Goal: Task Accomplishment & Management: Use online tool/utility

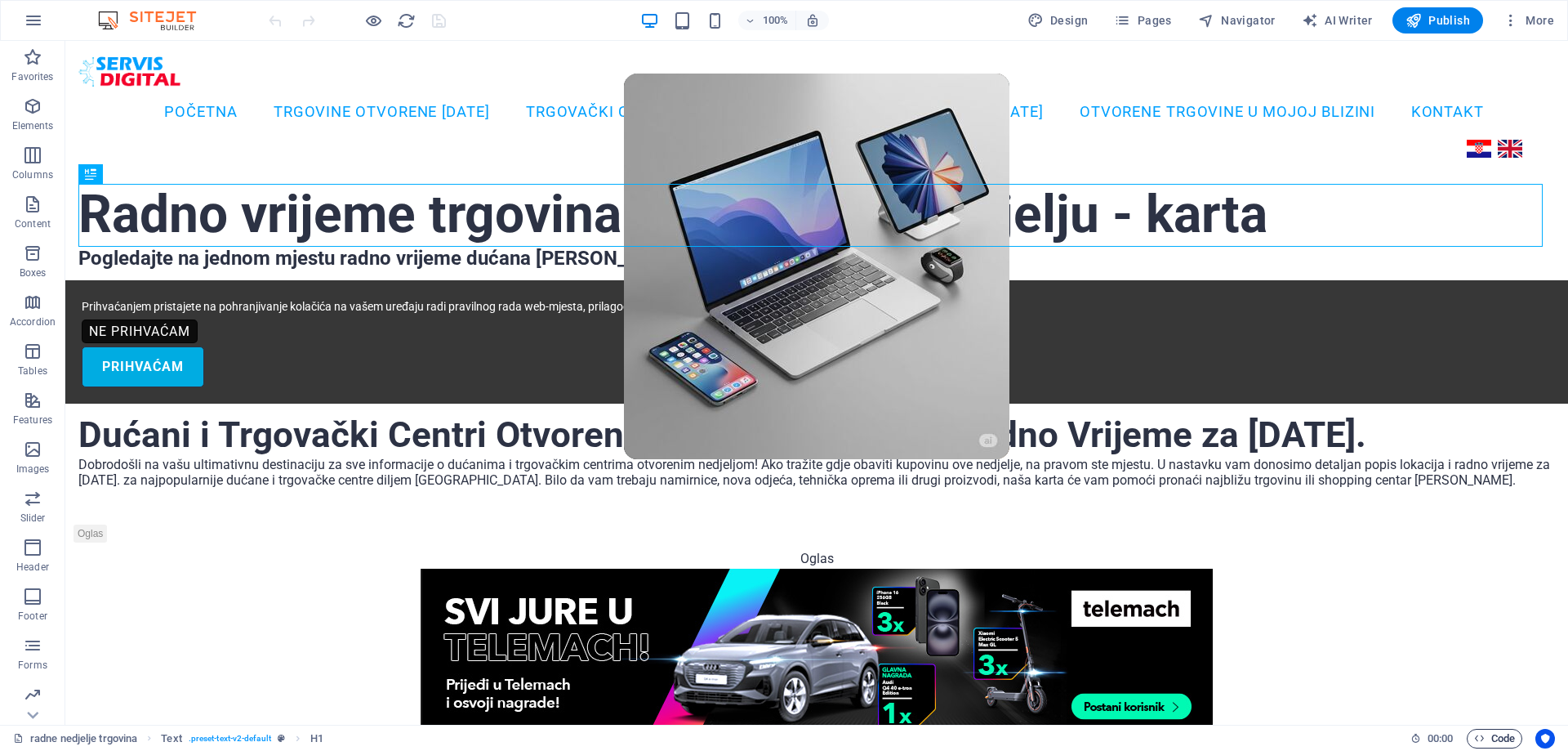
click at [1489, 743] on span "Code" at bounding box center [1494, 738] width 41 height 19
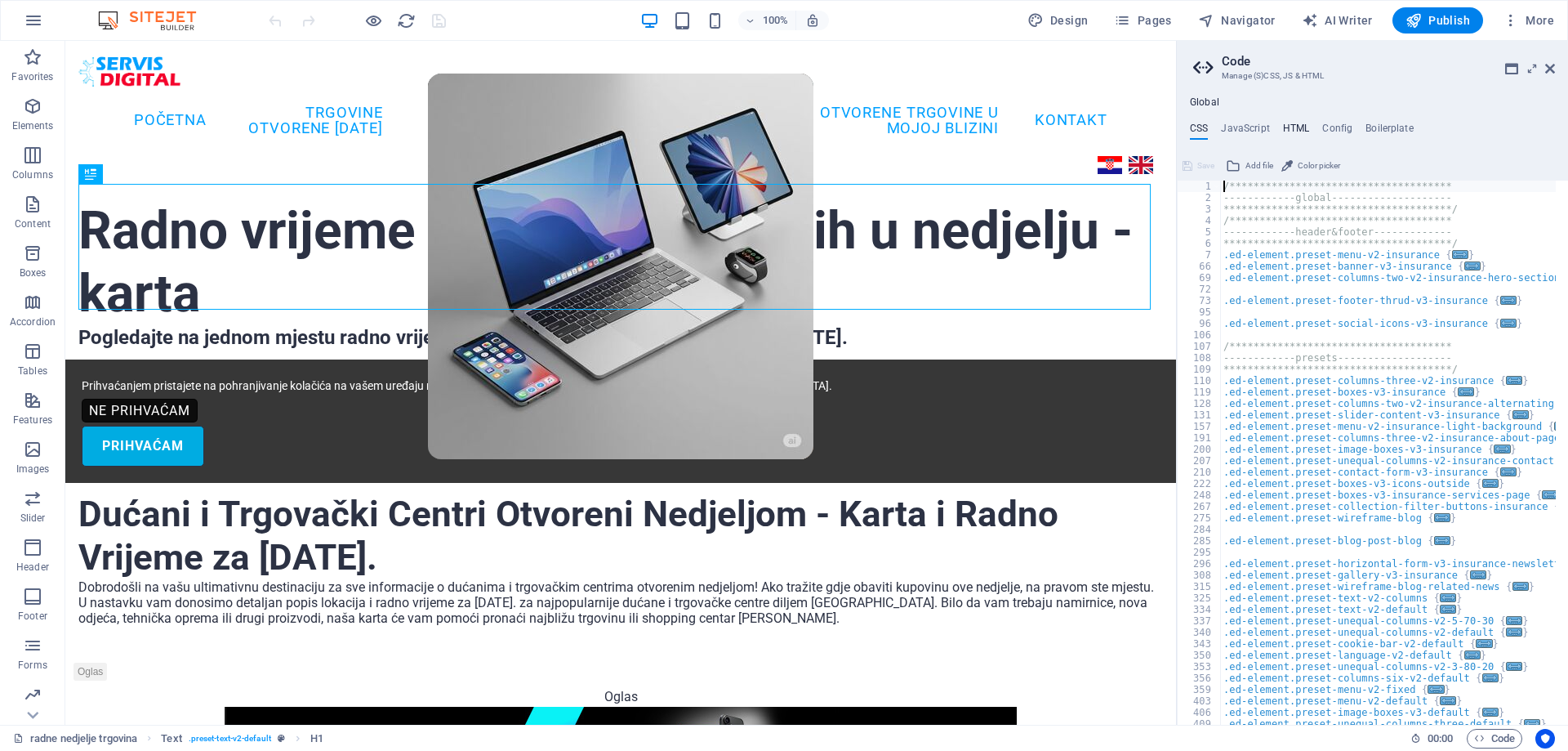
click at [1287, 123] on h4 "HTML" at bounding box center [1296, 132] width 27 height 18
type textarea "<style>"
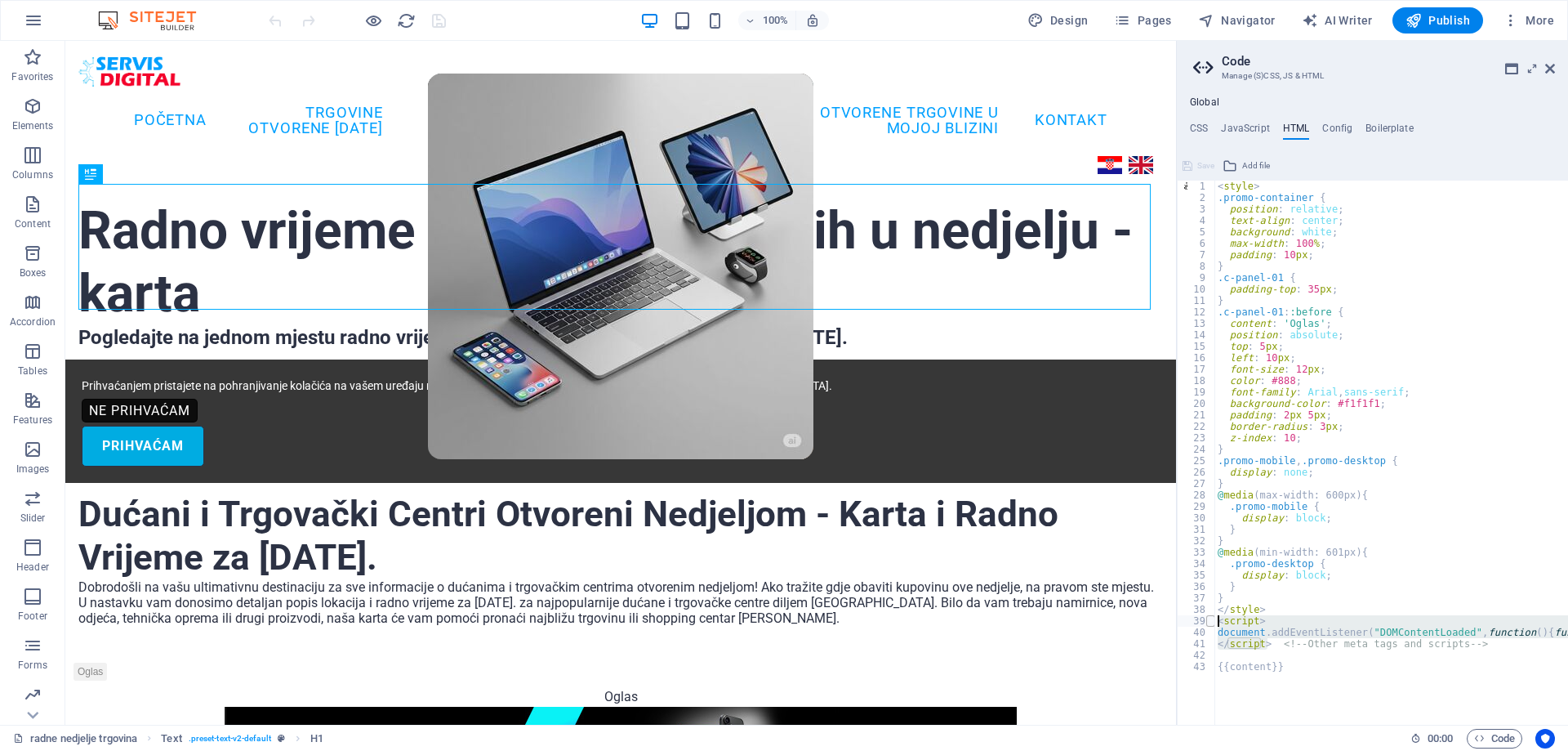
drag, startPoint x: 1266, startPoint y: 642, endPoint x: 1211, endPoint y: 617, distance: 60.4
click at [1211, 617] on div "<style> 1 2 3 4 5 6 7 8 9 10 11 12 13 14 15 16 17 18 19 20 21 22 23 24 25 26 27…" at bounding box center [1372, 452] width 391 height 544
paste textarea "</script> <!-- Other meta tags and scripts -->"
type textarea "</script> <!-- Other meta tags and scripts -->"
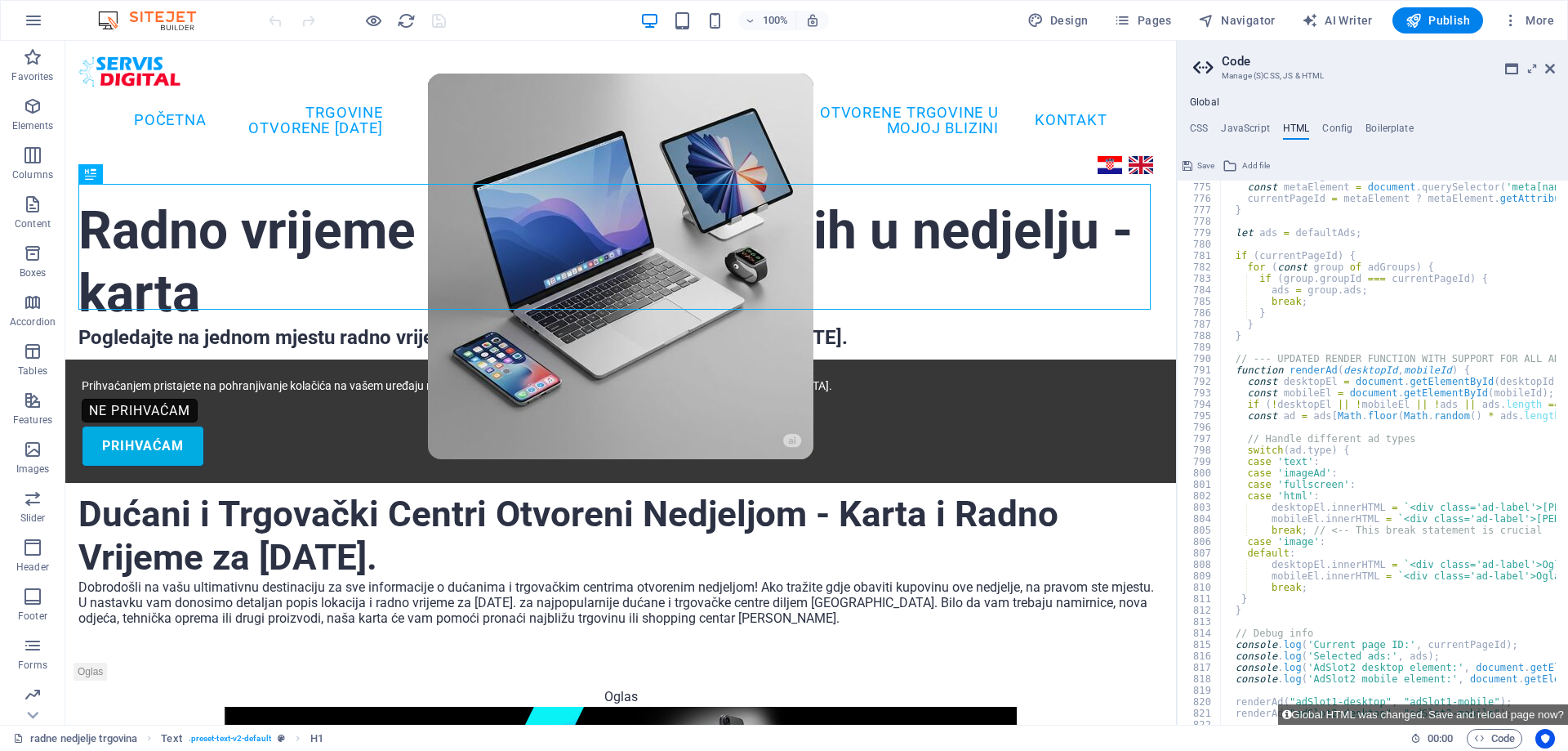
scroll to position [8852, 0]
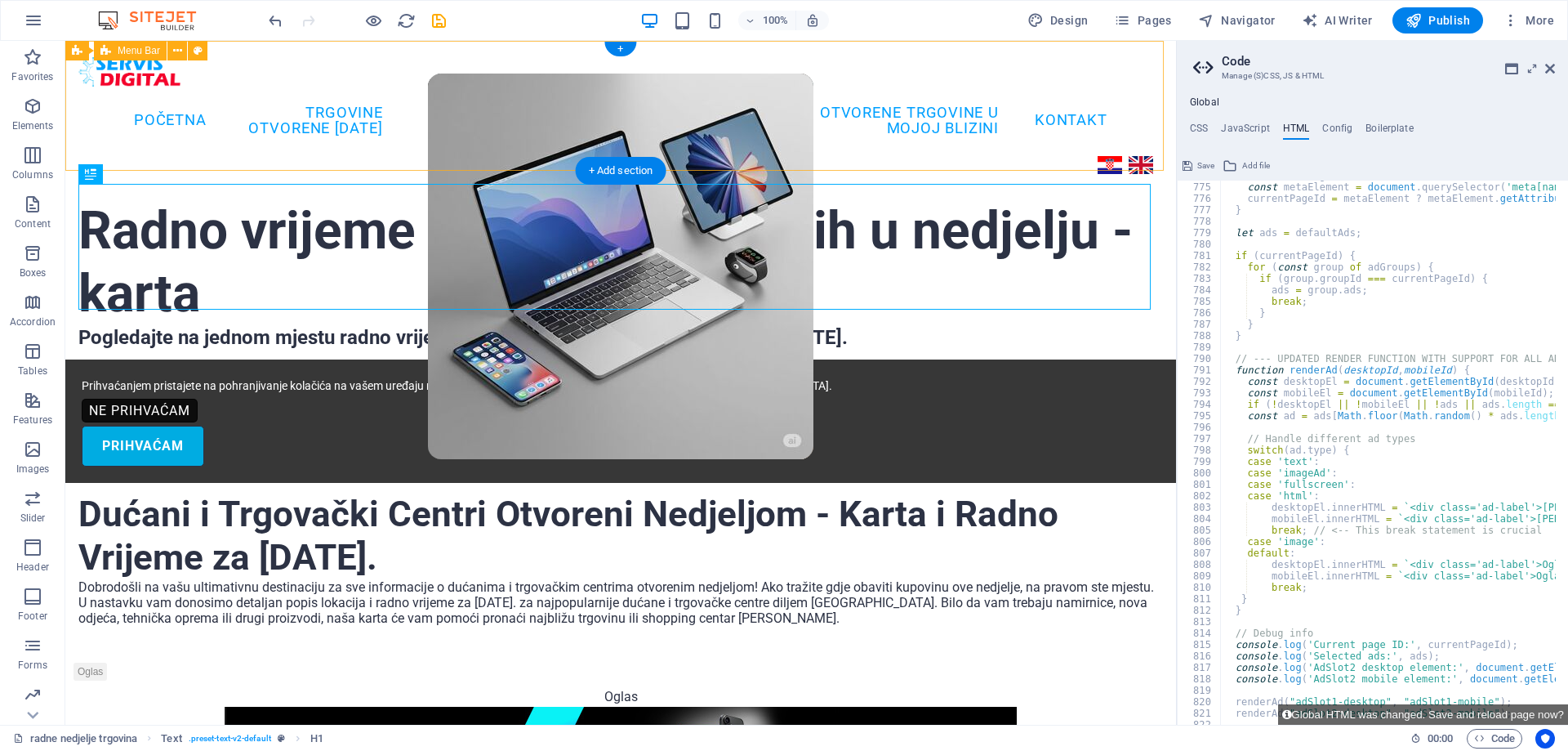
click at [576, 80] on div "Početna TRGOVINE OTVORENE 27/04/25 TRGOVAČKI CENTRI 27/04/25 SALONI NAMJEŠTAJA …" at bounding box center [621, 113] width 1111 height 146
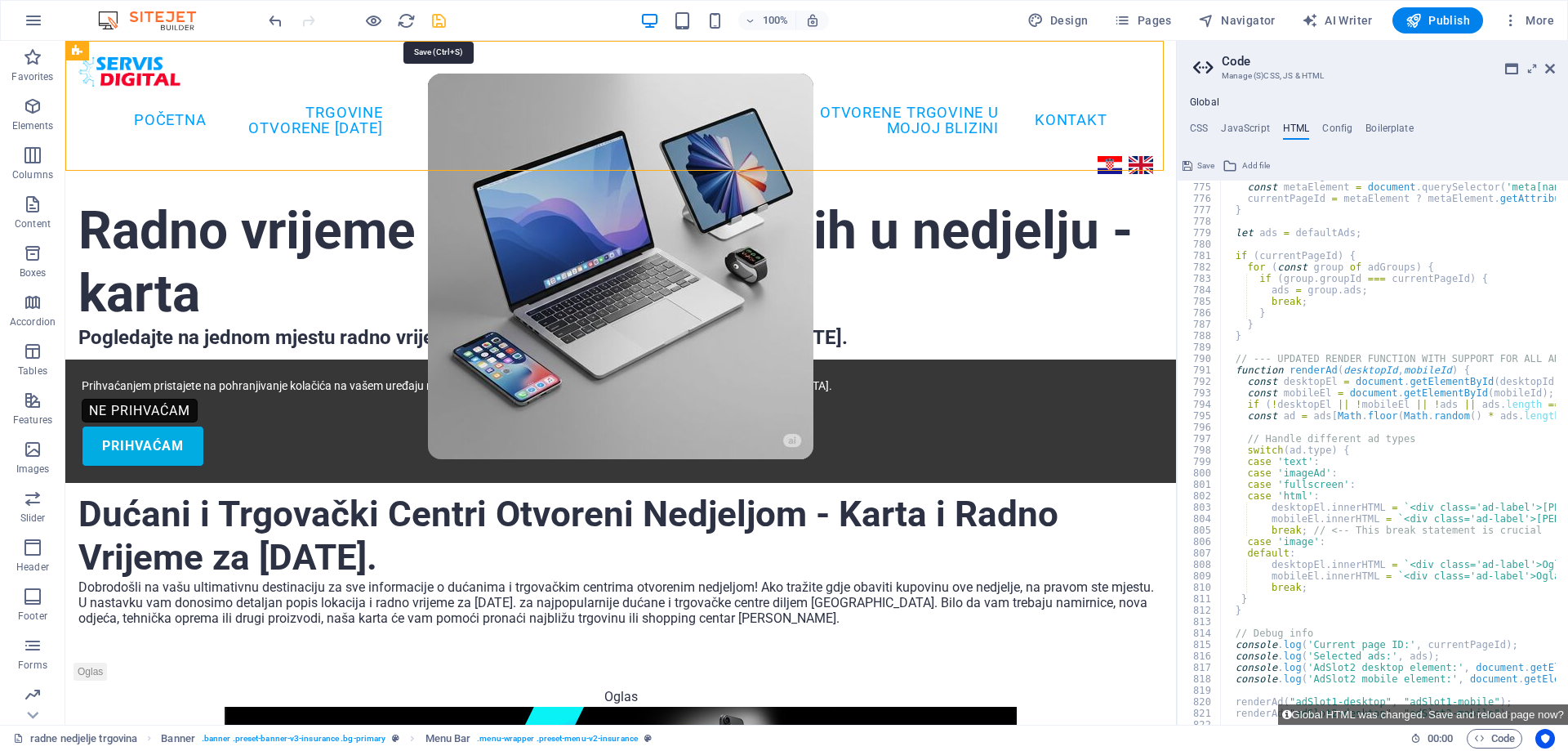
click at [442, 20] on icon "save" at bounding box center [439, 21] width 19 height 19
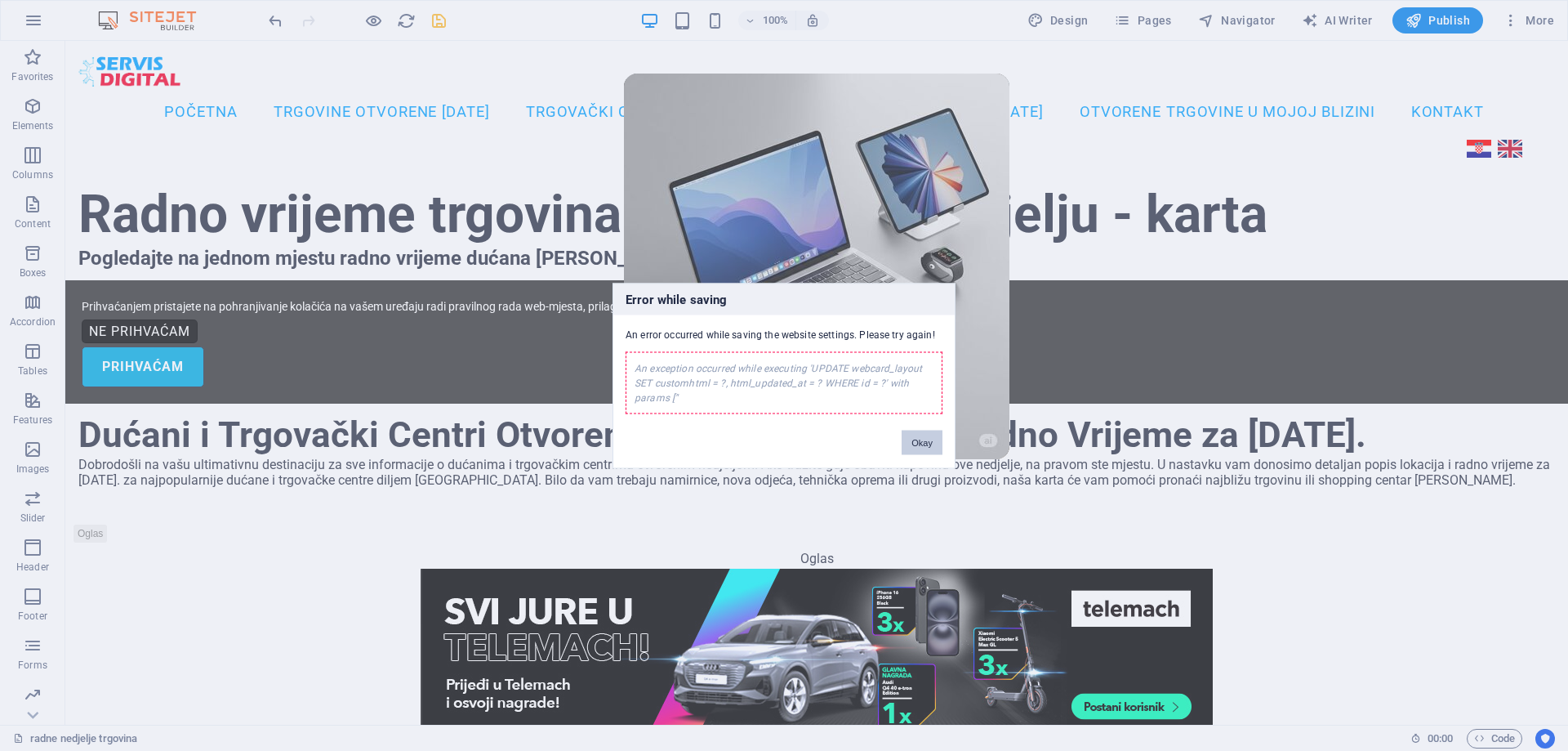
click at [915, 444] on button "Okay" at bounding box center [922, 441] width 41 height 24
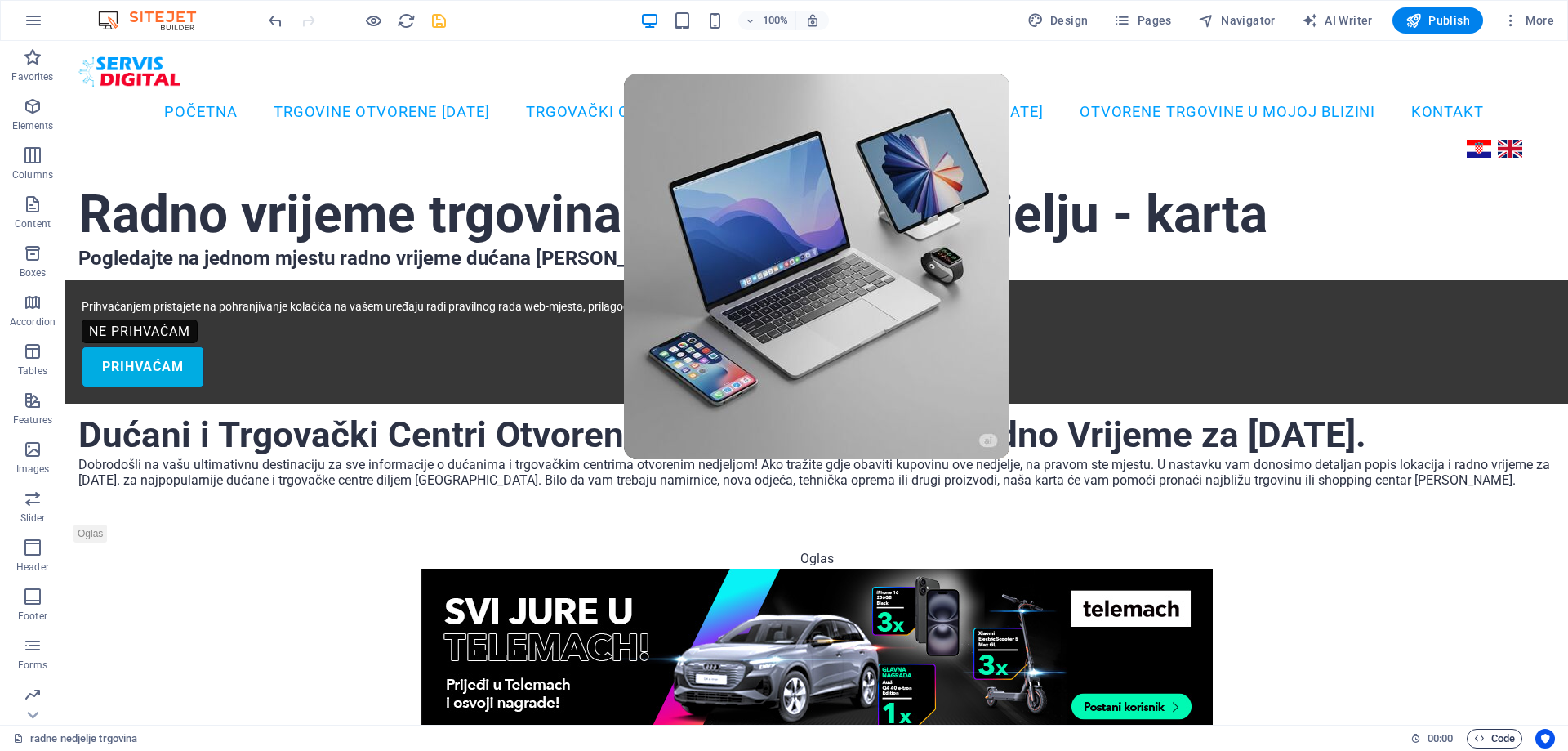
click at [1494, 740] on span "Code" at bounding box center [1494, 738] width 41 height 19
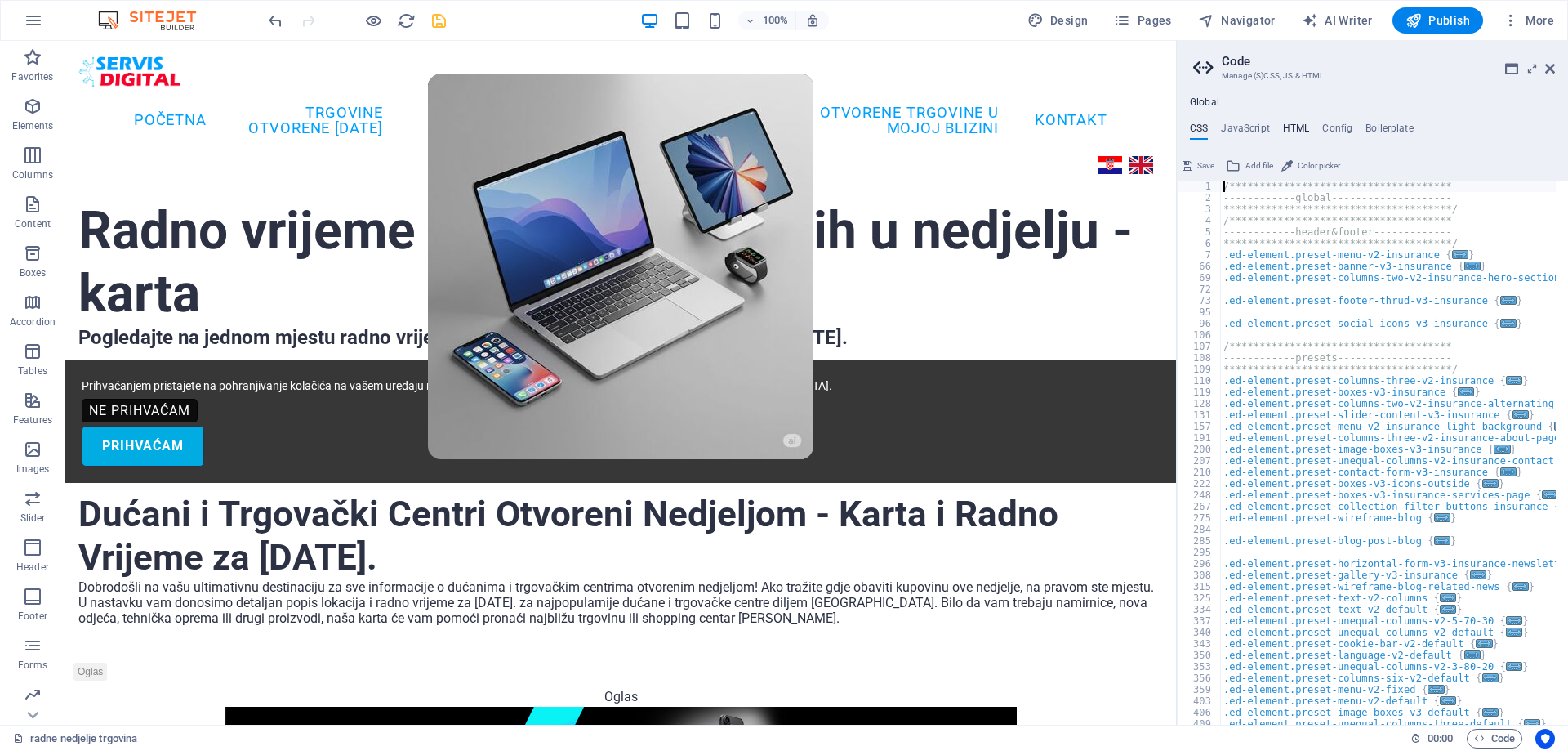
click at [1292, 129] on h4 "HTML" at bounding box center [1296, 132] width 27 height 18
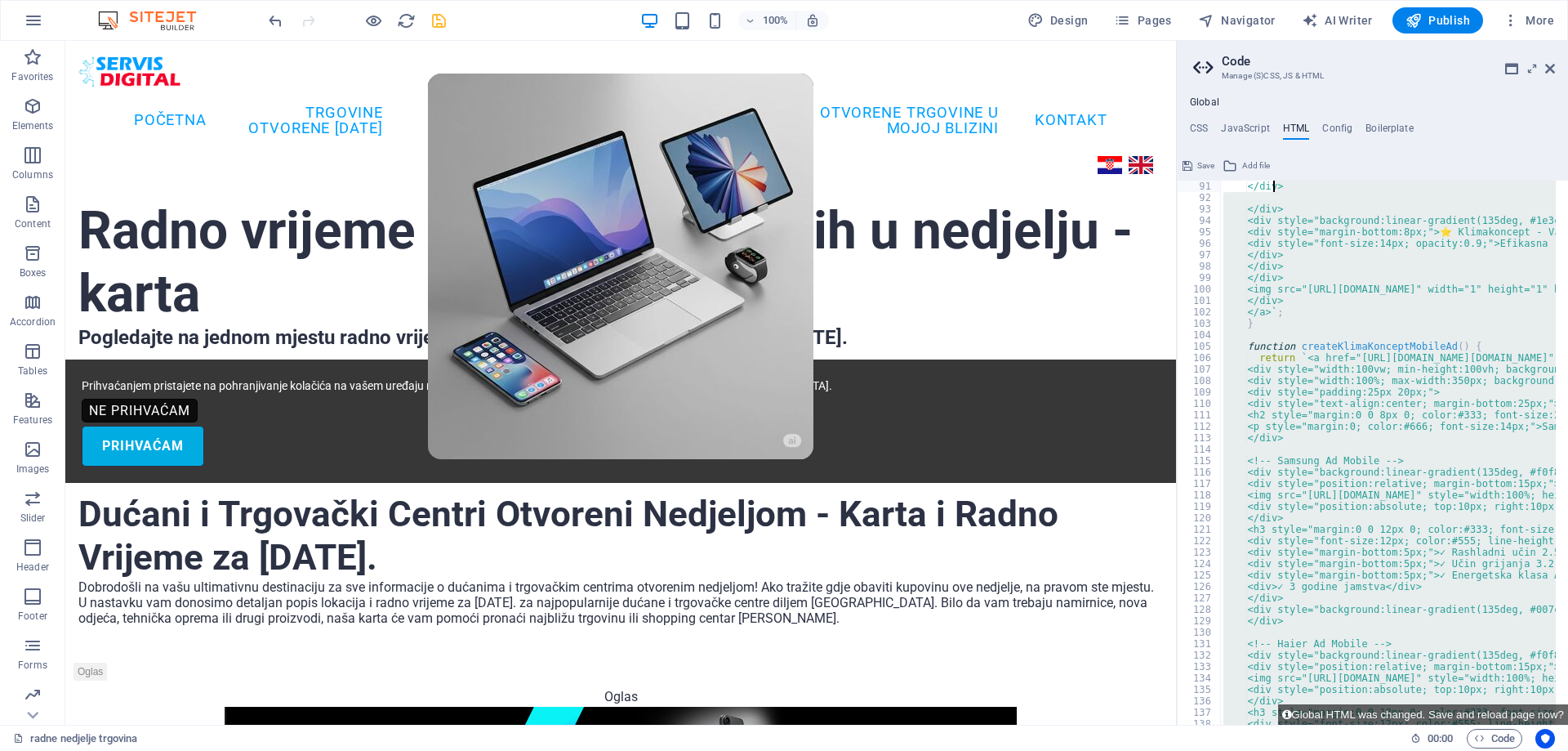
scroll to position [0, 0]
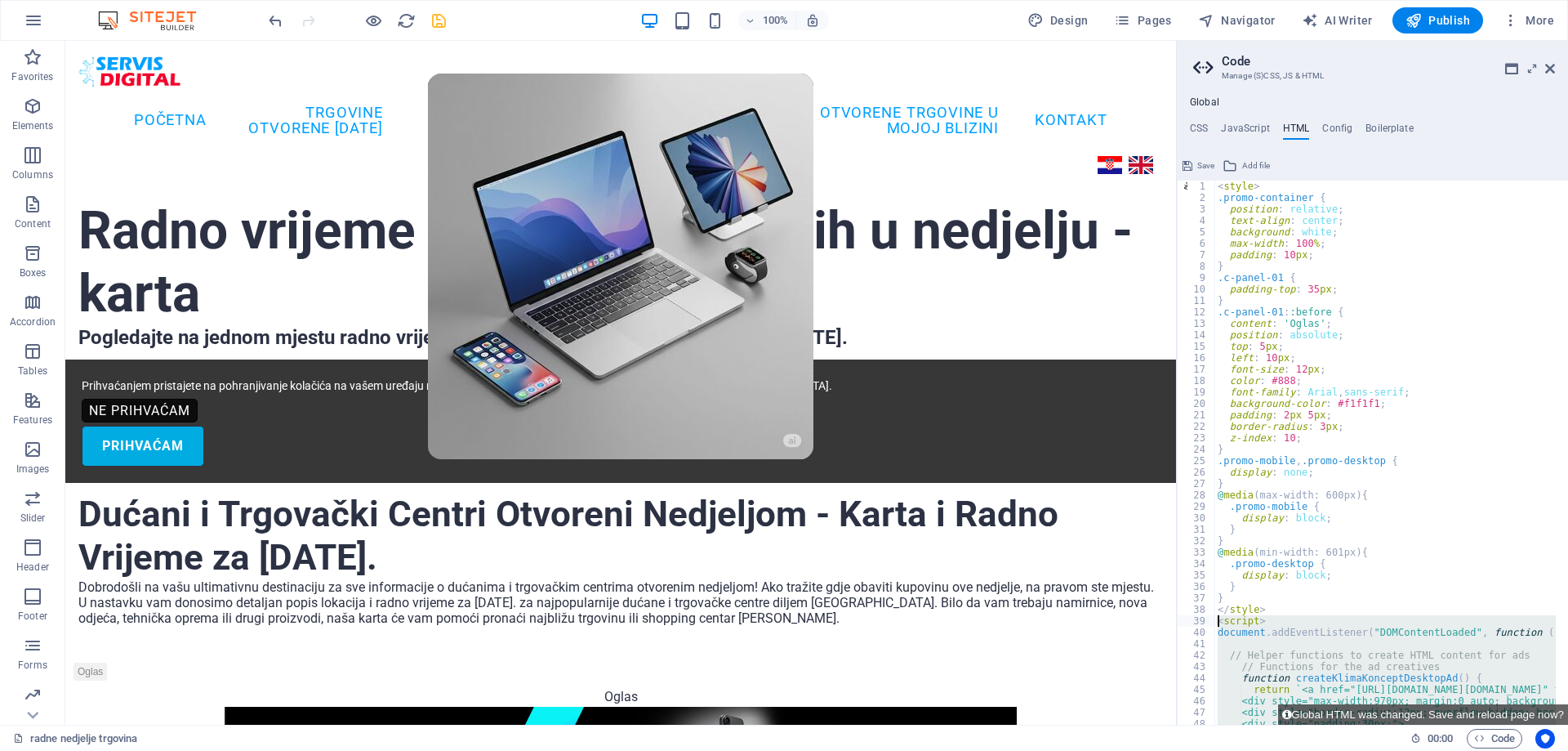
drag, startPoint x: 1271, startPoint y: 684, endPoint x: 1219, endPoint y: 623, distance: 80.2
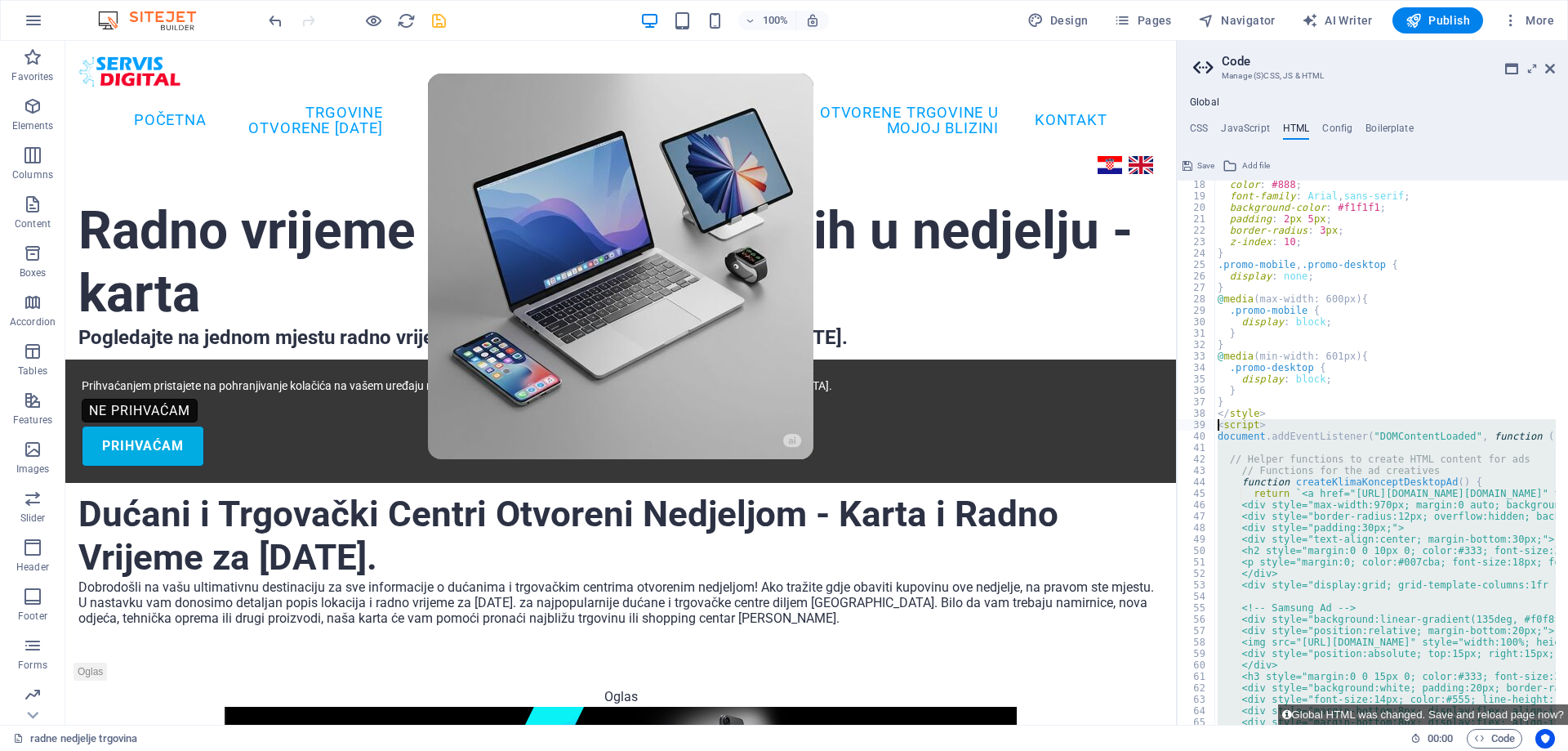
type textarea "<!-- Other meta tags and scripts -->"
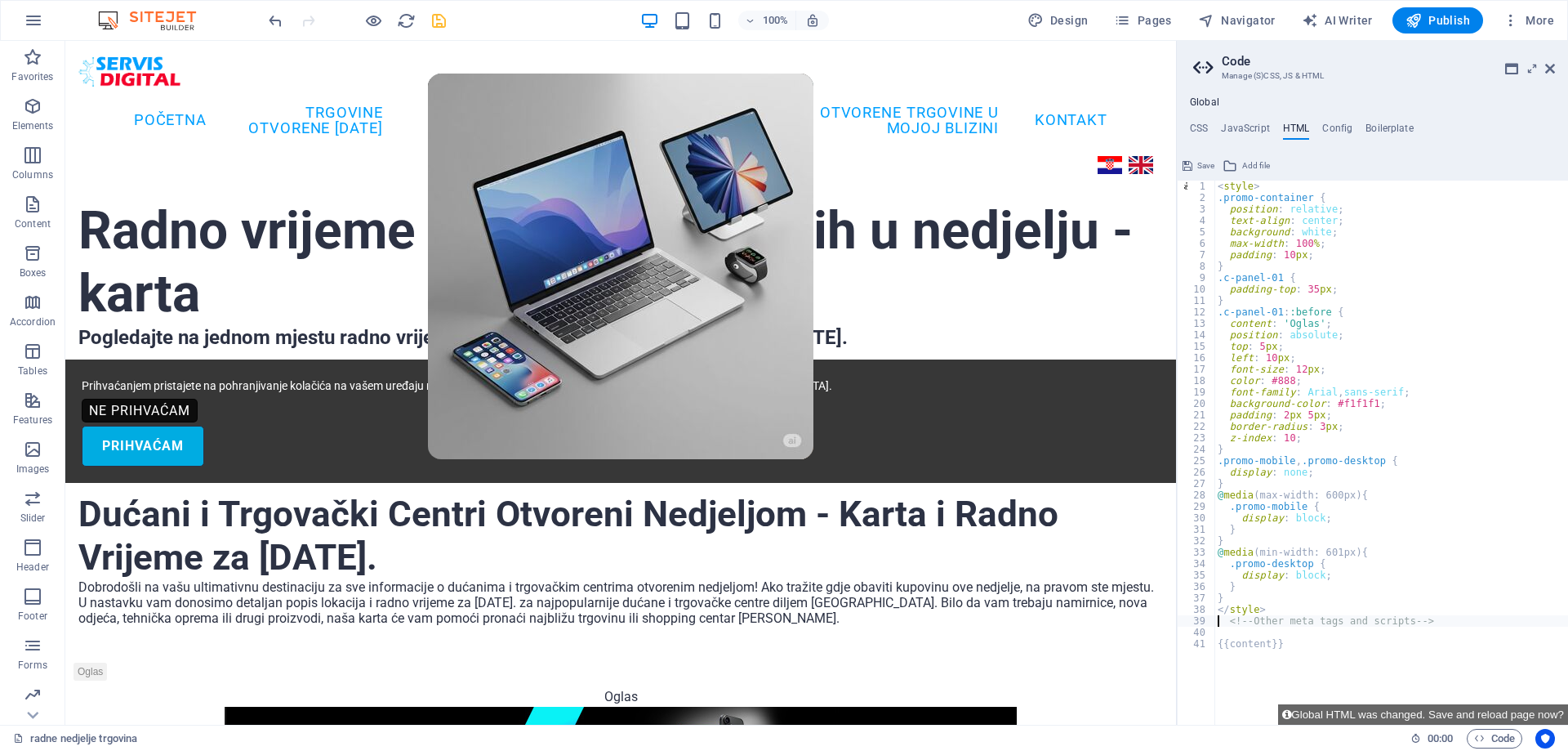
click at [1219, 618] on div "< style > .promo-container { position : relative ; text-align : center ; backgr…" at bounding box center [1391, 463] width 354 height 567
paste textarea
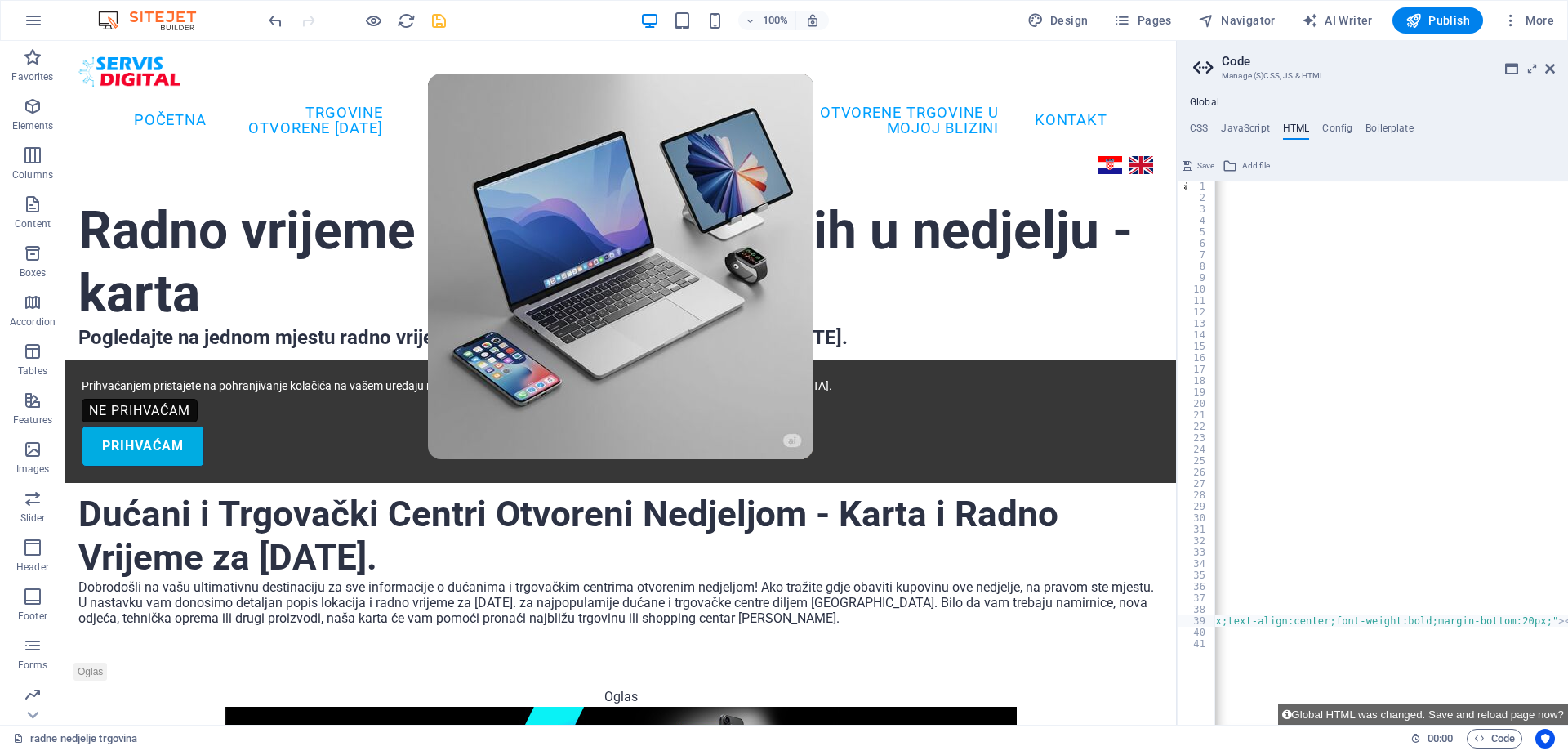
scroll to position [0, 54843]
click at [1098, 291] on div "Radno vrijeme trgovina otvorenih u nedjelju - karta" at bounding box center [621, 263] width 1084 height 126
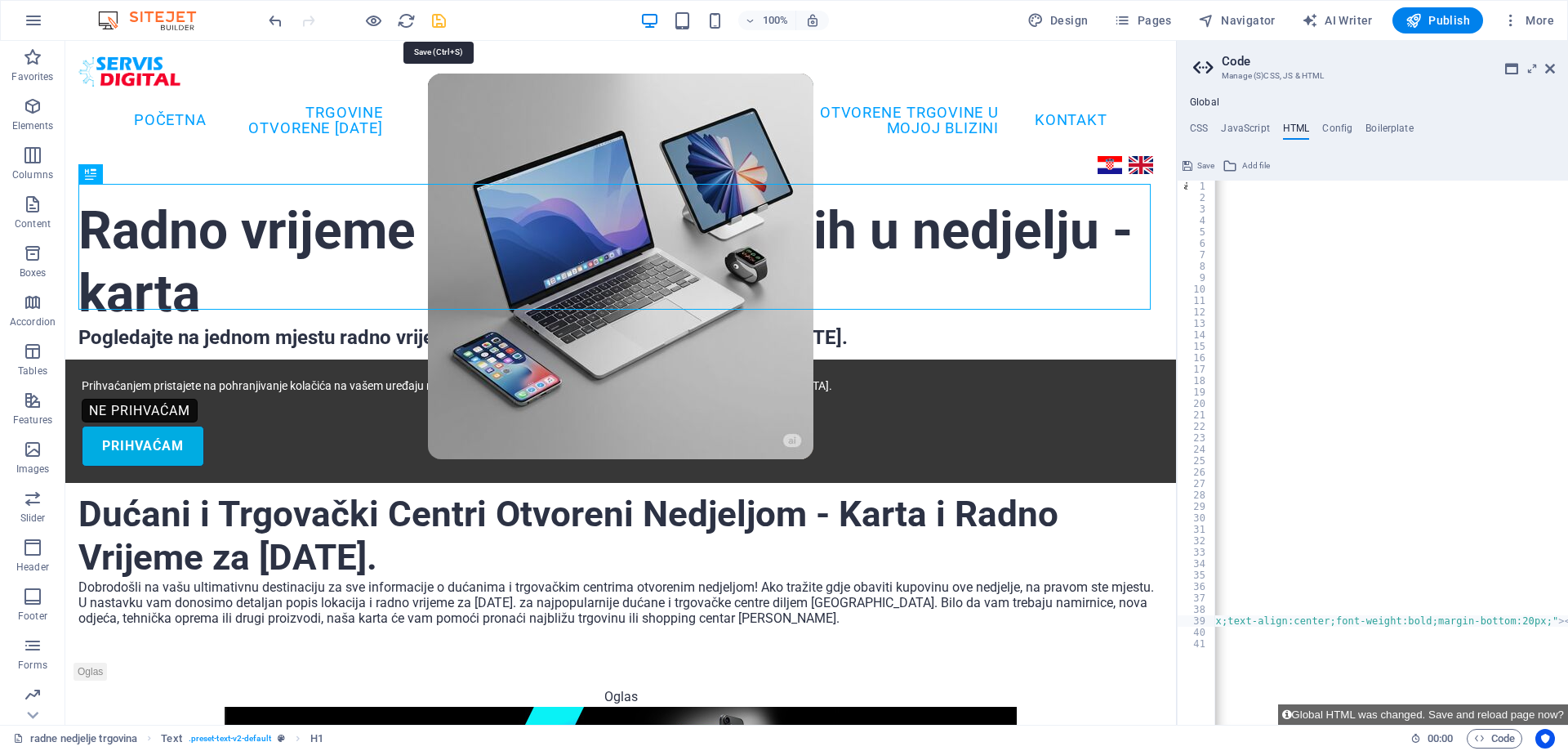
click at [440, 18] on icon "save" at bounding box center [439, 21] width 19 height 19
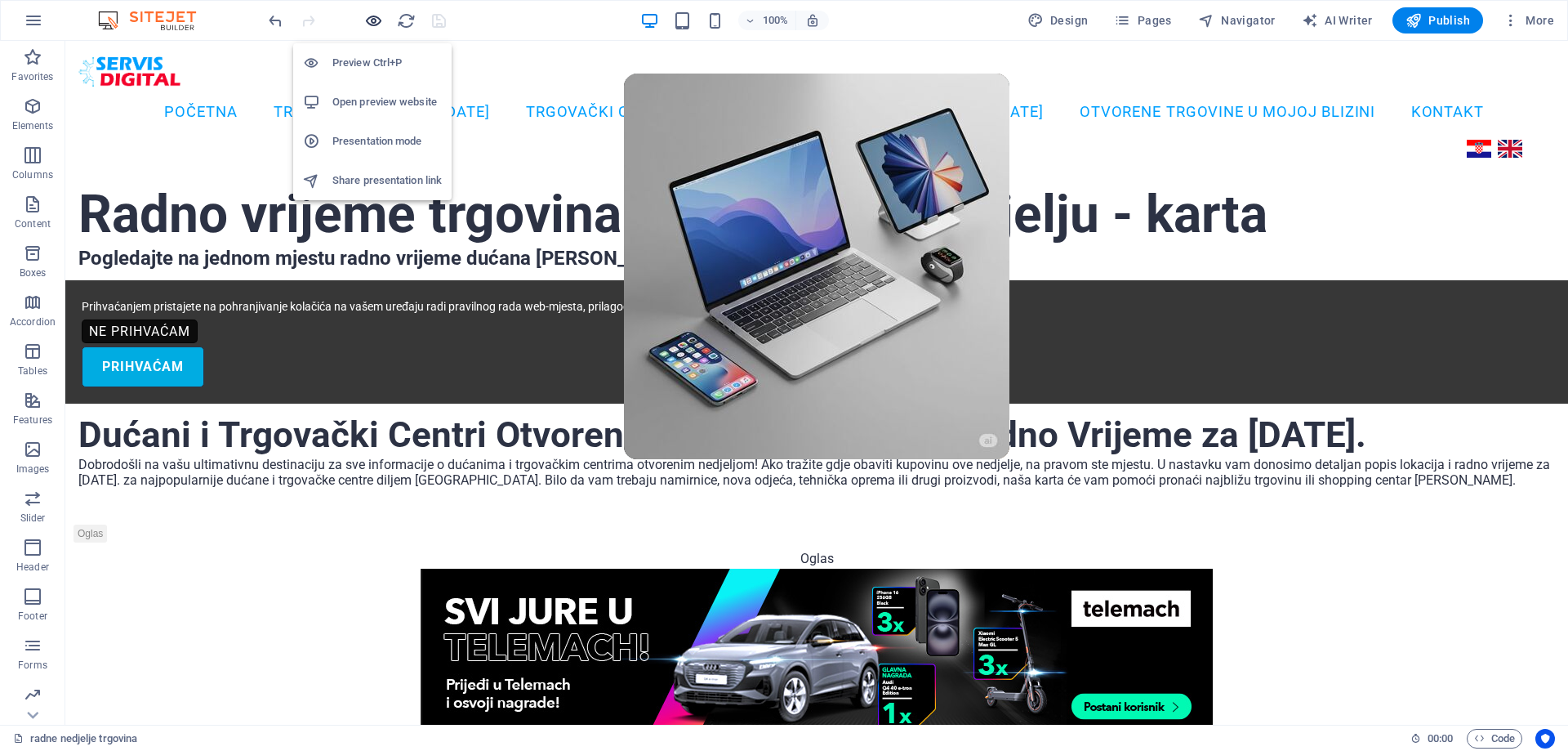
click at [369, 18] on icon "button" at bounding box center [374, 21] width 19 height 19
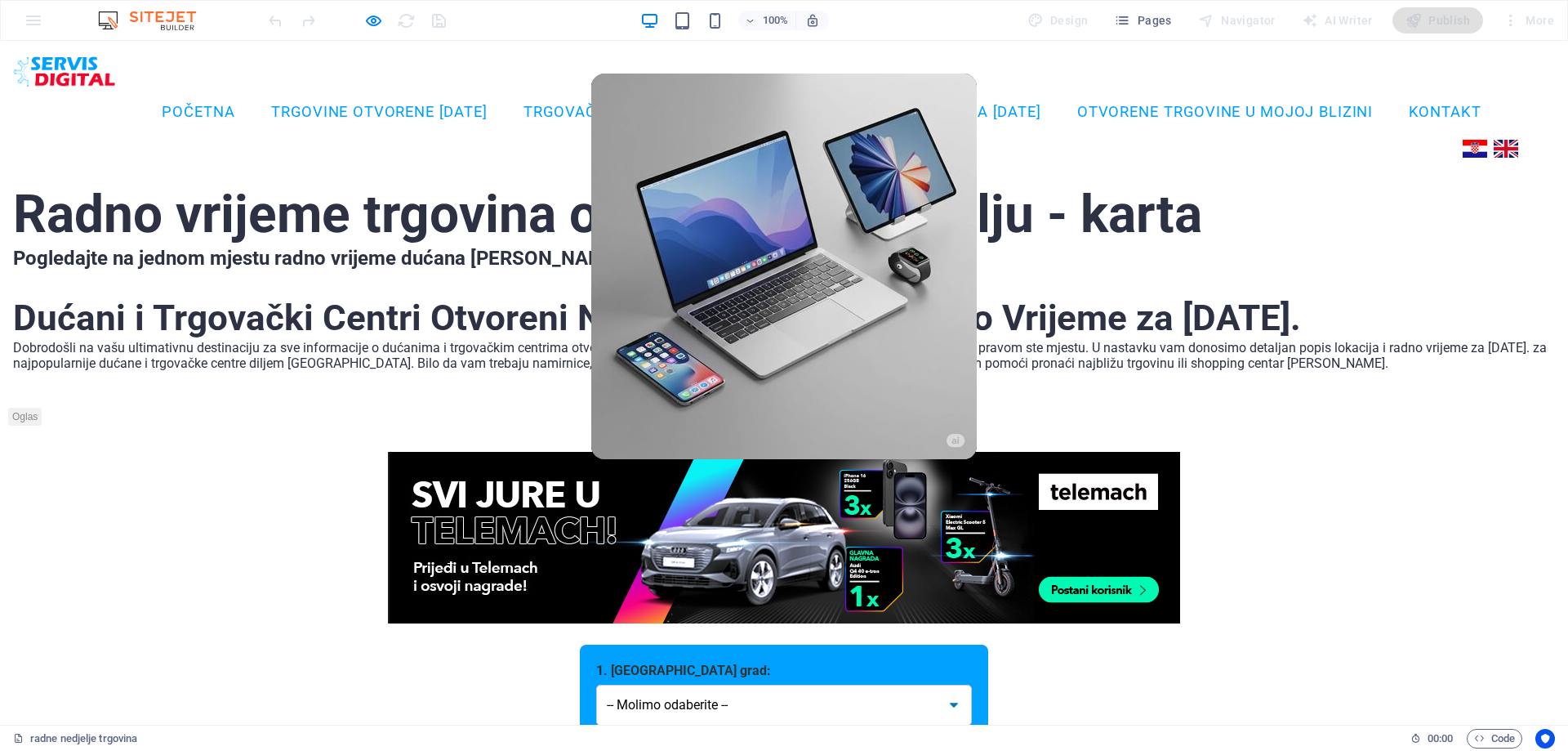
click at [405, 16] on div at bounding box center [356, 20] width 183 height 26
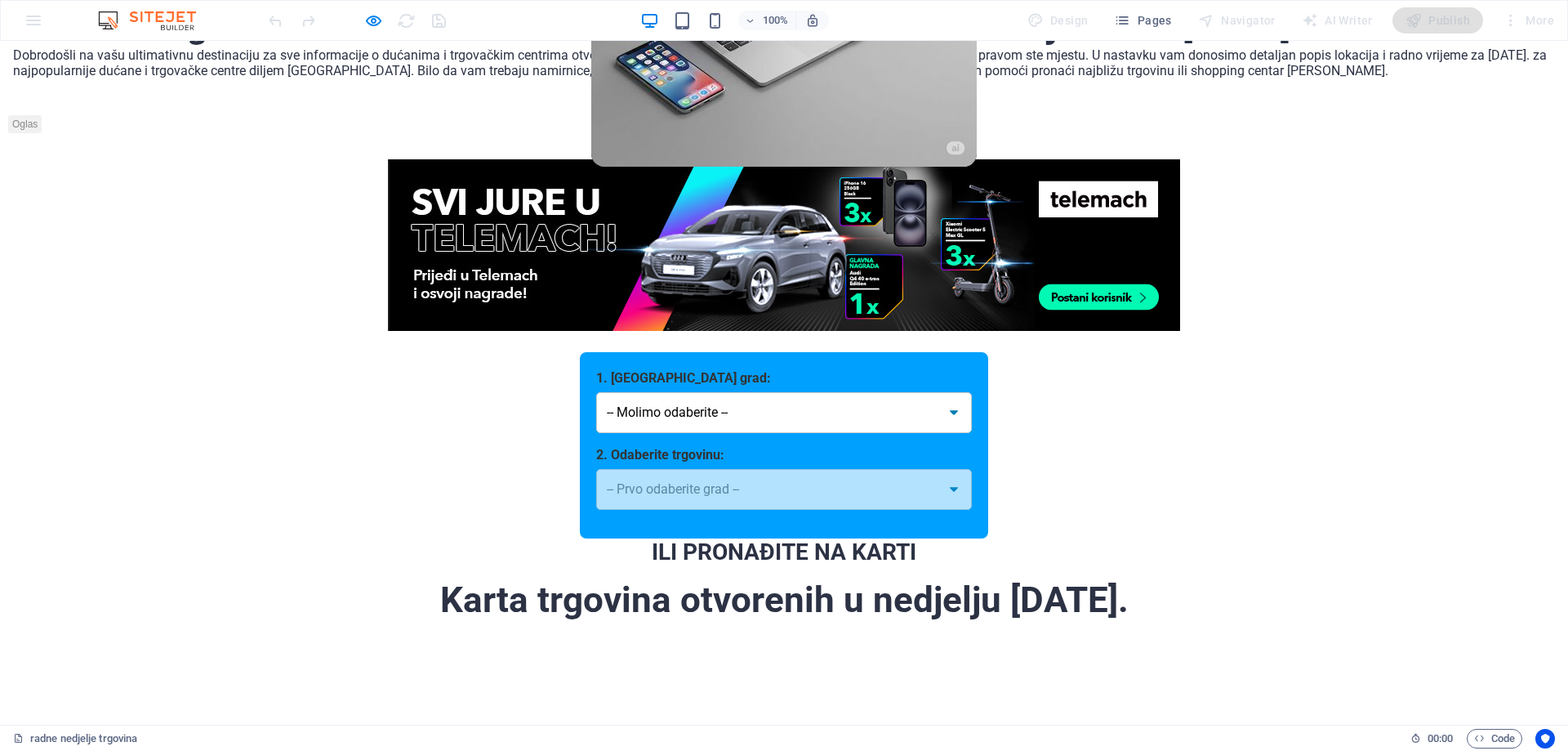
scroll to position [0, 0]
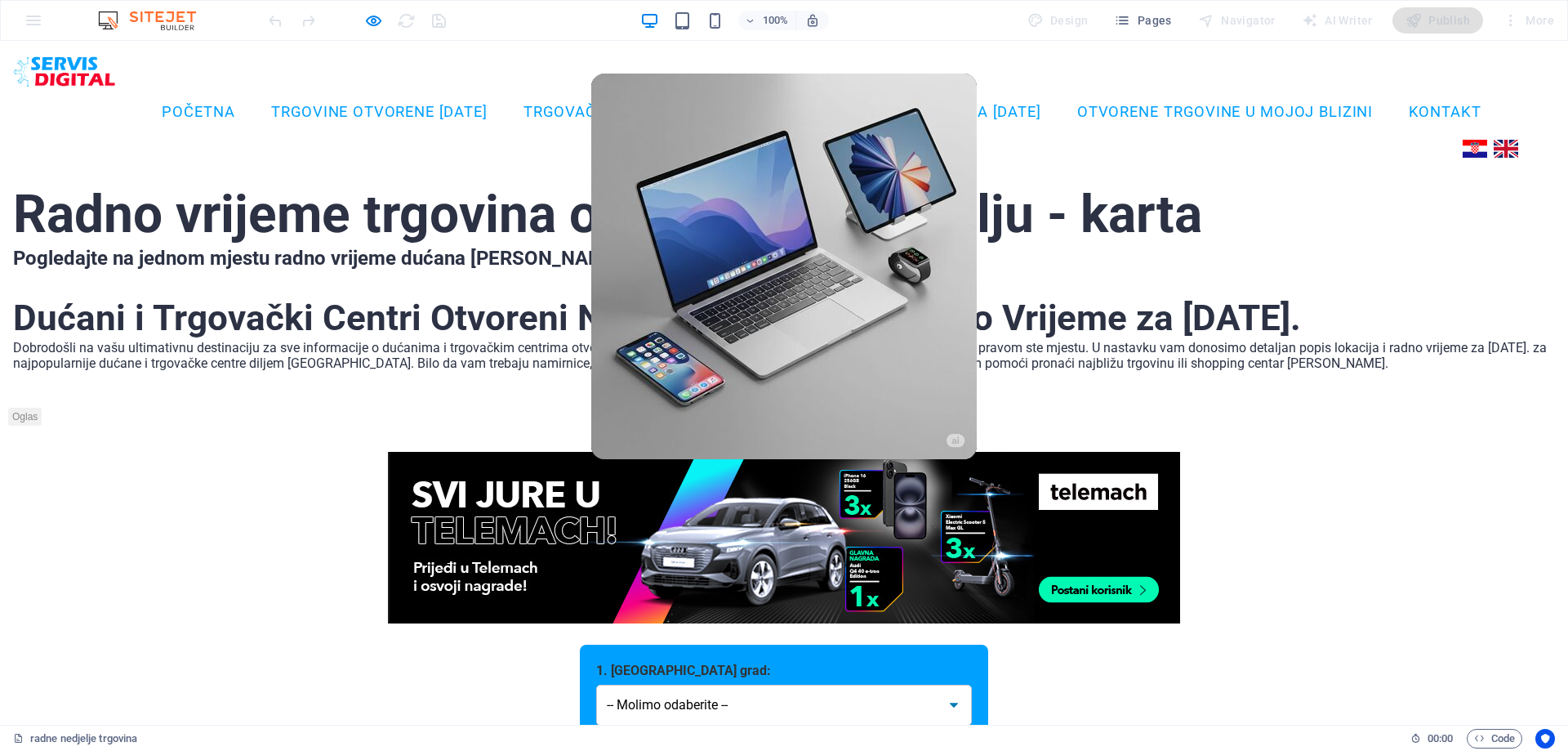
drag, startPoint x: 1561, startPoint y: 99, endPoint x: 1549, endPoint y: 72, distance: 29.5
click at [415, 106] on link "TRGOVINE OTVORENE [DATE]" at bounding box center [379, 112] width 240 height 39
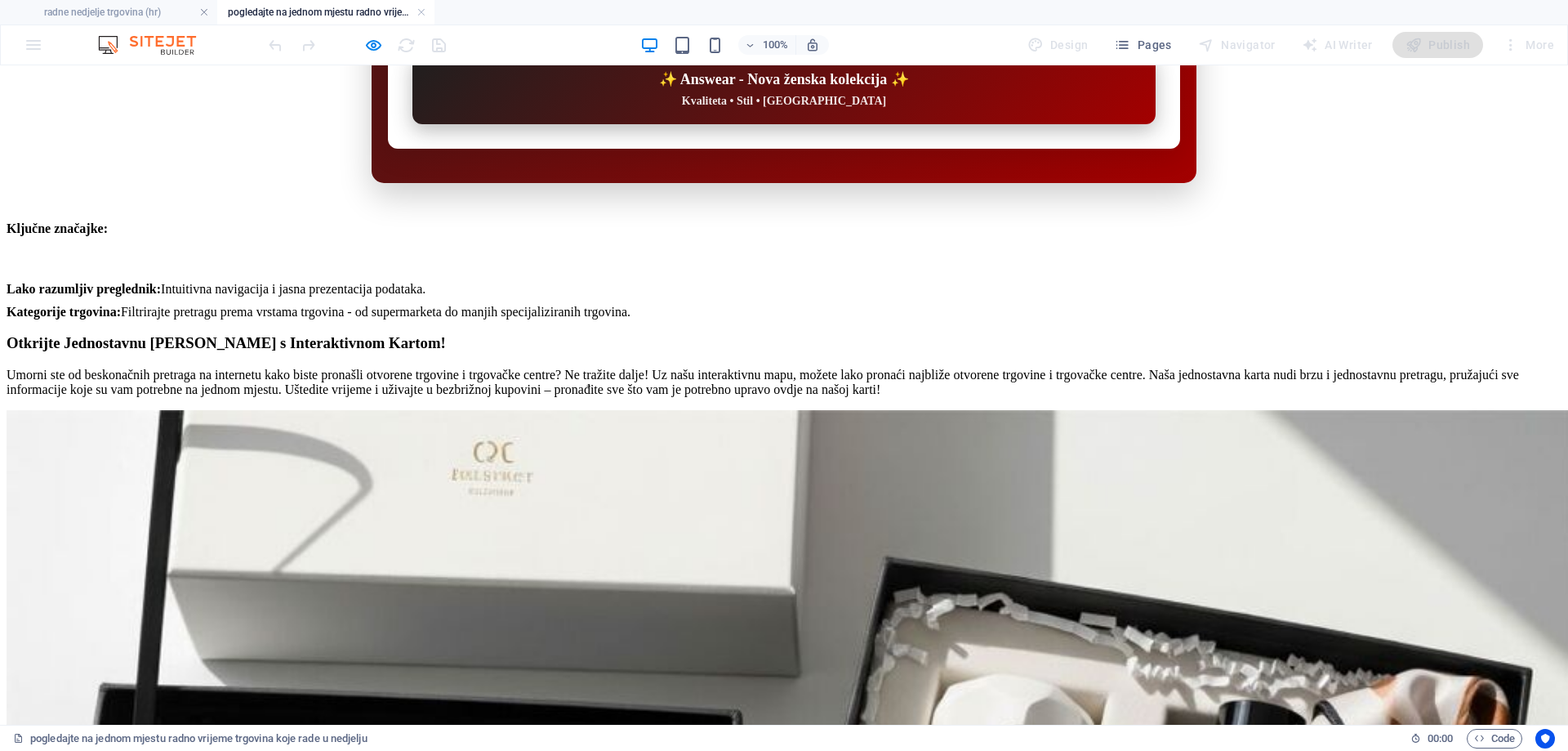
scroll to position [9016, 0]
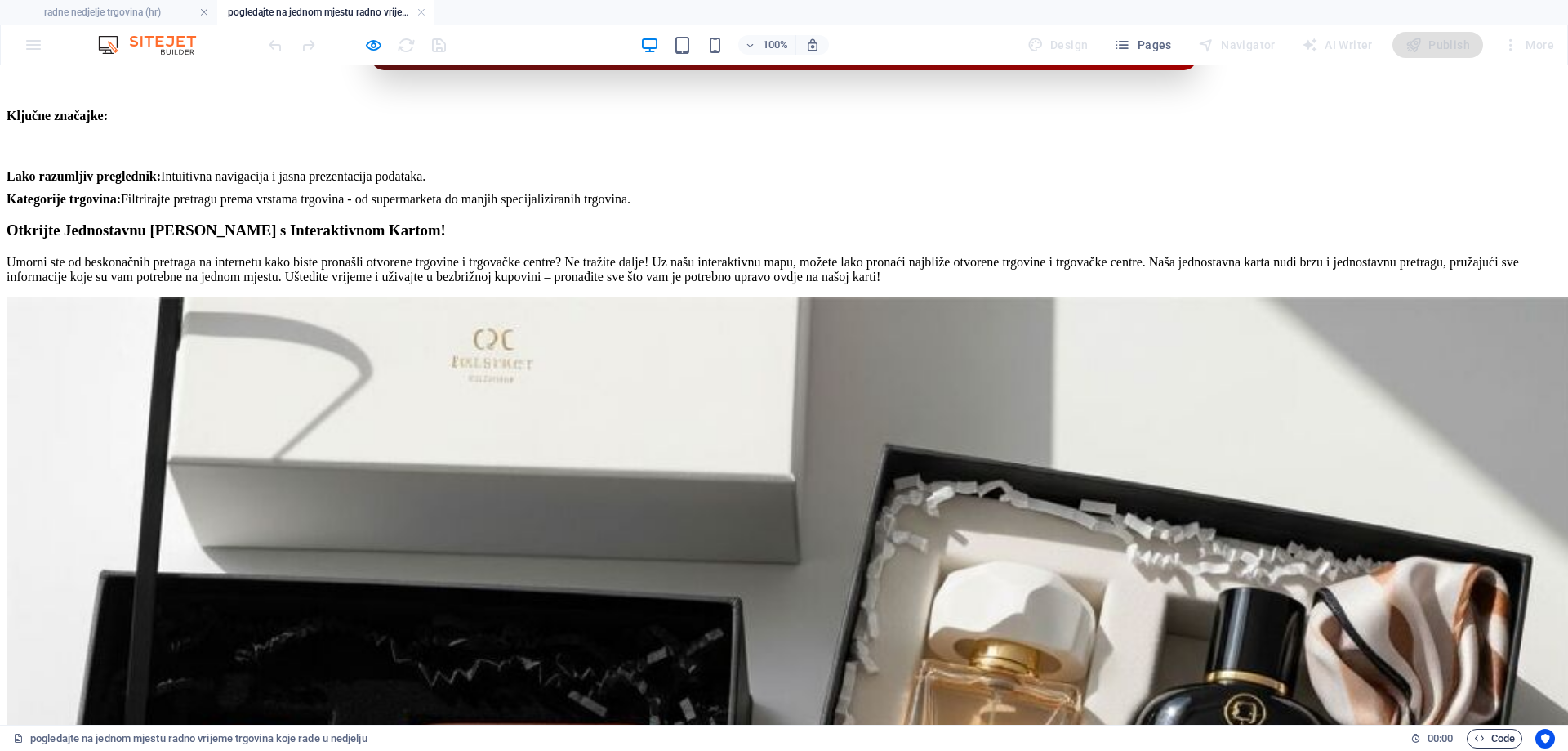
click at [1490, 738] on span "Code" at bounding box center [1494, 738] width 41 height 19
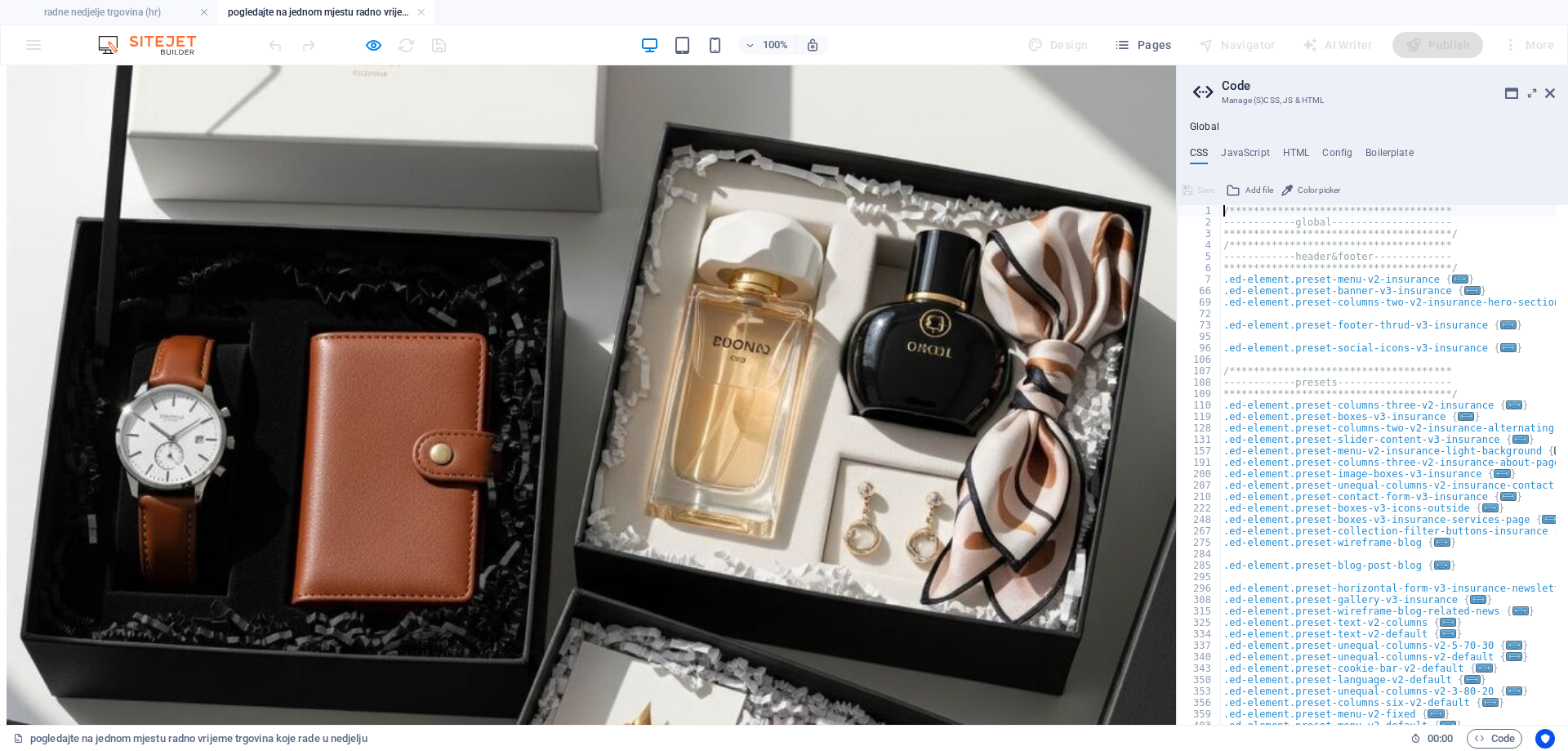
scroll to position [9038, 0]
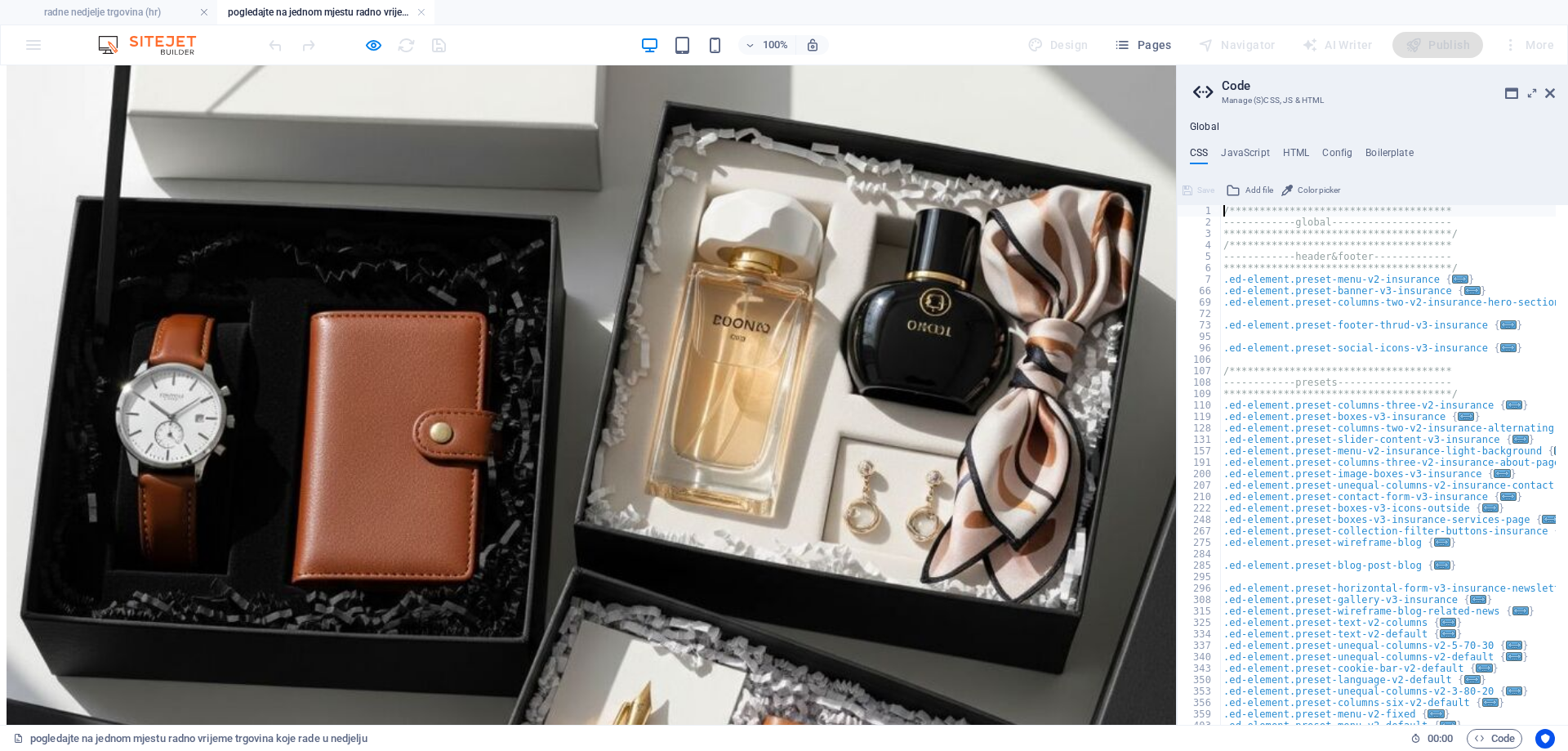
click at [1309, 147] on ul "CSS JavaScript HTML Config Boilerplate" at bounding box center [1372, 156] width 391 height 18
click at [1302, 152] on h4 "HTML" at bounding box center [1296, 156] width 27 height 18
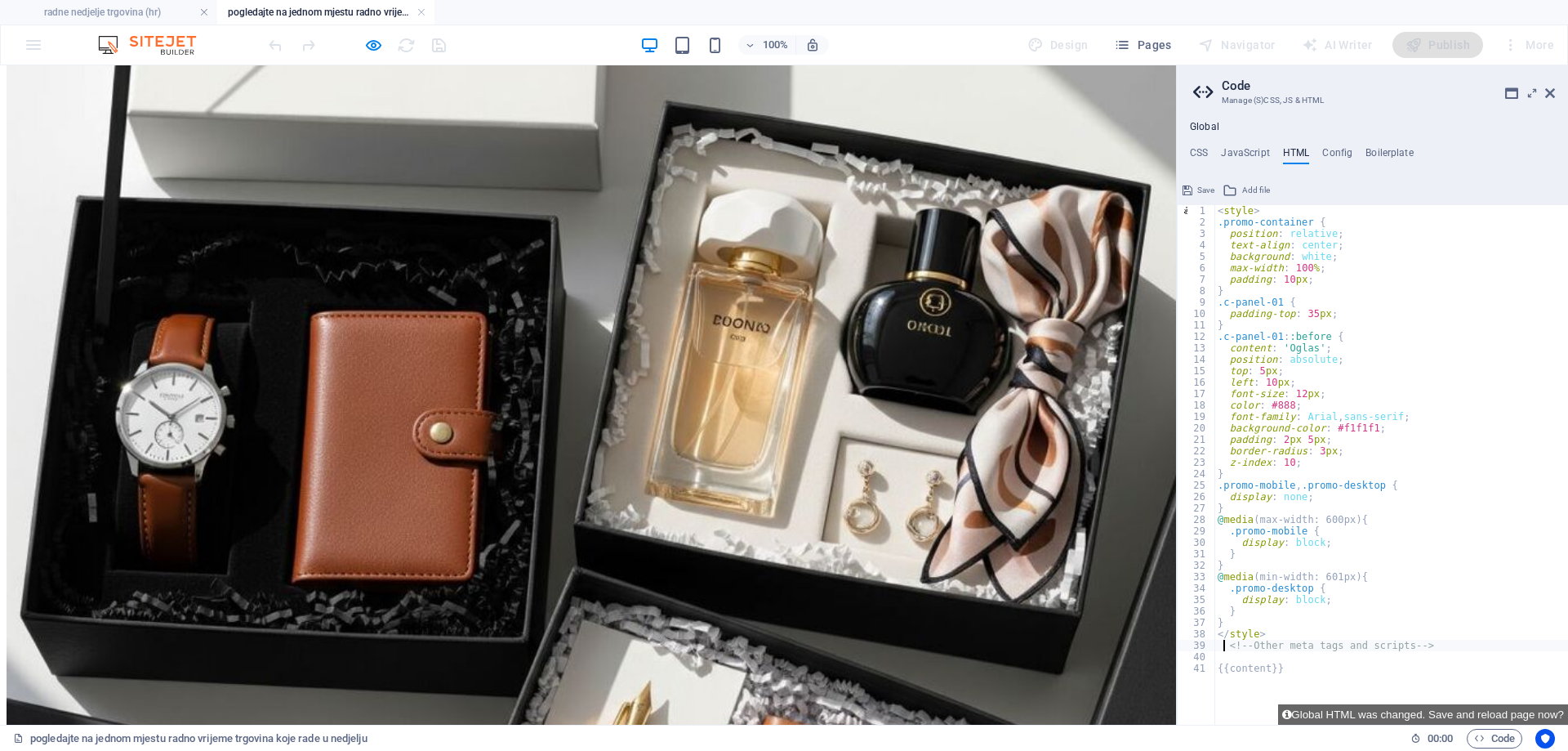
click at [1222, 647] on div "< style > .promo-container { position : relative ; text-align : center ; backgr…" at bounding box center [1391, 476] width 354 height 542
click at [1219, 647] on div "< style > .promo-container { position : relative ; text-align : center ; backgr…" at bounding box center [1391, 476] width 354 height 542
paste textarea "</script>"
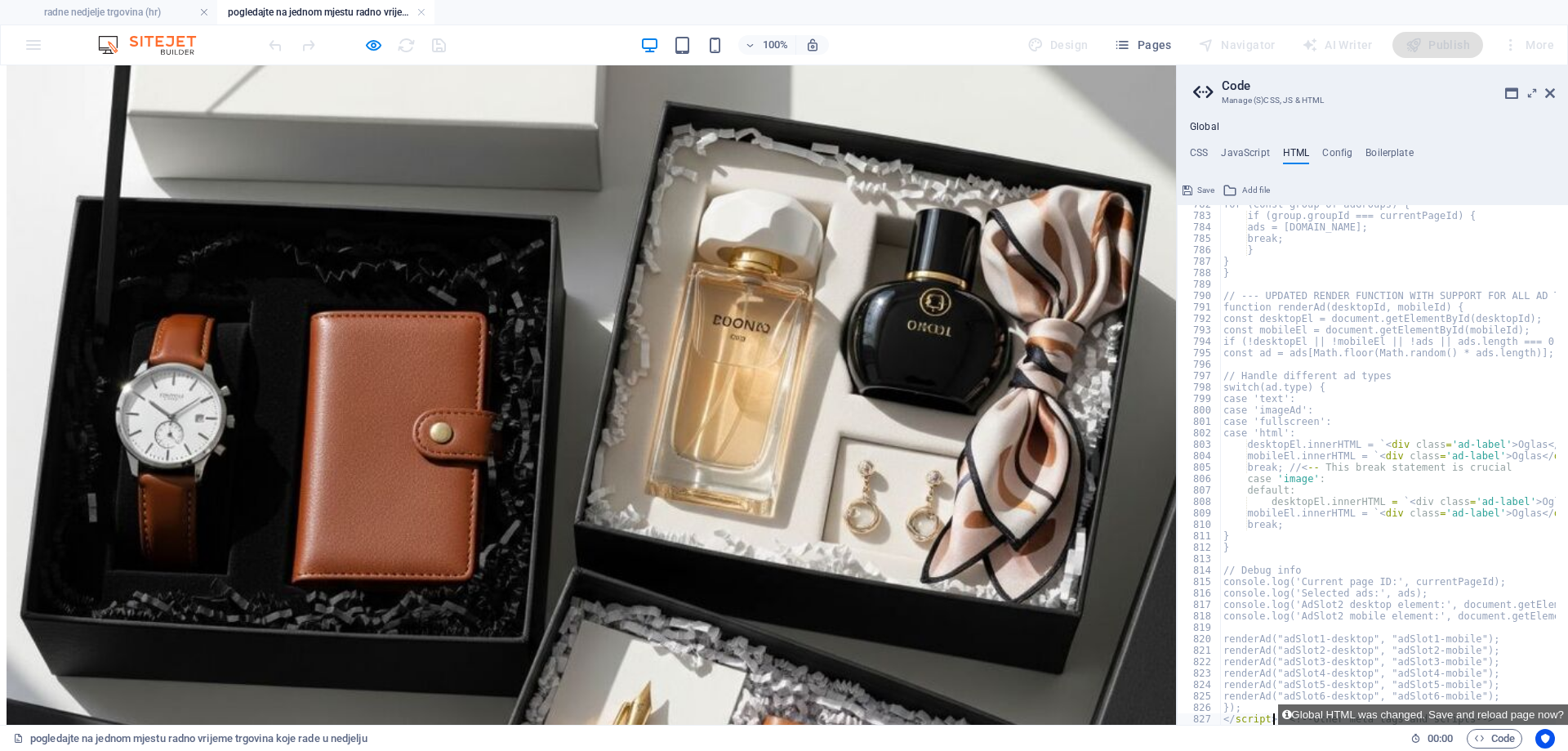
scroll to position [8939, 0]
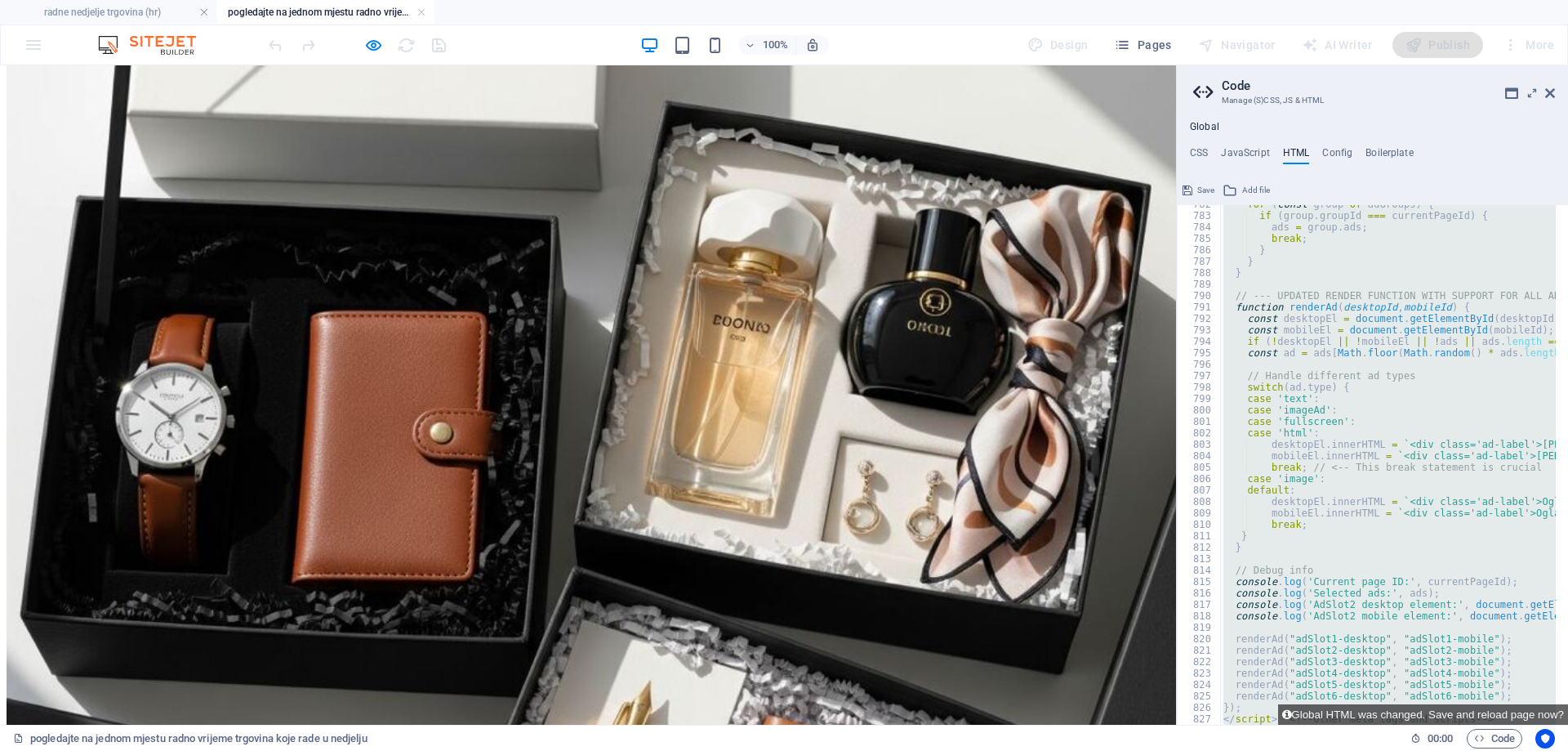
click at [1399, 381] on div "for ( const group of adGroups ) { if ( group . groupId === currentPageId ) { ad…" at bounding box center [1388, 465] width 335 height 520
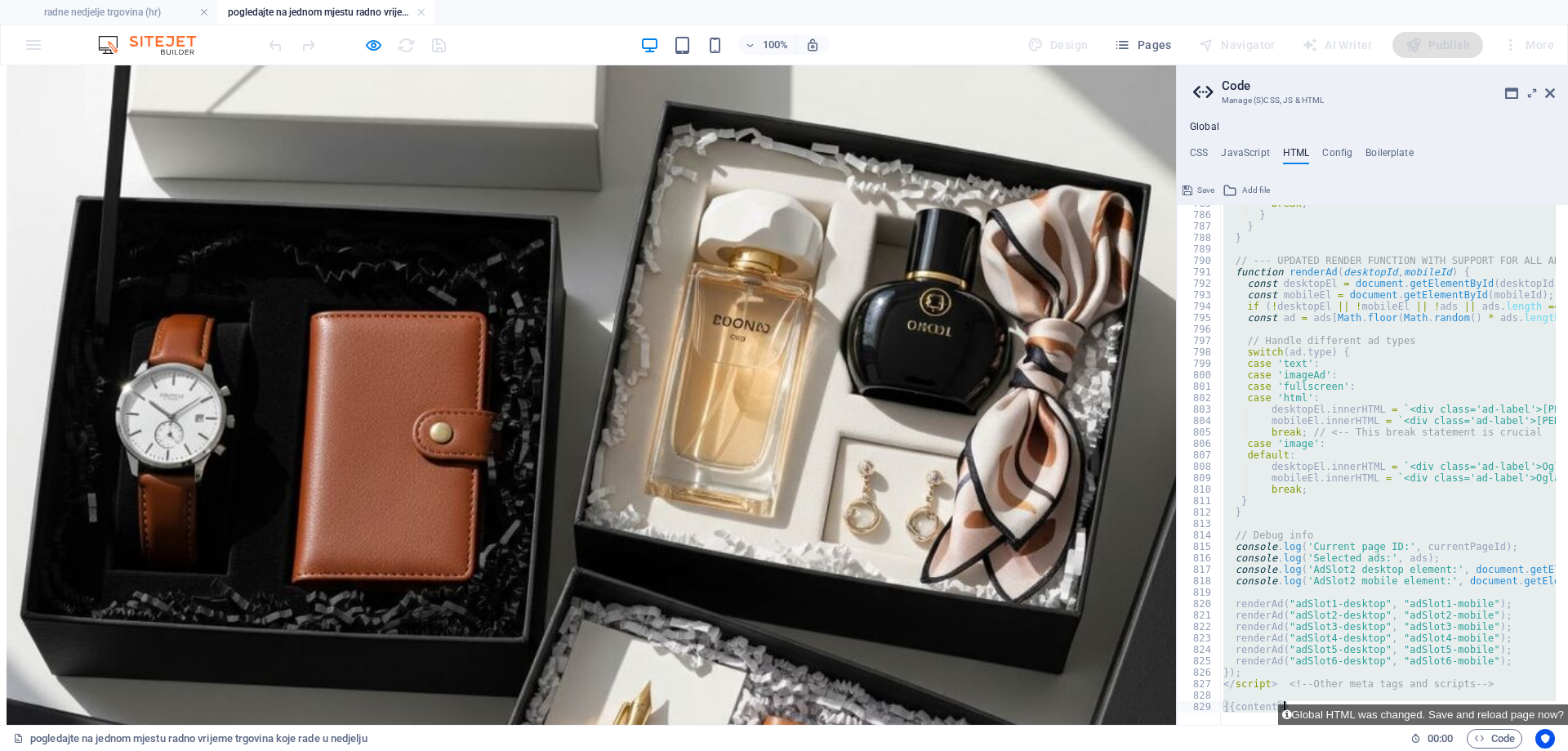
click at [1269, 683] on div "break ; } } } // --- UPDATED RENDER FUNCTION WITH SUPPORT FOR ALL AD TYPES --- …" at bounding box center [1388, 465] width 335 height 520
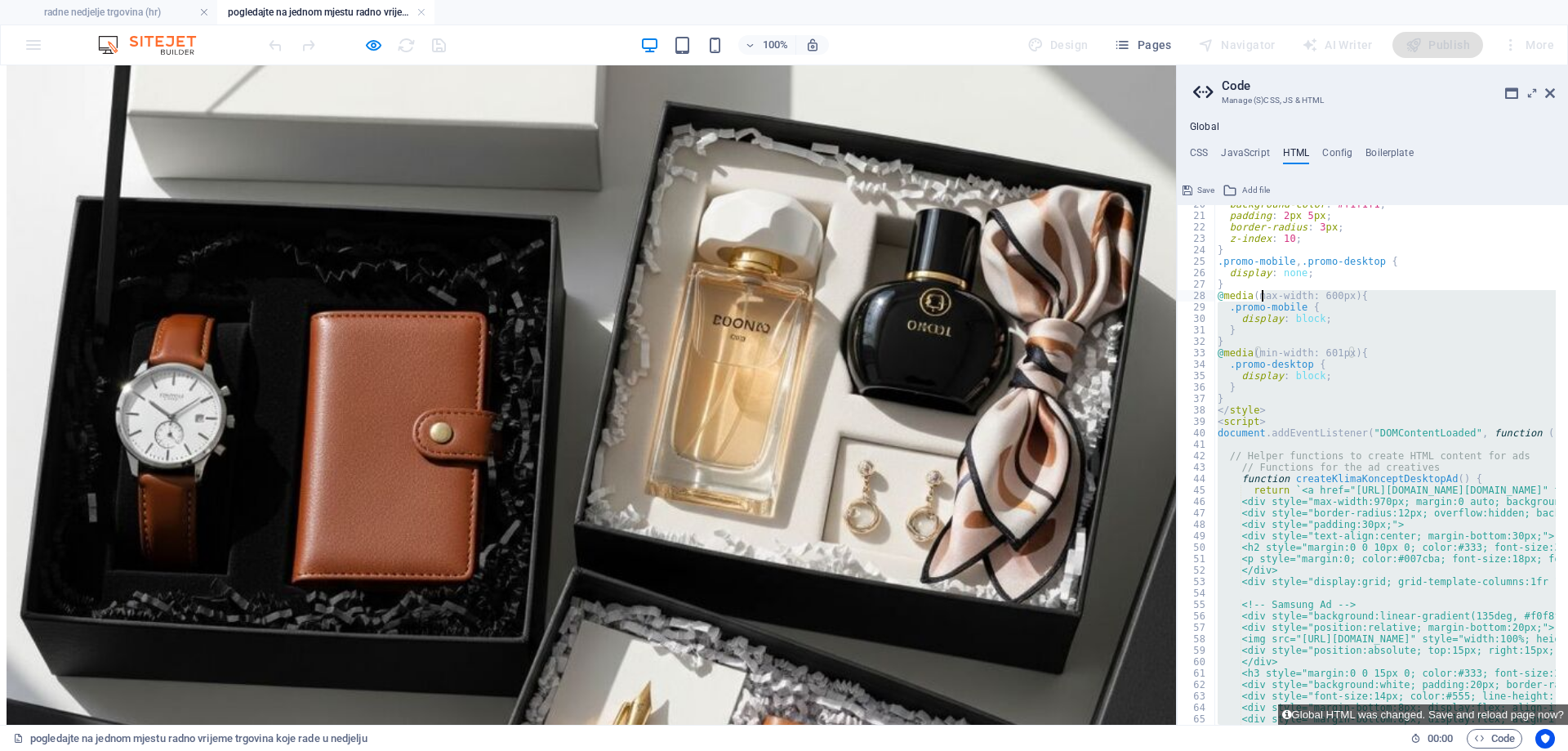
scroll to position [224, 0]
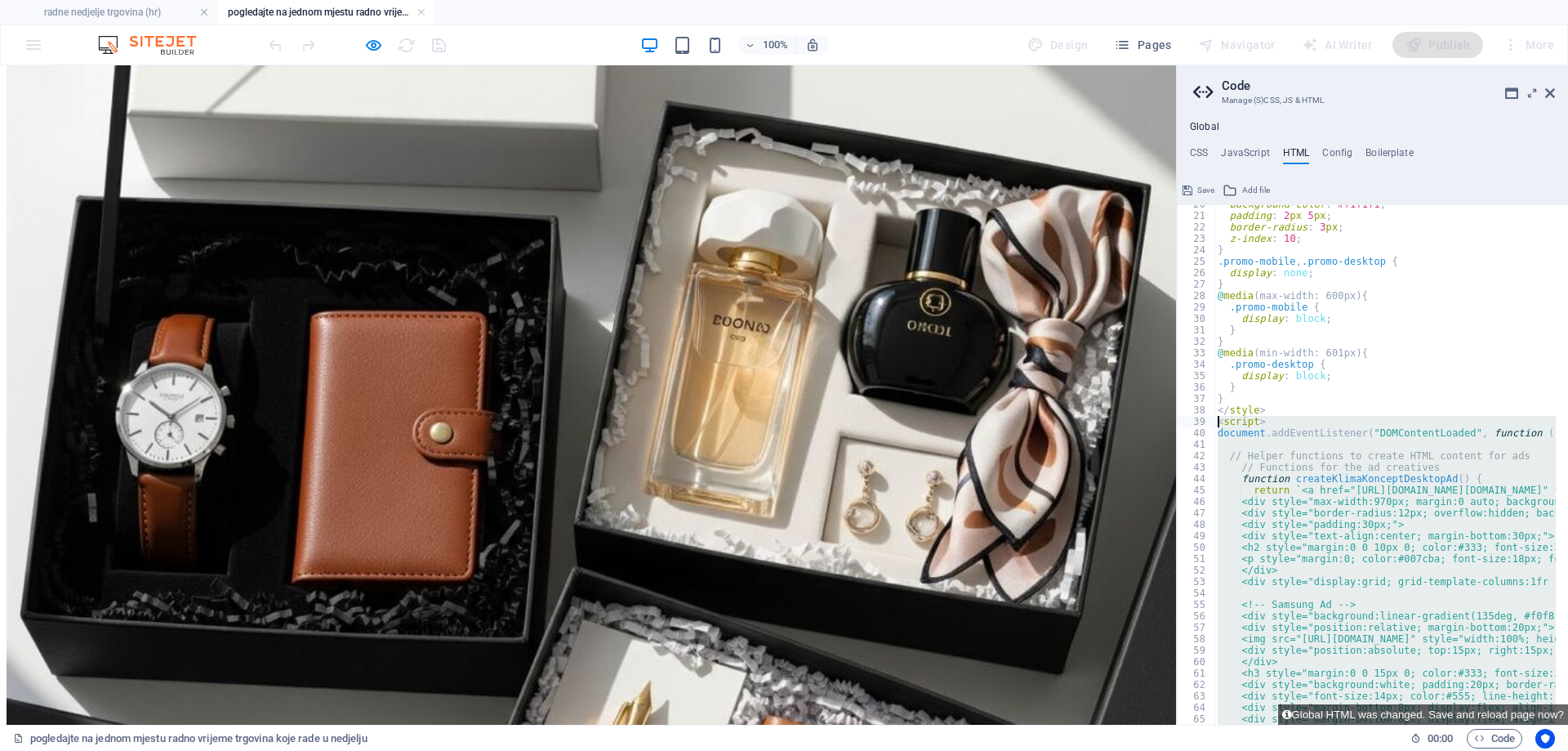
drag, startPoint x: 1273, startPoint y: 683, endPoint x: 1219, endPoint y: 423, distance: 265.5
paste textarea "/script> <!-- Other meta tags and scripts -->"
type textarea "</script> <!-- Other meta tags and scripts -->"
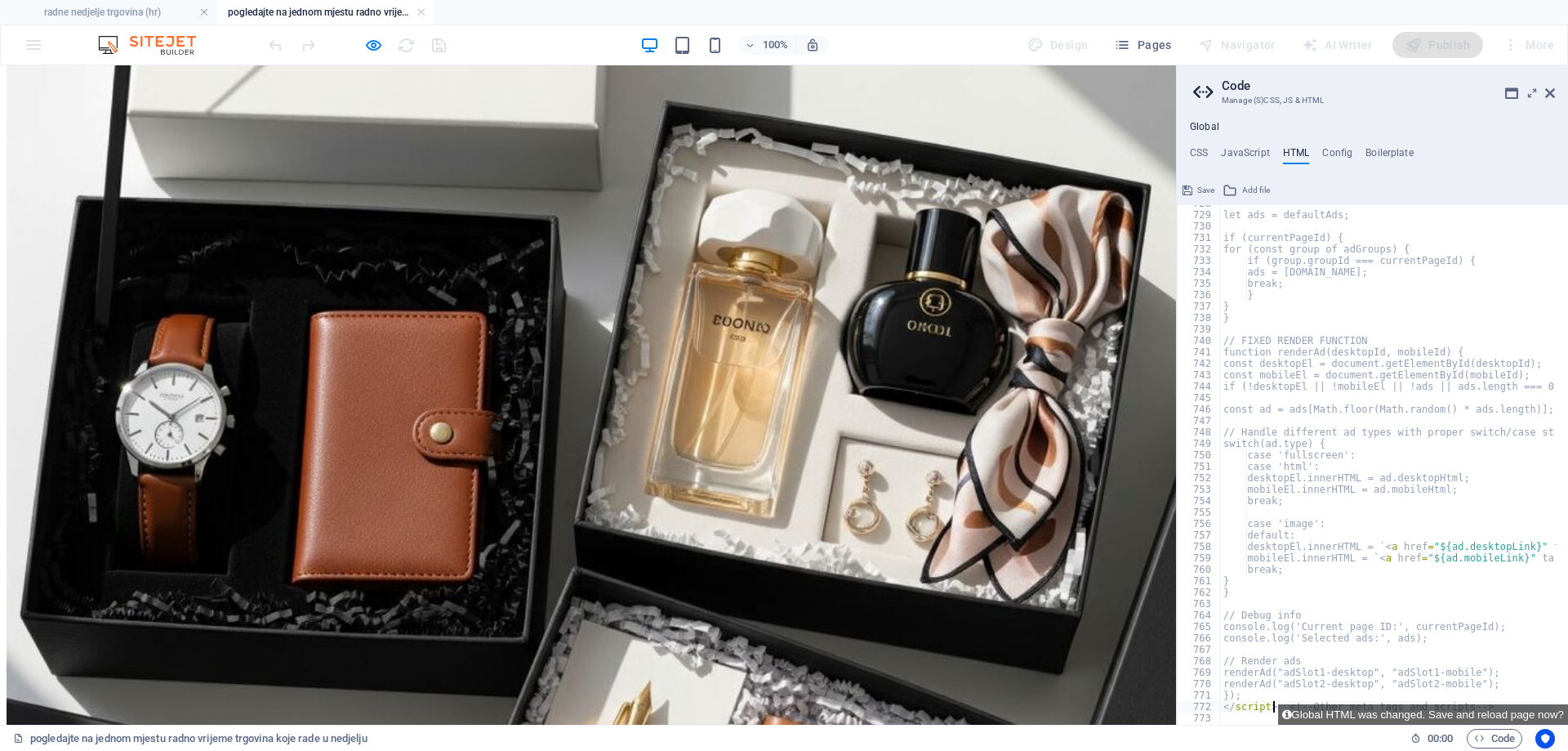
scroll to position [8323, 0]
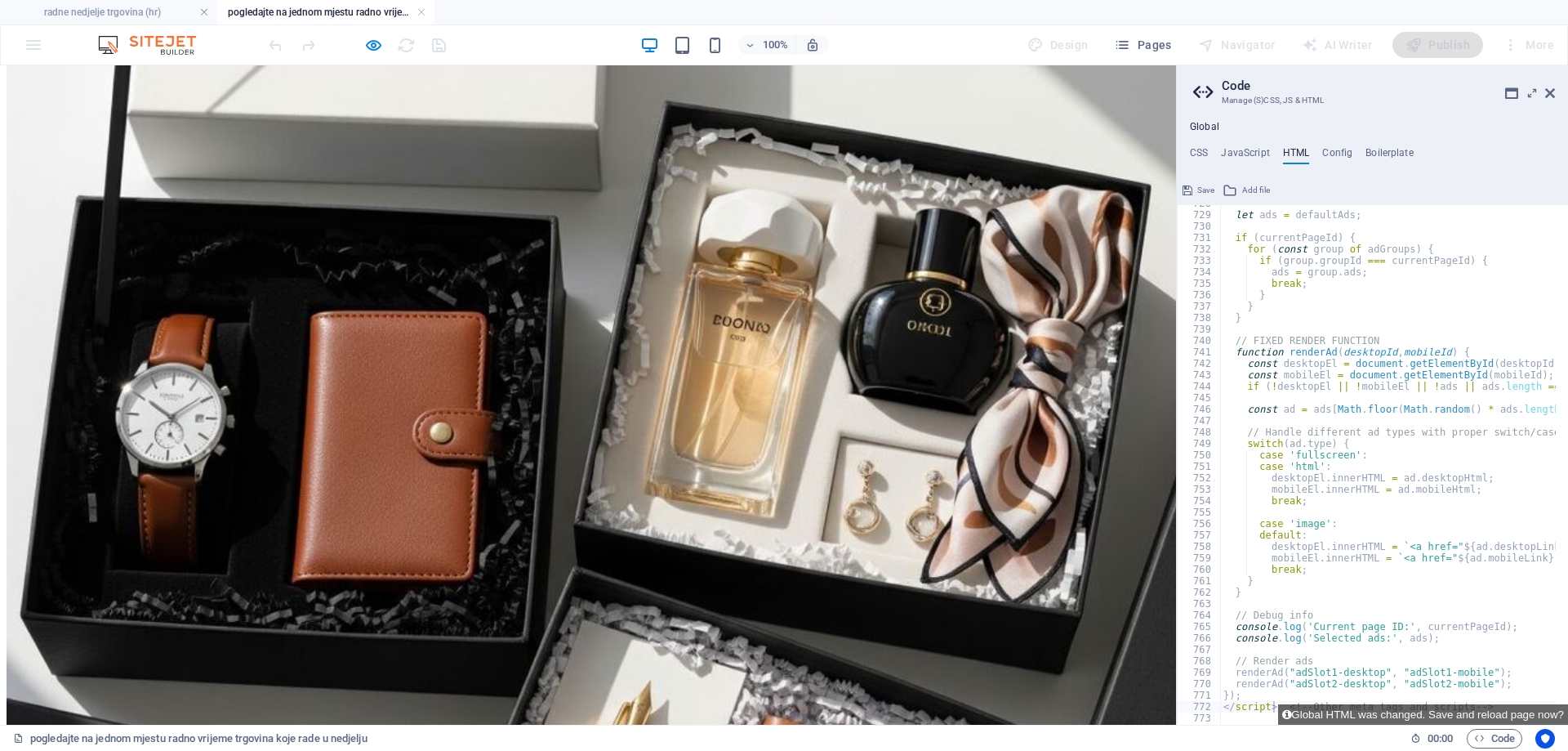
click at [1547, 89] on icon at bounding box center [1550, 93] width 10 height 13
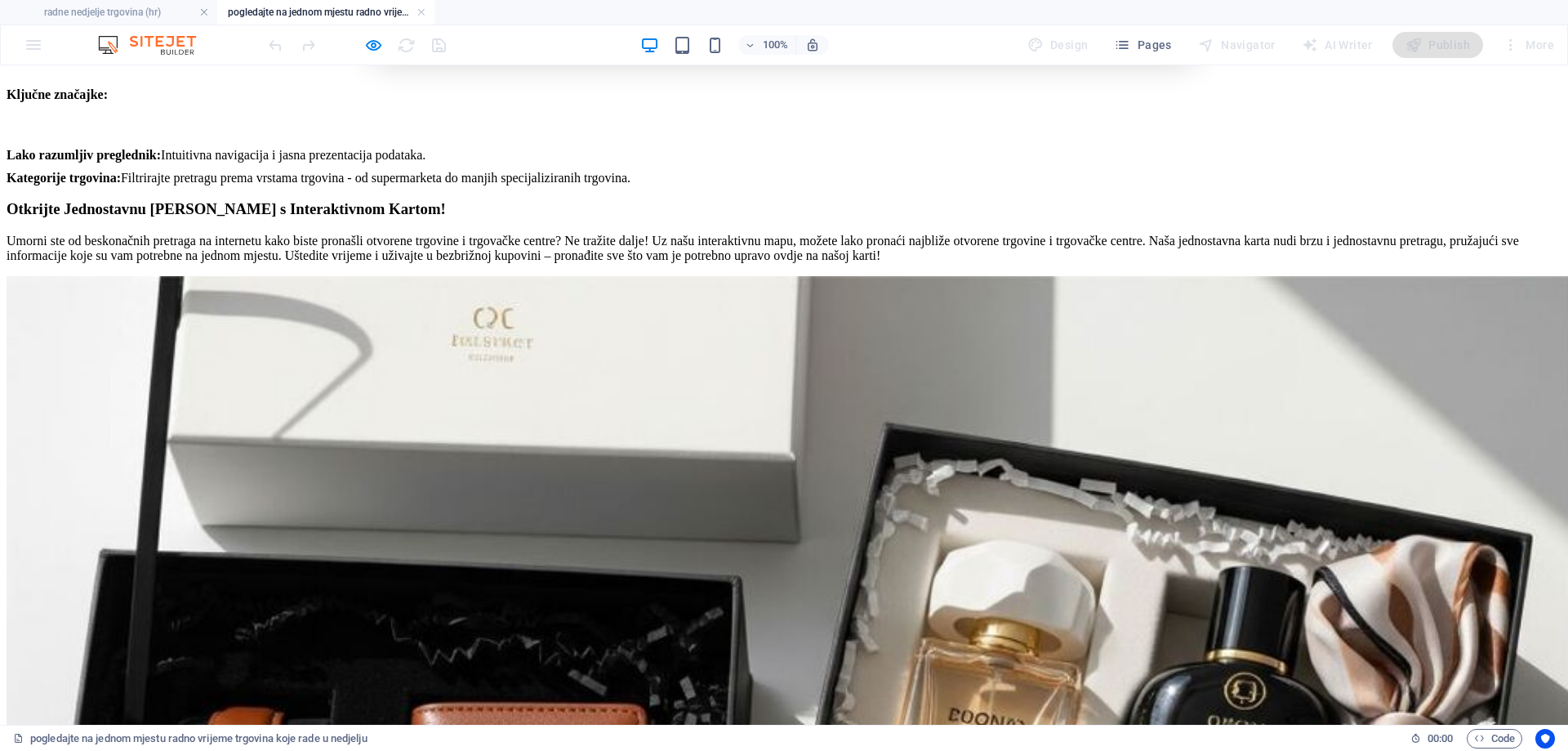
scroll to position [9016, 0]
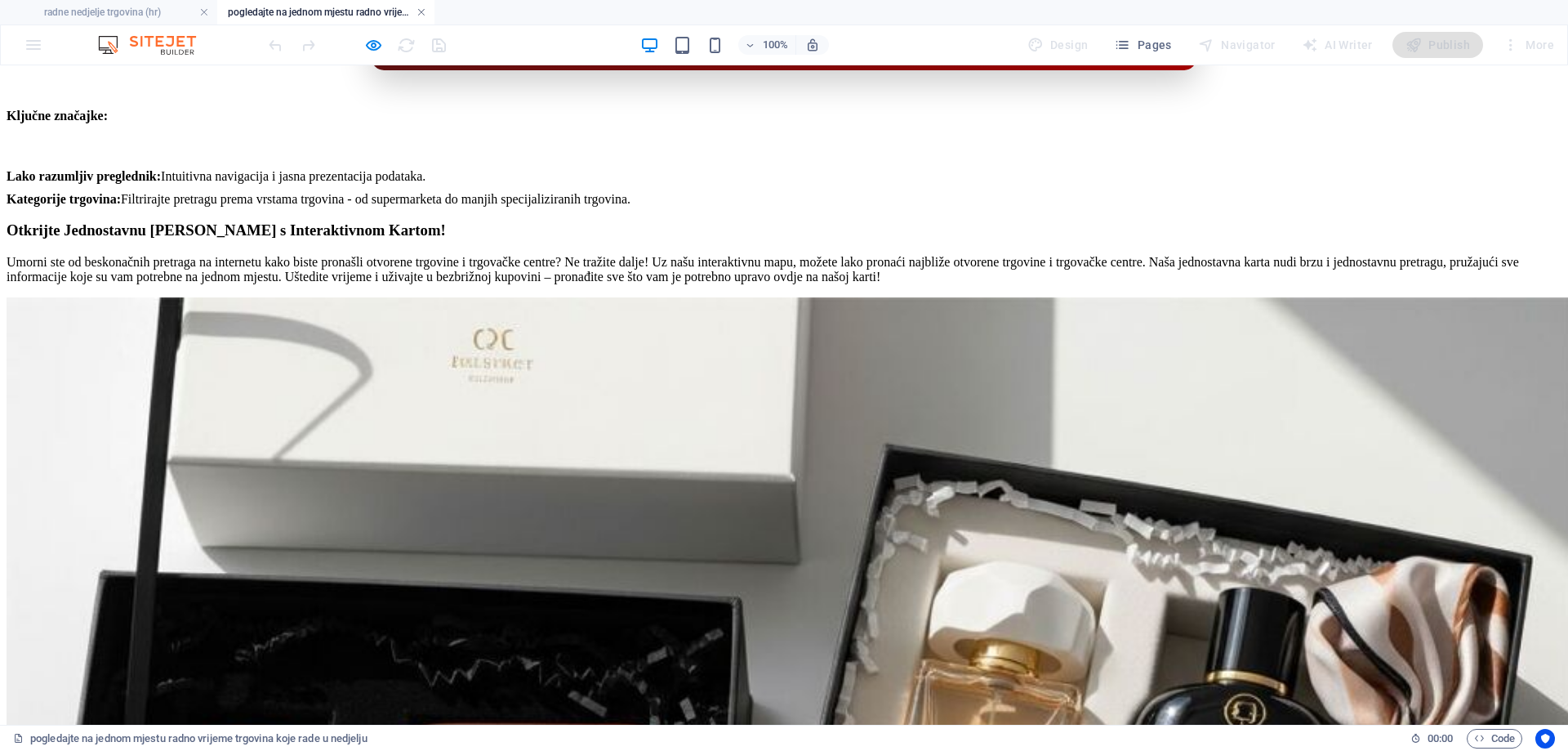
click at [420, 8] on link at bounding box center [421, 13] width 10 height 16
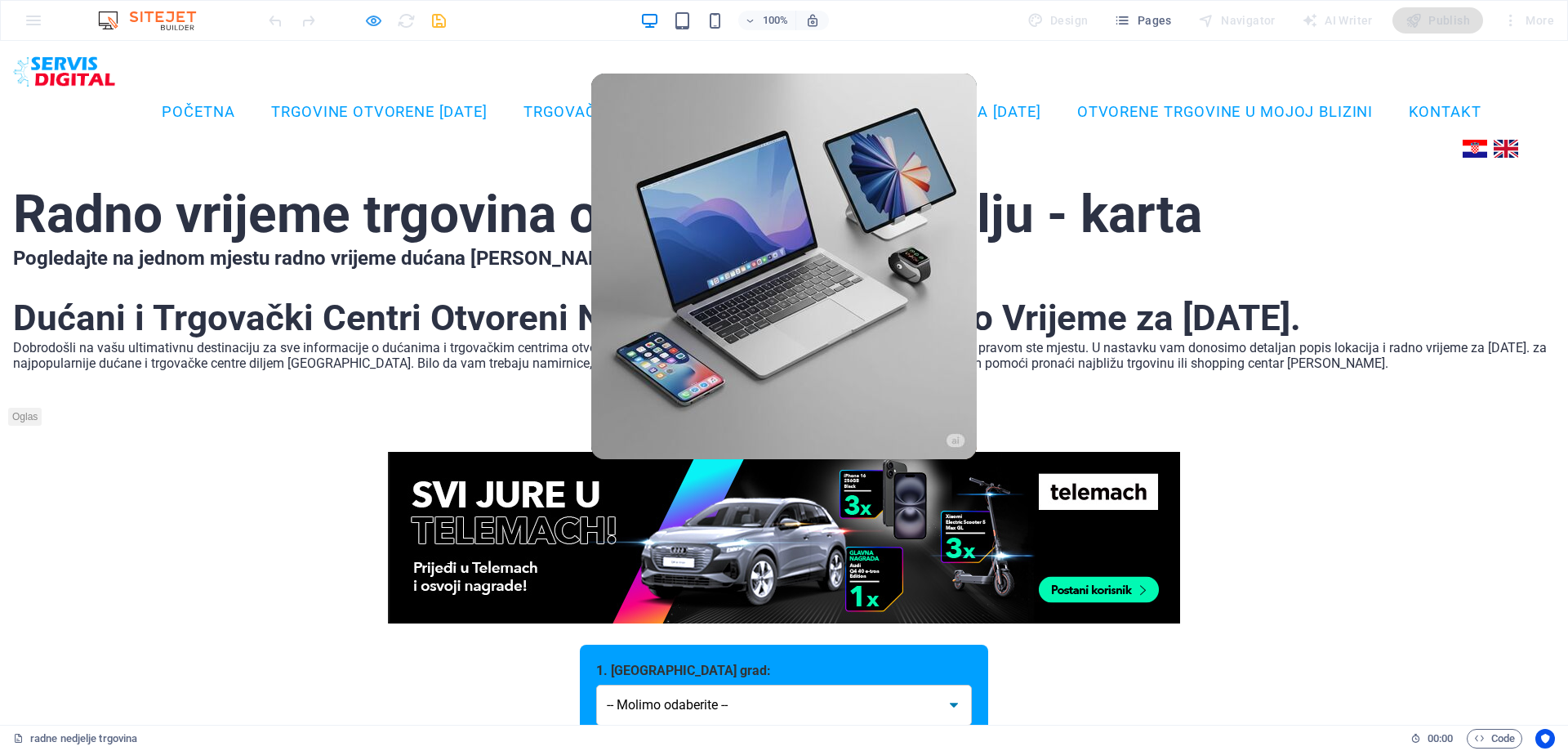
click at [372, 21] on icon "button" at bounding box center [374, 21] width 19 height 19
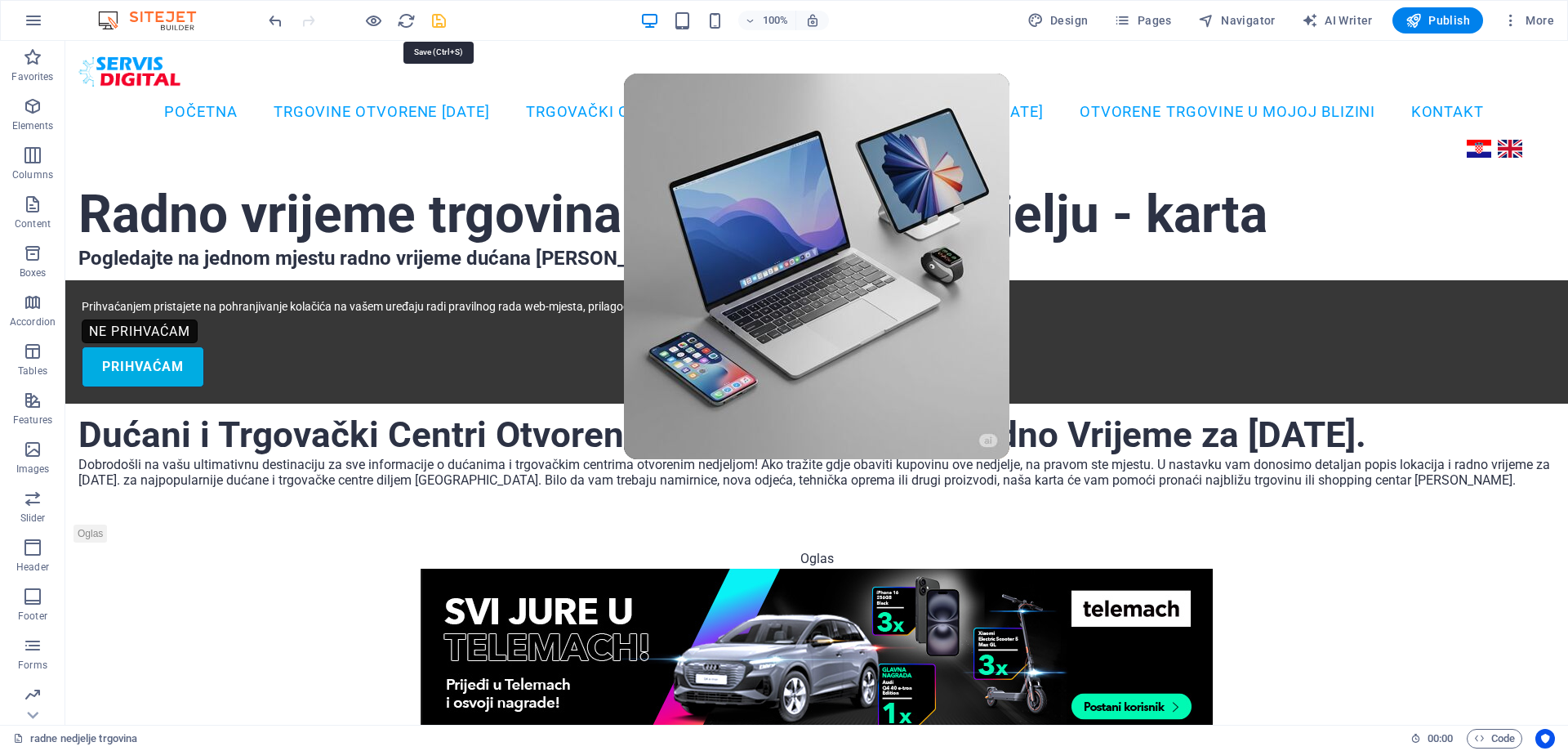
click at [439, 23] on icon "save" at bounding box center [439, 21] width 19 height 19
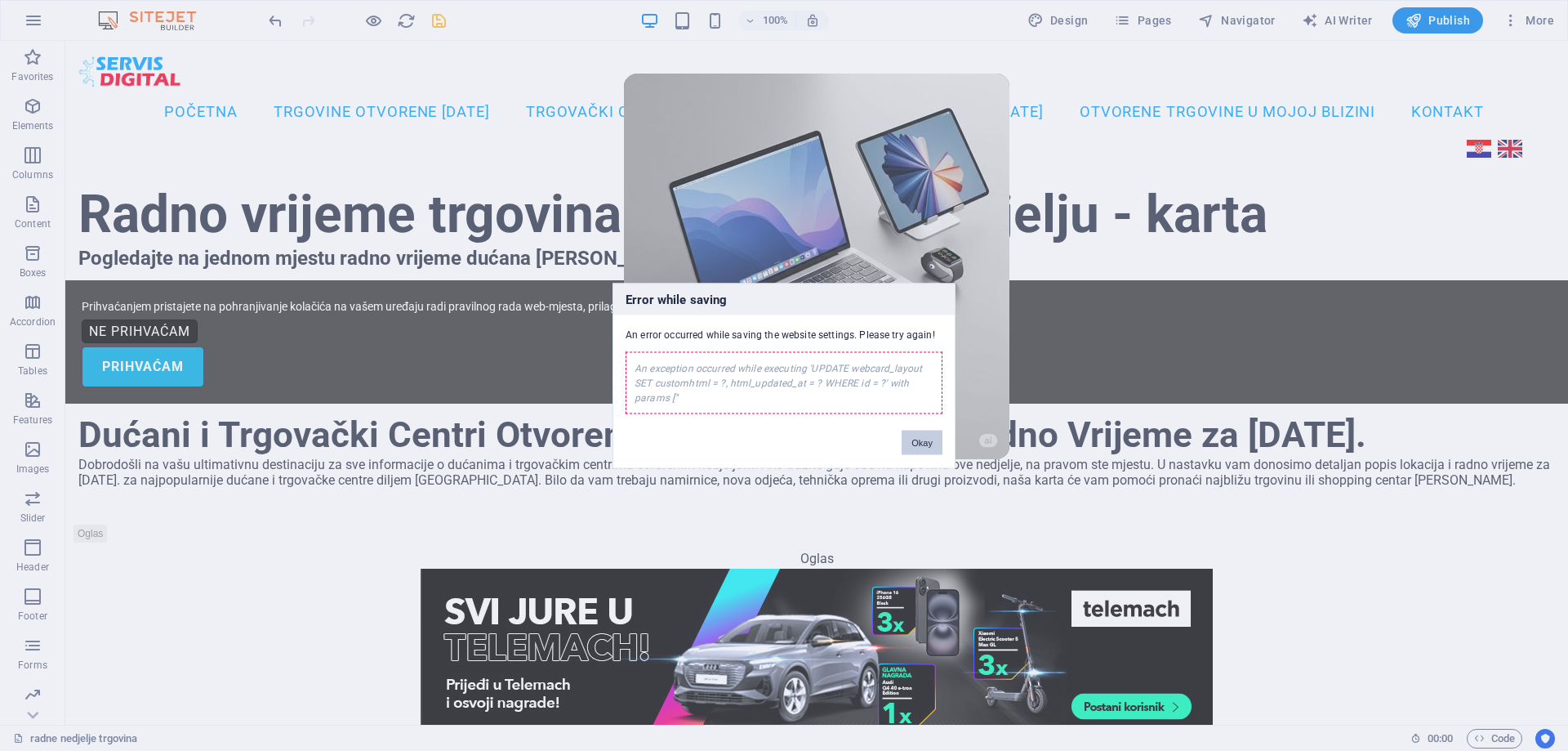
drag, startPoint x: 917, startPoint y: 446, endPoint x: 852, endPoint y: 405, distance: 76.9
click at [917, 446] on button "Okay" at bounding box center [922, 441] width 41 height 24
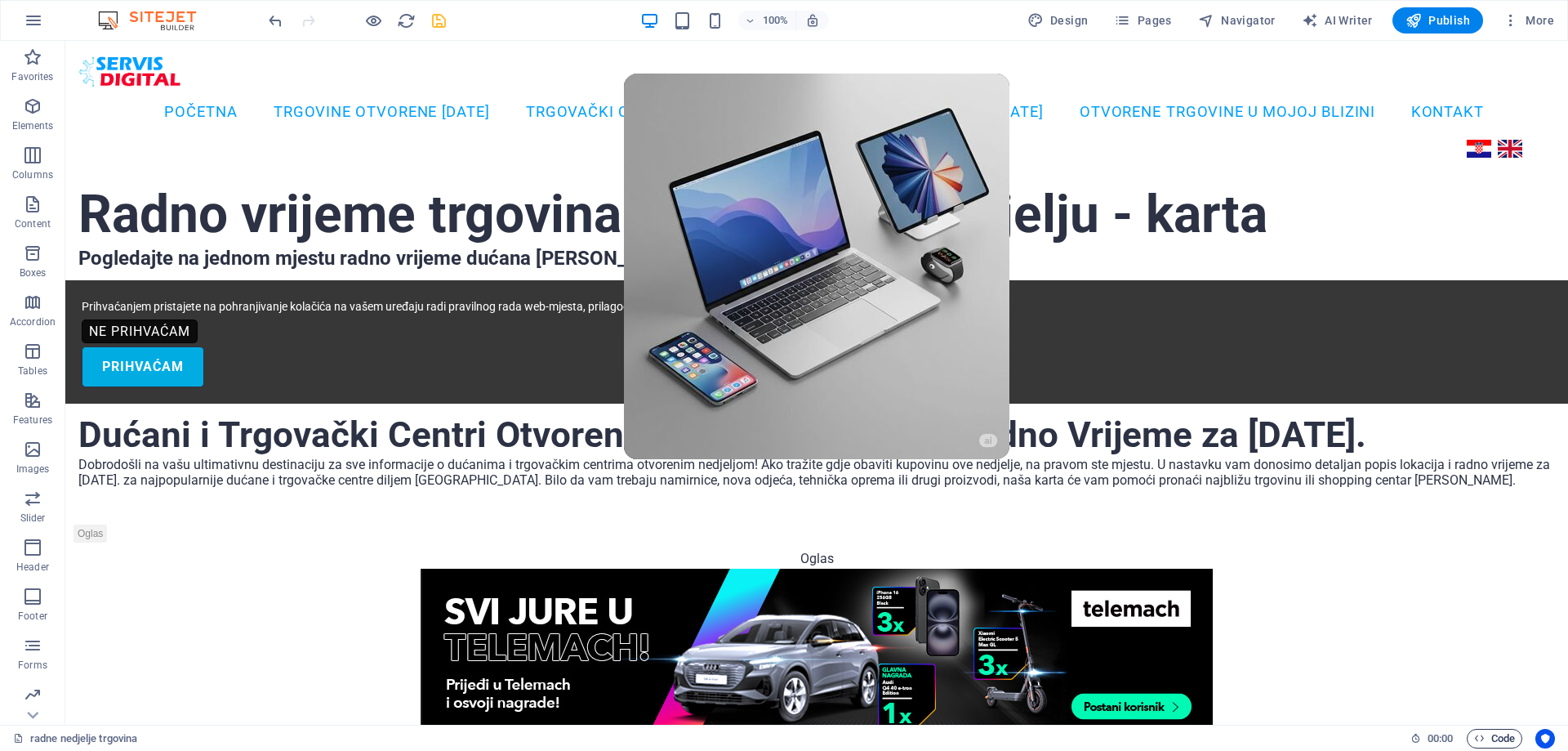
click at [1500, 732] on span "Code" at bounding box center [1494, 738] width 41 height 19
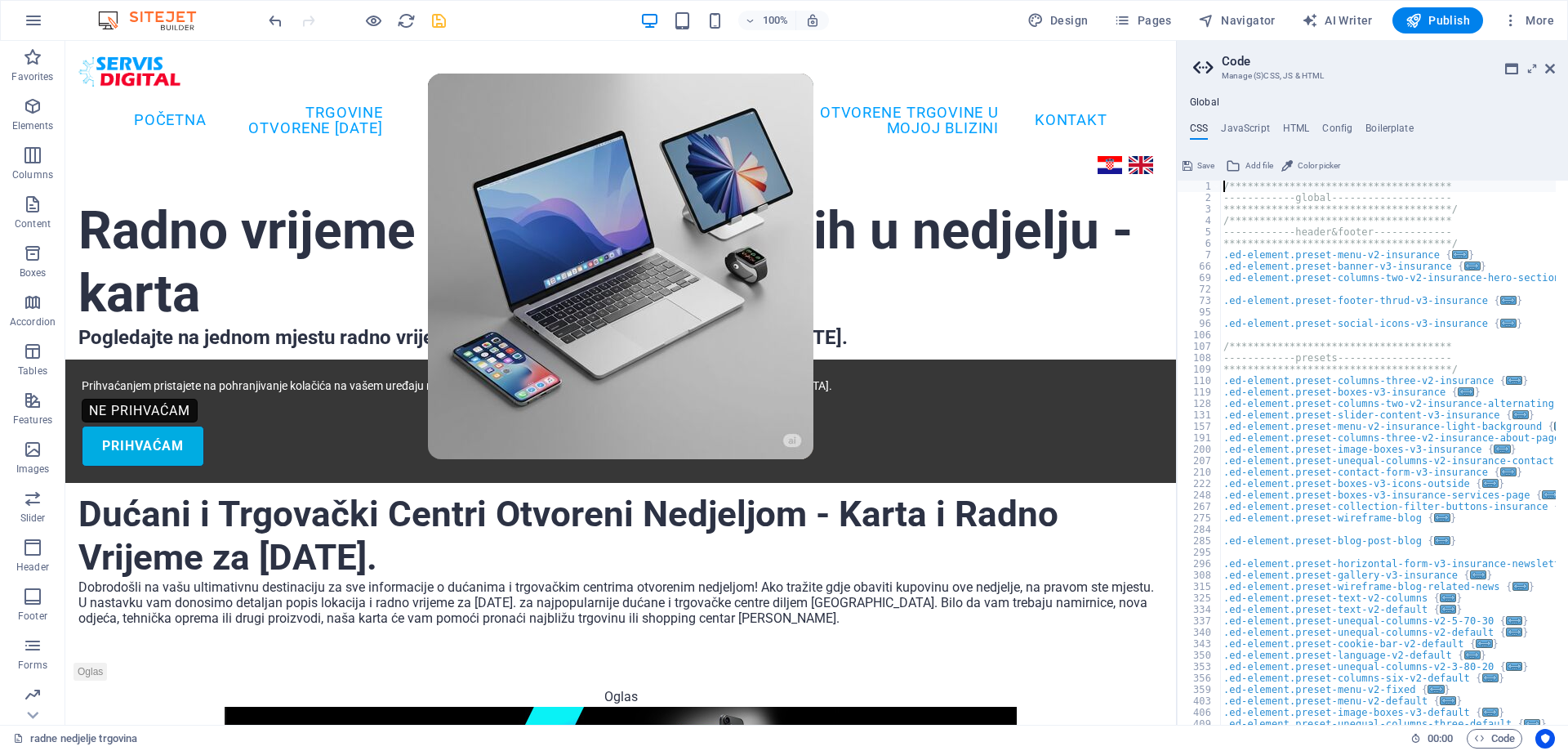
click at [1264, 485] on div "**********" at bounding box center [1402, 457] width 364 height 555
type textarea ".ed-element.preset-boxes-v3-icons-outside {"
click at [1286, 123] on h4 "HTML" at bounding box center [1296, 132] width 27 height 18
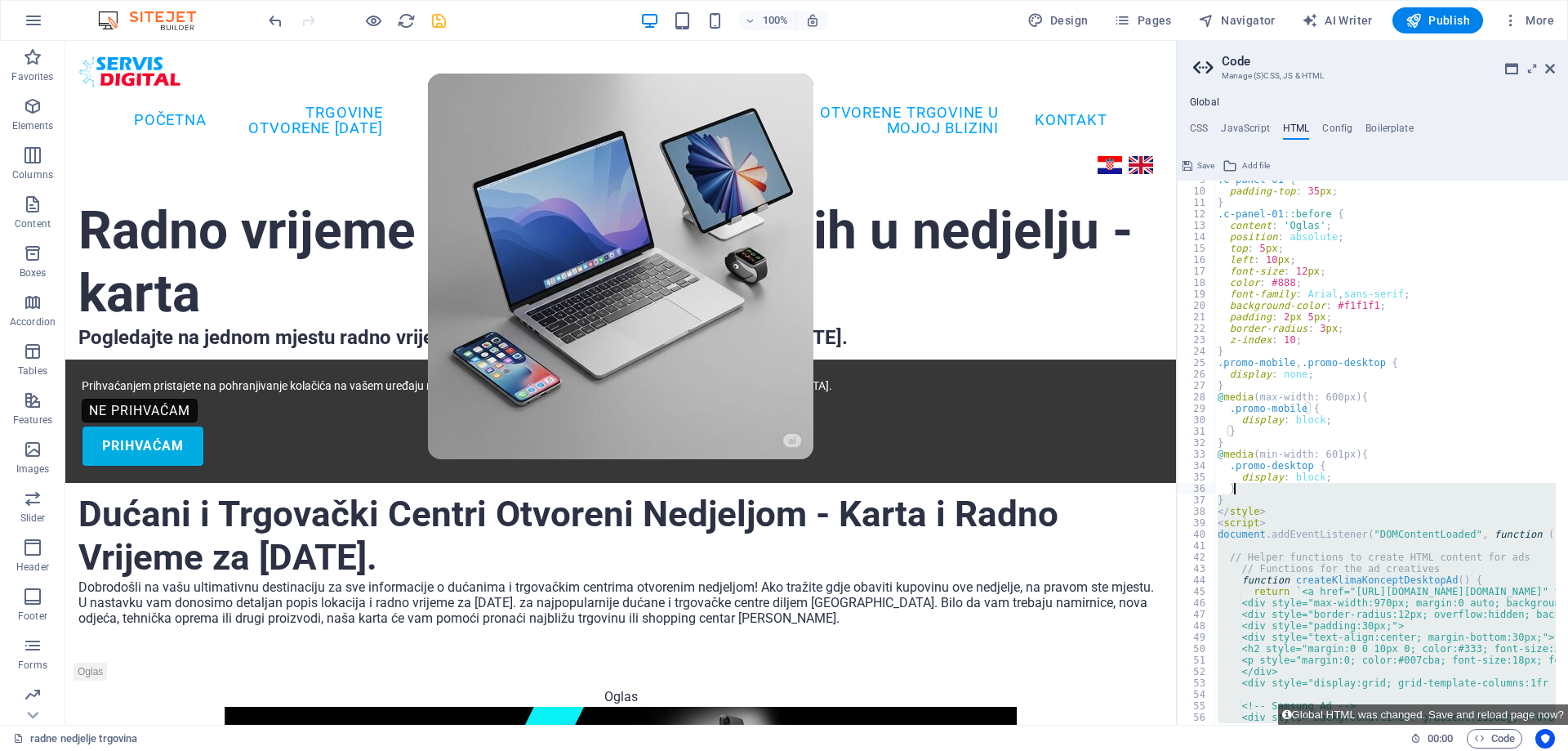
scroll to position [147, 0]
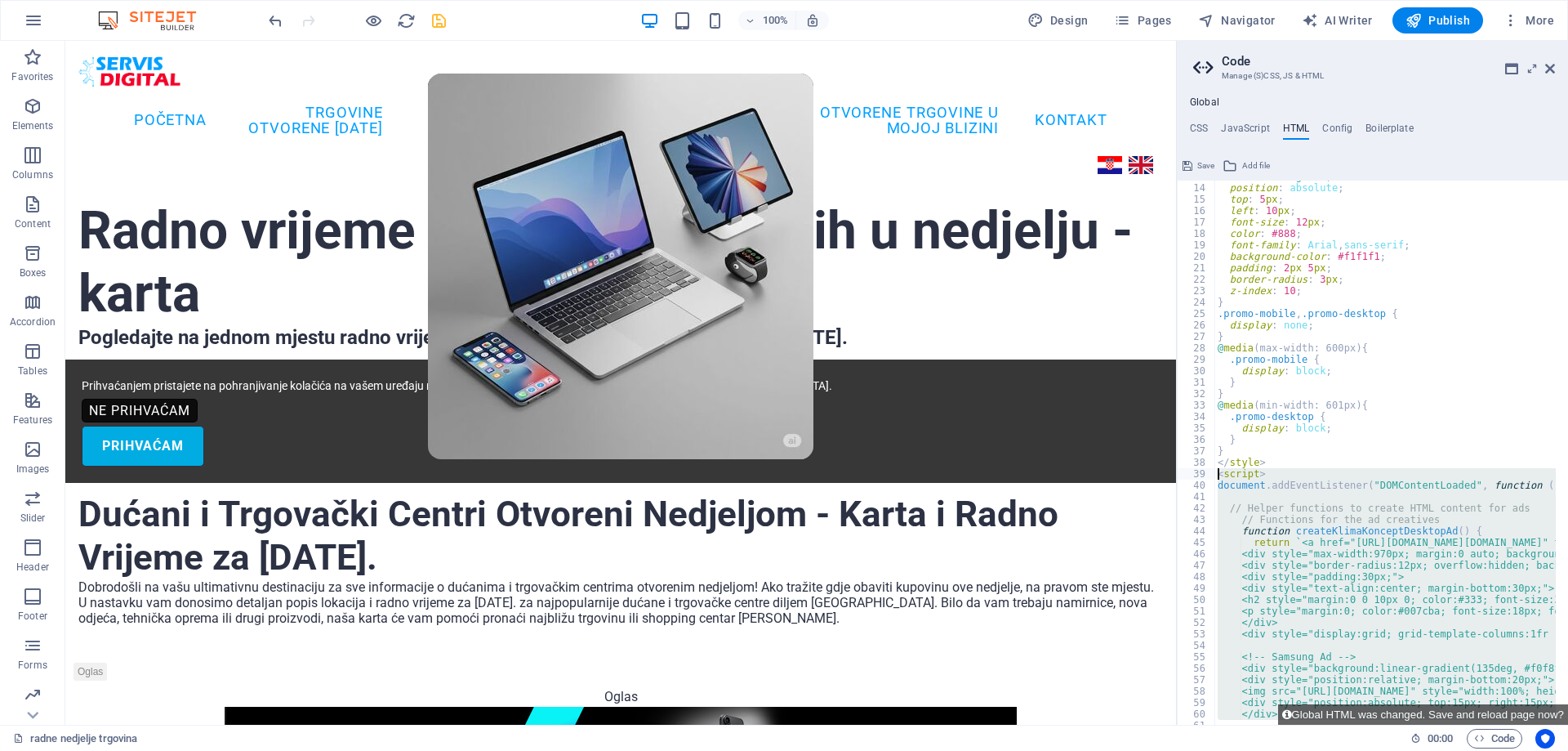
drag, startPoint x: 1271, startPoint y: 683, endPoint x: 1214, endPoint y: 475, distance: 215.7
click at [1214, 475] on div "</script> <!-- Other meta tags and scripts --> 13 14 15 16 17 18 19 20 21 22 23…" at bounding box center [1372, 452] width 391 height 544
paste textarea "/script> <!-- Other meta tags and scripts -->"
type textarea "</script> <!-- Other meta tags and scripts -->"
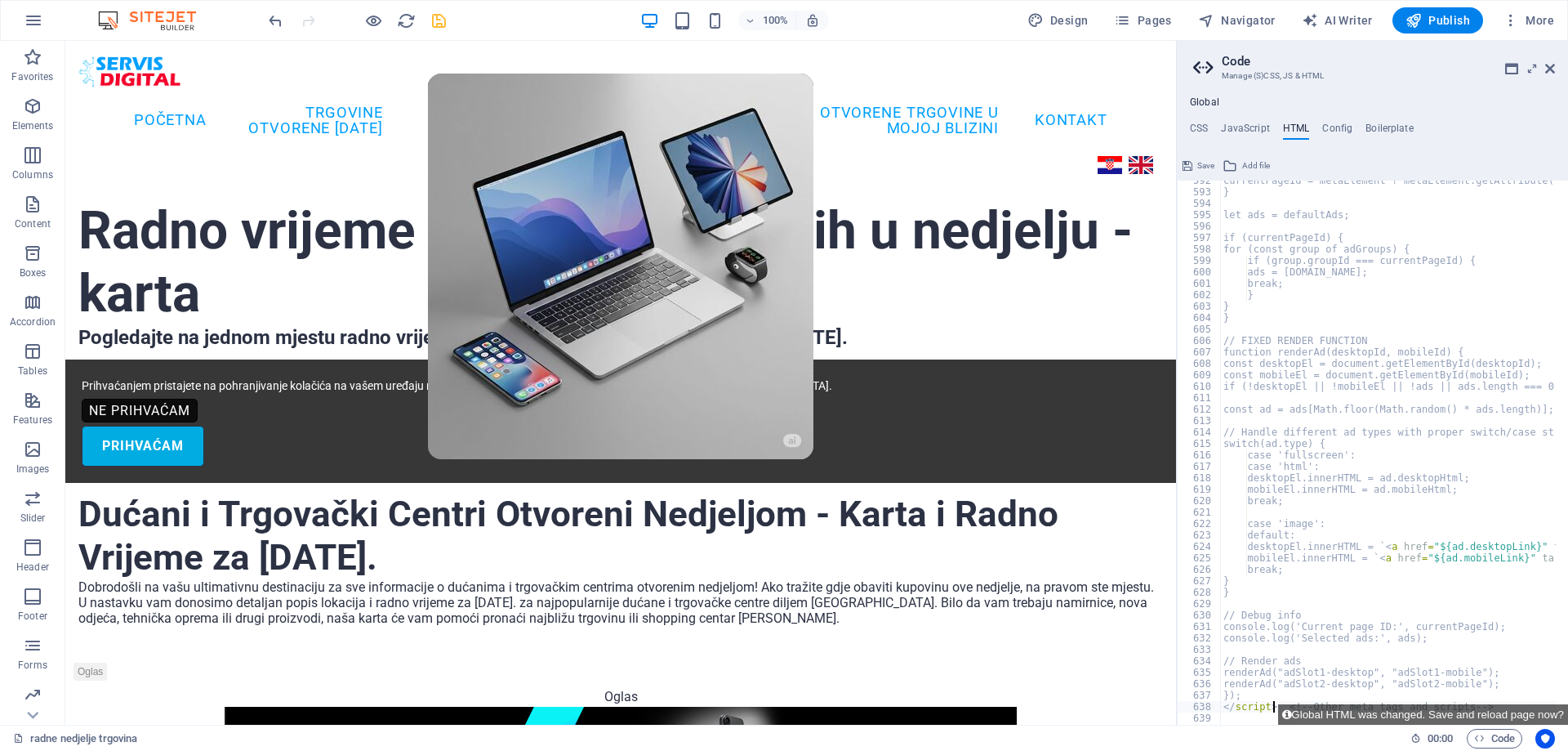
scroll to position [6766, 0]
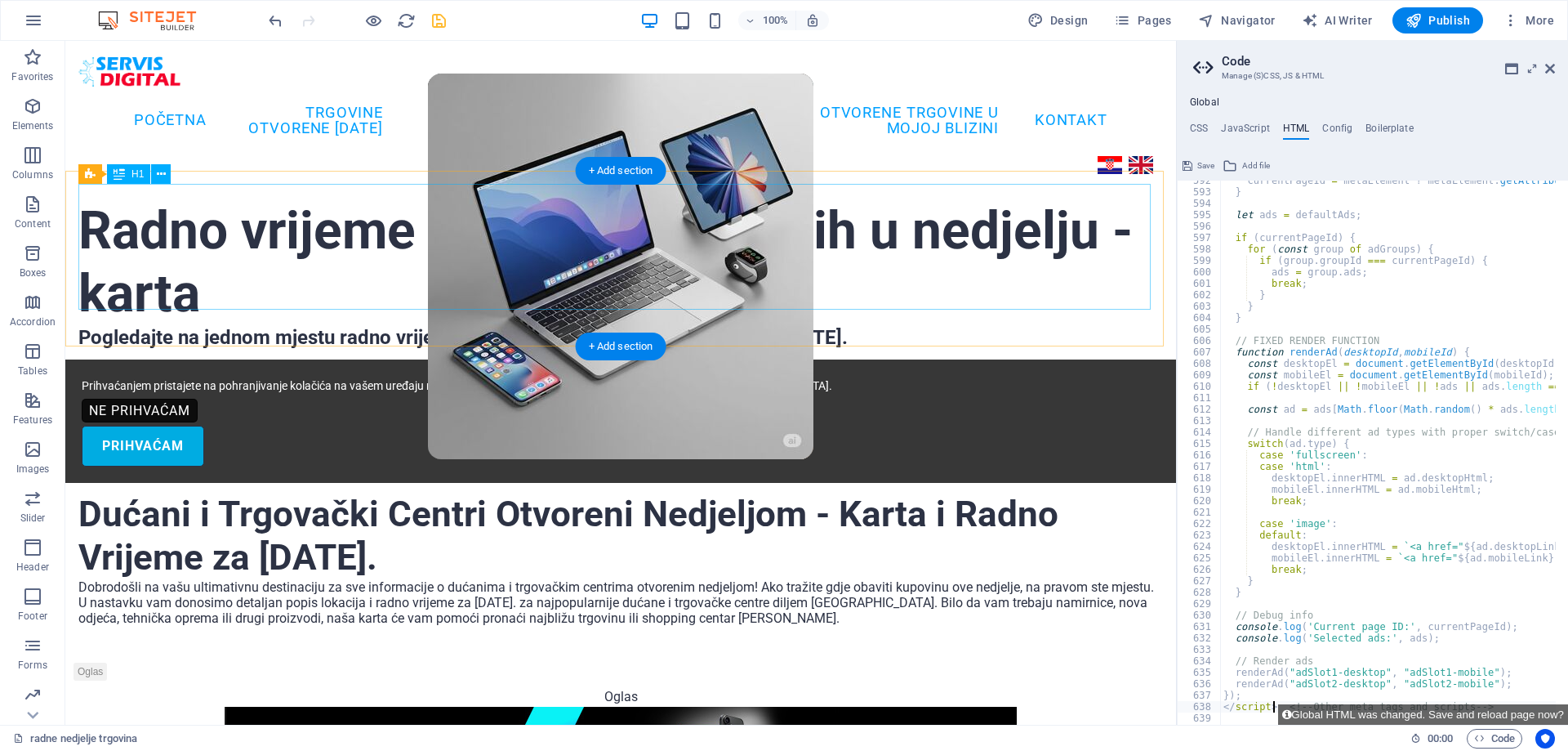
click at [1003, 282] on div "Radno vrijeme trgovina otvorenih u nedjelju - karta" at bounding box center [621, 263] width 1084 height 126
click at [769, 254] on div "Radno vrijeme trgovina otvorenih u nedjelju - karta" at bounding box center [621, 263] width 1084 height 126
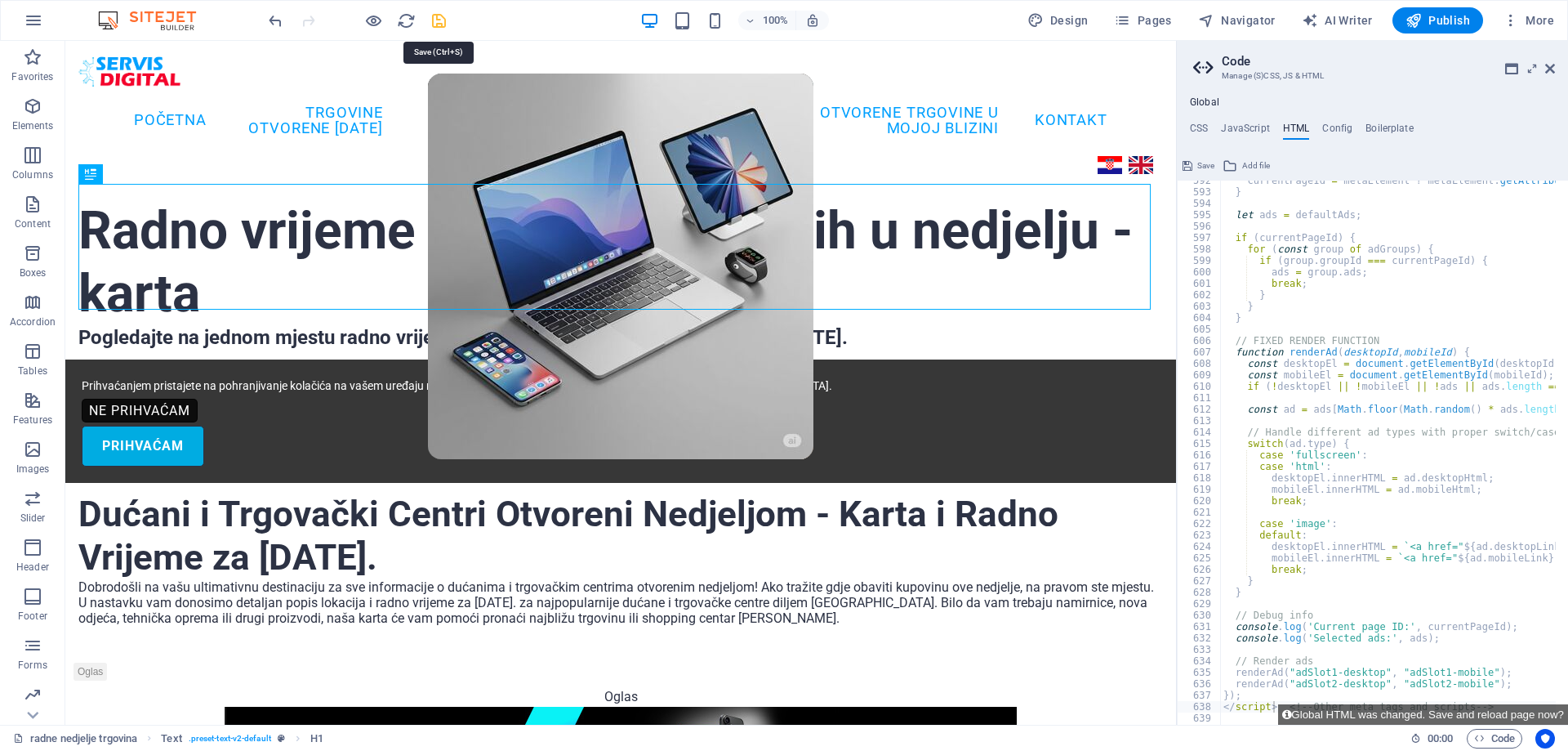
click at [438, 18] on icon "save" at bounding box center [439, 21] width 19 height 19
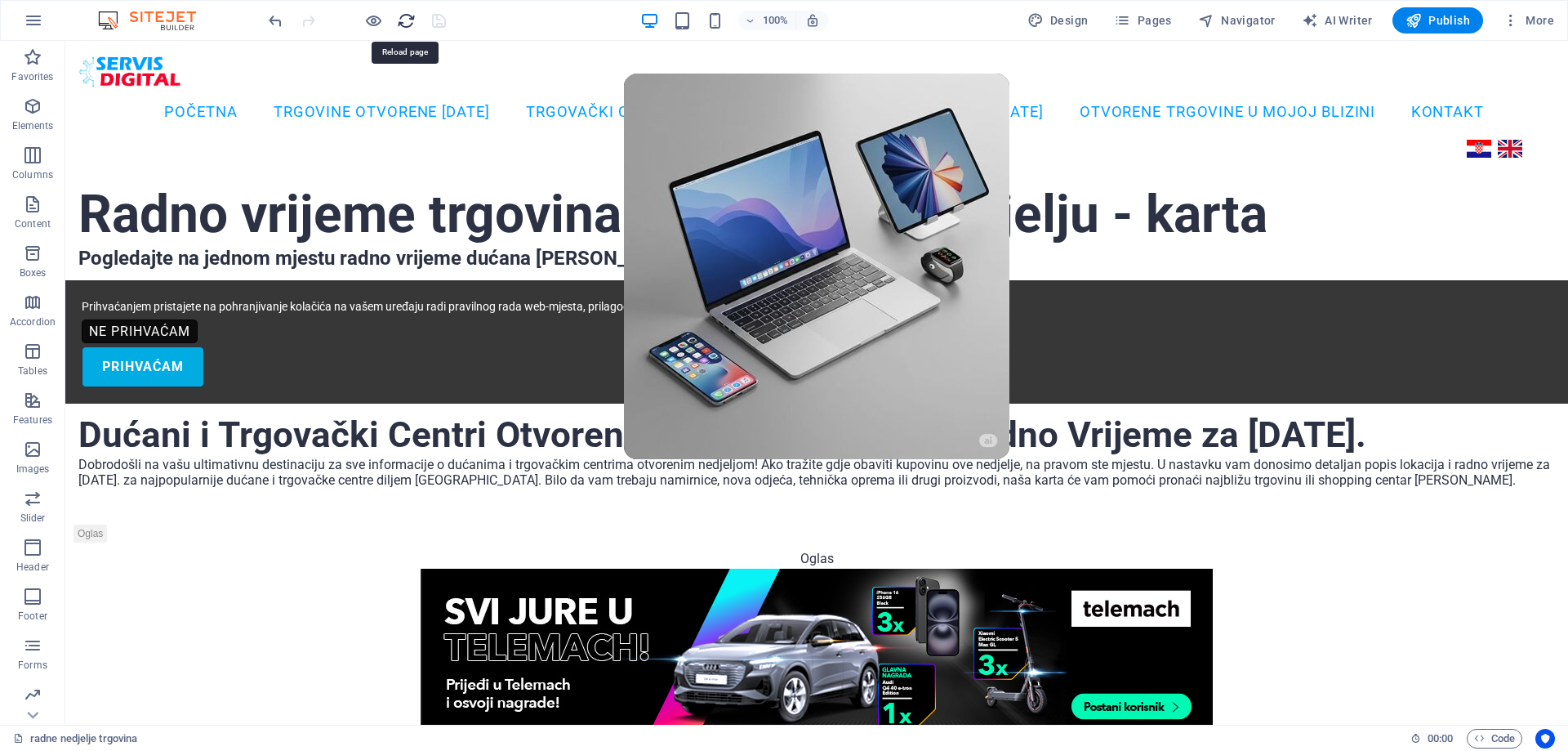
click at [400, 18] on icon "reload" at bounding box center [406, 21] width 19 height 19
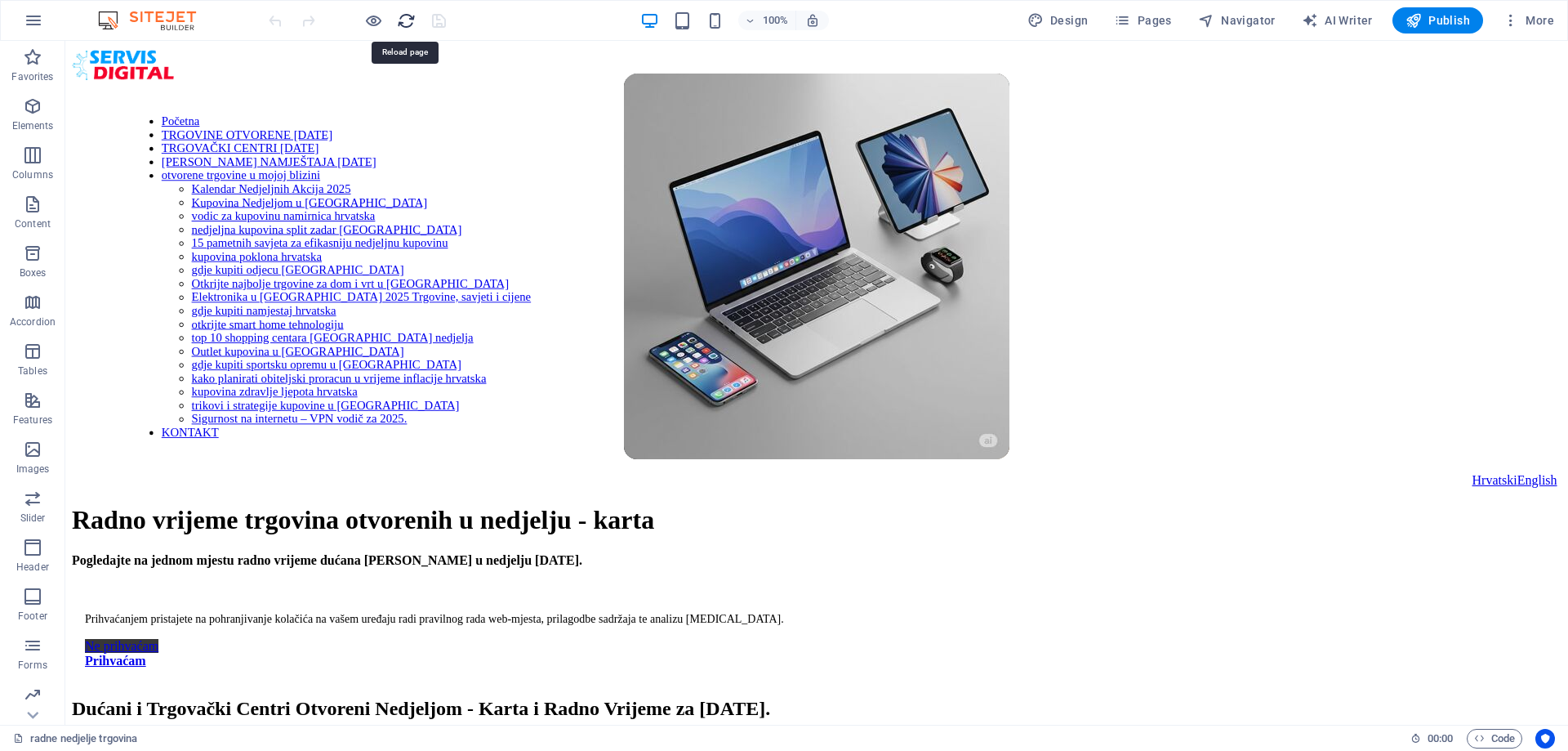
scroll to position [0, 0]
click at [410, 18] on icon "reload" at bounding box center [406, 21] width 19 height 19
click at [409, 19] on icon "reload" at bounding box center [406, 21] width 19 height 19
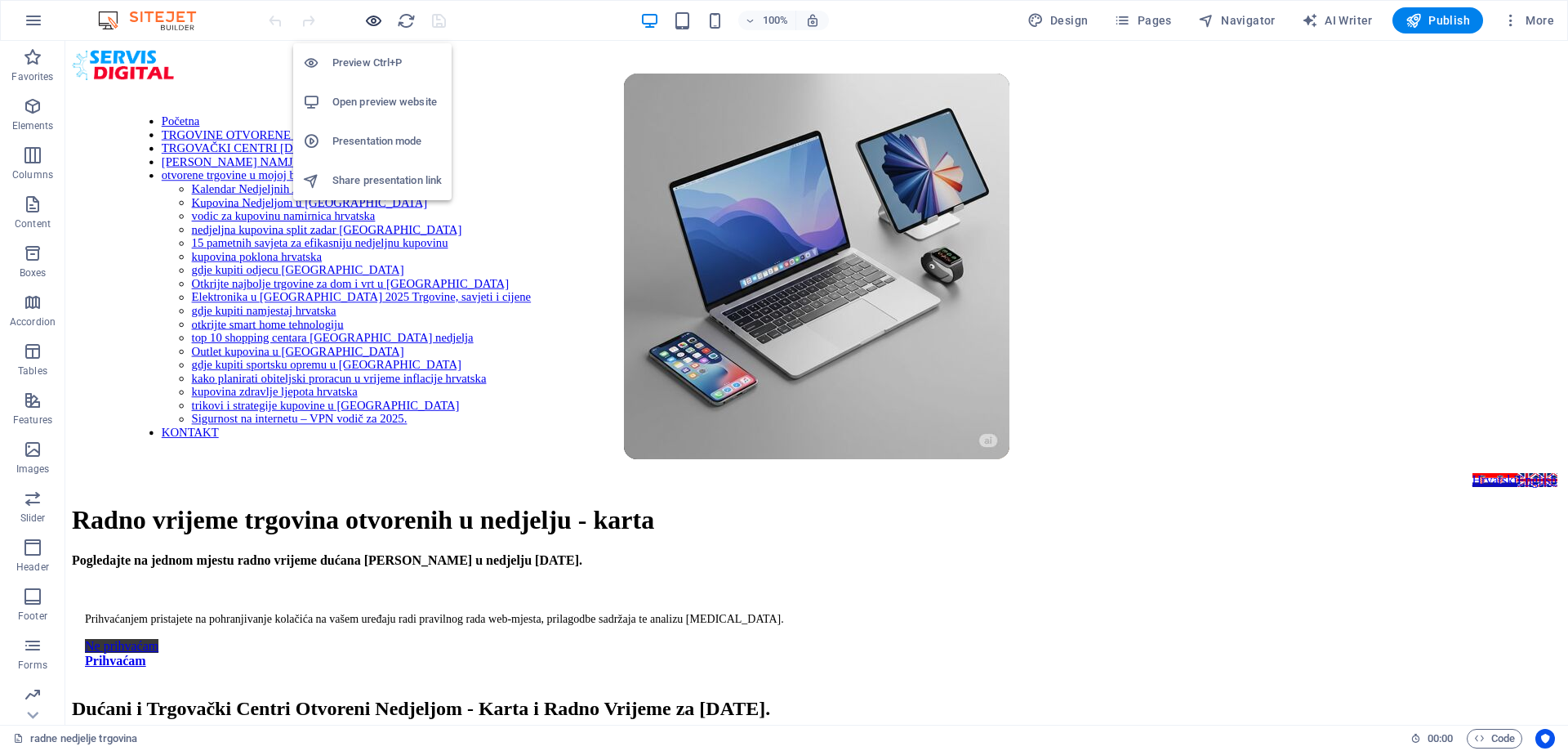
click at [369, 22] on icon "button" at bounding box center [374, 21] width 19 height 19
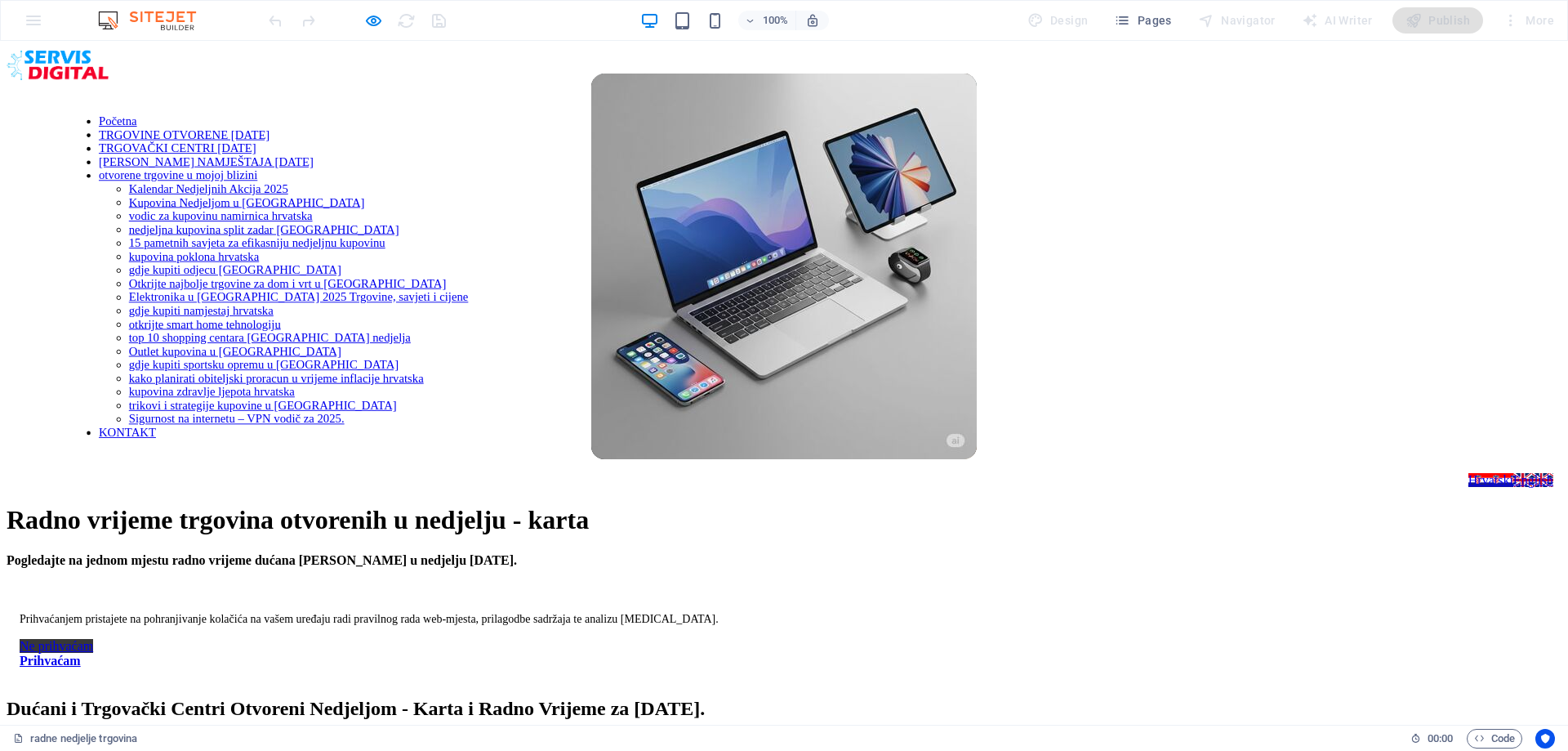
click at [269, 129] on link "TRGOVINE OTVORENE [DATE]" at bounding box center [183, 135] width 171 height 13
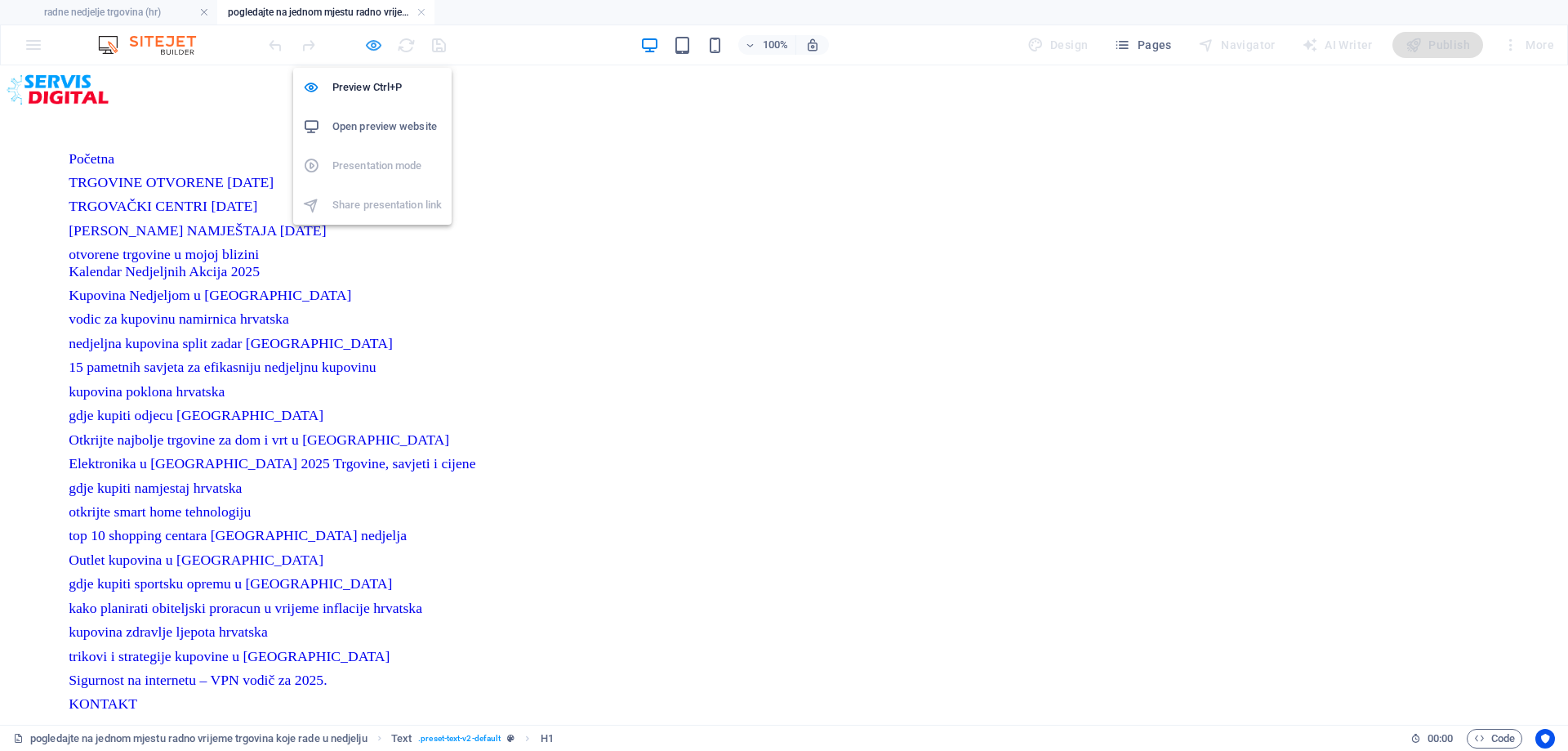
click at [372, 46] on icon "button" at bounding box center [374, 45] width 19 height 19
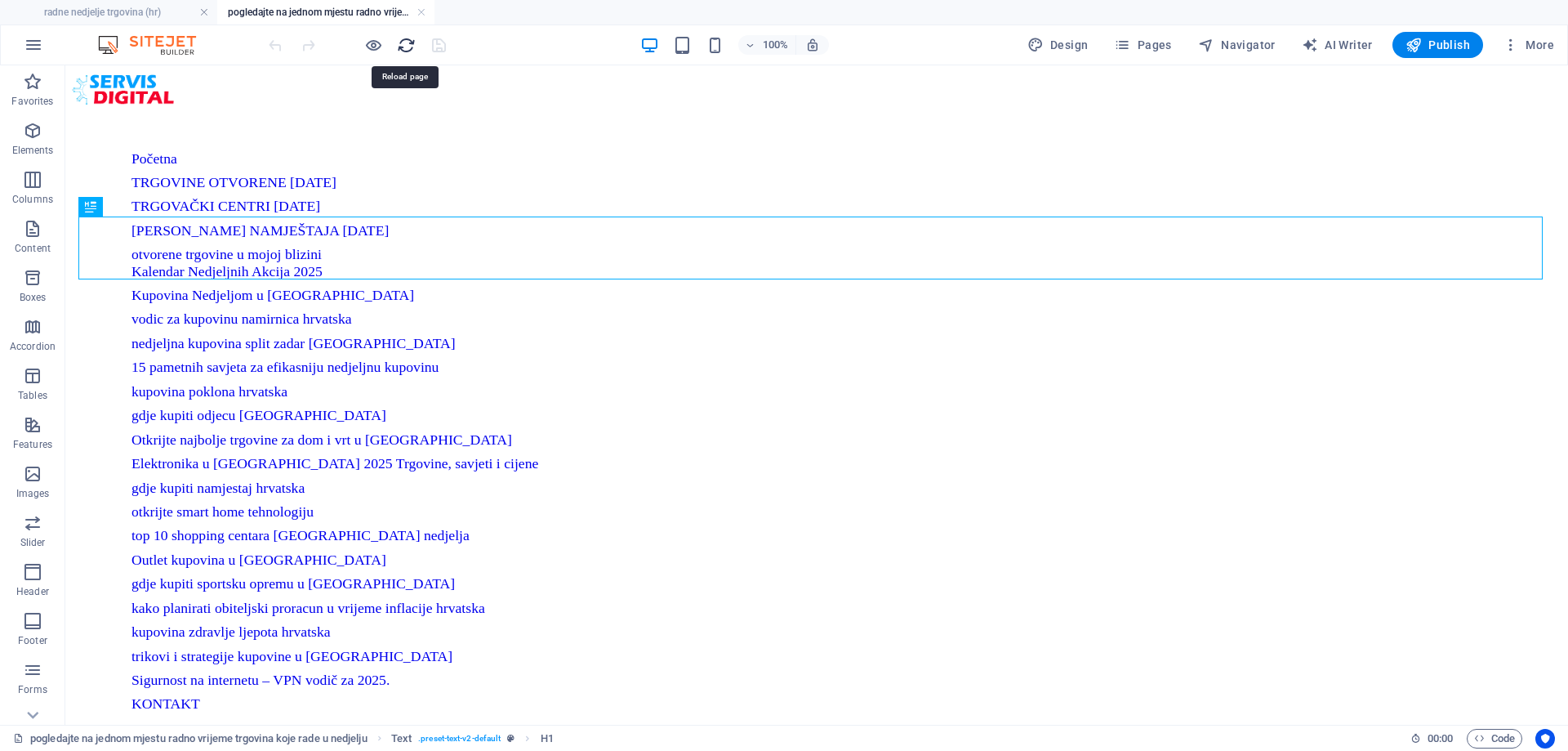
click at [410, 45] on icon "reload" at bounding box center [406, 45] width 19 height 19
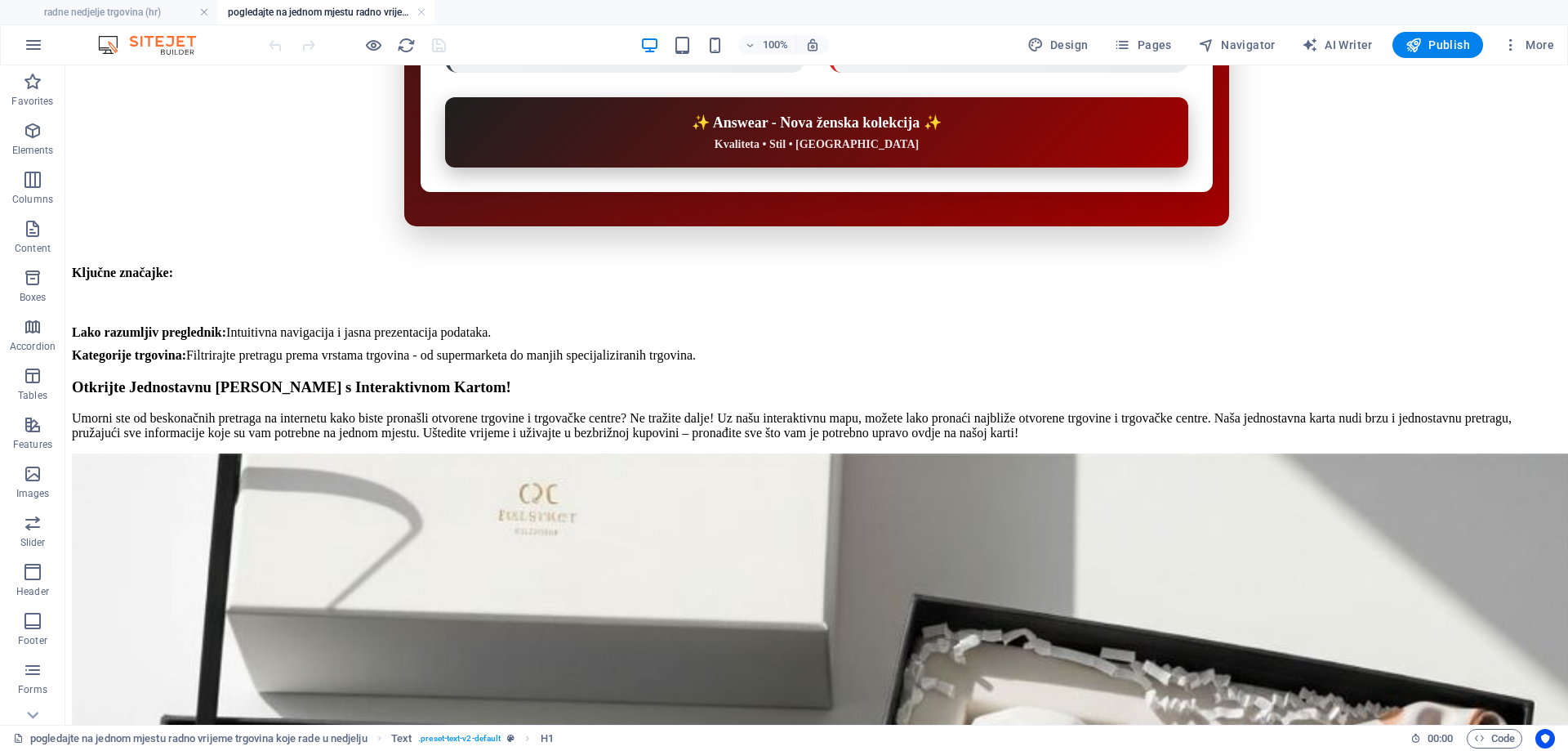
scroll to position [7154, 0]
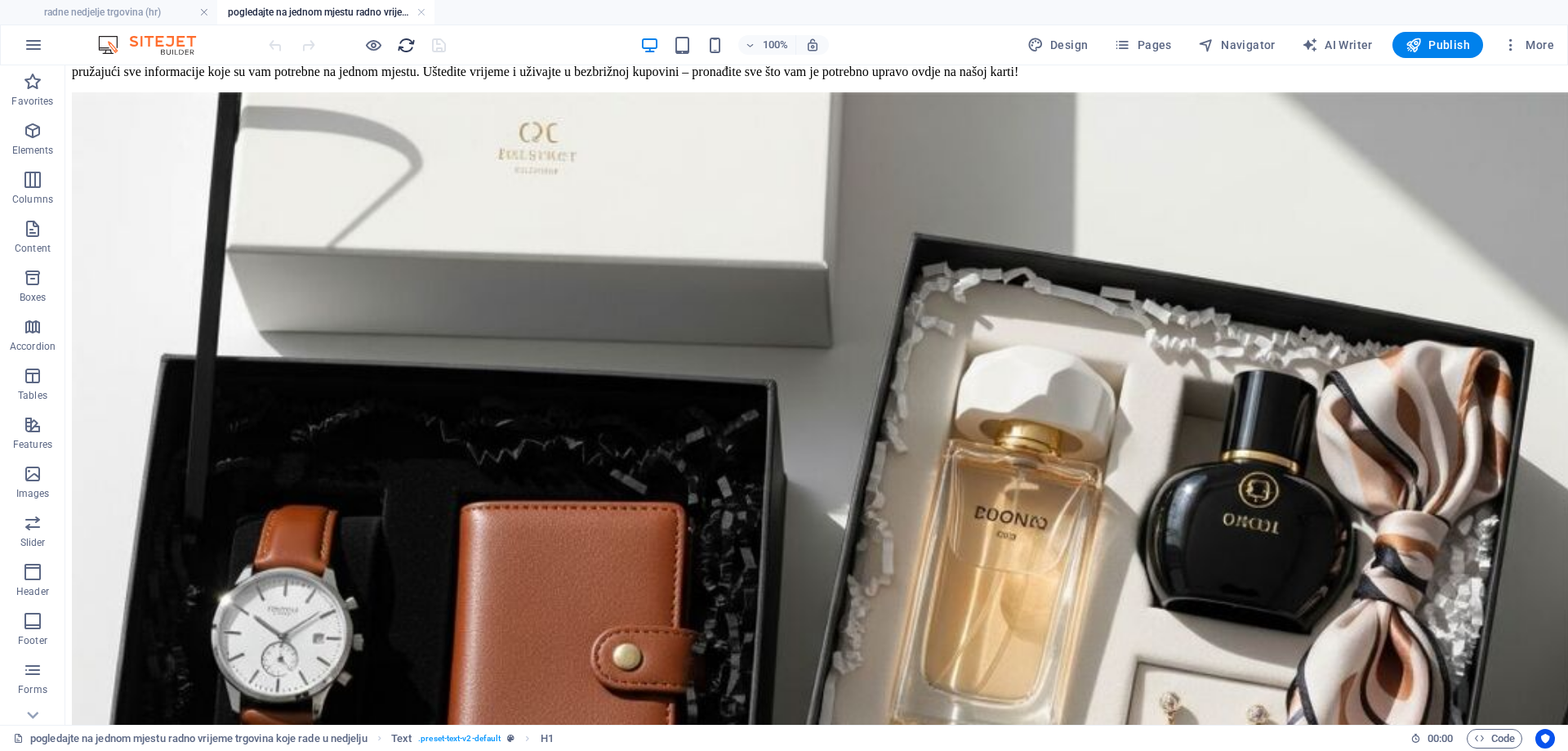
click at [410, 50] on icon "reload" at bounding box center [406, 45] width 19 height 19
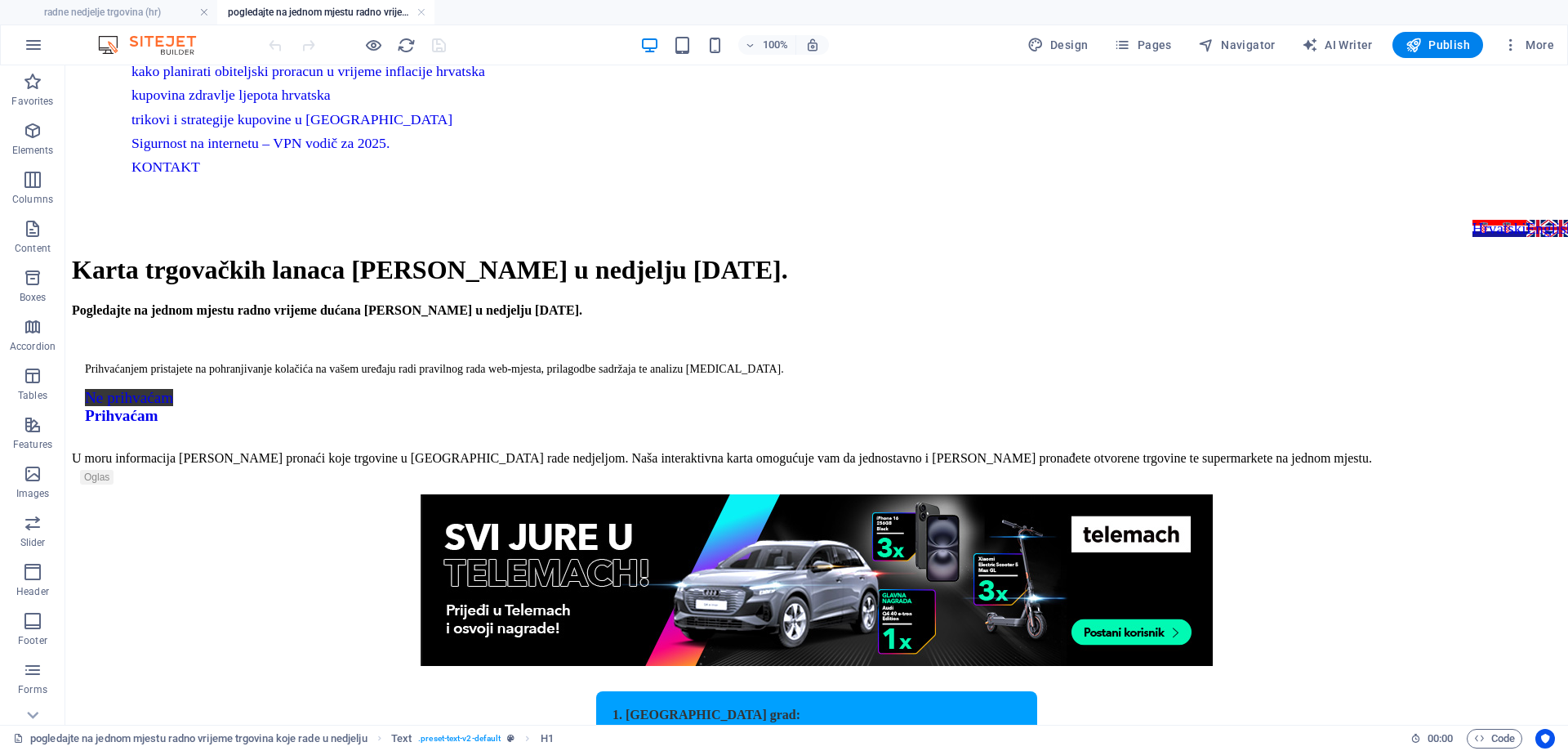
scroll to position [0, 0]
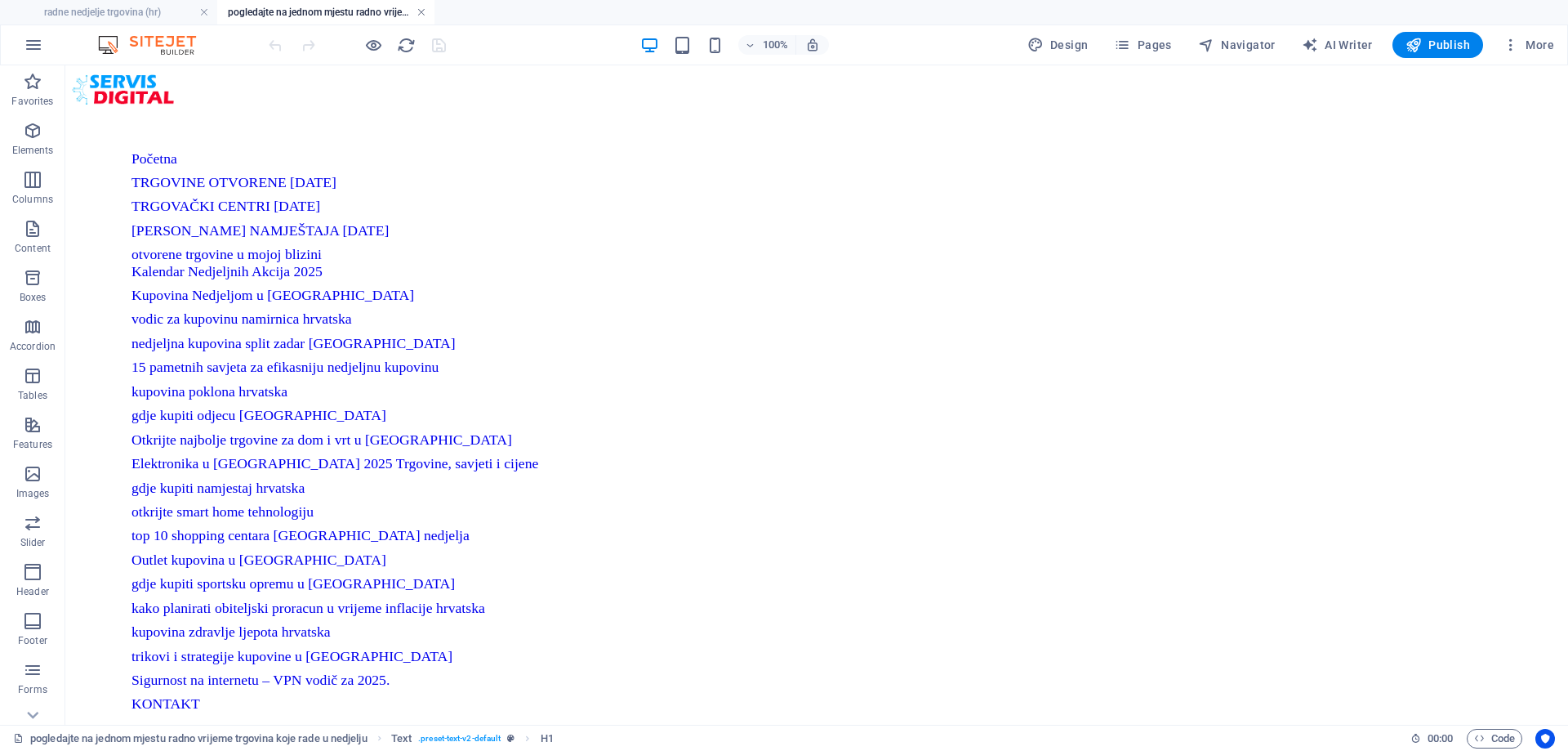
click at [422, 8] on link at bounding box center [421, 13] width 10 height 16
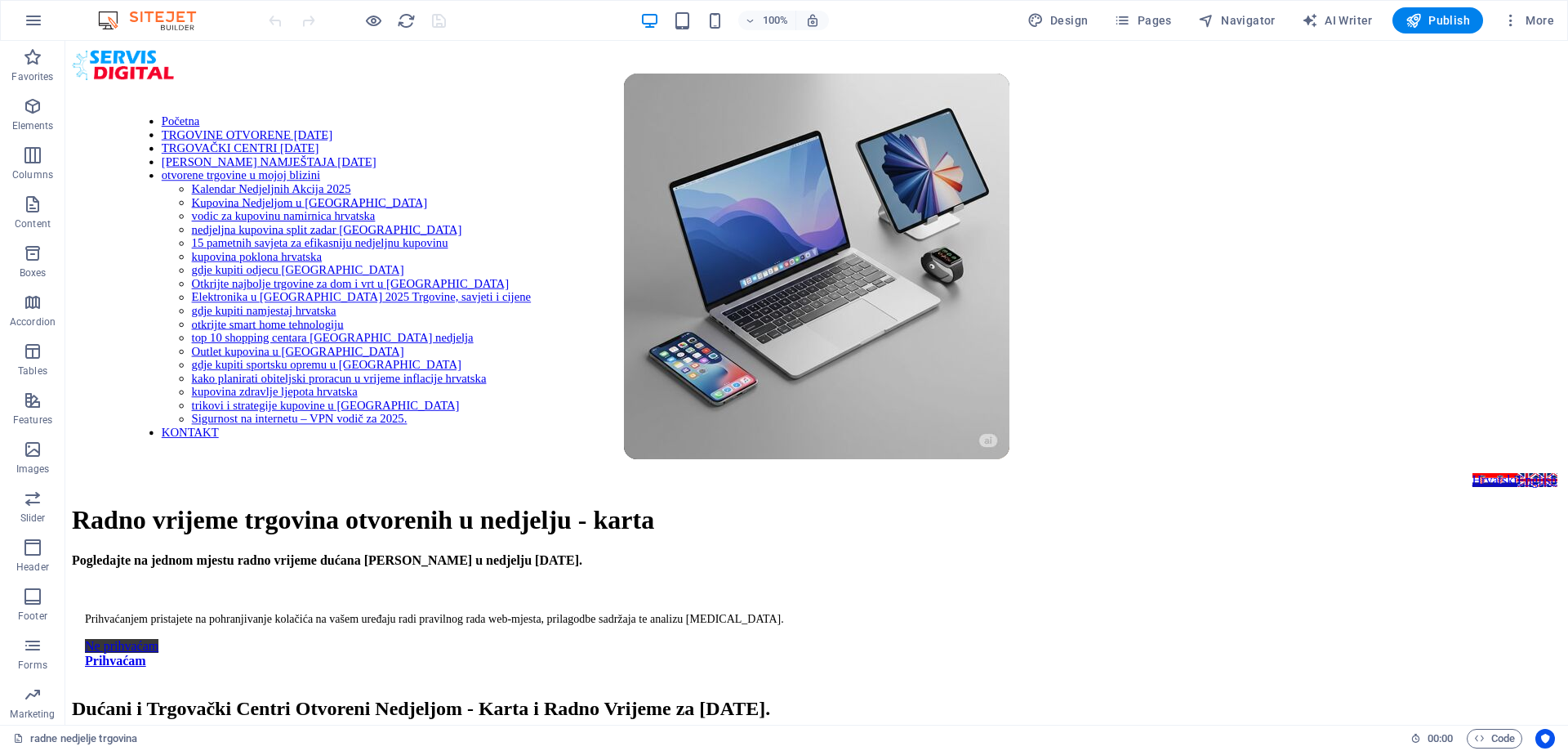
click at [425, 11] on div at bounding box center [356, 20] width 183 height 26
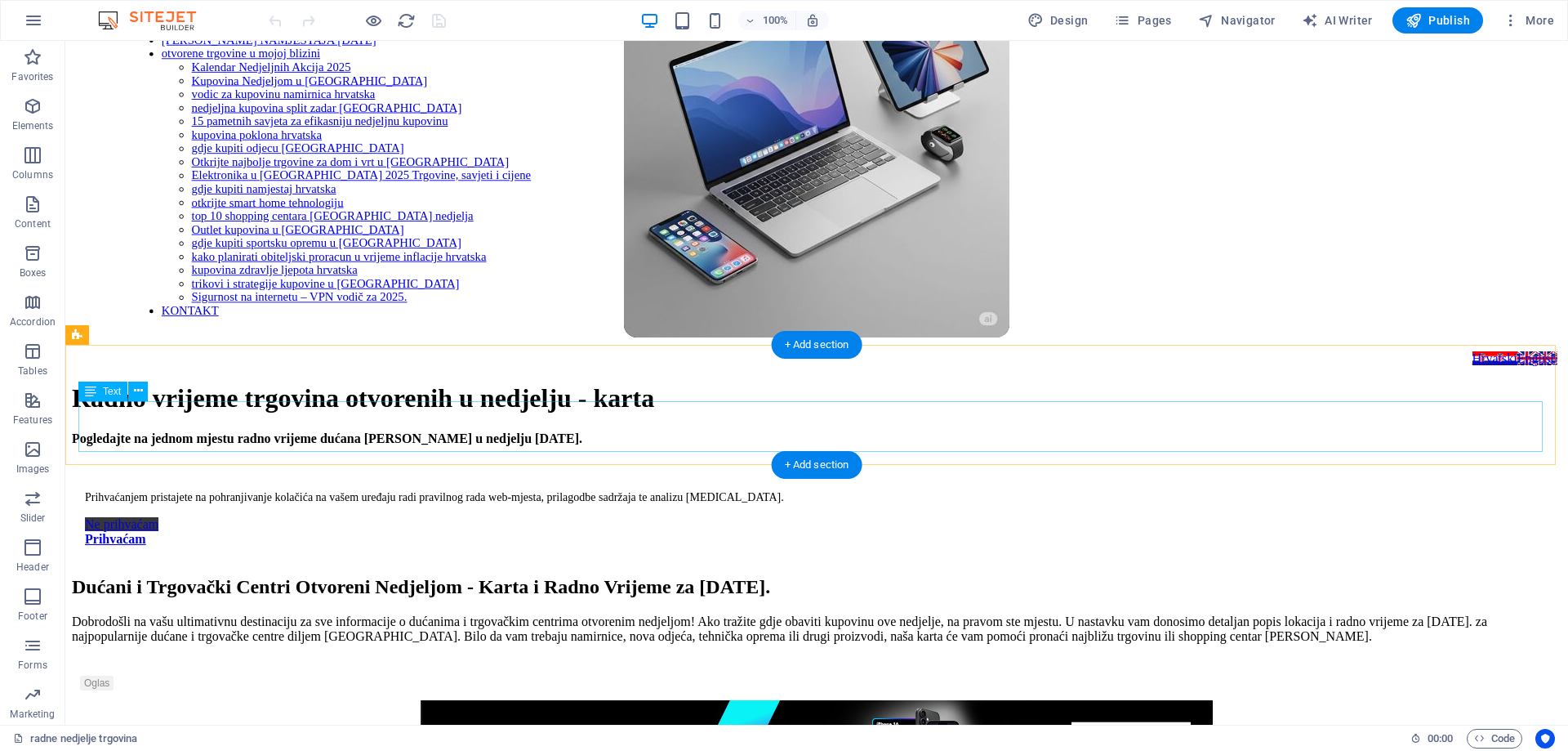
scroll to position [245, 0]
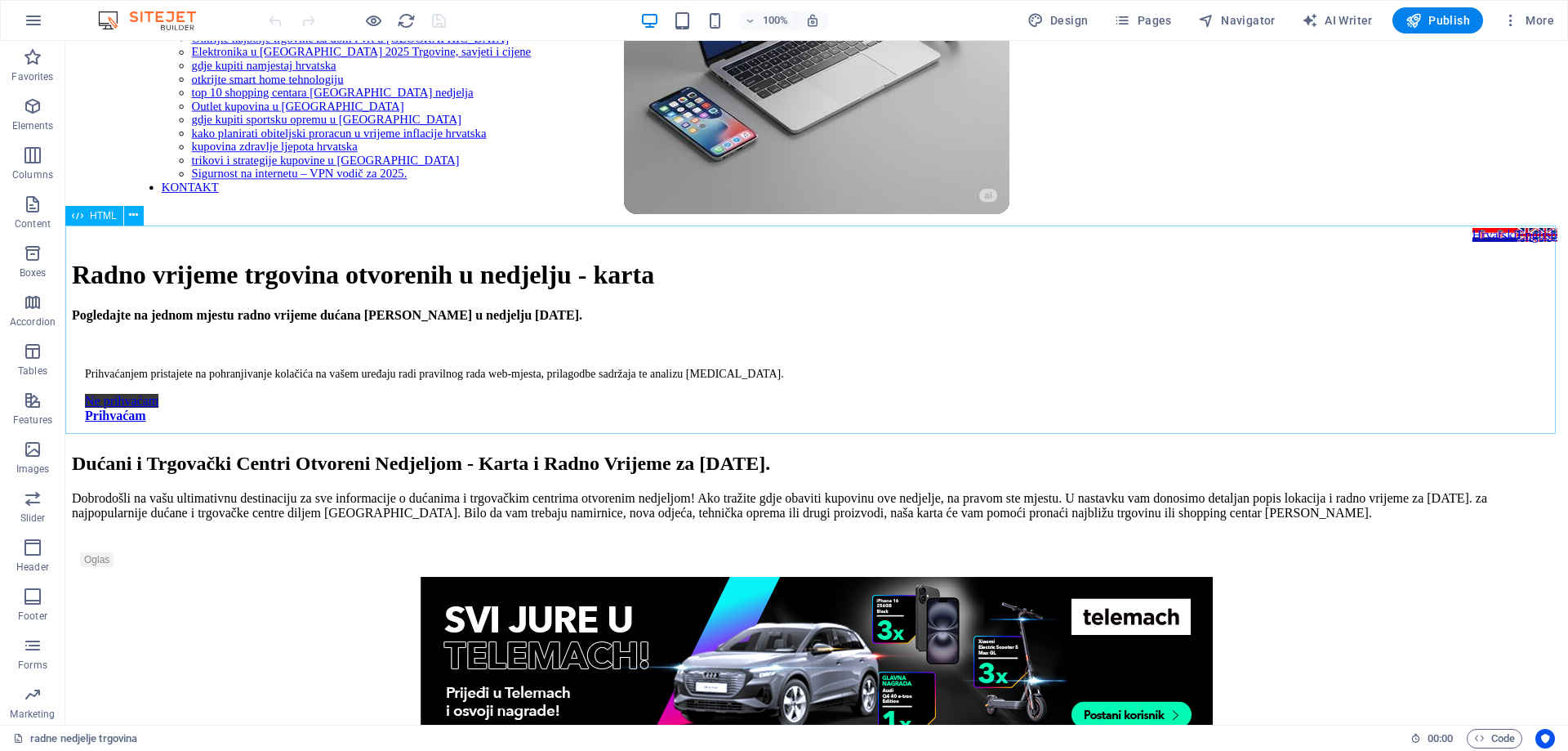
click at [98, 219] on span "HTML" at bounding box center [103, 216] width 27 height 10
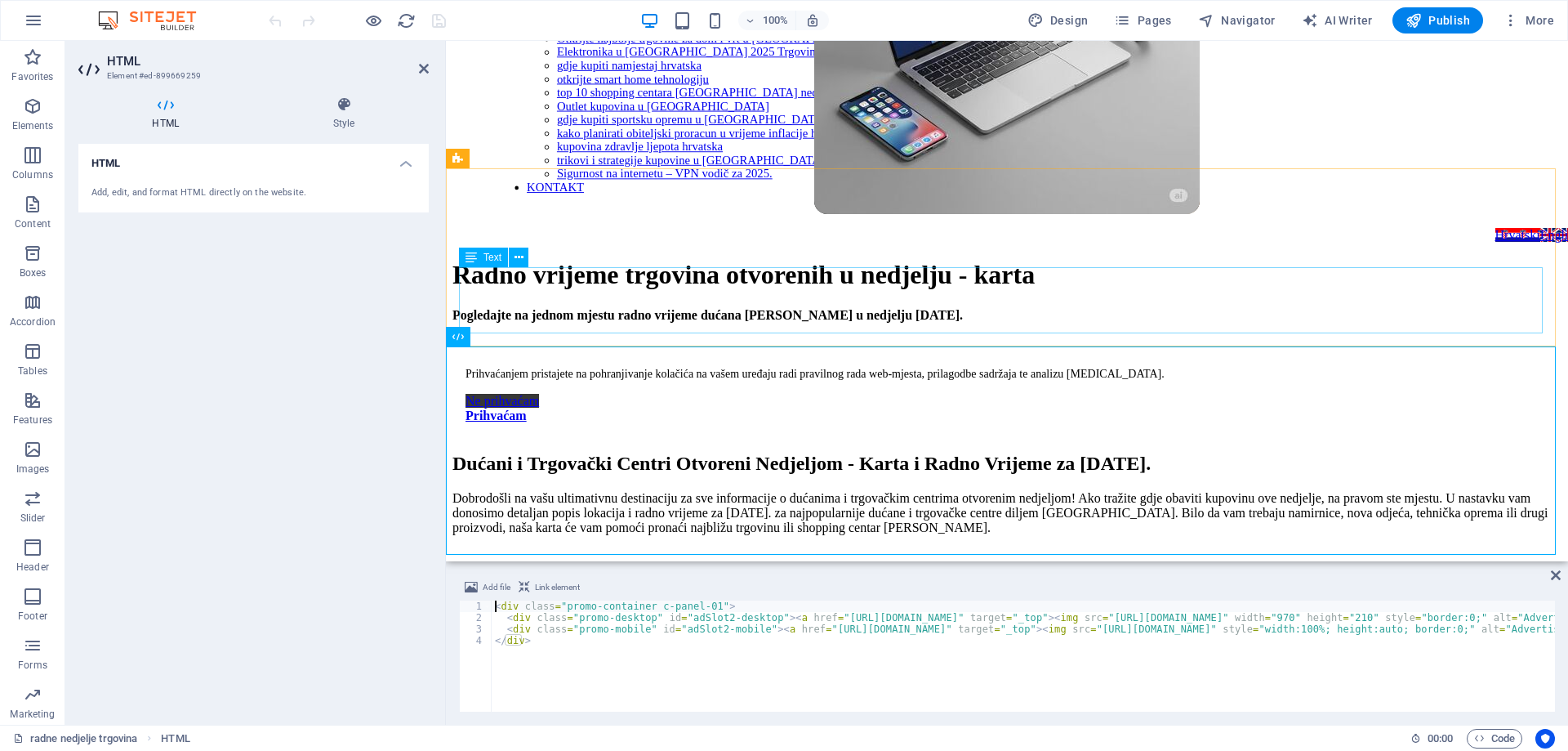
click at [806, 491] on div "Dobrodošli na vašu ultimativnu destinaciju za sve informacije o dućanima i trgo…" at bounding box center [1007, 527] width 1109 height 72
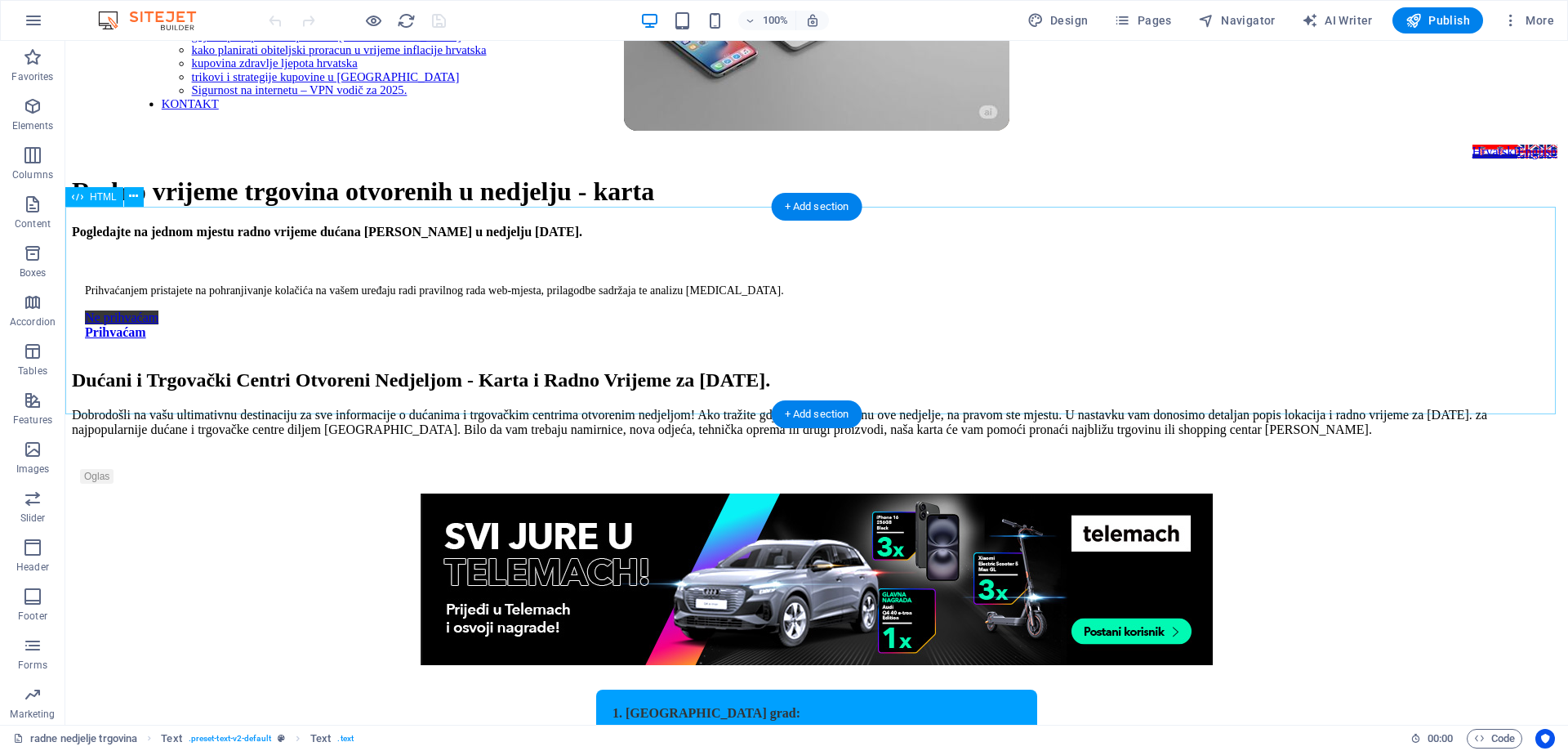
scroll to position [164, 0]
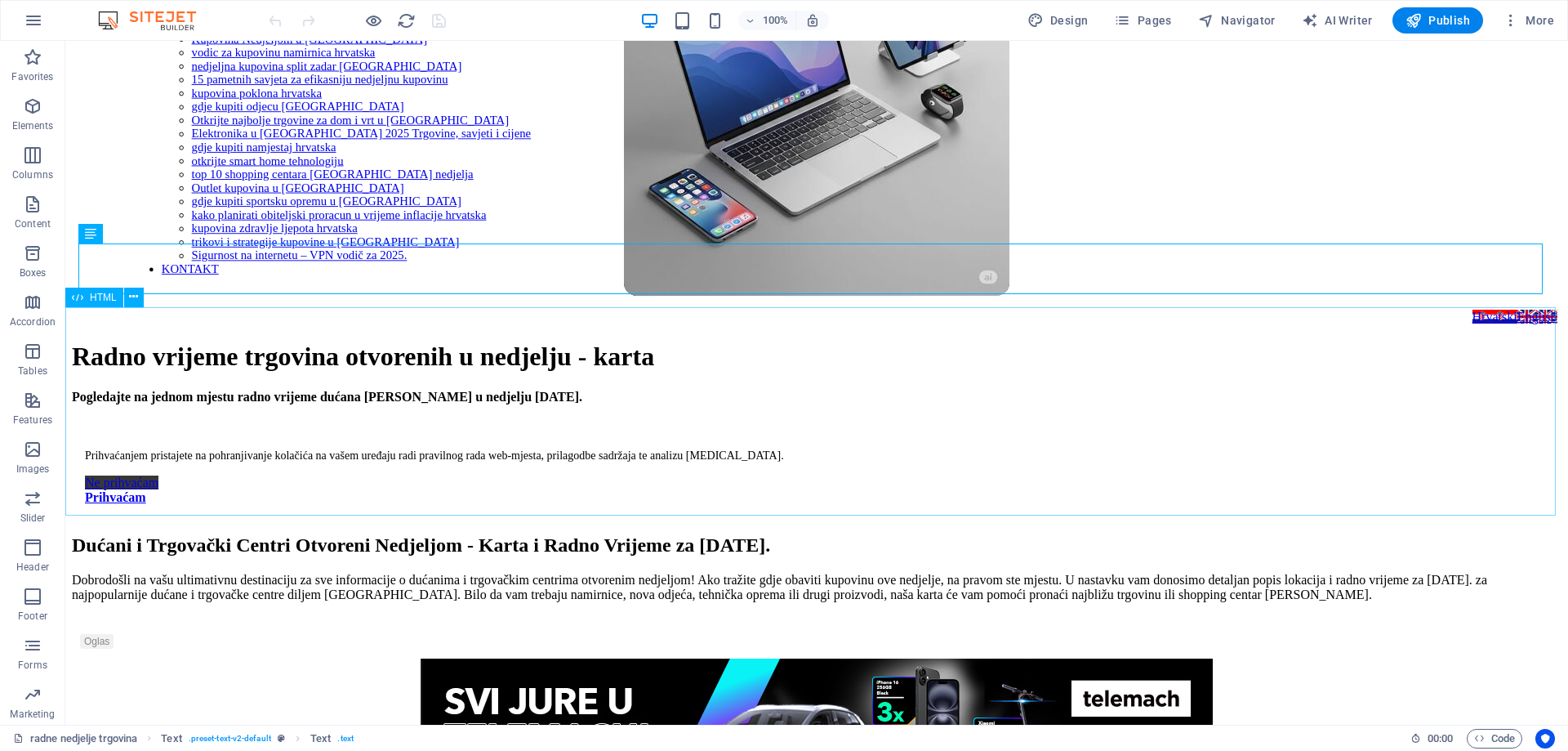
click at [107, 298] on span "HTML" at bounding box center [103, 298] width 27 height 10
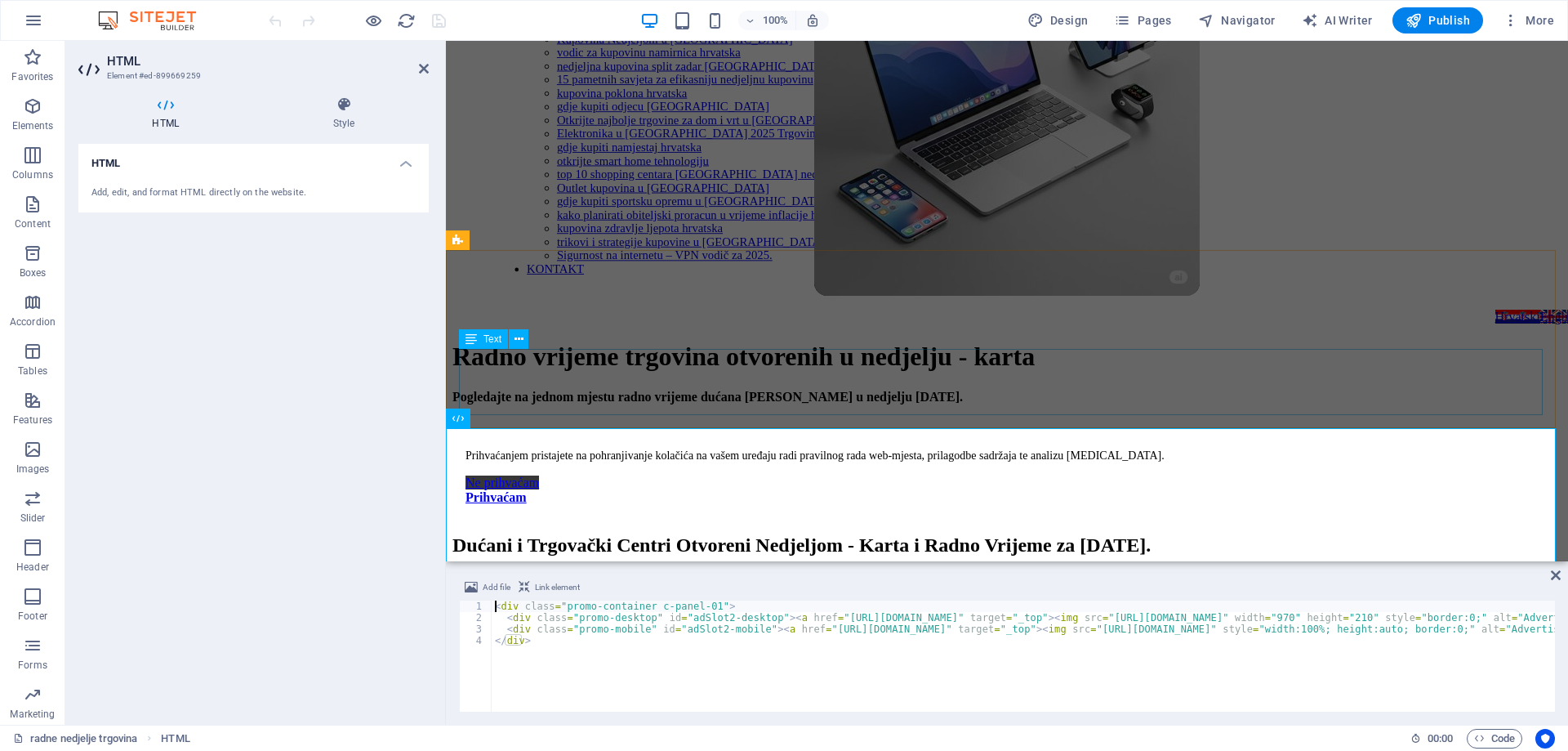
click at [1045, 572] on div "Dobrodošli na vašu ultimativnu destinaciju za sve informacije o dućanima i trgo…" at bounding box center [1007, 608] width 1109 height 72
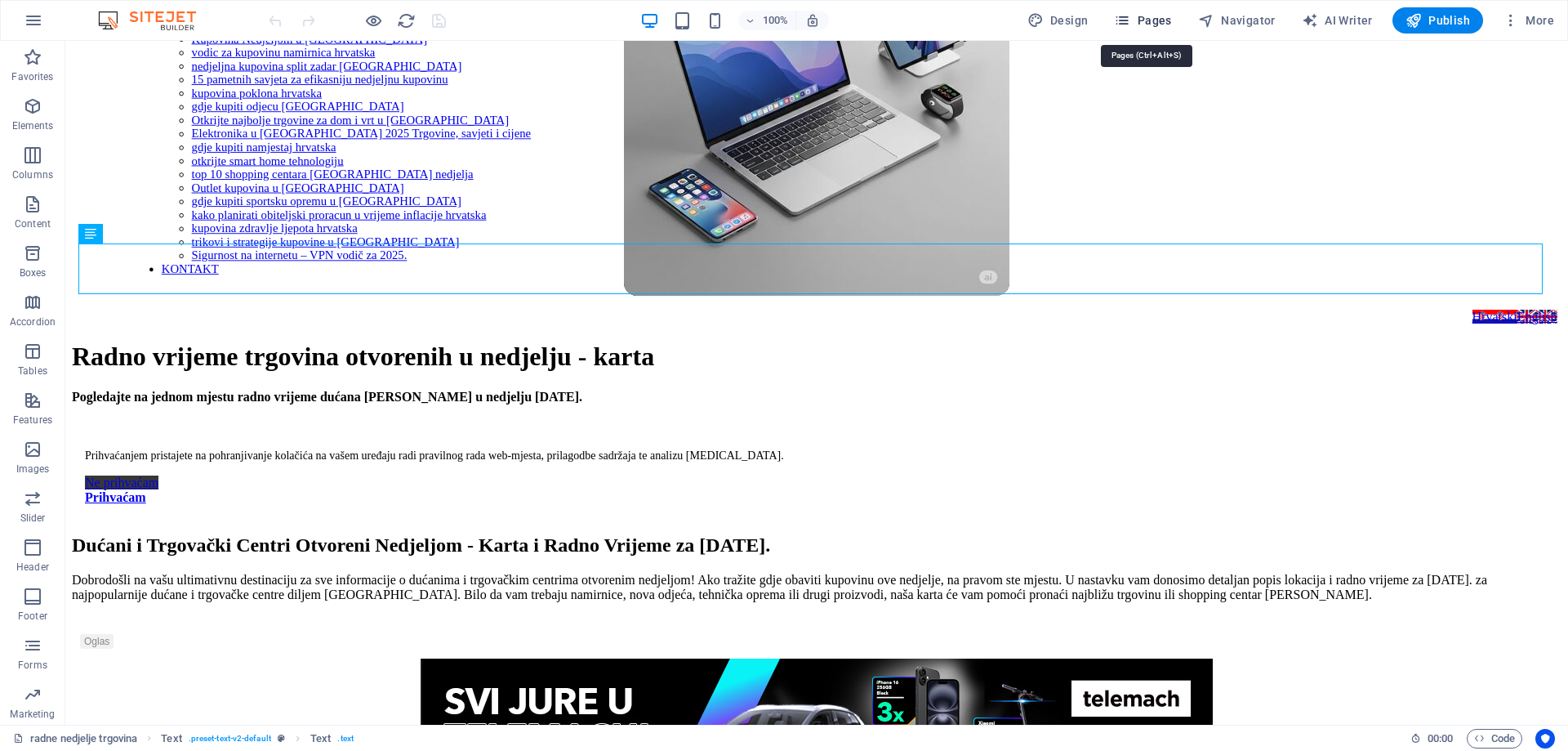
click at [1138, 17] on span "Pages" at bounding box center [1142, 21] width 58 height 17
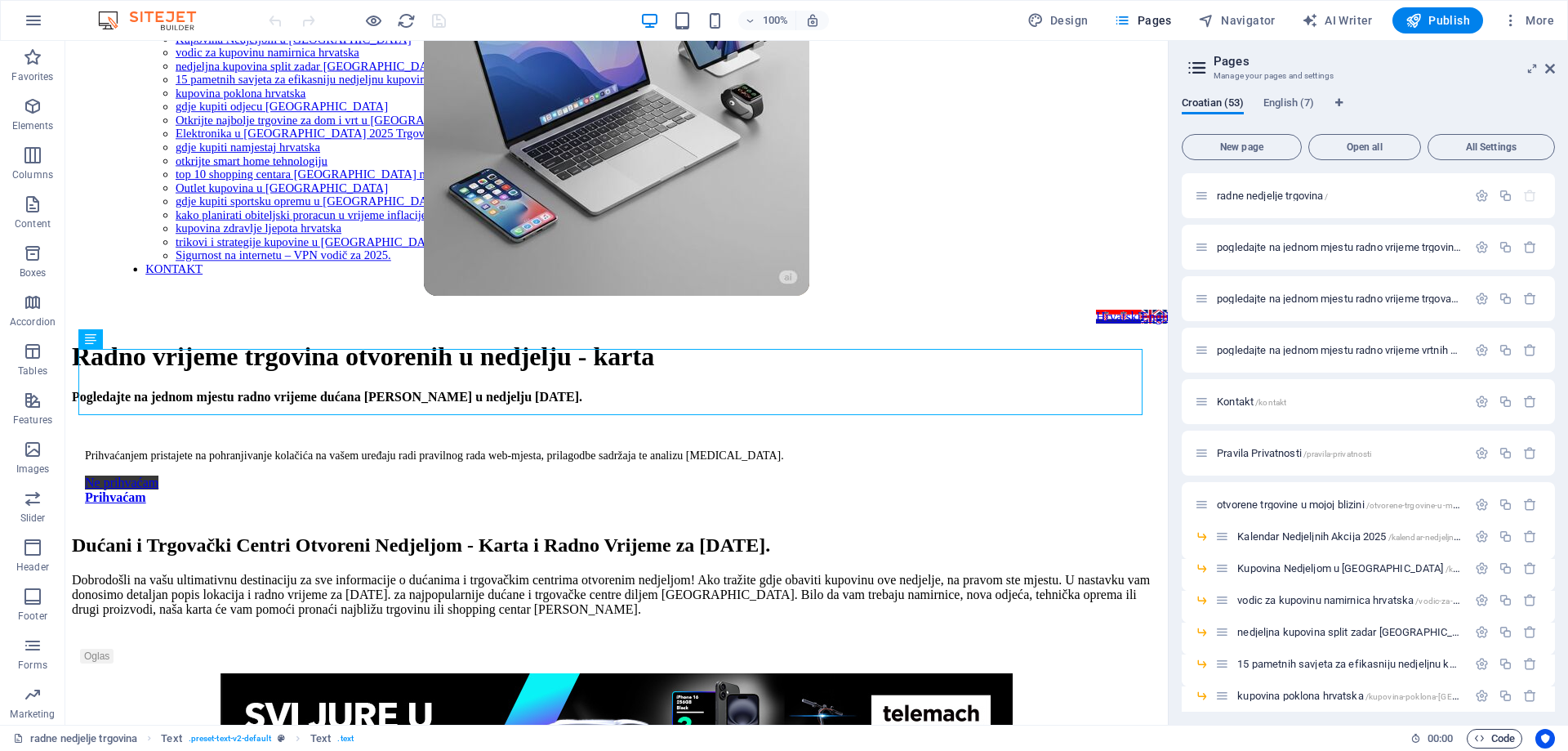
click at [1491, 739] on span "Code" at bounding box center [1494, 738] width 41 height 19
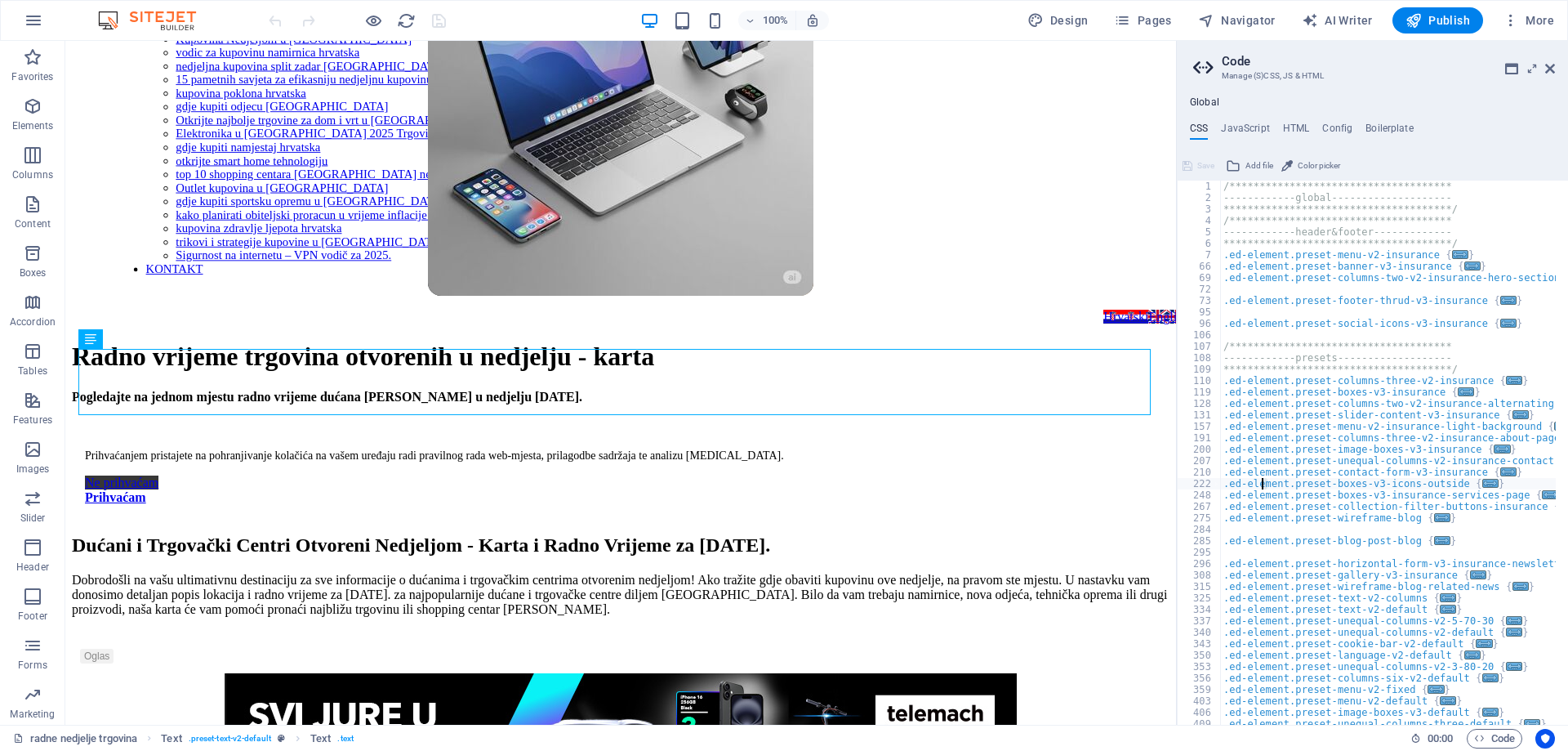
click at [1293, 114] on div "**********" at bounding box center [1372, 411] width 391 height 628
click at [1292, 123] on h4 "HTML" at bounding box center [1296, 132] width 27 height 18
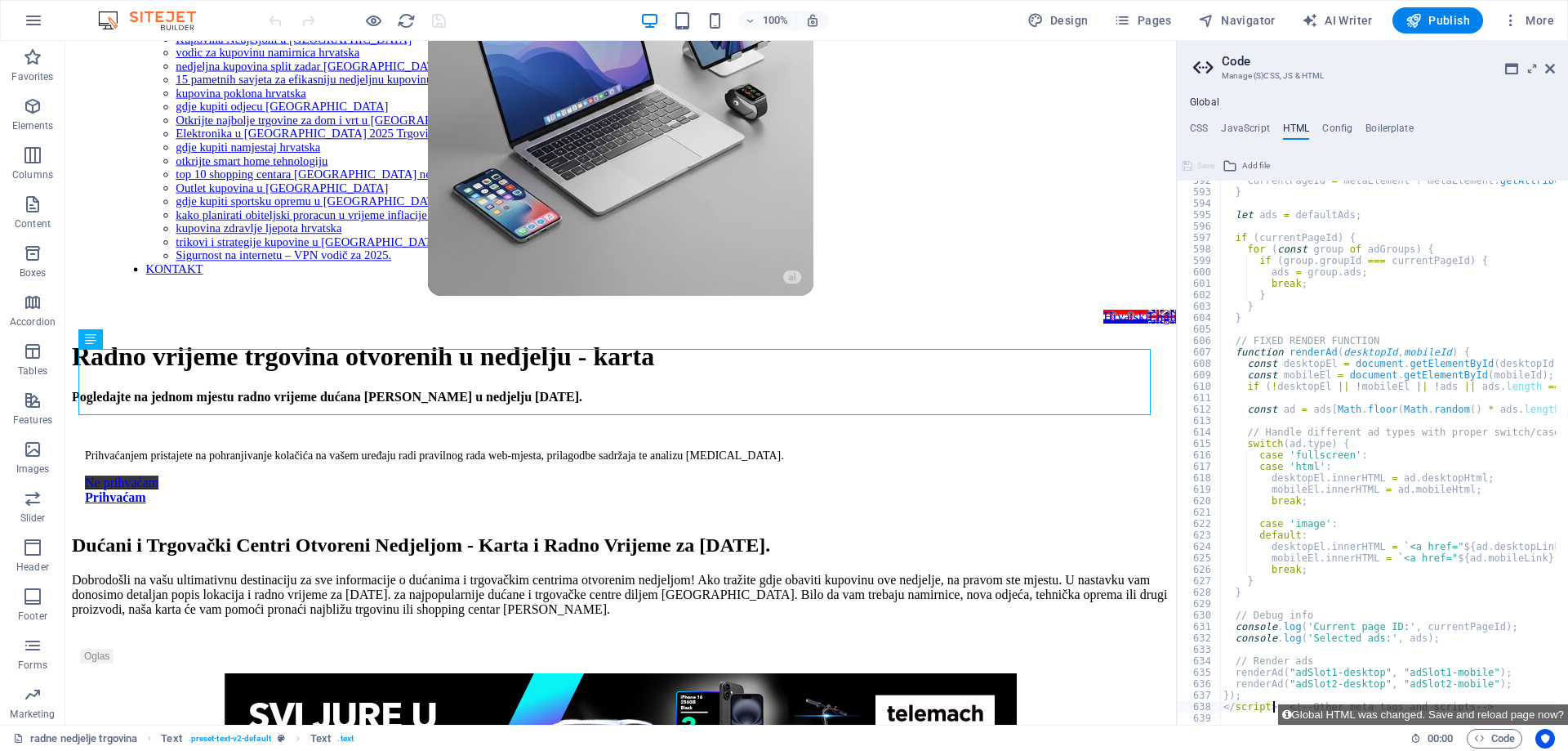
type textarea "{{content}}"
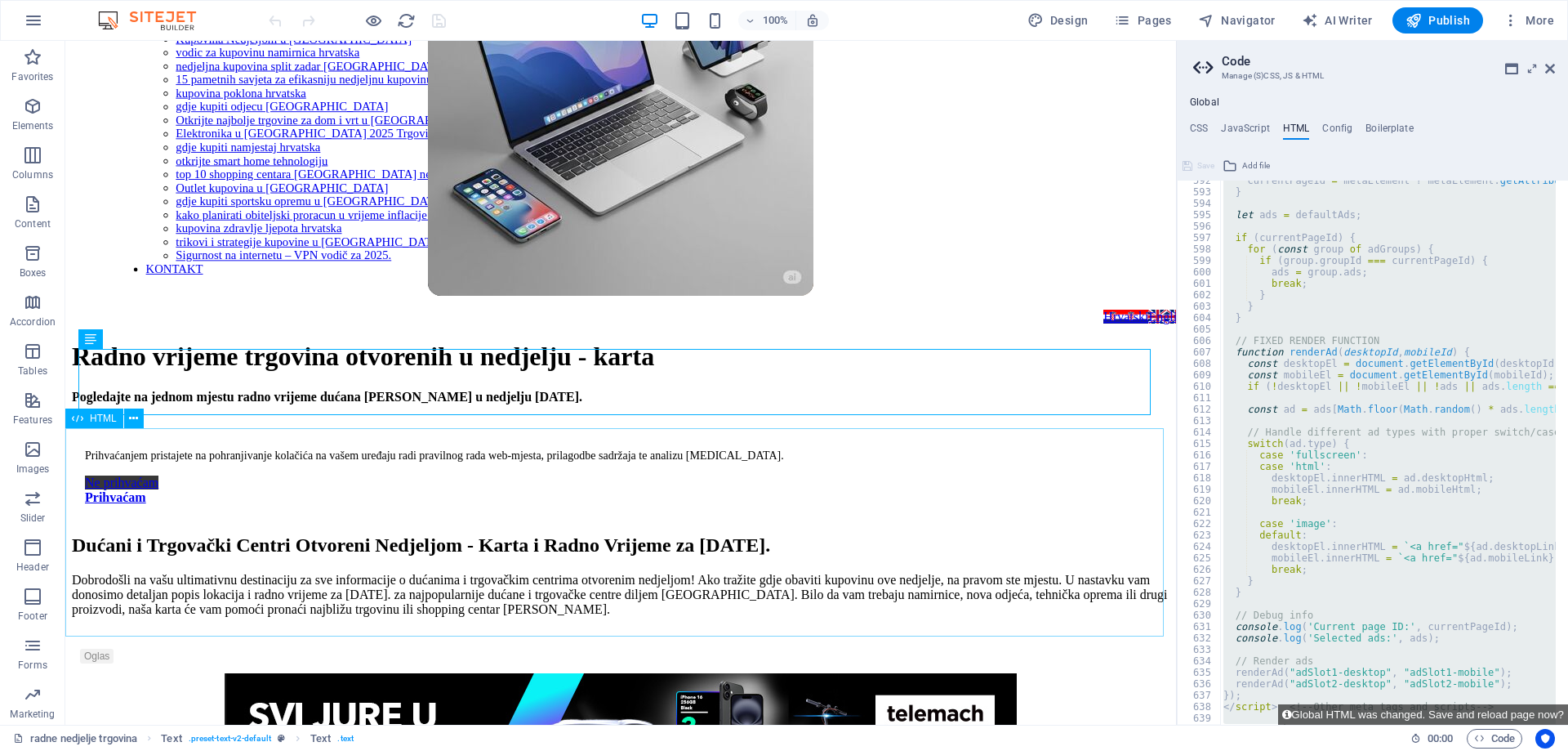
click at [105, 416] on span "HTML" at bounding box center [103, 418] width 27 height 10
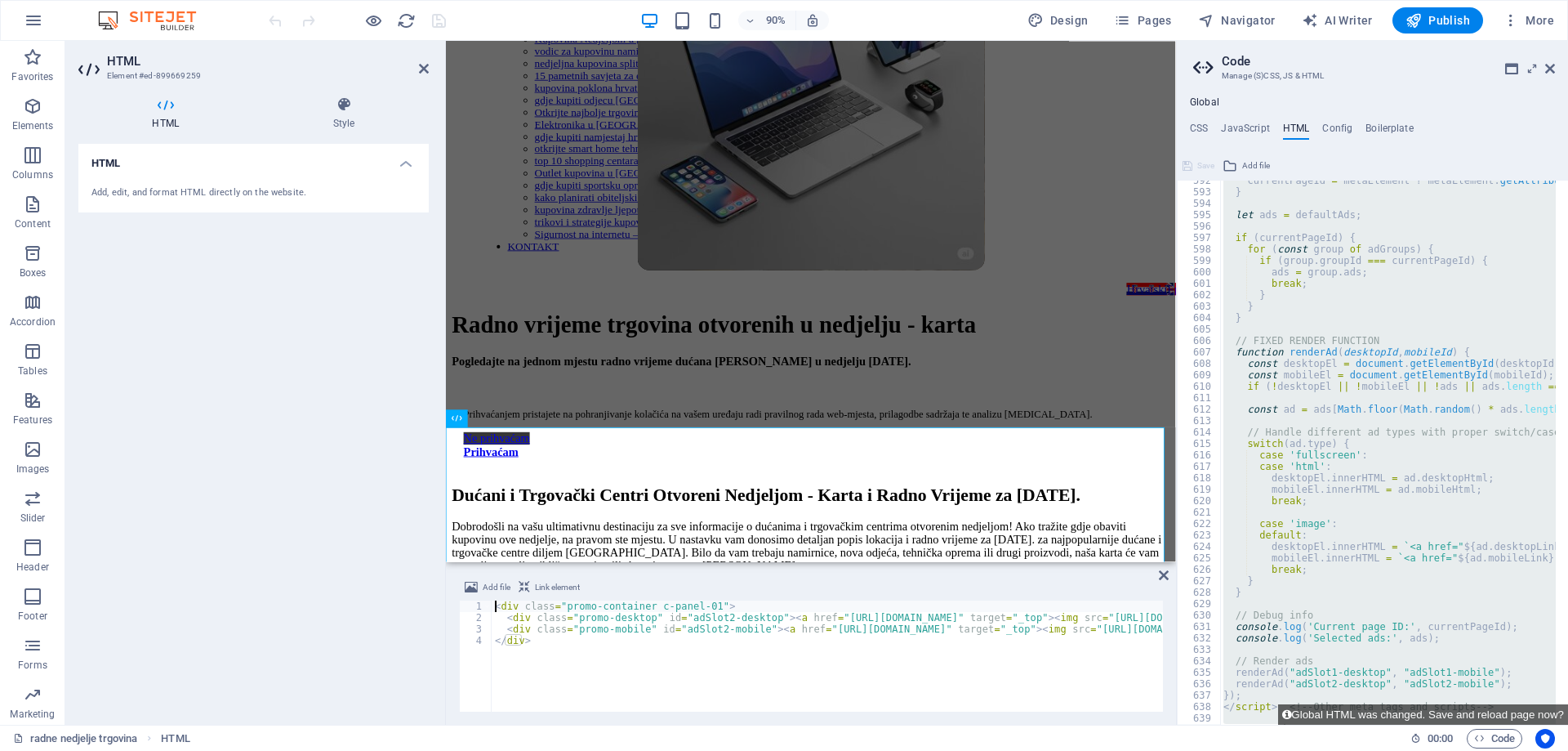
scroll to position [0, 0]
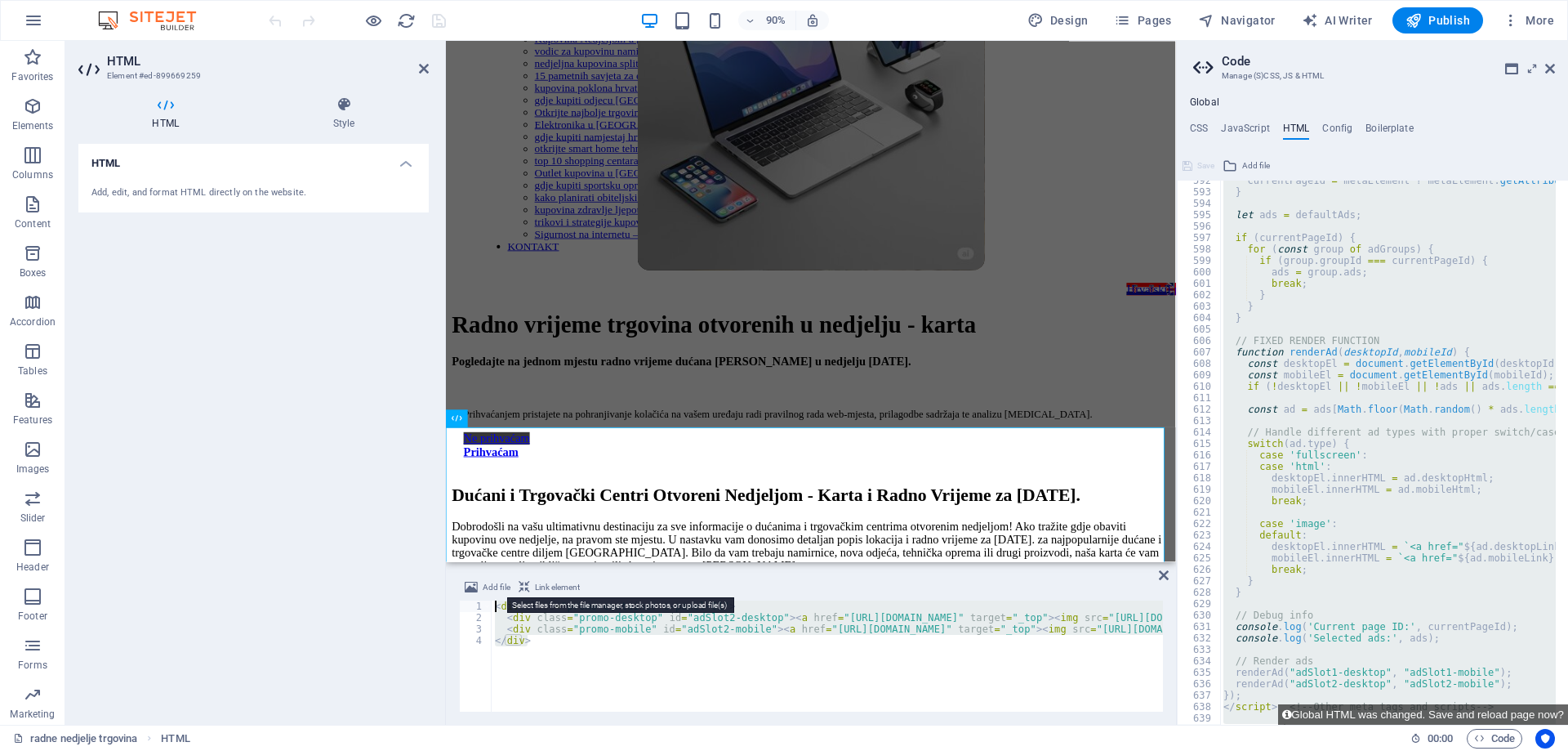
drag, startPoint x: 545, startPoint y: 645, endPoint x: 480, endPoint y: 597, distance: 80.8
click at [480, 597] on div "Add file Link element <div class="promo-container c-panel-01"> 1 2 3 4 < div cl…" at bounding box center [811, 644] width 704 height 134
type textarea "</div>"
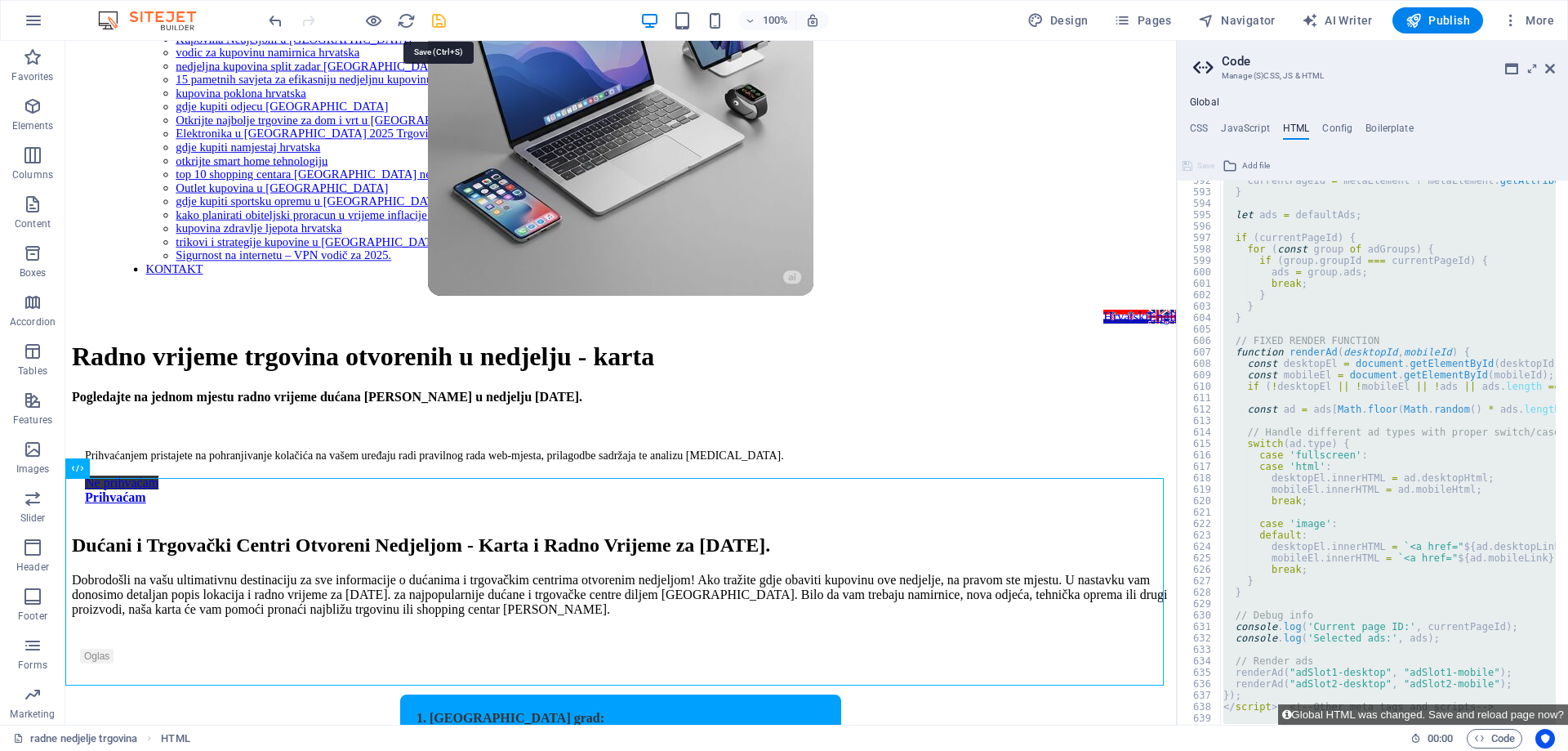
click at [442, 16] on icon "save" at bounding box center [439, 21] width 19 height 19
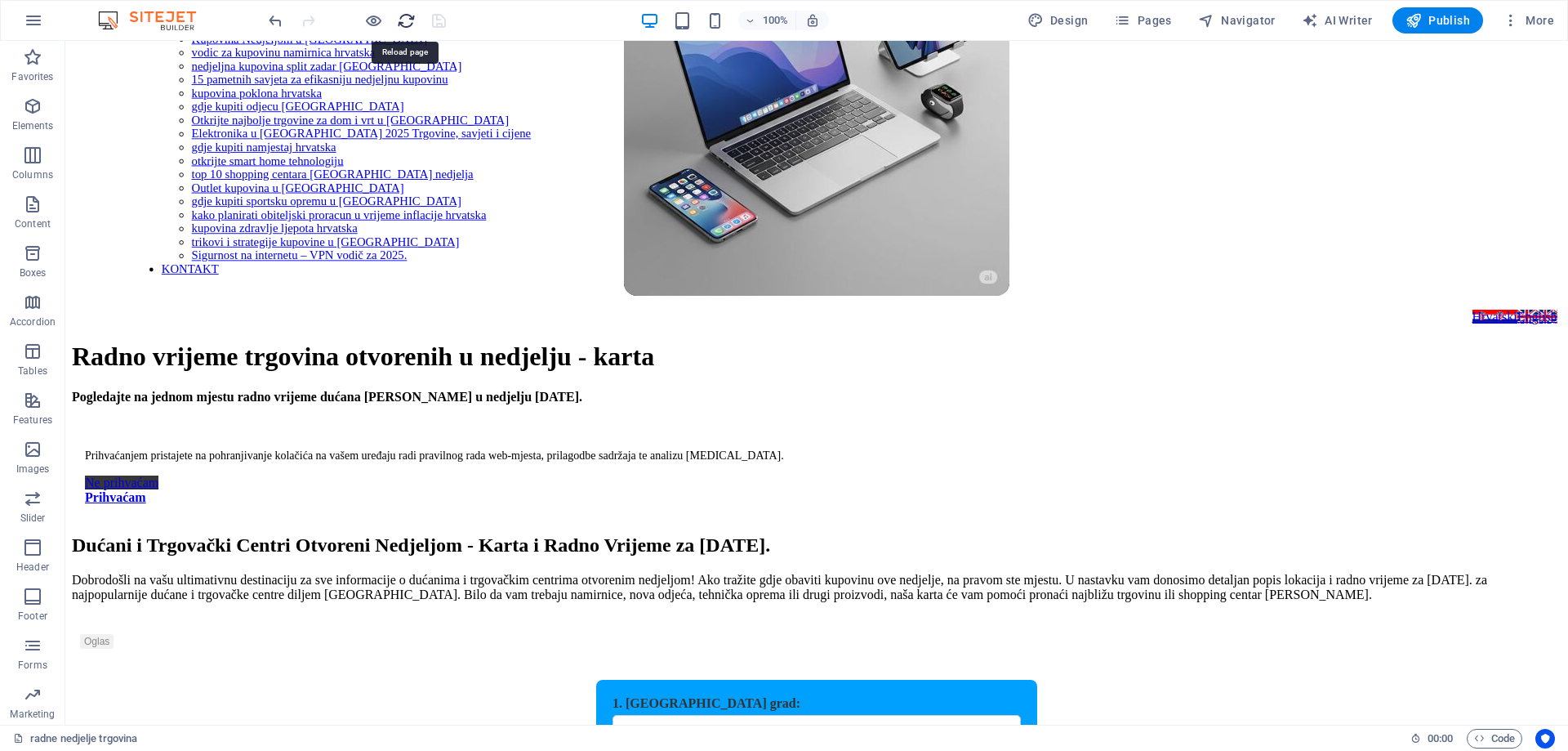
click at [407, 18] on icon "reload" at bounding box center [406, 21] width 19 height 19
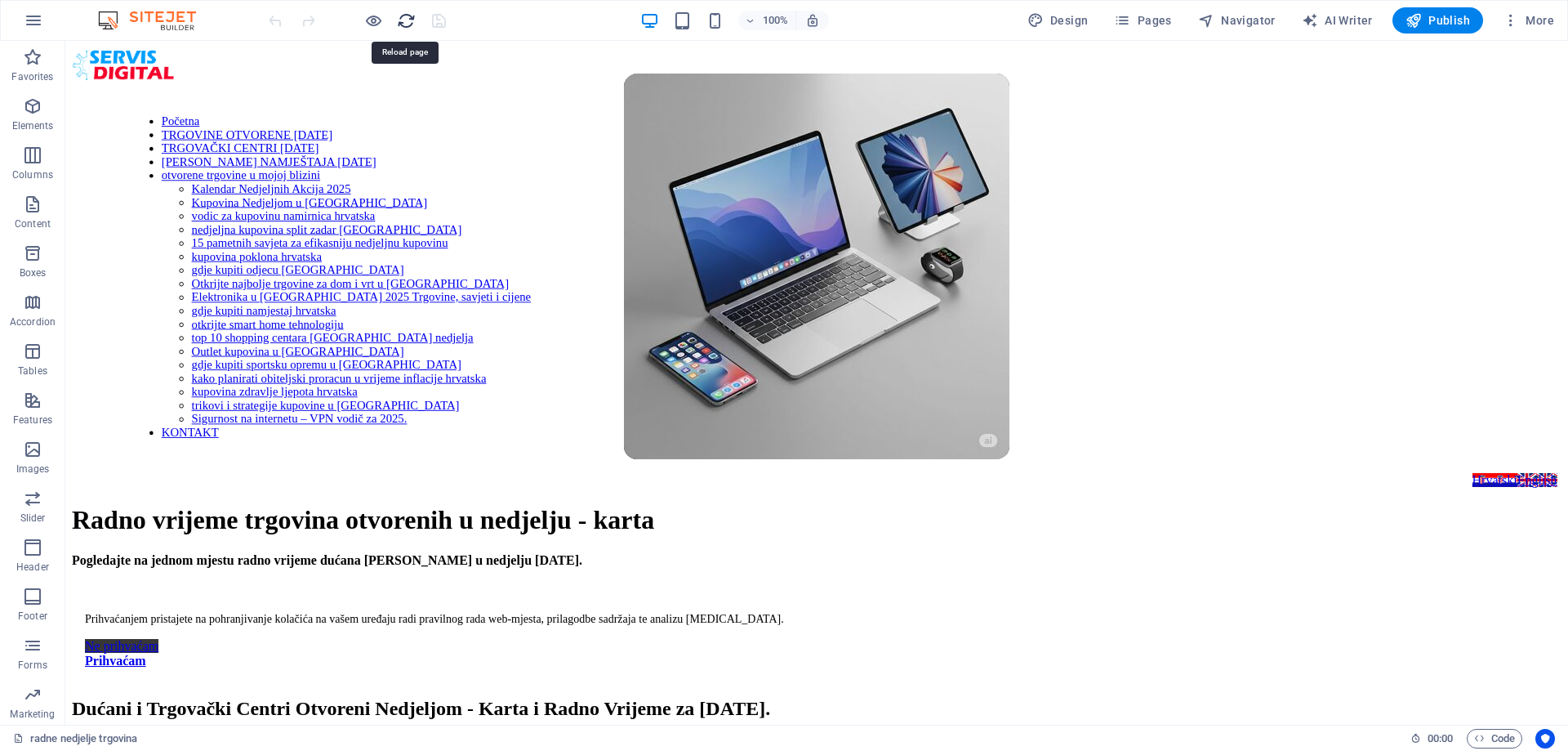
click at [411, 25] on icon "reload" at bounding box center [406, 21] width 19 height 19
click at [412, 20] on icon "reload" at bounding box center [406, 21] width 19 height 19
click at [399, 13] on icon "reload" at bounding box center [406, 21] width 19 height 19
click at [402, 18] on icon "reload" at bounding box center [406, 21] width 19 height 19
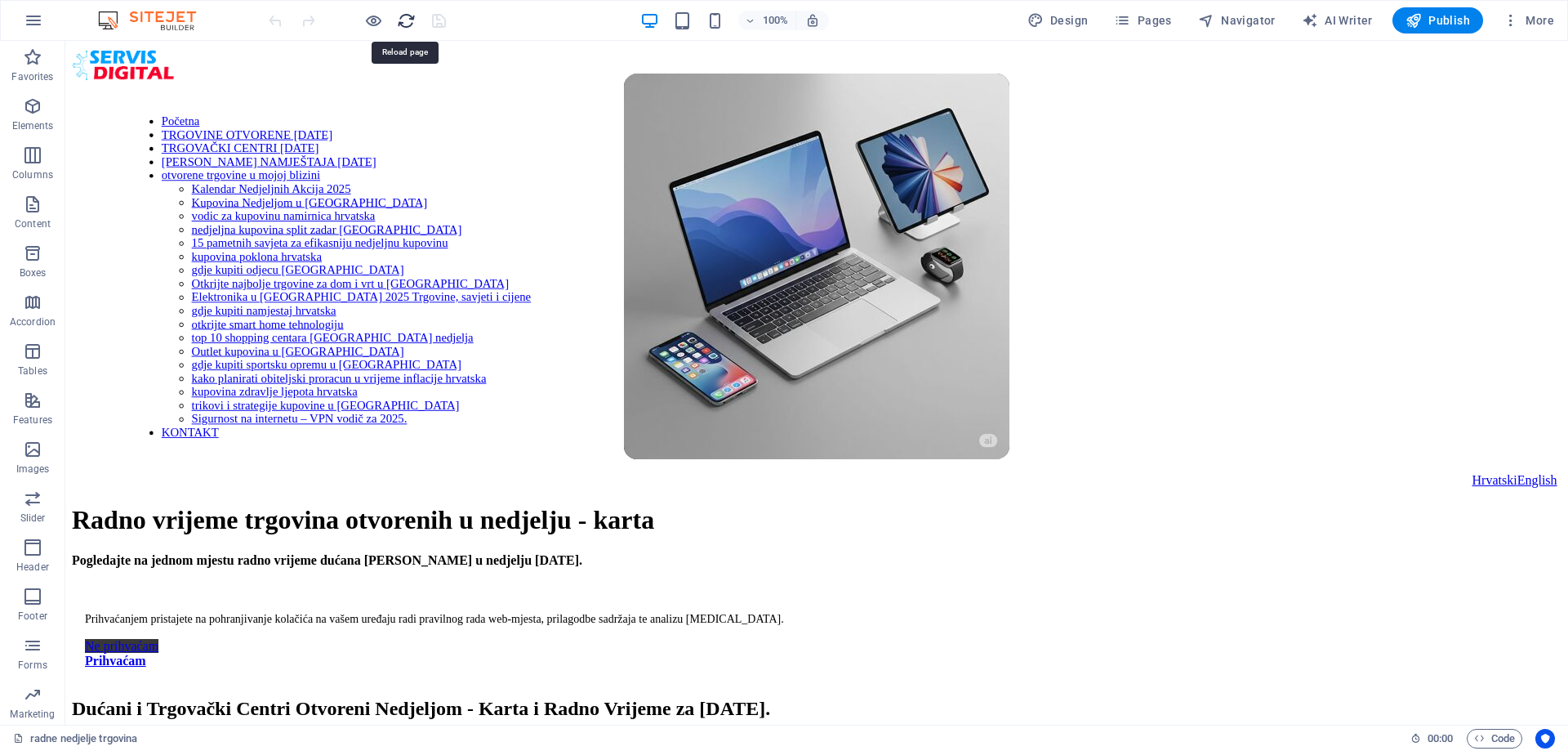
click at [402, 18] on icon "reload" at bounding box center [406, 21] width 19 height 19
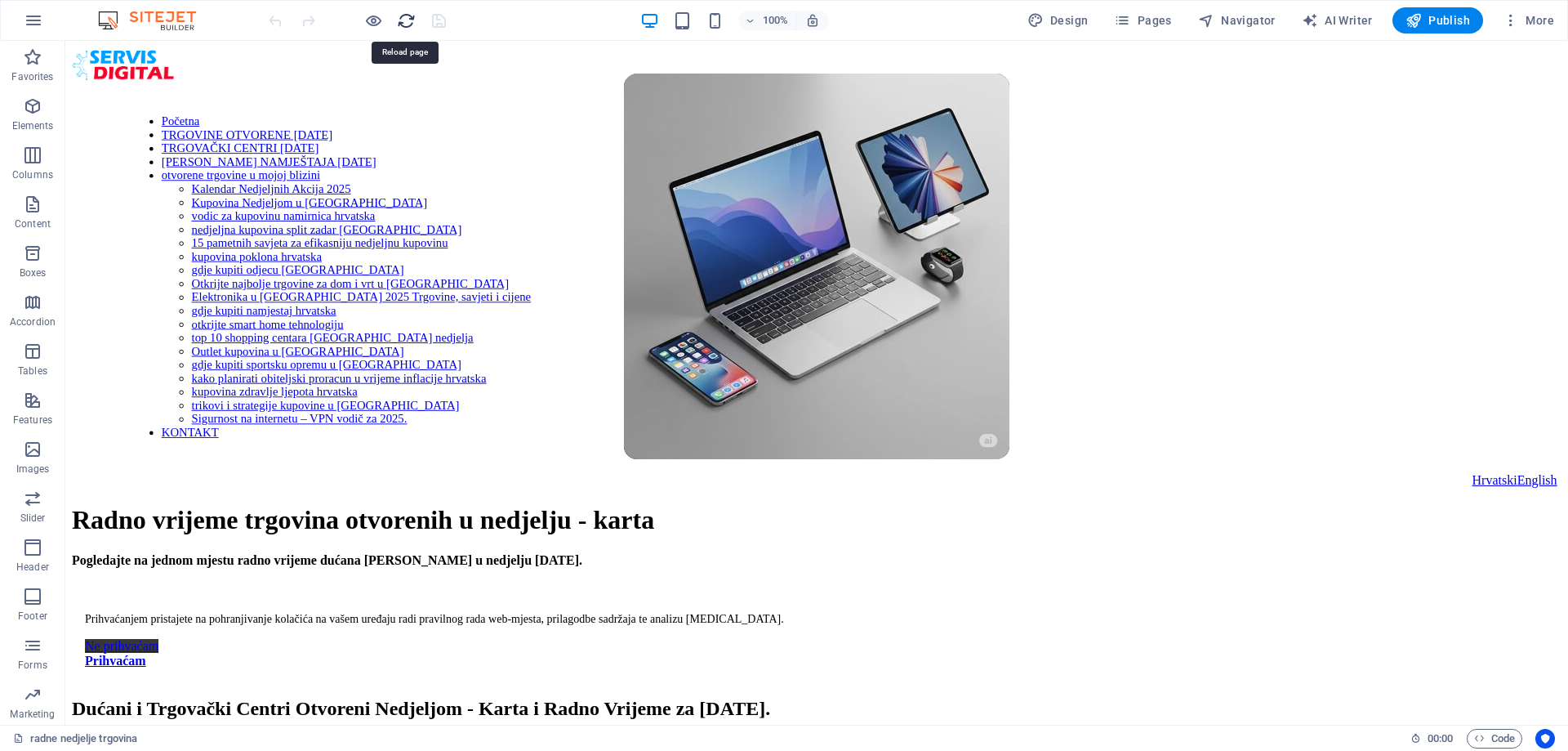
click at [402, 18] on icon "reload" at bounding box center [406, 21] width 19 height 19
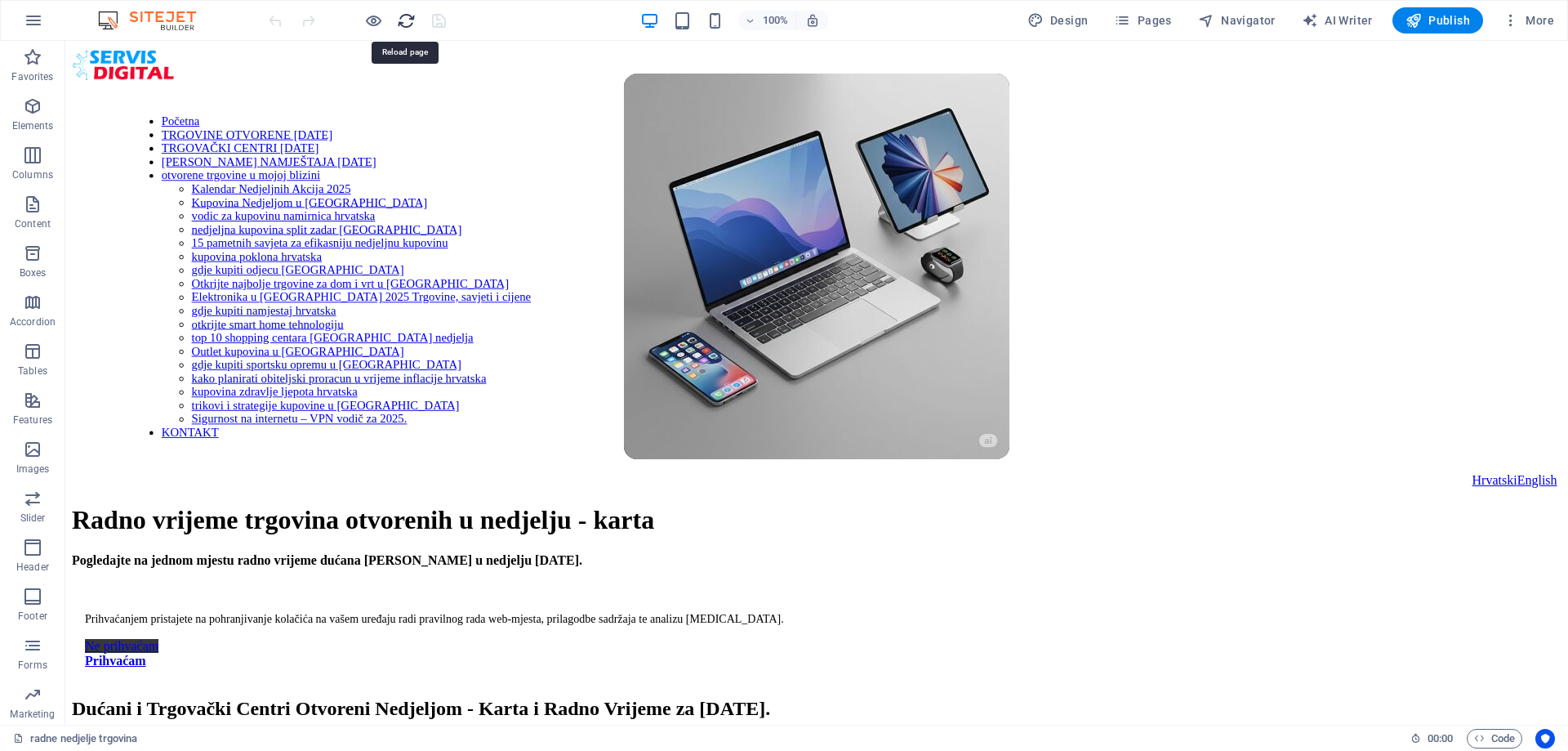
click at [402, 18] on icon "reload" at bounding box center [406, 21] width 19 height 19
click at [1489, 742] on span "Code" at bounding box center [1494, 738] width 41 height 19
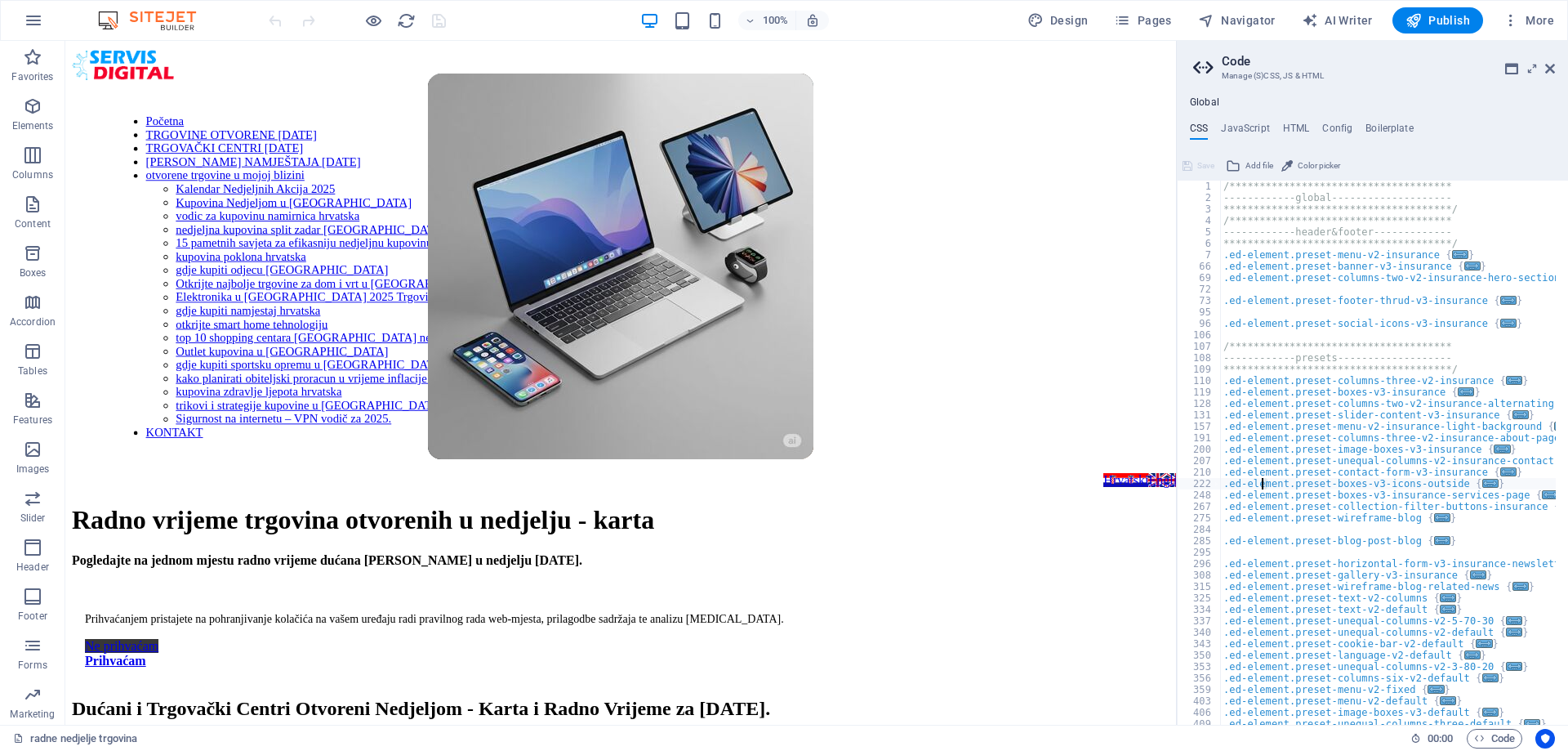
click at [1319, 127] on ul "CSS JavaScript HTML Config Boilerplate" at bounding box center [1372, 132] width 391 height 18
click at [1267, 128] on h4 "JavaScript" at bounding box center [1245, 132] width 48 height 18
type textarea "/* JS for preset "Menu V2" */"
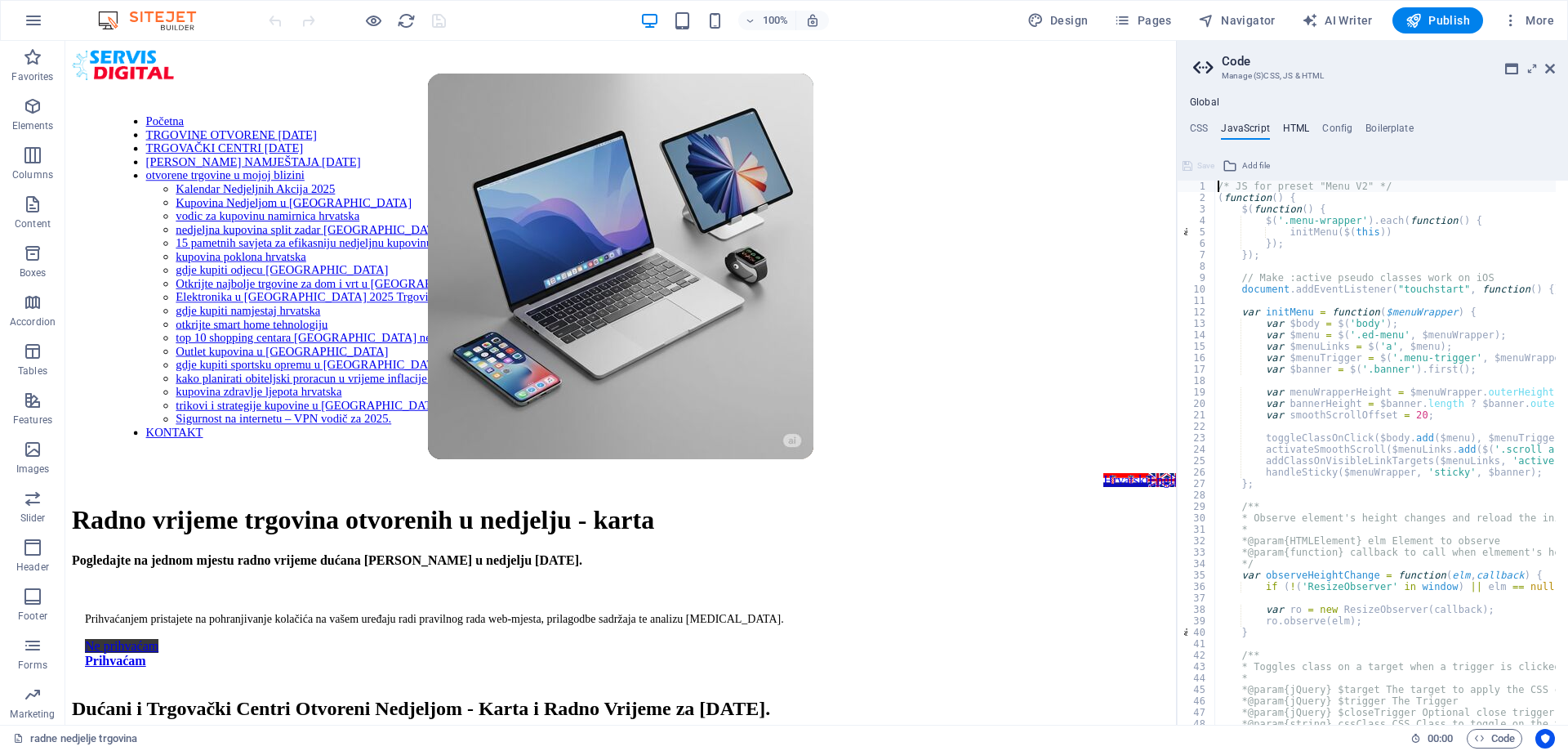
click at [1296, 123] on h4 "HTML" at bounding box center [1296, 132] width 27 height 18
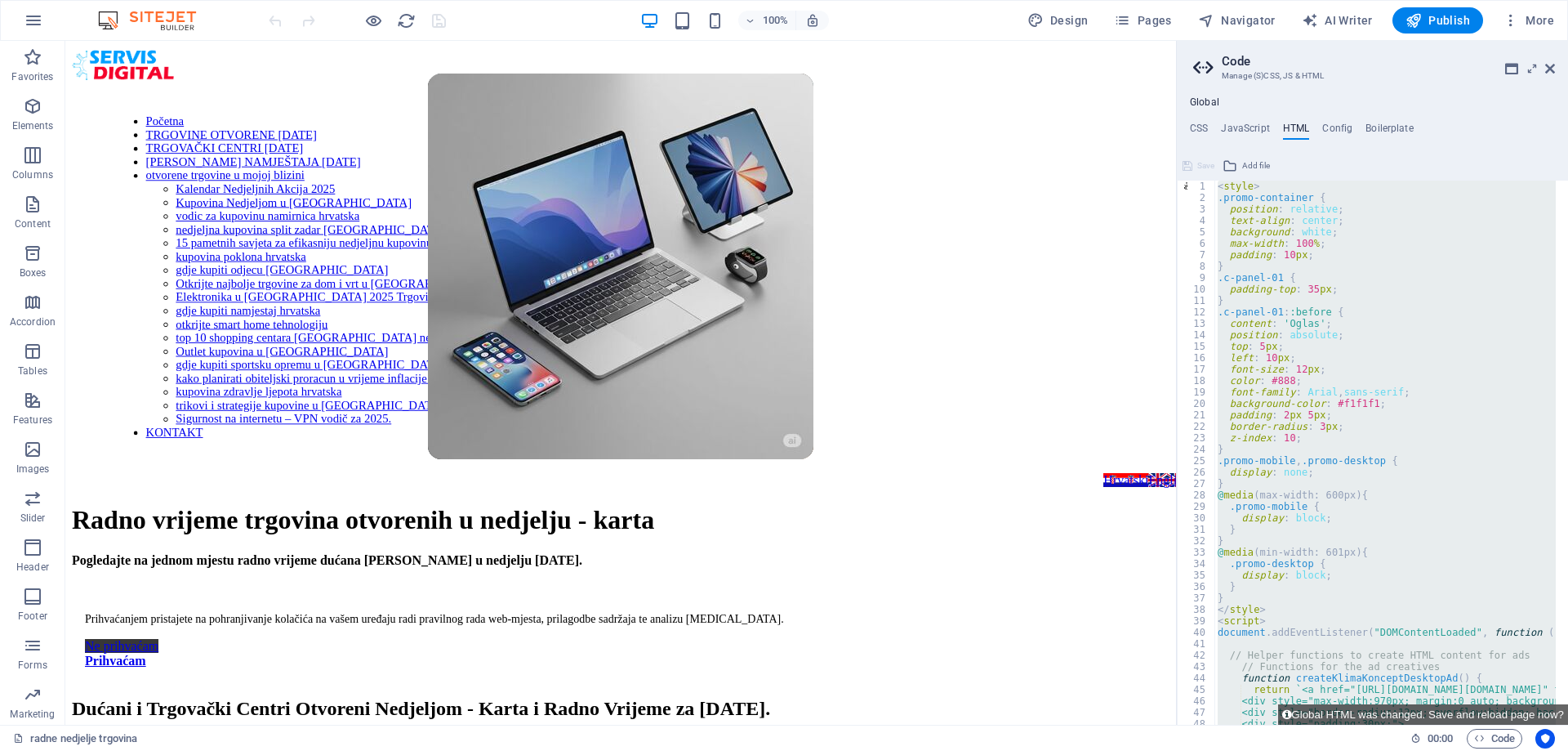
click at [1239, 618] on div "< style > .promo-container { position : relative ; text-align : center ; backgr…" at bounding box center [1385, 452] width 341 height 544
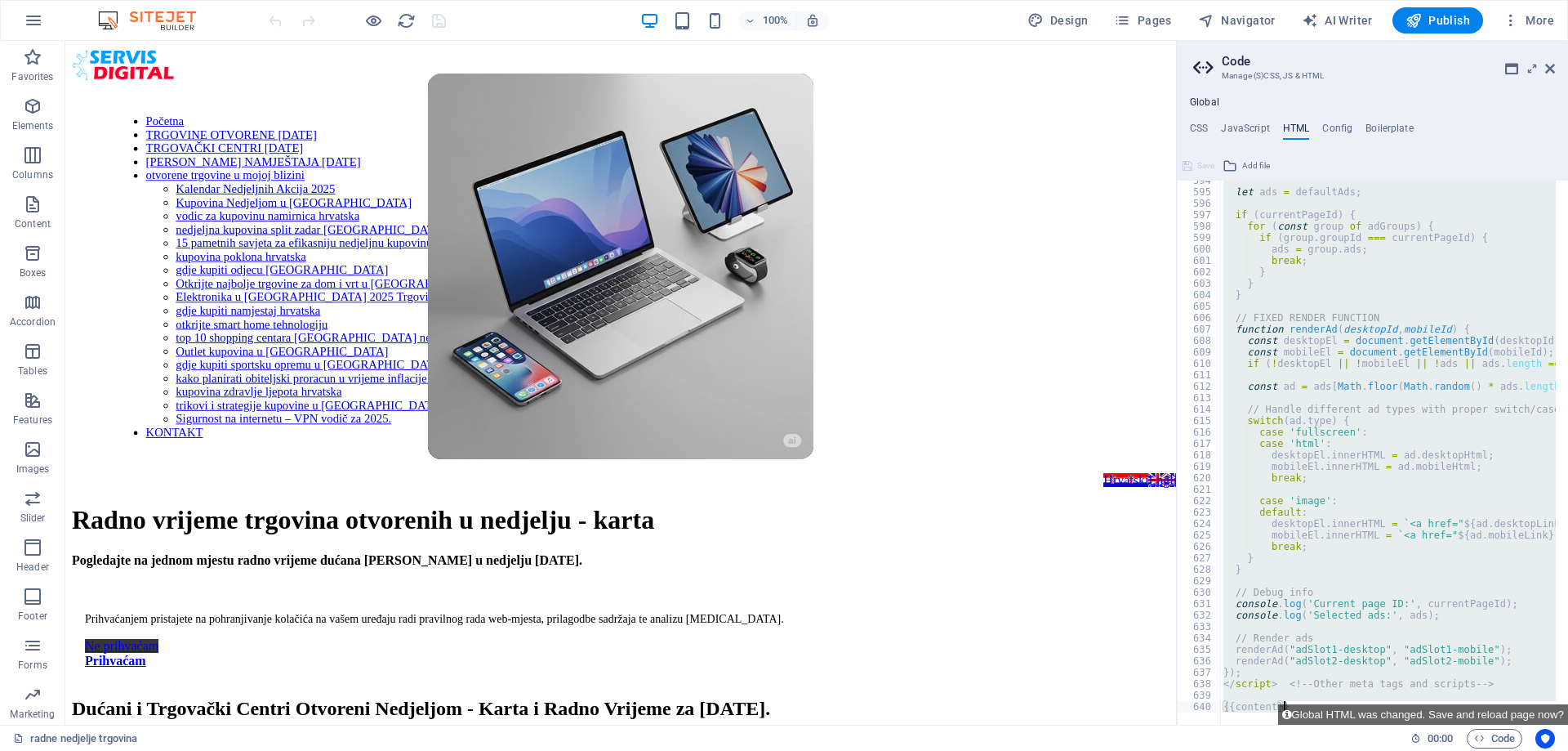
scroll to position [6788, 0]
drag, startPoint x: 1218, startPoint y: 619, endPoint x: 1274, endPoint y: 684, distance: 85.8
paste textarea
type textarea "</script> <!-- Other meta tags and scripts -->"
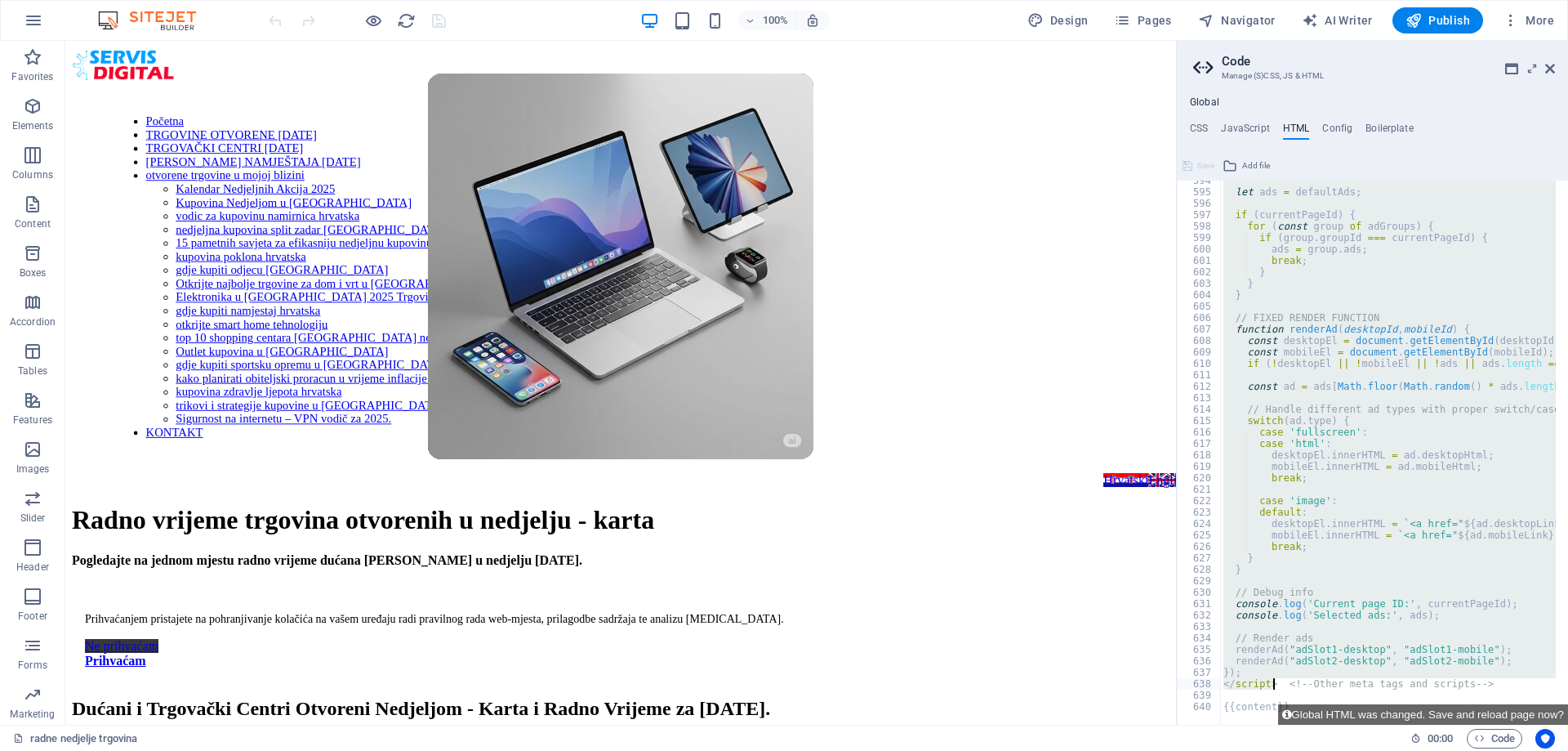
scroll to position [6812, 0]
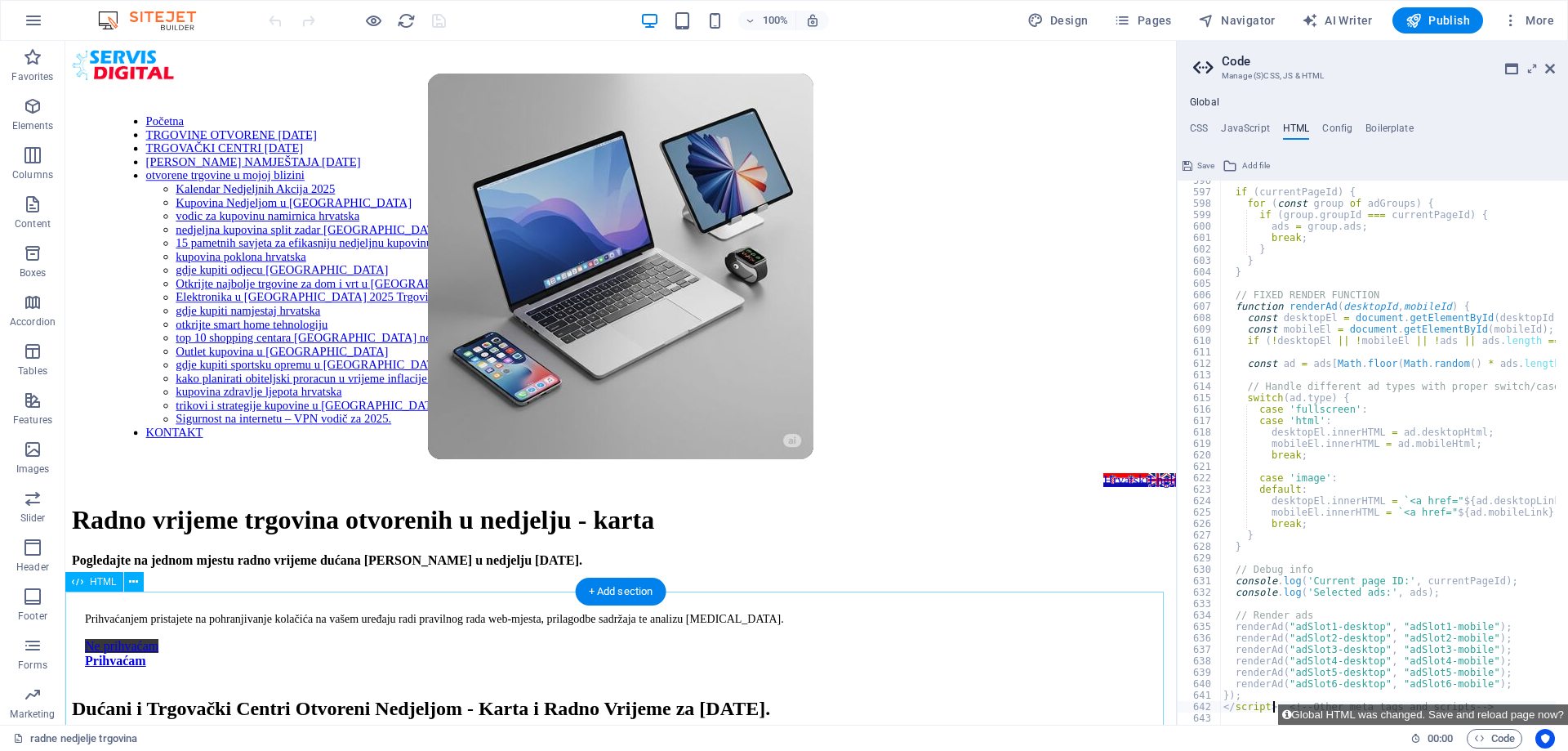
click at [443, 26] on icon "save" at bounding box center [439, 21] width 19 height 19
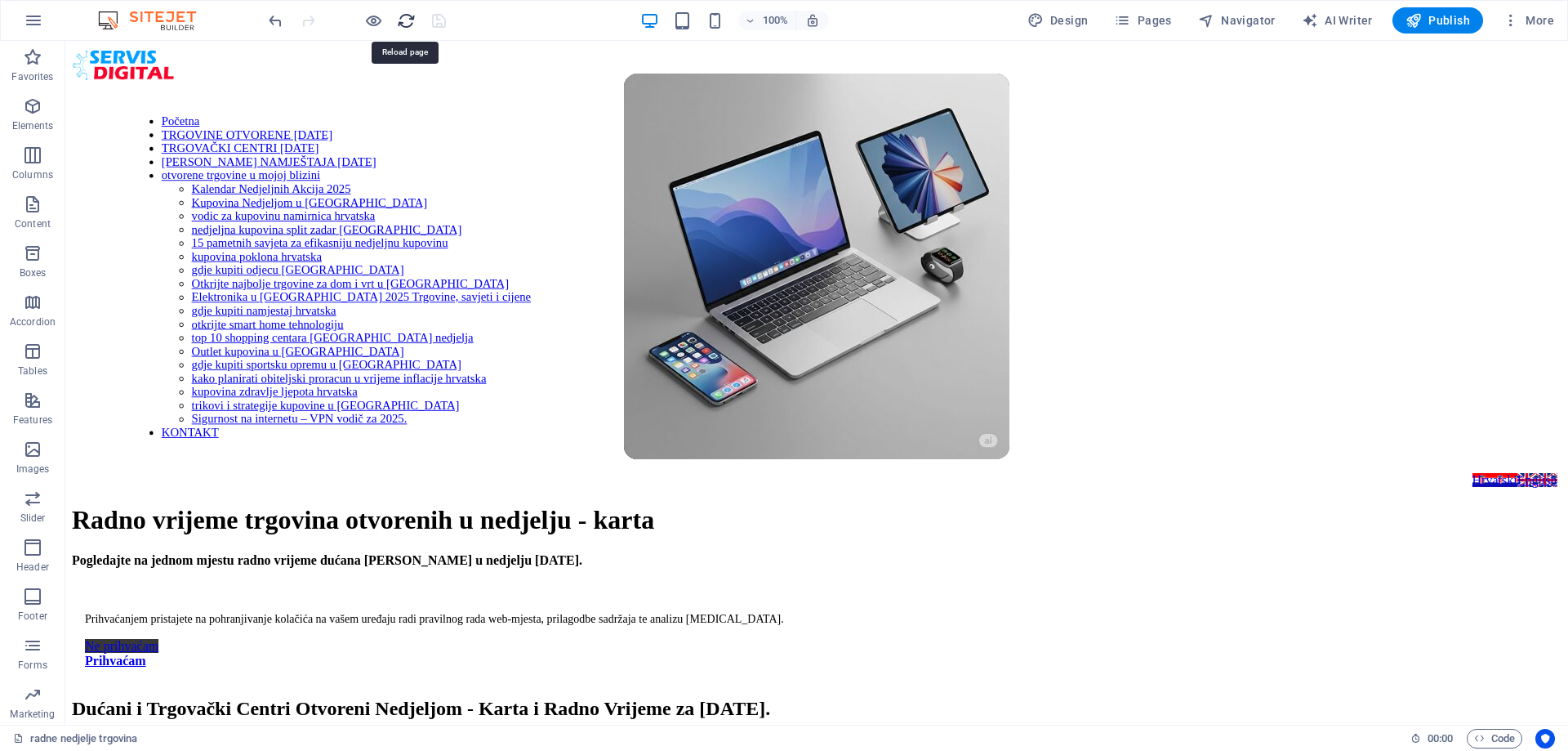
click at [404, 20] on icon "reload" at bounding box center [406, 21] width 19 height 19
click at [405, 20] on icon "reload" at bounding box center [406, 21] width 19 height 19
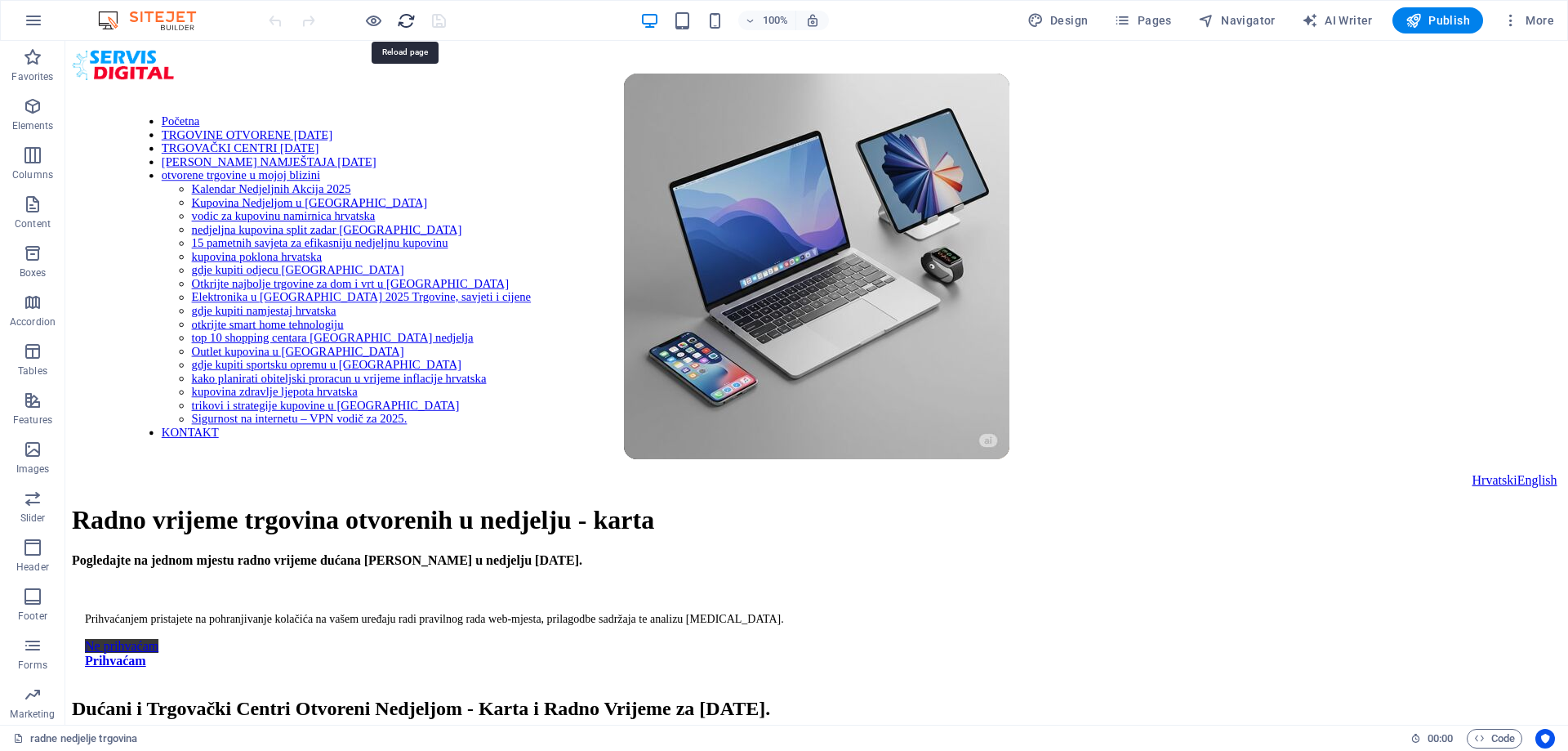
click at [405, 19] on icon "reload" at bounding box center [406, 21] width 19 height 19
click at [87, 459] on div "HTML" at bounding box center [94, 460] width 58 height 19
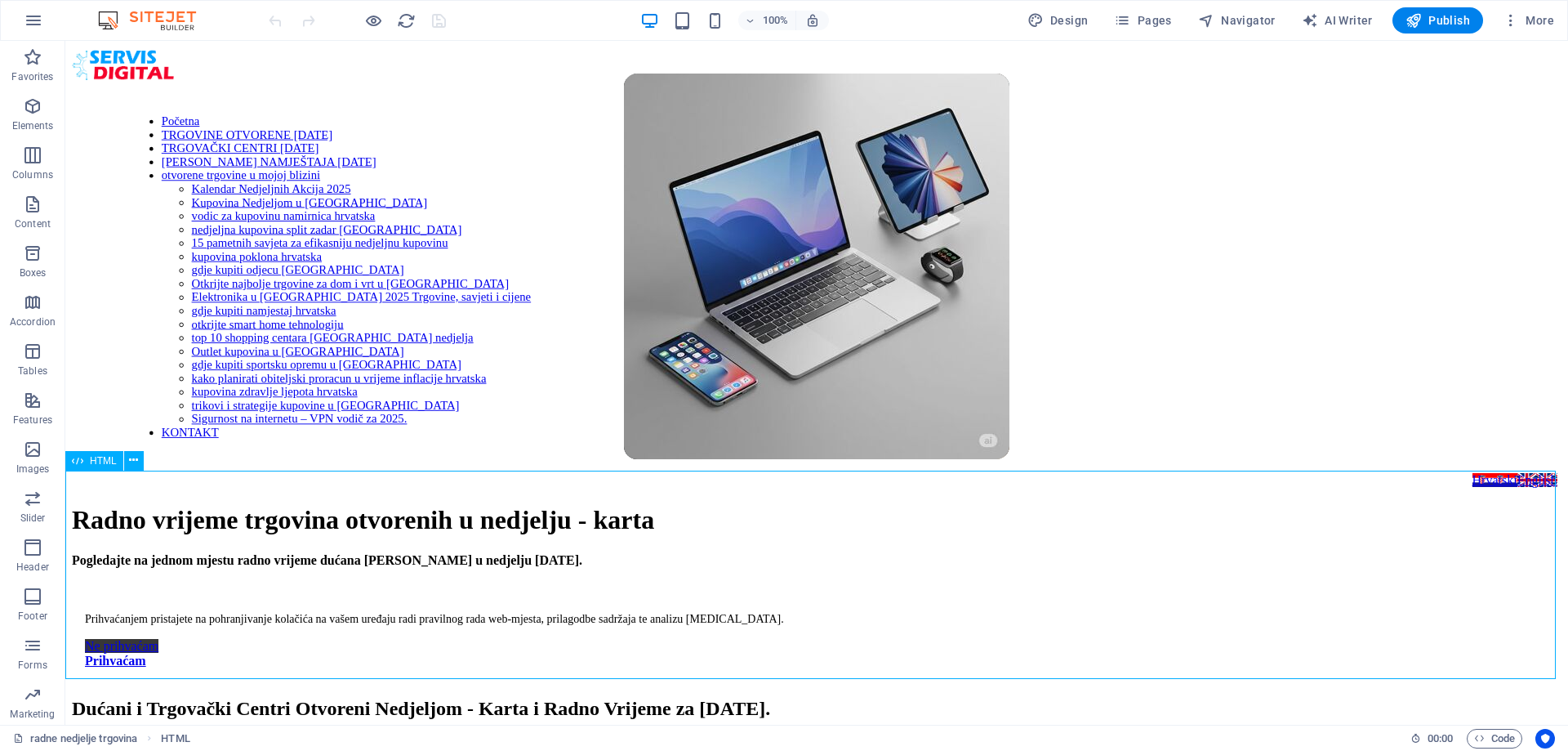
click at [87, 459] on div "HTML" at bounding box center [94, 460] width 58 height 19
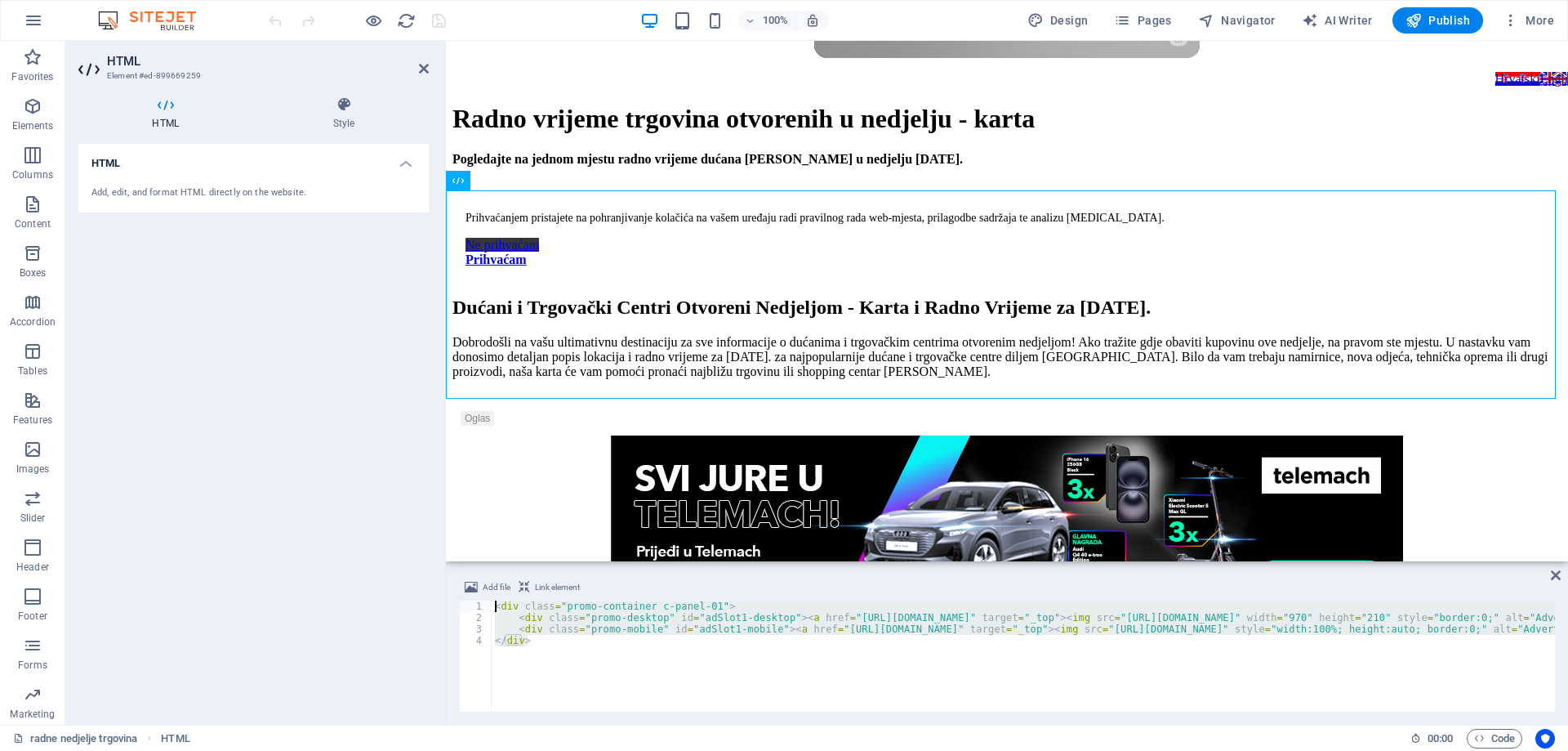
drag, startPoint x: 526, startPoint y: 644, endPoint x: 488, endPoint y: 597, distance: 60.4
click at [488, 597] on div "Add file Link element <div class="promo-container c-panel-01"> 1 2 3 4 < div cl…" at bounding box center [1007, 644] width 1096 height 134
paste textarea
type textarea "</div>"
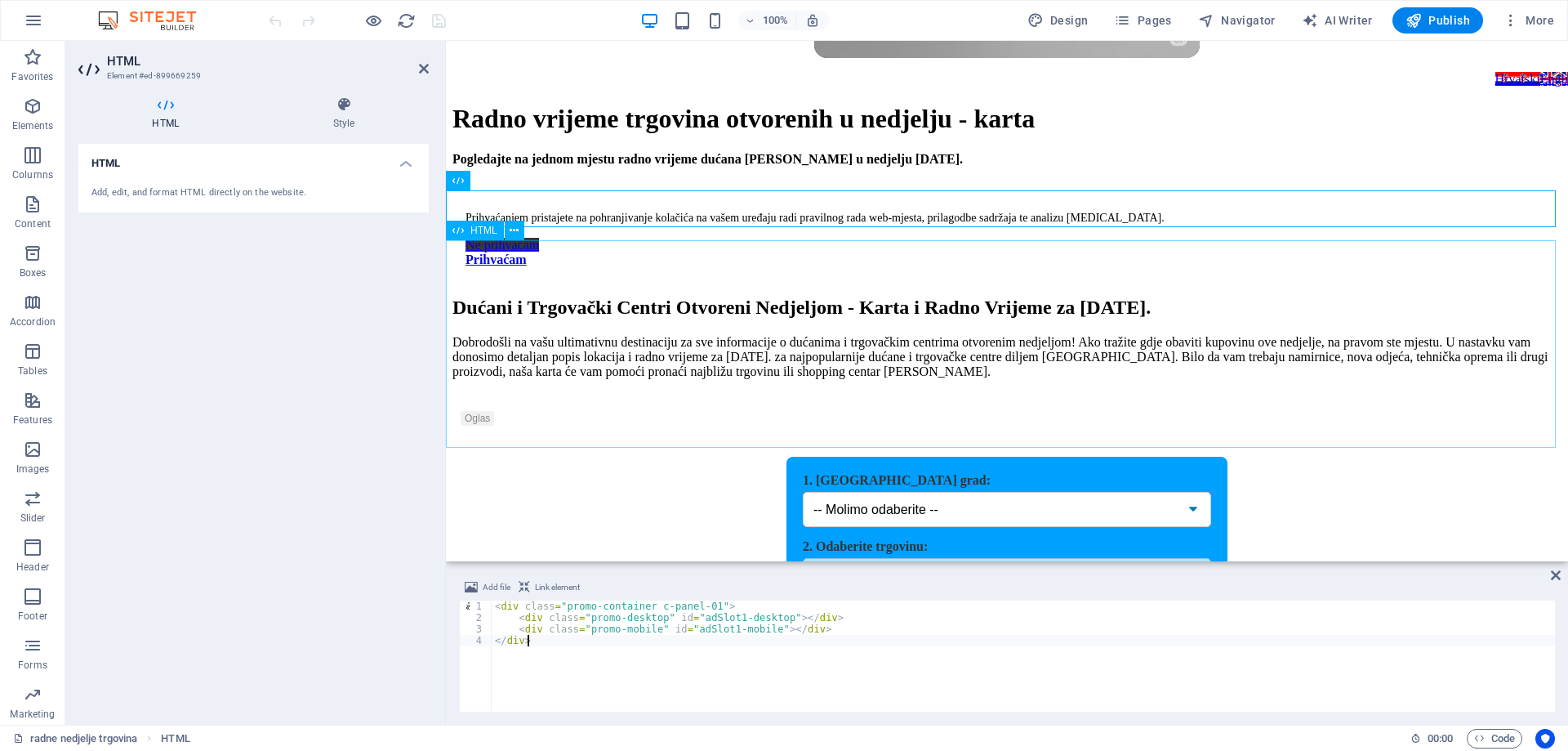
click at [616, 456] on div "1. Odaberite grad: -- Molimo odaberite -- 2. Odaberite trgovinu: -- Prvo odaber…" at bounding box center [1007, 539] width 1109 height 165
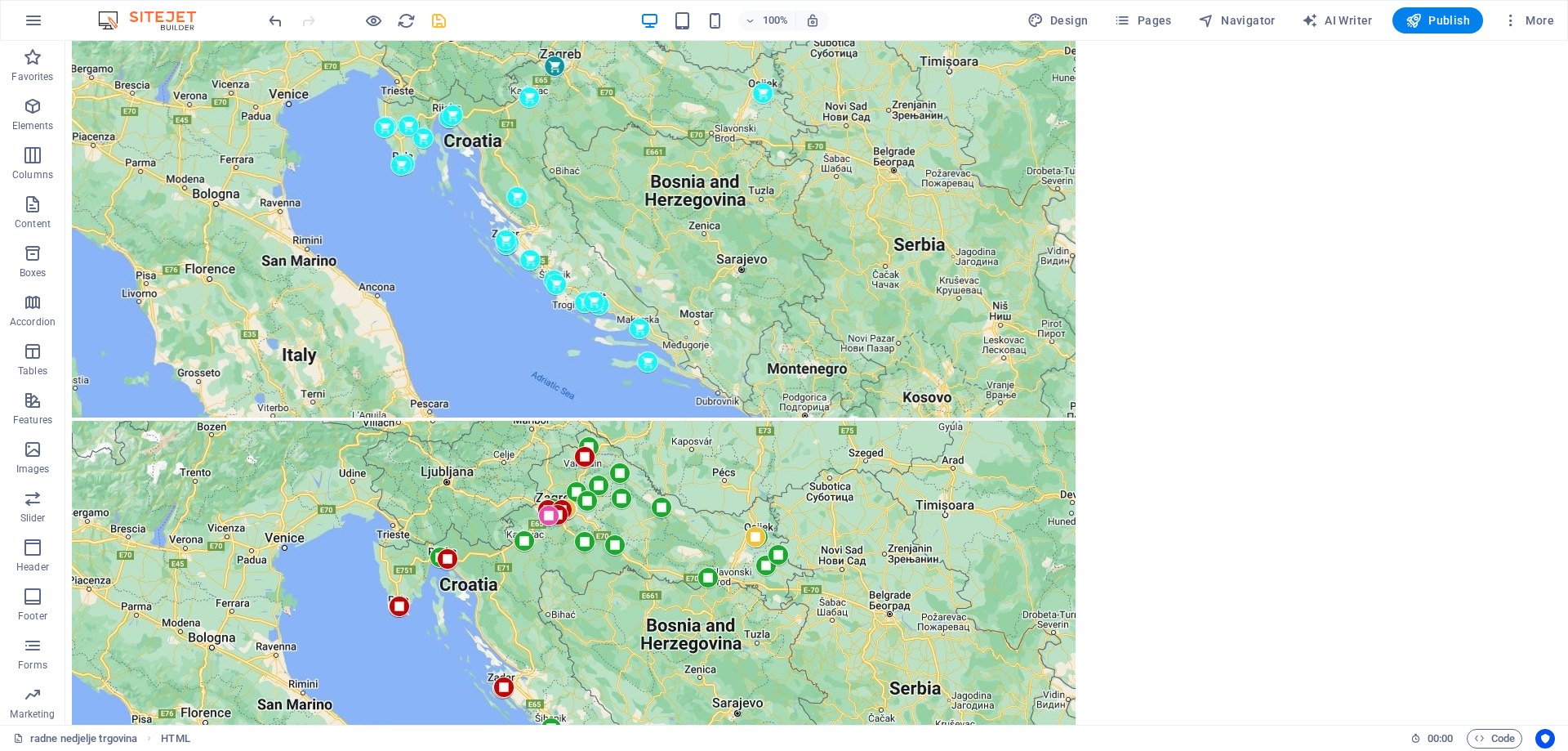
scroll to position [1908, 0]
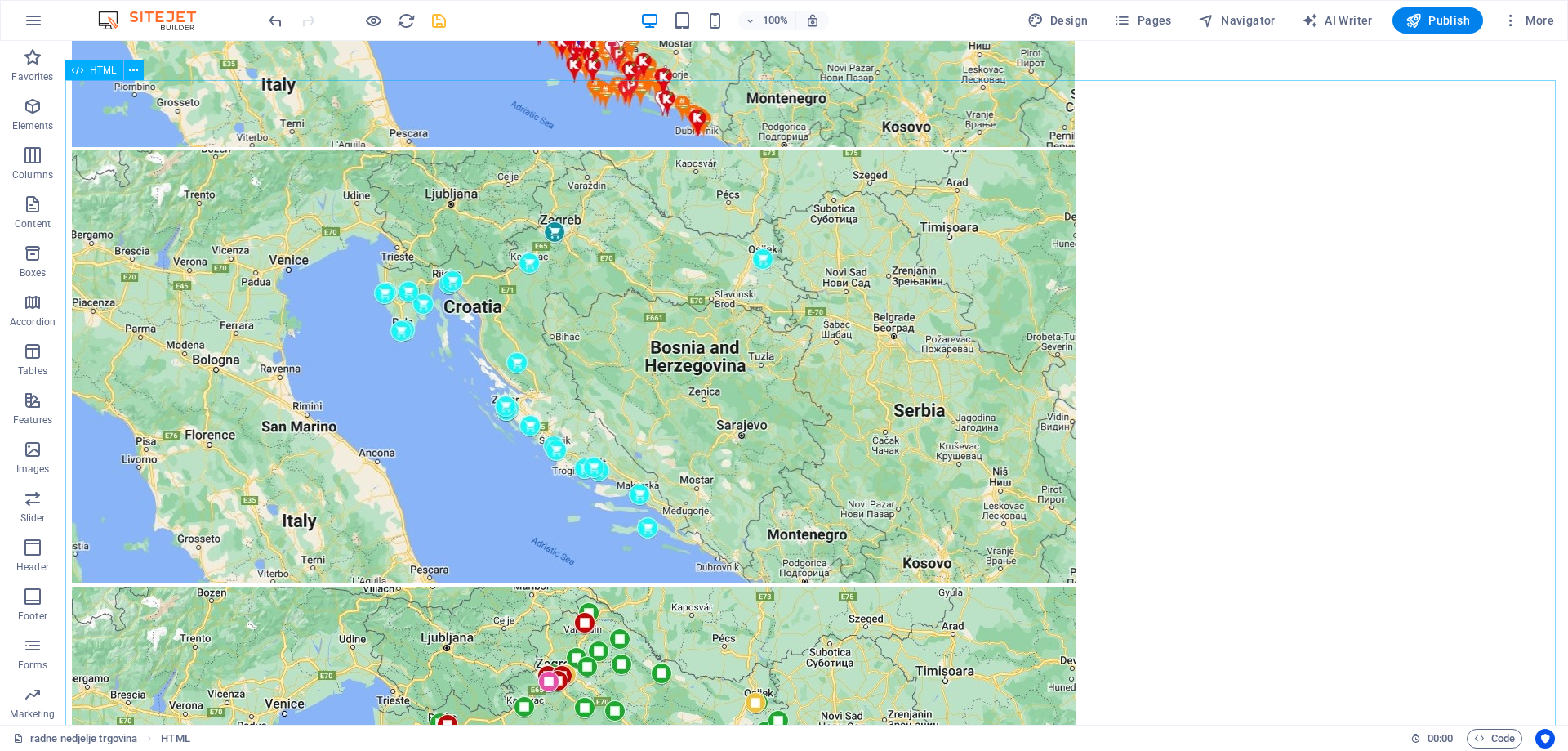
click at [93, 69] on span "HTML" at bounding box center [103, 70] width 27 height 10
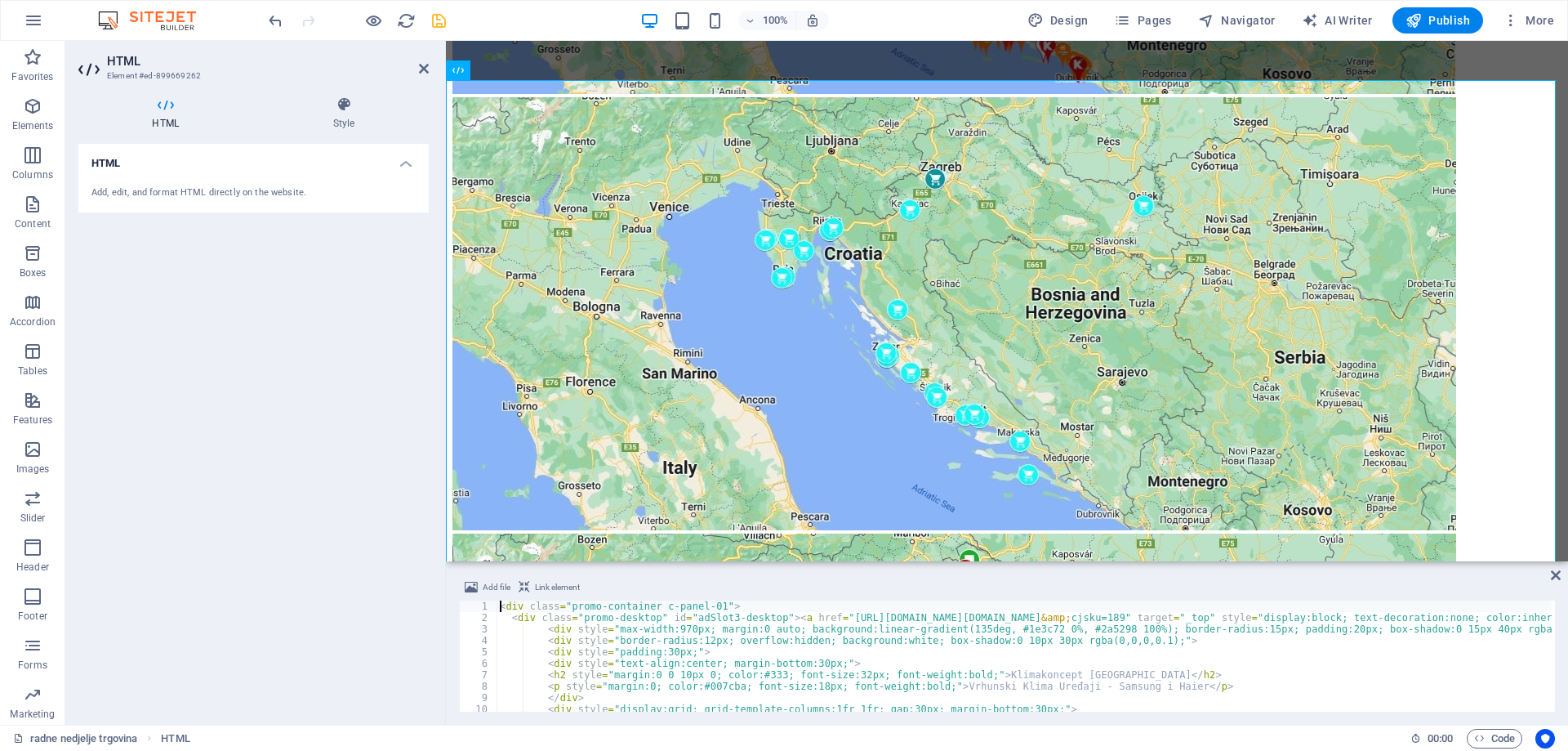
scroll to position [0, 0]
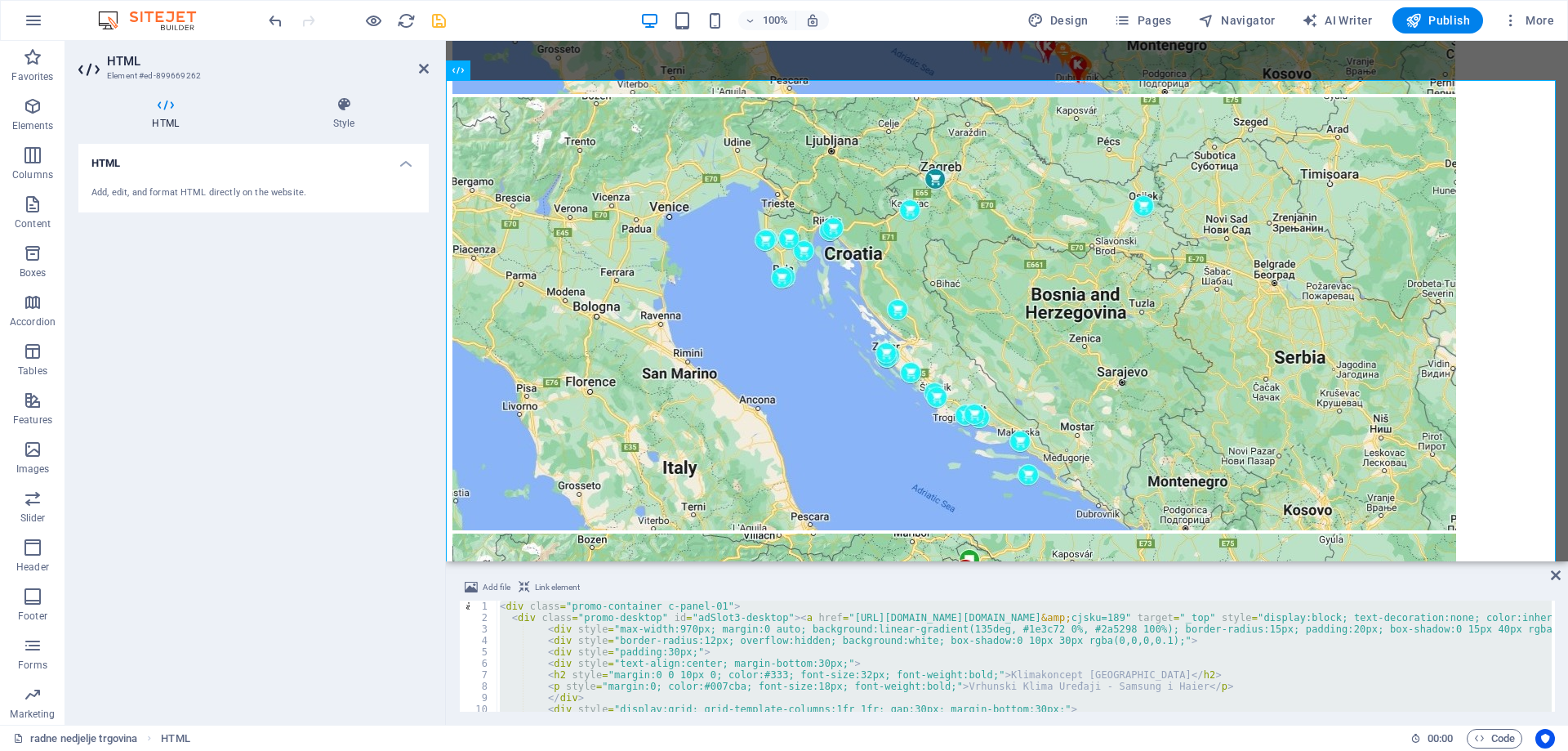
type textarea "</div>"
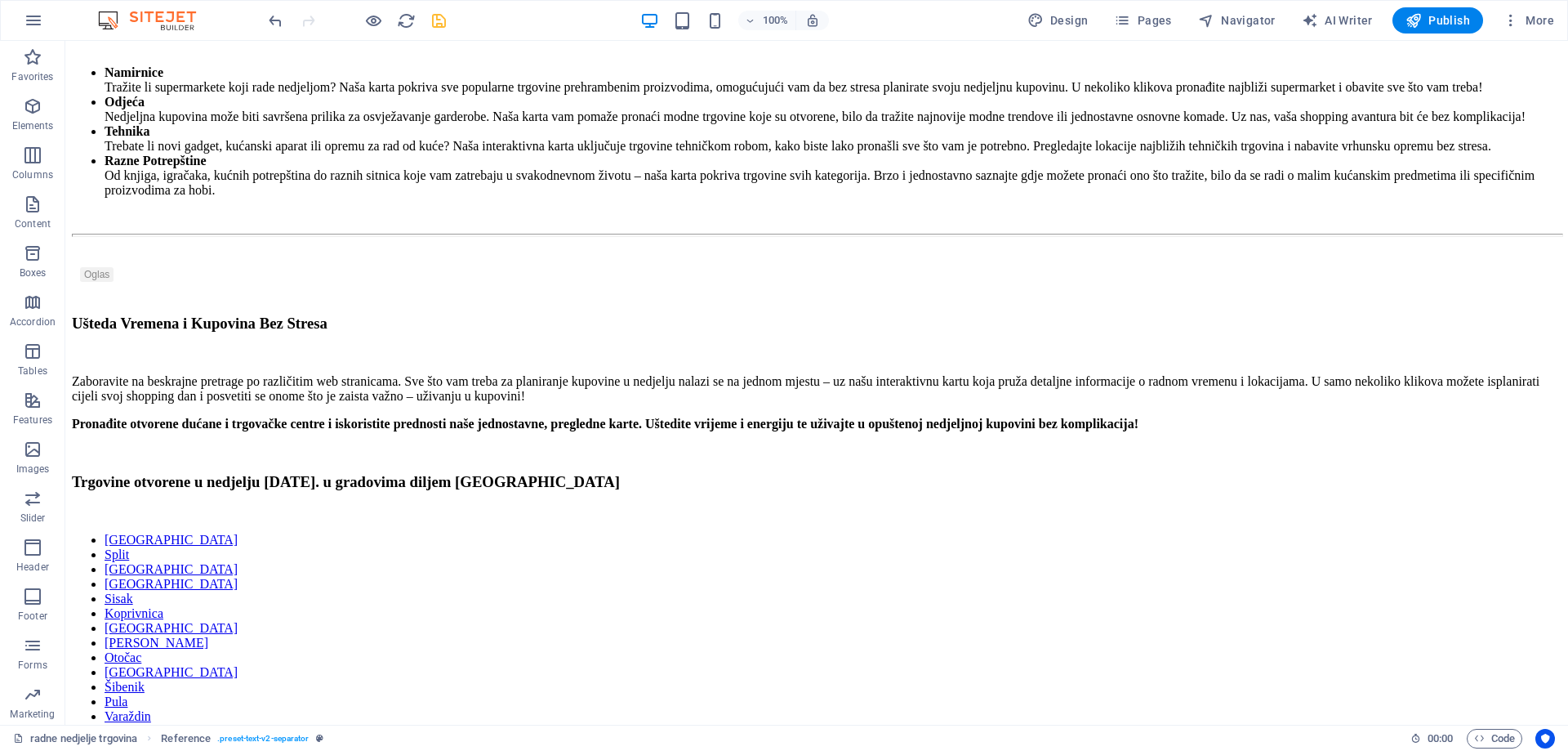
scroll to position [3169, 0]
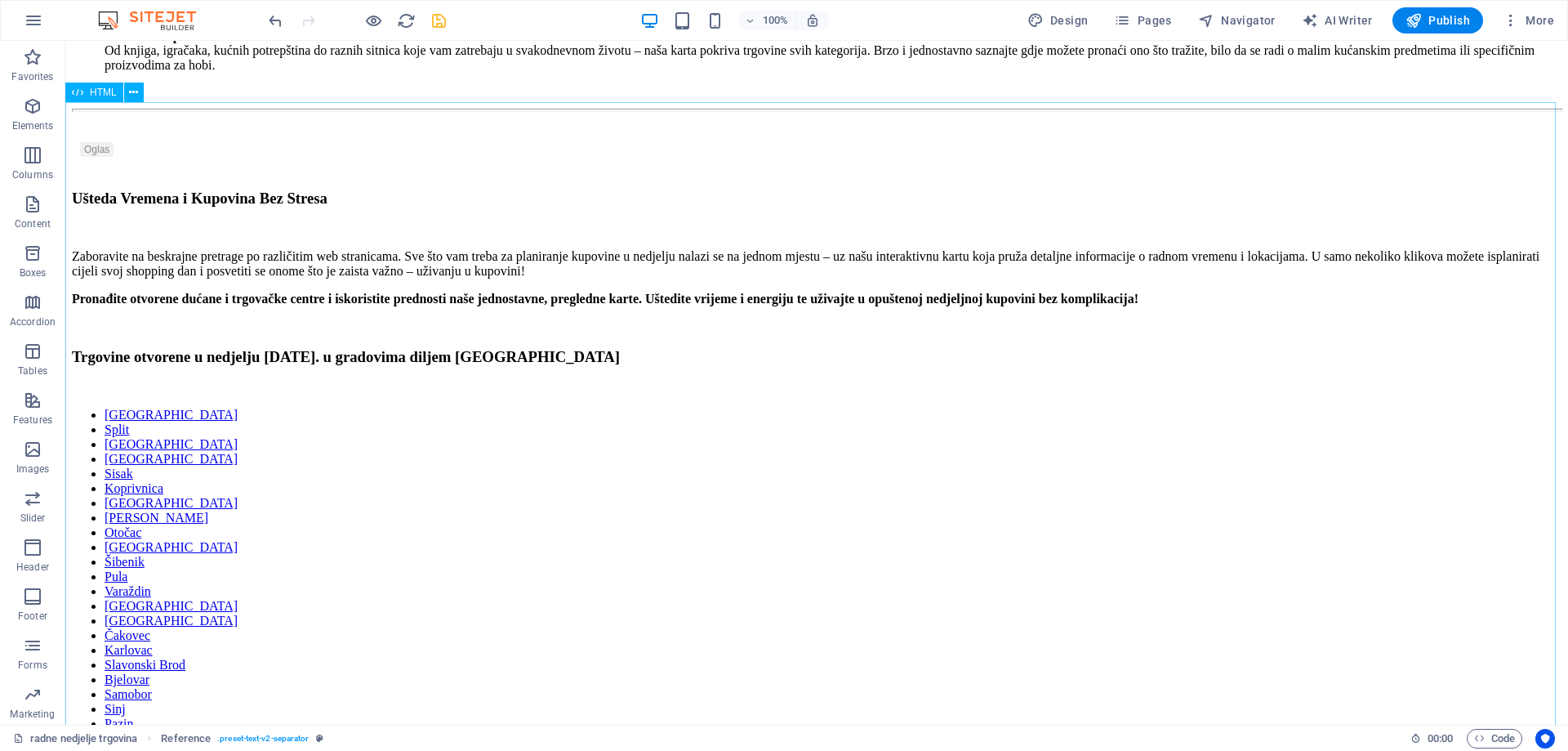
click at [99, 91] on span "HTML" at bounding box center [103, 93] width 27 height 10
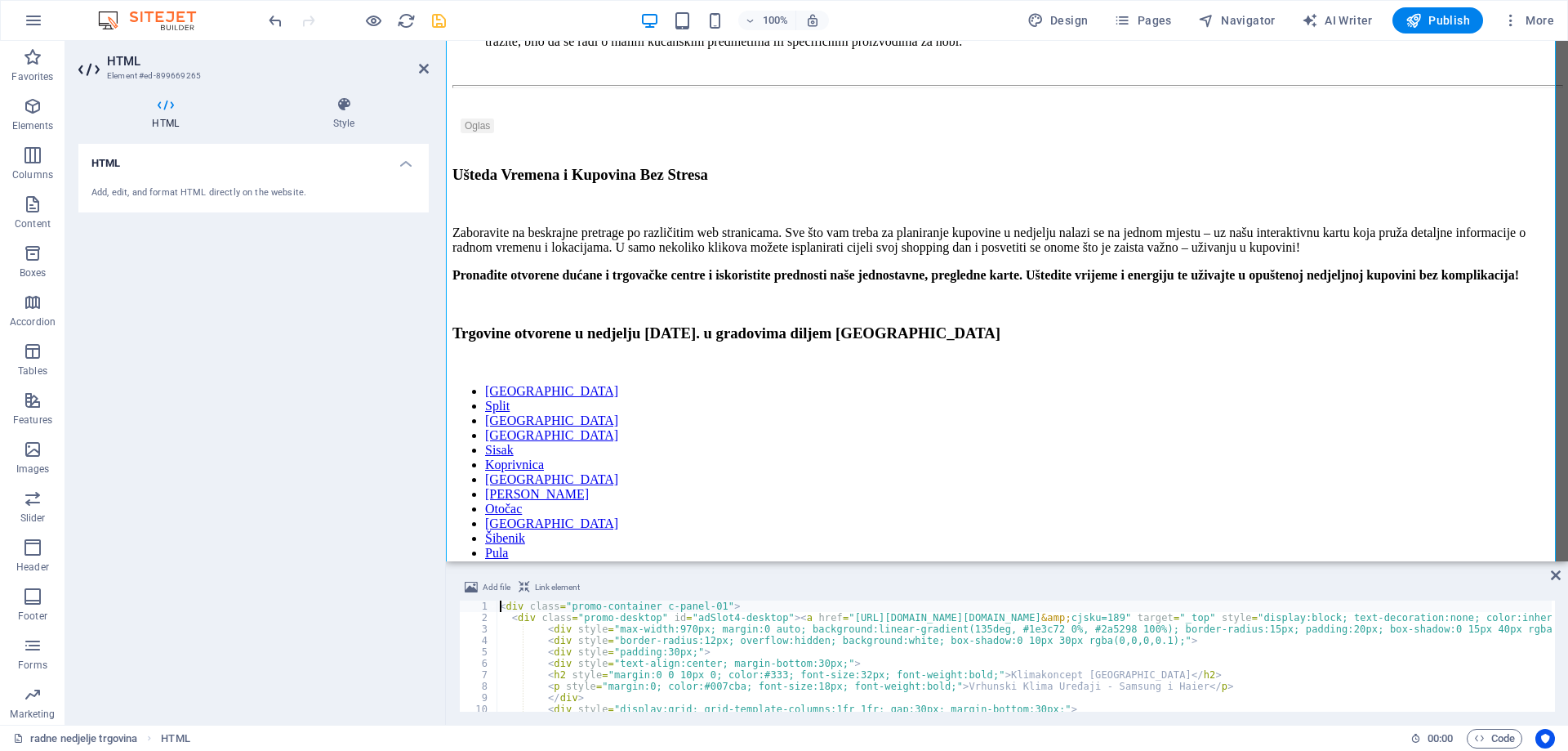
type textarea "</div>"
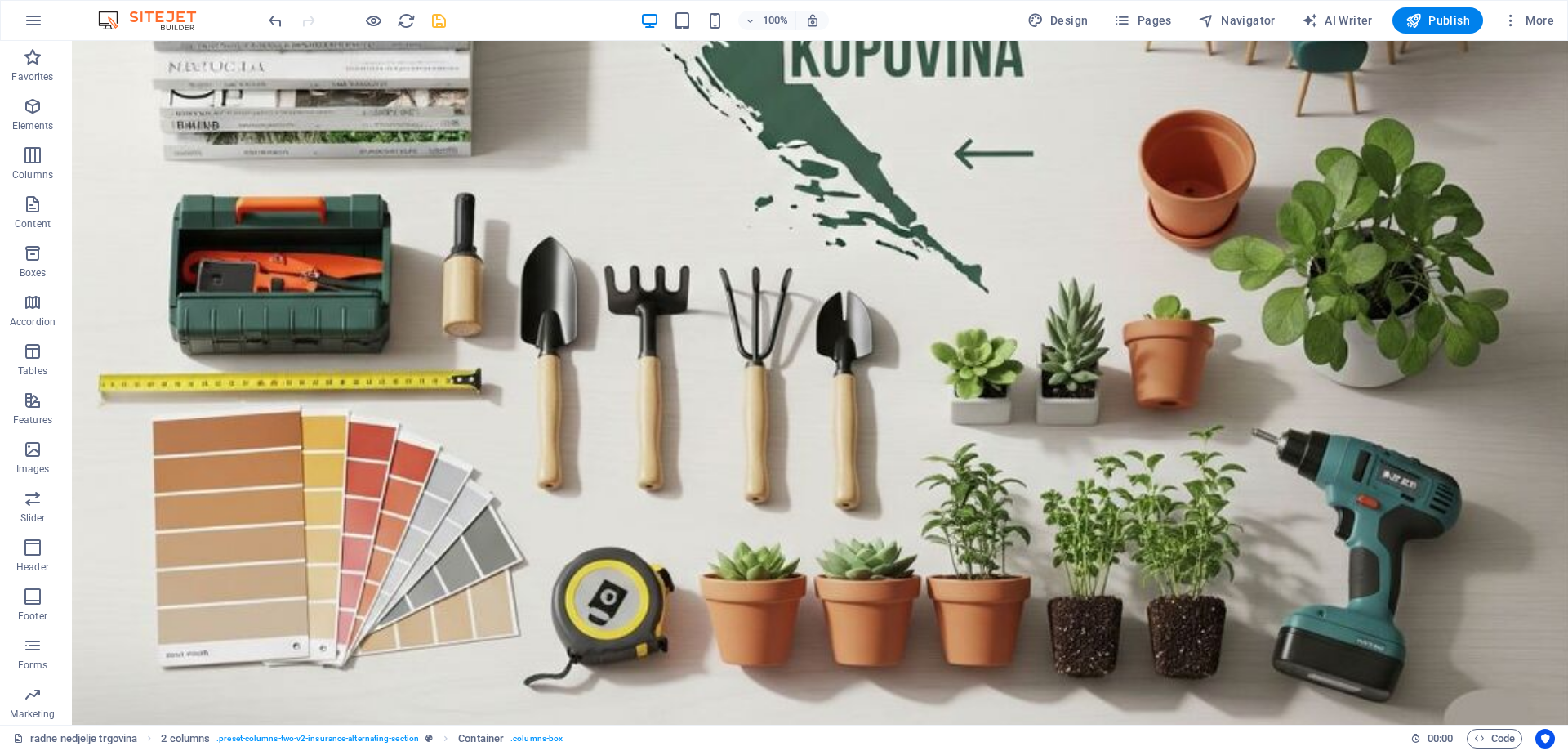
scroll to position [4725, 0]
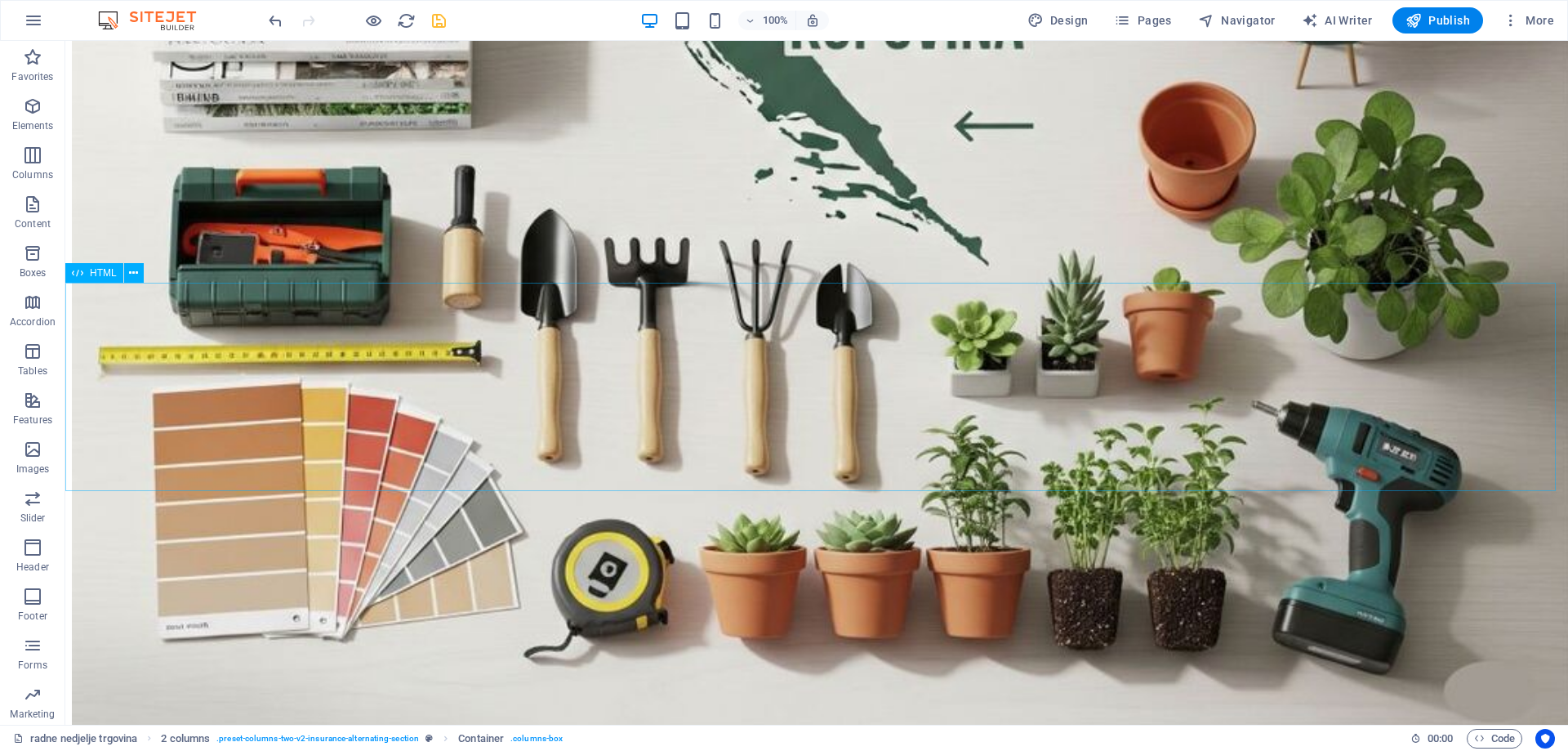
click at [89, 274] on div "HTML" at bounding box center [94, 272] width 58 height 19
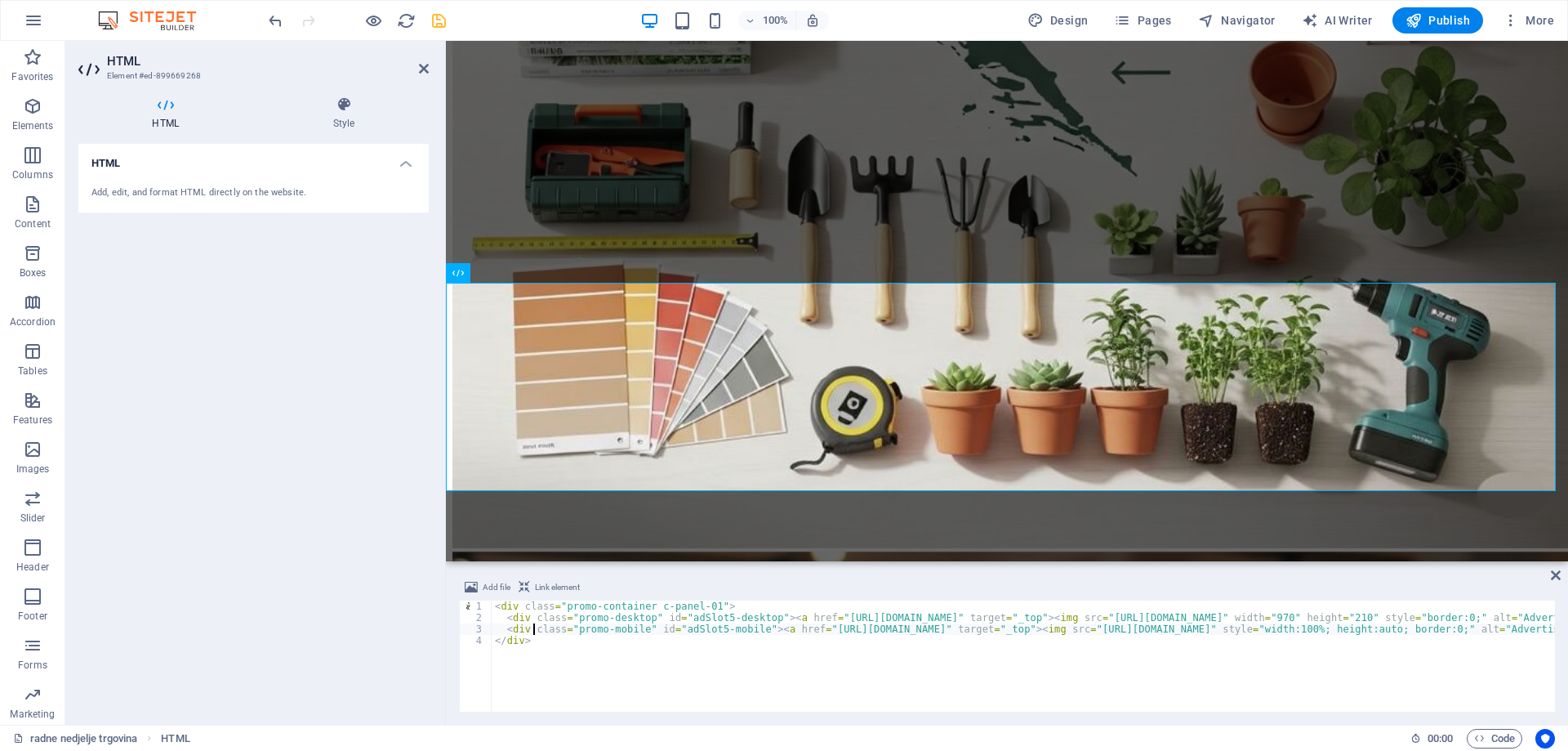
click at [532, 626] on div "< div class = "promo-container c-panel-01" > < div class = "promo-desktop" id =…" at bounding box center [1204, 666] width 1425 height 131
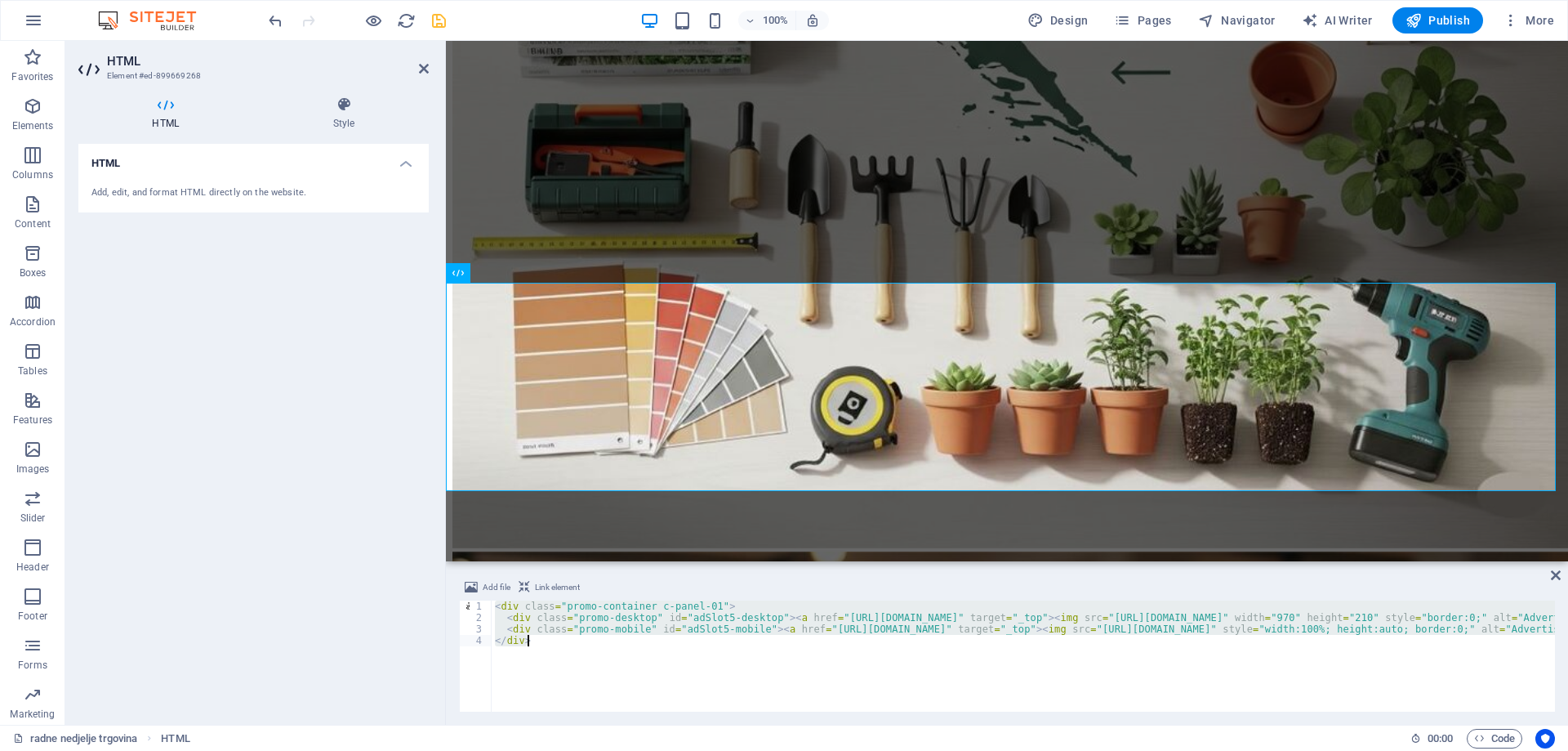
type textarea "</div>"
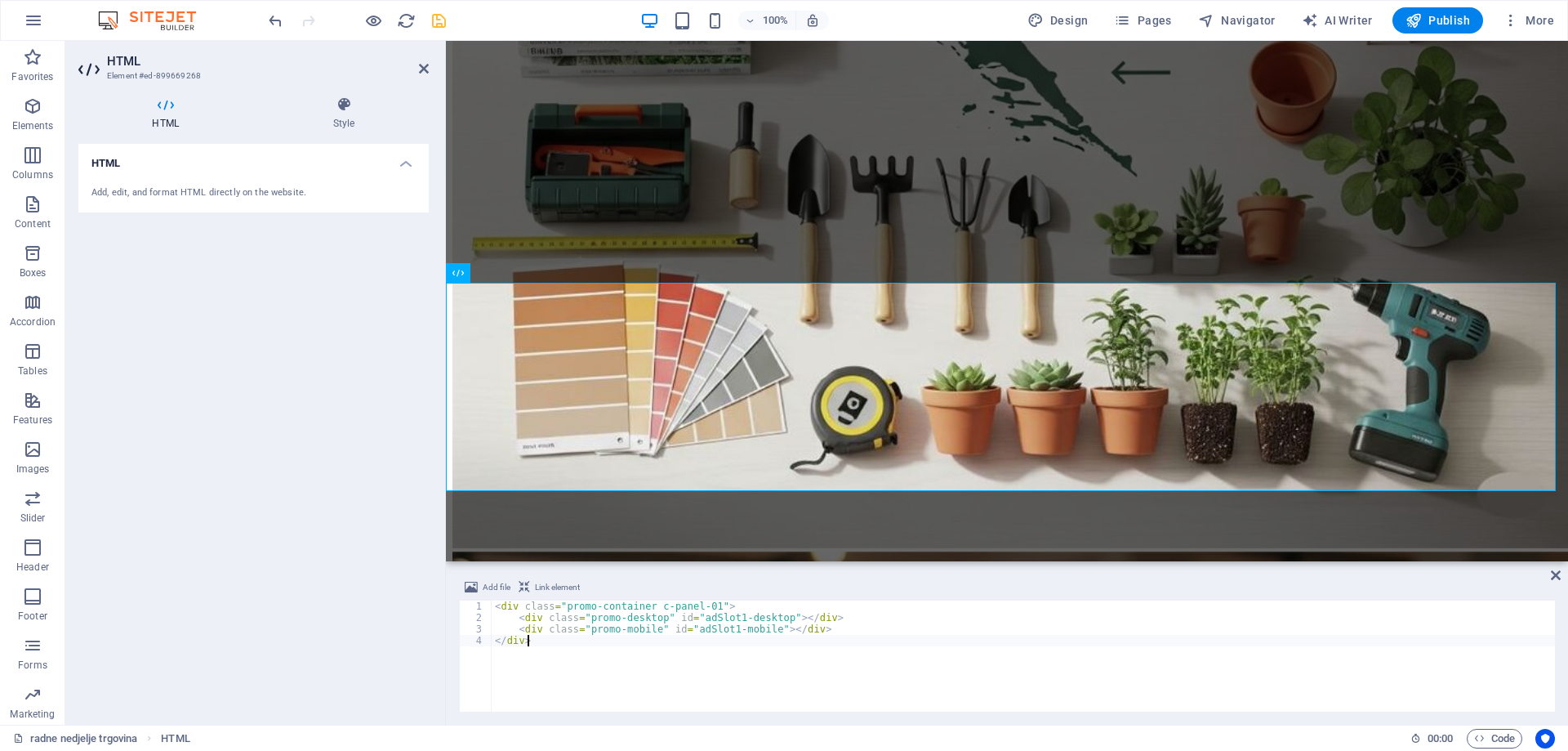
scroll to position [4624, 0]
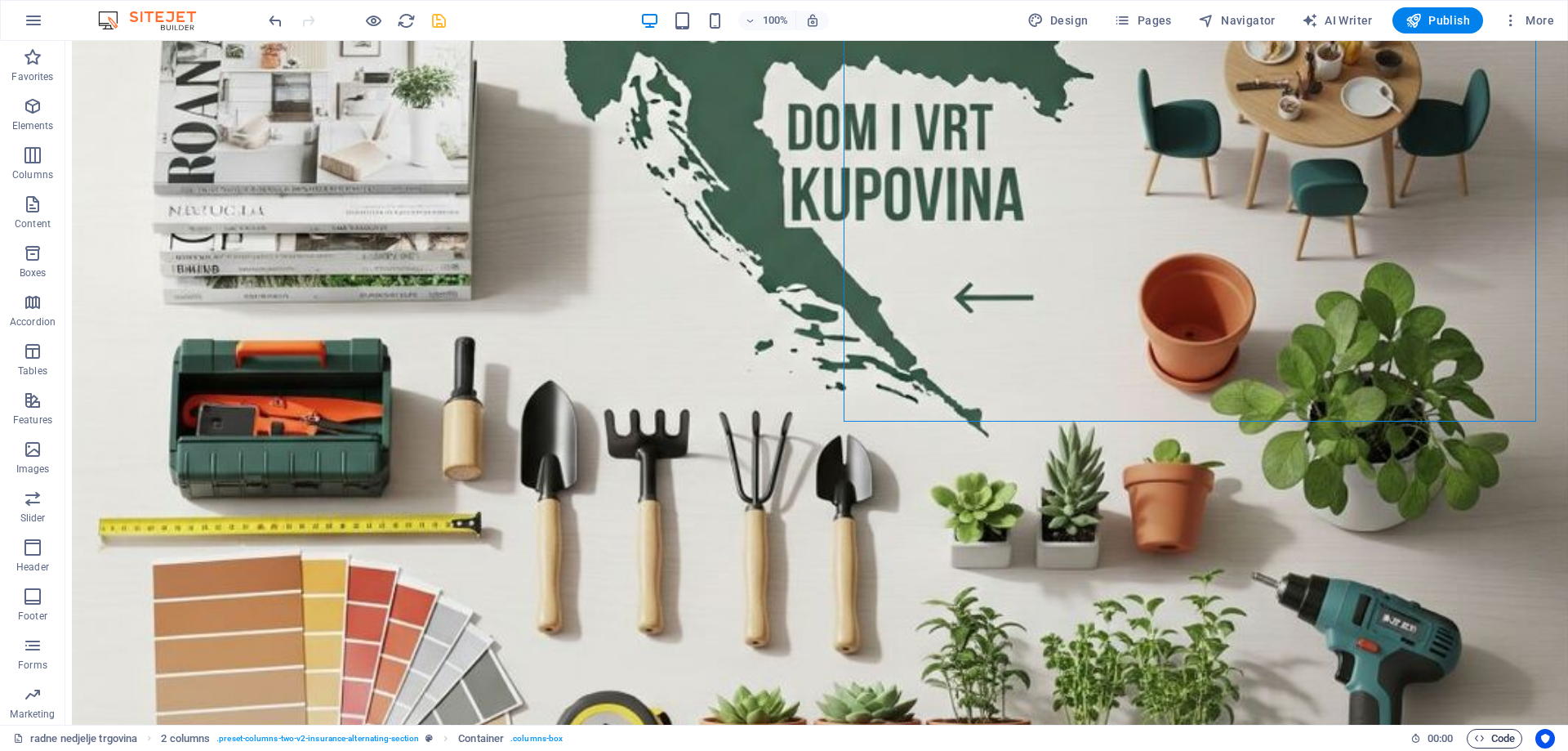
click at [1497, 733] on span "Code" at bounding box center [1494, 738] width 41 height 19
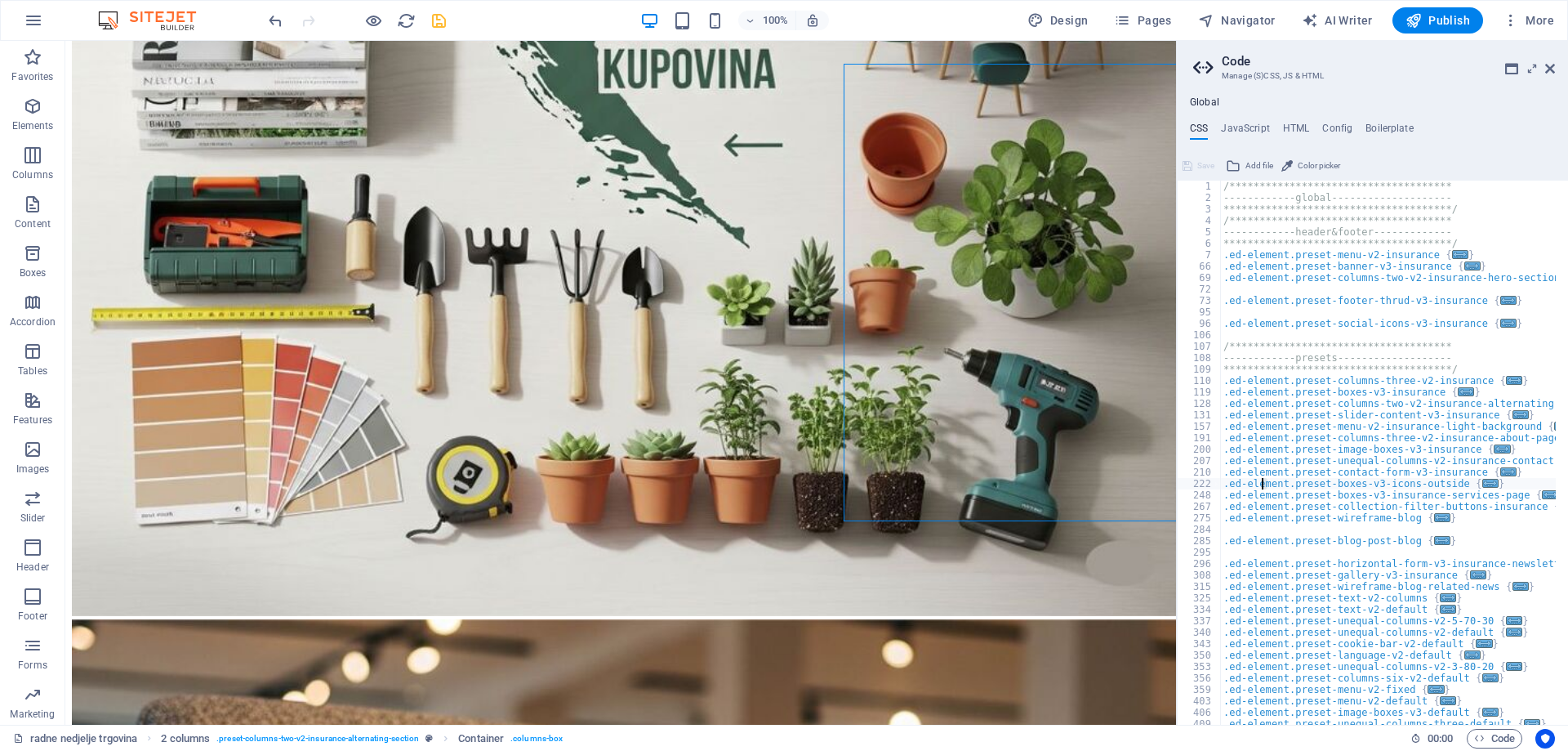
scroll to position [4453, 0]
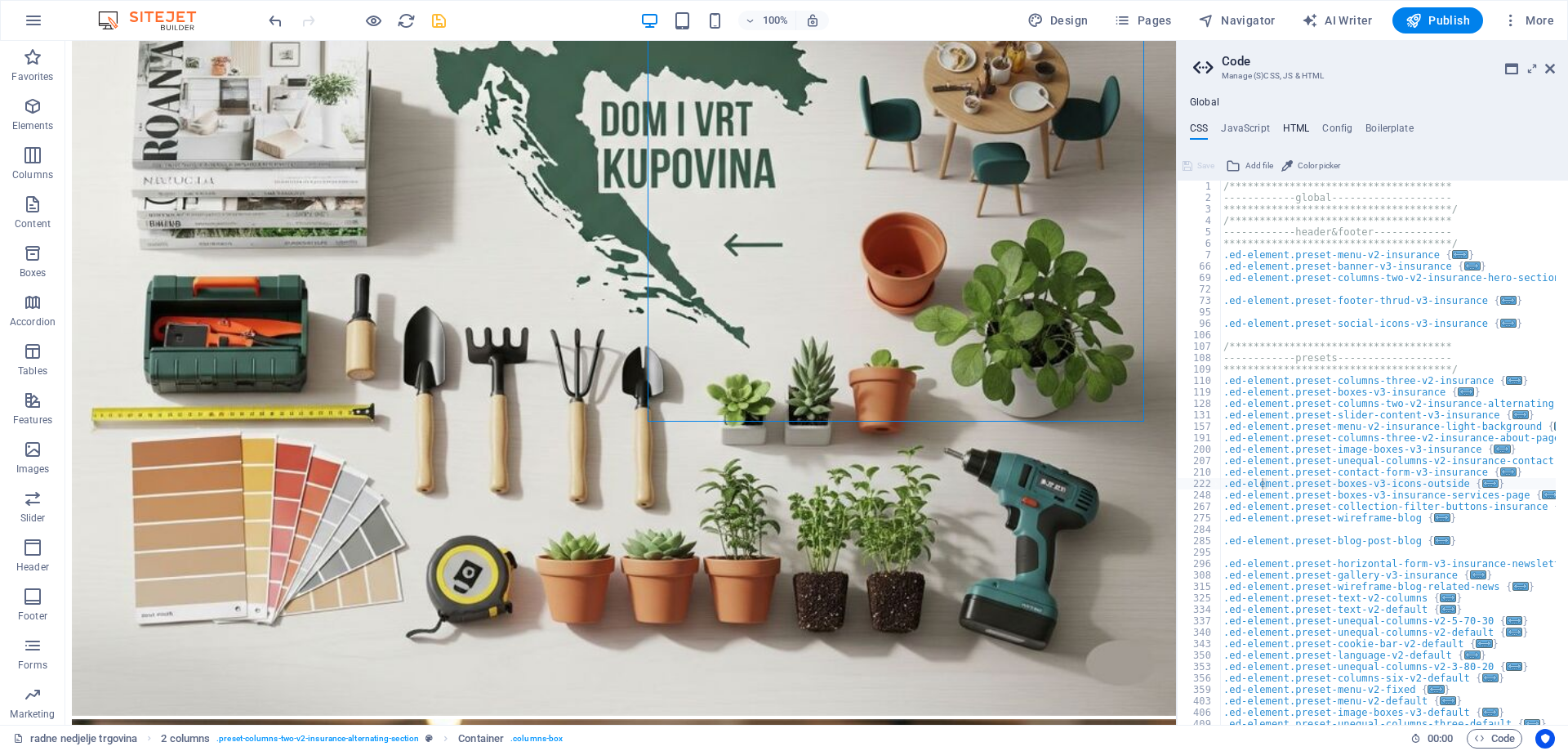
click at [1300, 129] on h4 "HTML" at bounding box center [1296, 132] width 27 height 18
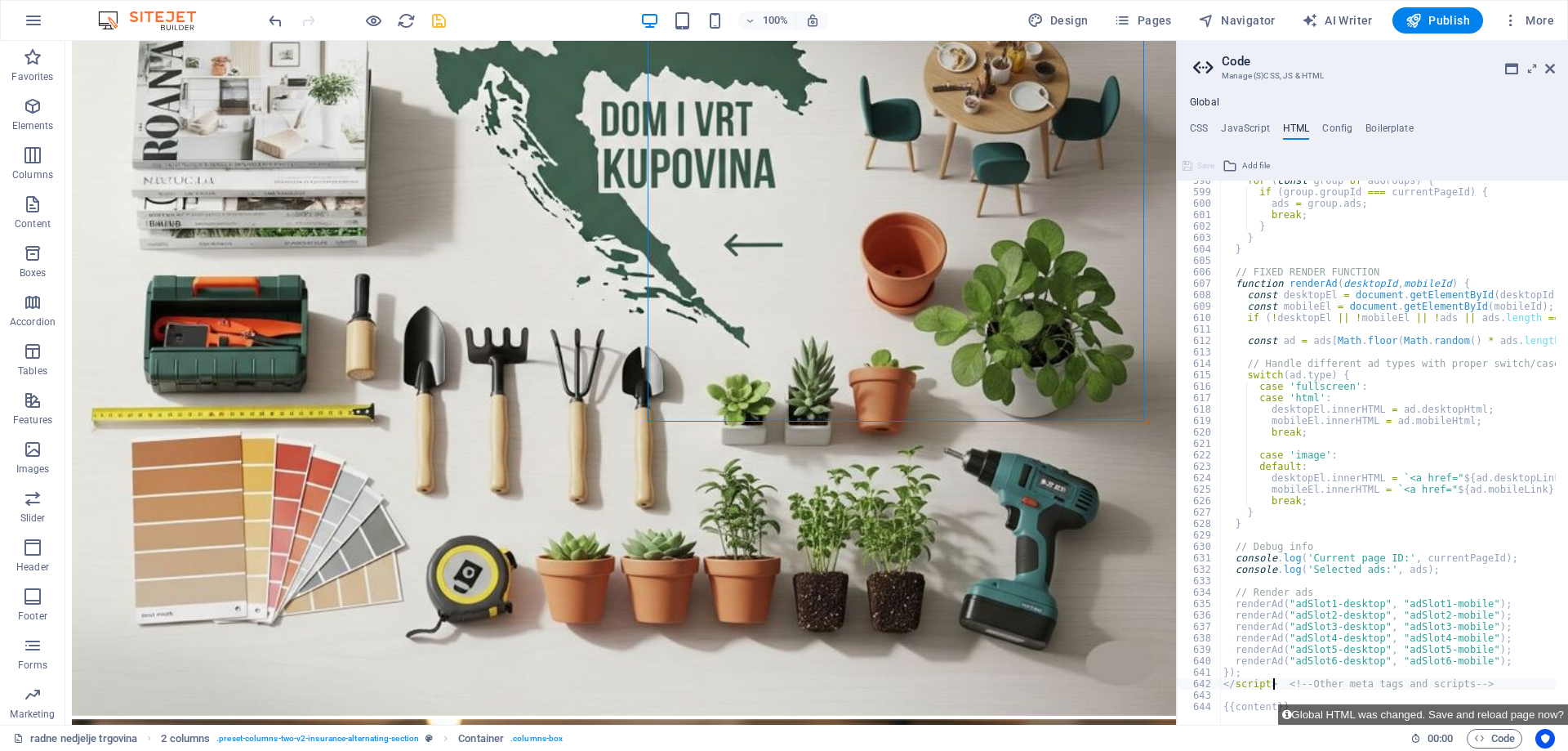
scroll to position [6834, 0]
drag, startPoint x: 1488, startPoint y: 665, endPoint x: 1203, endPoint y: 654, distance: 285.2
click at [1203, 654] on div "</script> <!-- Other meta tags and scripts --> 598 599 600 601 602 603 604 605 …" at bounding box center [1372, 452] width 391 height 544
type textarea "renderAd("adSlot5-desktop", "adSlot5-mobile"); renderAd("adSlot6-desktop", "adS…"
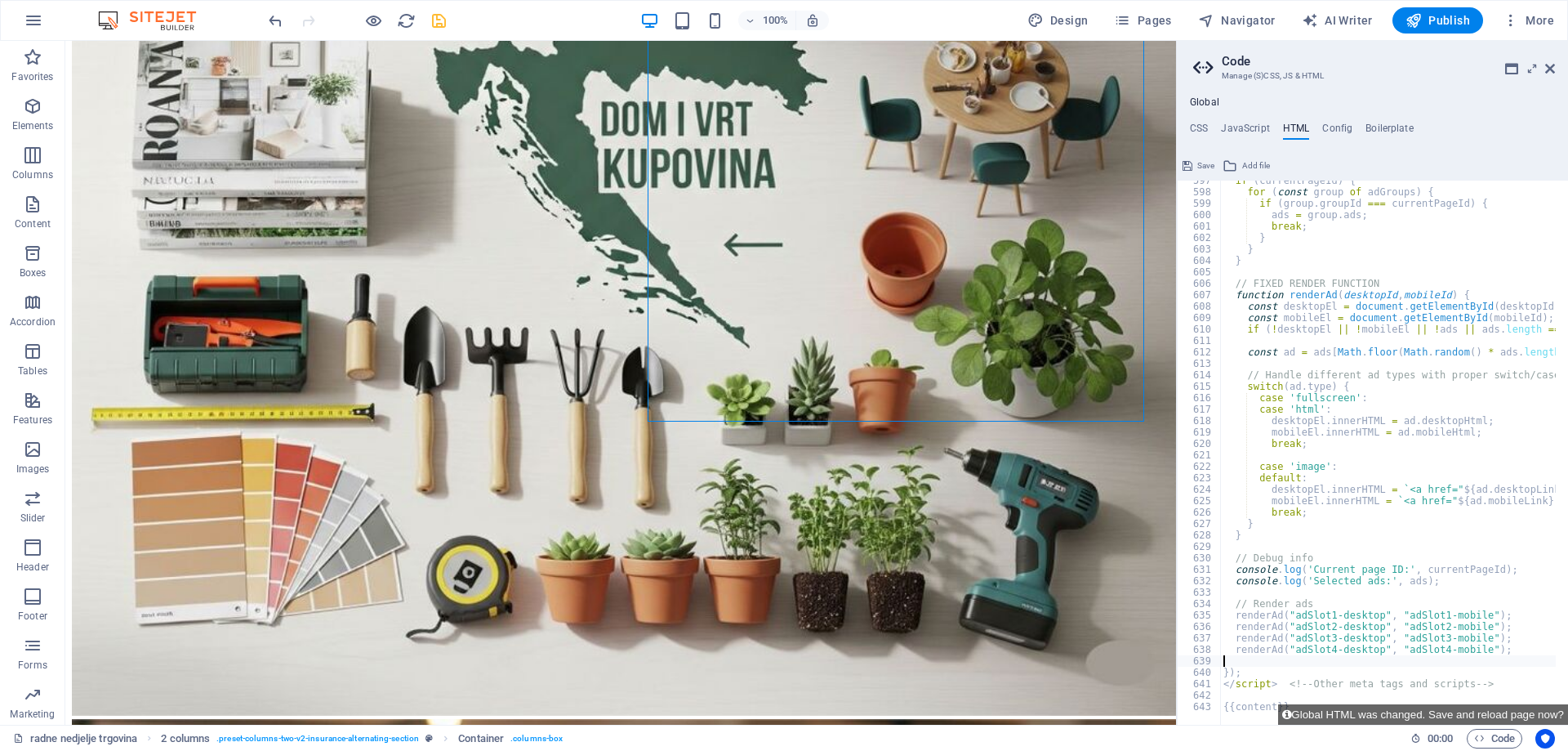
type textarea "renderAd("adSlot4-desktop", "adSlot4-mobile");"
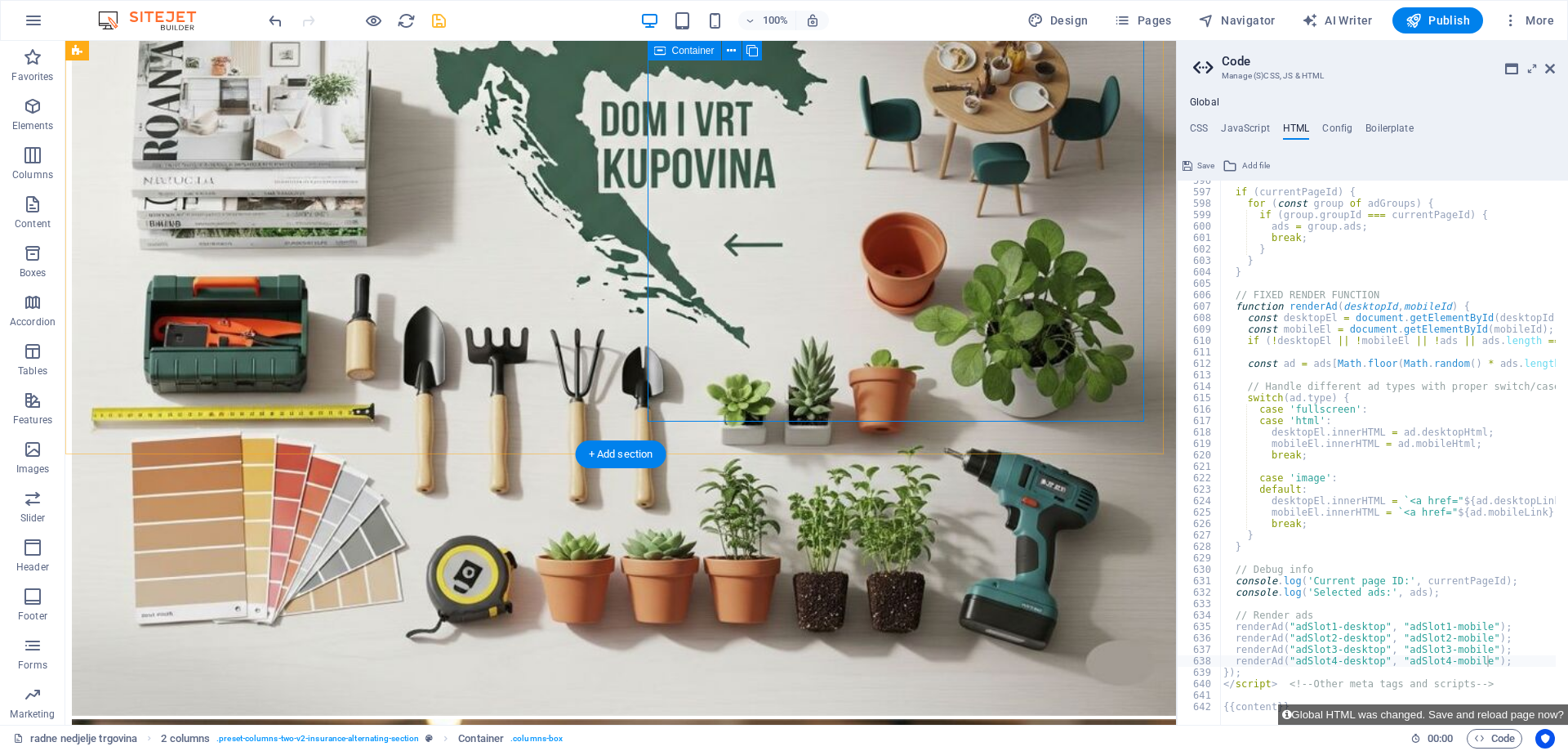
click at [433, 14] on icon "save" at bounding box center [439, 21] width 19 height 19
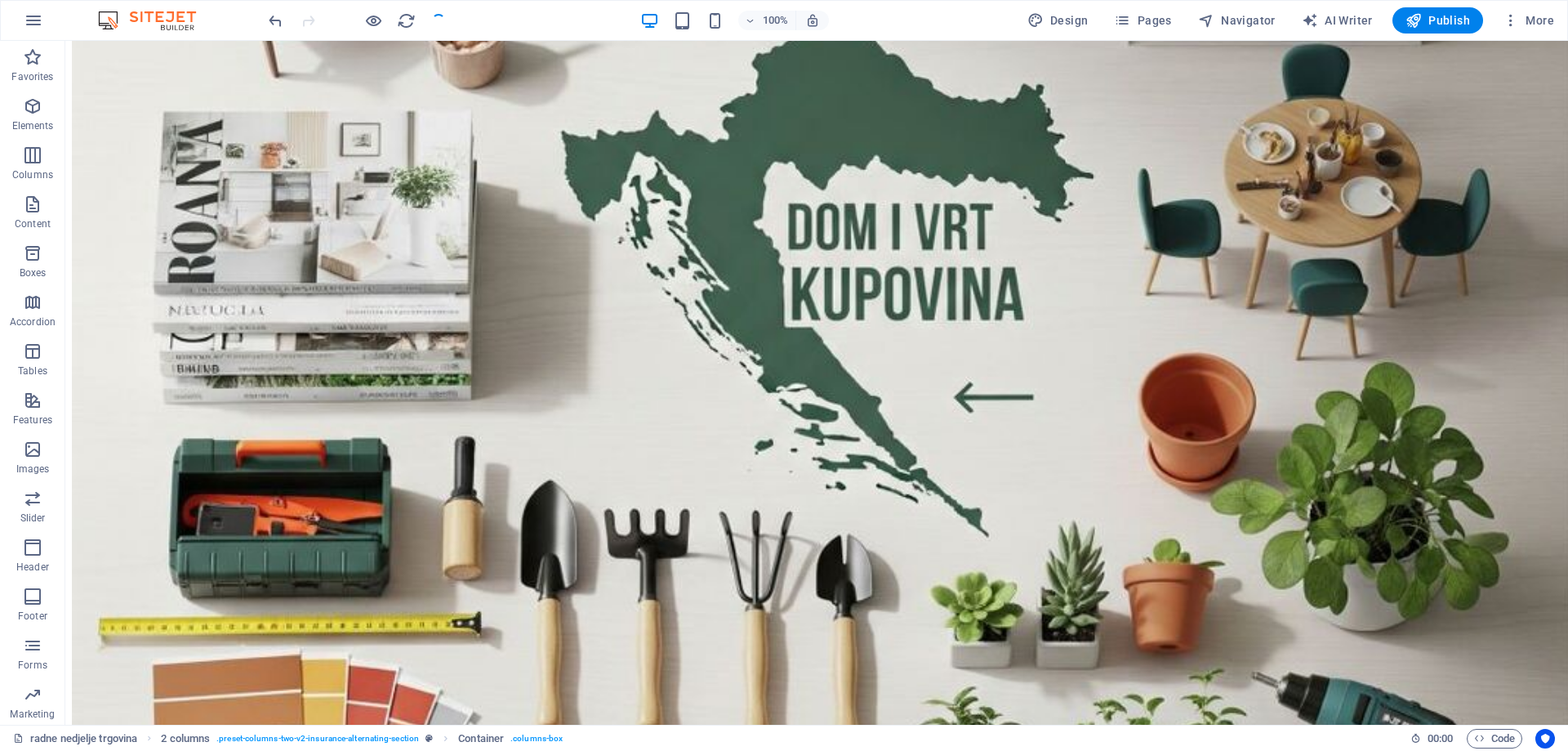
scroll to position [4553, 0]
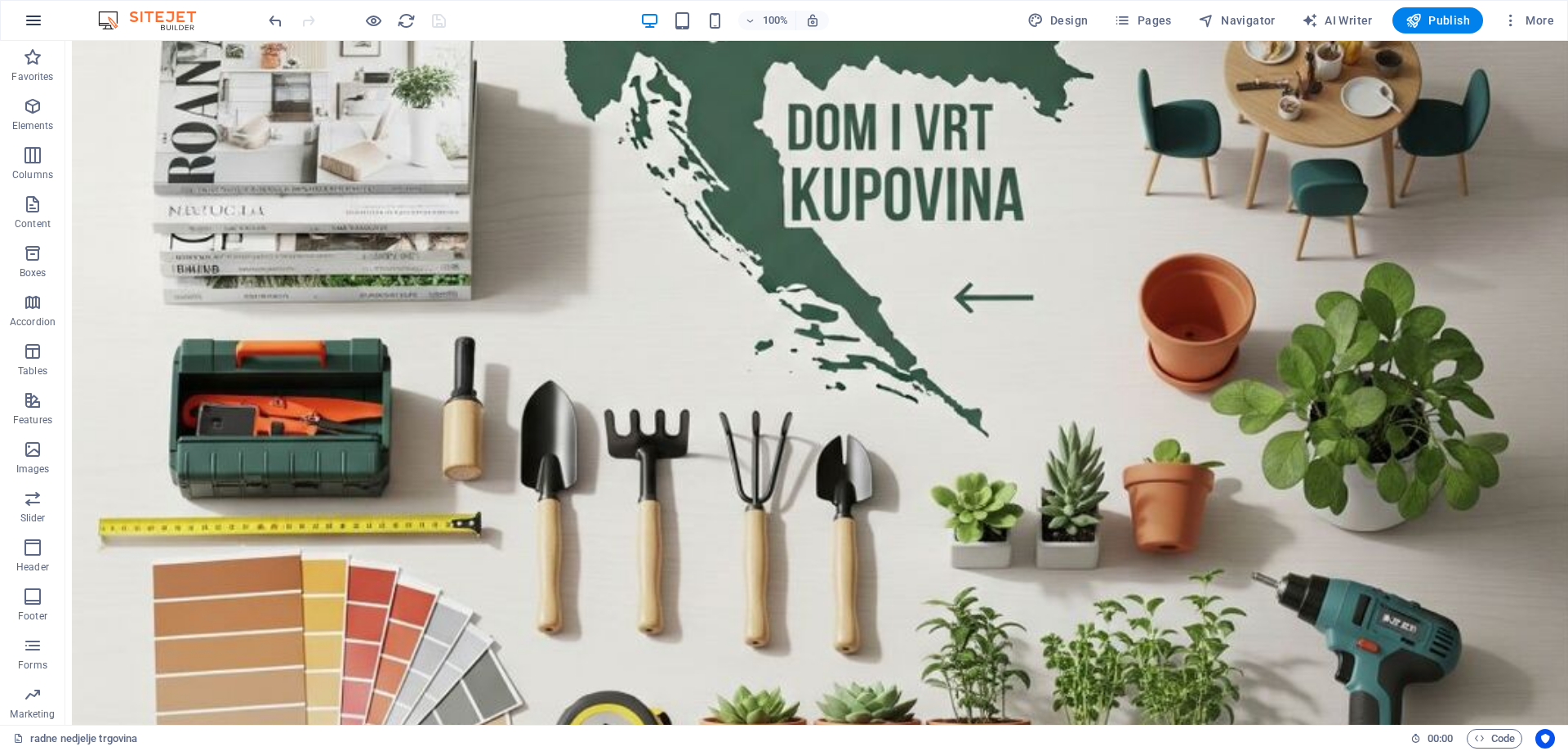
click at [38, 28] on icon "button" at bounding box center [33, 20] width 19 height 19
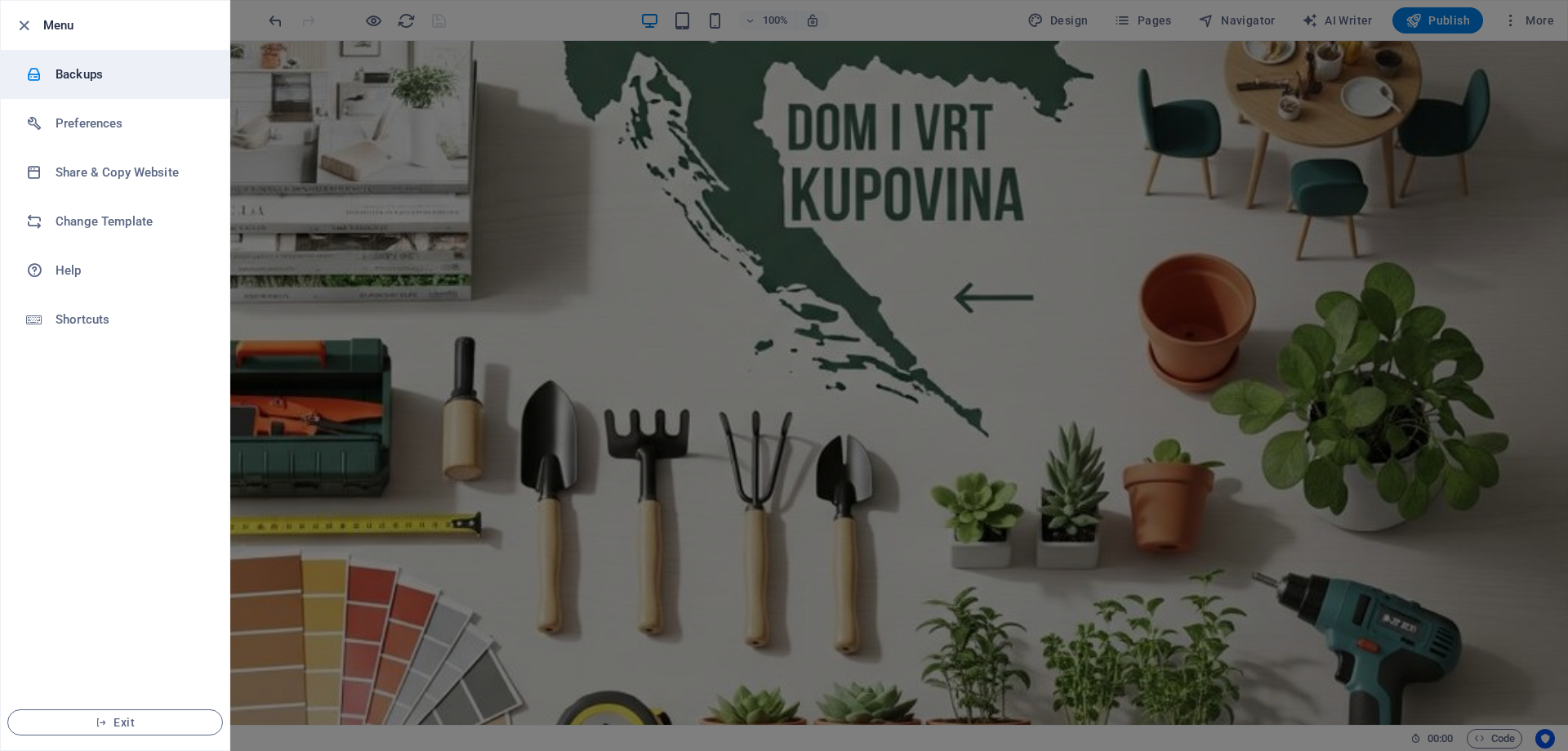
click at [83, 69] on h6 "Backups" at bounding box center [131, 73] width 151 height 19
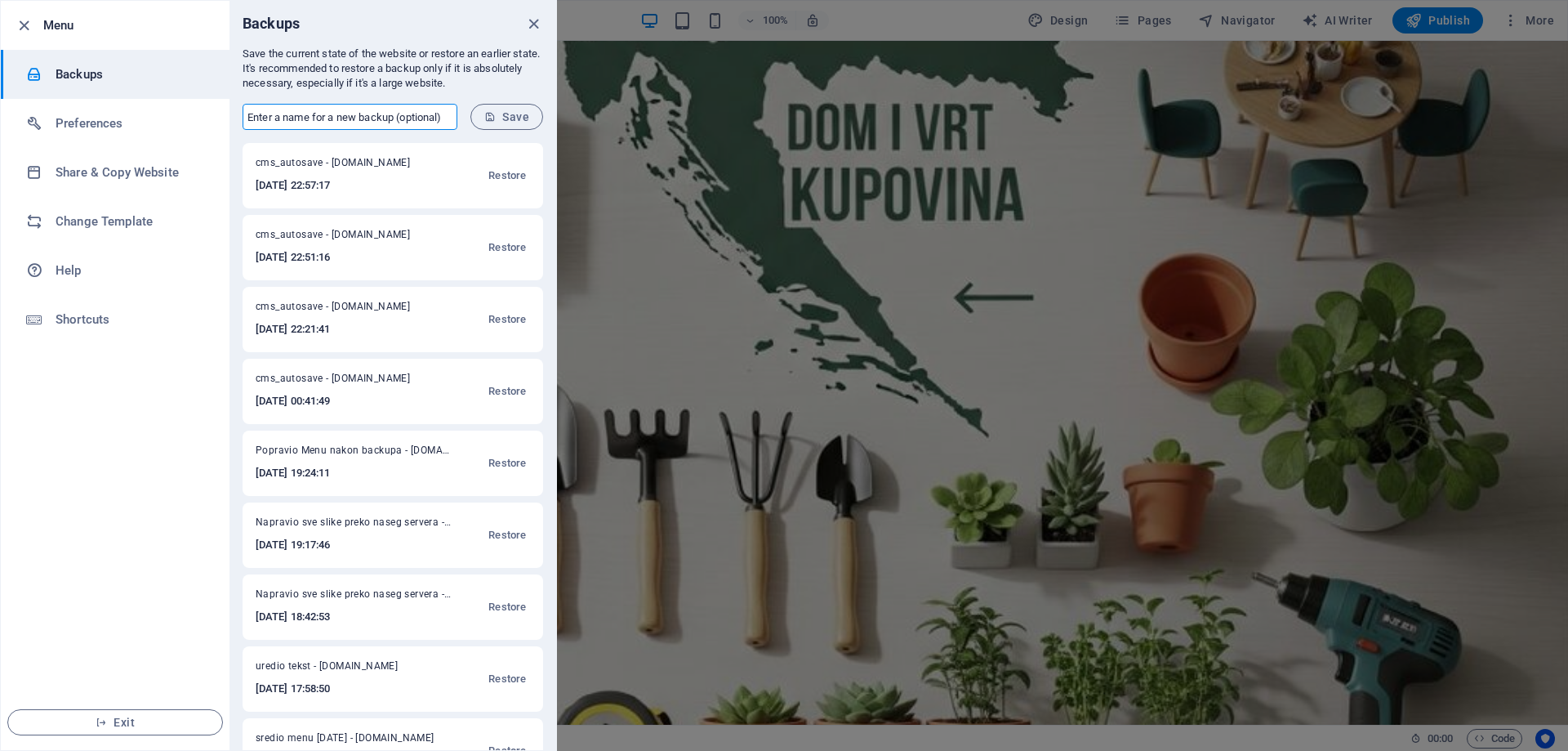
click at [274, 120] on input "text" at bounding box center [350, 116] width 215 height 26
type input "IFFY"
click at [508, 115] on span "Save" at bounding box center [507, 117] width 45 height 13
click at [692, 227] on div at bounding box center [784, 376] width 1568 height 751
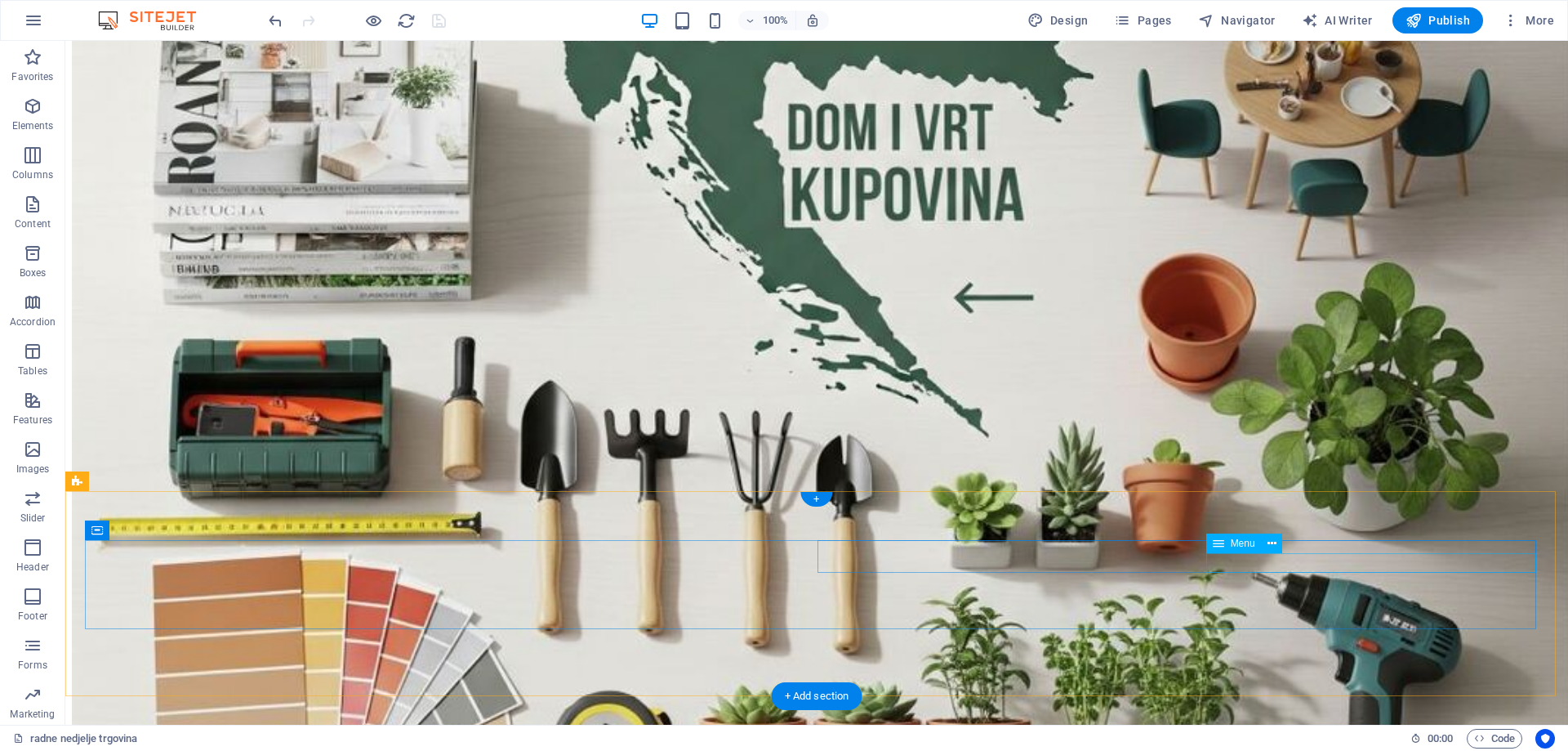
select select "5"
select select
select select "52"
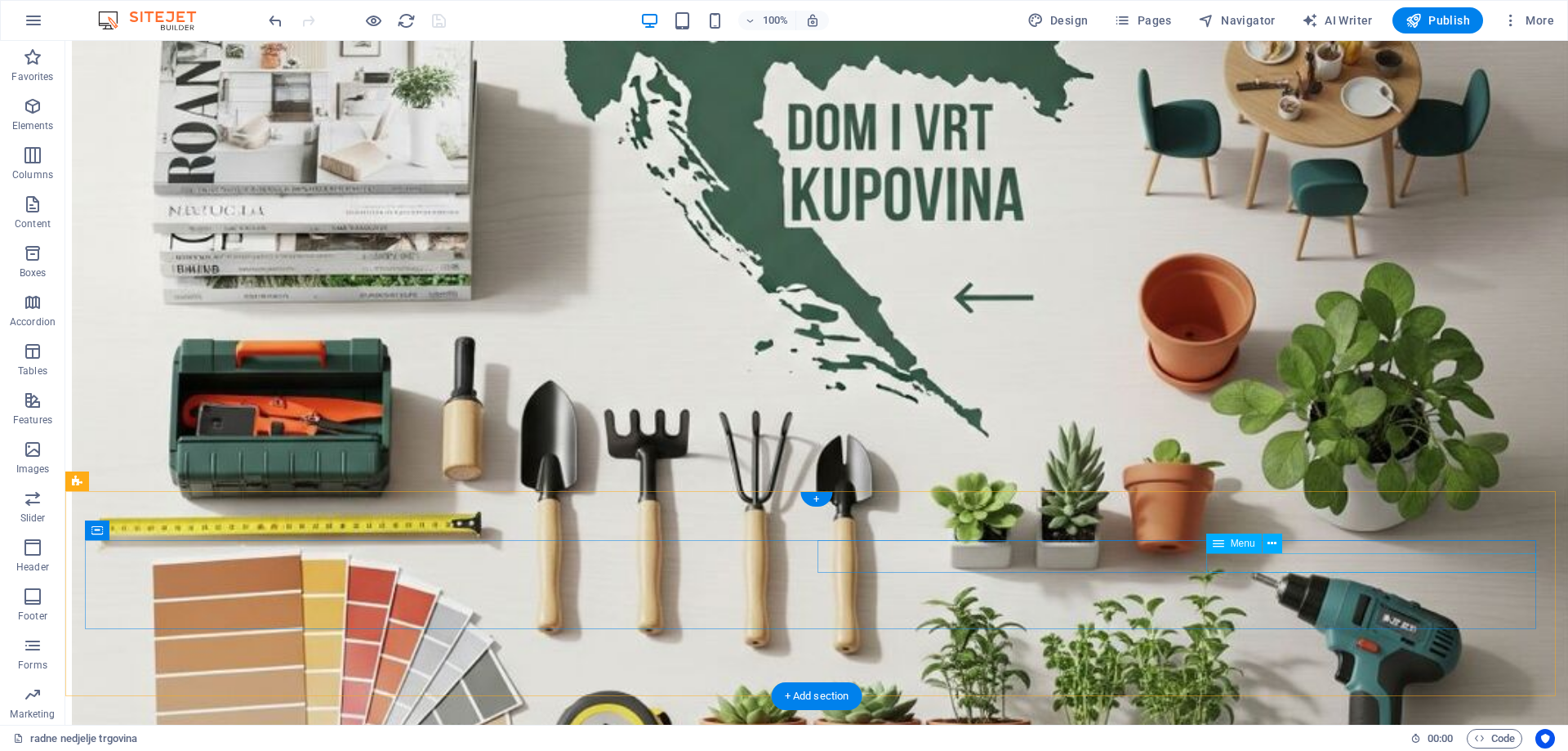
select select
select select "4"
select select
select select "25"
select select
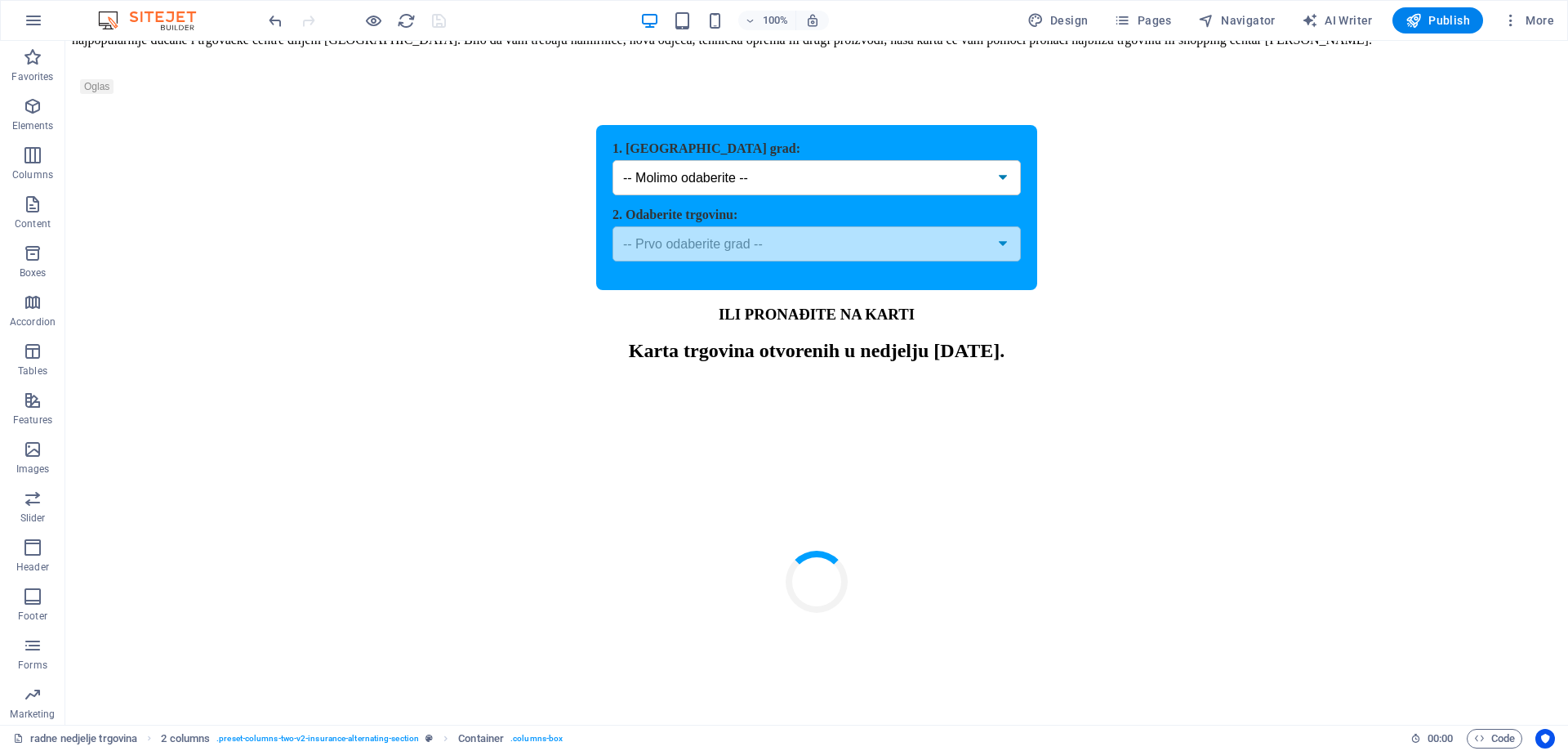
scroll to position [0, 0]
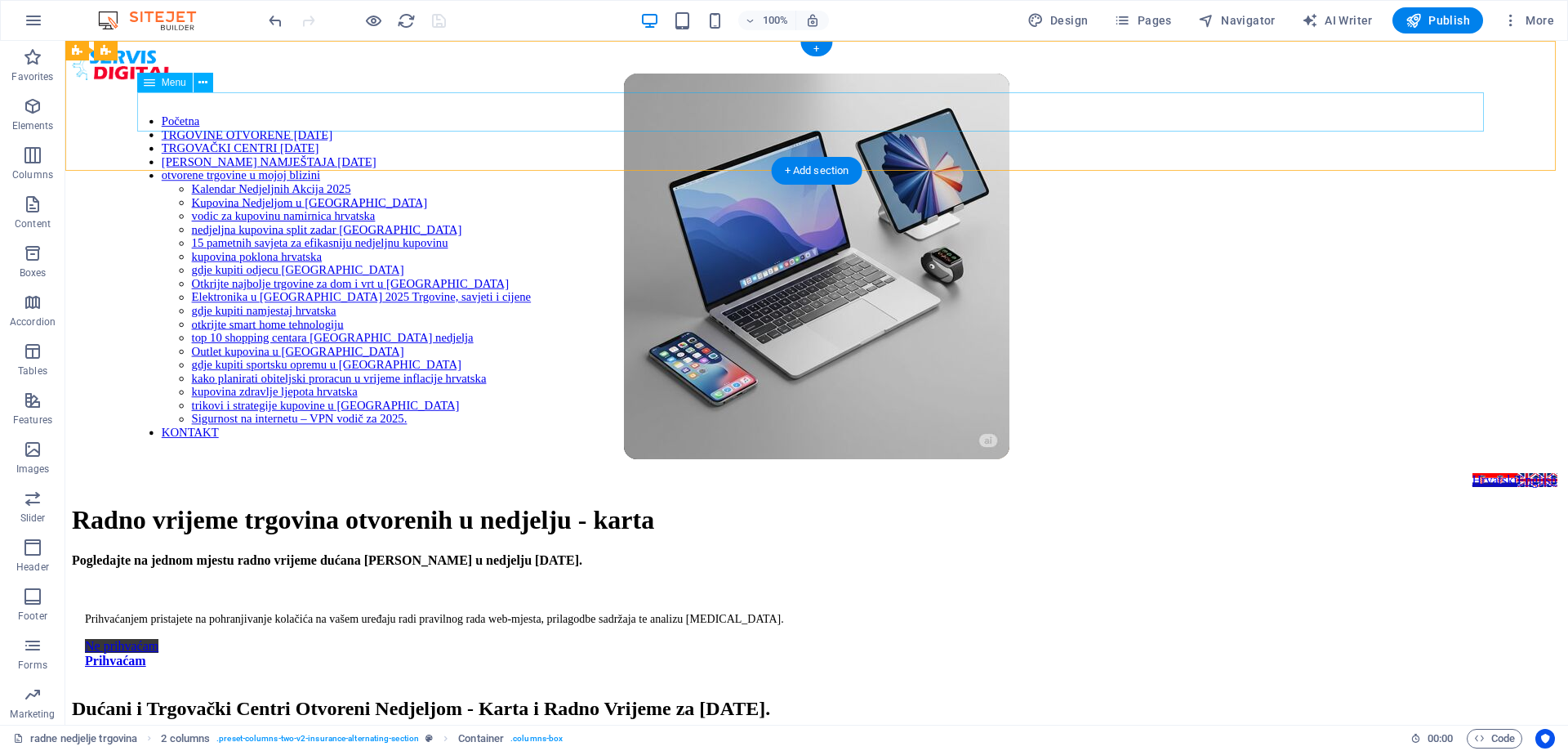
click at [215, 122] on nav "Početna TRGOVINE OTVORENE 27/04/25 TRGOVAČKI CENTRI 27/04/25 SALONI NAMJEŠTAJA …" at bounding box center [817, 276] width 1370 height 325
select select
select select "1"
select select
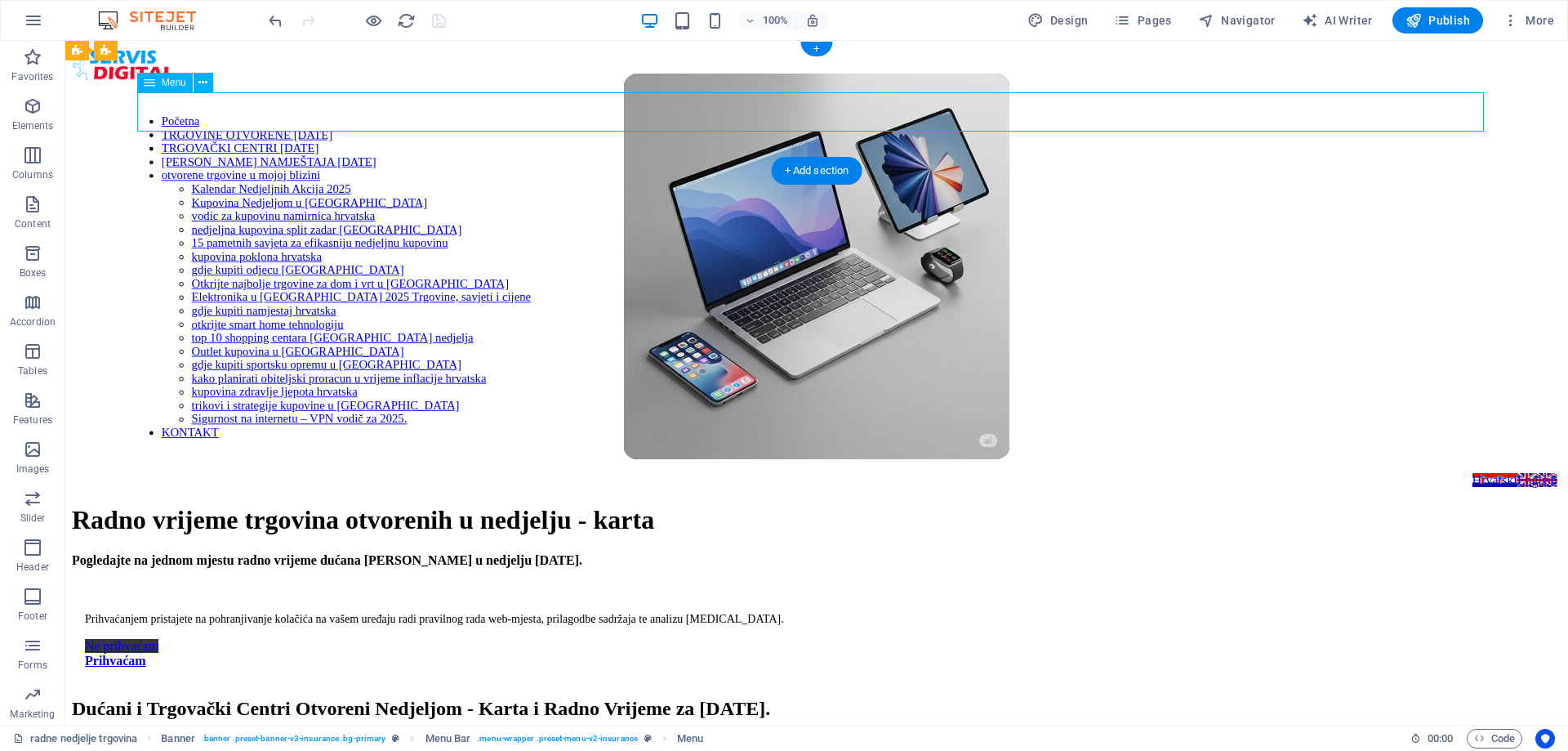
select select "2"
select select
select select "3"
select select
select select "6"
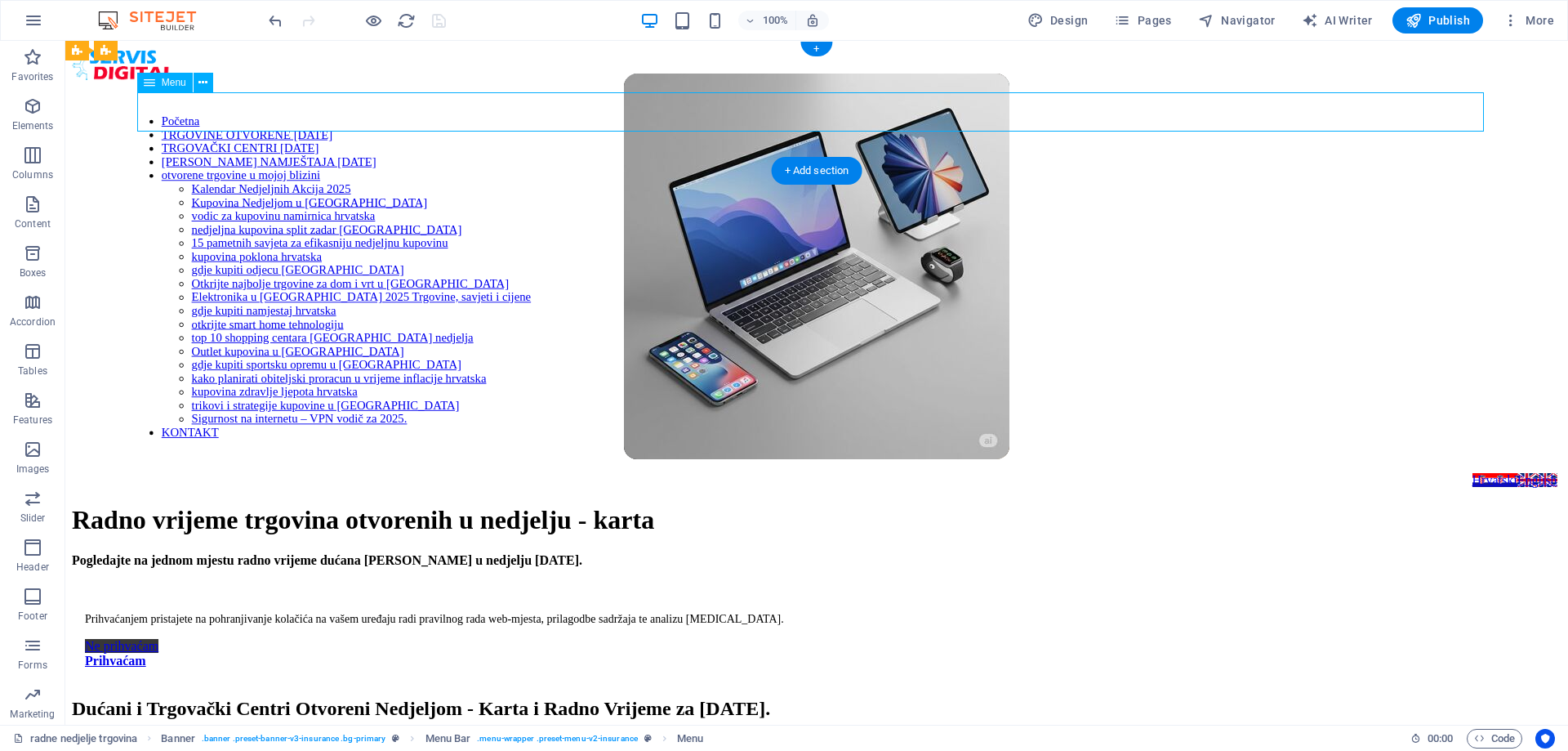
select select
select select "7"
select select
select select "8"
select select
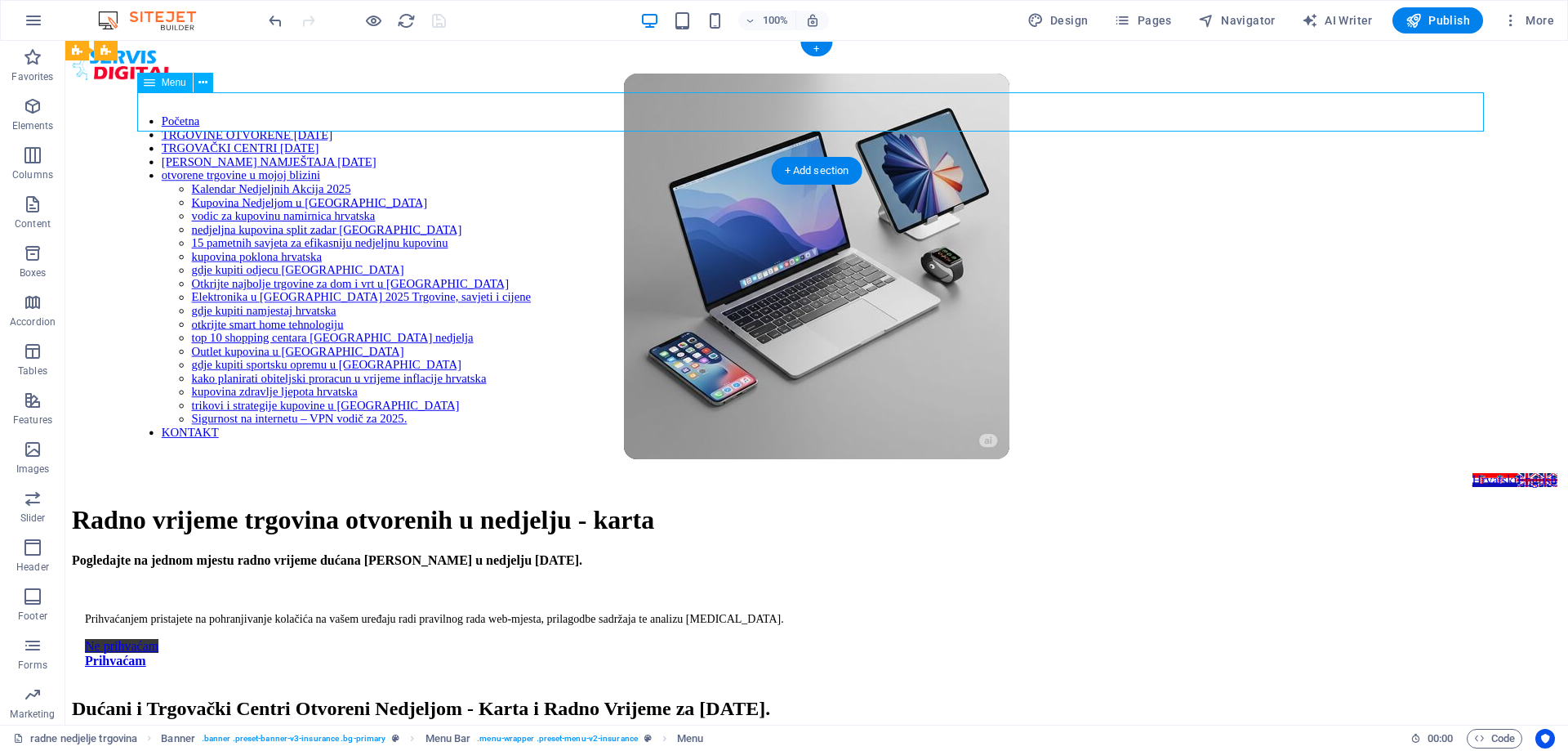
select select "9"
select select
select select "10"
select select
select select "11"
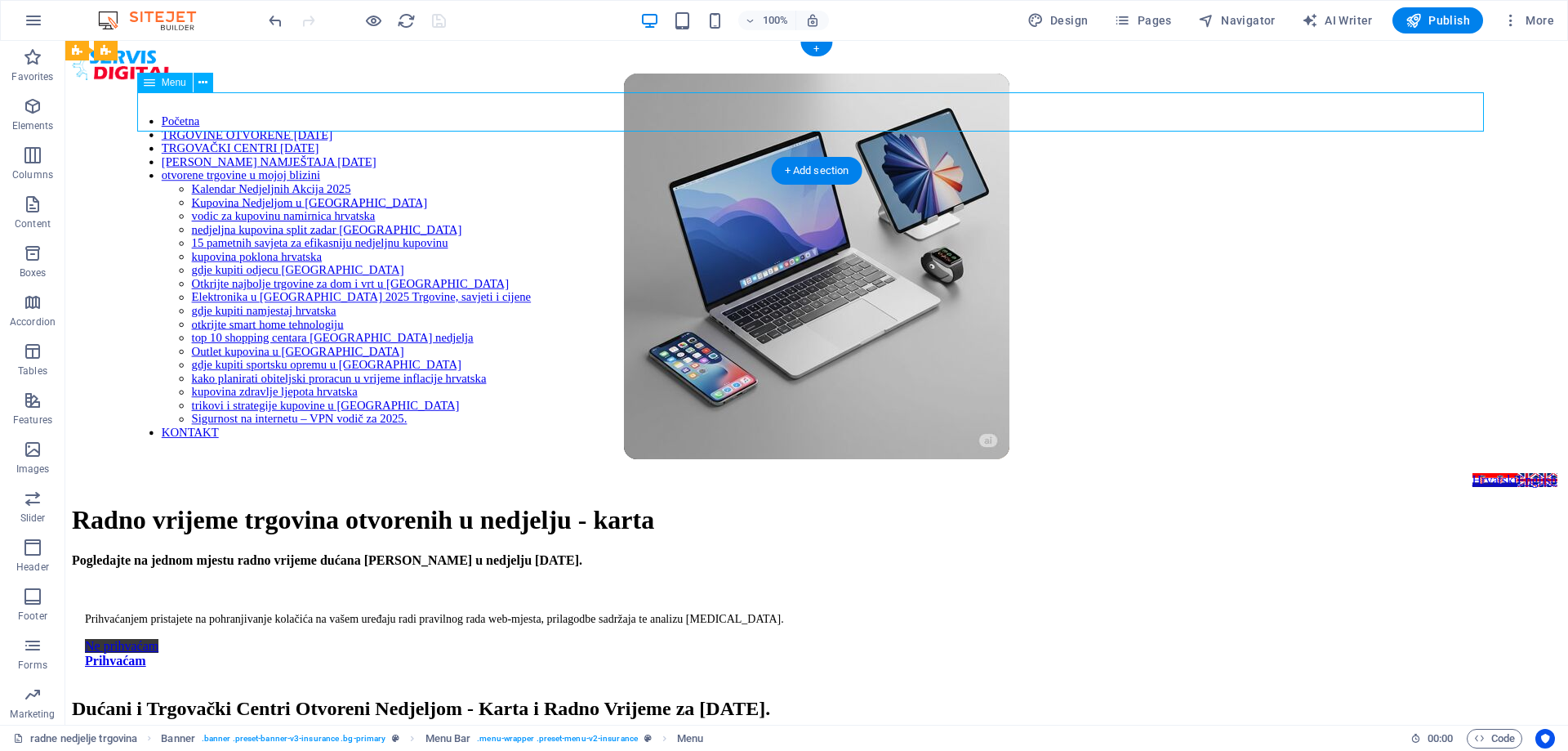
select select
select select "12"
select select
select select "13"
select select
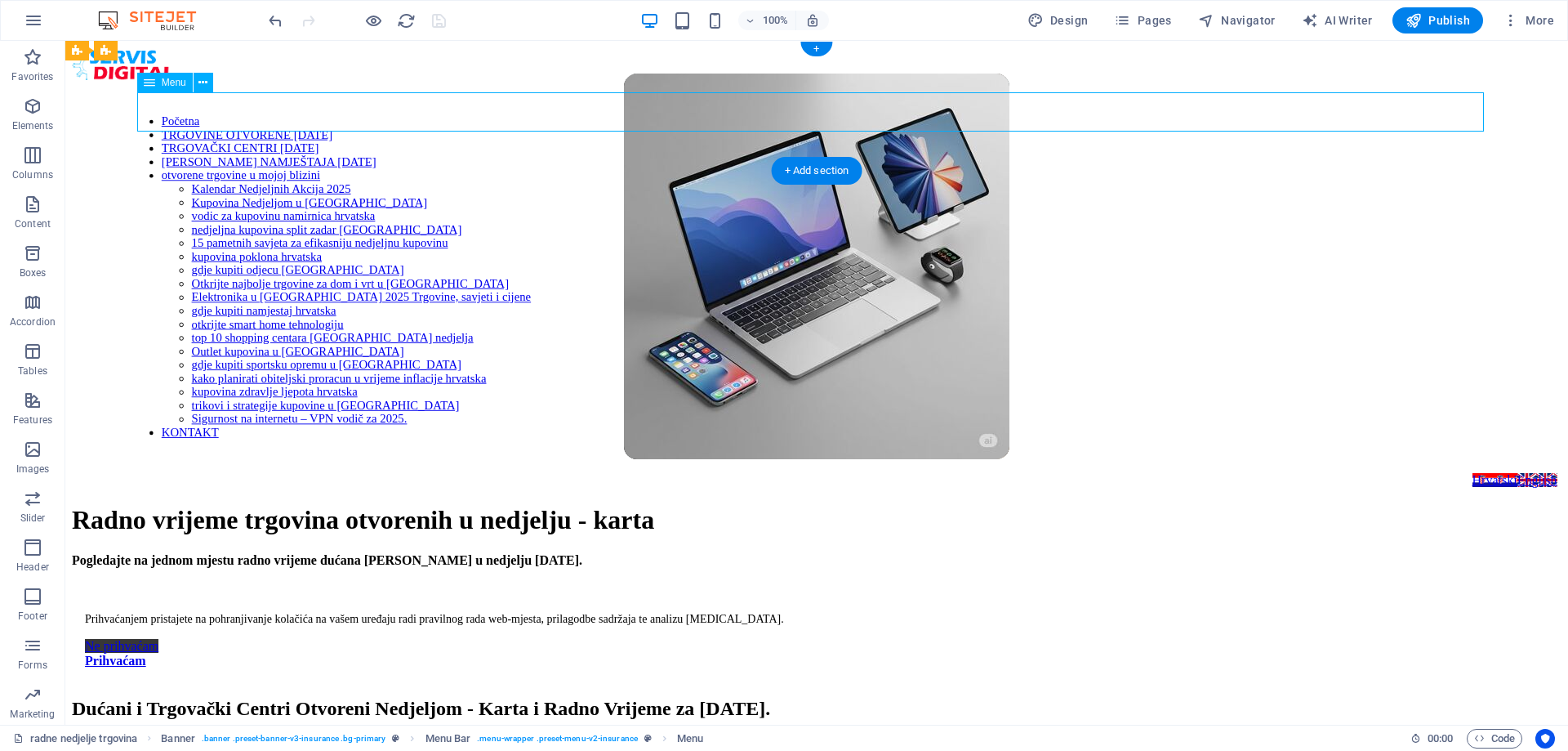
select select "15"
select select
select select "16"
select select
select select "17"
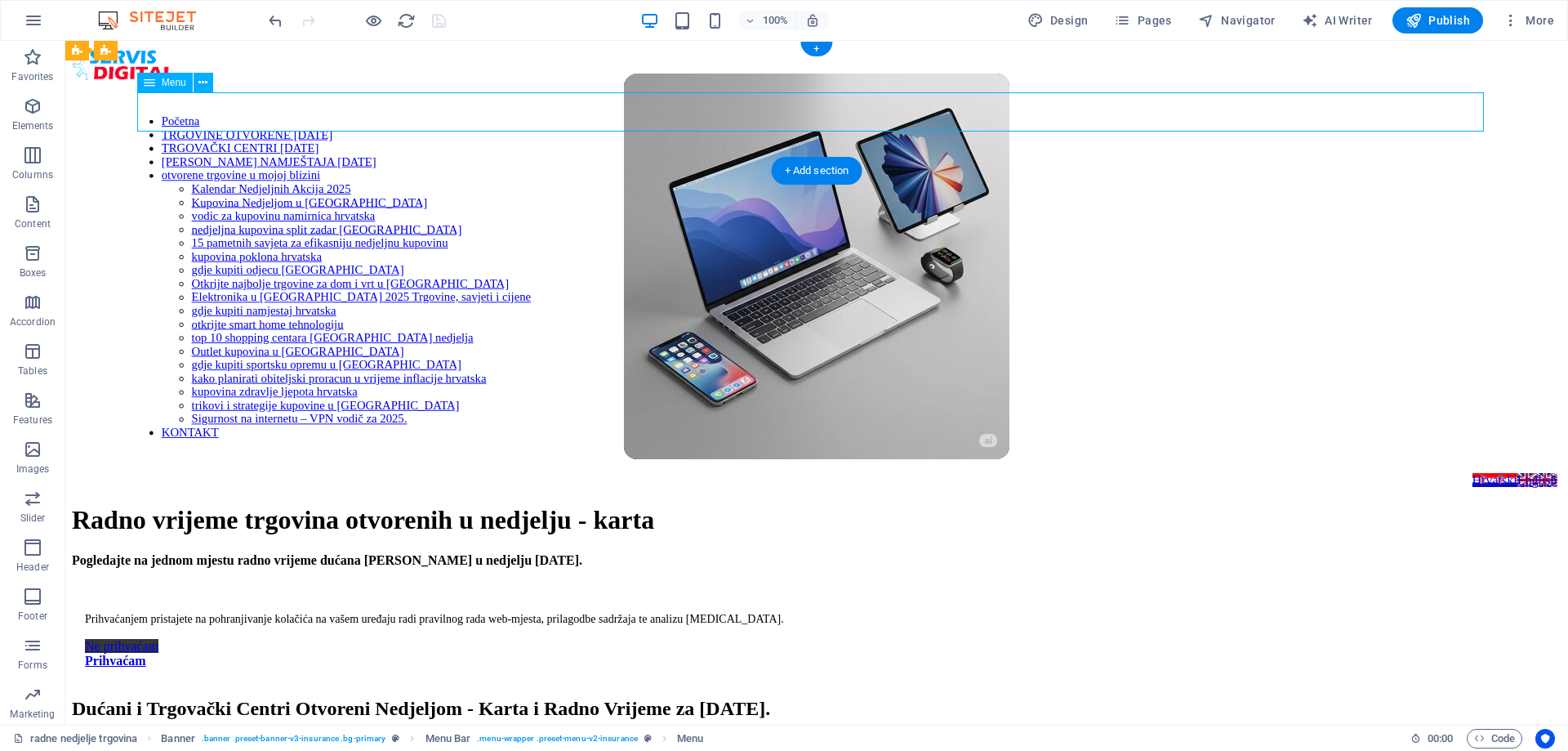
select select
select select "18"
select select
select select "19"
select select
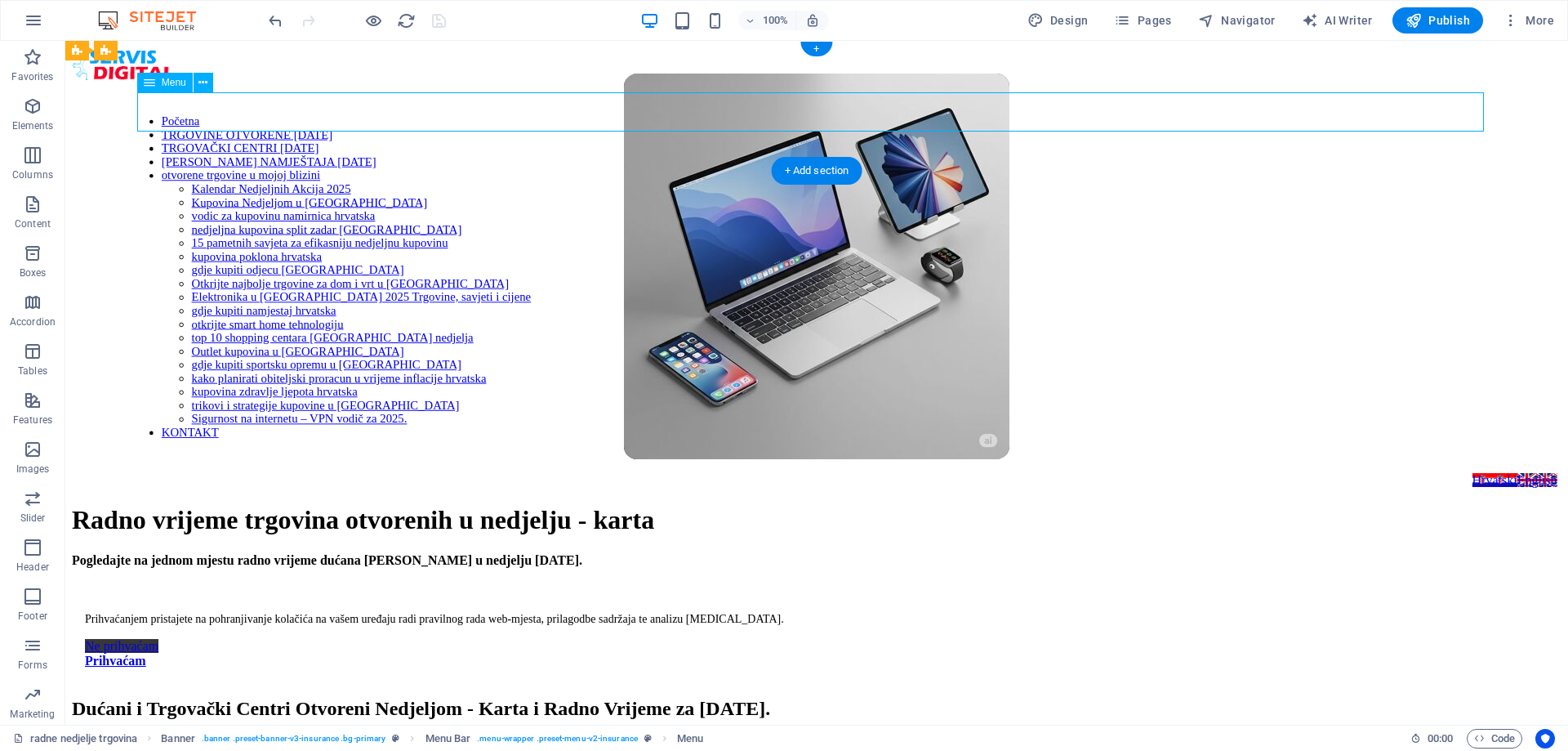
select select "20"
select select
select select "14"
select select
select select "21"
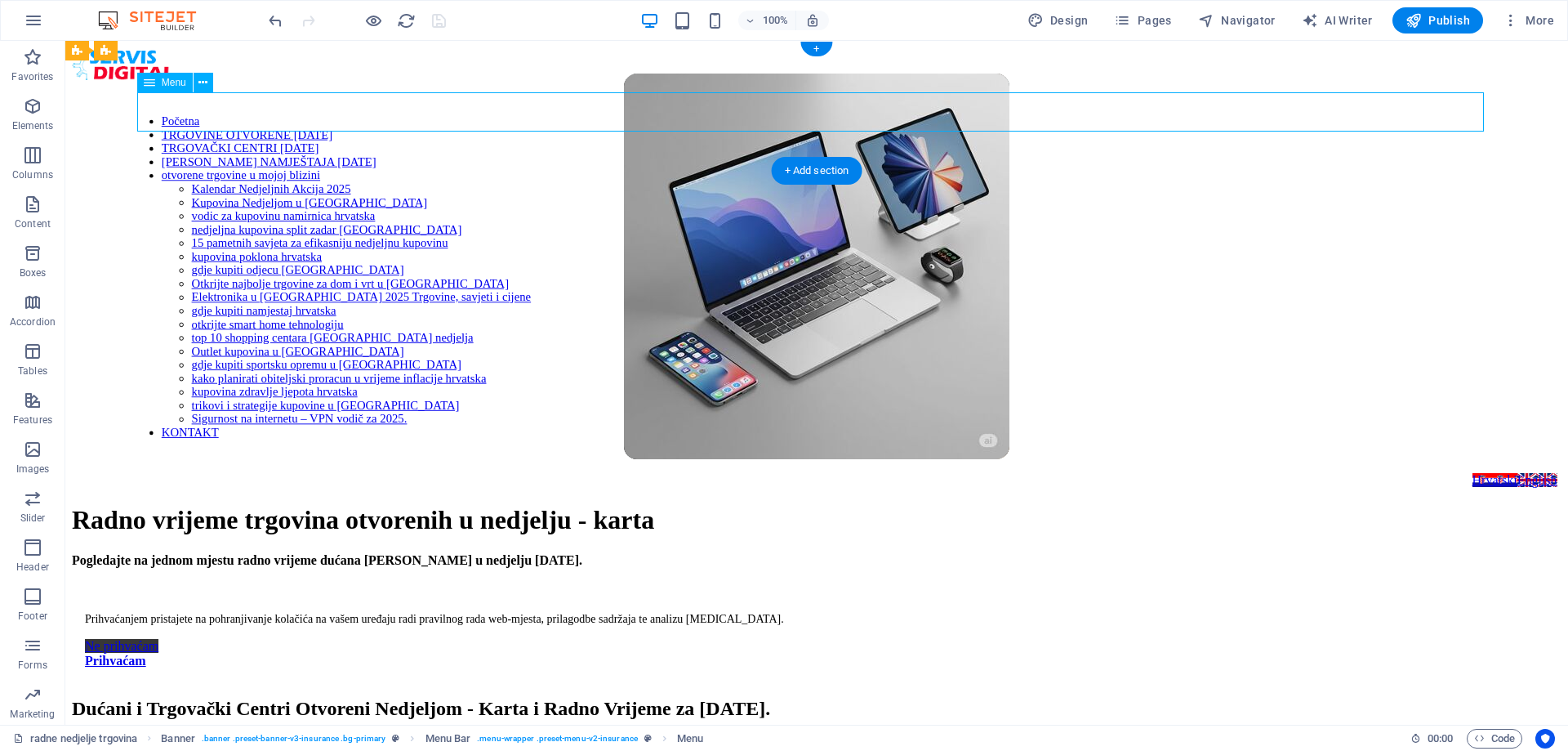
select select
select select "22"
select select
select select "23"
select select
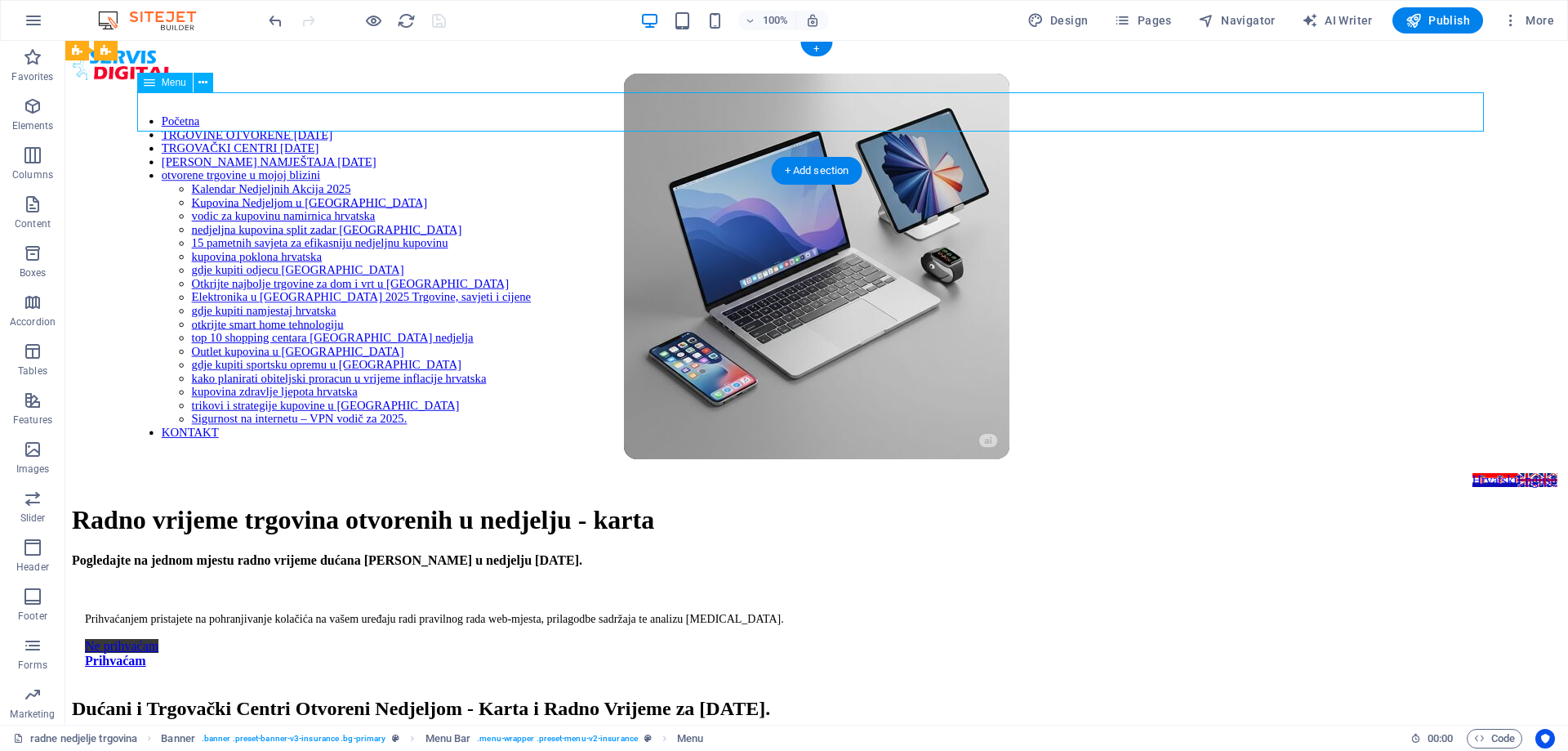
select select "24"
select select
select select "4"
select select
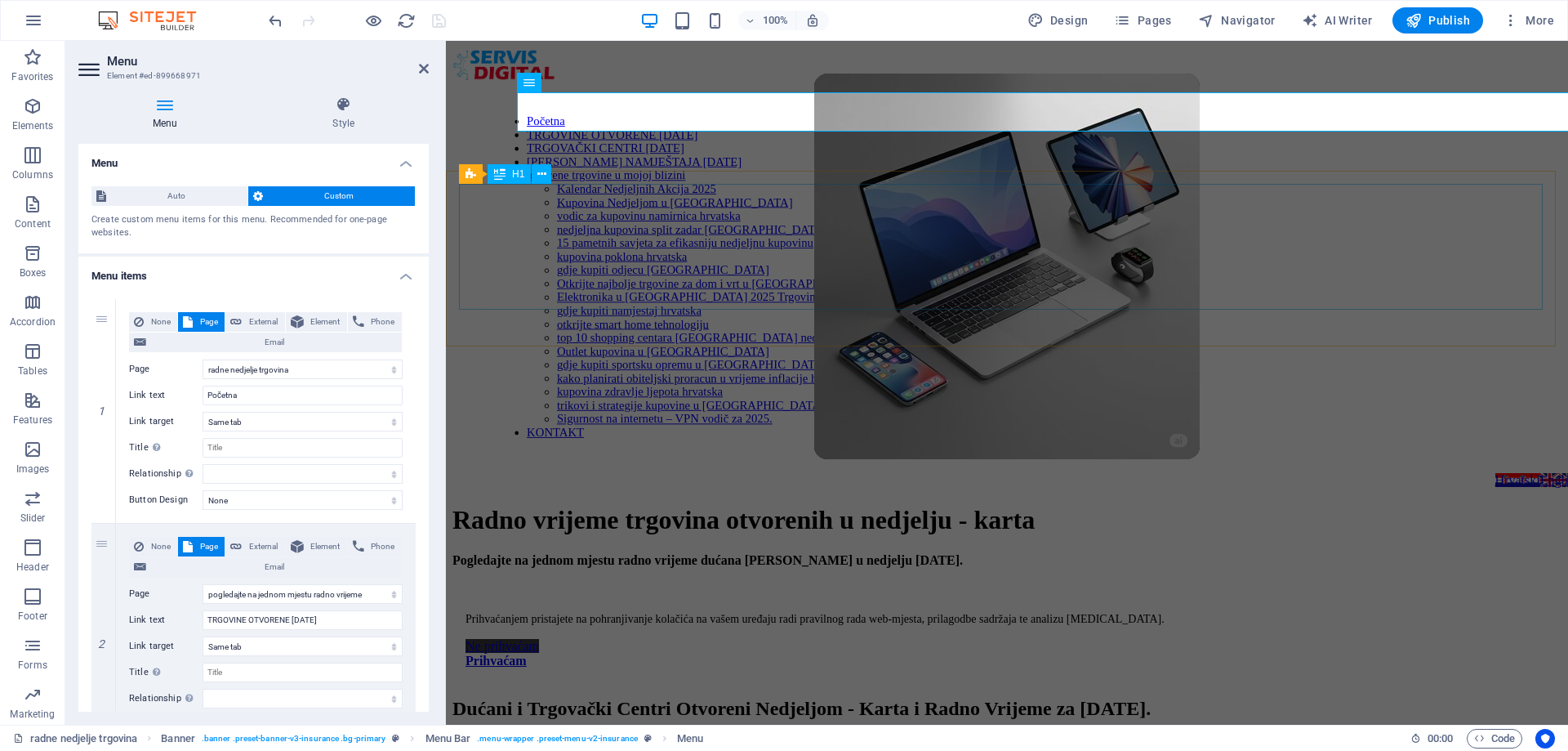
click at [681, 505] on div "Radno vrijeme trgovina otvorenih u nedjelju - karta" at bounding box center [1007, 520] width 1109 height 30
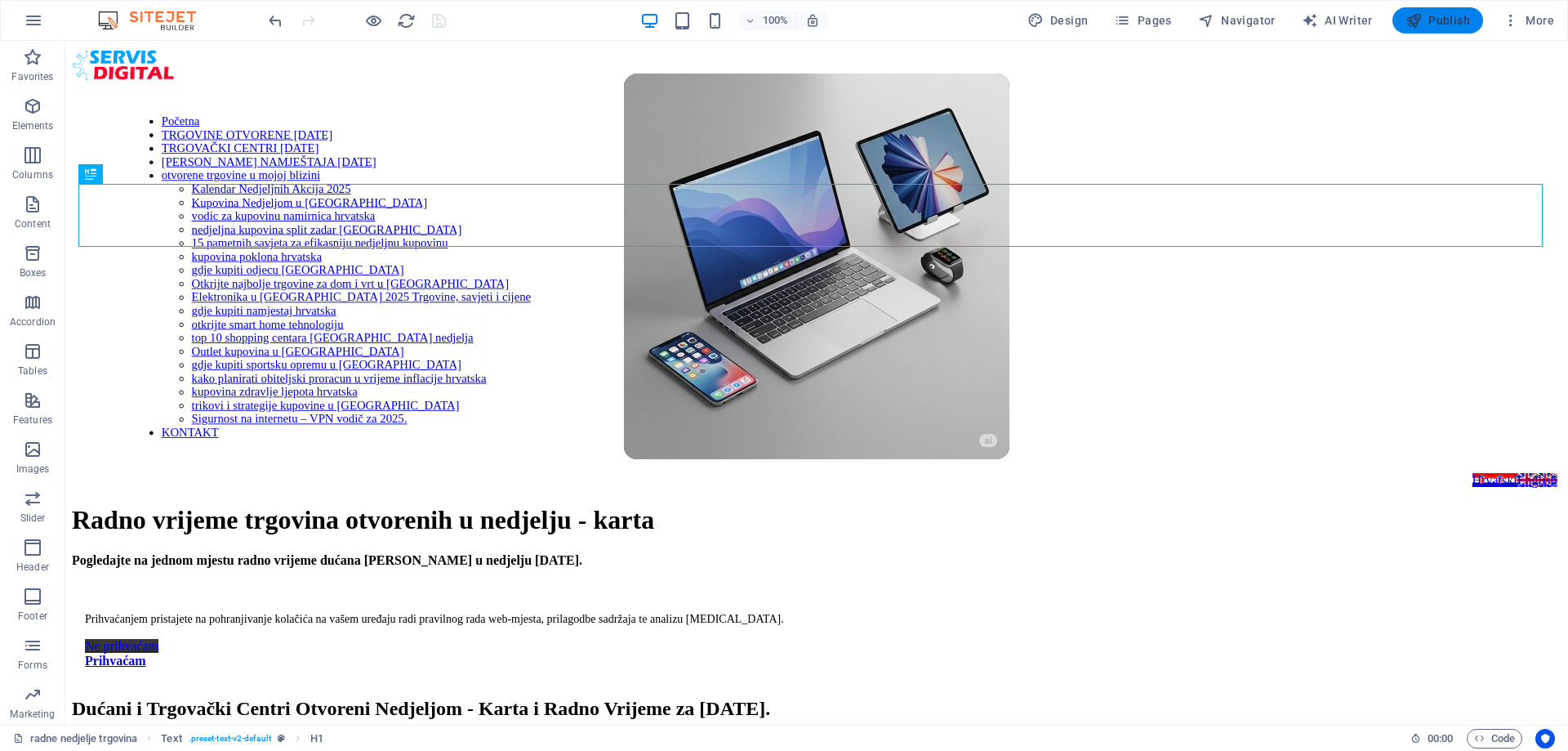
click at [1435, 16] on span "Publish" at bounding box center [1437, 21] width 64 height 17
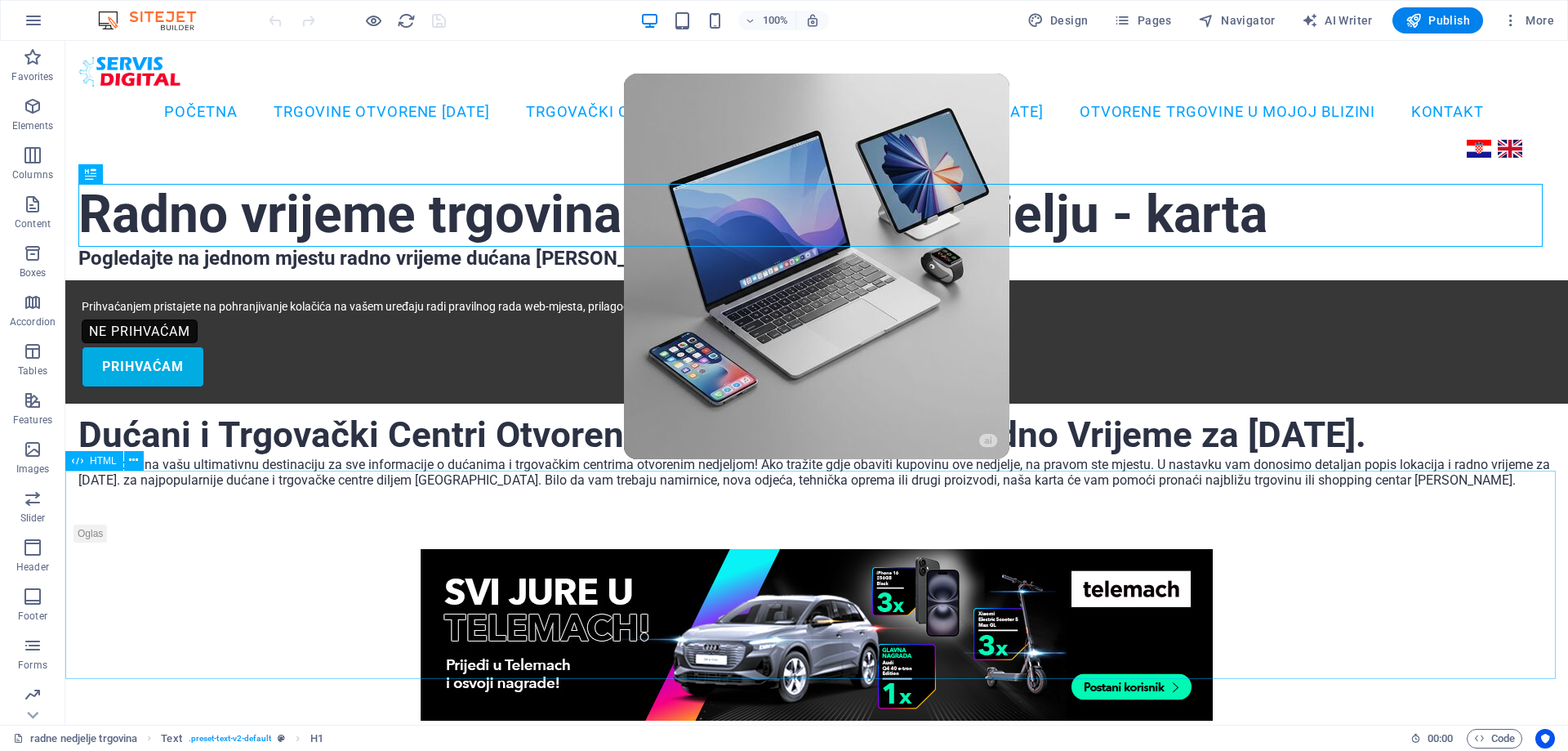
click at [107, 458] on span "HTML" at bounding box center [103, 461] width 27 height 10
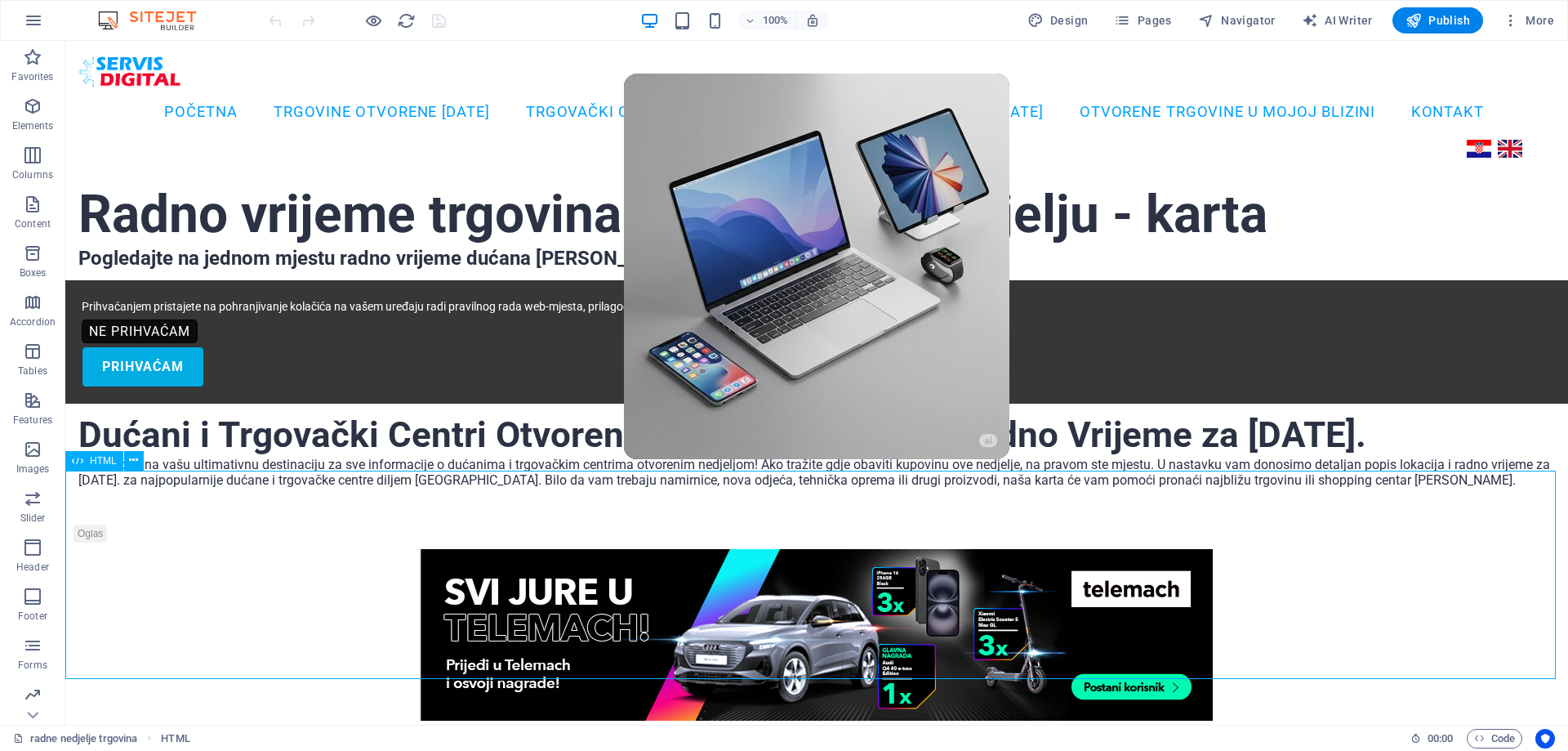
click at [107, 458] on span "HTML" at bounding box center [103, 461] width 27 height 10
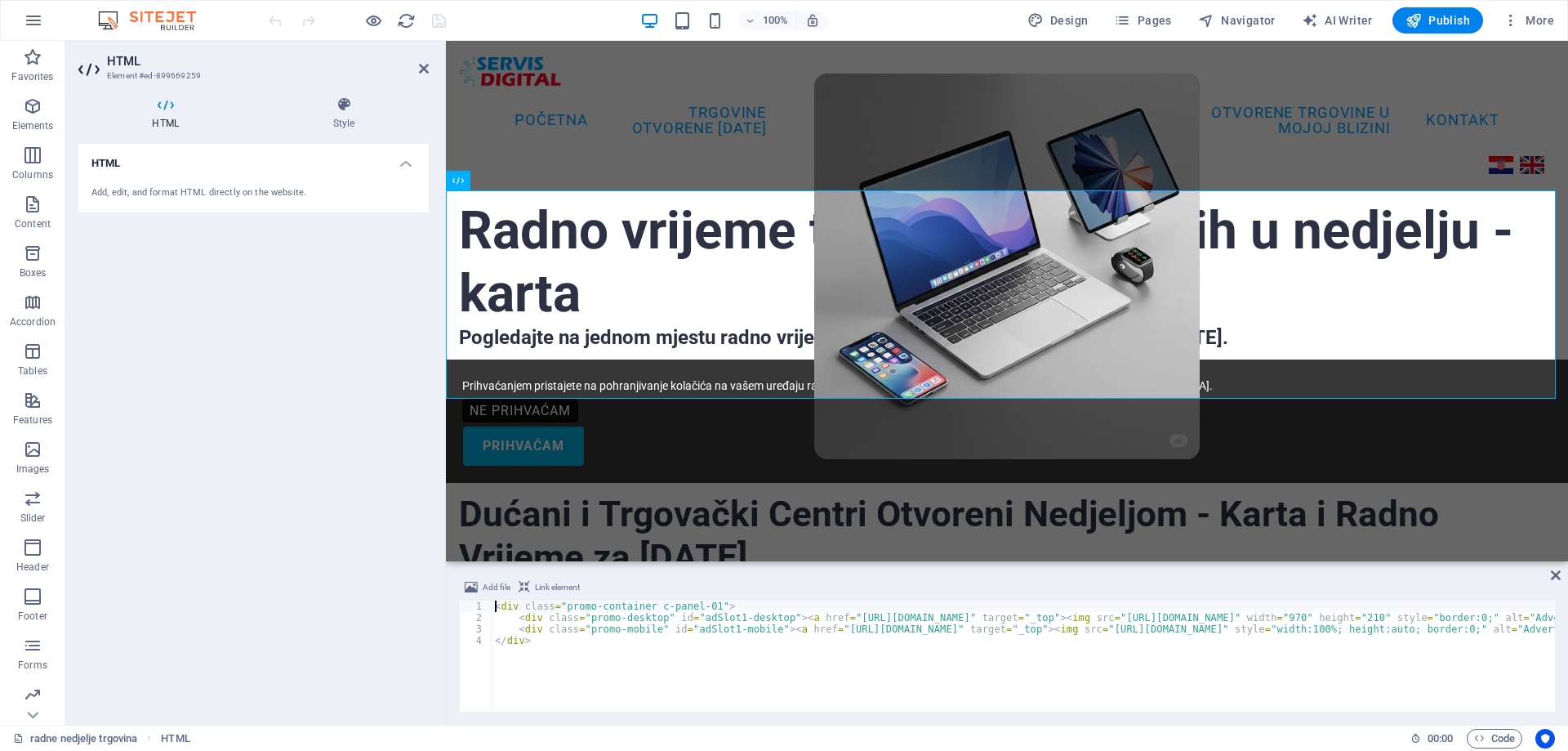
scroll to position [401, 0]
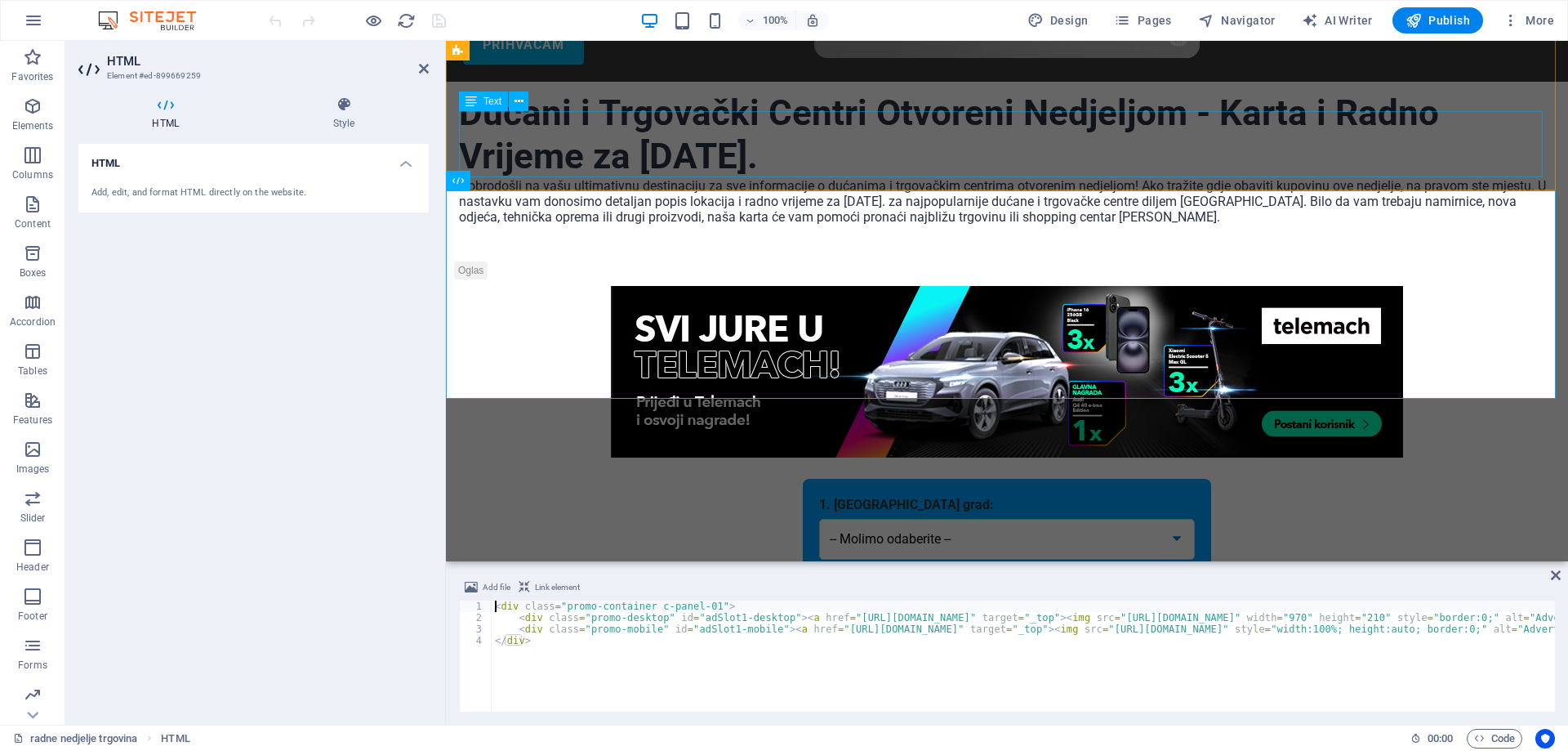
click at [1313, 178] on div "Dobrodošli na vašu ultimativnu destinaciju za sve informacije o dućanima i trgo…" at bounding box center [1007, 210] width 1096 height 66
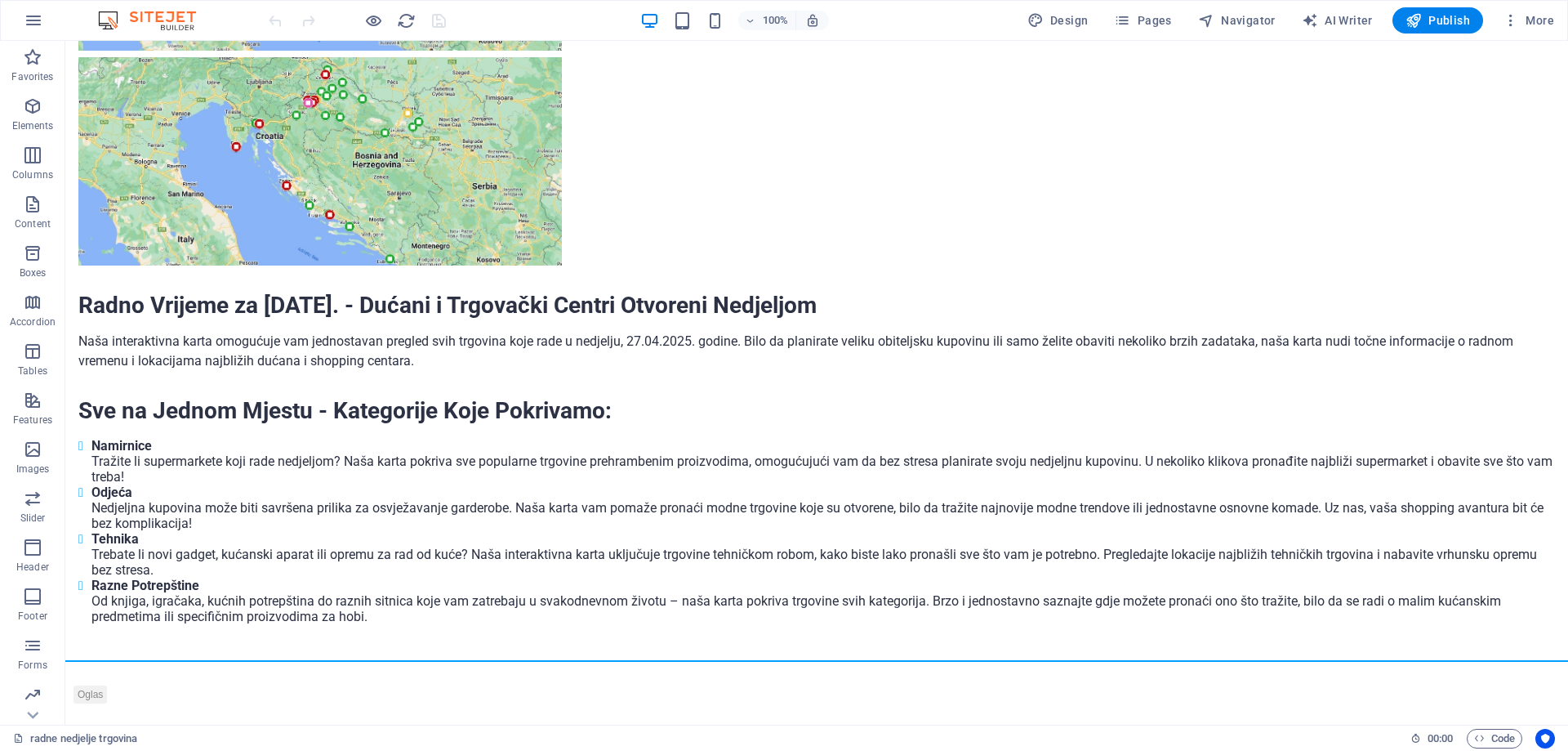
scroll to position [1939, 0]
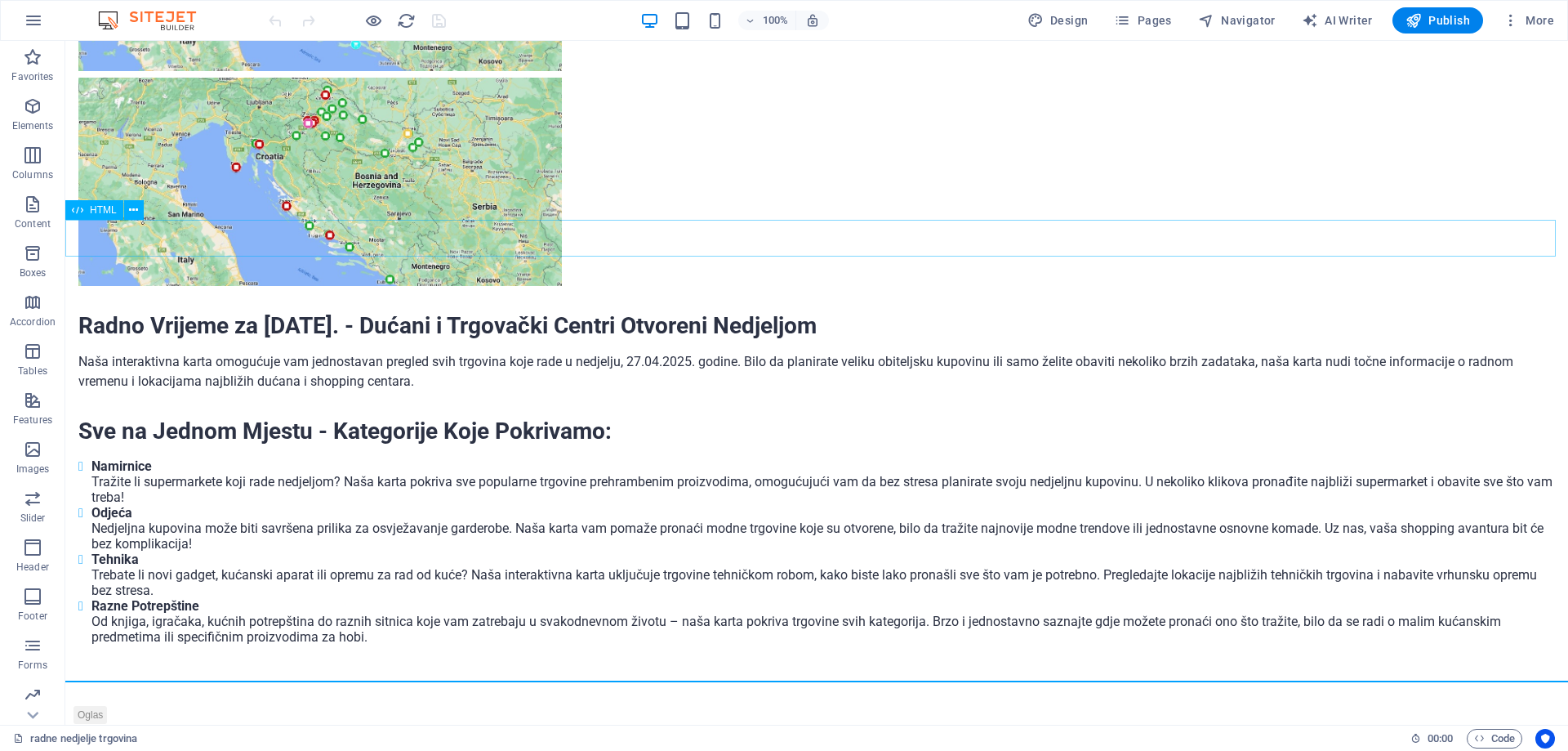
click at [96, 207] on span "HTML" at bounding box center [103, 210] width 27 height 10
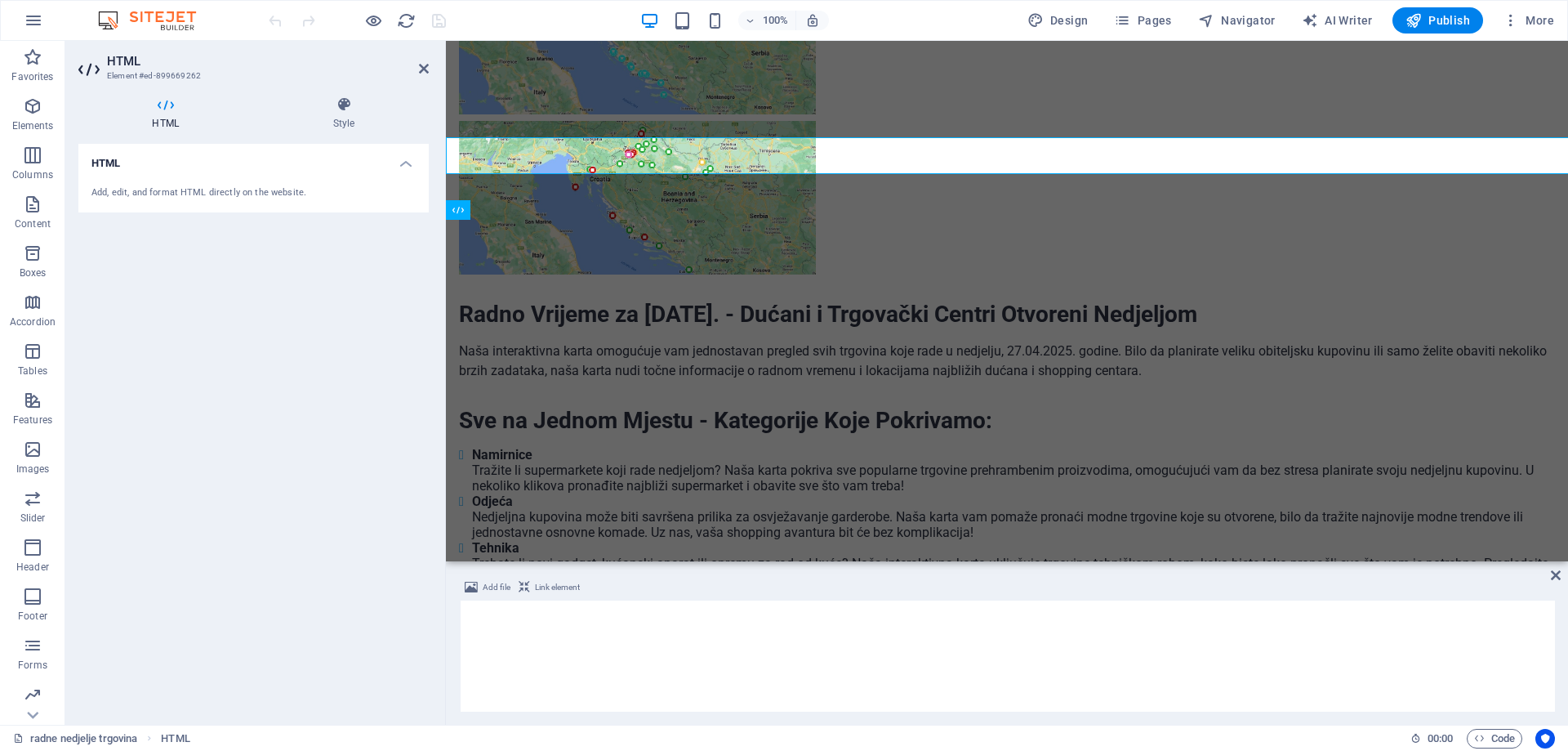
scroll to position [2022, 0]
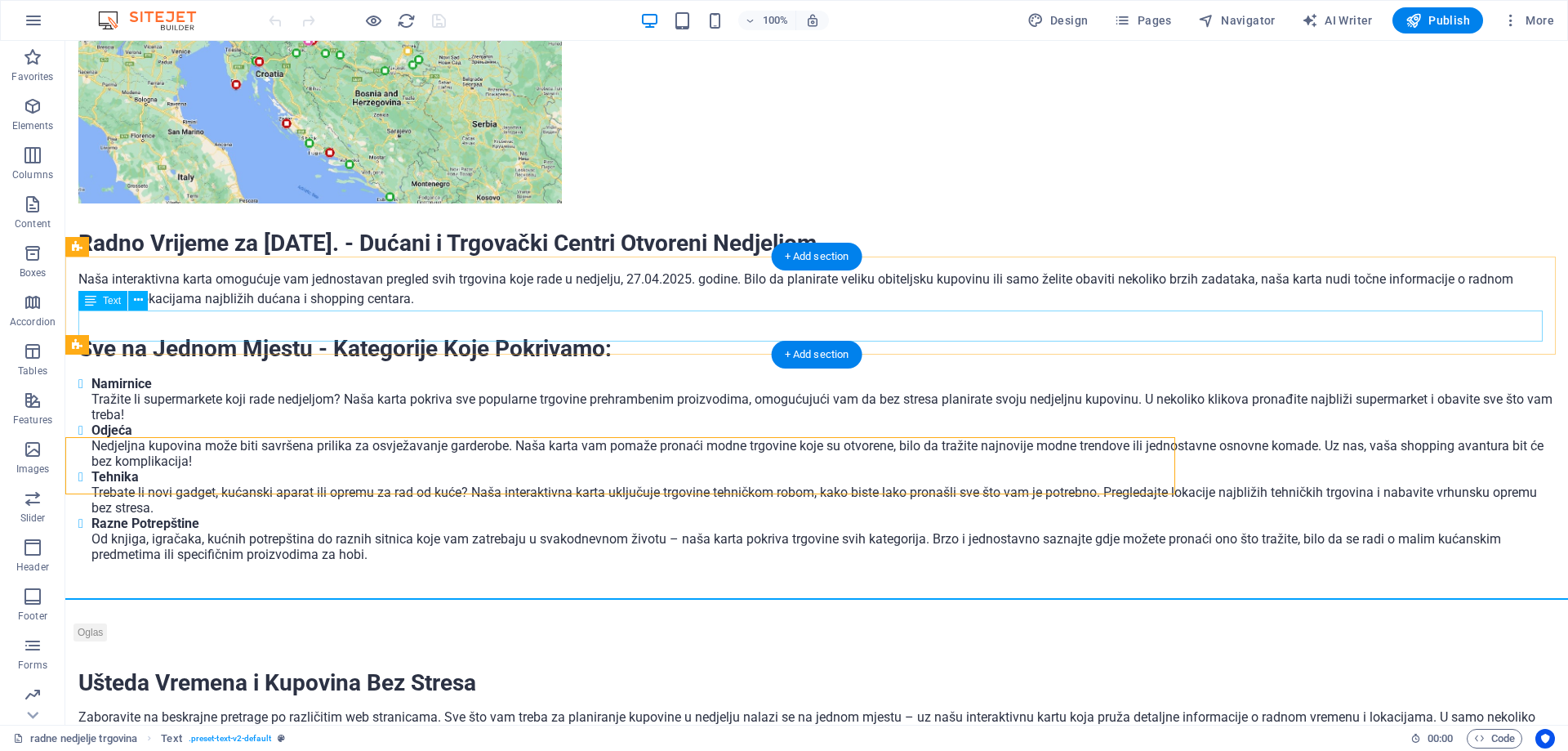
scroll to position [1939, 0]
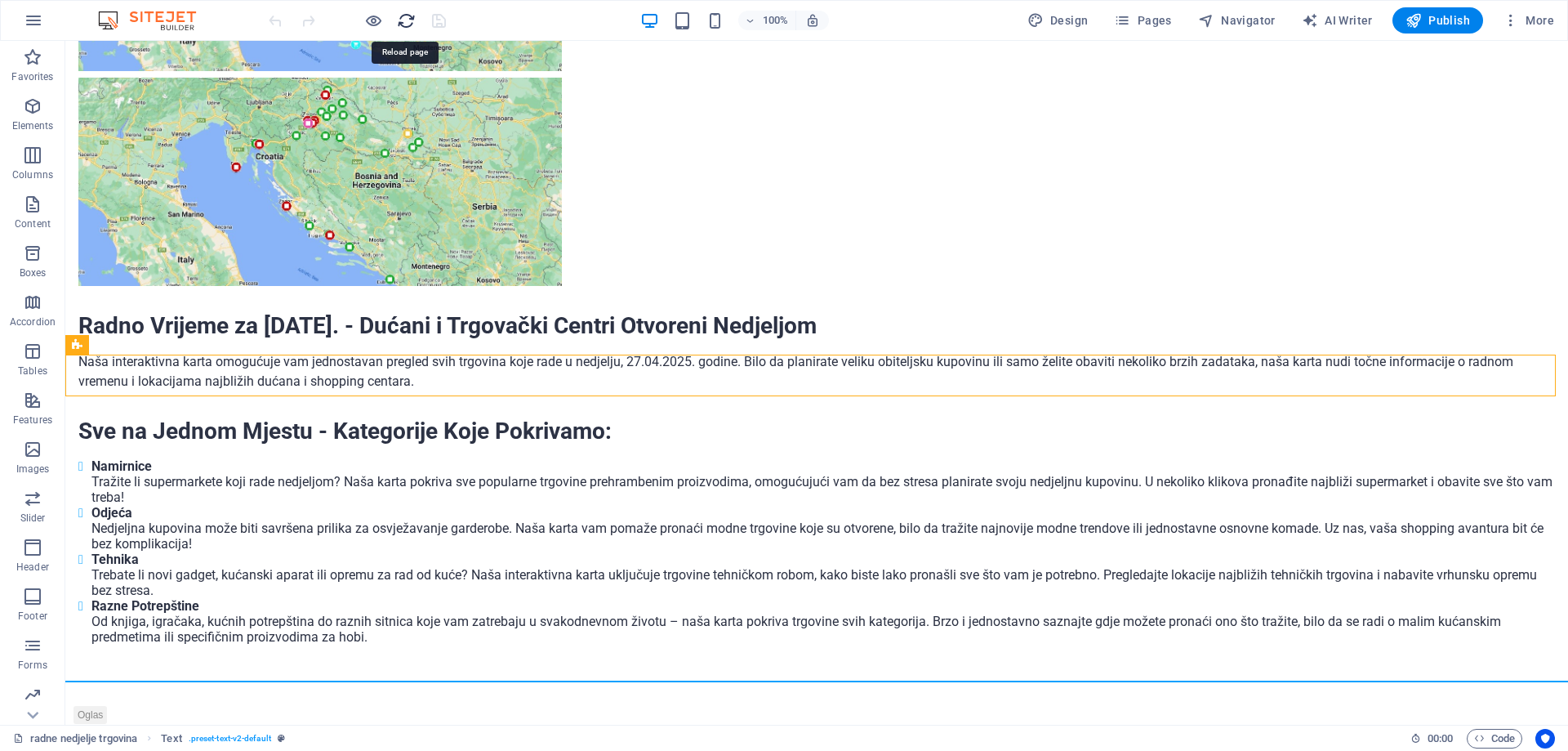
click at [407, 19] on icon "reload" at bounding box center [406, 21] width 19 height 19
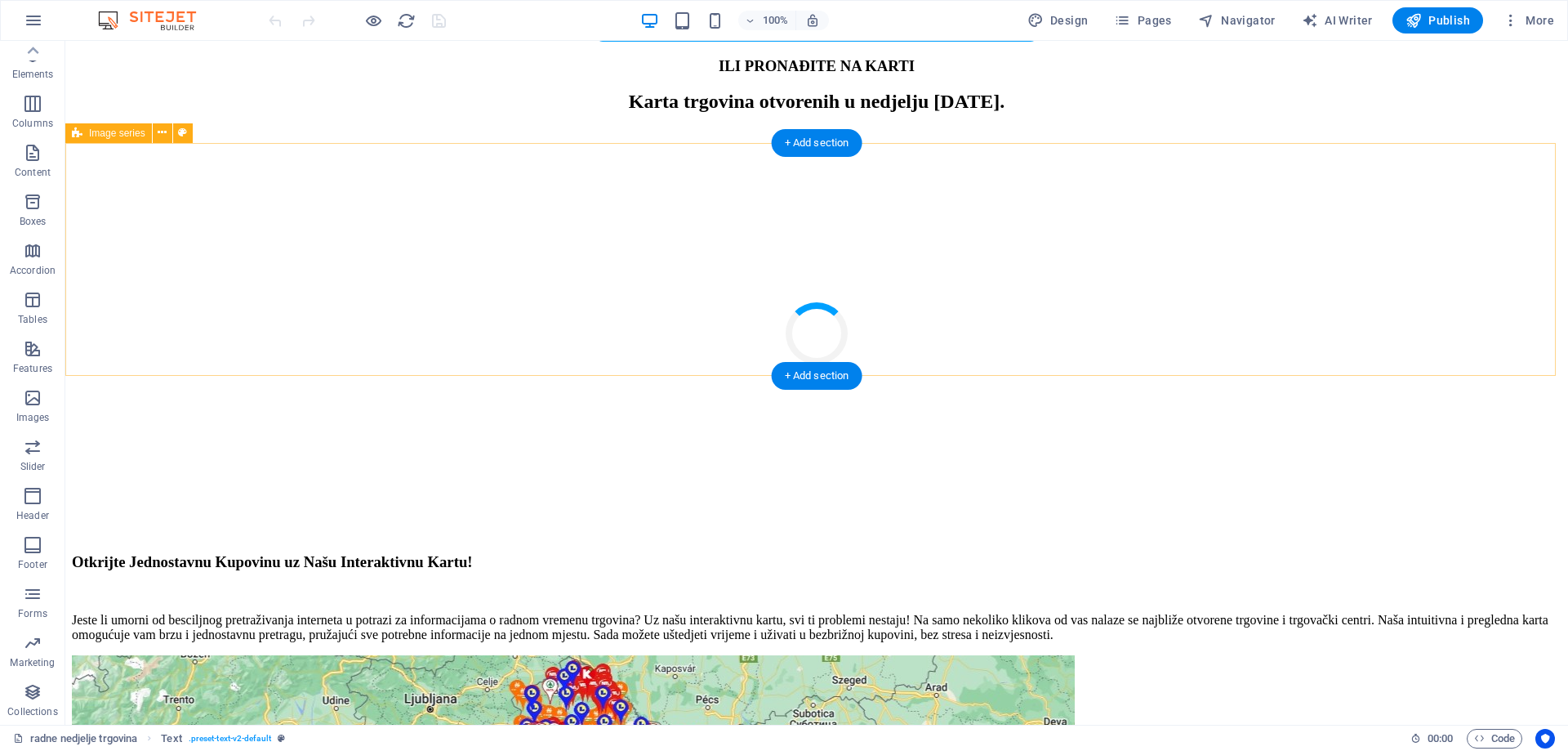
scroll to position [1552, 0]
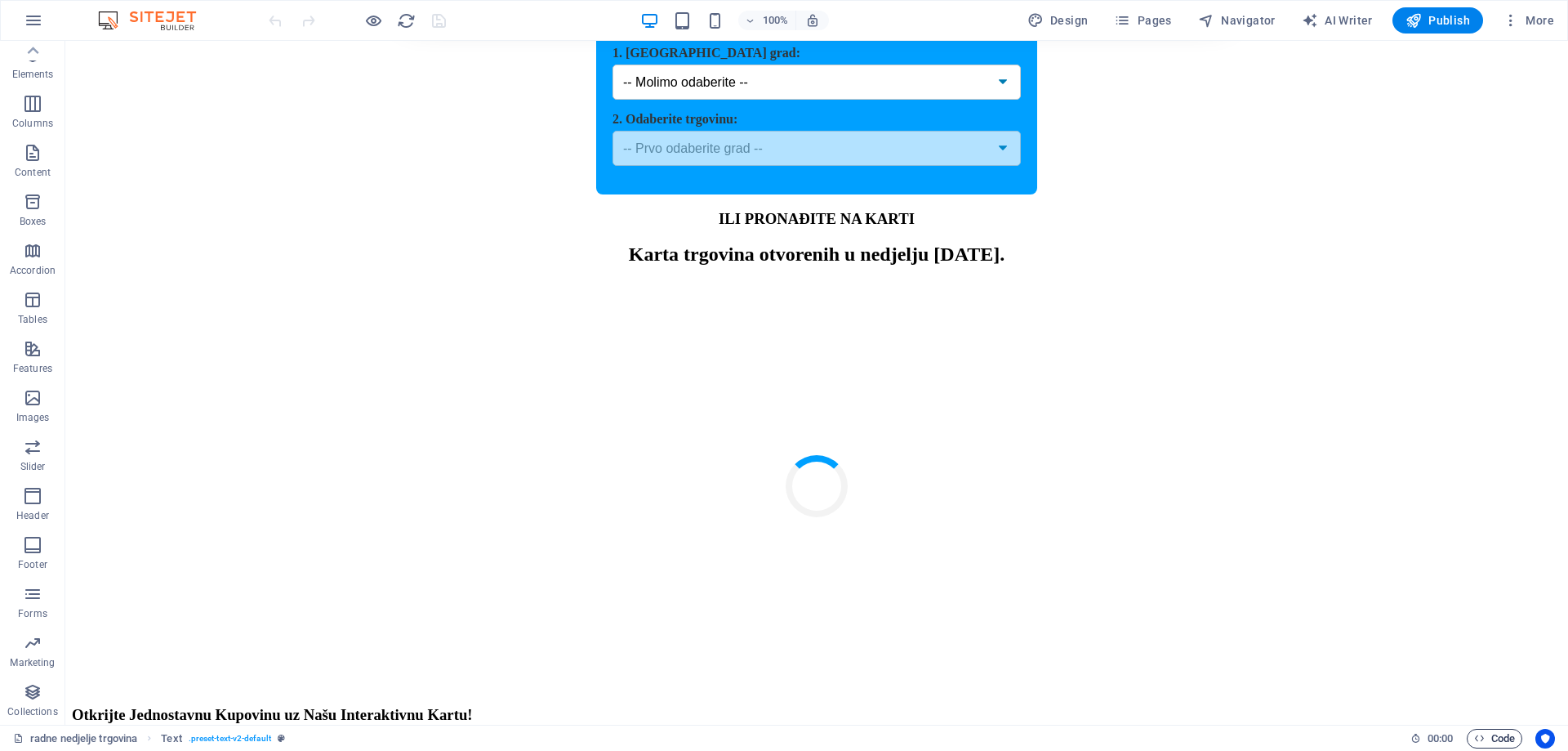
click at [1487, 734] on span "Code" at bounding box center [1494, 738] width 41 height 19
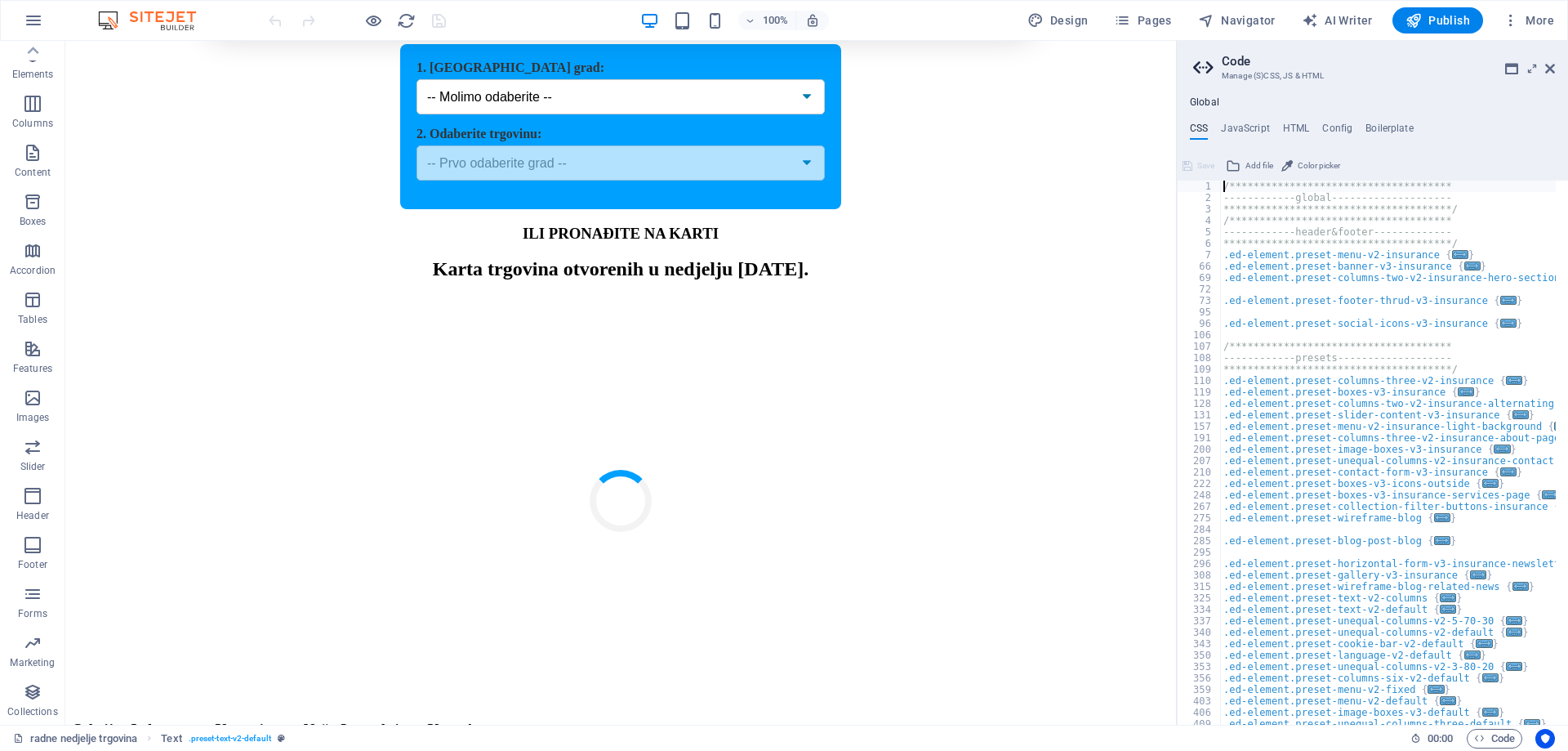
scroll to position [1674, 0]
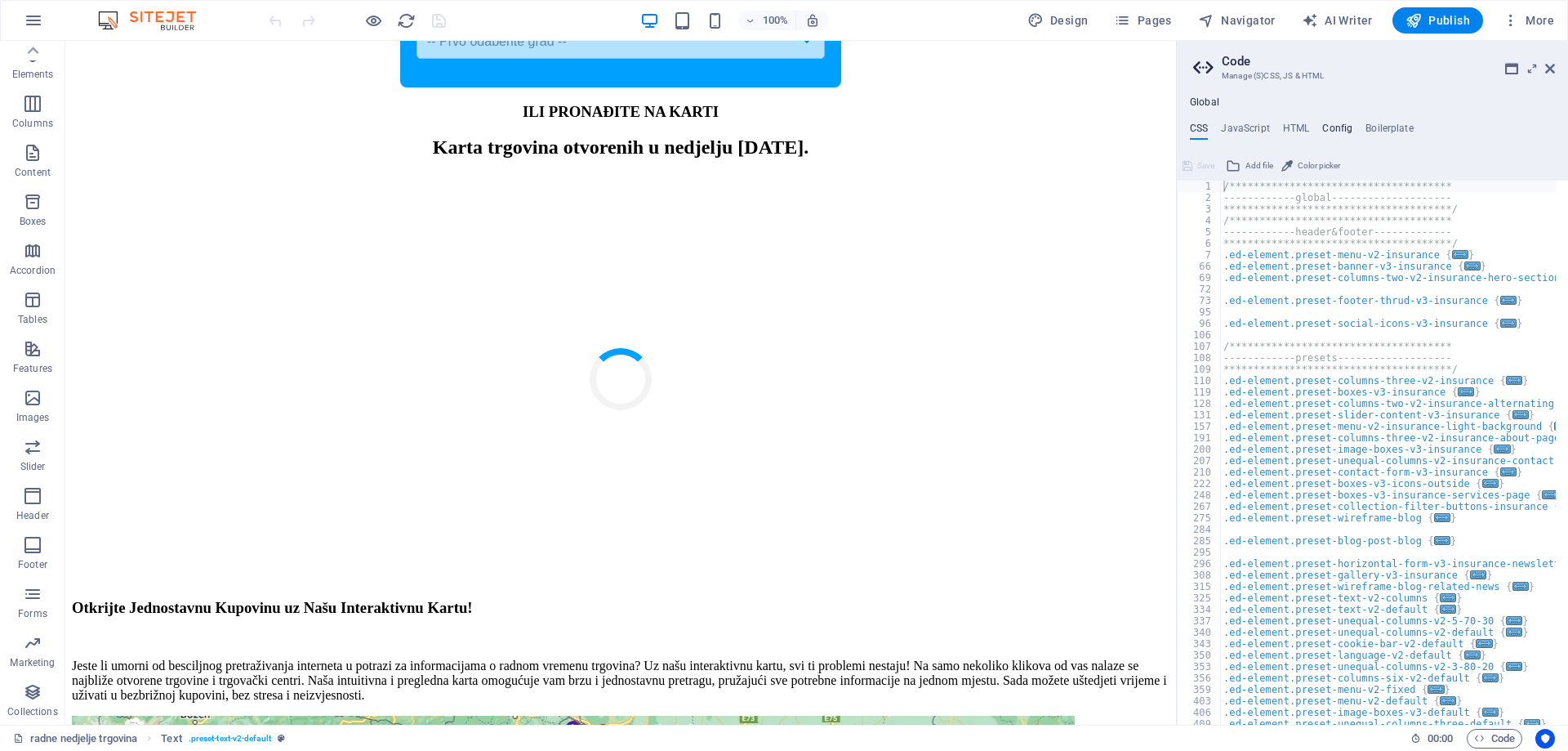
click at [1330, 128] on h4 "Config" at bounding box center [1337, 132] width 30 height 18
type textarea "$color-background: #ffffff;"
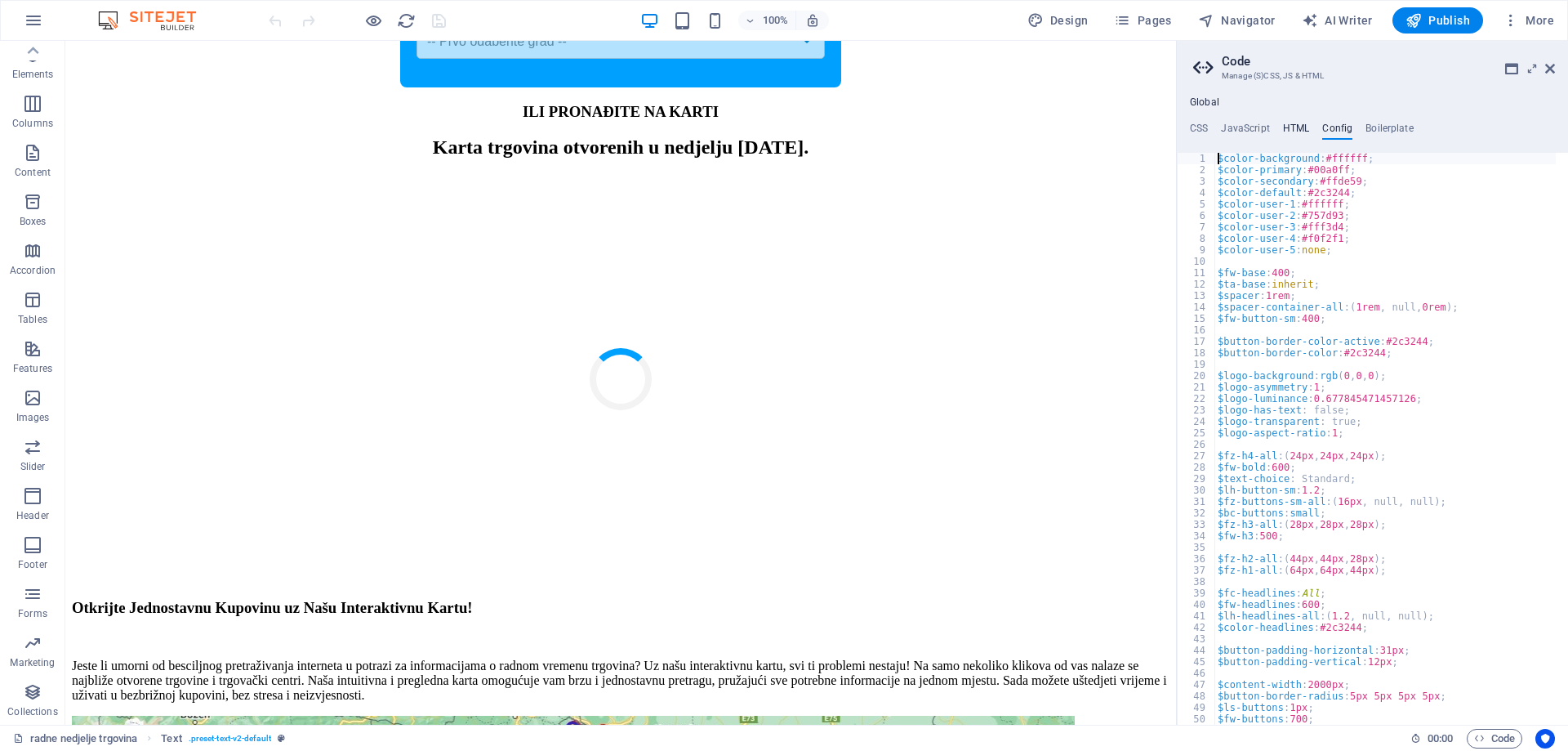
click at [1302, 128] on h4 "HTML" at bounding box center [1296, 132] width 27 height 18
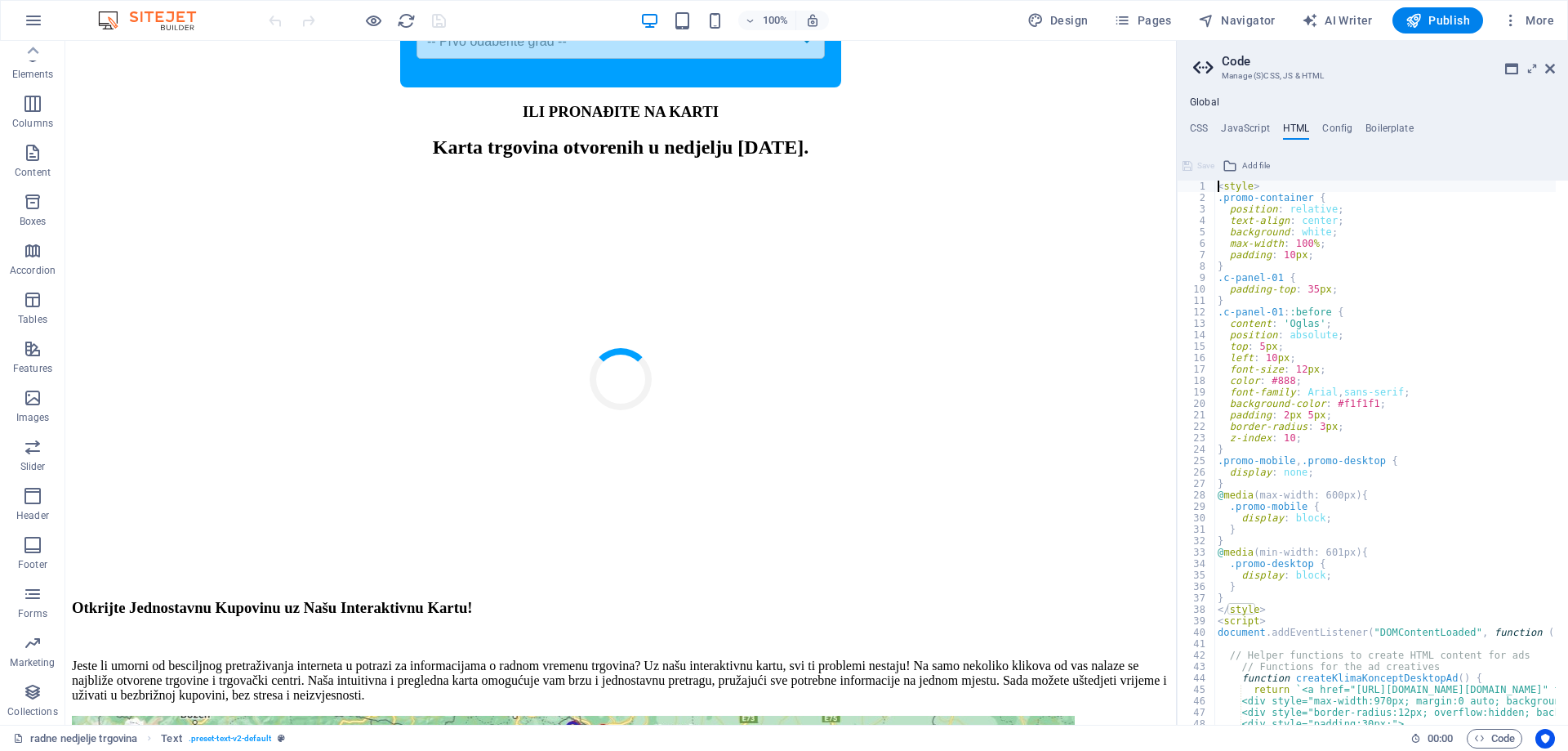
type textarea "{{content}}"
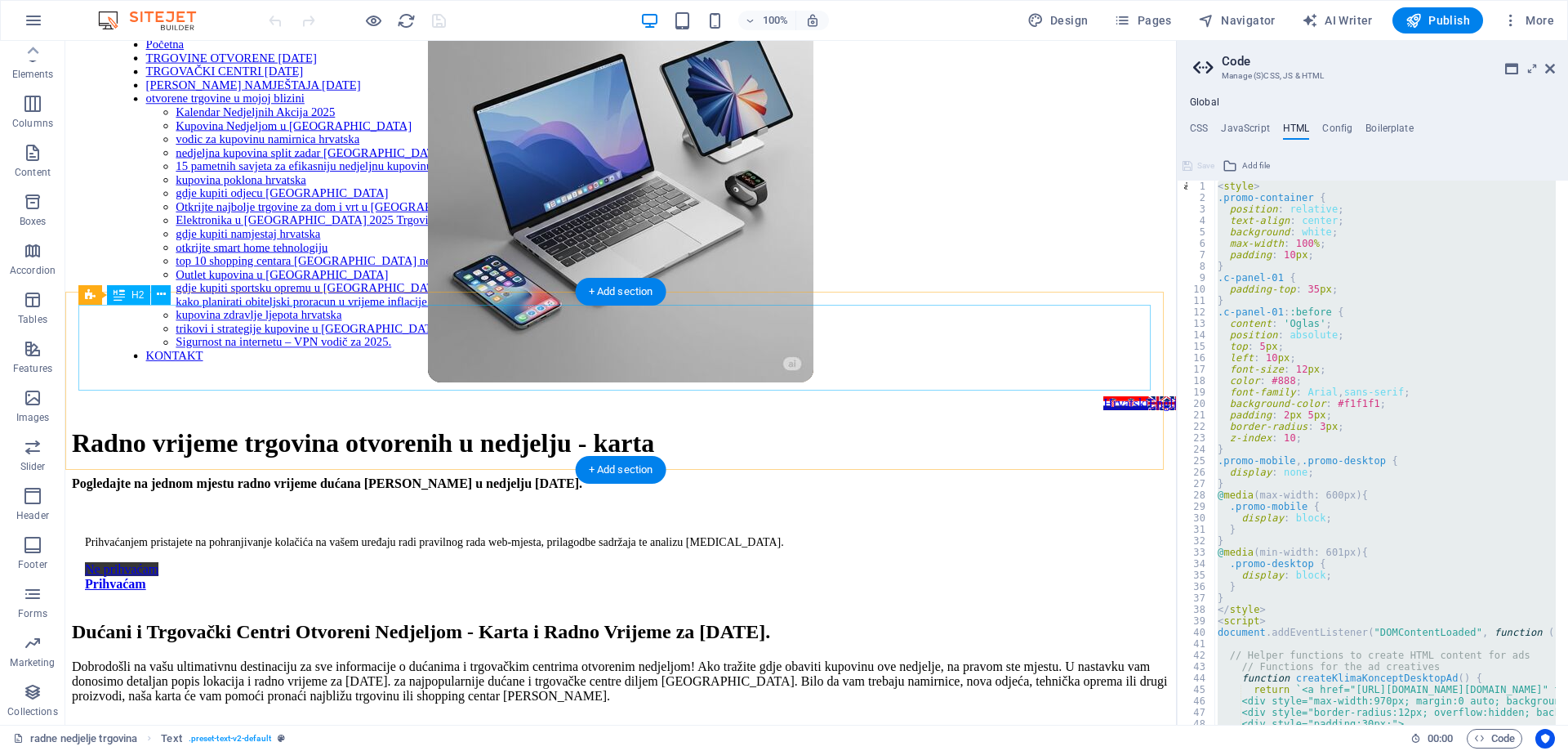
scroll to position [40, 0]
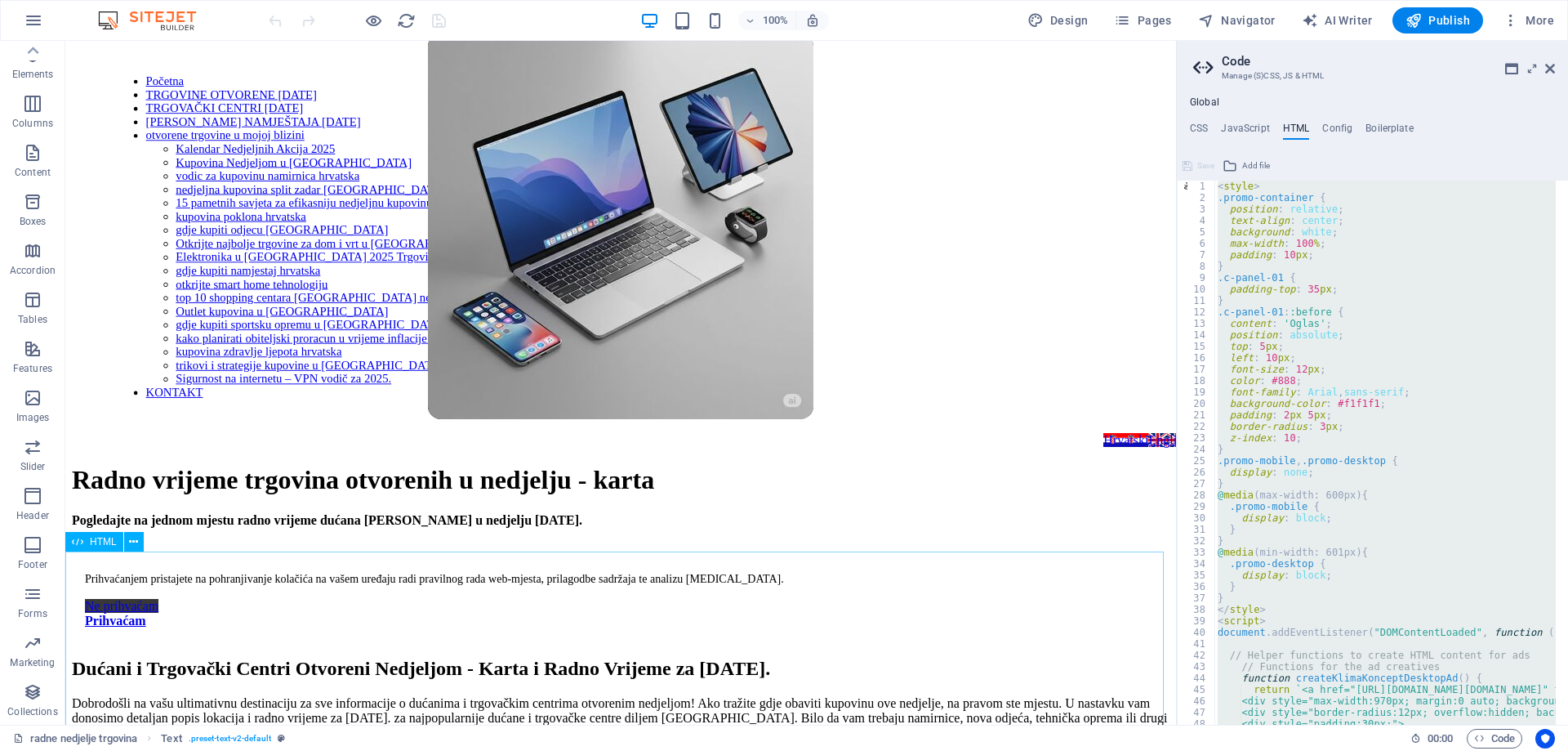
click at [95, 541] on span "HTML" at bounding box center [103, 542] width 27 height 10
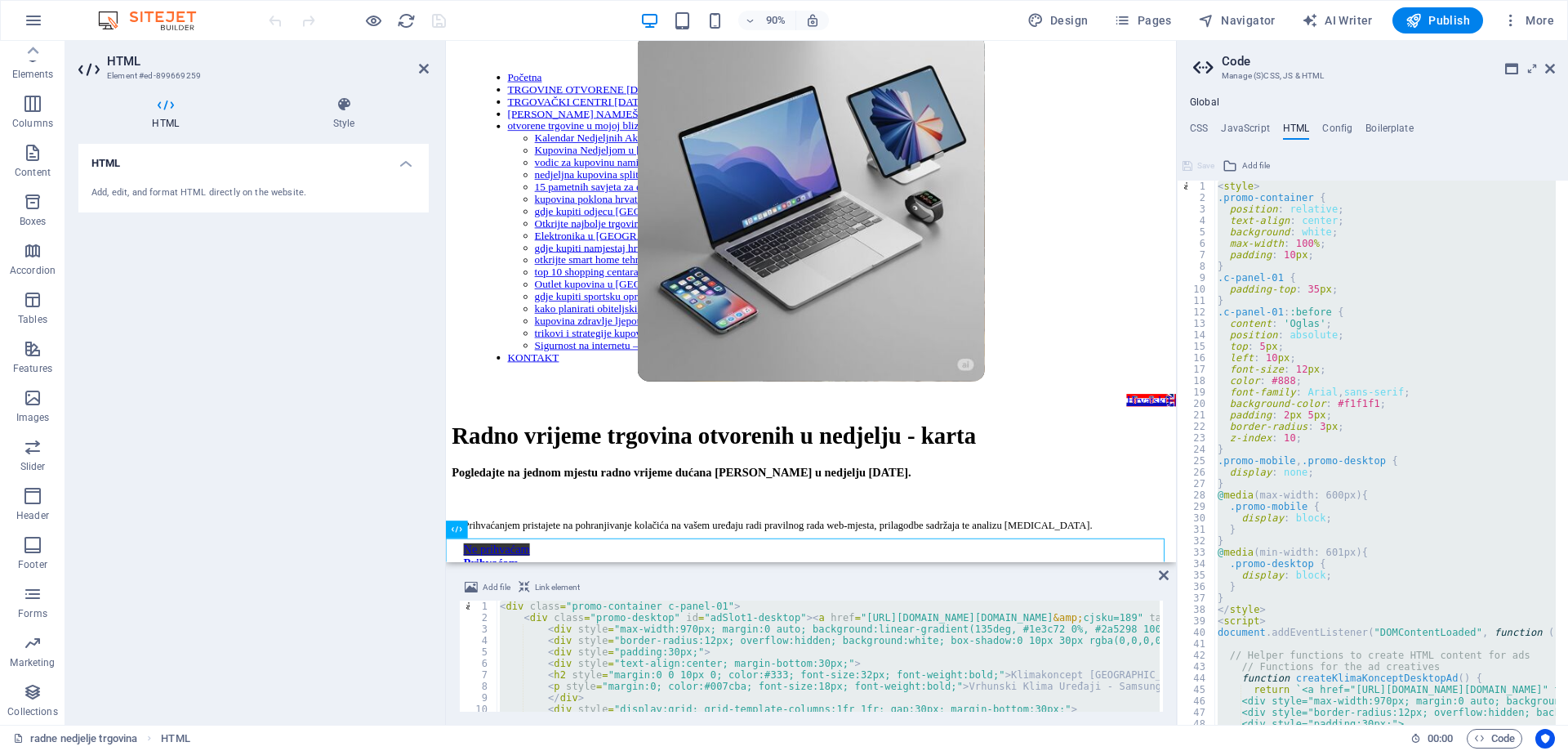
type textarea "</div>"
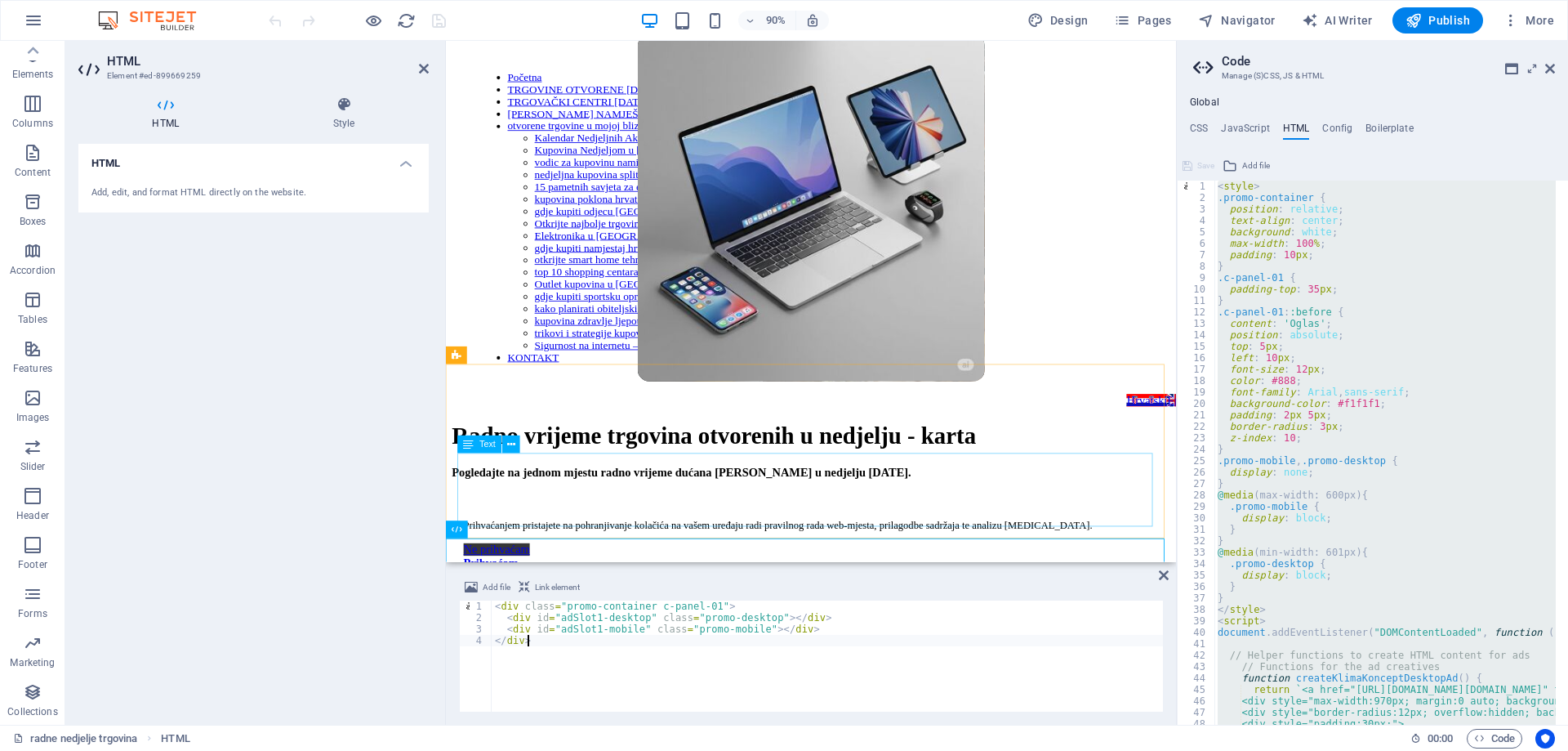
click at [591, 696] on div "Dobrodošli na vašu ultimativnu destinaciju za sve informacije o dućanima i trgo…" at bounding box center [851, 739] width 798 height 87
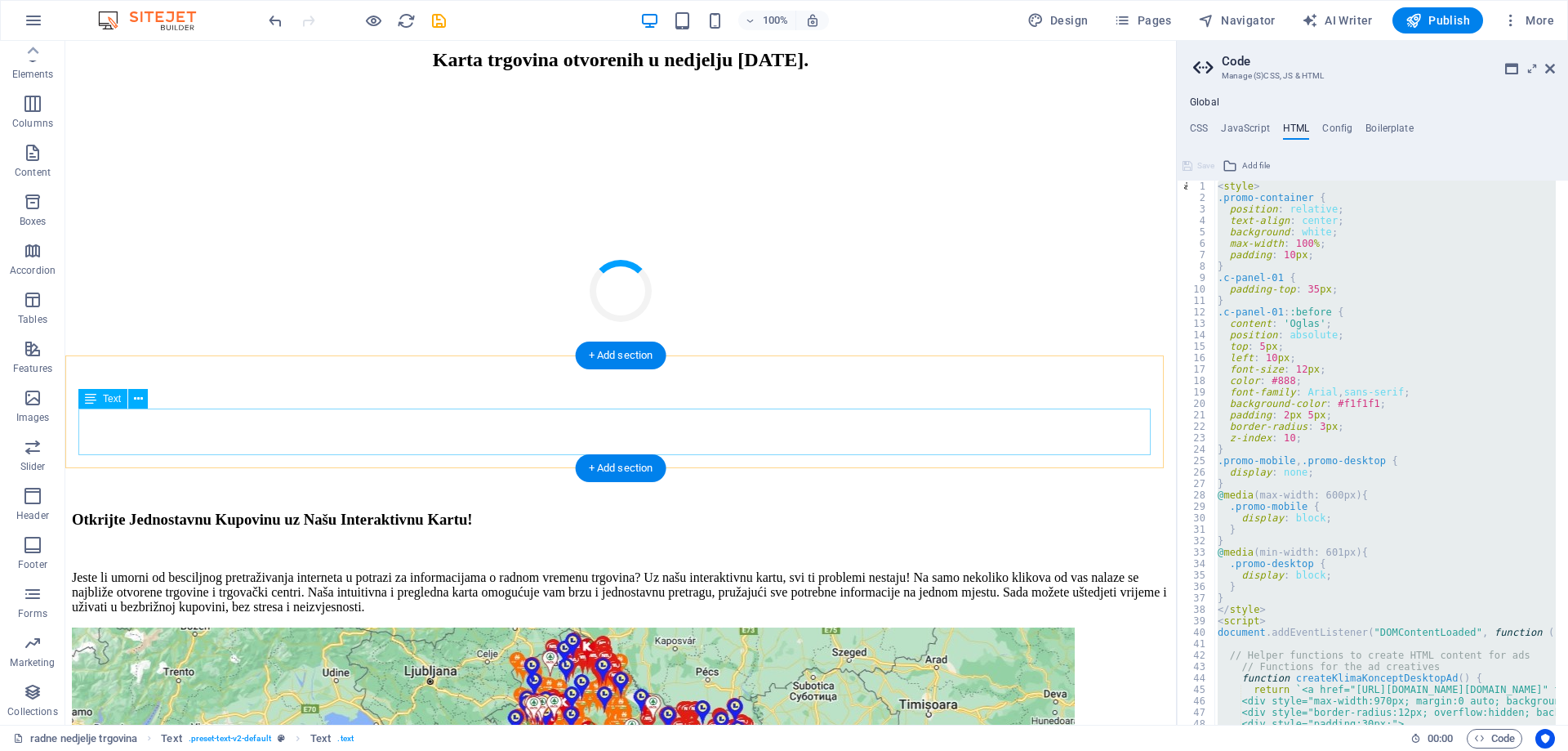
scroll to position [1429, 0]
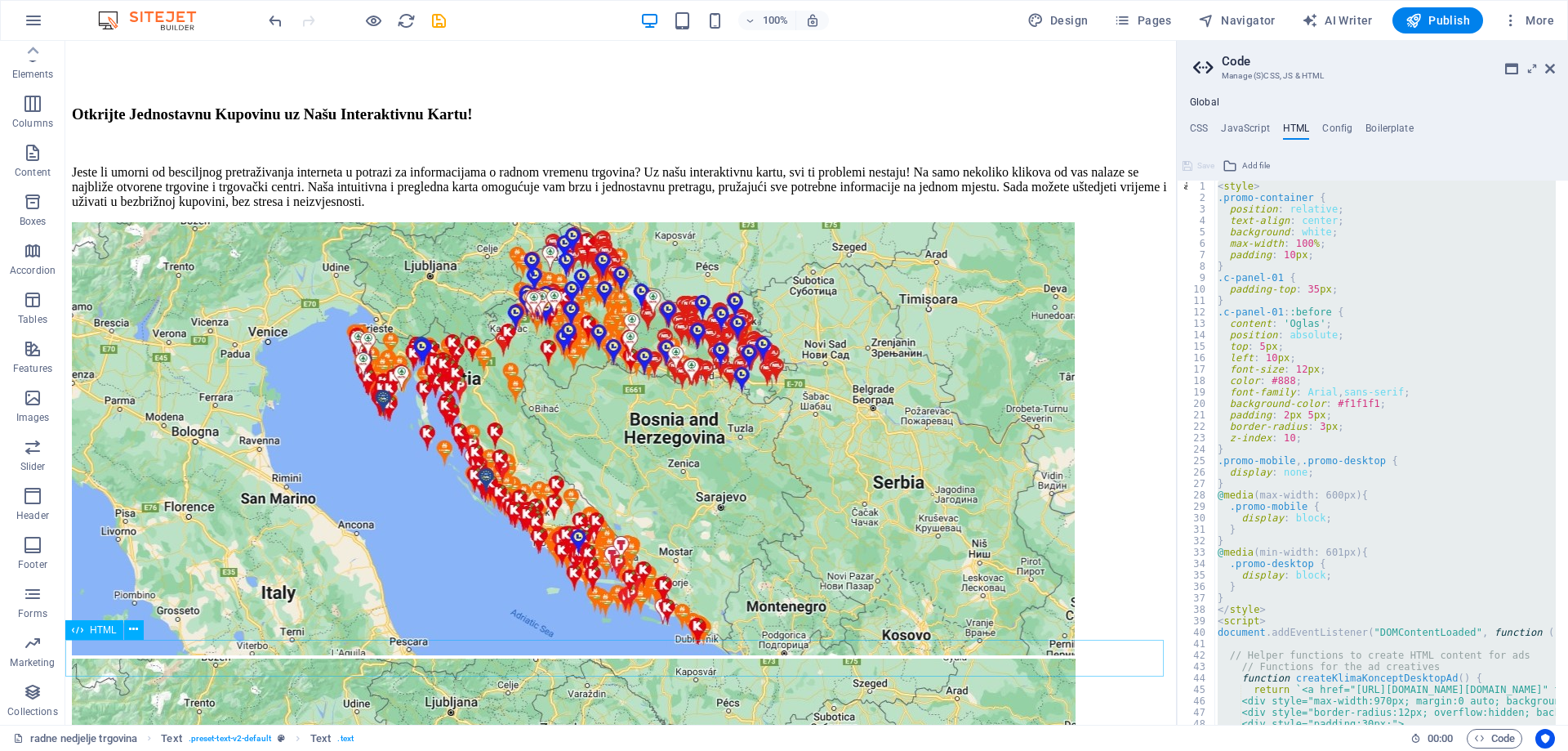
click at [91, 635] on span "HTML" at bounding box center [103, 630] width 27 height 10
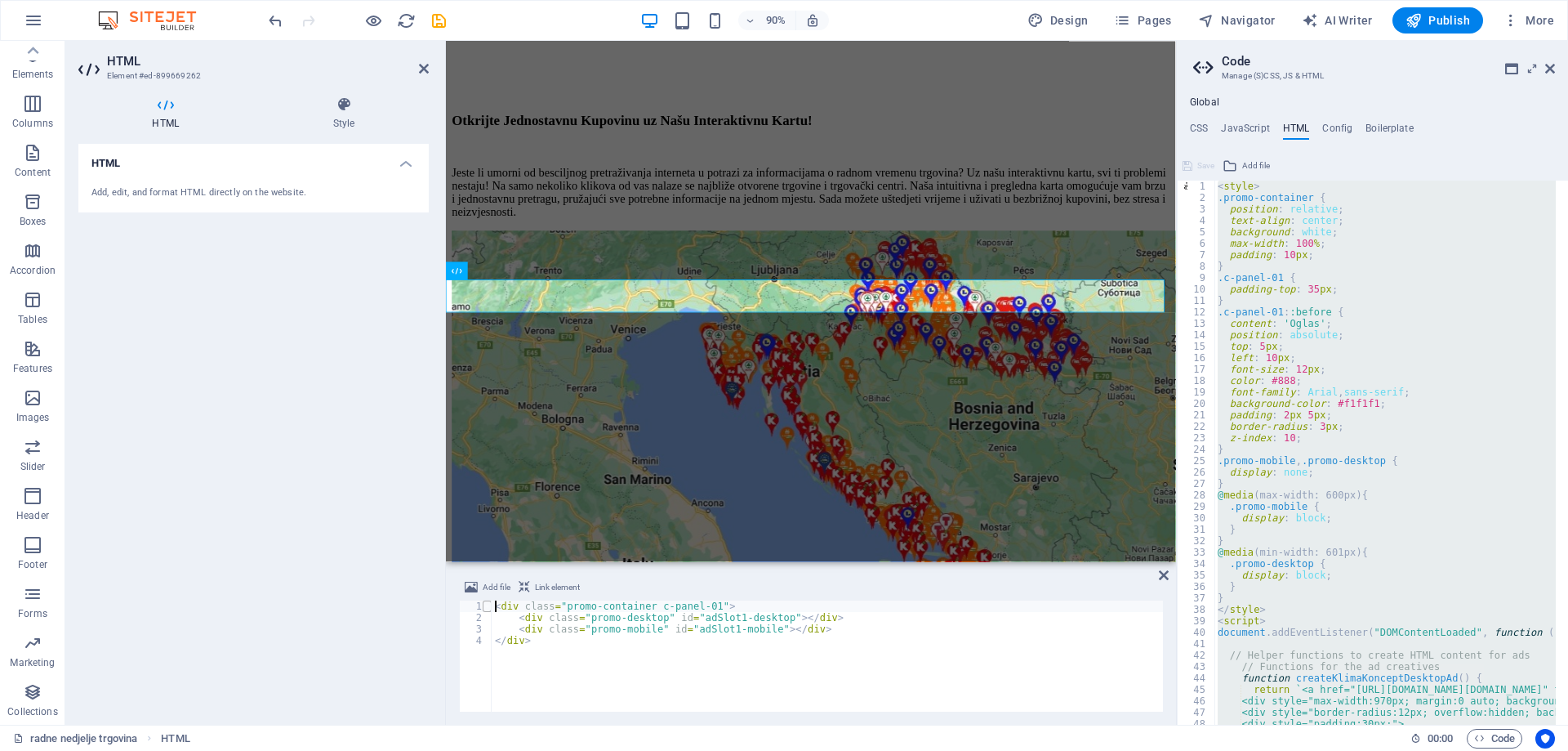
scroll to position [1856, 0]
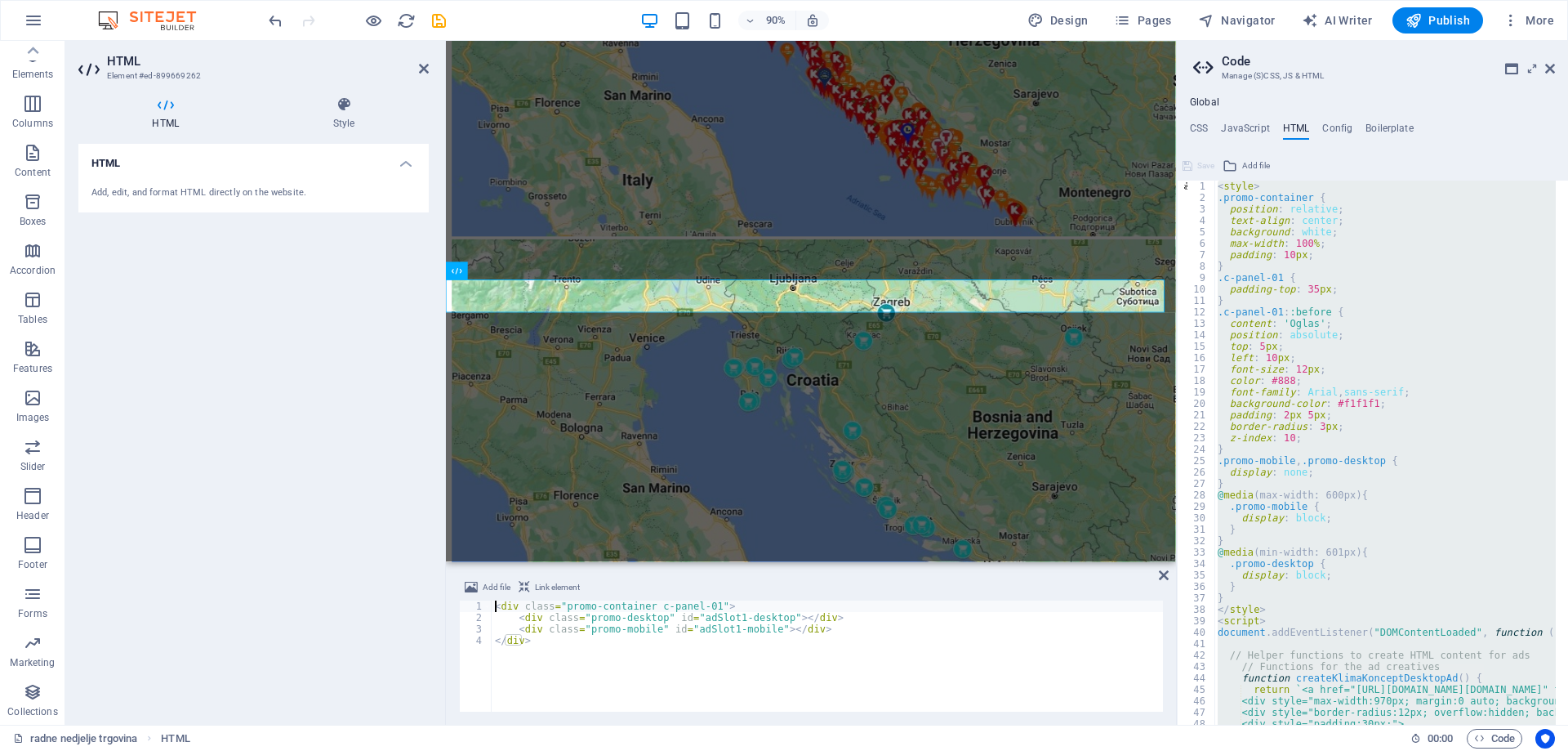
click at [564, 620] on div "< div class = "promo-container c-panel-01" > < div class = "promo-desktop" id =…" at bounding box center [827, 668] width 671 height 134
type textarea "</div>"
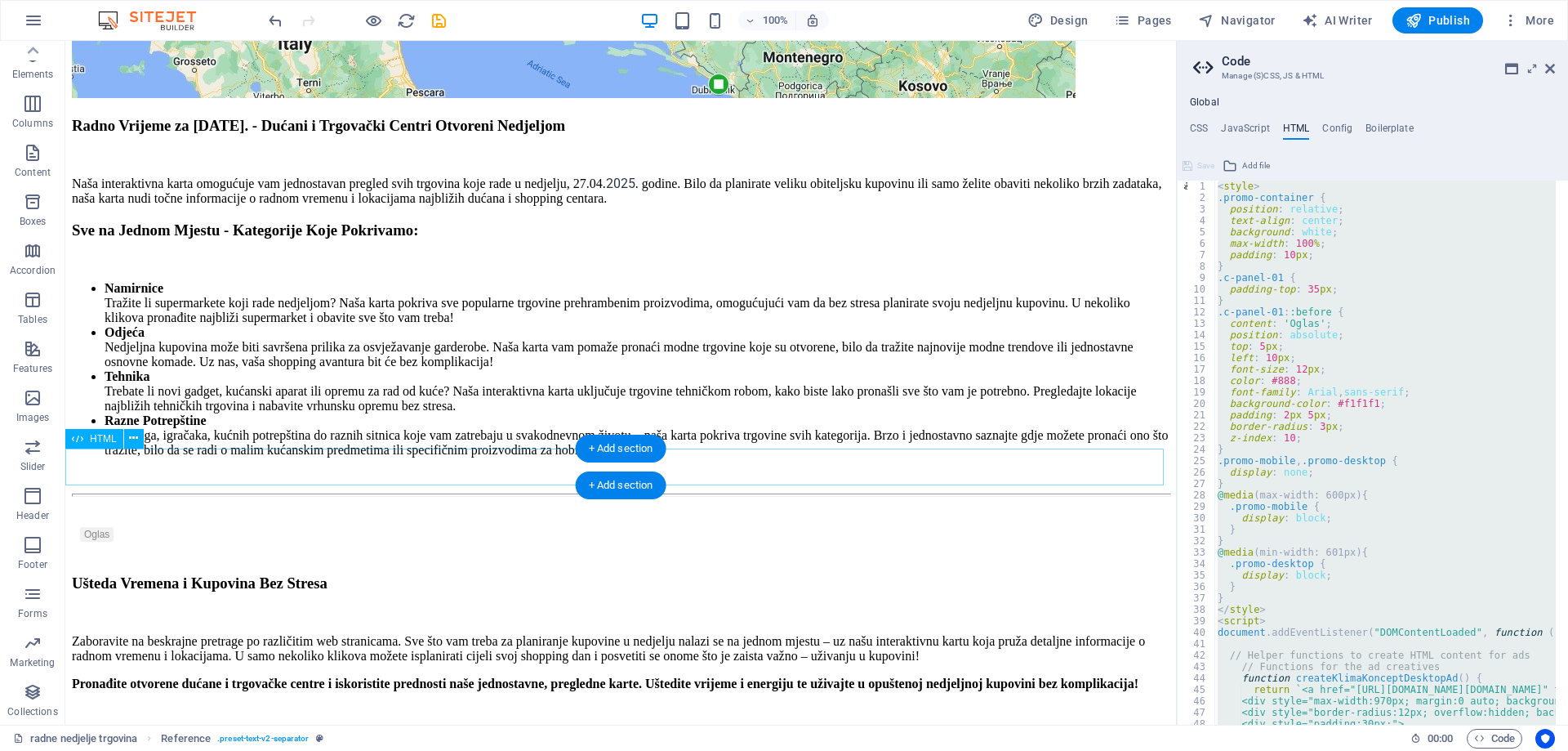
scroll to position [3020, 0]
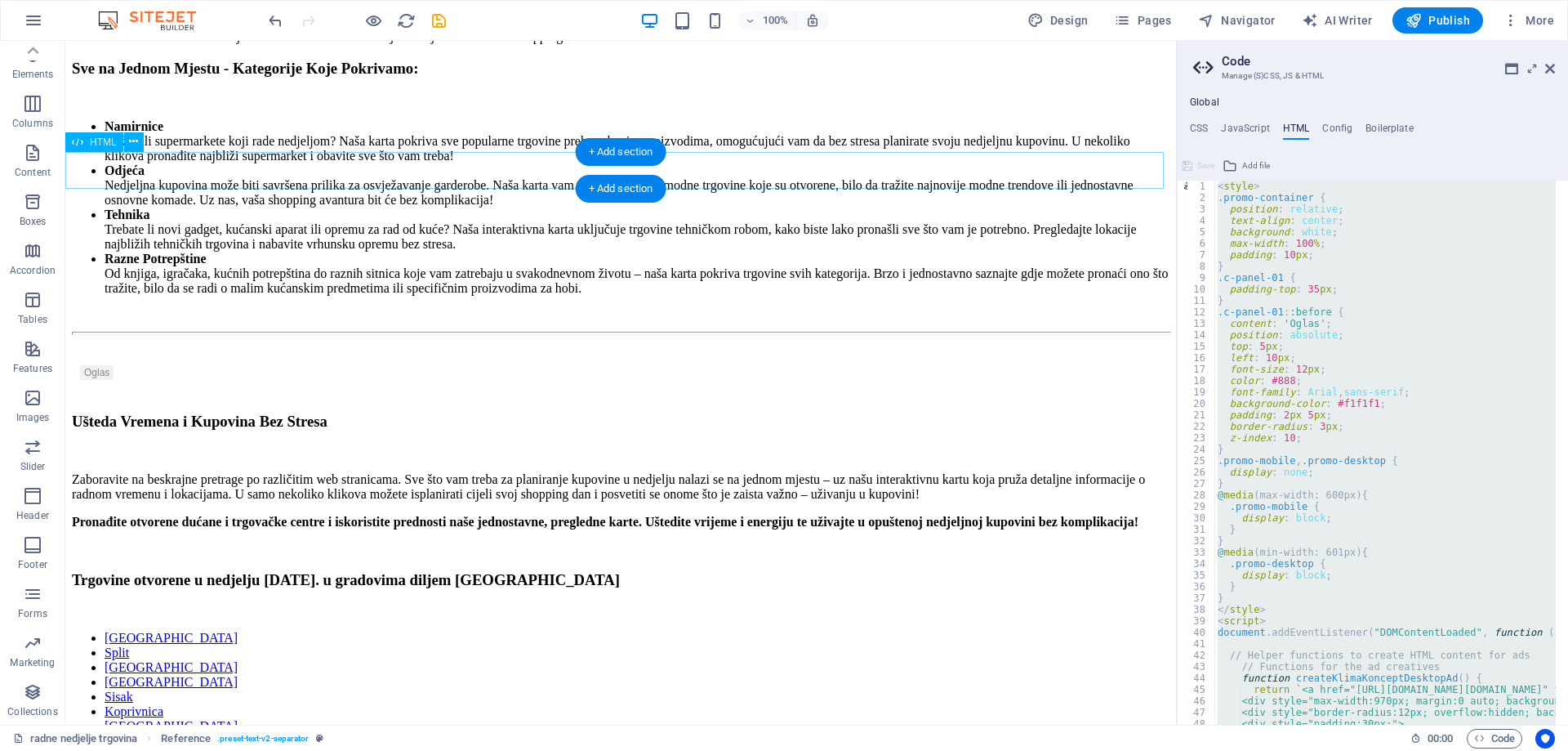
click at [98, 142] on span "HTML" at bounding box center [103, 142] width 27 height 10
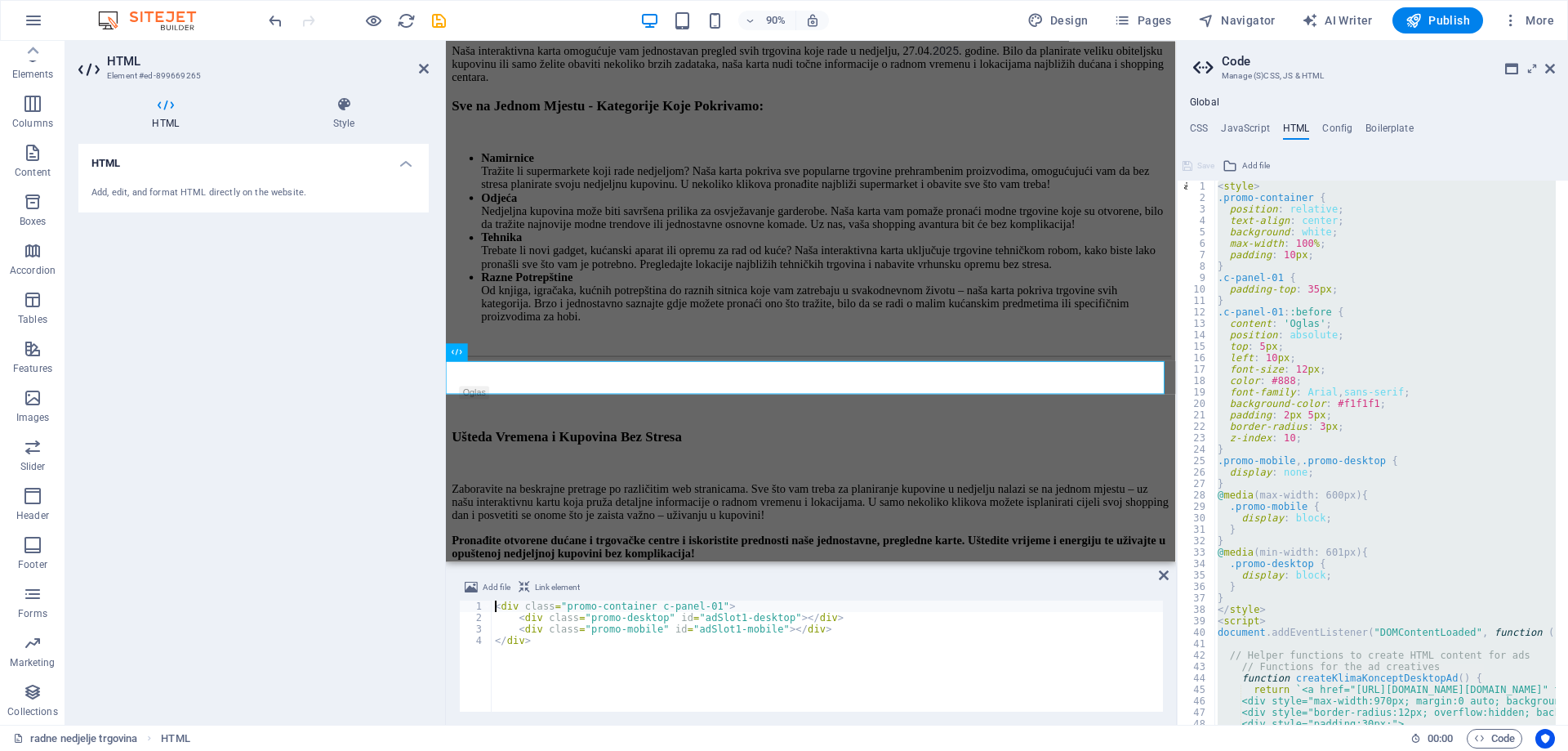
scroll to position [2733, 0]
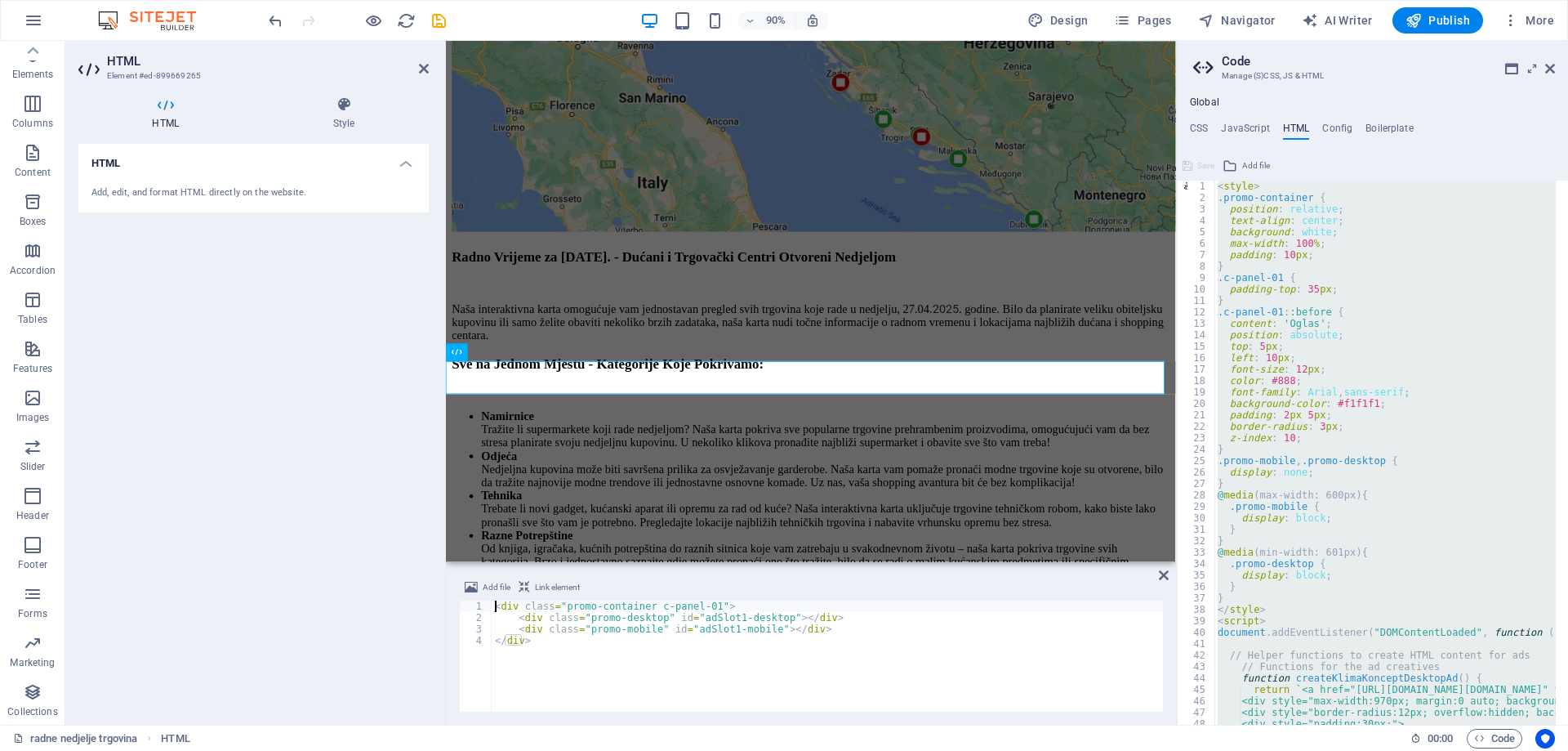
click at [603, 638] on div "< div class = "promo-container c-panel-01" > < div class = "promo-desktop" id =…" at bounding box center [827, 668] width 671 height 134
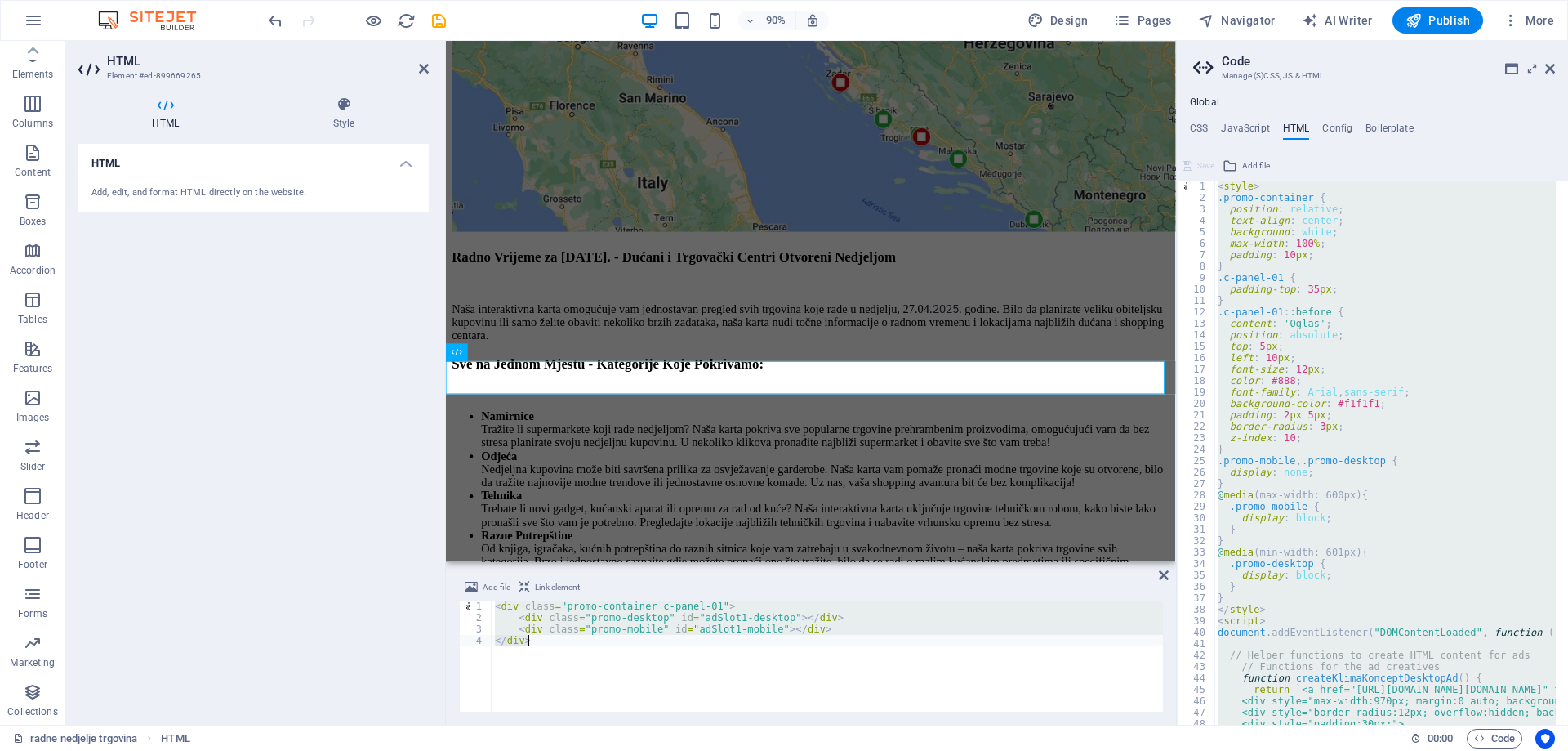
type textarea "</div>"
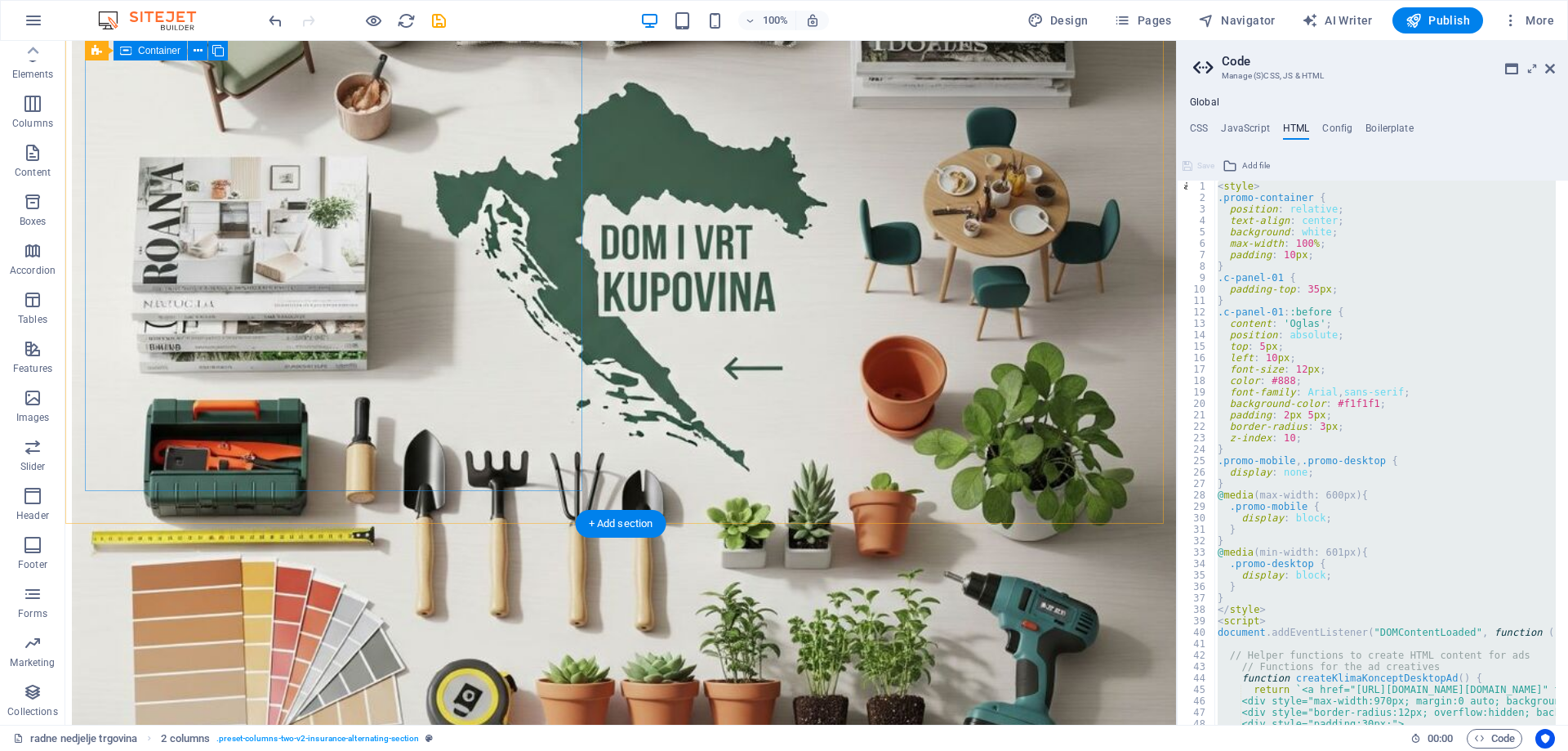
scroll to position [4453, 0]
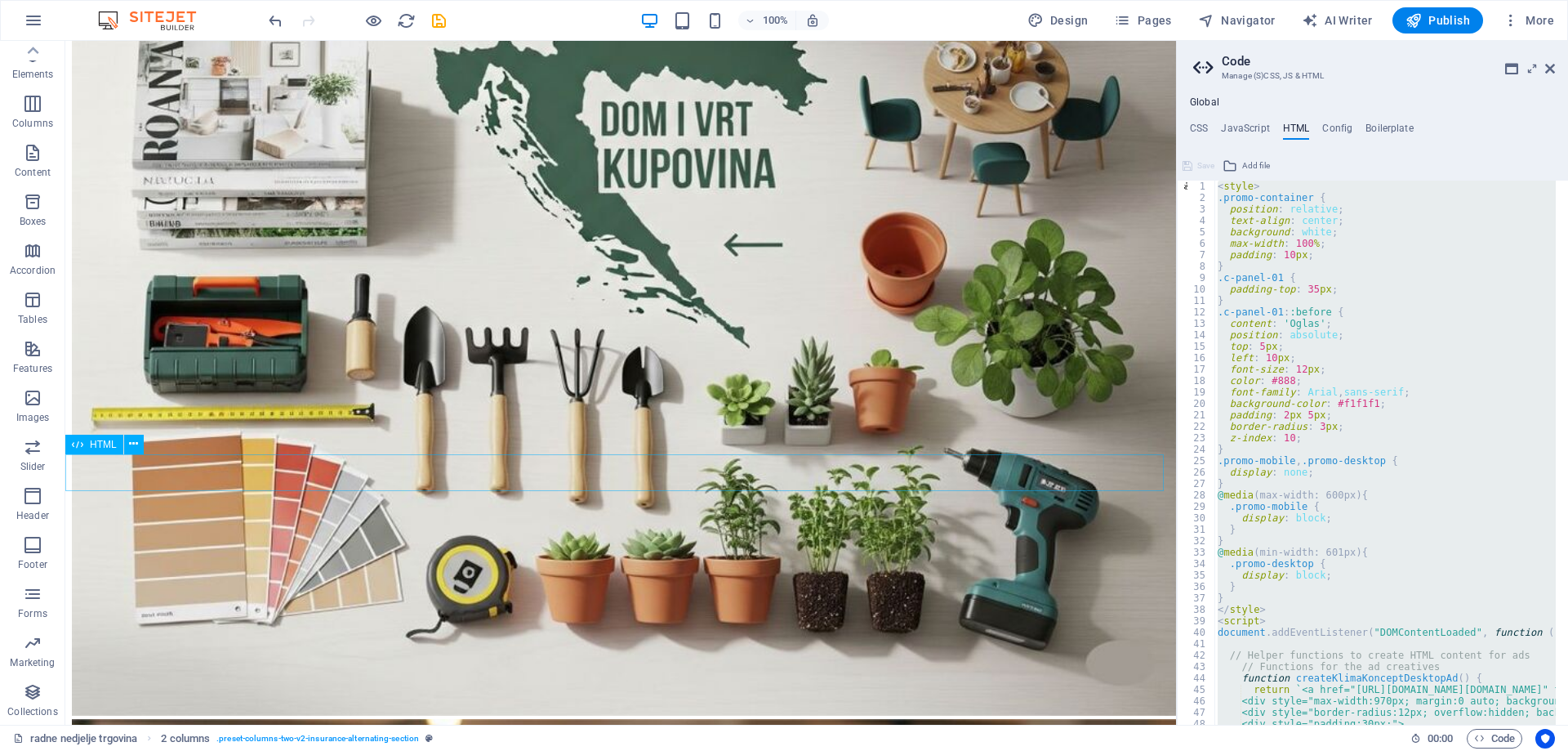
click at [86, 441] on div "HTML" at bounding box center [94, 444] width 58 height 19
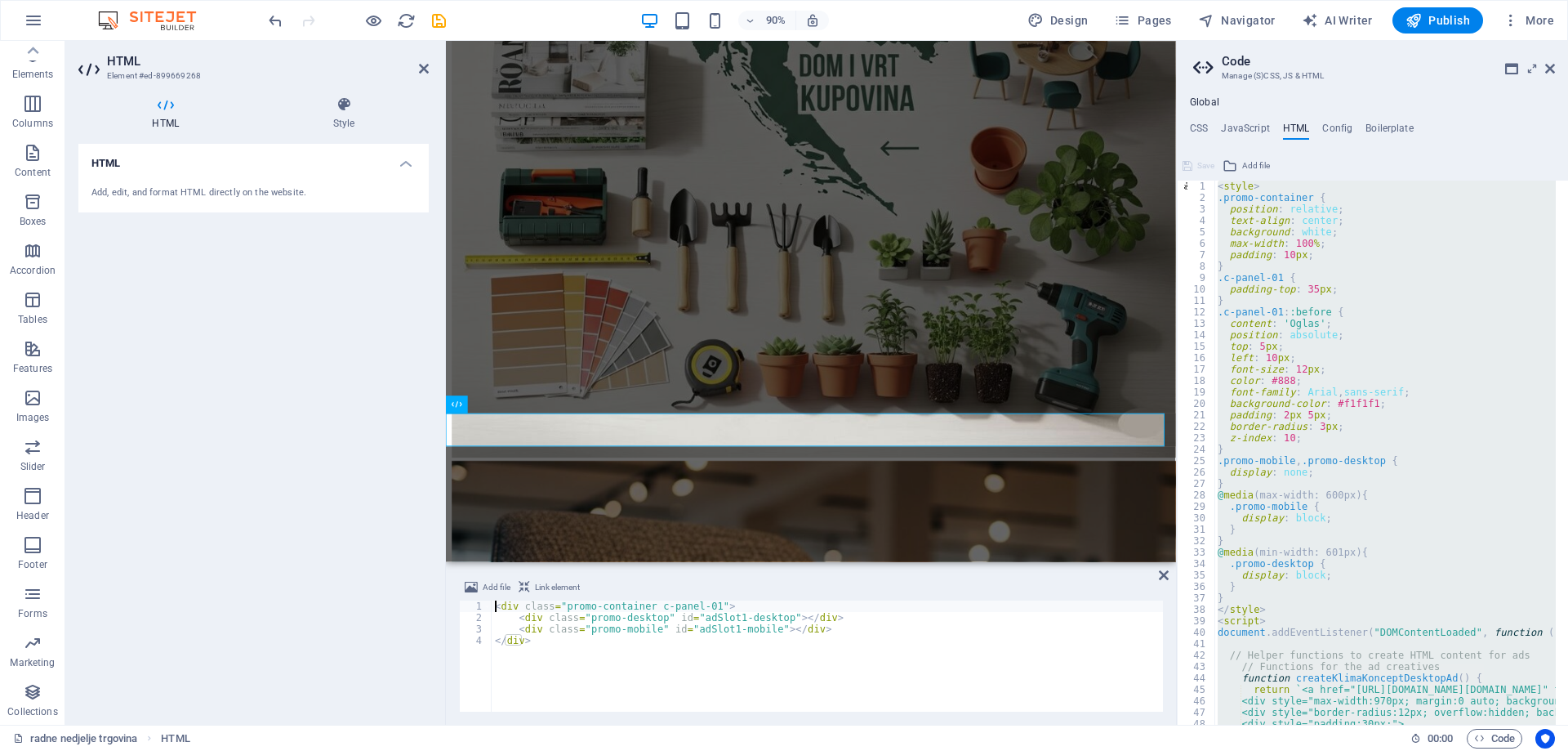
scroll to position [4411, 0]
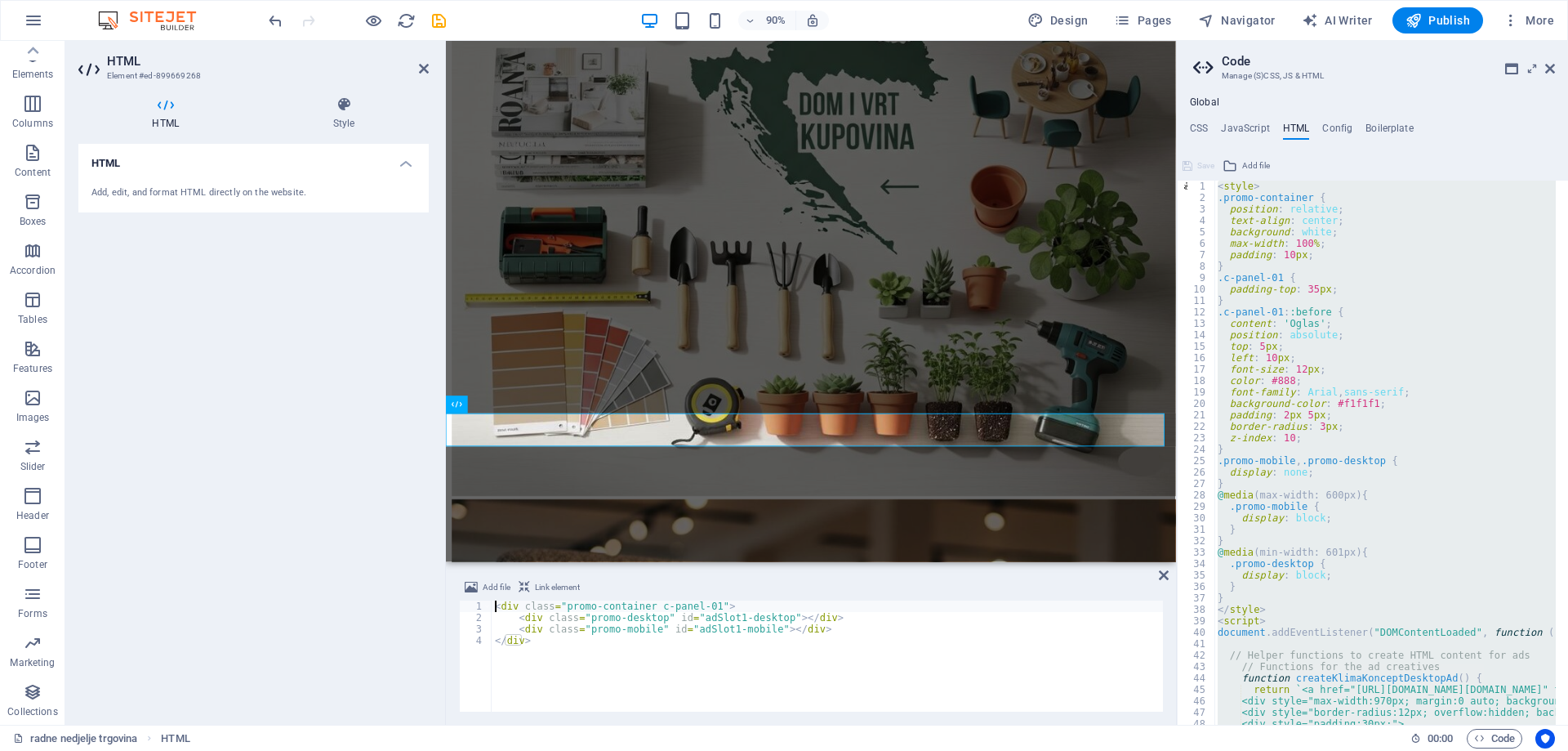
click at [566, 633] on div "< div class = "promo-container c-panel-01" > < div class = "promo-desktop" id =…" at bounding box center [827, 668] width 671 height 134
type textarea "</div>"
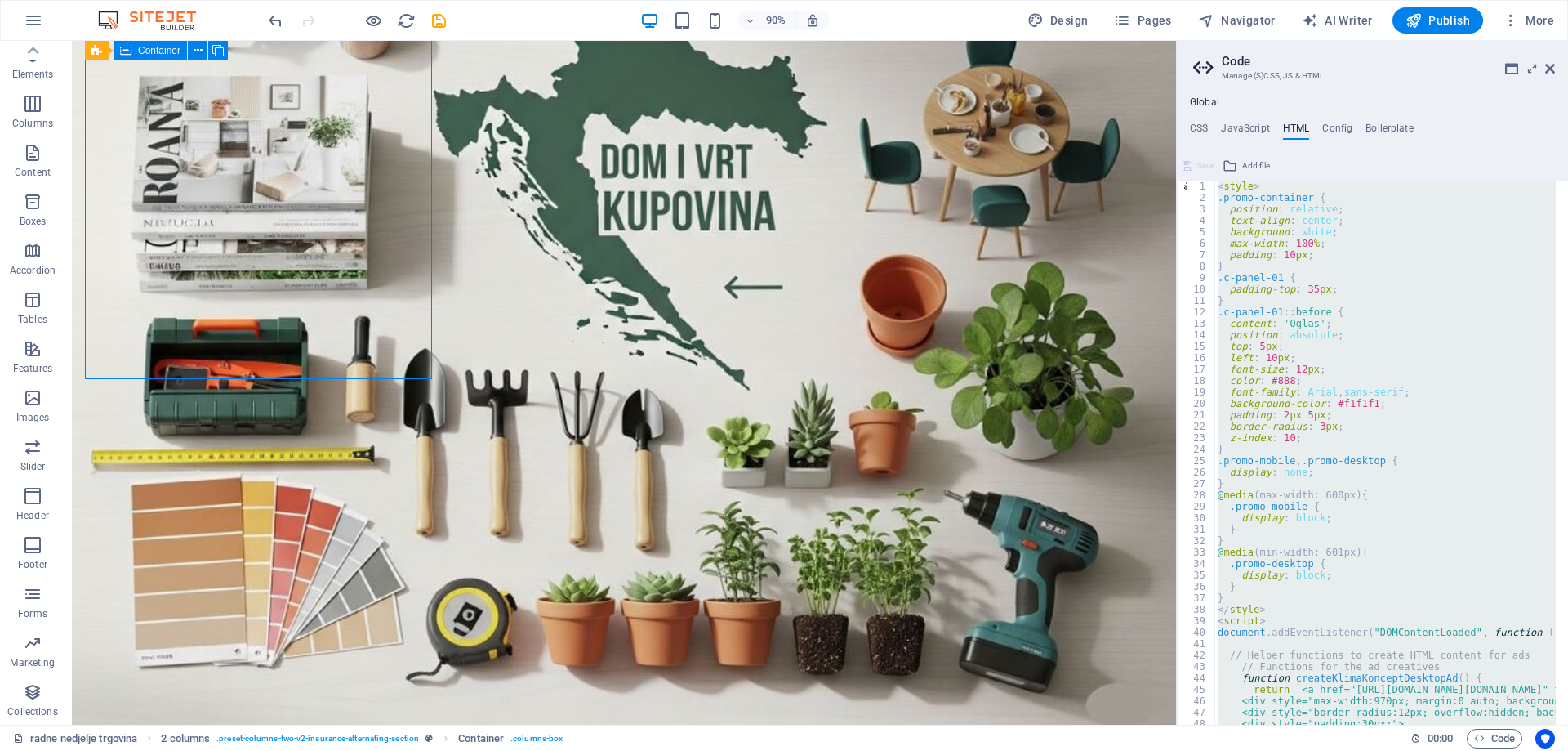
scroll to position [4453, 0]
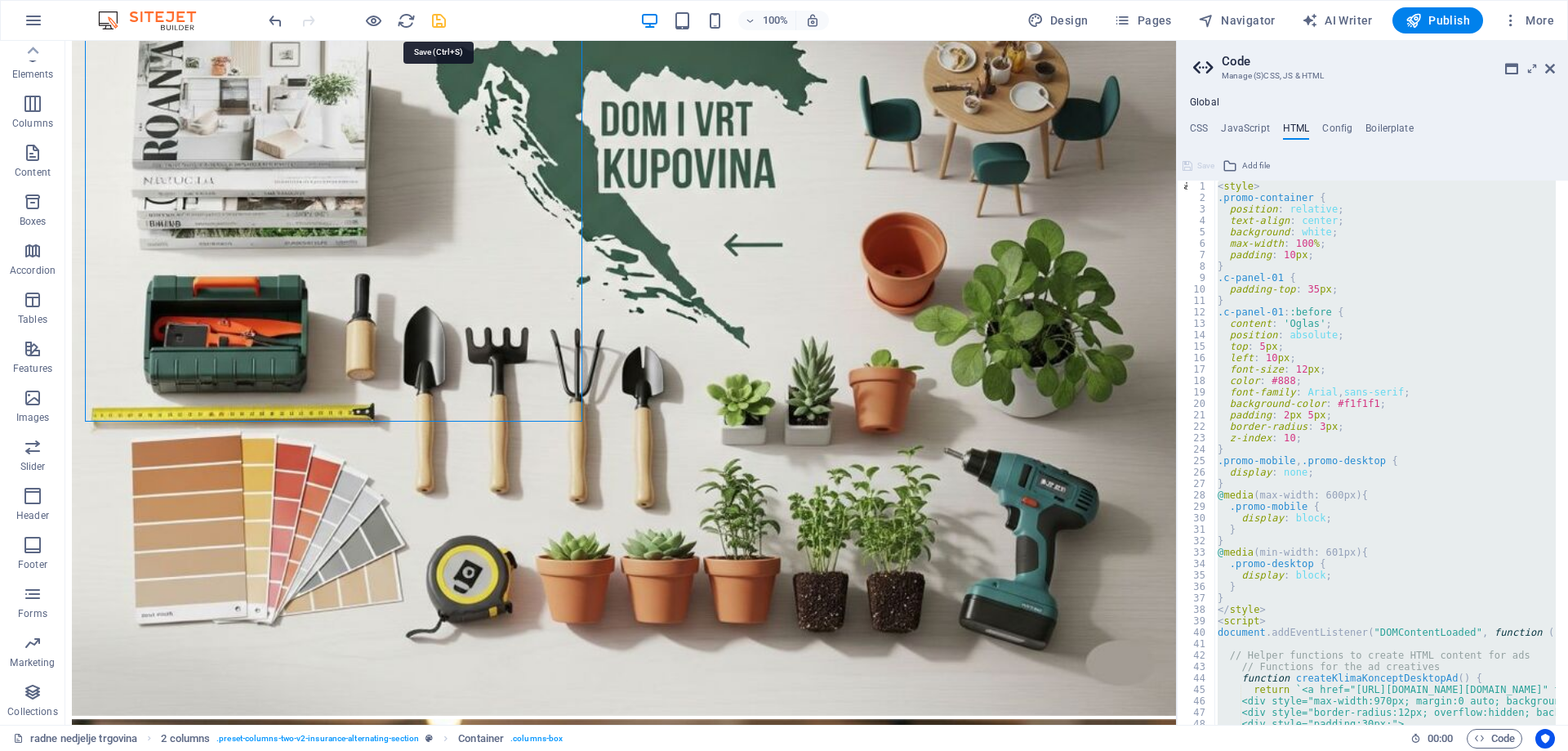
click at [440, 21] on icon "save" at bounding box center [439, 21] width 19 height 19
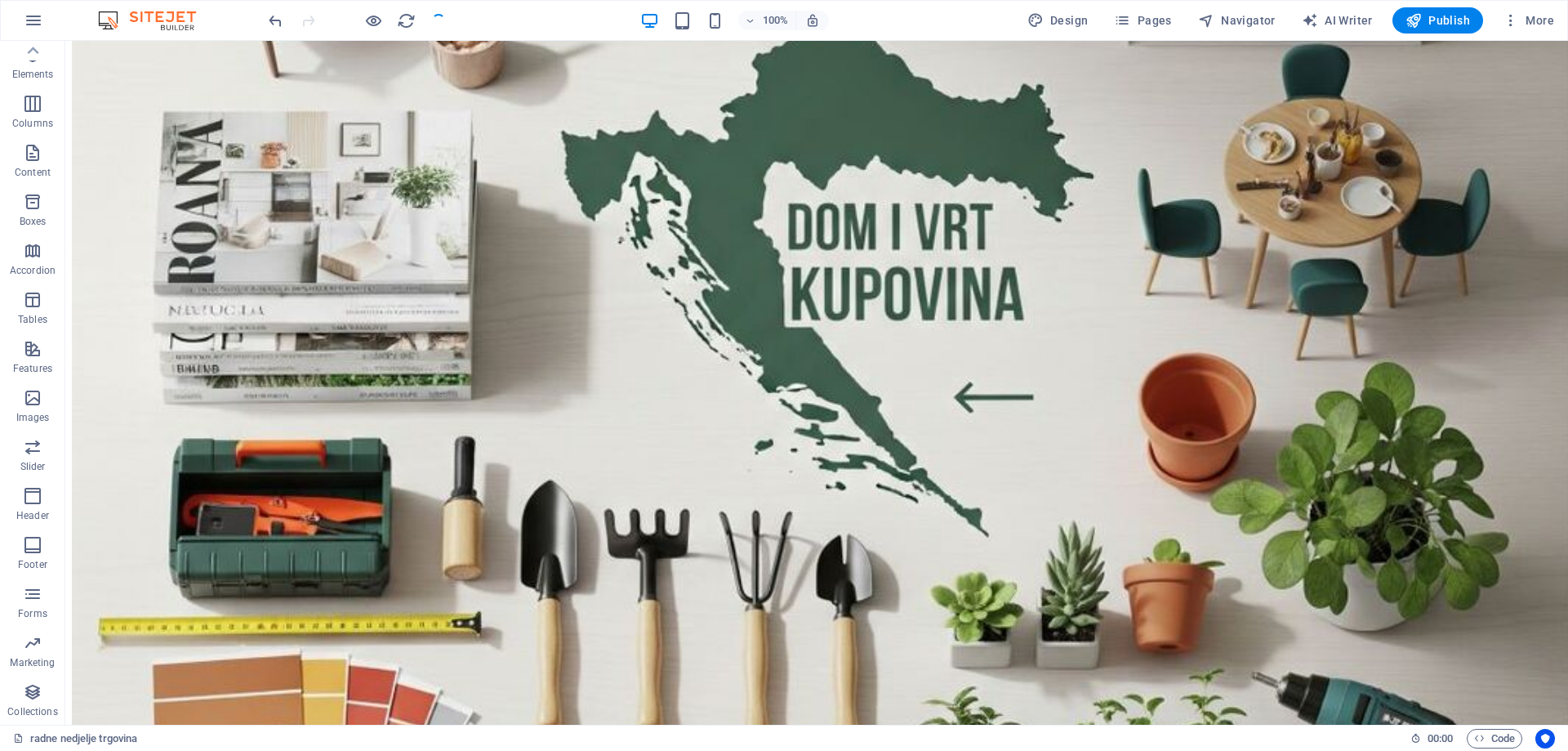
scroll to position [4553, 0]
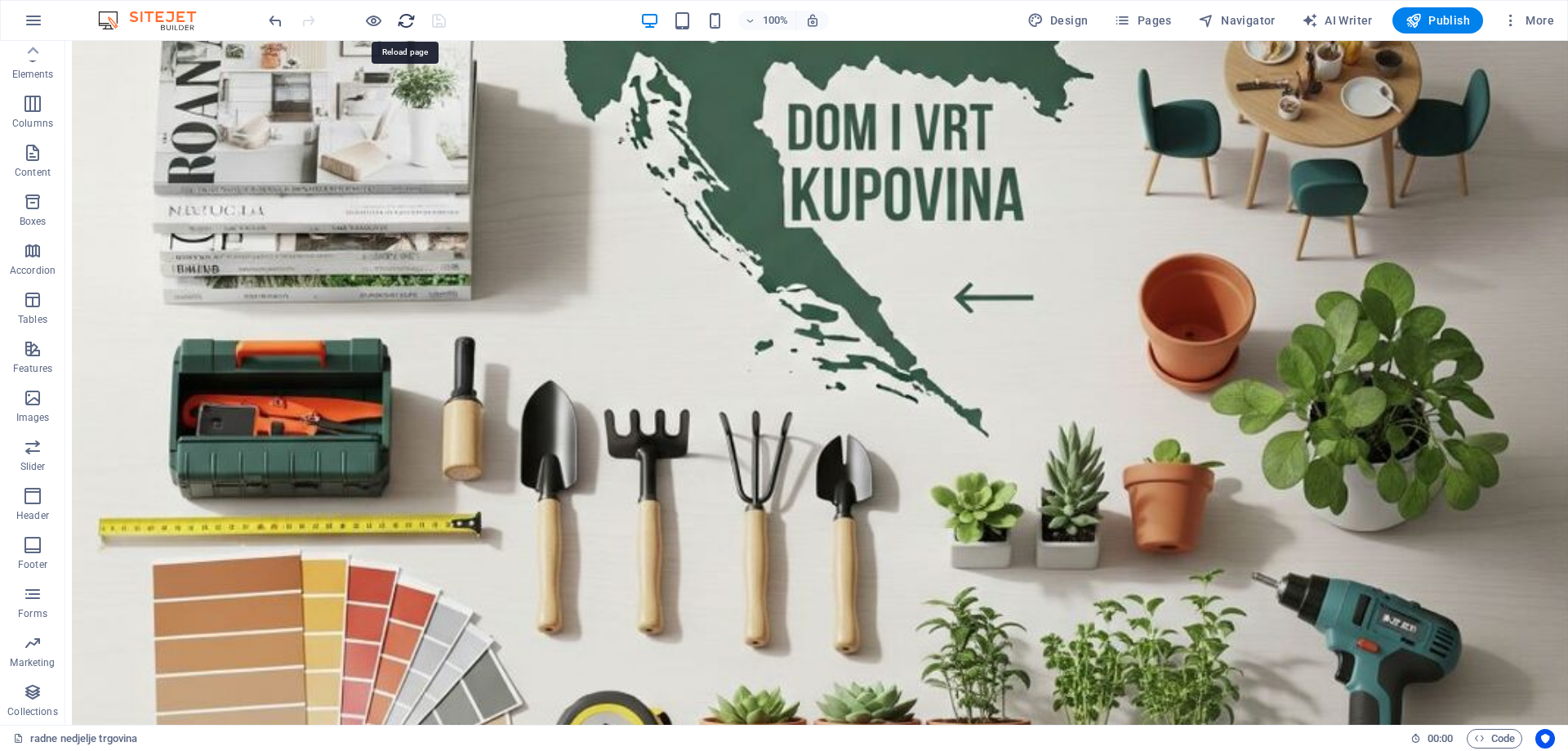
click at [405, 18] on icon "reload" at bounding box center [406, 21] width 19 height 19
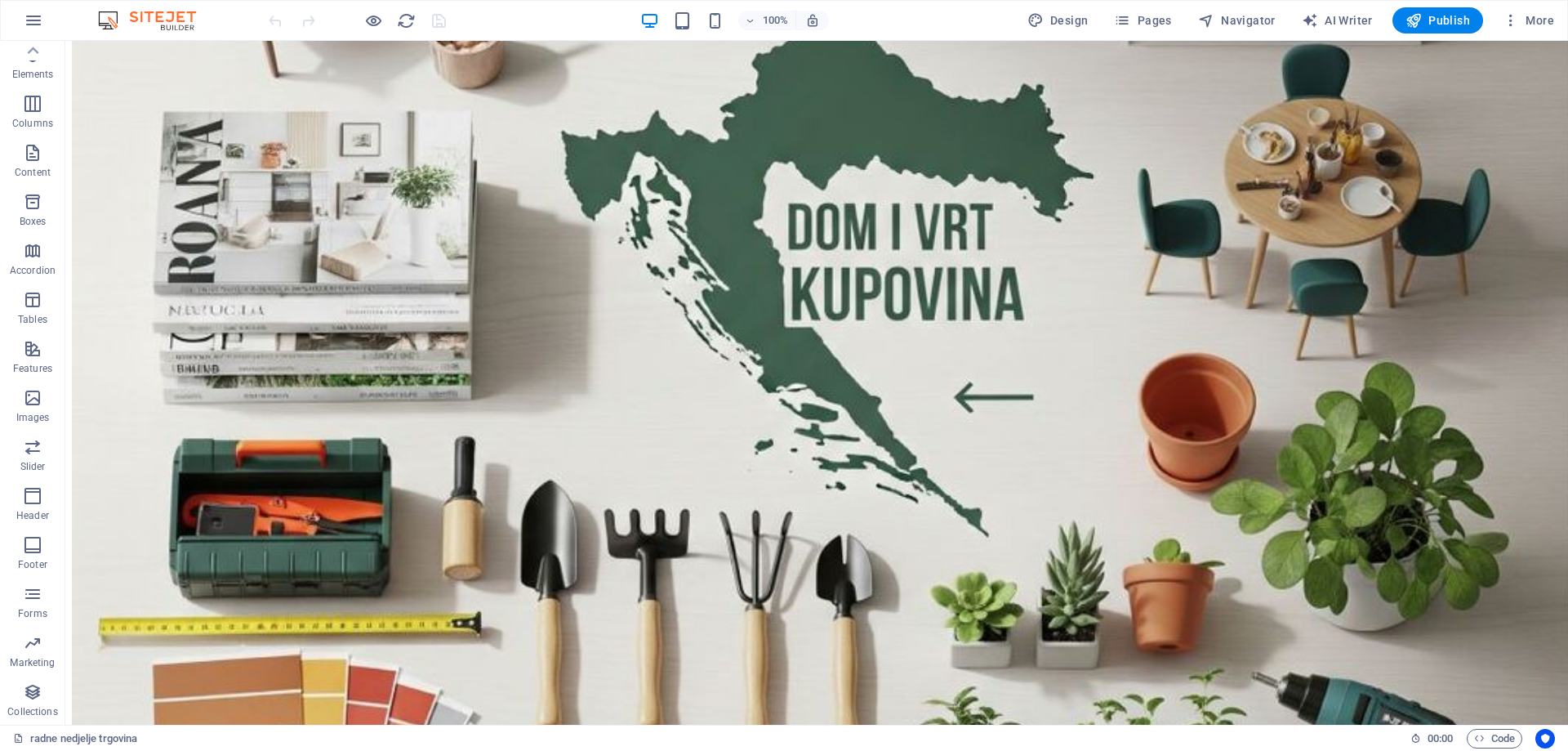
scroll to position [4725, 0]
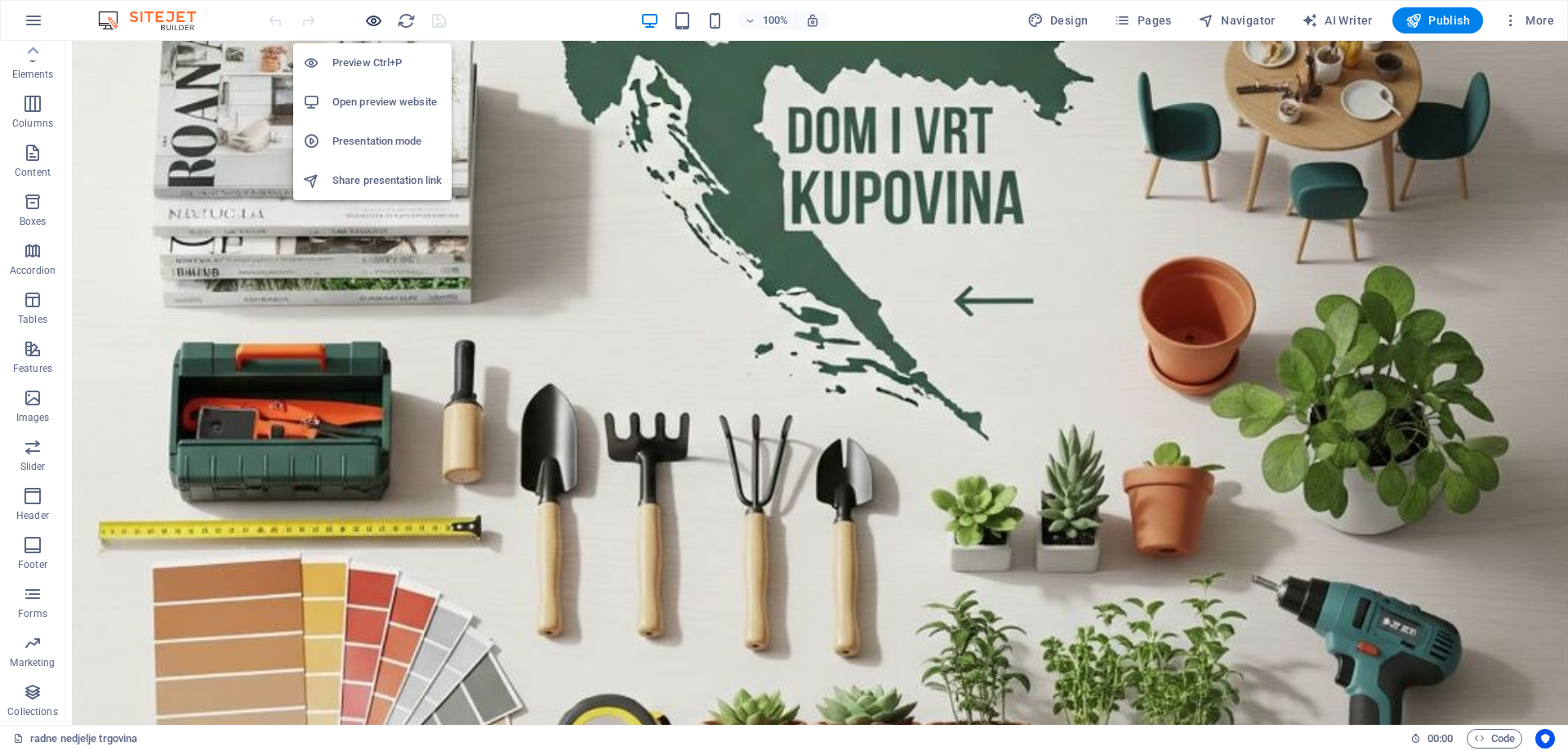
click at [370, 16] on icon "button" at bounding box center [374, 21] width 19 height 19
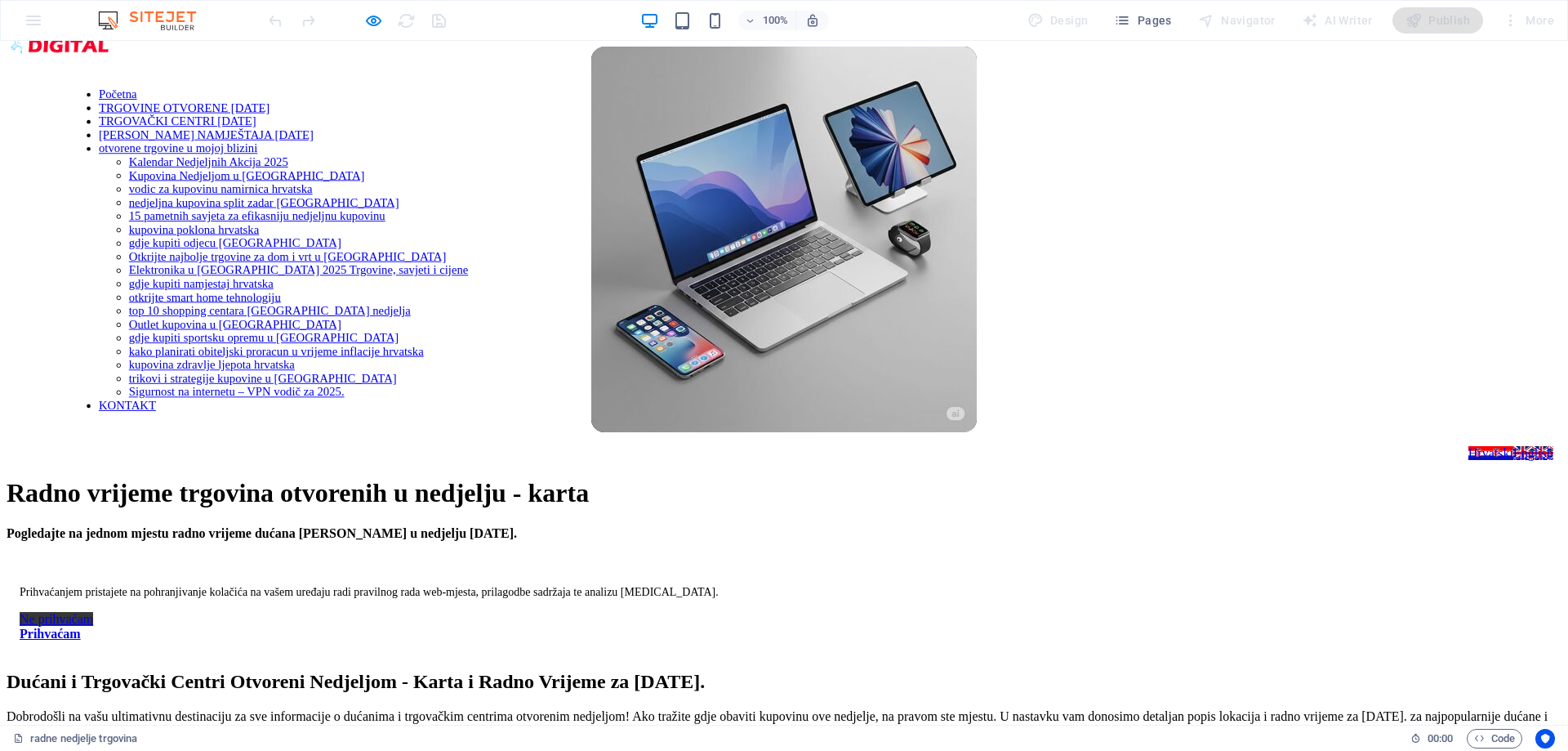
scroll to position [0, 0]
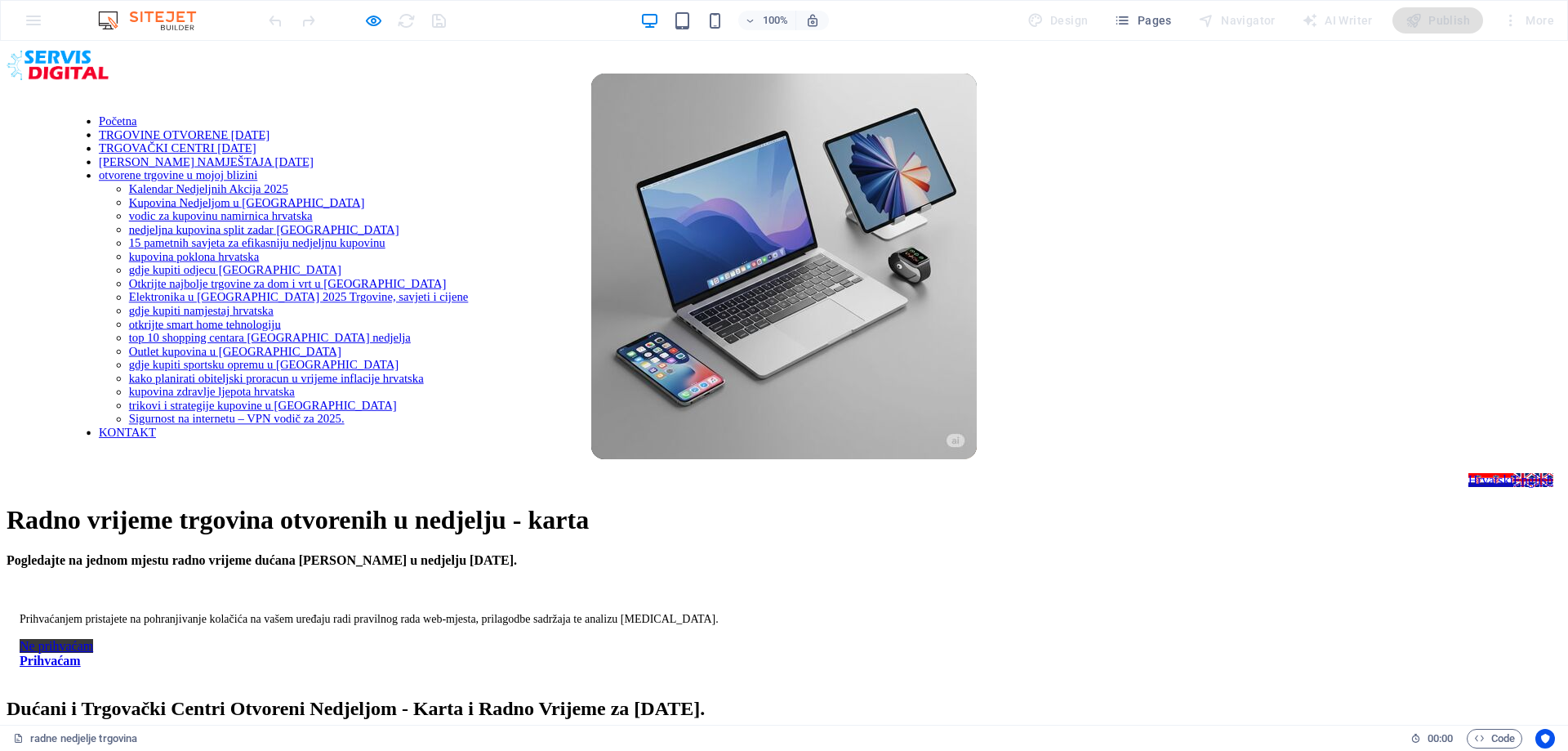
click at [369, 27] on icon "button" at bounding box center [374, 21] width 19 height 19
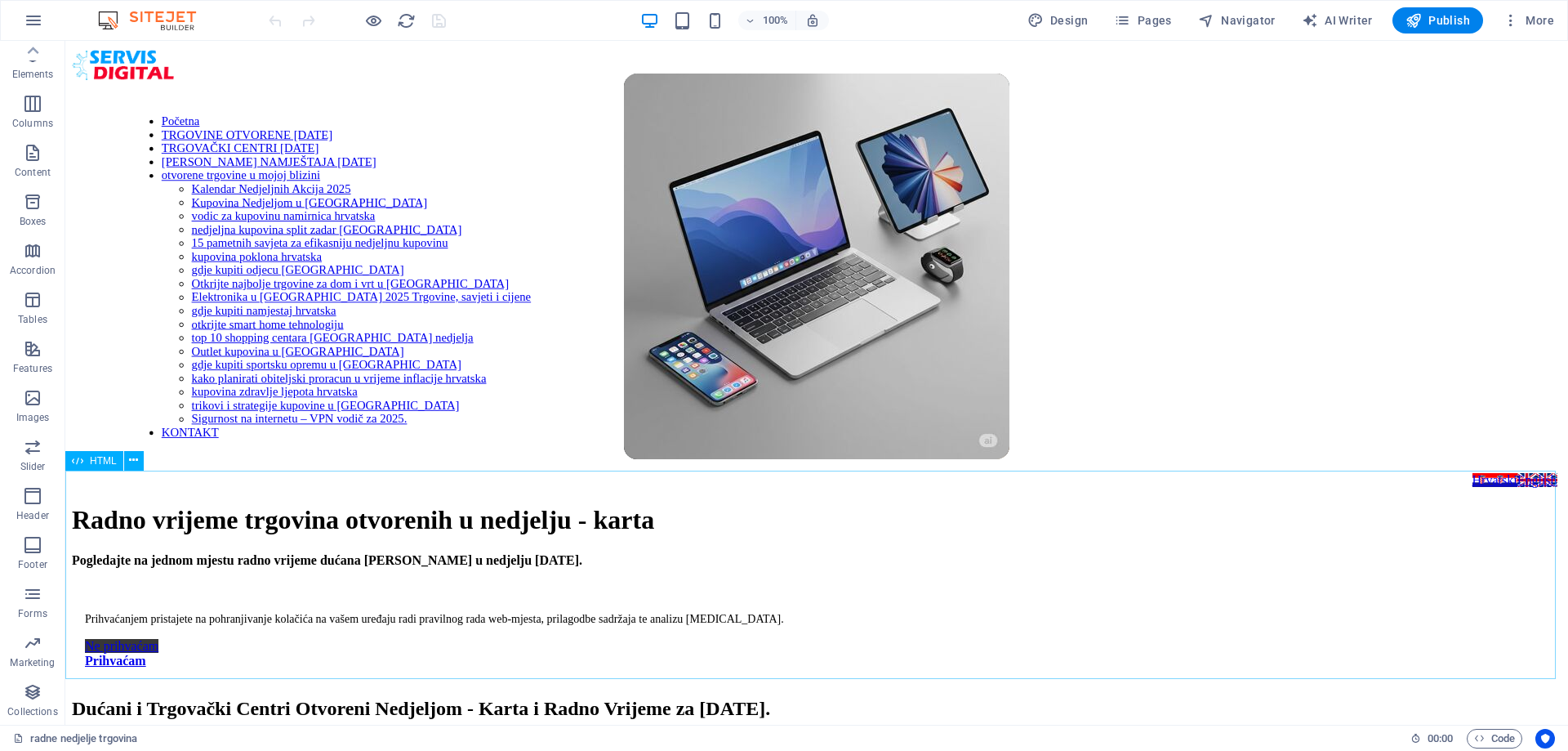
click at [95, 462] on span "HTML" at bounding box center [103, 461] width 27 height 10
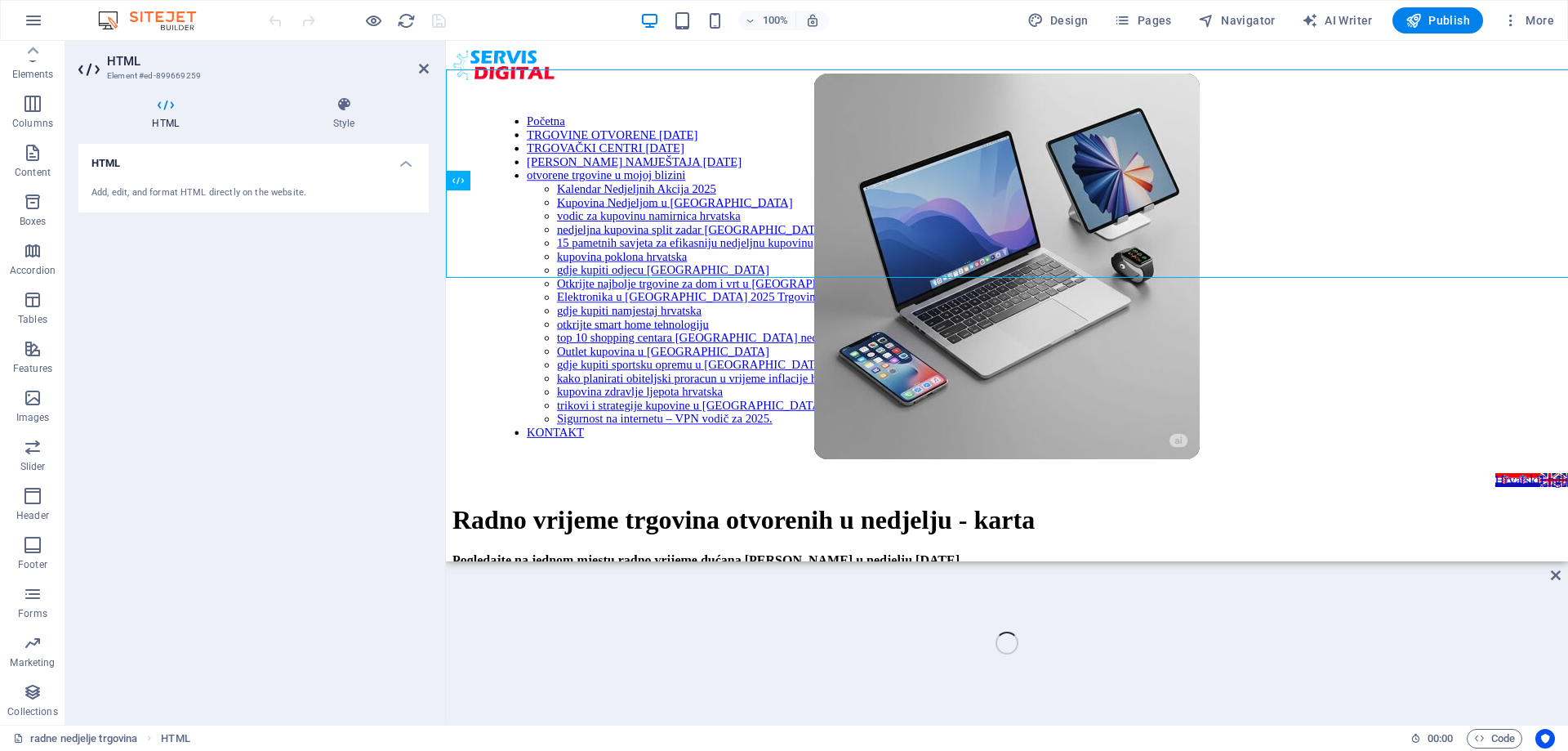
scroll to position [401, 0]
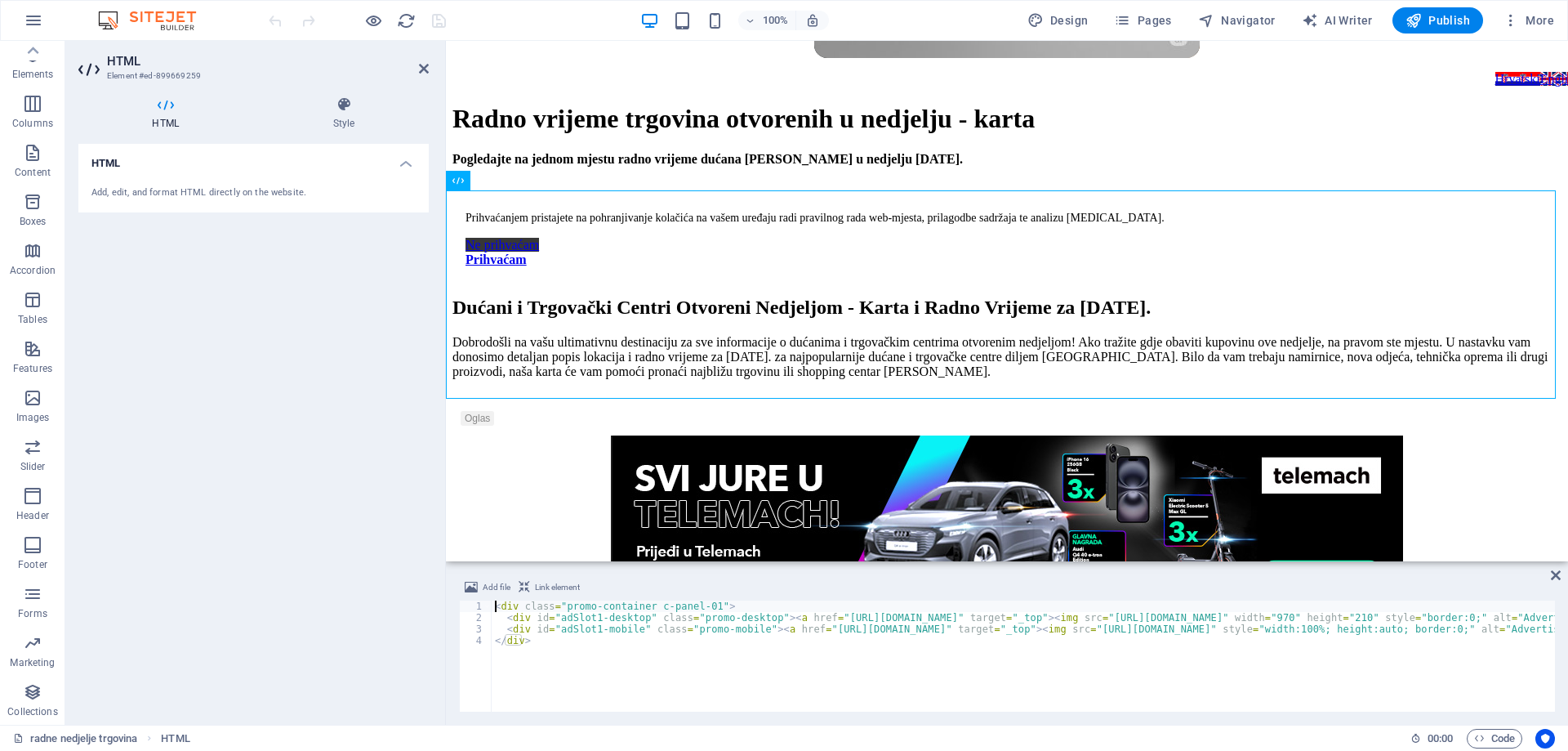
click at [535, 615] on div "< div class = "promo-container c-panel-01" > < div id = "adSlot1-desktop" class…" at bounding box center [1204, 666] width 1425 height 131
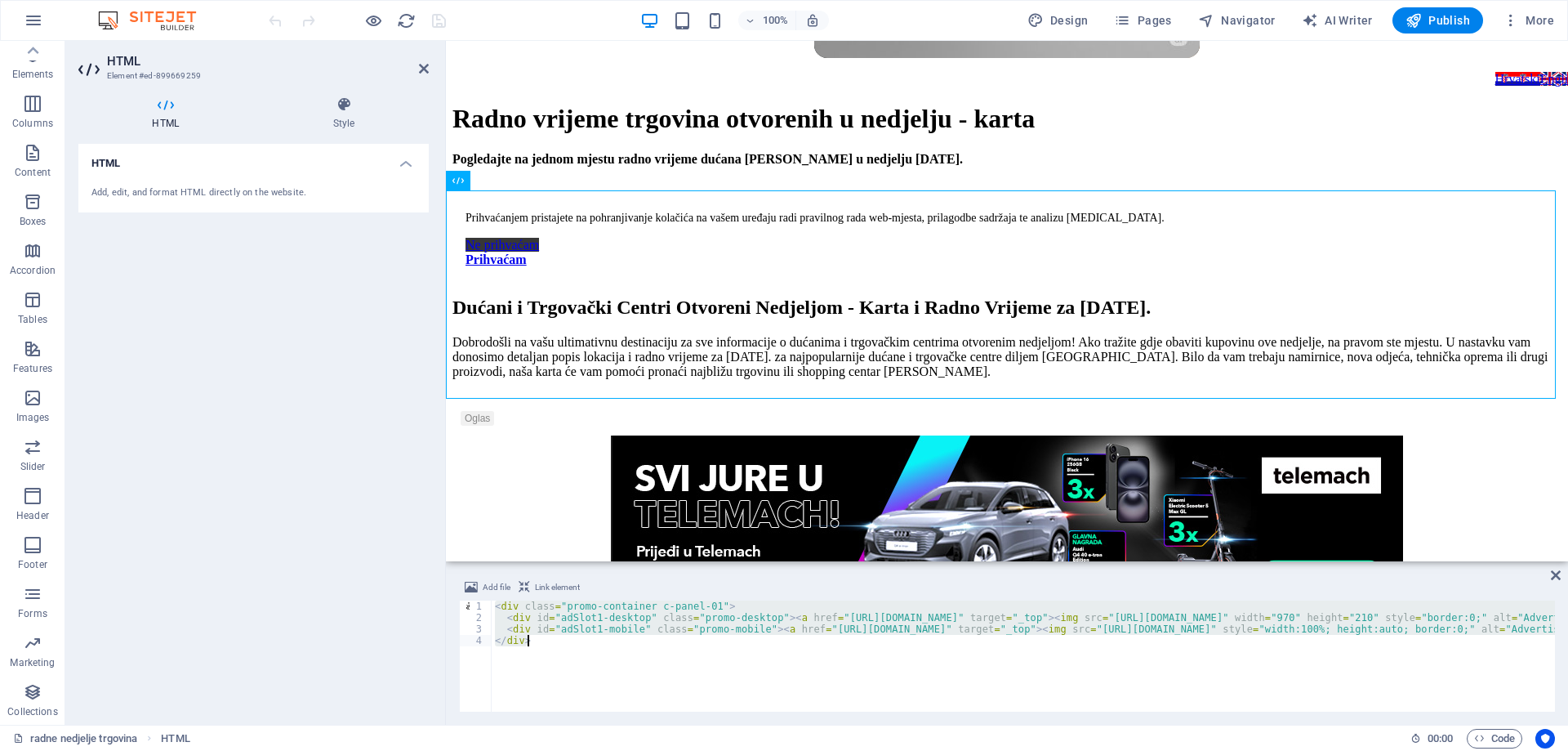
type textarea "</div>"
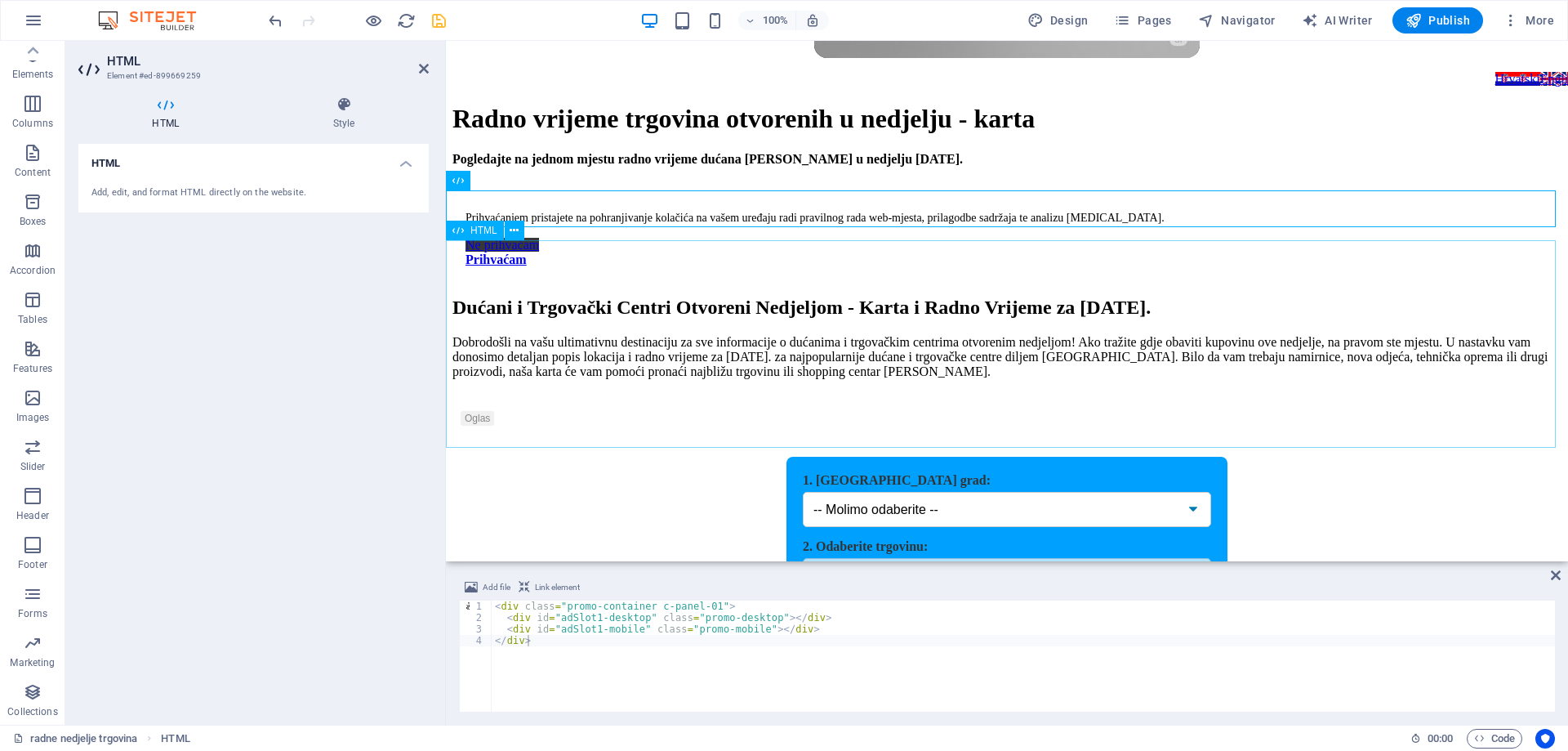
click at [620, 456] on div "1. [GEOGRAPHIC_DATA] grad: -- Molimo odaberite -- 2. Odaberite trgovinu: -- Prv…" at bounding box center [1007, 539] width 1109 height 165
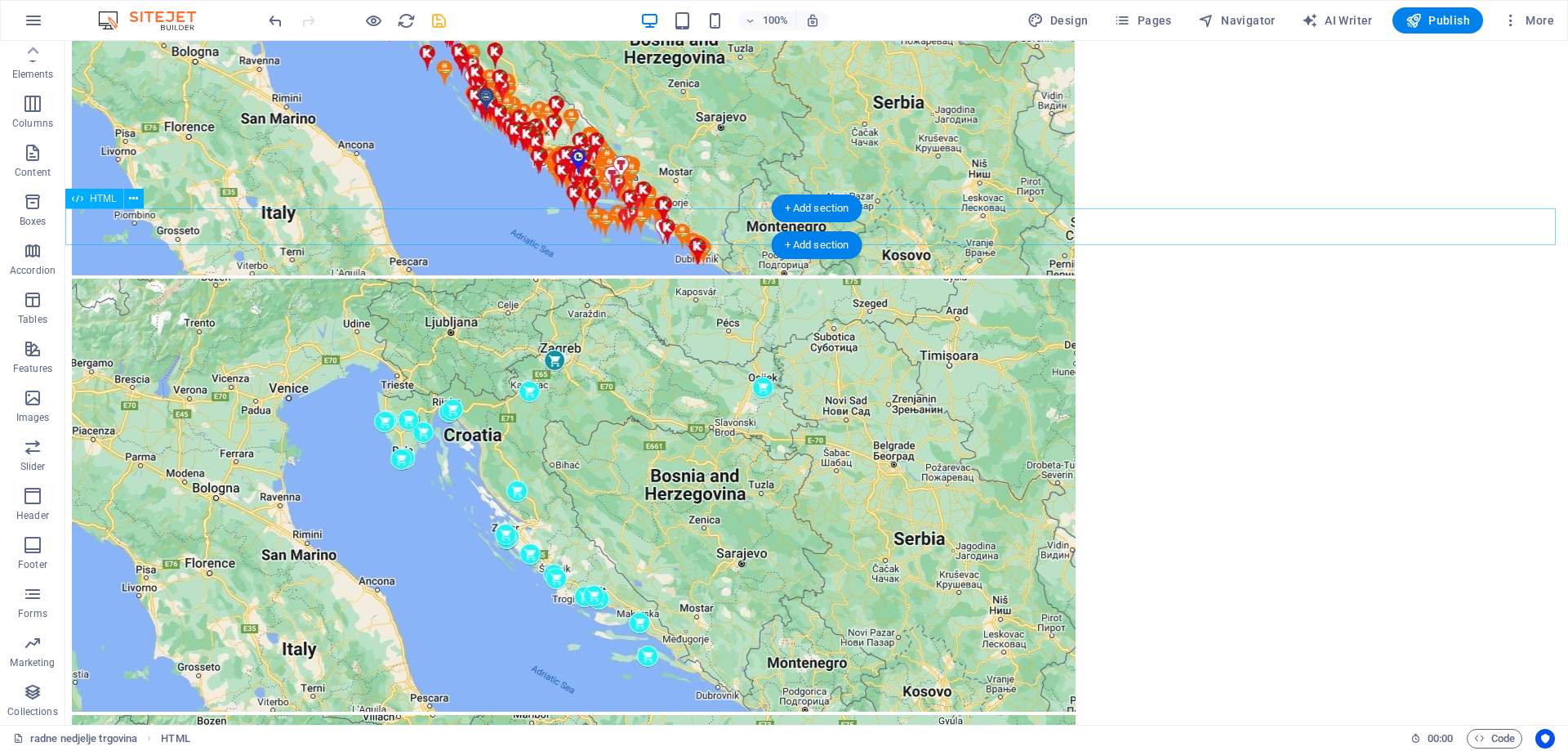
scroll to position [1708, 0]
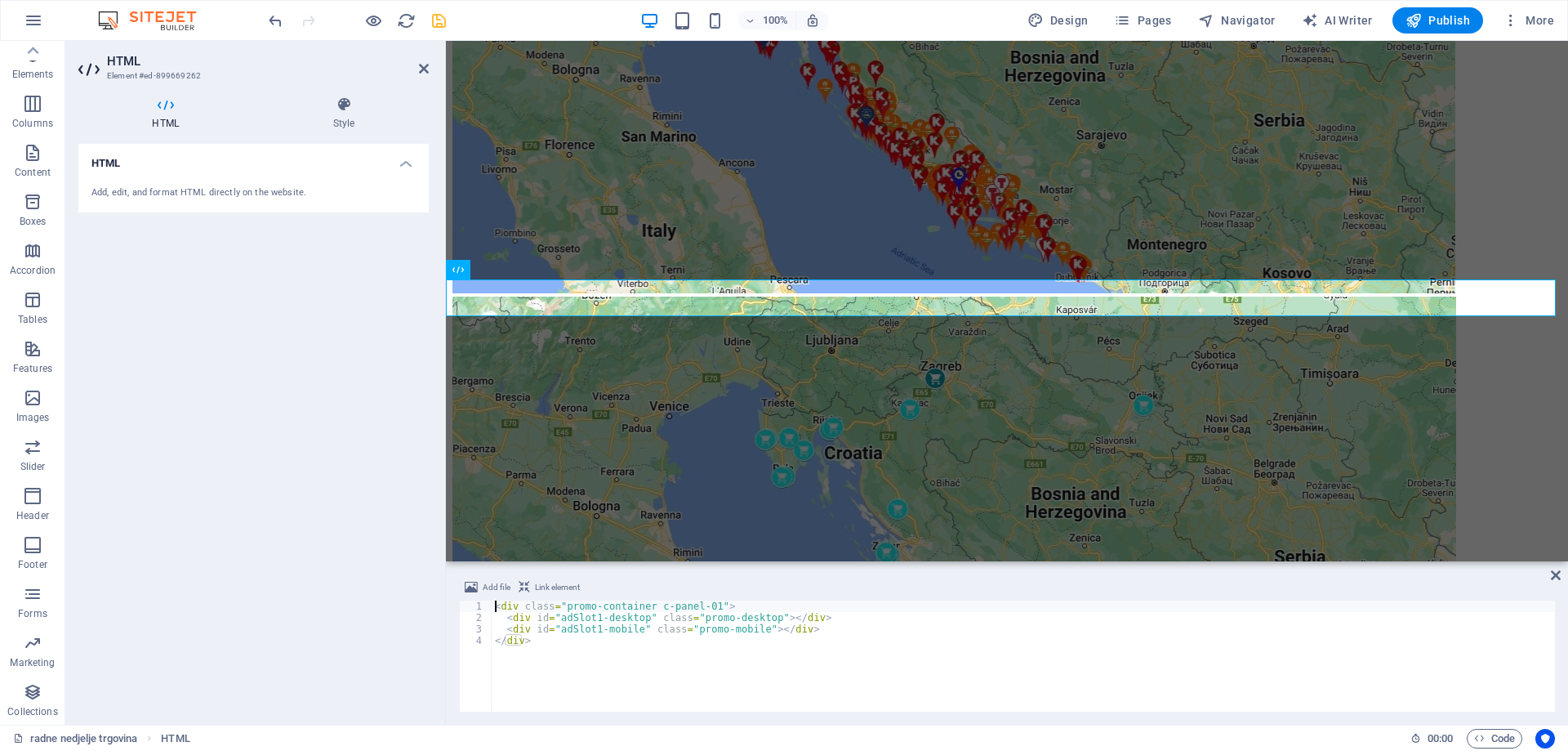
click at [566, 654] on div "< div class = "promo-container c-panel-01" > < div id = "adSlot1-desktop" class…" at bounding box center [1023, 668] width 1063 height 134
type textarea "</div>"
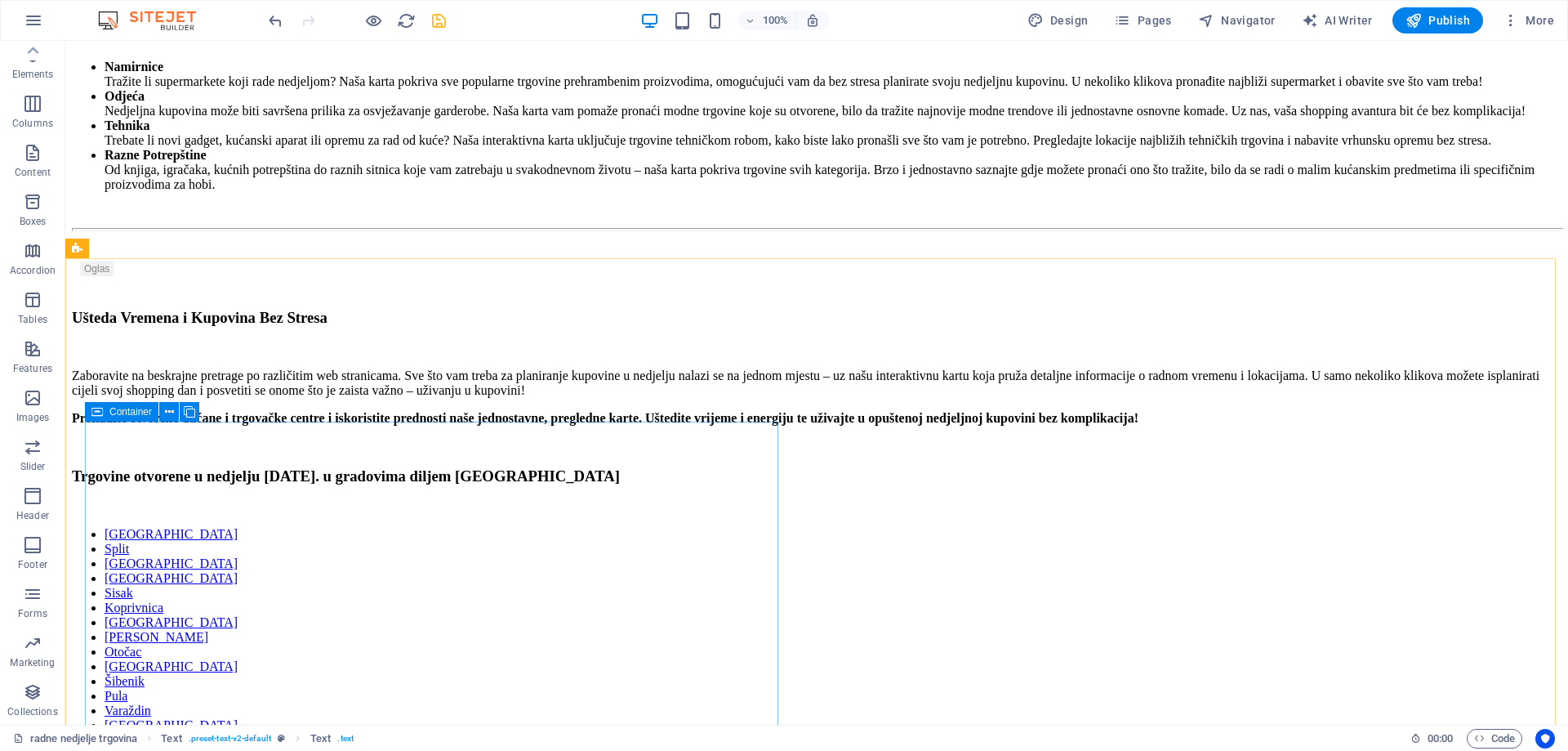
scroll to position [3097, 0]
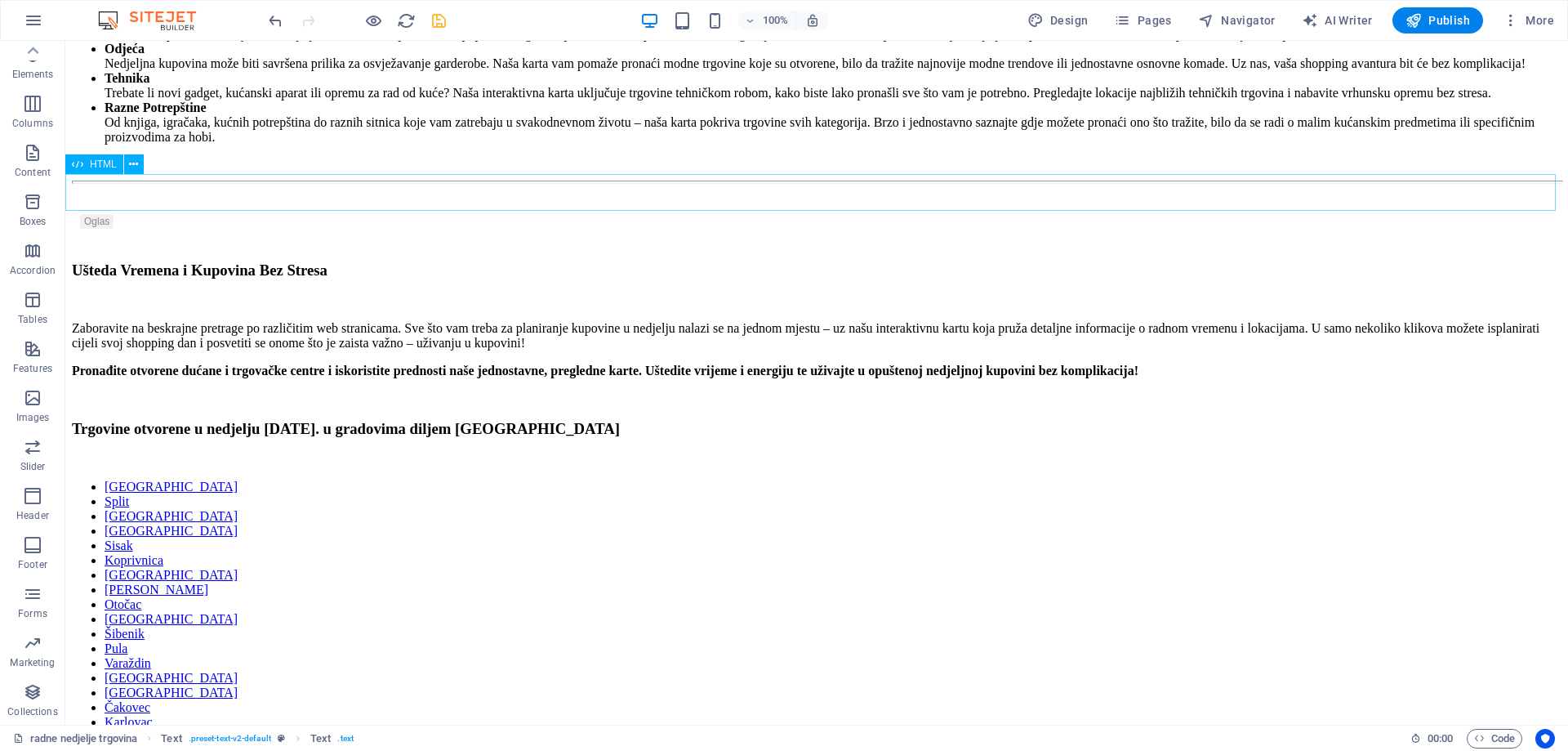
click at [90, 167] on span "HTML" at bounding box center [103, 164] width 27 height 10
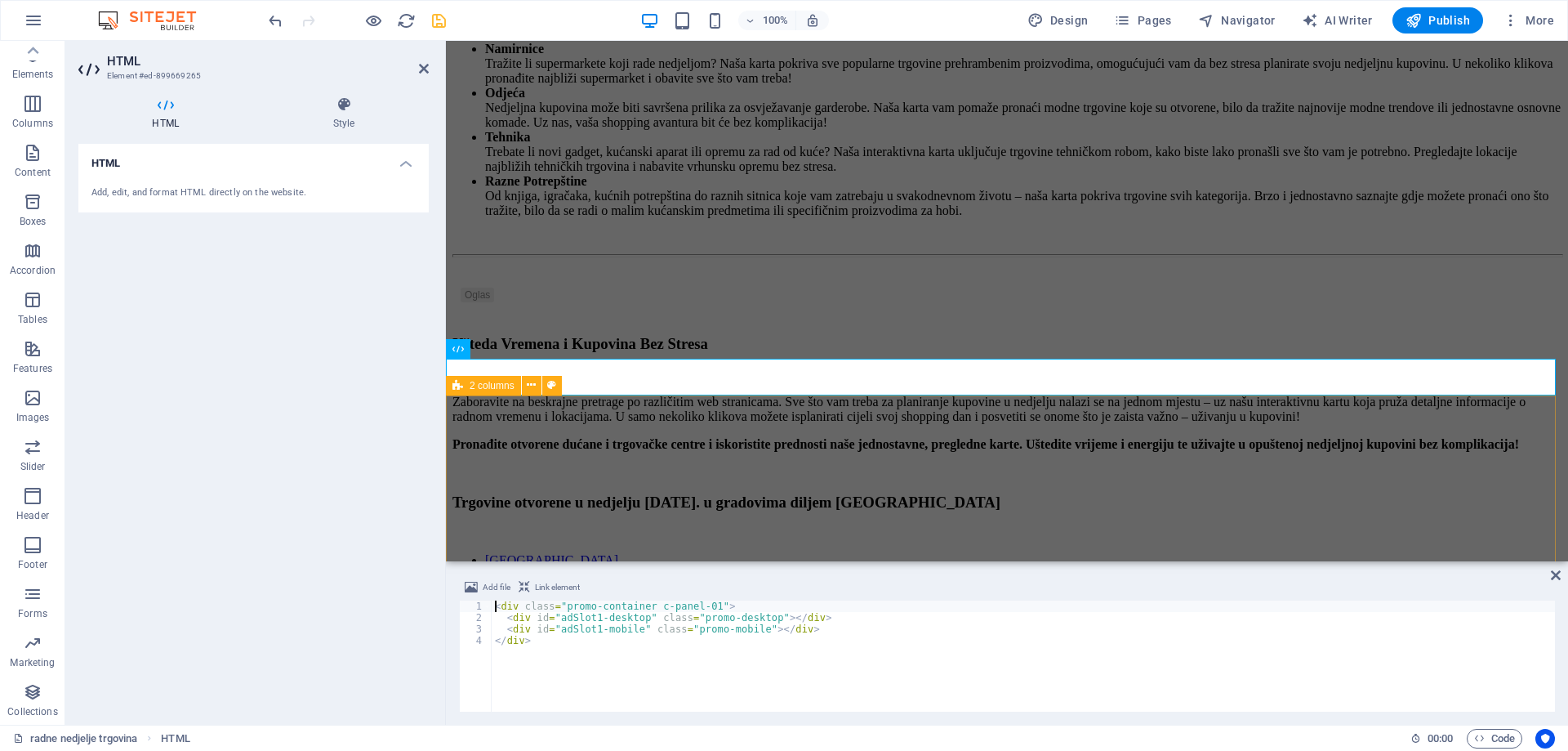
scroll to position [2820, 0]
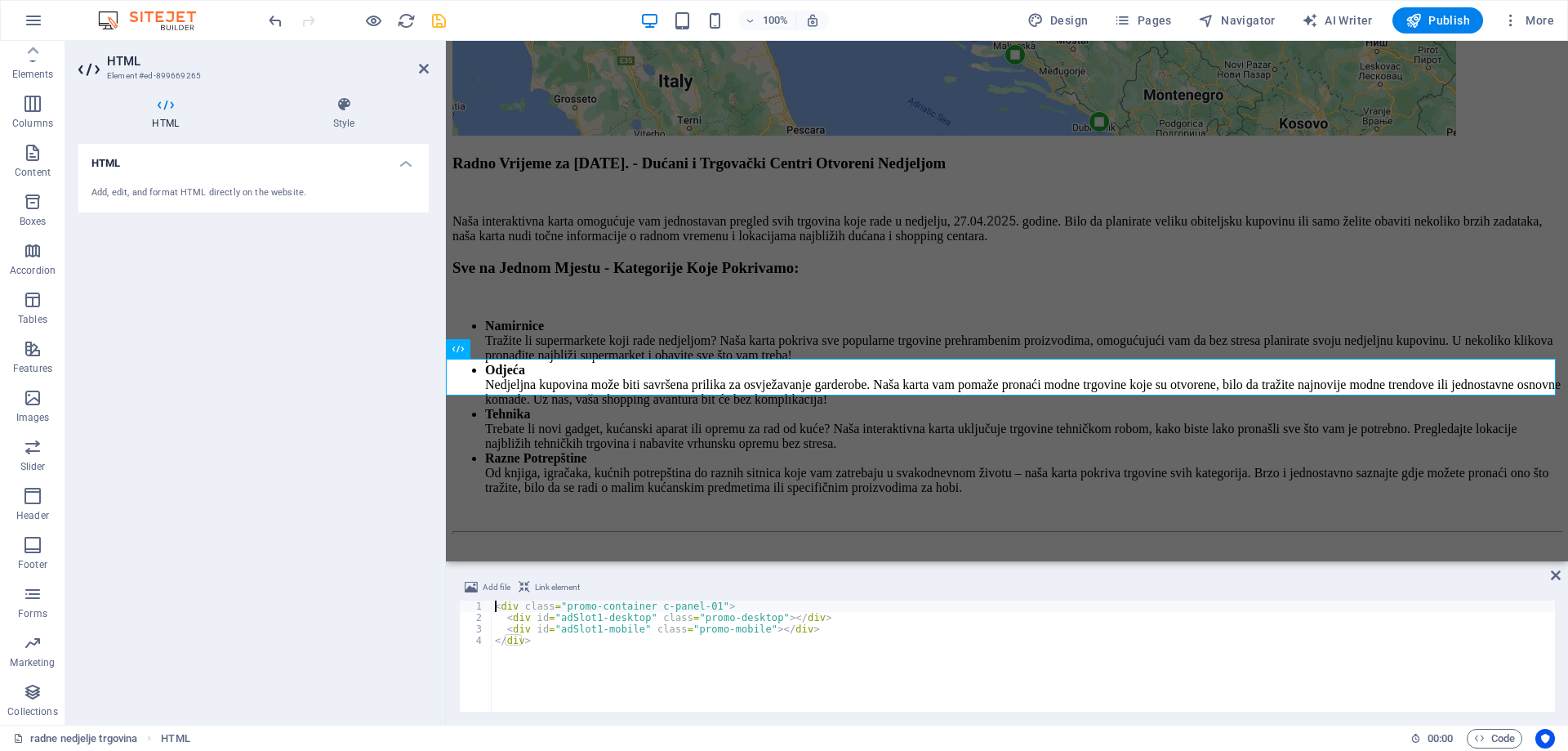
click at [588, 626] on div "< div class = "promo-container c-panel-01" > < div id = "adSlot1-desktop" class…" at bounding box center [1023, 668] width 1063 height 134
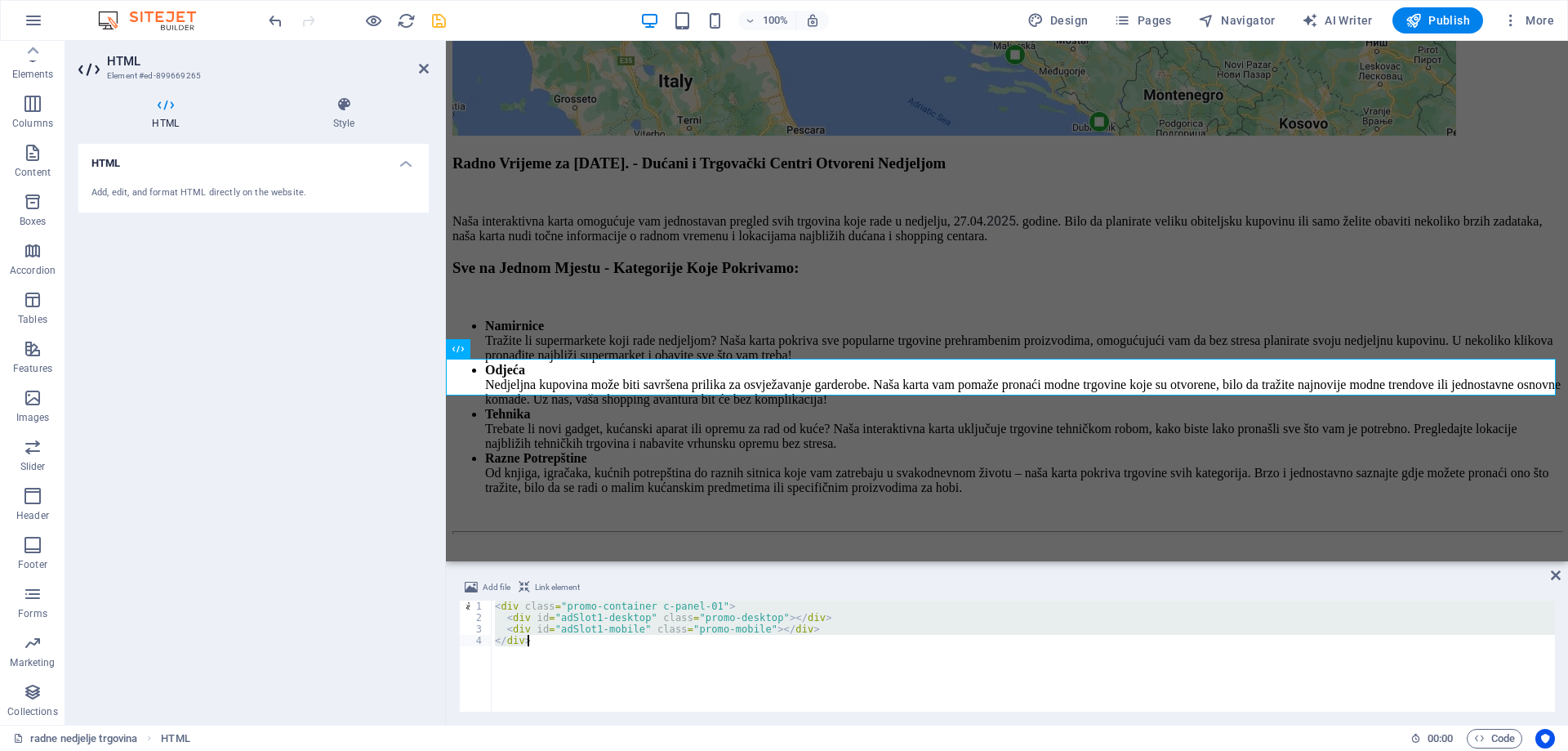
type textarea "</div>"
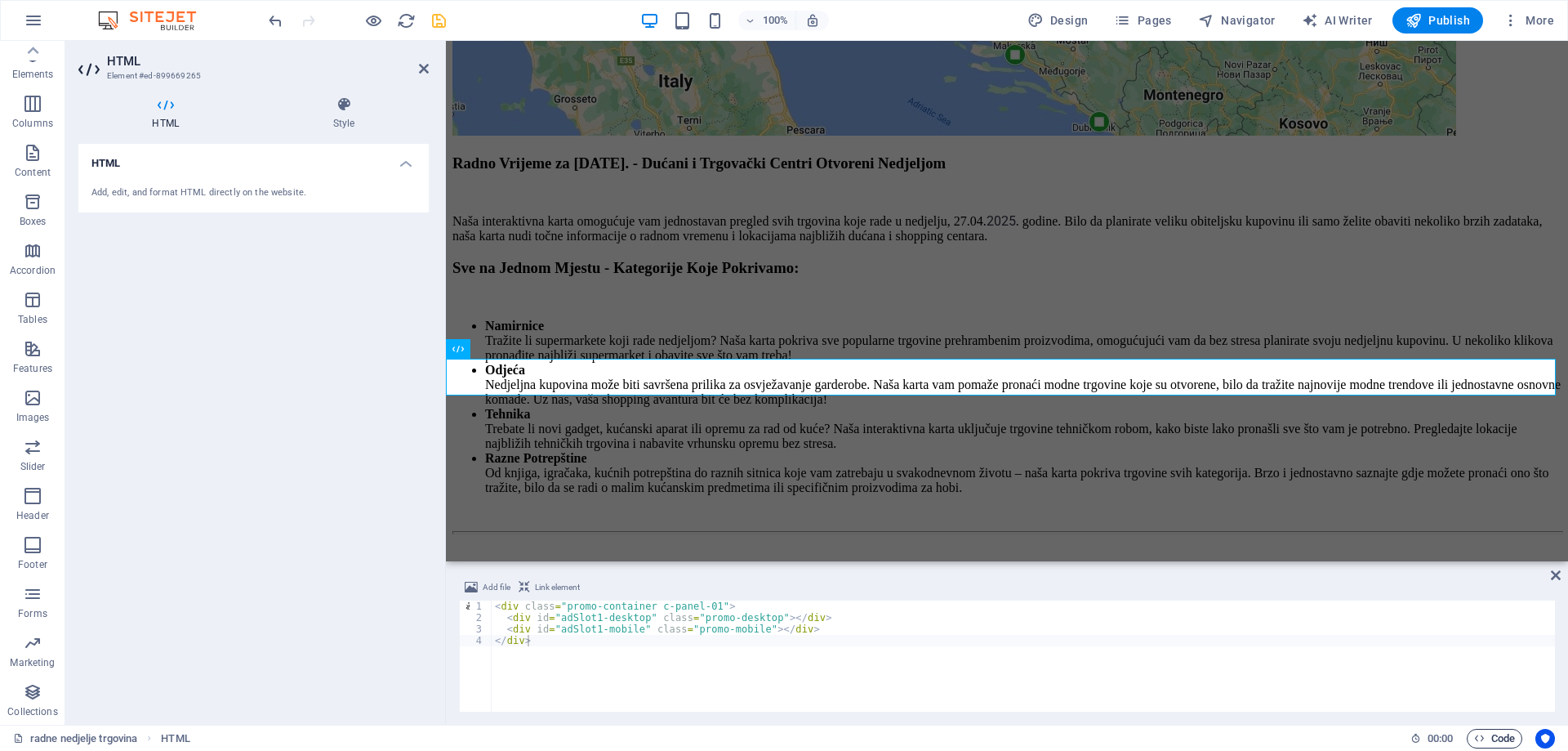
click at [1489, 732] on span "Code" at bounding box center [1494, 738] width 41 height 19
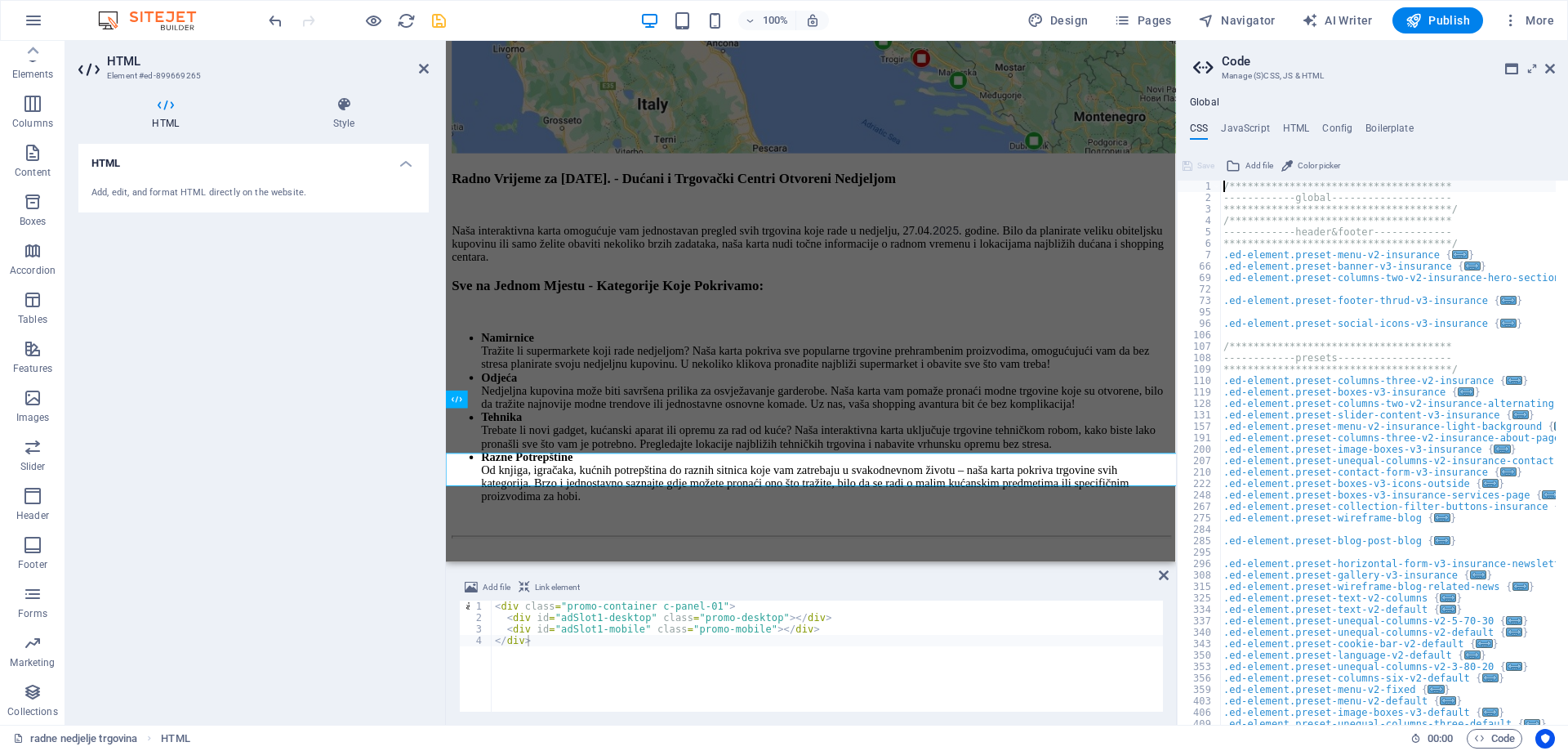
scroll to position [2680, 0]
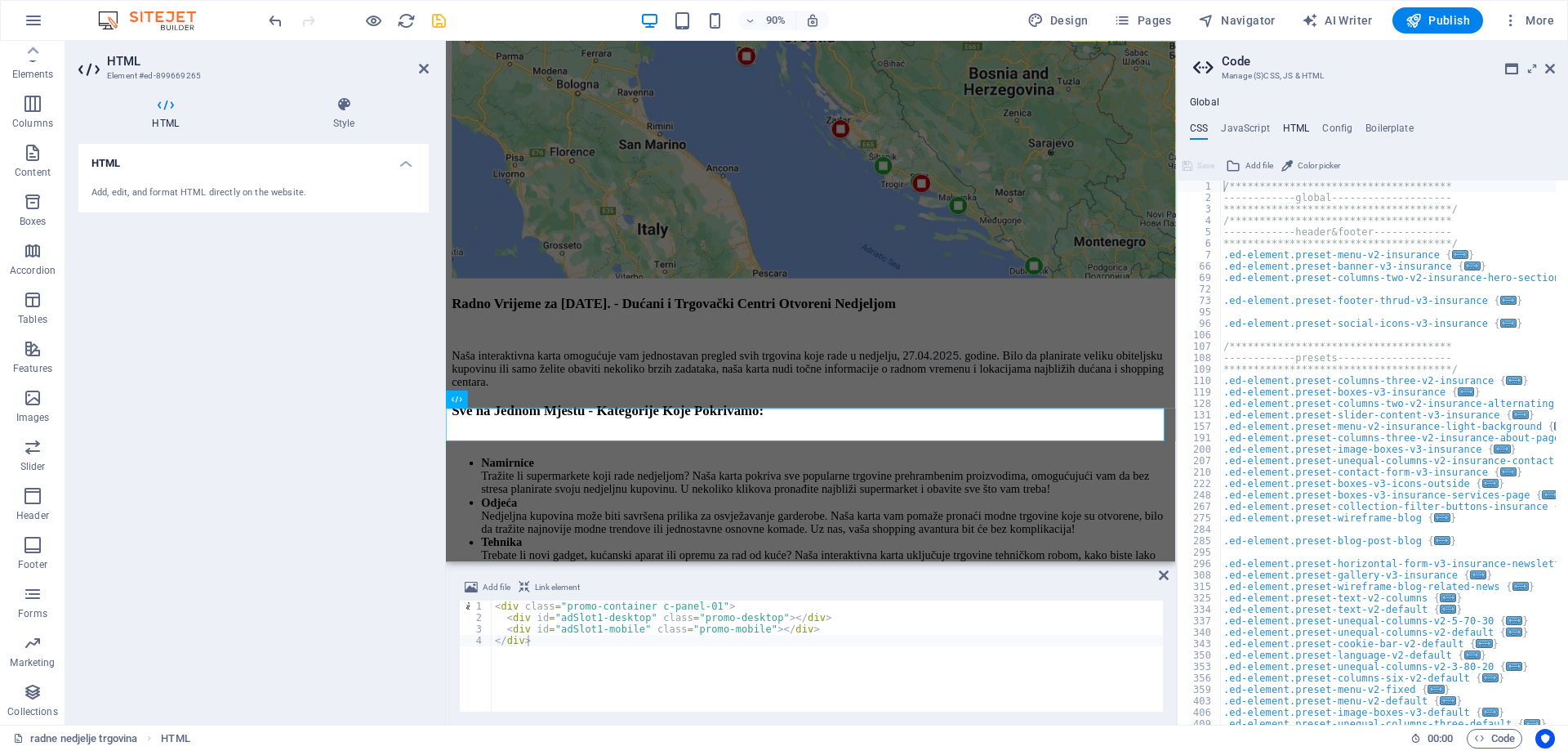
click at [1293, 129] on h4 "HTML" at bounding box center [1296, 132] width 27 height 18
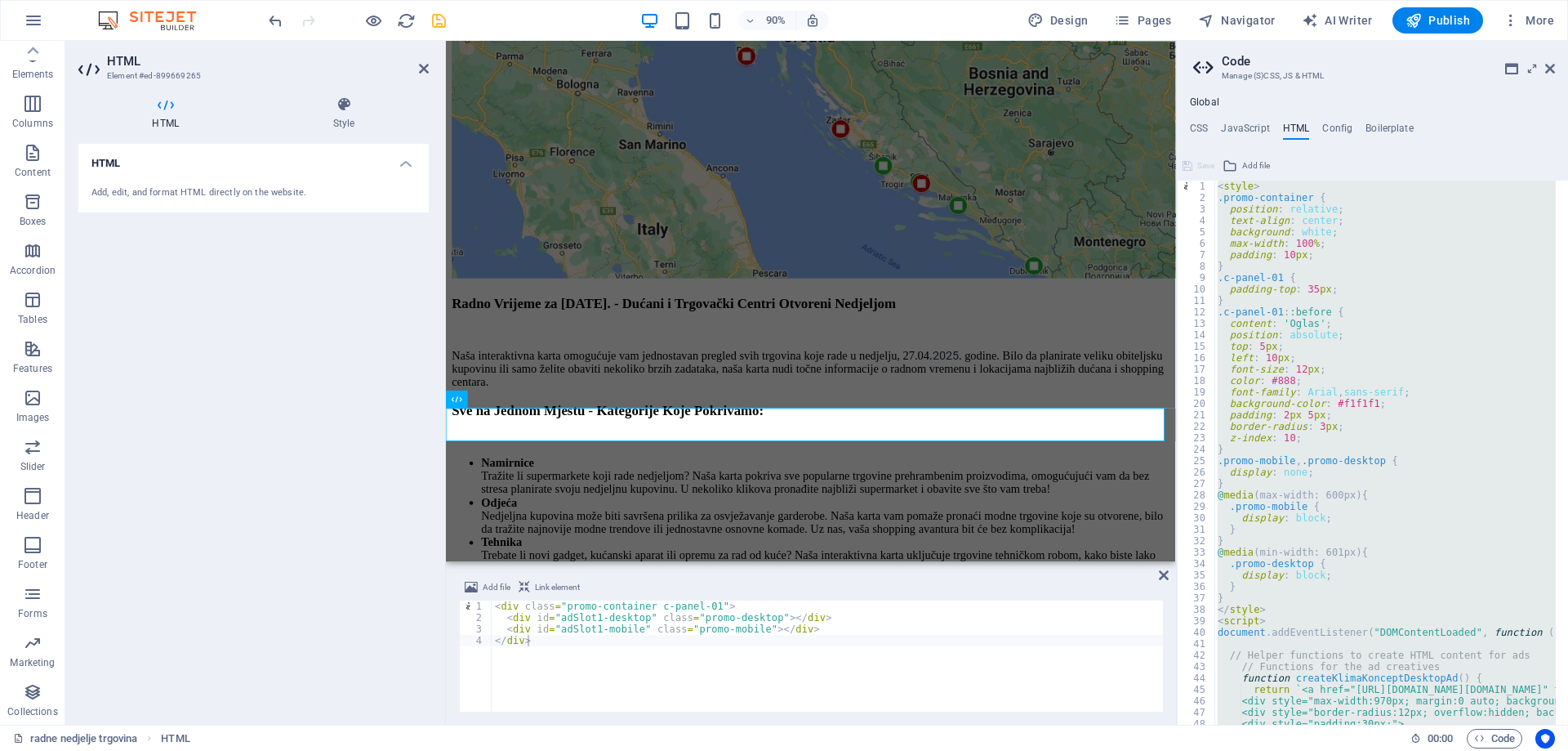
click at [1350, 369] on div "< style > .promo-container { position : relative ; text-align : center ; backgr…" at bounding box center [1385, 452] width 341 height 544
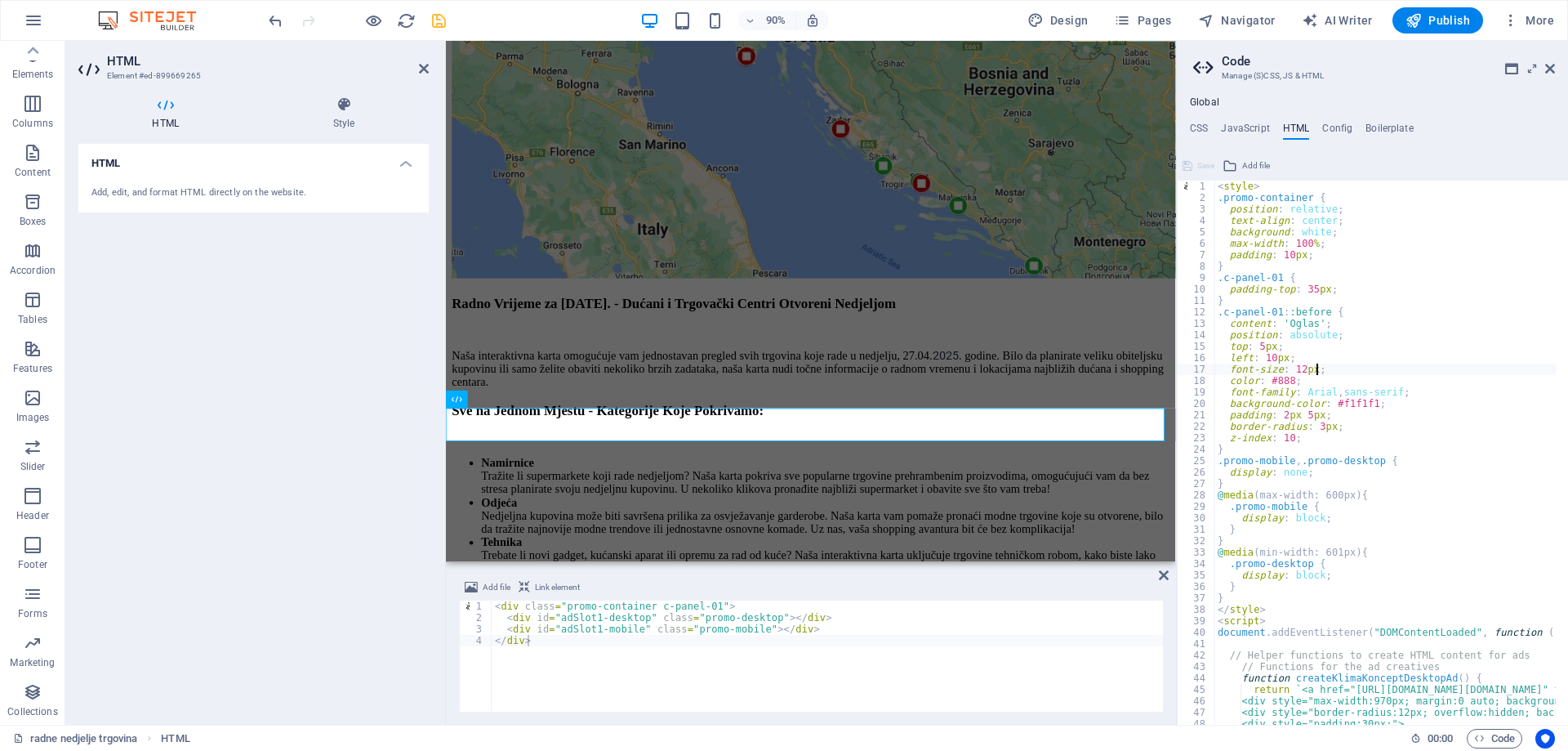
type textarea "{{content}}"
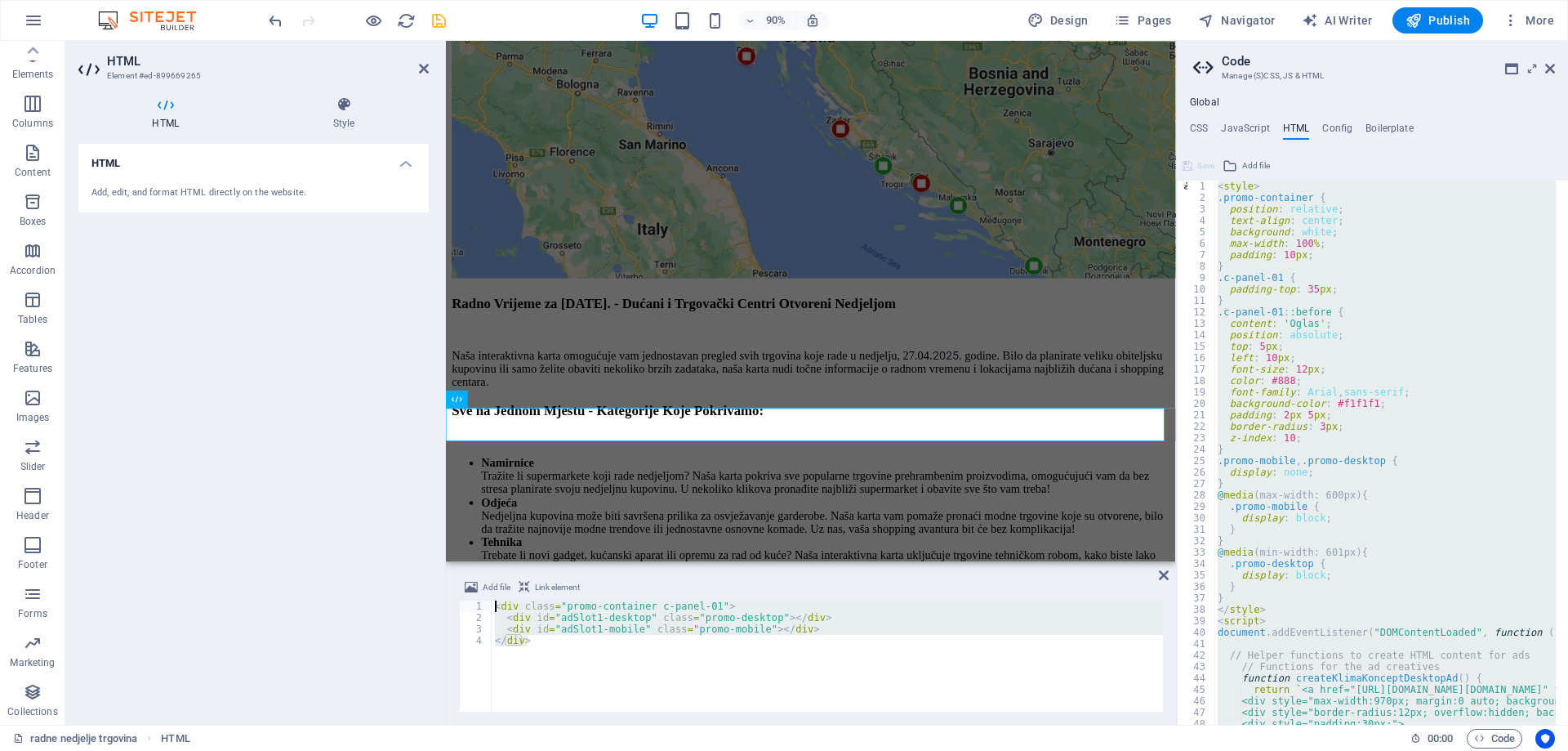
drag, startPoint x: 537, startPoint y: 642, endPoint x: 475, endPoint y: 603, distance: 73.2
click at [475, 603] on div "</div> 1 2 3 4 < div class = "promo-container c-panel-01" > < div id = "adSlot1…" at bounding box center [811, 656] width 704 height 111
type textarea "<div class="promo-container c-panel-01"> <div id="adSlot1-desktop" class="promo…"
click at [1237, 596] on div "< style > .promo-container { position : relative ; text-align : center ; backgr…" at bounding box center [1385, 452] width 341 height 544
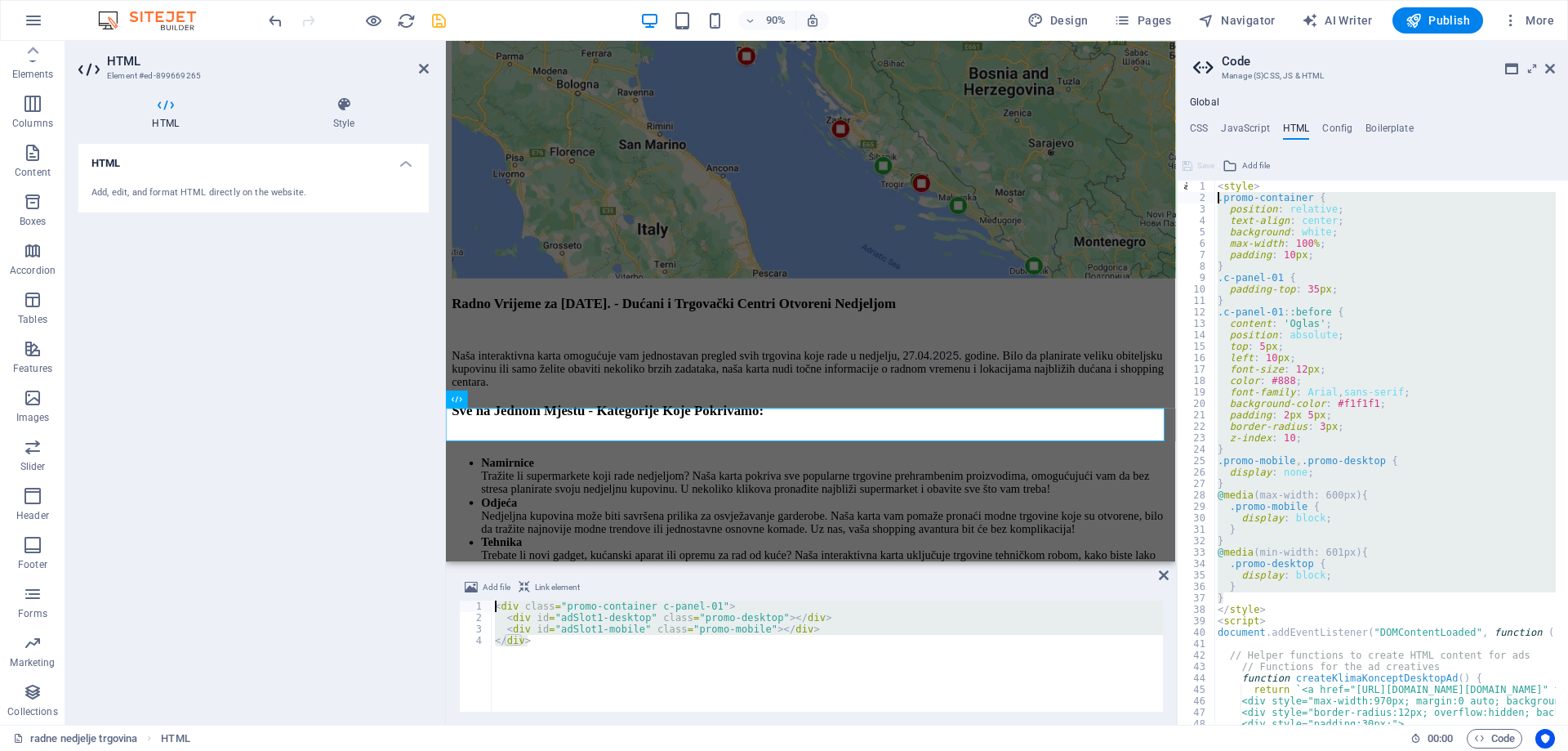
drag, startPoint x: 1232, startPoint y: 599, endPoint x: 1214, endPoint y: 199, distance: 400.4
click at [1214, 199] on div "} 1 2 3 4 5 6 7 8 9 10 11 12 13 14 15 16 17 18 19 20 21 22 23 24 25 26 27 28 29…" at bounding box center [1372, 452] width 391 height 544
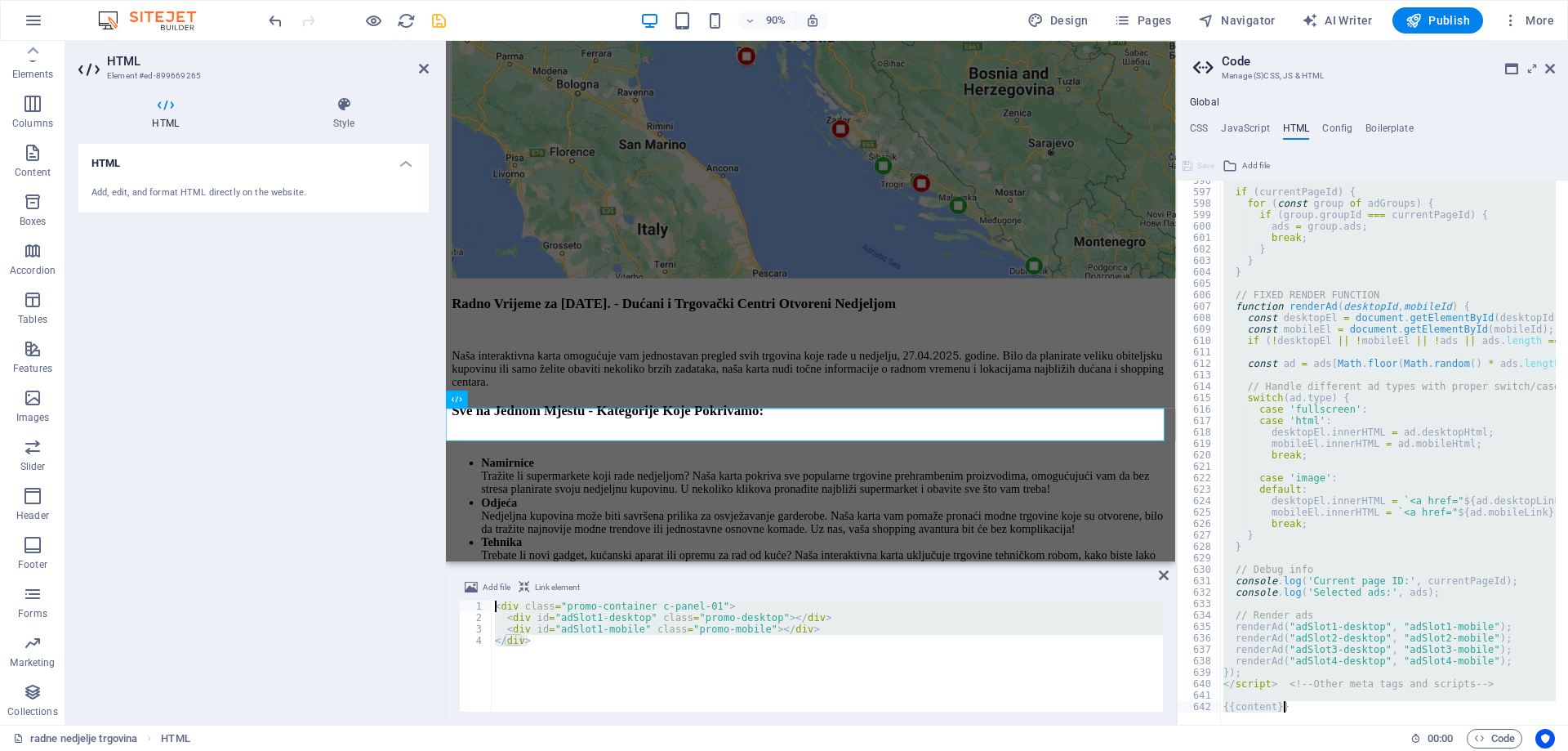
scroll to position [6812, 0]
drag, startPoint x: 1230, startPoint y: 653, endPoint x: 1272, endPoint y: 683, distance: 51.6
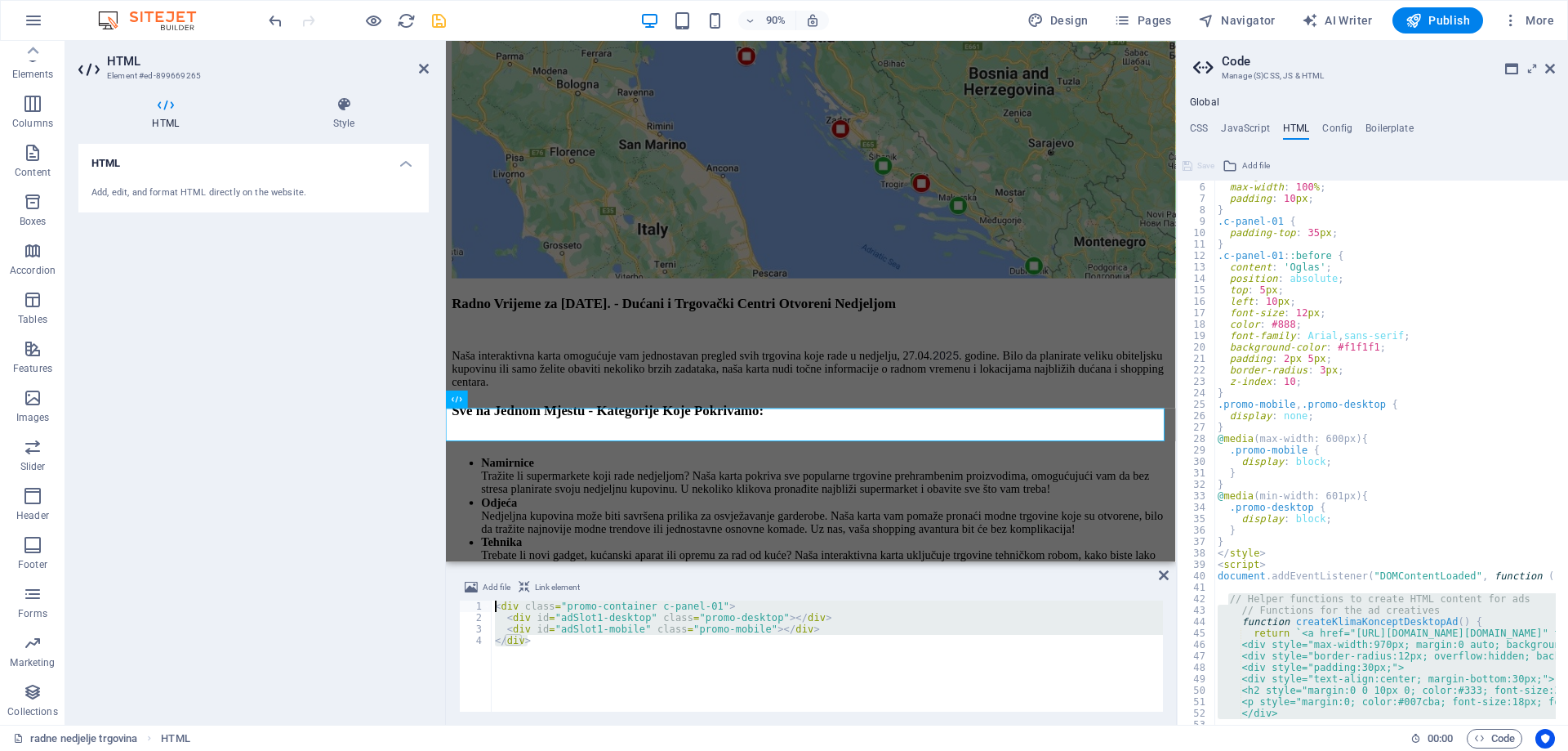
scroll to position [68, 0]
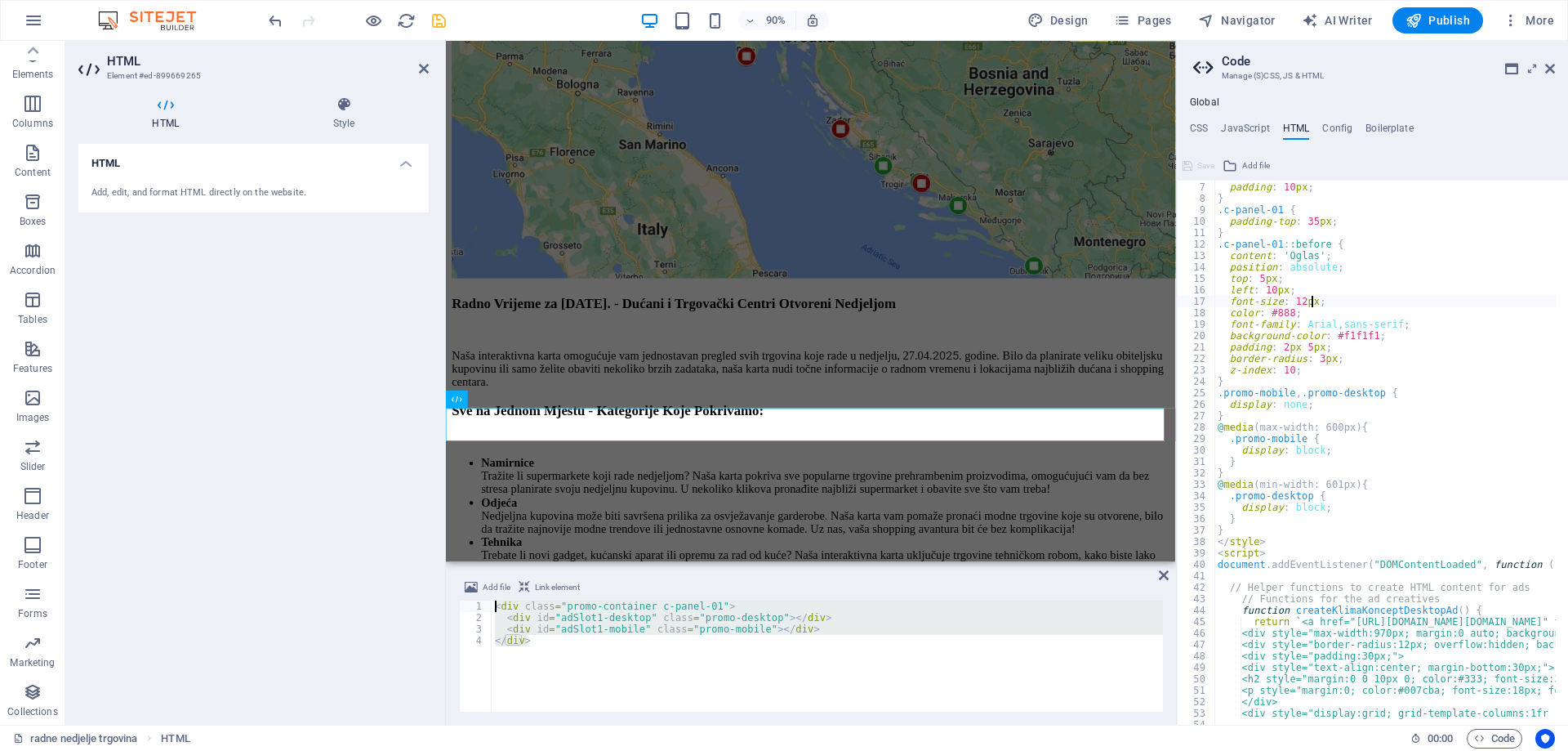
type textarea "{{content}}"
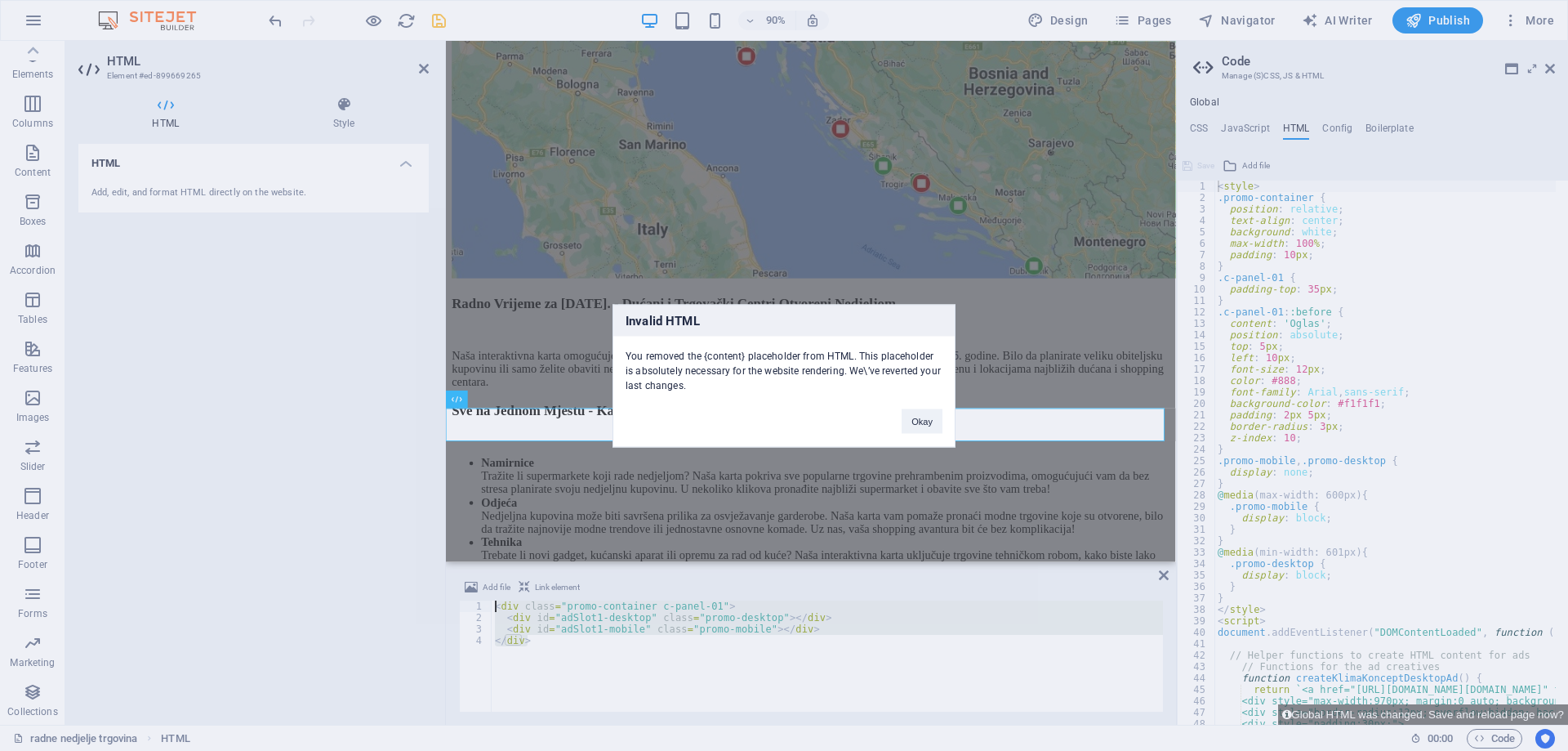
scroll to position [0, 0]
click at [917, 419] on button "Okay" at bounding box center [922, 421] width 41 height 24
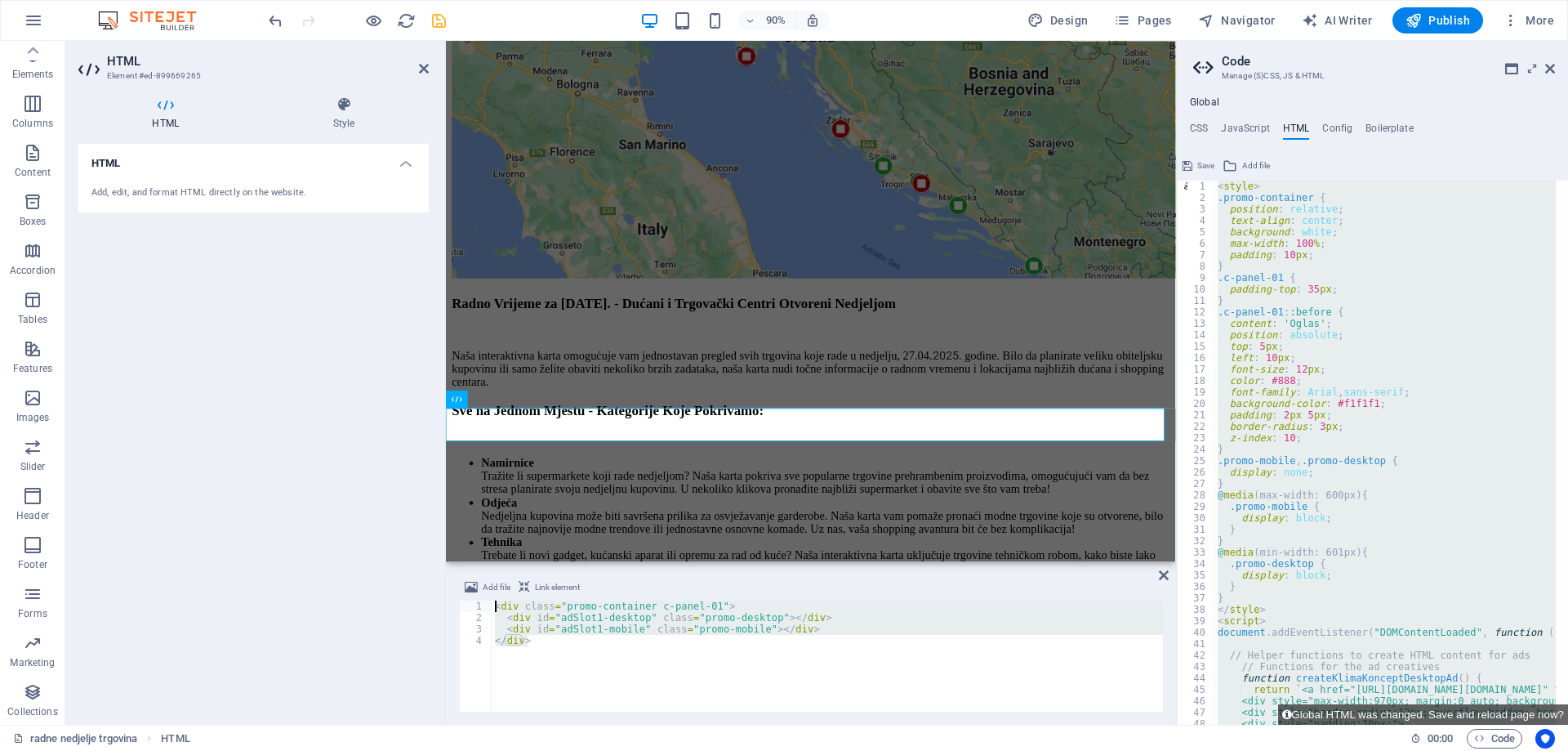
drag, startPoint x: 1342, startPoint y: 340, endPoint x: 1335, endPoint y: 332, distance: 10.6
click at [1340, 339] on div "< style > .promo-container { position : relative ; text-align : center ; backgr…" at bounding box center [1385, 452] width 341 height 544
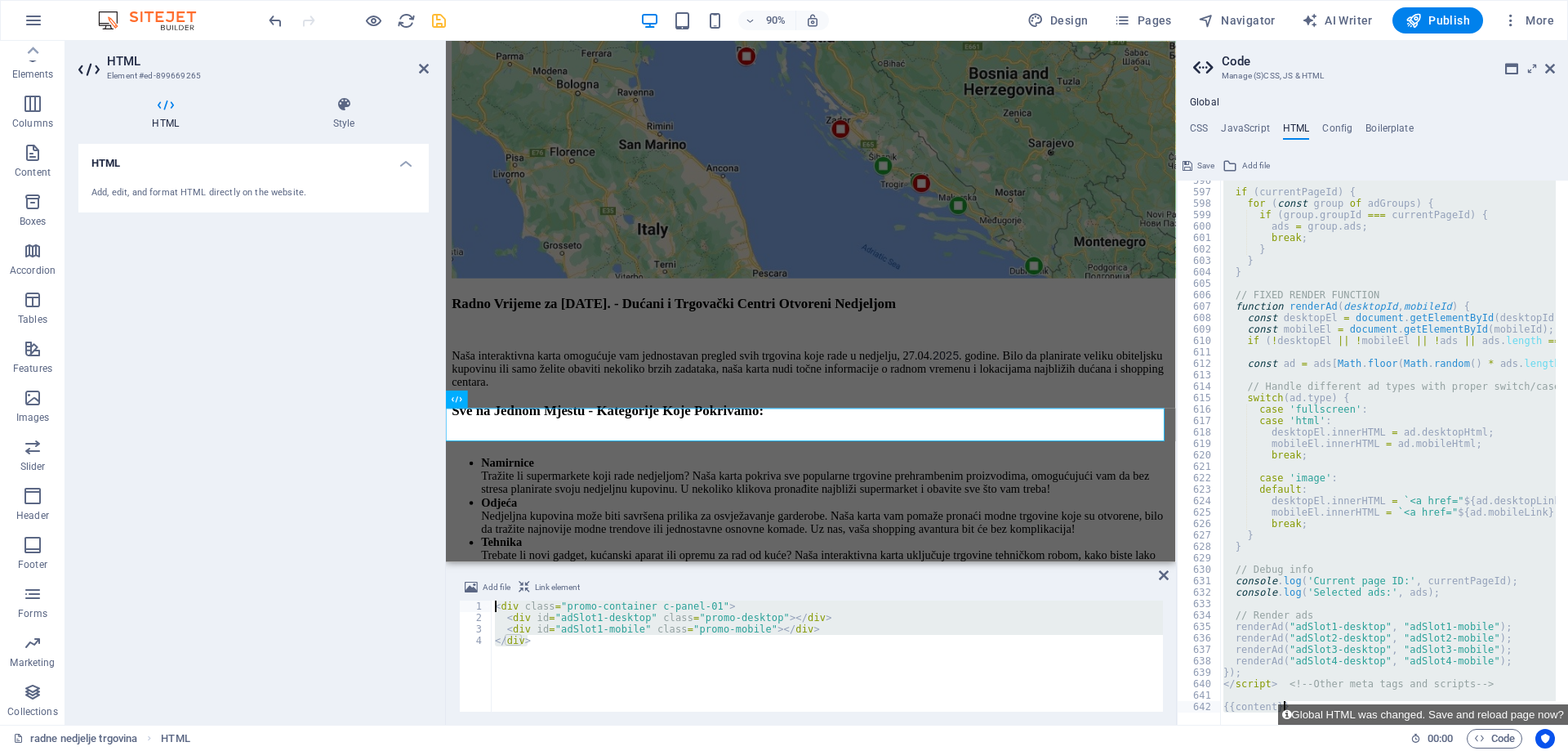
scroll to position [6812, 0]
drag, startPoint x: 1216, startPoint y: 184, endPoint x: 1273, endPoint y: 685, distance: 504.2
type textarea "<!-- Other meta tags and scripts -->"
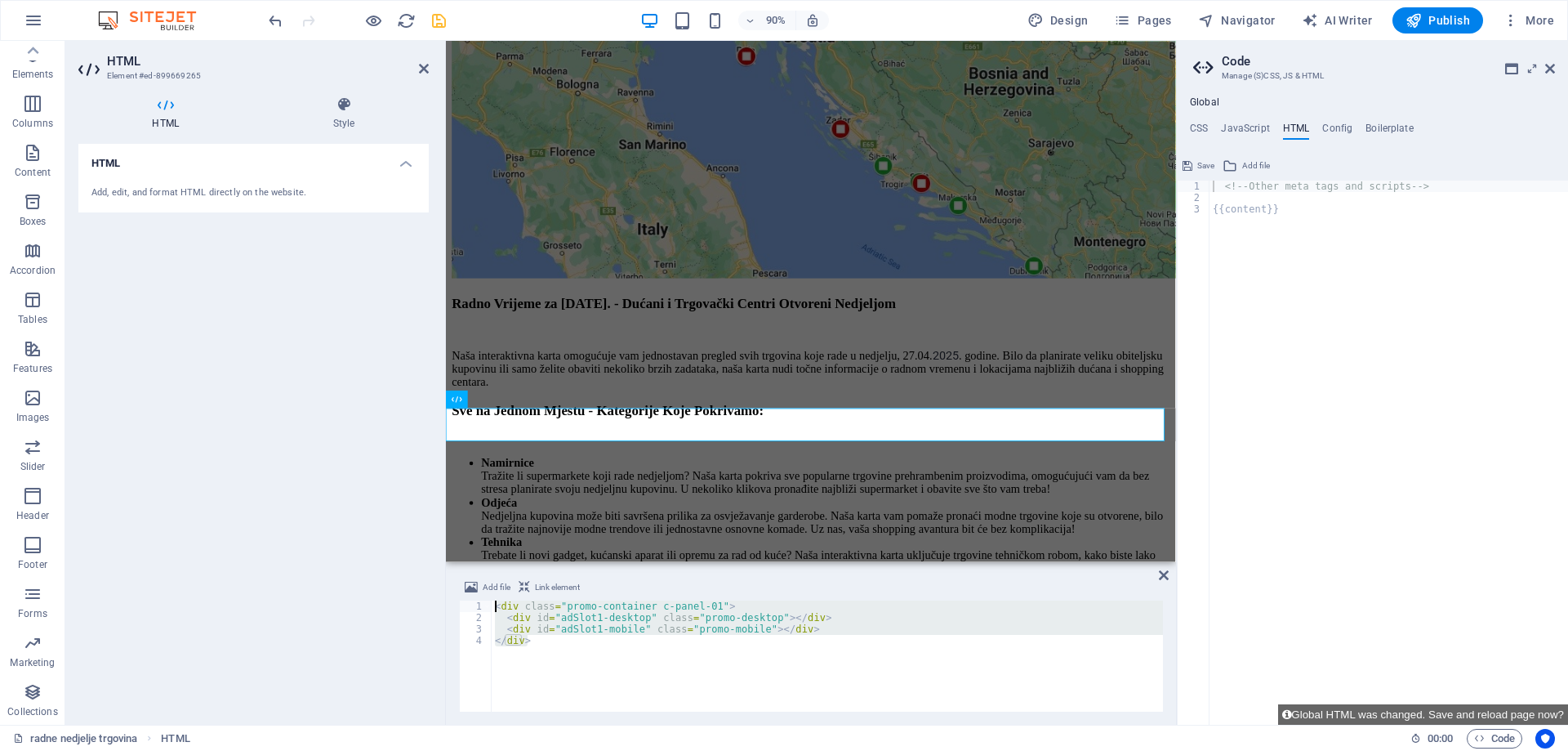
click at [1209, 129] on ul "CSS JavaScript HTML Config Boilerplate" at bounding box center [1372, 132] width 391 height 18
click at [1198, 129] on h4 "CSS" at bounding box center [1199, 132] width 18 height 18
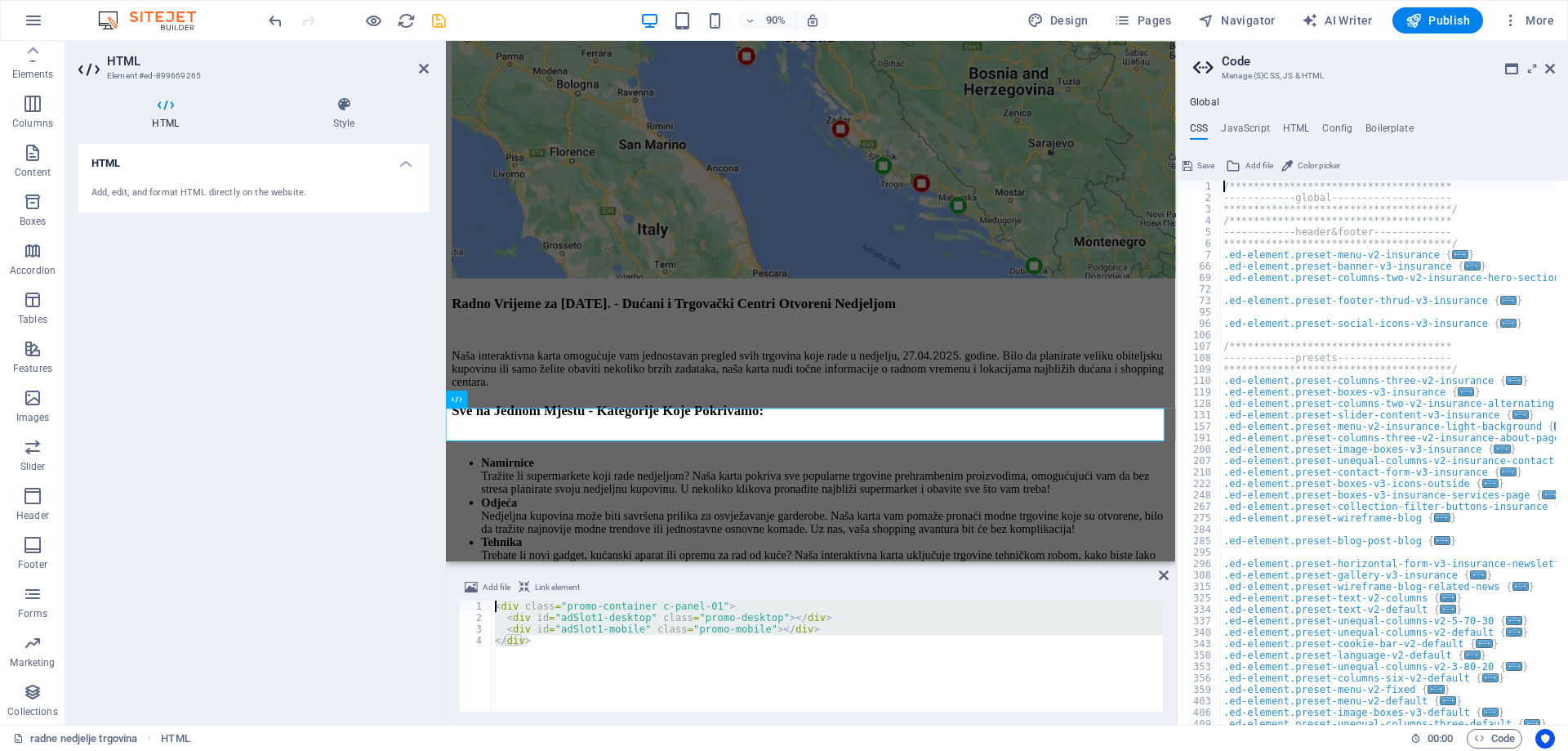
click at [1449, 241] on div "**********" at bounding box center [1402, 457] width 364 height 555
type textarea "**********"
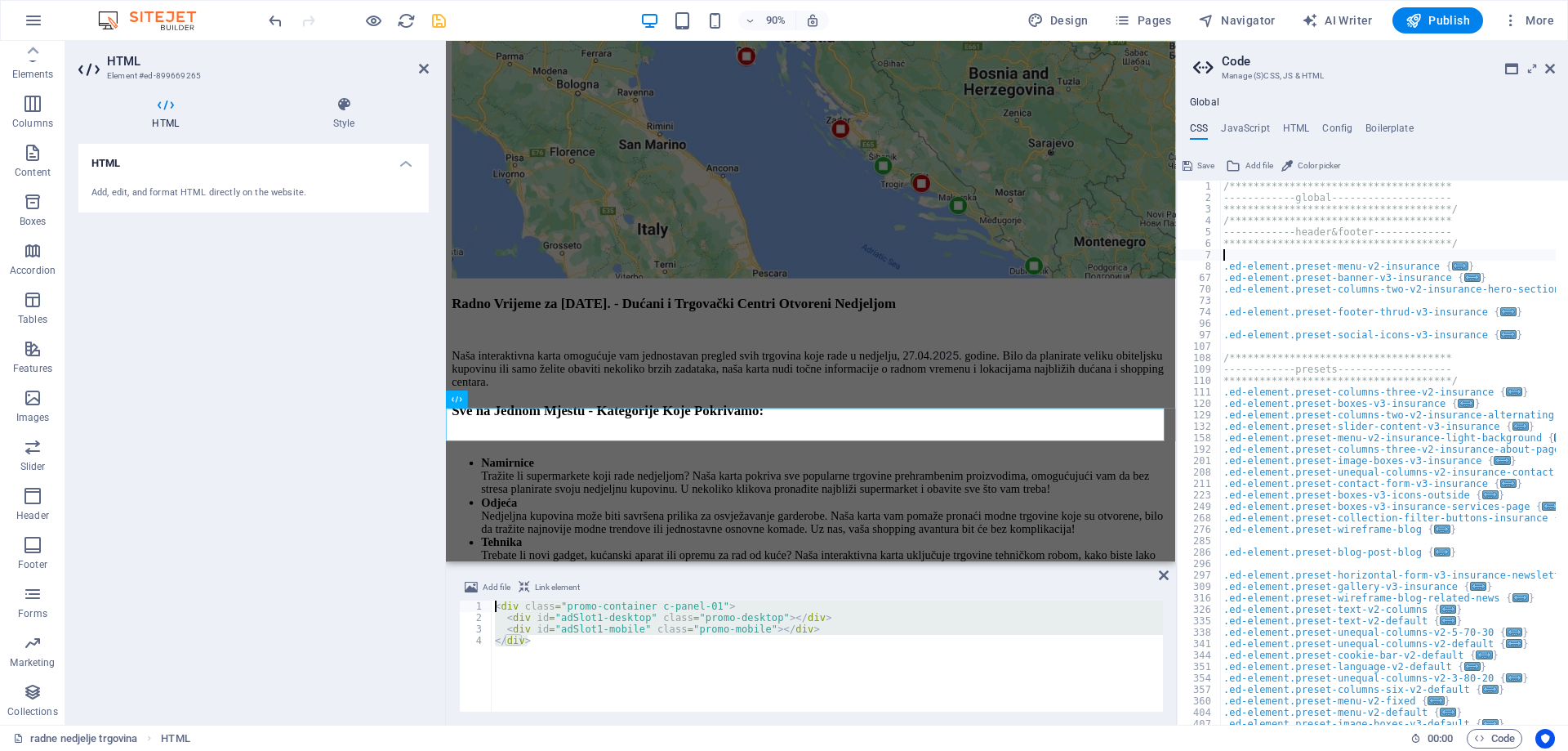
paste textarea "}"
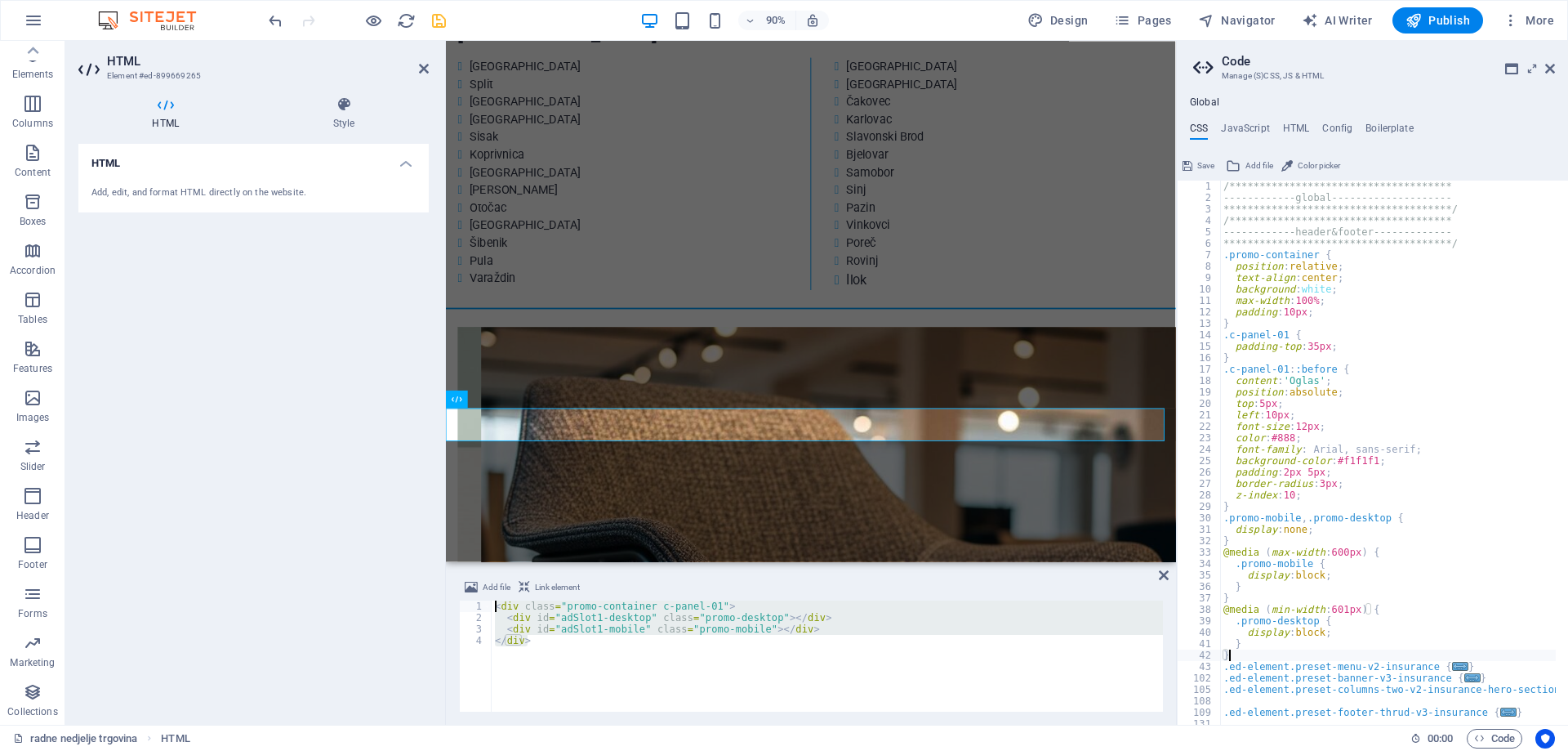
click at [1493, 671] on div "**********" at bounding box center [1402, 457] width 364 height 555
type textarea "}"
click at [1243, 129] on h4 "JavaScript" at bounding box center [1245, 132] width 48 height 18
type textarea "/* JS for preset "Menu V2" */"
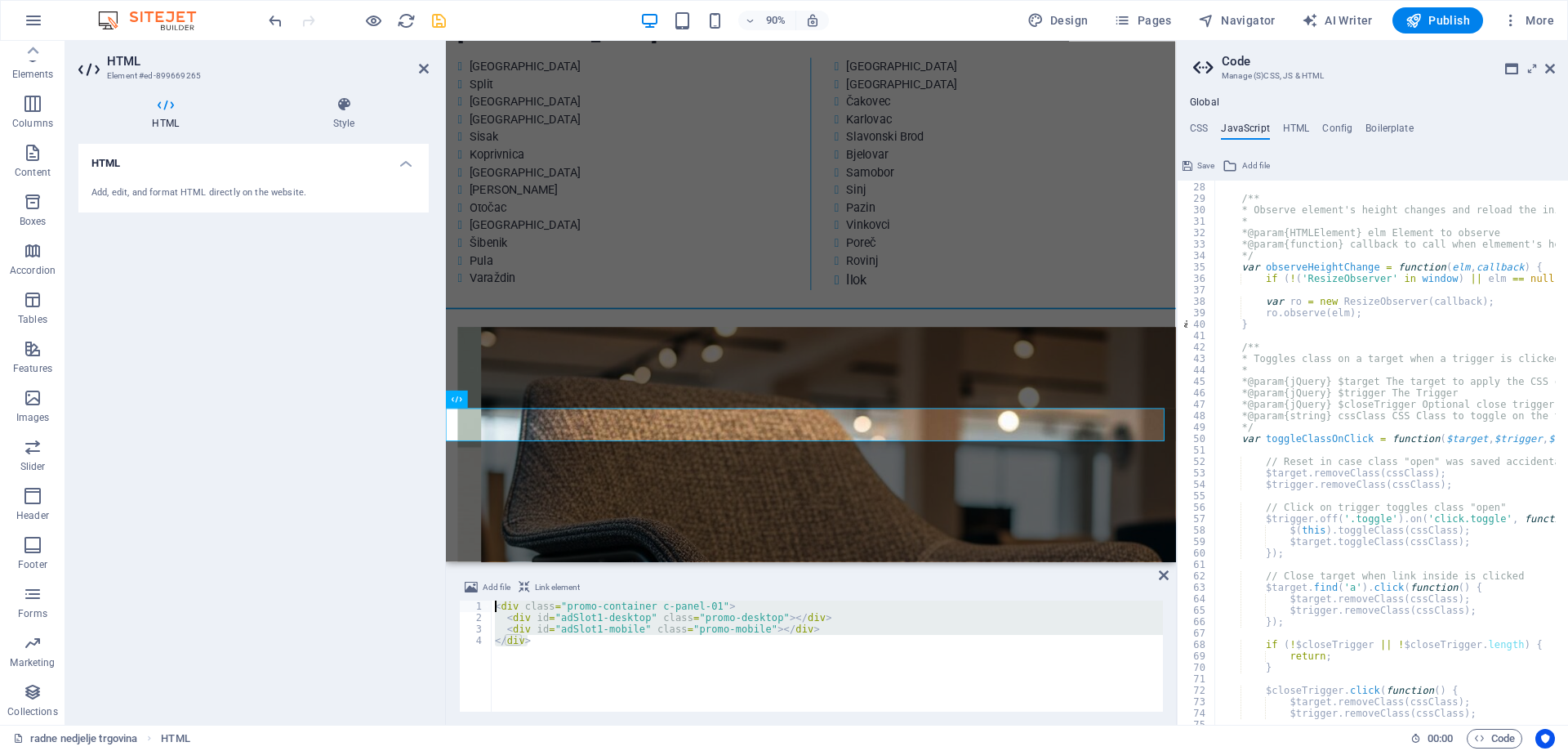
scroll to position [0, 0]
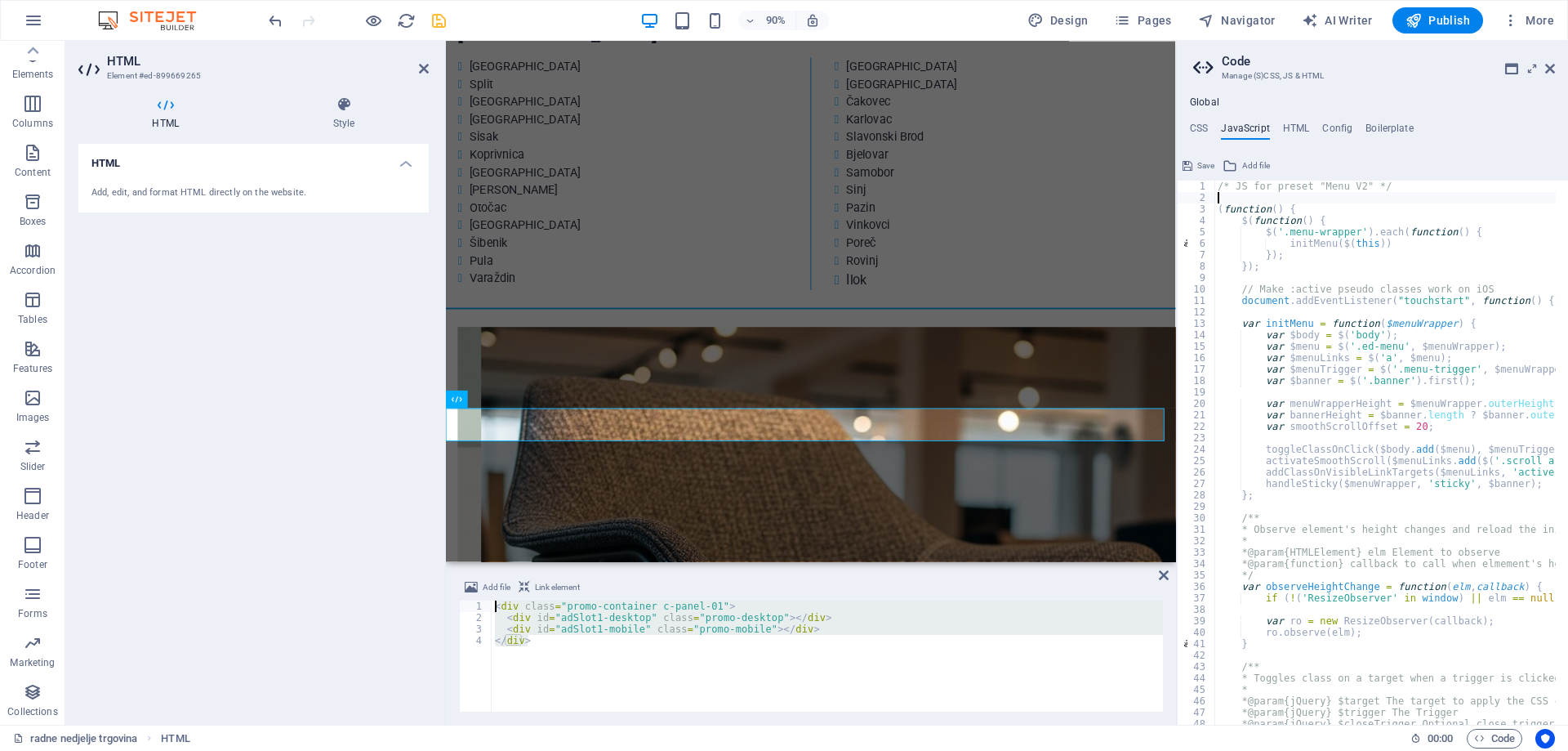
paste textarea "});"
type textarea "});"
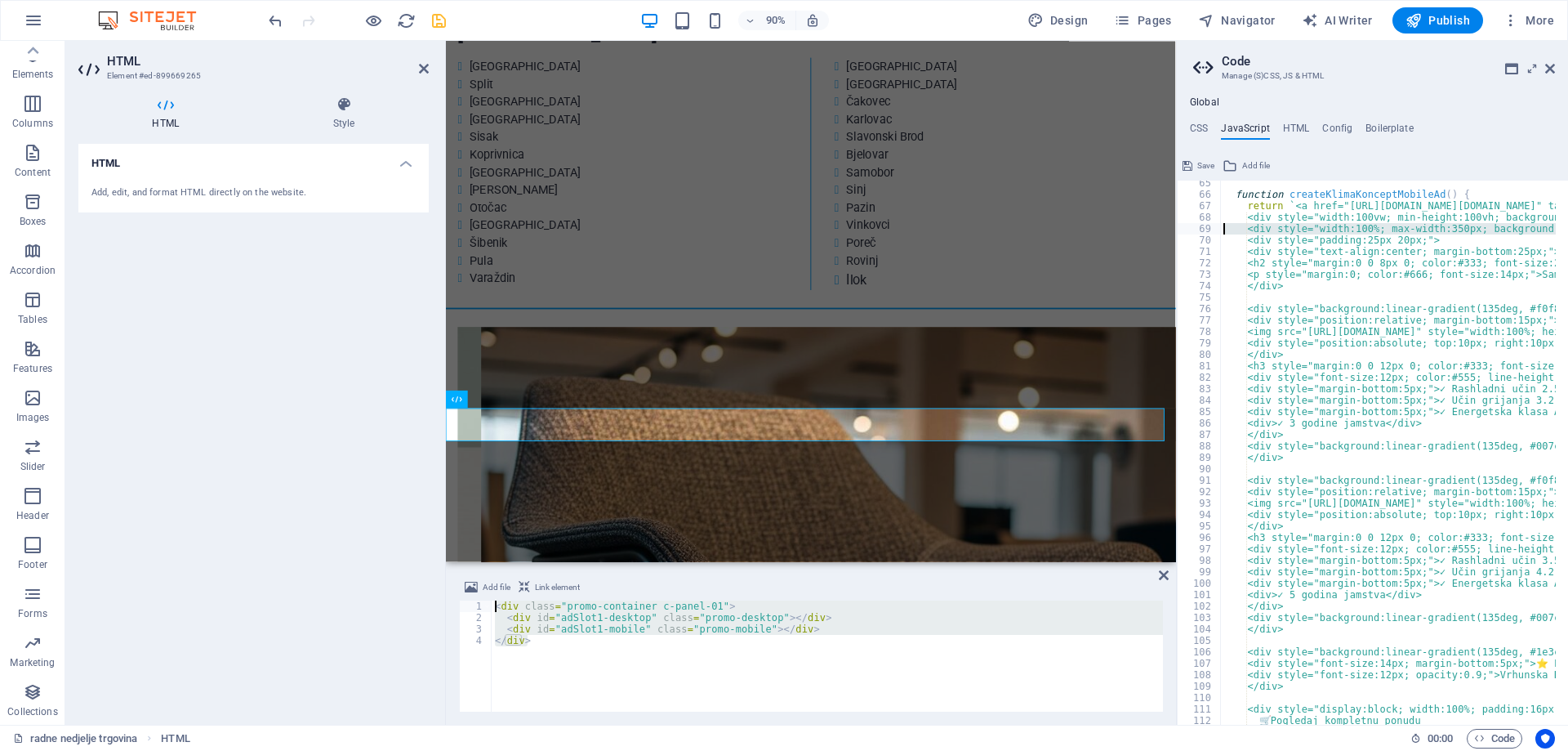
drag, startPoint x: 2010, startPoint y: 267, endPoint x: 1250, endPoint y: 249, distance: 760.2
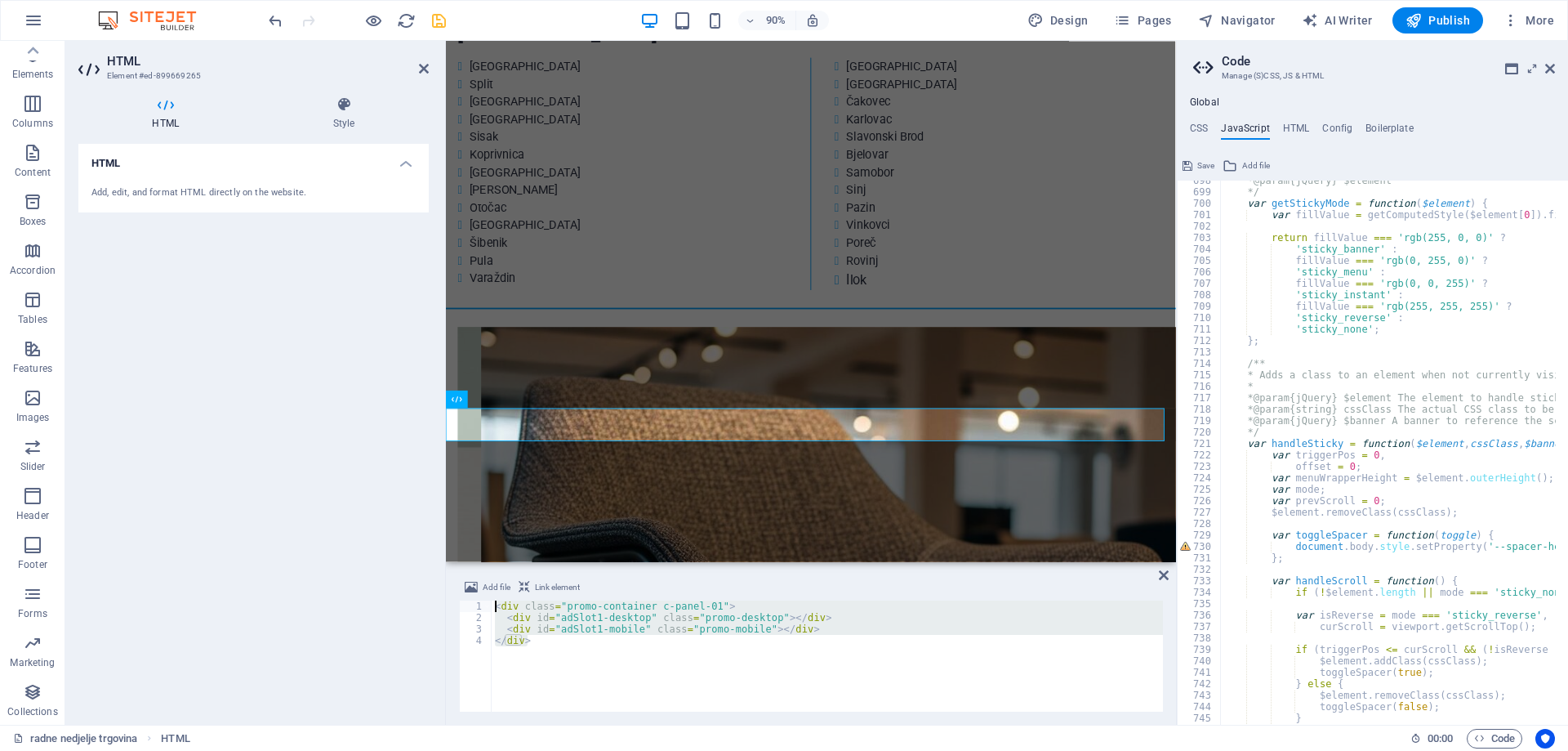
scroll to position [7978, 0]
type textarea "<div style="width:100%; max-width:350px; background:white; border-radius:25px; …"
click at [619, 653] on div "< div class = "promo-container c-panel-01" > < div id = "adSlot1-desktop" class…" at bounding box center [827, 656] width 671 height 111
drag, startPoint x: 547, startPoint y: 639, endPoint x: 477, endPoint y: 602, distance: 79.2
click at [477, 602] on div "</div> 1 2 3 4 < div class = "promo-container c-panel-01" > < div id = "adSlot1…" at bounding box center [811, 656] width 704 height 111
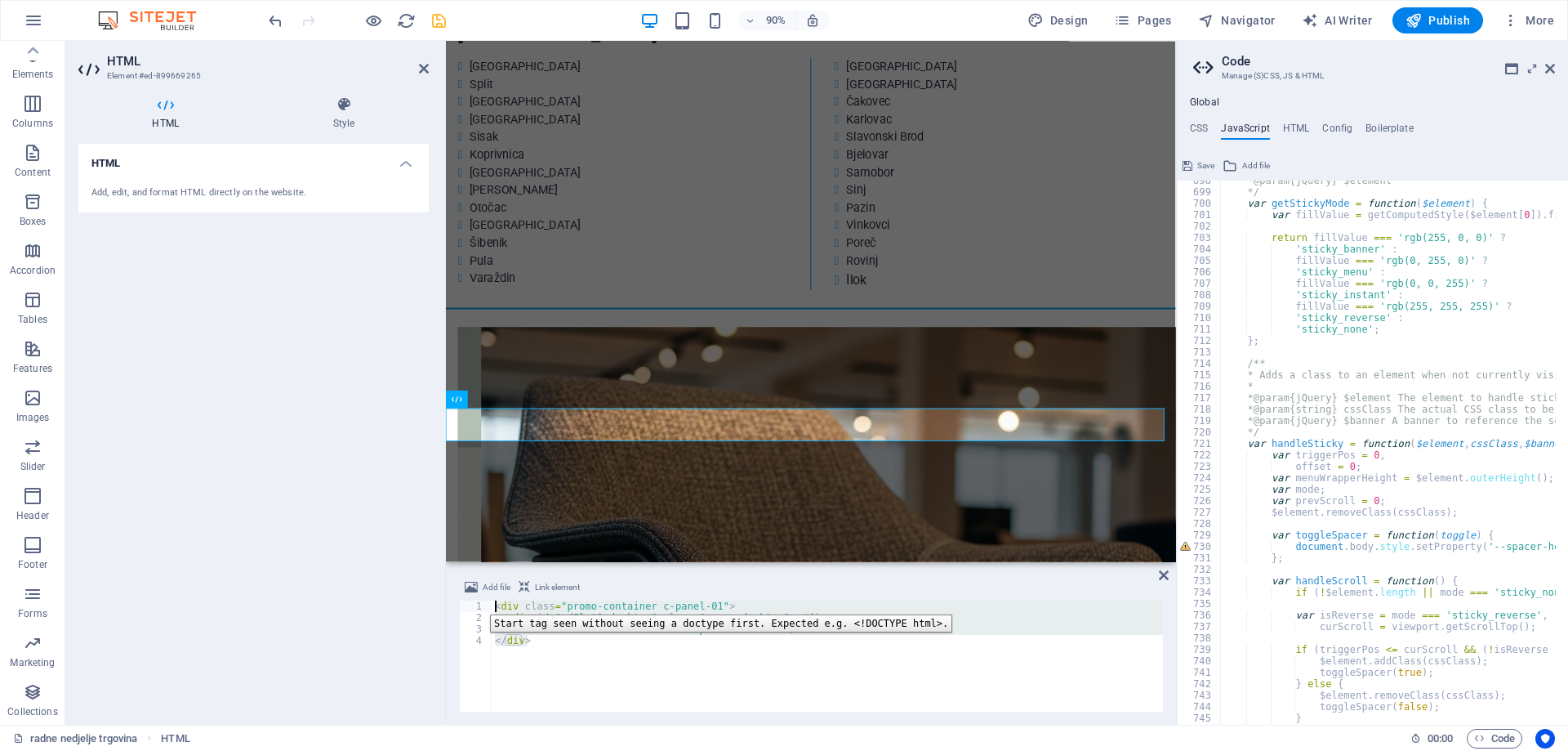
paste textarea
type textarea "</div>"
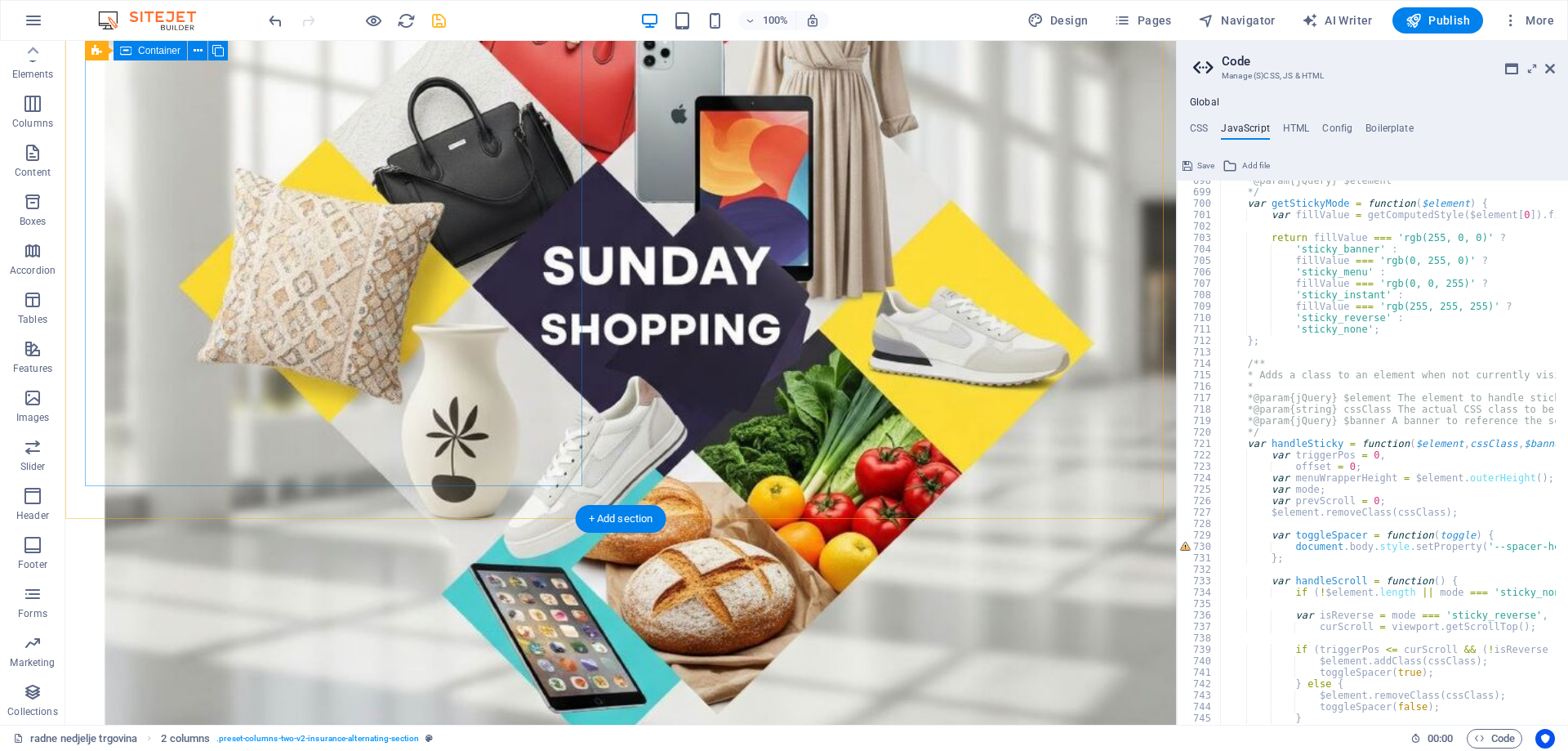
scroll to position [4436, 0]
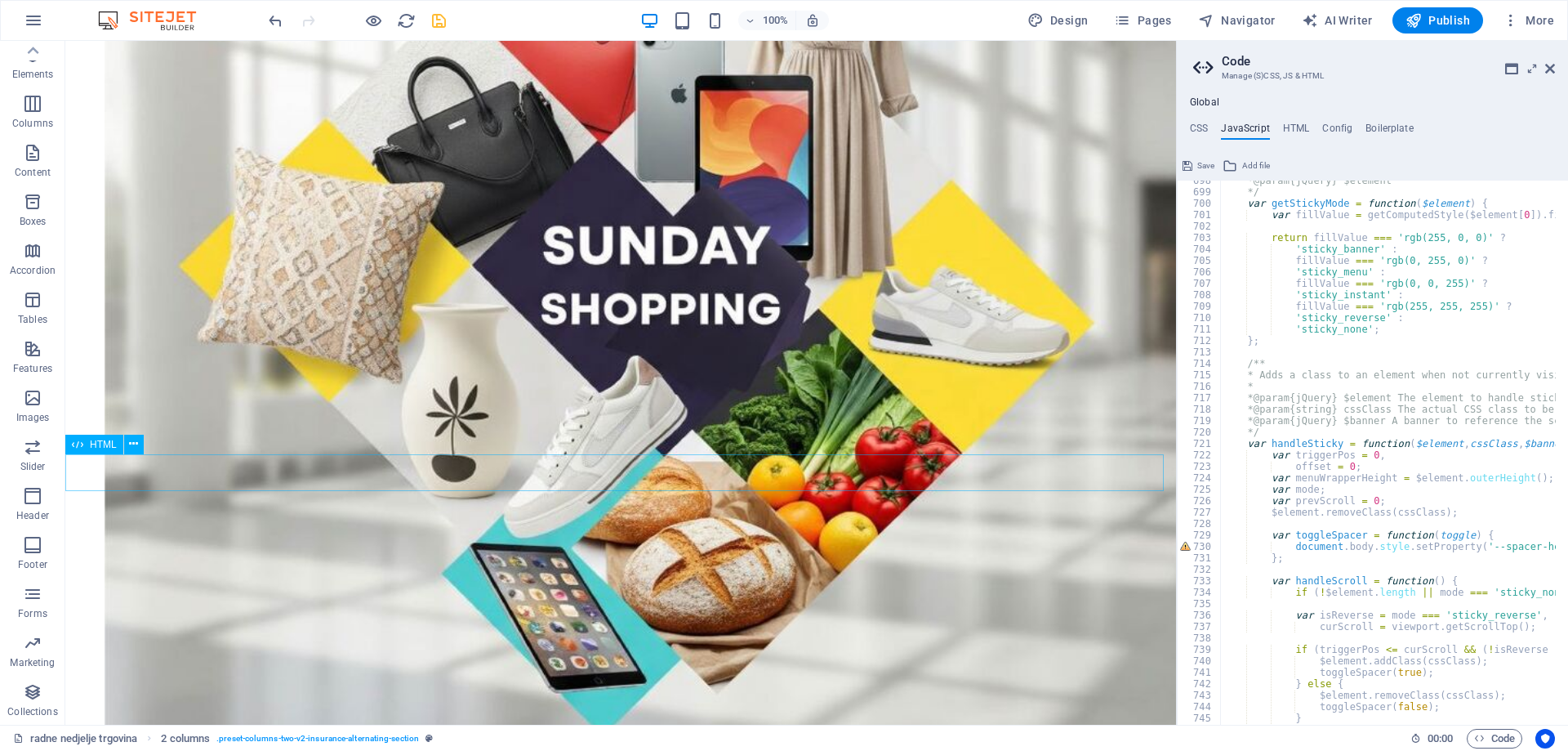
click at [102, 447] on span "HTML" at bounding box center [103, 445] width 27 height 10
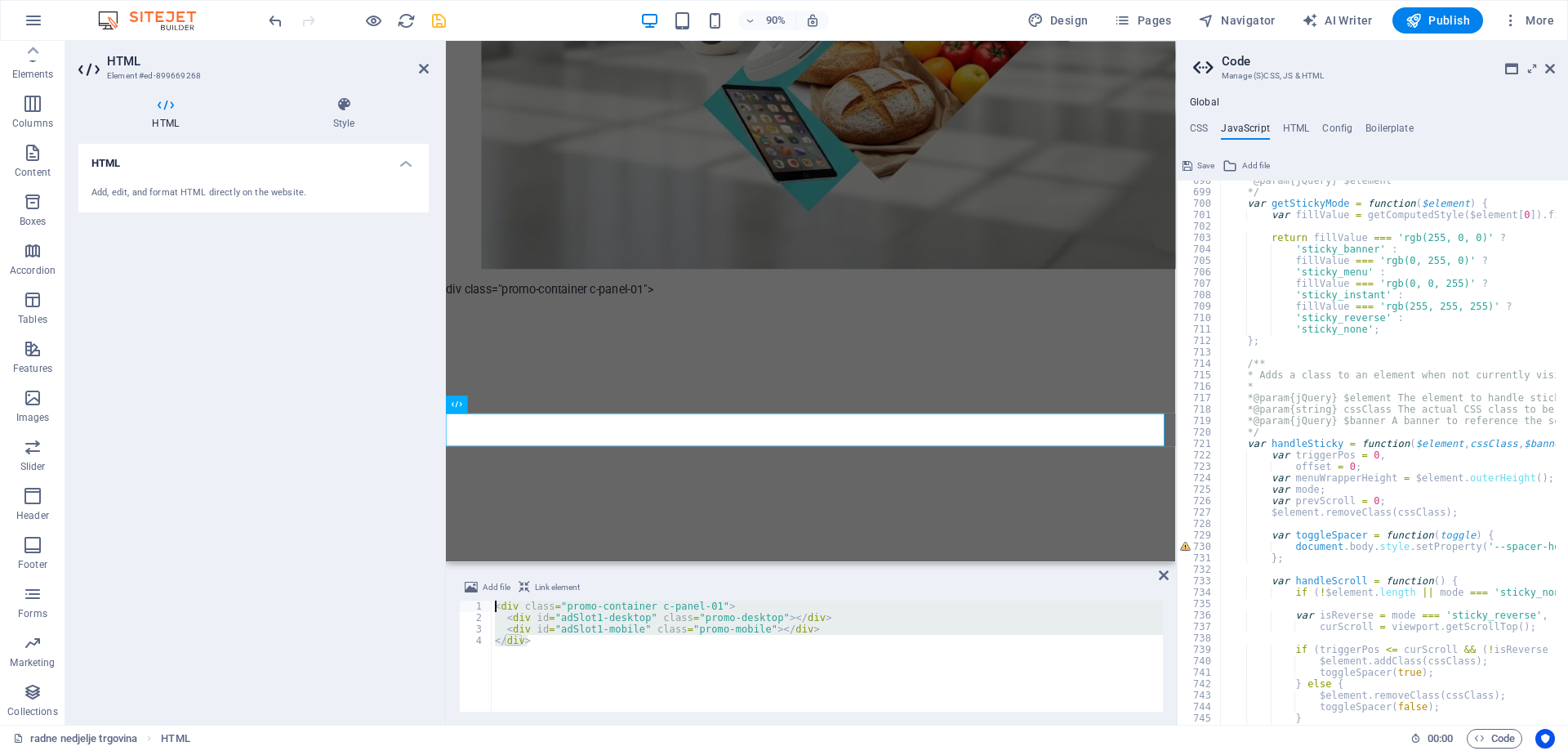
drag, startPoint x: 564, startPoint y: 651, endPoint x: 472, endPoint y: 591, distance: 109.8
click at [472, 591] on div "Add file Link element <div class="promo-container c-panel-01"> 1 2 3 4 < div cl…" at bounding box center [811, 644] width 704 height 134
type textarea "</div>"
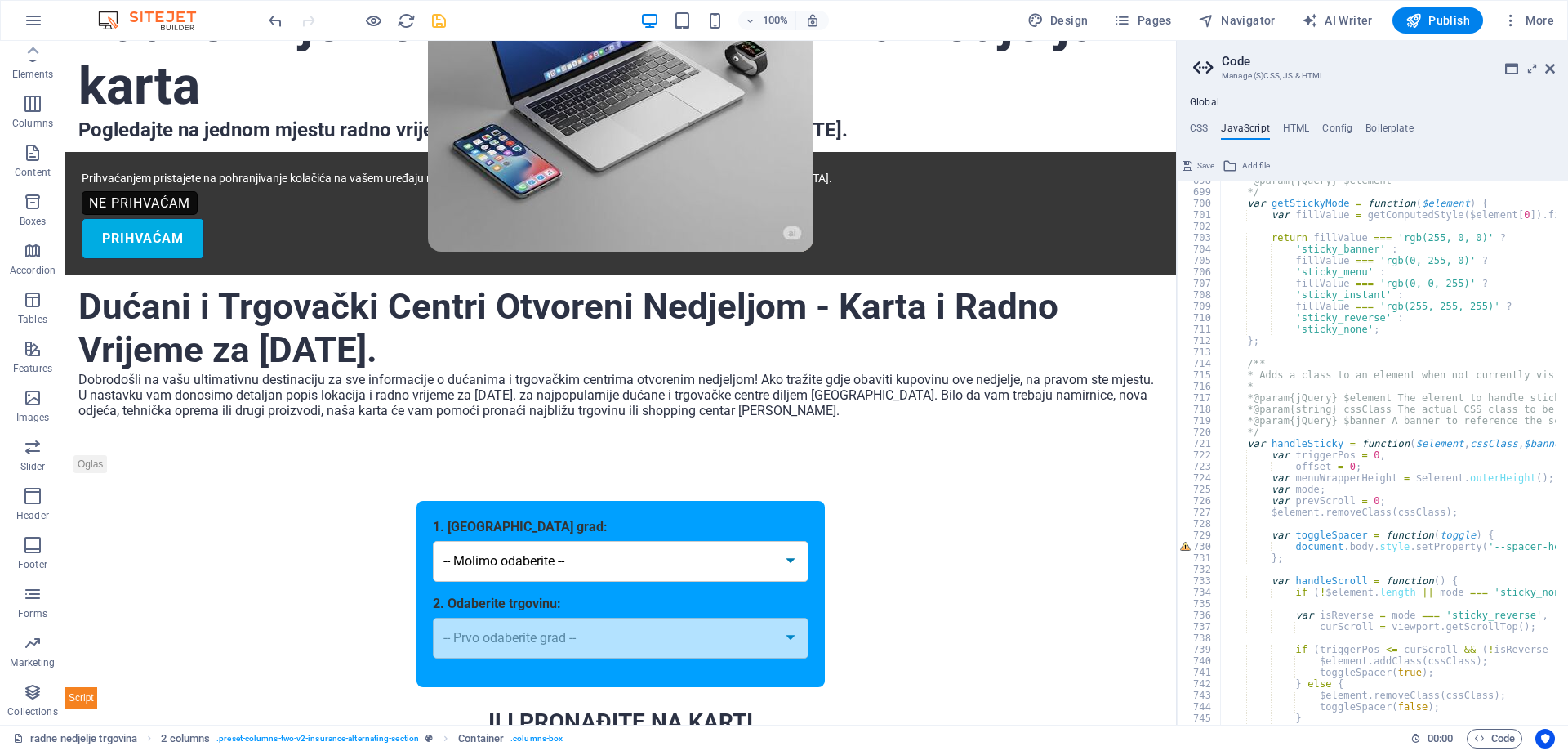
scroll to position [201, 0]
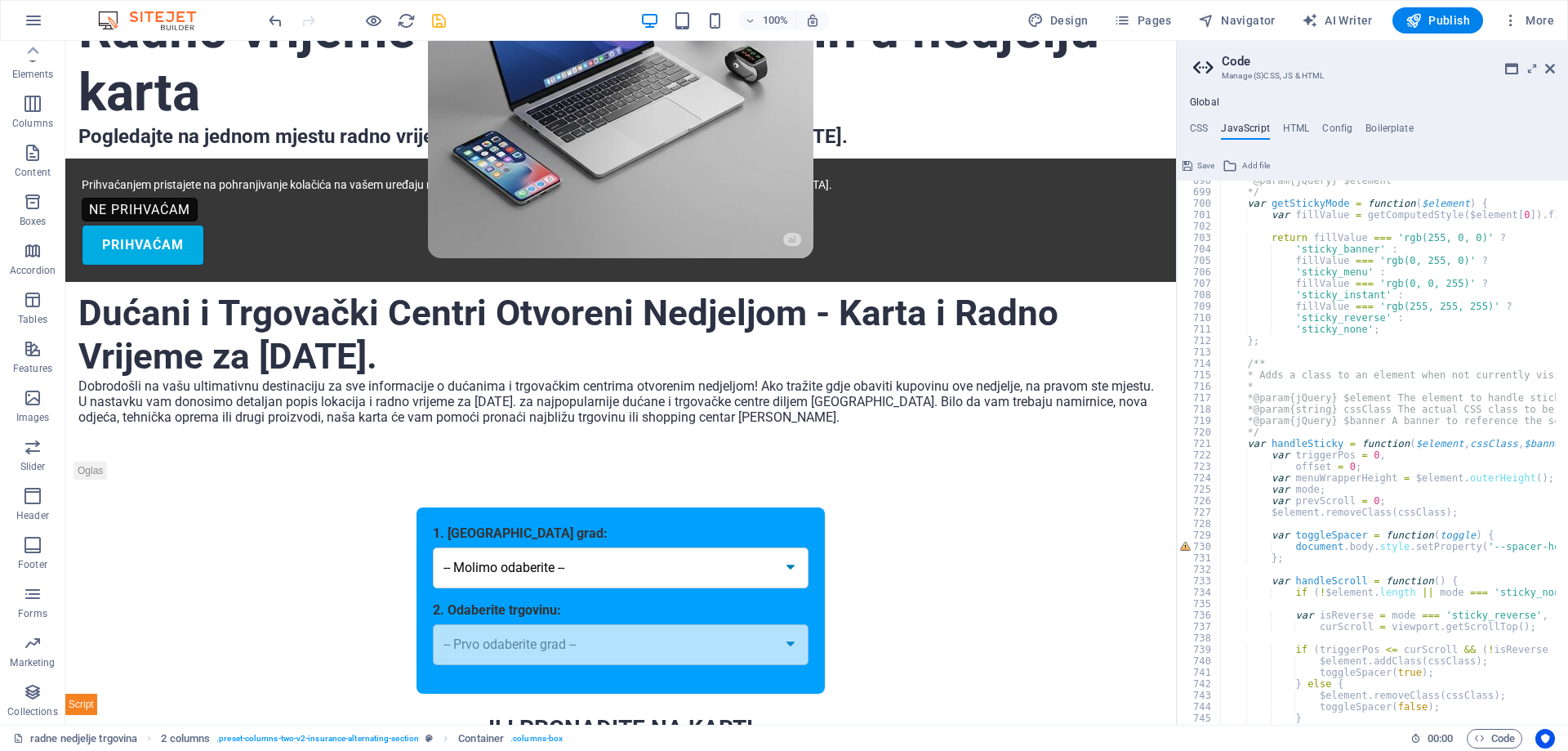
drag, startPoint x: 1170, startPoint y: 626, endPoint x: 1267, endPoint y: 136, distance: 499.5
click at [99, 457] on div at bounding box center [621, 476] width 1111 height 37
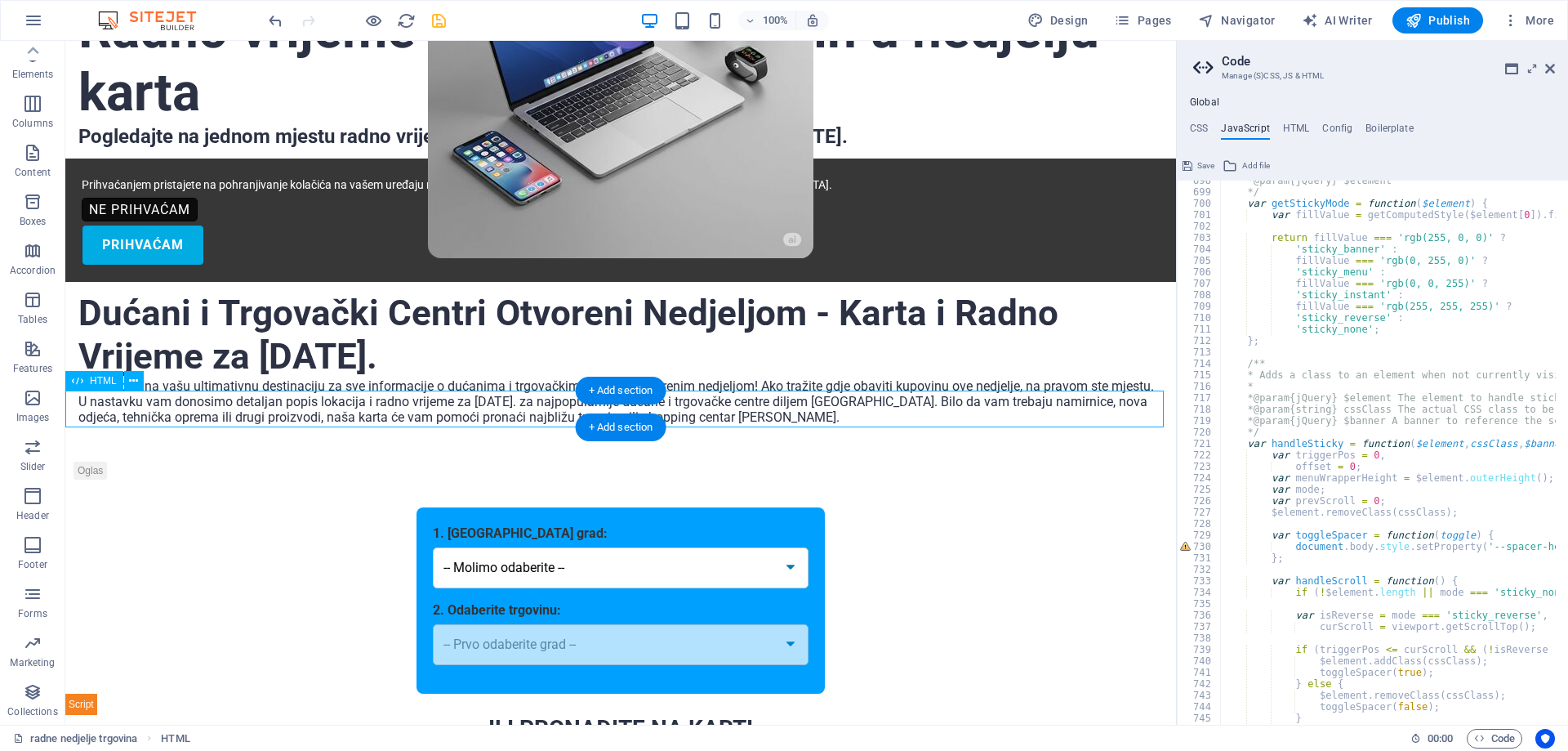
click at [99, 457] on div at bounding box center [621, 476] width 1111 height 37
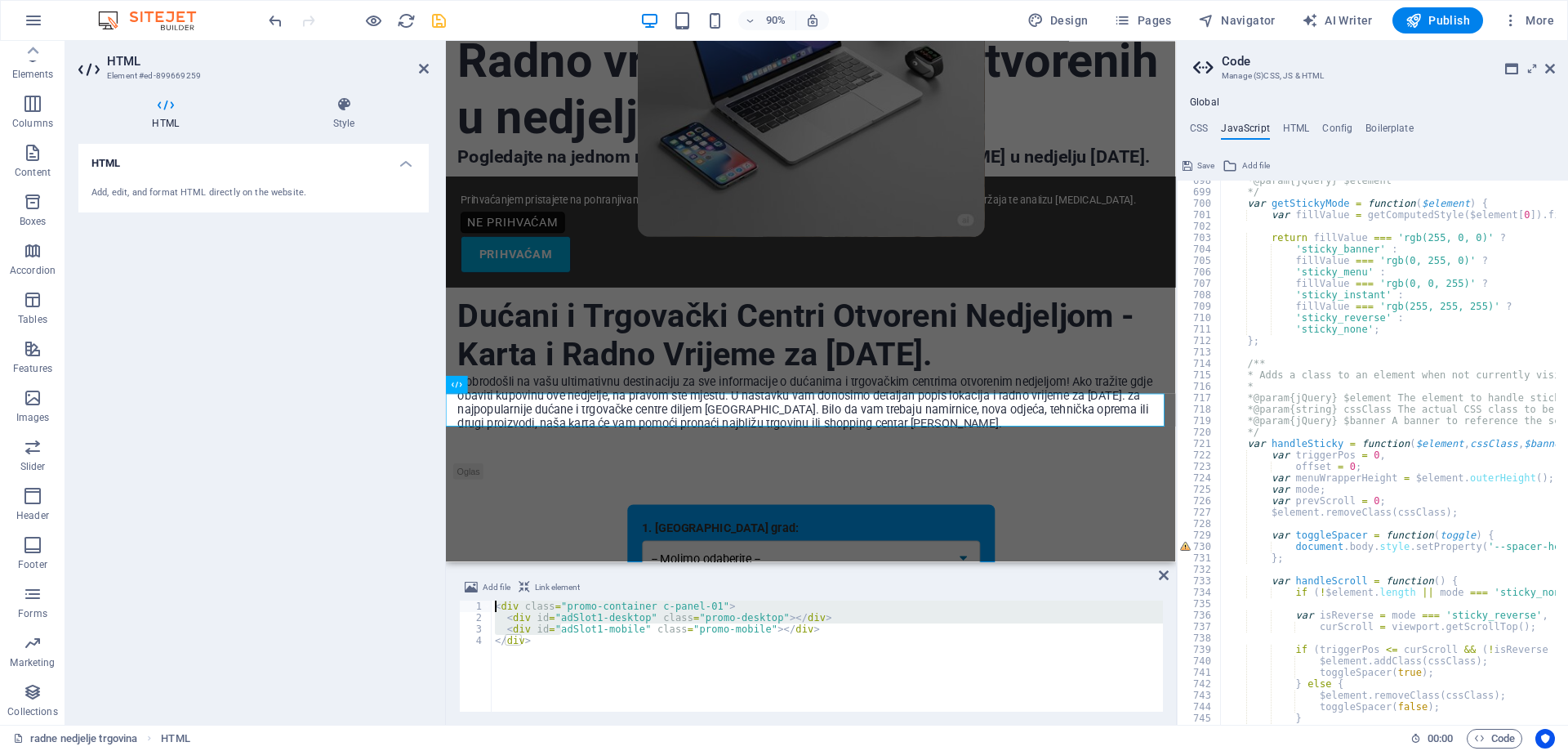
drag, startPoint x: 555, startPoint y: 632, endPoint x: 468, endPoint y: 594, distance: 94.9
click at [468, 594] on div "Add file Link element </div> 1 2 3 4 < div class = "promo-container c-panel-01"…" at bounding box center [811, 644] width 704 height 134
click at [542, 646] on div "< div class = "promo-container c-panel-01" > < div id = "adSlot1-desktop" class…" at bounding box center [827, 668] width 671 height 134
drag, startPoint x: 530, startPoint y: 638, endPoint x: 495, endPoint y: 600, distance: 51.7
click at [495, 600] on div "Add file Link element </div> 1 2 3 4 < div class = "promo-container c-panel-01"…" at bounding box center [811, 644] width 704 height 134
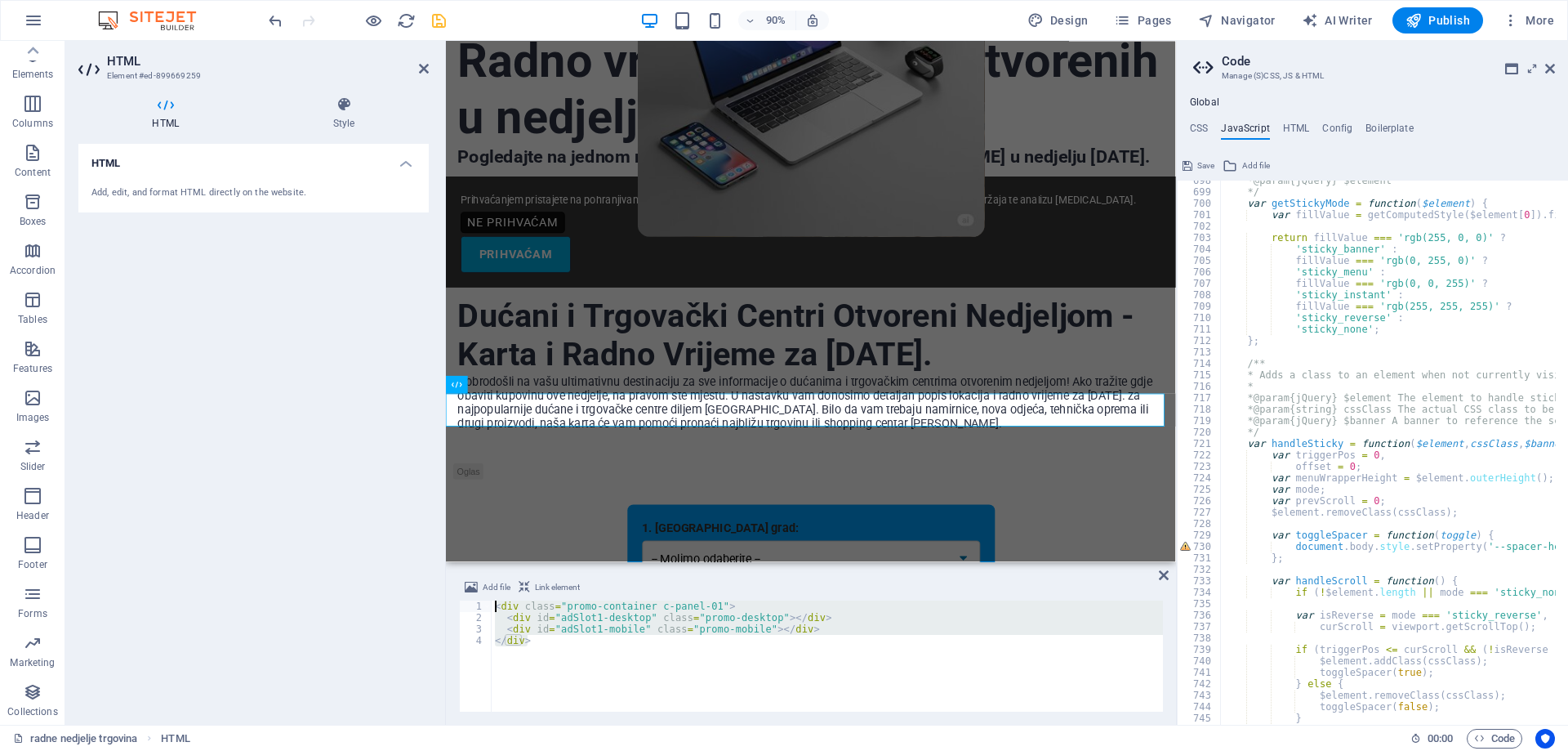
type textarea "</div>"
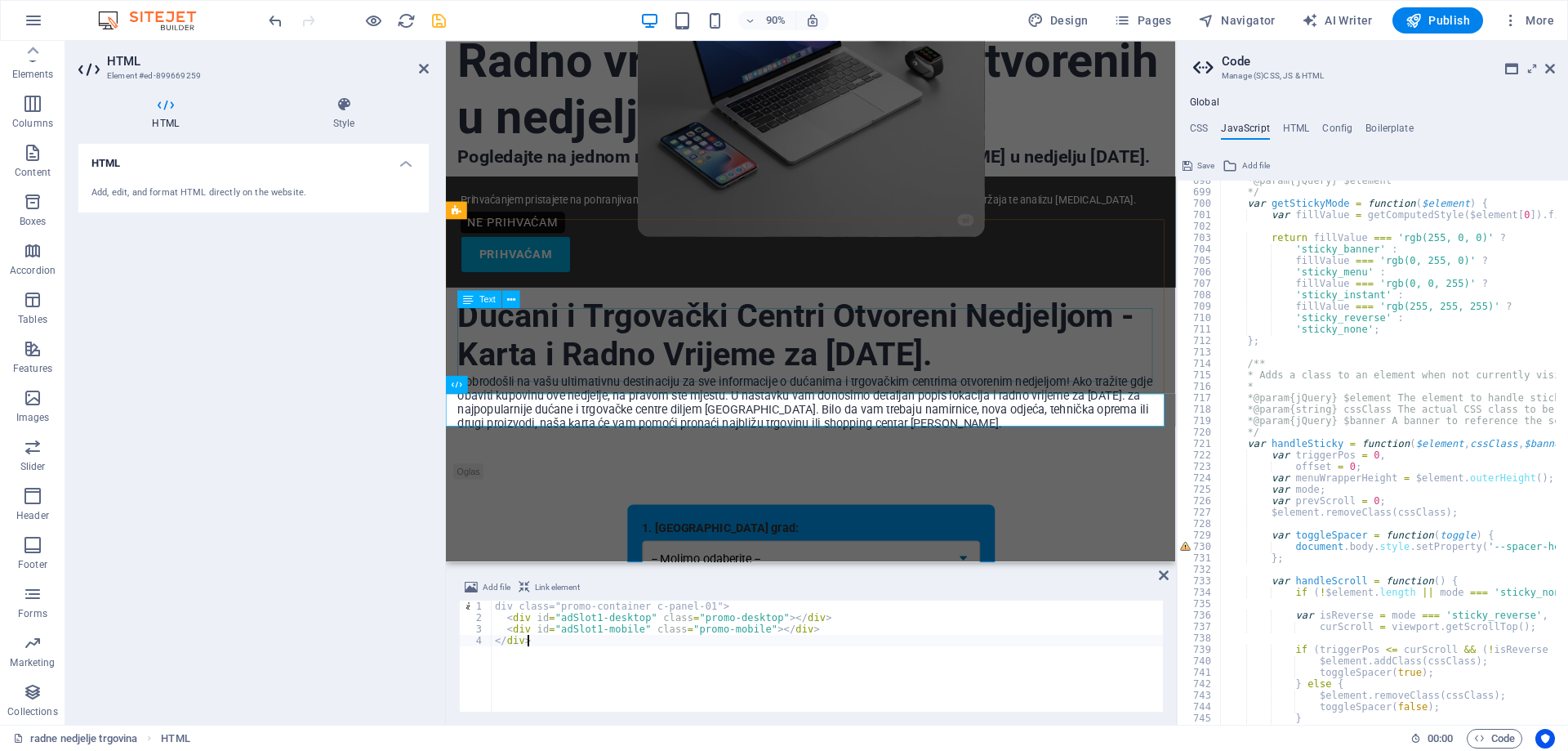
click at [947, 411] on div "Dobrodošli na vašu ultimativnu destinaciju za sve informacije o dućanima i trgo…" at bounding box center [851, 451] width 785 height 82
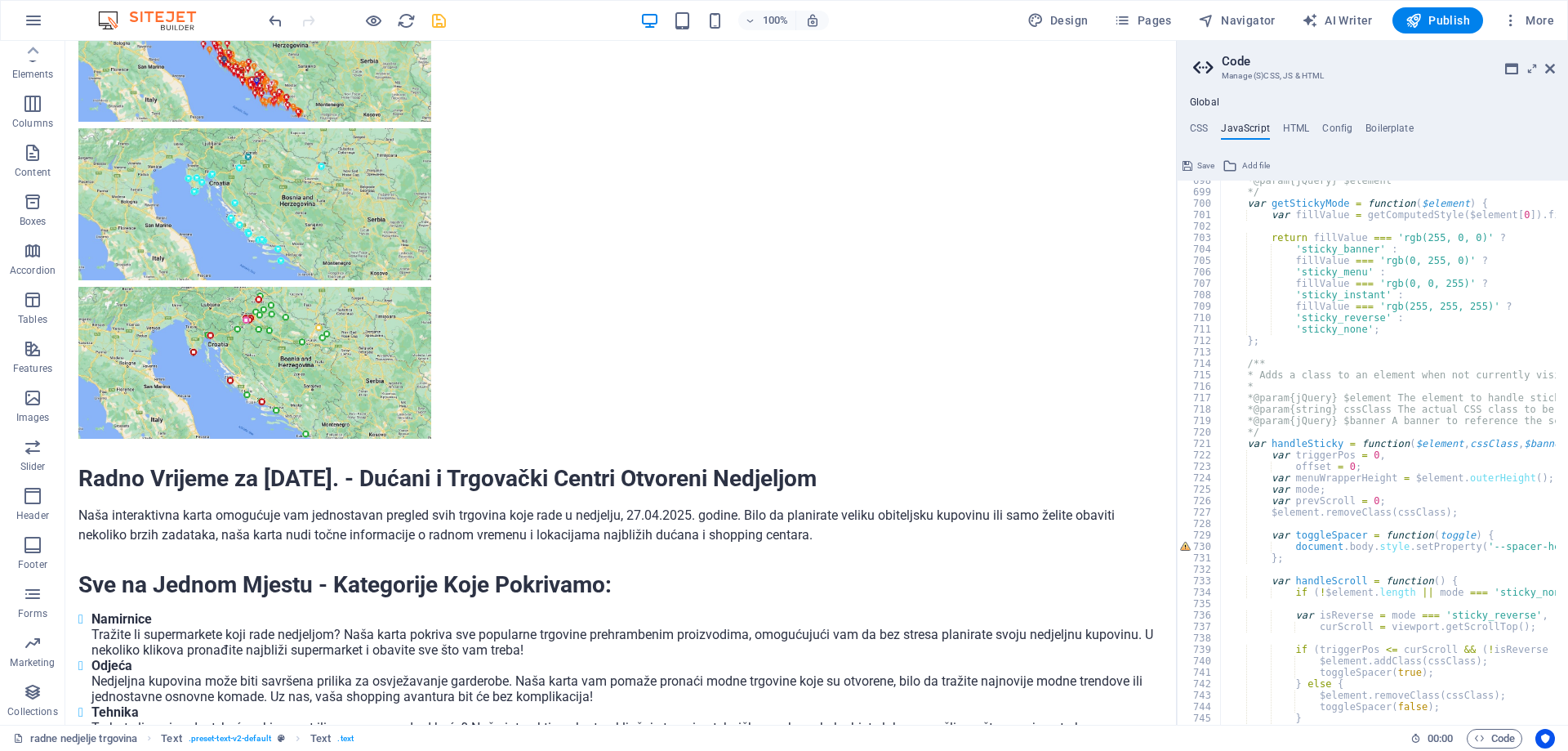
scroll to position [1595, 0]
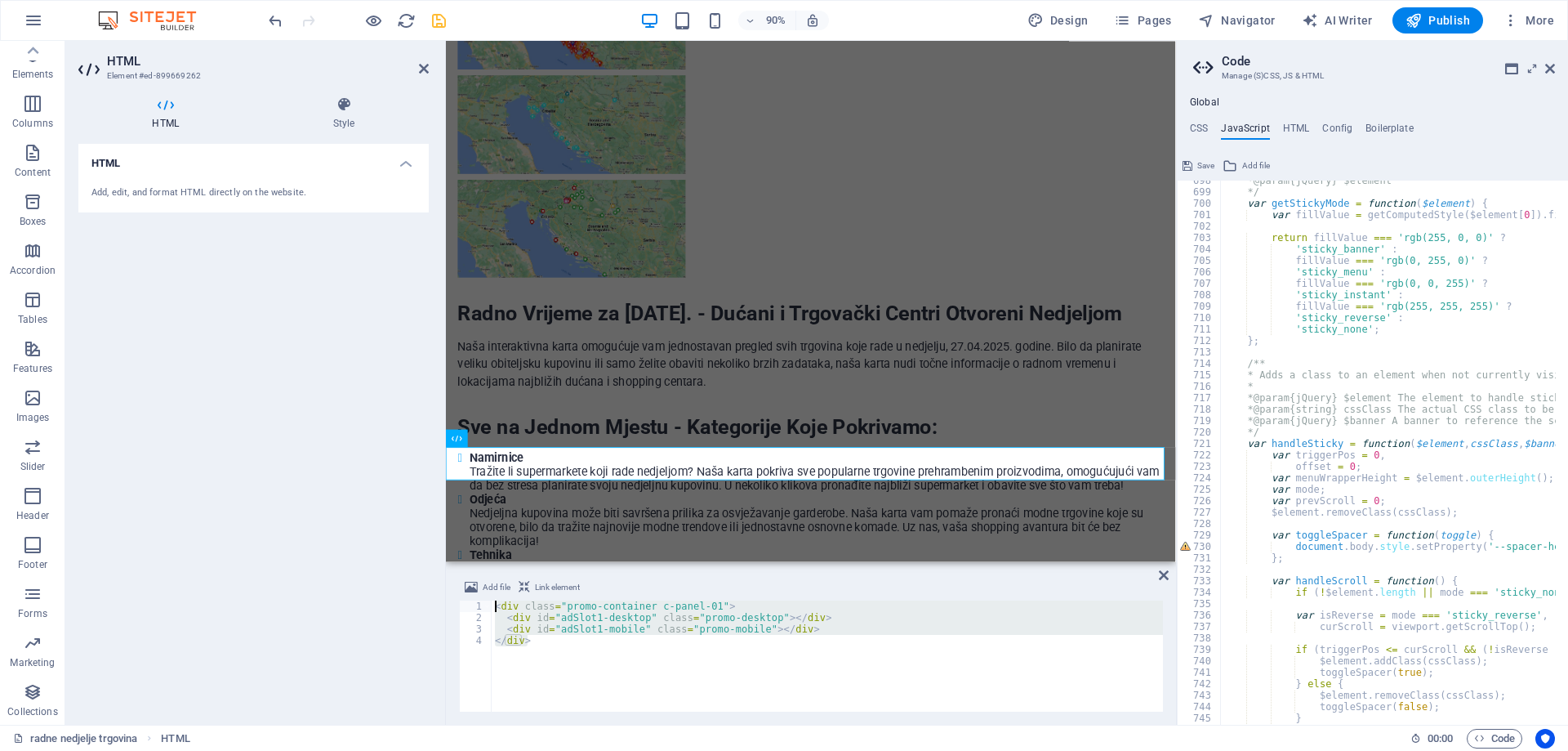
drag, startPoint x: 540, startPoint y: 641, endPoint x: 485, endPoint y: 592, distance: 73.7
click at [485, 592] on div "Add file Link element </div> 1 2 3 4 < div class = "promo-container c-panel-01"…" at bounding box center [811, 644] width 704 height 134
drag, startPoint x: 542, startPoint y: 639, endPoint x: 488, endPoint y: 596, distance: 69.0
click at [488, 596] on div "Add file Link element </div> 1 2 3 4 div class="promo-container c-panel-01"> < …" at bounding box center [811, 644] width 704 height 134
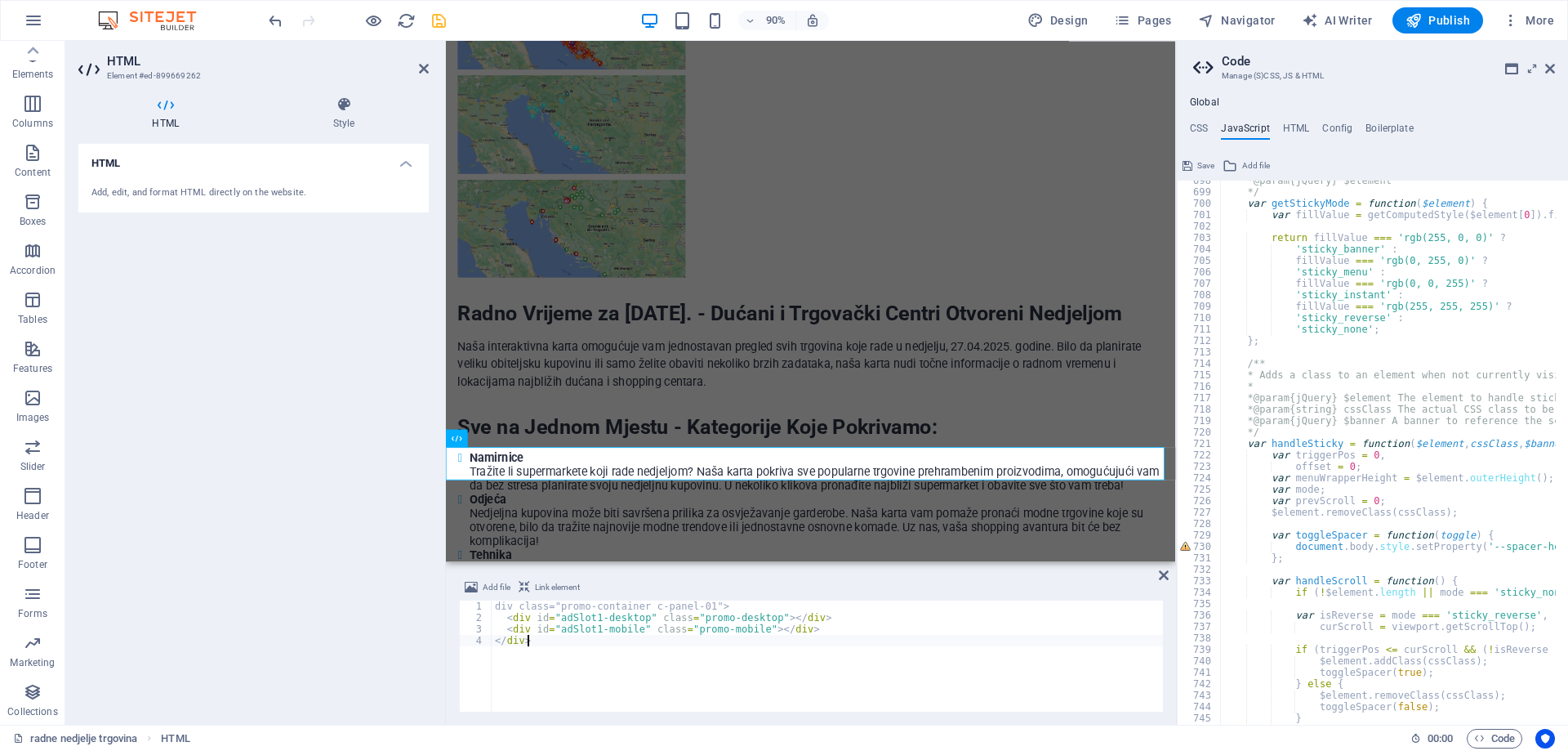
type textarea "</div>"
drag, startPoint x: 738, startPoint y: 412, endPoint x: 1100, endPoint y: 383, distance: 363.2
click at [1088, 495] on div "Namirnice Tražite li supermarkete koji rade nedjeljom? Naša karta pokriva sve p…" at bounding box center [851, 603] width 785 height 217
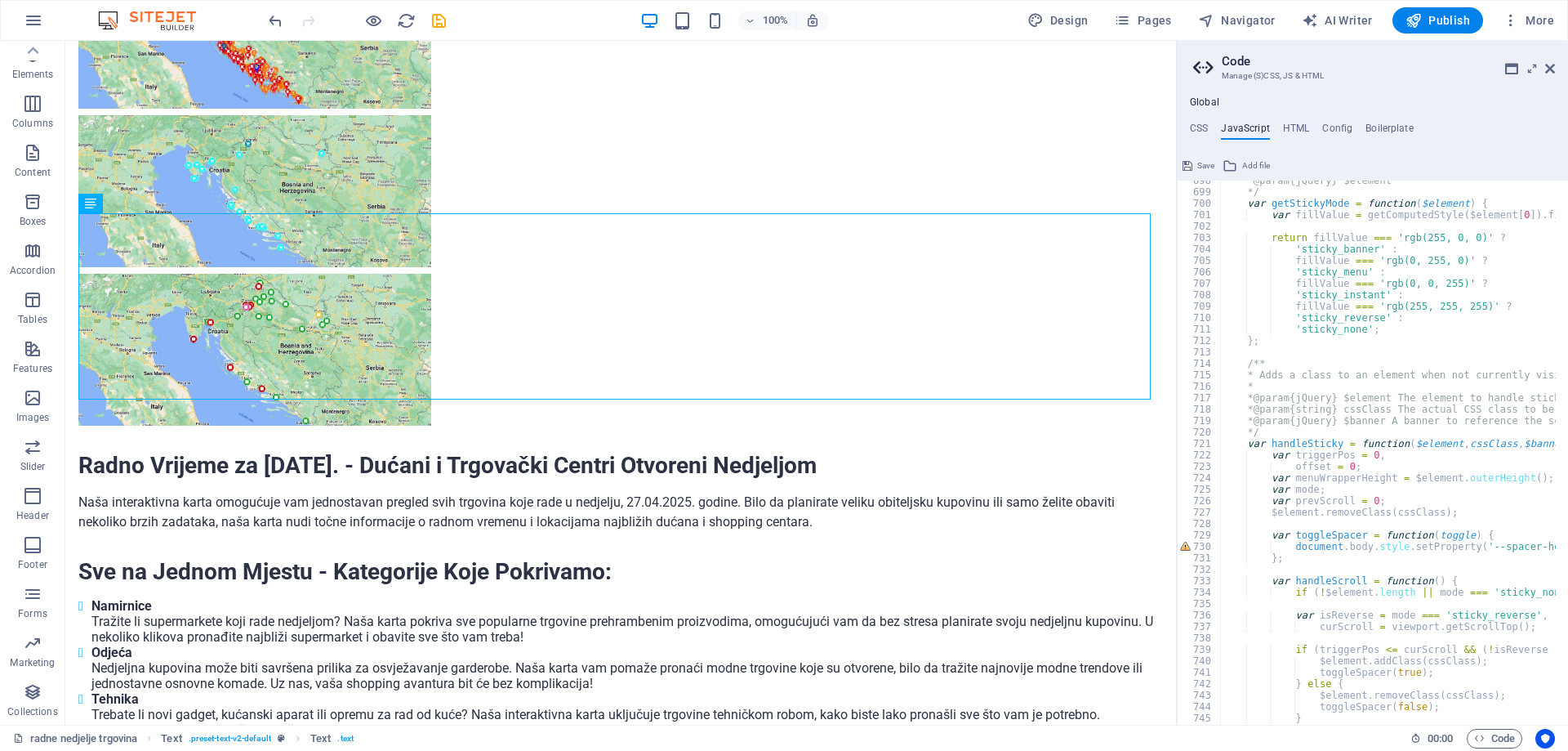
click at [430, 18] on icon "save" at bounding box center [439, 21] width 19 height 19
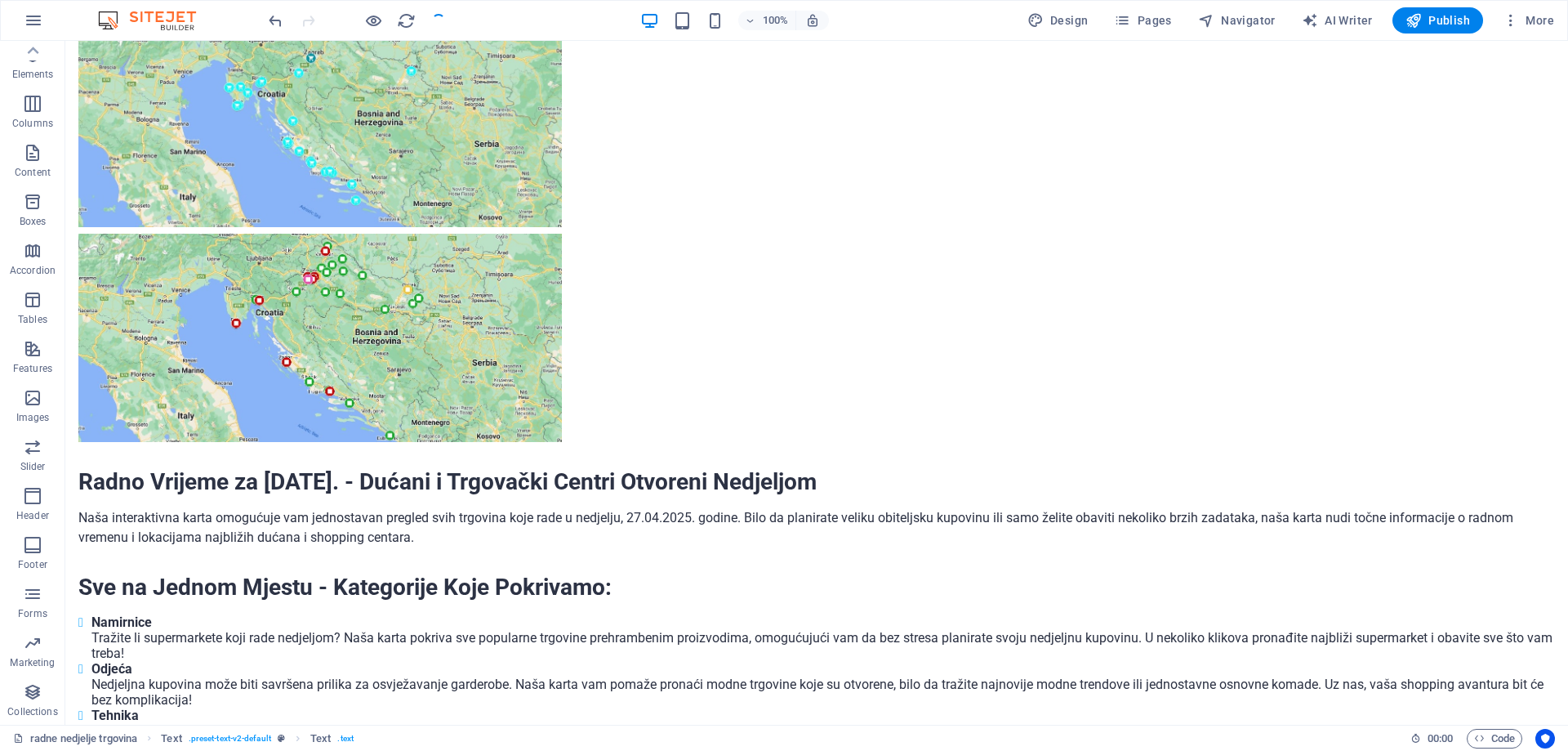
scroll to position [1459, 0]
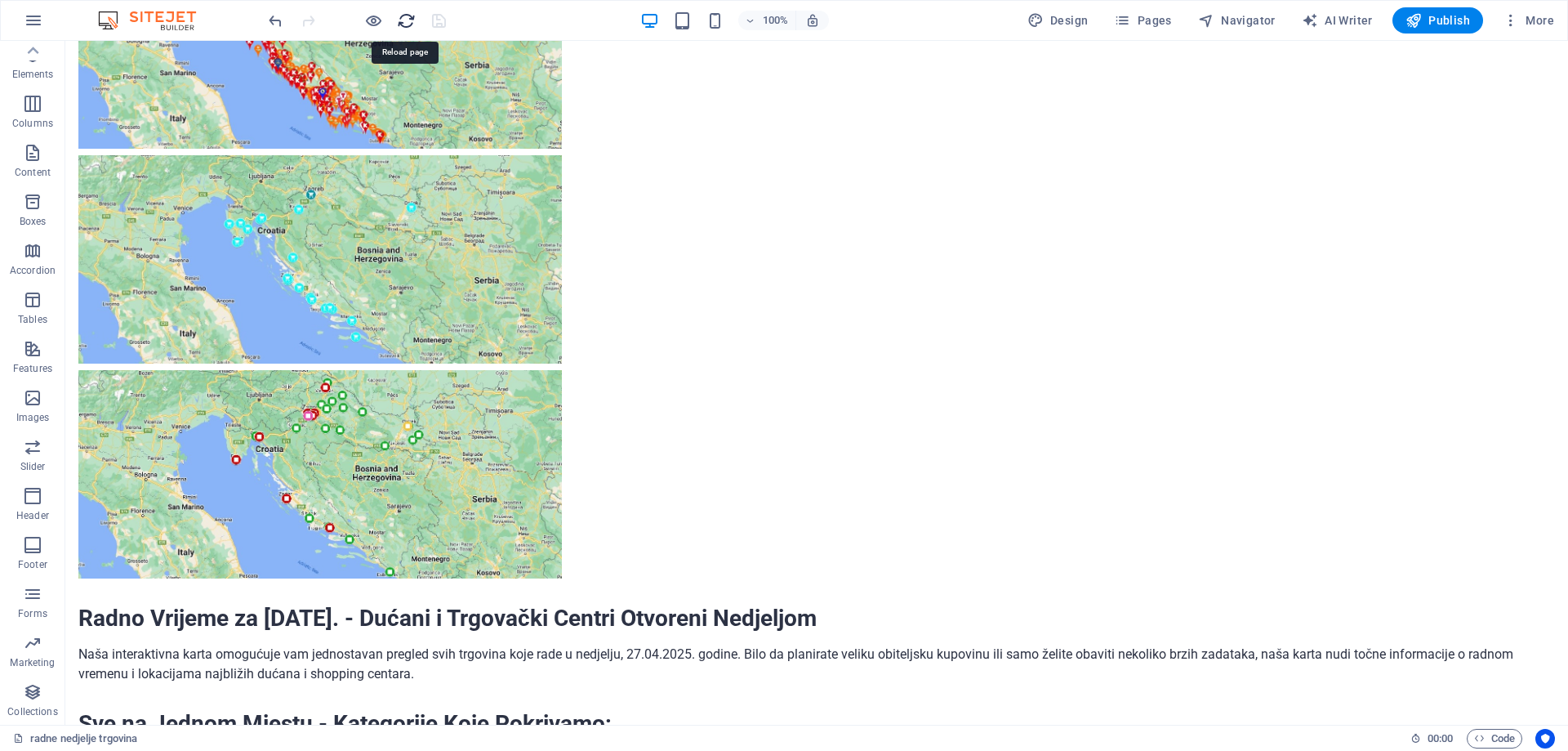
click at [402, 23] on icon "reload" at bounding box center [406, 21] width 19 height 19
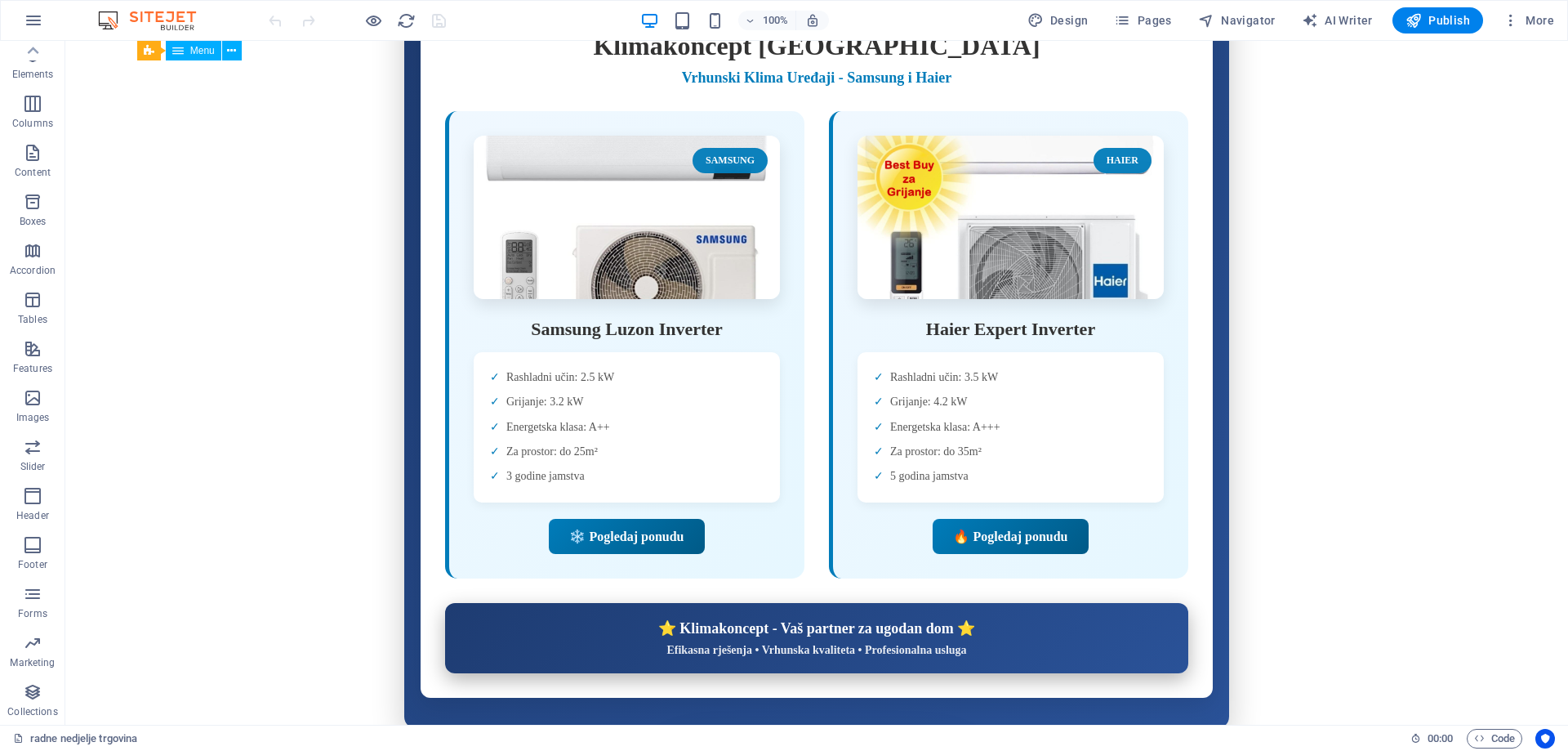
scroll to position [0, 0]
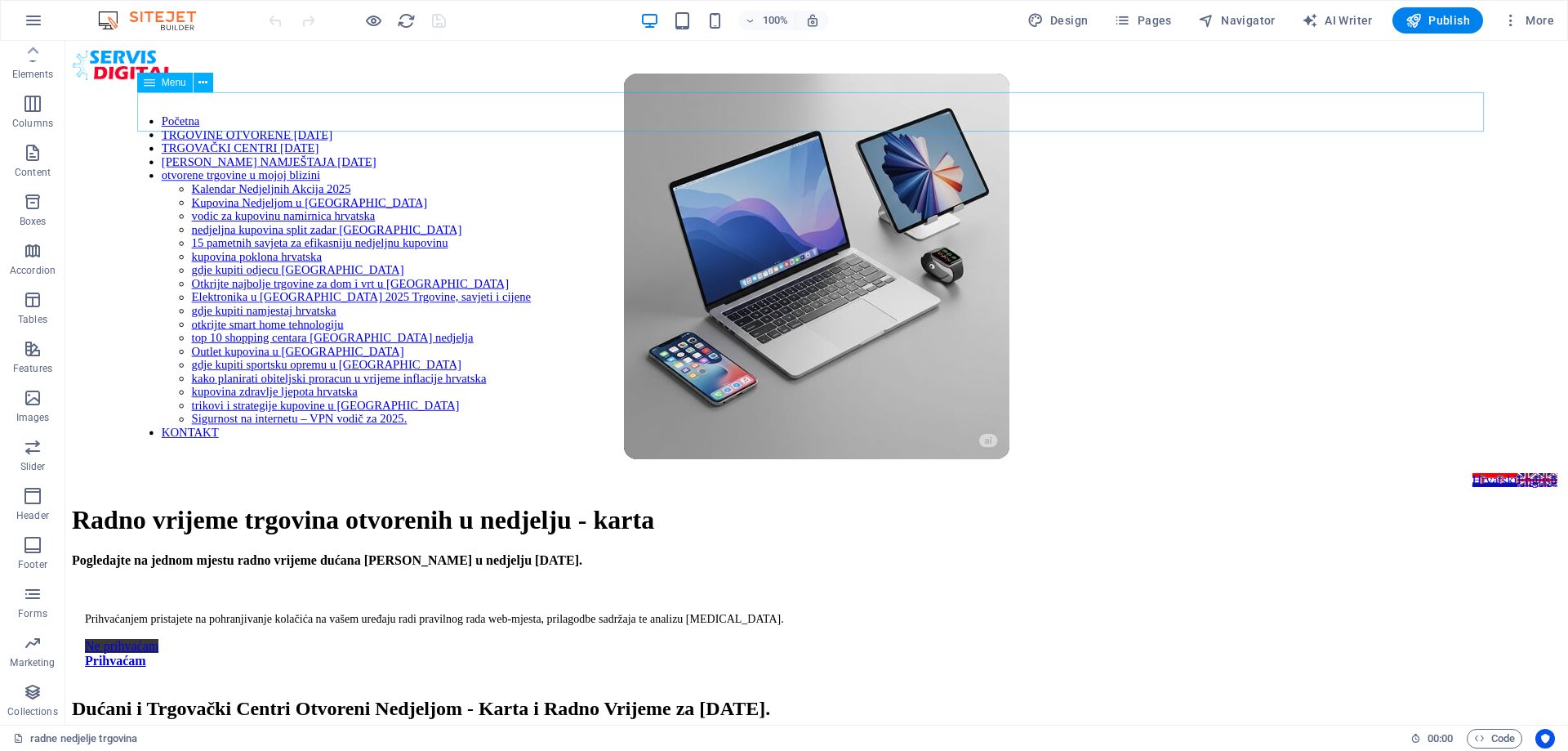
drag, startPoint x: 1560, startPoint y: 83, endPoint x: 1545, endPoint y: 62, distance: 25.8
click at [410, 19] on icon "reload" at bounding box center [406, 21] width 19 height 19
click at [405, 23] on icon "reload" at bounding box center [406, 21] width 19 height 19
click at [407, 18] on icon "reload" at bounding box center [406, 21] width 19 height 19
click at [409, 15] on icon "reload" at bounding box center [406, 21] width 19 height 19
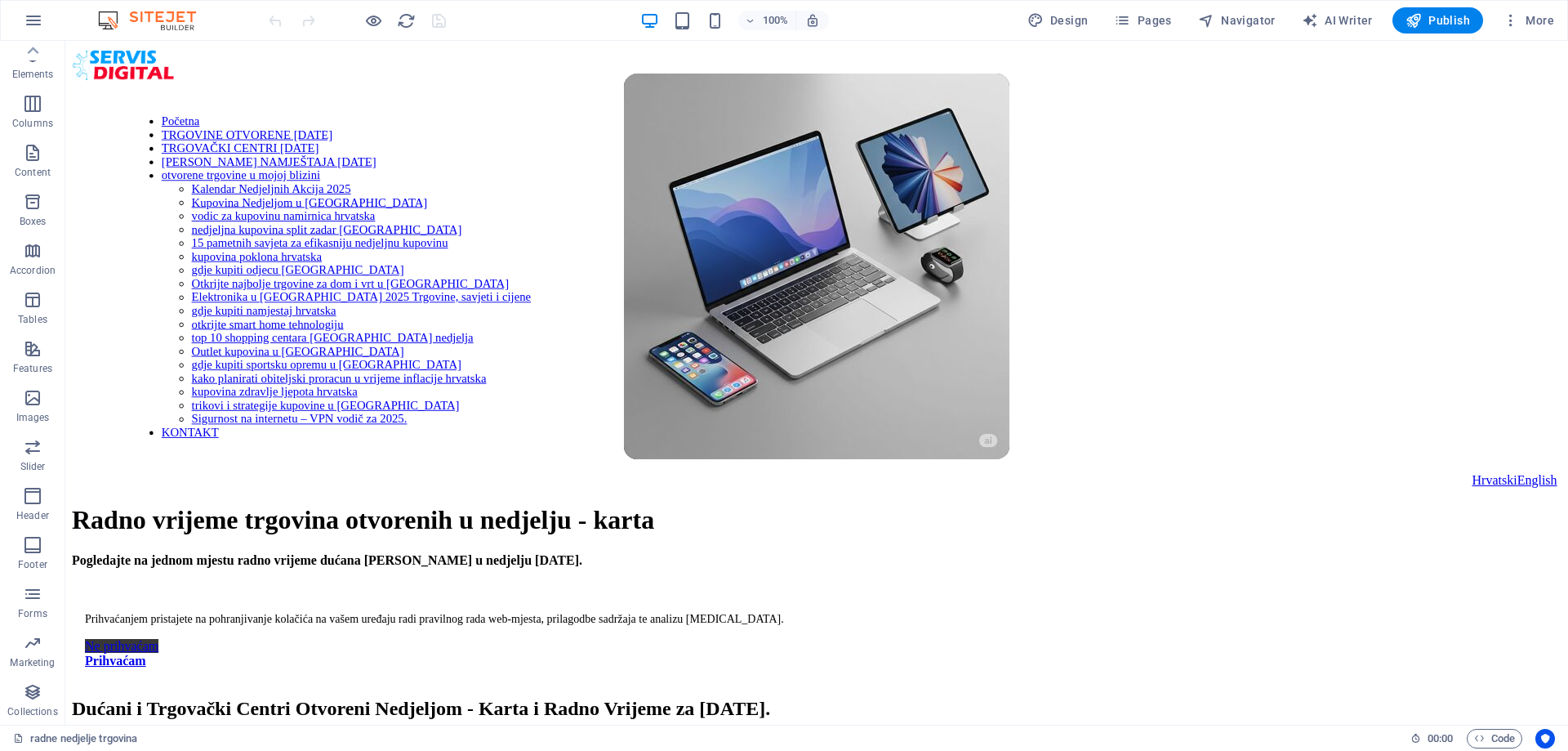
click at [410, 10] on div at bounding box center [356, 20] width 183 height 26
click at [400, 21] on icon "reload" at bounding box center [406, 21] width 19 height 19
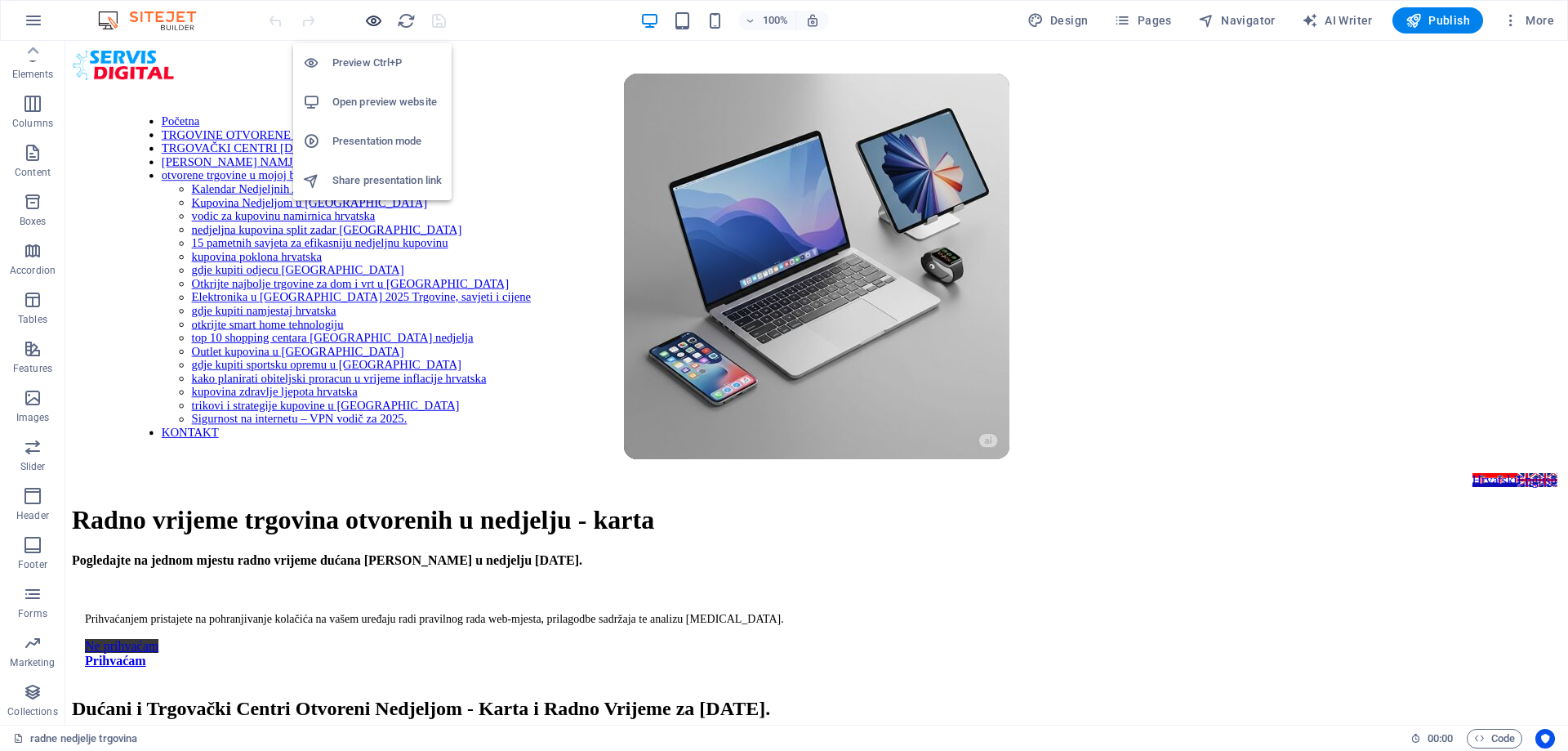
click at [372, 21] on icon "button" at bounding box center [374, 21] width 19 height 19
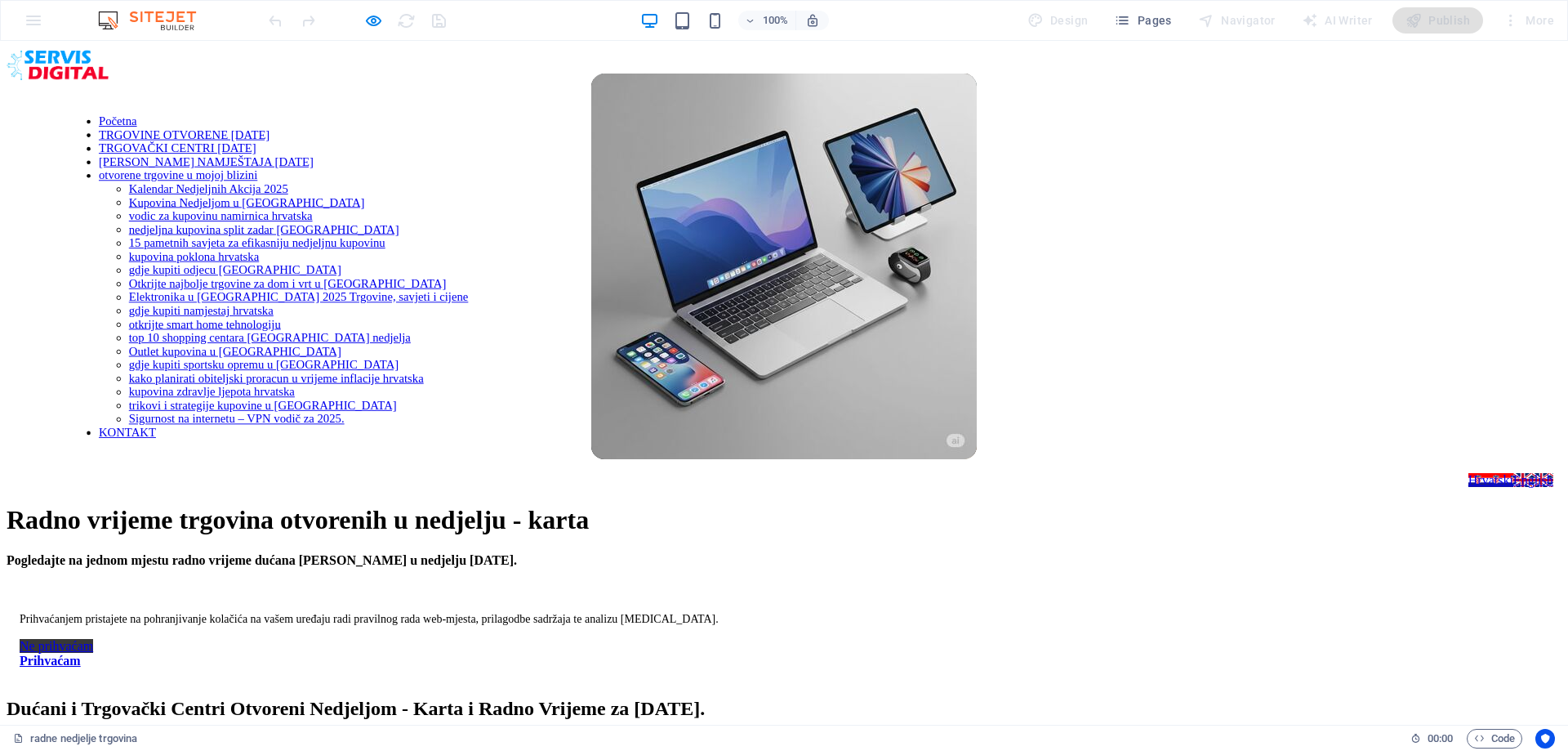
click at [269, 129] on link "TRGOVINE OTVORENE [DATE]" at bounding box center [183, 135] width 171 height 13
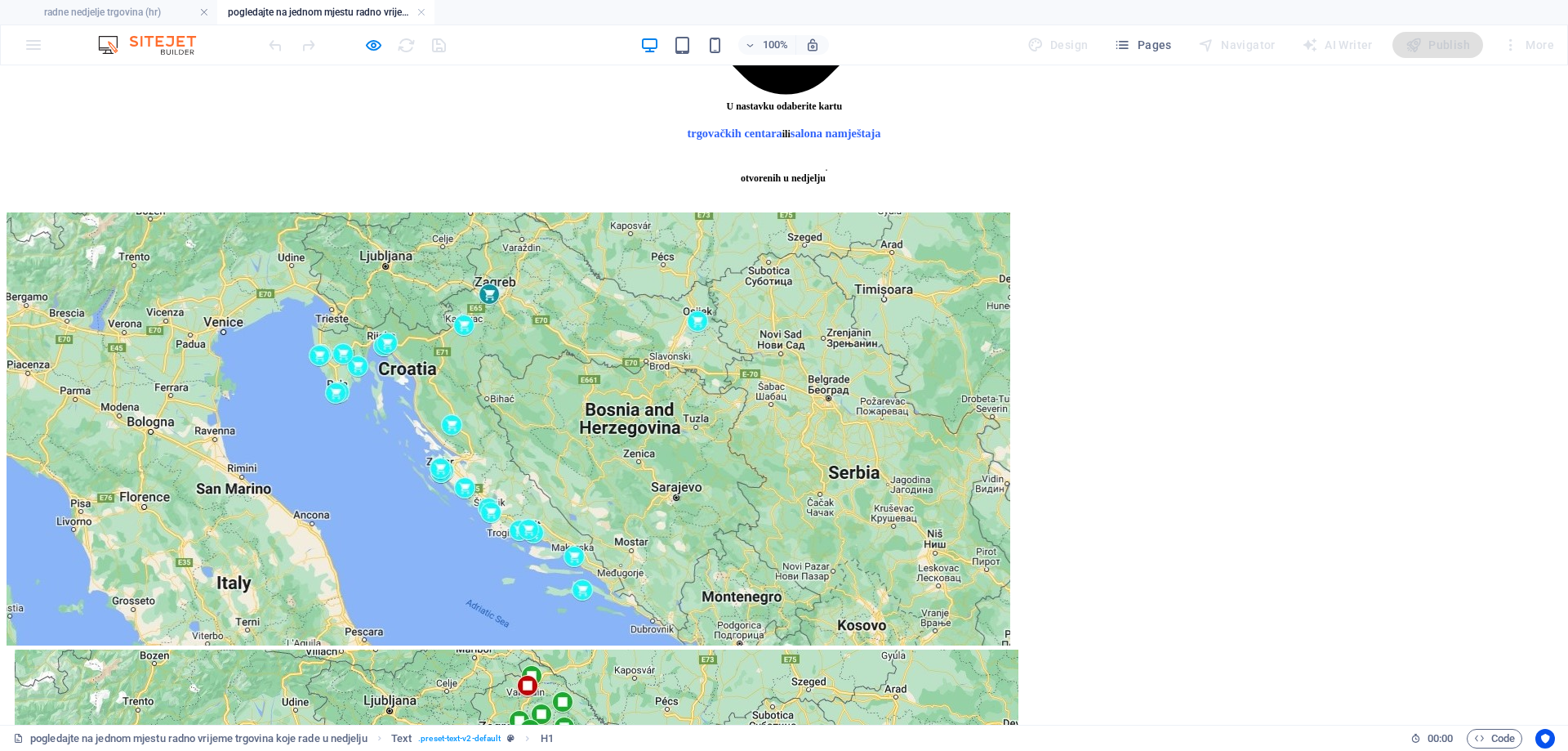
scroll to position [4859, 0]
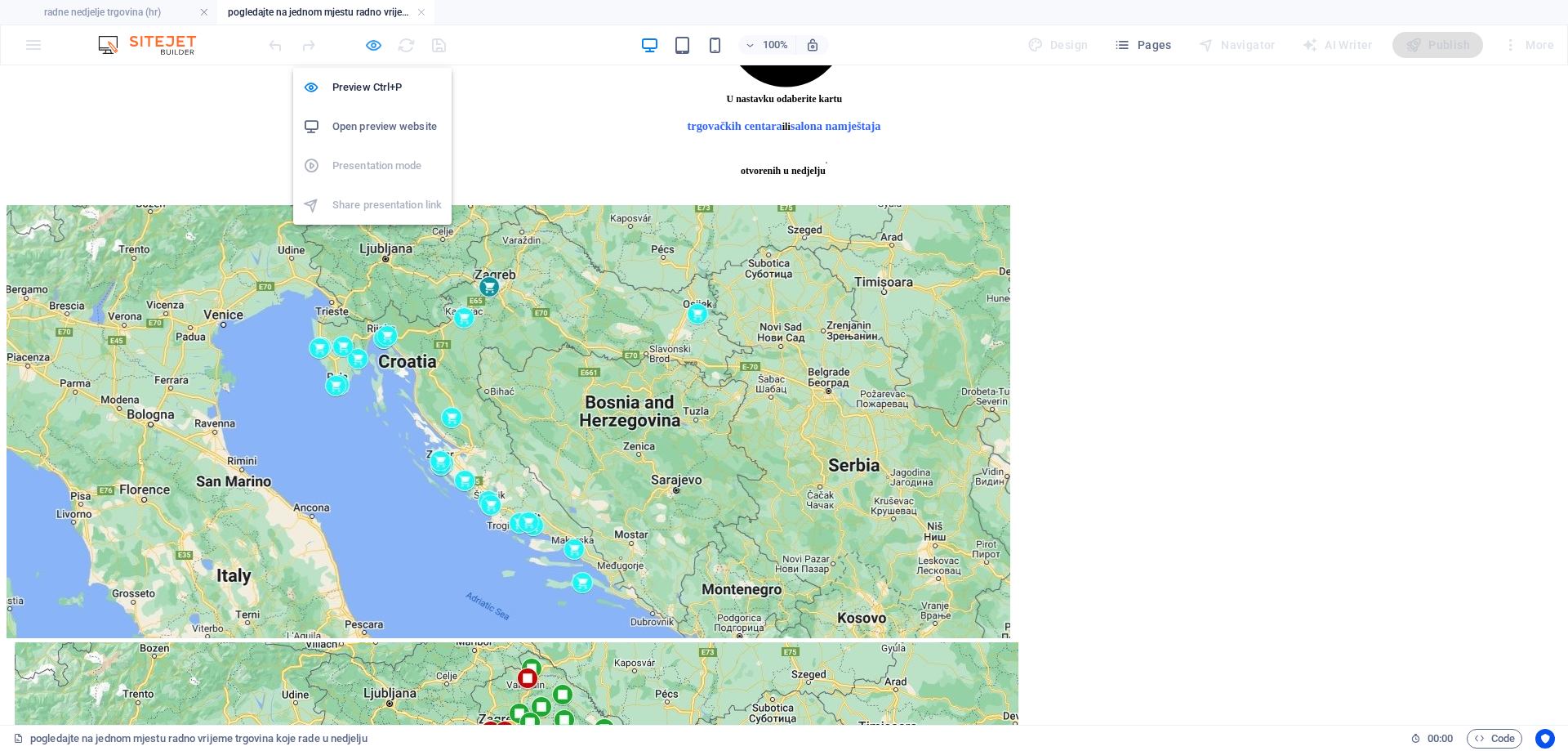
click at [374, 48] on icon "button" at bounding box center [374, 45] width 19 height 19
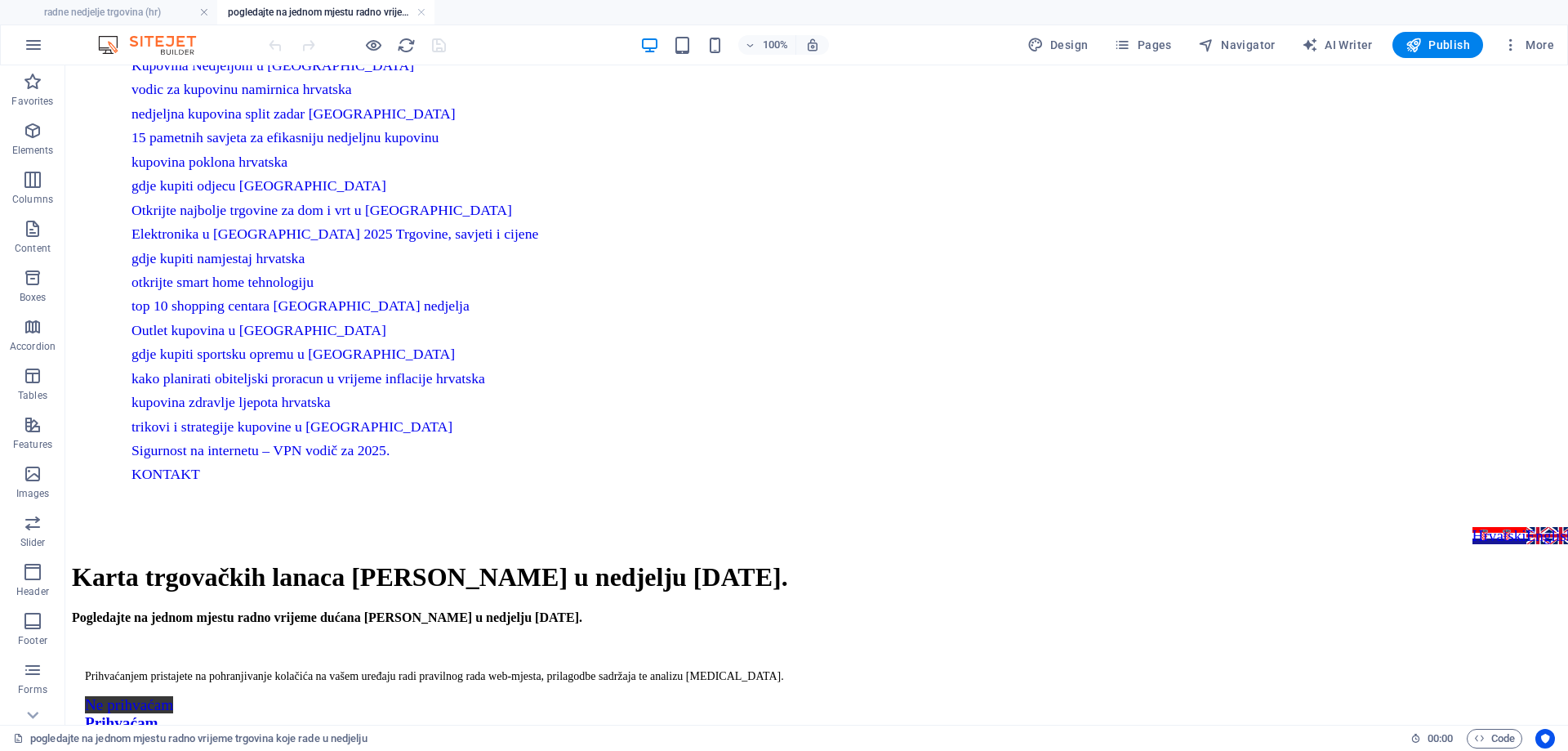
scroll to position [0, 0]
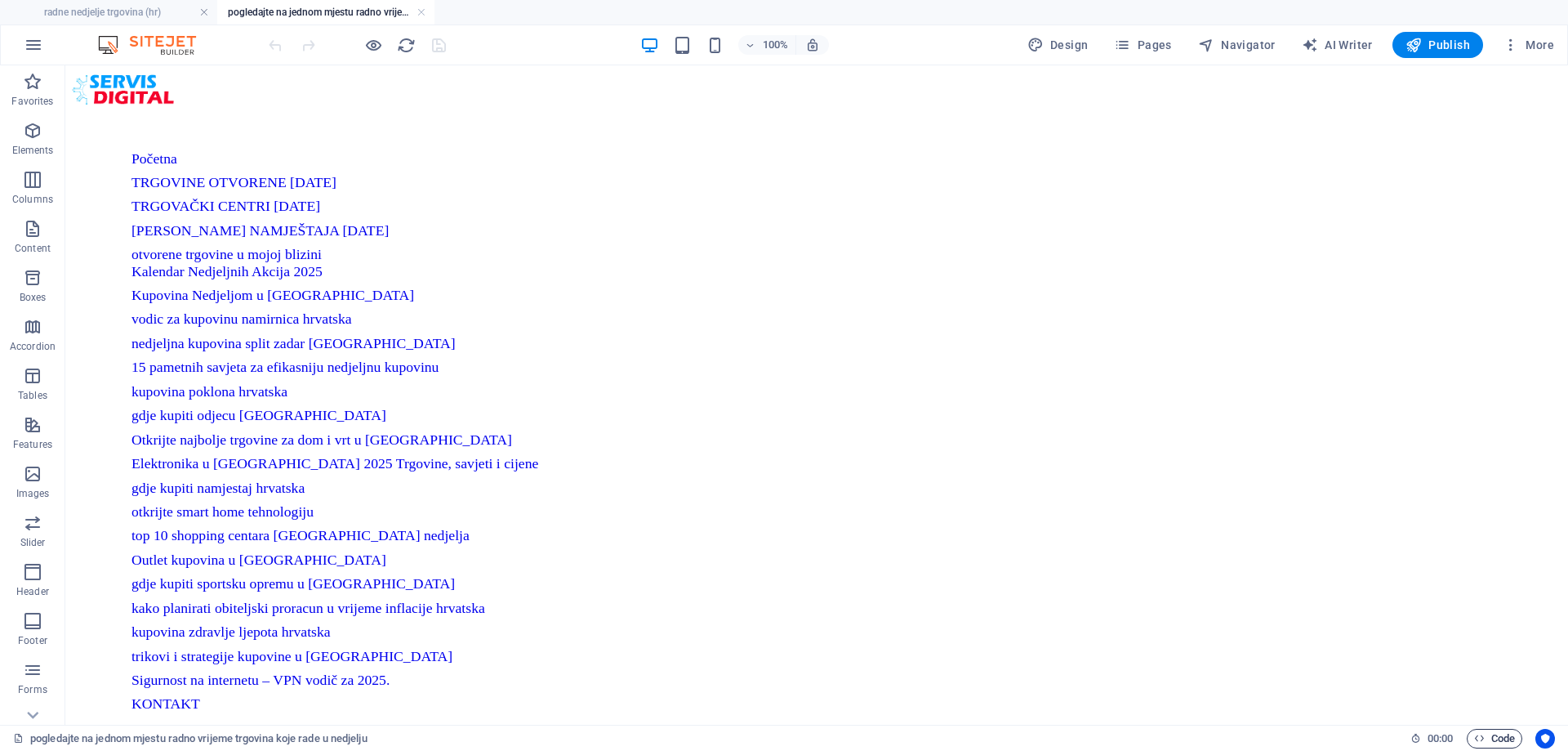
click at [1499, 737] on span "Code" at bounding box center [1494, 738] width 41 height 19
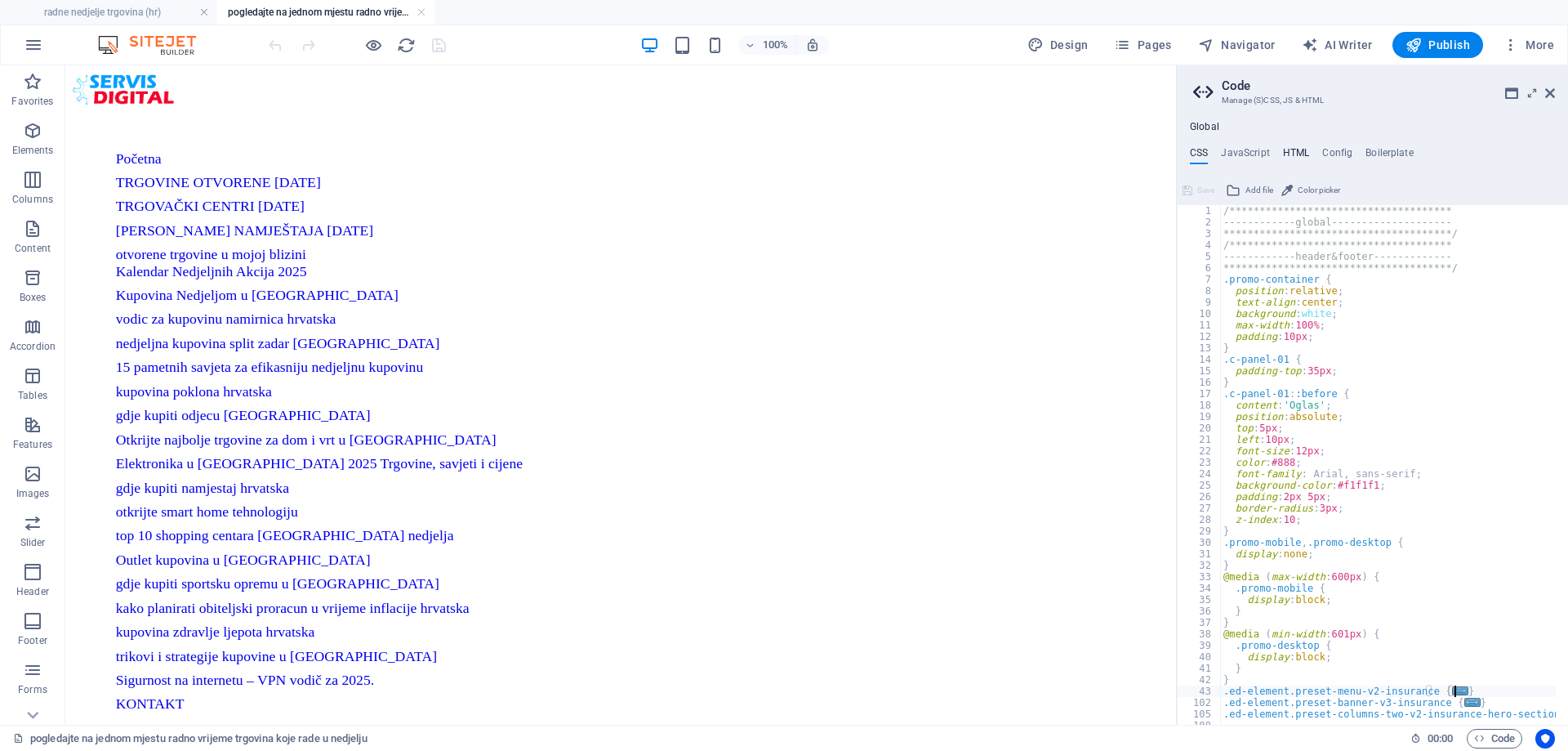
click at [1298, 149] on h4 "HTML" at bounding box center [1296, 156] width 27 height 18
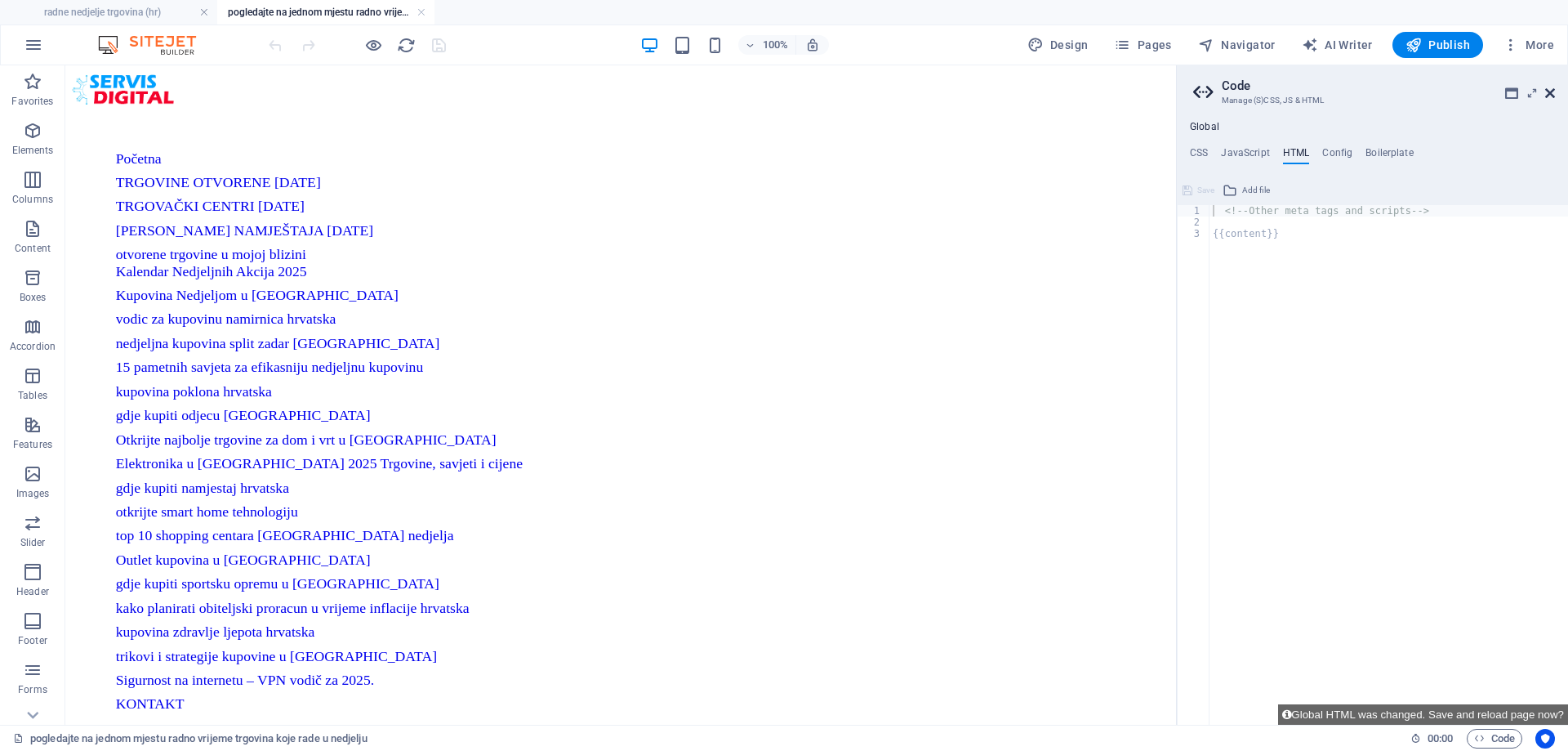
drag, startPoint x: 1550, startPoint y: 92, endPoint x: 1461, endPoint y: 25, distance: 111.4
click at [1550, 92] on icon at bounding box center [1550, 93] width 10 height 13
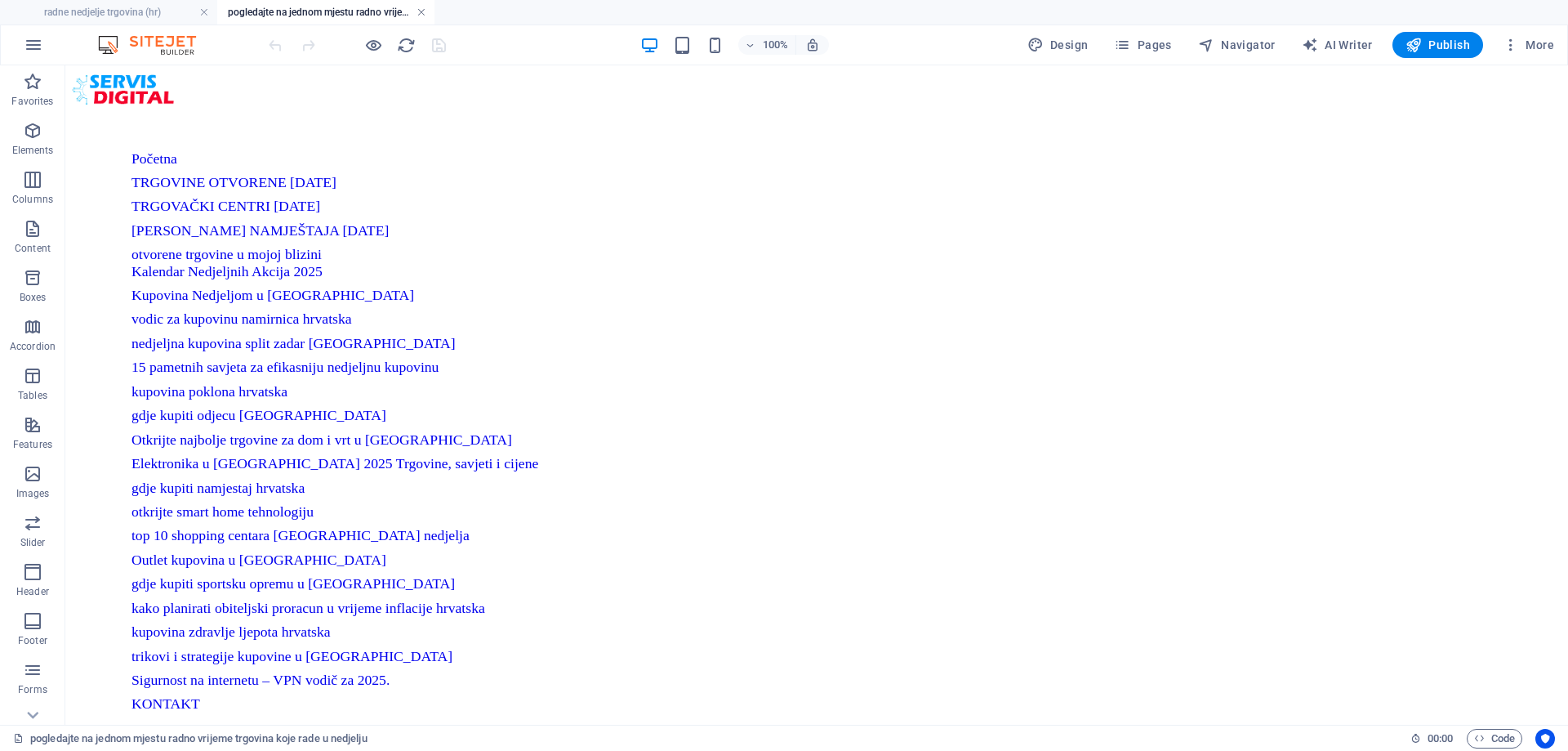
click at [418, 17] on link at bounding box center [421, 13] width 10 height 16
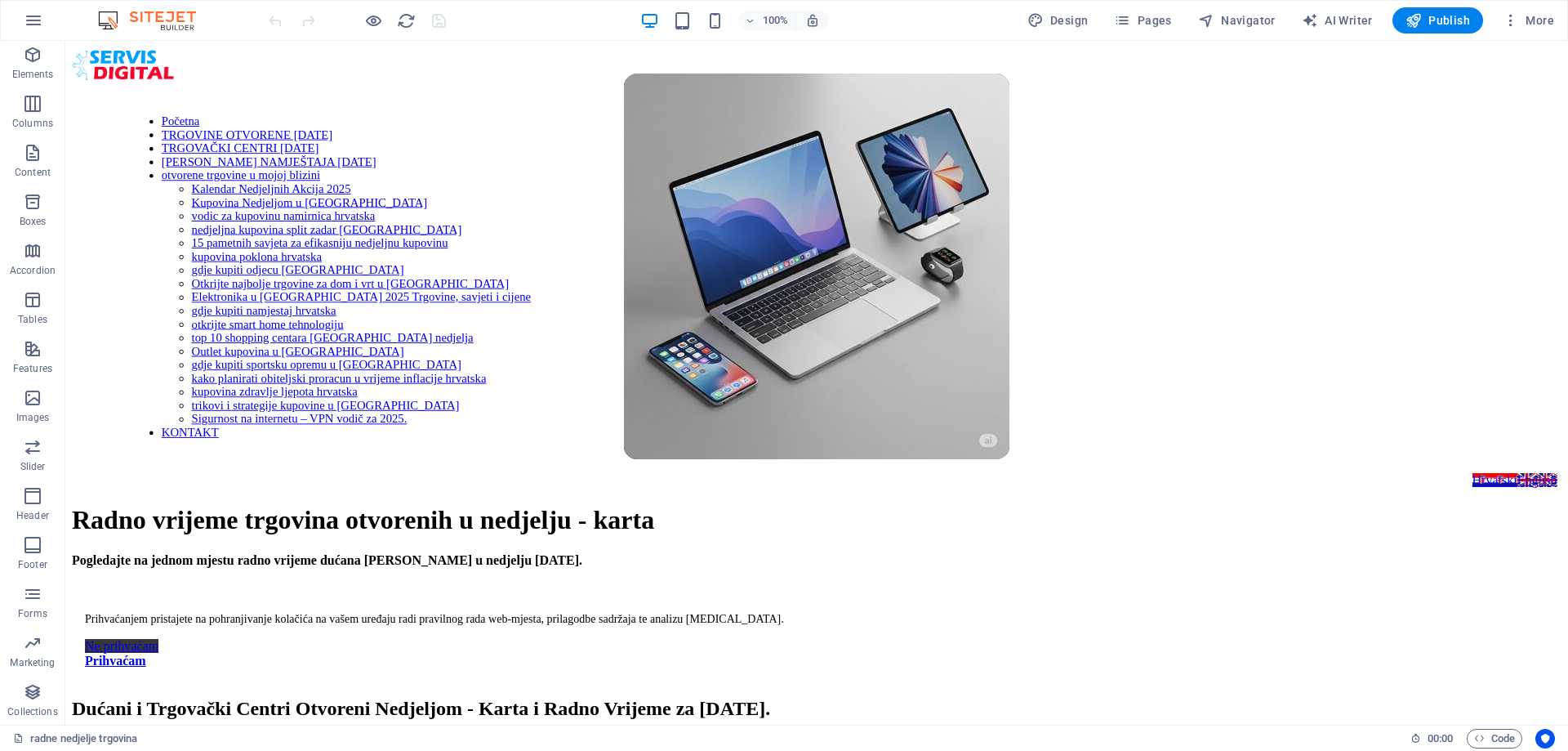
click at [421, 11] on div at bounding box center [356, 20] width 183 height 26
click at [84, 461] on div "HTML" at bounding box center [94, 460] width 58 height 19
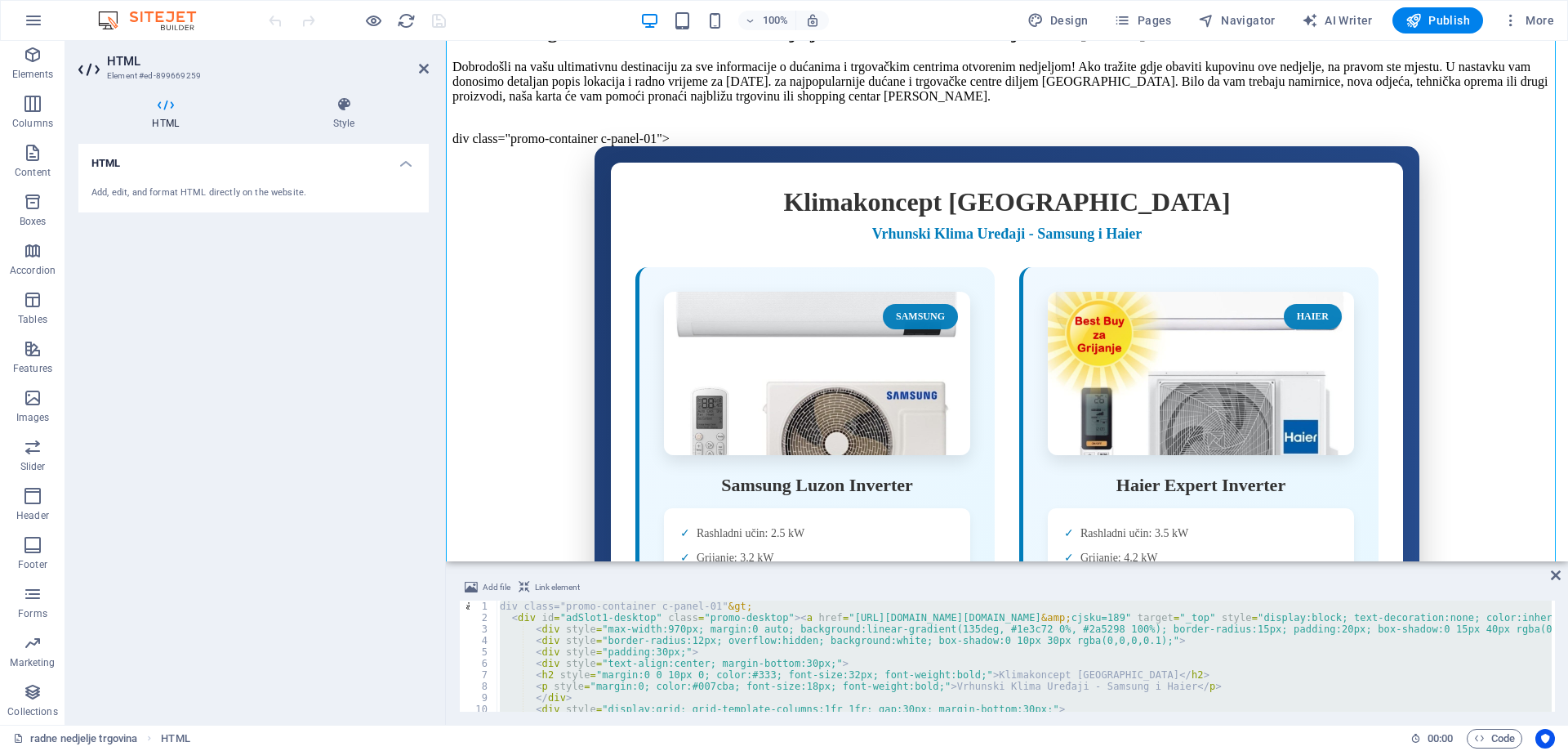
type textarea "</div>"
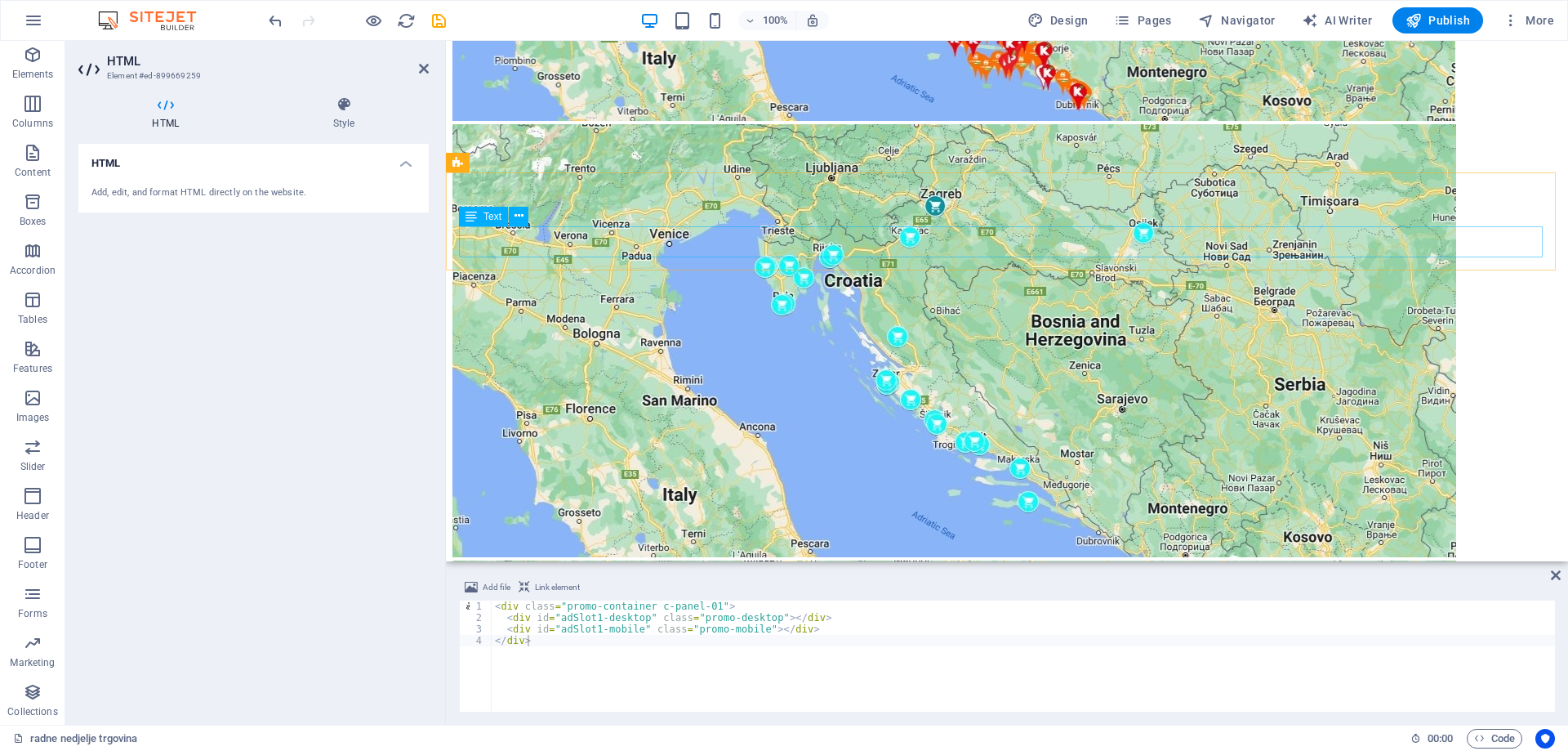
scroll to position [1918, 0]
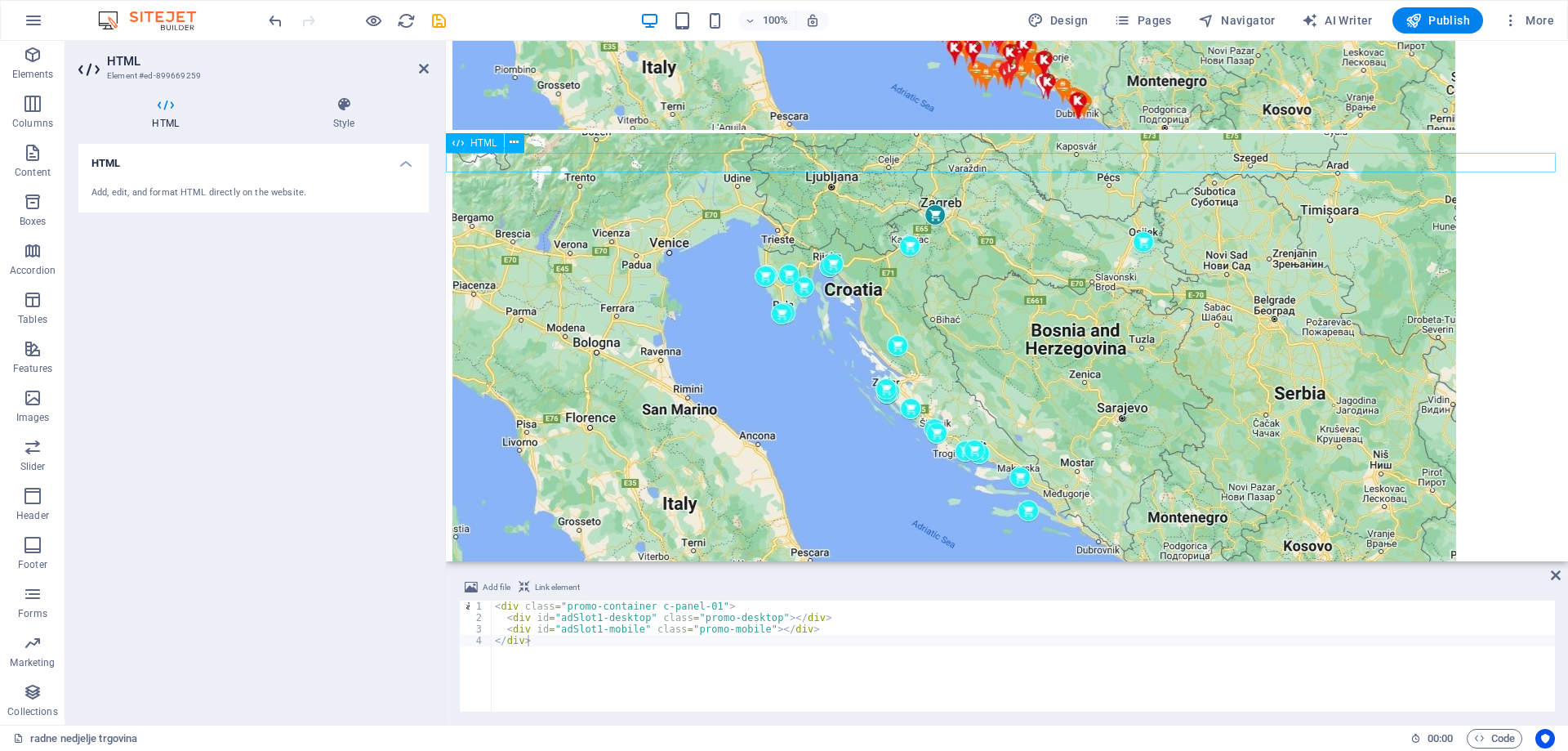
click at [476, 146] on span "HTML" at bounding box center [484, 143] width 27 height 10
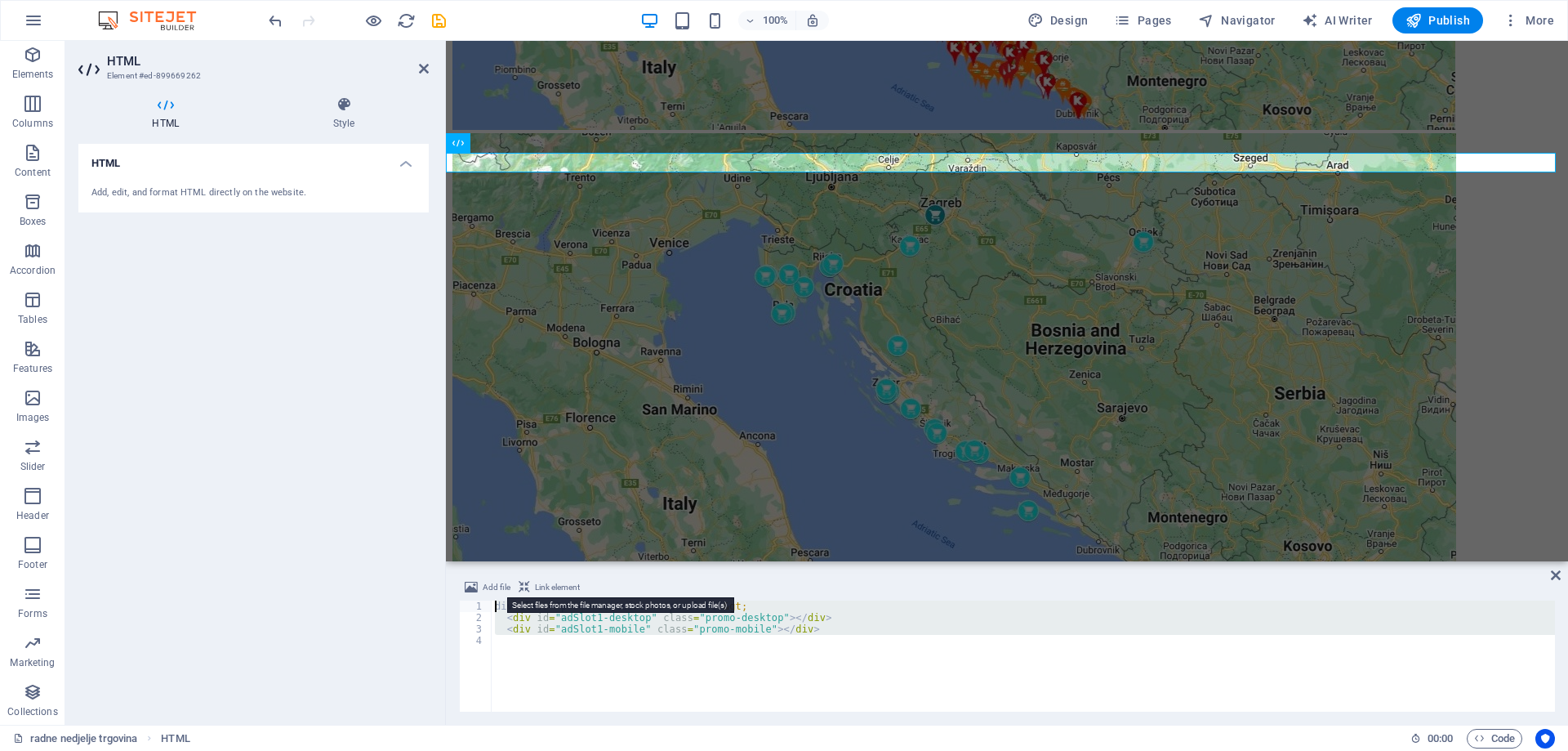
drag, startPoint x: 555, startPoint y: 642, endPoint x: 490, endPoint y: 592, distance: 82.0
click at [490, 592] on div "Add file Link element div class="promo-container c-panel-01"&gt; 1 2 3 4 div cl…" at bounding box center [1007, 644] width 1096 height 134
type textarea "</div>"
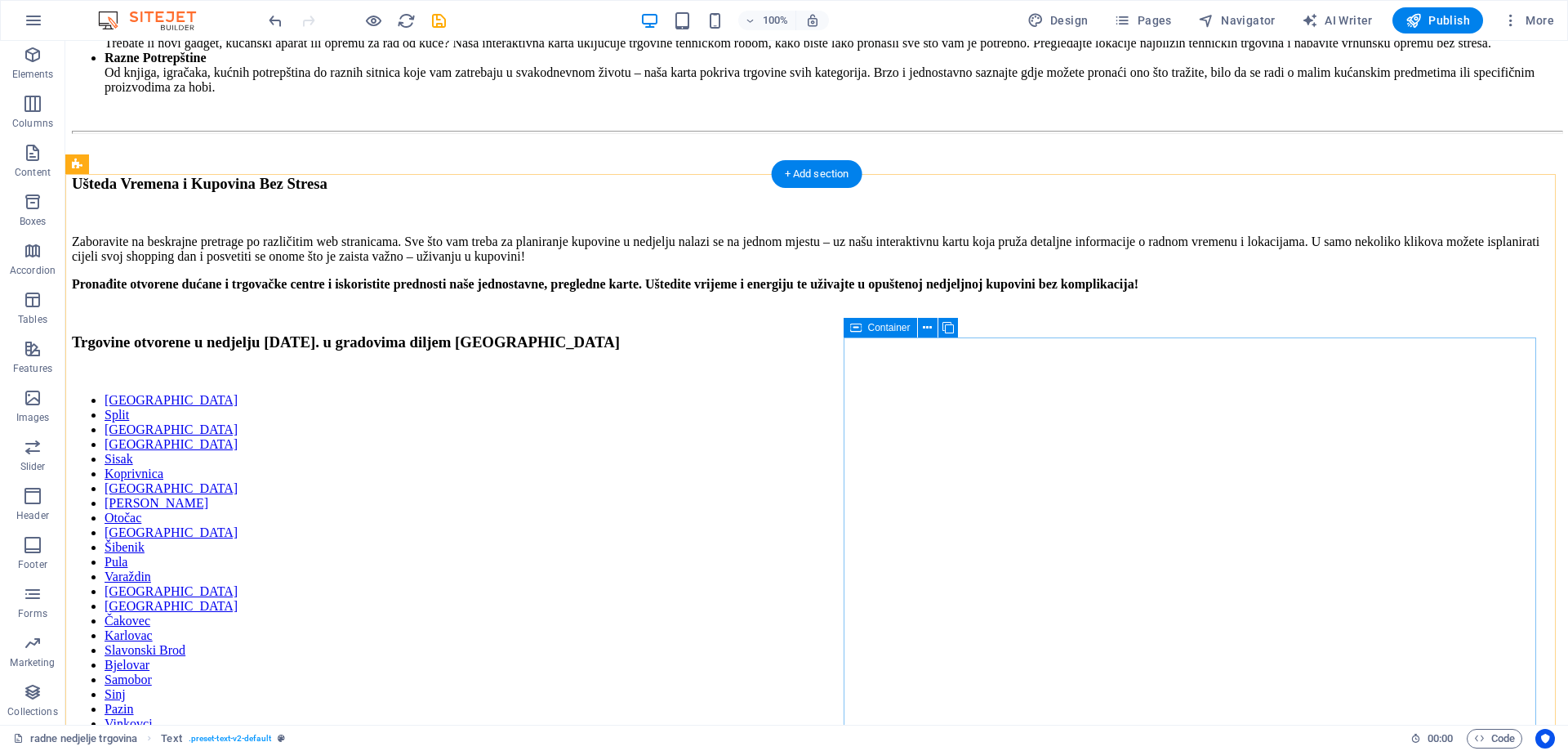
scroll to position [3117, 0]
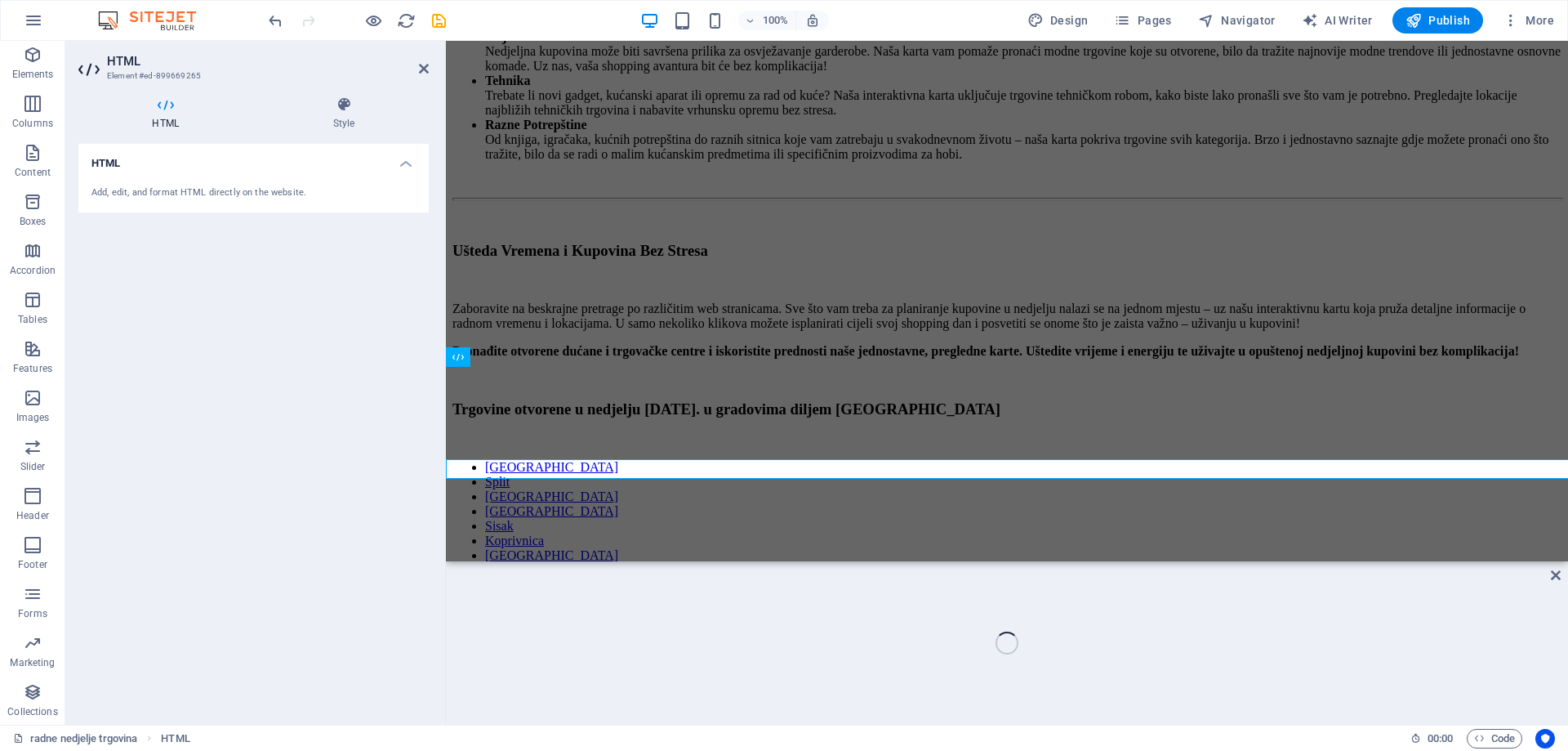
scroll to position [2812, 0]
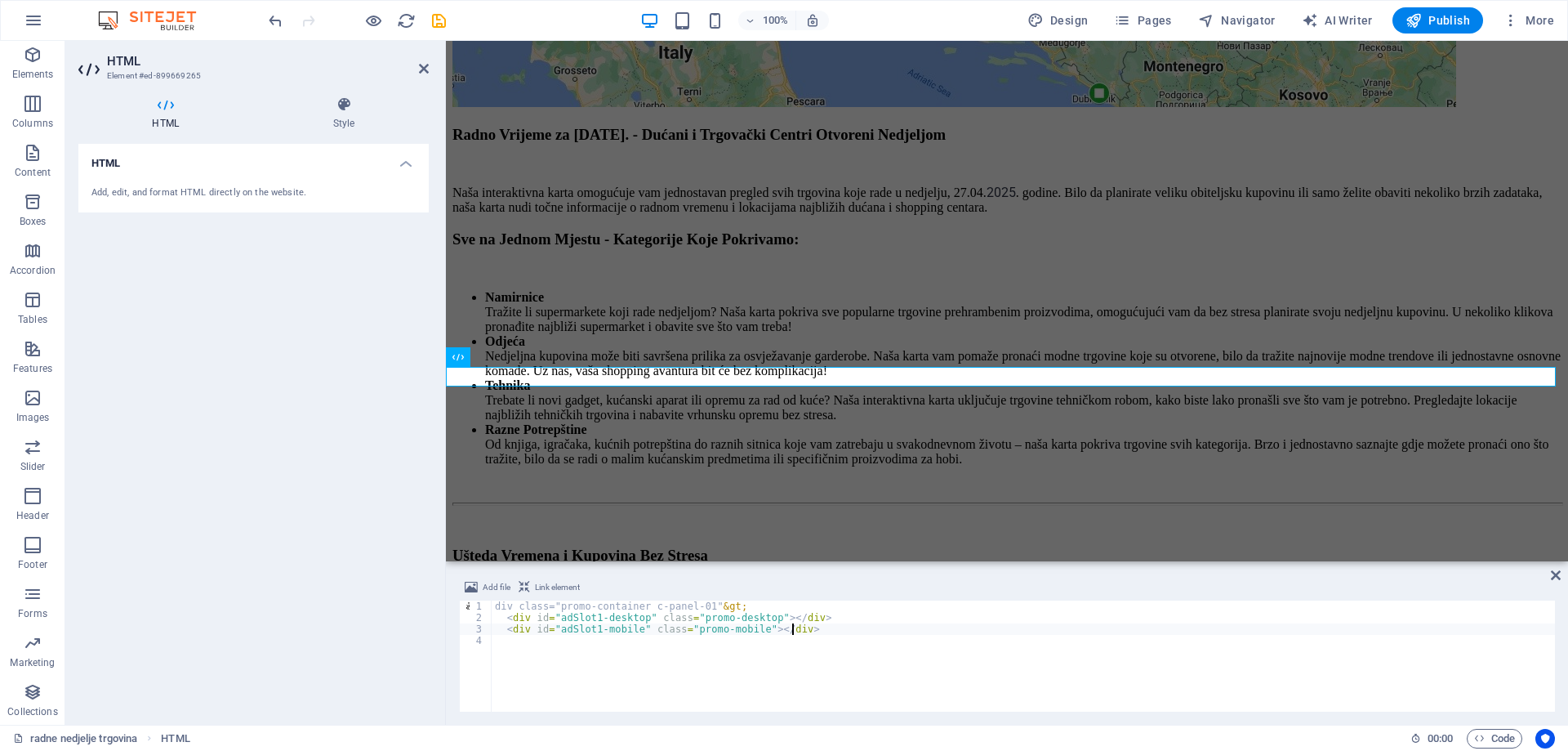
click at [794, 632] on div "div class="promo-container c-panel-01" &gt; < div id = "adSlot1-desktop" class …" at bounding box center [1023, 668] width 1063 height 134
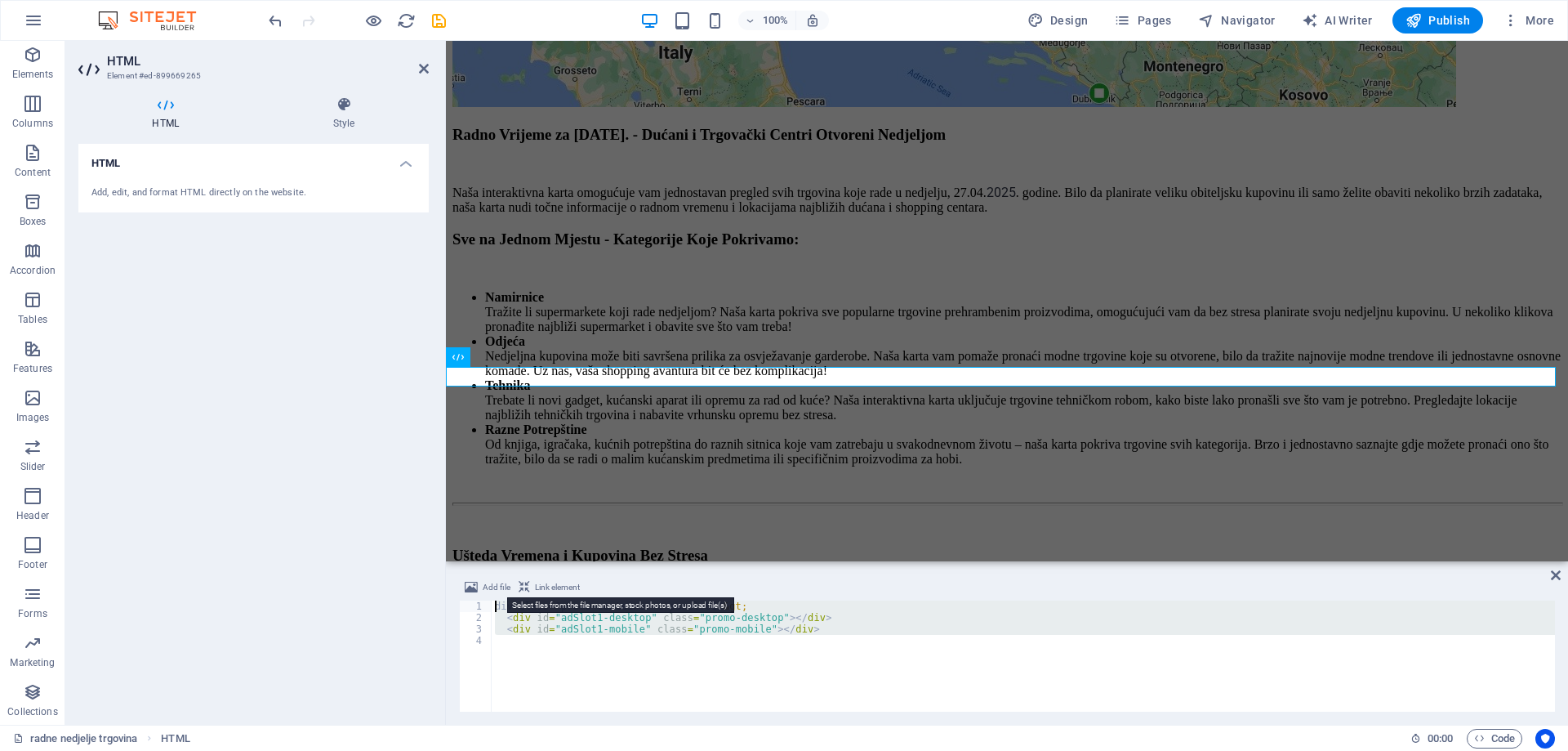
drag, startPoint x: 502, startPoint y: 640, endPoint x: 475, endPoint y: 586, distance: 60.4
click at [475, 586] on div "Add file Link element <div id="adSlot1-mobile" class="promo-mobile"></div> 1 2 …" at bounding box center [1007, 644] width 1096 height 134
type textarea "</div>"
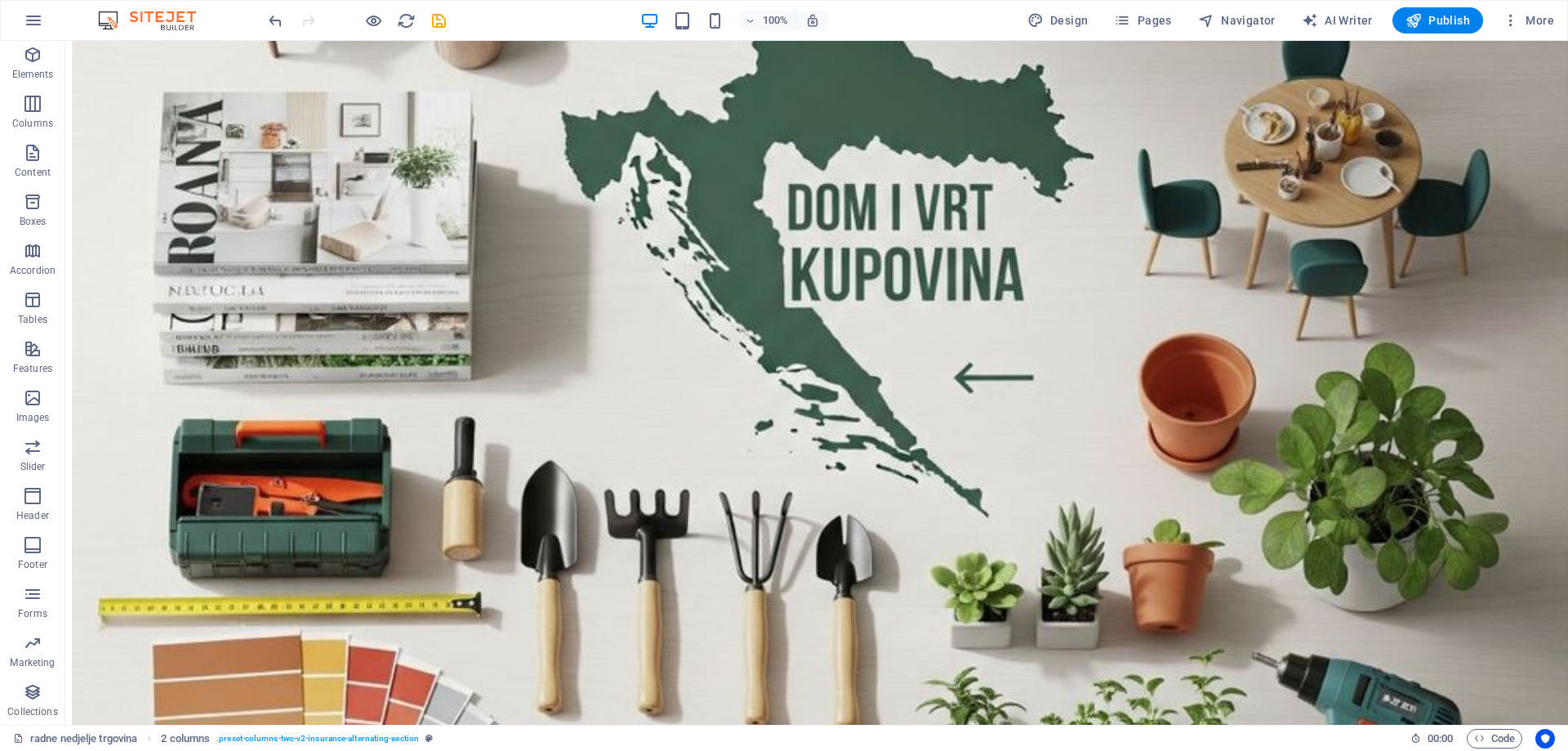
scroll to position [4536, 0]
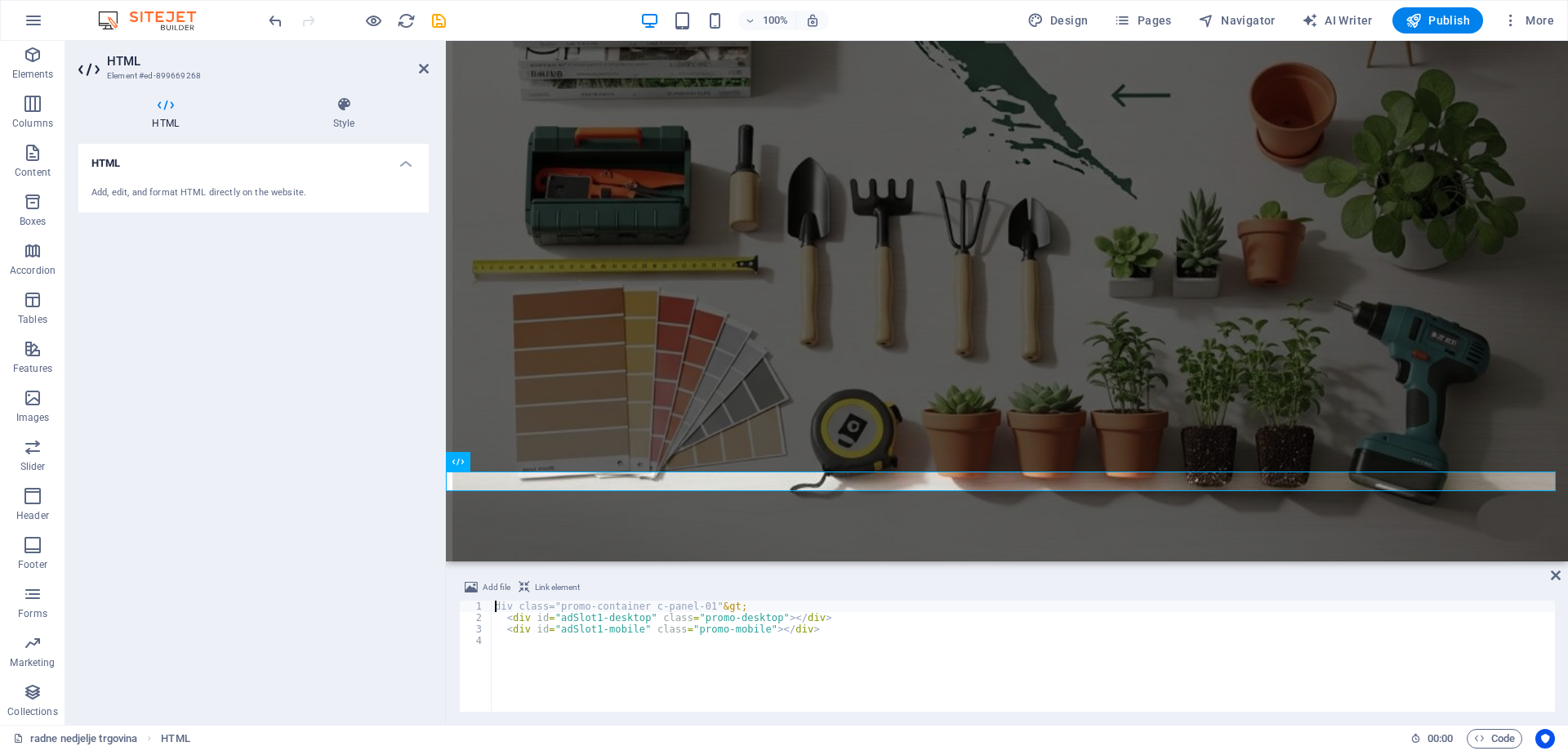
scroll to position [4443, 0]
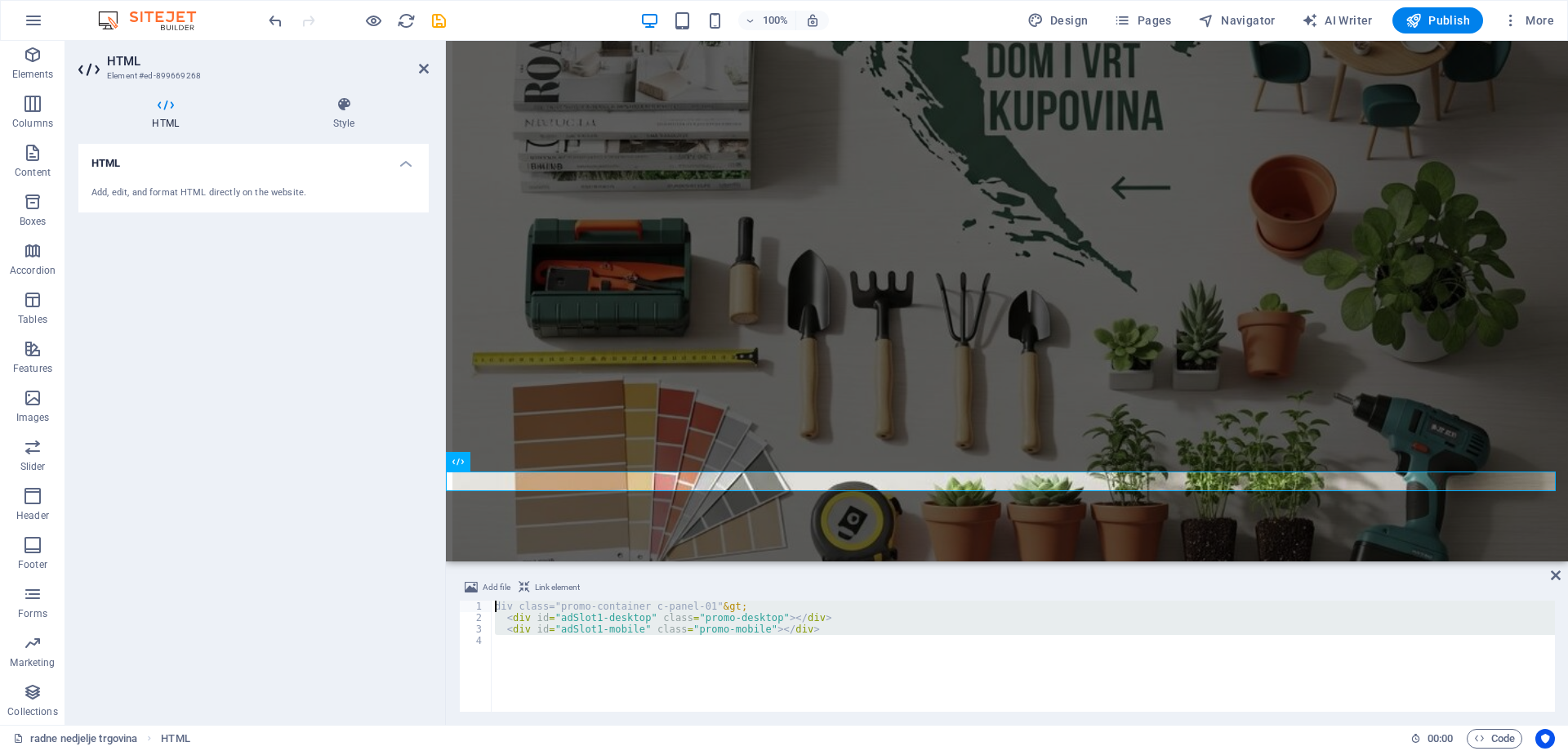
drag, startPoint x: 500, startPoint y: 641, endPoint x: 468, endPoint y: 570, distance: 77.9
click at [468, 570] on div "Add file Link element div class="promo-container c-panel-01"&gt; 1 2 3 4 div cl…" at bounding box center [1007, 645] width 1122 height 160
type textarea "</div>"
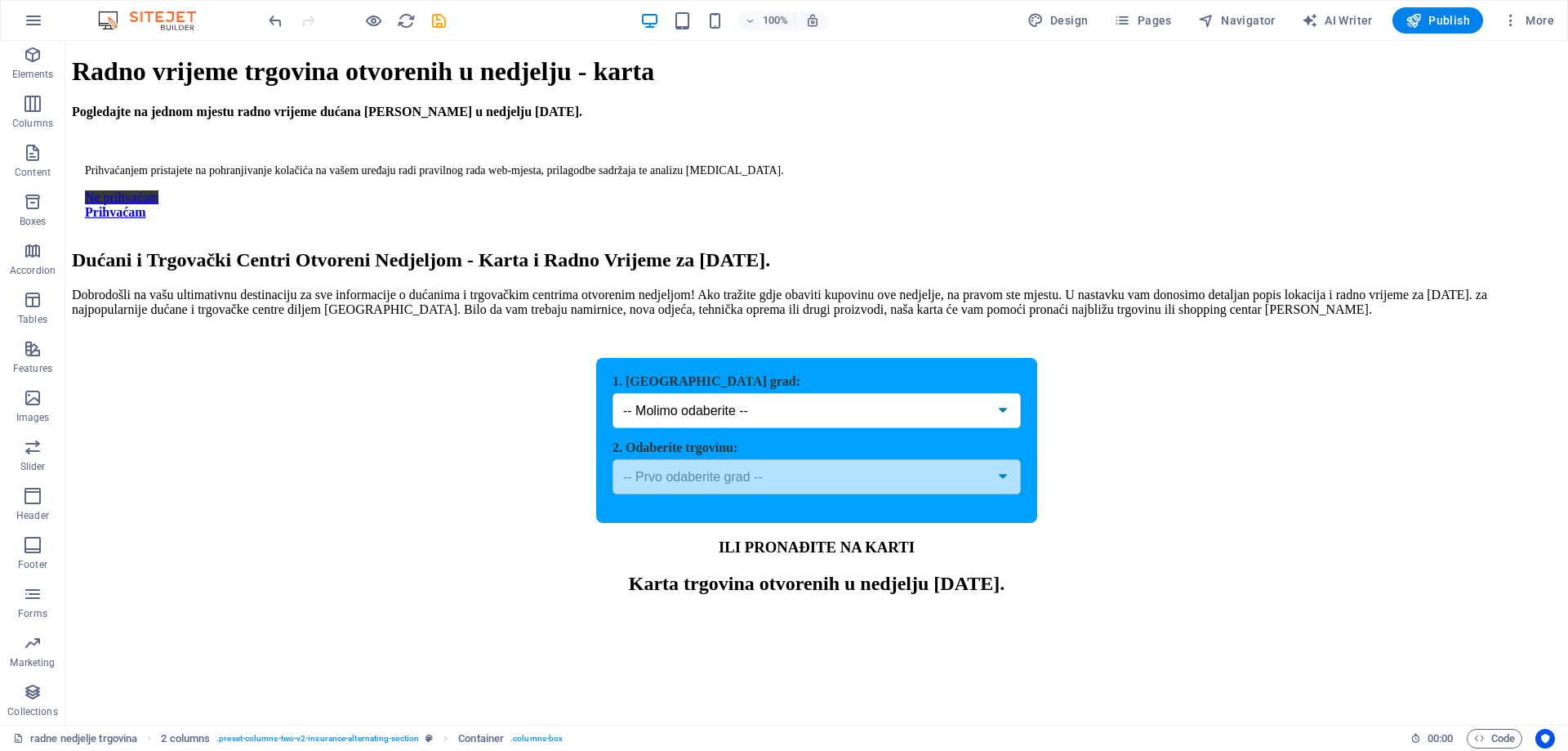
scroll to position [0, 0]
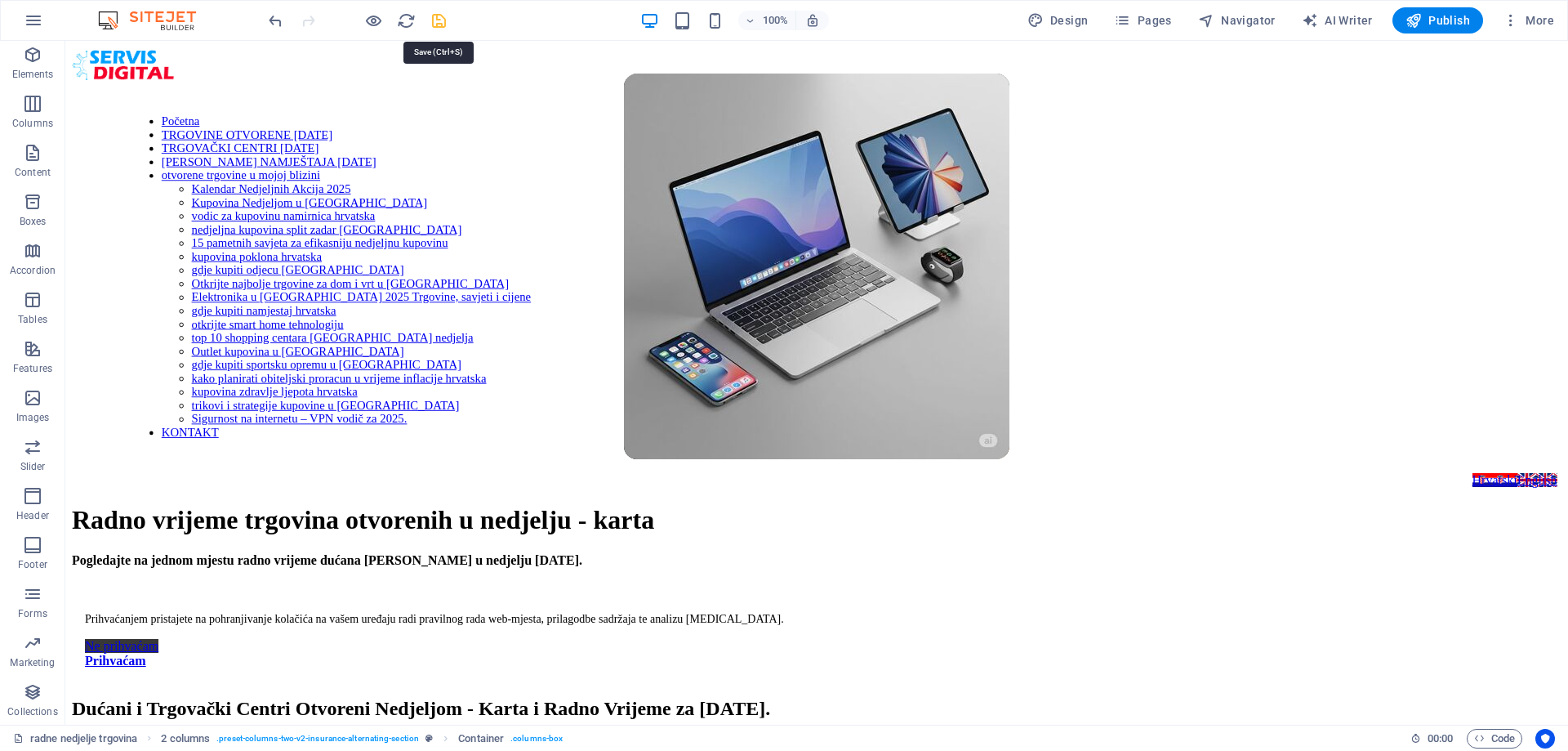
click at [439, 14] on icon "save" at bounding box center [439, 21] width 19 height 19
click at [403, 19] on icon "reload" at bounding box center [406, 21] width 19 height 19
click at [409, 13] on icon "reload" at bounding box center [406, 21] width 19 height 19
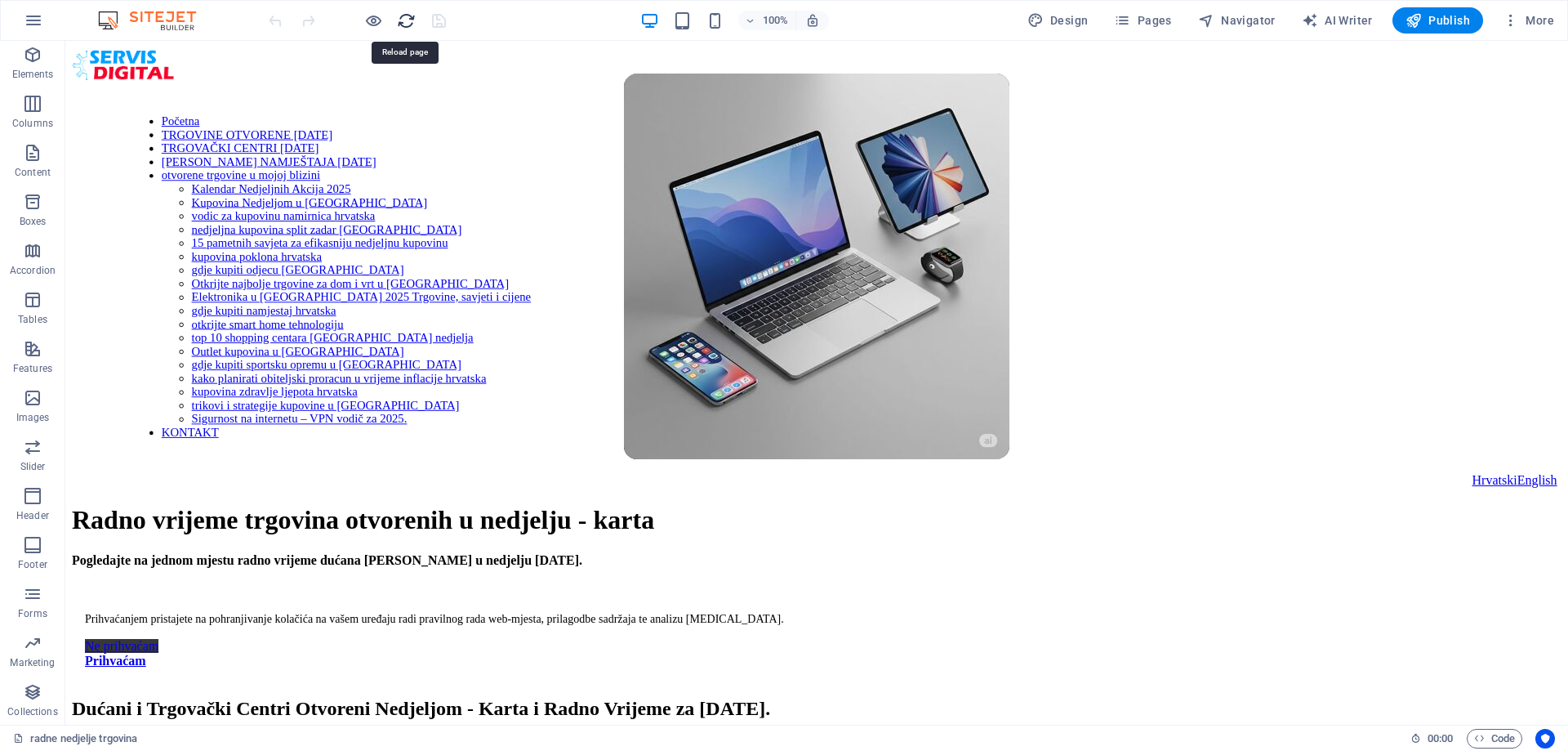
click at [409, 13] on icon "reload" at bounding box center [406, 21] width 19 height 19
click at [1481, 739] on icon "button" at bounding box center [1479, 738] width 11 height 11
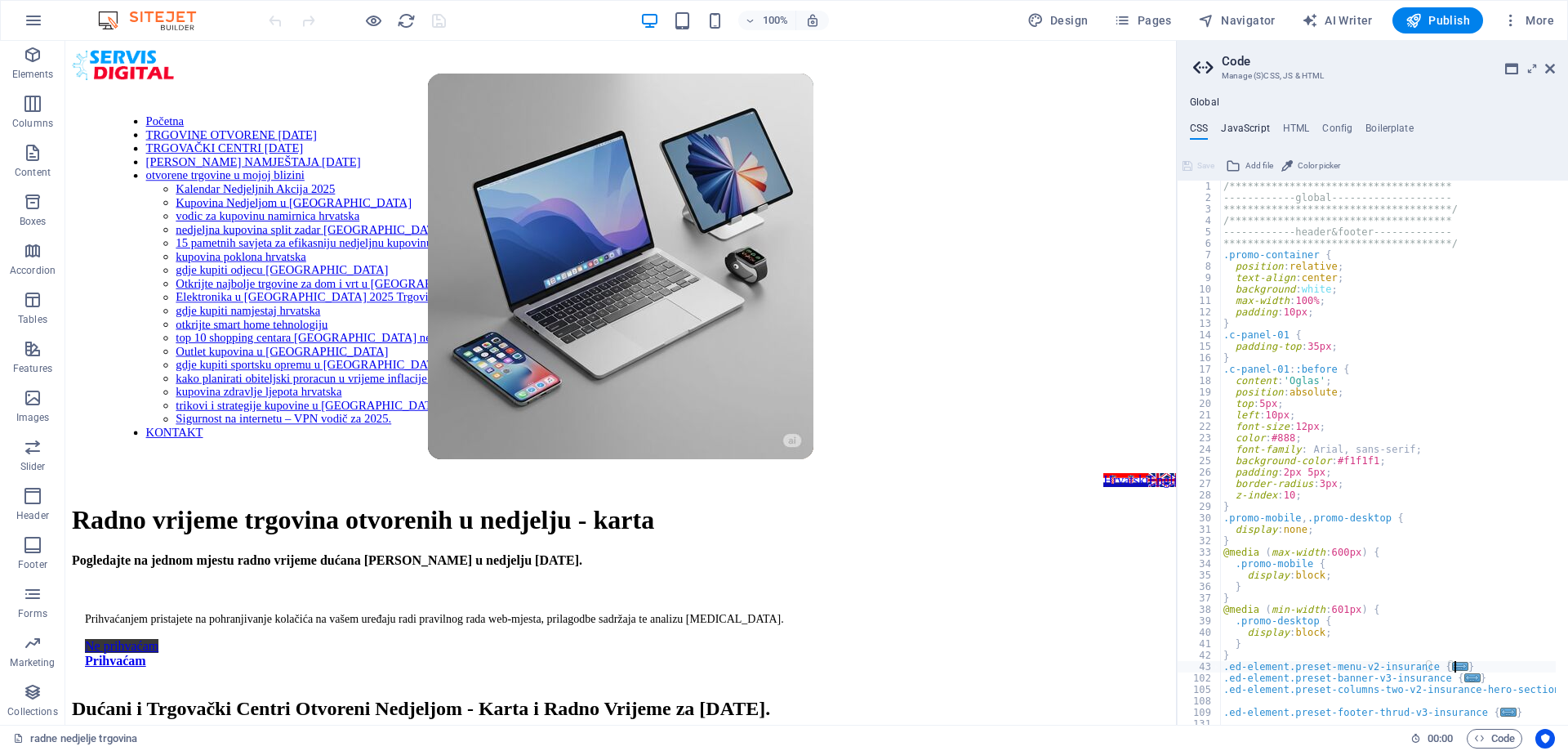
click at [1248, 129] on h4 "JavaScript" at bounding box center [1245, 132] width 48 height 18
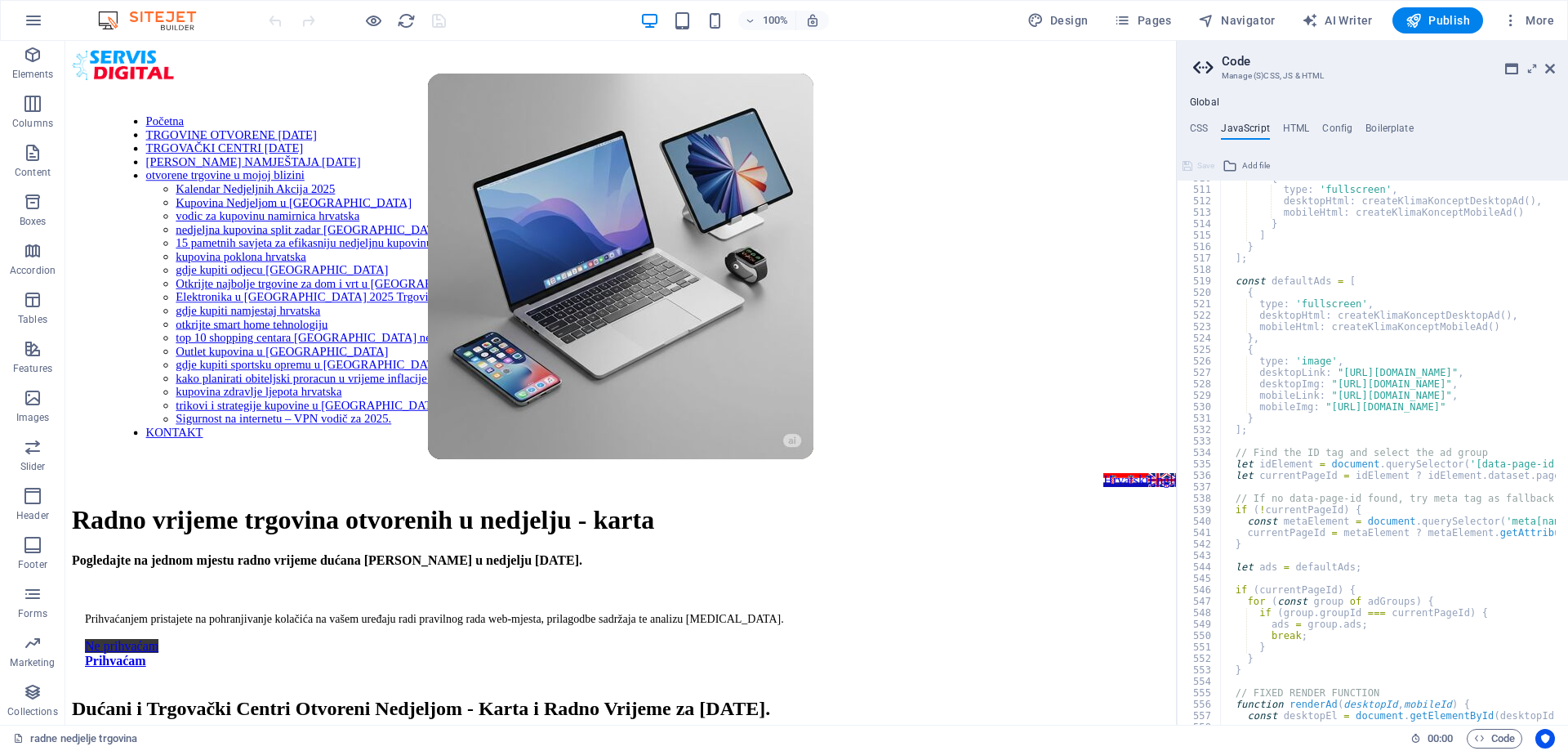
scroll to position [5830, 0]
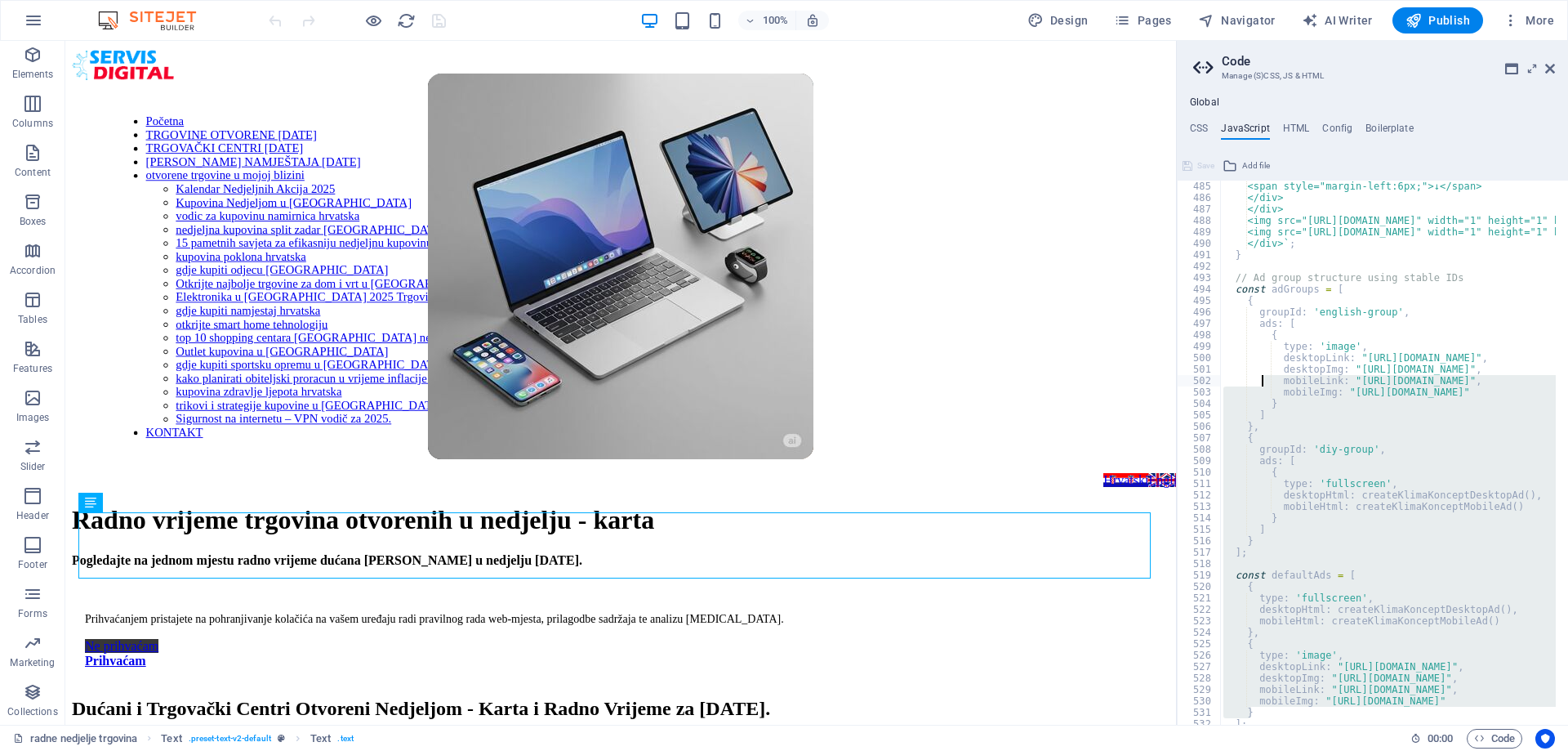
scroll to position [5536, 0]
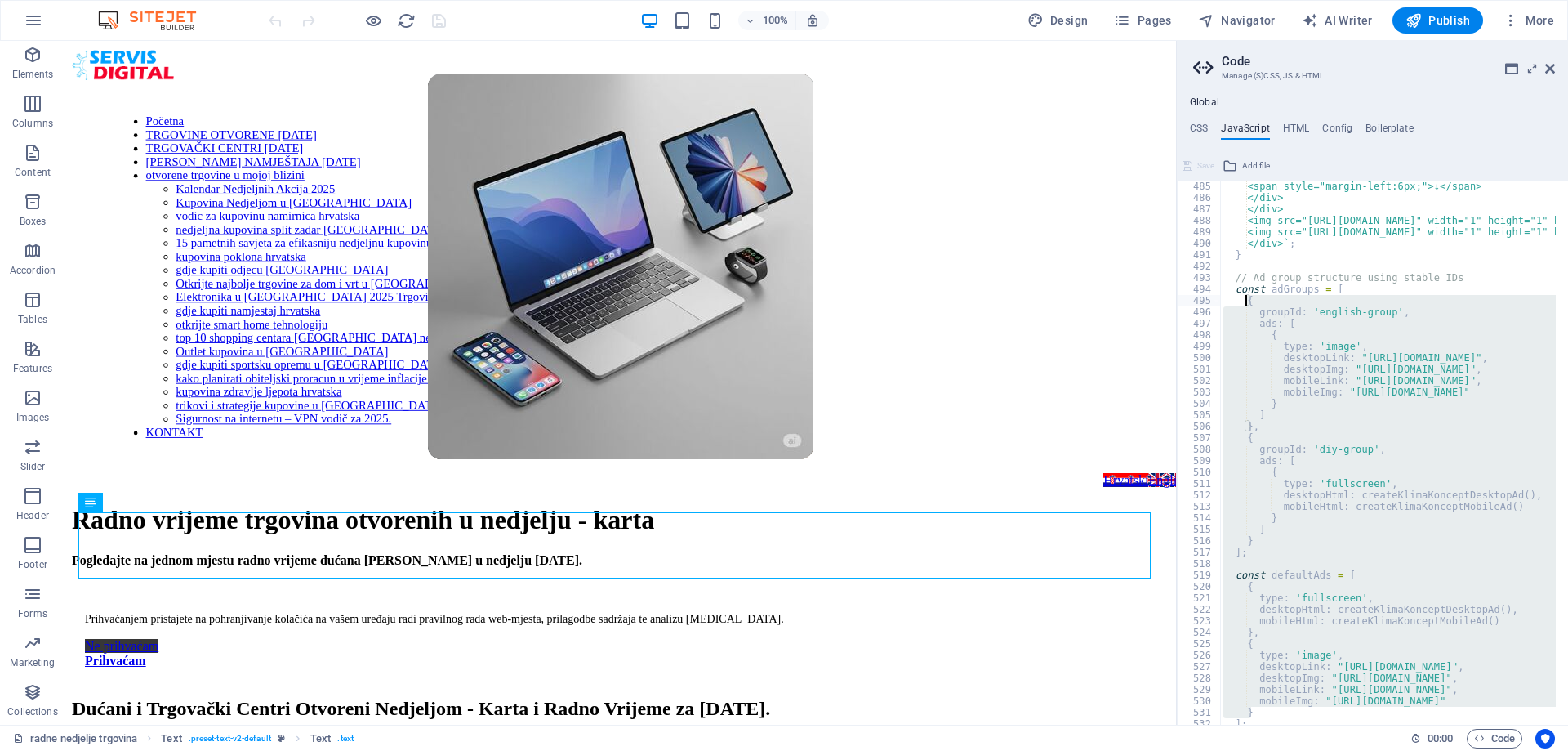
drag, startPoint x: 1253, startPoint y: 466, endPoint x: 1247, endPoint y: 296, distance: 170.1
paste textarea "}"
type textarea "}"
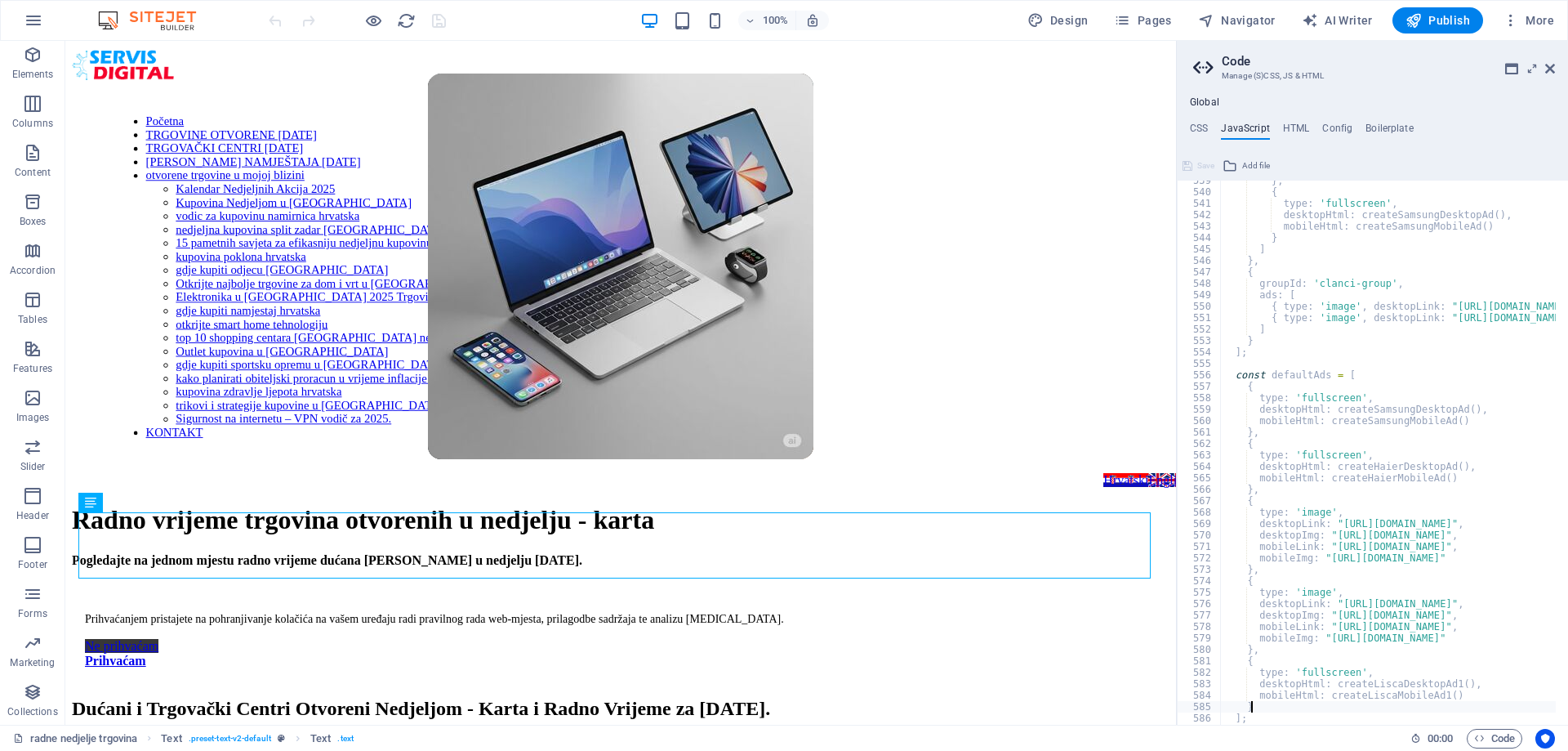
scroll to position [6159, 0]
click at [1032, 505] on div "Radno vrijeme trgovina otvorenih u nedjelju - karta" at bounding box center [621, 520] width 1098 height 30
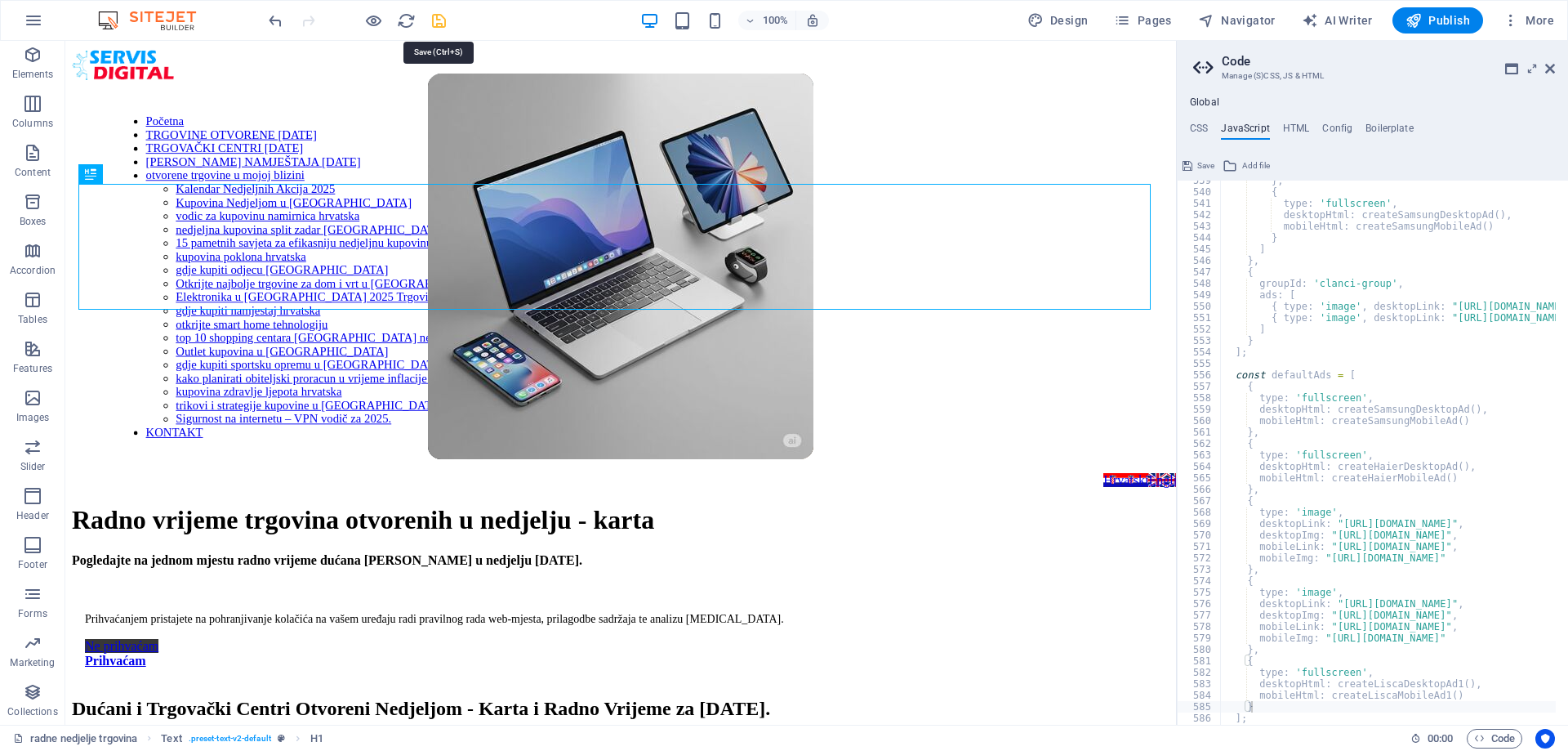
click at [444, 18] on icon "save" at bounding box center [439, 21] width 19 height 19
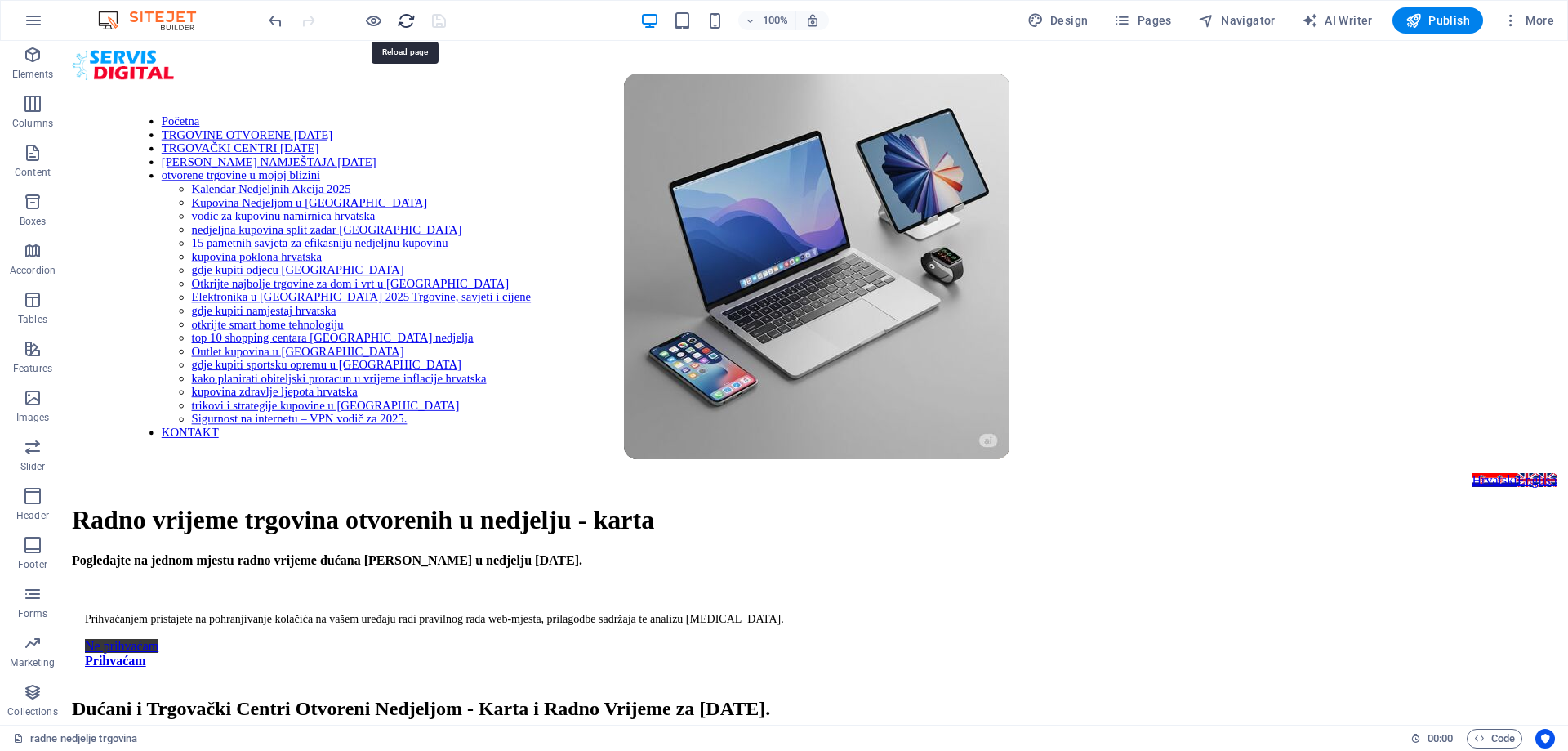
click at [405, 22] on icon "reload" at bounding box center [406, 21] width 19 height 19
click at [404, 18] on icon "reload" at bounding box center [406, 21] width 19 height 19
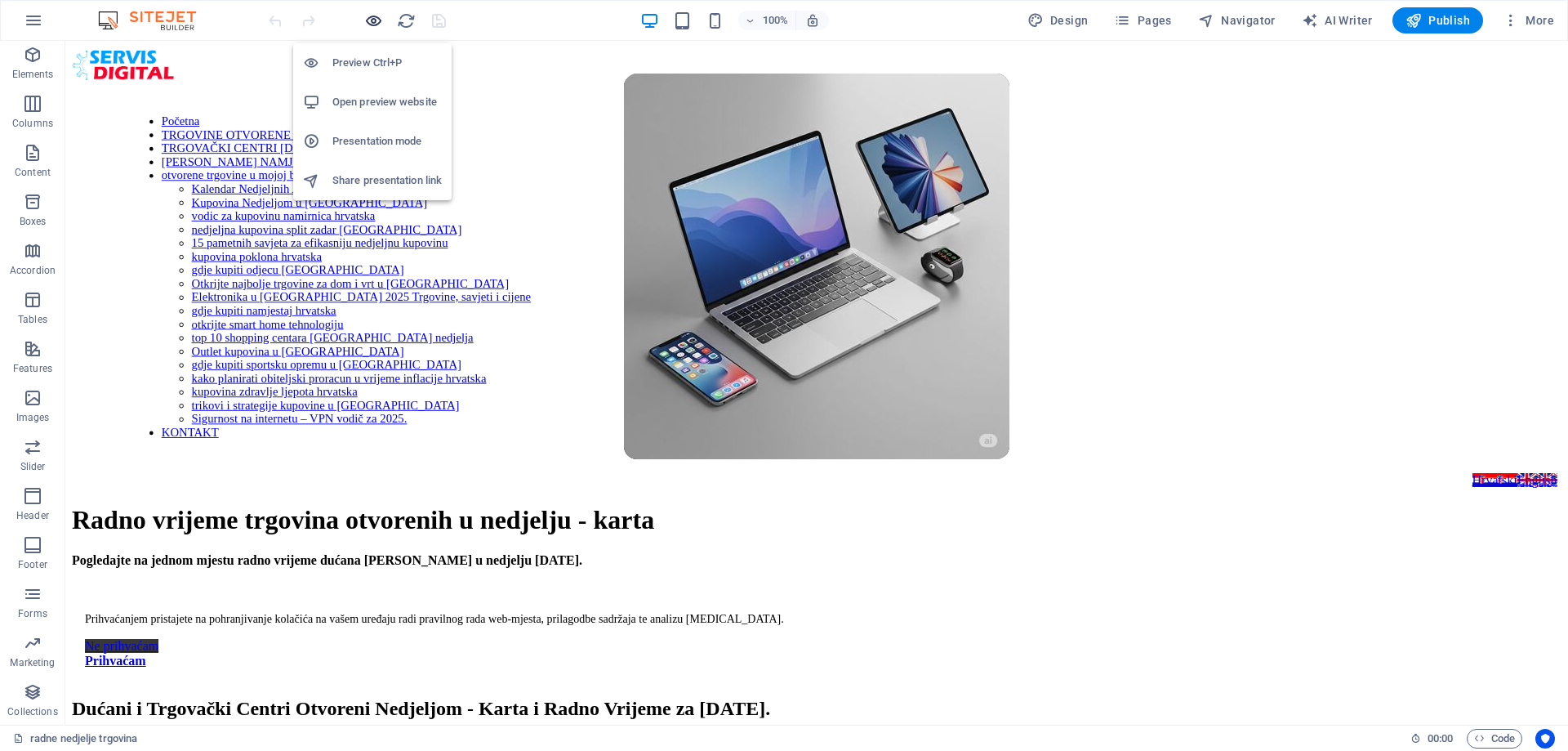
click at [367, 19] on icon "button" at bounding box center [374, 21] width 19 height 19
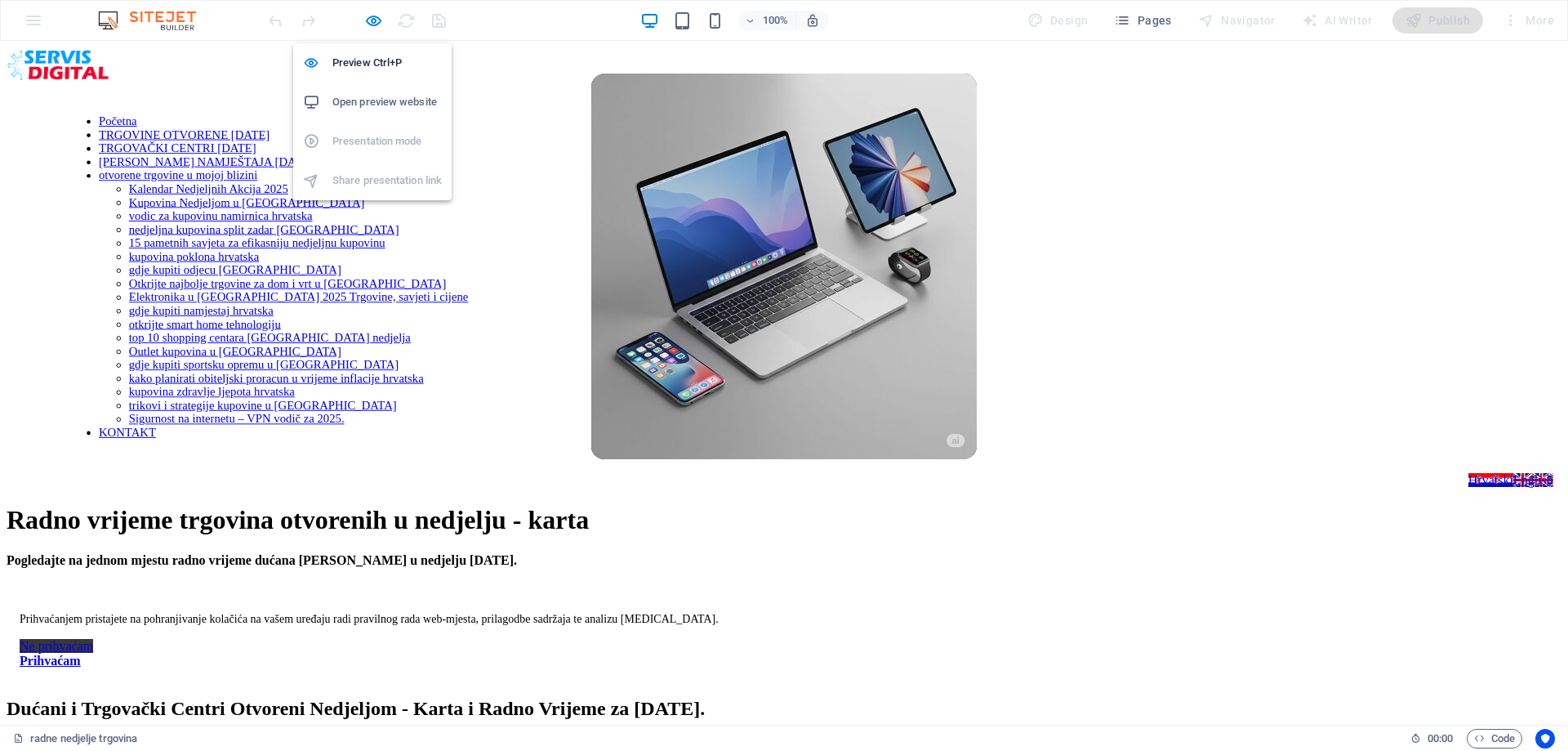
click at [382, 103] on h6 "Open preview website" at bounding box center [386, 102] width 109 height 19
click at [374, 21] on icon "button" at bounding box center [374, 21] width 19 height 19
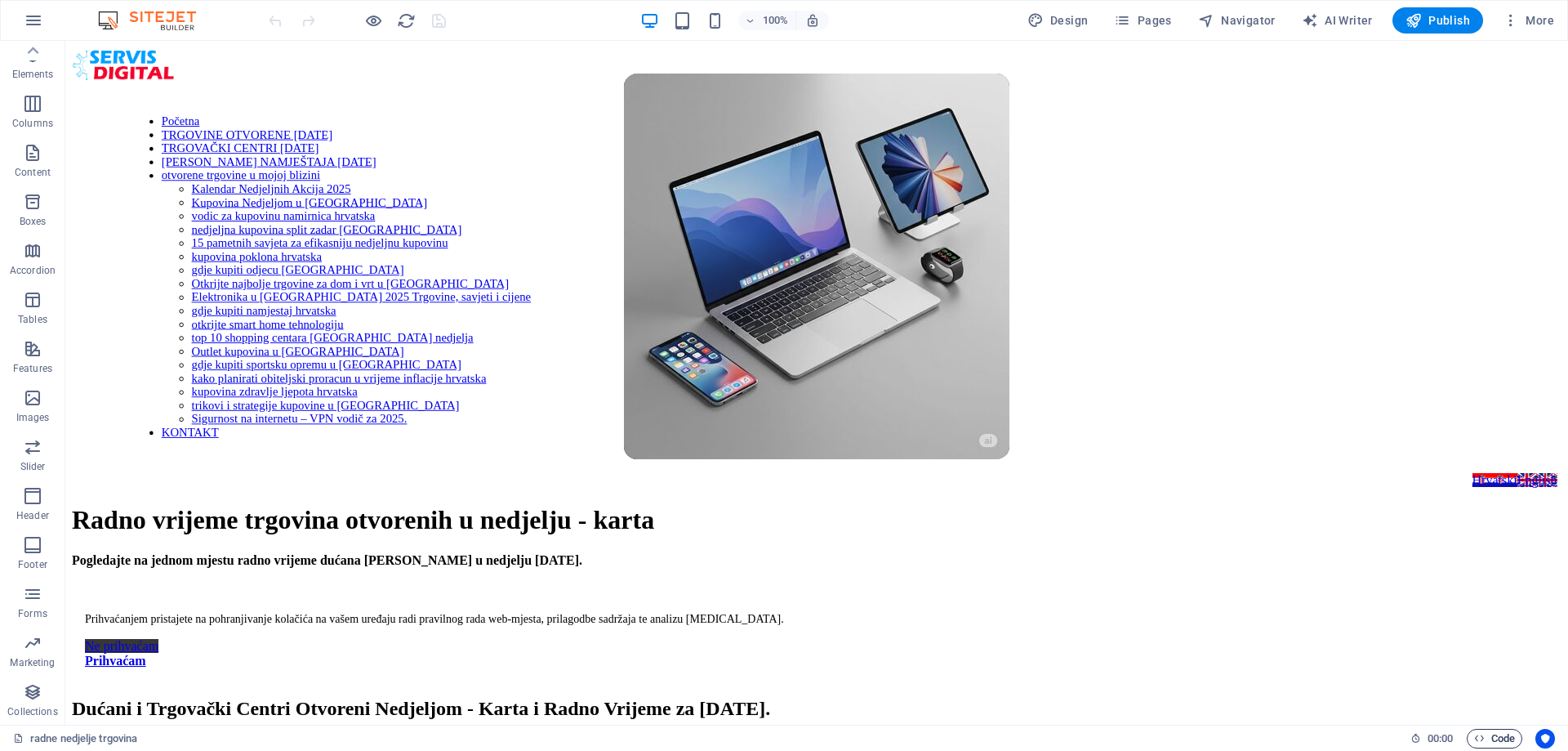
click at [1485, 741] on span "Code" at bounding box center [1494, 738] width 41 height 19
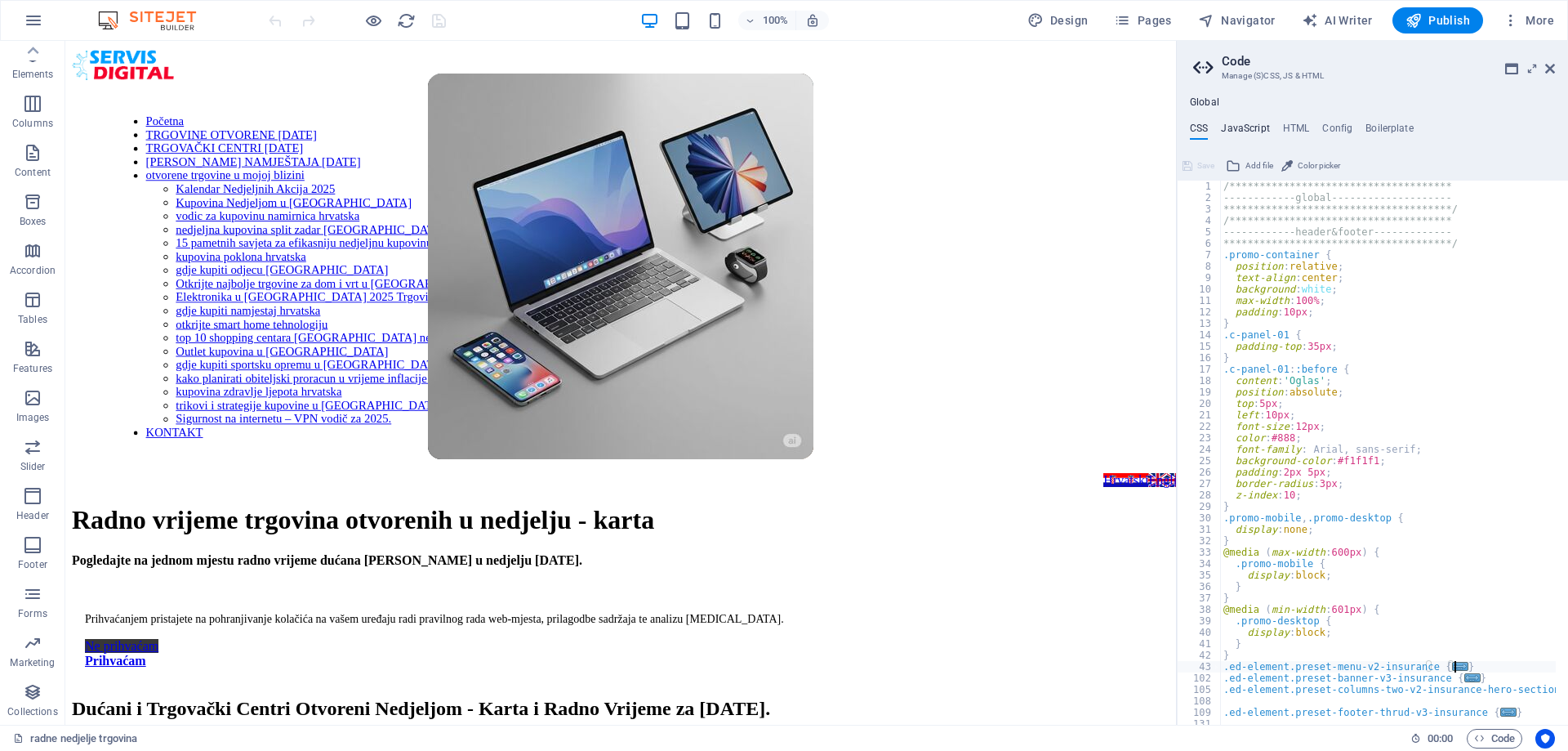
click at [1259, 129] on h4 "JavaScript" at bounding box center [1245, 132] width 48 height 18
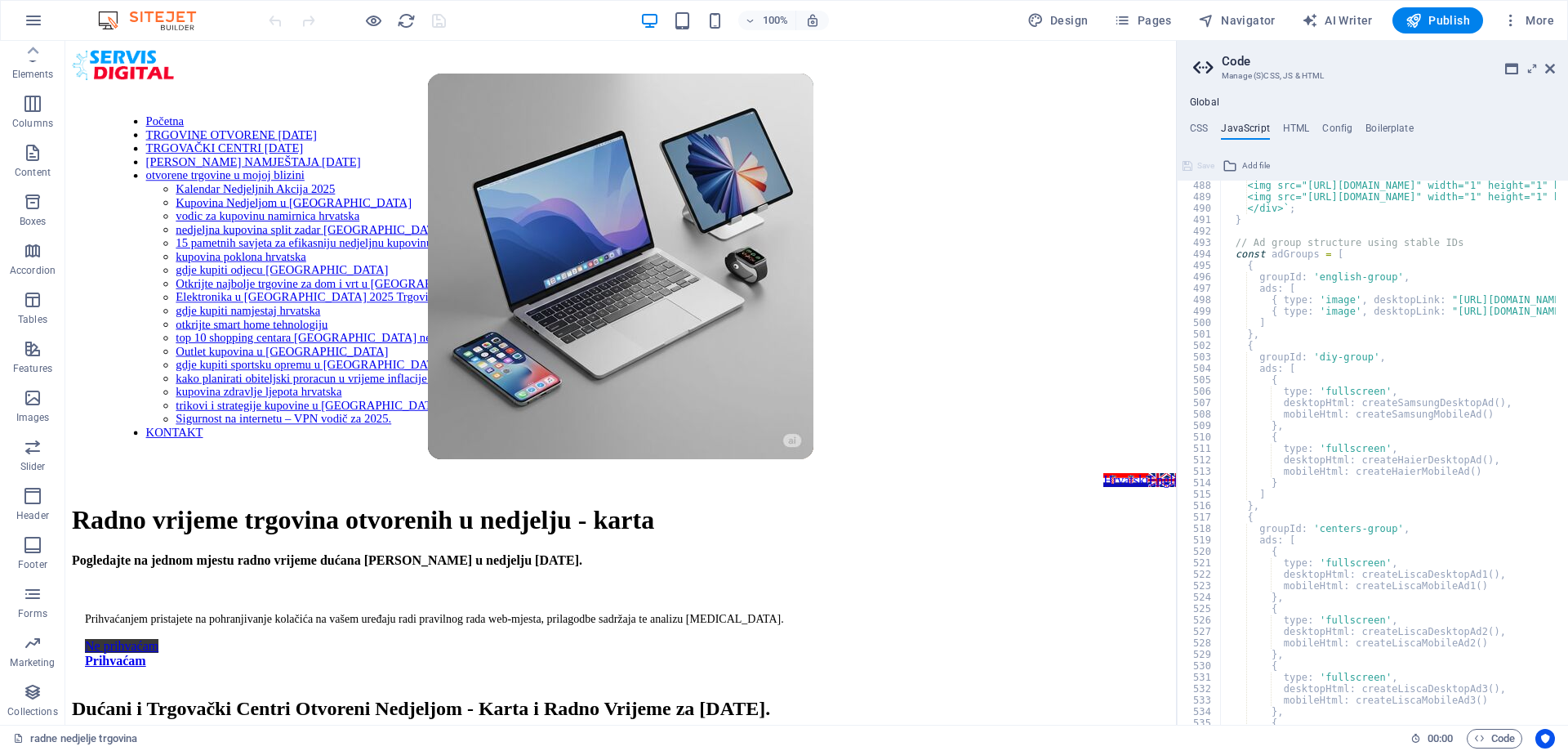
scroll to position [5424, 0]
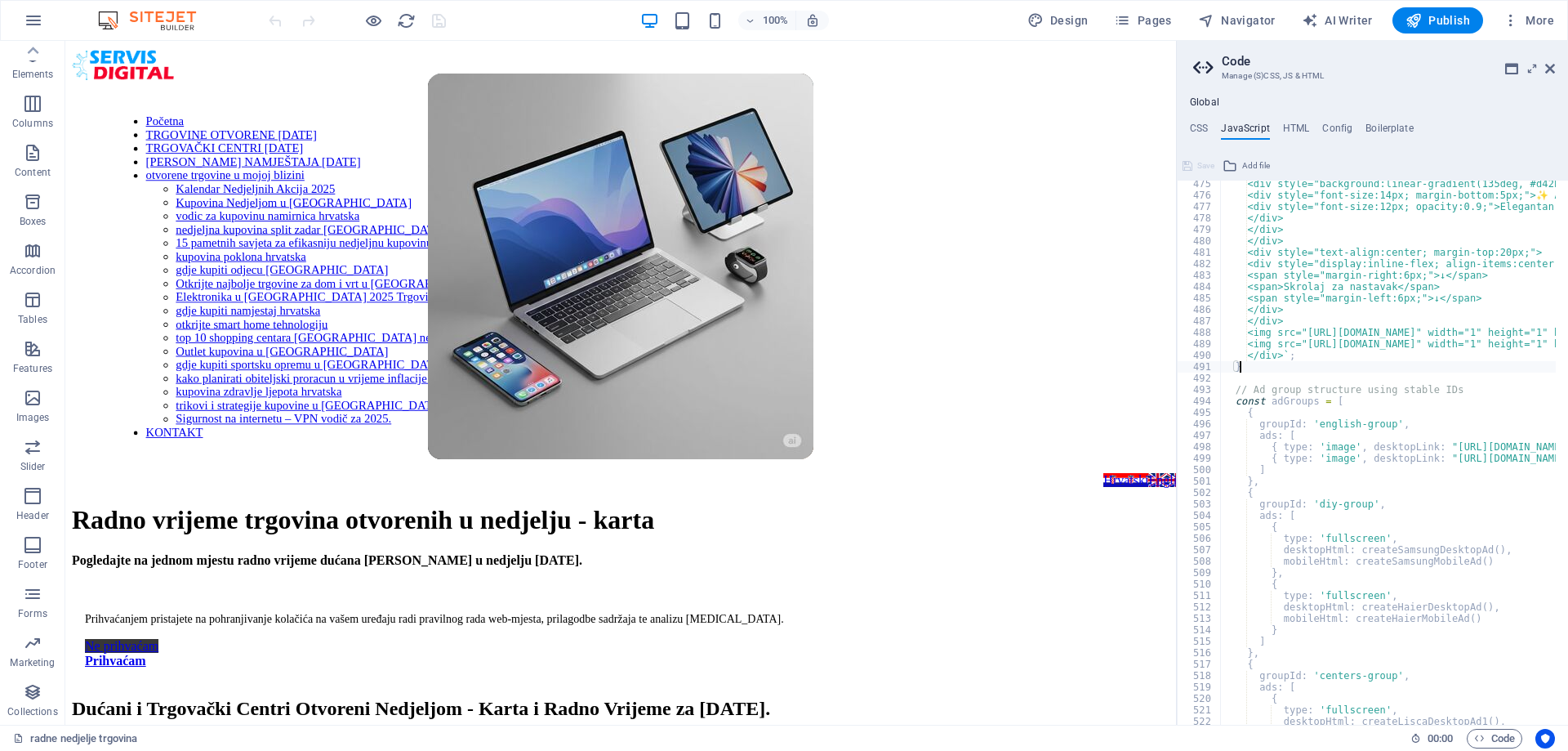
type textarea "}"
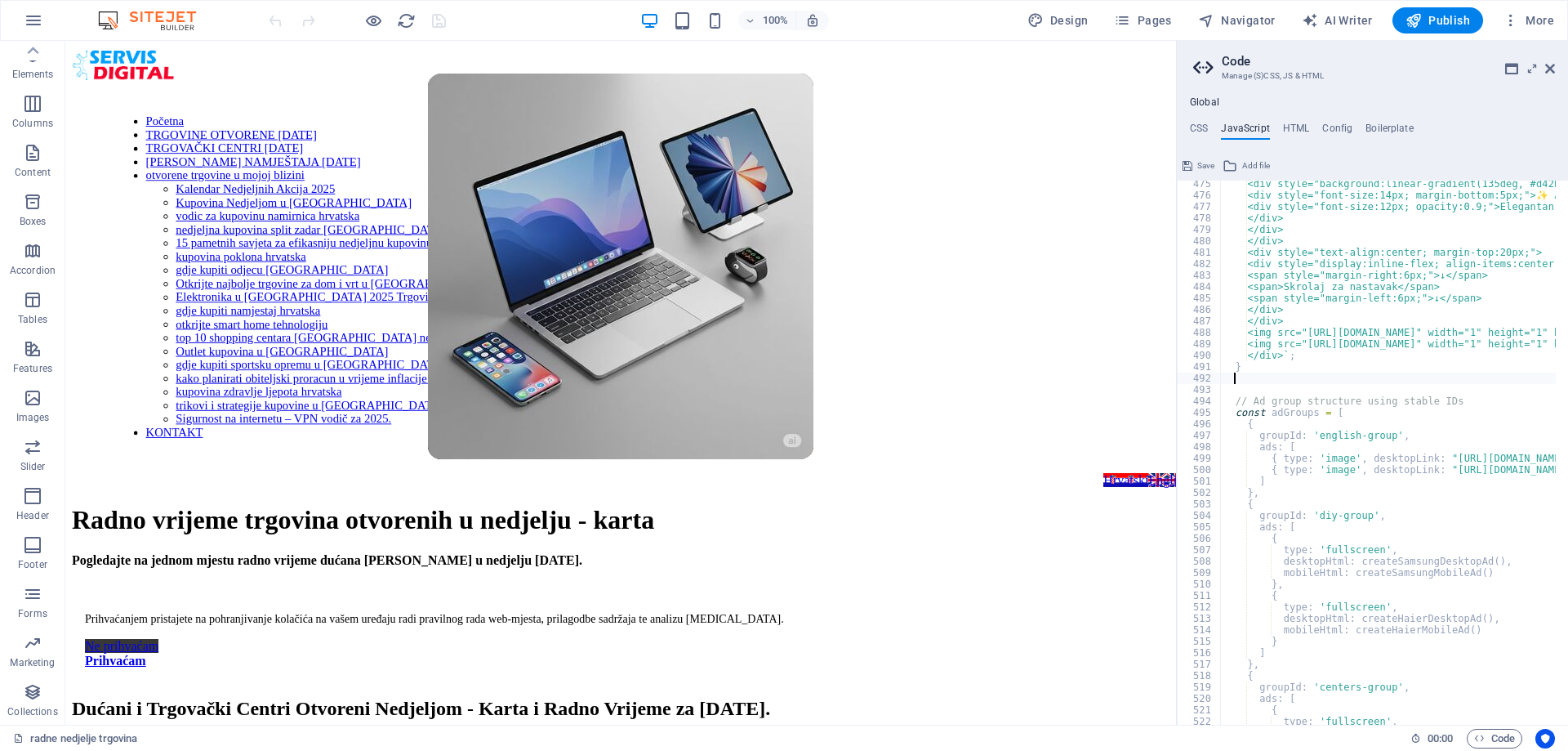
paste textarea "}"
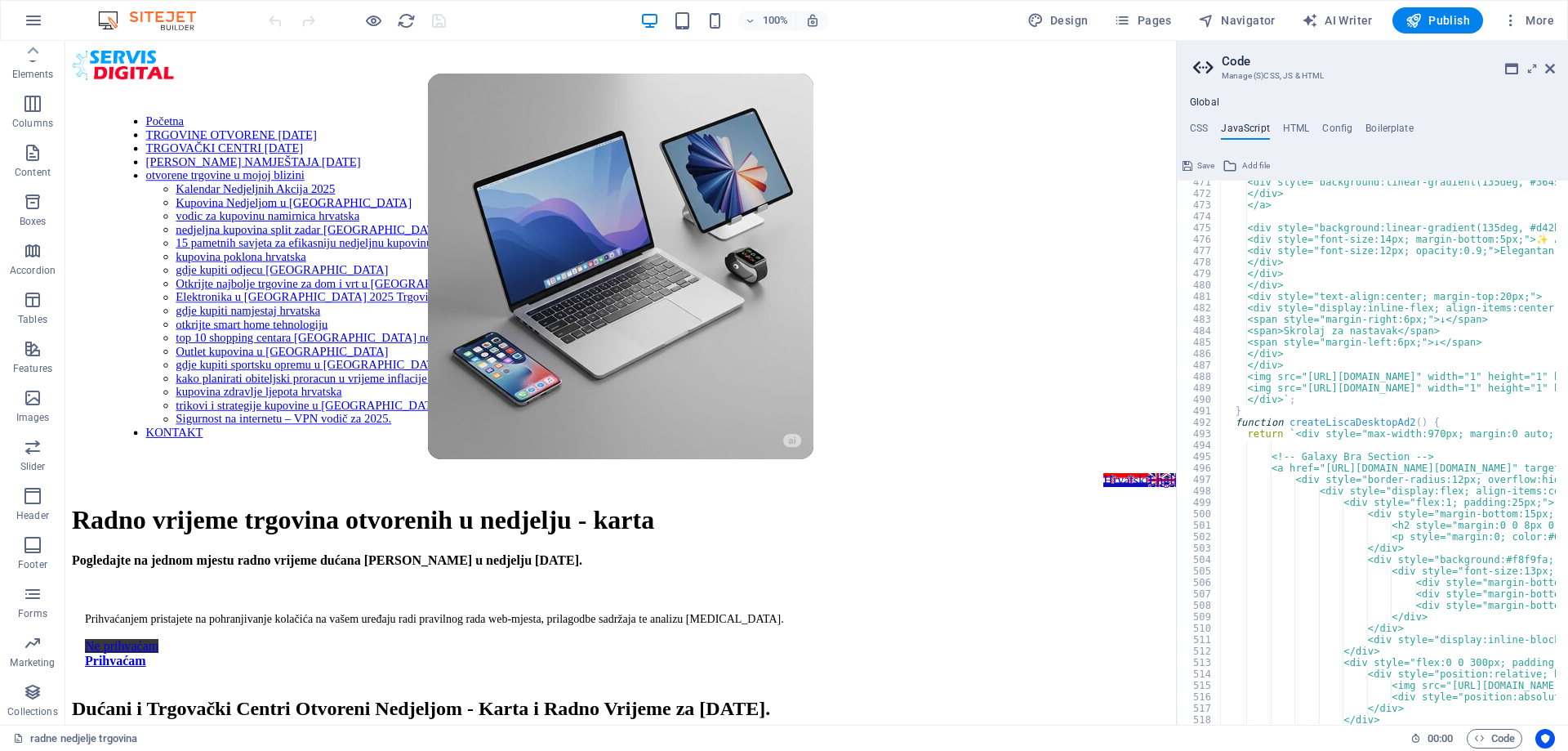
scroll to position [5380, 0]
type textarea "}"
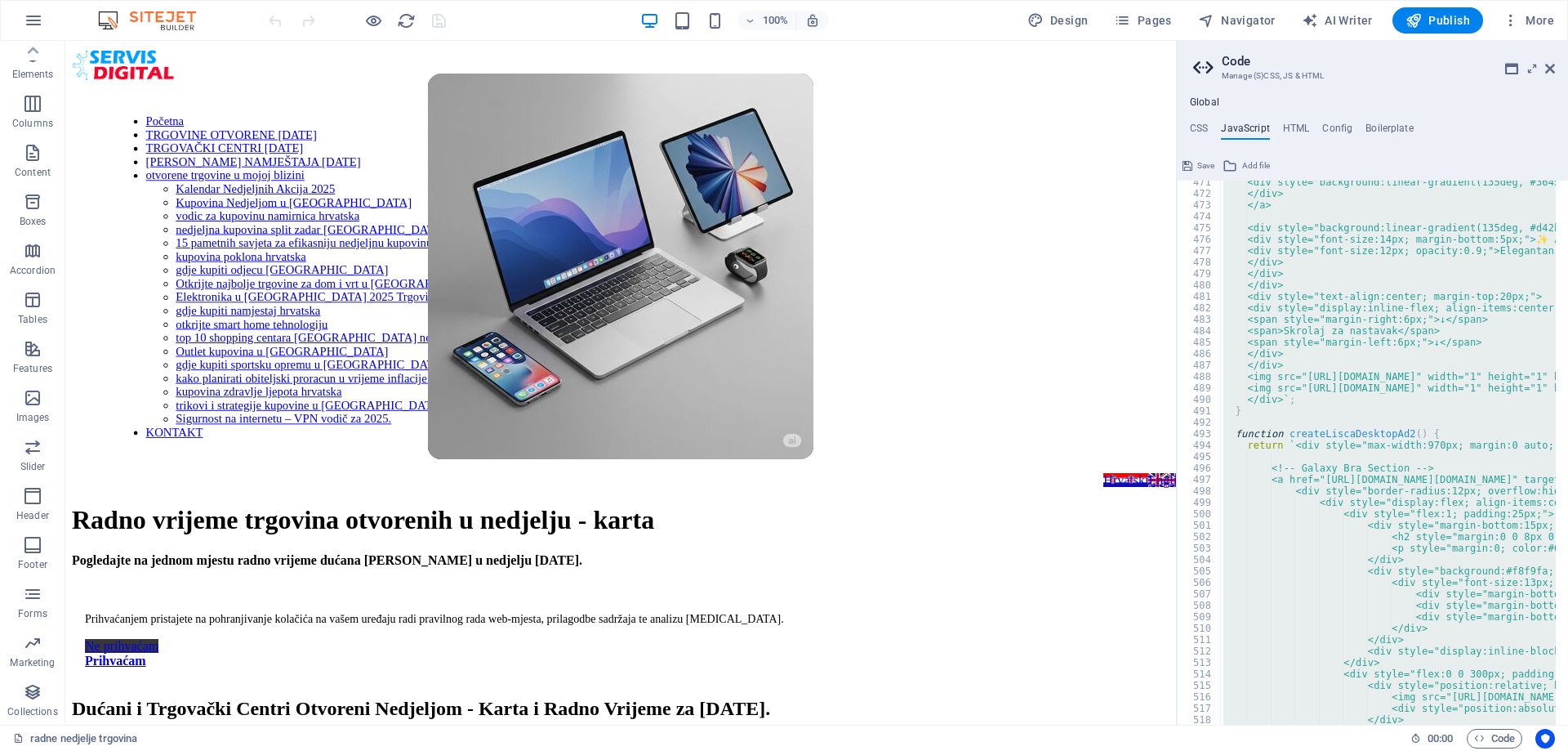
type textarea "document.addEventListener('DOMContentLoaded', addHreflangTags); })();"
click at [1199, 124] on h4 "CSS" at bounding box center [1199, 132] width 18 height 18
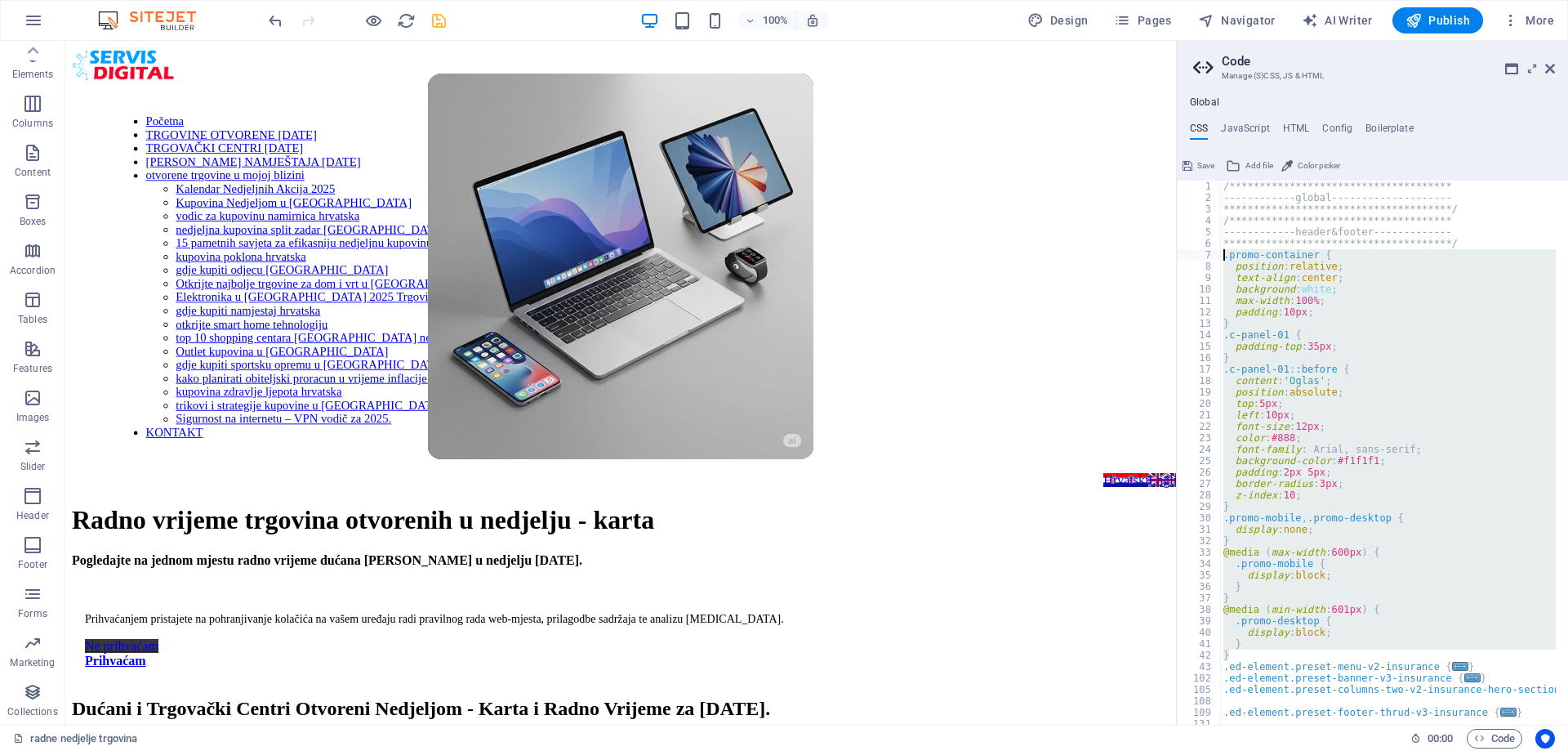
drag, startPoint x: 1235, startPoint y: 652, endPoint x: 1222, endPoint y: 256, distance: 396.2
click at [1222, 256] on div "**********" at bounding box center [1402, 457] width 364 height 555
paste textarea "}"
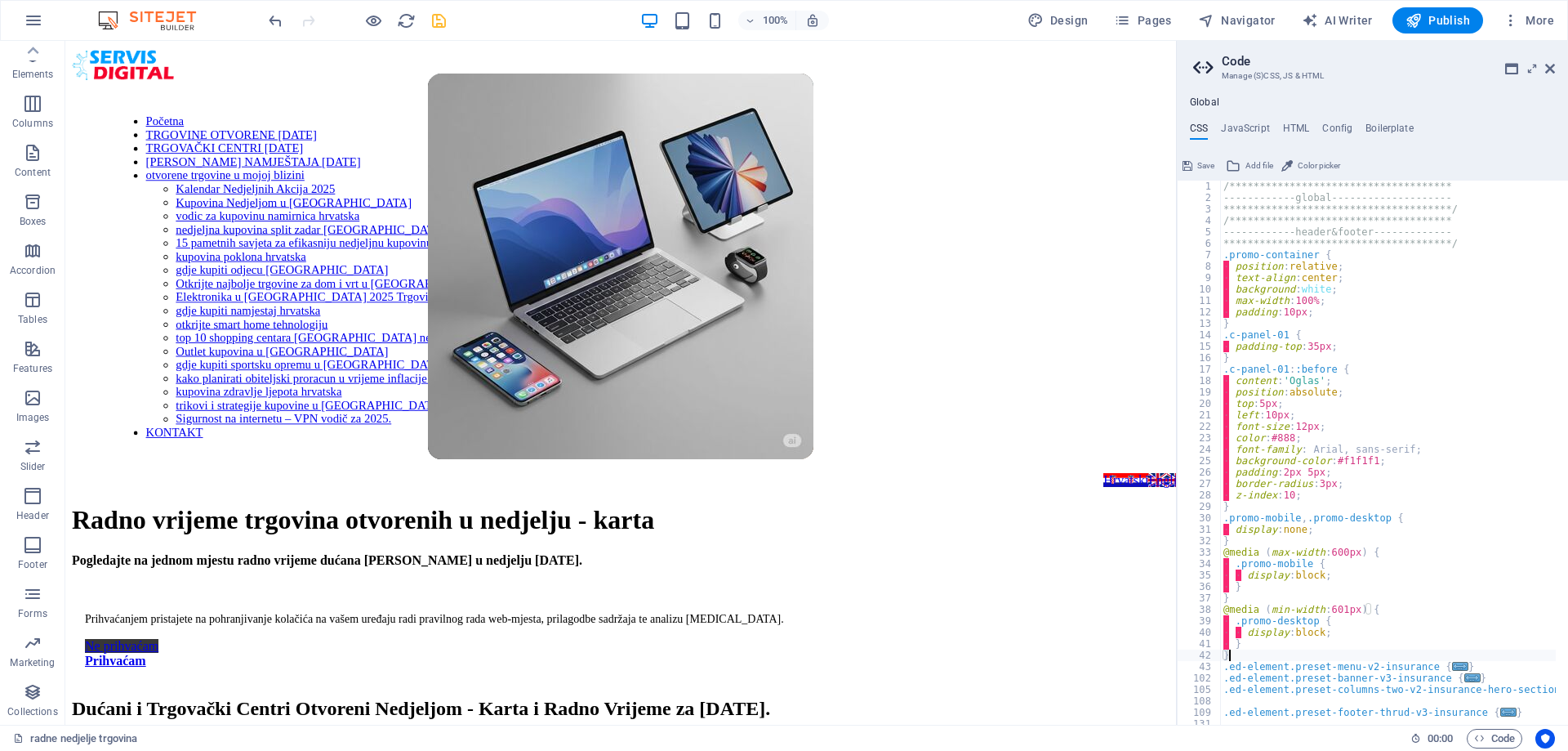
click at [1334, 527] on div "**********" at bounding box center [1402, 457] width 364 height 555
click at [1319, 667] on div "**********" at bounding box center [1402, 457] width 364 height 555
click at [1251, 653] on div "**********" at bounding box center [1402, 457] width 364 height 555
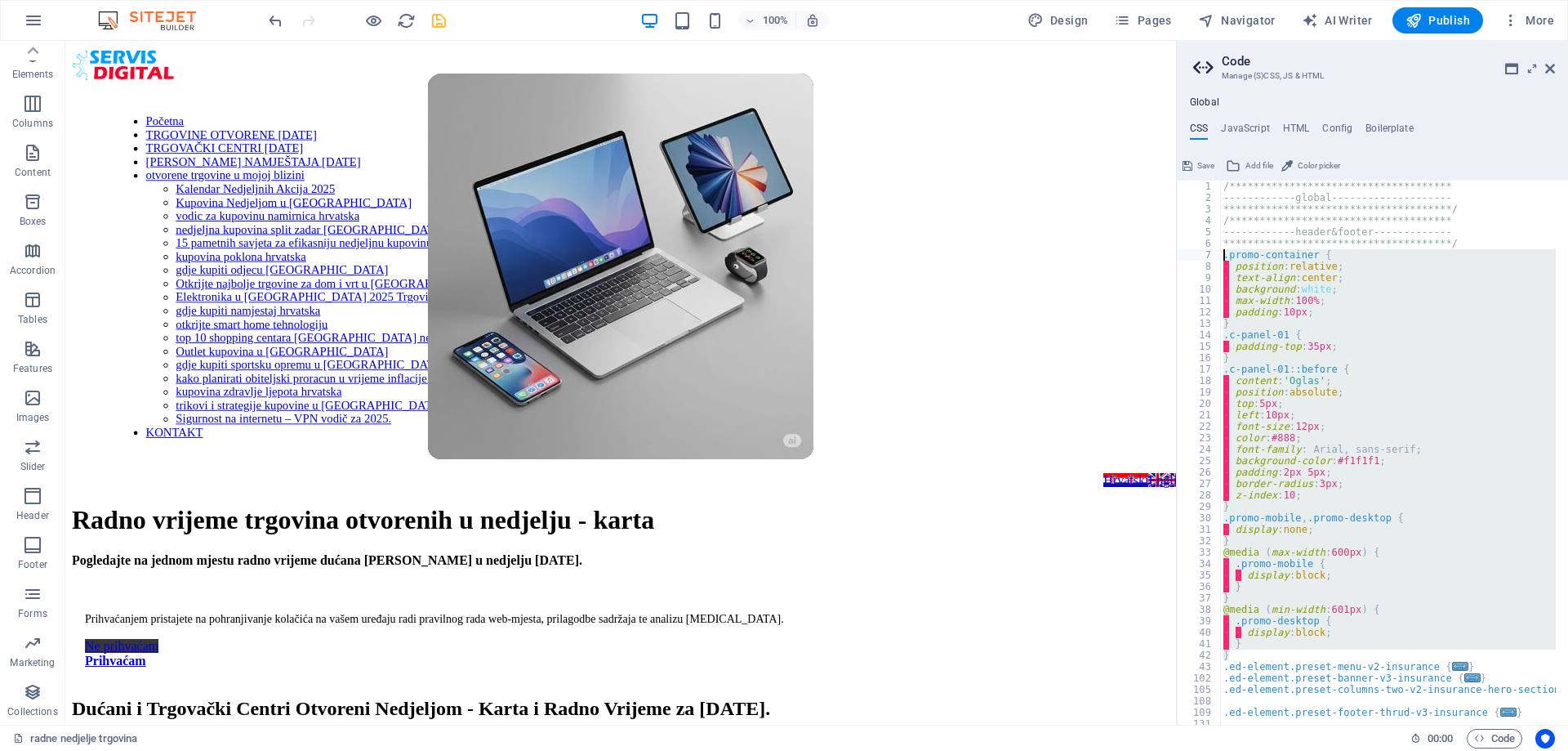
drag, startPoint x: 1236, startPoint y: 654, endPoint x: 1226, endPoint y: 252, distance: 402.1
click at [1226, 252] on div "**********" at bounding box center [1402, 457] width 364 height 555
type textarea ".promo-container { position: relative;"
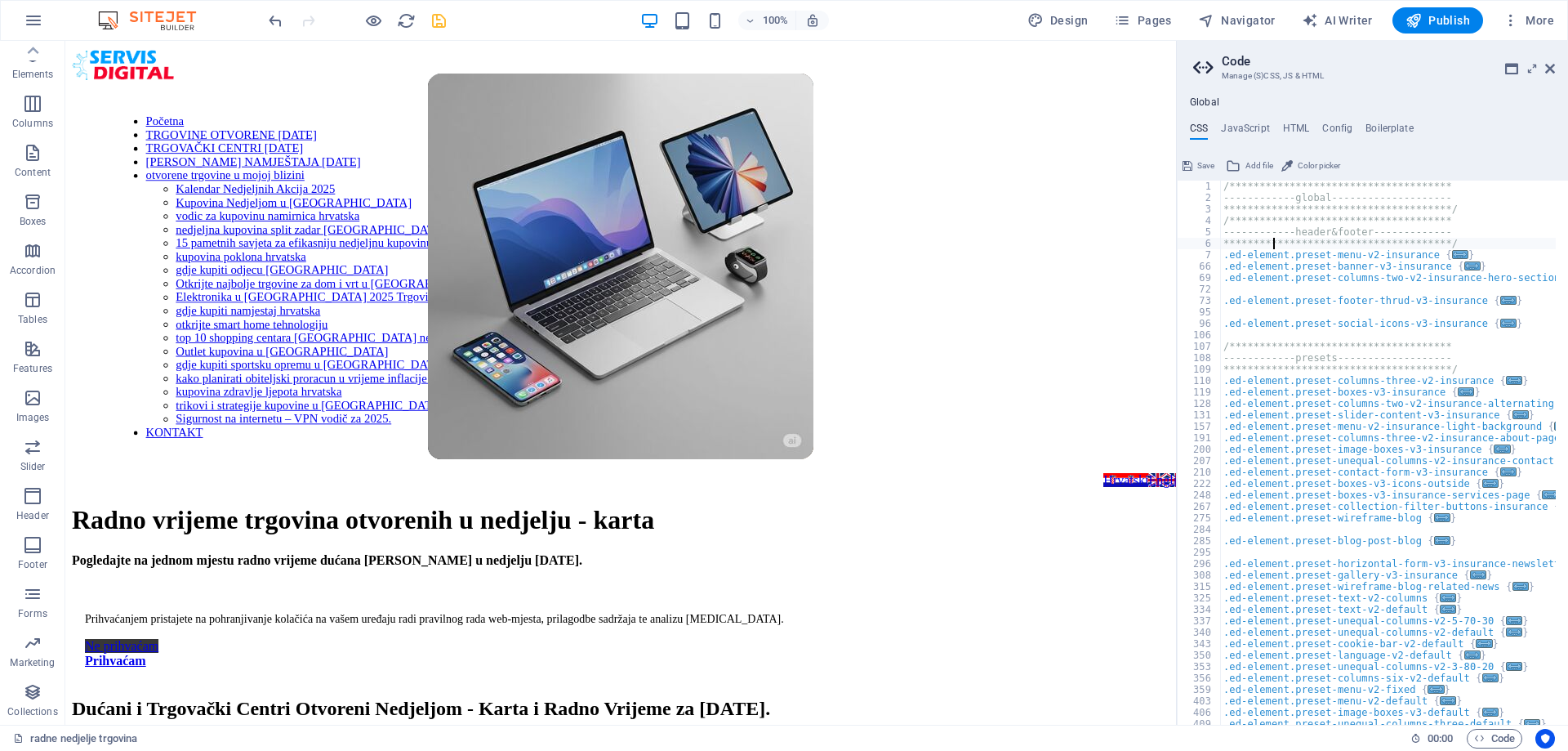
click at [1271, 247] on div "**********" at bounding box center [1402, 457] width 364 height 555
type textarea "@include advanced(); }"
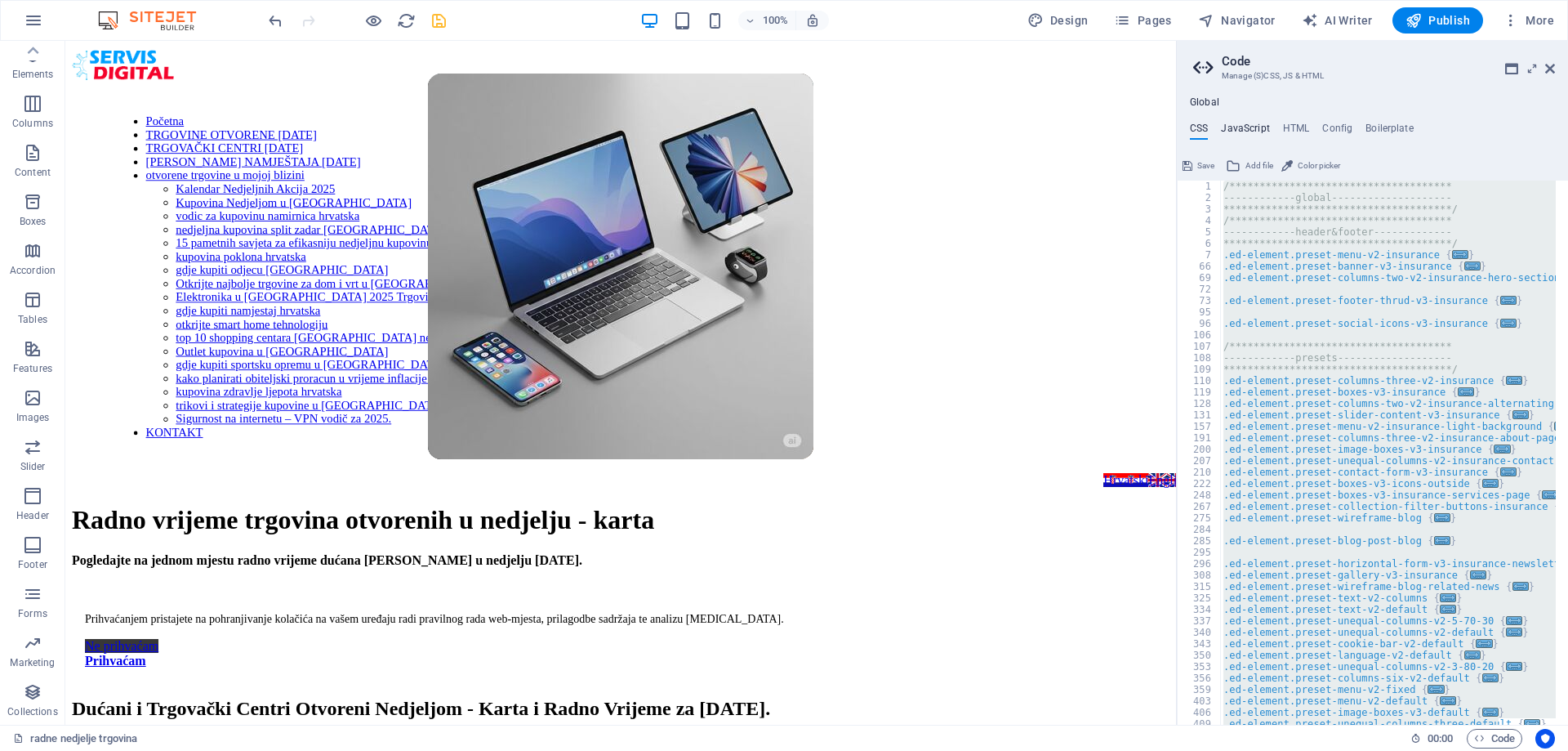
click at [1241, 128] on h4 "JavaScript" at bounding box center [1245, 132] width 48 height 18
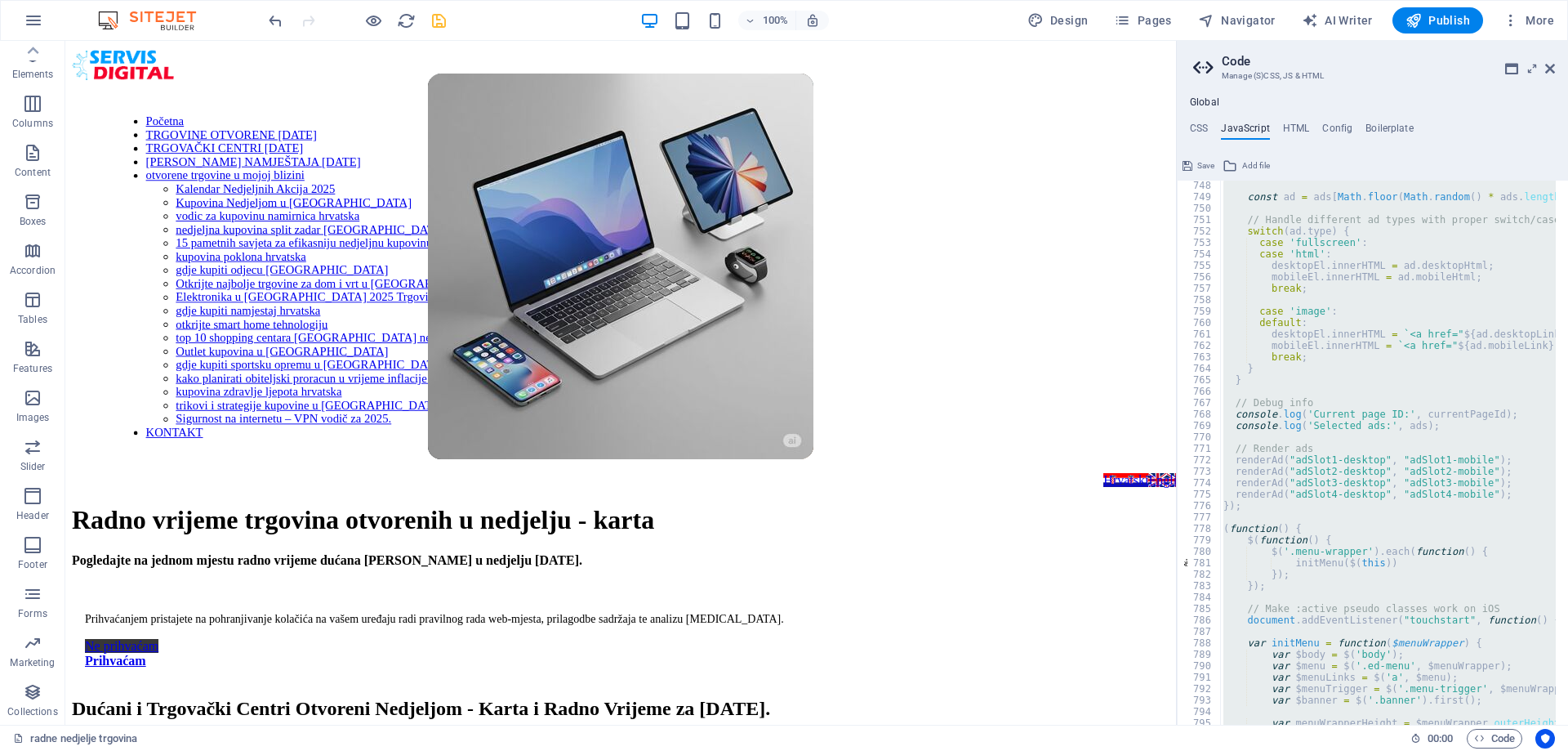
scroll to position [8568, 0]
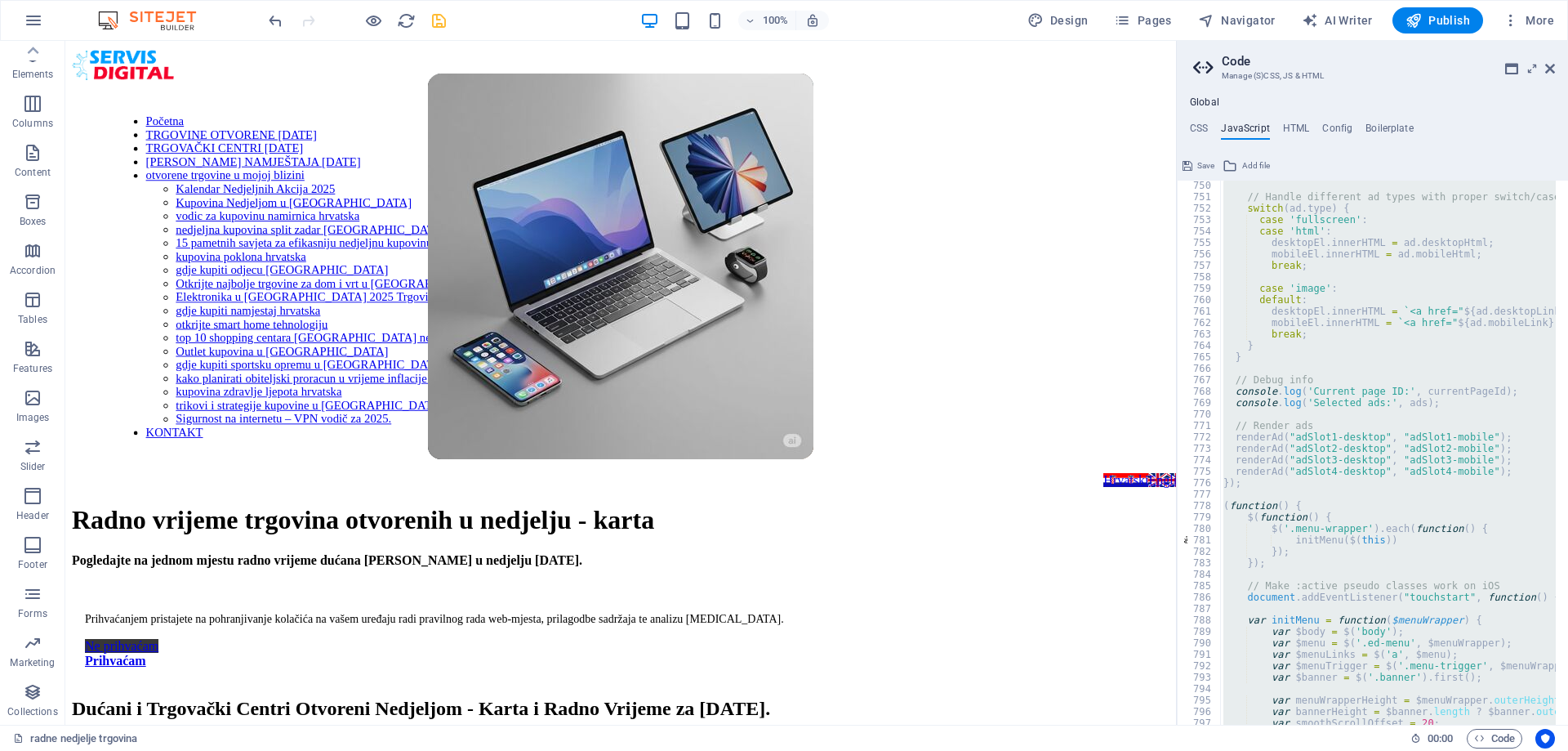
click at [1274, 481] on div "// Handle different ad types with proper switch/case structure switch ( ad . ty…" at bounding box center [1388, 452] width 335 height 544
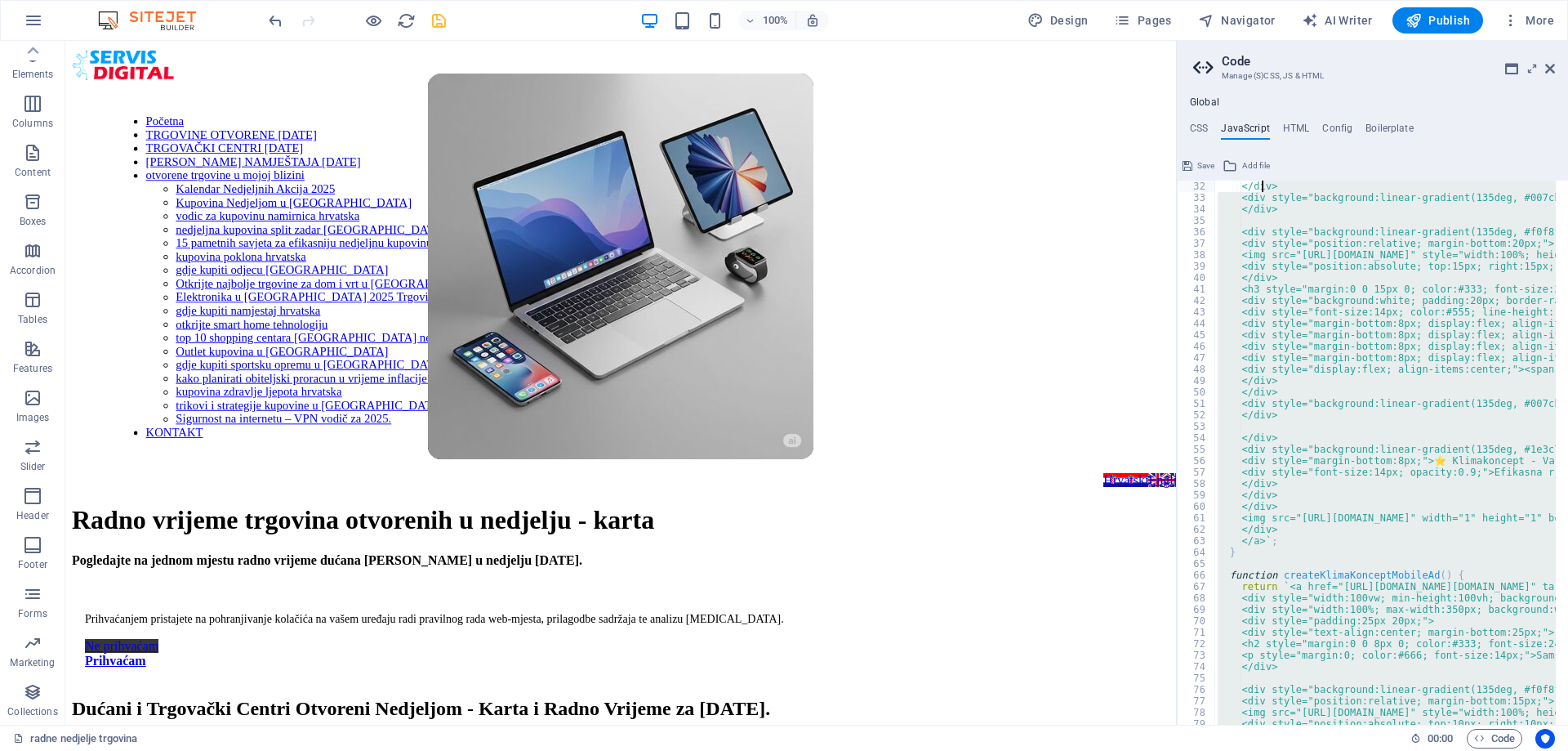
scroll to position [0, 0]
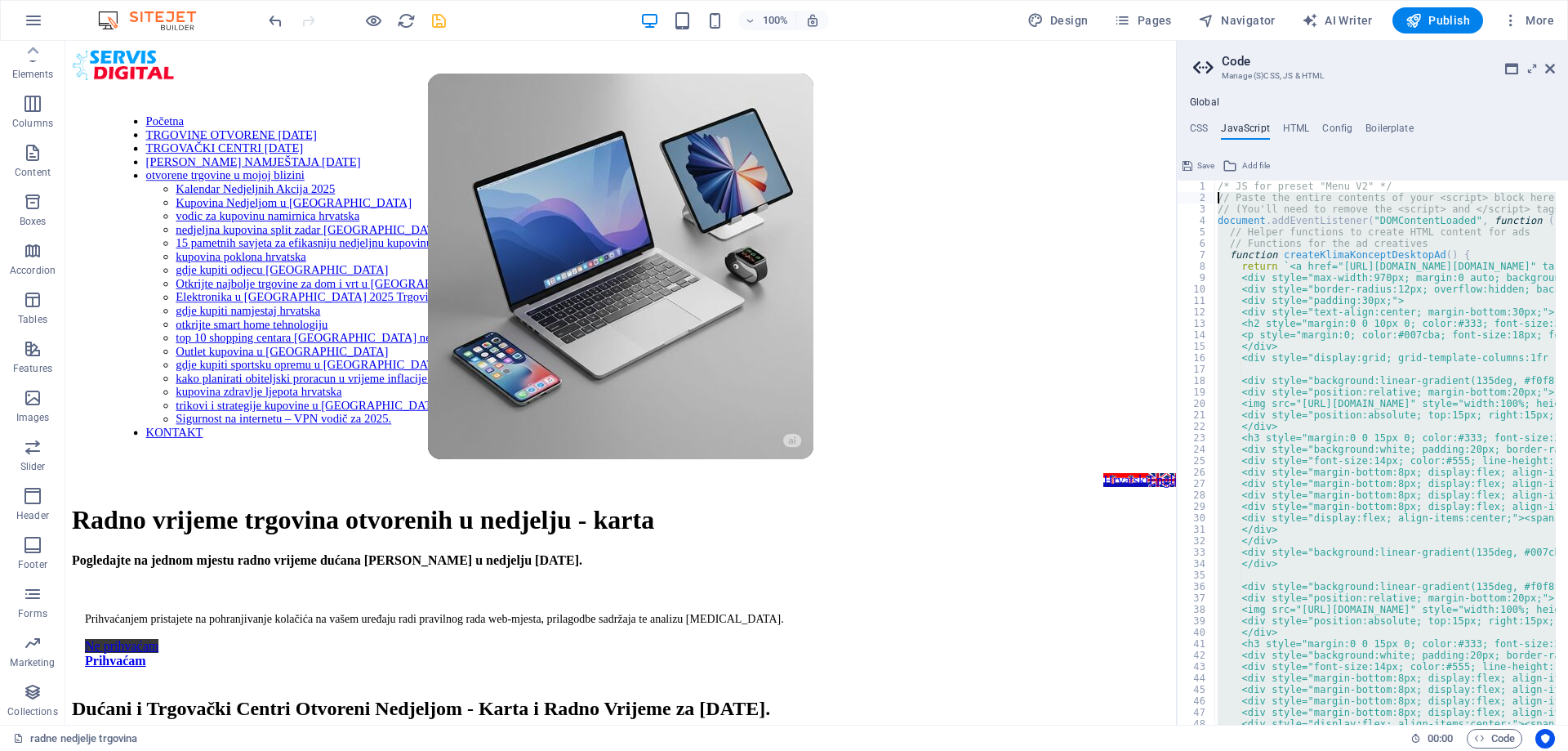
drag, startPoint x: 1254, startPoint y: 484, endPoint x: 1216, endPoint y: 202, distance: 284.5
paste textarea "* End Add hreflang attributes dynamically for multiple pages */"
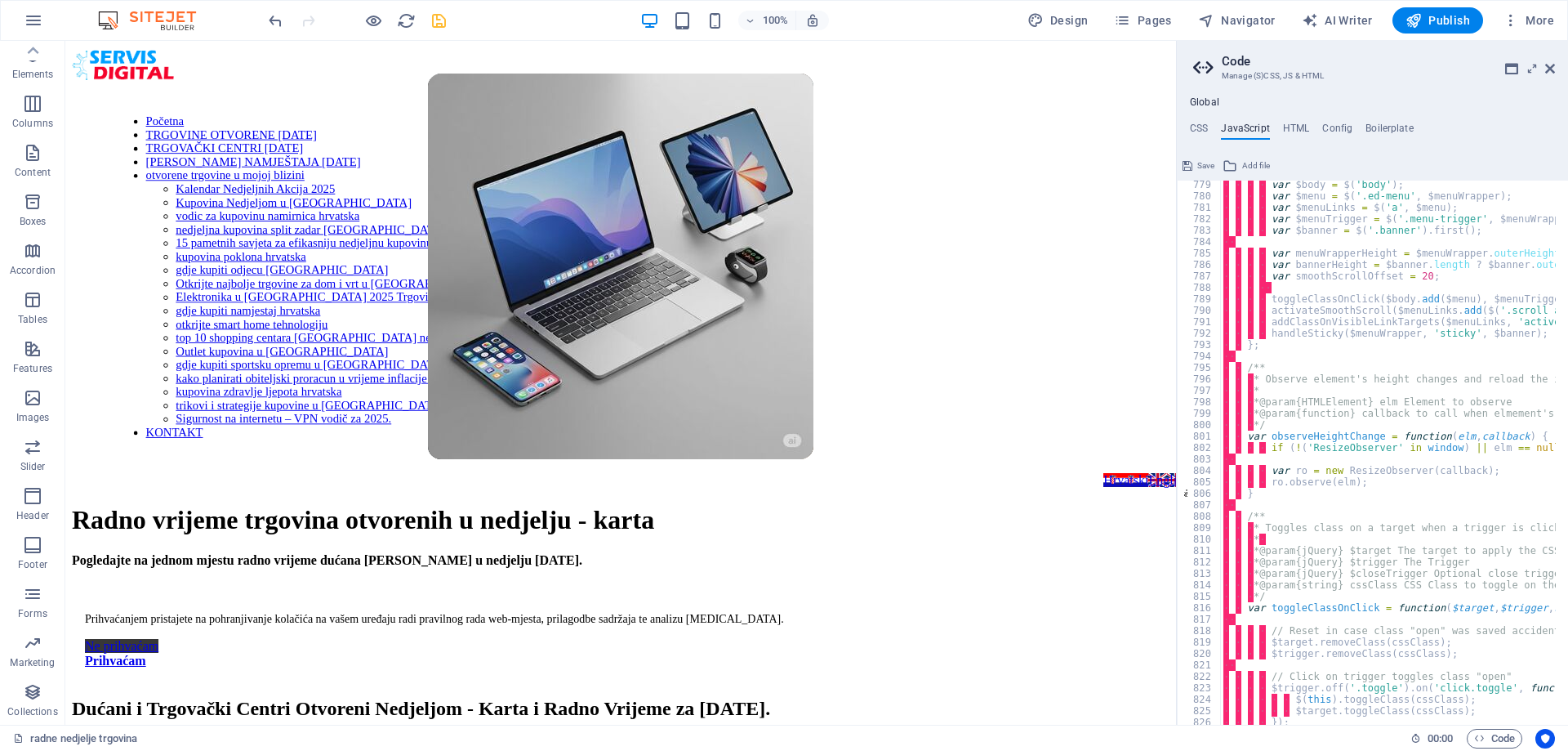
scroll to position [8901, 0]
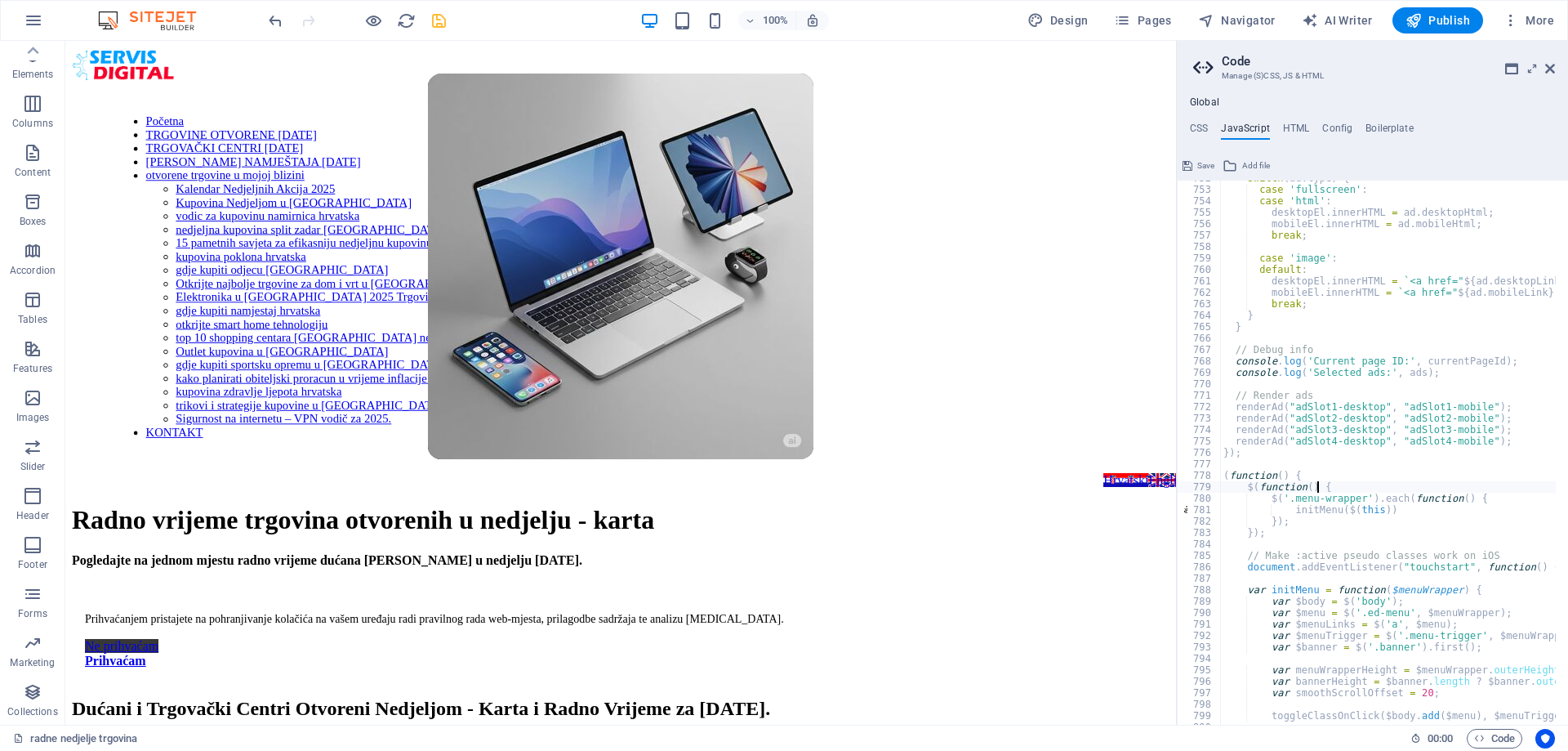
type textarea "$(function() {"
click at [1193, 127] on h4 "CSS" at bounding box center [1199, 132] width 18 height 18
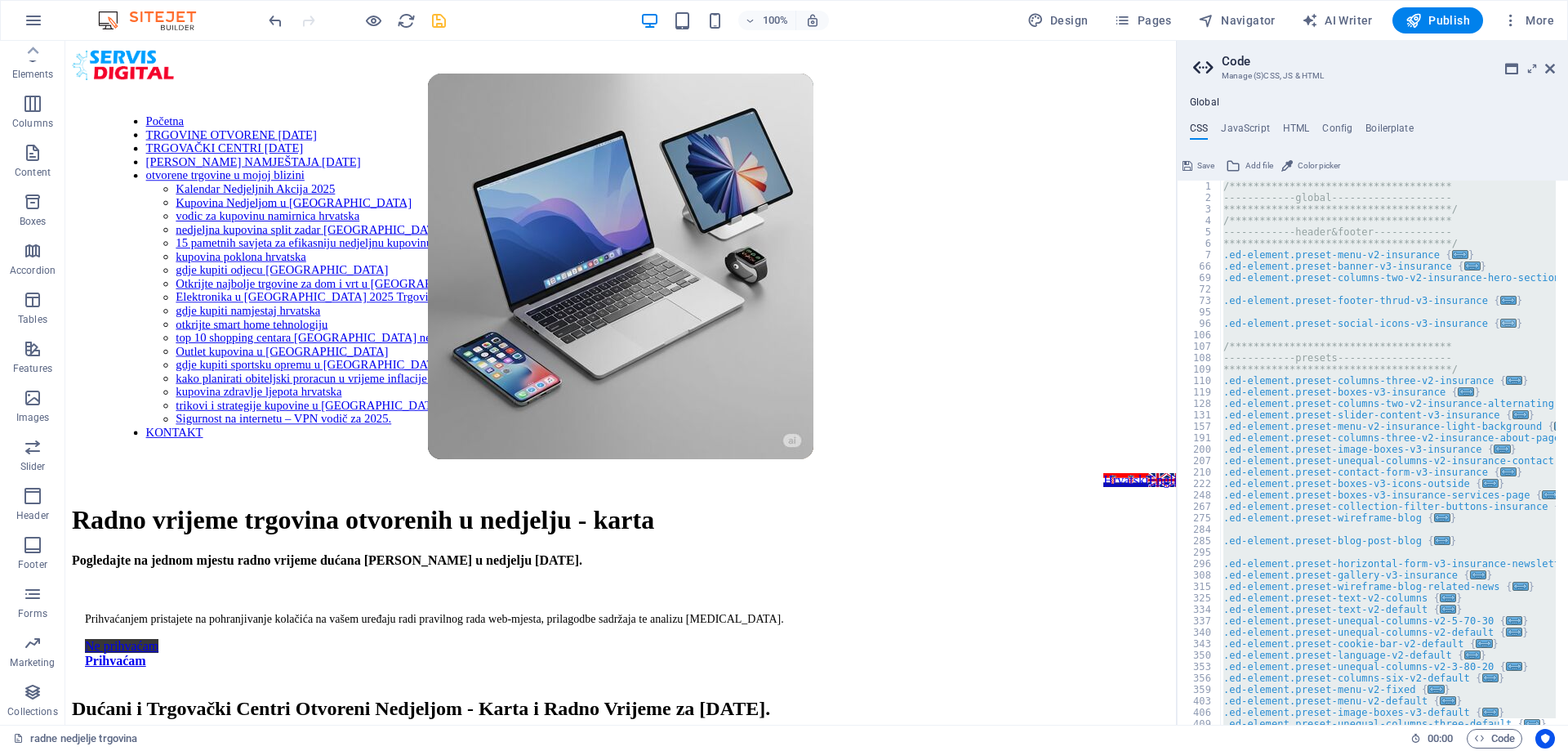
click at [1485, 324] on div "**********" at bounding box center [1388, 452] width 335 height 544
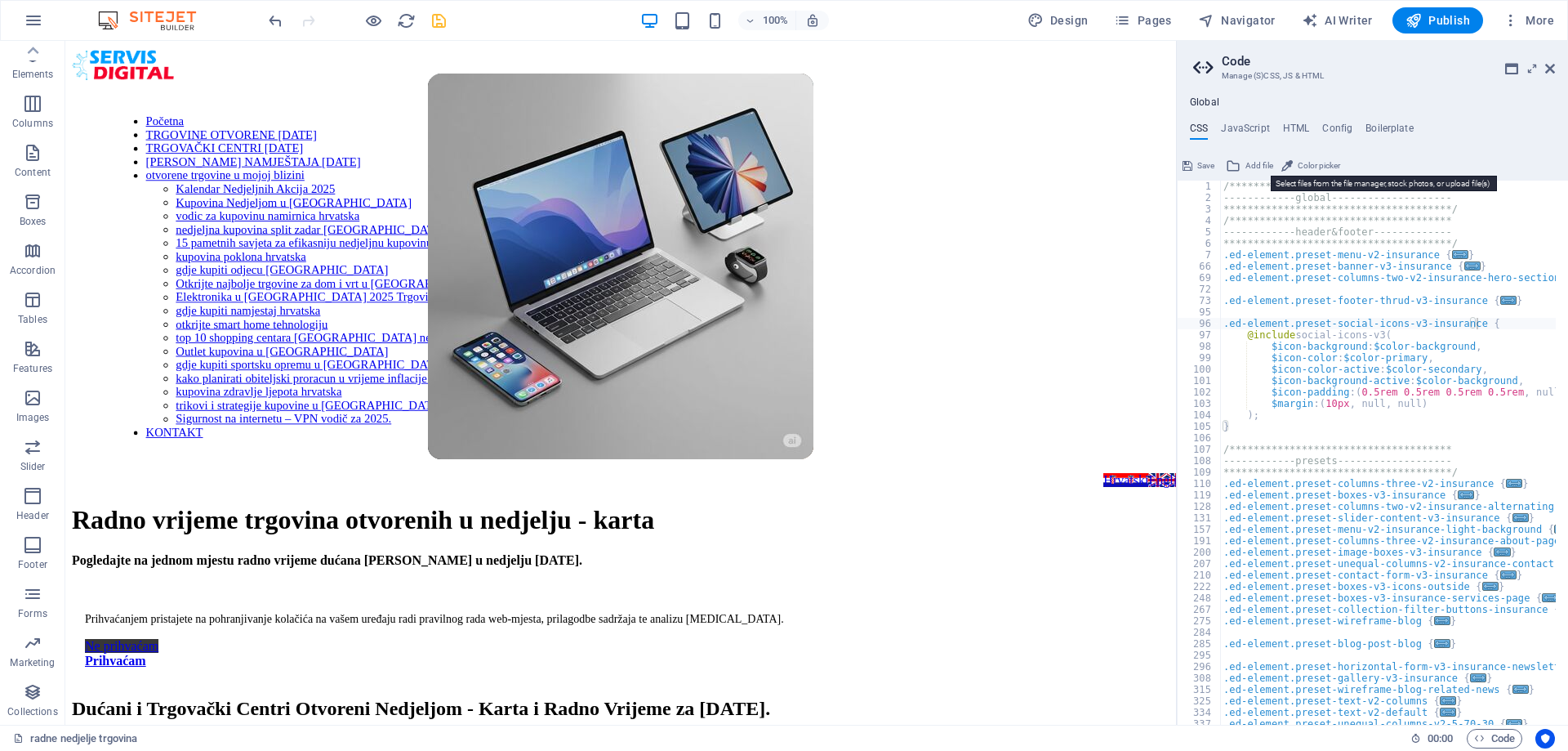
click at [1246, 164] on span "Add file" at bounding box center [1259, 165] width 28 height 19
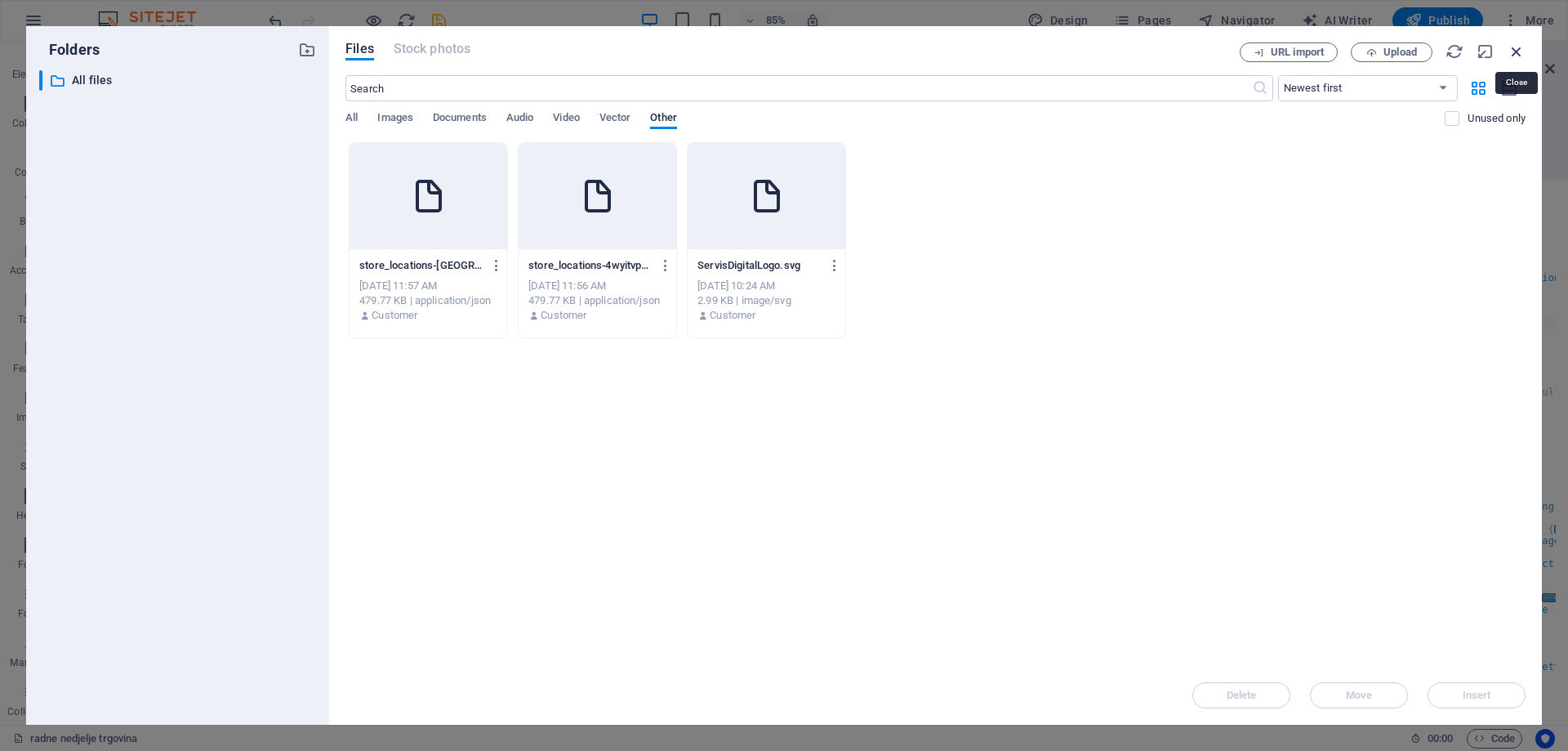
click at [1515, 52] on icon "button" at bounding box center [1516, 52] width 18 height 18
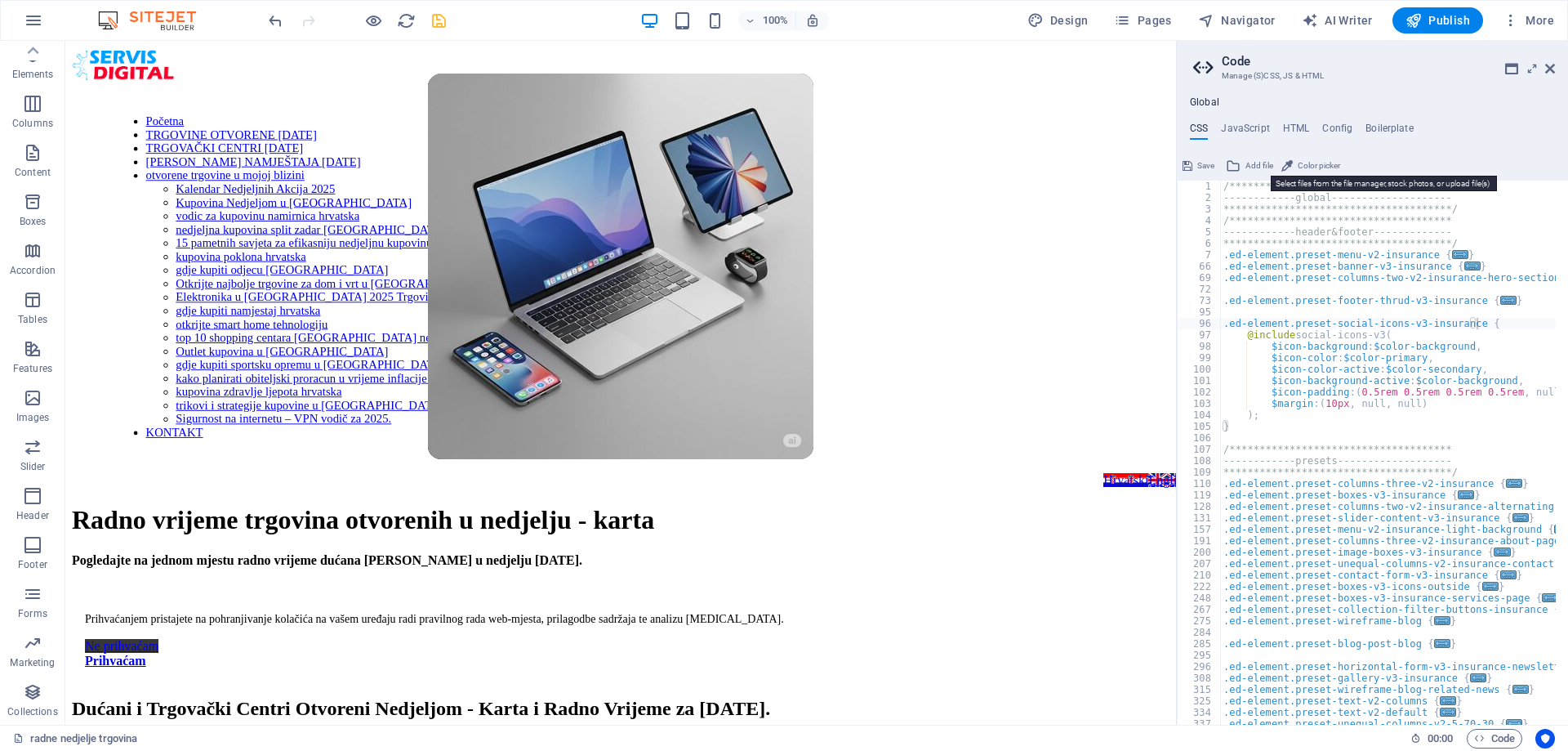
click at [1249, 162] on span "Add file" at bounding box center [1259, 165] width 28 height 19
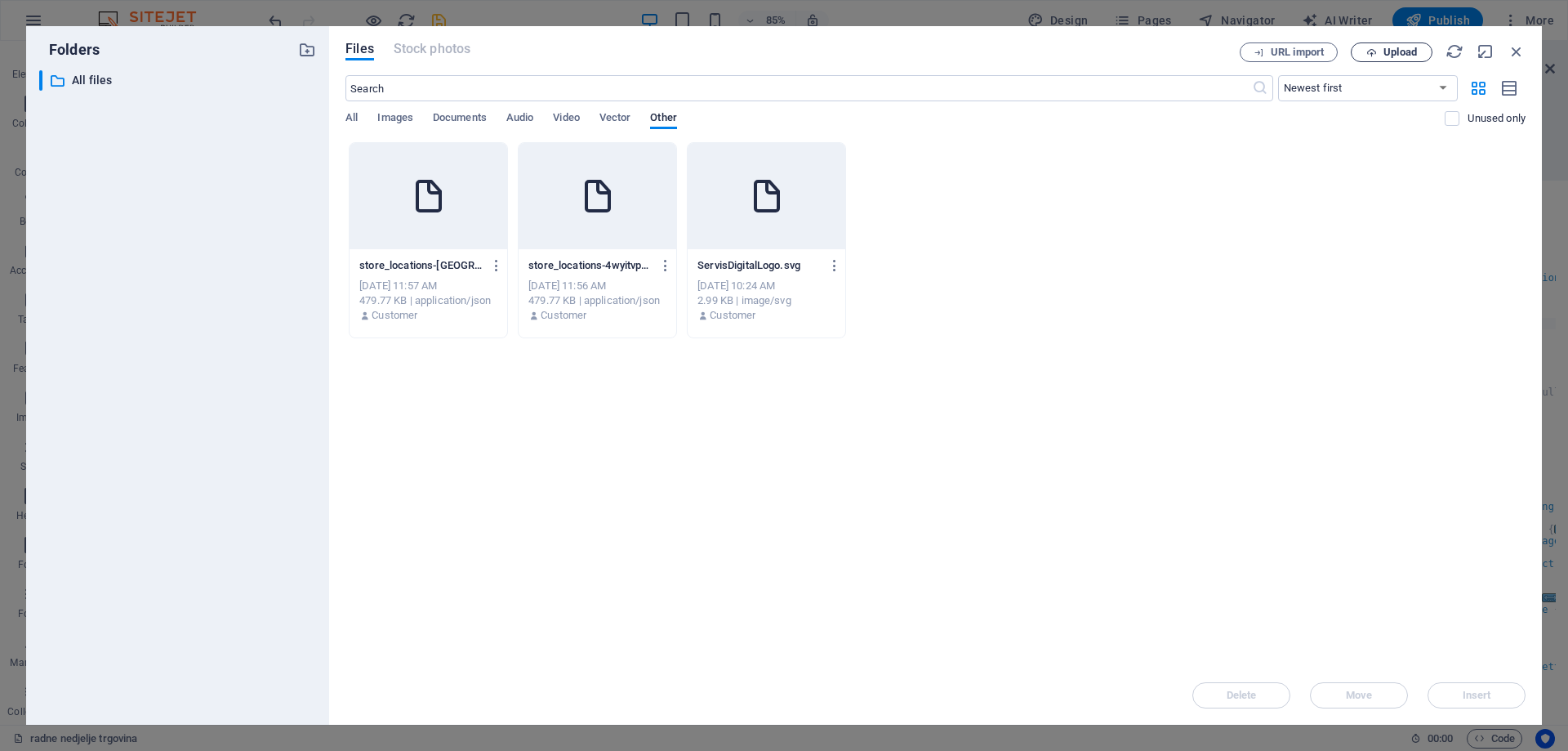
click at [1374, 48] on icon "button" at bounding box center [1371, 53] width 11 height 11
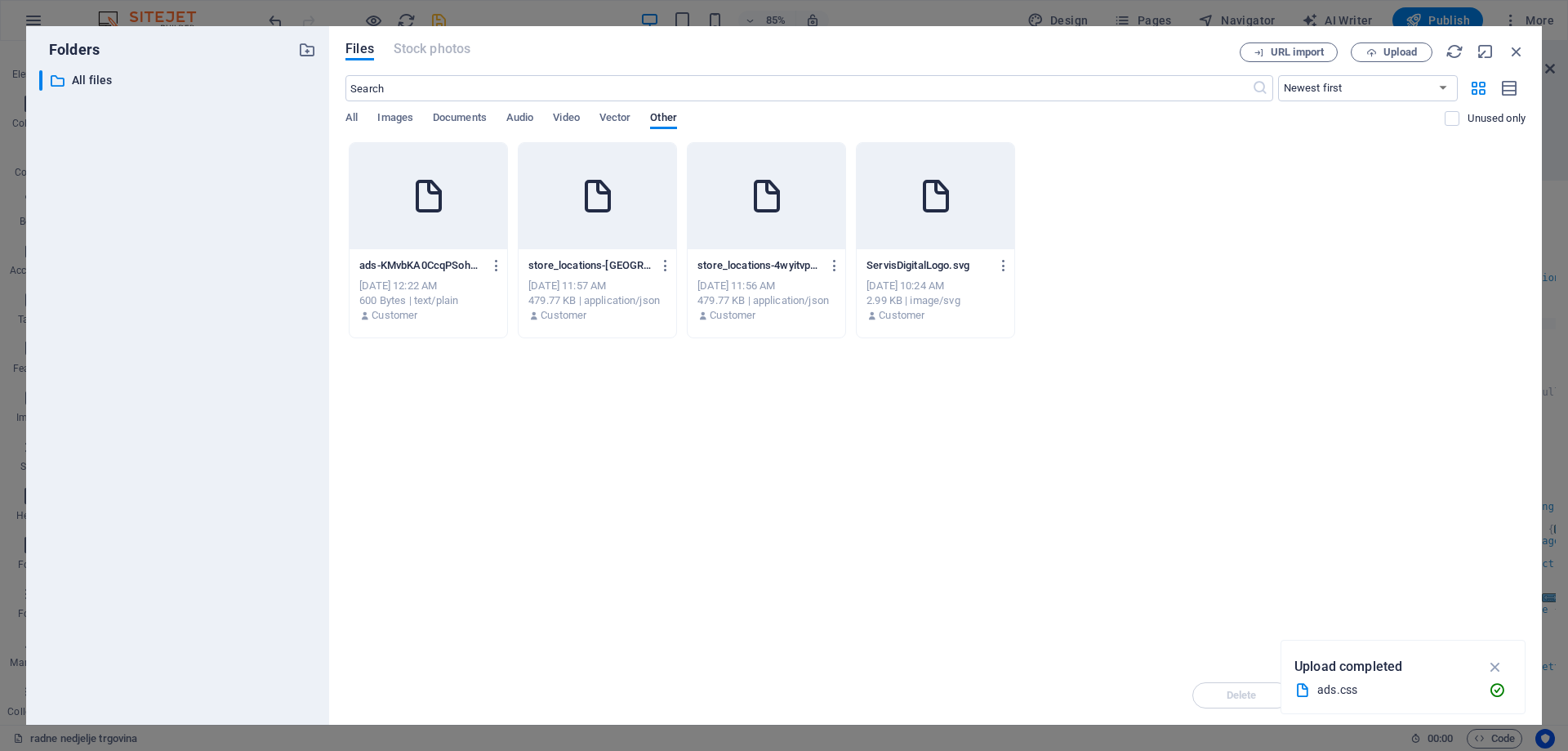
click at [415, 279] on div "Sep 4, 2025 12:22 AM" at bounding box center [428, 286] width 138 height 15
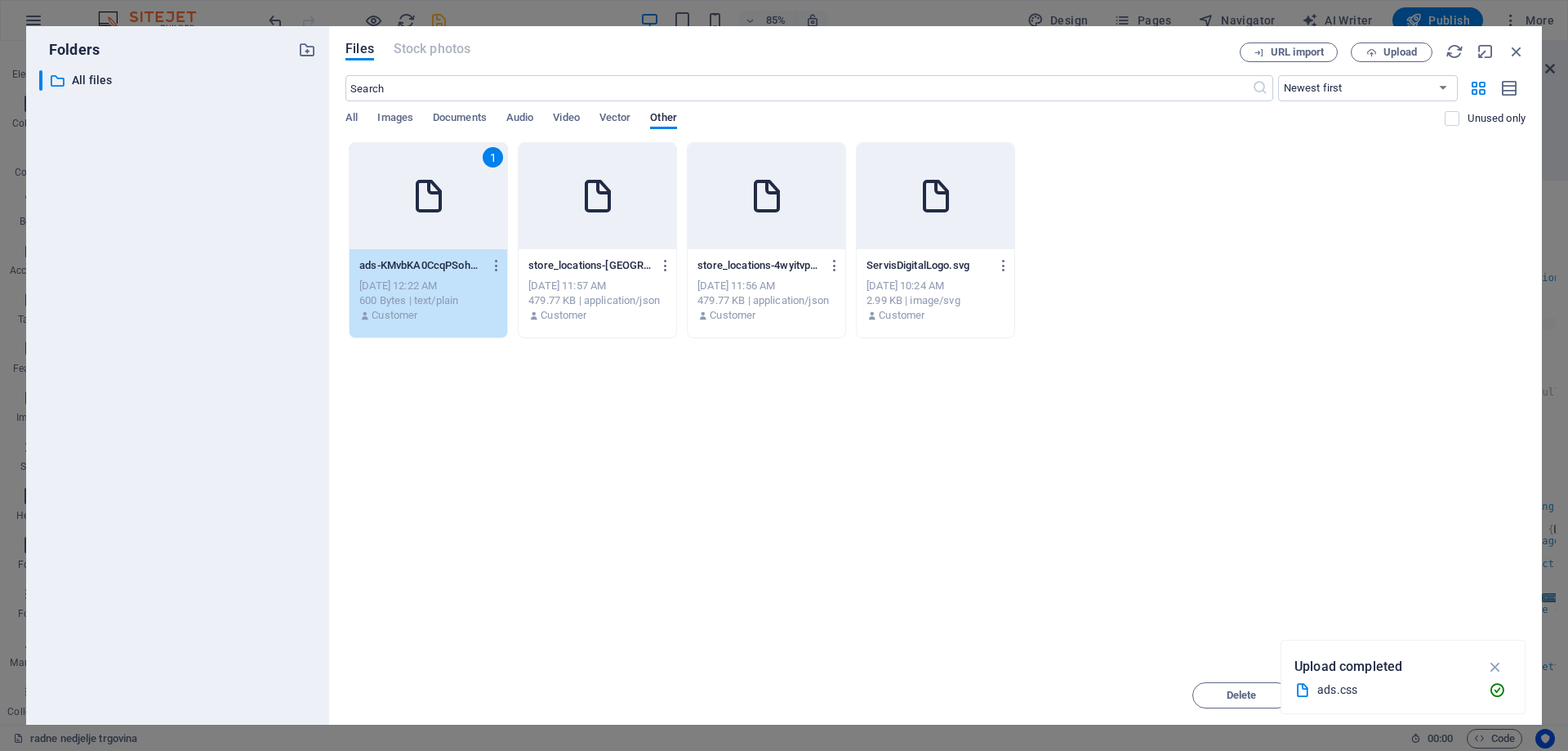
click at [1492, 668] on icon "button" at bounding box center [1495, 667] width 19 height 18
drag, startPoint x: 1464, startPoint y: 698, endPoint x: 1359, endPoint y: 585, distance: 154.3
click at [1463, 698] on span "Insert" at bounding box center [1477, 695] width 28 height 10
type textarea ".ed-element.preset-social-icons-v3-insurance {https://cdn1.site-media.eu/images…"
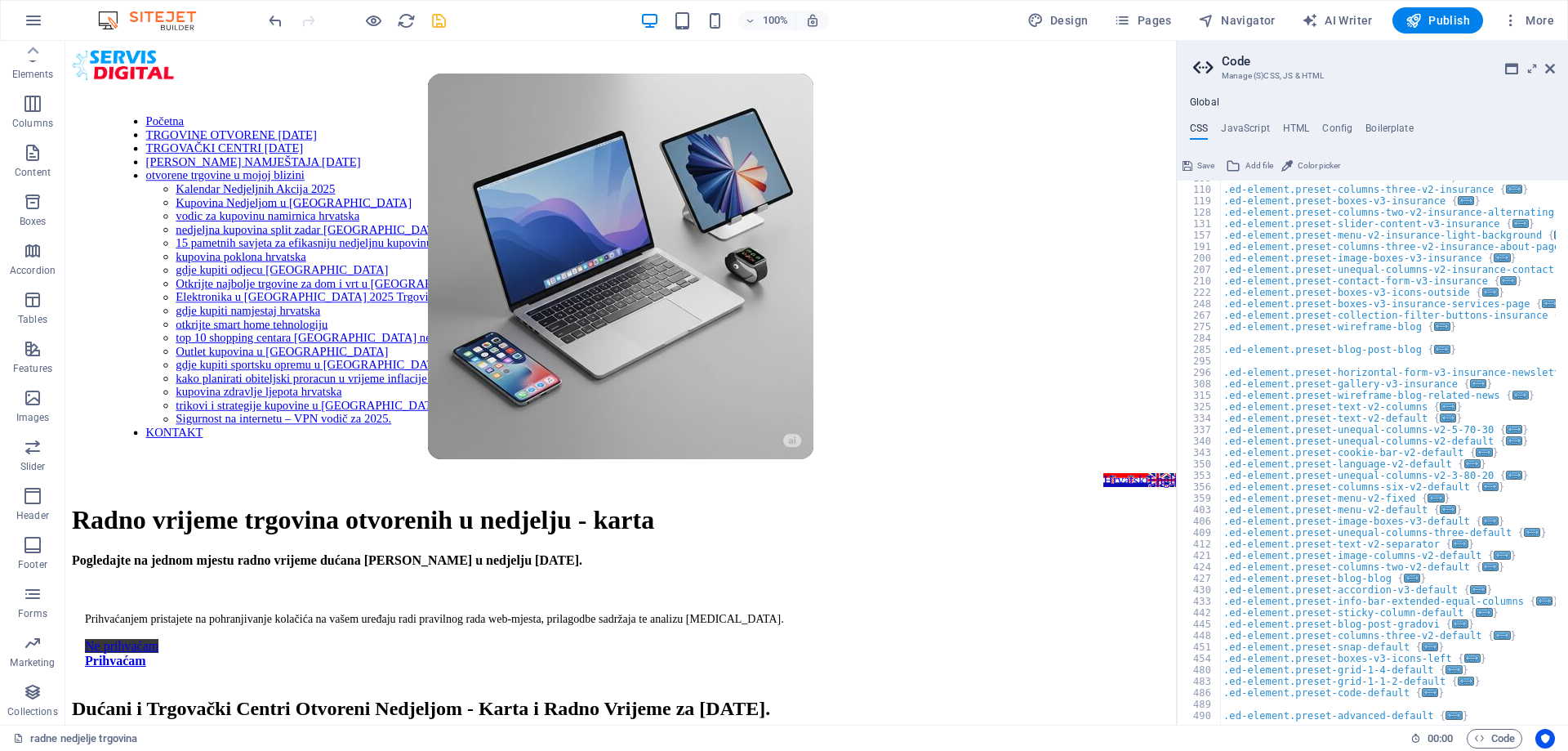
scroll to position [303, 0]
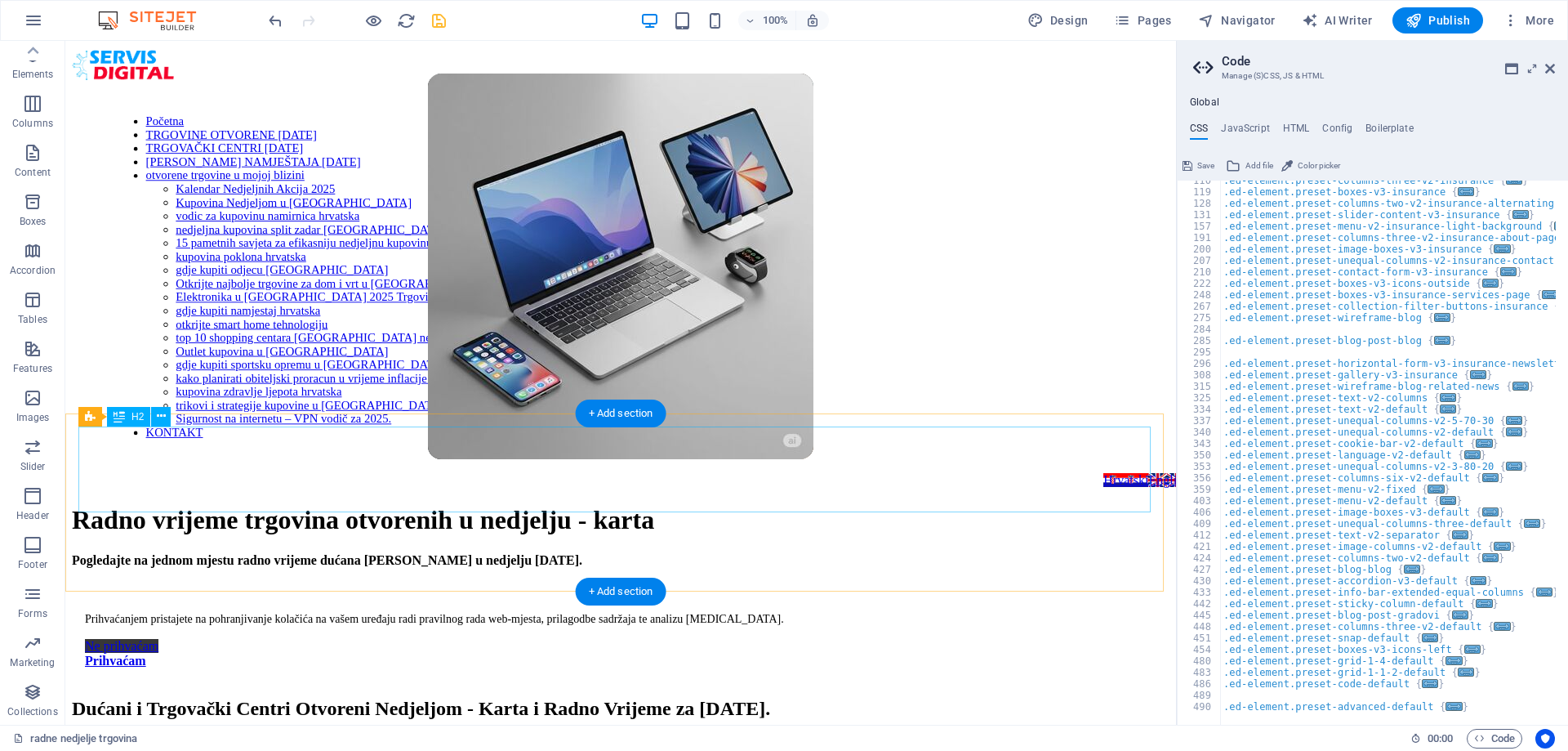
click at [1083, 698] on div "Dućani i Trgovački Centri Otvoreni Nedjeljom - Karta i Radno Vrijeme za [DATE]" at bounding box center [621, 708] width 1098 height 22
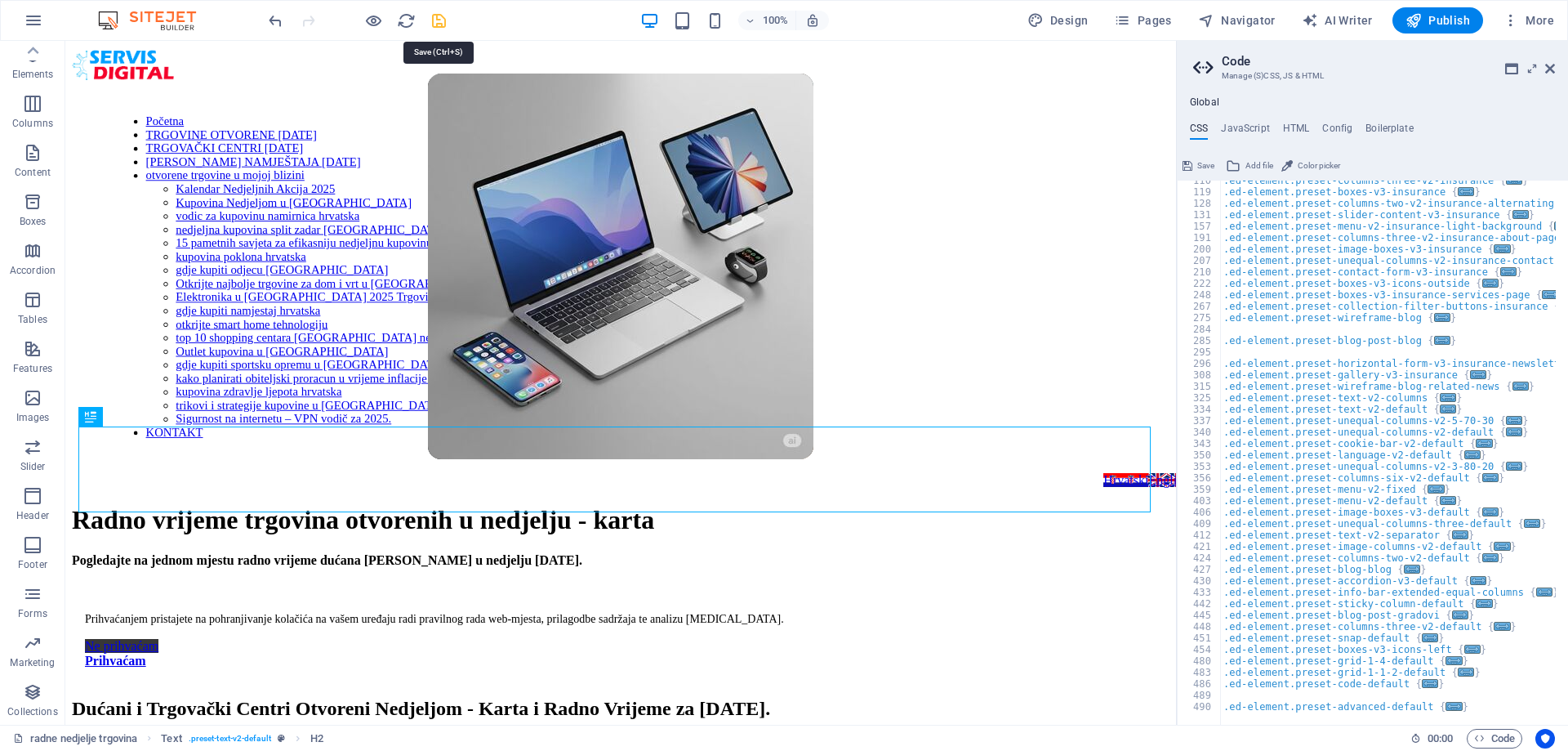
click at [441, 27] on icon "save" at bounding box center [439, 21] width 19 height 19
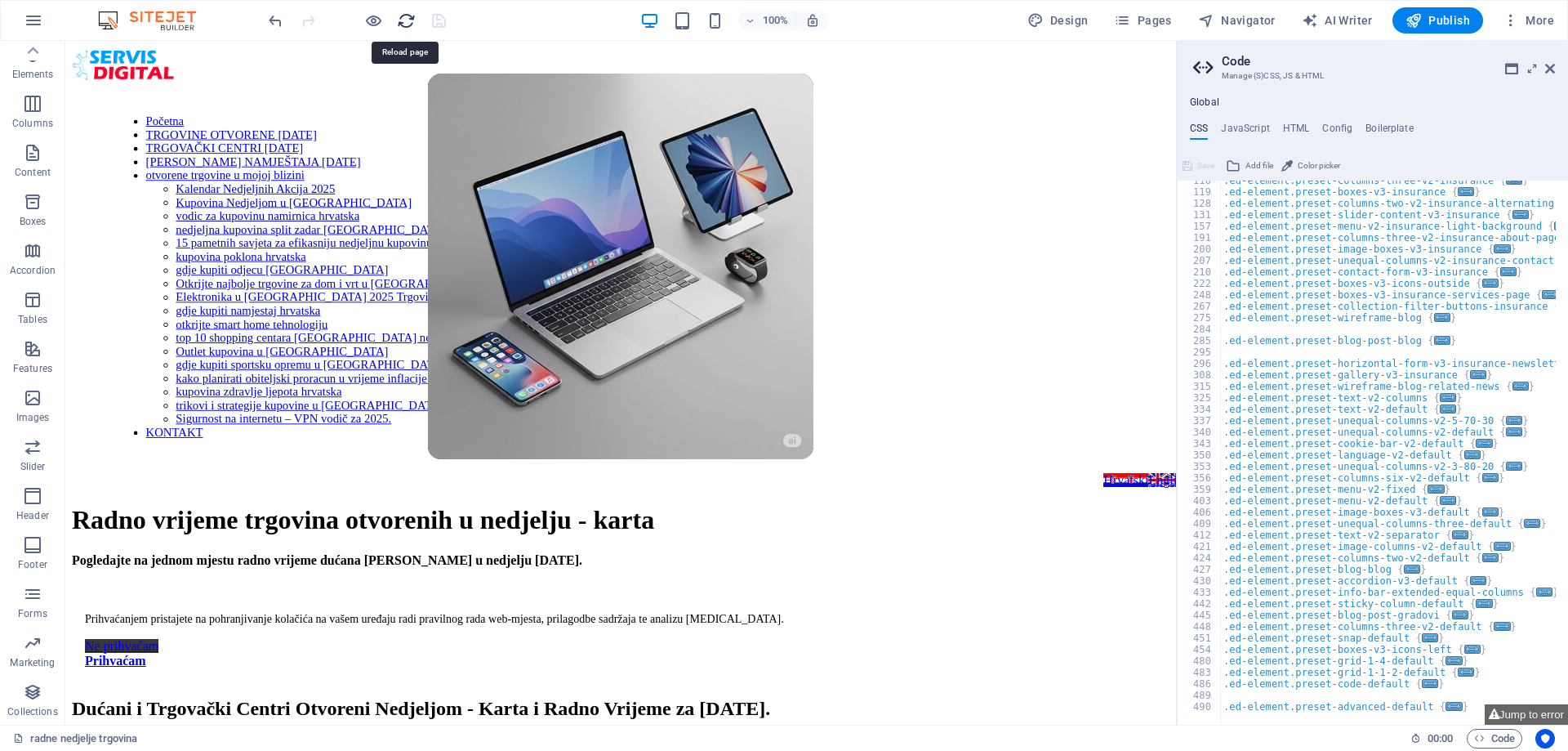
click at [407, 28] on icon "reload" at bounding box center [406, 21] width 19 height 19
click at [407, 19] on icon "reload" at bounding box center [406, 21] width 19 height 19
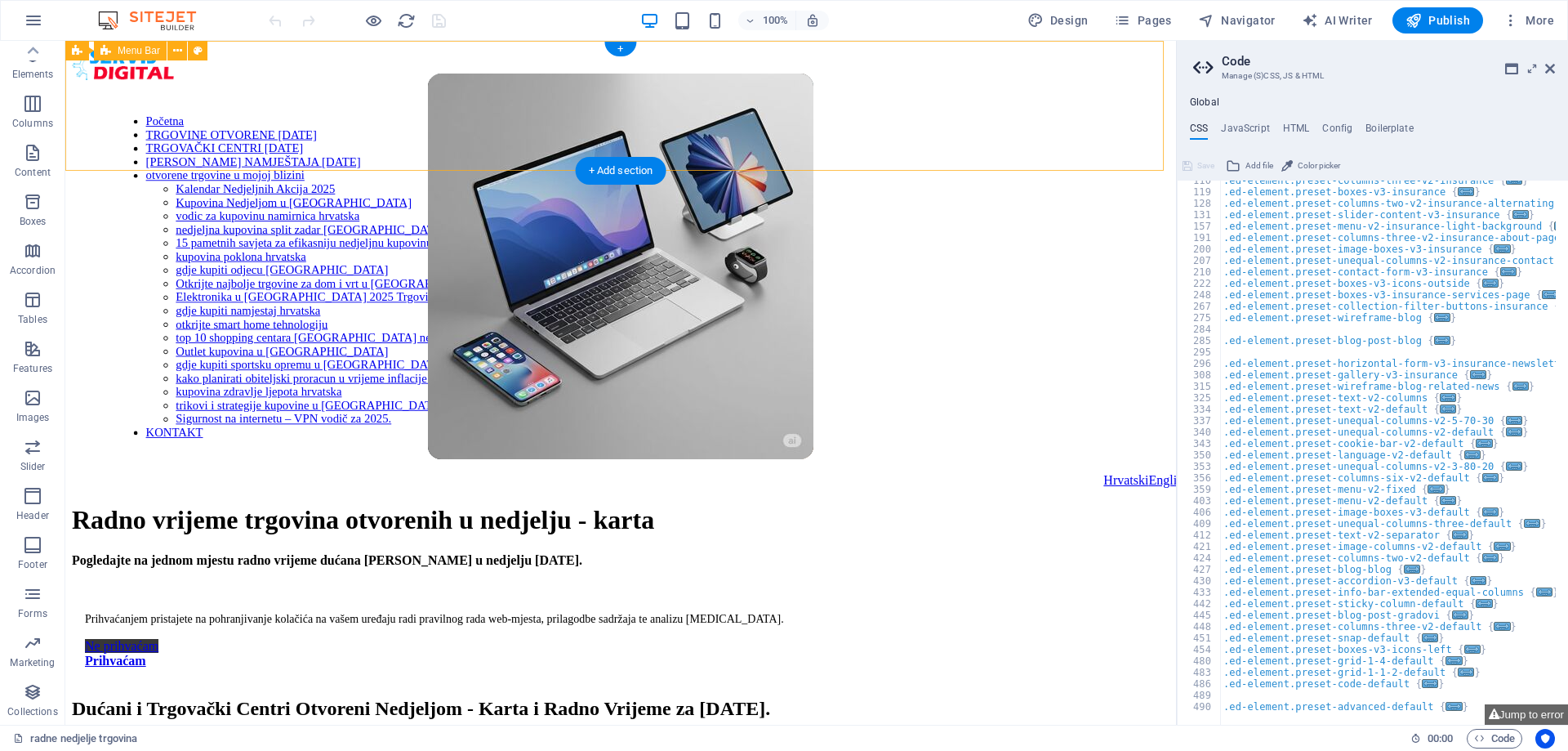
scroll to position [0, 0]
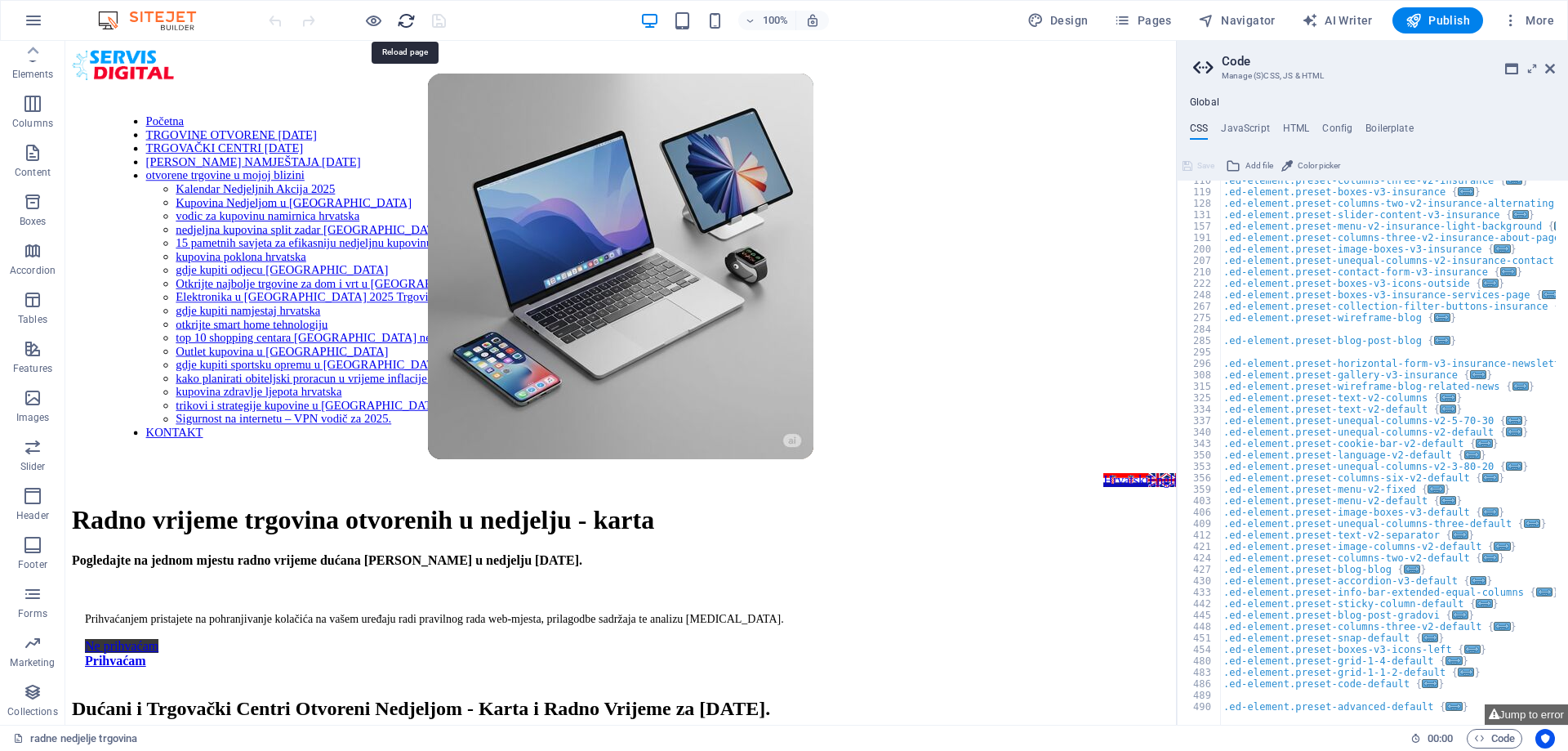
click at [410, 24] on icon "reload" at bounding box center [406, 21] width 19 height 19
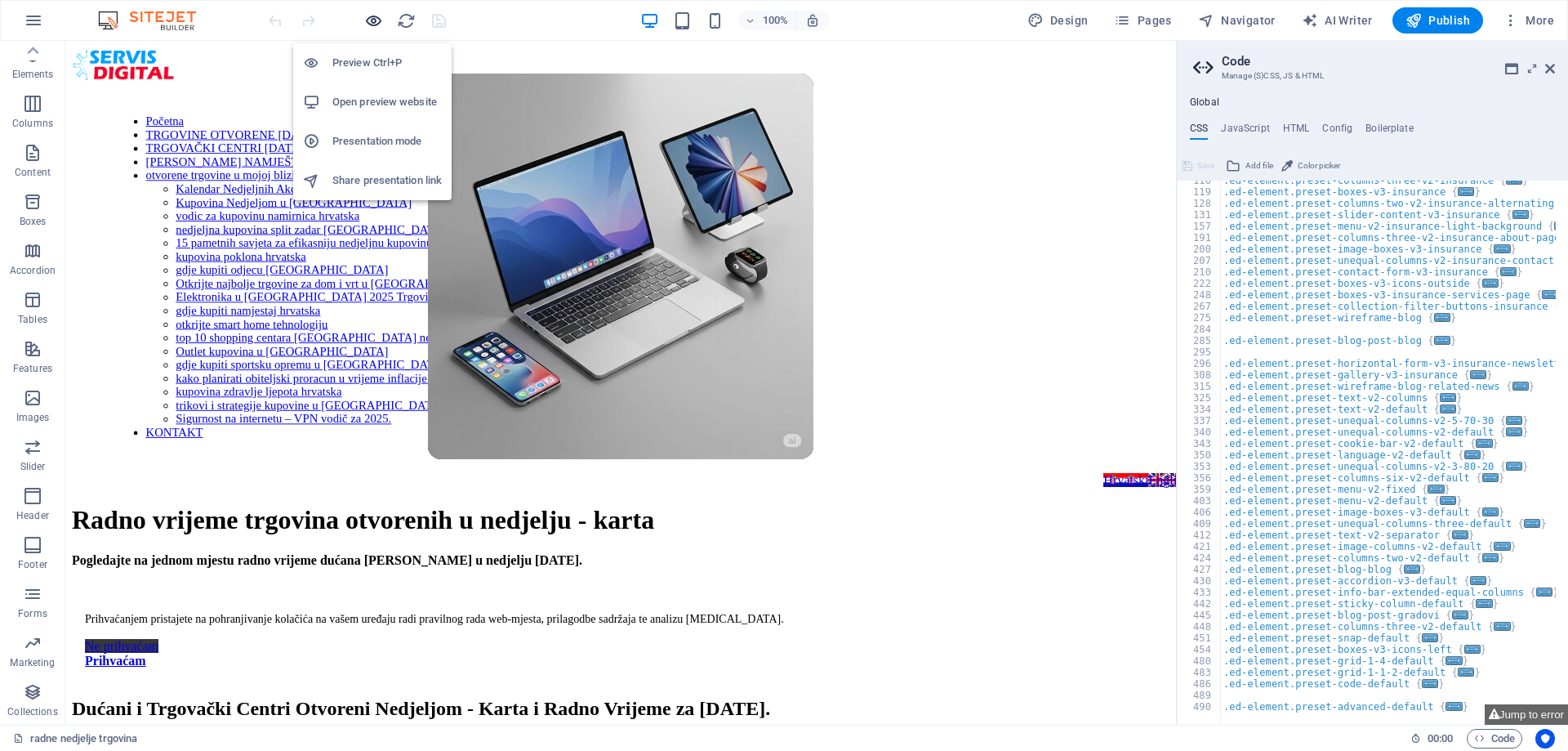
click at [374, 21] on icon "button" at bounding box center [374, 21] width 19 height 19
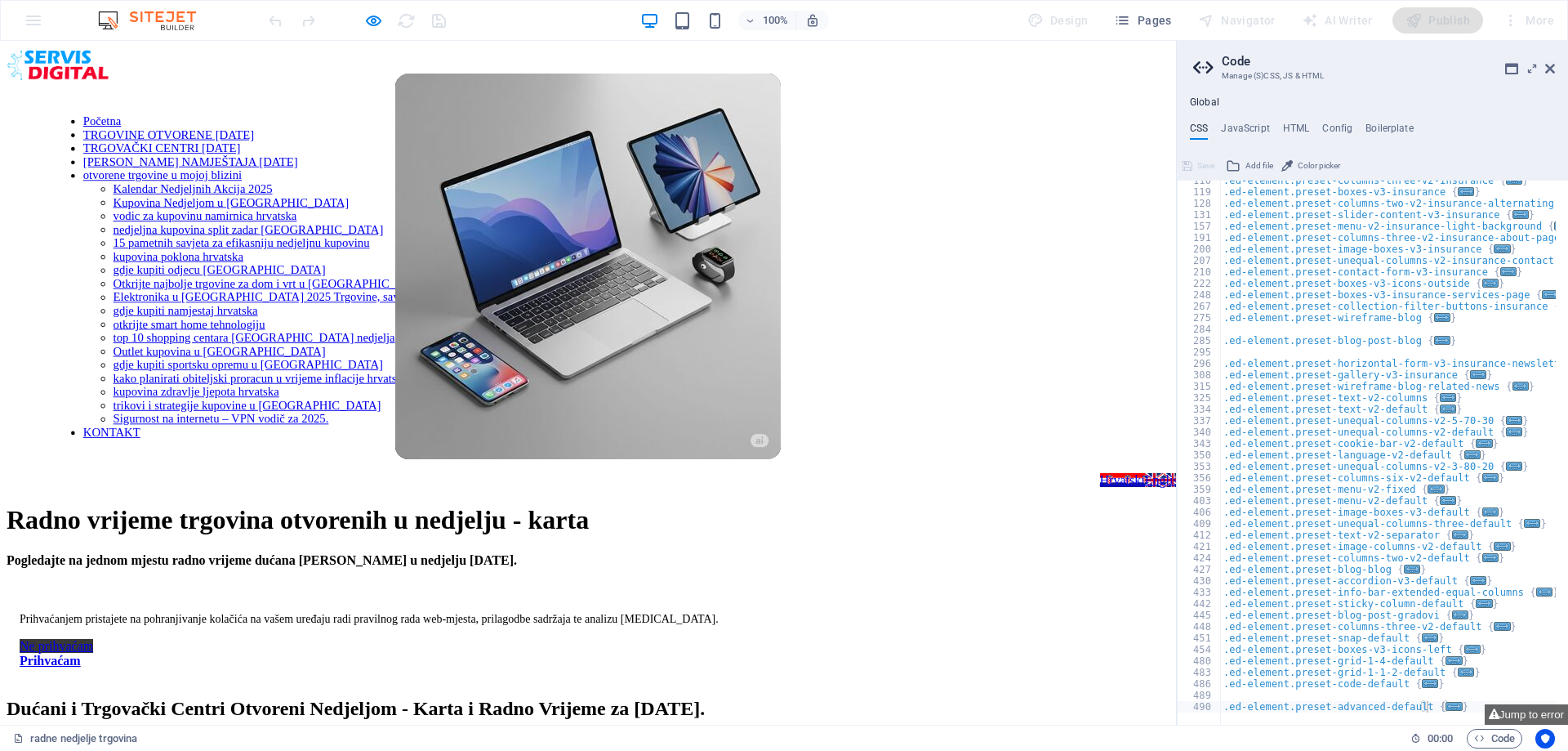
click at [1434, 709] on div at bounding box center [1556, 717] width 672 height 17
click at [1446, 703] on span "..." at bounding box center [1455, 706] width 17 height 9
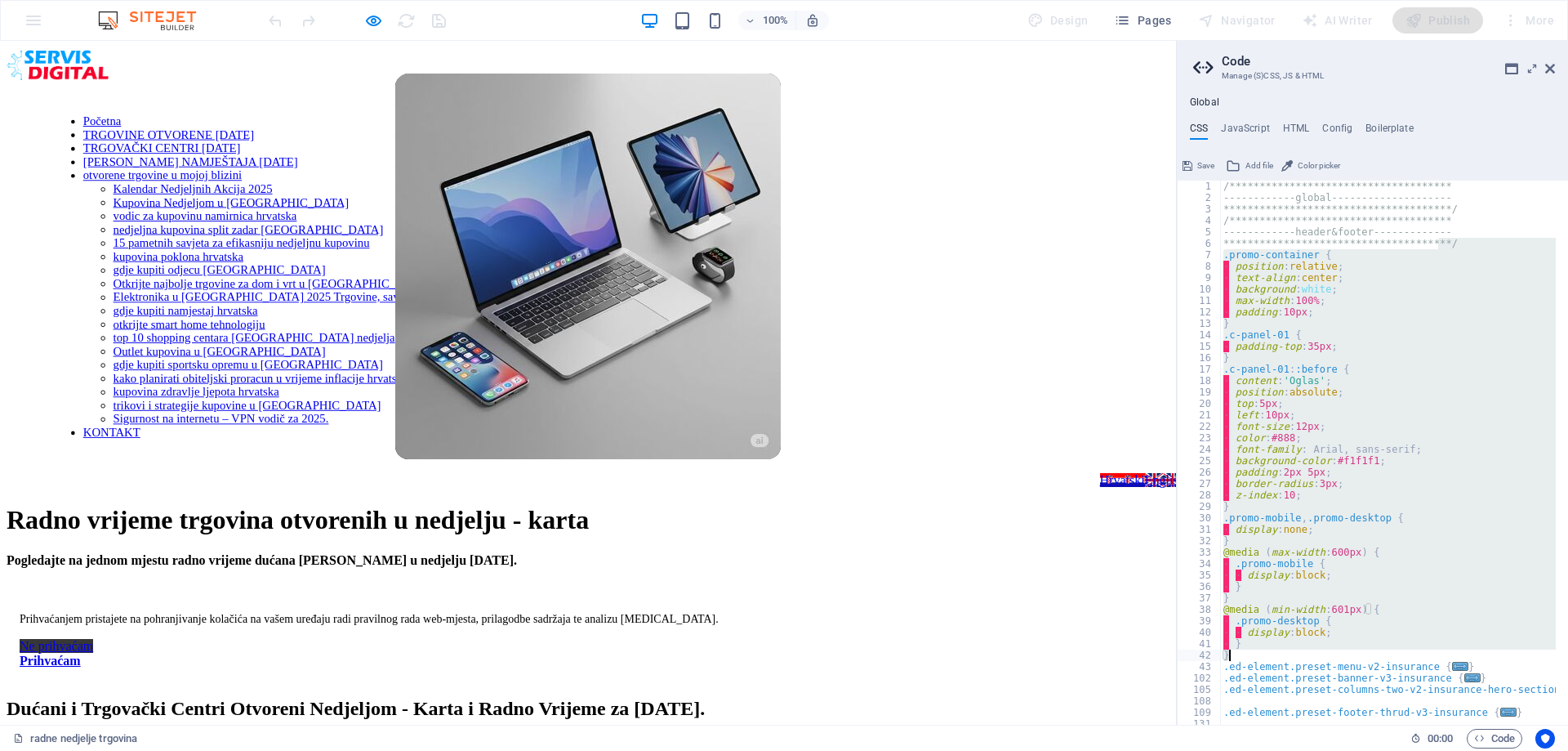
type textarea "} }"
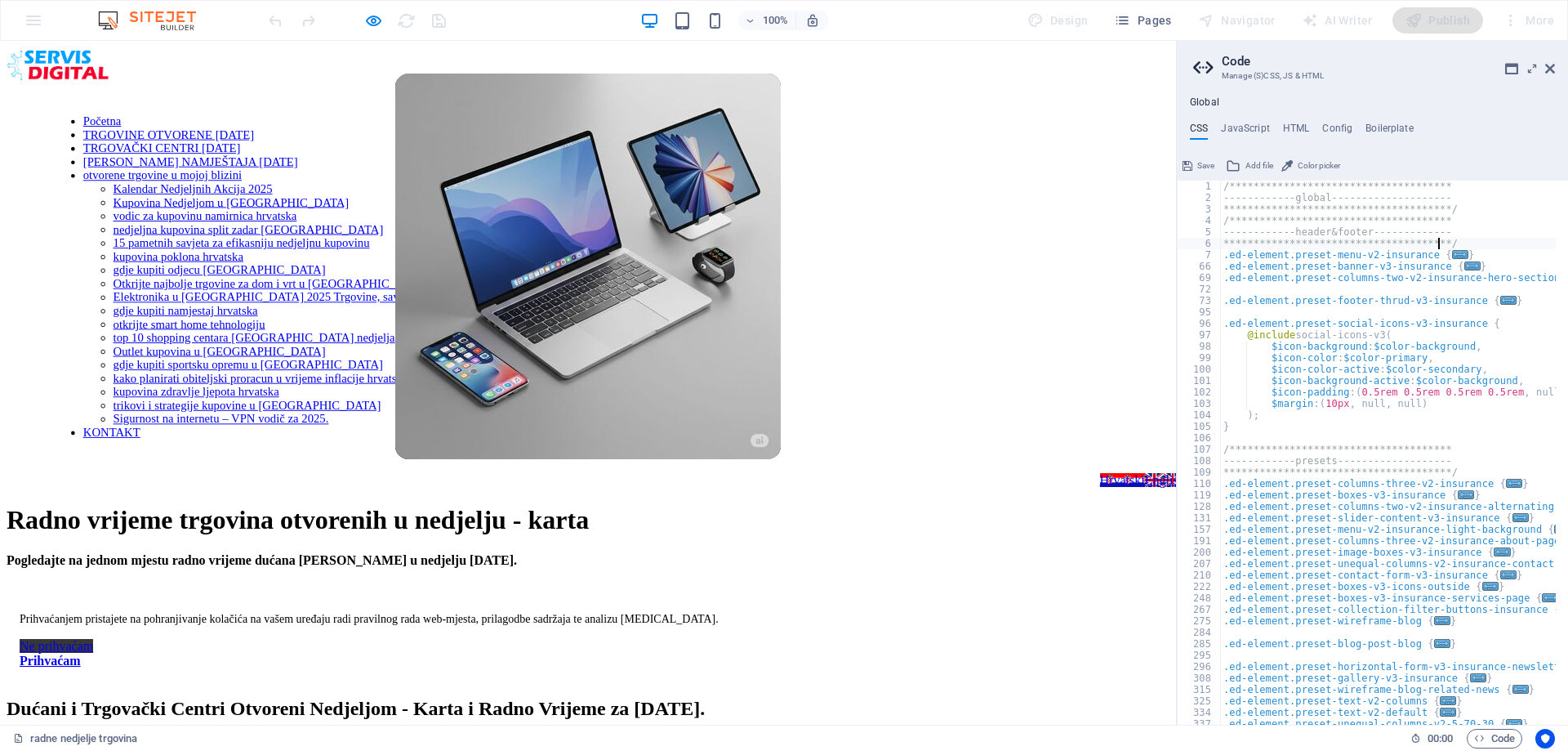
click at [1240, 167] on icon at bounding box center [1234, 165] width 15 height 19
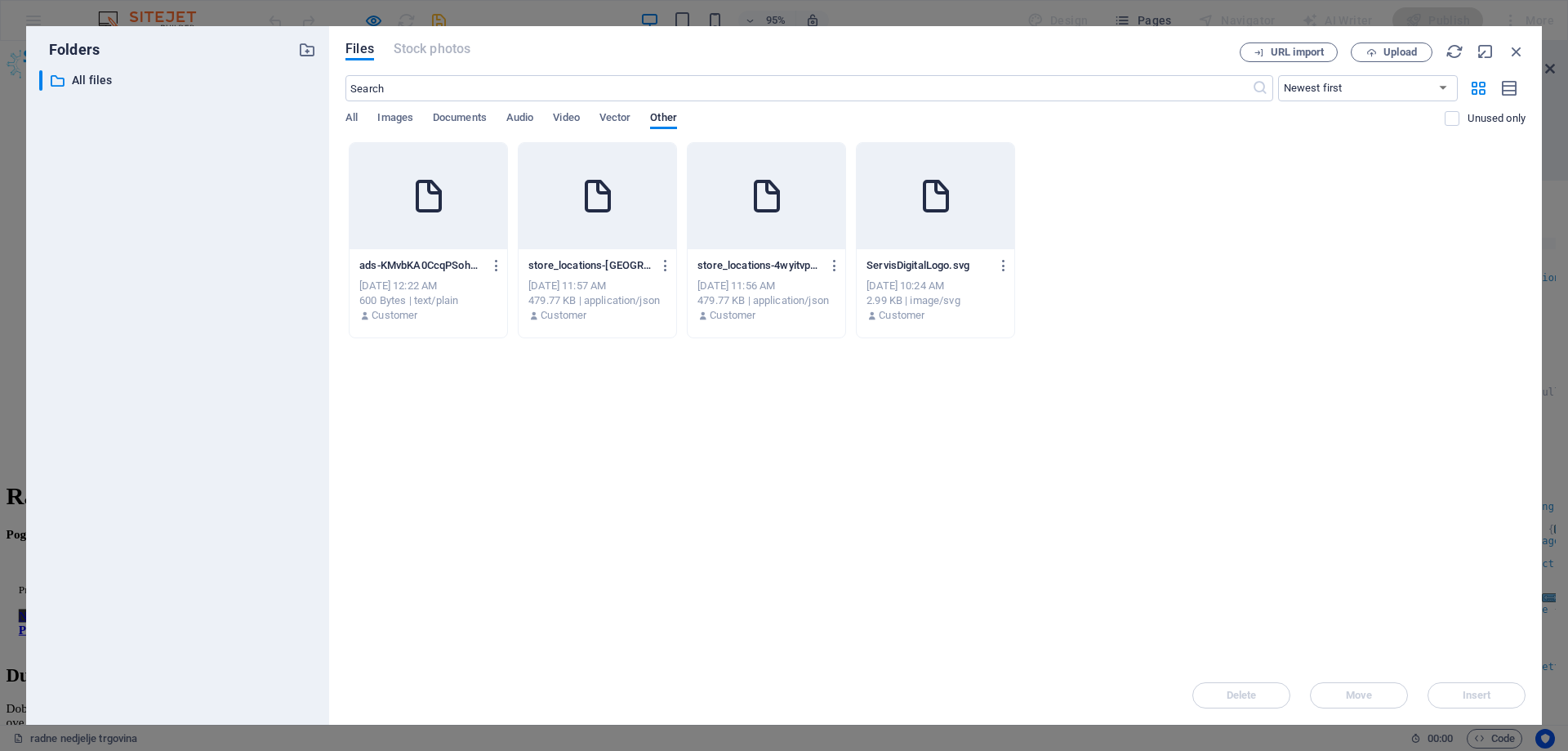
click at [398, 219] on div at bounding box center [428, 195] width 158 height 106
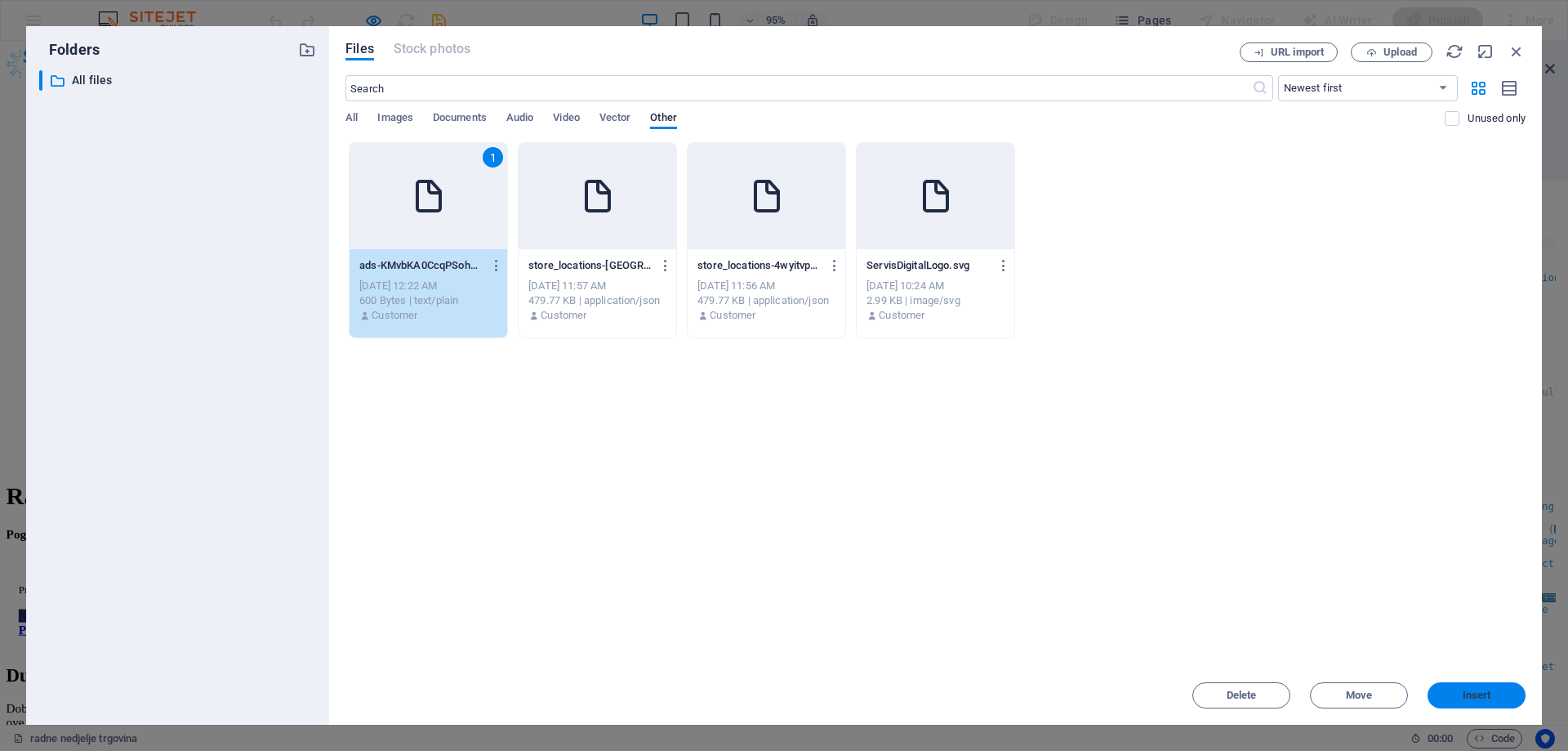
click at [1465, 703] on button "Insert" at bounding box center [1475, 695] width 98 height 26
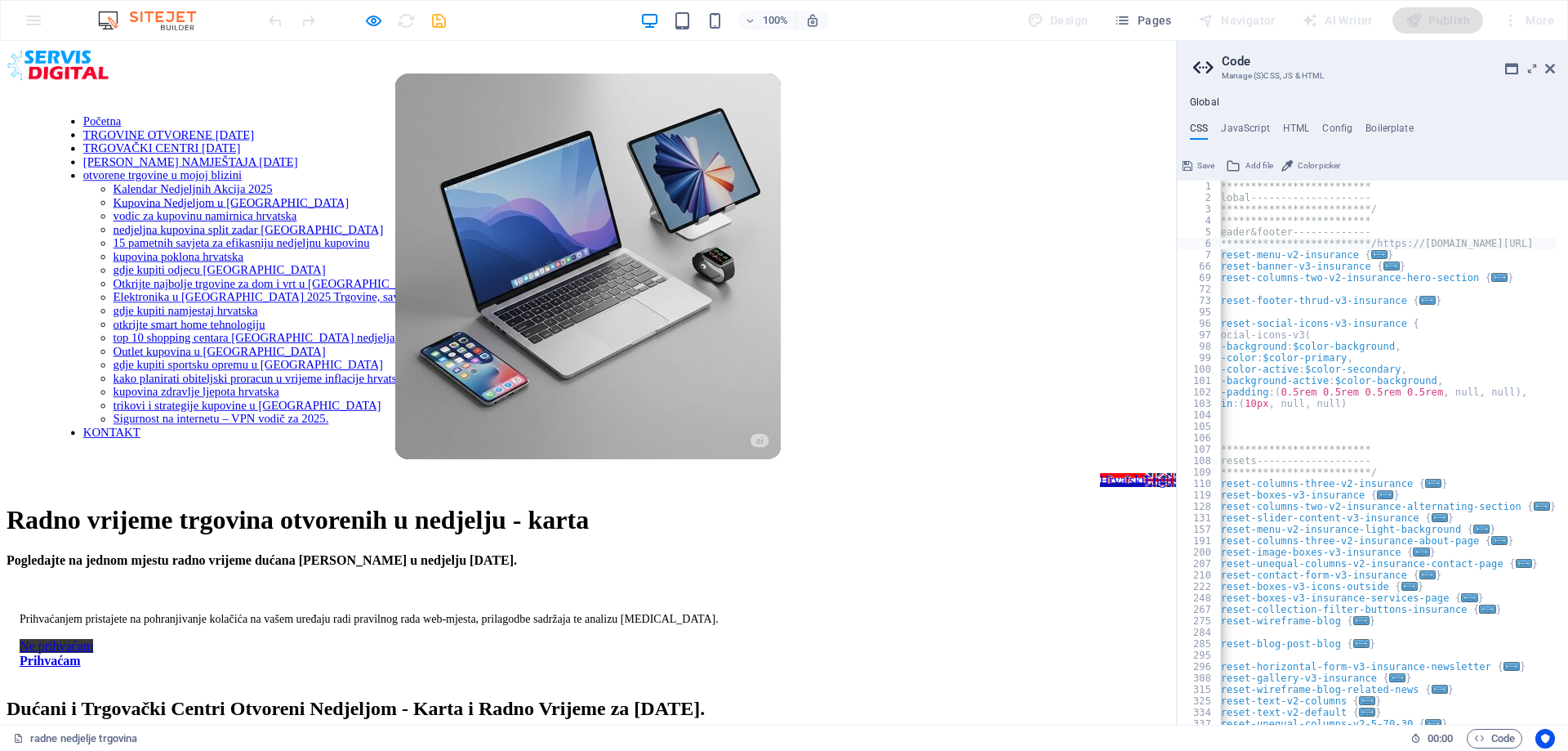
scroll to position [0, 34]
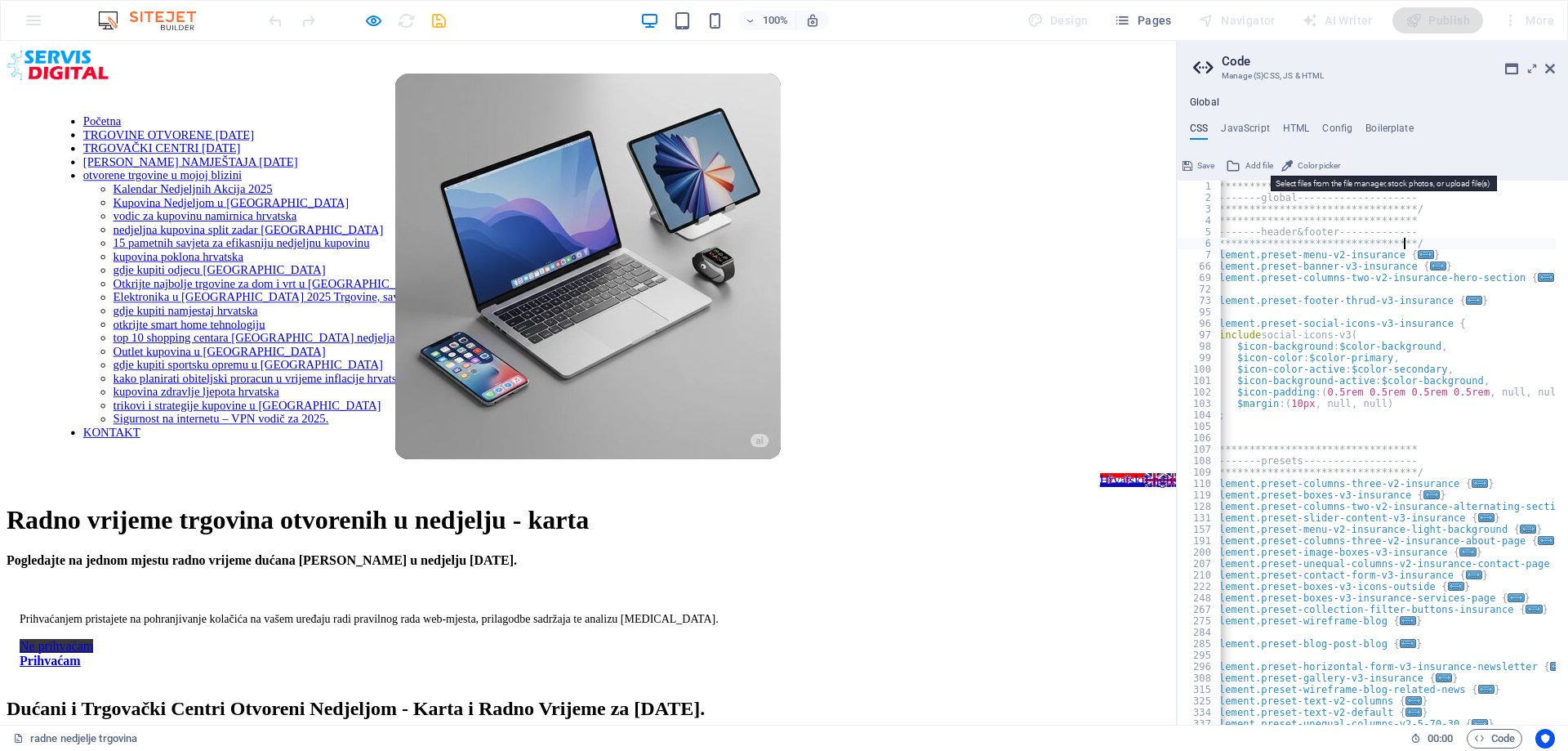
click at [1254, 161] on span "Add file" at bounding box center [1259, 165] width 28 height 19
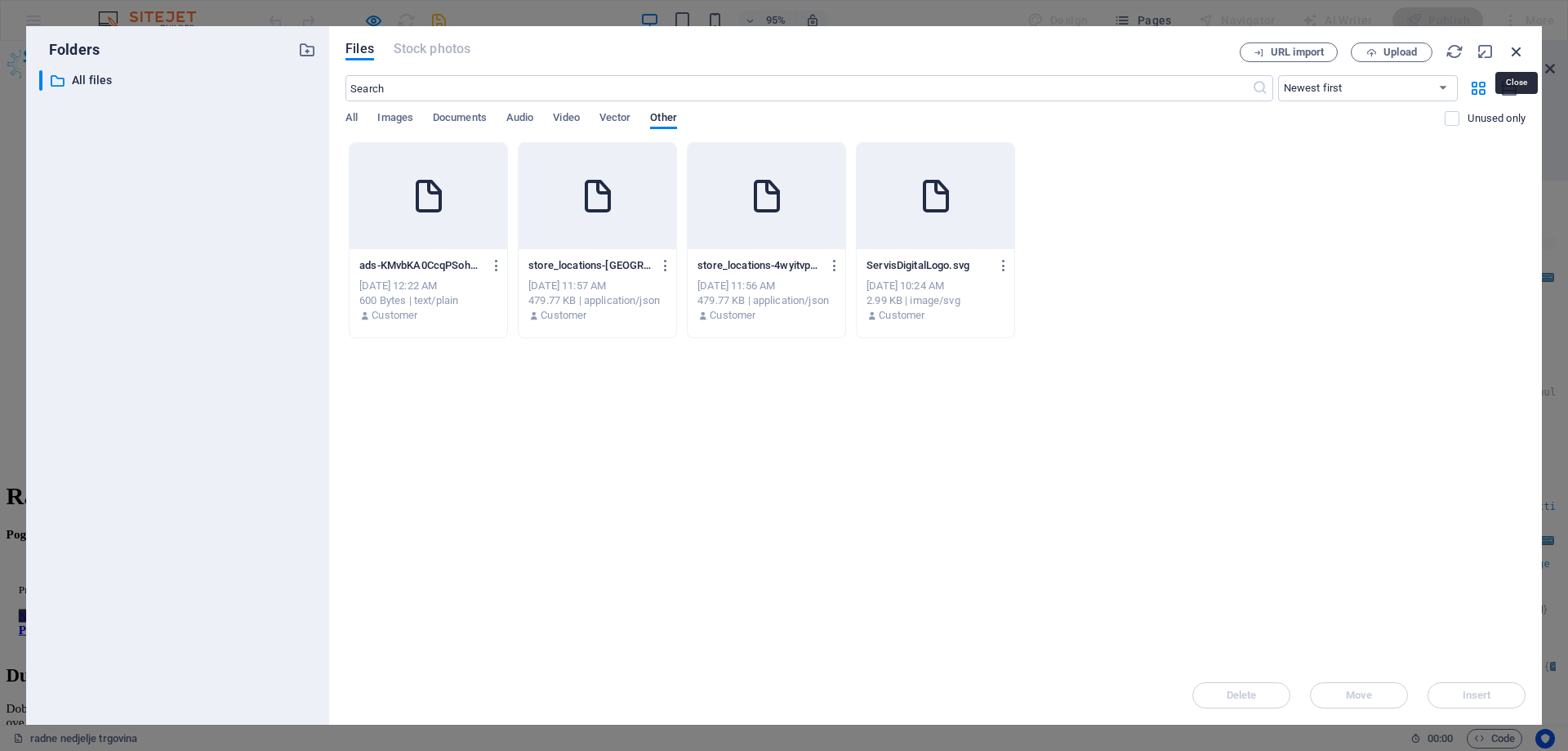
click at [1518, 48] on icon "button" at bounding box center [1516, 52] width 18 height 18
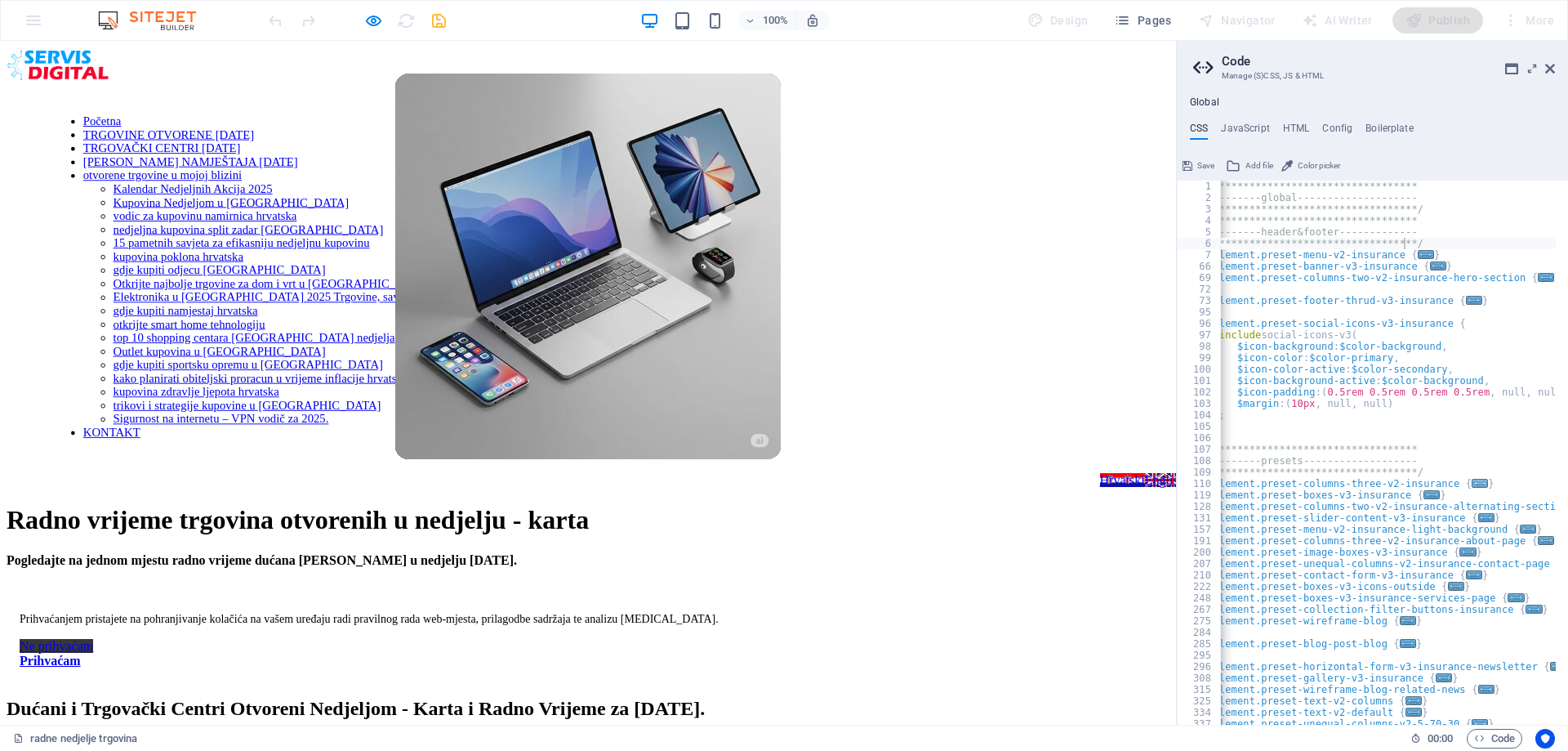
type textarea ".ed-element.preset-columns-three-v2-insurance {"
click at [1471, 481] on span "..." at bounding box center [1480, 483] width 17 height 9
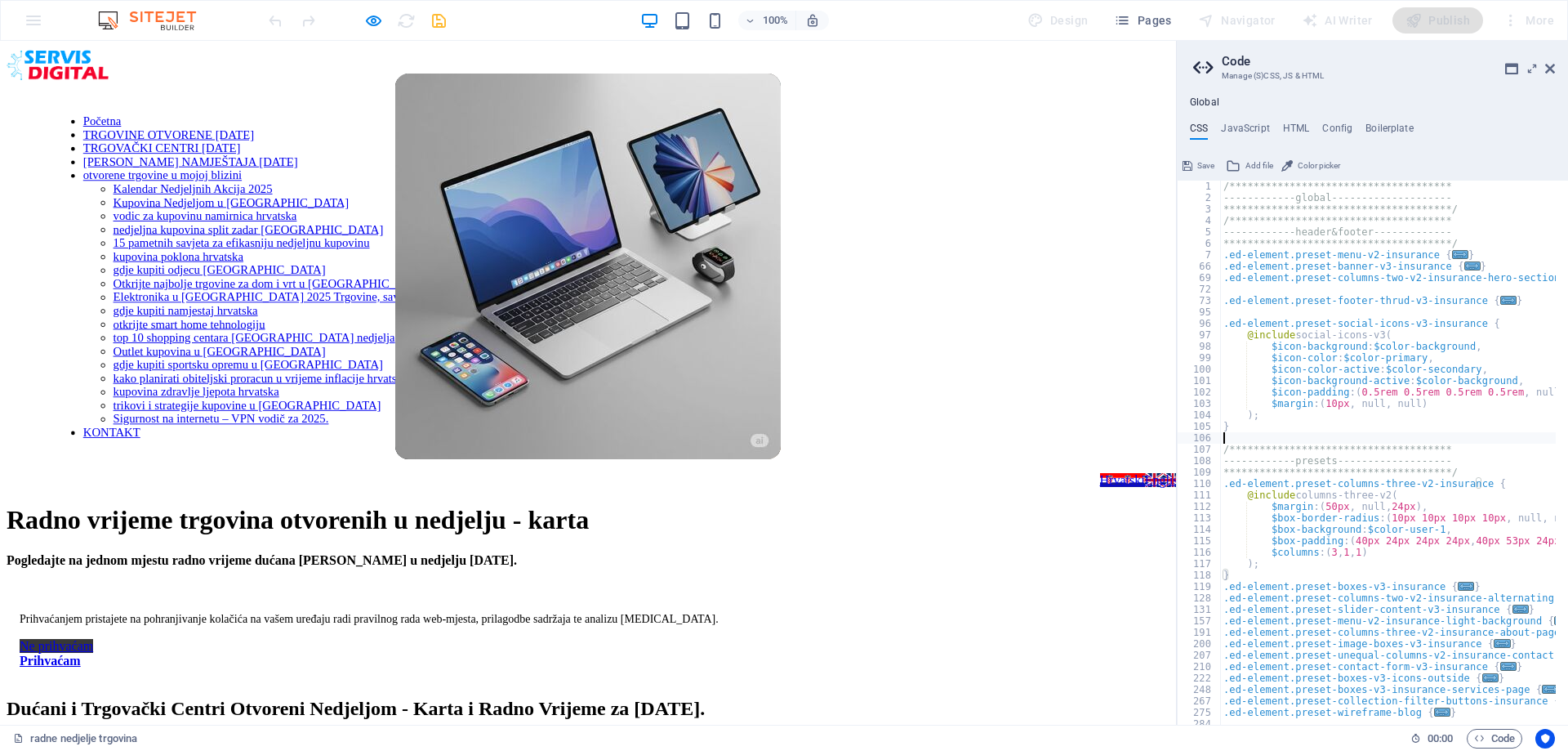
scroll to position [0, 0]
drag, startPoint x: 1410, startPoint y: 438, endPoint x: 1400, endPoint y: 431, distance: 12.2
click at [1408, 438] on div "**********" at bounding box center [1463, 457] width 485 height 555
click at [1510, 68] on icon at bounding box center [1511, 68] width 13 height 13
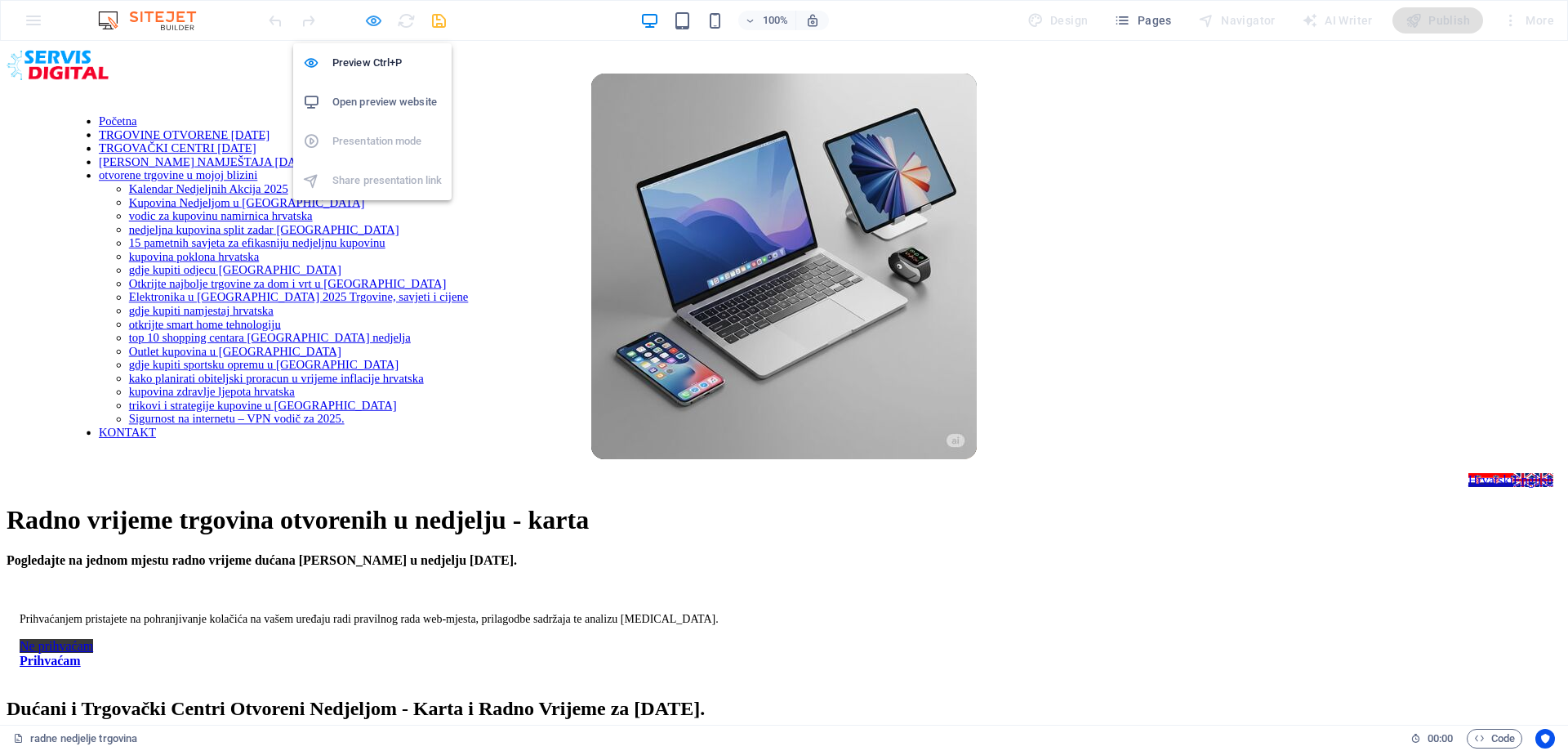
click at [368, 23] on icon "button" at bounding box center [374, 21] width 19 height 19
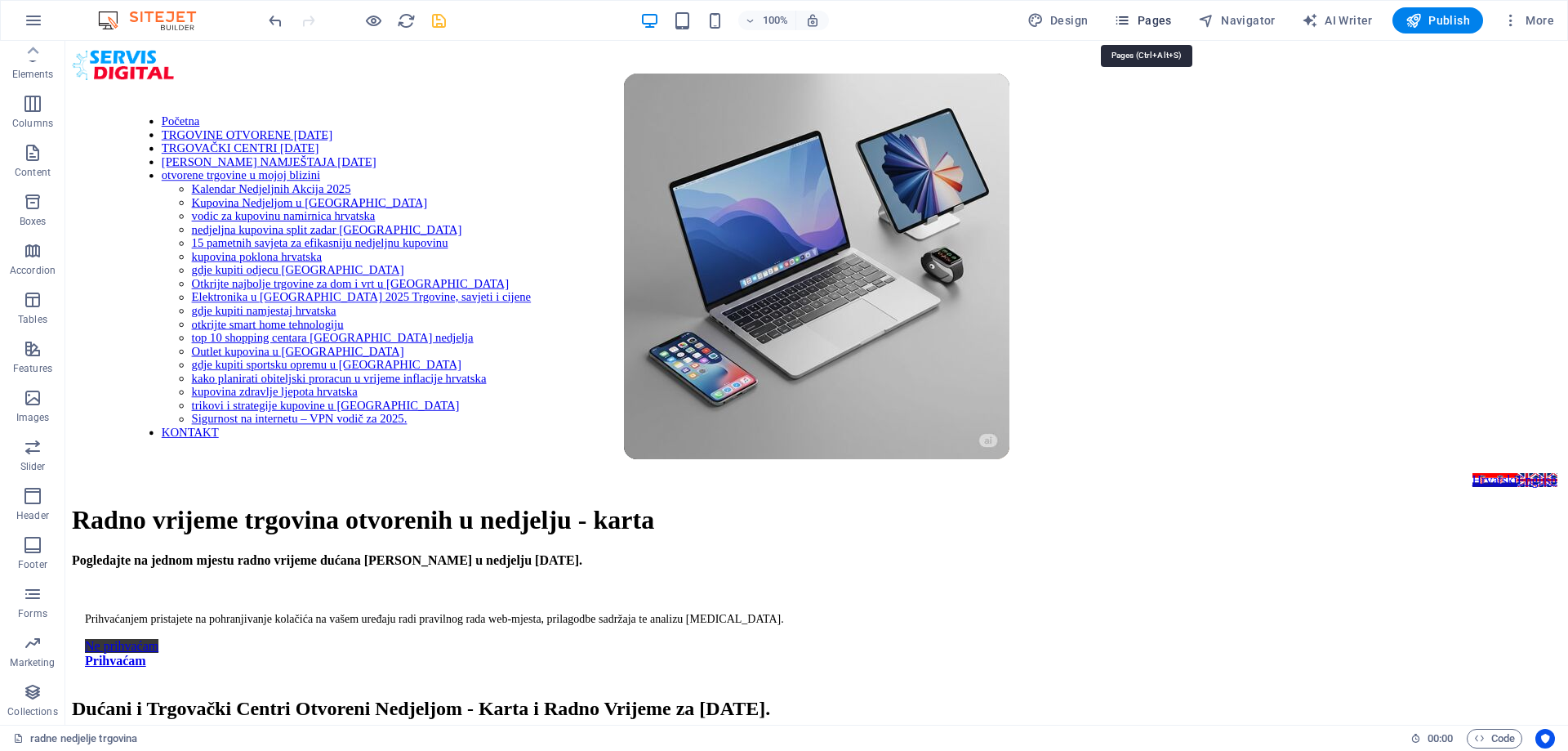
click at [1141, 16] on span "Pages" at bounding box center [1142, 21] width 58 height 17
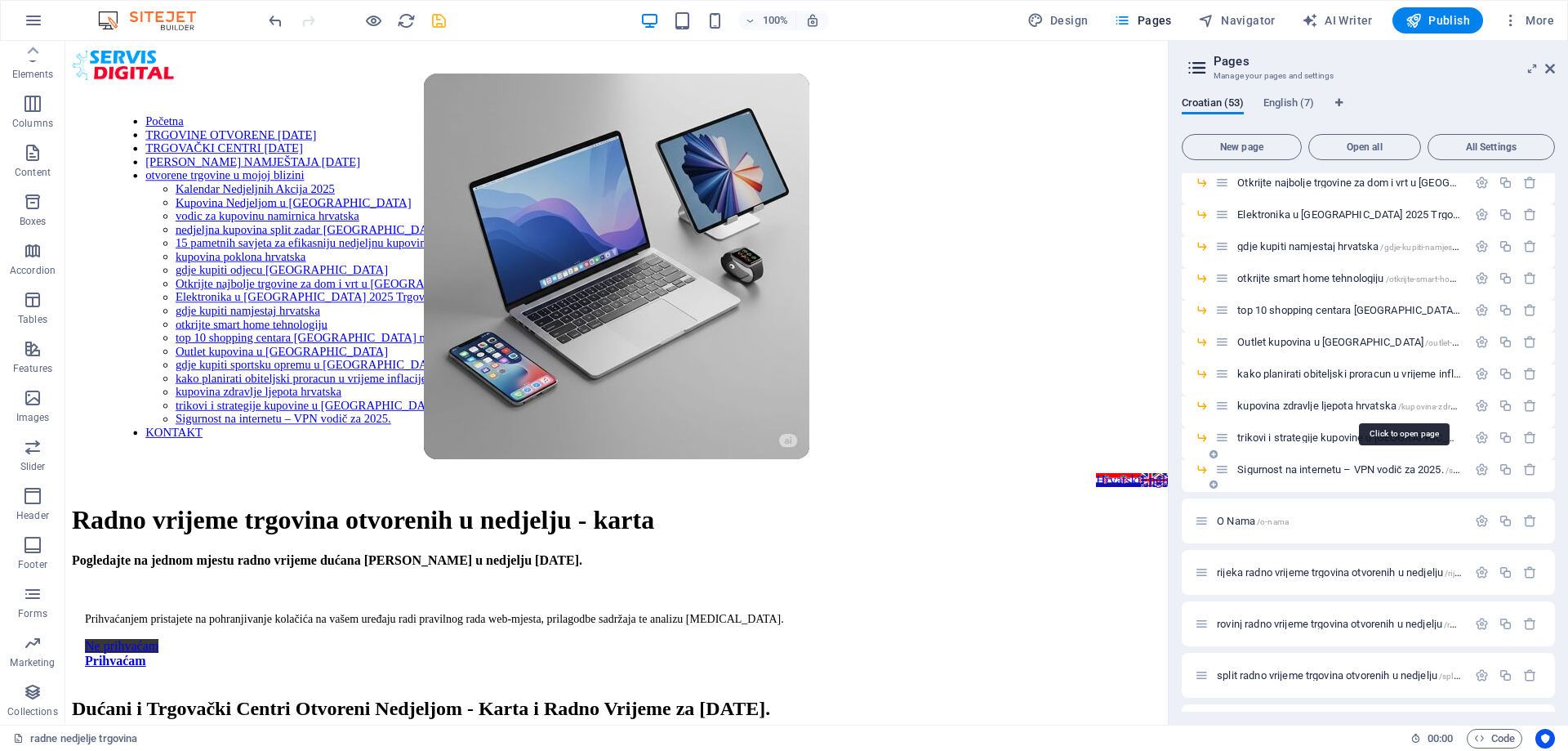
scroll to position [653, 0]
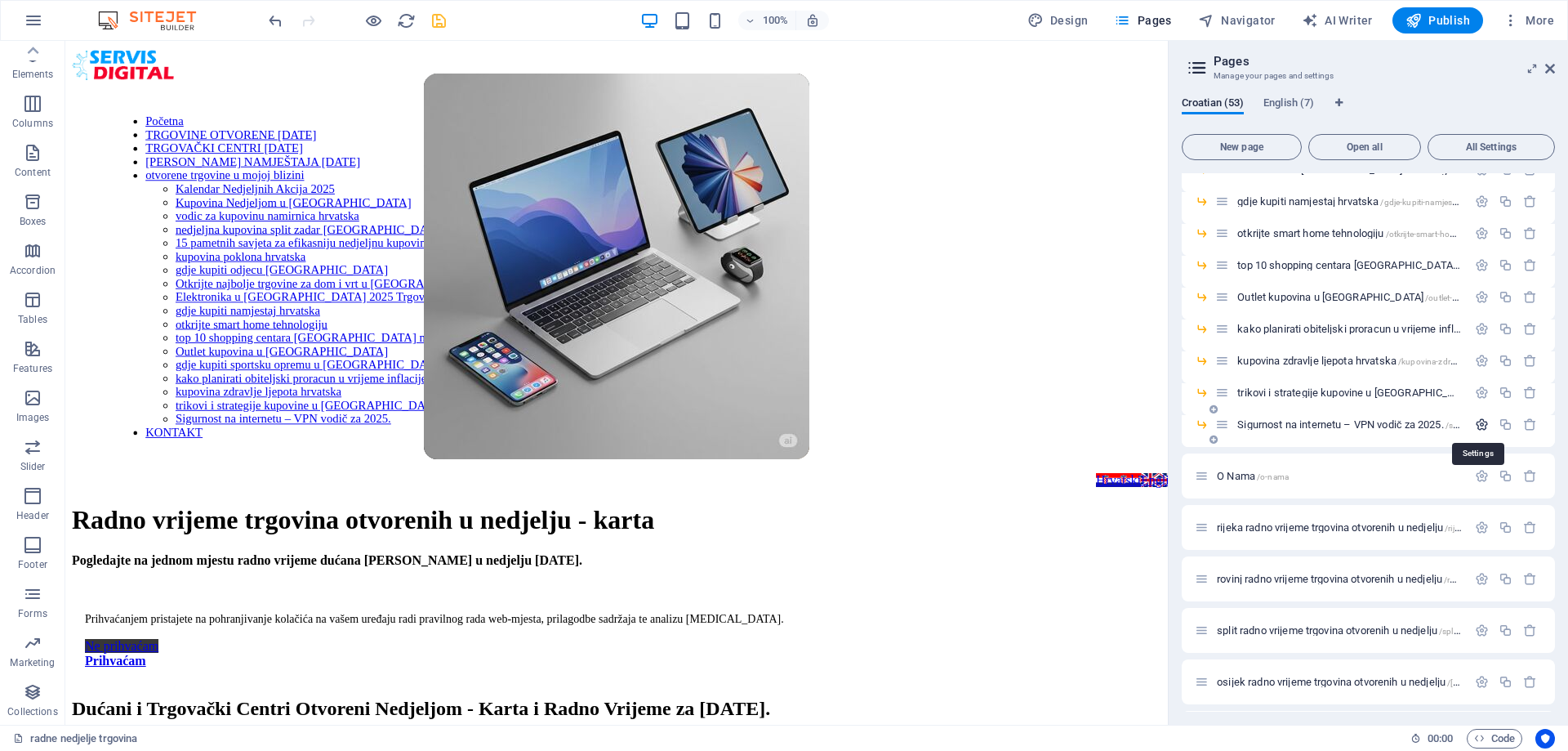
click at [1478, 426] on icon "button" at bounding box center [1481, 424] width 14 height 14
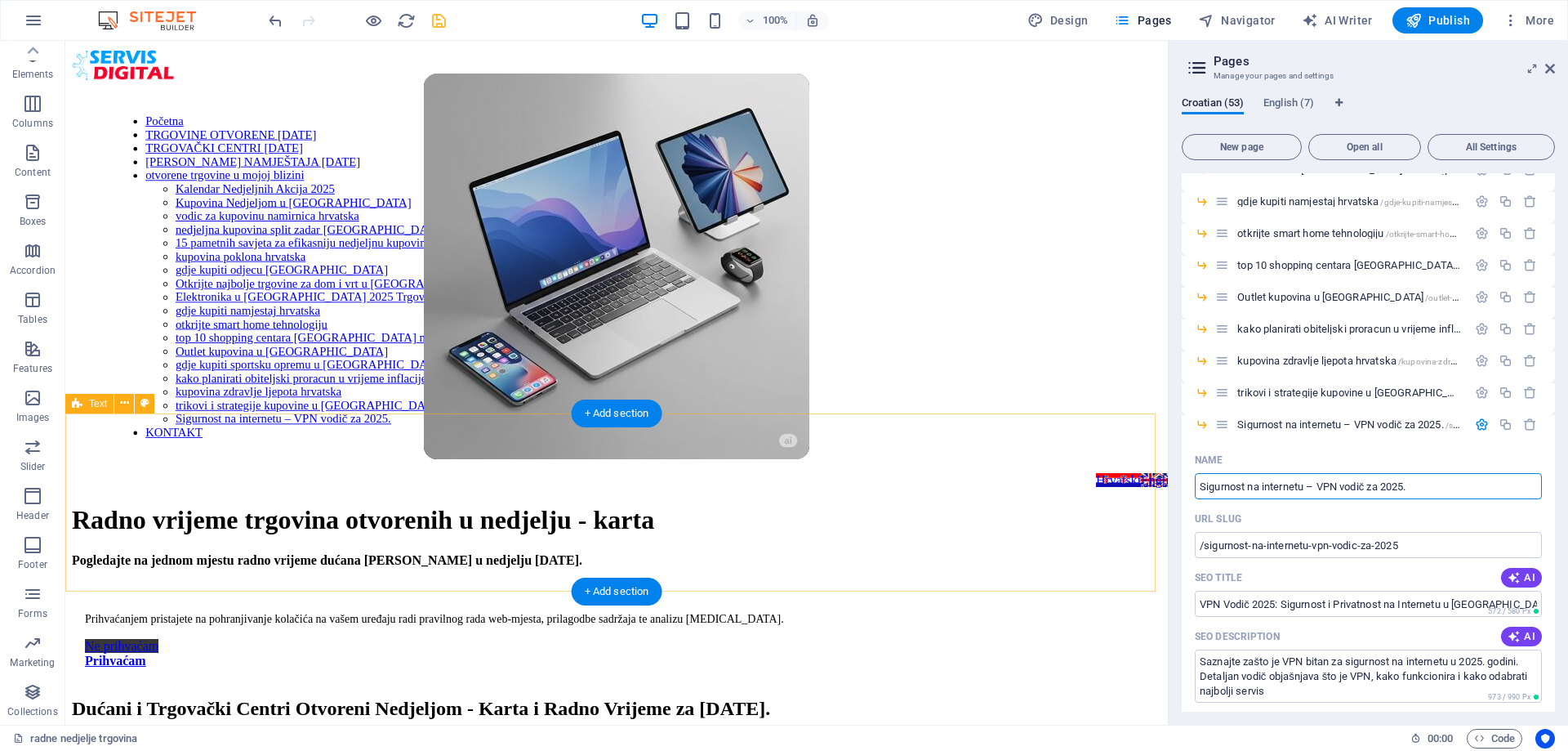
drag, startPoint x: 1375, startPoint y: 532, endPoint x: 1150, endPoint y: 496, distance: 227.9
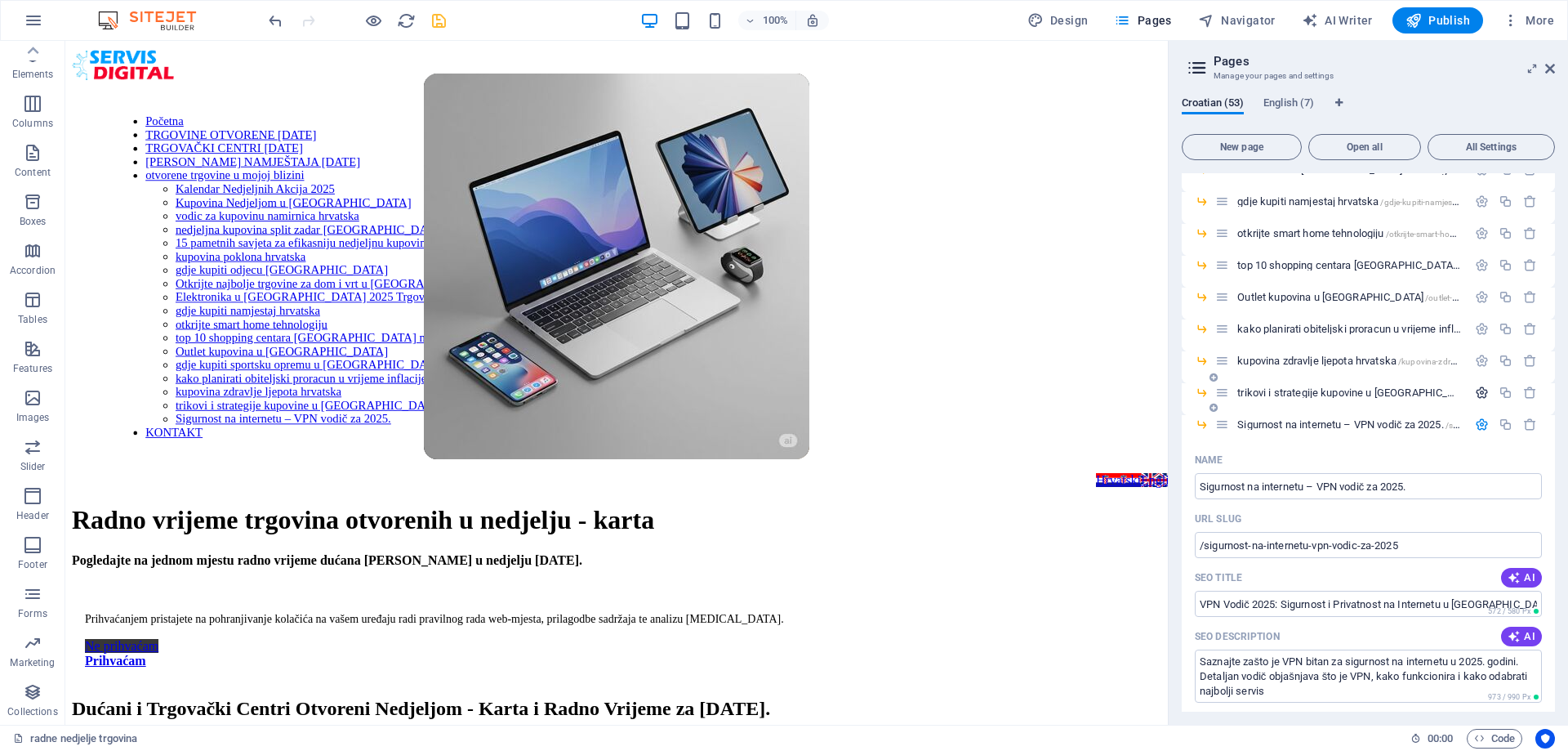
click at [1475, 391] on icon "button" at bounding box center [1481, 392] width 14 height 14
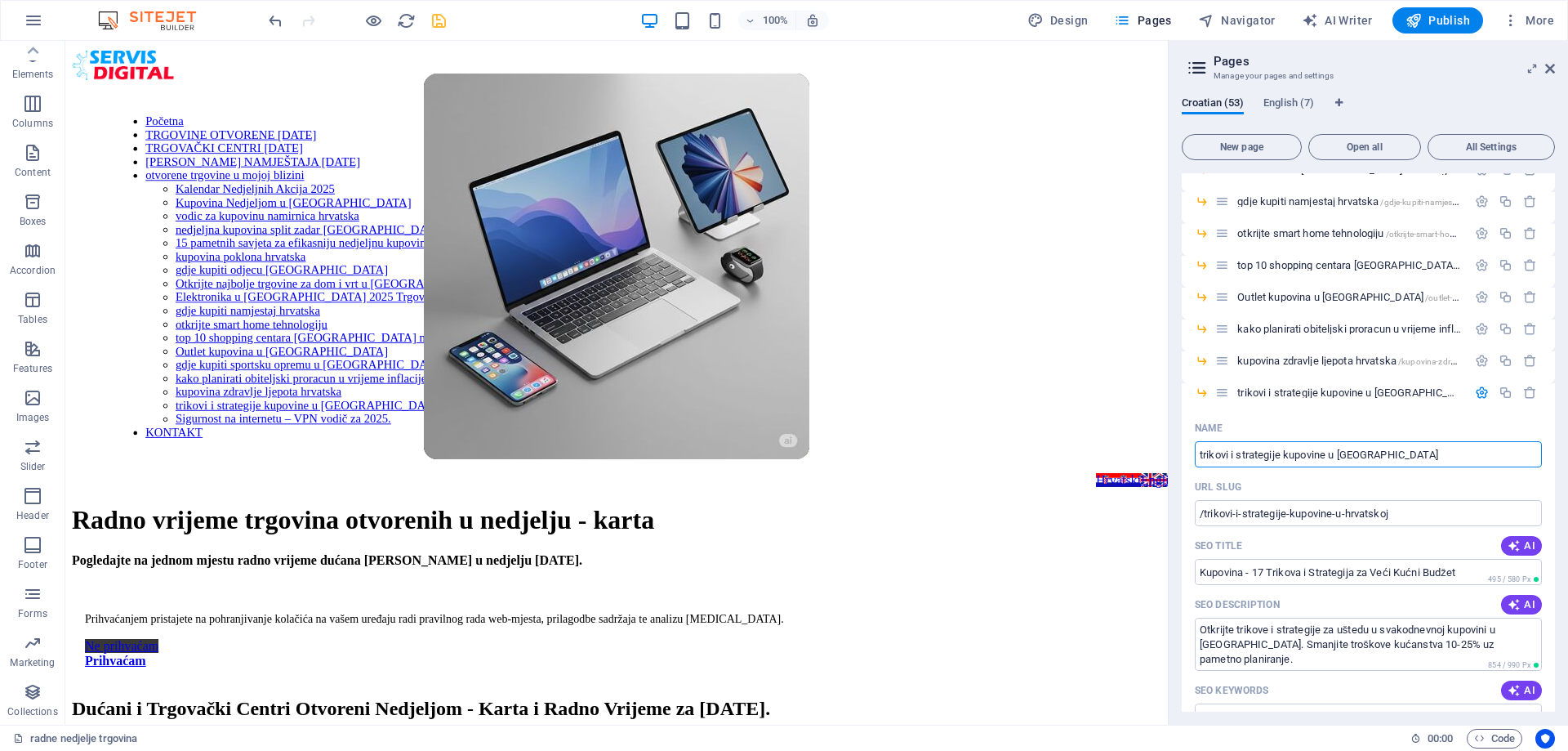
drag, startPoint x: 1467, startPoint y: 498, endPoint x: 1158, endPoint y: 455, distance: 312.0
click at [1430, 420] on div "Name" at bounding box center [1368, 427] width 347 height 26
click at [21, 19] on button "button" at bounding box center [33, 20] width 39 height 39
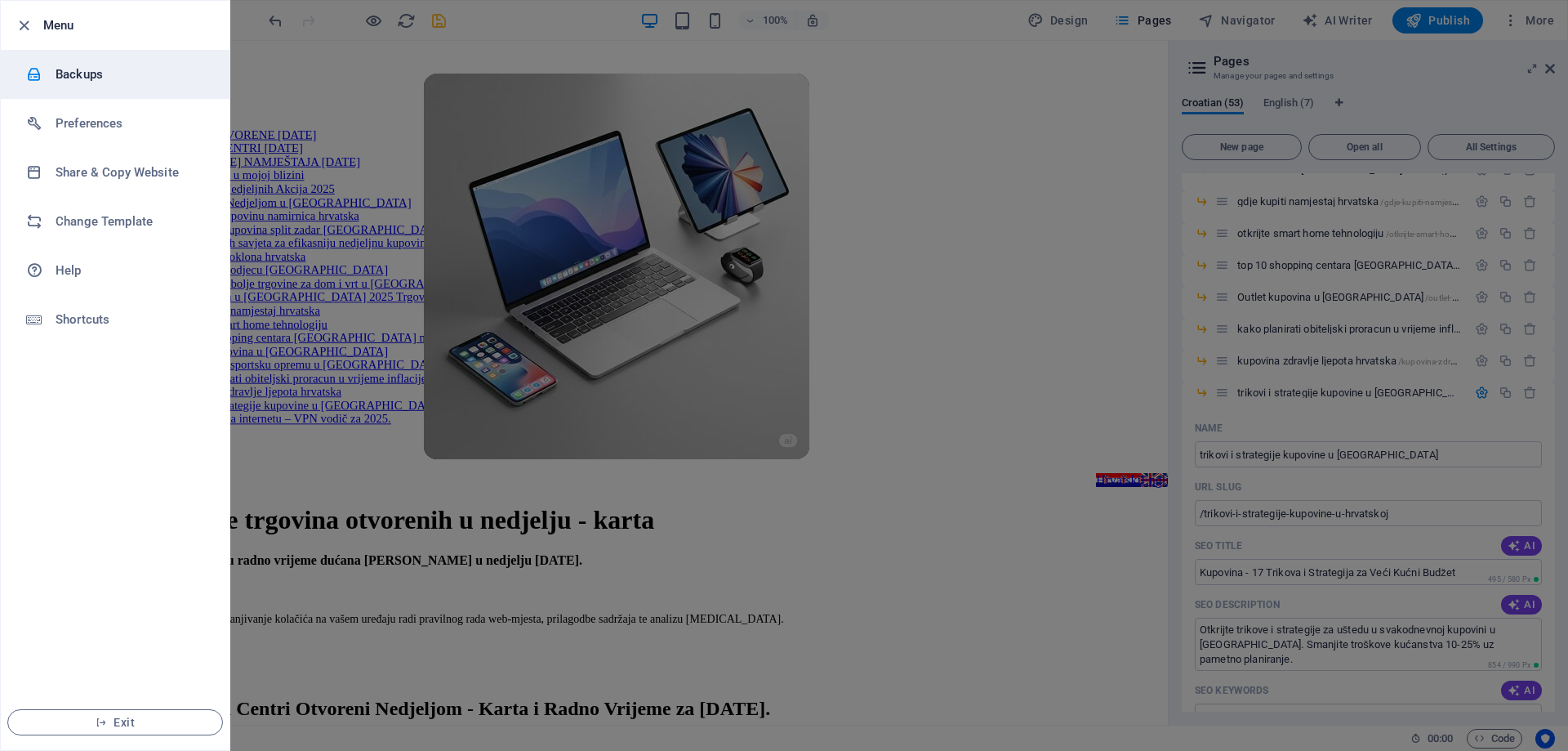
click at [64, 66] on h6 "Backups" at bounding box center [131, 73] width 151 height 19
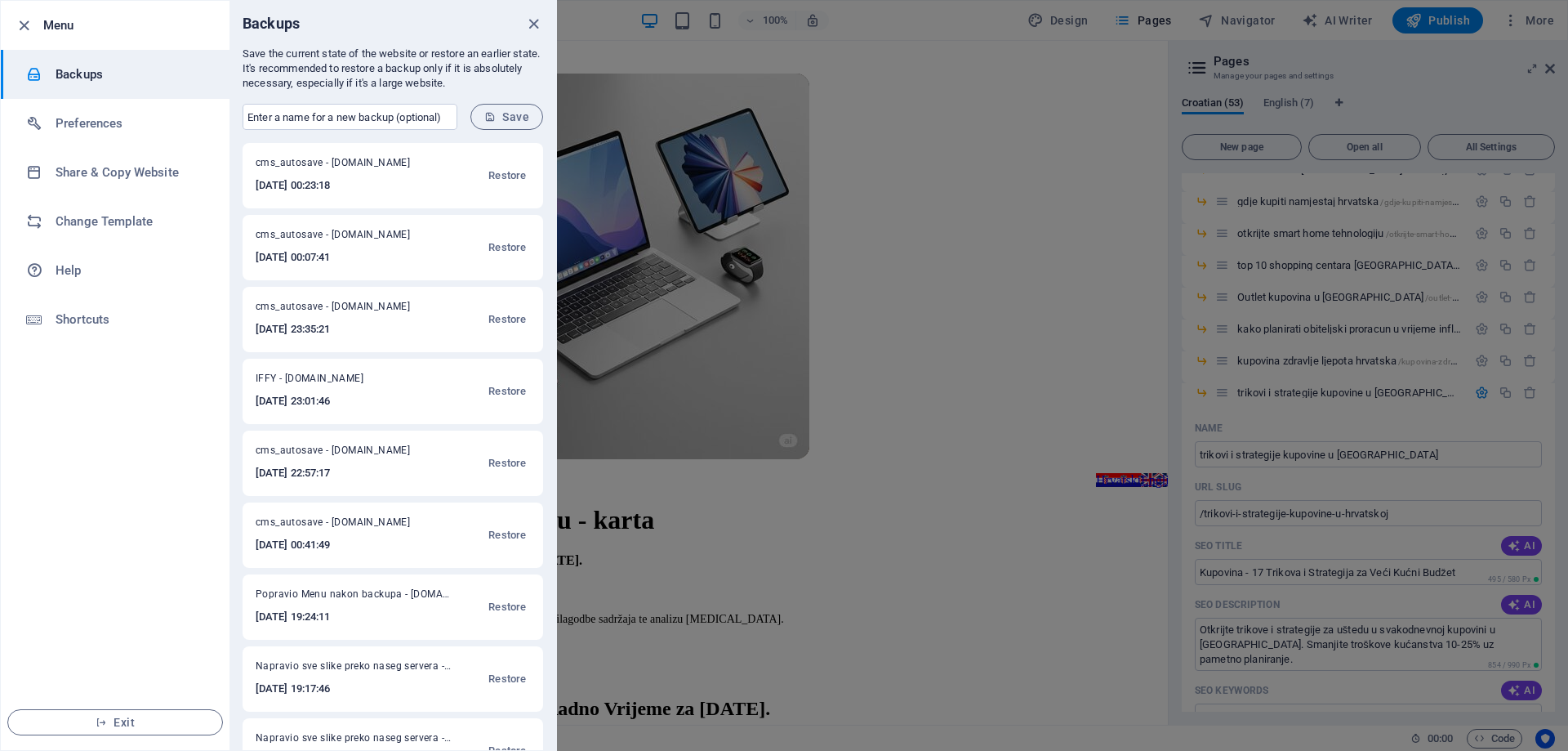
click at [939, 171] on div at bounding box center [784, 376] width 1568 height 751
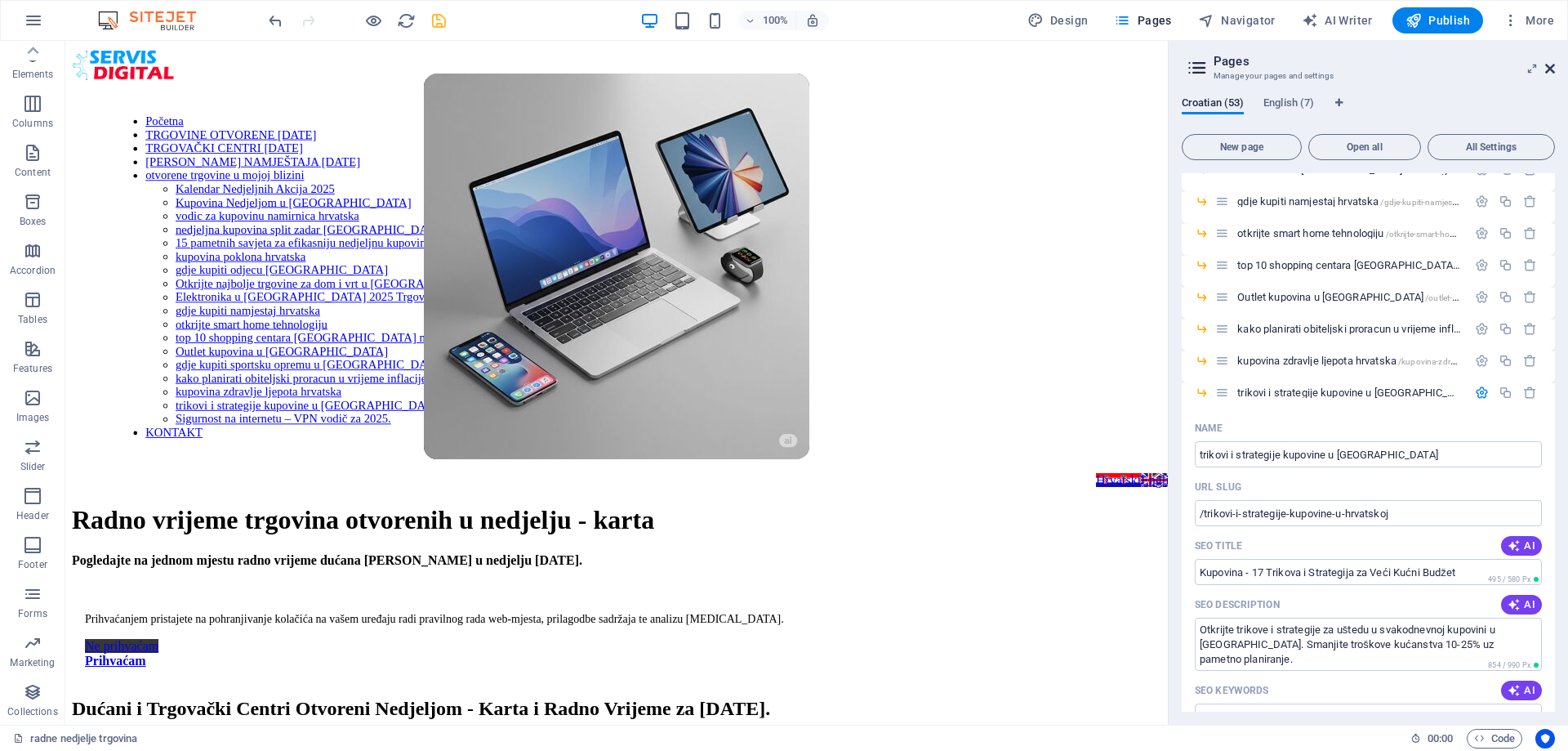
click at [1550, 68] on icon at bounding box center [1550, 68] width 10 height 13
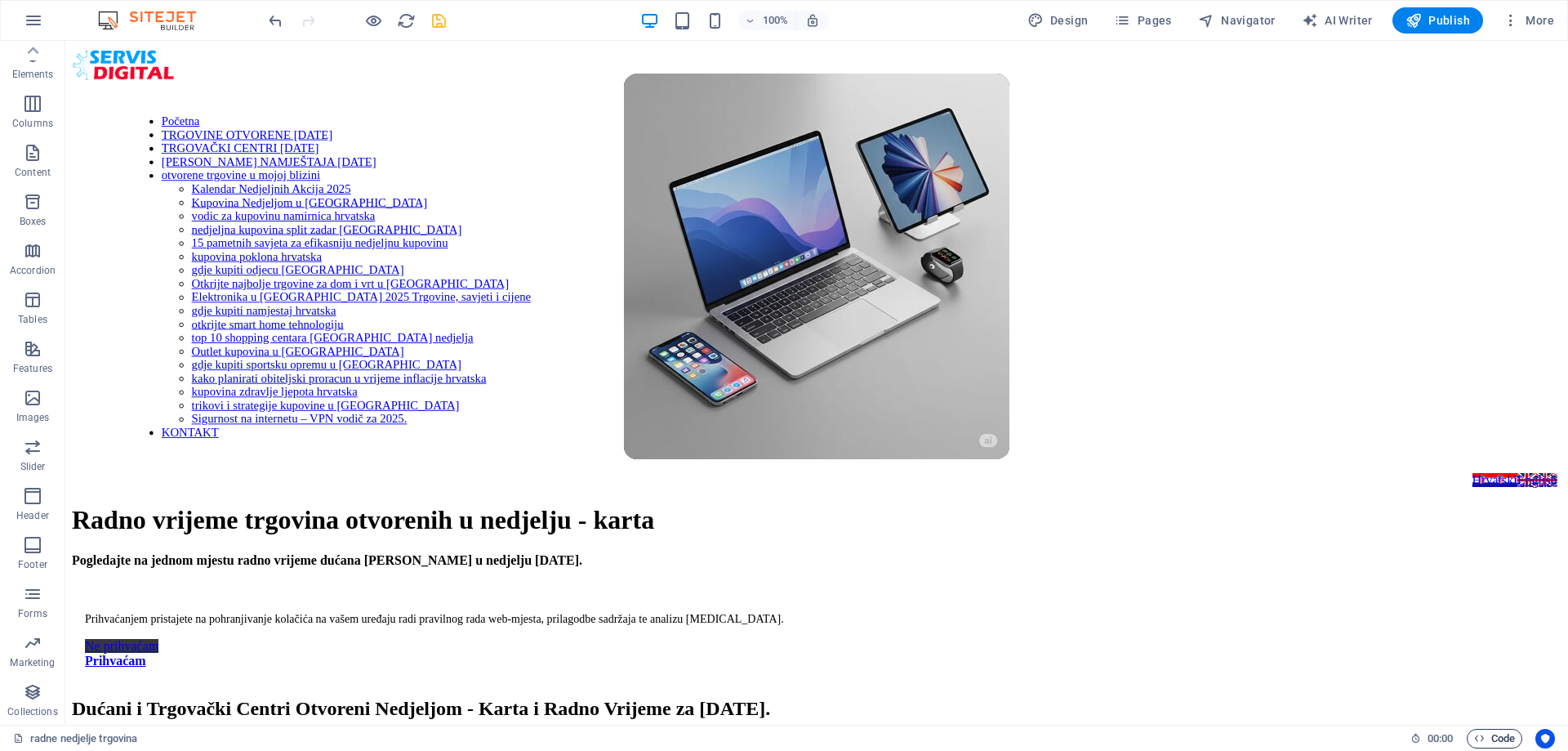
click at [1507, 736] on span "Code" at bounding box center [1494, 738] width 41 height 19
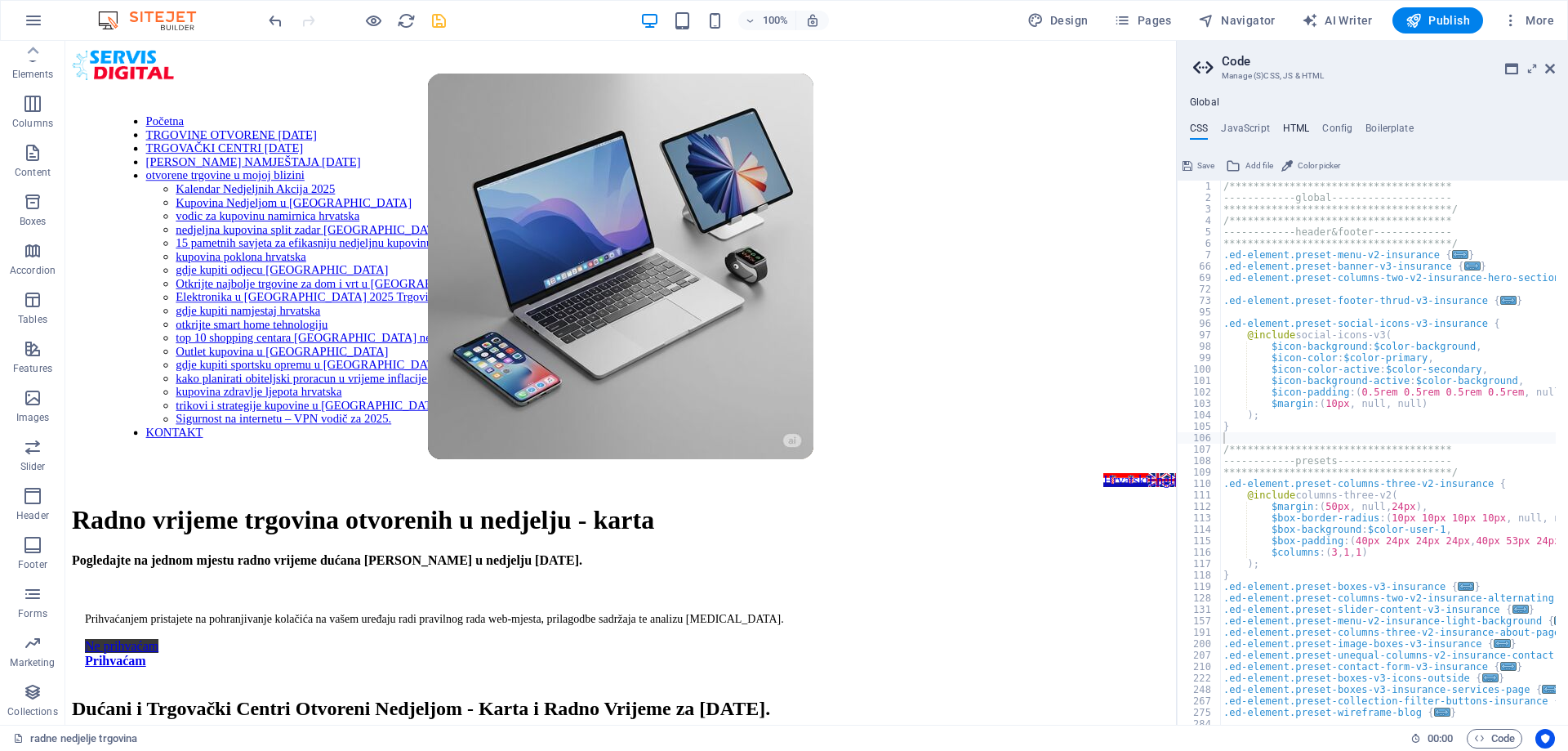
click at [1293, 125] on h4 "HTML" at bounding box center [1296, 132] width 27 height 18
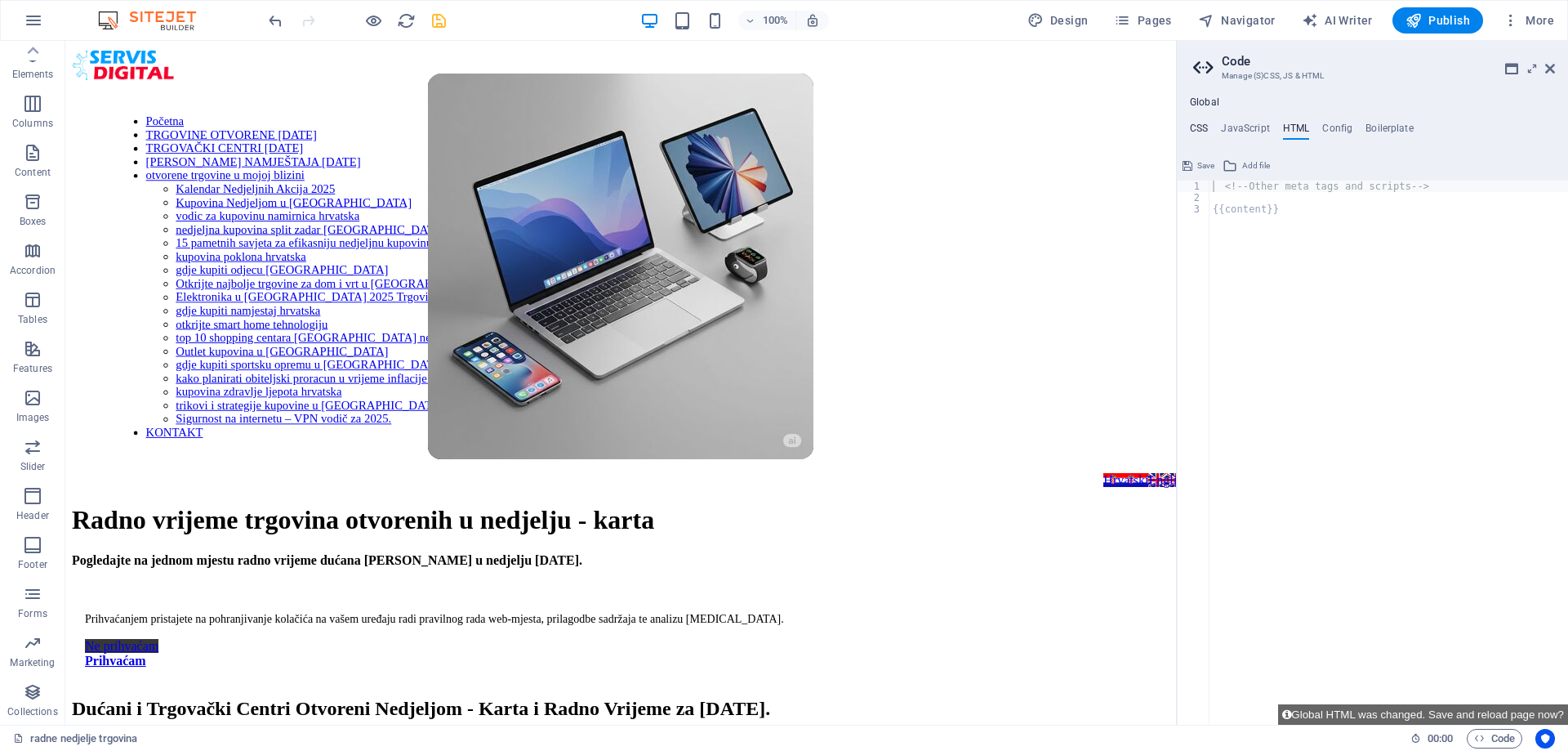
click at [1201, 128] on h4 "CSS" at bounding box center [1199, 132] width 18 height 18
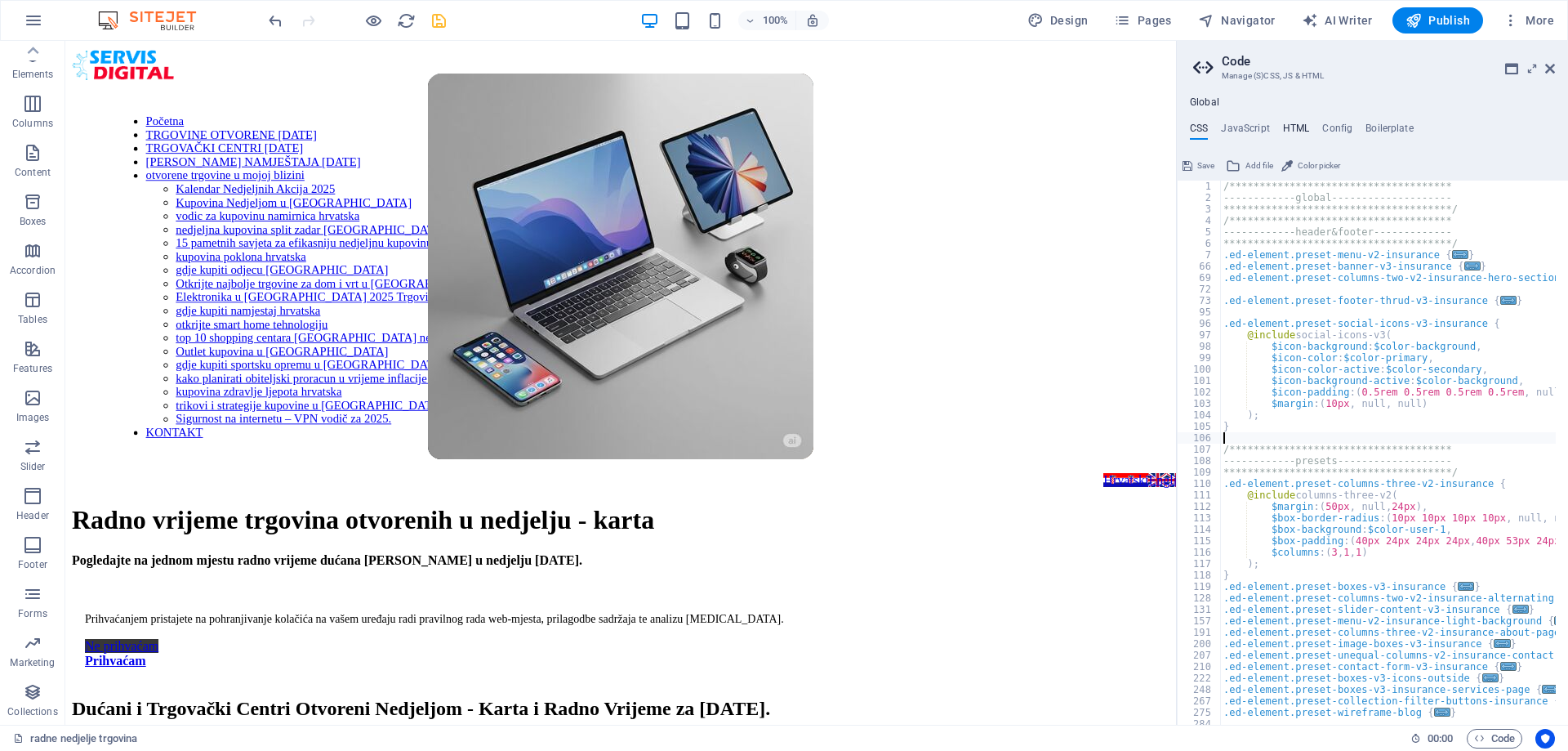
click at [1289, 129] on h4 "HTML" at bounding box center [1296, 132] width 27 height 18
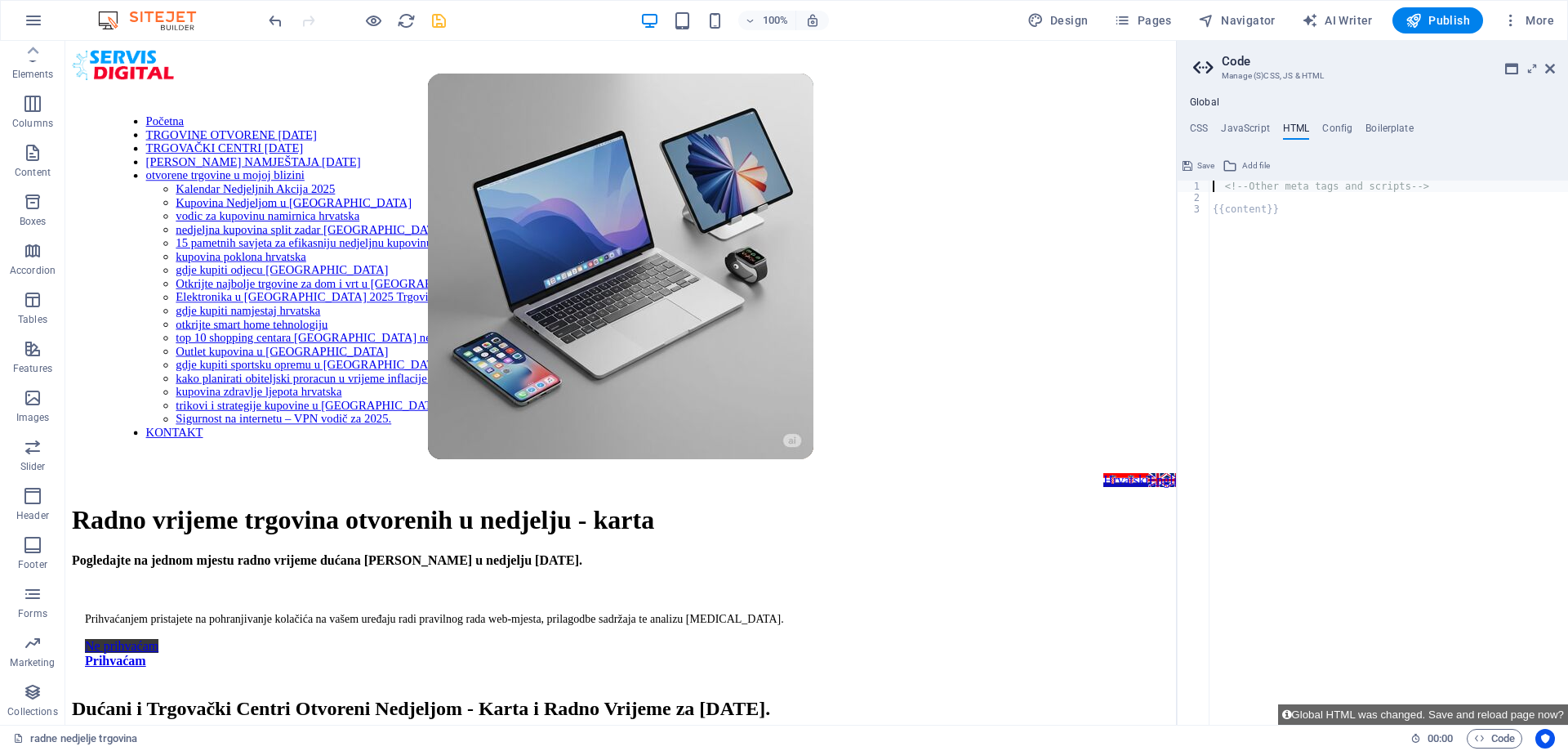
paste textarea "}"
type textarea "} <!-- Other meta tags and scripts -->"
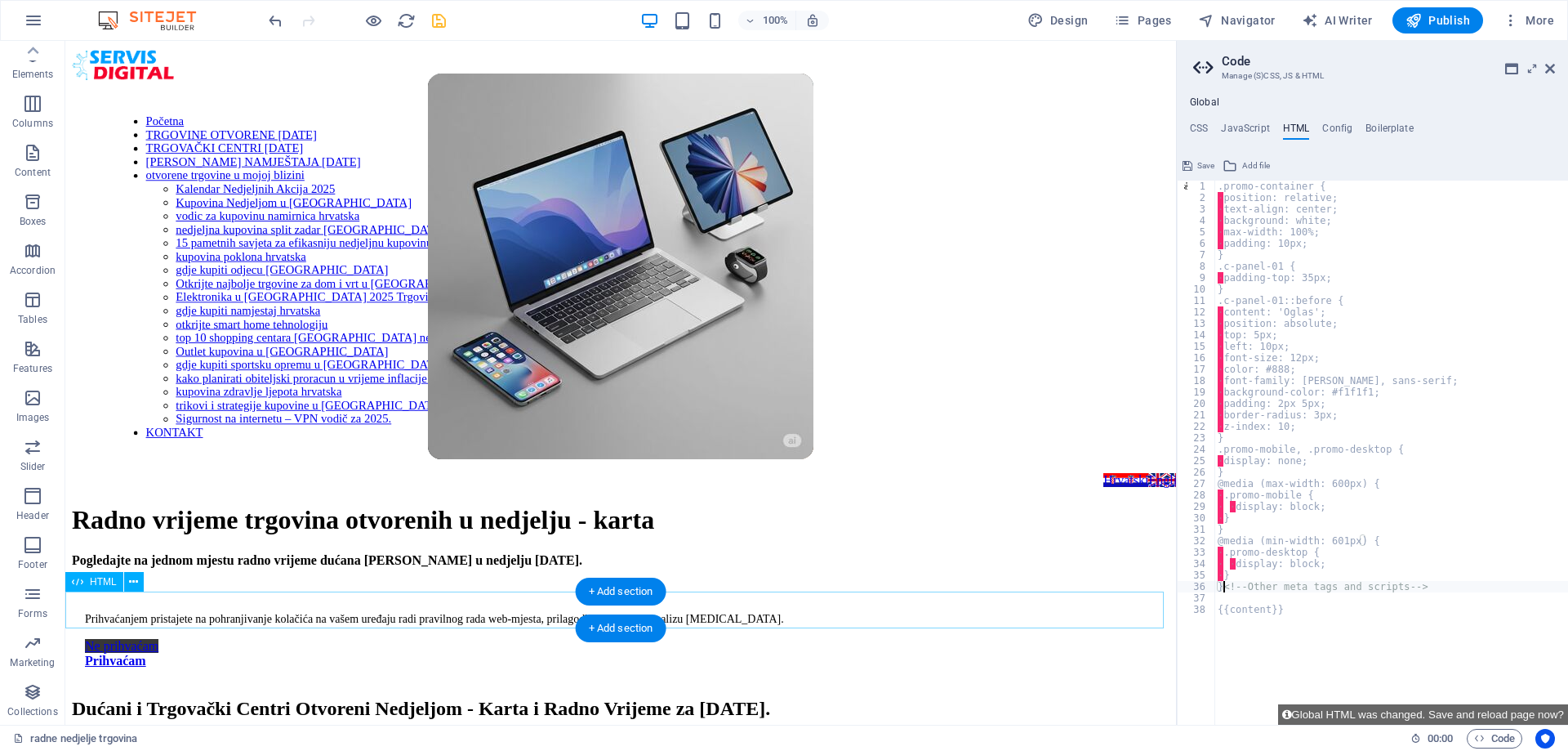
click at [439, 20] on icon "save" at bounding box center [439, 21] width 19 height 19
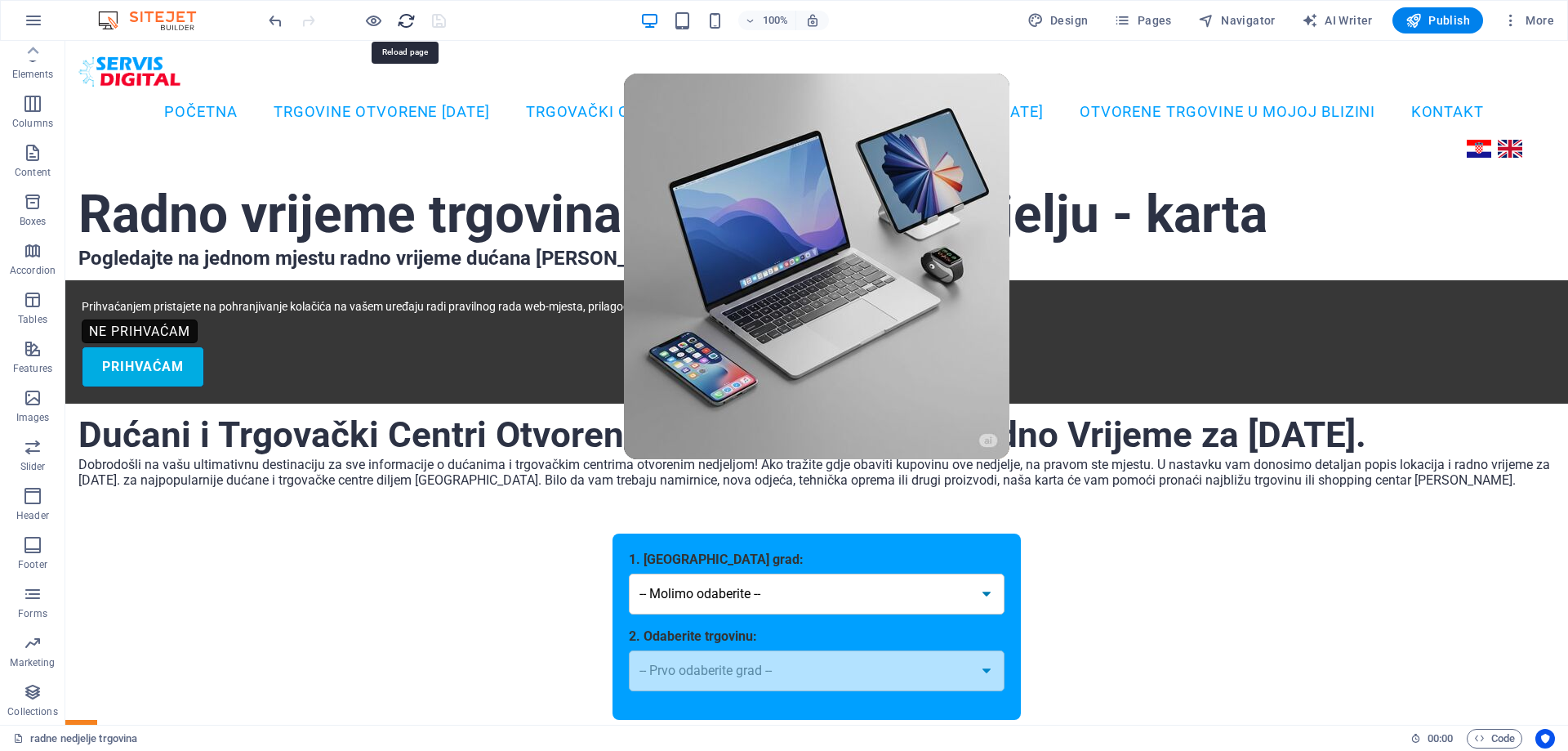
click at [405, 18] on icon "reload" at bounding box center [406, 21] width 19 height 19
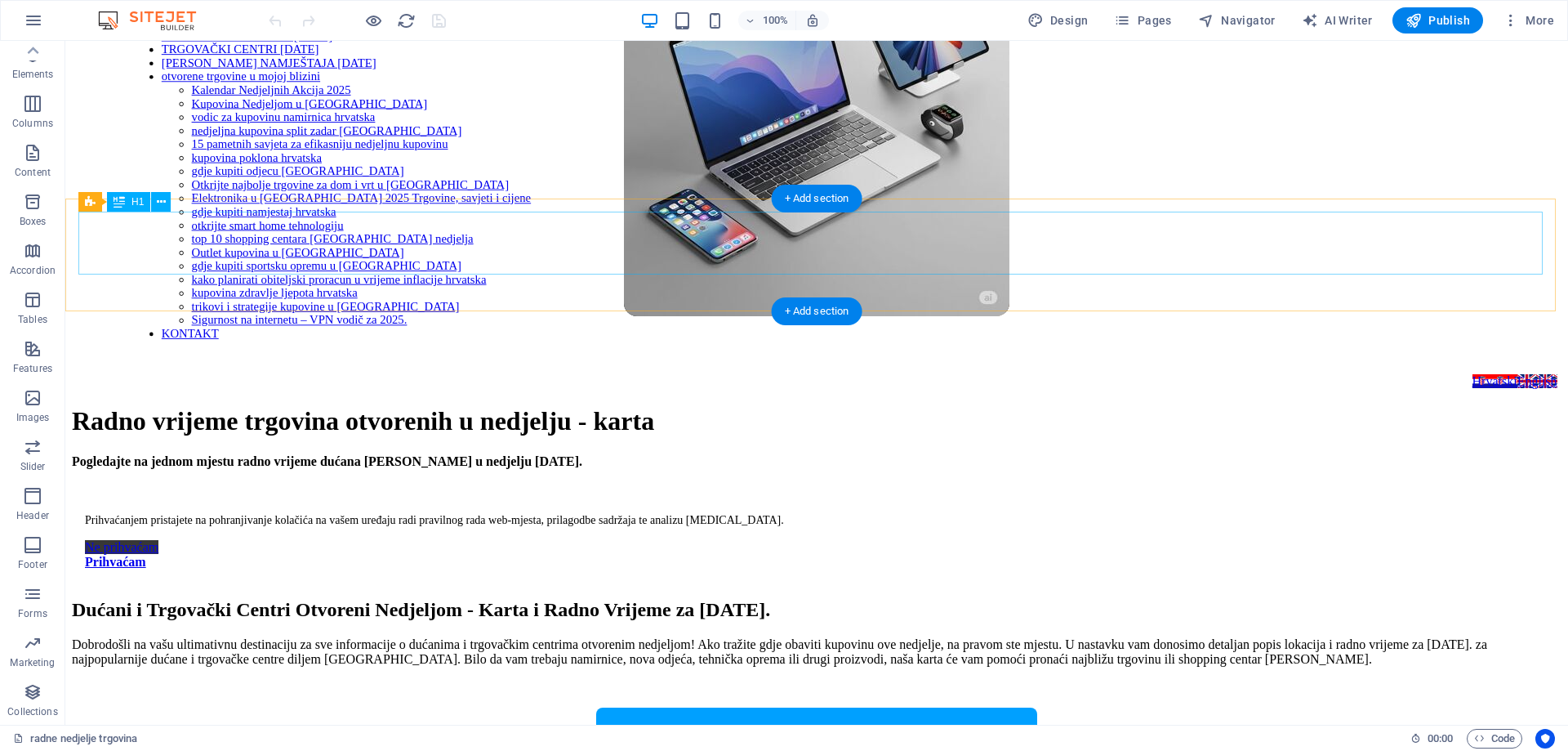
scroll to position [0, 0]
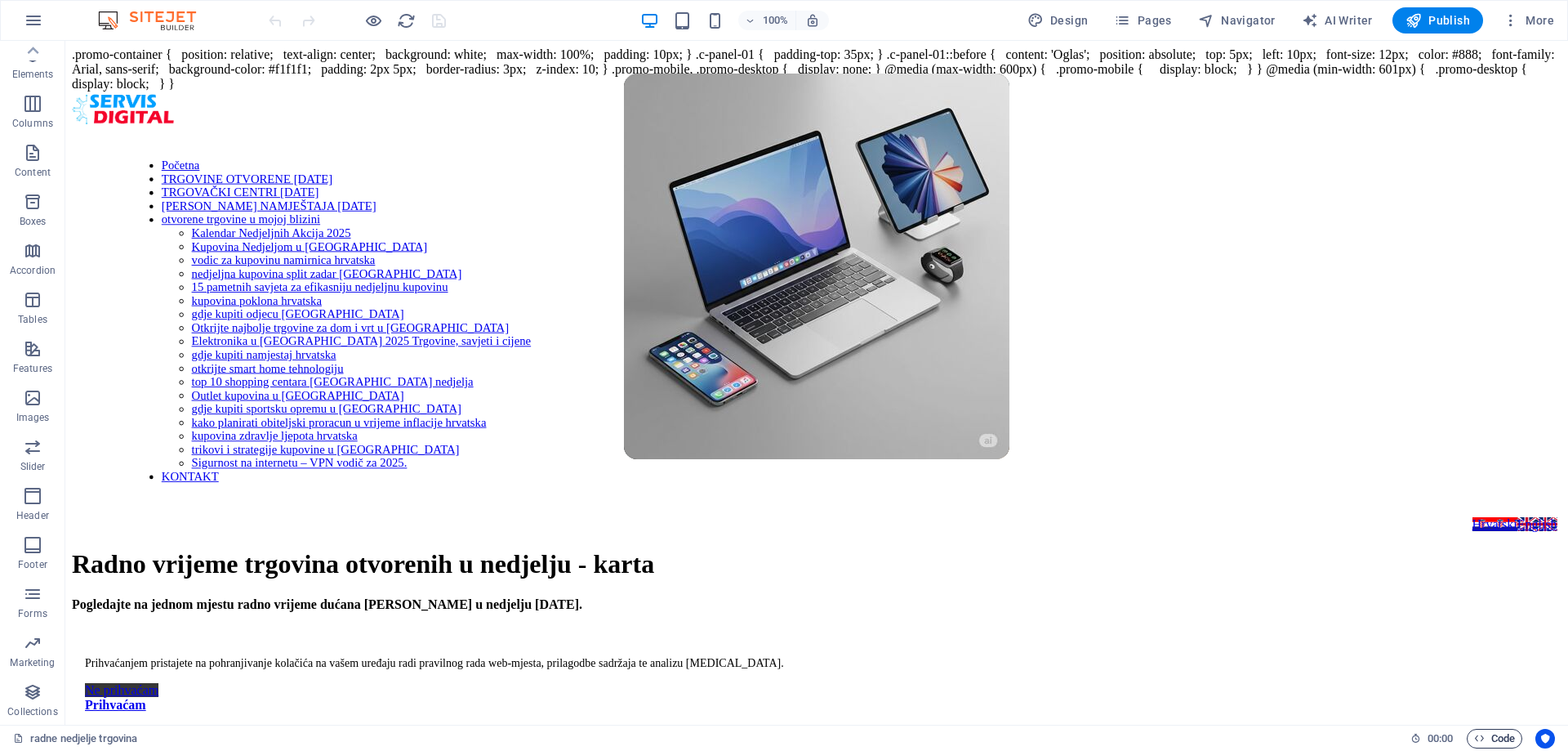
click at [1495, 739] on span "Code" at bounding box center [1494, 738] width 41 height 19
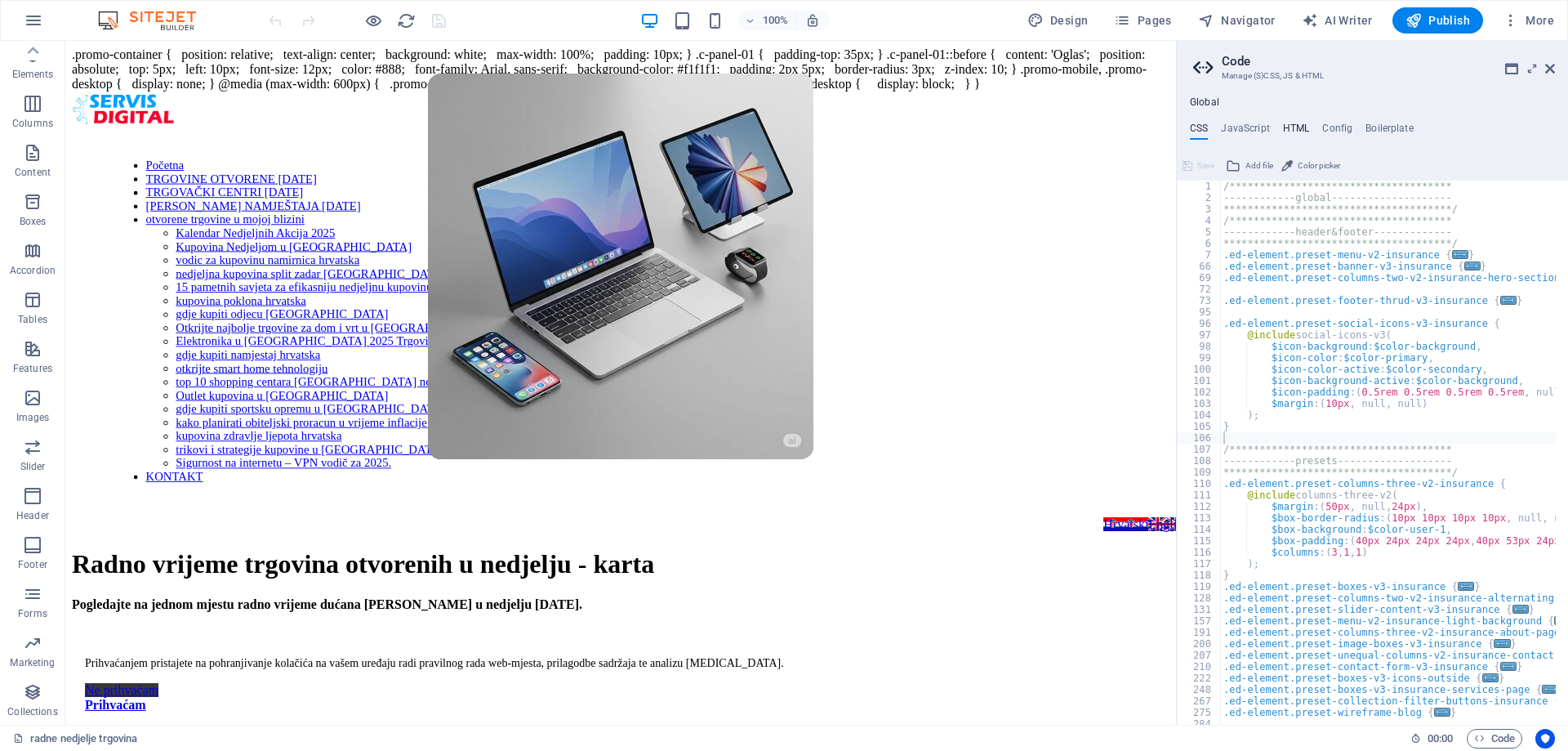
click at [1291, 127] on h4 "HTML" at bounding box center [1296, 132] width 27 height 18
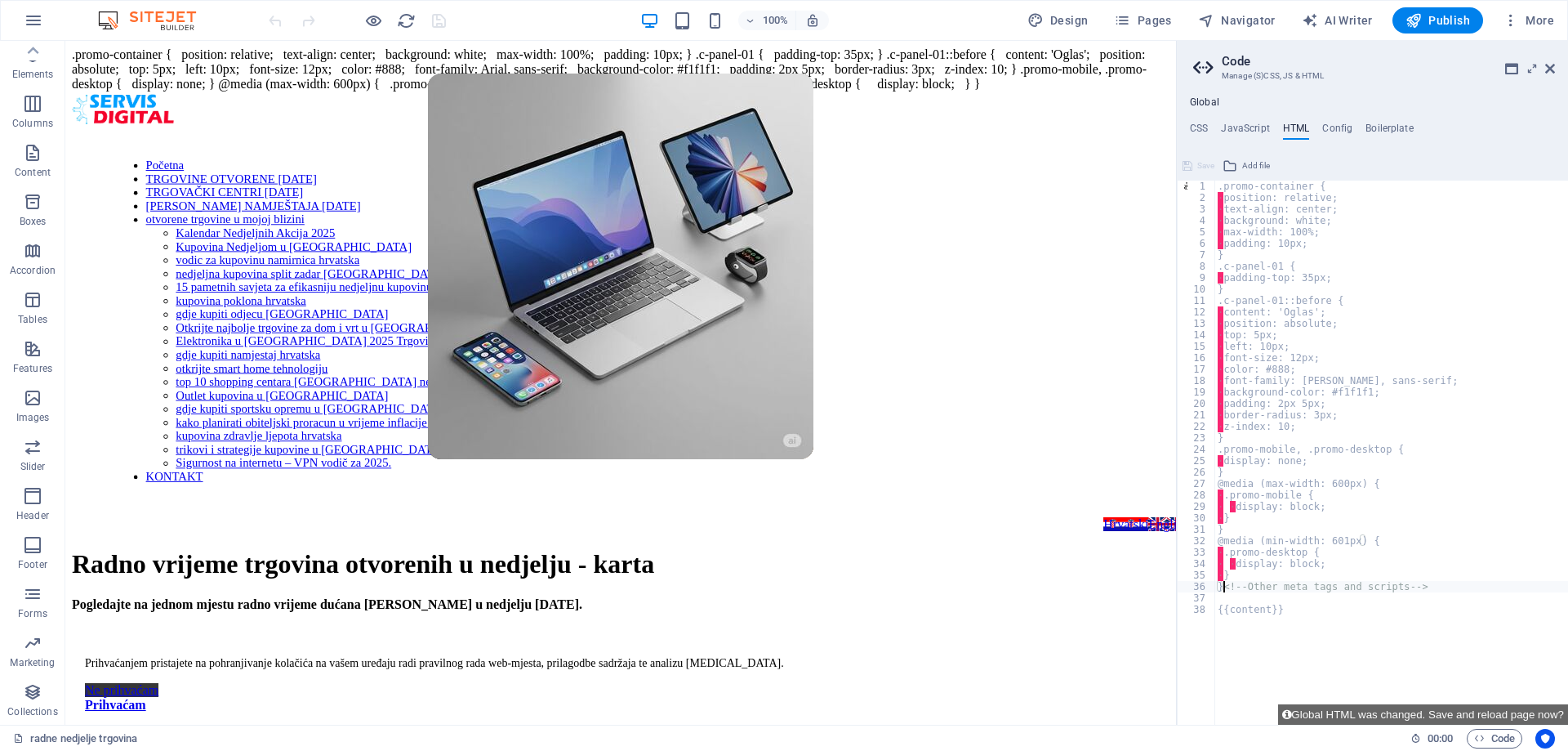
click at [1294, 329] on div ".promo-container { · position: relative; · text-align: center; · background: wh…" at bounding box center [1391, 463] width 354 height 567
type textarea "{{content}}"
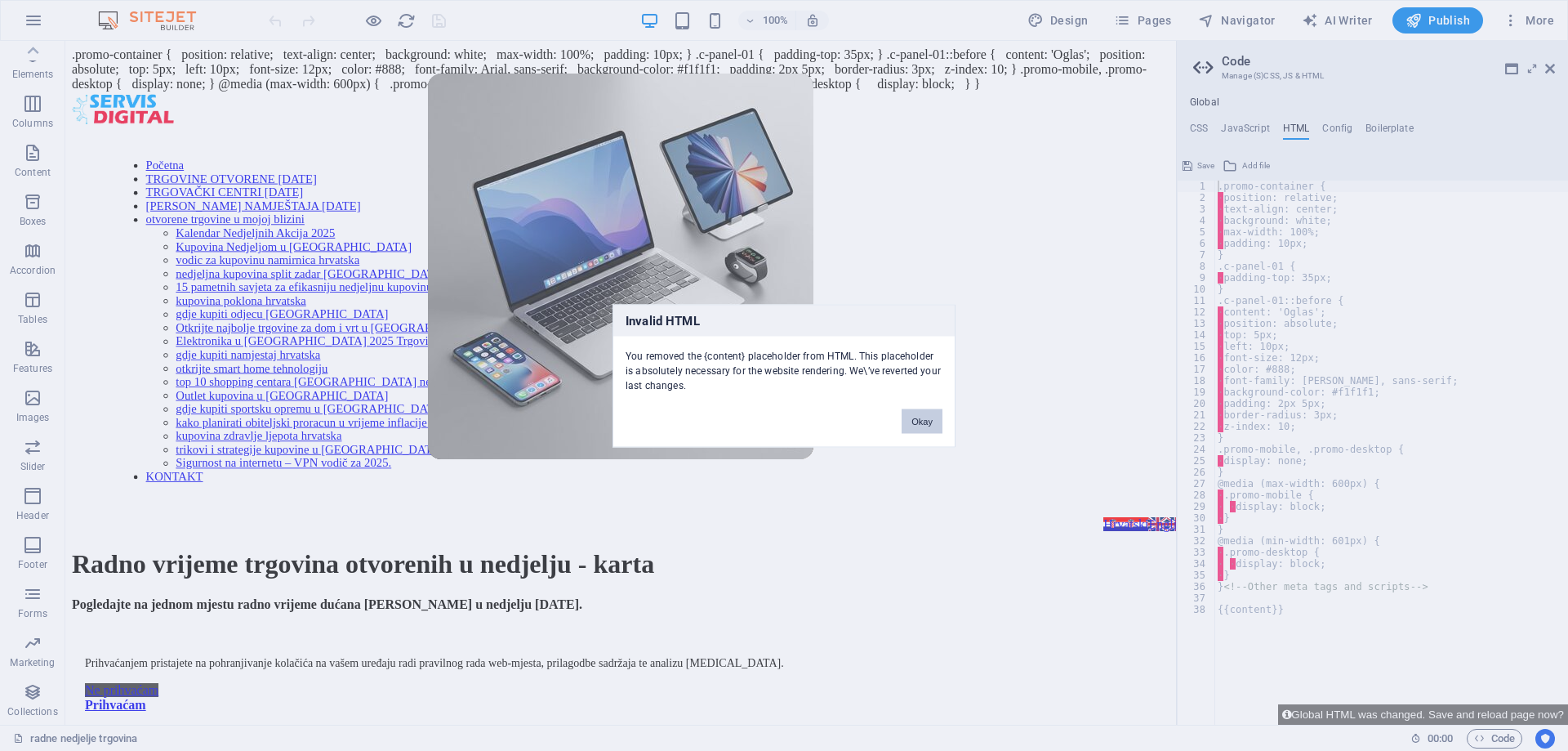
click at [910, 424] on button "Okay" at bounding box center [922, 421] width 41 height 24
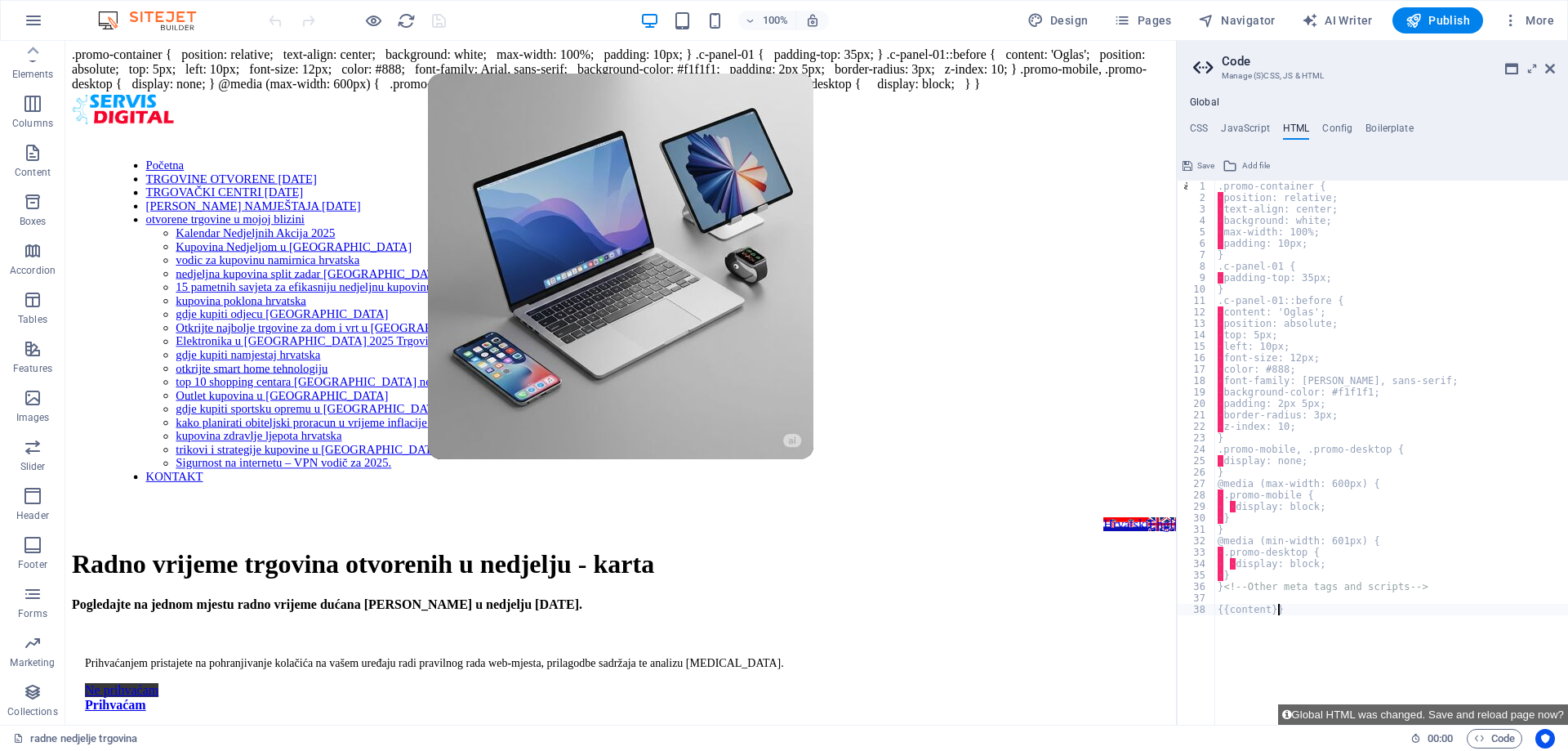
drag, startPoint x: 1315, startPoint y: 623, endPoint x: 1306, endPoint y: 607, distance: 18.4
click at [1314, 623] on div ".promo-container { · position: relative; · text-align: center; · background: wh…" at bounding box center [1391, 463] width 354 height 567
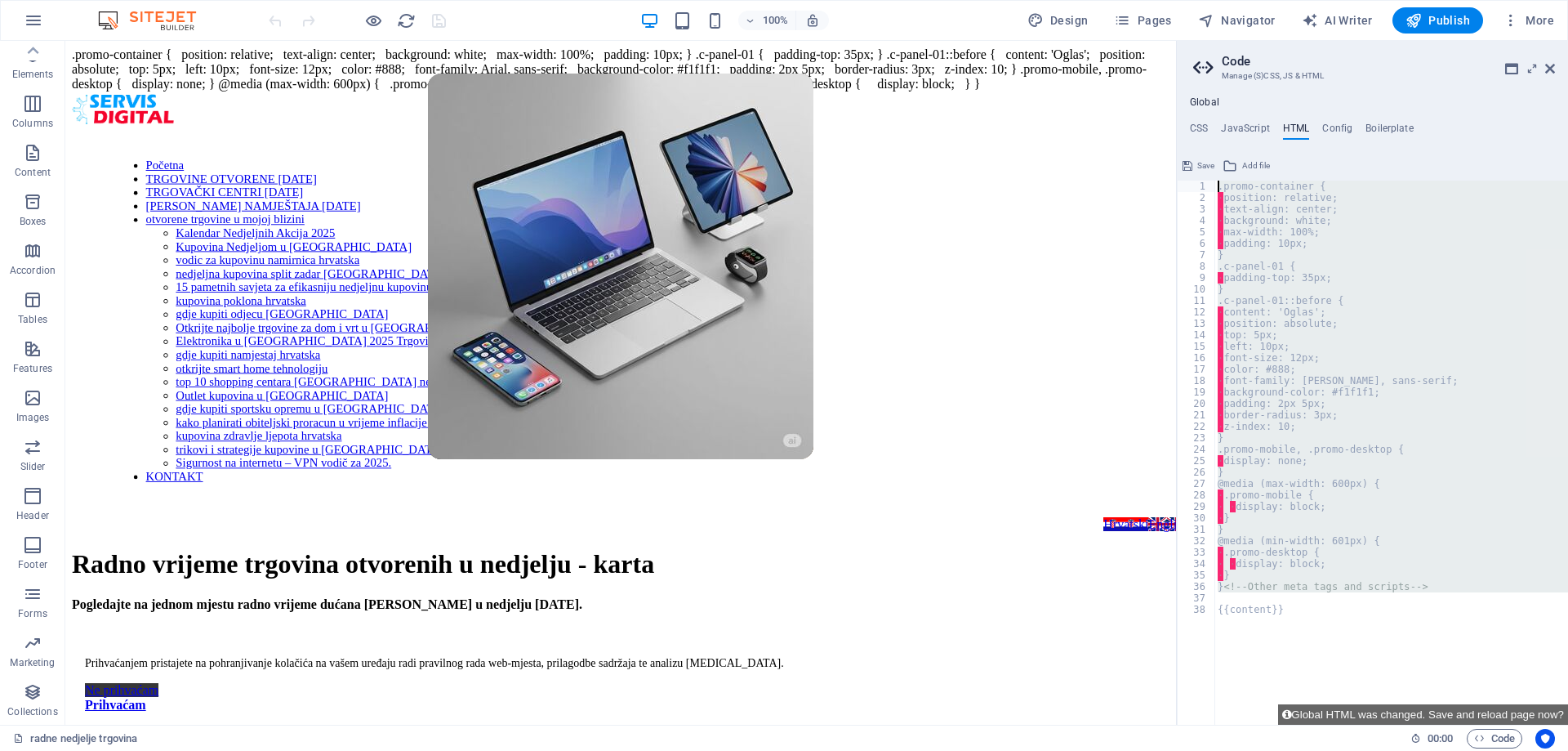
drag, startPoint x: 1234, startPoint y: 598, endPoint x: 1205, endPoint y: 181, distance: 418.0
click at [1205, 181] on div "{{content}} 1 2 3 4 5 6 7 8 9 10 11 12 13 14 15 16 17 18 19 20 21 22 23 24 25 2…" at bounding box center [1372, 452] width 391 height 544
type textarea ".promo-container { position: relative;"
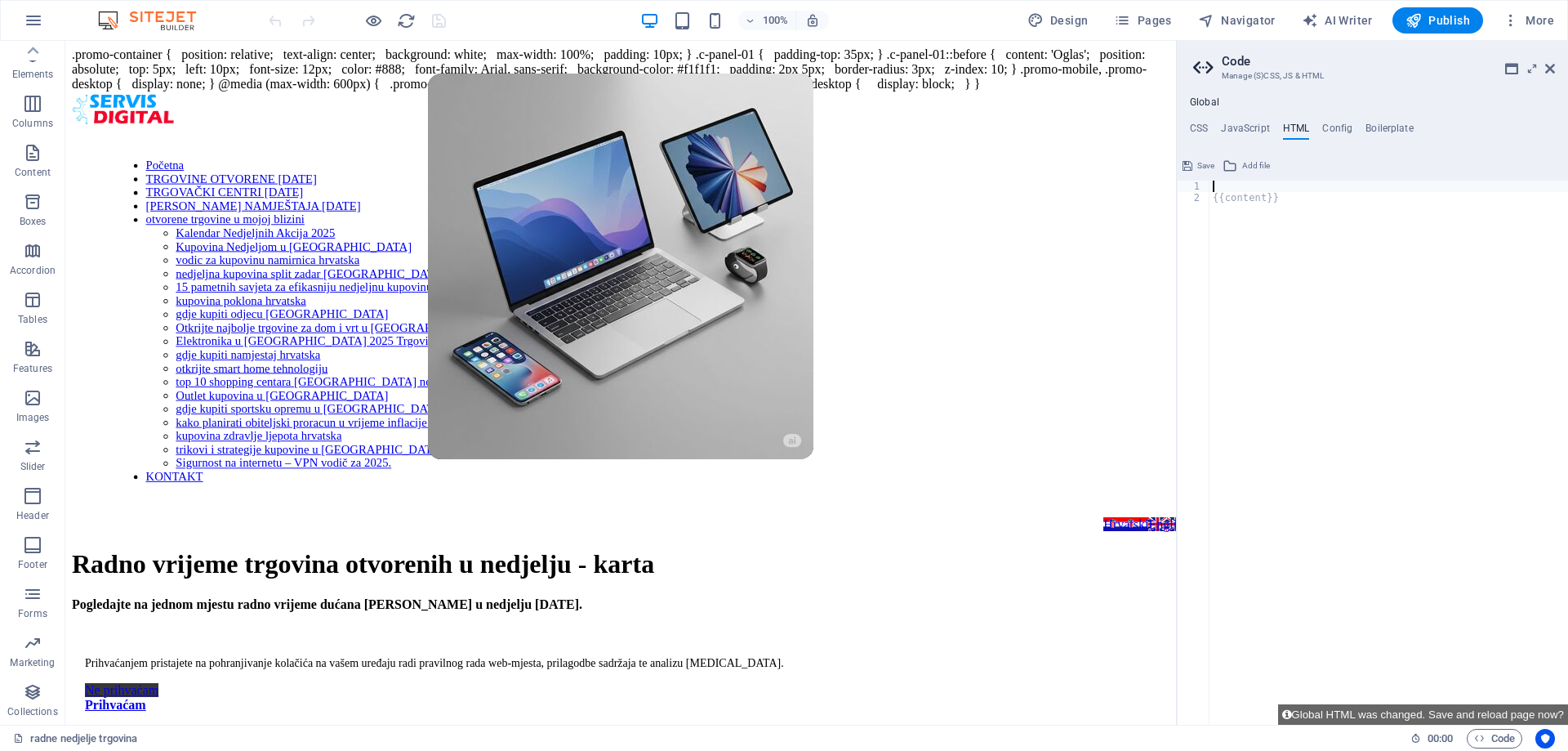
click at [1293, 269] on div "{{content}}" at bounding box center [1389, 463] width 359 height 567
type textarea "{{content}}"
click at [1204, 129] on h4 "CSS" at bounding box center [1199, 132] width 18 height 18
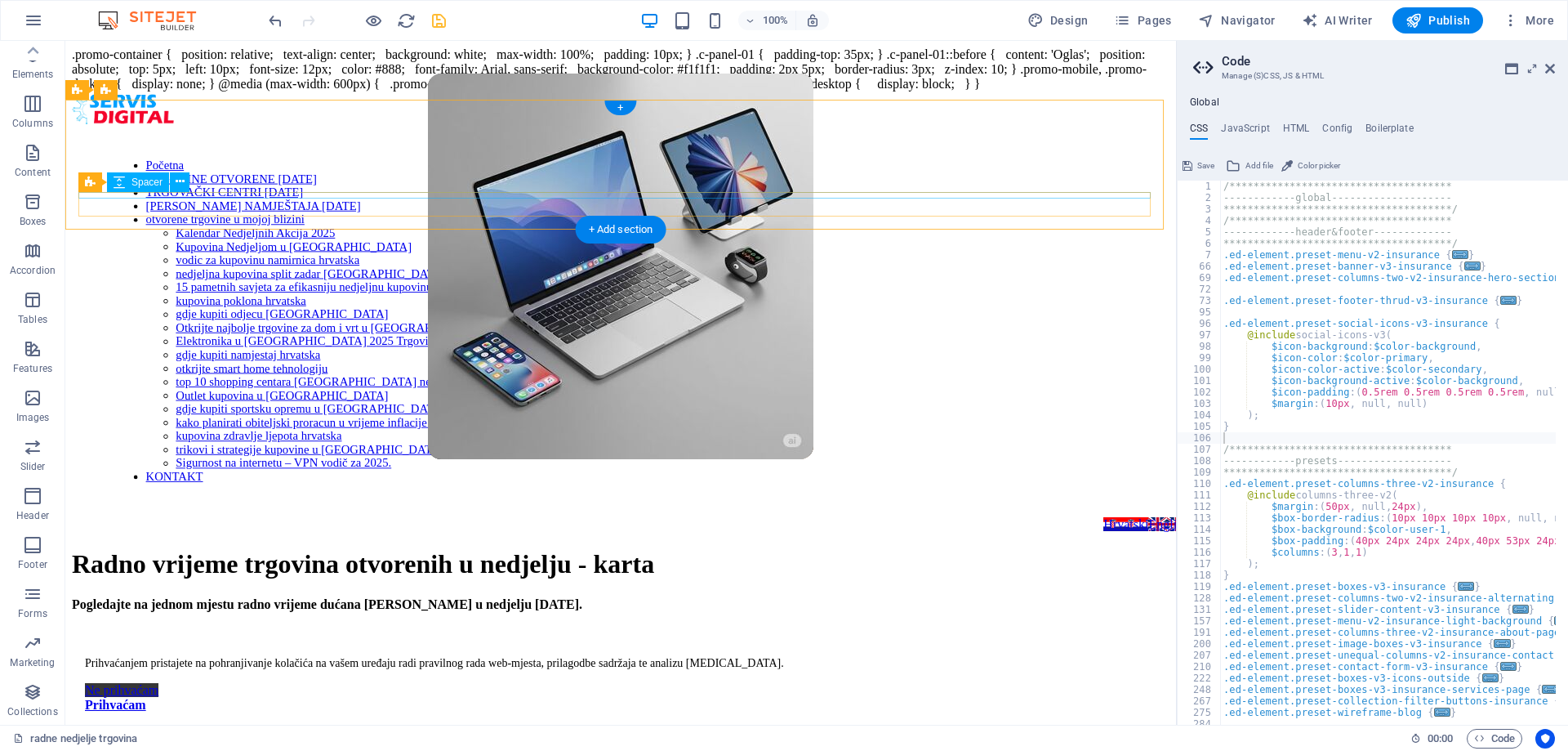
click at [1043, 511] on div at bounding box center [621, 514] width 1098 height 7
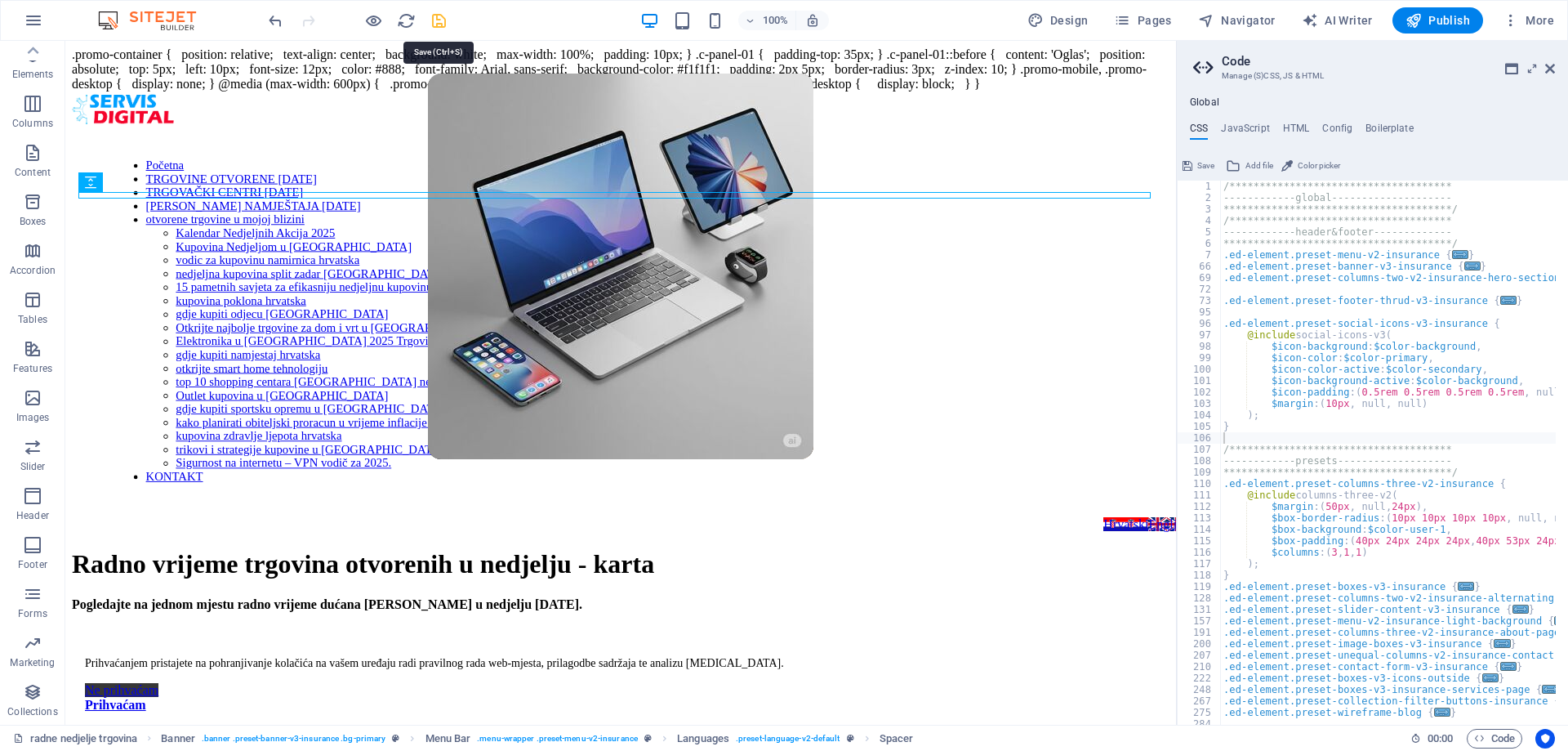
click at [438, 13] on icon "save" at bounding box center [439, 21] width 19 height 19
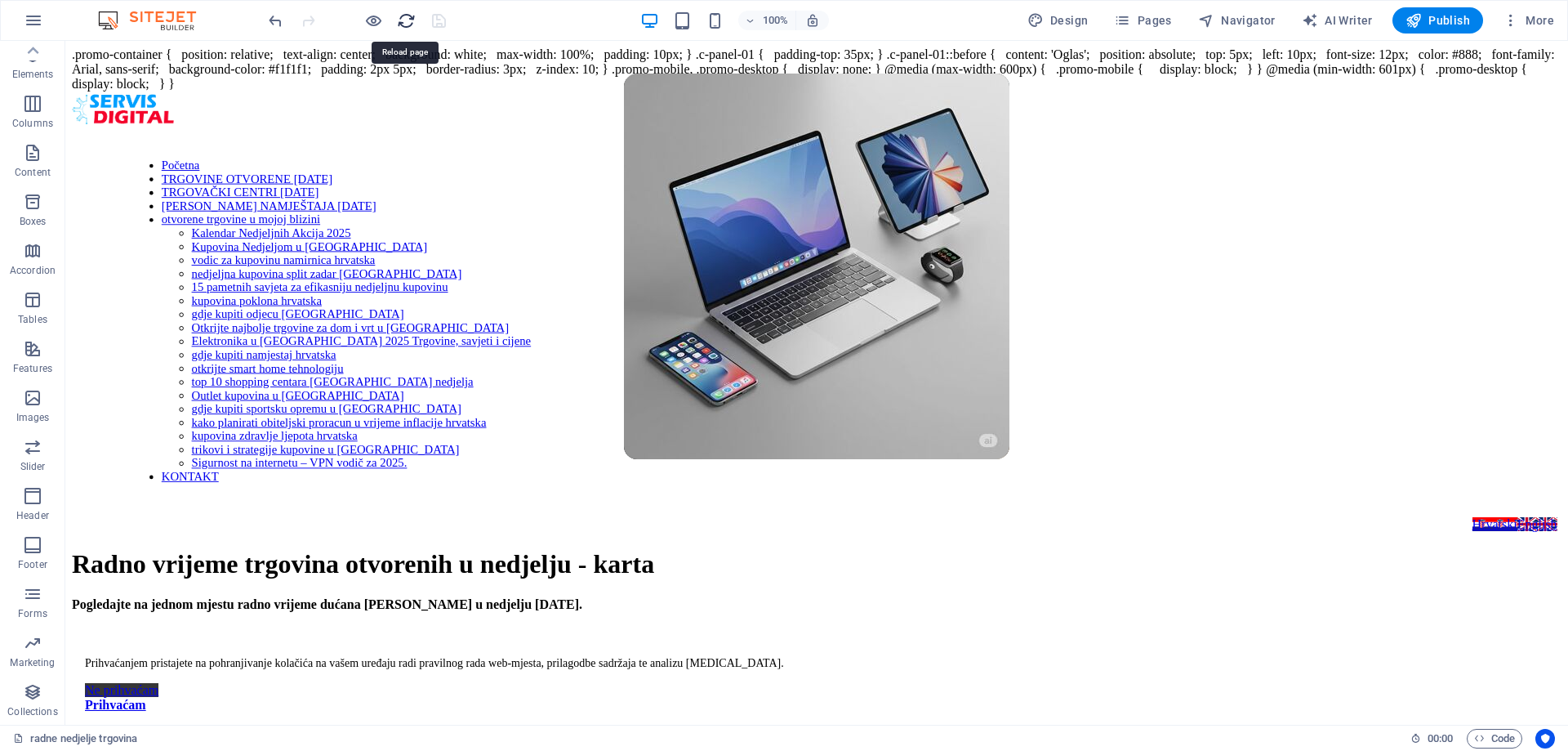
click at [405, 21] on icon "reload" at bounding box center [406, 21] width 19 height 19
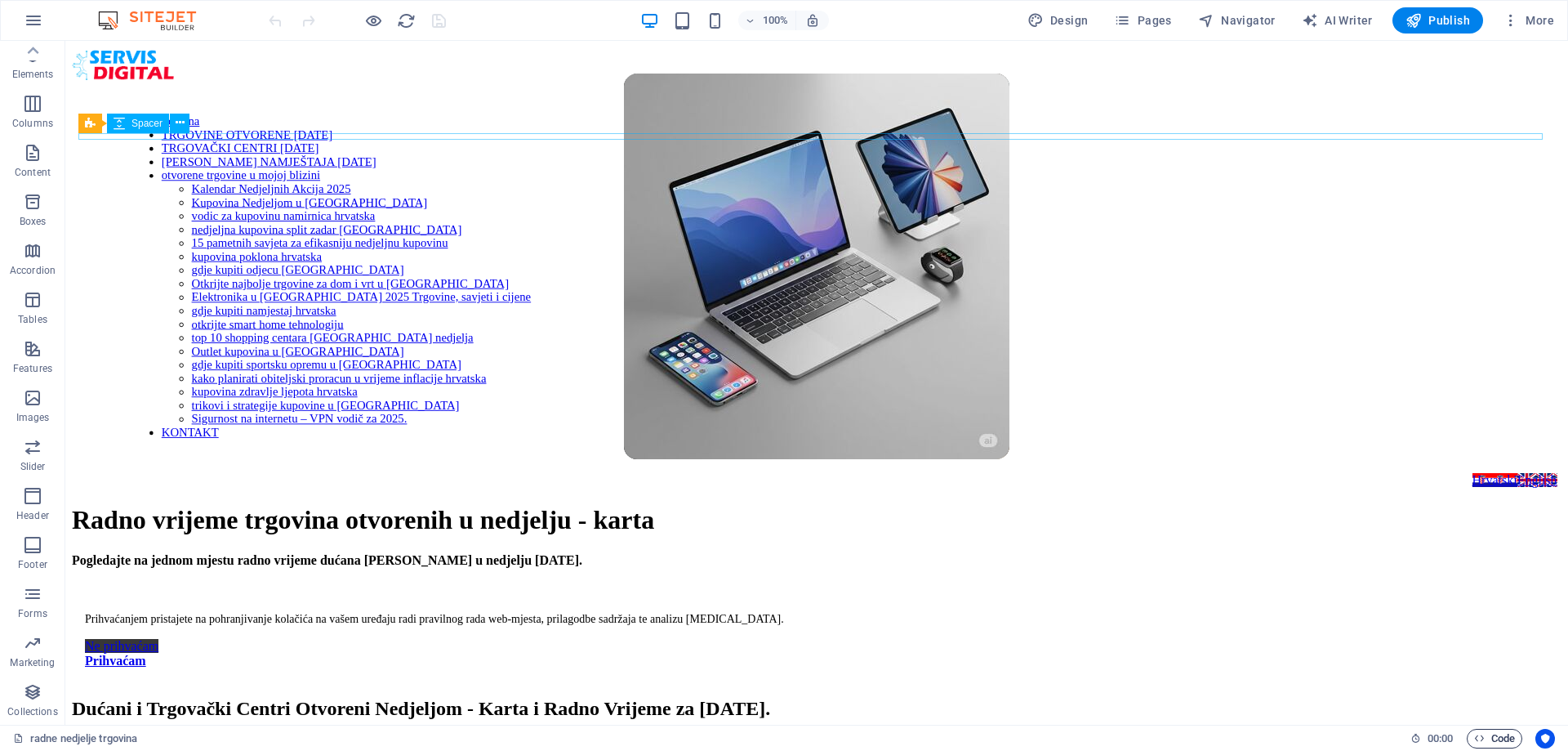
click at [1488, 739] on span "Code" at bounding box center [1494, 738] width 41 height 19
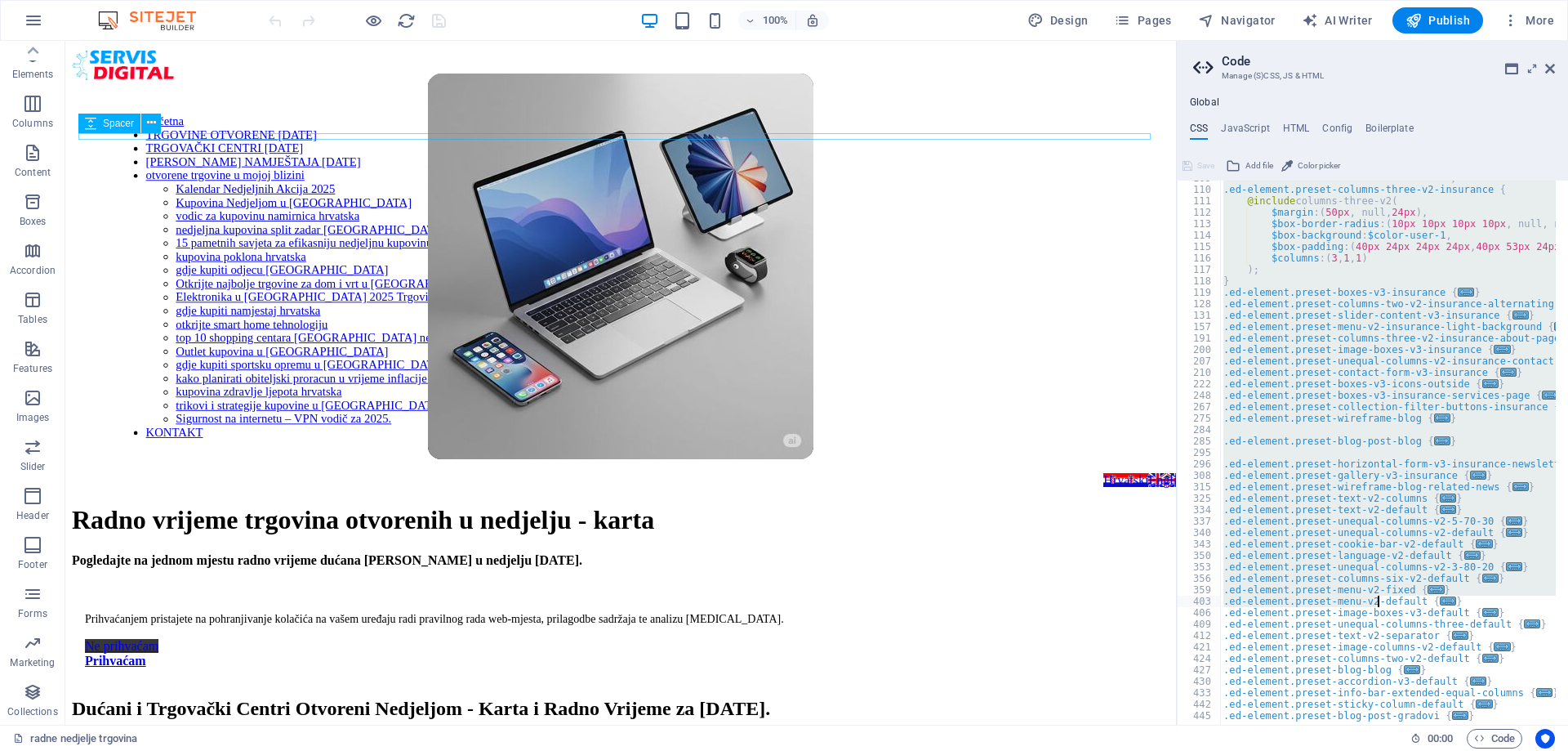
scroll to position [417, 0]
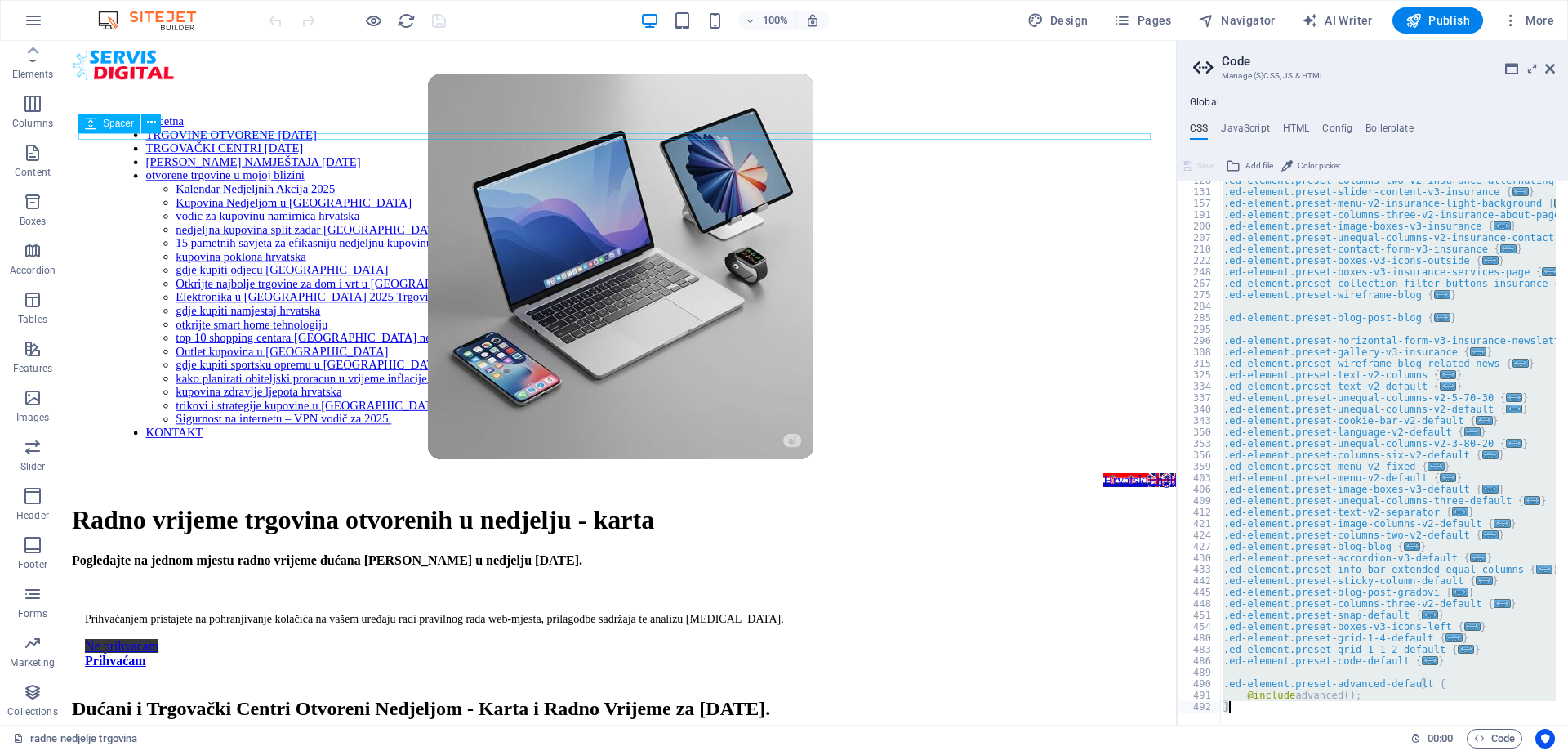
drag, startPoint x: 1224, startPoint y: 187, endPoint x: 1365, endPoint y: 703, distance: 534.9
click at [1365, 703] on div ".ed-element.preset-columns-two-v2-insurance-alternating-section { ... } .ed-ele…" at bounding box center [1463, 452] width 485 height 555
click at [1240, 705] on div ".ed-element.preset-columns-two-v2-insurance-alternating-section { ... } .ed-ele…" at bounding box center [1388, 452] width 335 height 544
type textarea "}"
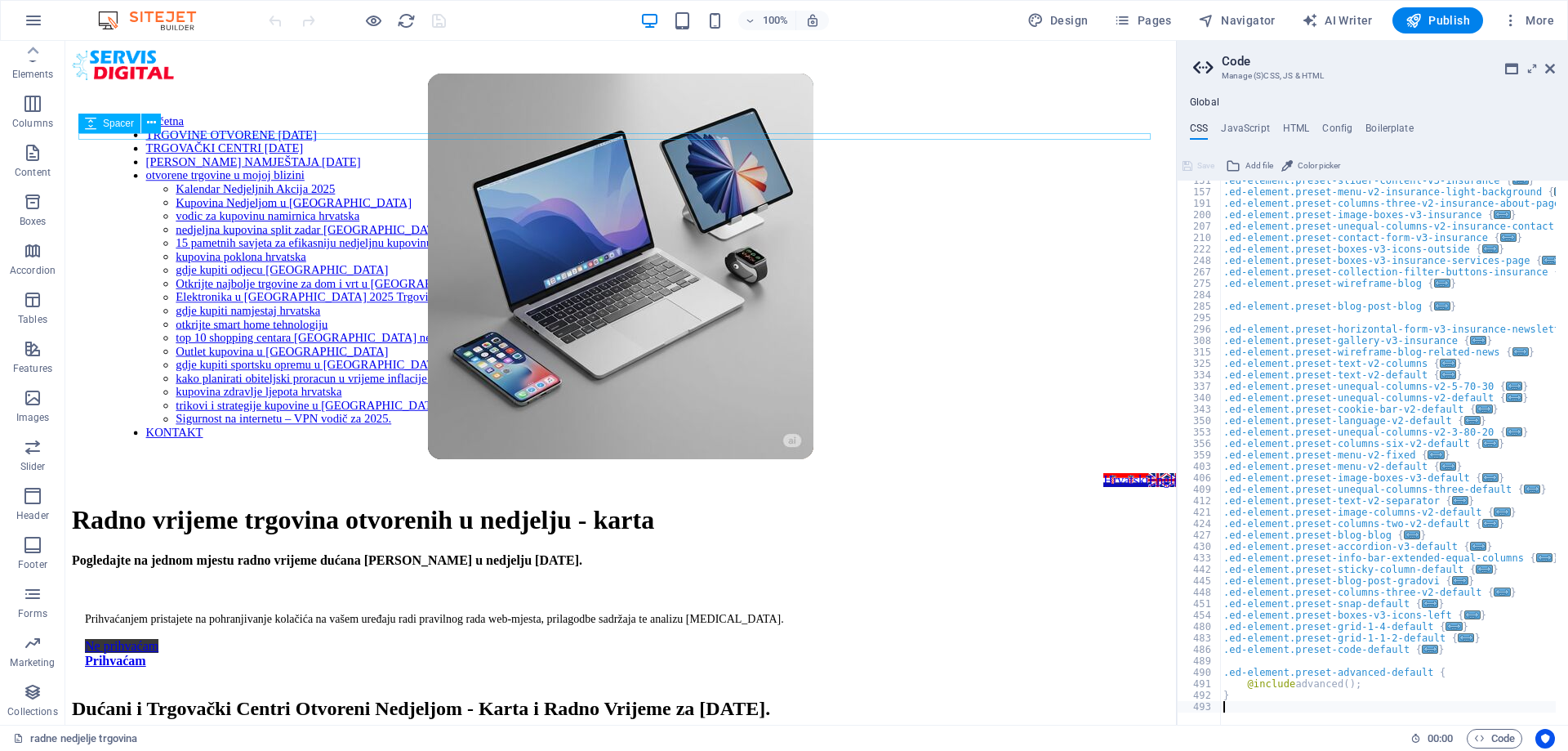
paste textarea "}"
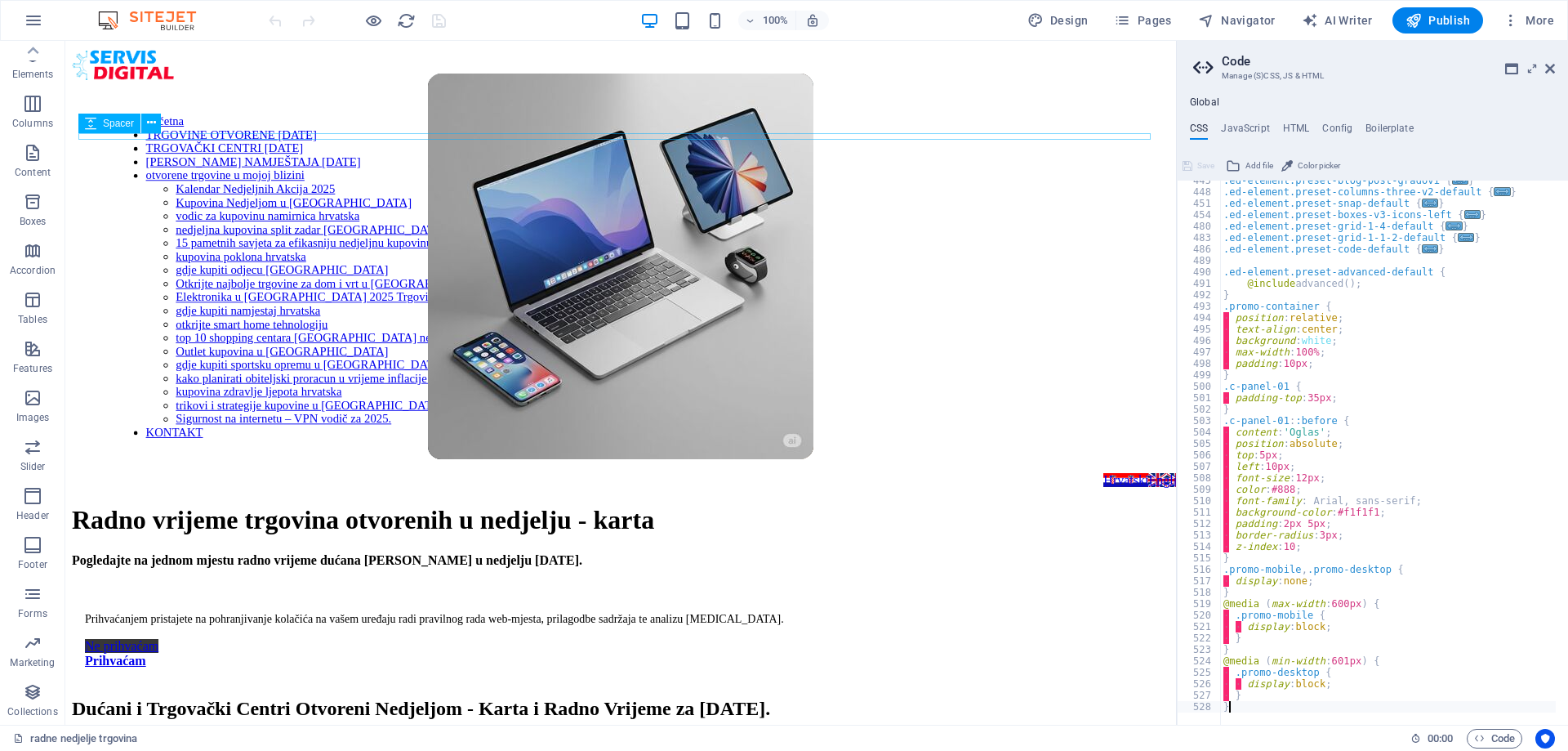
scroll to position [829, 0]
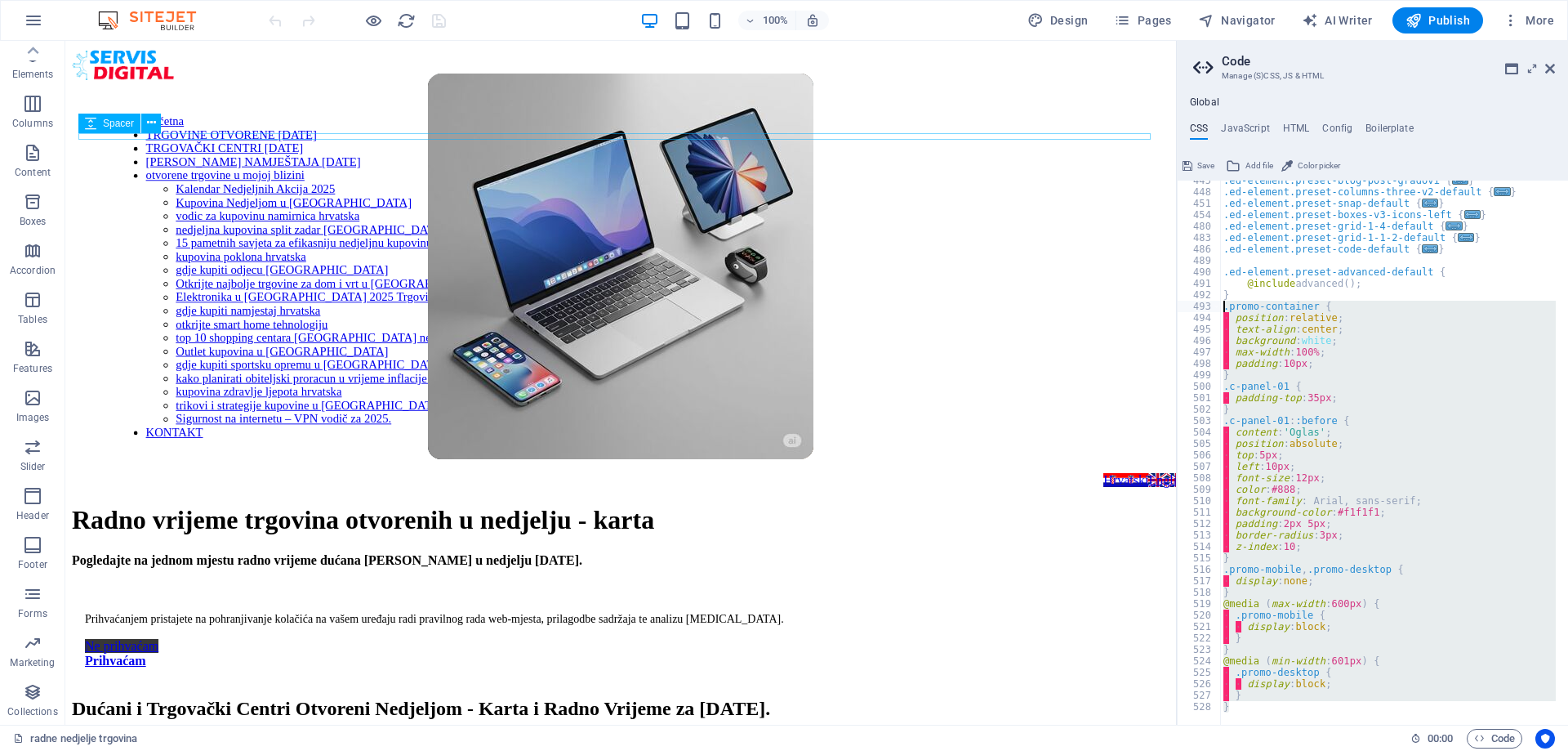
drag, startPoint x: 1244, startPoint y: 707, endPoint x: 1221, endPoint y: 307, distance: 400.7
click at [1221, 307] on div ".ed-element.preset-blog-post-gradovi { ... } .ed-element.preset-columns-three-v…" at bounding box center [1463, 452] width 485 height 555
type textarea ".promo-container { position: relative;"
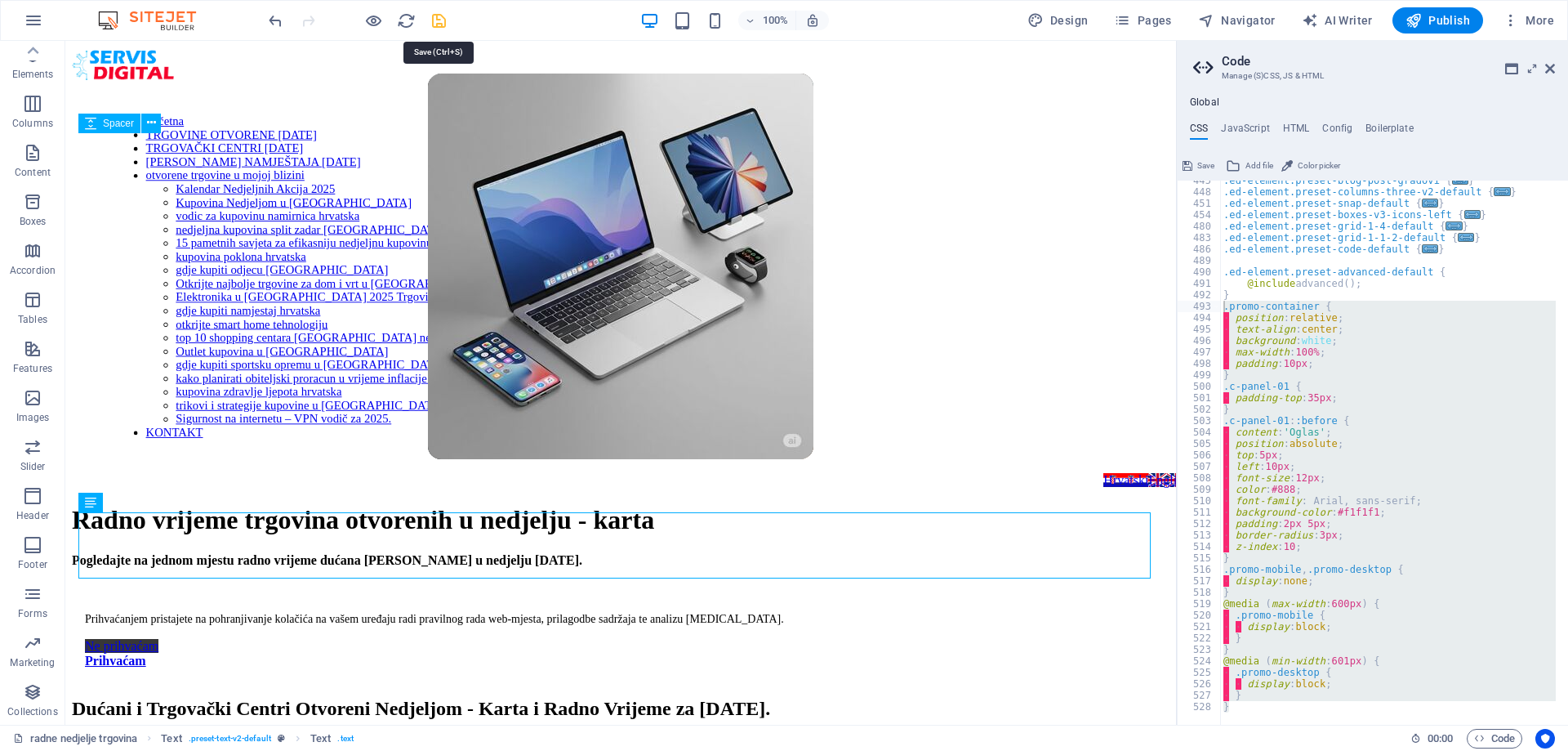
click at [434, 18] on icon "save" at bounding box center [439, 21] width 19 height 19
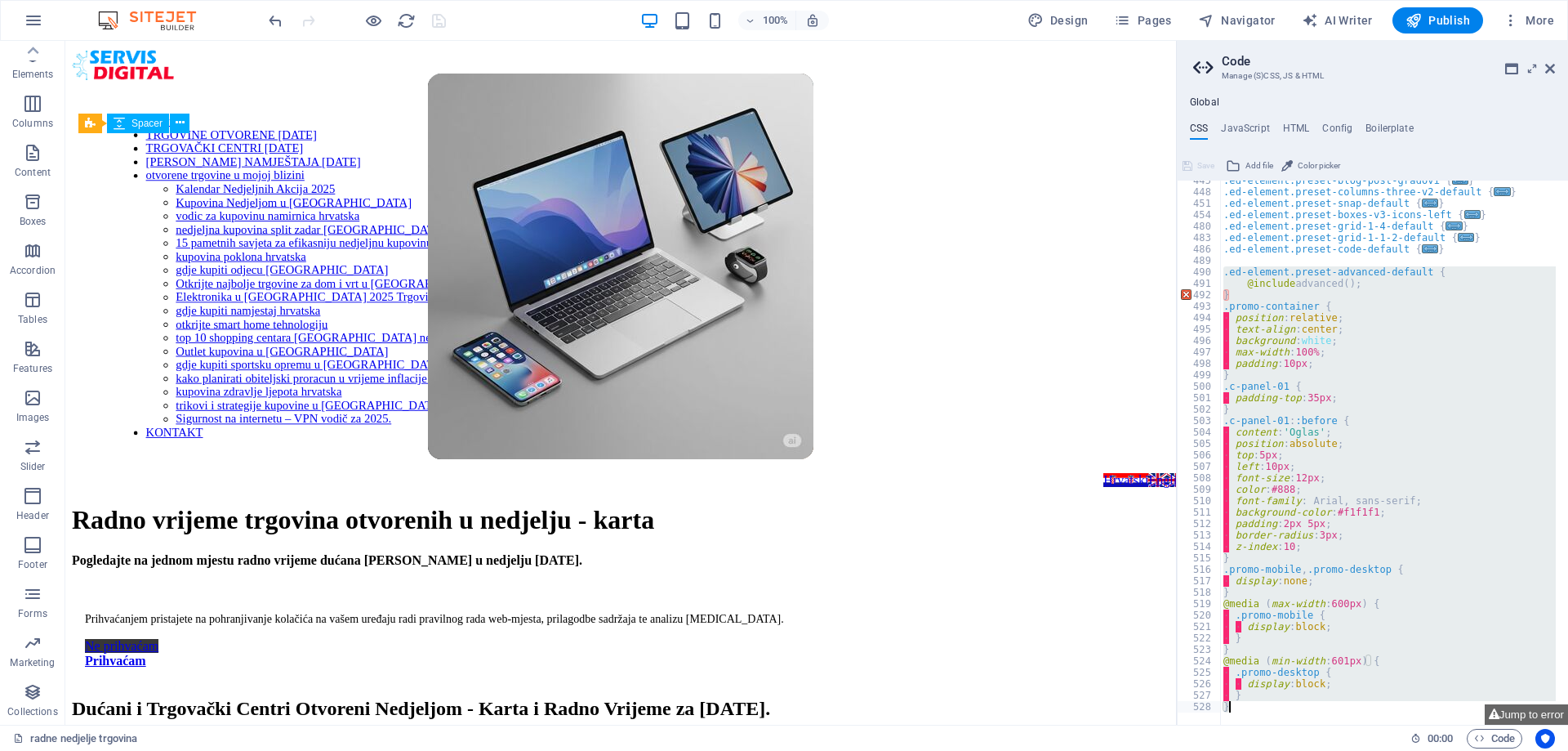
drag, startPoint x: 1224, startPoint y: 267, endPoint x: 1247, endPoint y: 720, distance: 453.6
click at [1247, 720] on div ".promo-container { position: relative; 445 448 451 454 480 483 486 489 490 491 …" at bounding box center [1372, 452] width 391 height 544
click at [1232, 293] on div ".ed-element.preset-blog-post-gradovi { ... } .ed-element.preset-columns-three-v…" at bounding box center [1388, 452] width 335 height 544
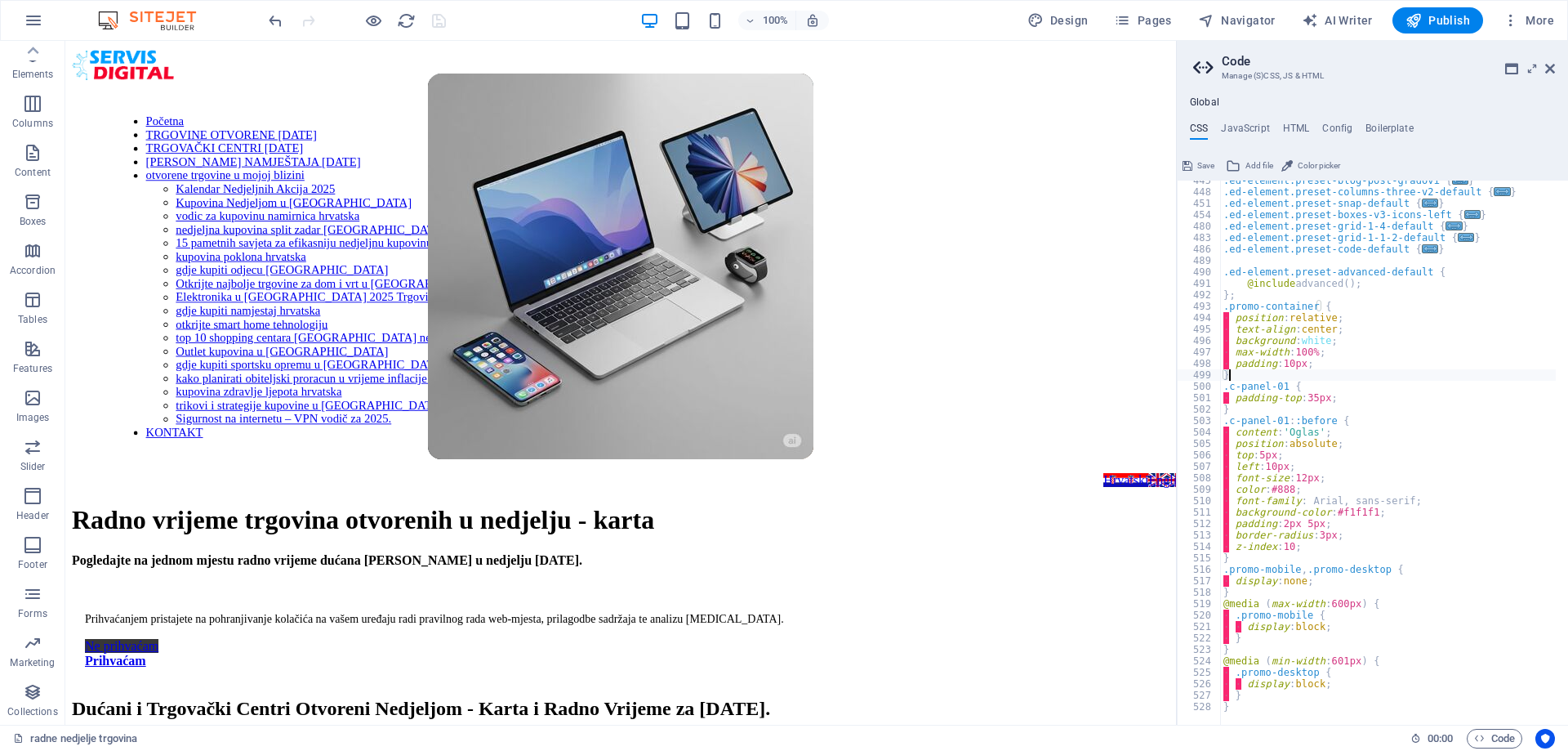
click at [1333, 381] on div ".ed-element.preset-blog-post-gradovi { ... } .ed-element.preset-columns-three-v…" at bounding box center [1463, 452] width 485 height 555
click at [1222, 320] on div ".ed-element.preset-blog-post-gradovi { ... } .ed-element.preset-columns-three-v…" at bounding box center [1463, 452] width 485 height 555
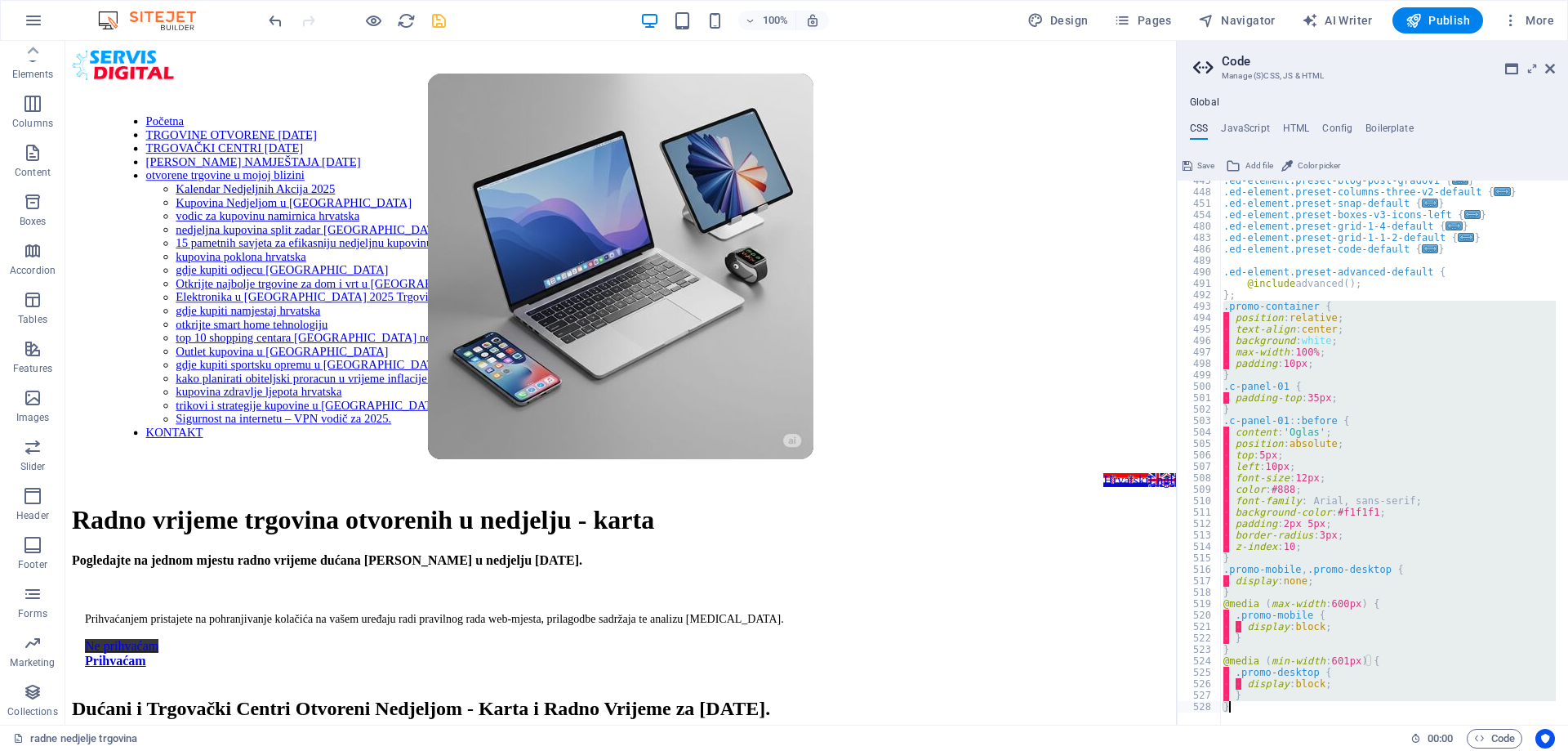
drag, startPoint x: 1224, startPoint y: 304, endPoint x: 1264, endPoint y: 706, distance: 404.0
click at [1264, 706] on div ".ed-element.preset-blog-post-gradovi { ... } .ed-element.preset-columns-three-v…" at bounding box center [1463, 452] width 485 height 555
paste textarea
type textarea "}"
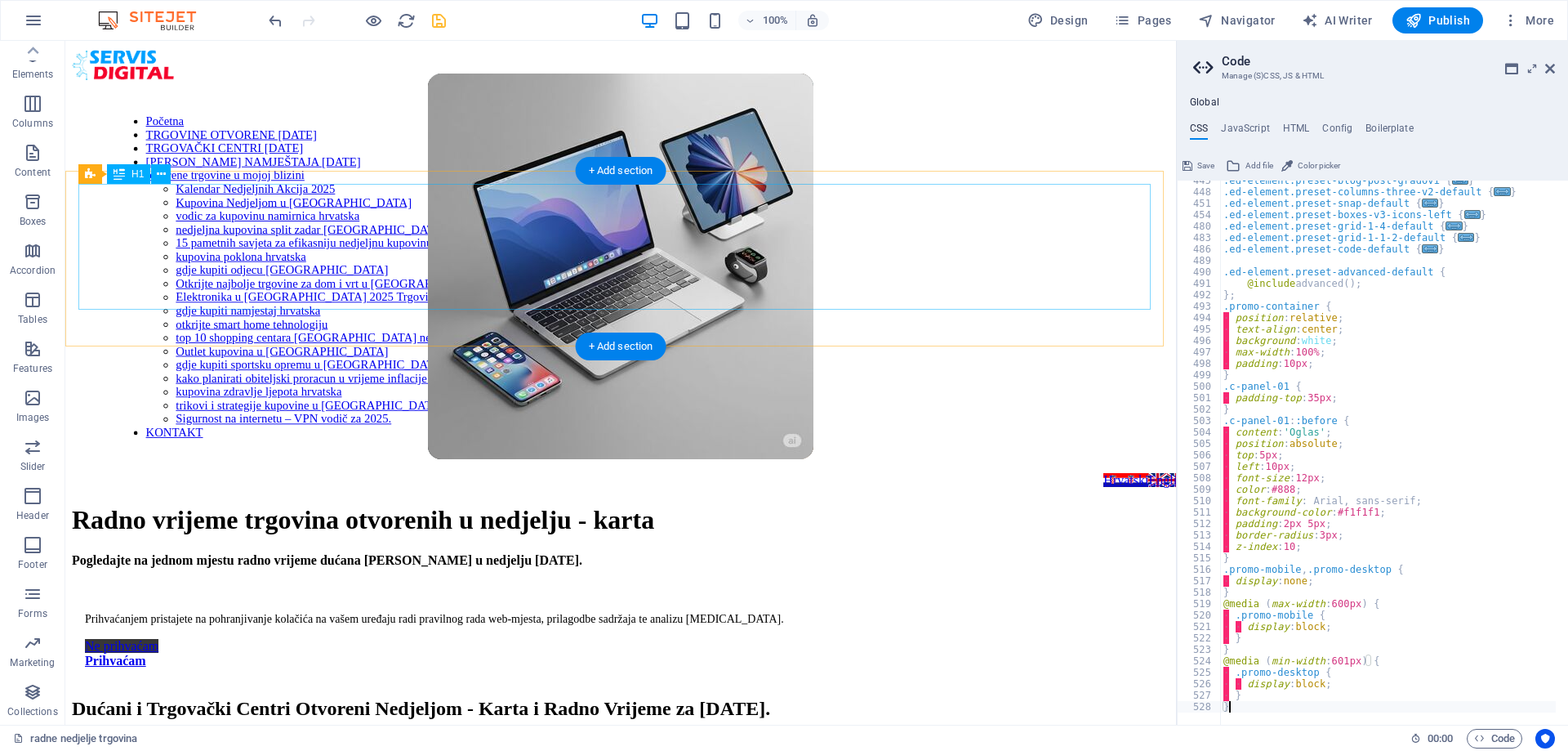
click at [1069, 505] on div "Radno vrijeme trgovina otvorenih u nedjelju - karta" at bounding box center [621, 520] width 1098 height 30
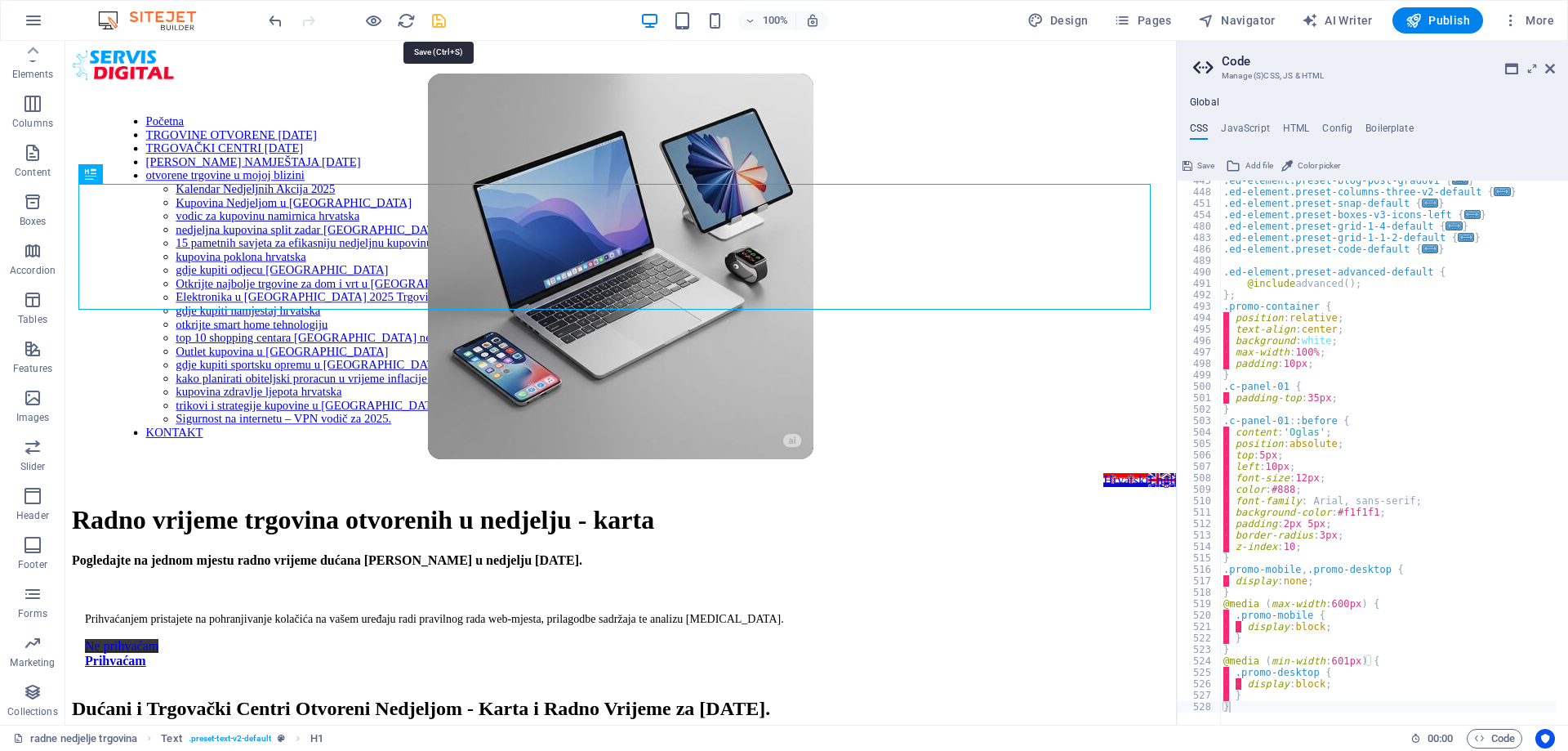
click at [443, 20] on icon "save" at bounding box center [439, 21] width 19 height 19
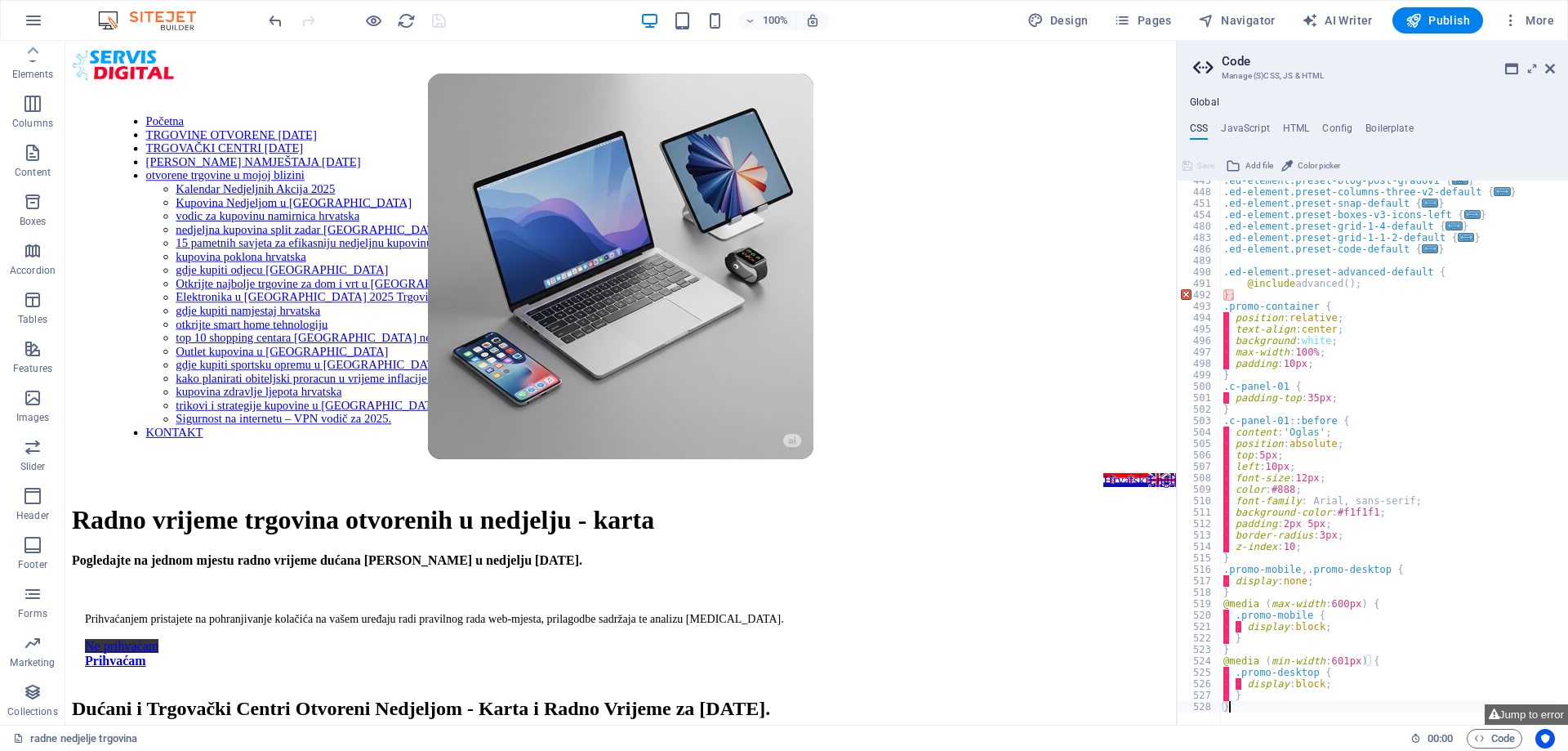
click at [1233, 293] on div ".ed-element.preset-blog-post-gradovi { ... } .ed-element.preset-columns-three-v…" at bounding box center [1463, 452] width 485 height 555
click at [1302, 379] on div ".ed-element.preset-blog-post-gradovi { ... } .ed-element.preset-columns-three-v…" at bounding box center [1463, 452] width 485 height 555
type textarea "}"
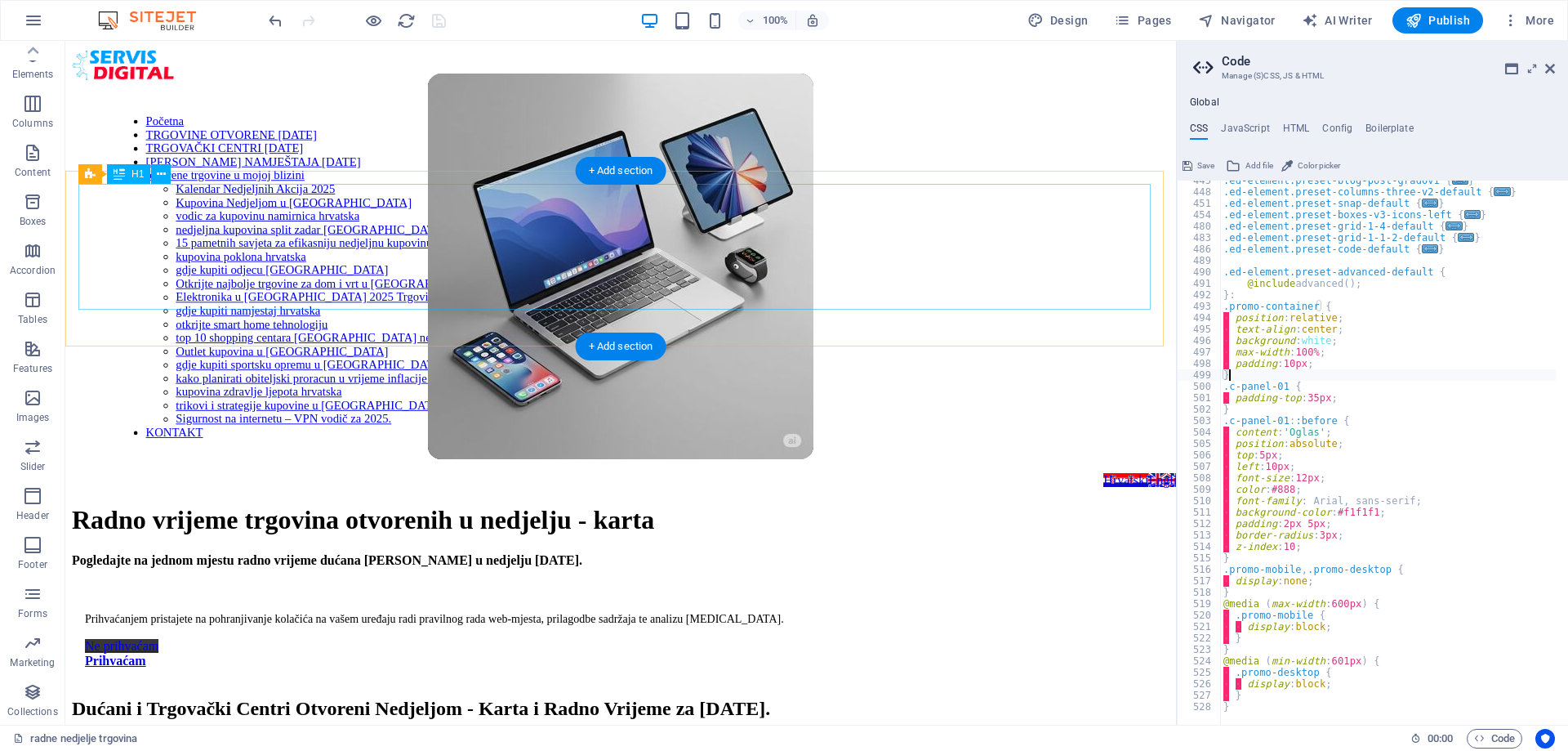
click at [1031, 505] on div "Radno vrijeme trgovina otvorenih u nedjelju - karta" at bounding box center [621, 520] width 1098 height 30
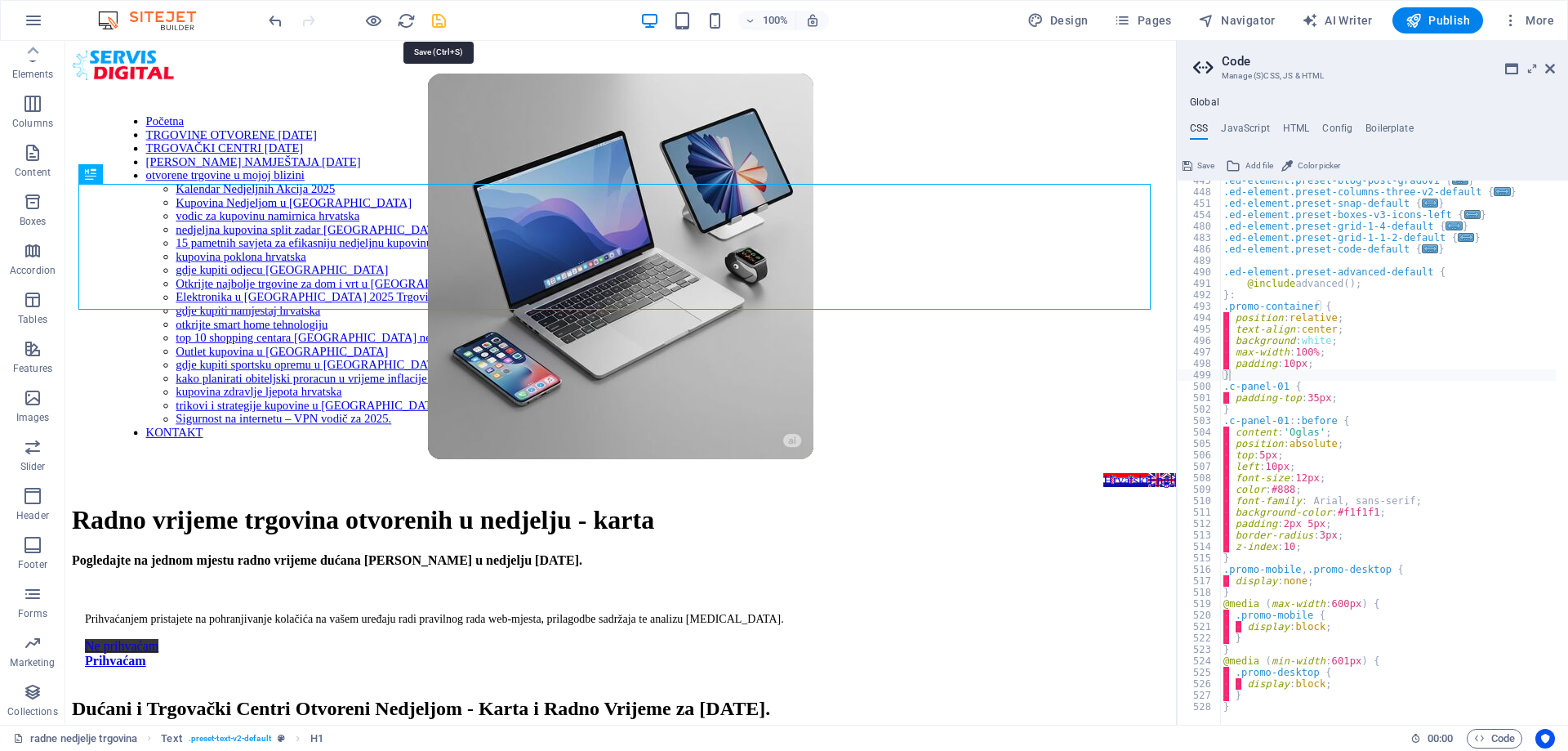
click at [440, 16] on icon "save" at bounding box center [439, 21] width 19 height 19
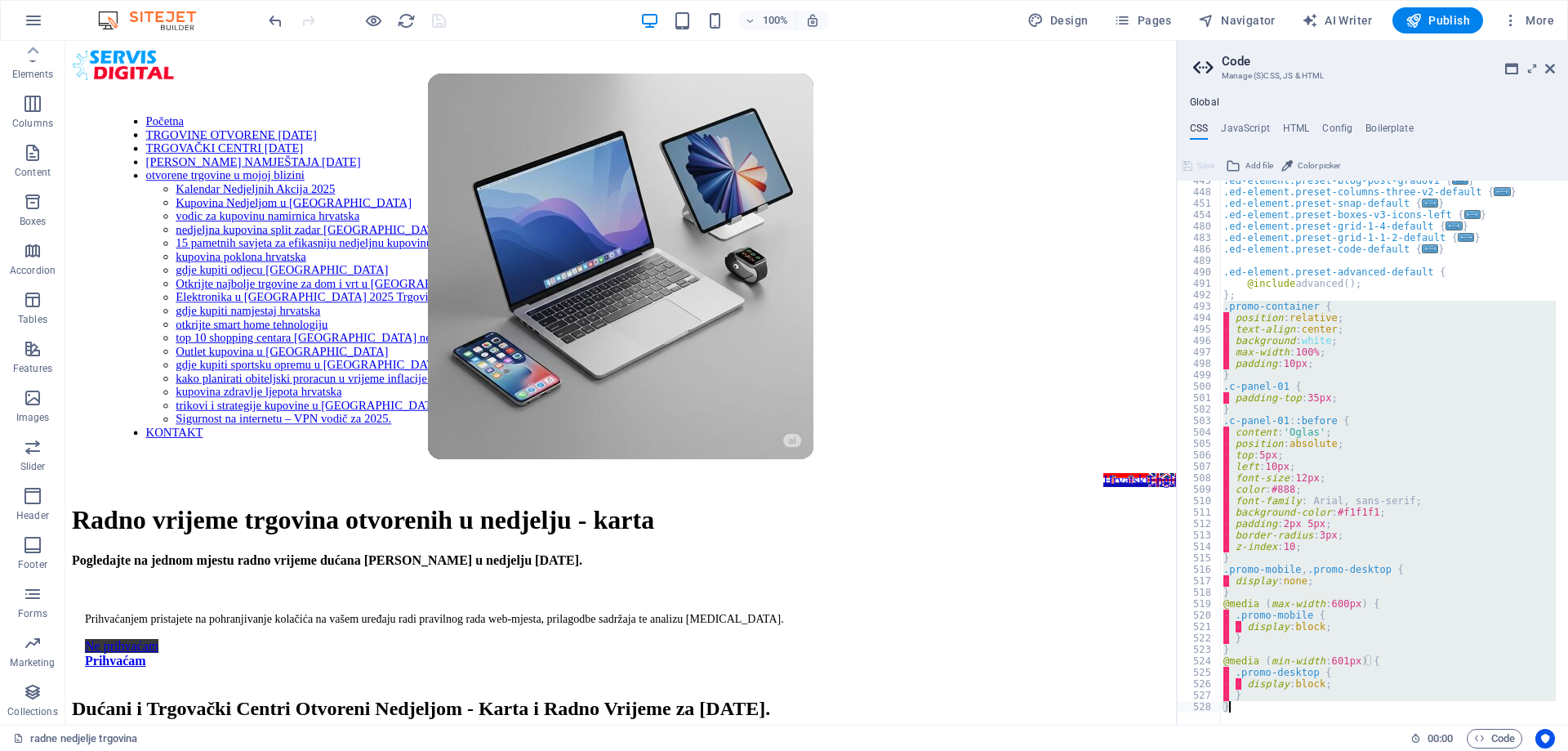
type textarea "}"
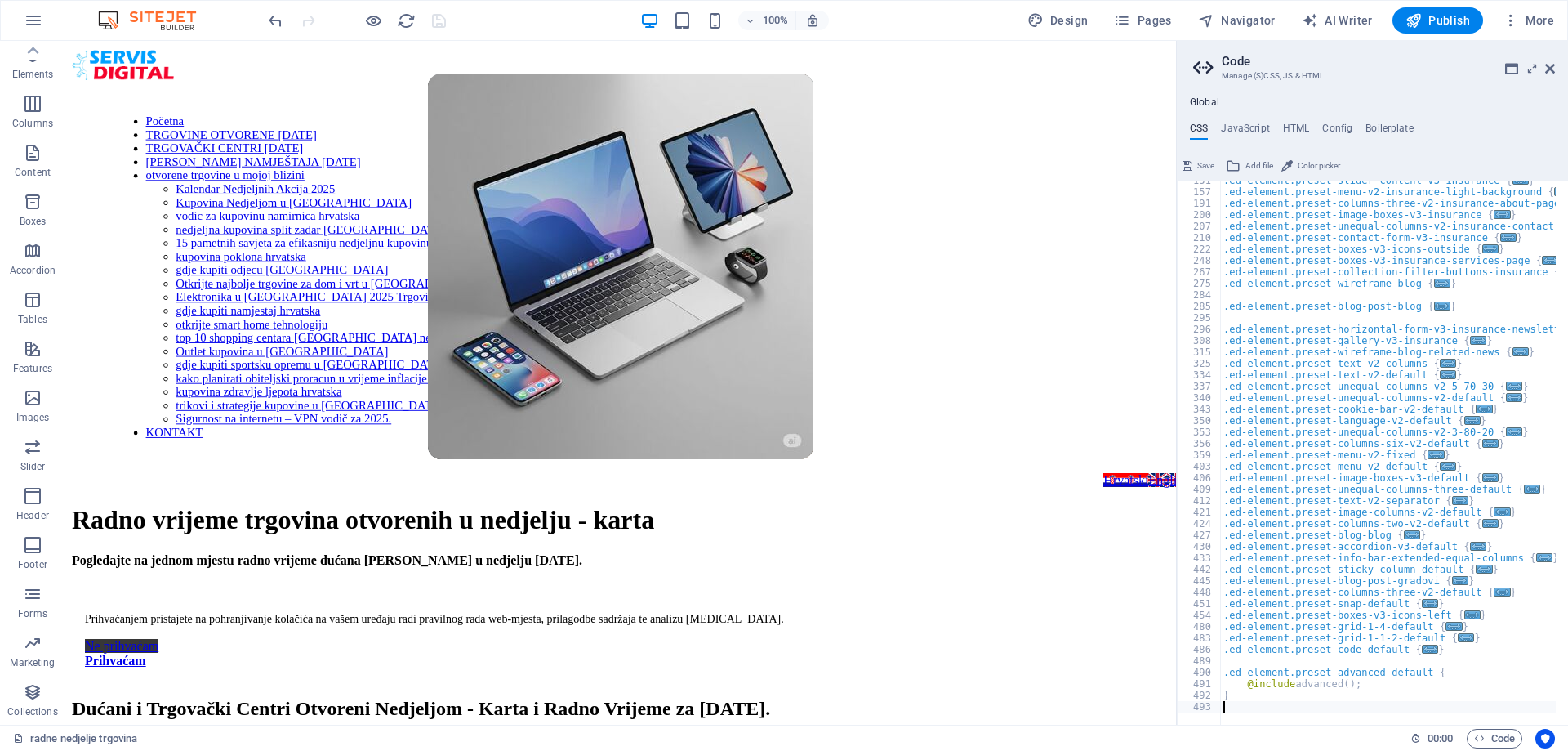
scroll to position [429, 0]
click at [1234, 665] on div ".ed-element.preset-slider-content-v3-insurance { ... } .ed-element.preset-menu-…" at bounding box center [1463, 452] width 485 height 555
paste textarea "*/"
type textarea "*/"
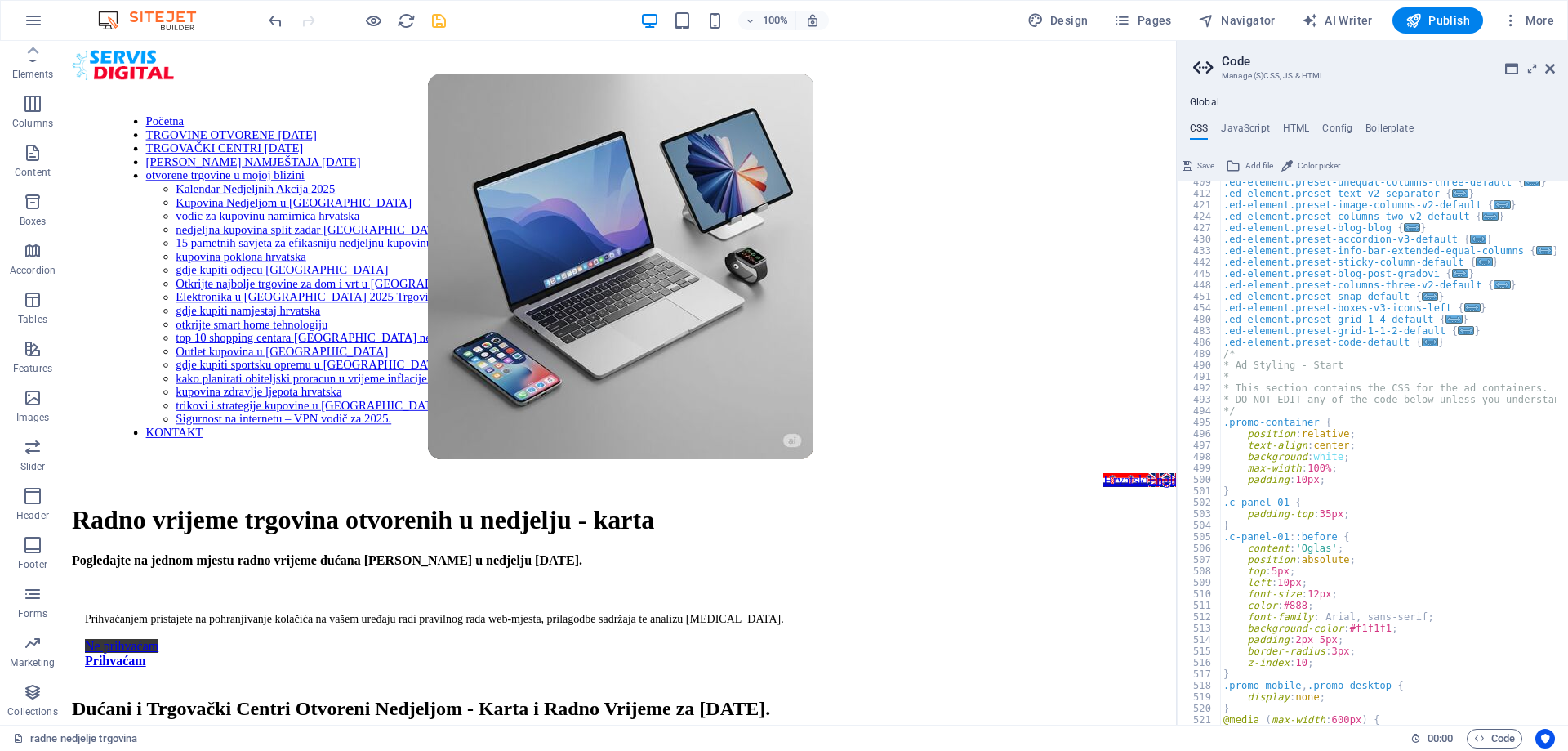
scroll to position [736, 0]
click at [1115, 505] on div "Radno vrijeme trgovina otvorenih u nedjelju - karta" at bounding box center [621, 520] width 1098 height 30
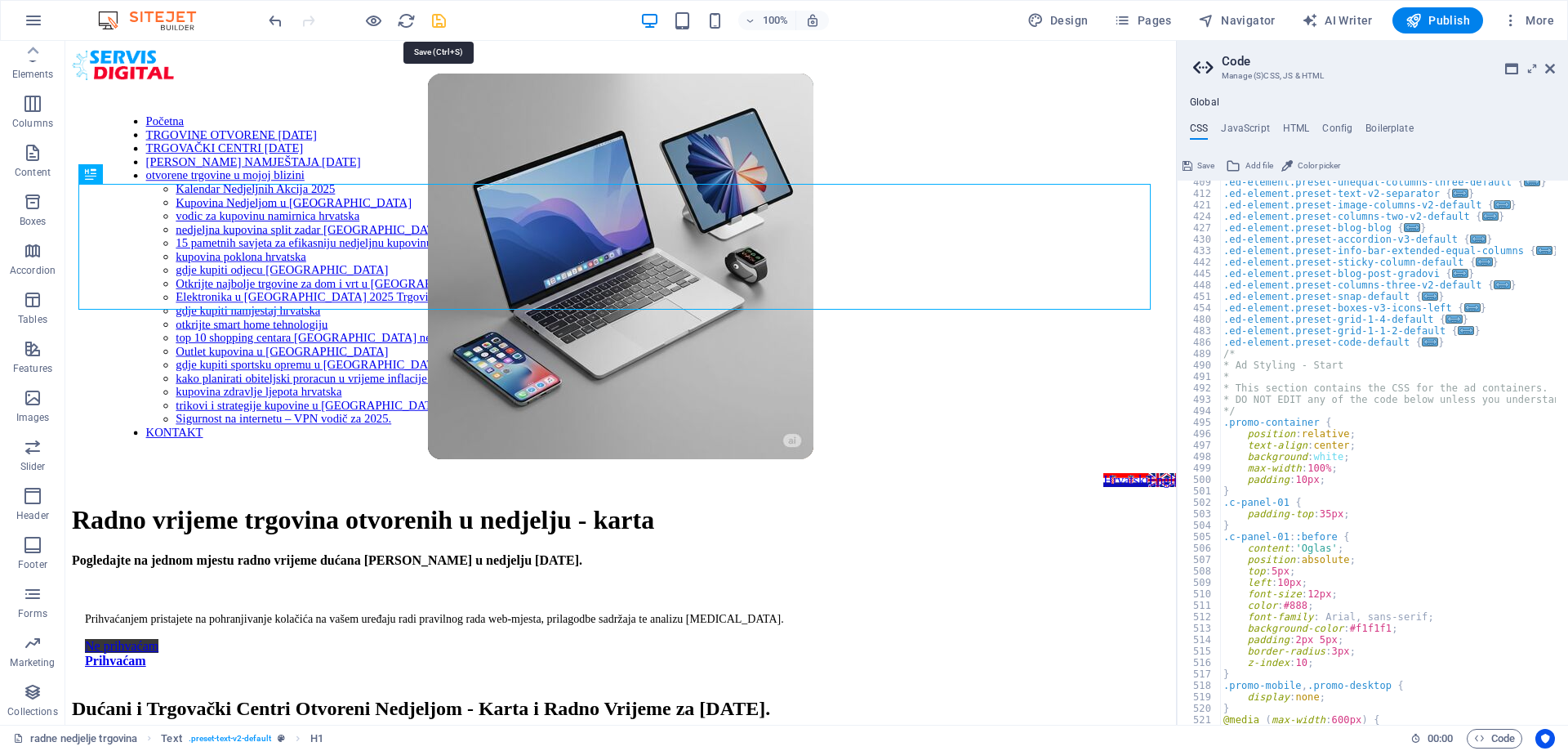
click at [436, 22] on icon "save" at bounding box center [439, 21] width 19 height 19
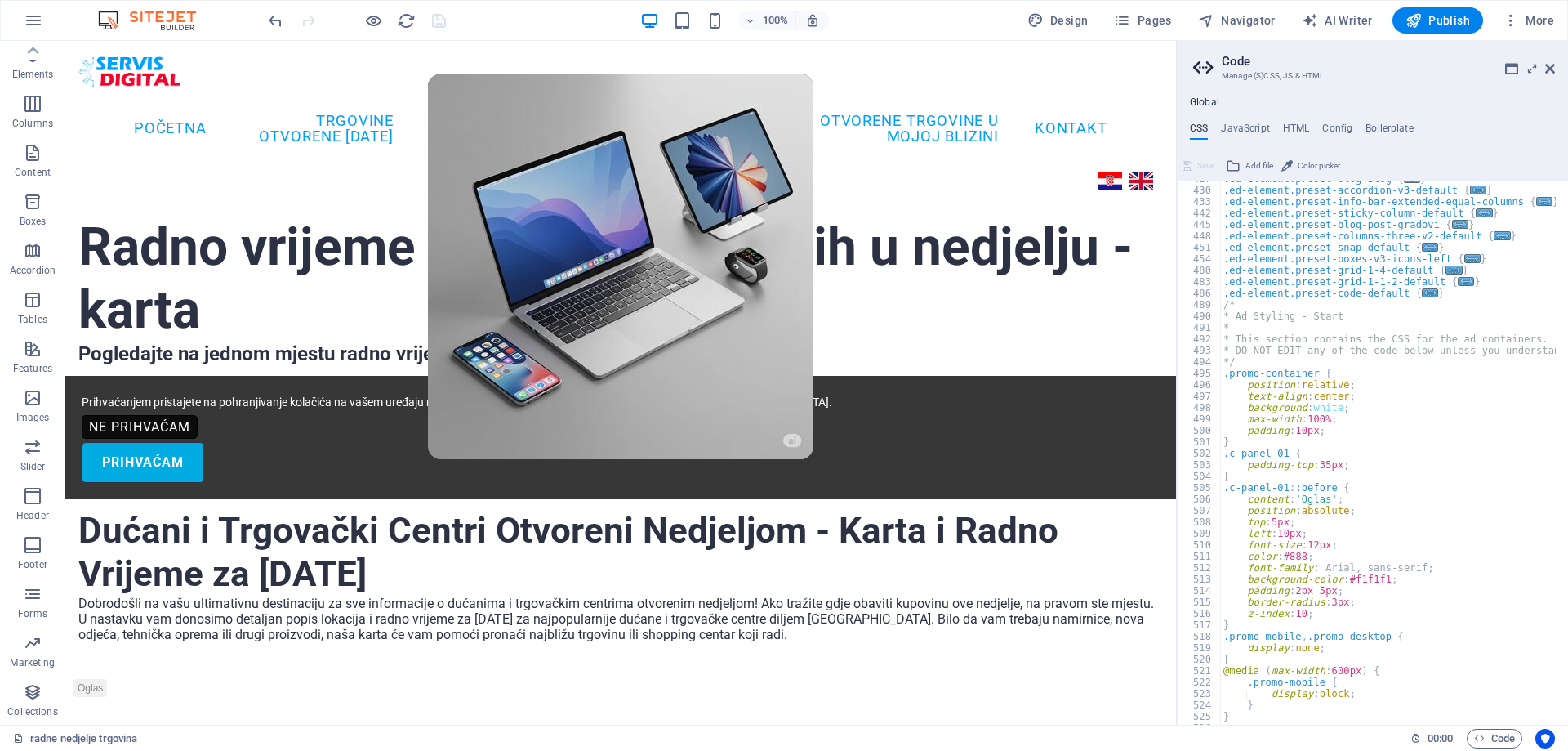
scroll to position [932, 0]
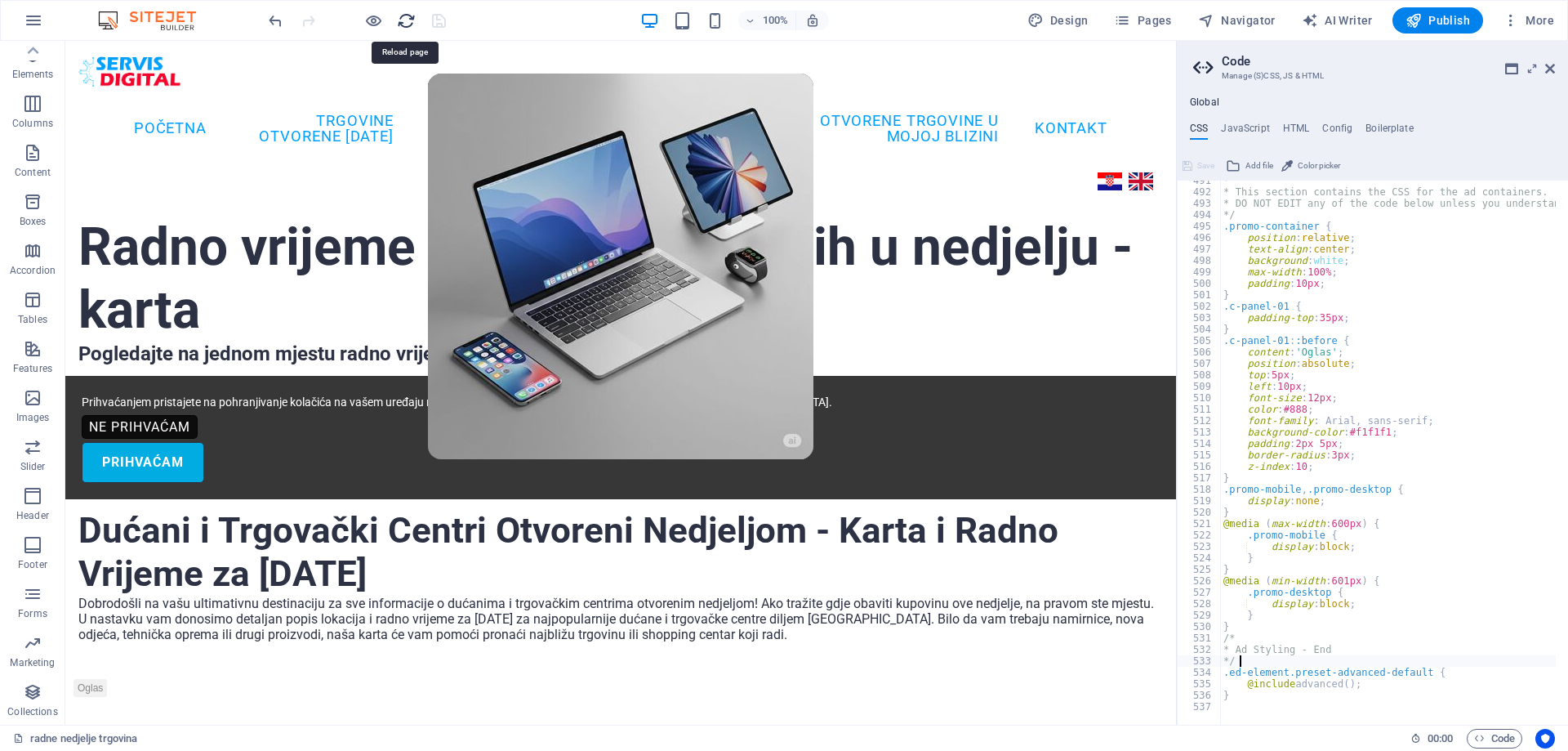
click at [405, 19] on icon "reload" at bounding box center [406, 21] width 19 height 19
click at [103, 502] on span "HTML" at bounding box center [103, 507] width 27 height 10
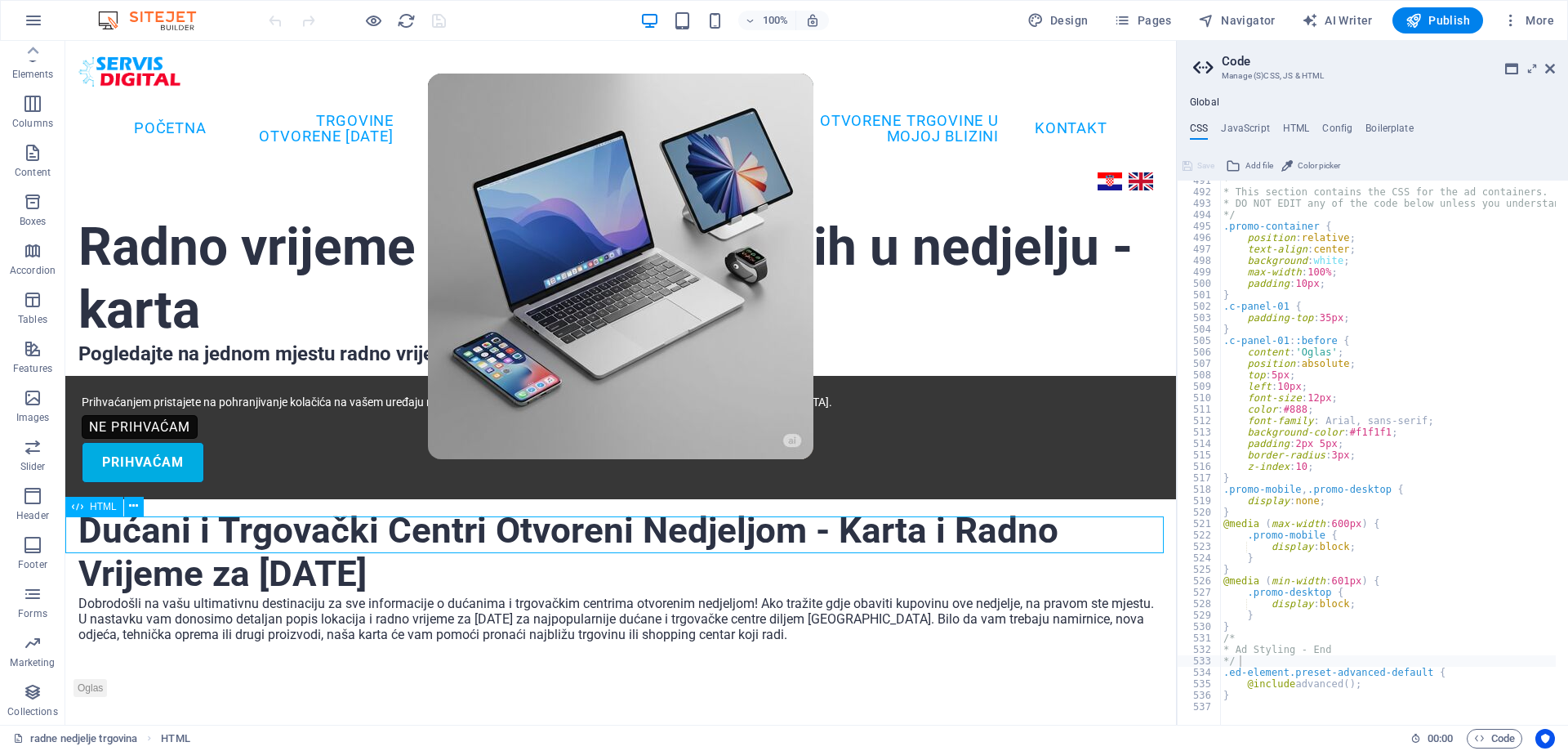
click at [103, 502] on span "HTML" at bounding box center [103, 507] width 27 height 10
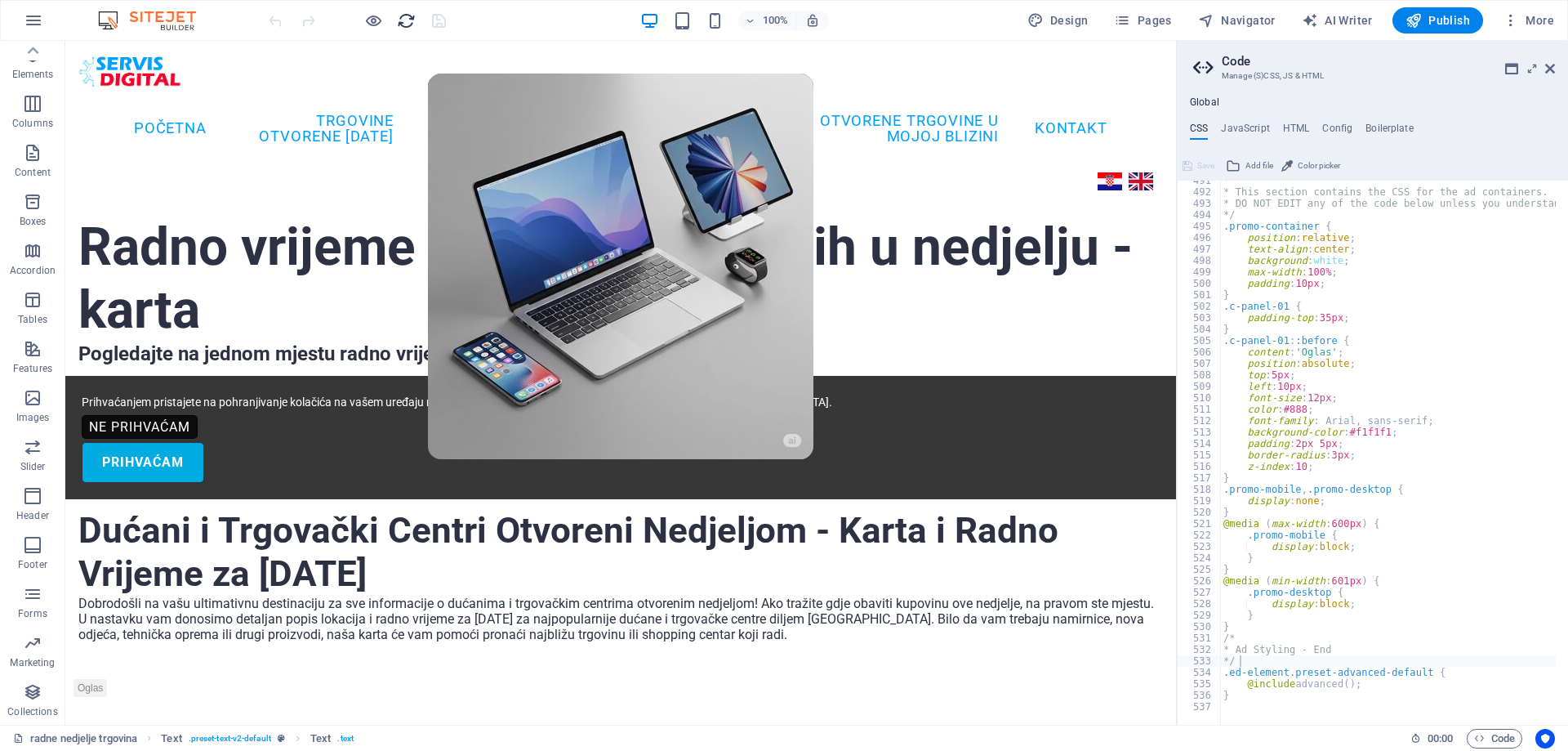
click at [402, 23] on icon "reload" at bounding box center [406, 21] width 19 height 19
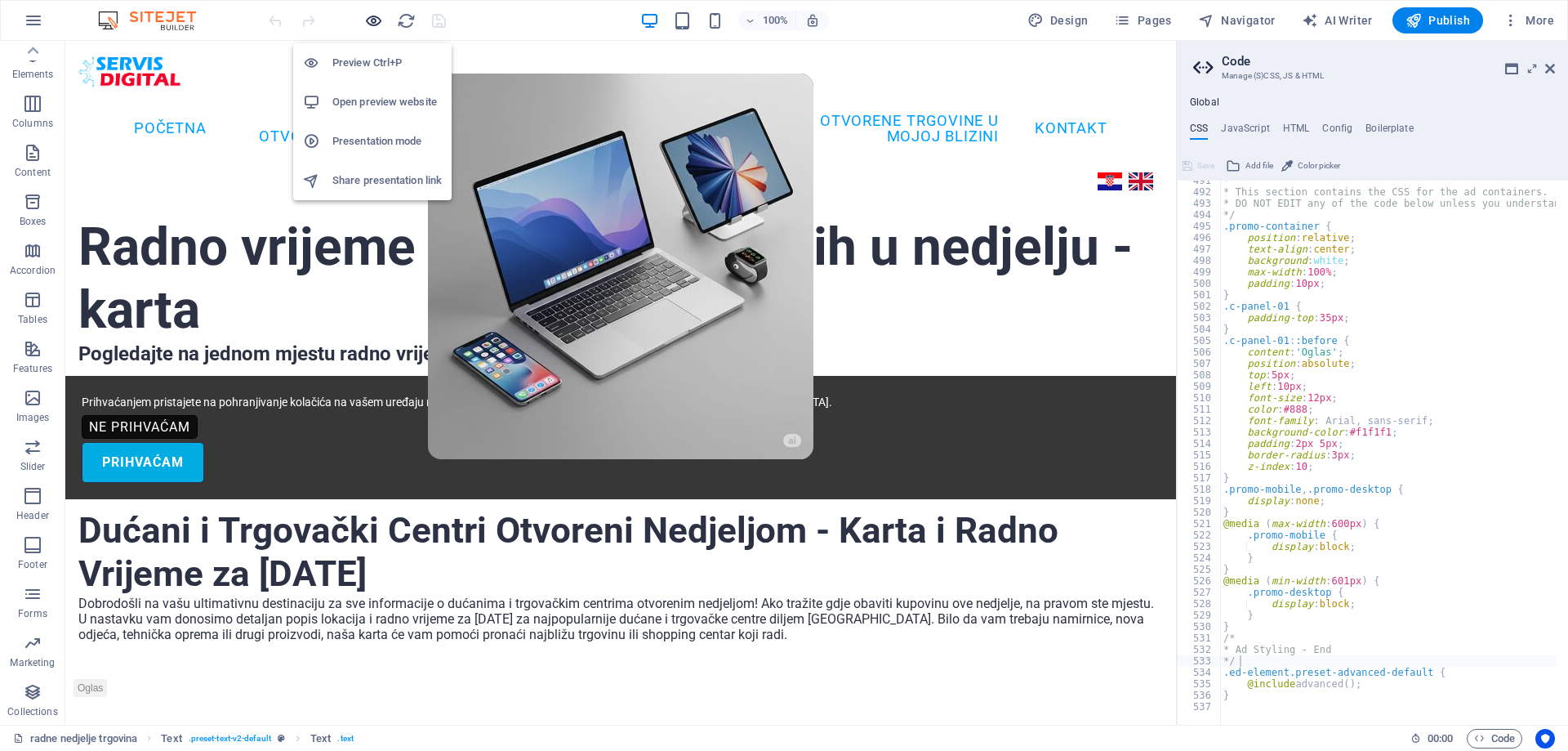
click at [366, 20] on icon "button" at bounding box center [374, 21] width 19 height 19
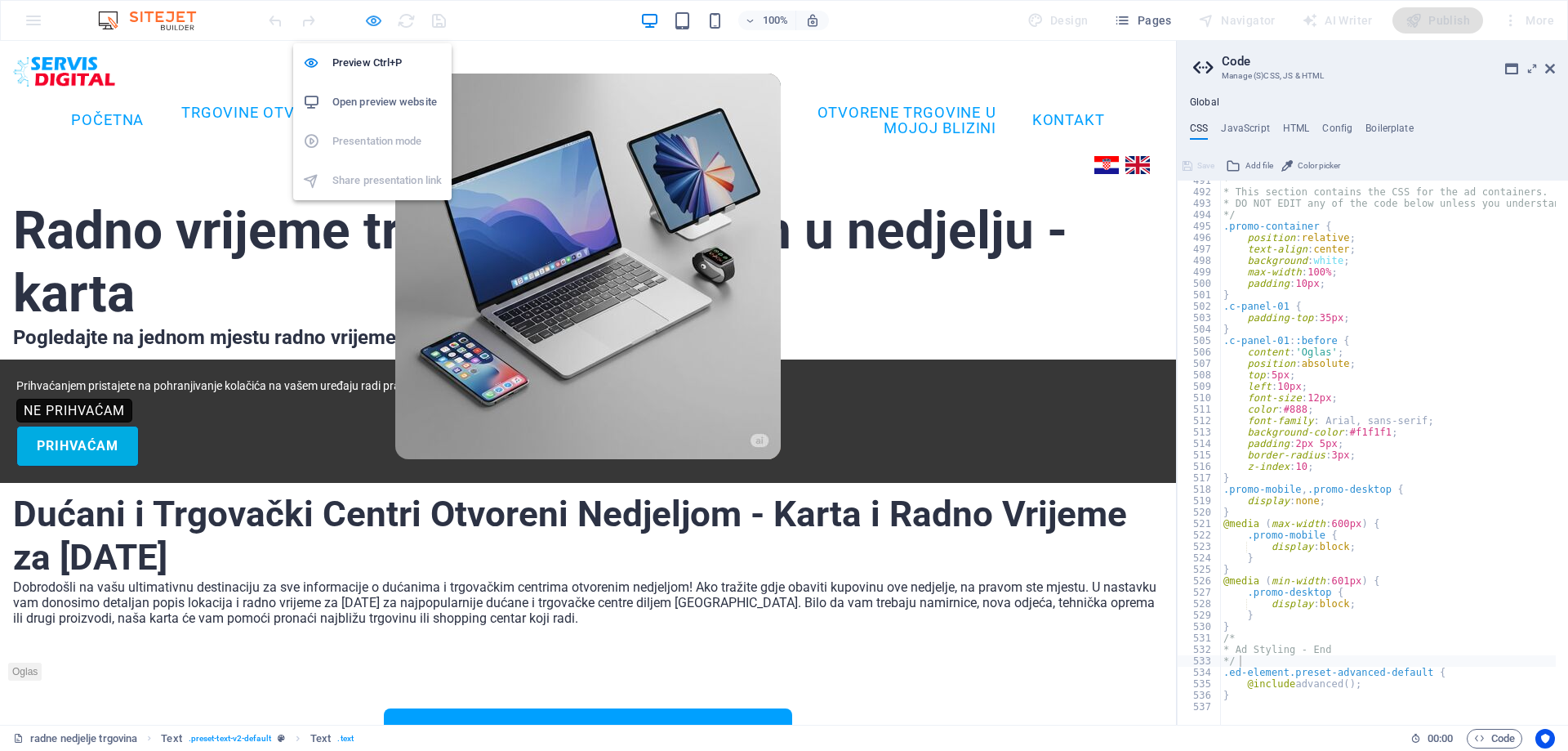
click at [372, 15] on icon "button" at bounding box center [374, 21] width 19 height 19
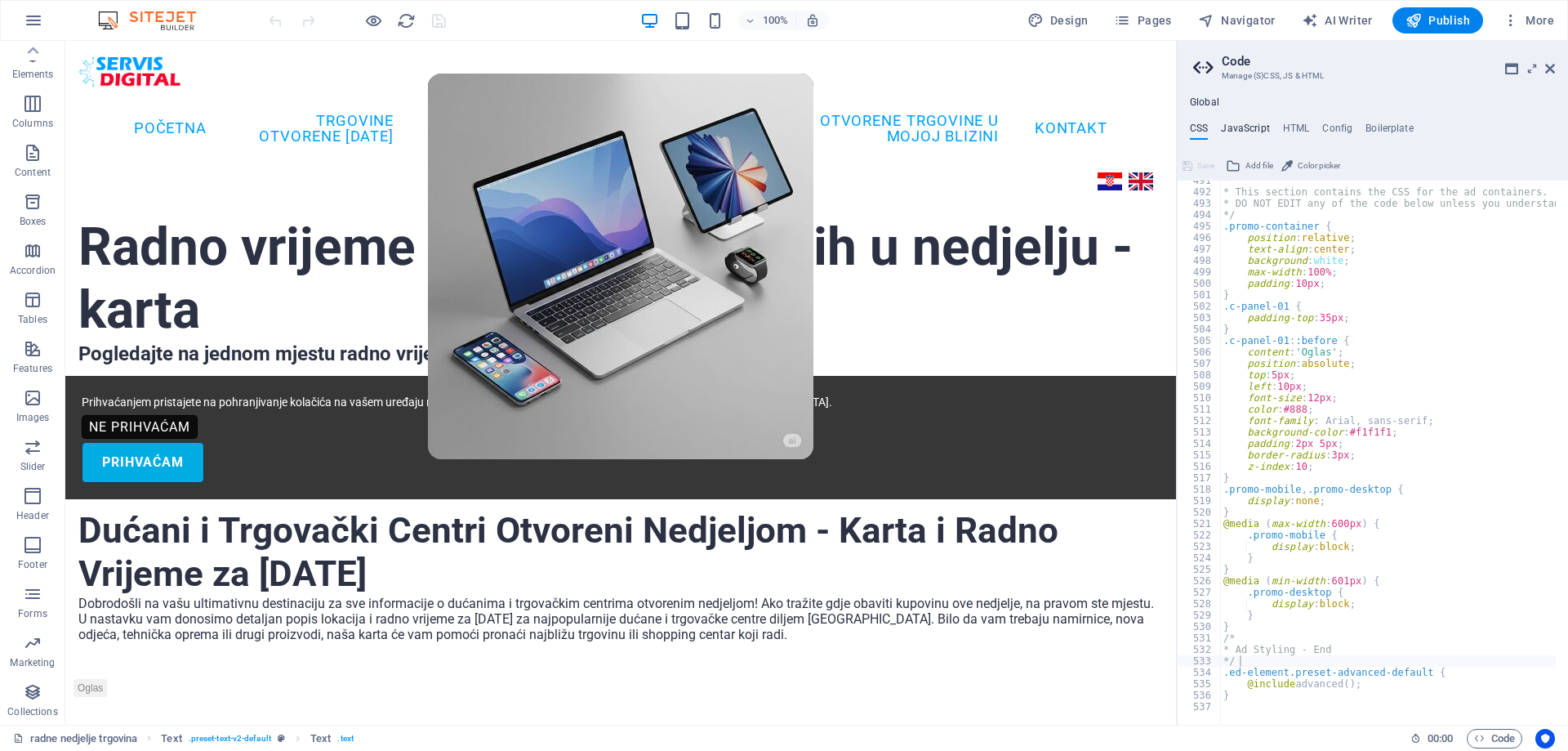
click at [1254, 129] on h4 "JavaScript" at bounding box center [1245, 132] width 48 height 18
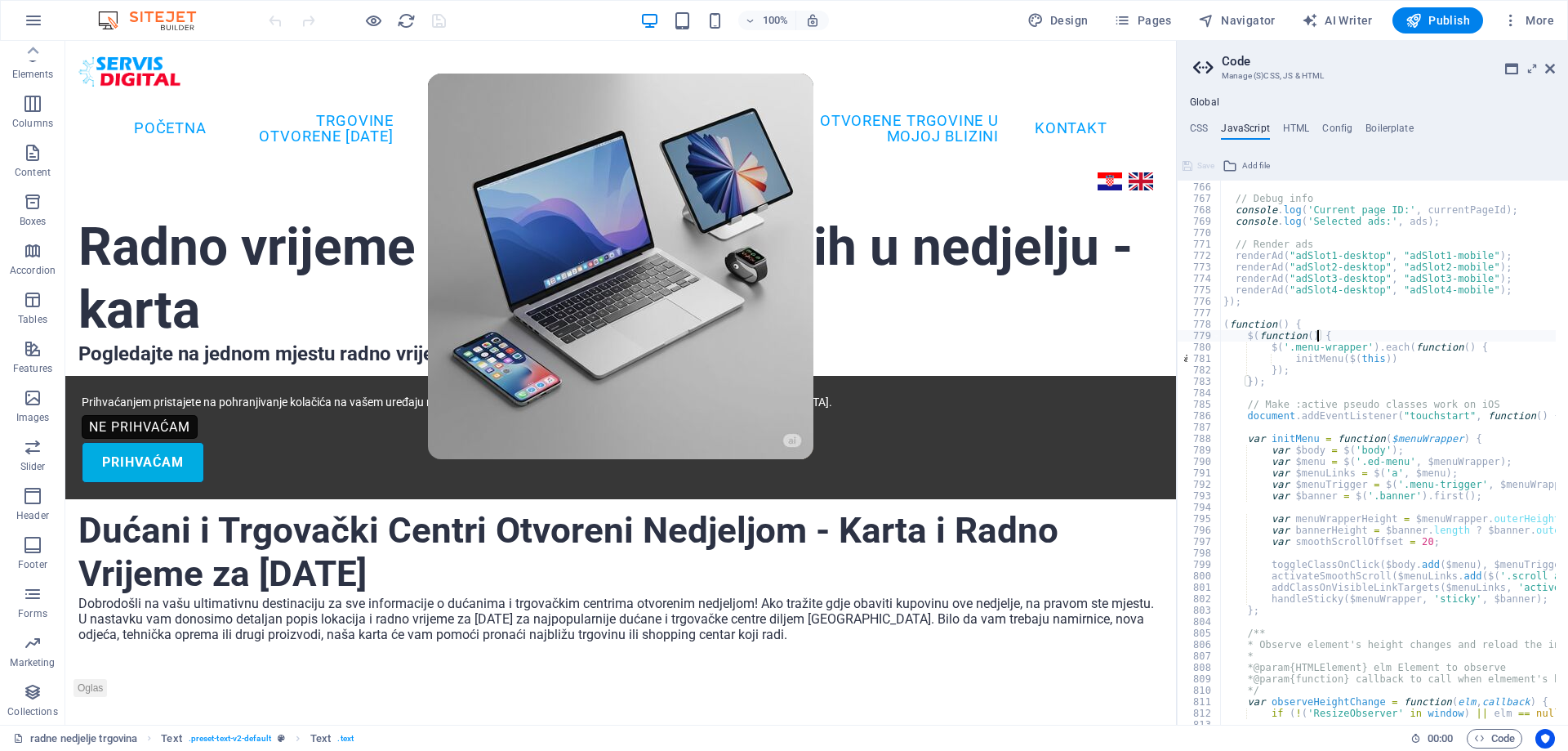
scroll to position [8704, 0]
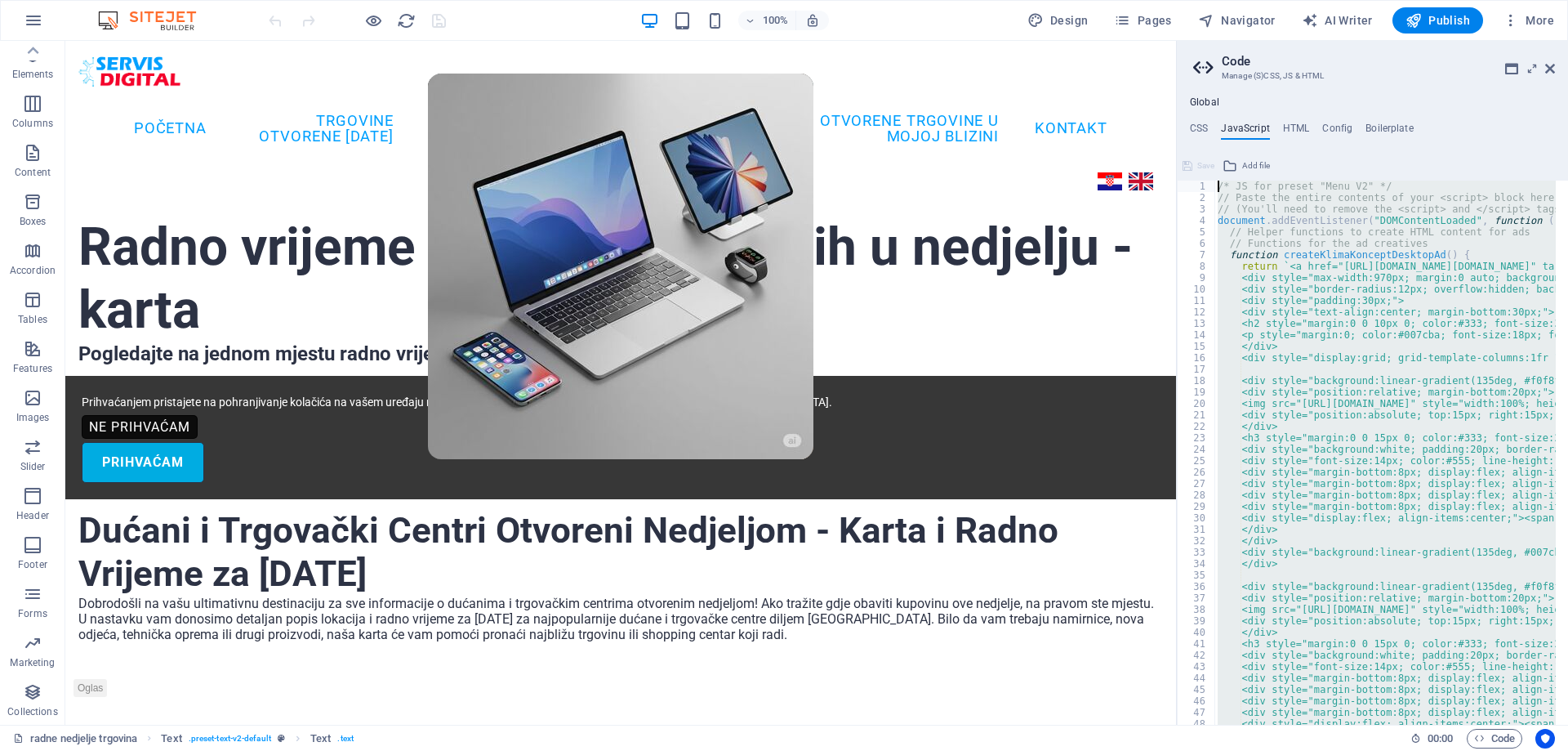
scroll to position [0, 0]
drag, startPoint x: 1247, startPoint y: 350, endPoint x: 1214, endPoint y: 212, distance: 141.9
click at [1214, 212] on div "renderAd("adSlot4-desktop", "adSlot4-mobile"); 1 2 3 4 5 6 7 8 9 10 11 12 13 14…" at bounding box center [1372, 452] width 391 height 544
paste textarea "<a href=""
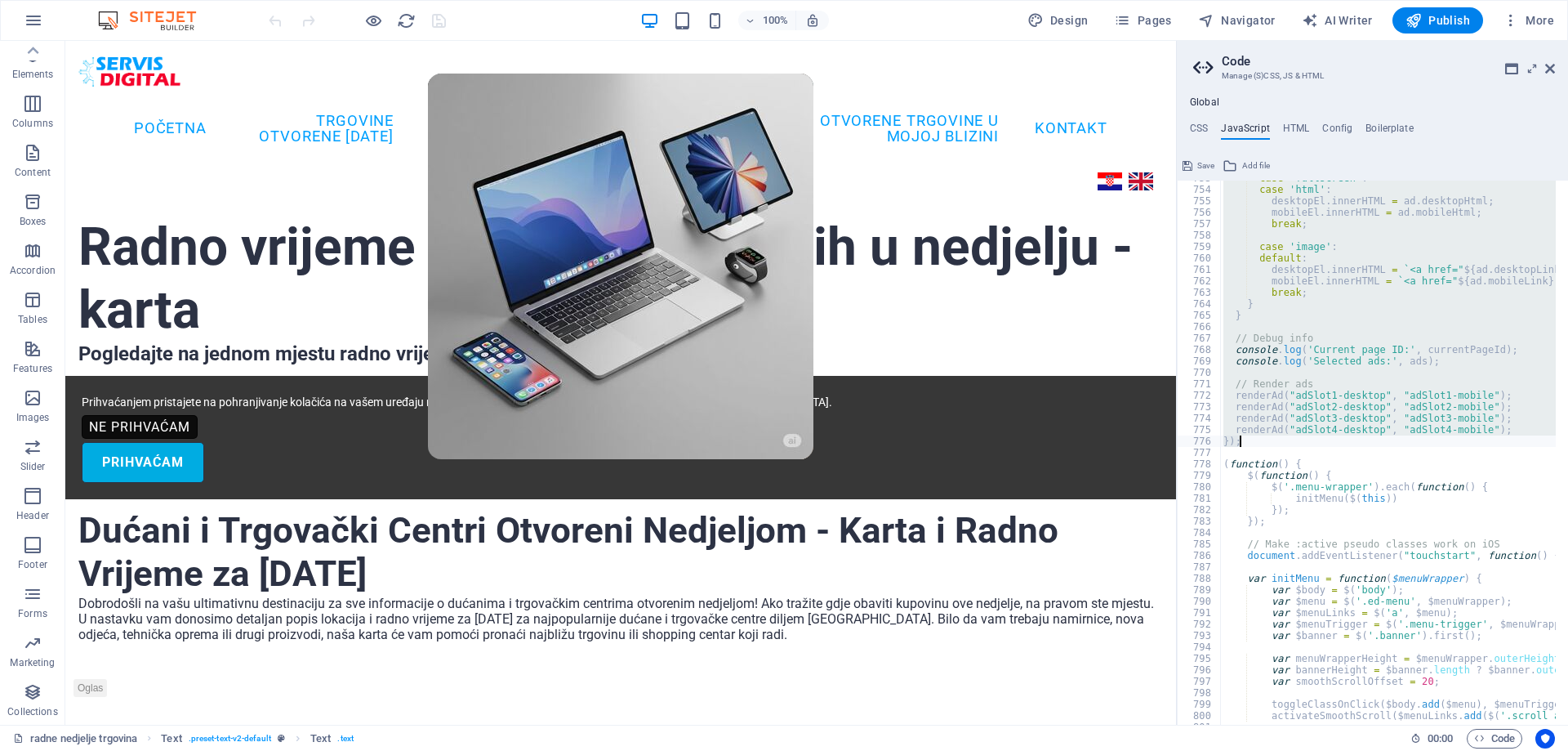
scroll to position [8611, 0]
paste textarea "})("
type textarea "})();"
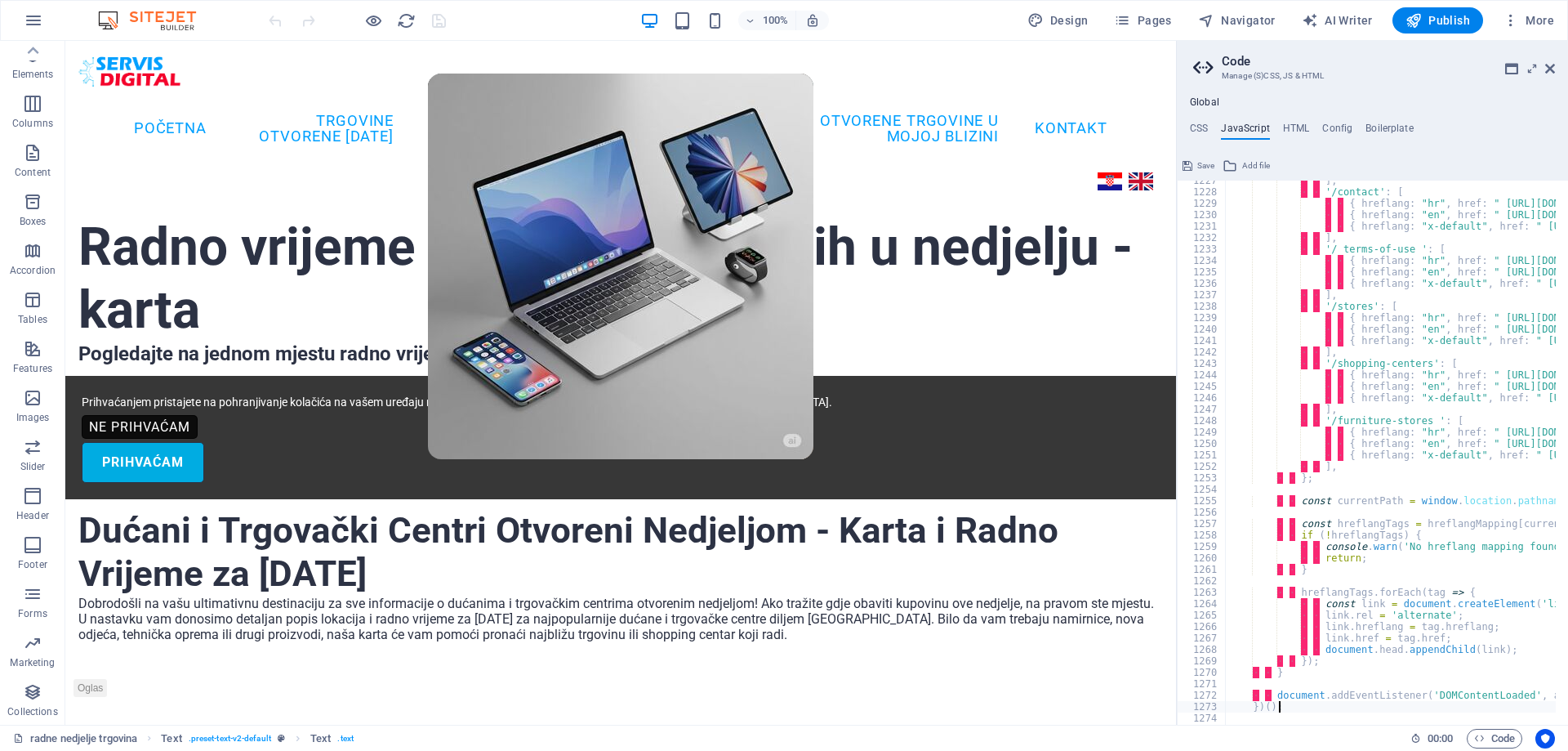
scroll to position [14126, 0]
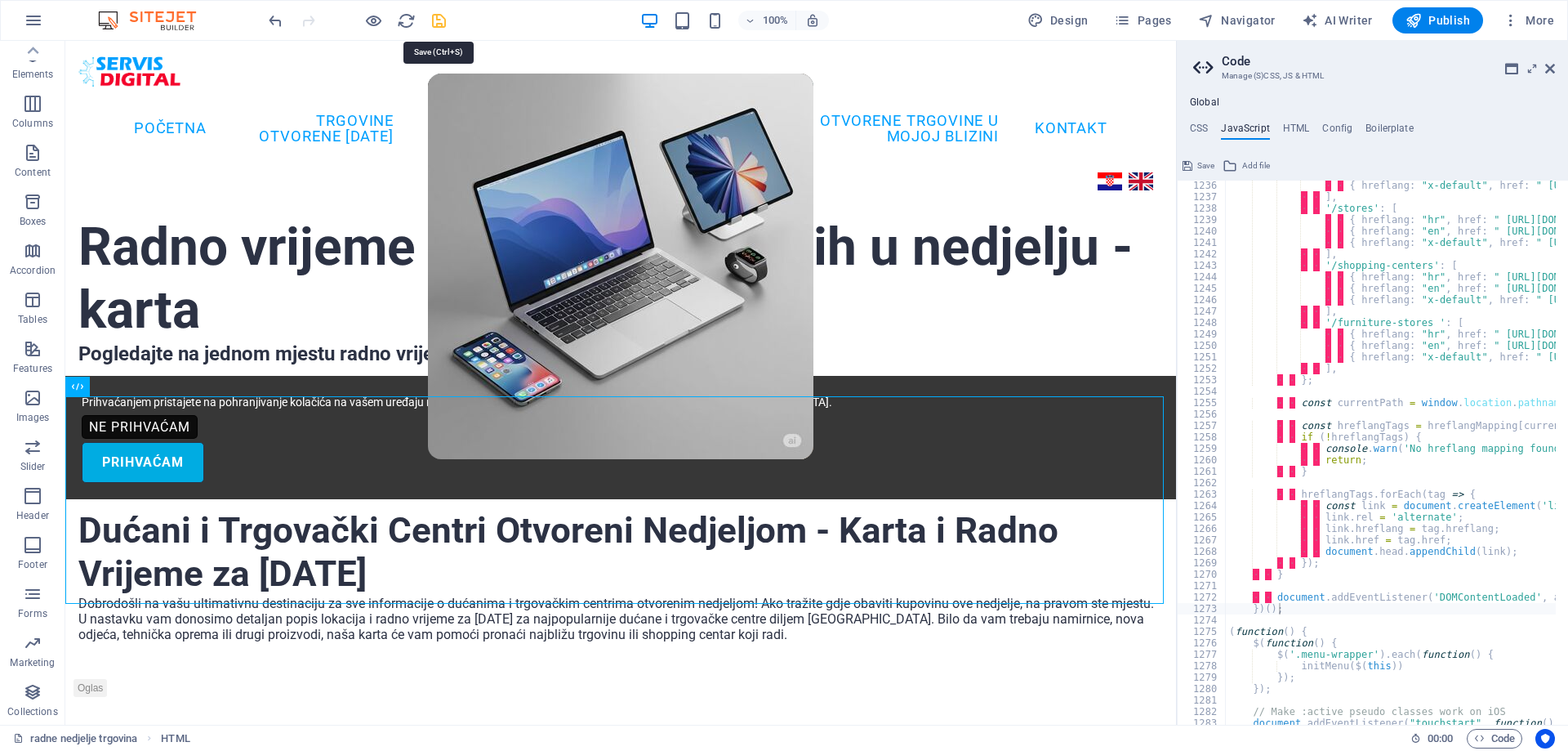
click at [446, 22] on icon "save" at bounding box center [439, 21] width 19 height 19
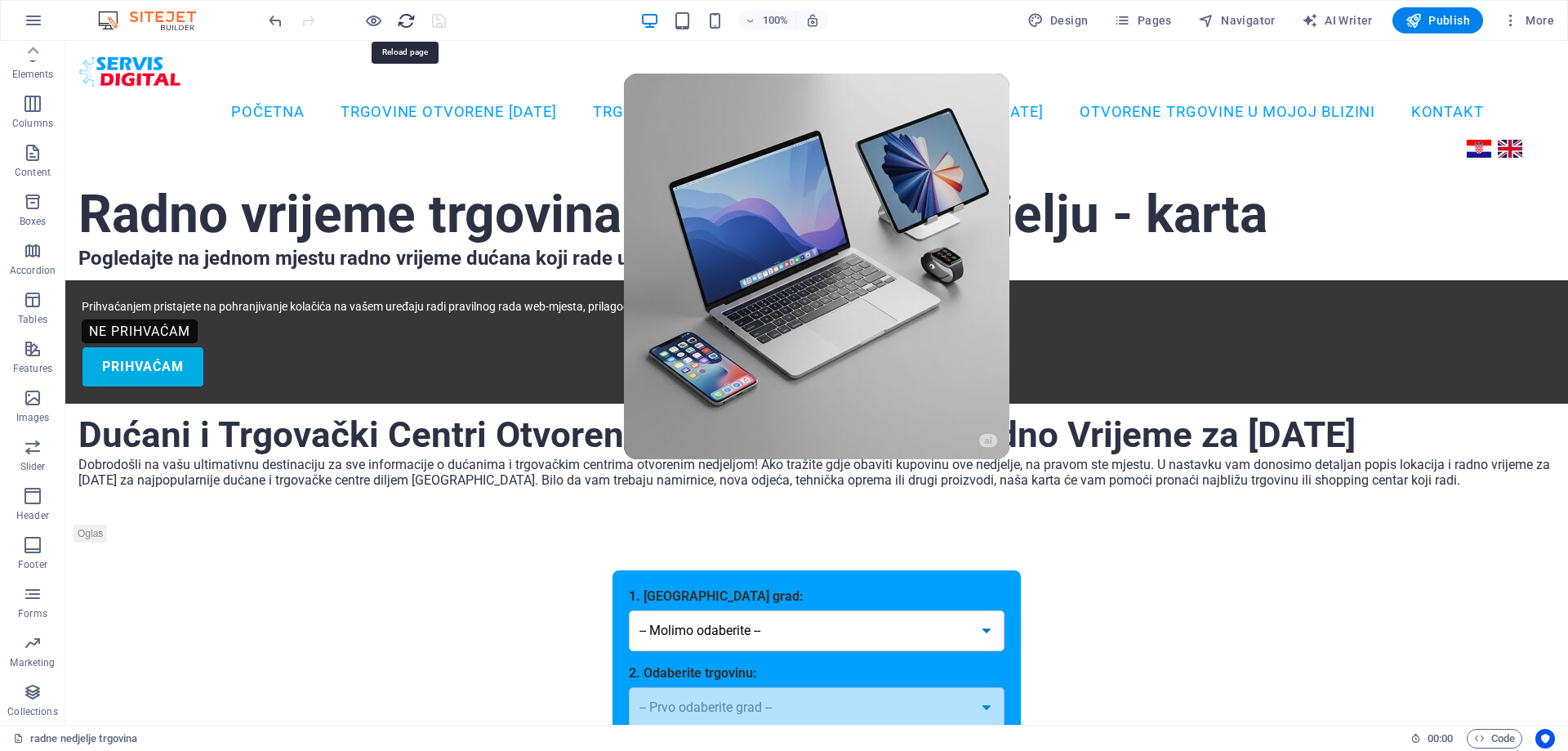
click at [409, 22] on icon "reload" at bounding box center [406, 21] width 19 height 19
click at [408, 23] on icon "reload" at bounding box center [406, 21] width 19 height 19
click at [405, 20] on icon "reload" at bounding box center [406, 21] width 19 height 19
click at [405, 19] on icon "reload" at bounding box center [406, 21] width 19 height 19
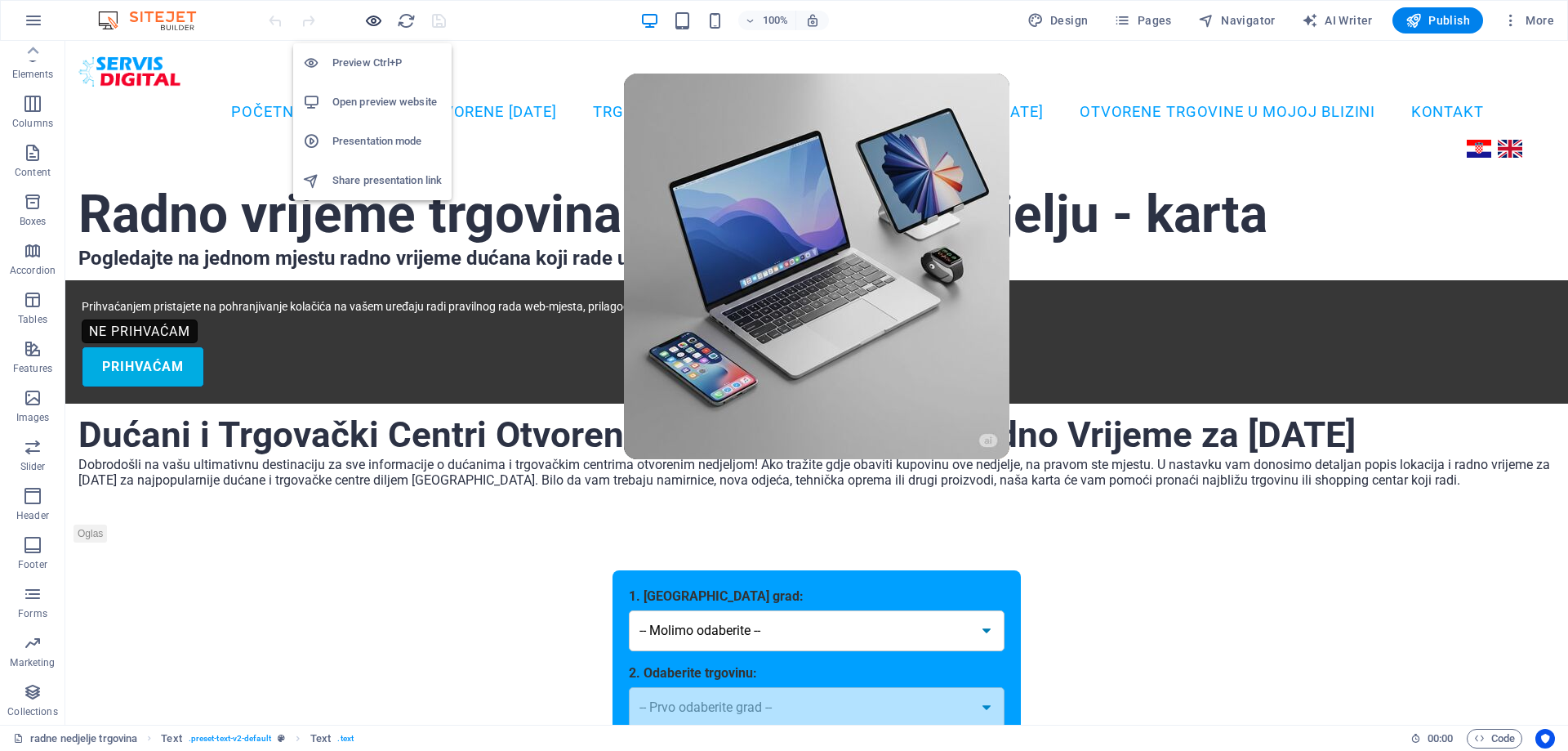
click at [371, 20] on icon "button" at bounding box center [374, 21] width 19 height 19
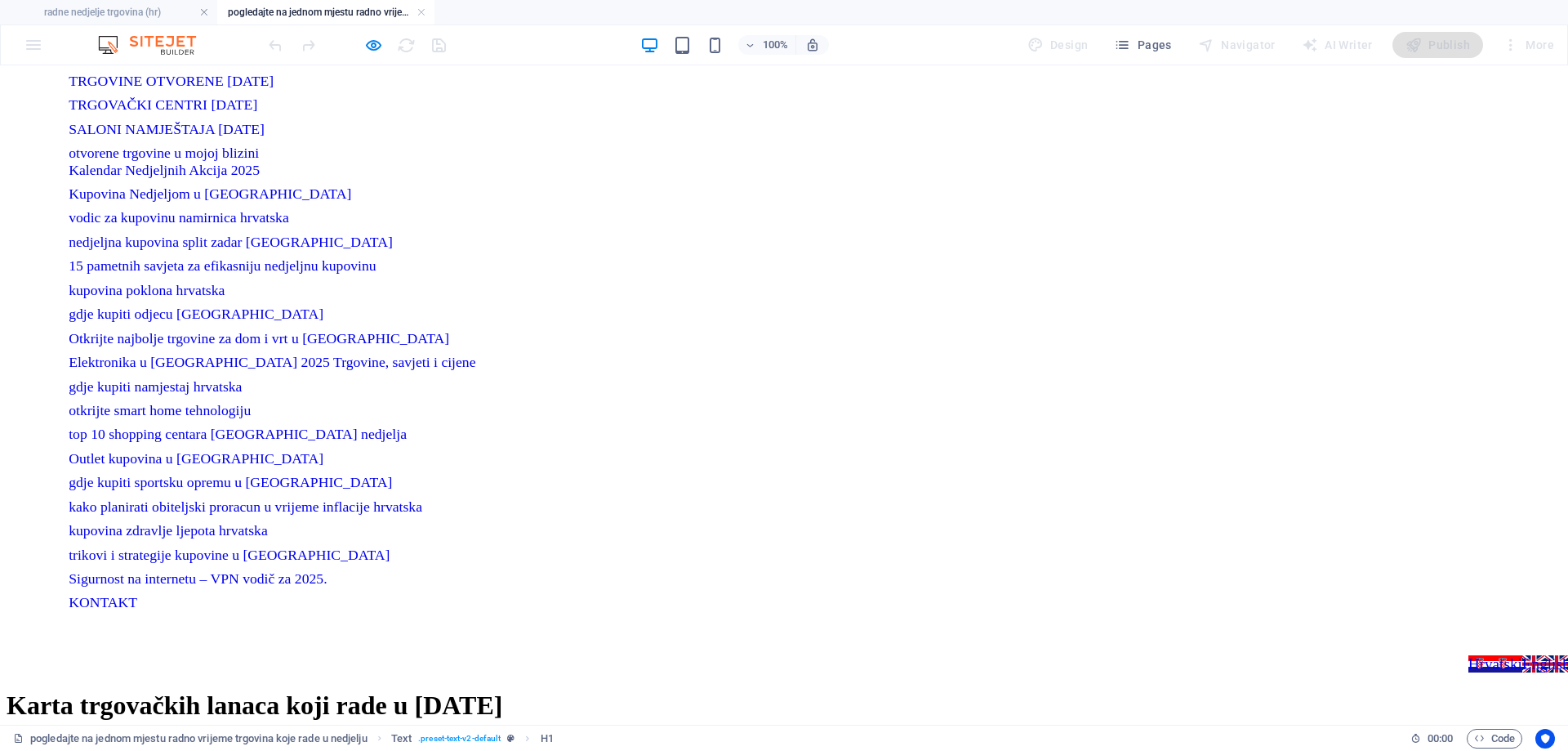
scroll to position [0, 0]
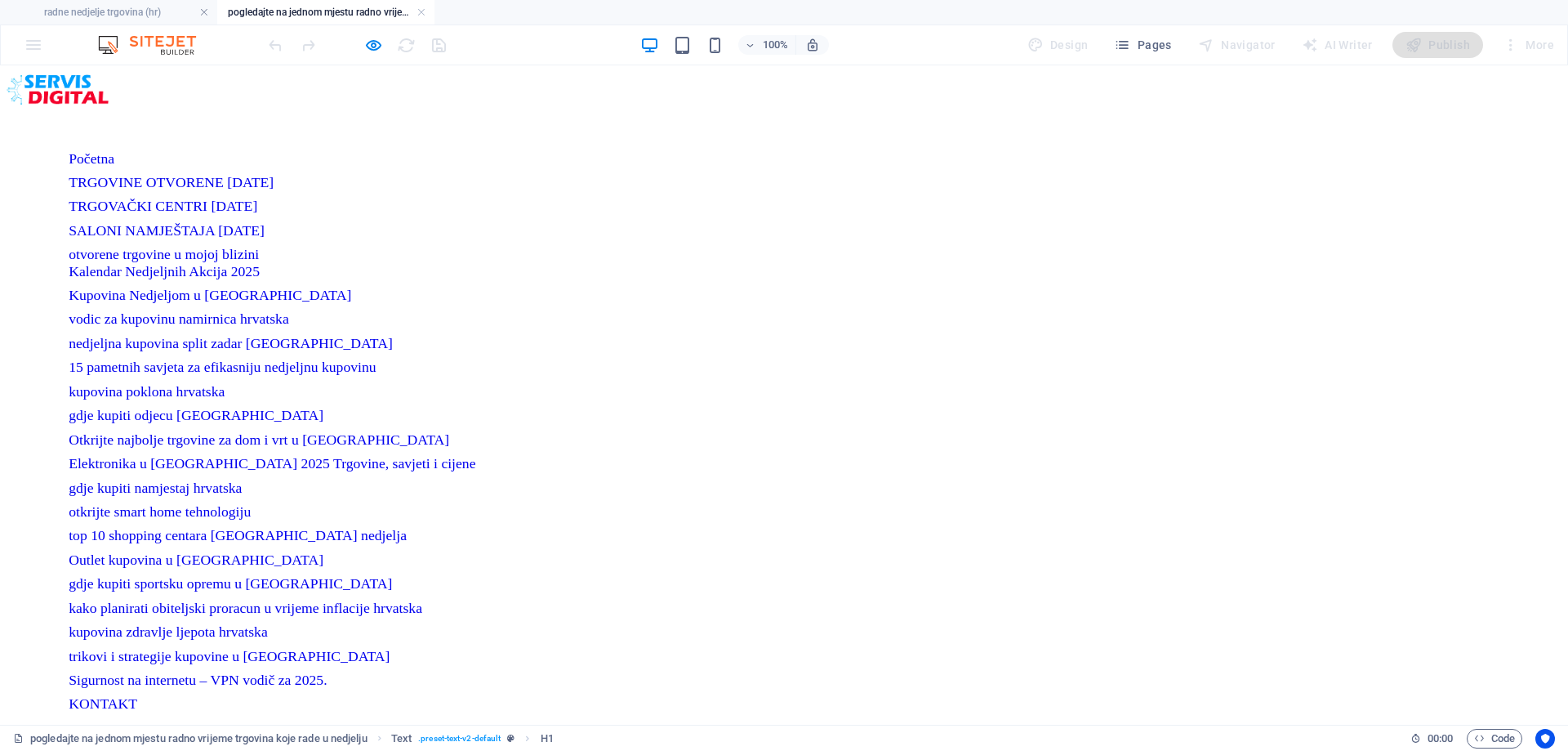
drag, startPoint x: 1566, startPoint y: 118, endPoint x: 1485, endPoint y: 129, distance: 81.7
click at [395, 150] on nav "Početna TRGOVINE OTVORENE 27/04/25 TRGOVAČKI CENTRI 27/04/25 SALONI NAMJEŠTAJA …" at bounding box center [783, 431] width 1430 height 562
click at [608, 150] on nav "Početna TRGOVINE OTVORENE 27/04/25 TRGOVAČKI CENTRI 27/04/25 SALONI NAMJEŠTAJA …" at bounding box center [783, 431] width 1430 height 562
click at [421, 13] on link at bounding box center [421, 13] width 10 height 16
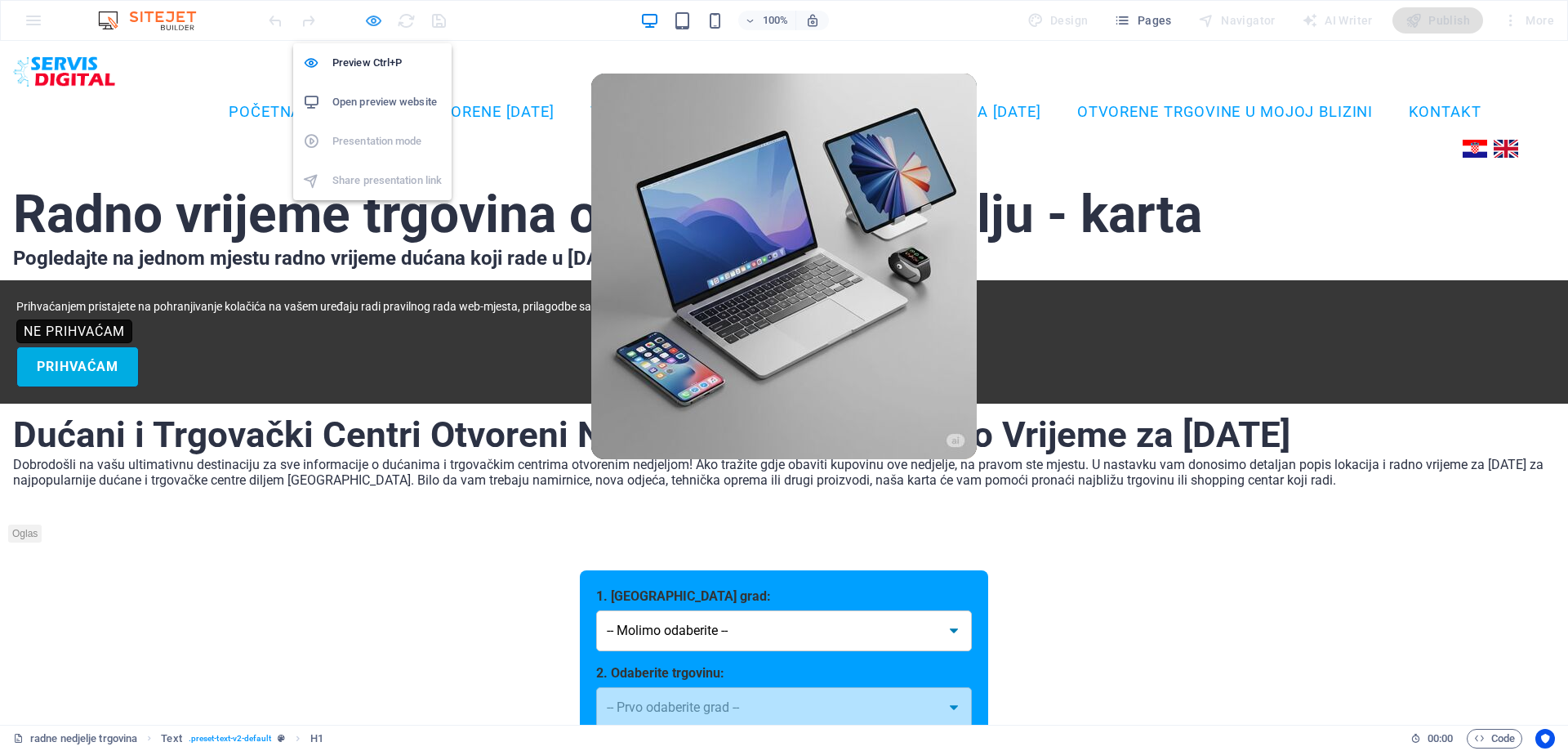
click at [364, 21] on icon "button" at bounding box center [374, 21] width 19 height 19
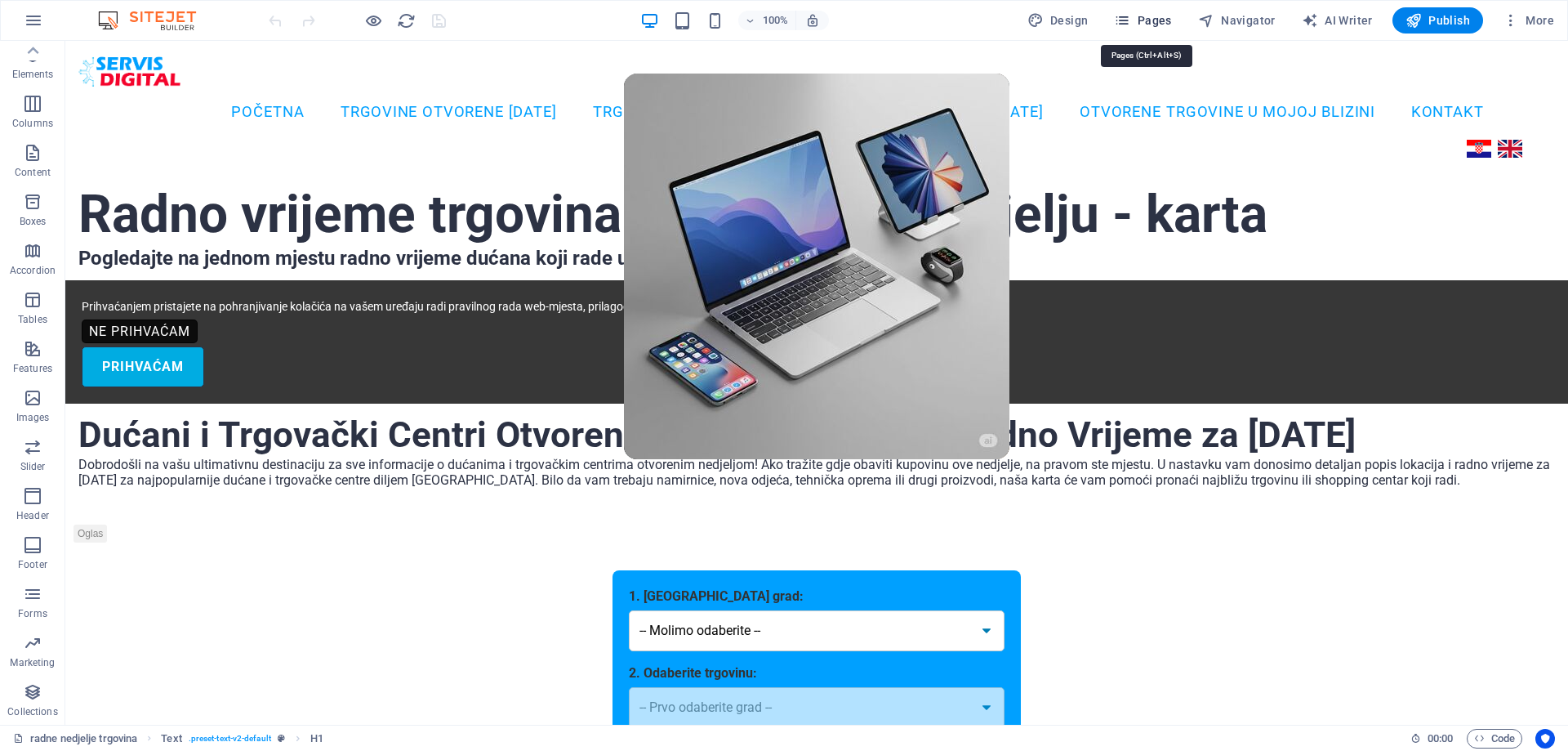
click at [1156, 18] on span "Pages" at bounding box center [1142, 21] width 58 height 17
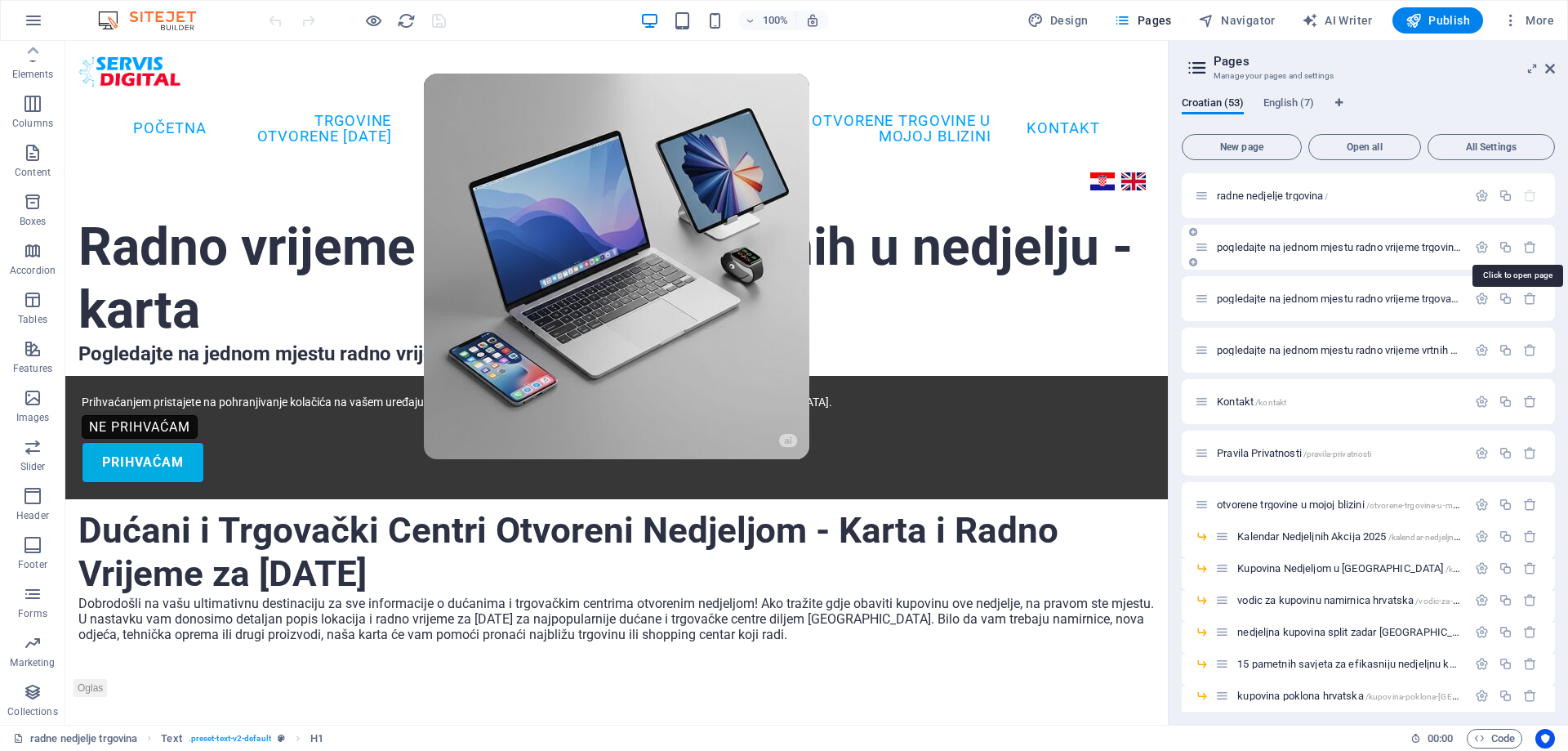
click at [1306, 249] on span "pogledajte na jednom mjestu radno vrijeme trgovina koje rade u nedjelju /pogled…" at bounding box center [1522, 247] width 611 height 13
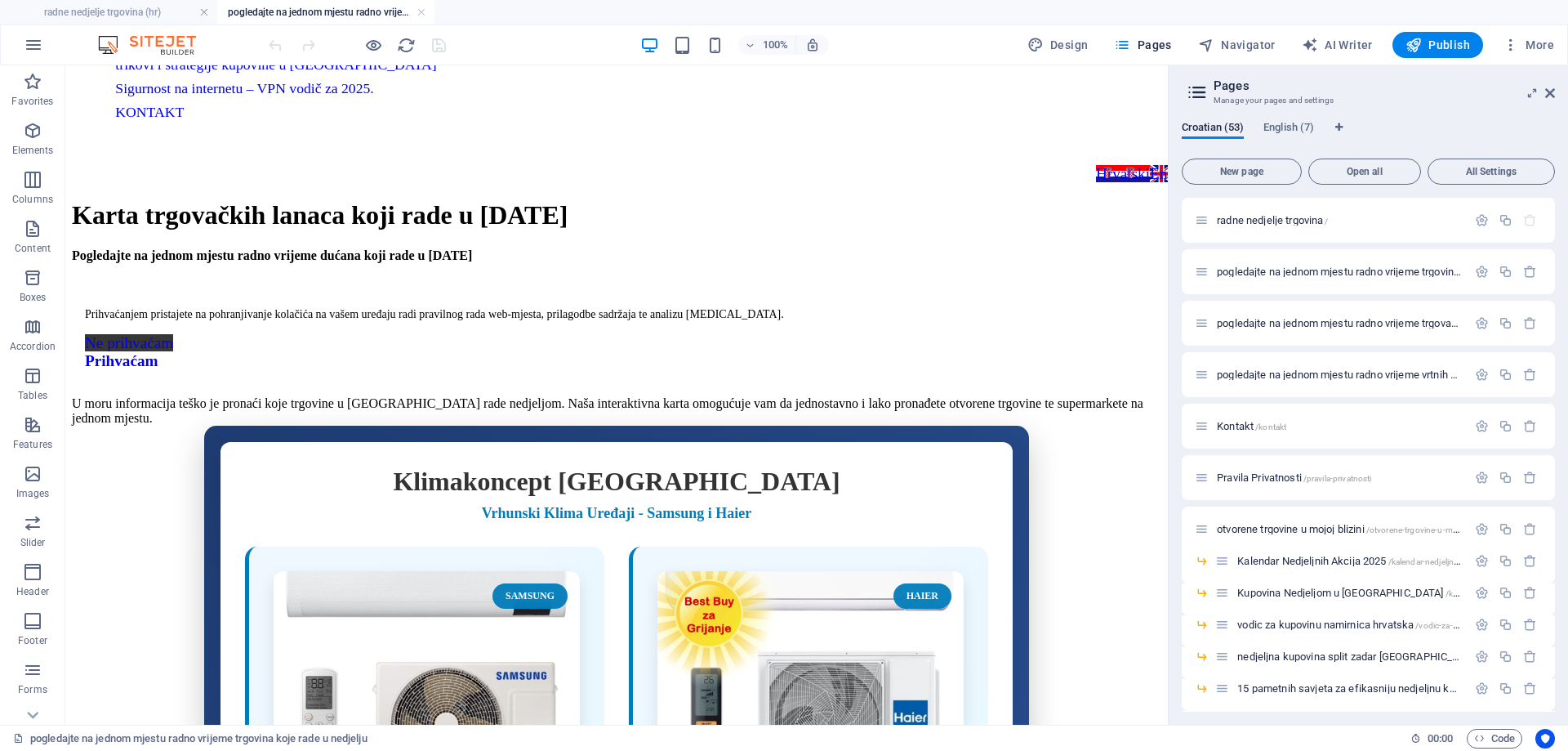
scroll to position [152, 0]
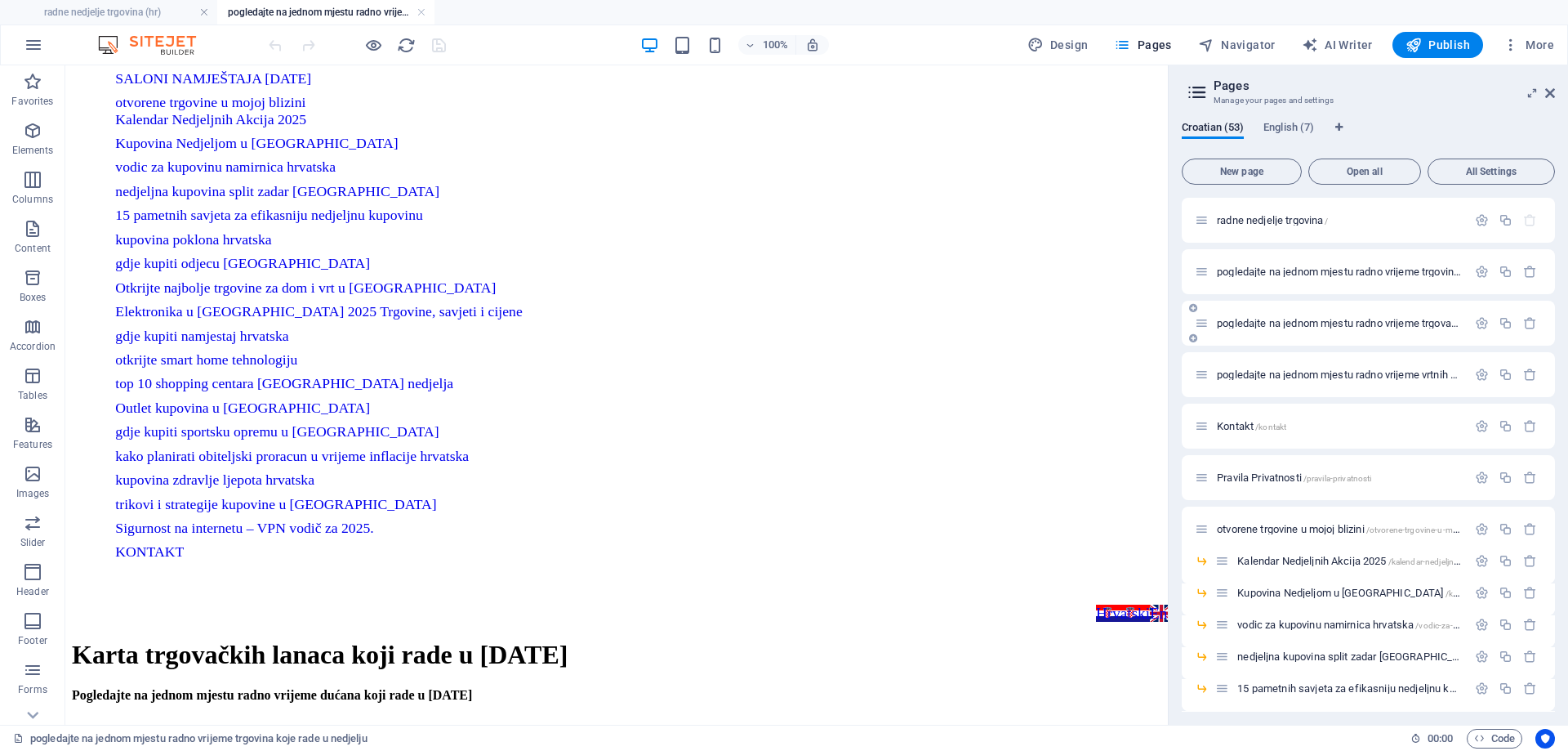
click at [1254, 325] on span "pogledajte na jednom mjestu radno vrijeme trgovačkih centara otvorenih u nedjel…" at bounding box center [1567, 323] width 701 height 13
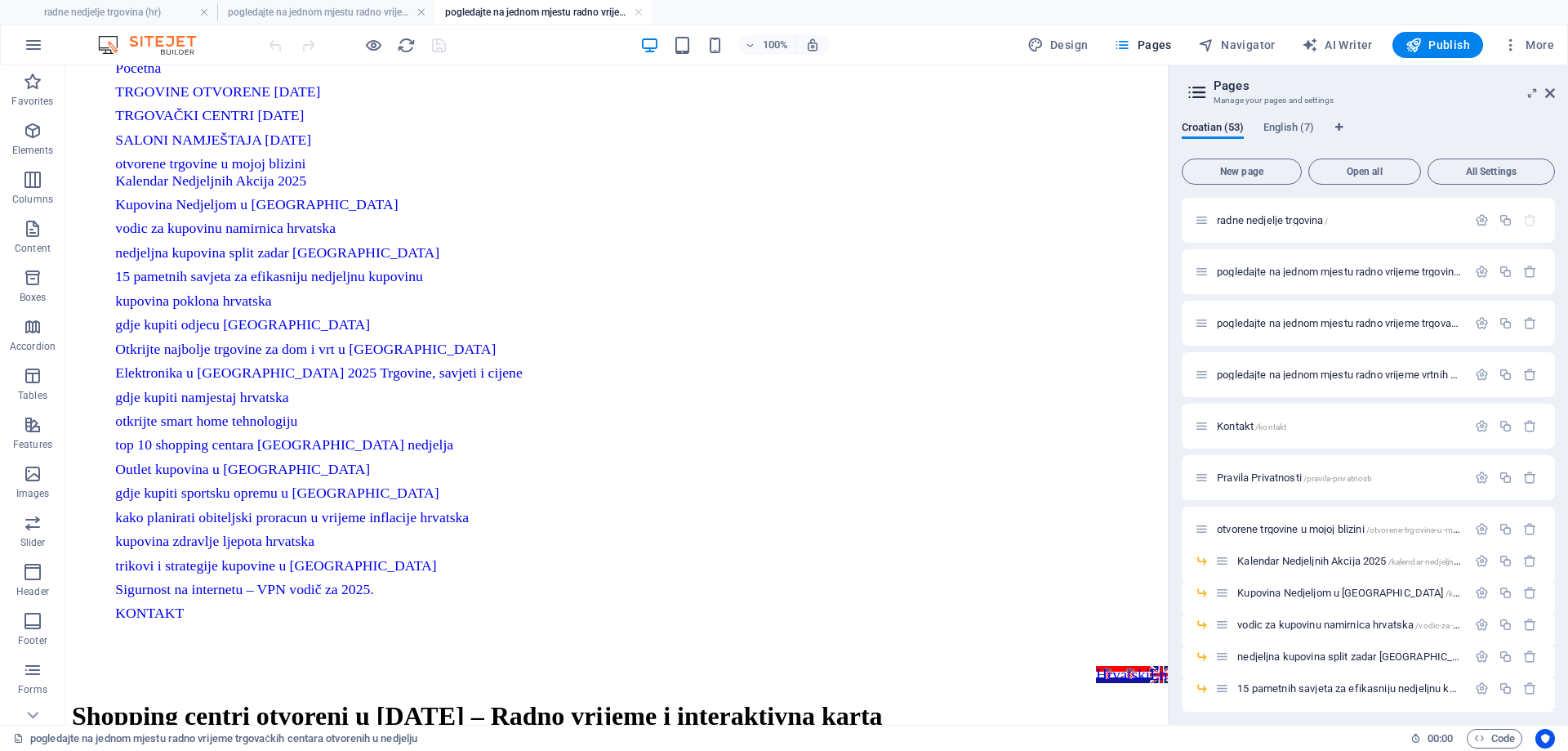
scroll to position [92, 0]
click at [126, 11] on h4 "radne nedjelje trgovina (hr)" at bounding box center [108, 13] width 217 height 18
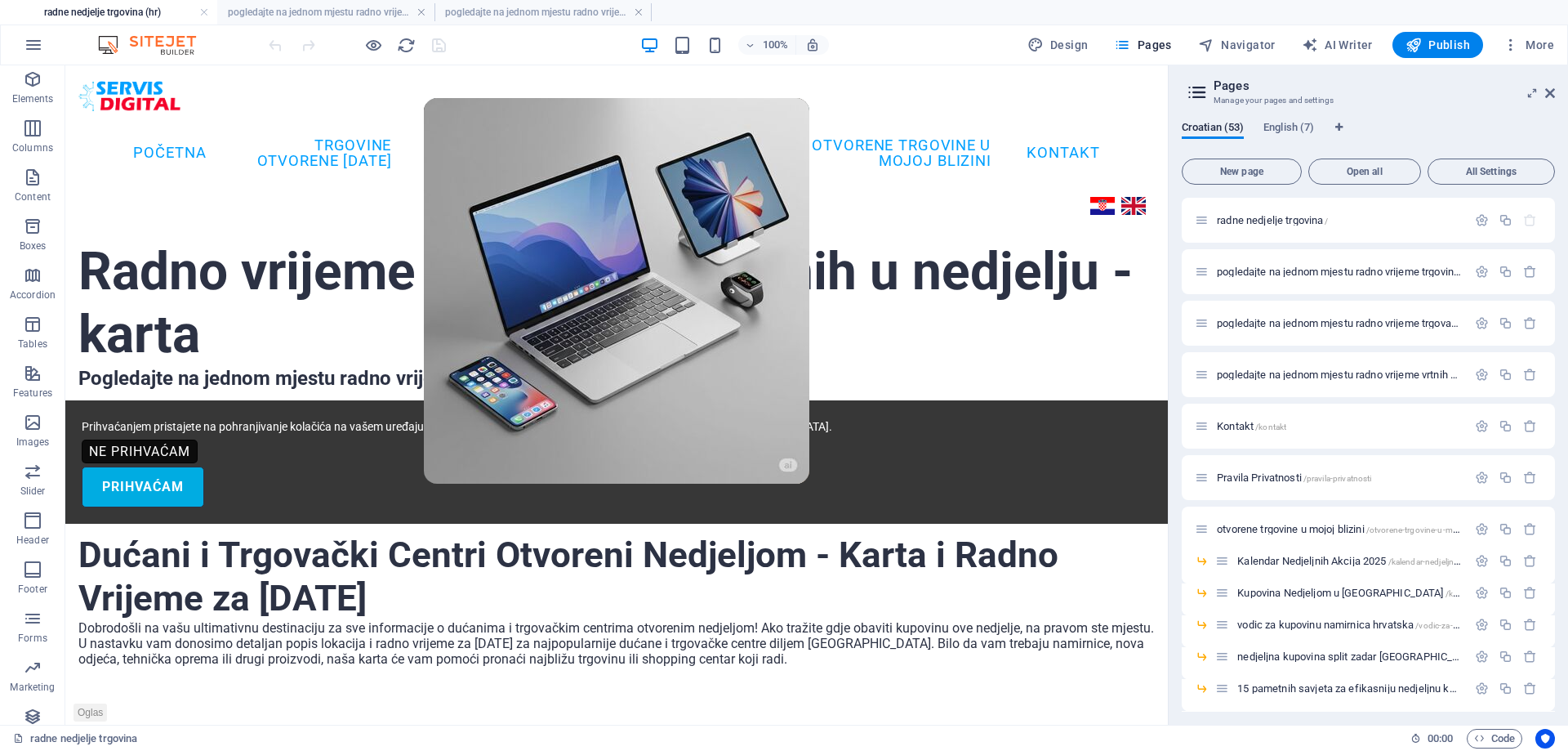
scroll to position [0, 0]
click at [107, 442] on span "HTML" at bounding box center [103, 442] width 27 height 10
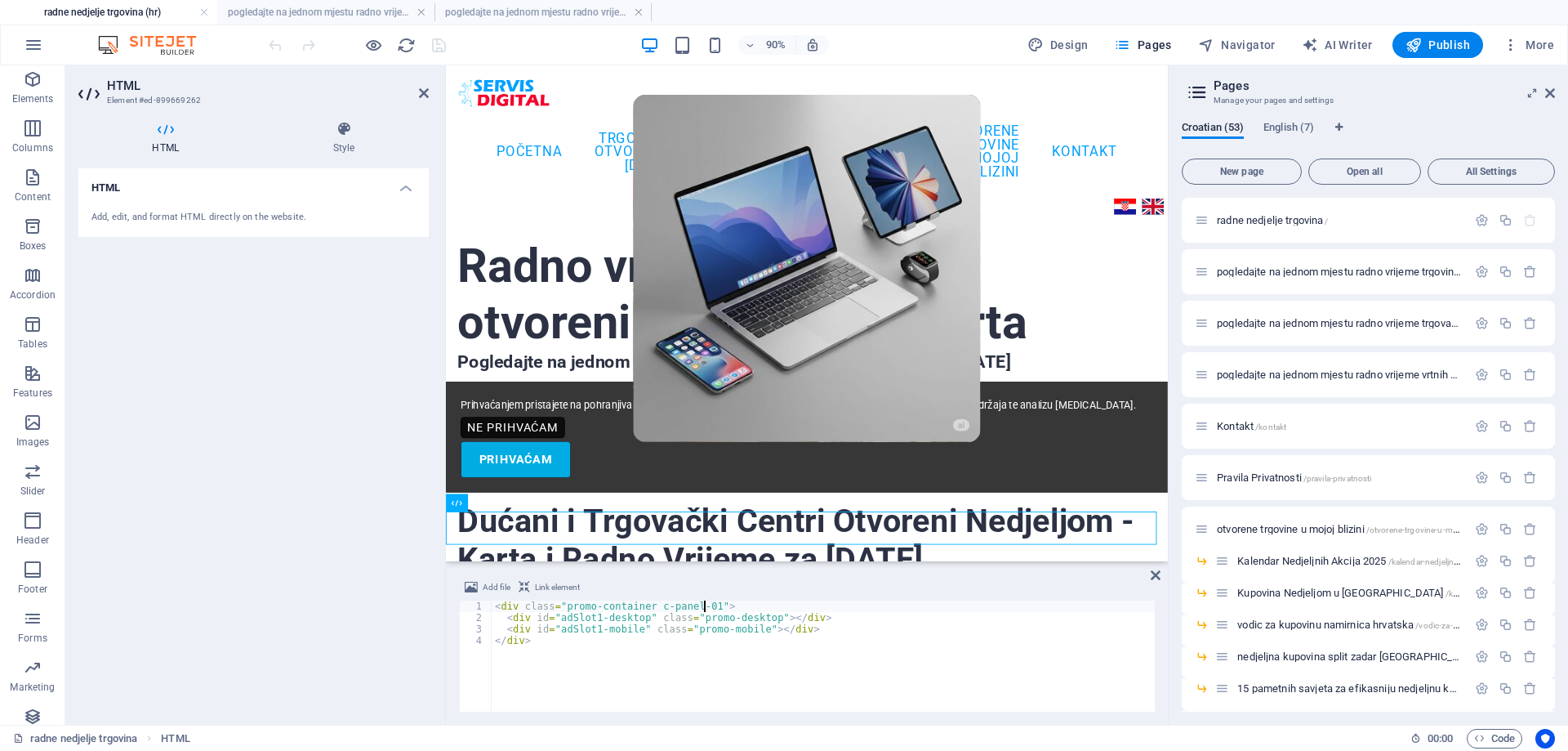
click at [704, 606] on div "< div class = "promo-container c-panel-01" > < div id = "adSlot1-desktop" class…" at bounding box center [822, 668] width 663 height 134
type textarea "<div class="promo-container c-panel-02">"
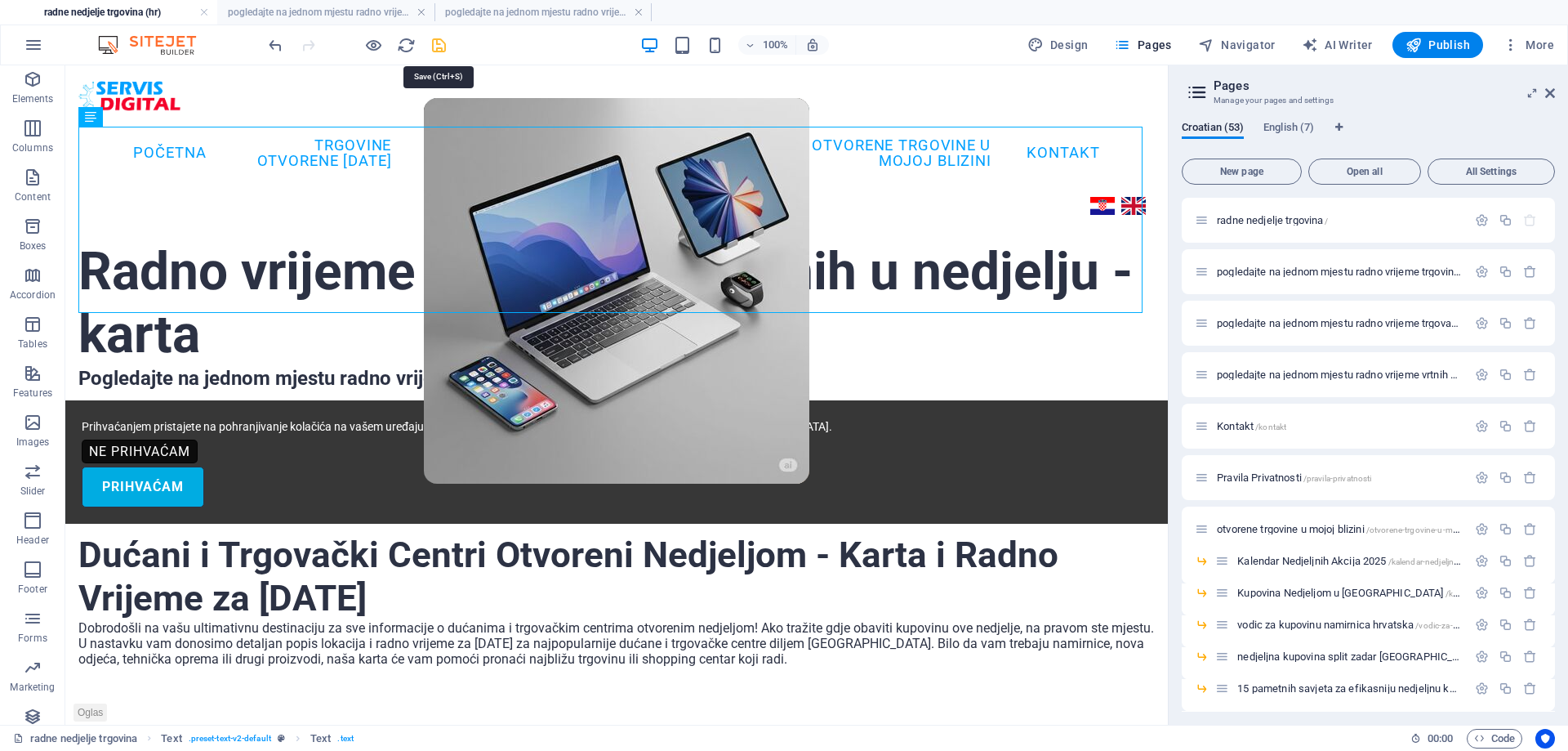
click at [444, 46] on icon "save" at bounding box center [439, 45] width 19 height 19
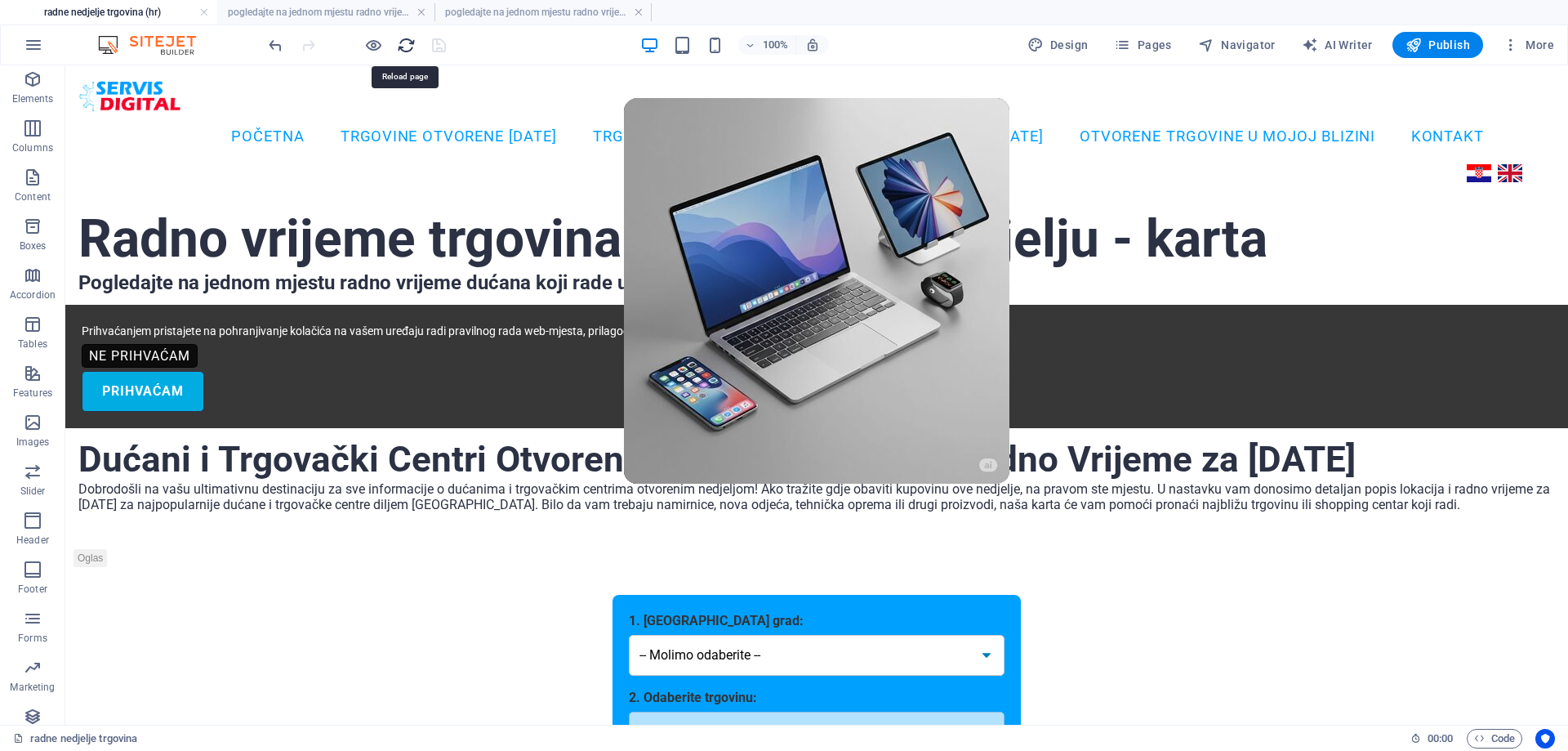
click at [408, 43] on icon "reload" at bounding box center [406, 45] width 19 height 19
click at [97, 386] on span "HTML" at bounding box center [103, 389] width 27 height 10
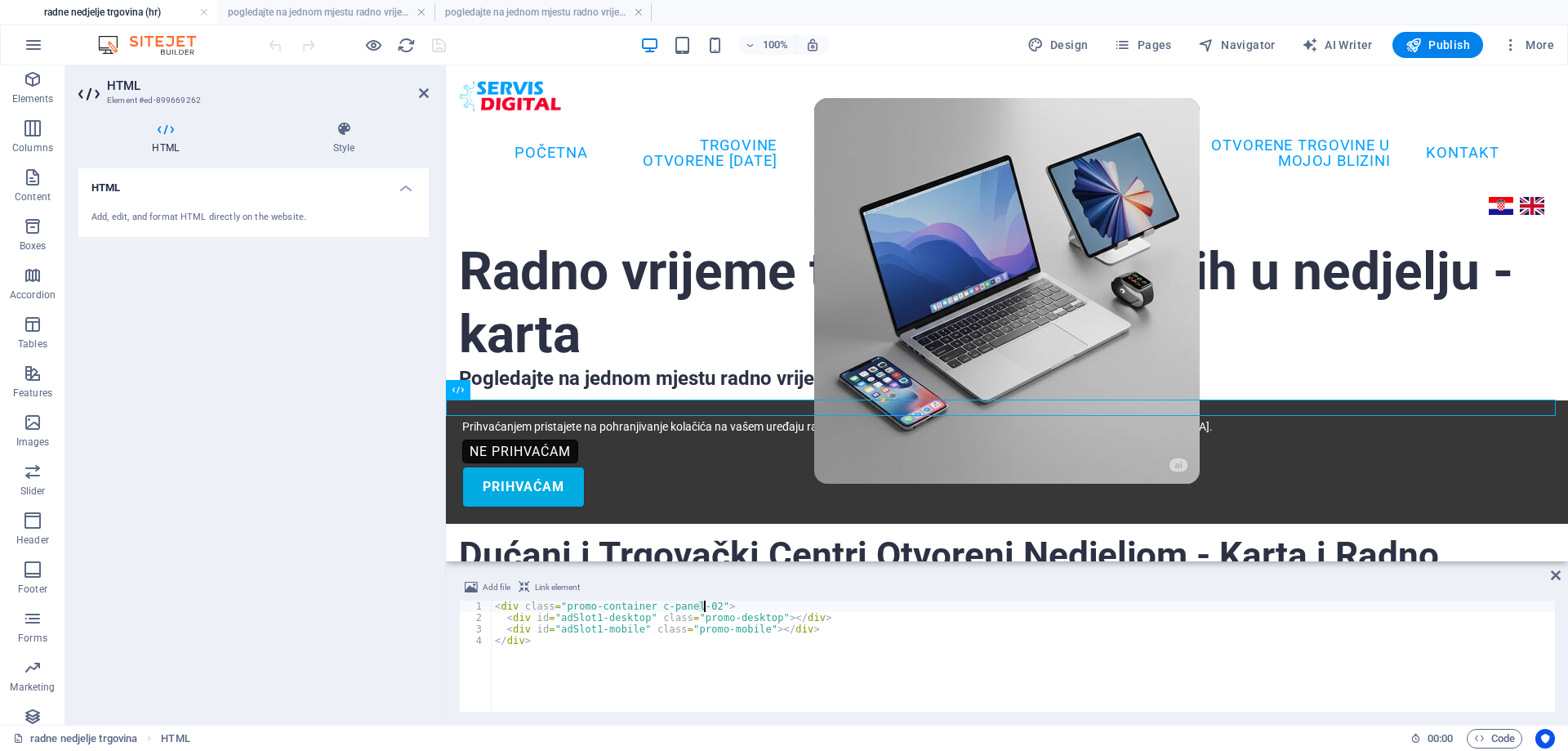
click at [702, 606] on div "< div class = "promo-container c-panel-02" > < div id = "adSlot1-desktop" class…" at bounding box center [1023, 668] width 1063 height 134
click at [593, 617] on div "< div class = "promo-container c-panel-01" > < div id = "adSlot1-desktop" class…" at bounding box center [1023, 668] width 1063 height 134
click at [591, 631] on div "< div class = "promo-container c-panel-01" > < div id = "adSlot2-desktop" class…" at bounding box center [1023, 668] width 1063 height 134
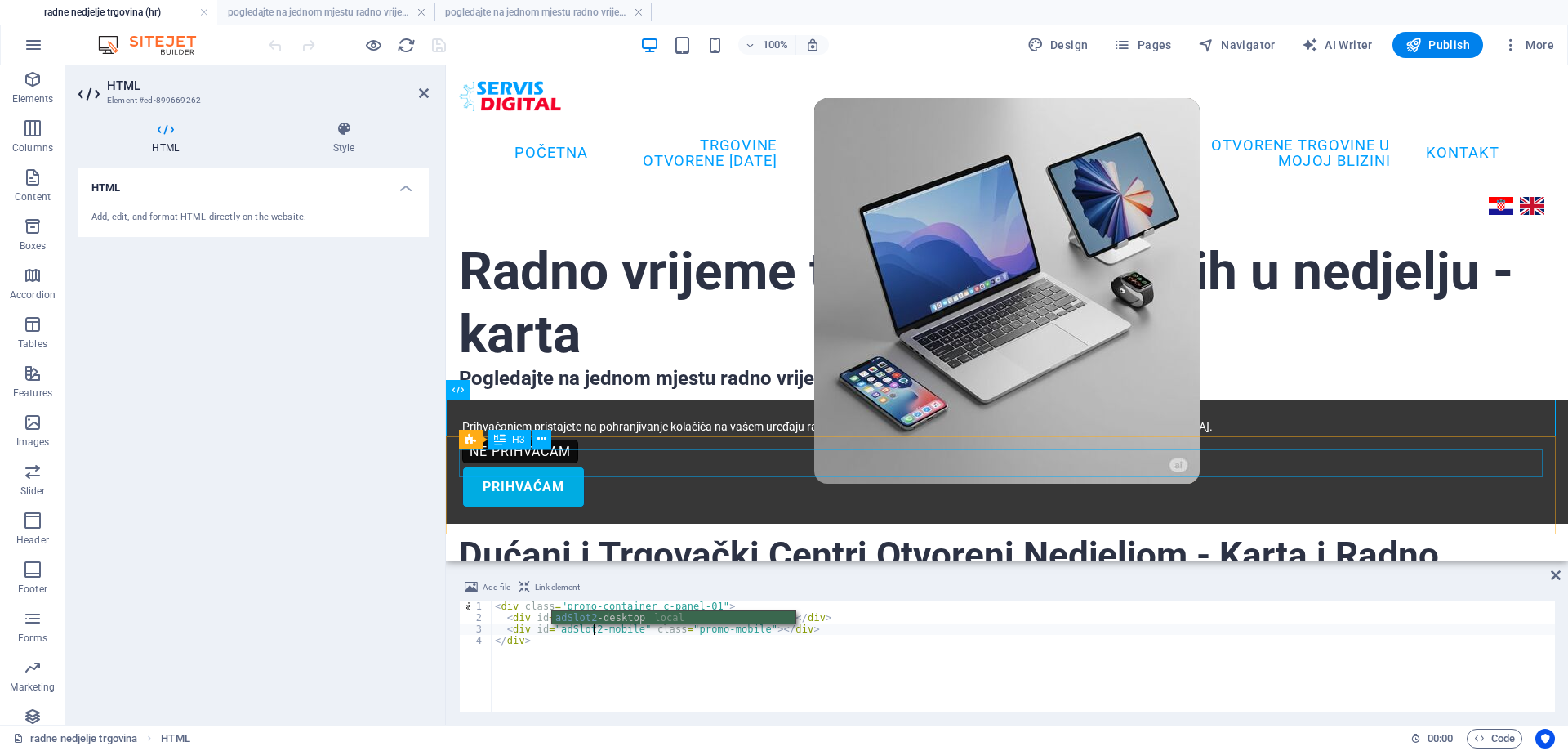
type textarea "<div id="adSlot2-mobile" class="promo-mobile"></div>"
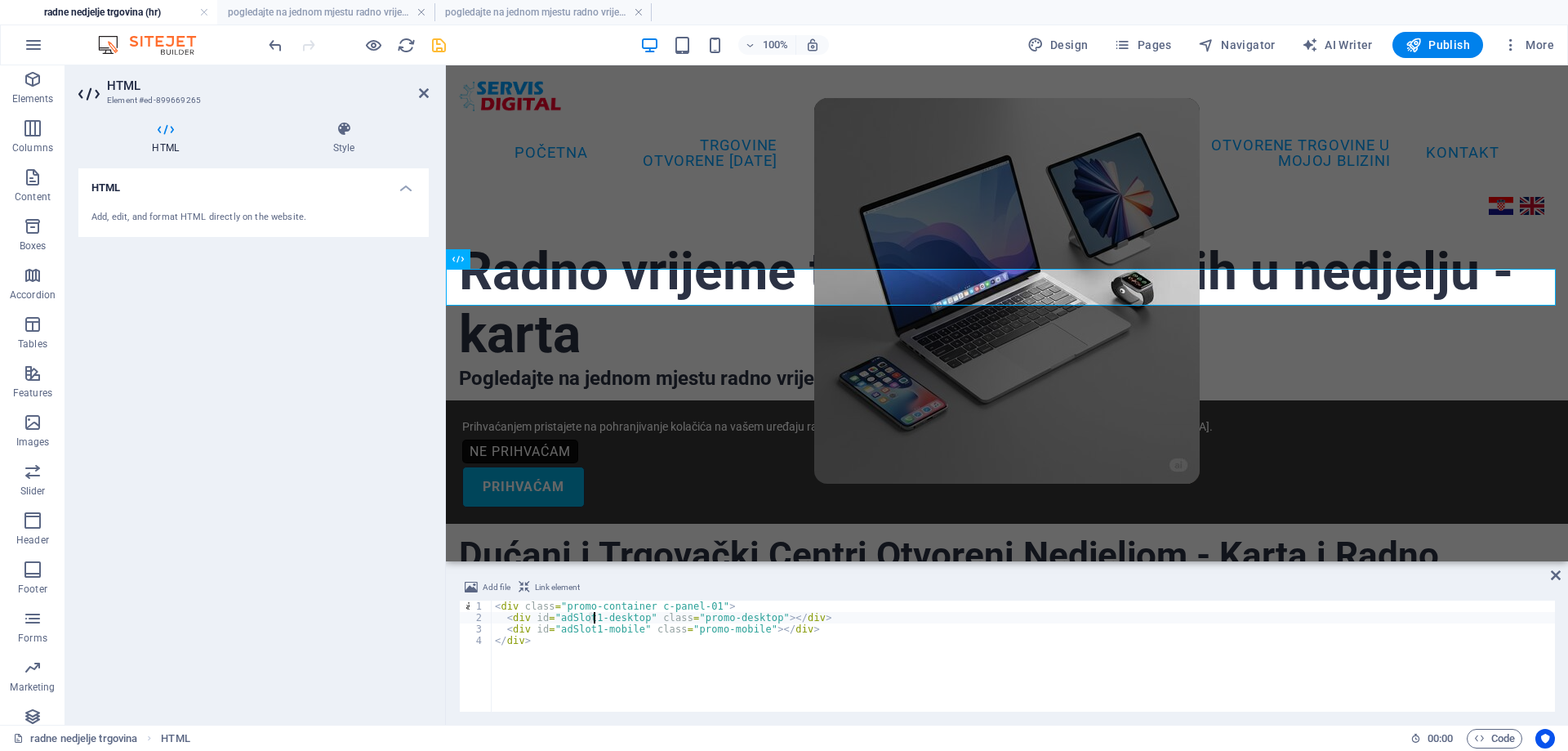
click at [593, 617] on div "< div class = "promo-container c-panel-01" > < div id = "adSlot1-desktop" class…" at bounding box center [1023, 668] width 1063 height 134
click at [592, 628] on div "< div class = "promo-container c-panel-01" > < div id = "adSlot3-desktop" class…" at bounding box center [1023, 668] width 1063 height 134
type textarea "<div id="adSlot3-mobile" class="promo-mobile"></div>"
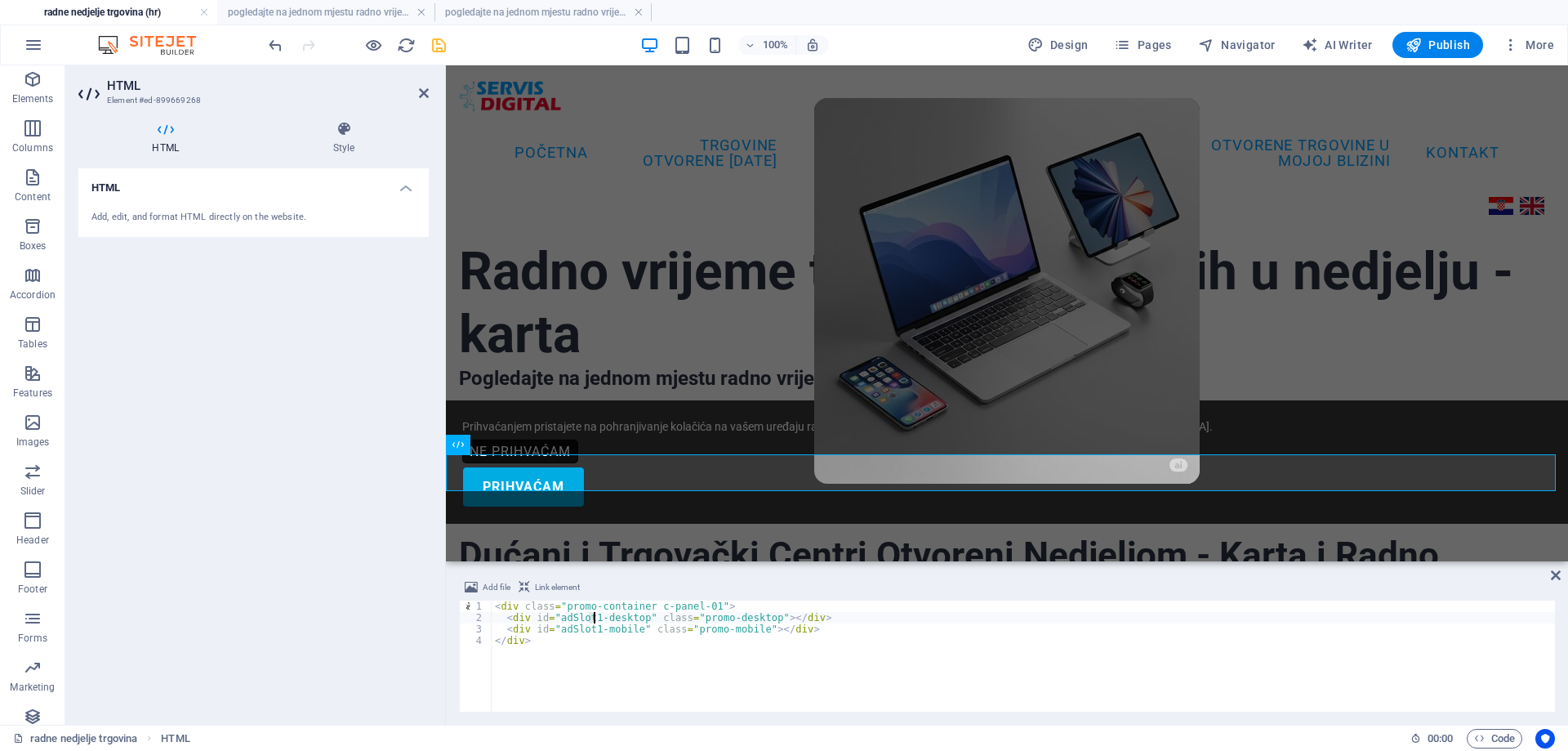
click at [593, 617] on div "< div class = "promo-container c-panel-01" > < div id = "adSlot1-desktop" class…" at bounding box center [1023, 668] width 1063 height 134
click at [594, 629] on div "< div class = "promo-container c-panel-01" > < div id = "adSlot4-desktop" class…" at bounding box center [1023, 668] width 1063 height 134
type textarea "<div id="adSlot4-mobile" class="promo-mobile"></div>"
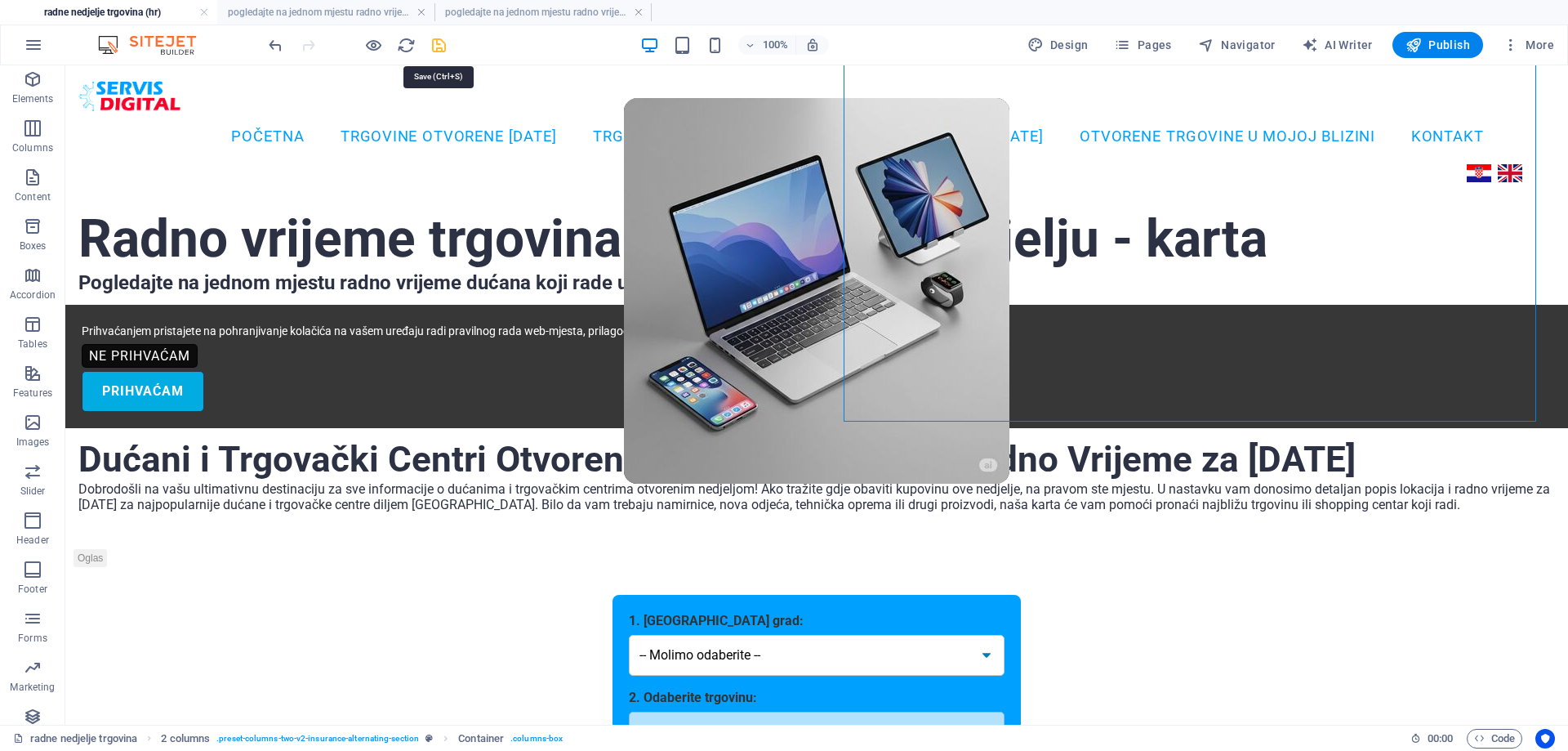
click at [438, 45] on icon "save" at bounding box center [439, 45] width 19 height 19
click at [410, 42] on icon "reload" at bounding box center [406, 45] width 19 height 19
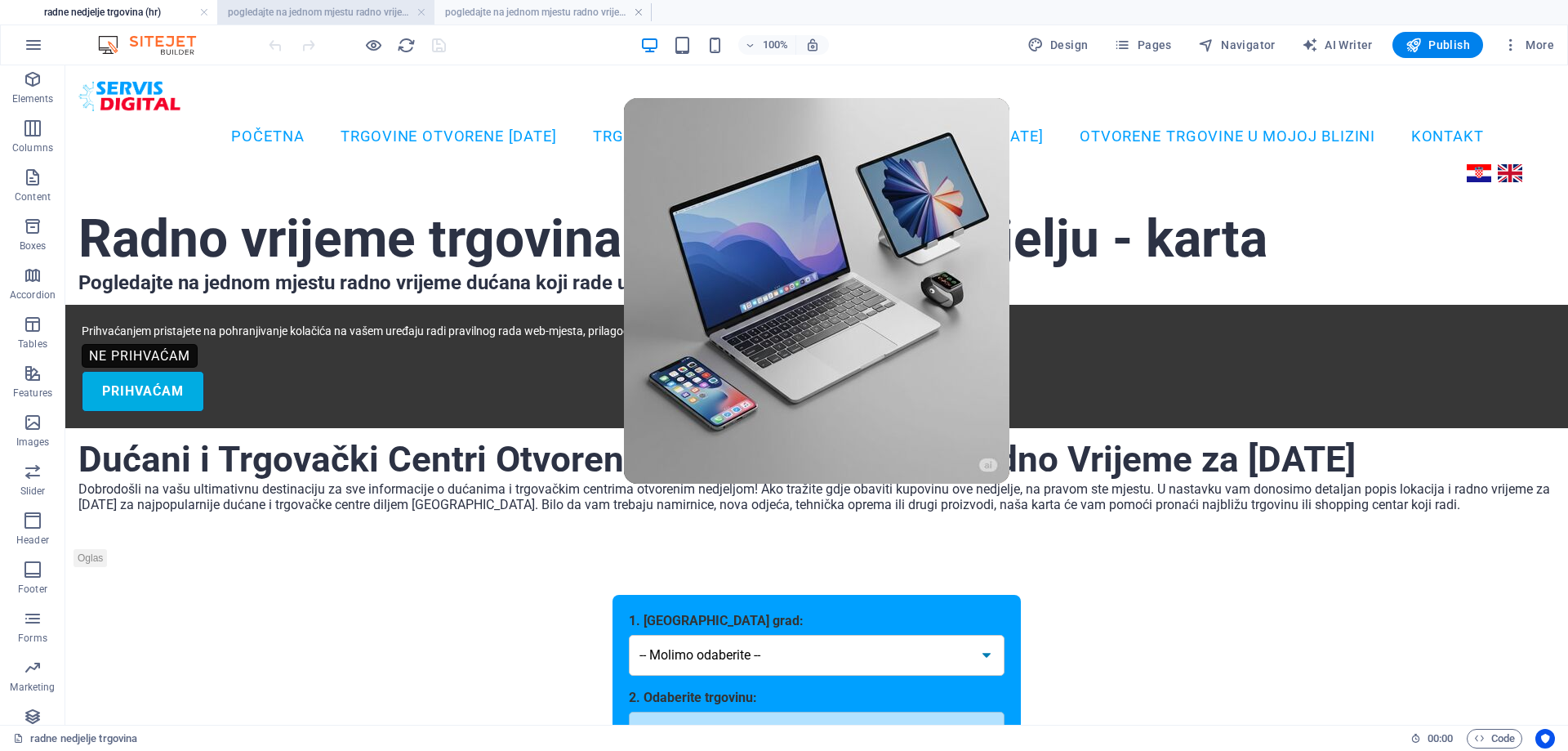
click at [348, 16] on h4 "pogledajte na jednom mjestu radno vrijeme trgovina koje rade u nedjelju (hr)" at bounding box center [325, 13] width 217 height 18
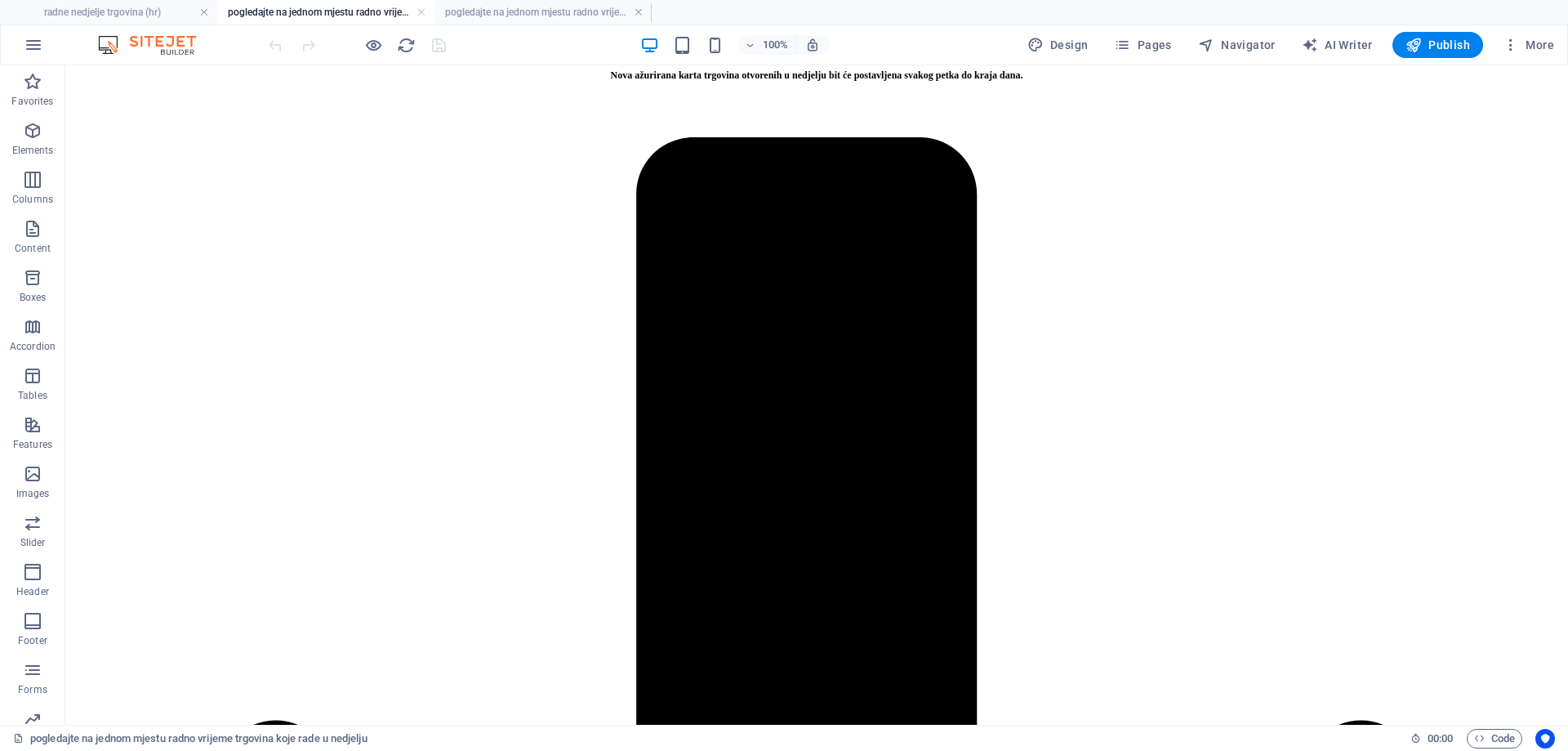
scroll to position [3028, 0]
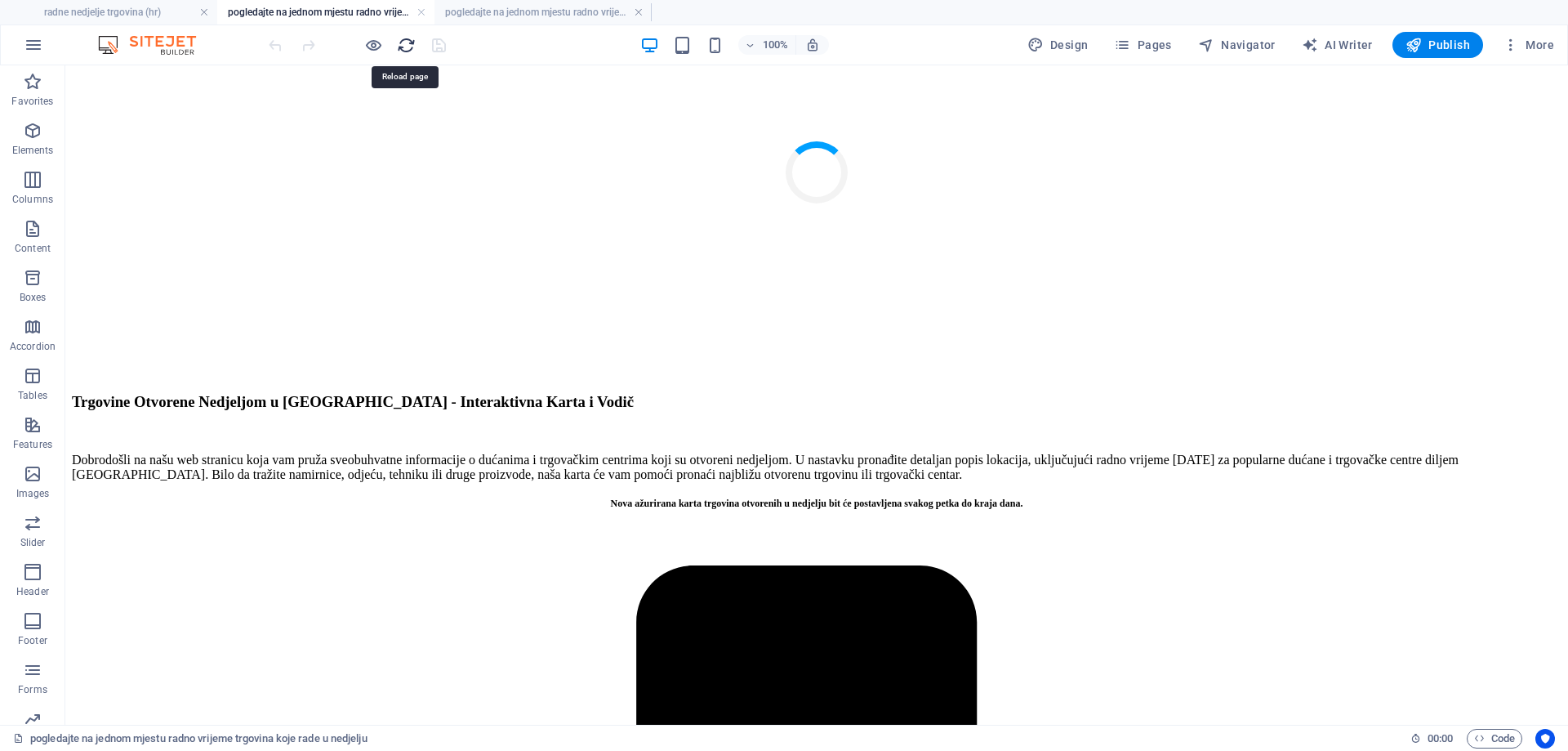
click at [408, 41] on icon "reload" at bounding box center [406, 45] width 19 height 19
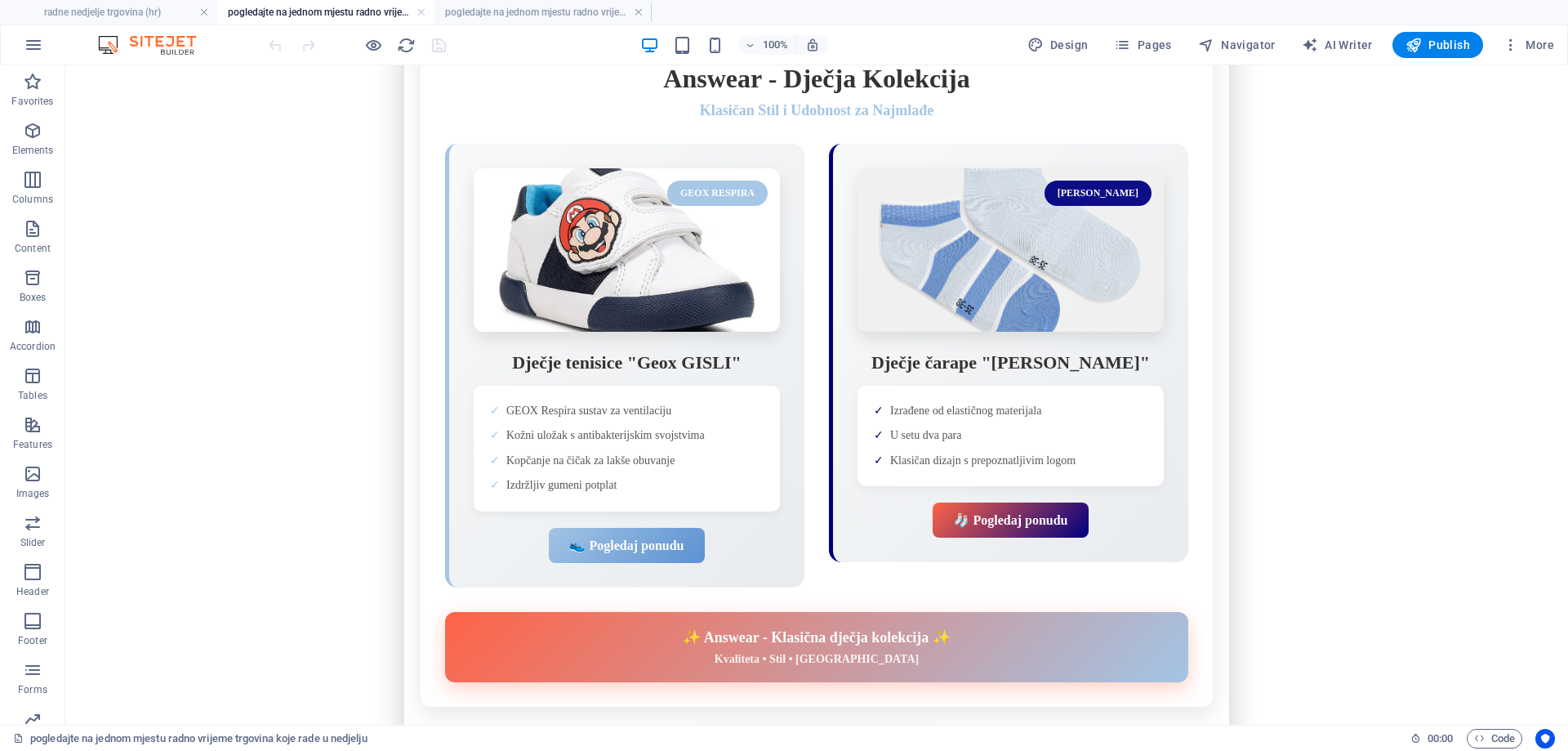
scroll to position [0, 0]
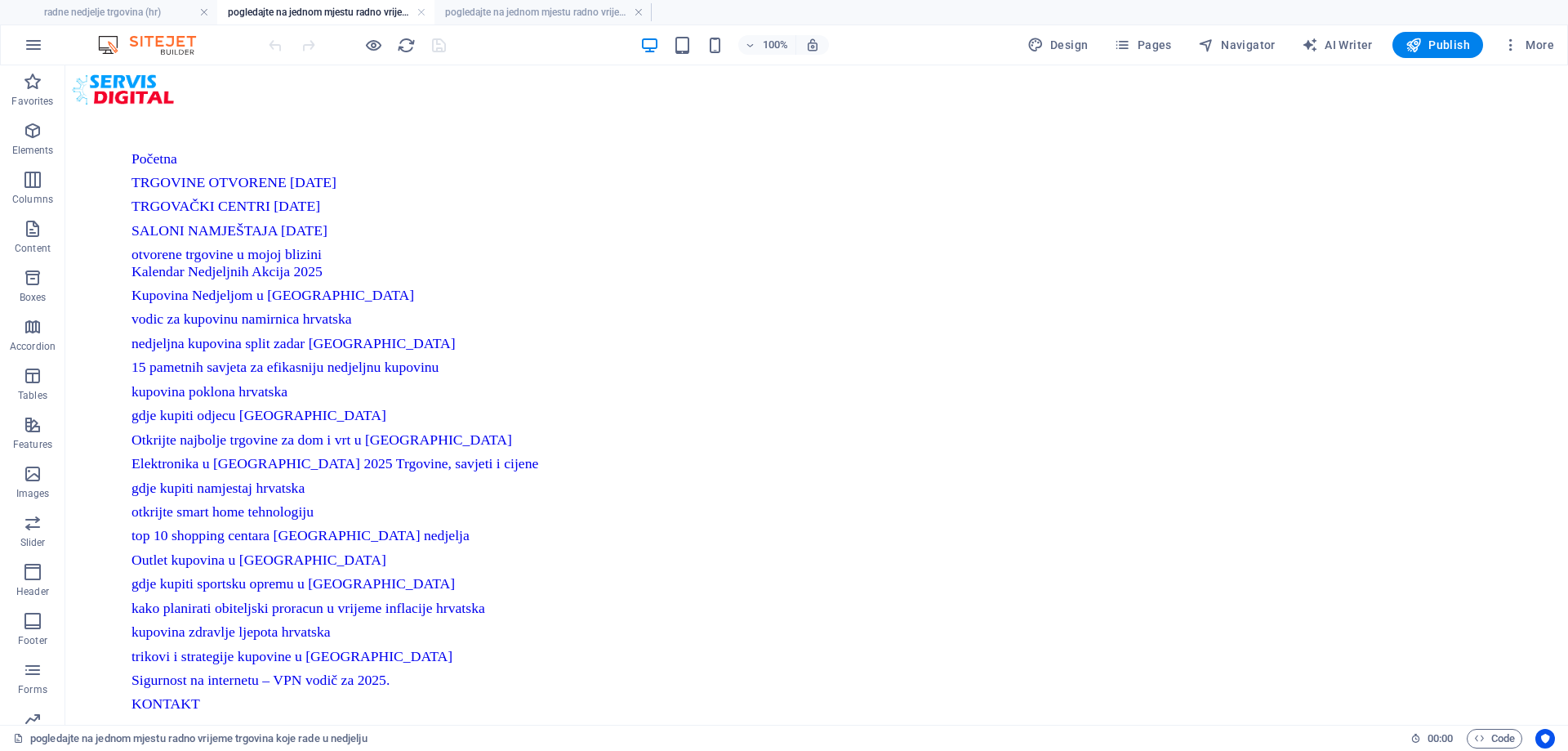
drag, startPoint x: 1564, startPoint y: 104, endPoint x: 1591, endPoint y: 103, distance: 27.0
click at [535, 13] on h4 "pogledajte na jednom mjestu radno vrijeme trgovačkih centara otvorenih u nedjel…" at bounding box center [543, 13] width 217 height 18
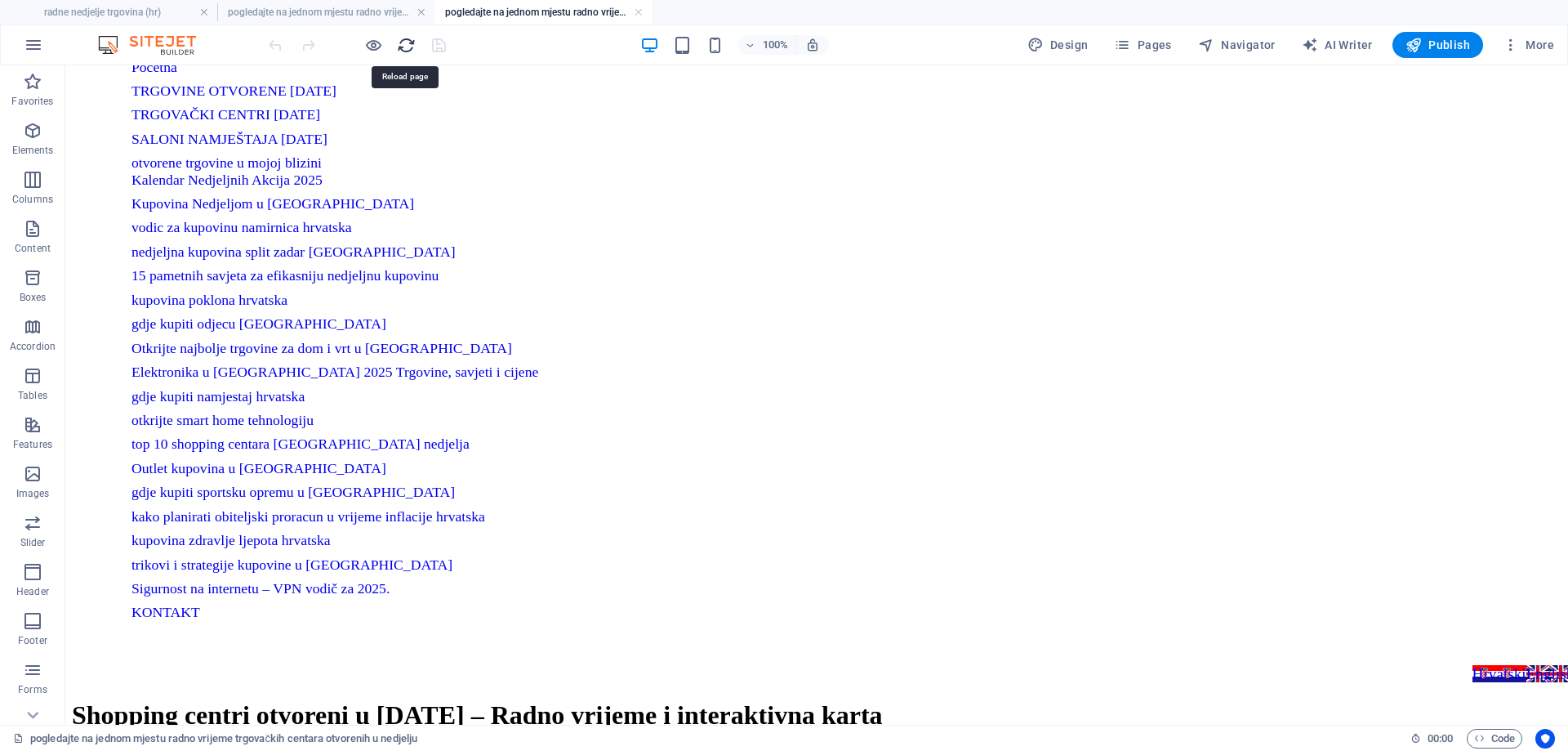
click at [408, 47] on icon "reload" at bounding box center [406, 45] width 19 height 19
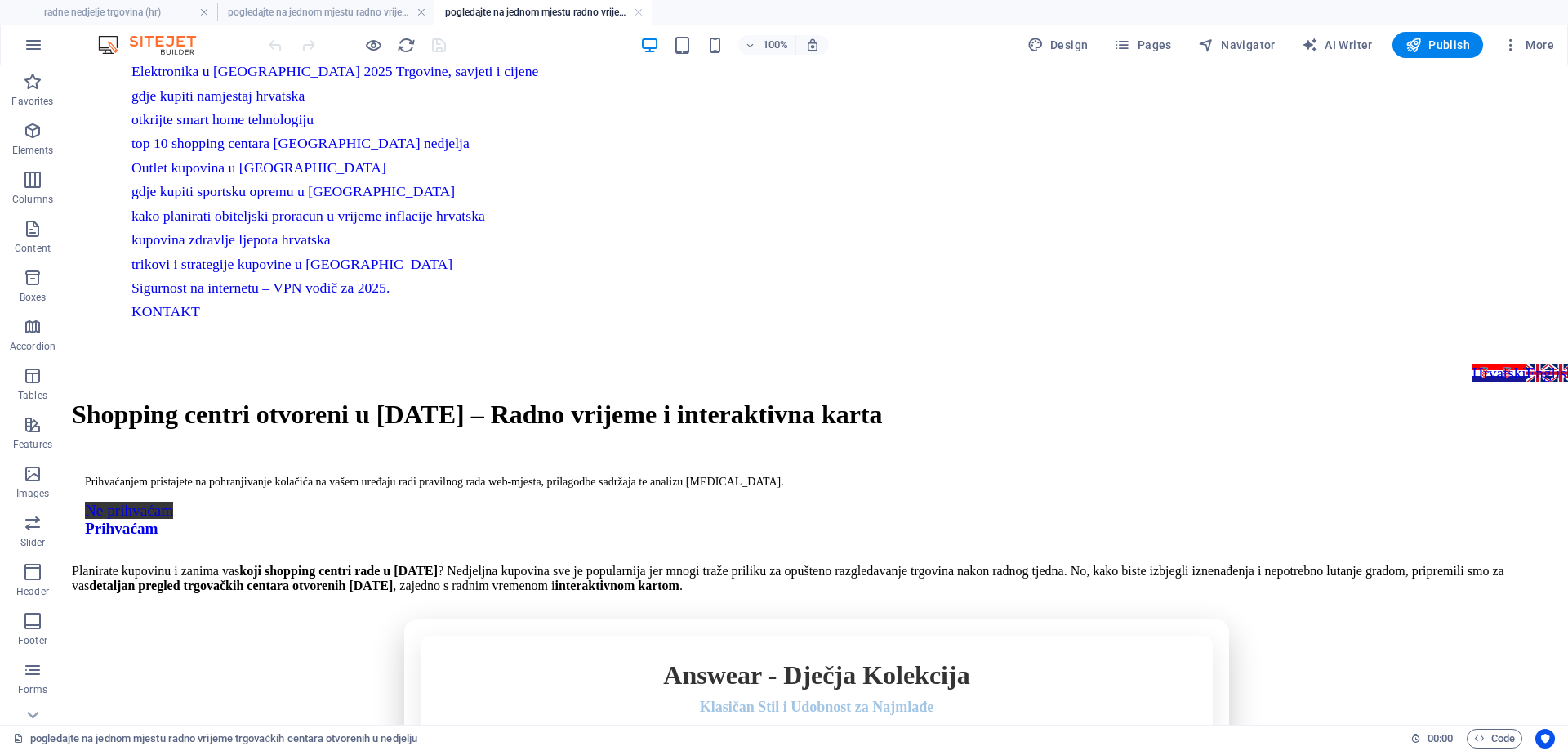
scroll to position [0, 0]
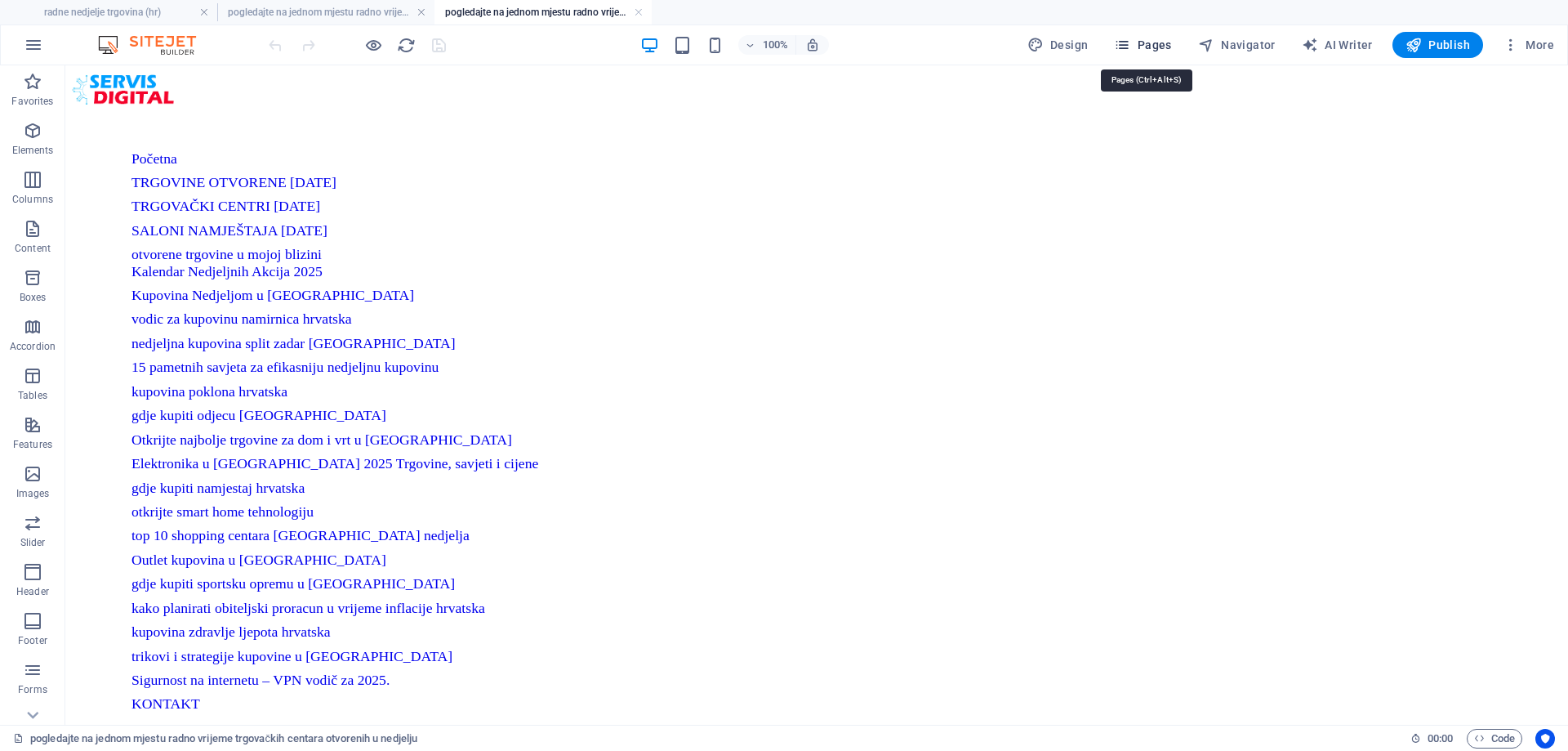
click at [1171, 47] on span "Pages" at bounding box center [1142, 45] width 58 height 17
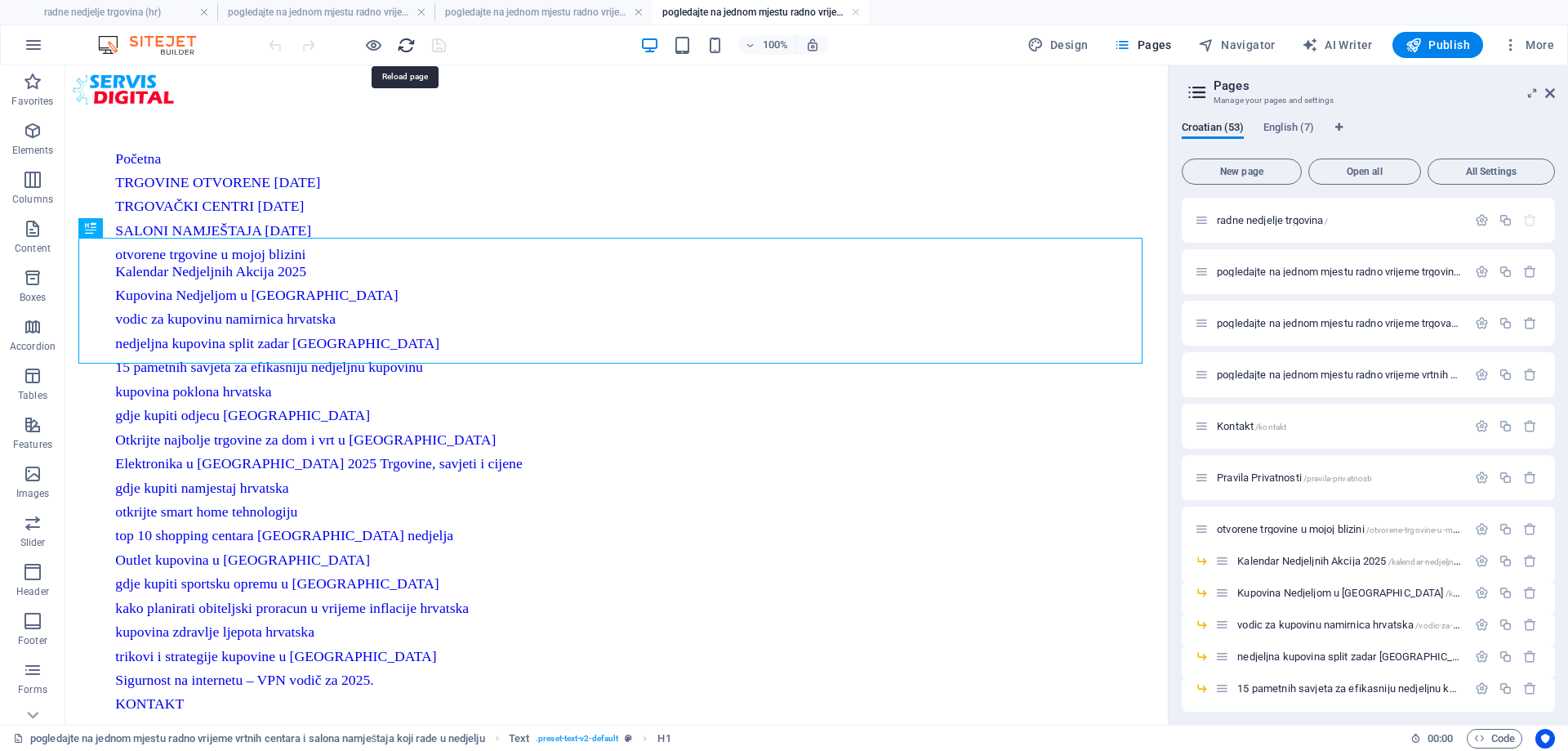
click at [407, 48] on icon "reload" at bounding box center [406, 45] width 19 height 19
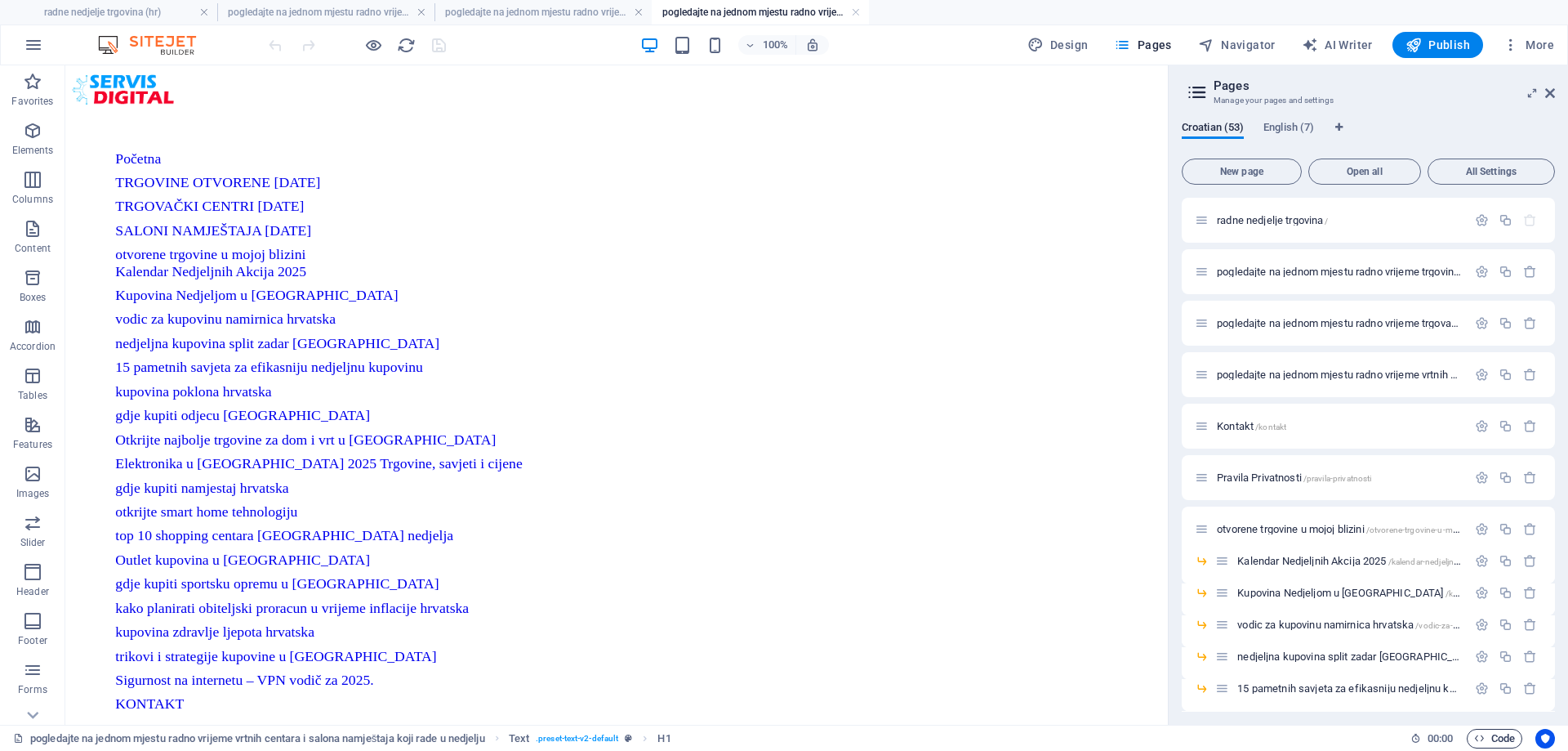
click at [1497, 740] on span "Code" at bounding box center [1494, 738] width 41 height 19
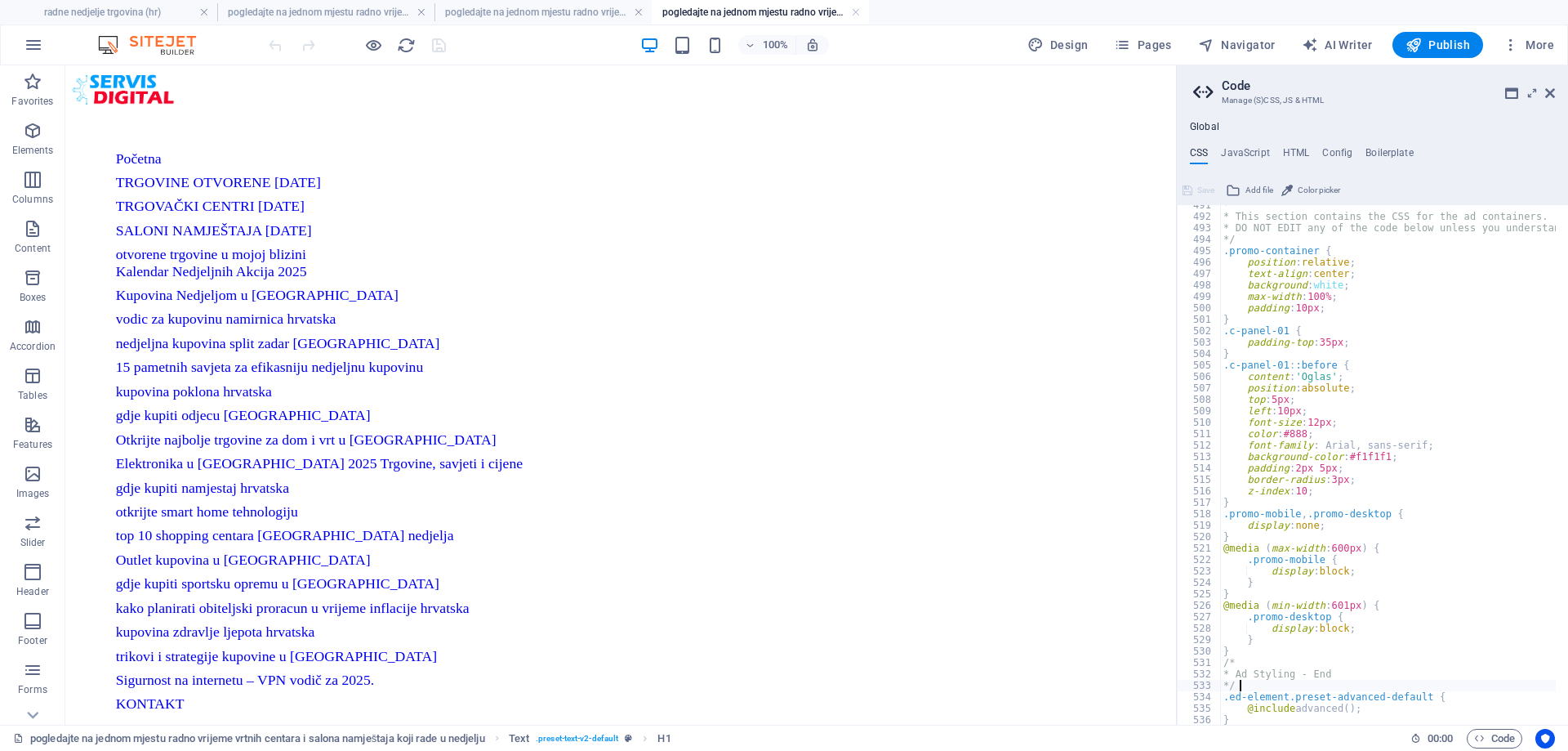
scroll to position [932, 0]
click at [1254, 150] on h4 "JavaScript" at bounding box center [1245, 156] width 48 height 18
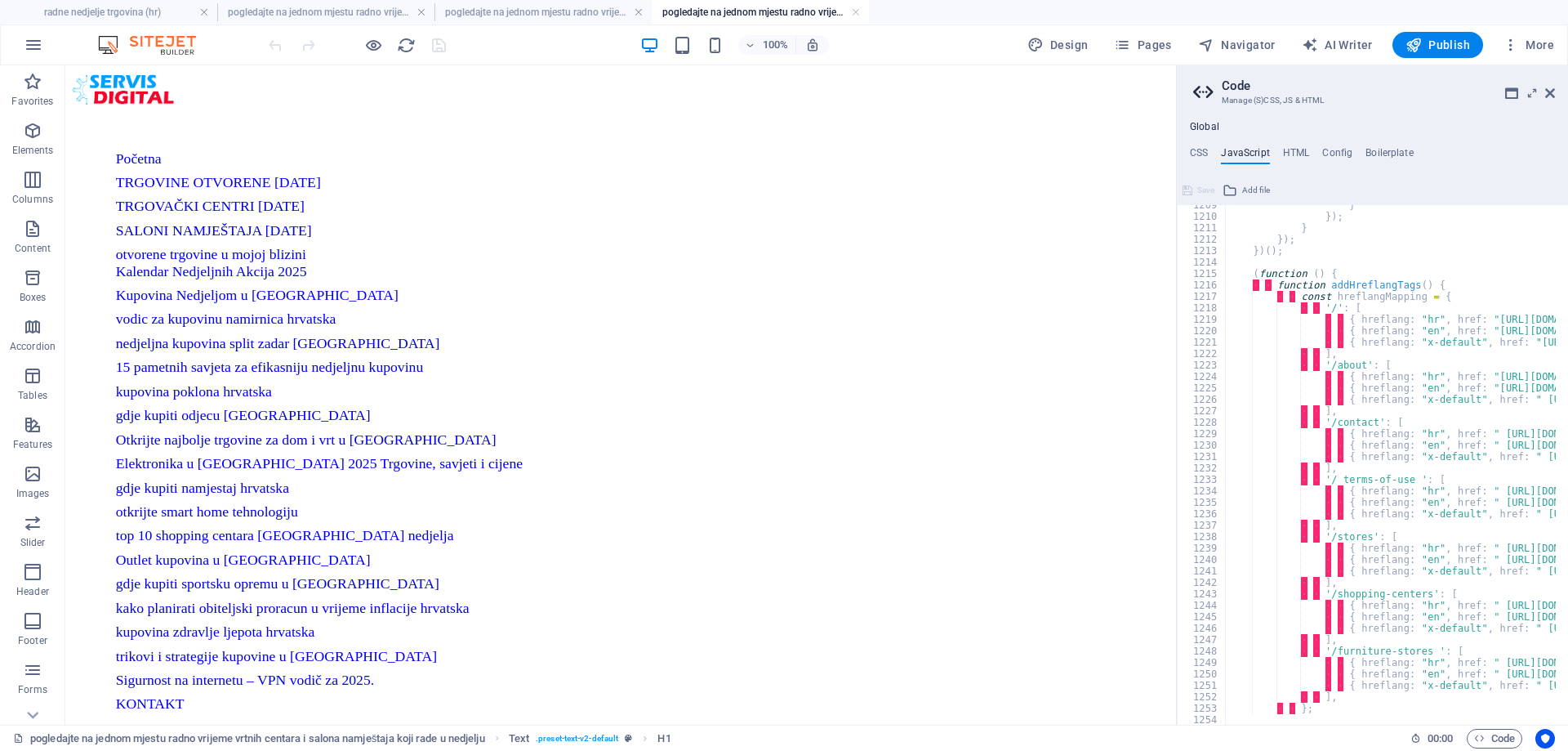
scroll to position [13855, 0]
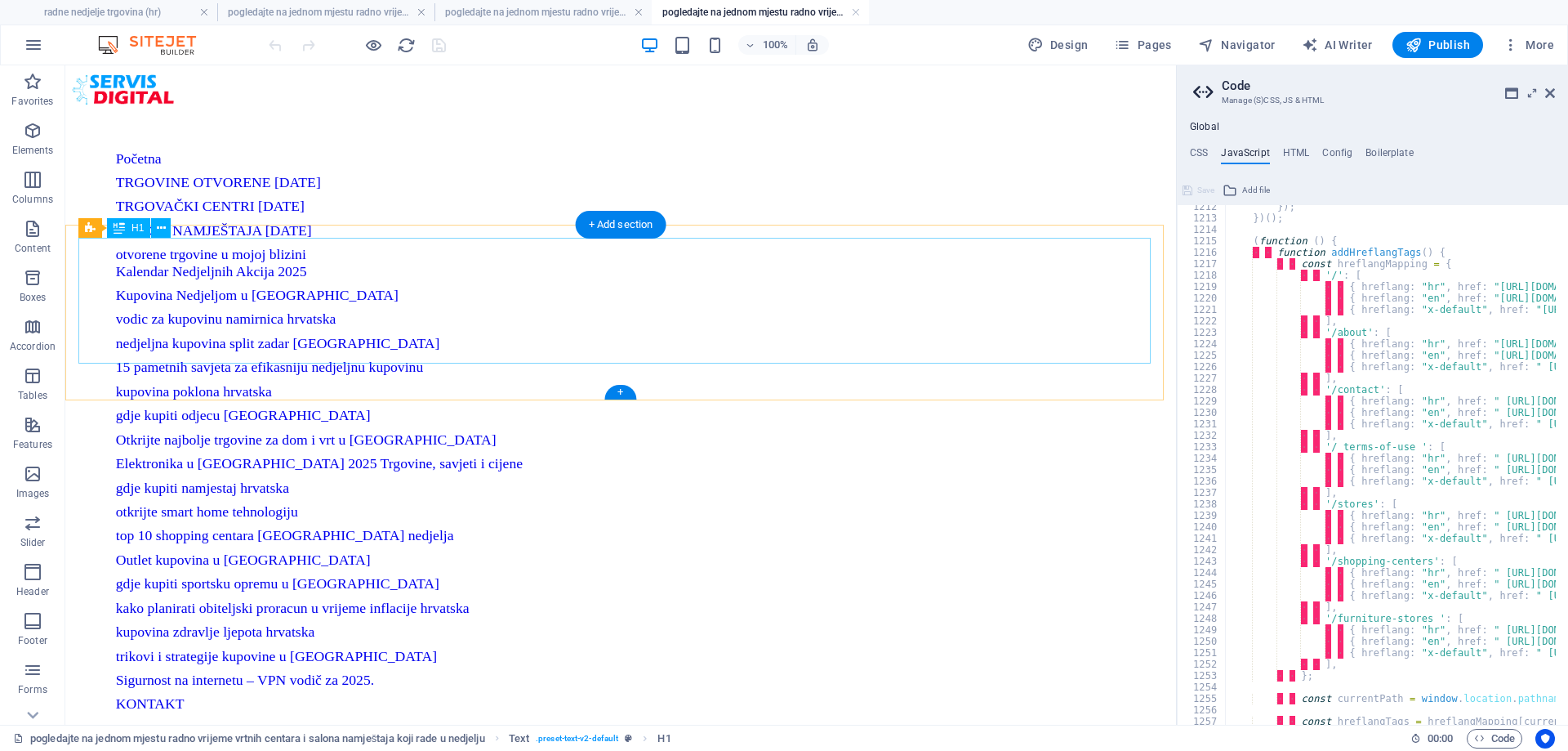
drag, startPoint x: 1550, startPoint y: 91, endPoint x: 1481, endPoint y: 24, distance: 96.2
click at [1550, 91] on icon at bounding box center [1550, 93] width 10 height 13
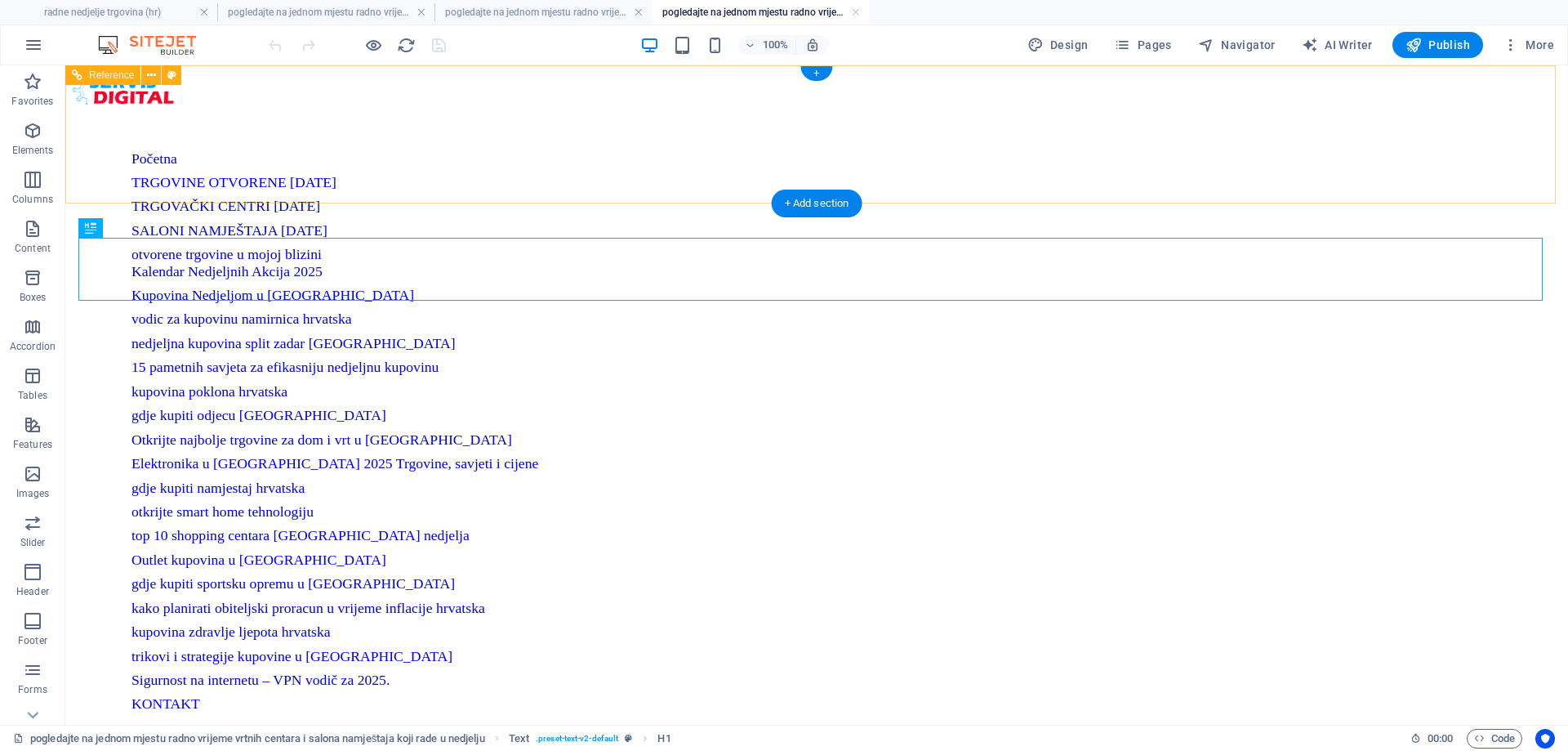
click at [665, 750] on div "Hrvatski English" at bounding box center [817, 762] width 1490 height 24
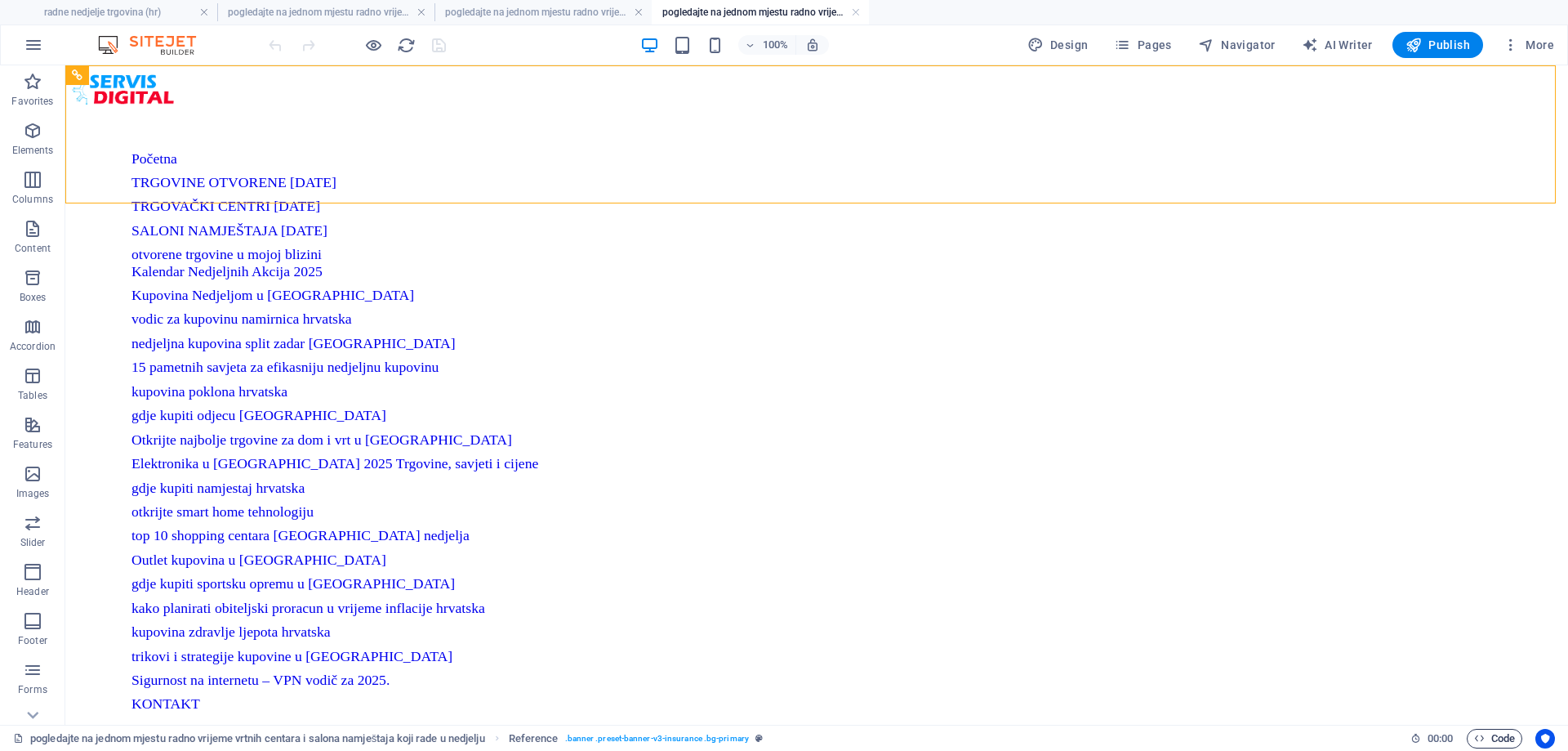
click at [1500, 738] on span "Code" at bounding box center [1494, 738] width 41 height 19
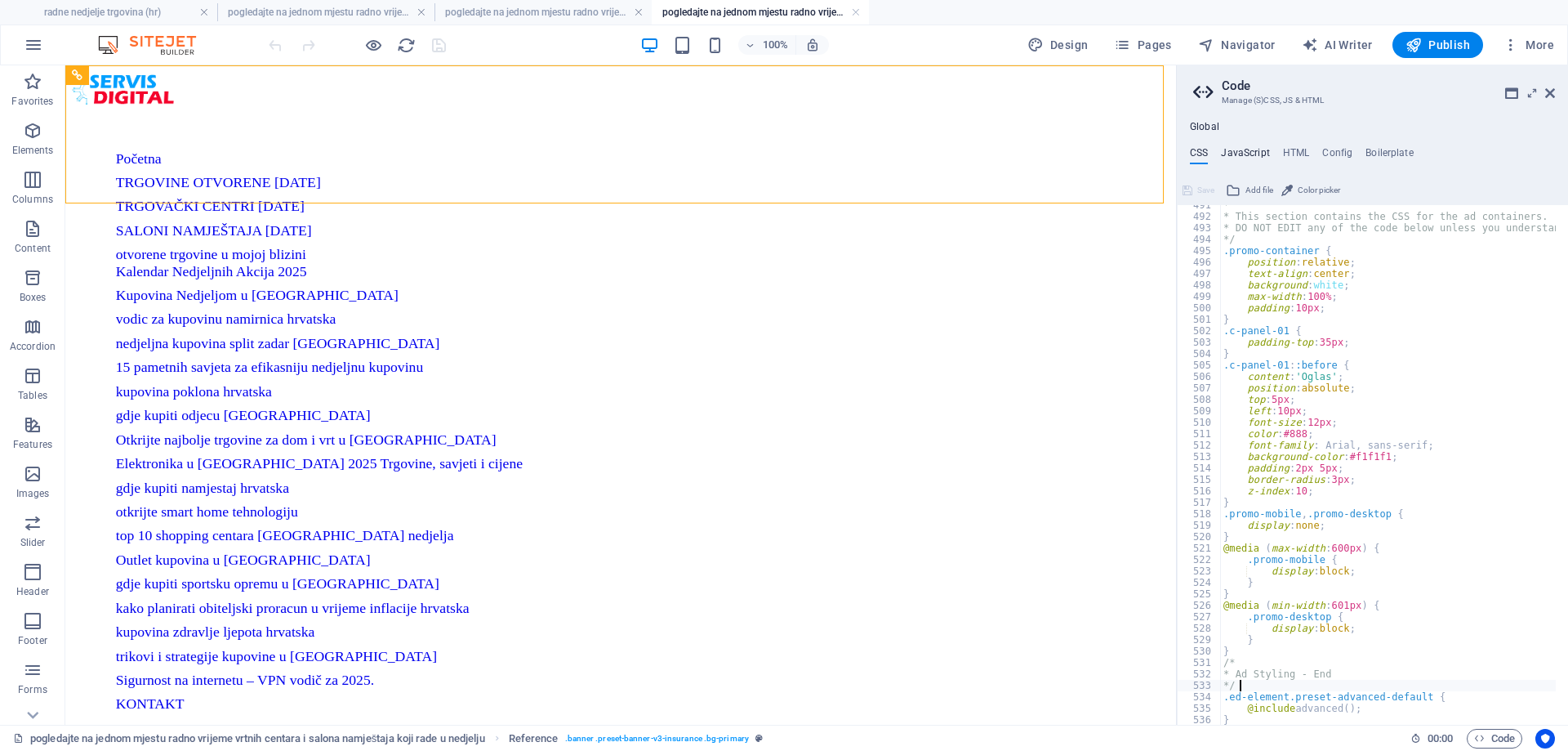
click at [1258, 154] on h4 "JavaScript" at bounding box center [1245, 156] width 48 height 18
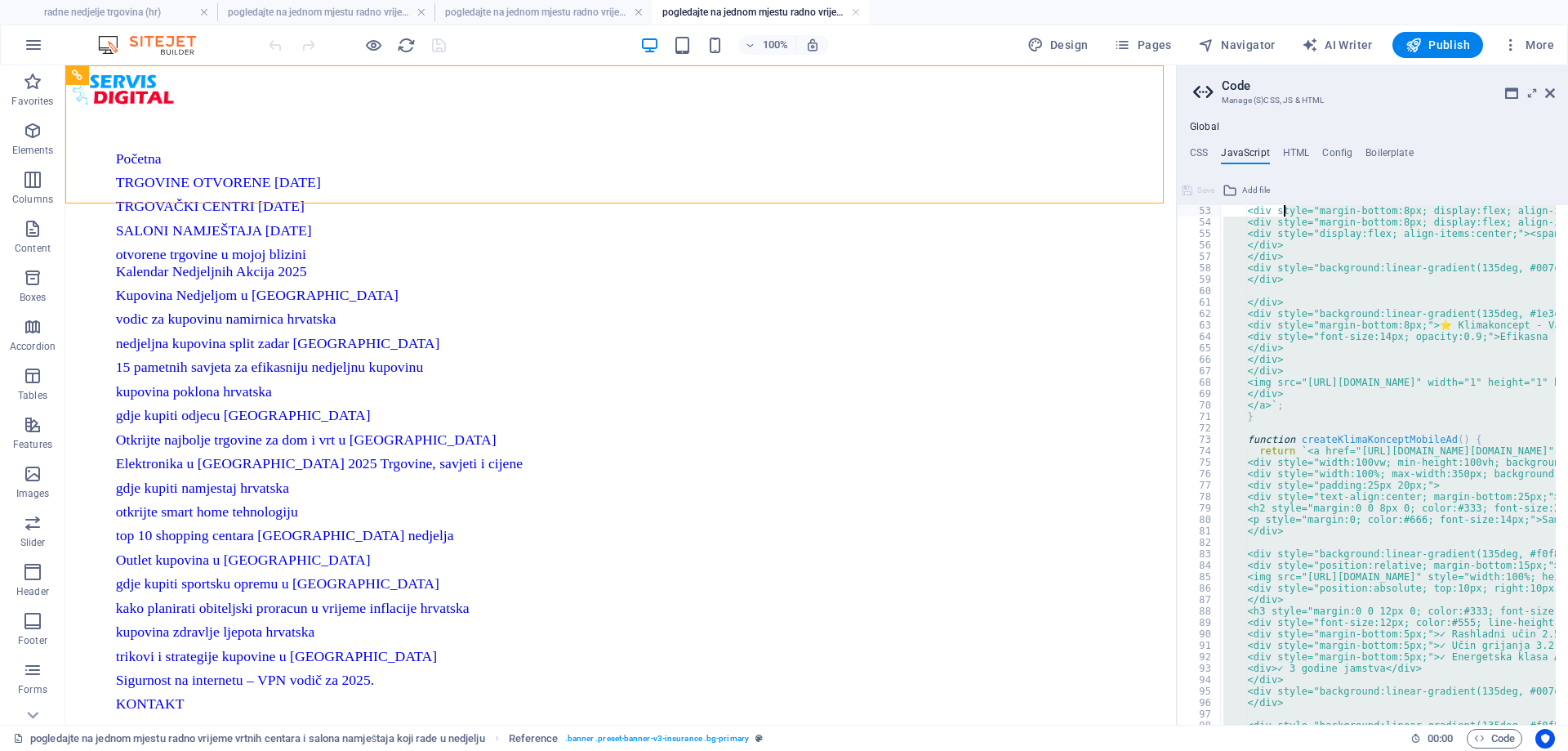
scroll to position [0, 0]
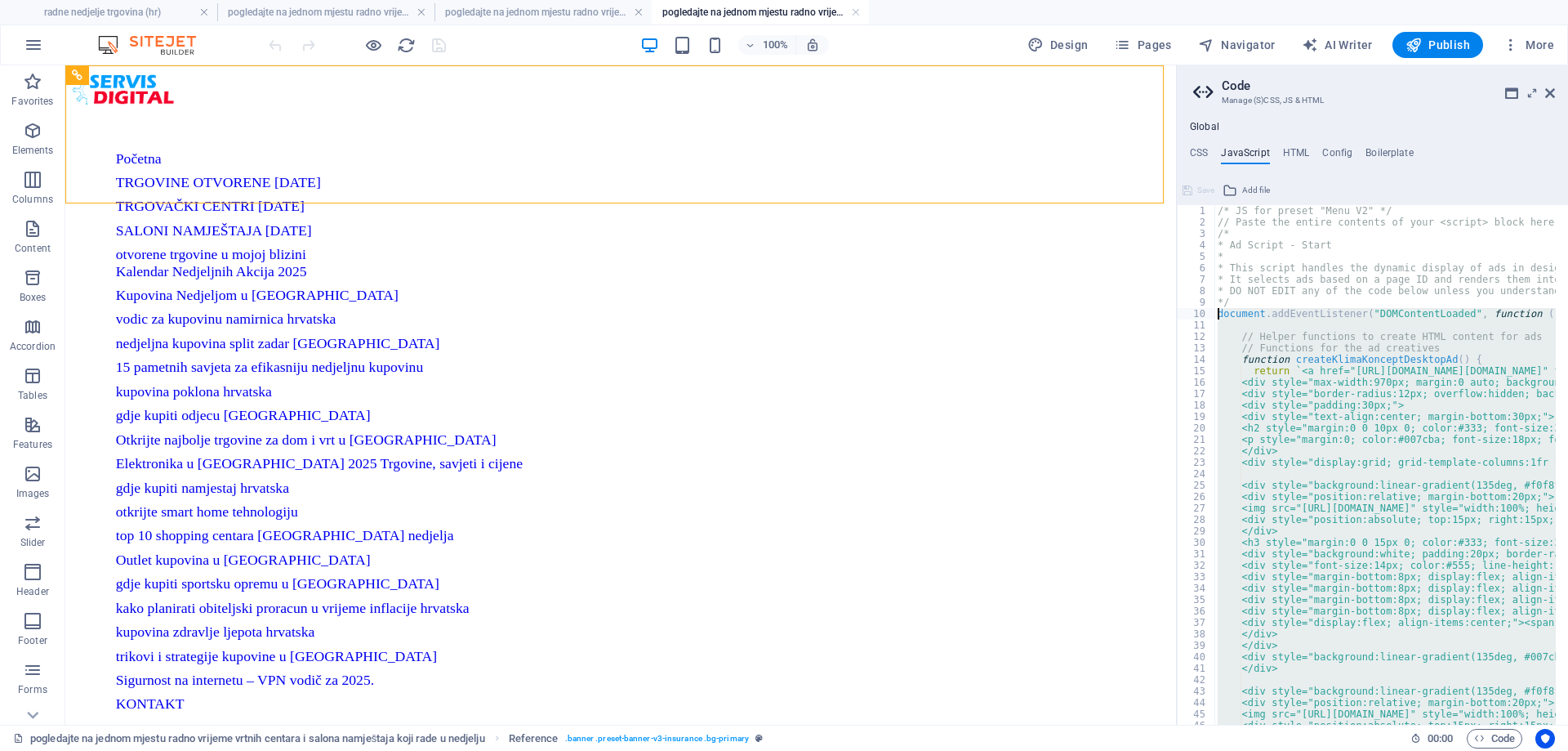
drag, startPoint x: 1287, startPoint y: 512, endPoint x: 1215, endPoint y: 313, distance: 211.6
paste textarea "</script>"
type textarea "</script>"
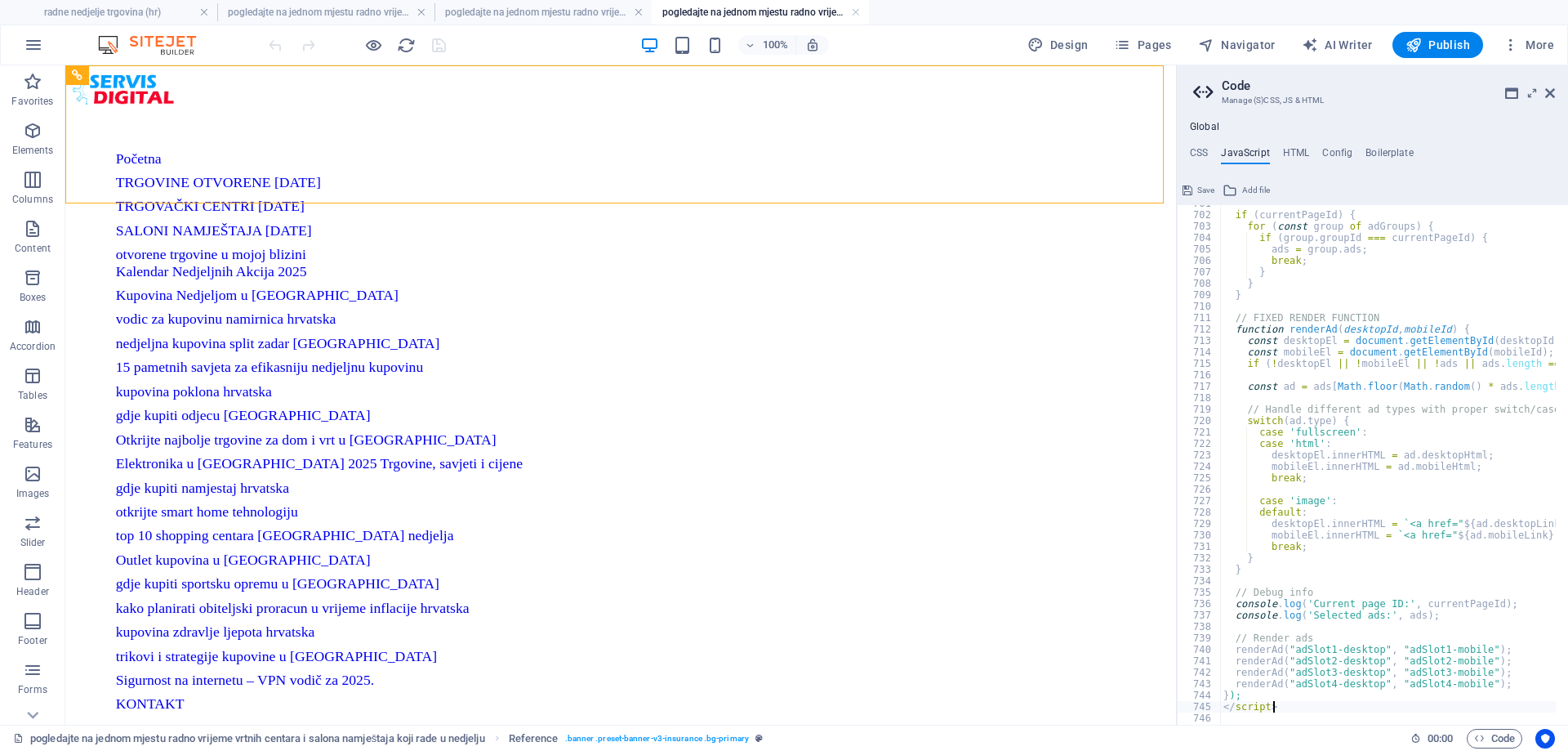
scroll to position [8161, 0]
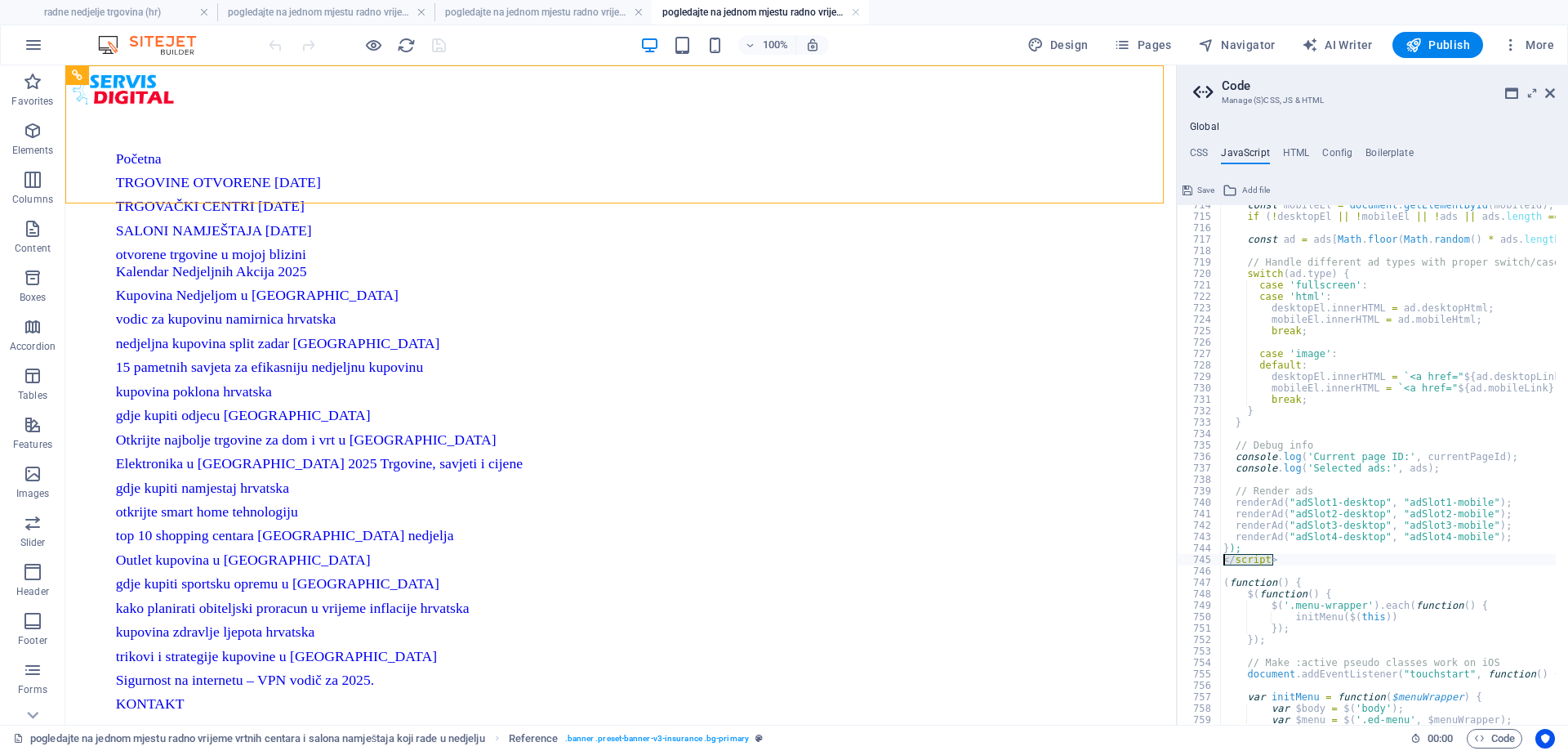
drag, startPoint x: 1276, startPoint y: 556, endPoint x: 1223, endPoint y: 559, distance: 53.1
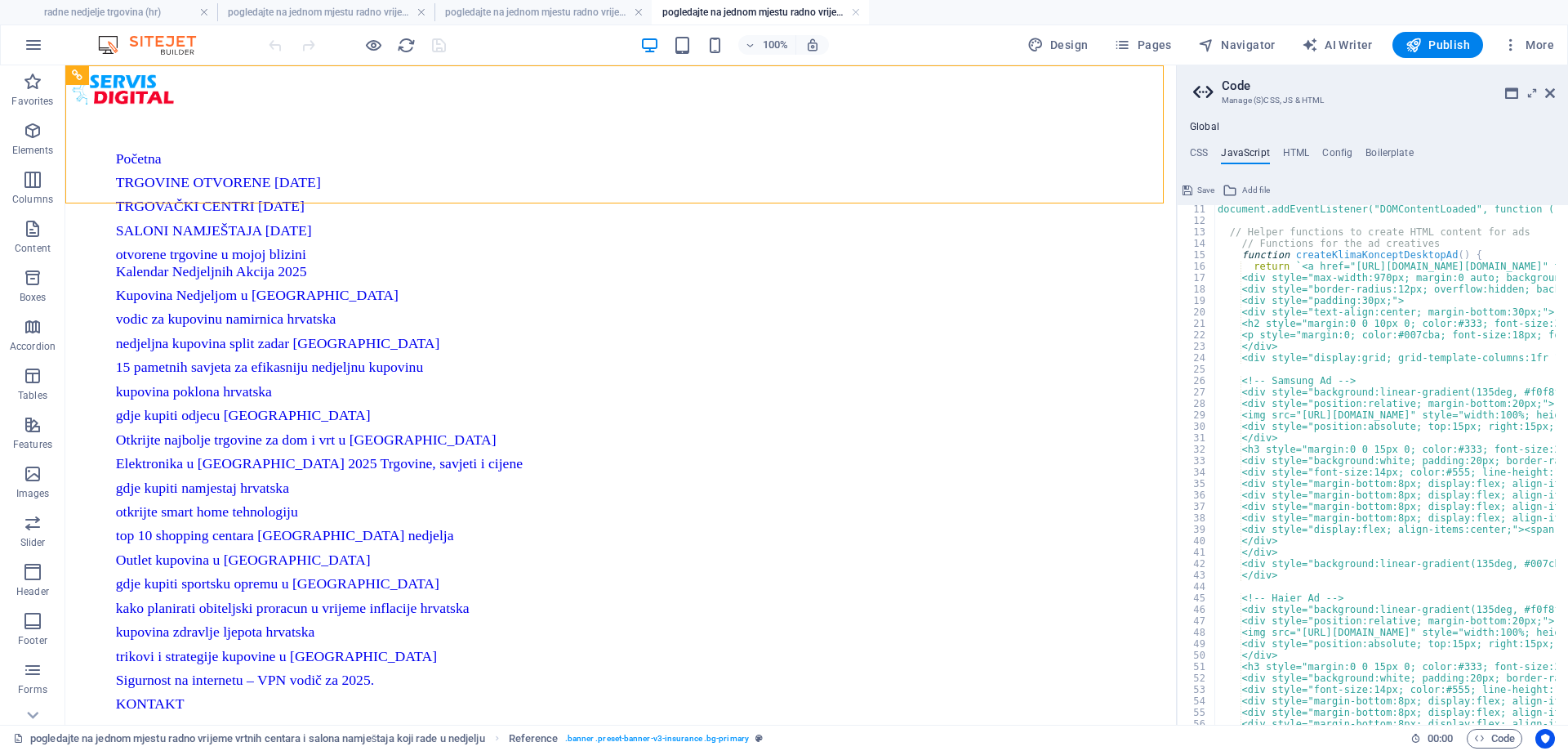
scroll to position [0, 0]
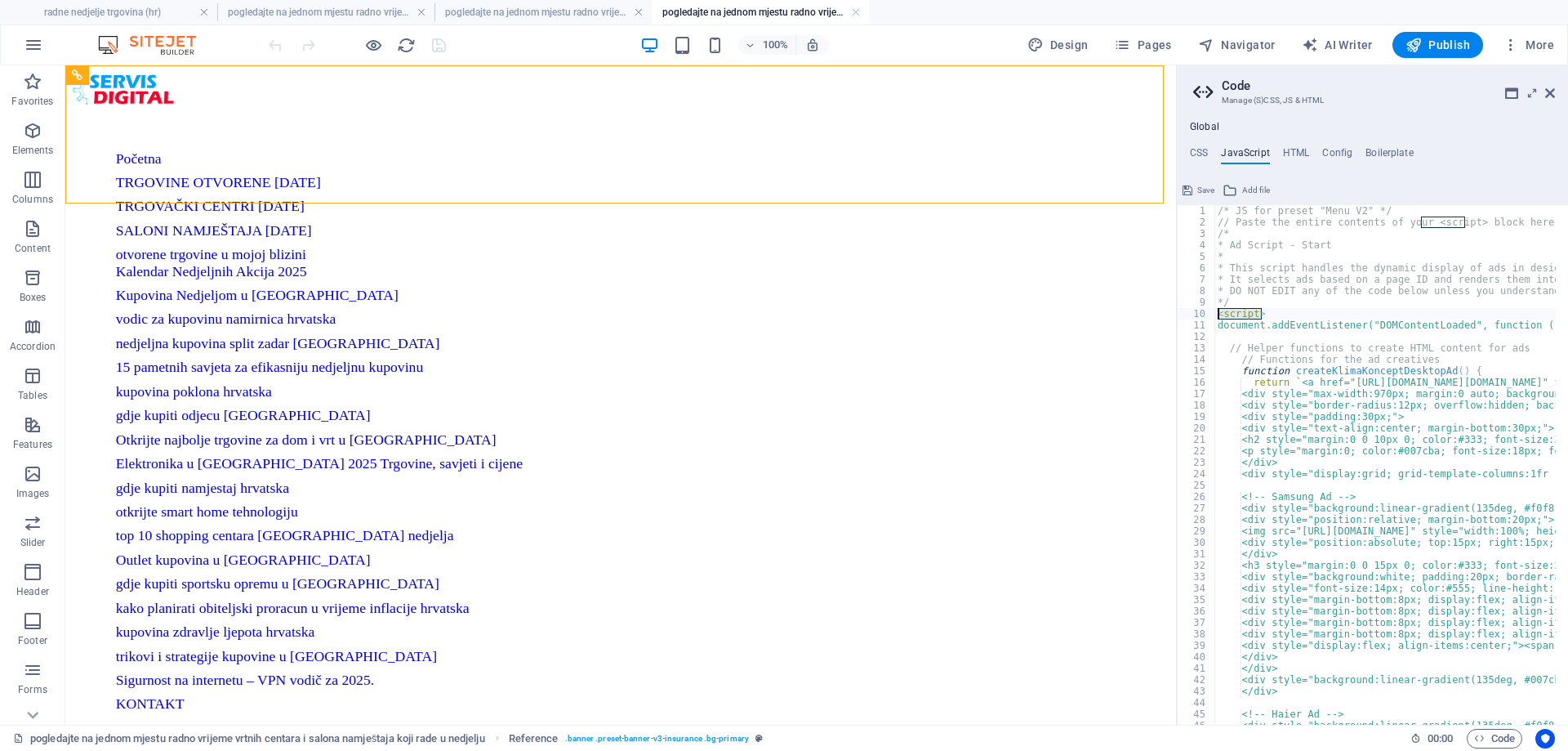
drag, startPoint x: 1269, startPoint y: 314, endPoint x: 1207, endPoint y: 315, distance: 62.0
click at [1207, 315] on div "}); 1 2 3 4 5 6 7 8 9 10 11 12 13 14 15 16 17 18 19 20 21 22 23 24 25 26 27 28 …" at bounding box center [1372, 465] width 391 height 520
type textarea "<script>"
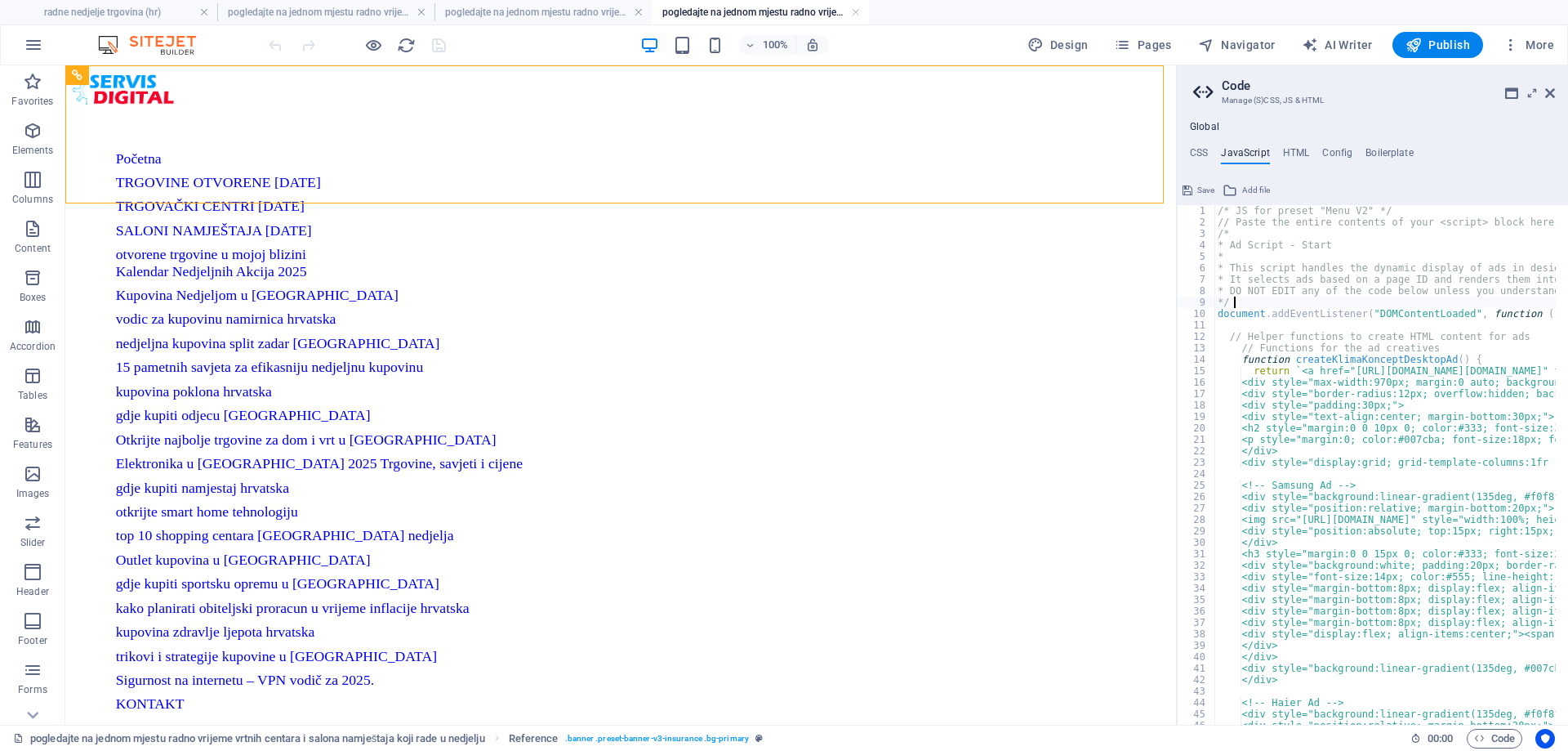
type textarea "*/"
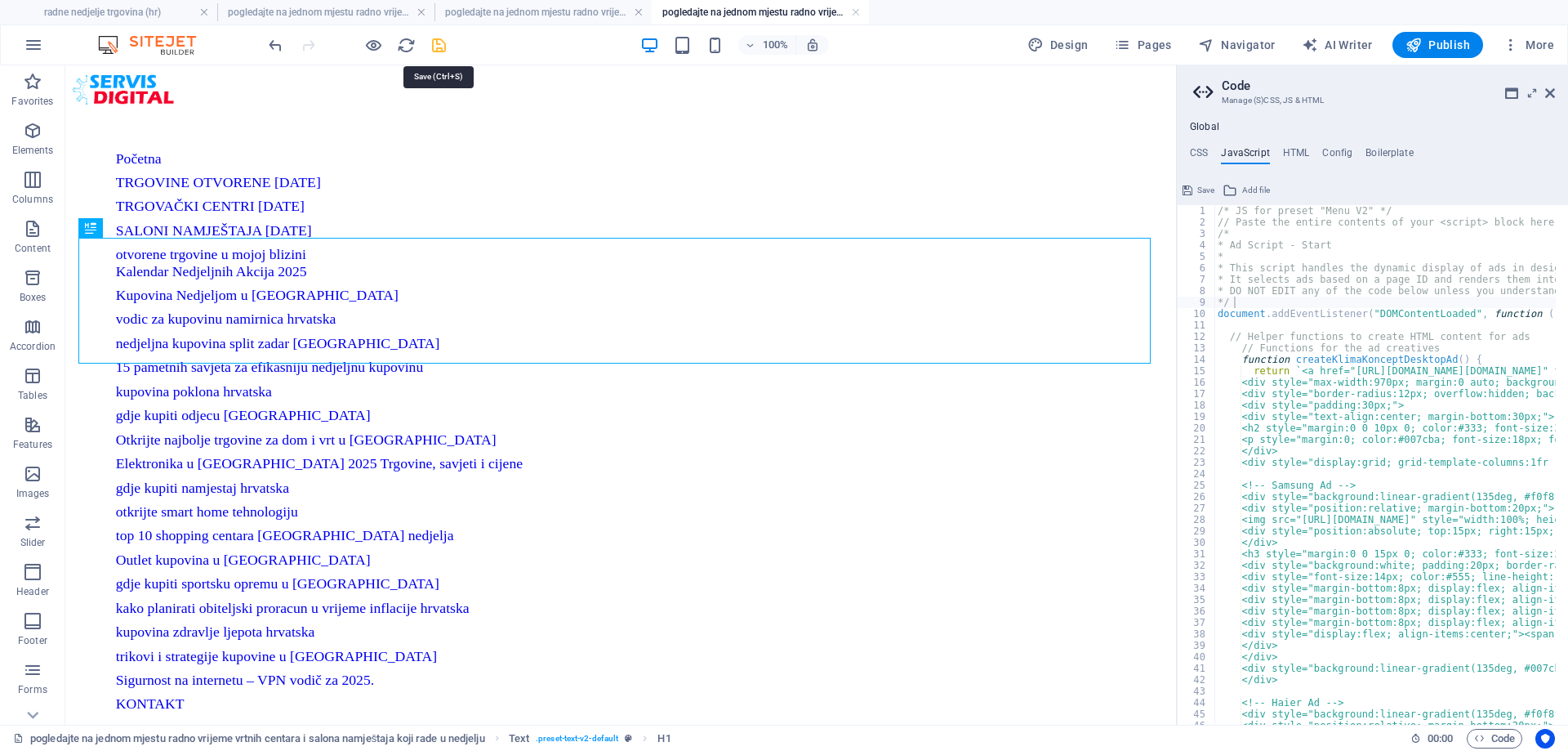
click at [443, 49] on icon "save" at bounding box center [439, 45] width 19 height 19
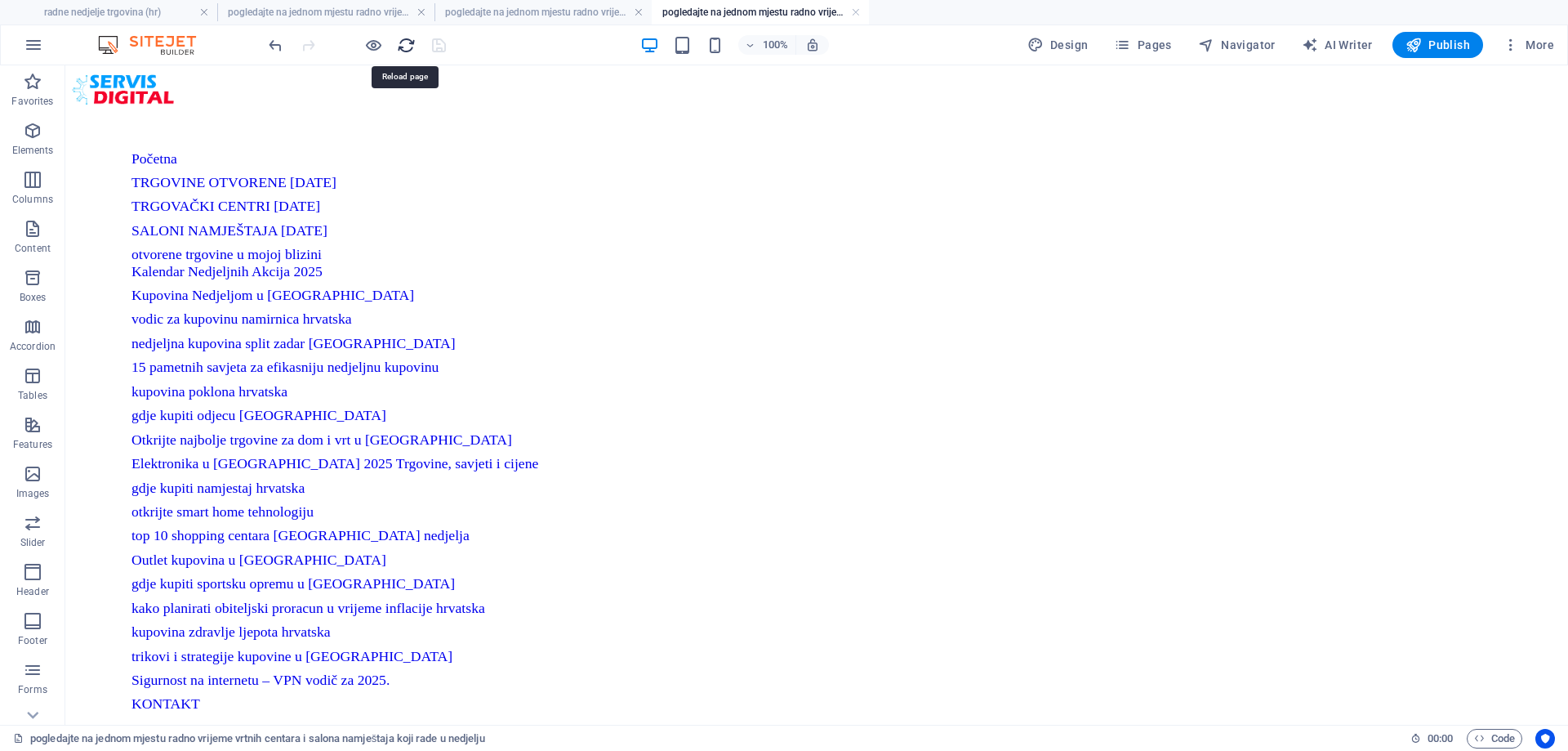
click at [405, 42] on icon "reload" at bounding box center [406, 45] width 19 height 19
click at [405, 39] on icon "reload" at bounding box center [406, 45] width 19 height 19
click at [529, 4] on h4 "pogledajte na jednom mjestu radno vrijeme trgovačkih centara otvorenih u nedjel…" at bounding box center [543, 13] width 217 height 18
click at [406, 38] on icon "reload" at bounding box center [406, 45] width 19 height 19
click at [310, 8] on h4 "pogledajte na jednom mjestu radno vrijeme trgovina koje rade u nedjelju (hr)" at bounding box center [325, 13] width 217 height 18
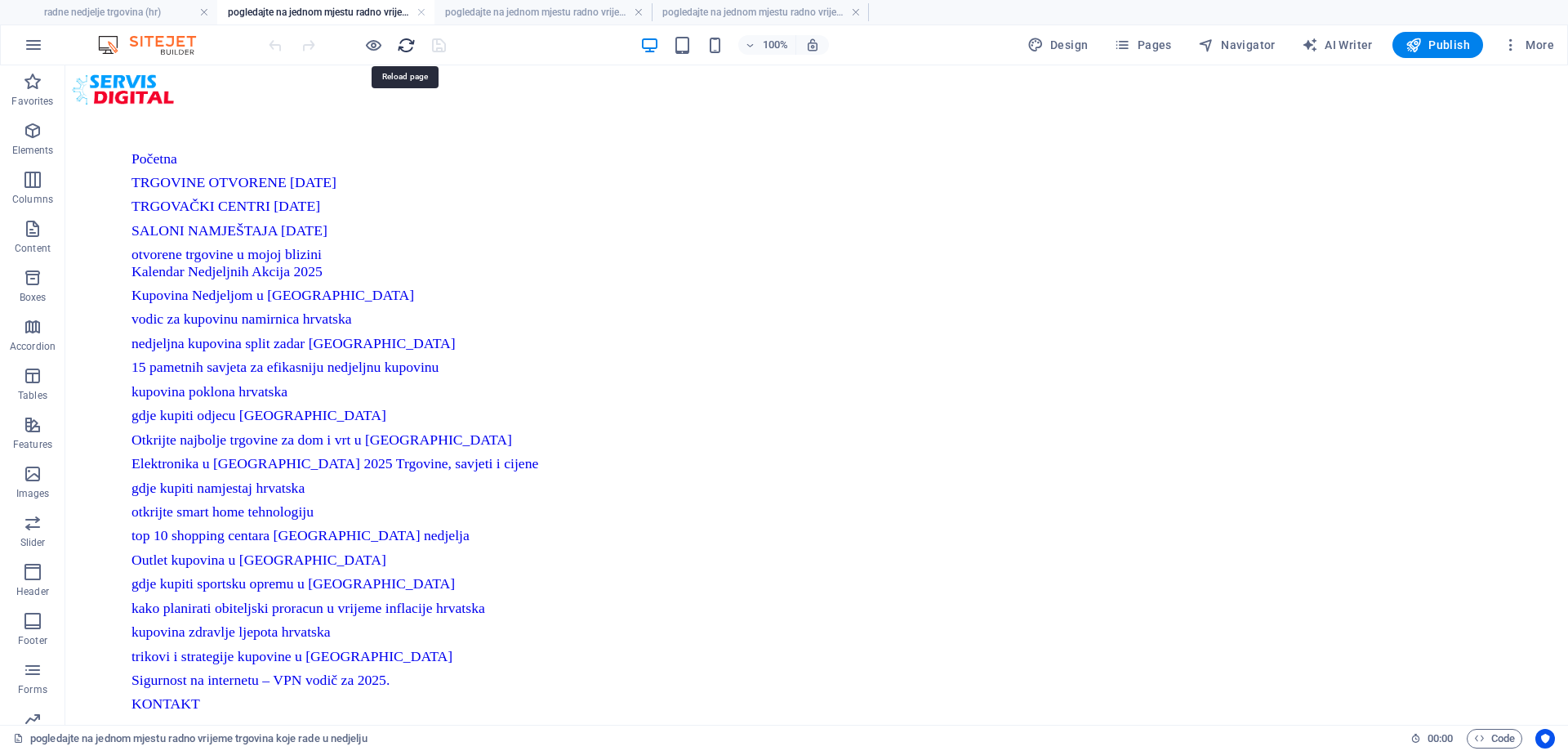
click at [403, 42] on icon "reload" at bounding box center [406, 45] width 19 height 19
click at [1157, 44] on span "Pages" at bounding box center [1142, 45] width 58 height 17
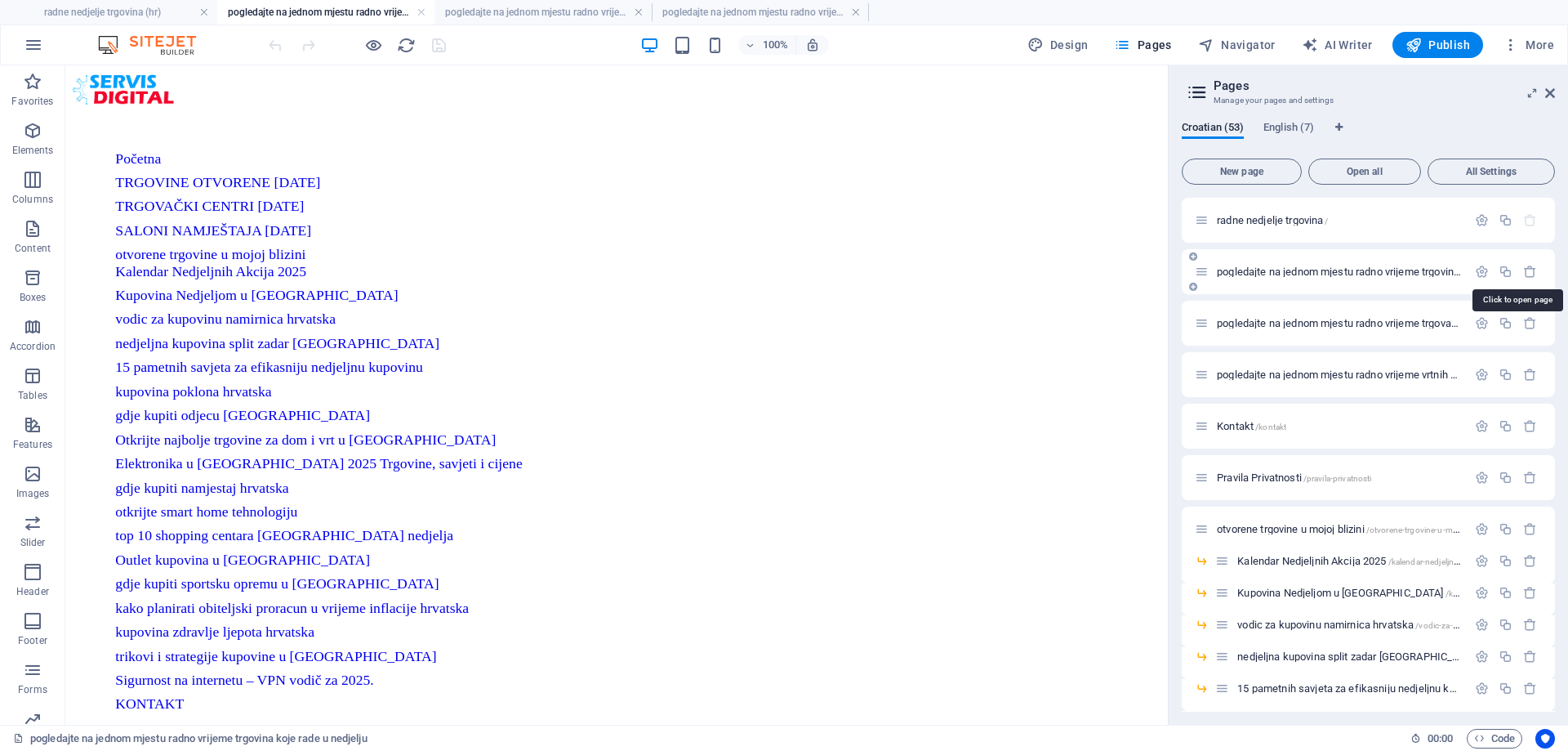
click at [1311, 269] on span "pogledajte na jednom mjestu radno vrijeme trgovina koje rade u nedjelju /pogled…" at bounding box center [1522, 271] width 611 height 13
drag, startPoint x: 1161, startPoint y: 107, endPoint x: 1236, endPoint y: 143, distance: 83.2
click at [410, 45] on icon "reload" at bounding box center [406, 45] width 19 height 19
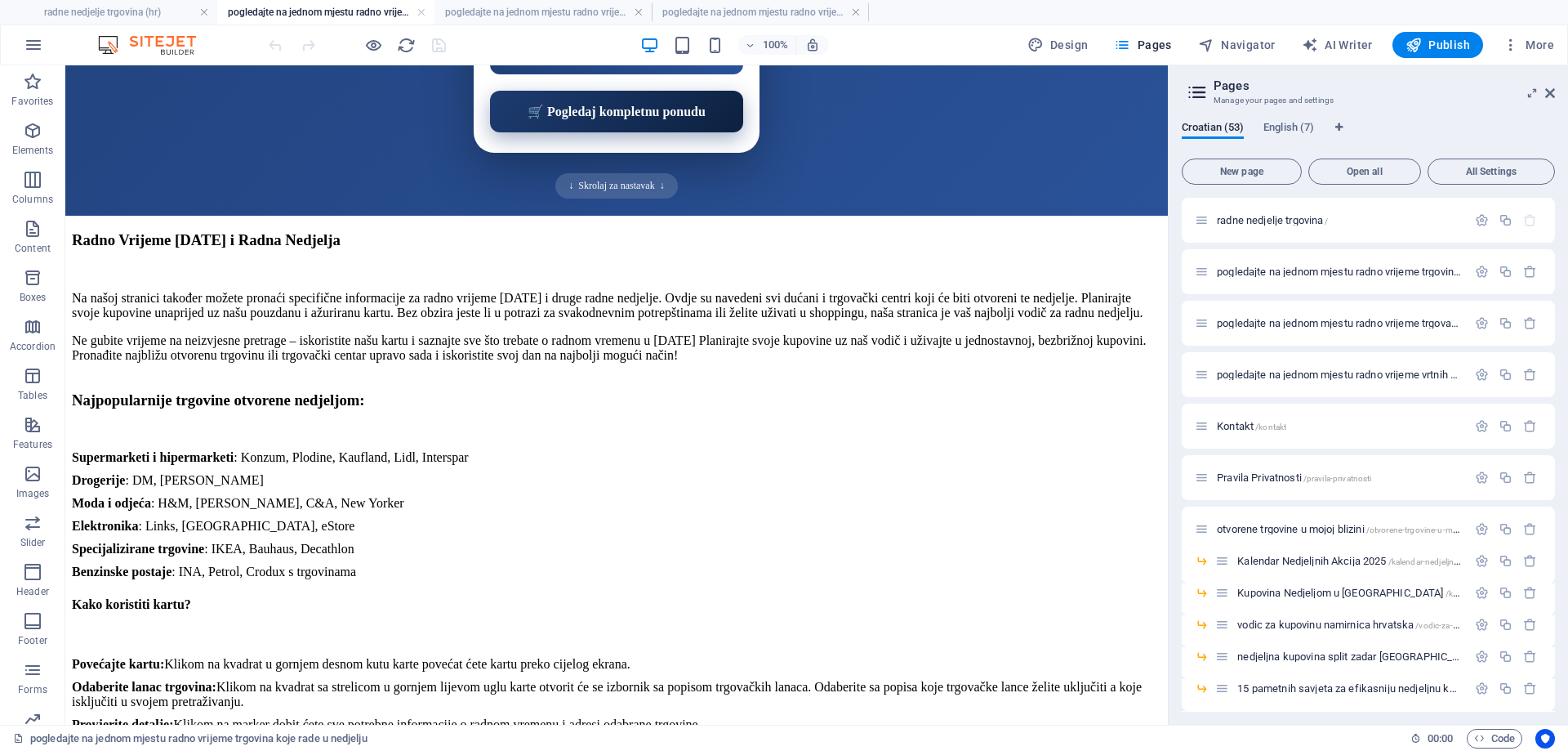
scroll to position [7391, 0]
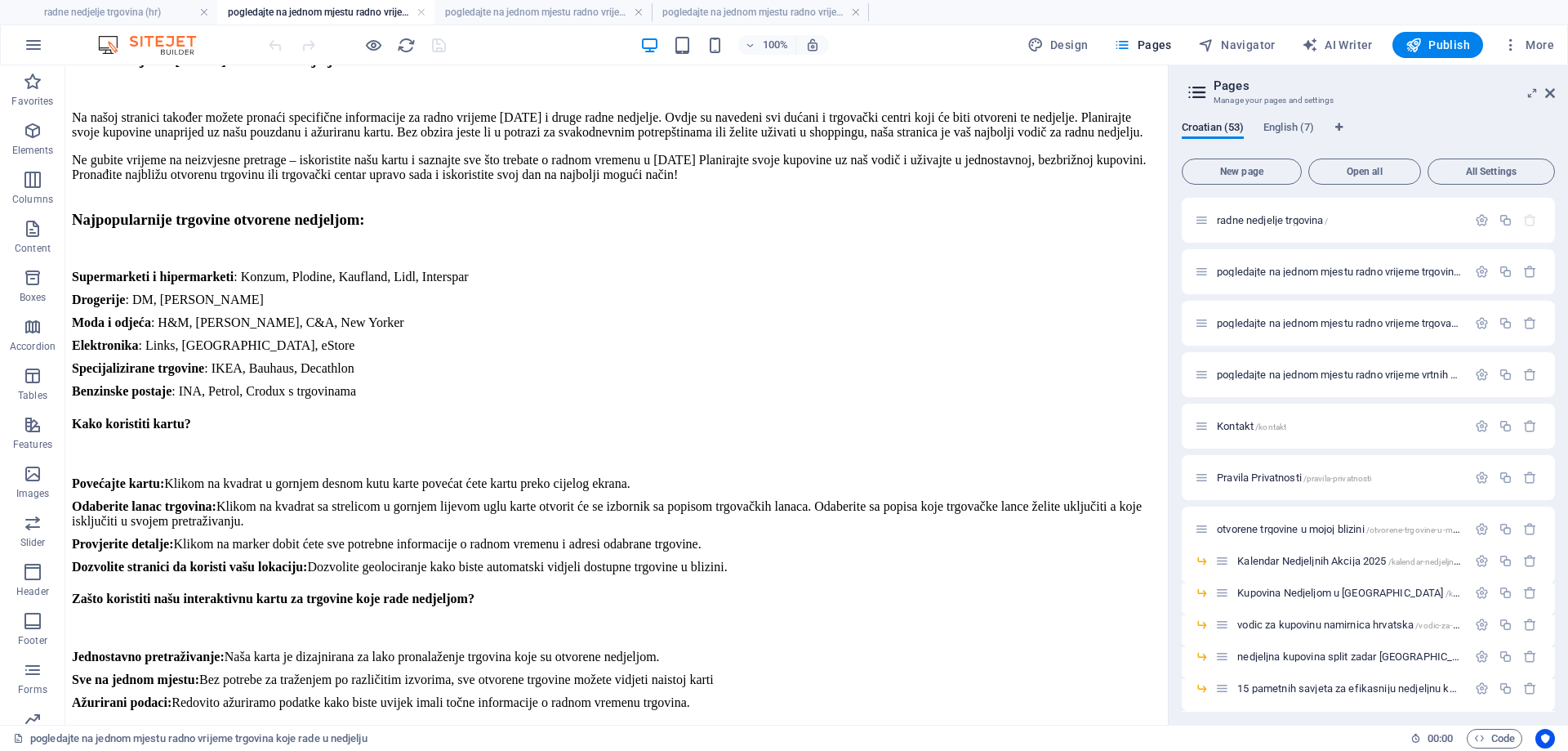
drag, startPoint x: 1162, startPoint y: 109, endPoint x: 1404, endPoint y: 764, distance: 698.3
click at [1494, 732] on span "Code" at bounding box center [1494, 738] width 41 height 19
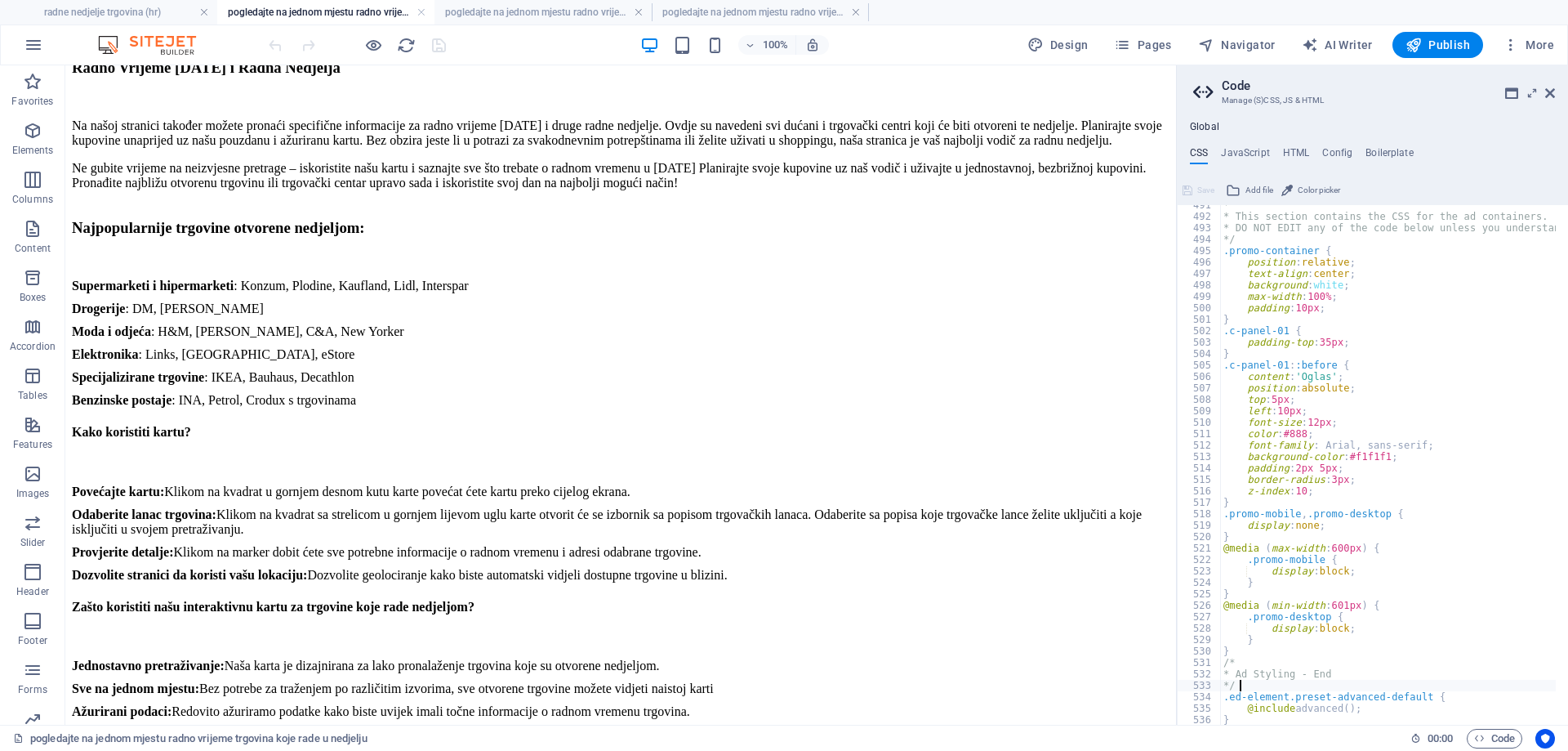
scroll to position [7397, 0]
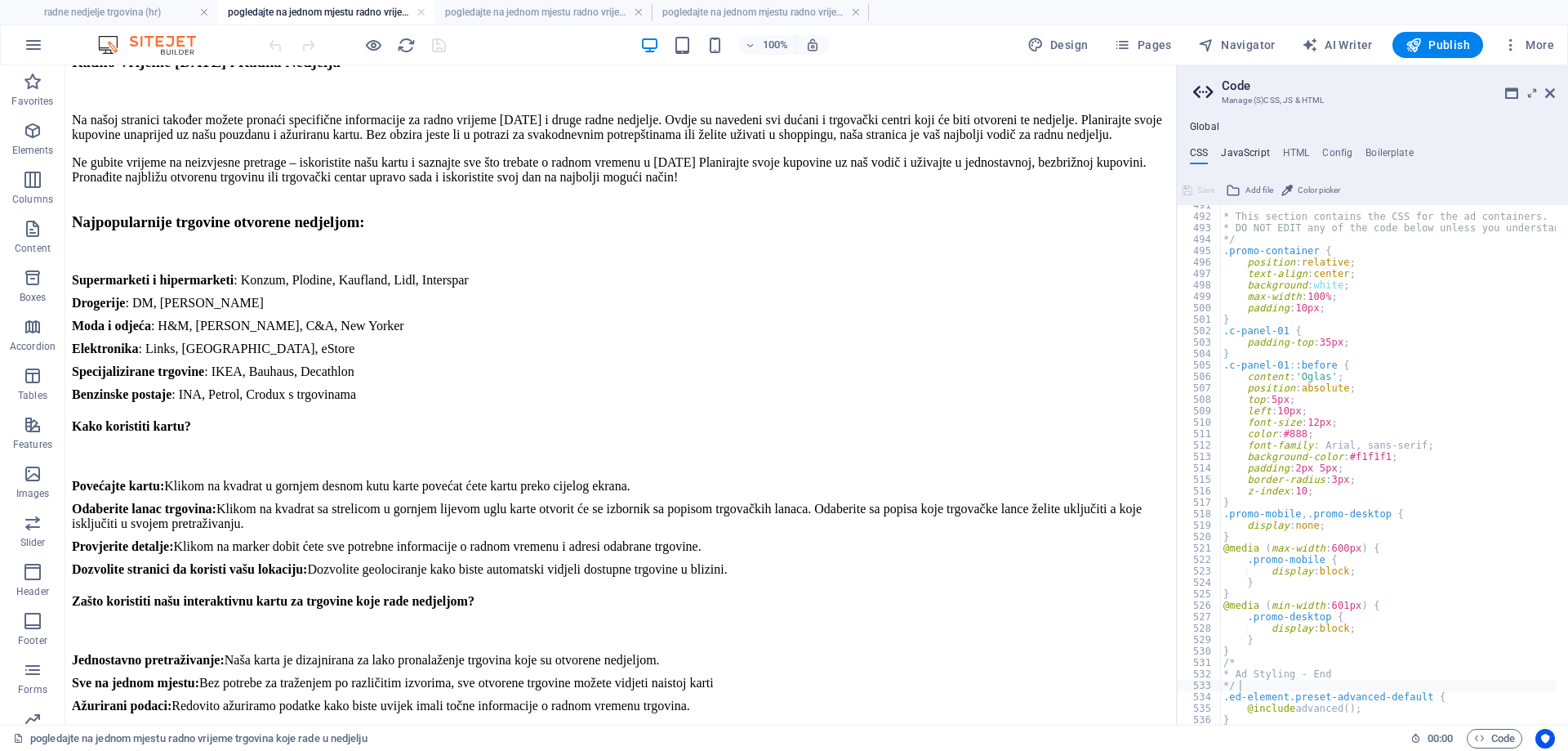
click at [1244, 149] on h4 "JavaScript" at bounding box center [1245, 156] width 48 height 18
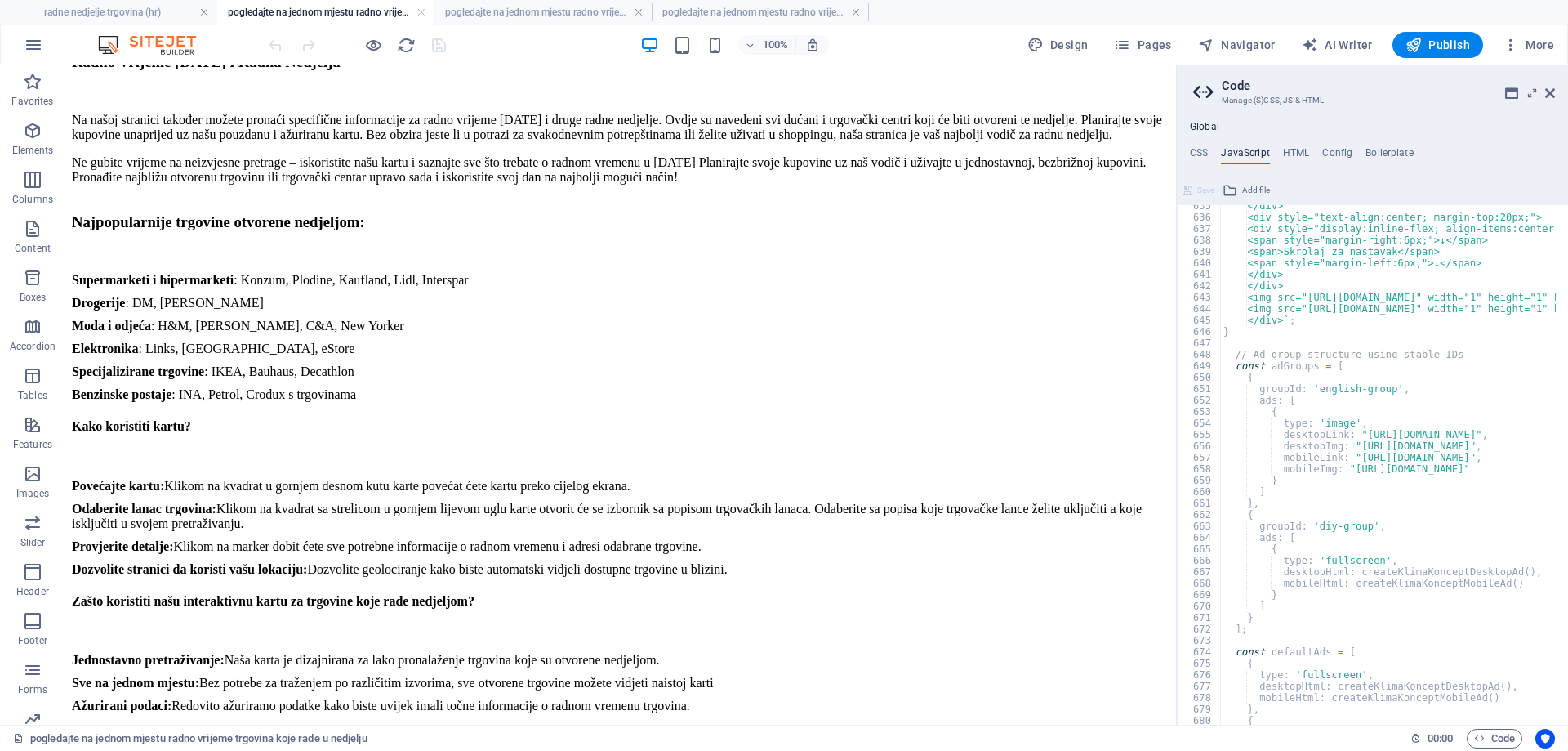
scroll to position [7306, 0]
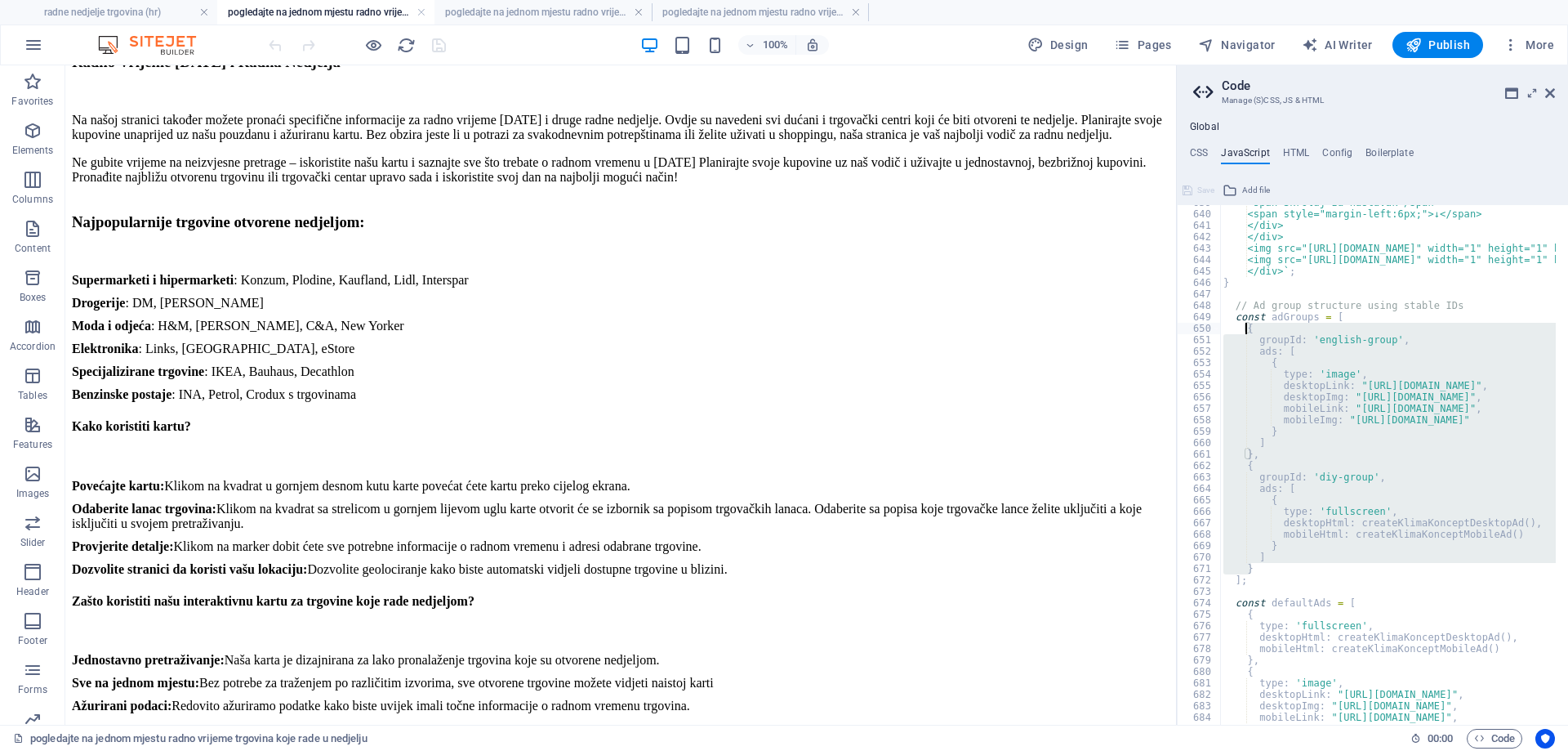
drag, startPoint x: 1249, startPoint y: 569, endPoint x: 1246, endPoint y: 325, distance: 244.0
paste textarea "}"
type textarea "}"
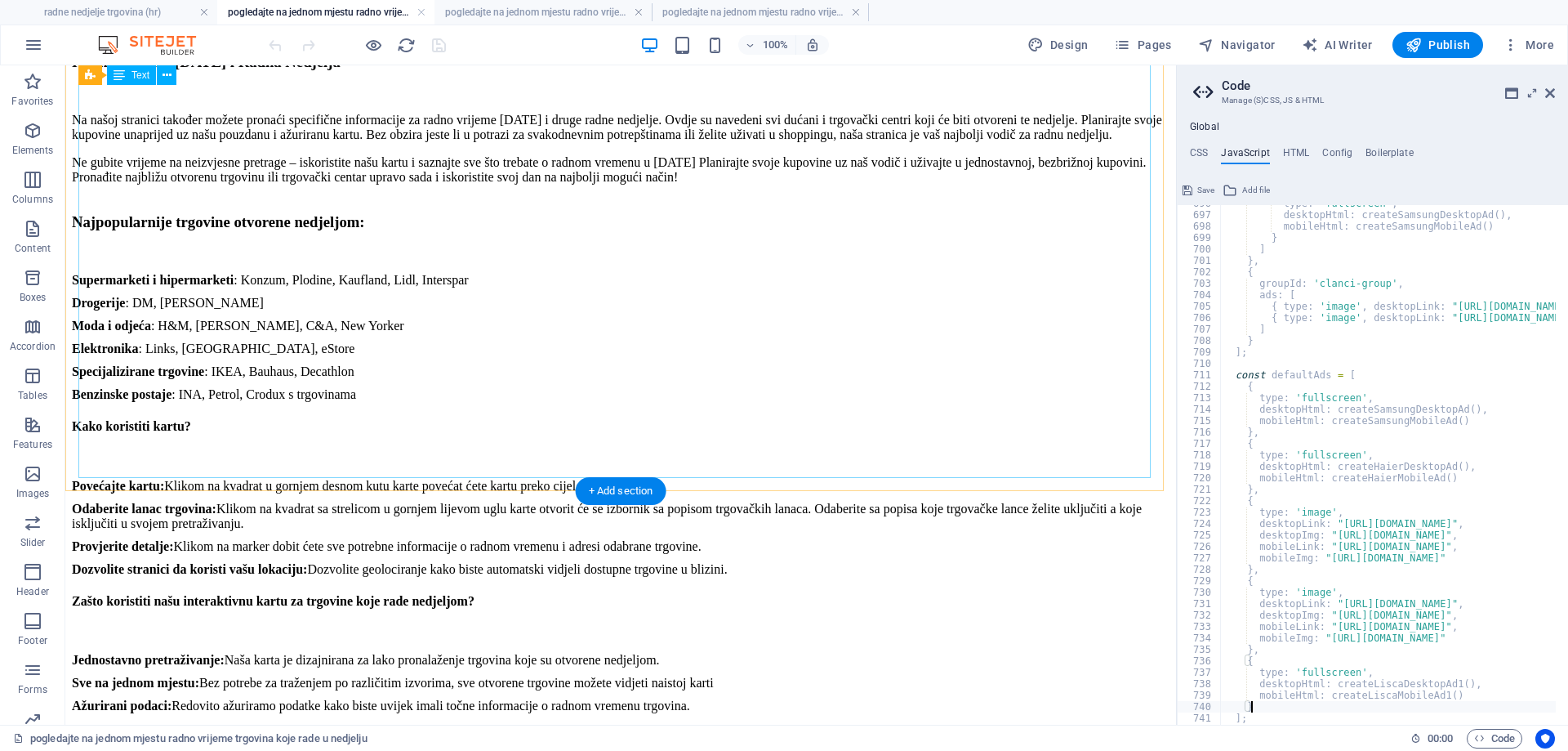
click at [449, 44] on div "100% Design Pages Navigator AI Writer Publish More" at bounding box center [912, 44] width 1295 height 26
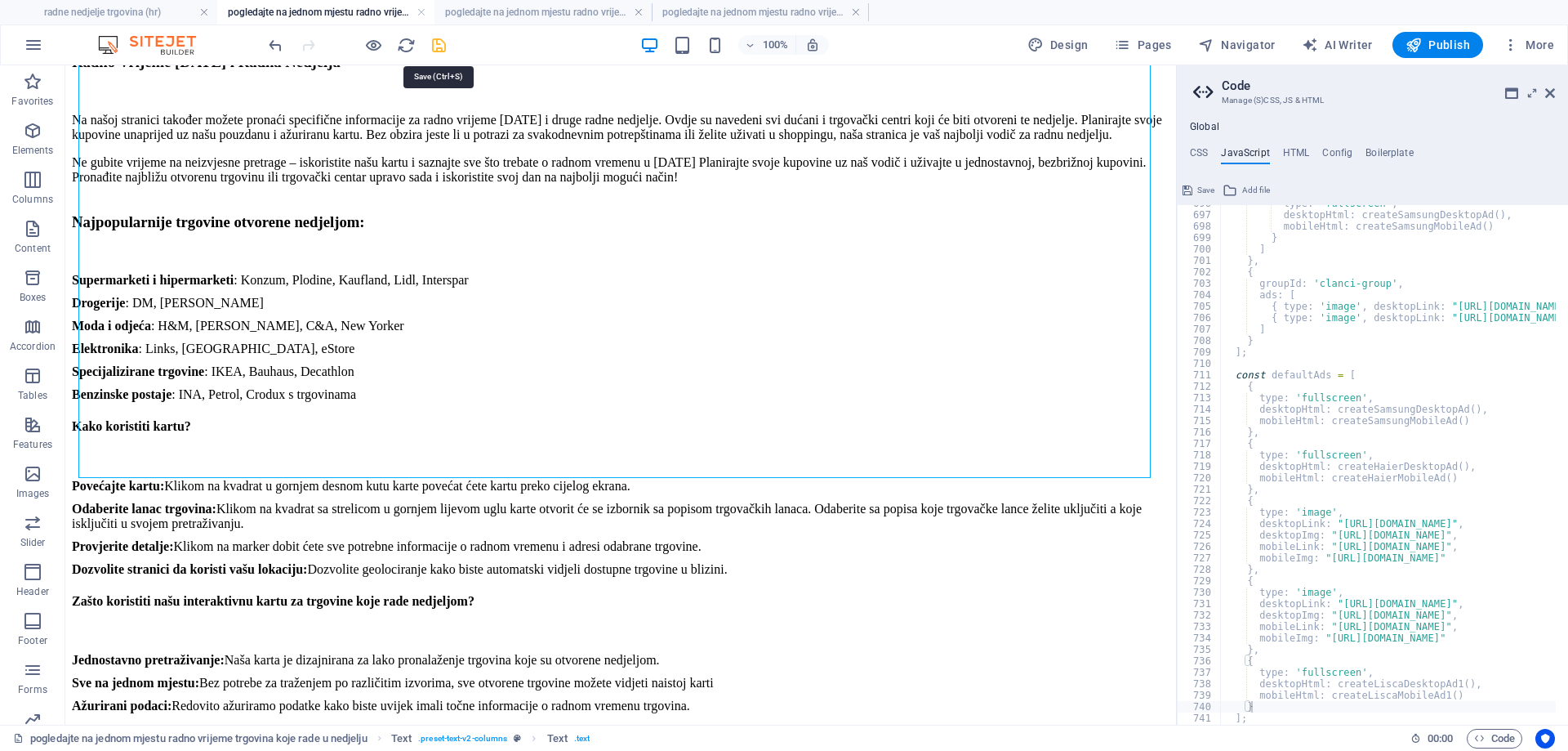
drag, startPoint x: 441, startPoint y: 44, endPoint x: 468, endPoint y: 3, distance: 49.1
click at [441, 44] on icon "save" at bounding box center [439, 45] width 19 height 19
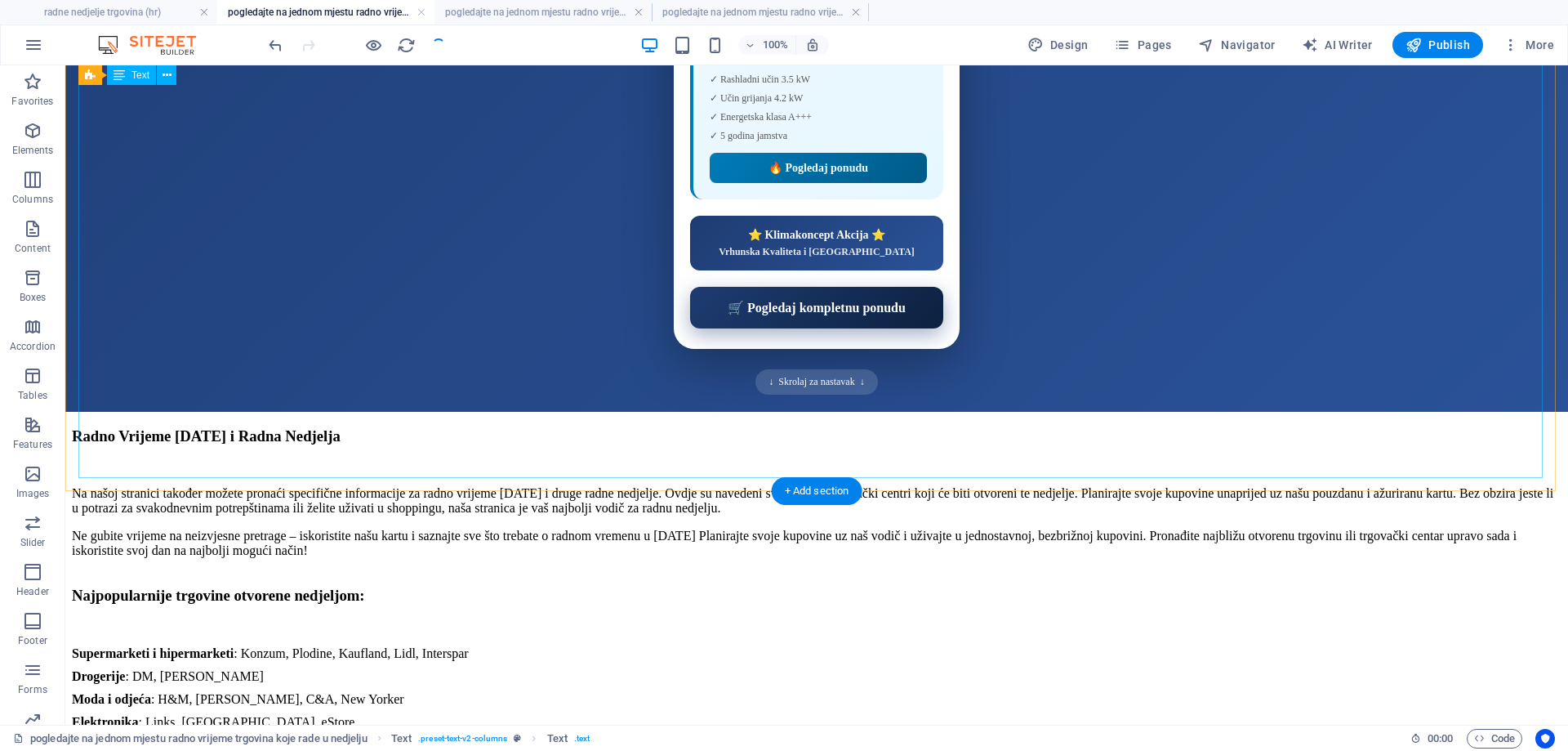
scroll to position [7228, 0]
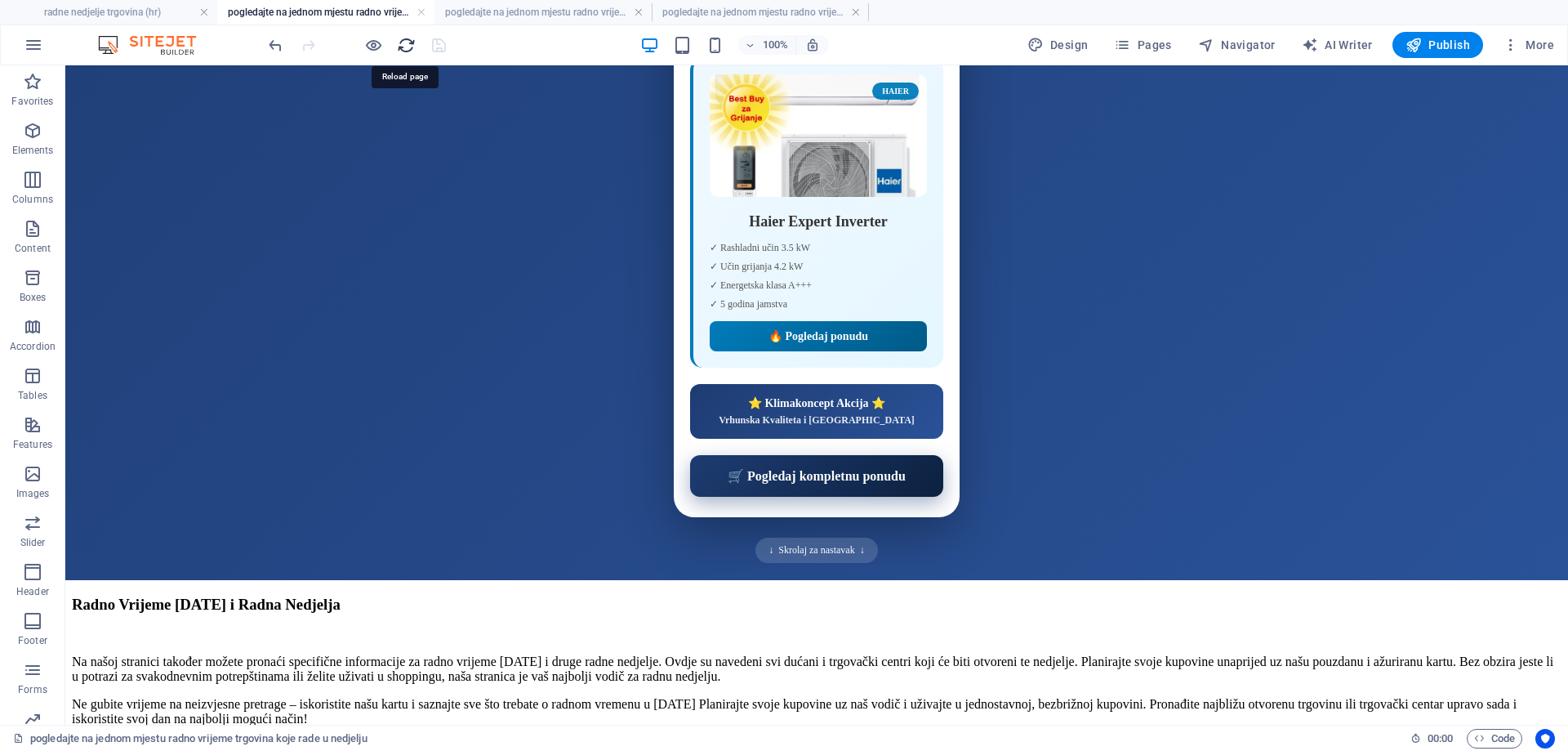
click at [405, 46] on icon "reload" at bounding box center [406, 45] width 19 height 19
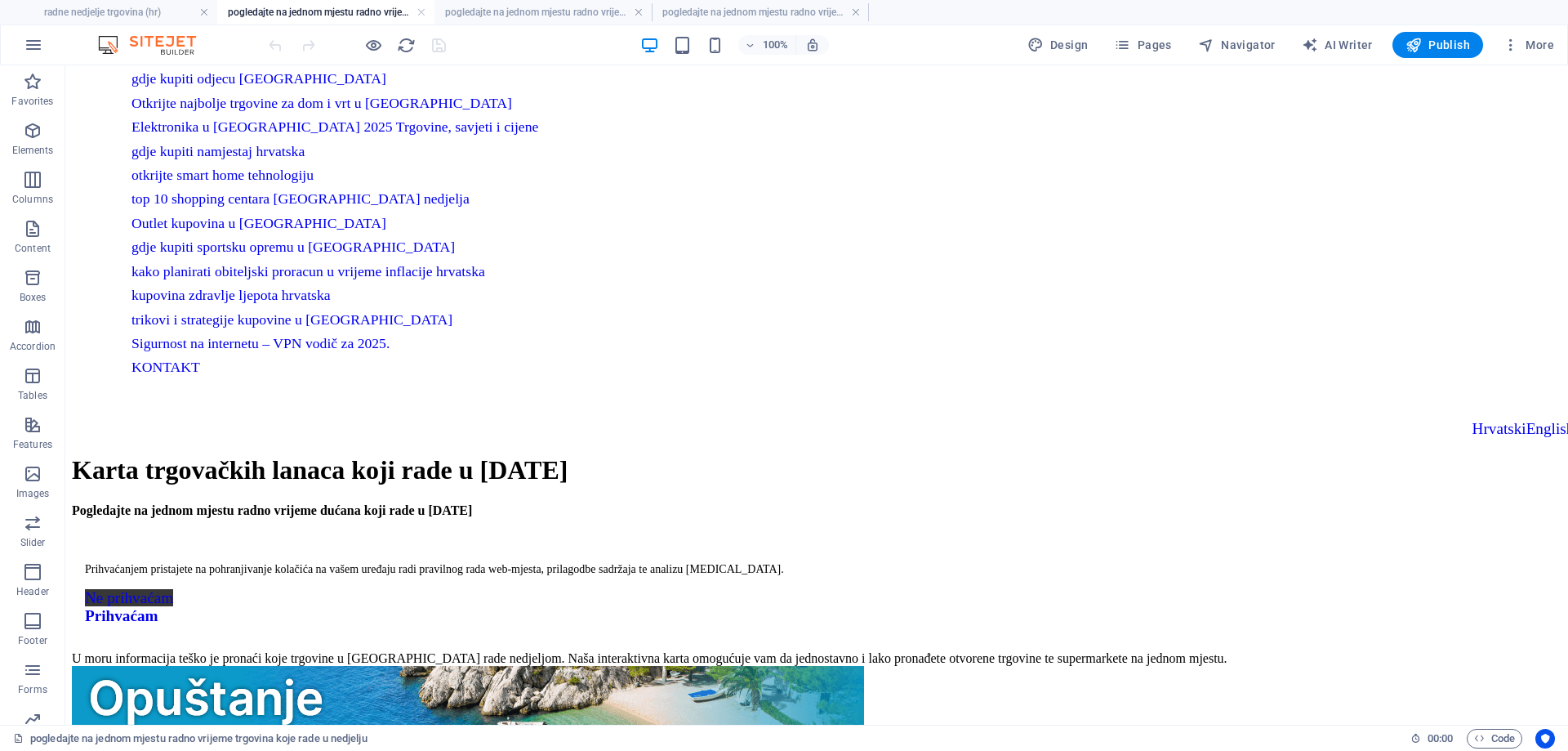
scroll to position [261, 0]
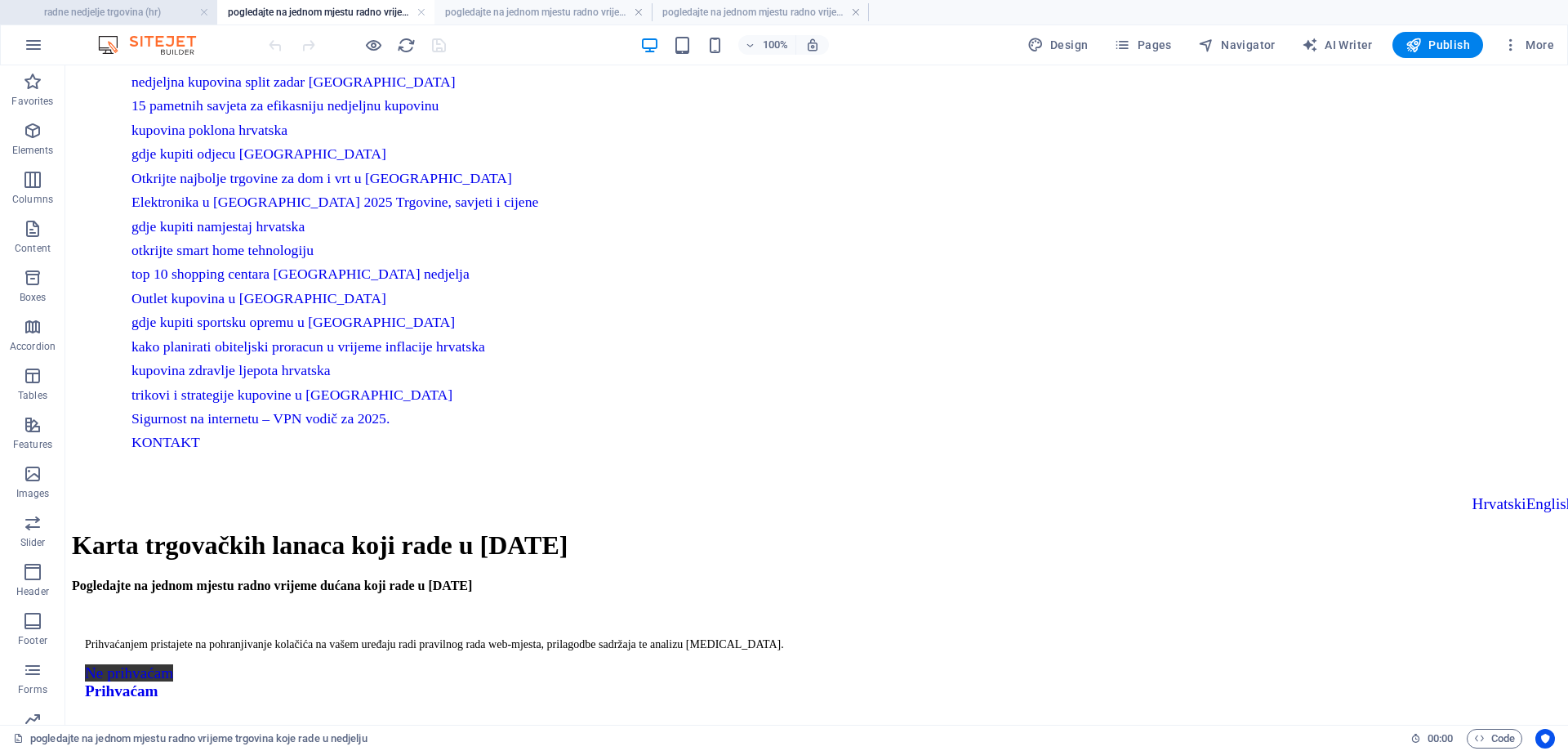
click at [92, 2] on li "radne nedjelje trgovina (hr)" at bounding box center [108, 12] width 217 height 24
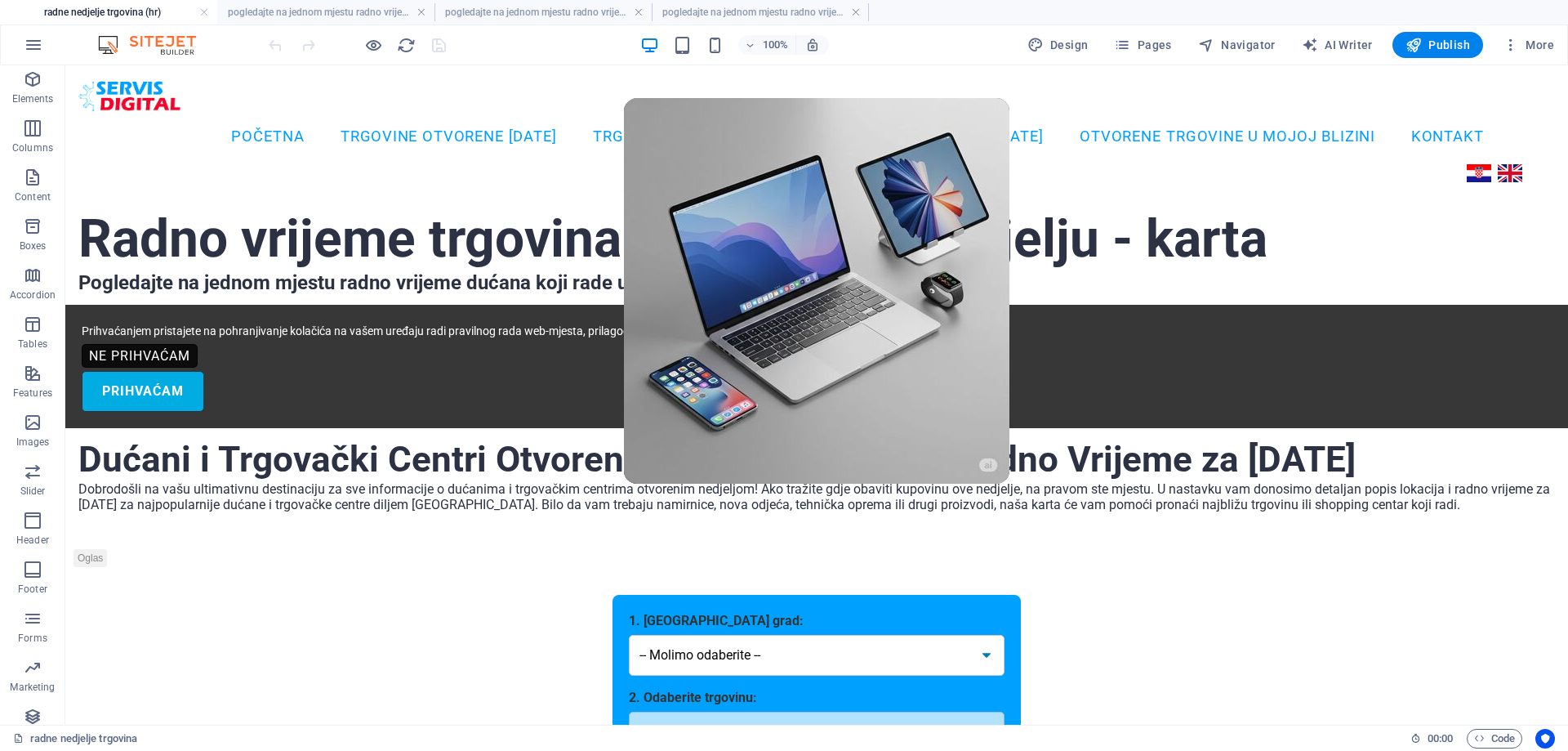
scroll to position [0, 0]
click at [379, 16] on h4 "pogledajte na jednom mjestu radno vrijeme trgovina koje rade u nedjelju (hr)" at bounding box center [325, 13] width 217 height 18
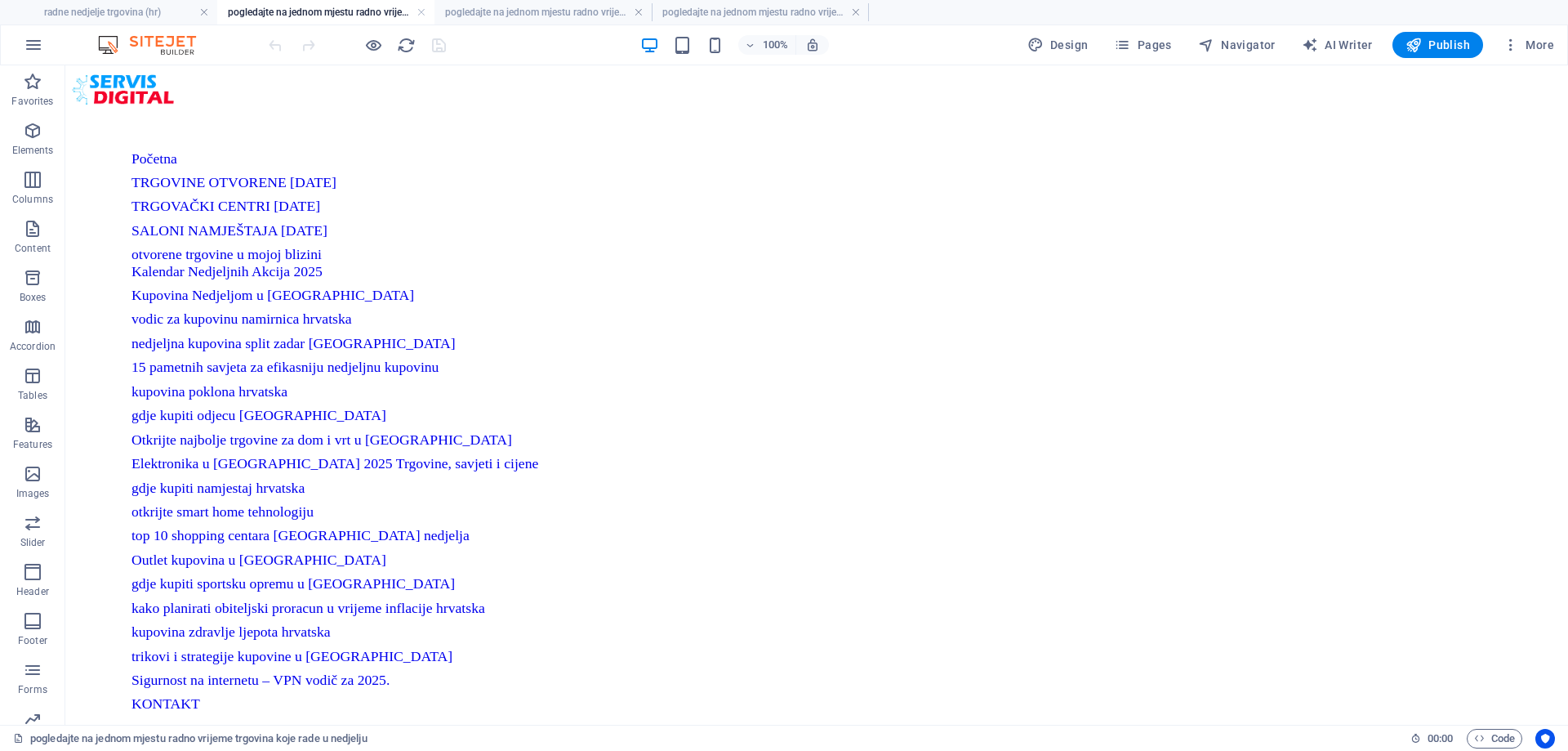
scroll to position [261, 0]
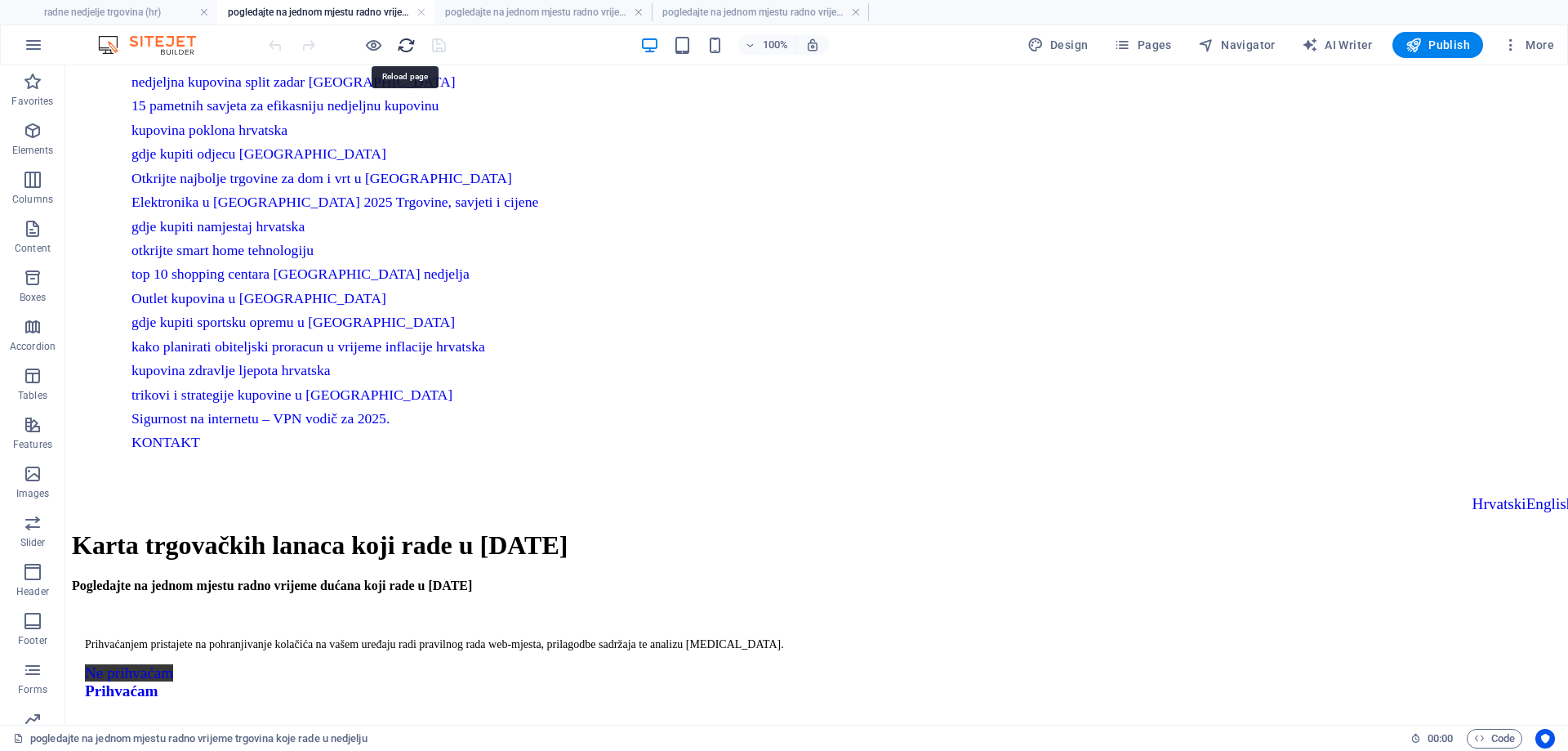
click at [405, 46] on icon "reload" at bounding box center [406, 45] width 19 height 19
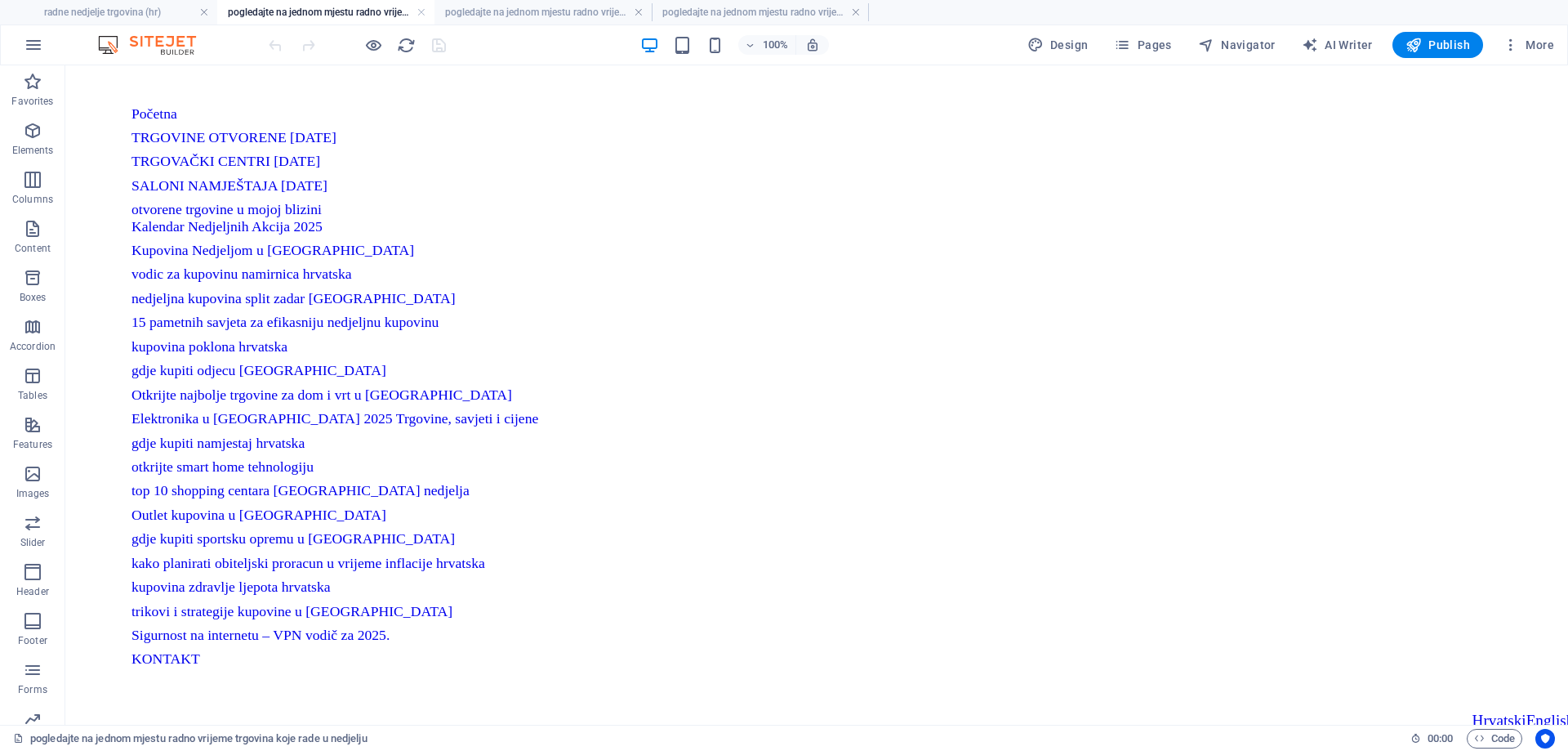
scroll to position [0, 0]
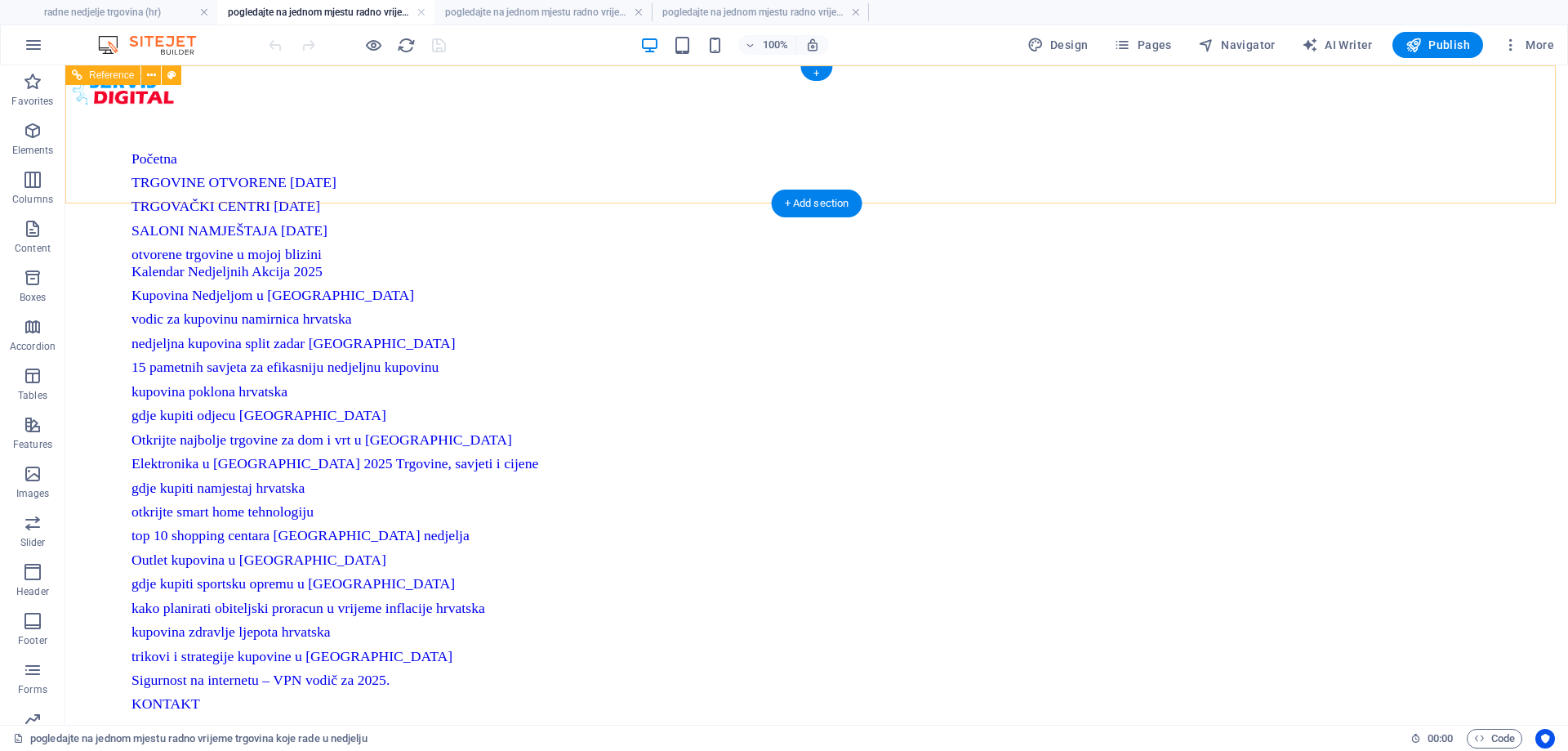
click at [647, 150] on nav "Početna TRGOVINE OTVORENE 27/04/25 TRGOVAČKI CENTRI 27/04/25 SALONI NAMJEŠTAJA …" at bounding box center [817, 431] width 1370 height 562
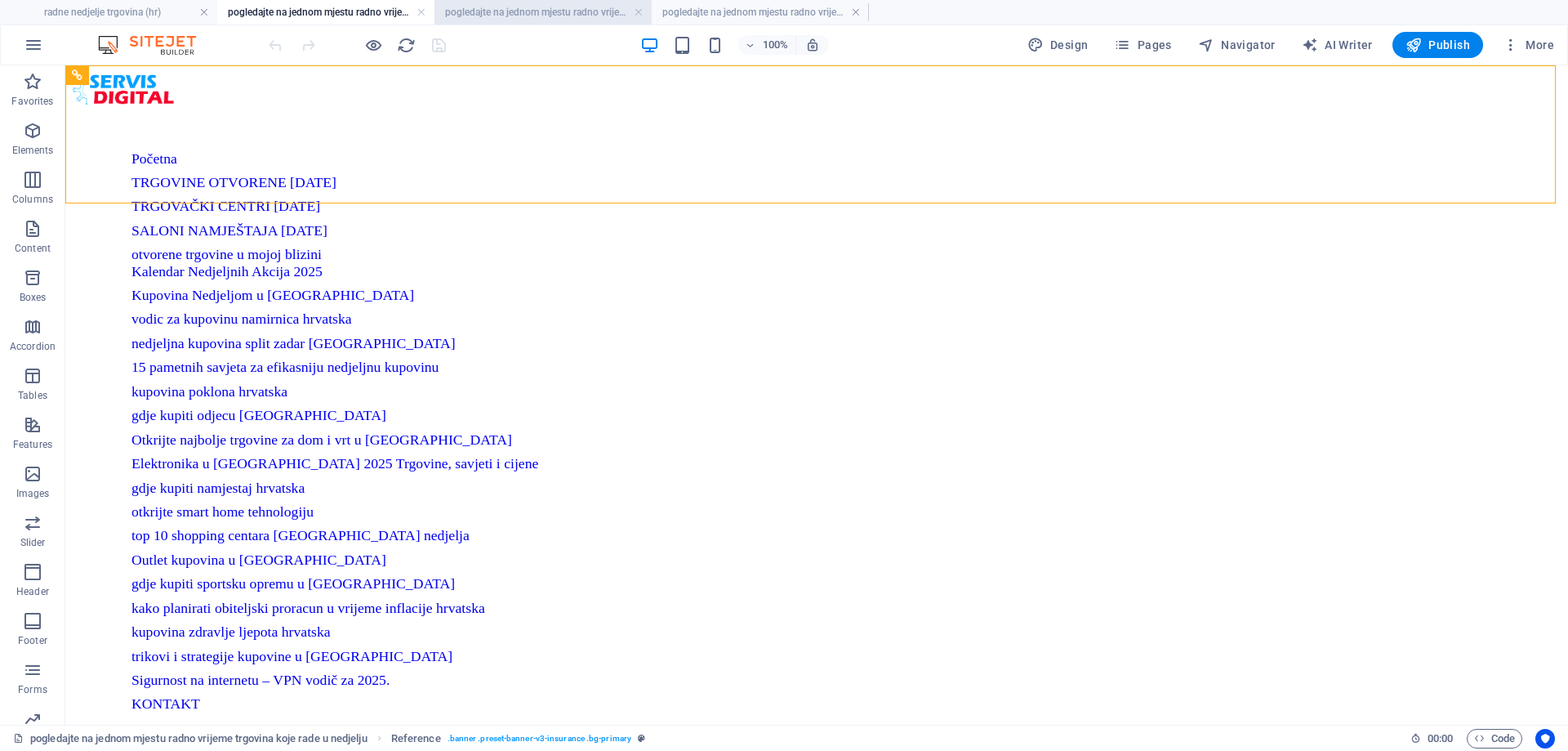
click at [491, 8] on h4 "pogledajte na jednom mjestu radno vrijeme trgovačkih centara otvorenih u nedjel…" at bounding box center [543, 13] width 217 height 18
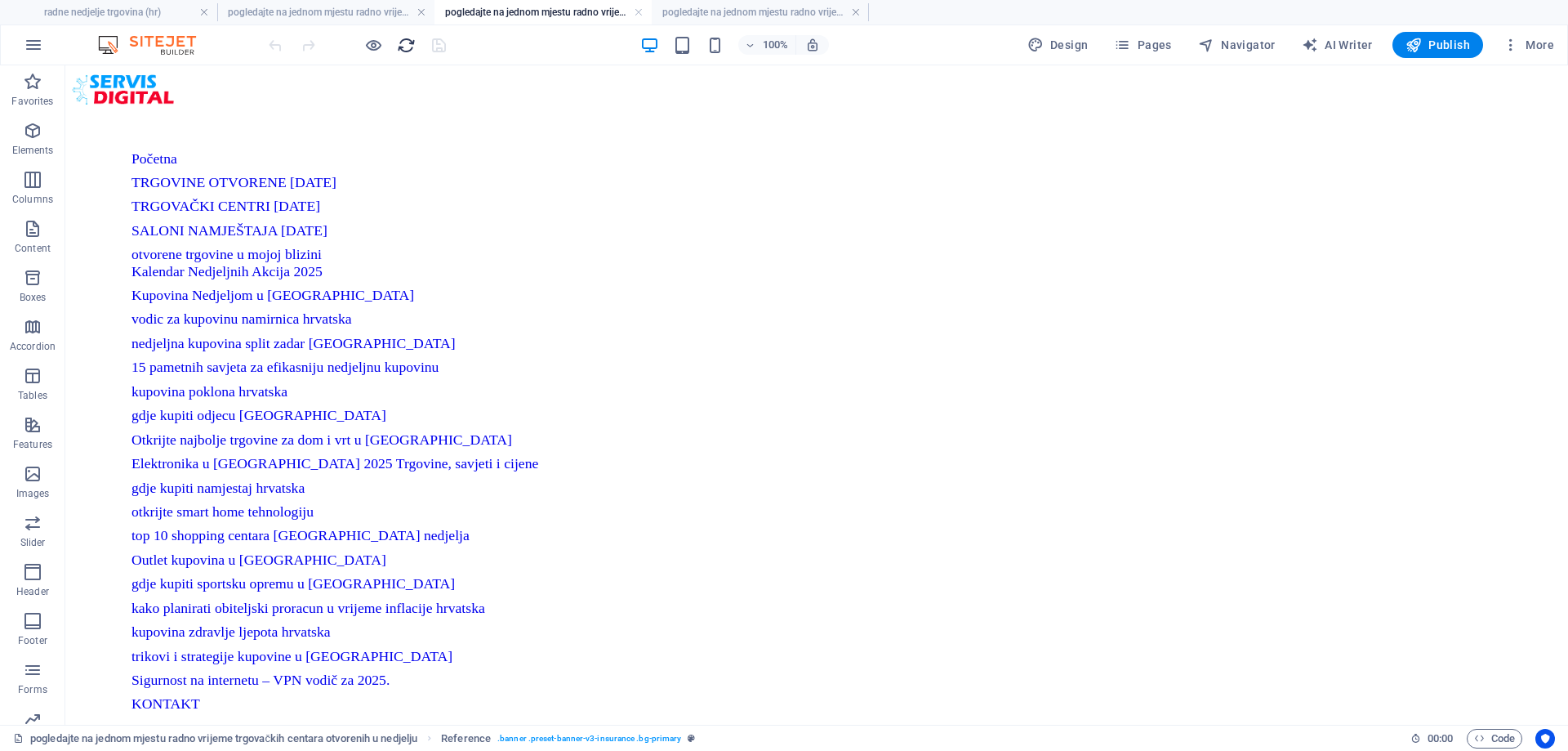
click at [412, 43] on icon "reload" at bounding box center [406, 45] width 19 height 19
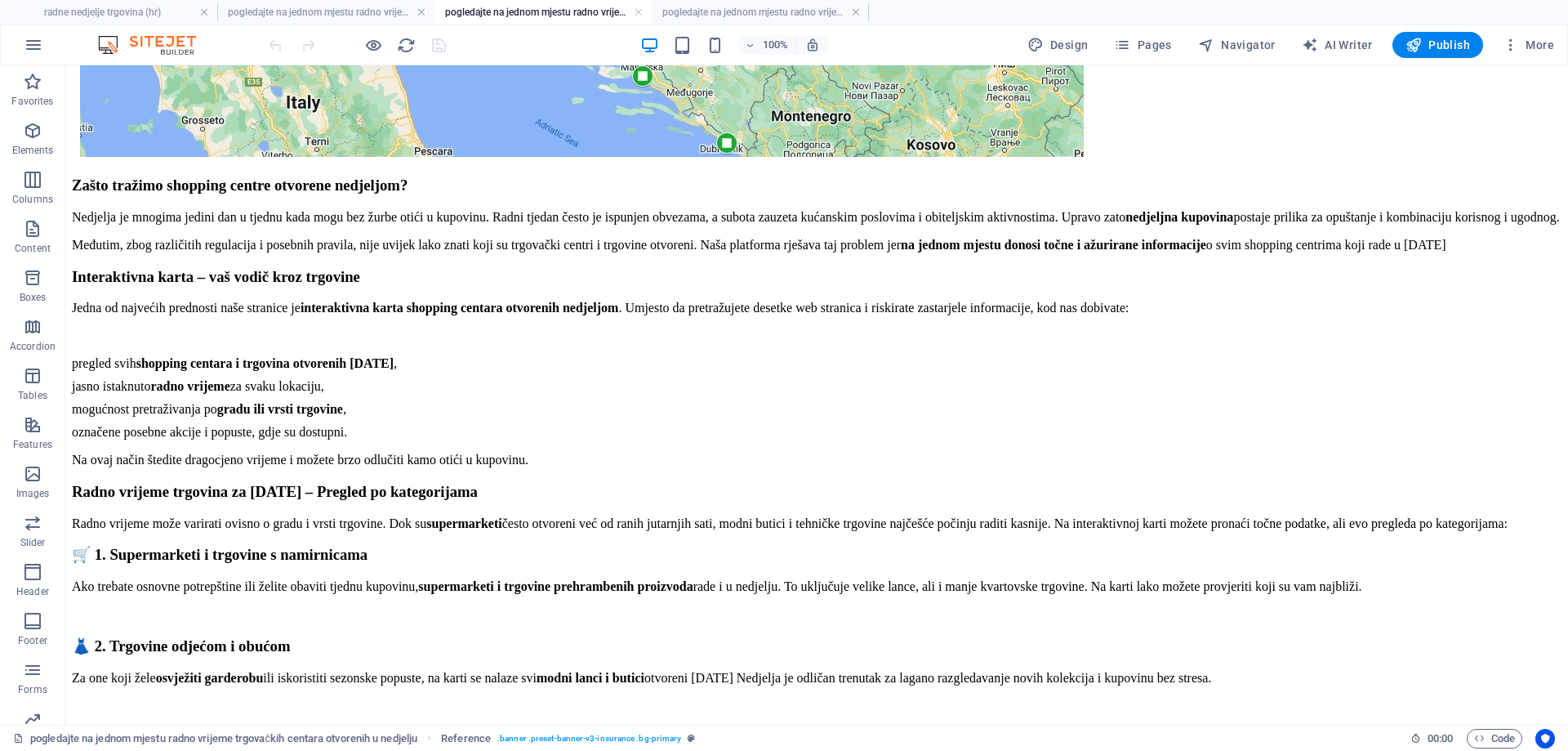
scroll to position [5804, 0]
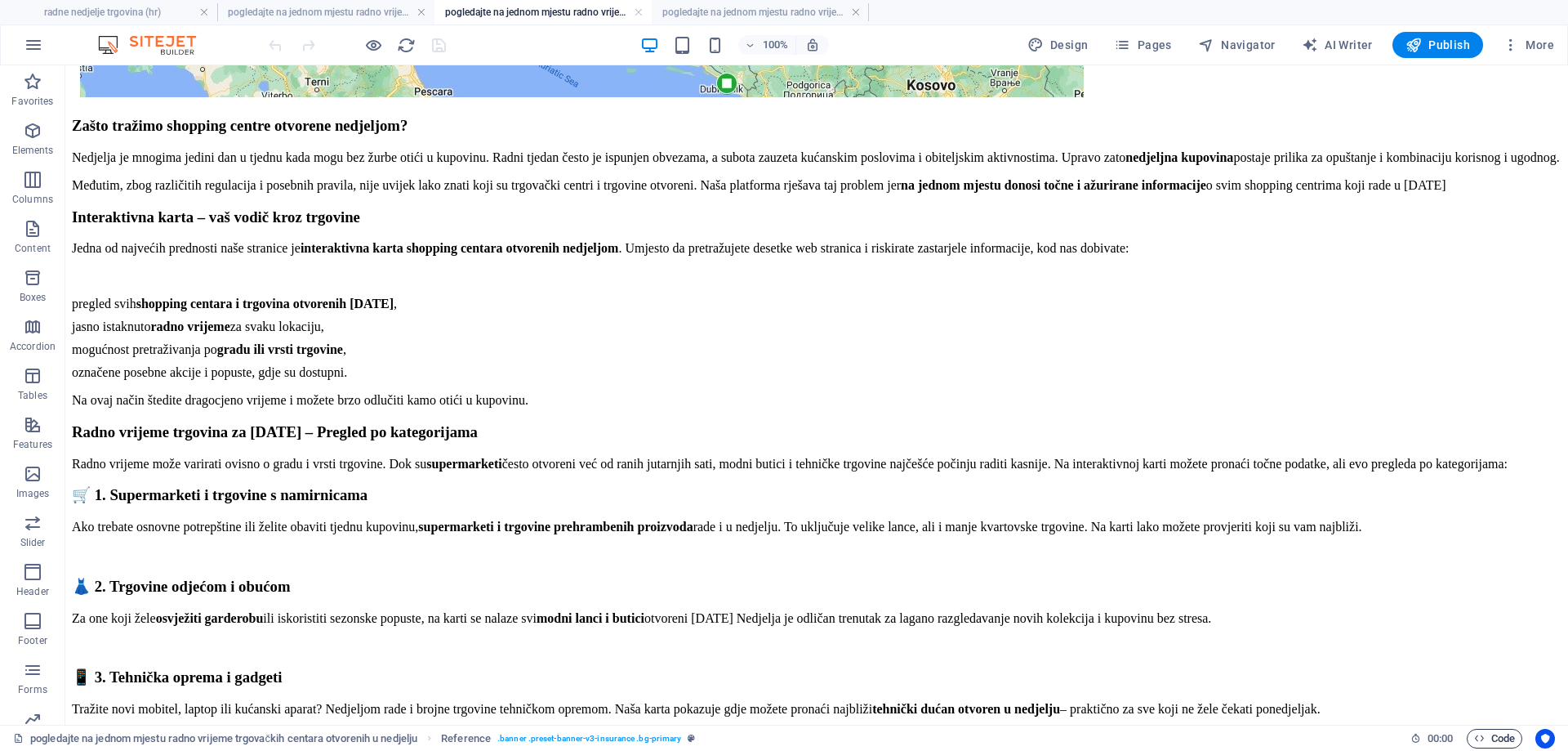
click at [1492, 736] on span "Code" at bounding box center [1494, 738] width 41 height 19
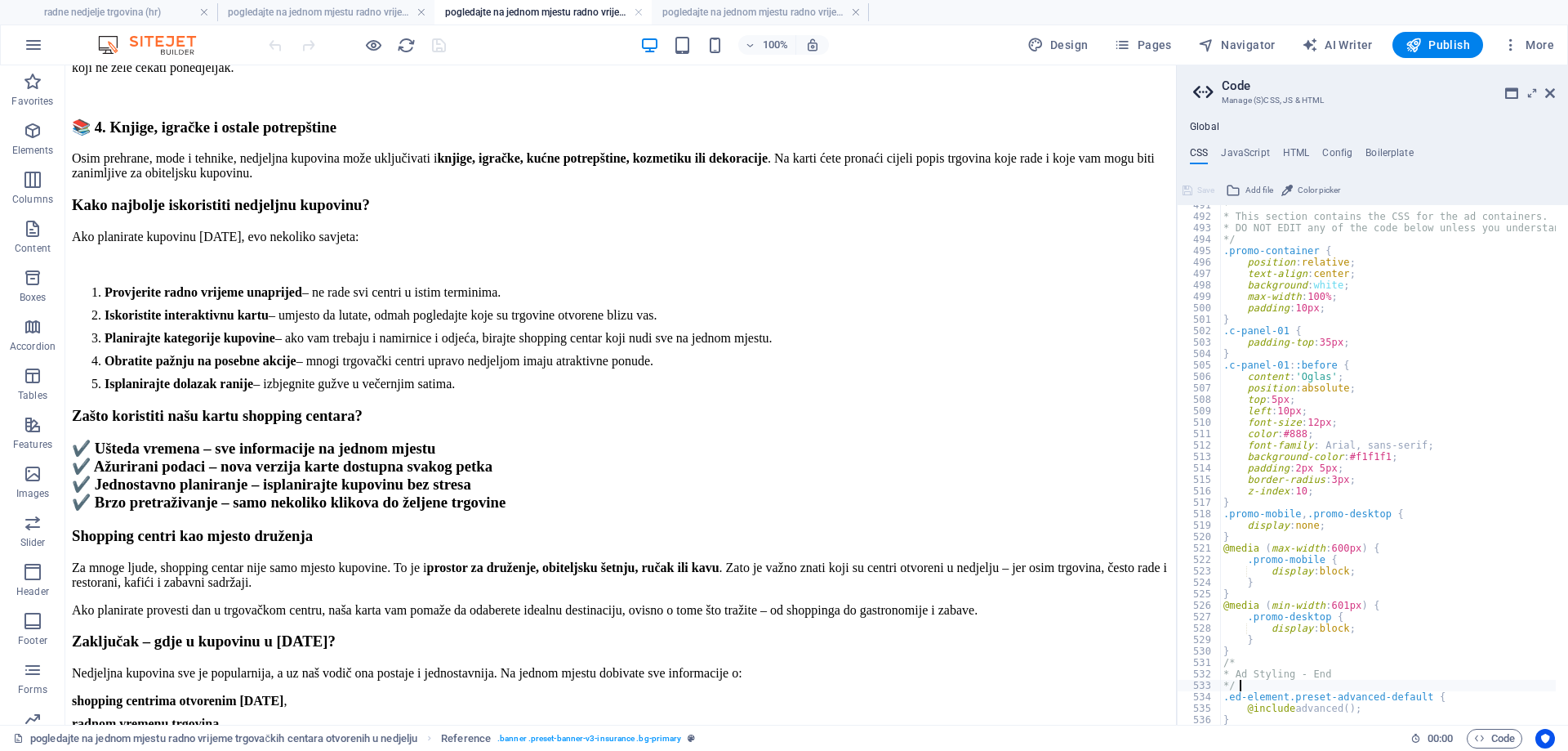
scroll to position [5841, 0]
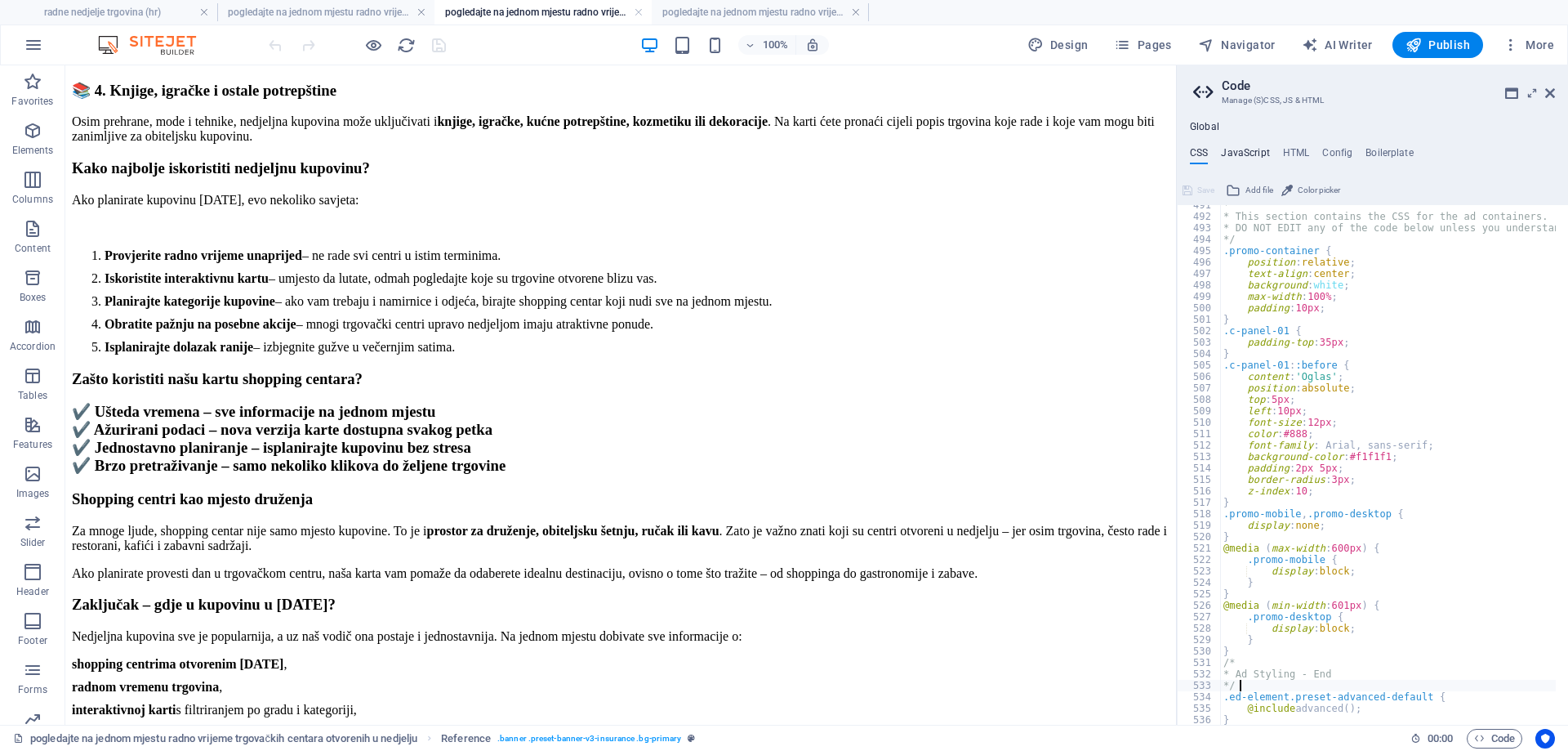
click at [1241, 150] on h4 "JavaScript" at bounding box center [1245, 156] width 48 height 18
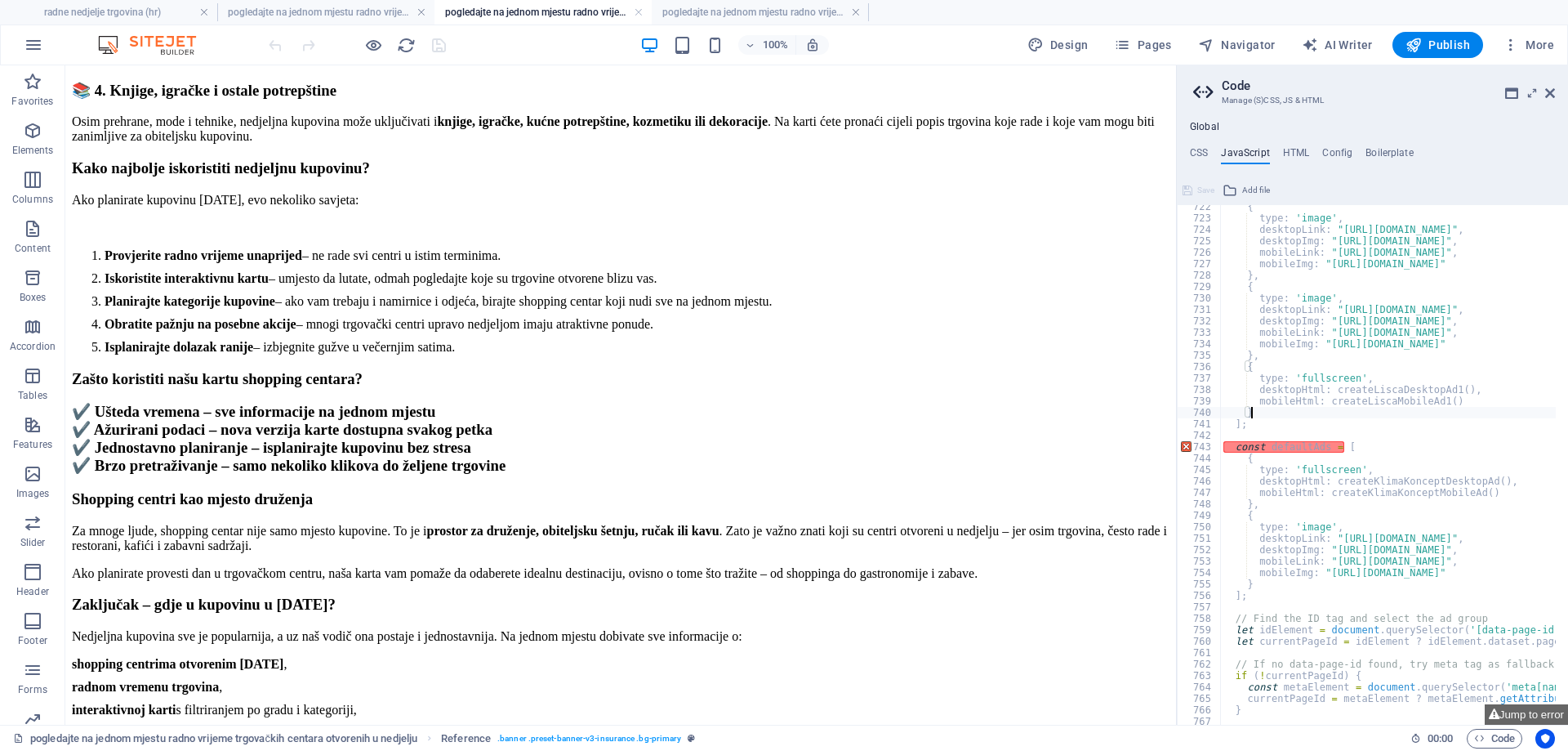
scroll to position [8251, 0]
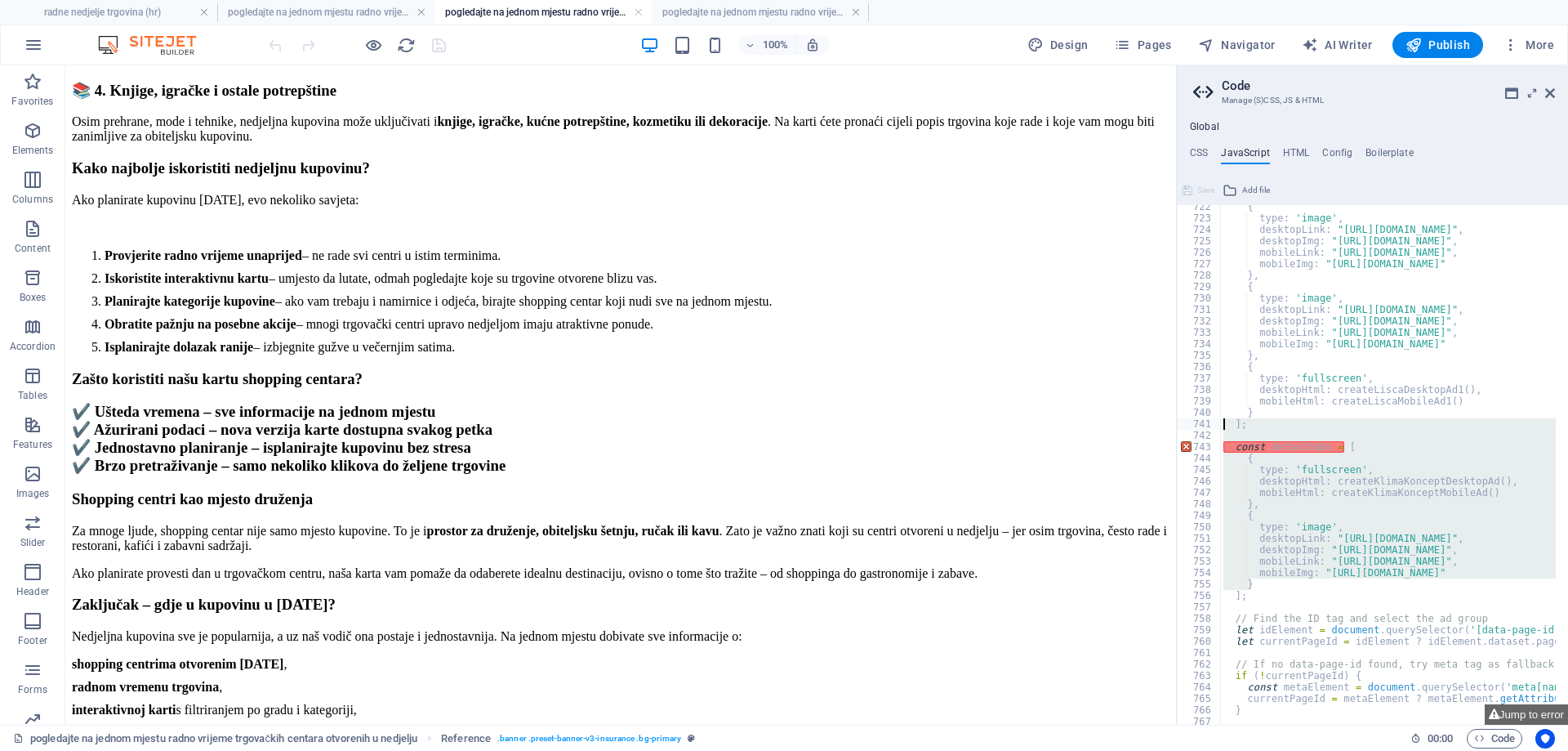
drag, startPoint x: 1255, startPoint y: 585, endPoint x: 1222, endPoint y: 426, distance: 162.4
type textarea "];"
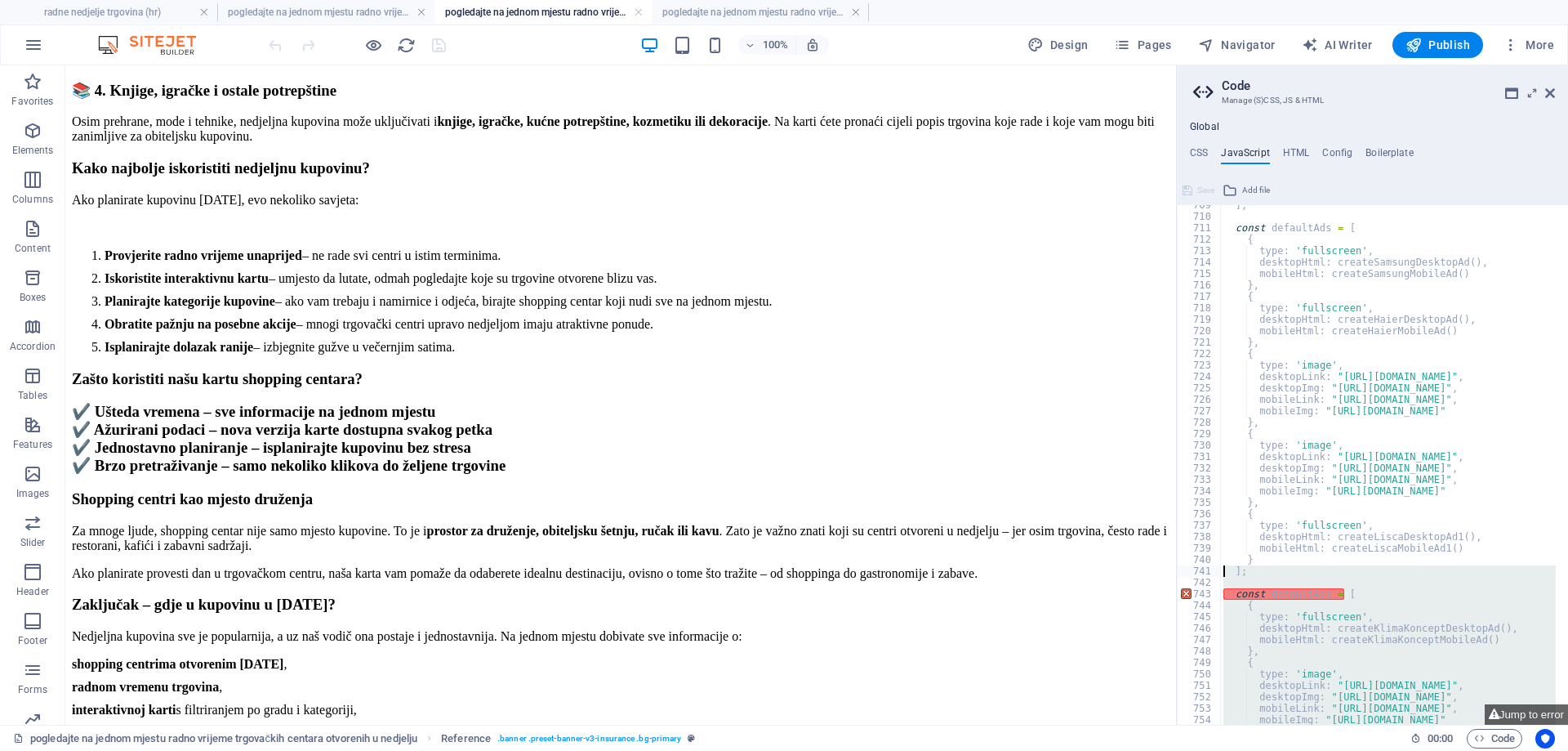
scroll to position [8104, 0]
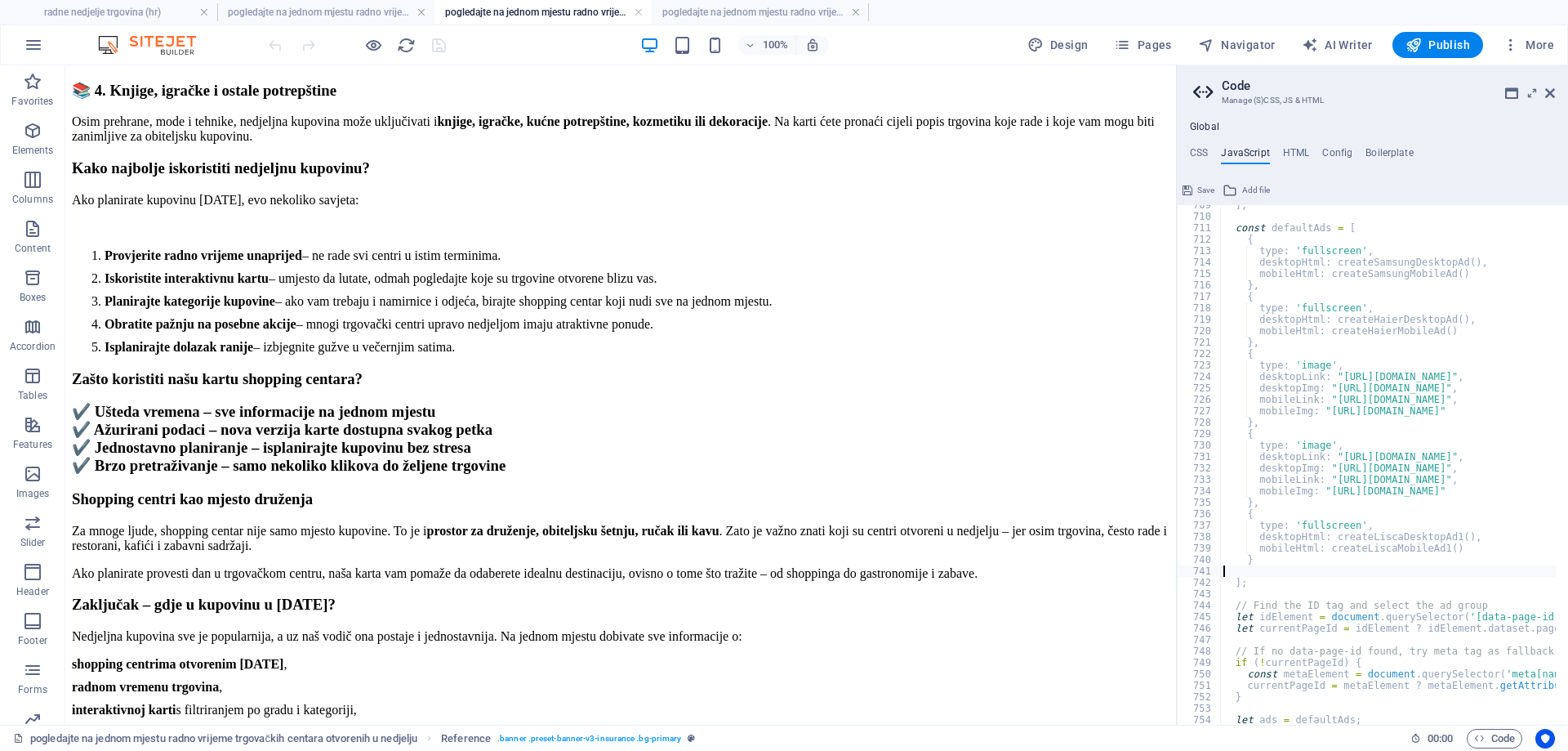
type textarea "}"
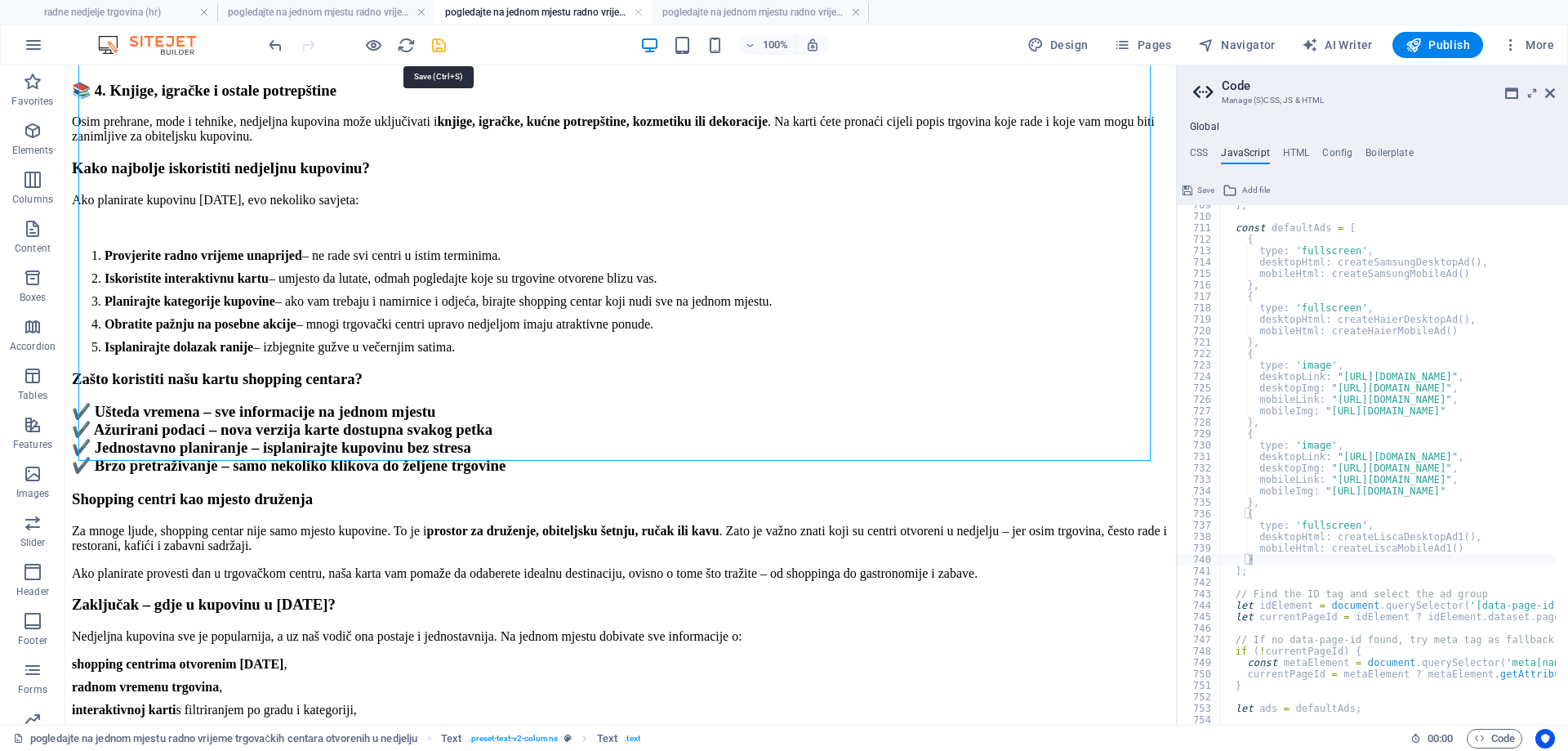
click at [441, 47] on icon "save" at bounding box center [439, 45] width 19 height 19
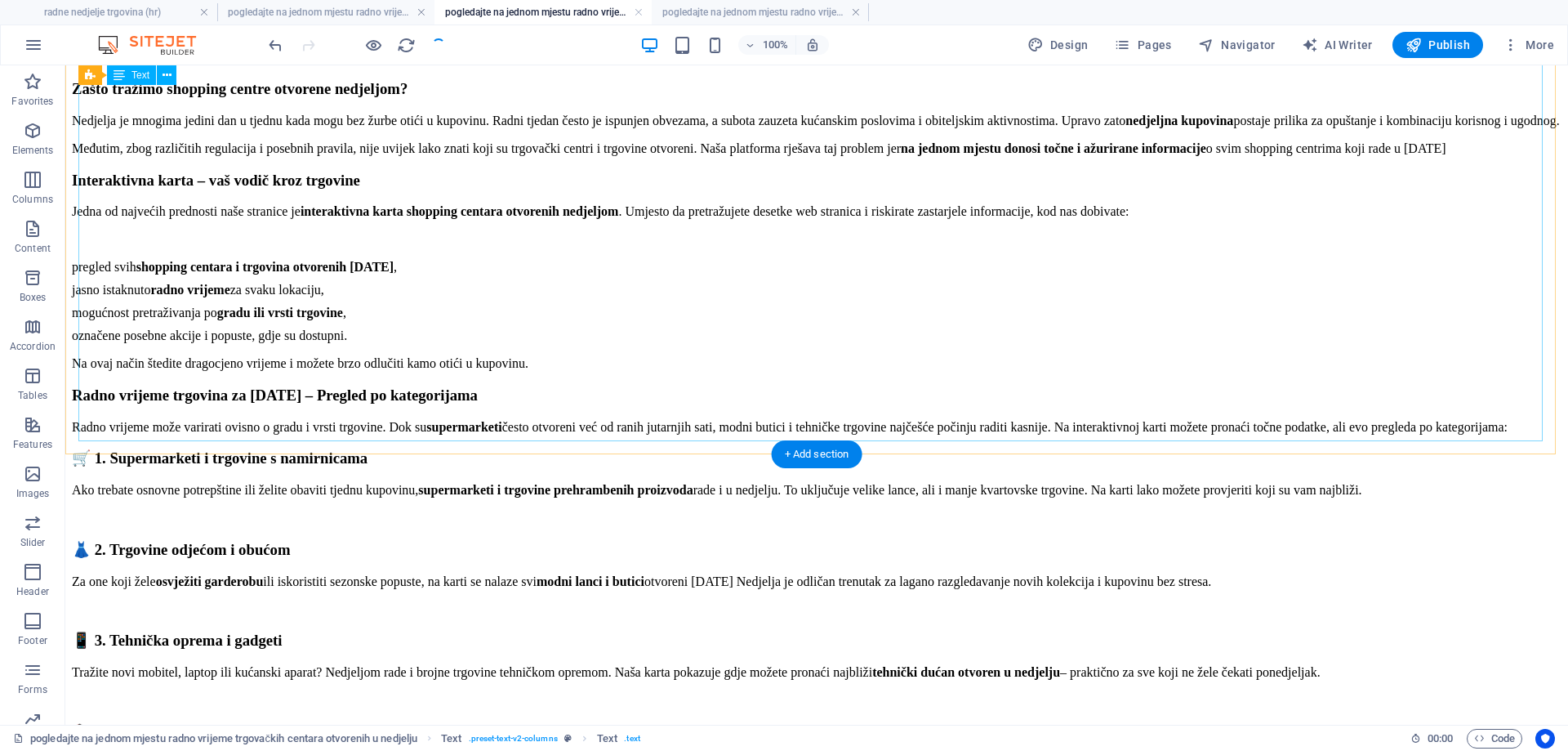
scroll to position [5804, 0]
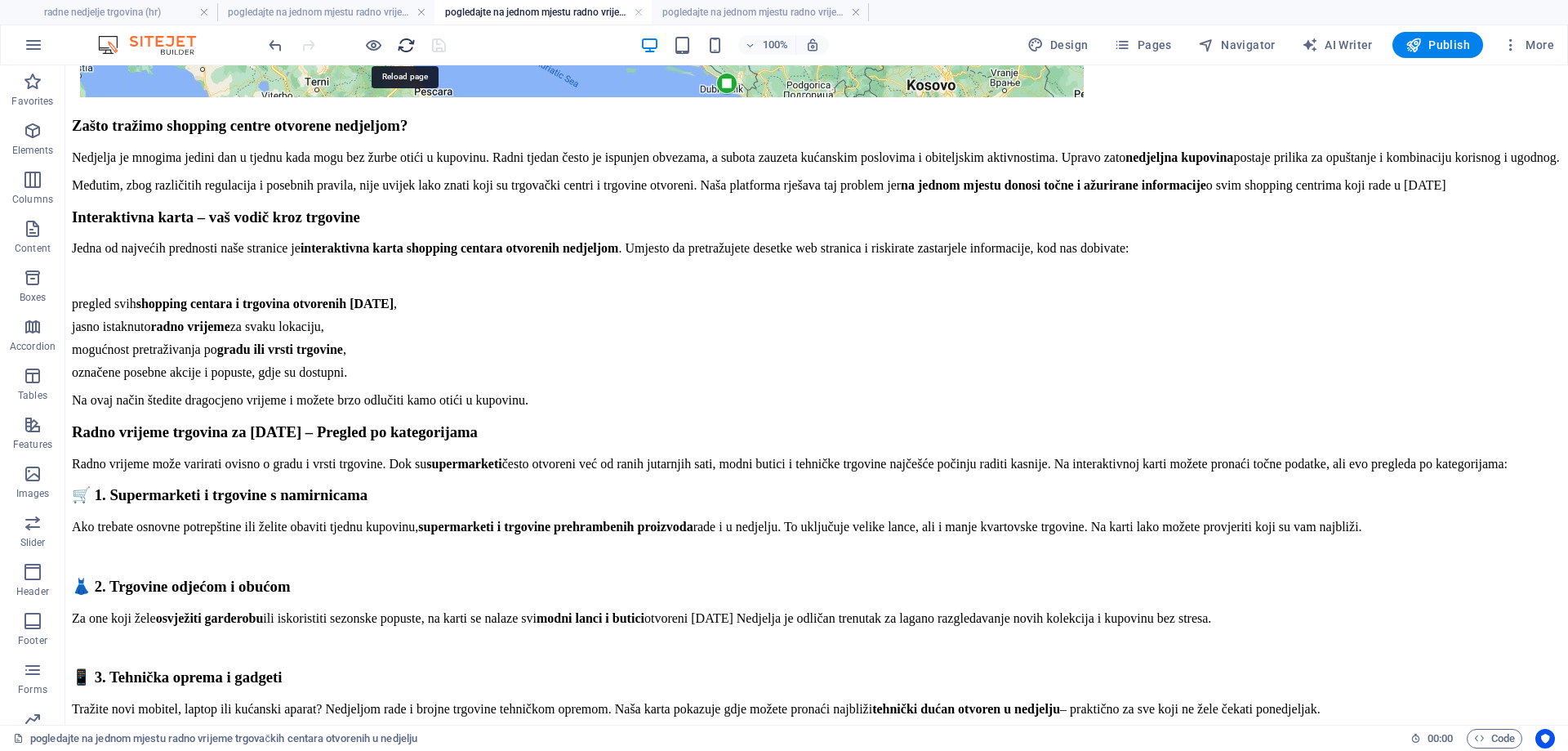
click at [410, 43] on icon "reload" at bounding box center [406, 45] width 19 height 19
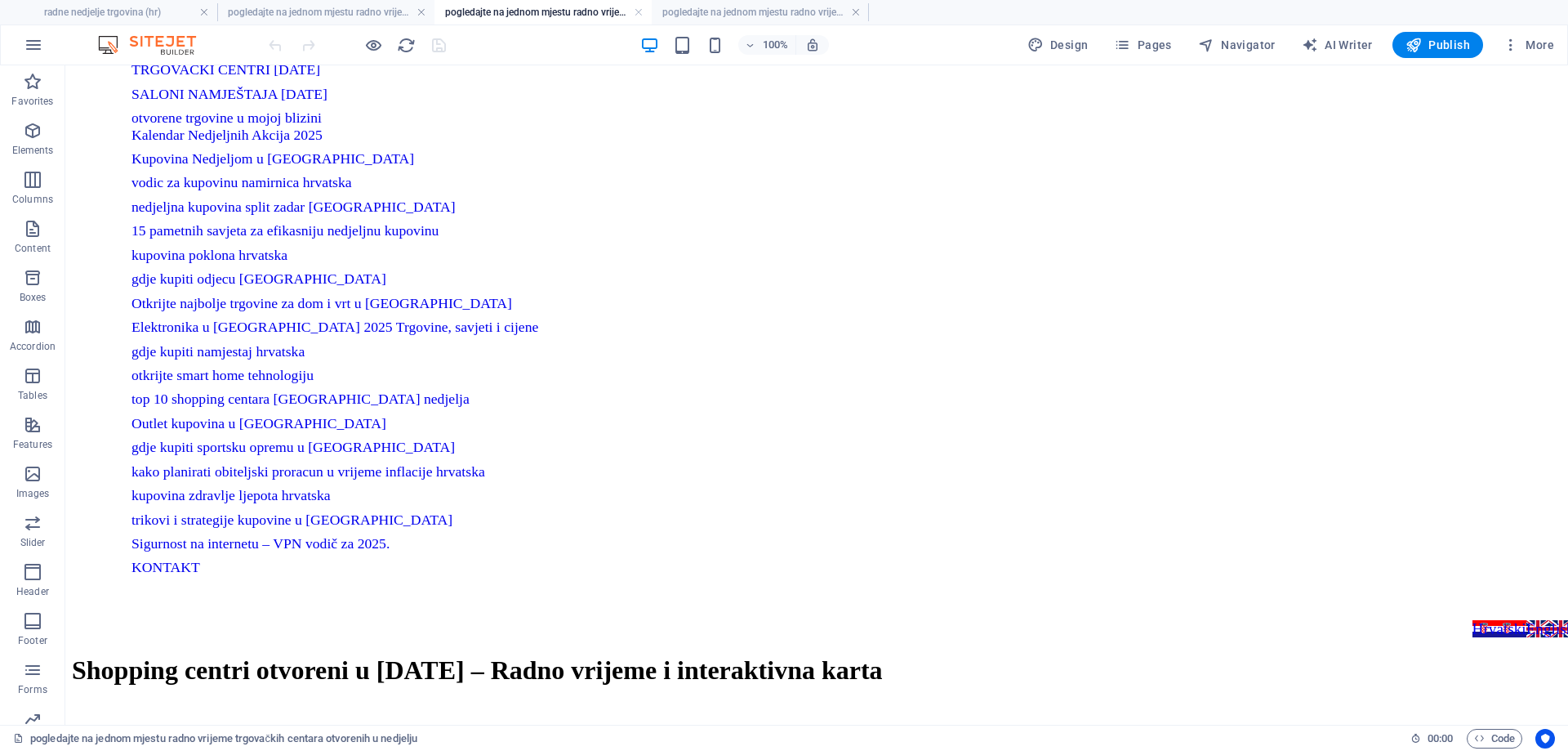
scroll to position [0, 0]
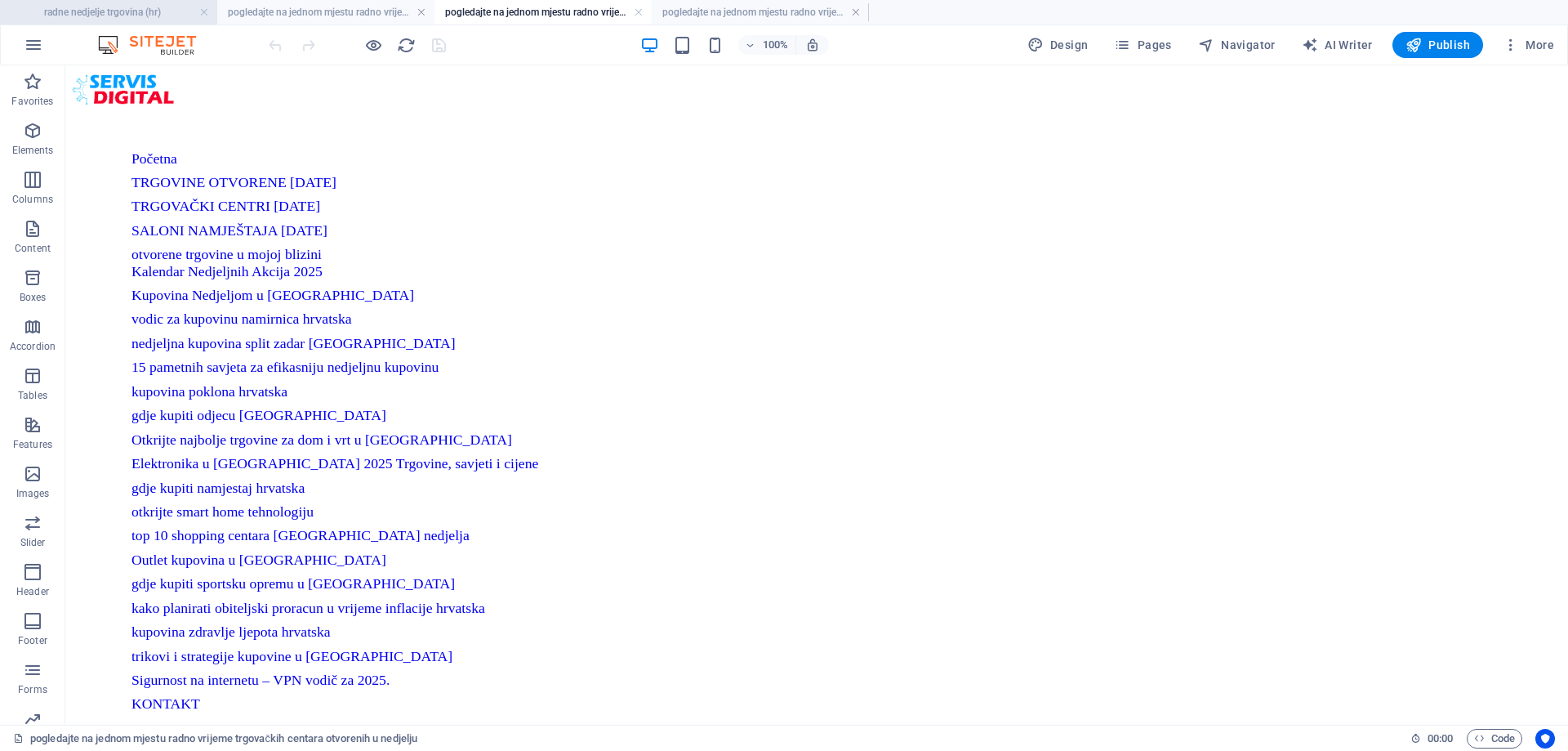
click at [165, 8] on h4 "radne nedjelje trgovina (hr)" at bounding box center [108, 13] width 217 height 18
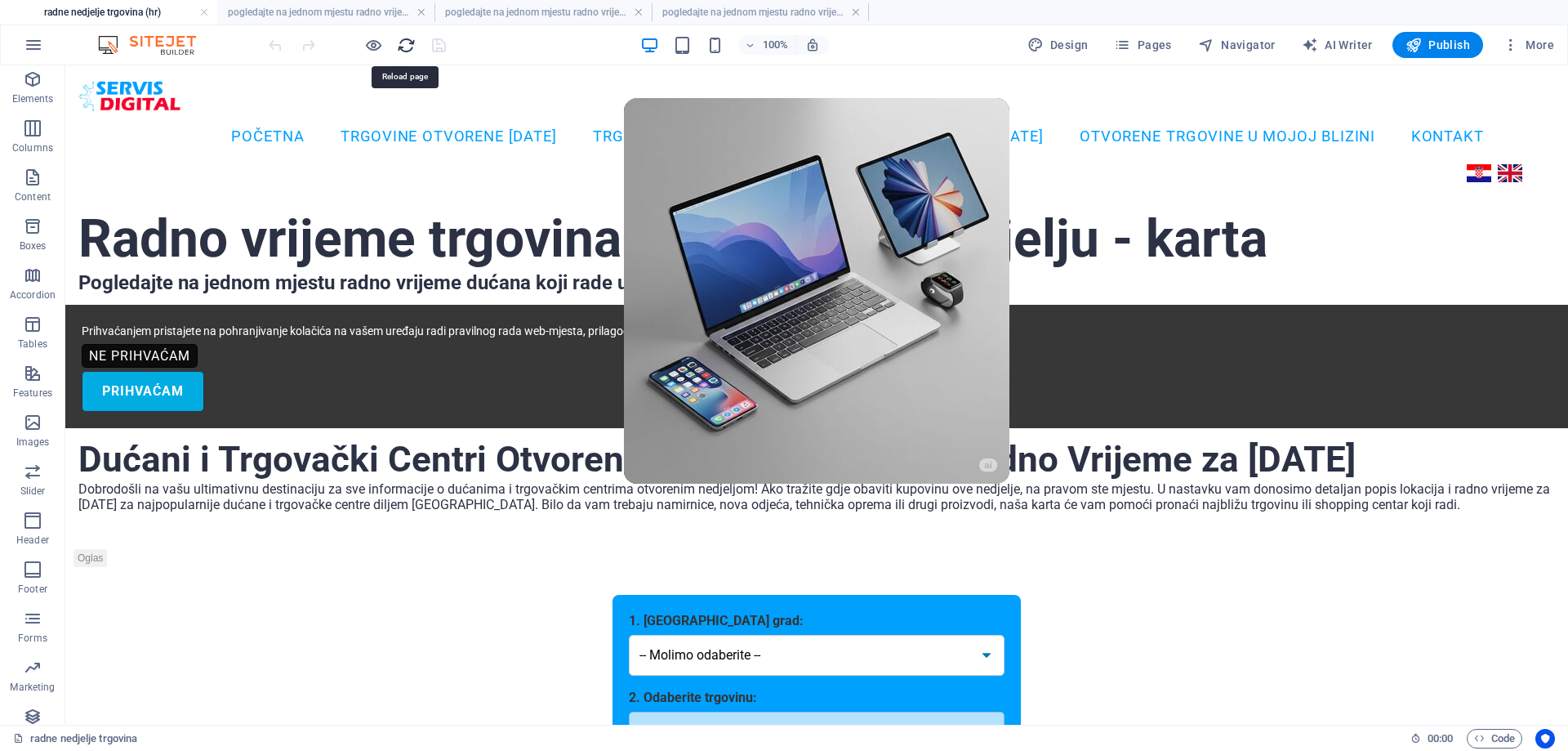
click at [403, 40] on icon "reload" at bounding box center [406, 45] width 19 height 19
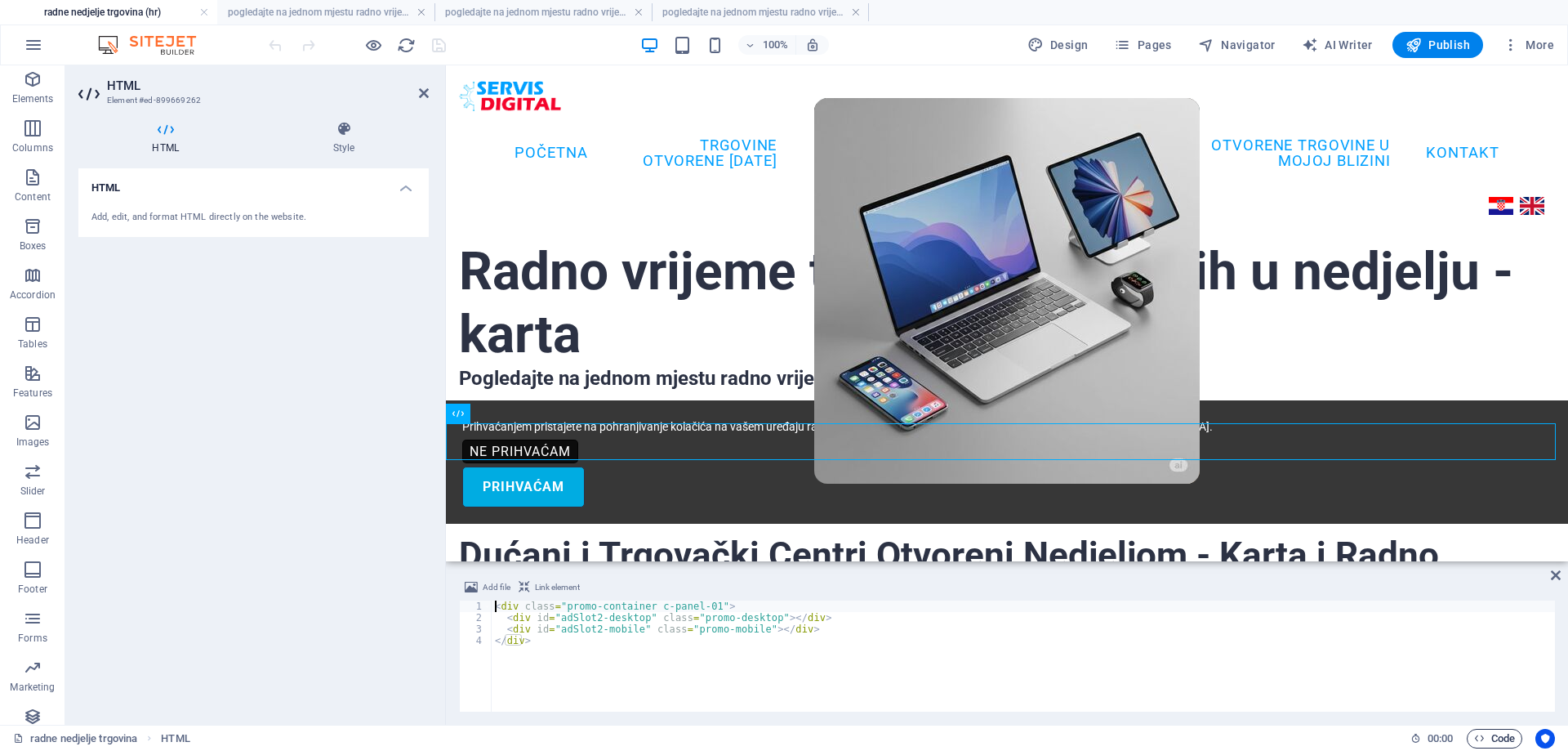
click at [1503, 735] on span "Code" at bounding box center [1494, 738] width 41 height 19
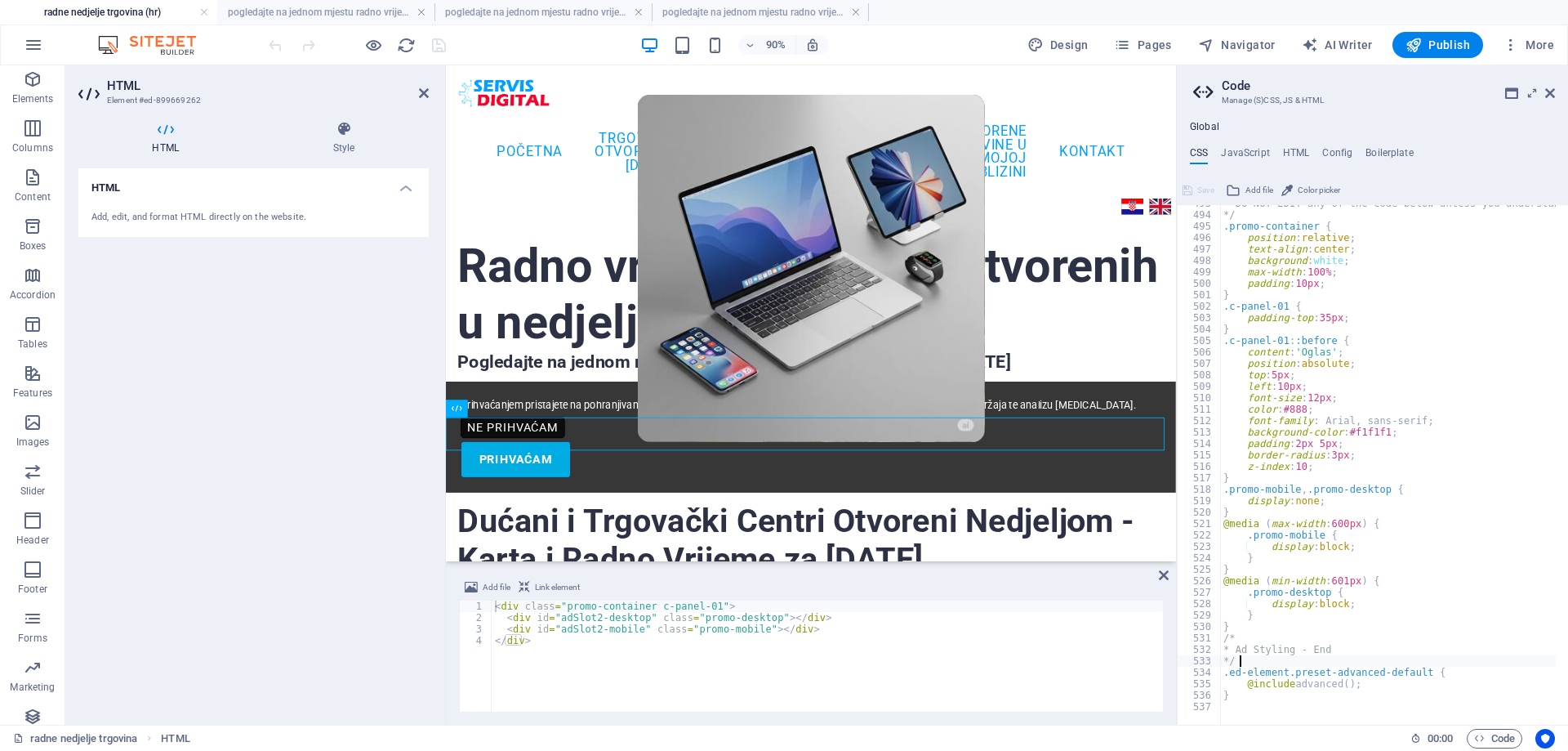
scroll to position [957, 0]
click at [1246, 144] on div "Global CSS JavaScript HTML Config Boilerplate */ 493 494 495 496 497 498 499 50…" at bounding box center [1372, 423] width 391 height 604
click at [1244, 147] on h4 "JavaScript" at bounding box center [1245, 156] width 48 height 18
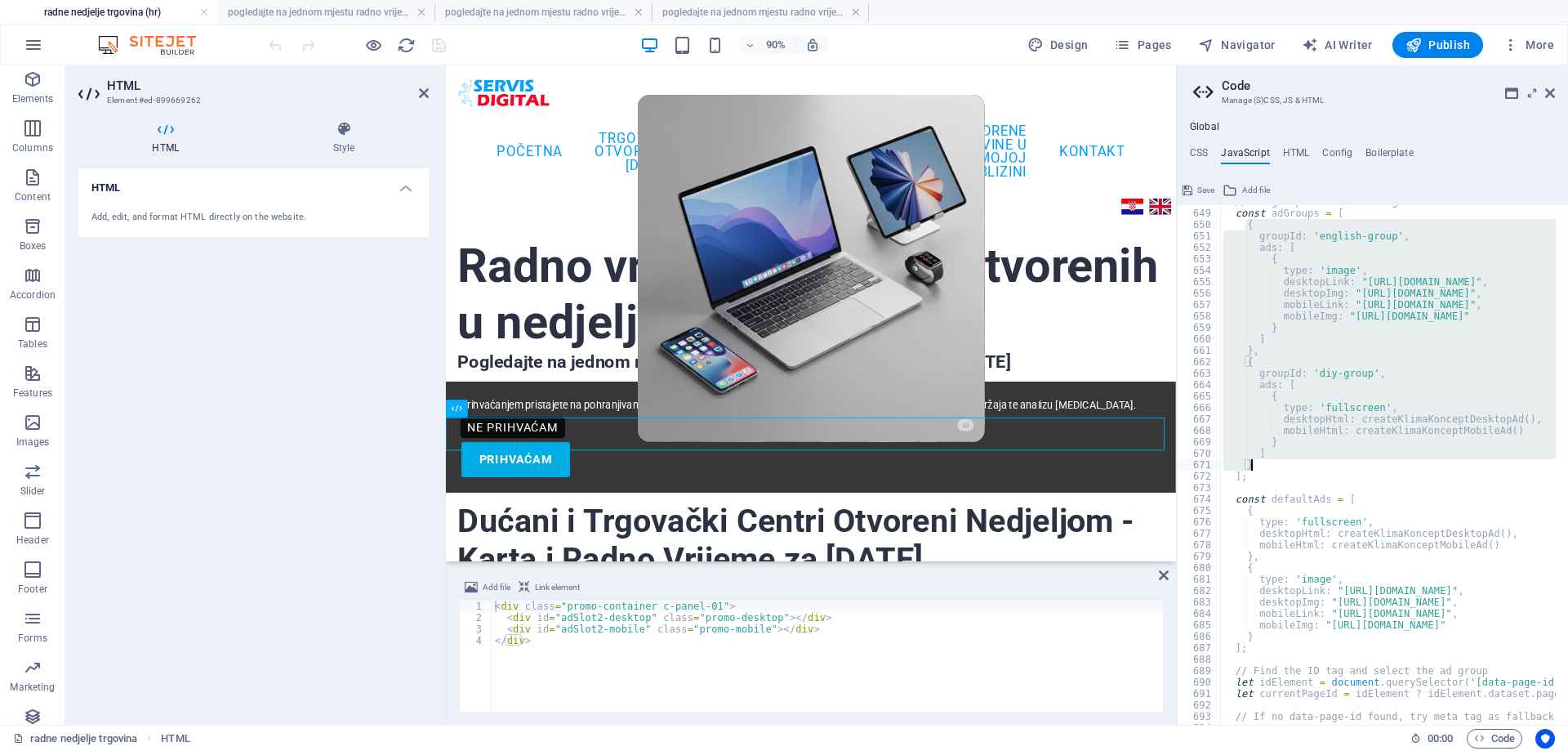
scroll to position [7410, 0]
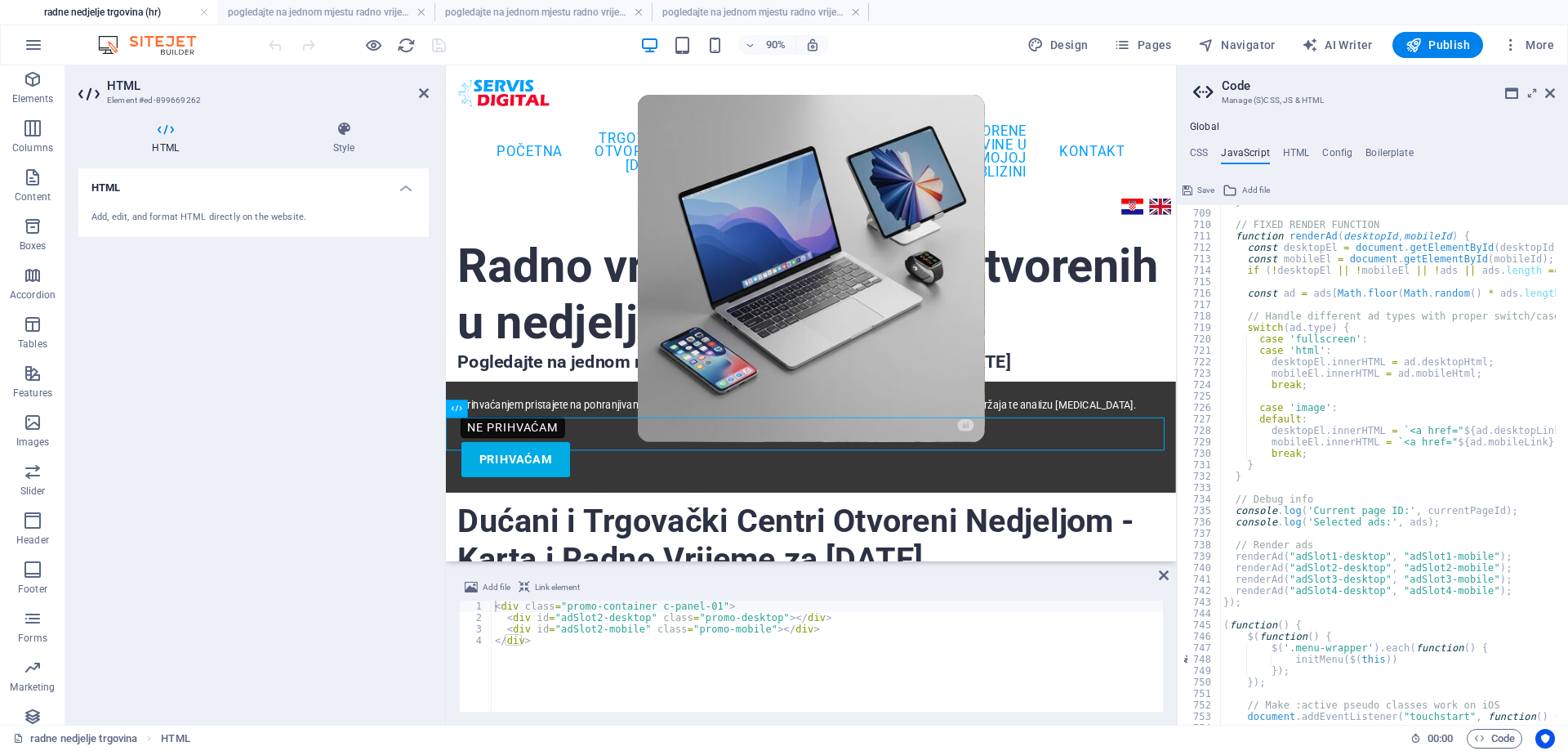
scroll to position [8293, 0]
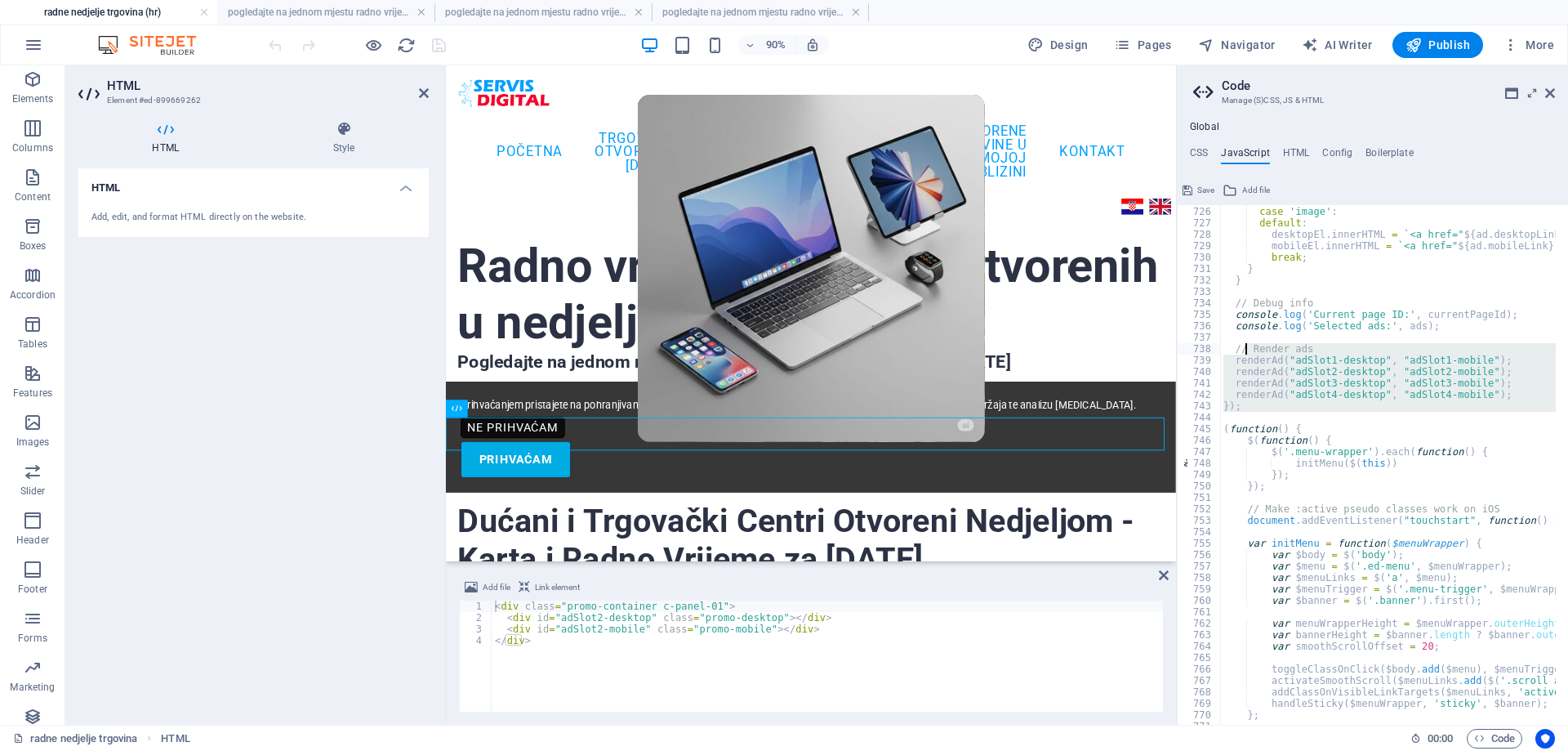
drag, startPoint x: 1240, startPoint y: 411, endPoint x: 1247, endPoint y: 345, distance: 66.4
click at [1244, 404] on div "case 'image' : default : desktopEl . innerHTML = ` <a href=" ${ ad . desktopLin…" at bounding box center [1388, 465] width 335 height 520
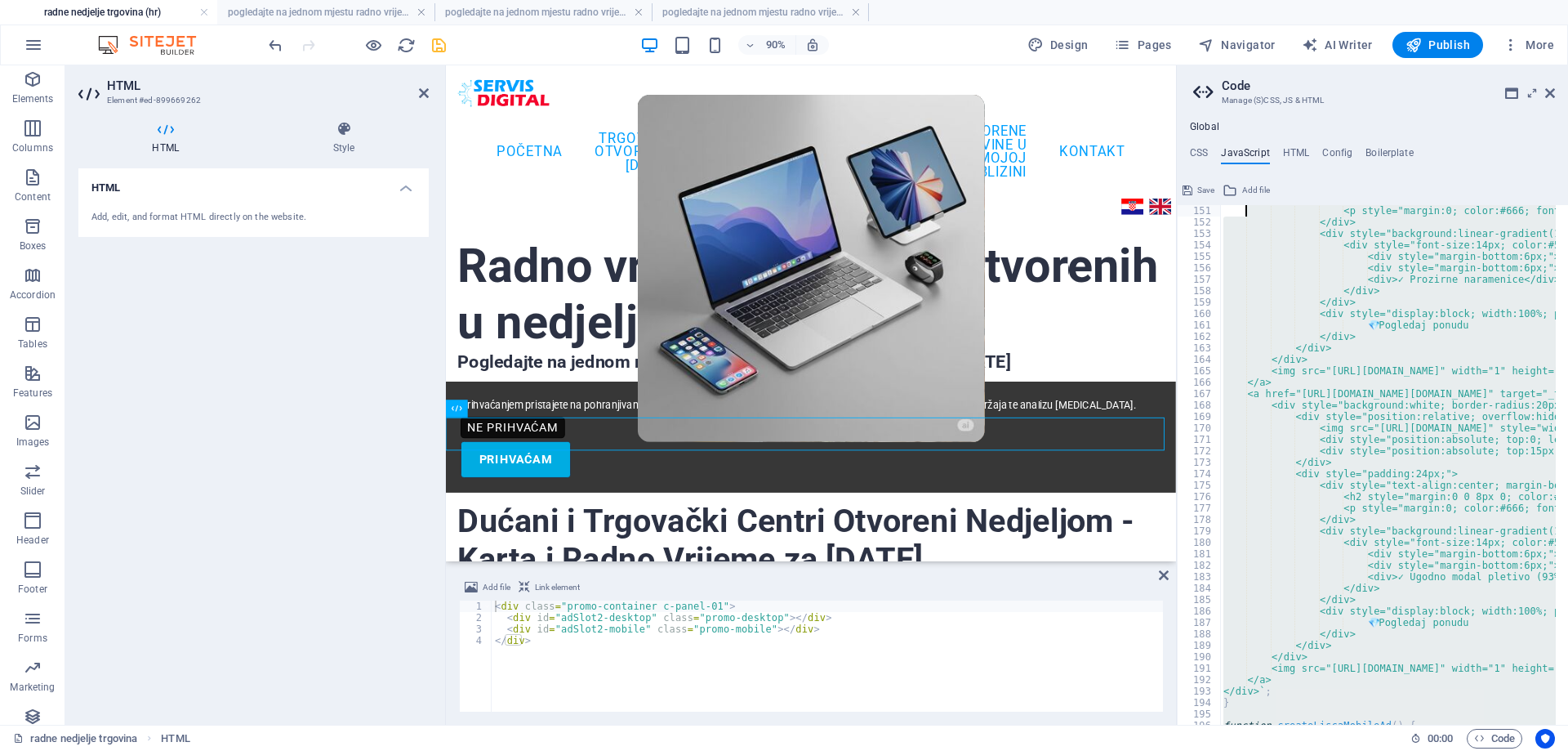
scroll to position [0, 0]
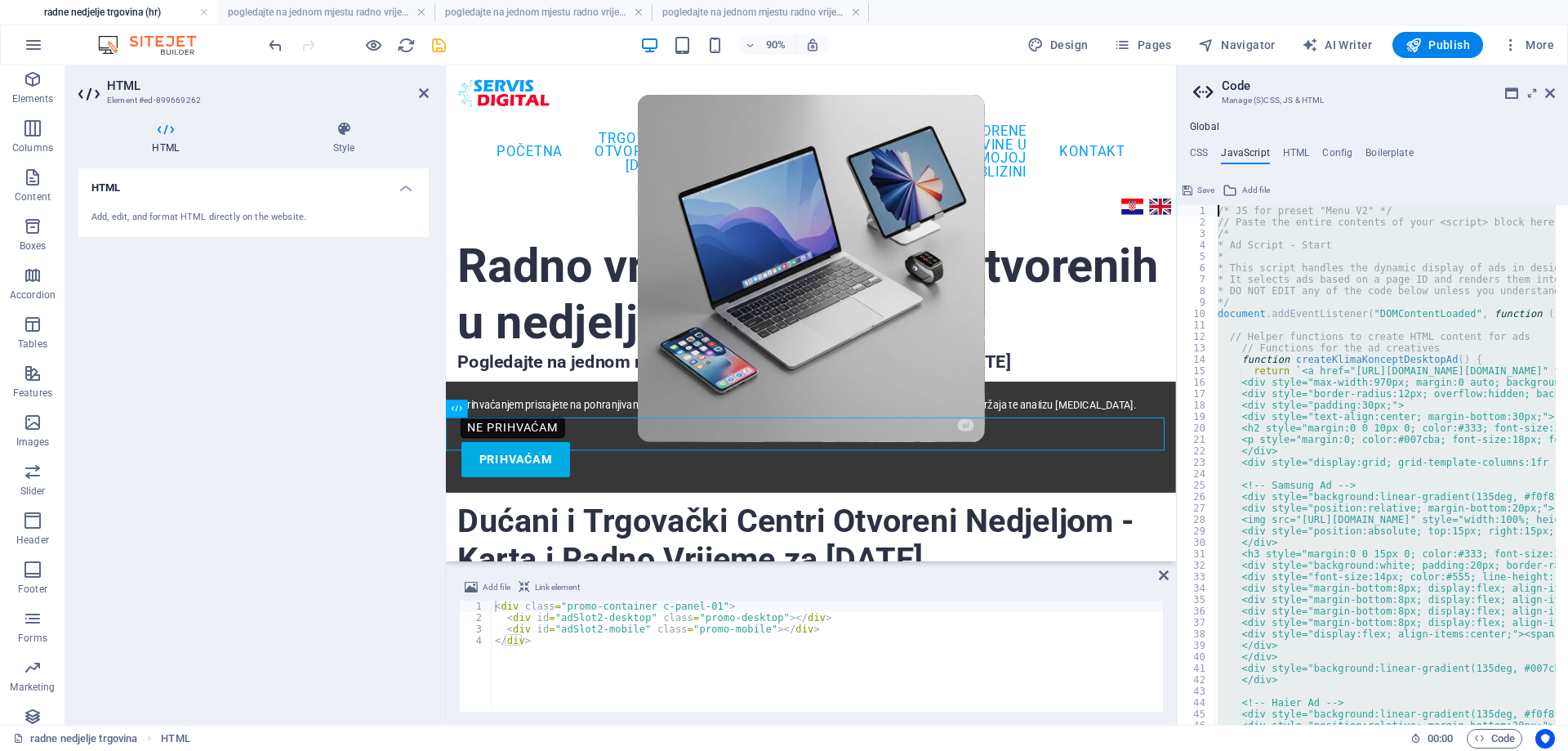
drag, startPoint x: 1240, startPoint y: 404, endPoint x: 1214, endPoint y: 207, distance: 198.7
click at [1214, 207] on div "}); 1 2 3 4 5 6 7 8 9 10 11 12 13 14 15 16 17 18 19 20 21 22 23 24 25 26 27 28 …" at bounding box center [1372, 465] width 391 height 520
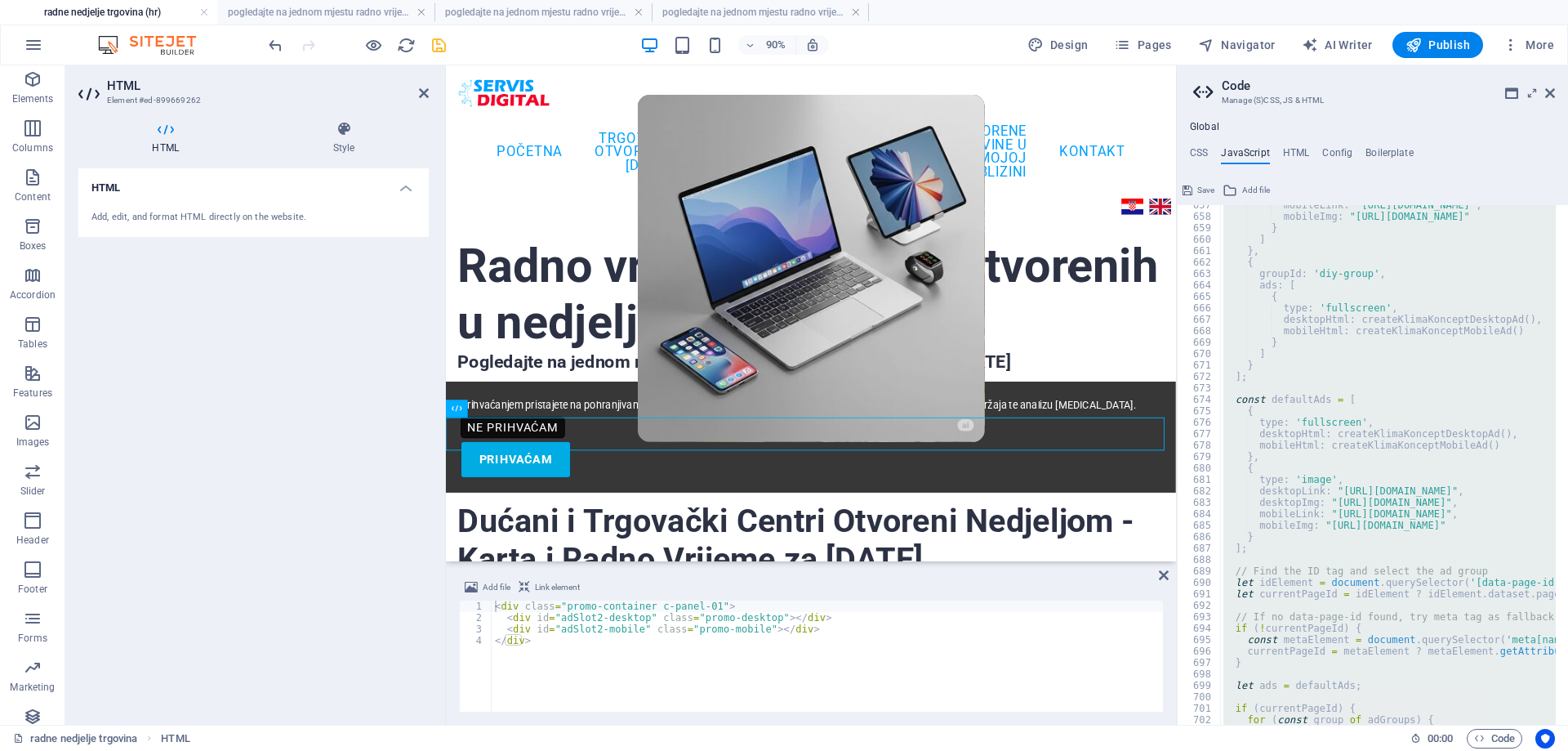
scroll to position [7439, 0]
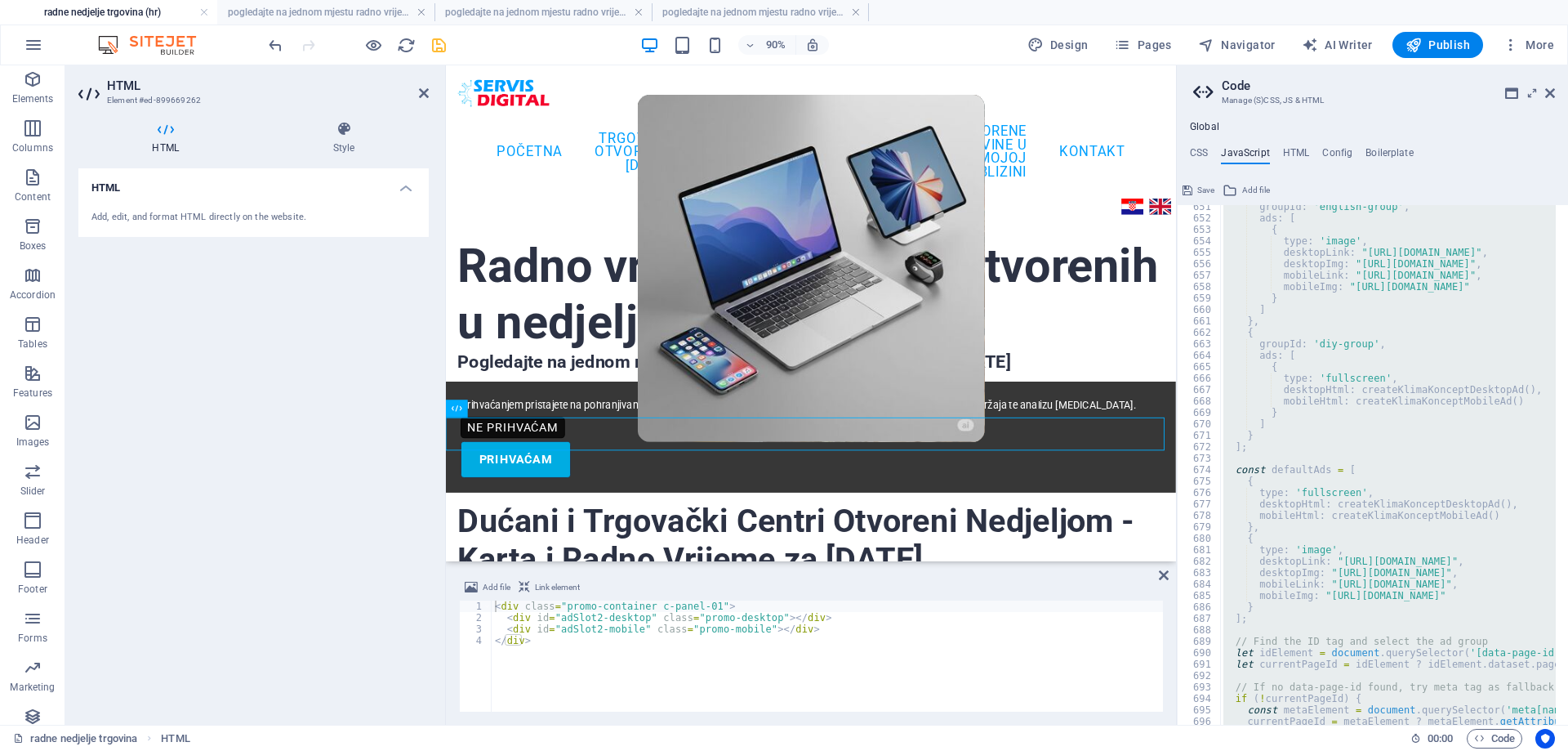
click at [394, 632] on div "HTML Add, edit, and format HTML directly on the website." at bounding box center [254, 440] width 350 height 543
click at [1268, 609] on div "groupId : 'english-group' , ads : [ { type : 'image' , desktopLink : "https://w…" at bounding box center [1388, 465] width 335 height 520
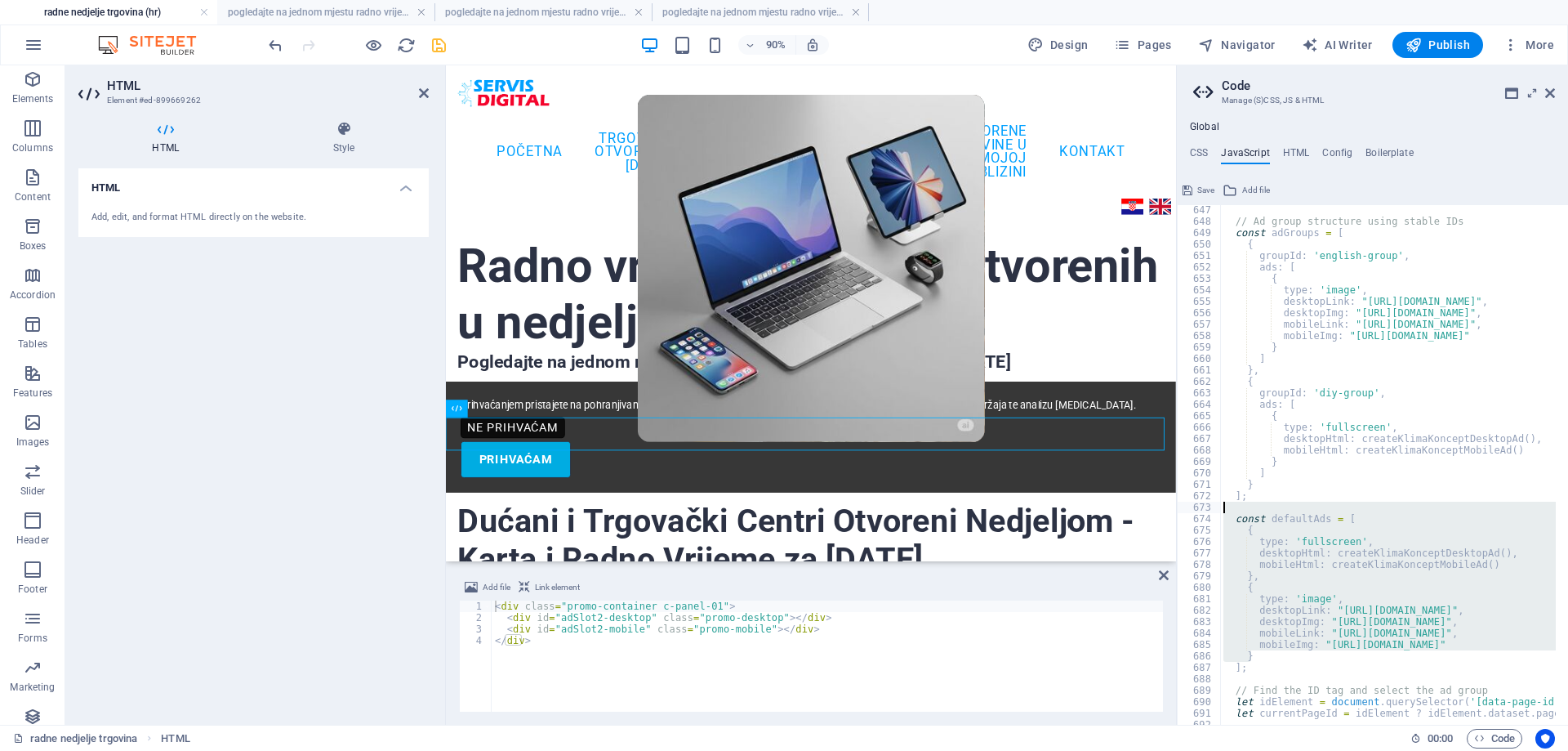
scroll to position [7390, 0]
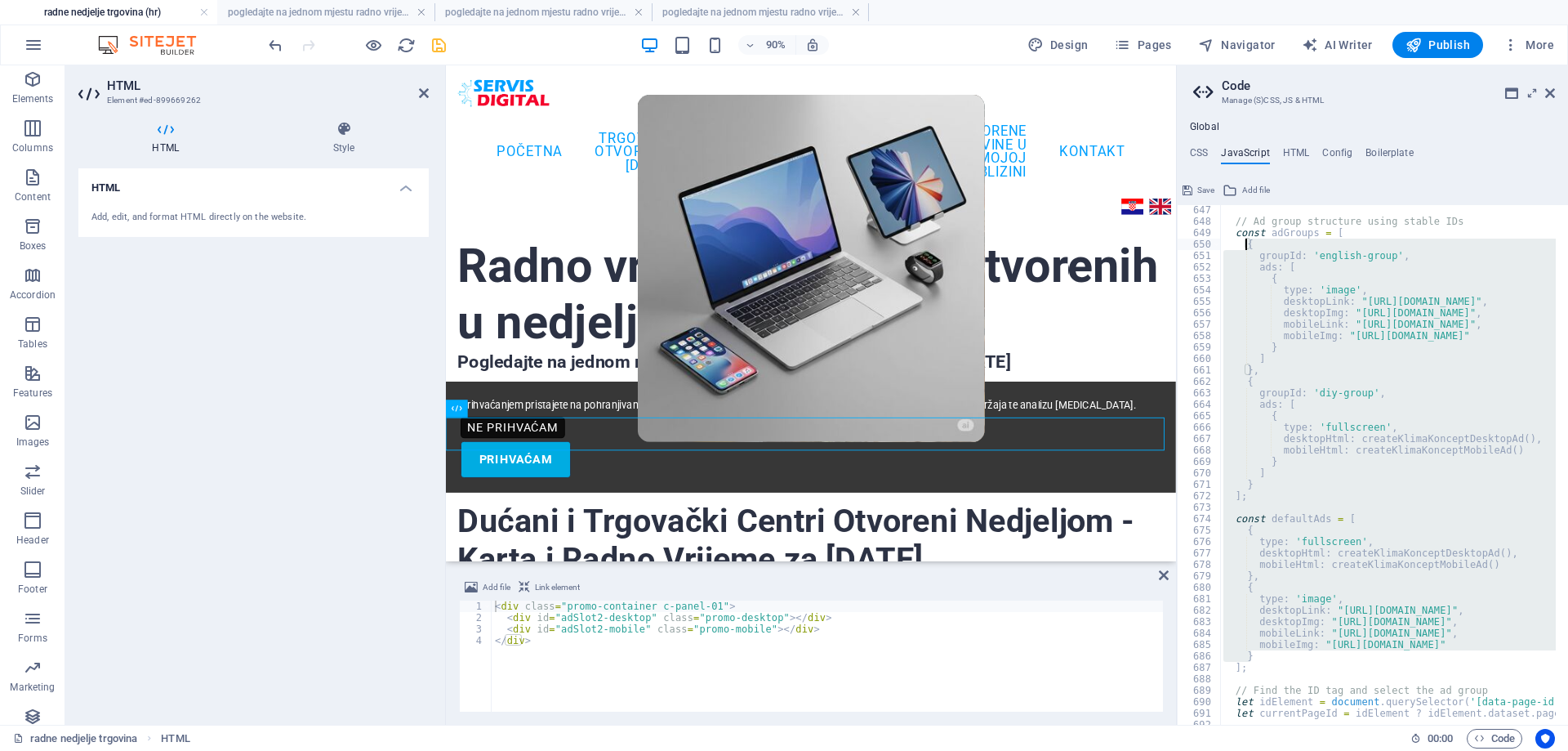
drag, startPoint x: 1260, startPoint y: 609, endPoint x: 1244, endPoint y: 244, distance: 365.4
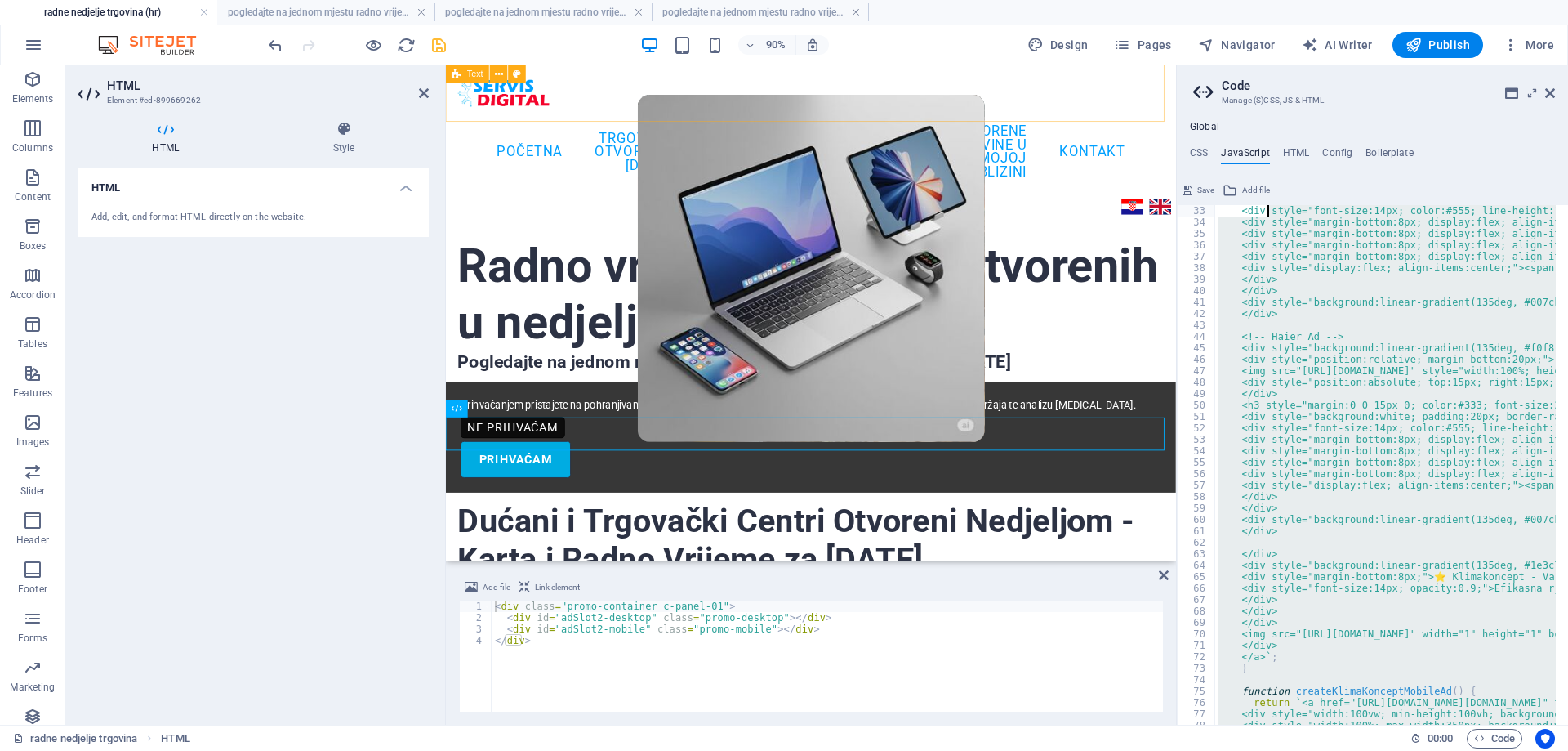
scroll to position [0, 0]
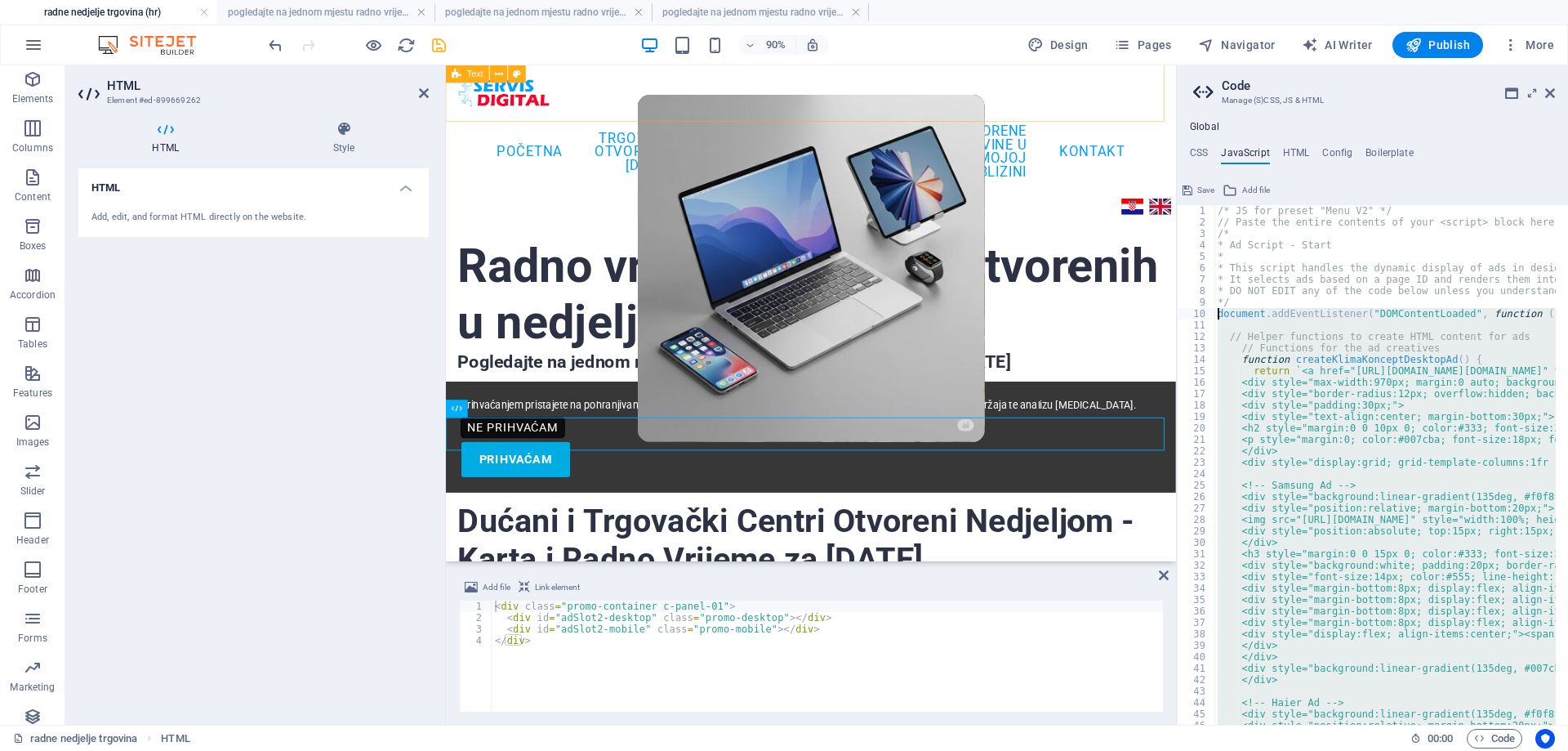
drag, startPoint x: 1243, startPoint y: 525, endPoint x: 1216, endPoint y: 312, distance: 214.7
paste textarea "})();"
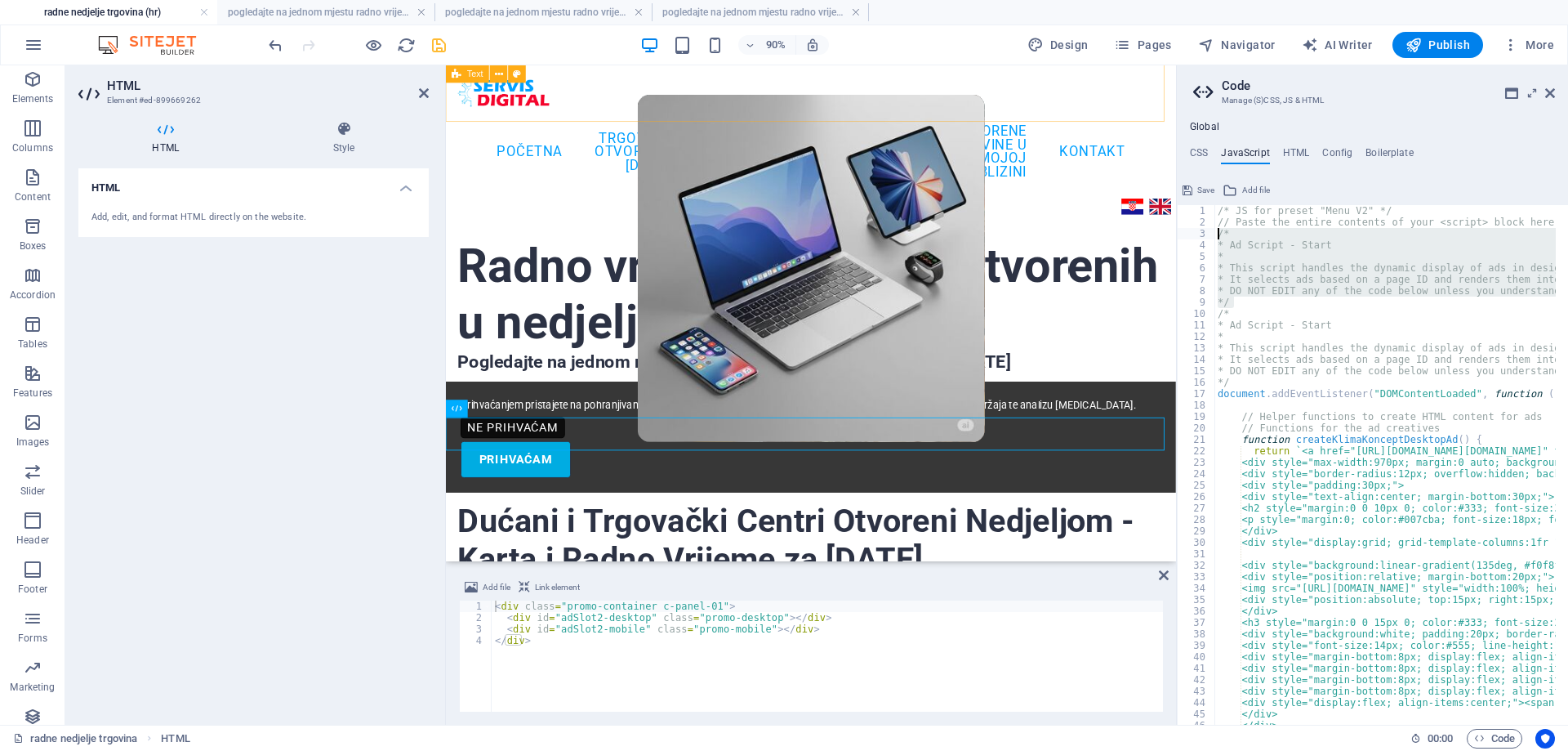
drag, startPoint x: 1238, startPoint y: 302, endPoint x: 1215, endPoint y: 235, distance: 70.8
type textarea "/* * Ad Script - Start"
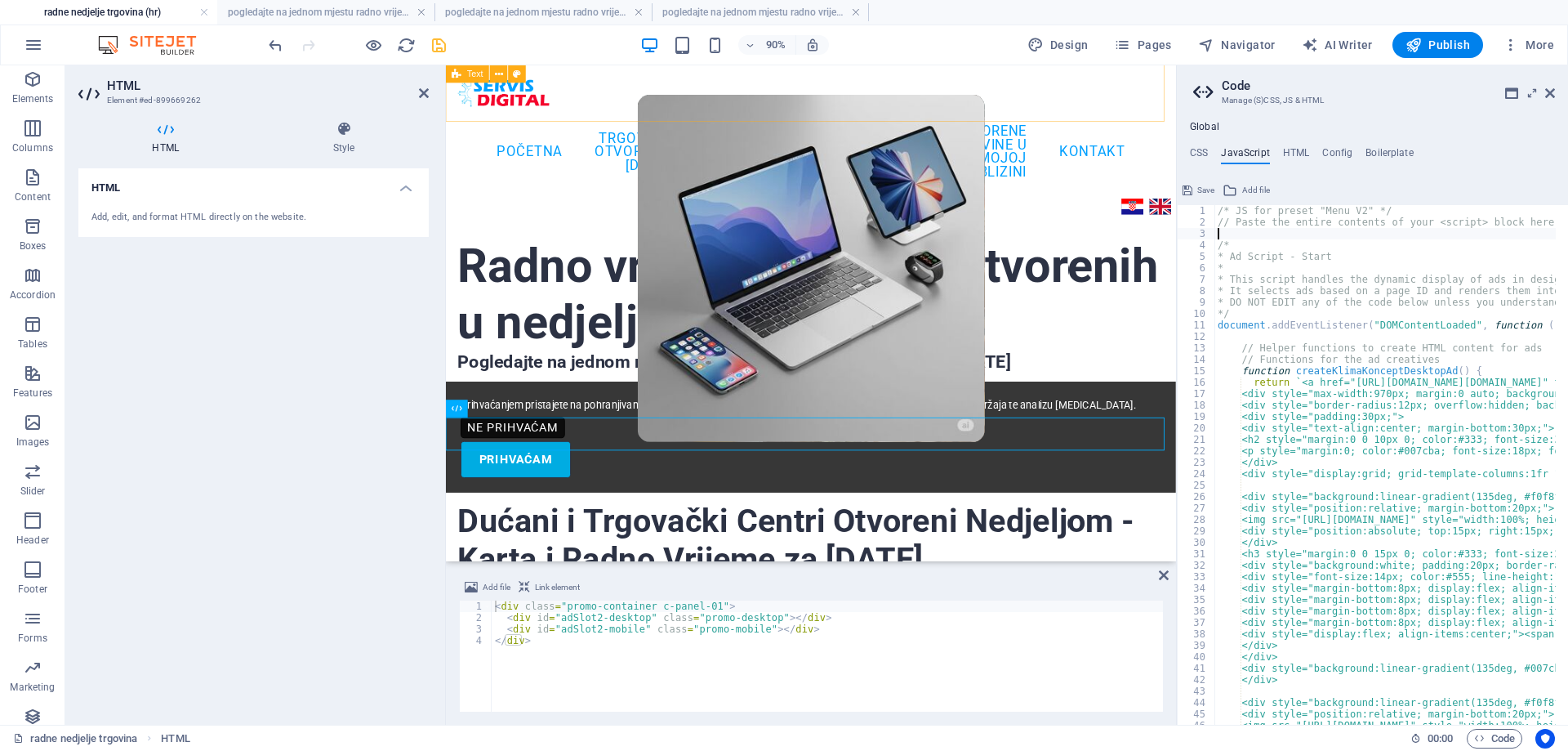
type textarea "// Paste the entire contents of your <script> block here"
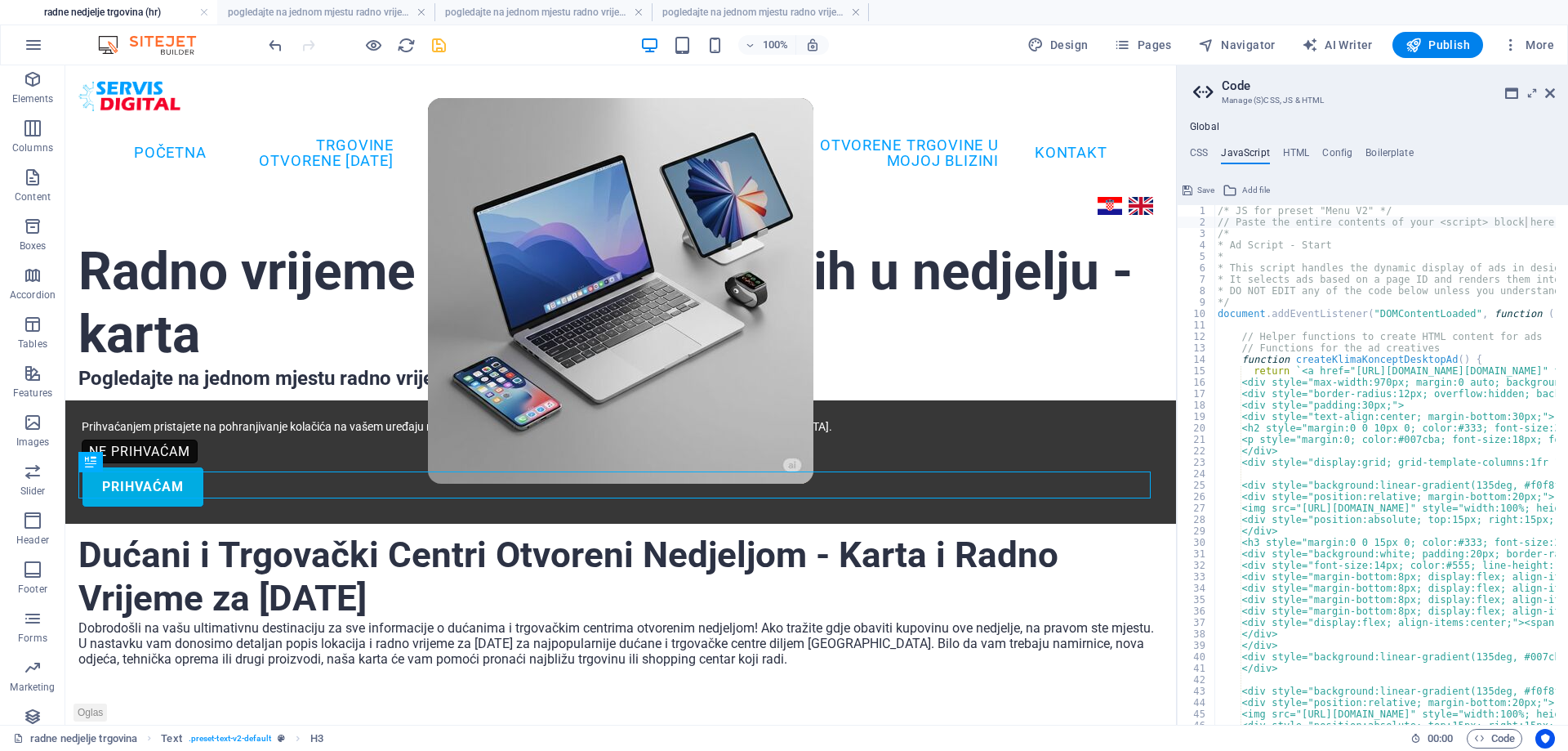
click at [441, 43] on icon "save" at bounding box center [439, 45] width 19 height 19
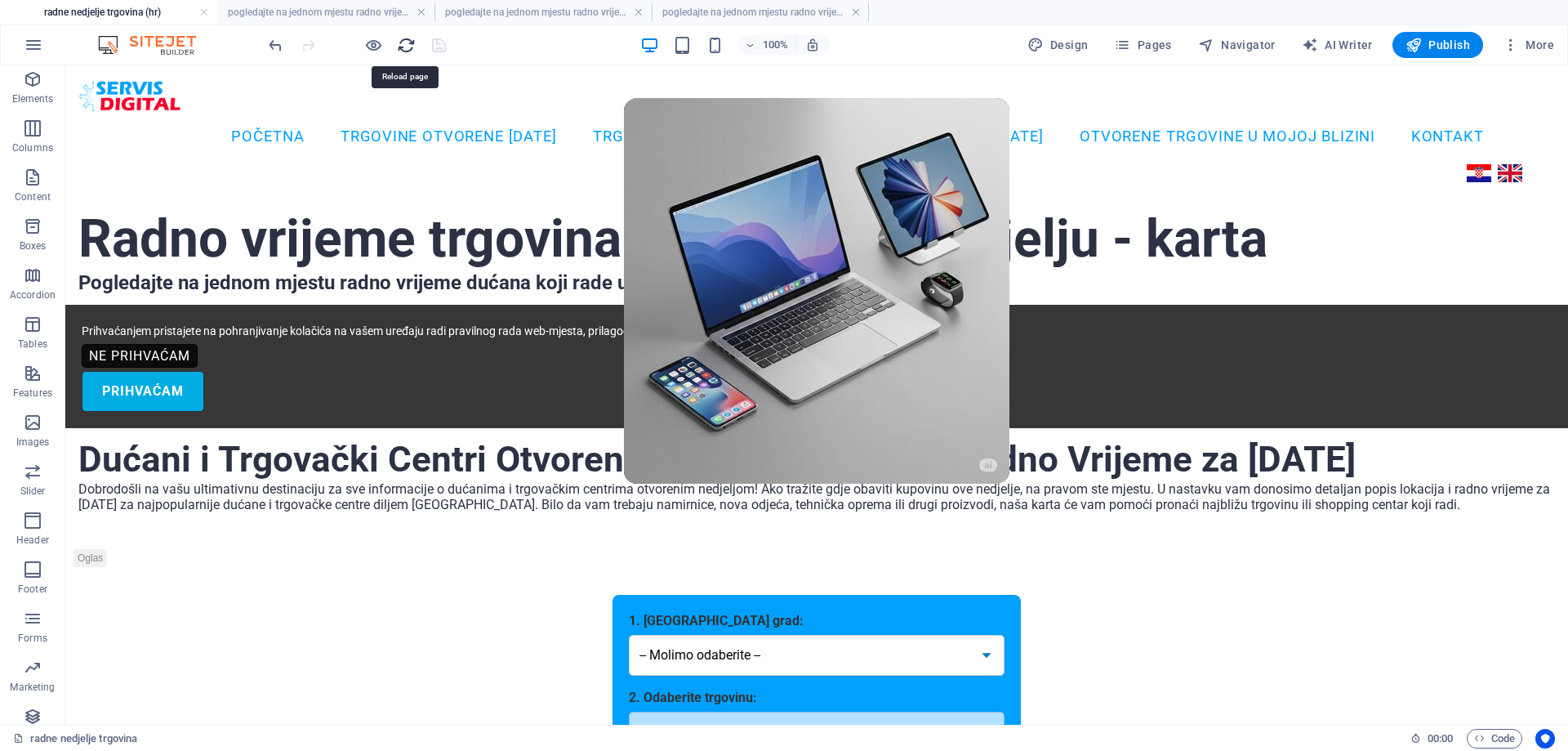
click at [412, 39] on icon "reload" at bounding box center [406, 45] width 19 height 19
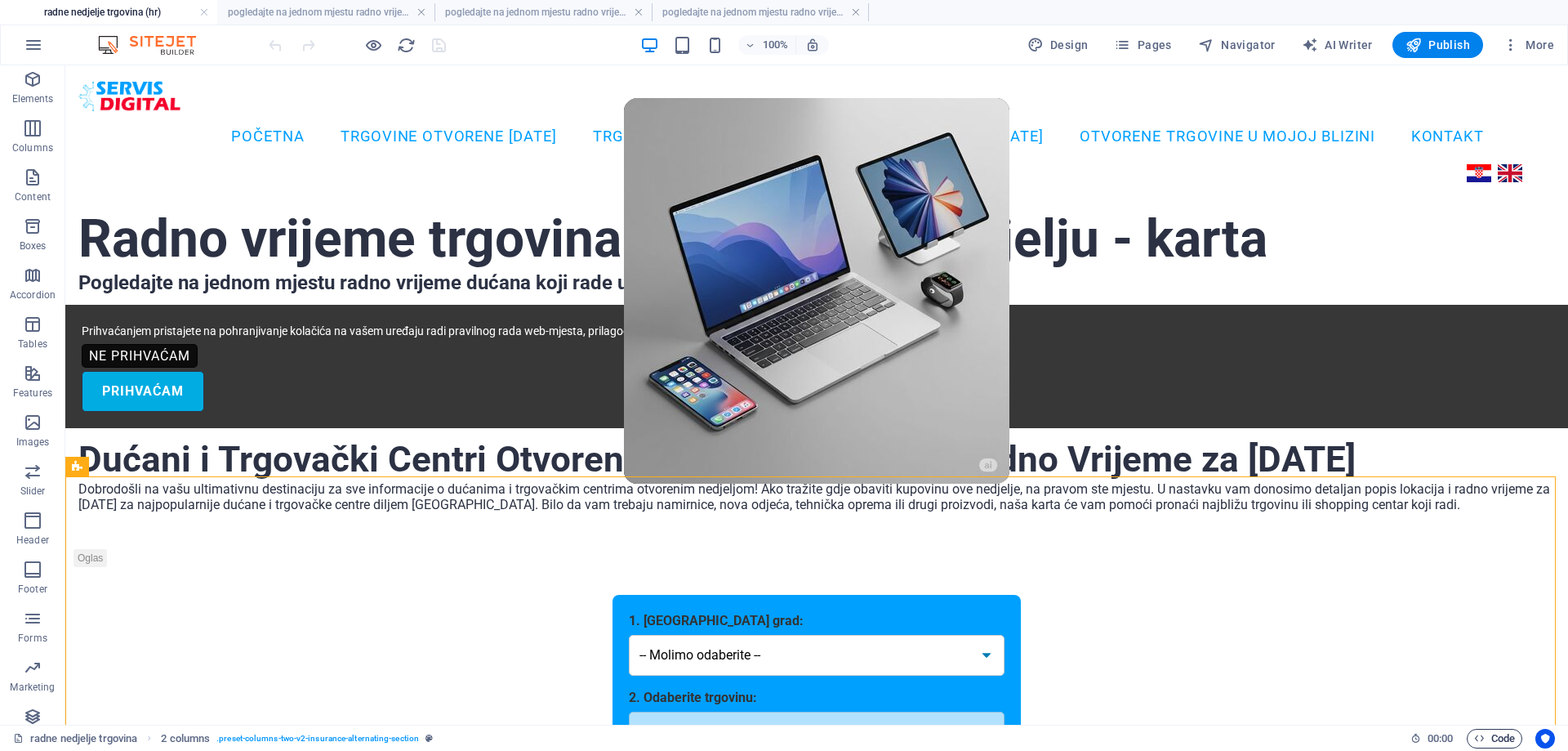
click at [1491, 738] on span "Code" at bounding box center [1494, 738] width 41 height 19
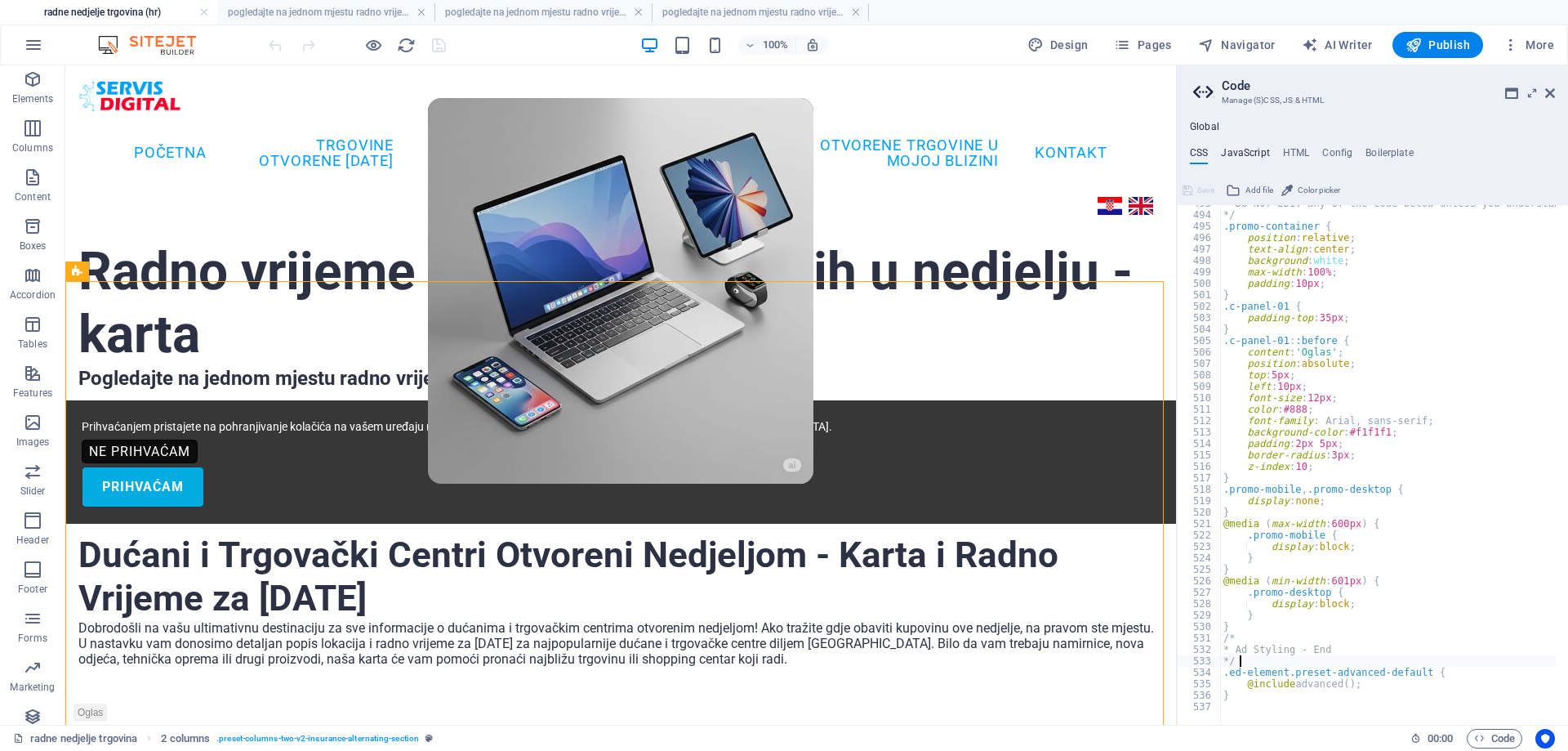
click at [1240, 149] on h4 "JavaScript" at bounding box center [1245, 156] width 48 height 18
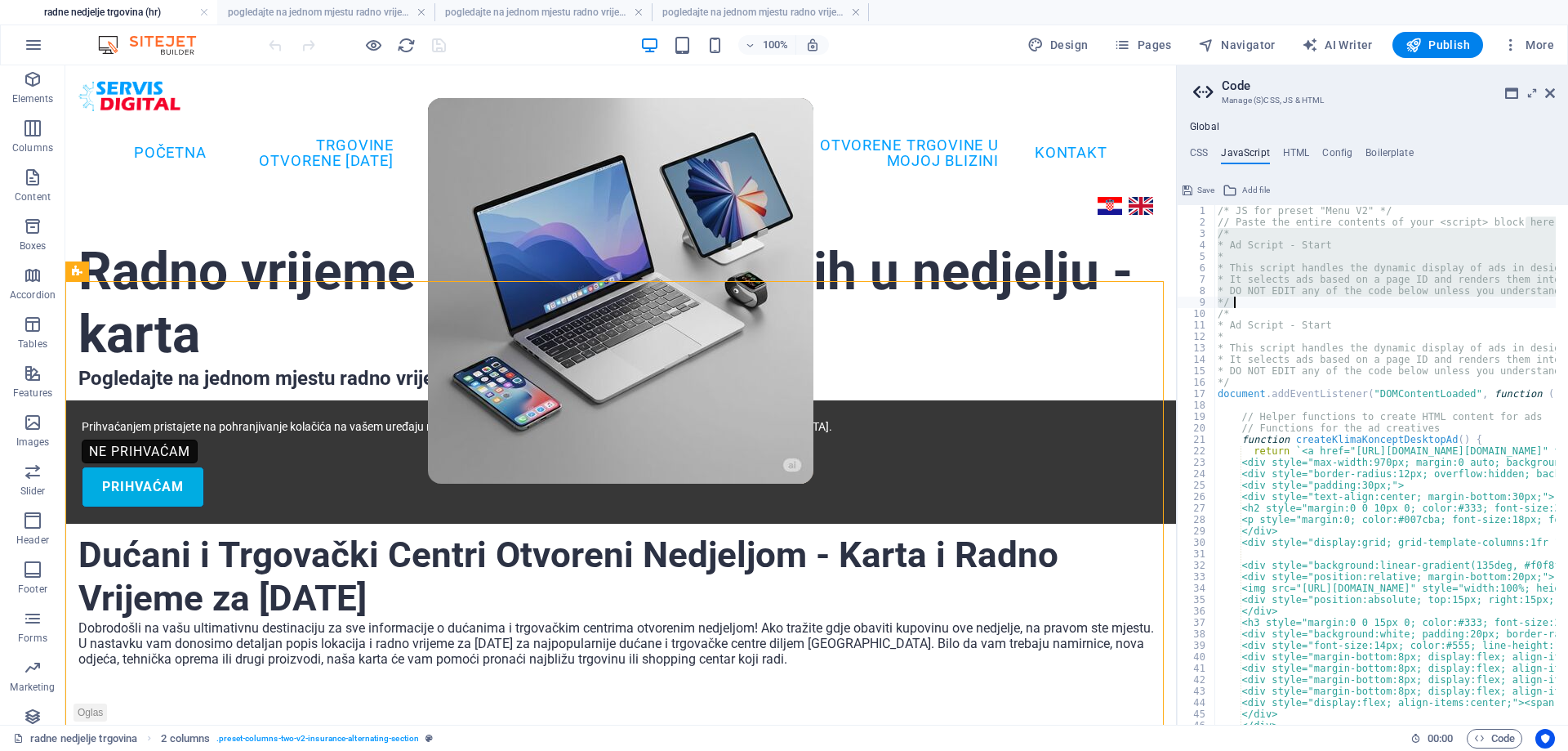
type textarea "renderAd("adSlot4-desktop", "adSlot4-mobile"); });"
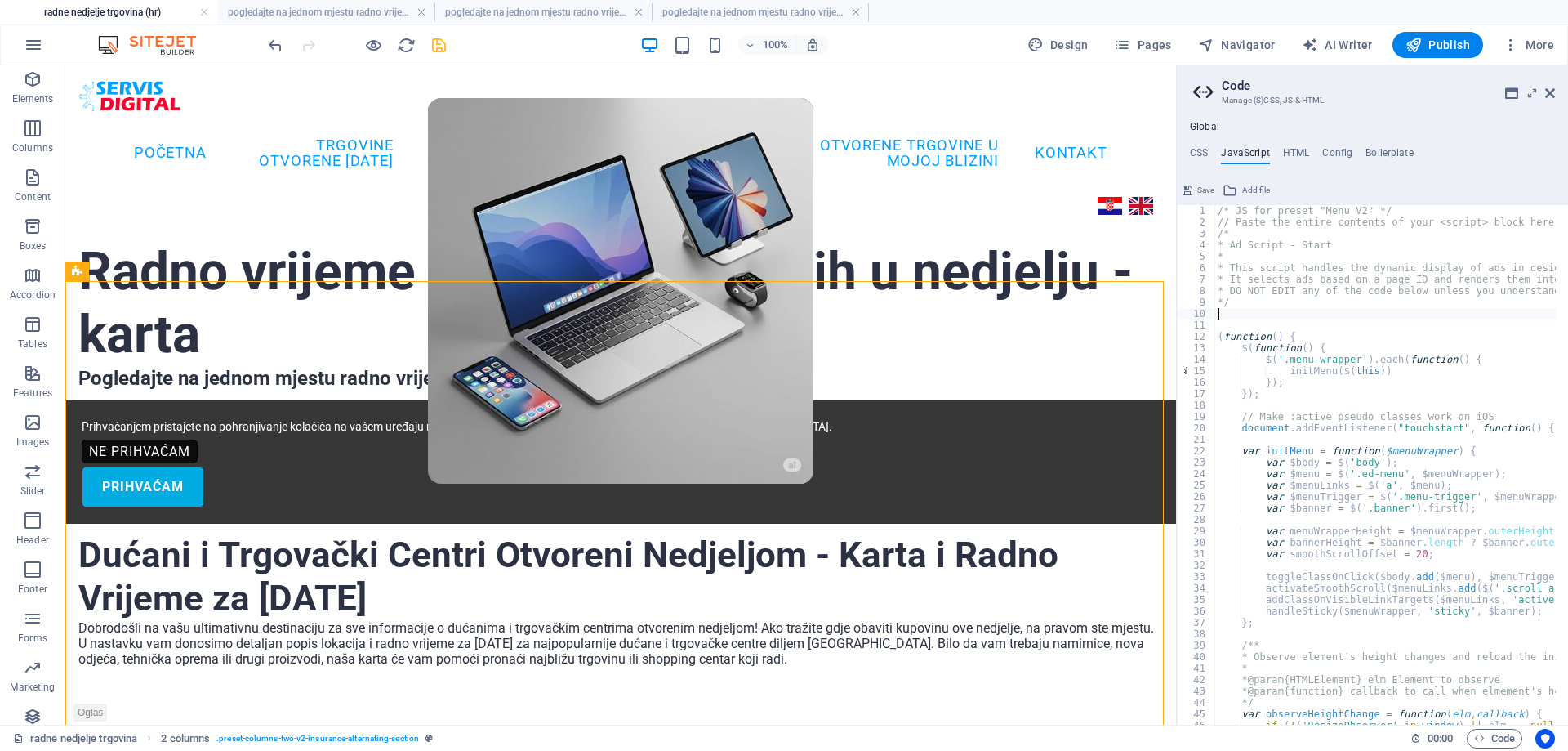
paste textarea "});"
type textarea "});"
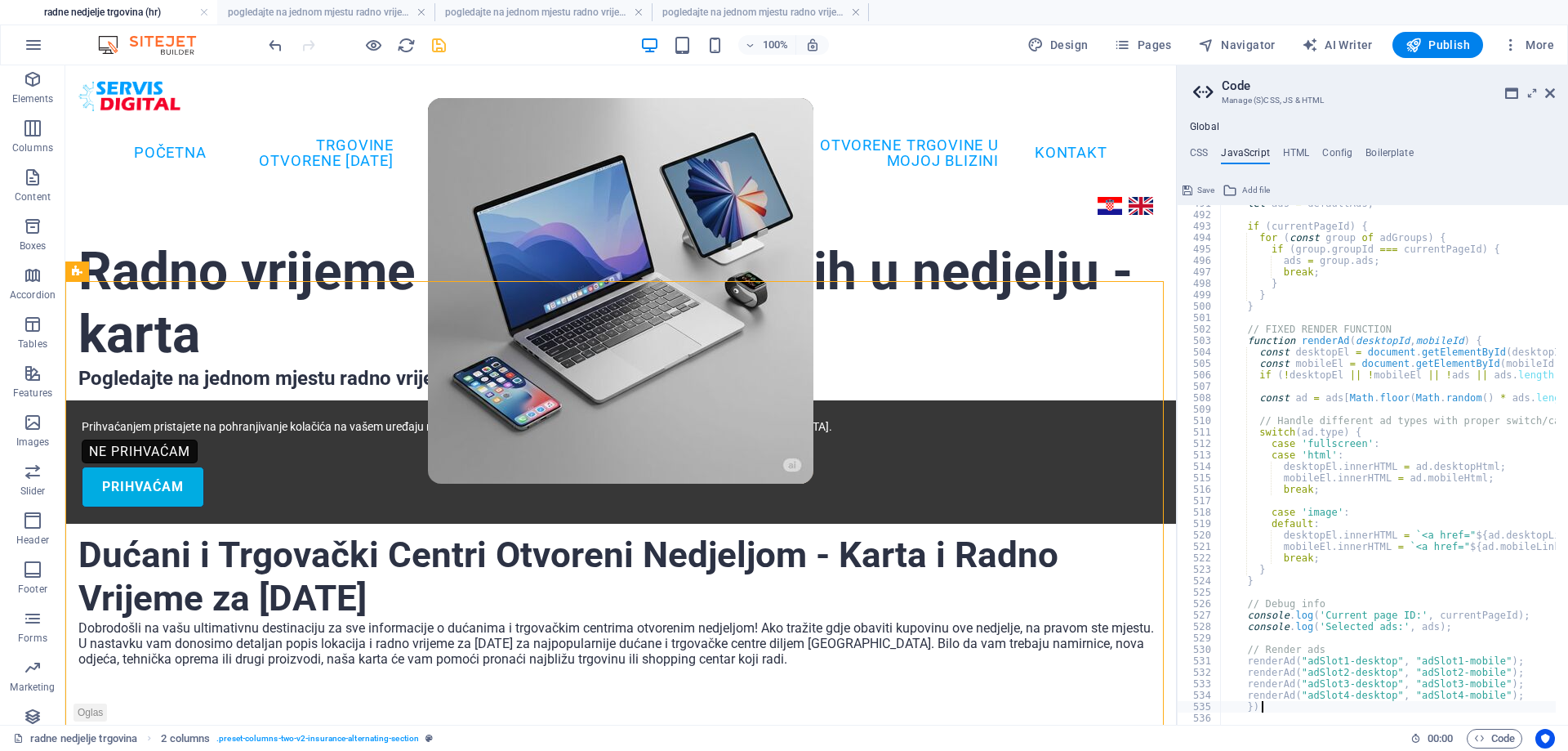
scroll to position [5612, 0]
click at [434, 46] on icon "save" at bounding box center [439, 45] width 19 height 19
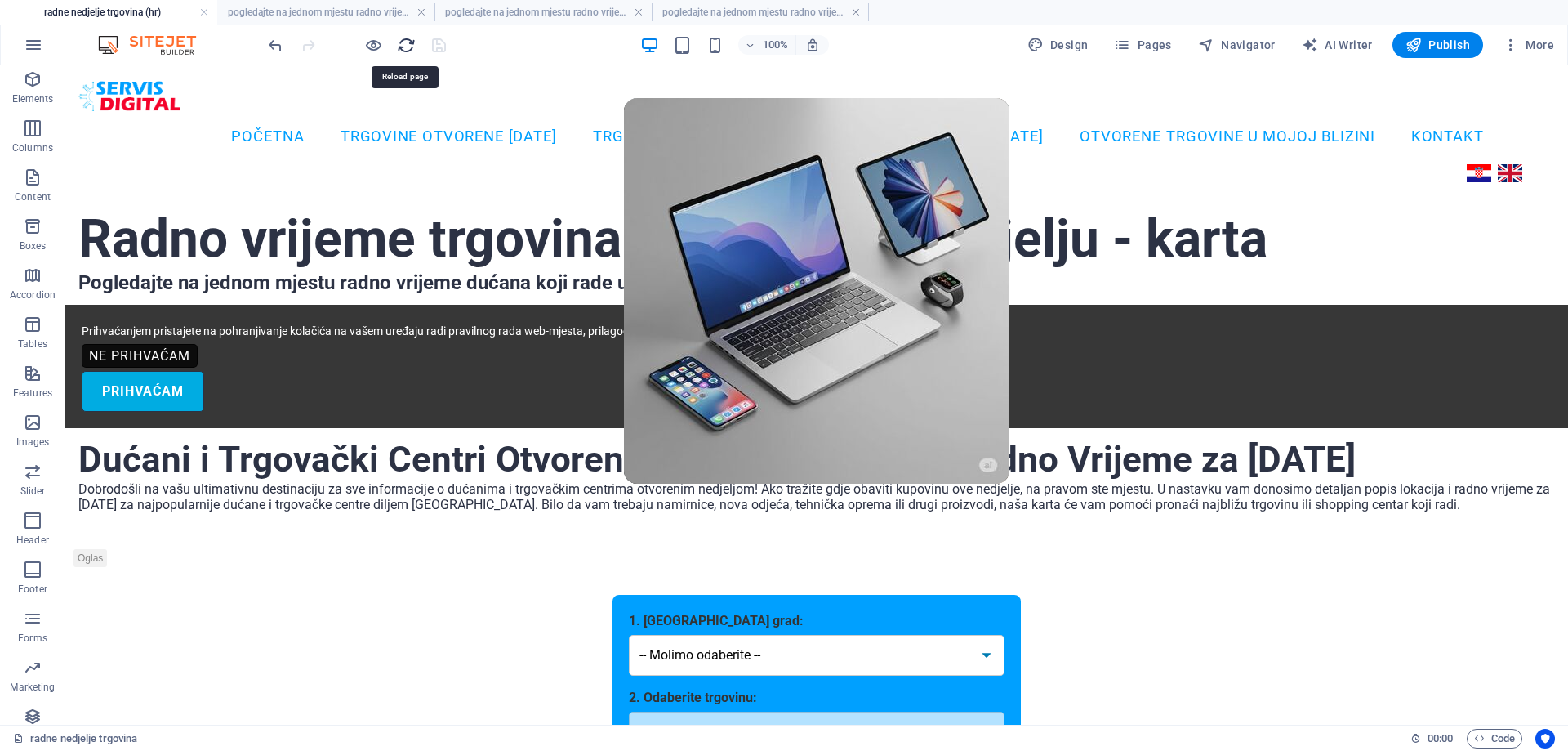
click at [407, 39] on icon "reload" at bounding box center [406, 45] width 19 height 19
click at [408, 46] on icon "reload" at bounding box center [406, 45] width 19 height 19
click at [1490, 743] on span "Code" at bounding box center [1494, 738] width 41 height 19
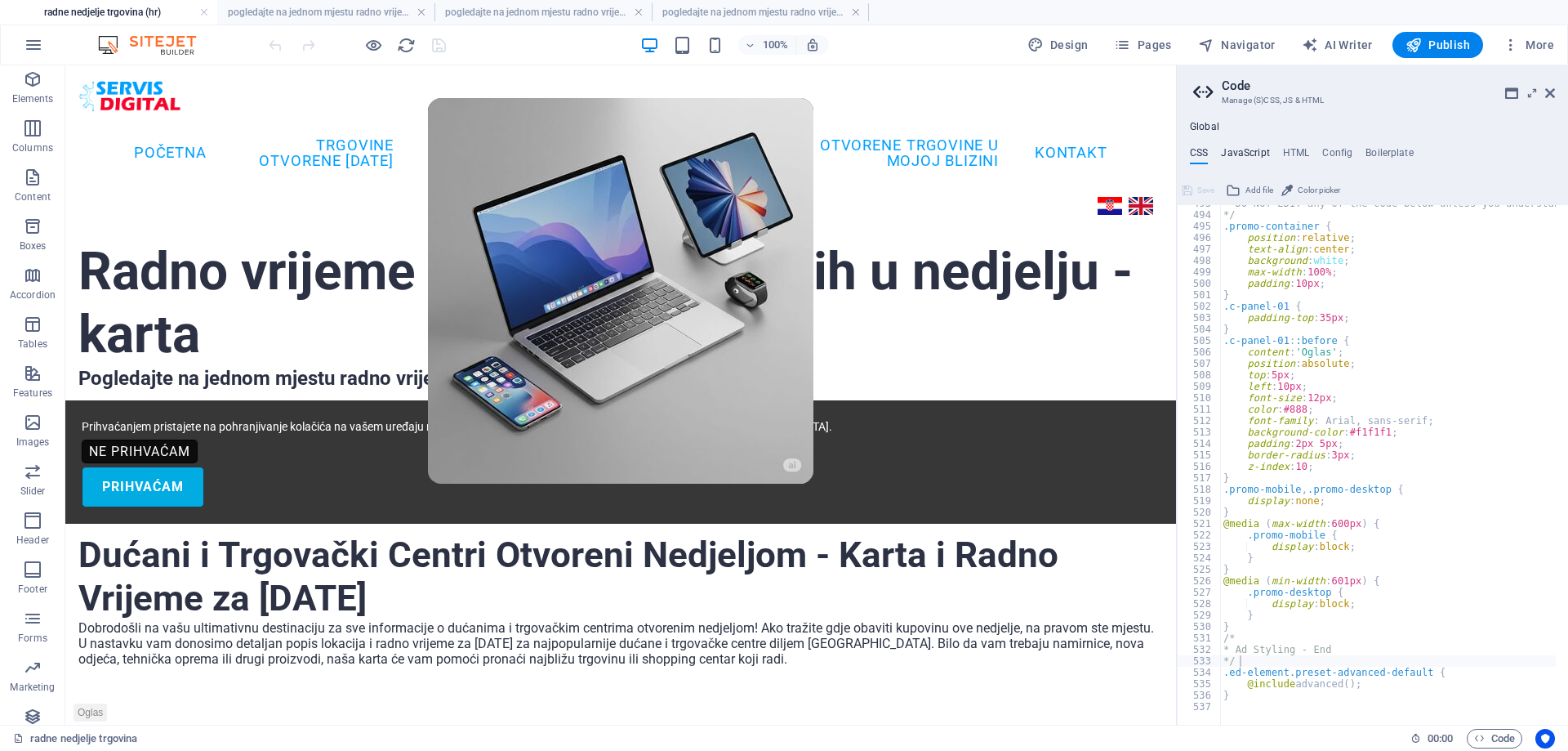
click at [1259, 147] on h4 "JavaScript" at bounding box center [1245, 156] width 48 height 18
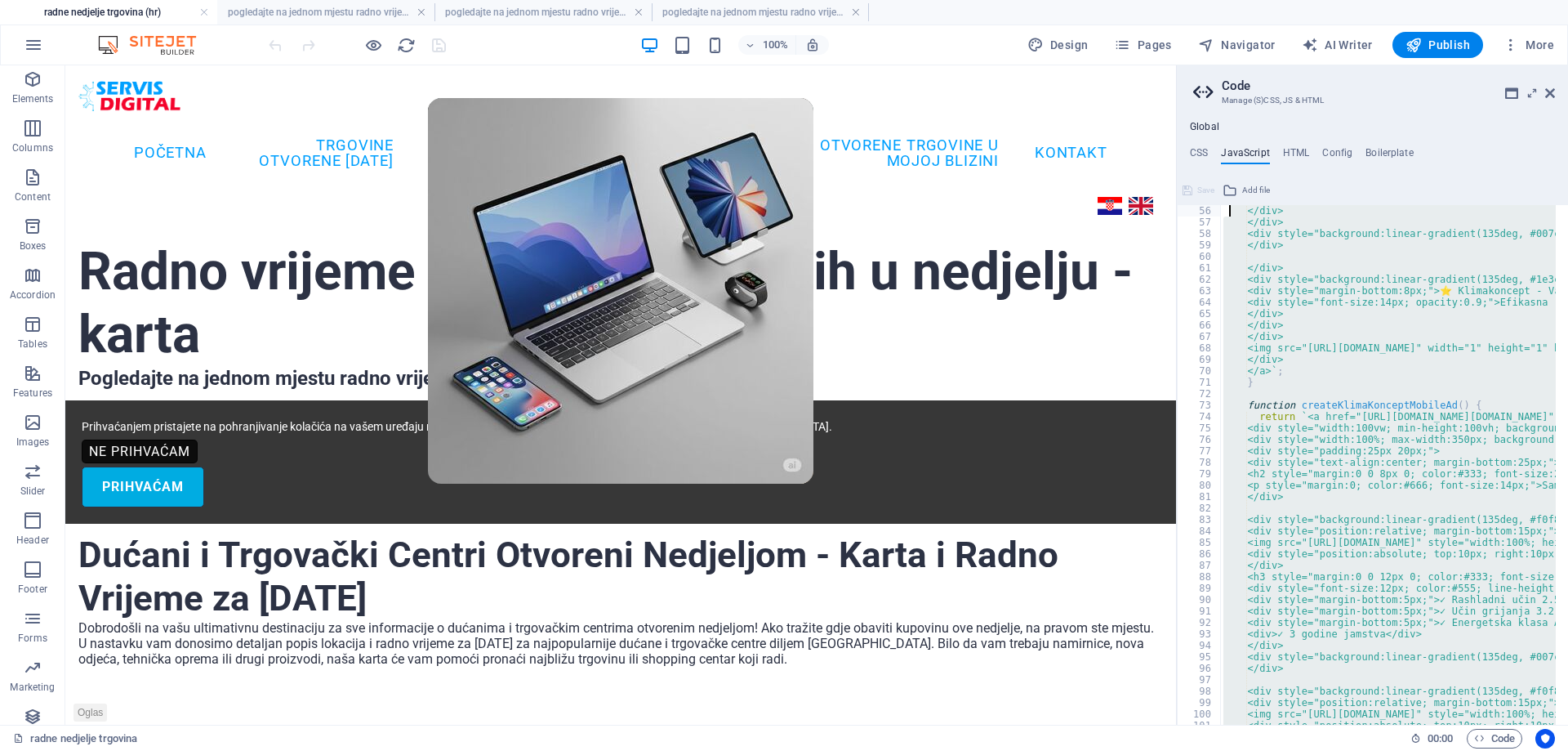
scroll to position [0, 0]
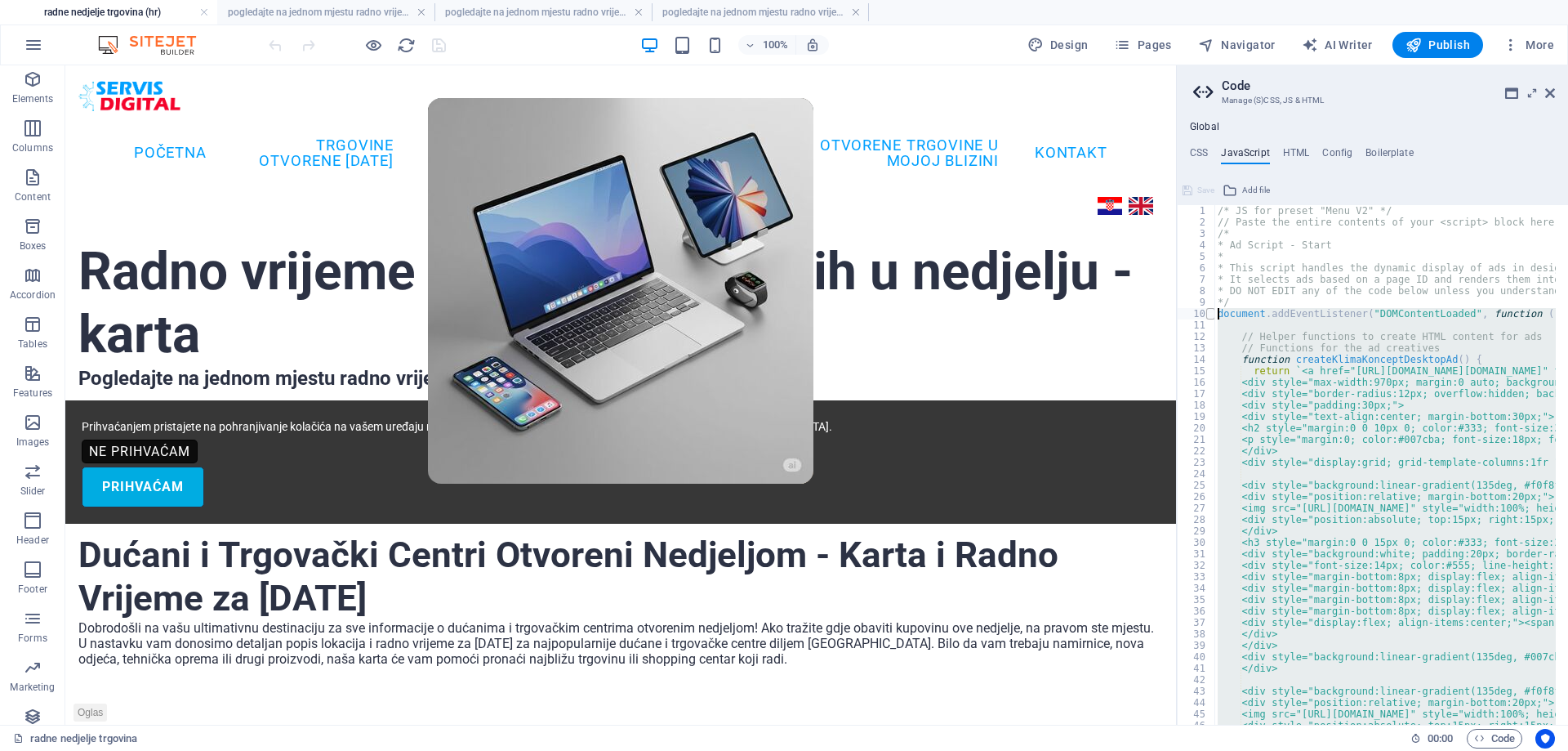
drag, startPoint x: 1269, startPoint y: 659, endPoint x: 1212, endPoint y: 318, distance: 345.7
click at [1212, 318] on div "}); 1 2 3 4 5 6 7 8 9 10 11 12 13 14 15 16 17 18 19 20 21 22 23 24 25 26 27 28 …" at bounding box center [1372, 465] width 391 height 520
paste textarea "});"
type textarea "});"
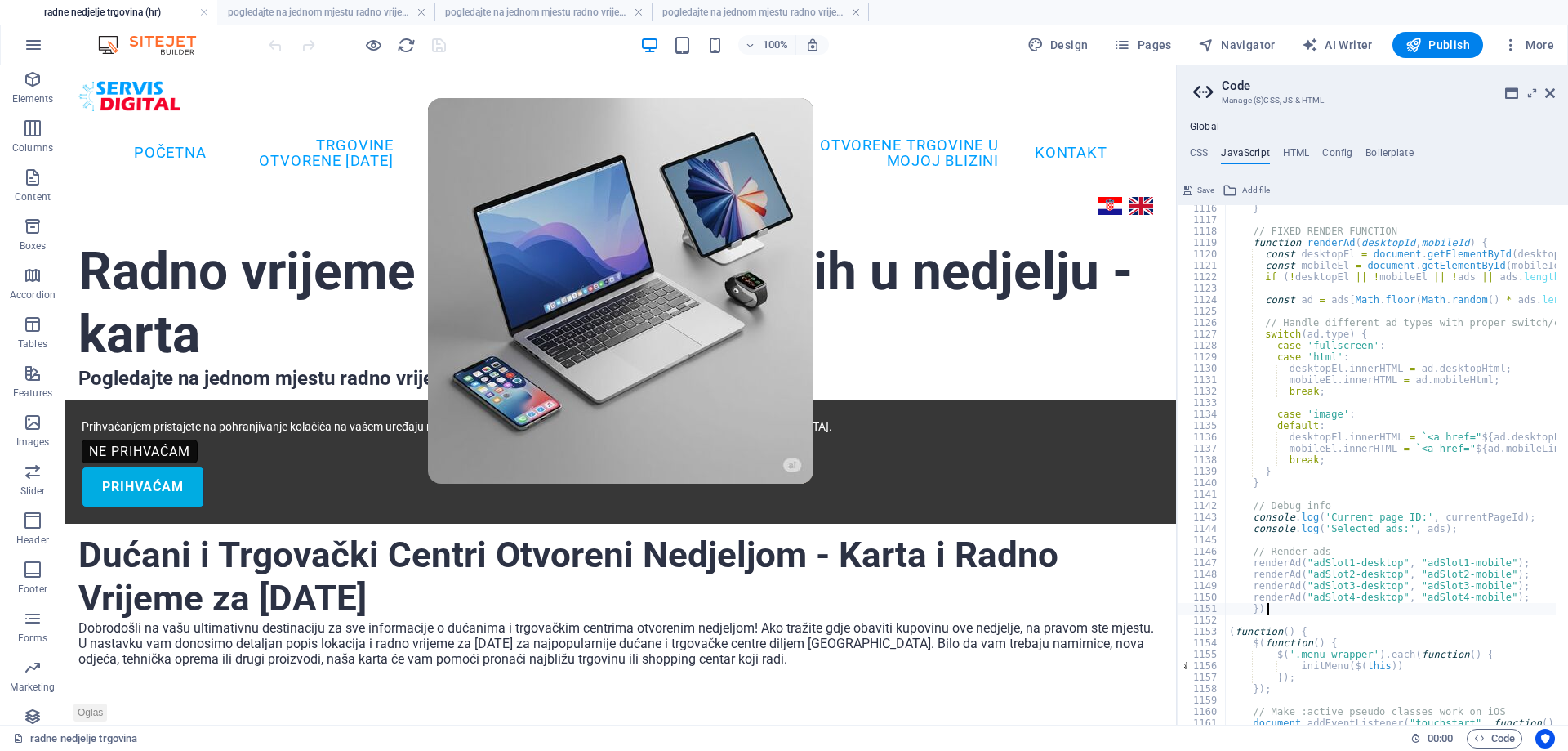
scroll to position [12756, 0]
click at [437, 49] on icon "save" at bounding box center [439, 45] width 19 height 19
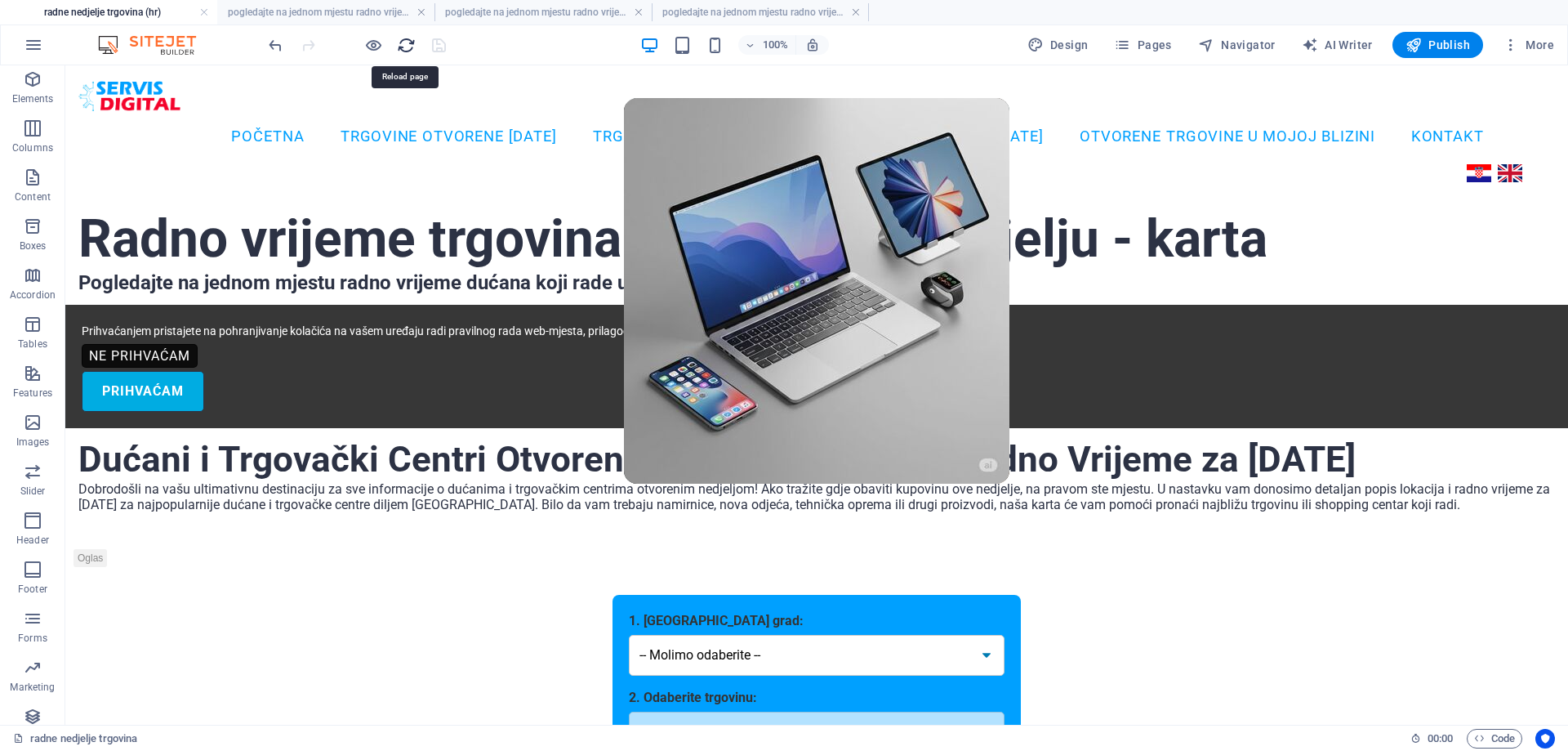
click at [402, 43] on icon "reload" at bounding box center [406, 45] width 19 height 19
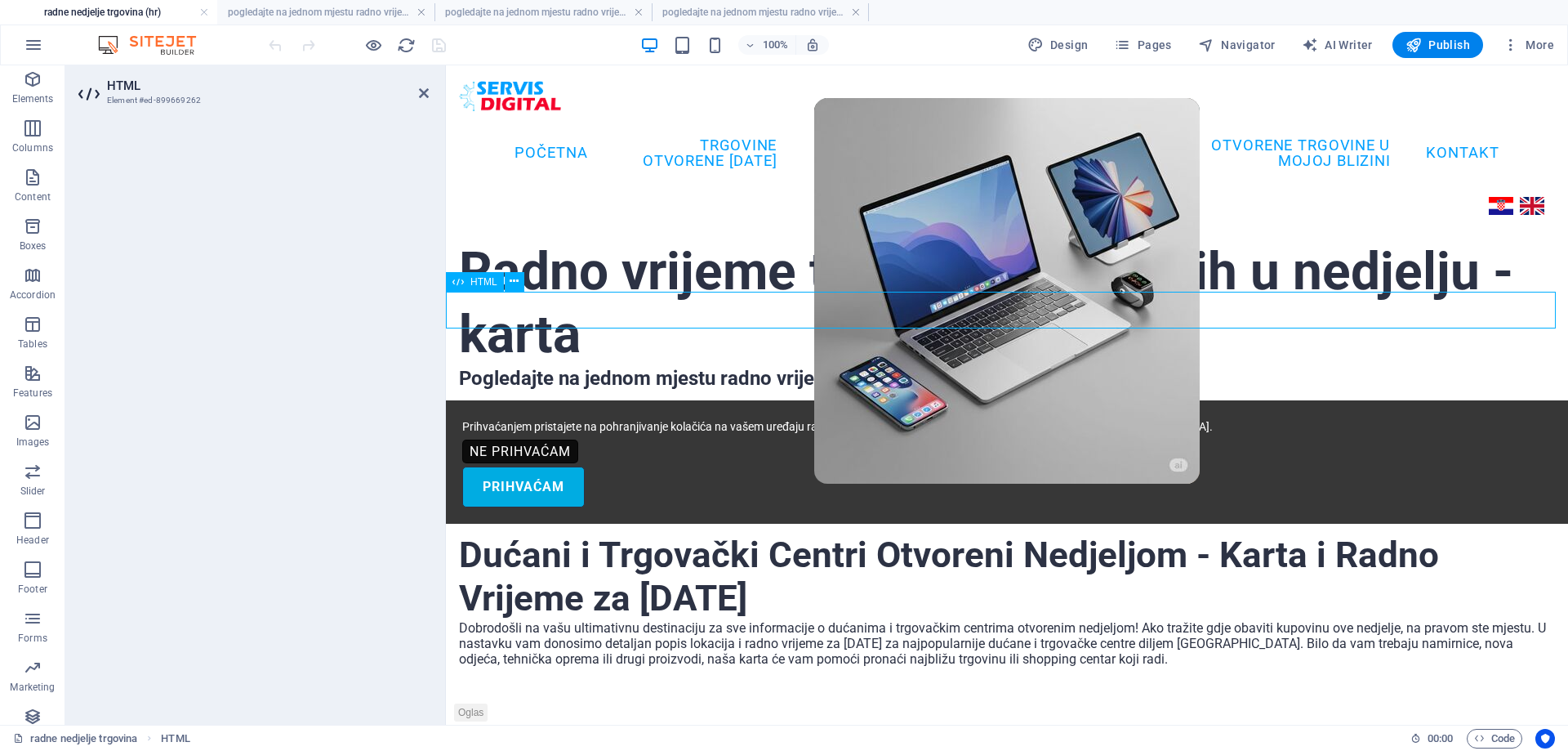
click at [470, 275] on div "HTML" at bounding box center [475, 281] width 58 height 19
click at [470, 282] on span "HTML" at bounding box center [484, 282] width 27 height 10
click at [478, 273] on div "HTML" at bounding box center [475, 281] width 58 height 19
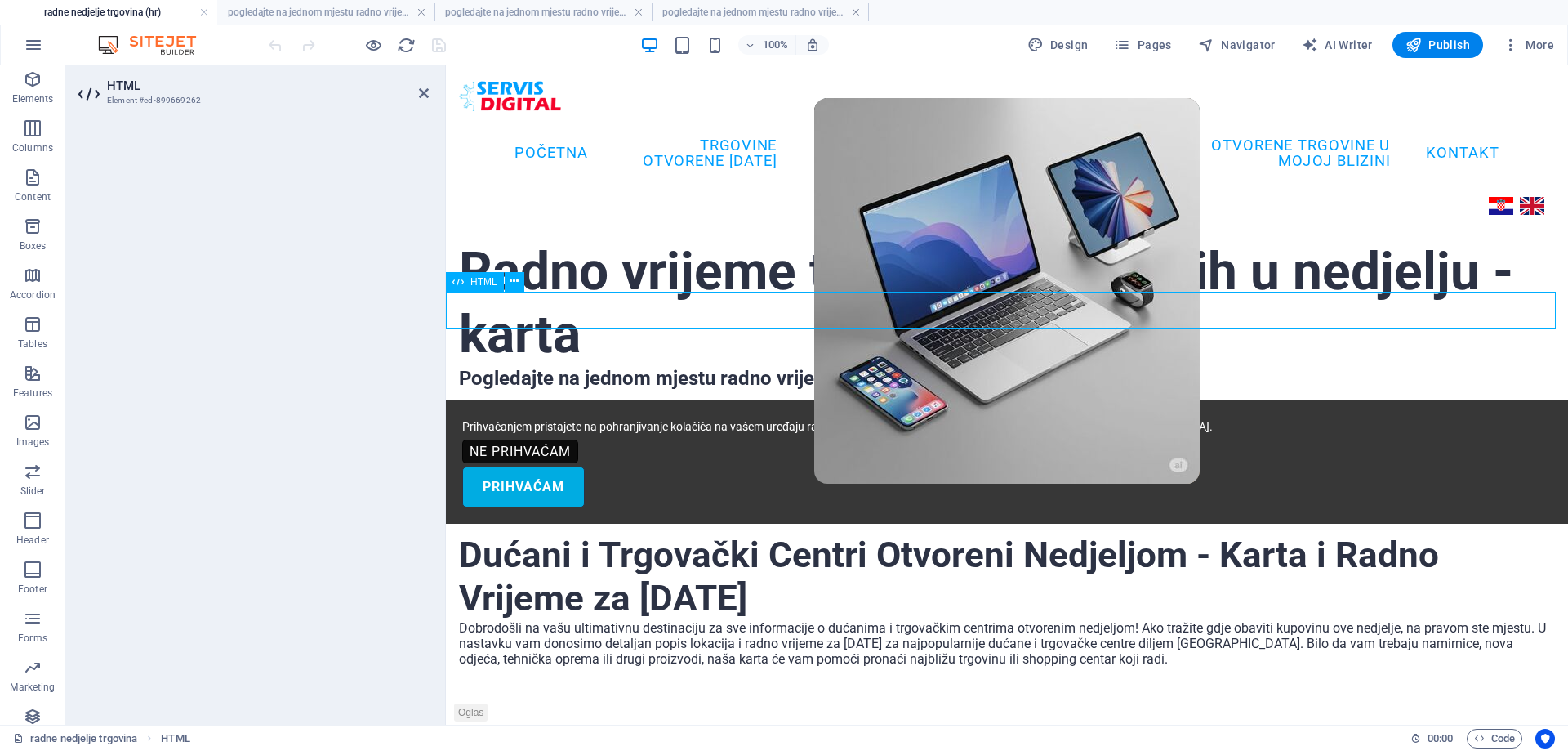
click at [478, 273] on div "HTML" at bounding box center [475, 281] width 58 height 19
click at [483, 176] on div "HTML" at bounding box center [475, 184] width 58 height 19
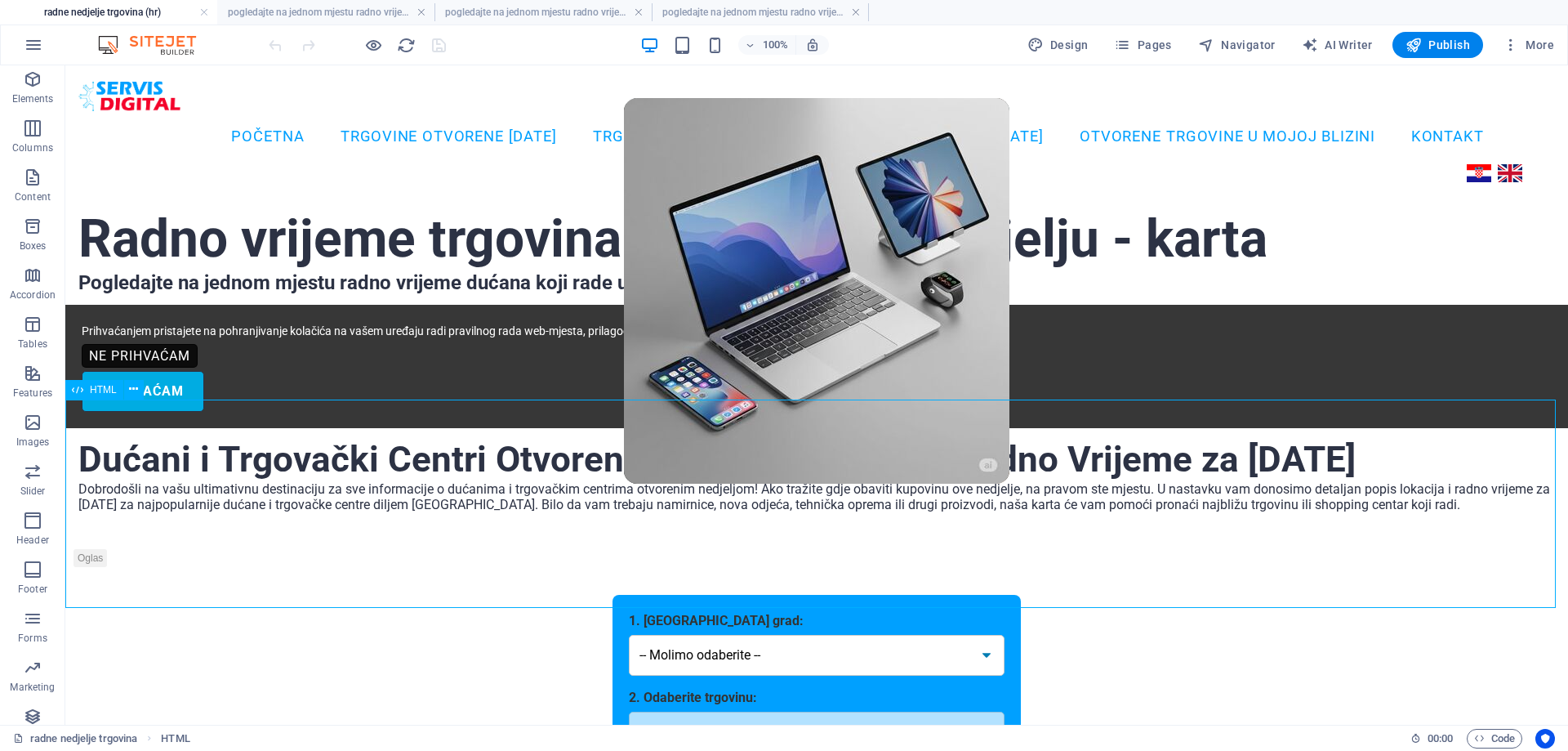
click at [82, 388] on icon at bounding box center [78, 389] width 12 height 19
click at [83, 388] on div "HTML" at bounding box center [94, 389] width 58 height 19
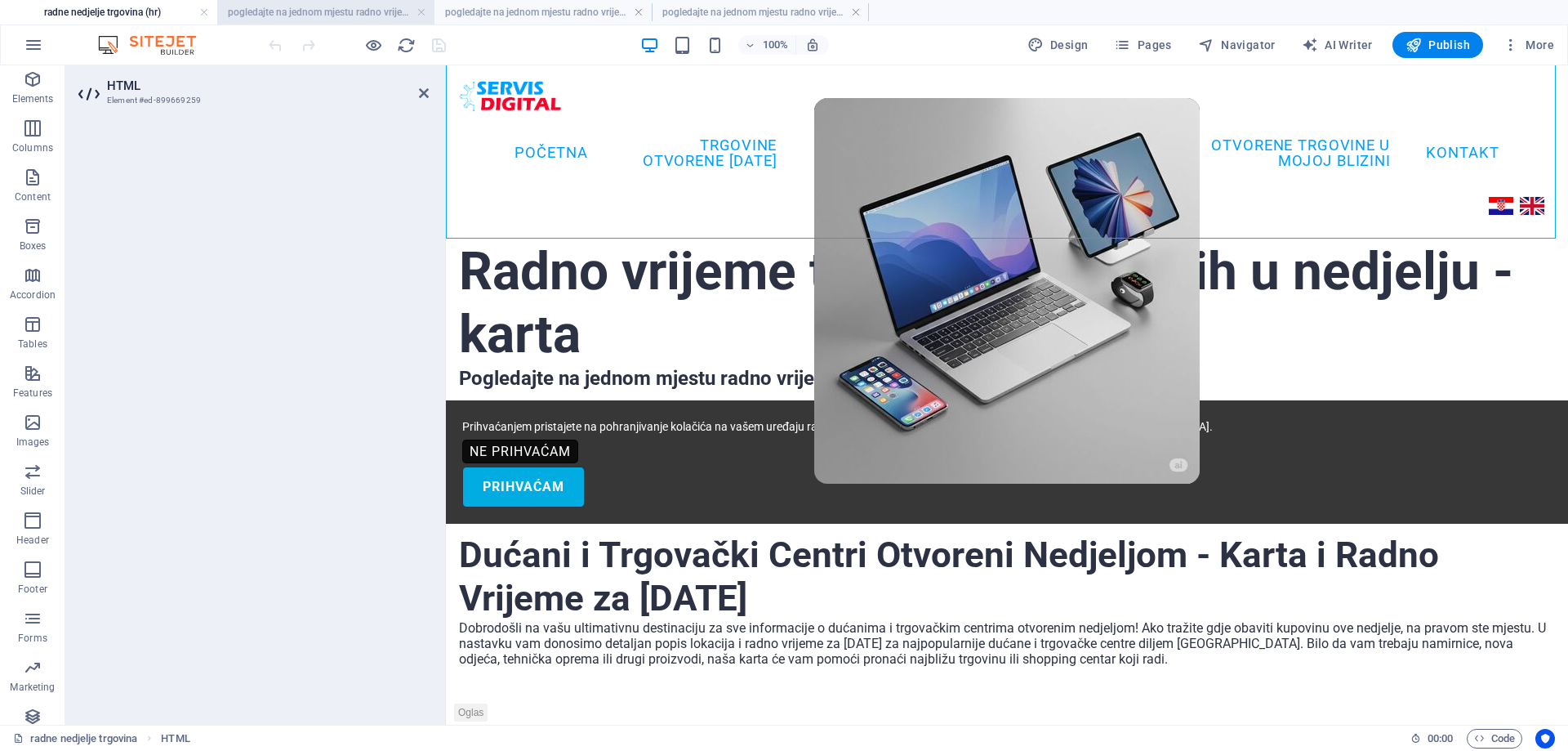
click at [304, 17] on h4 "pogledajte na jednom mjestu radno vrijeme trgovina koje rade u nedjelju (hr)" at bounding box center [325, 13] width 217 height 18
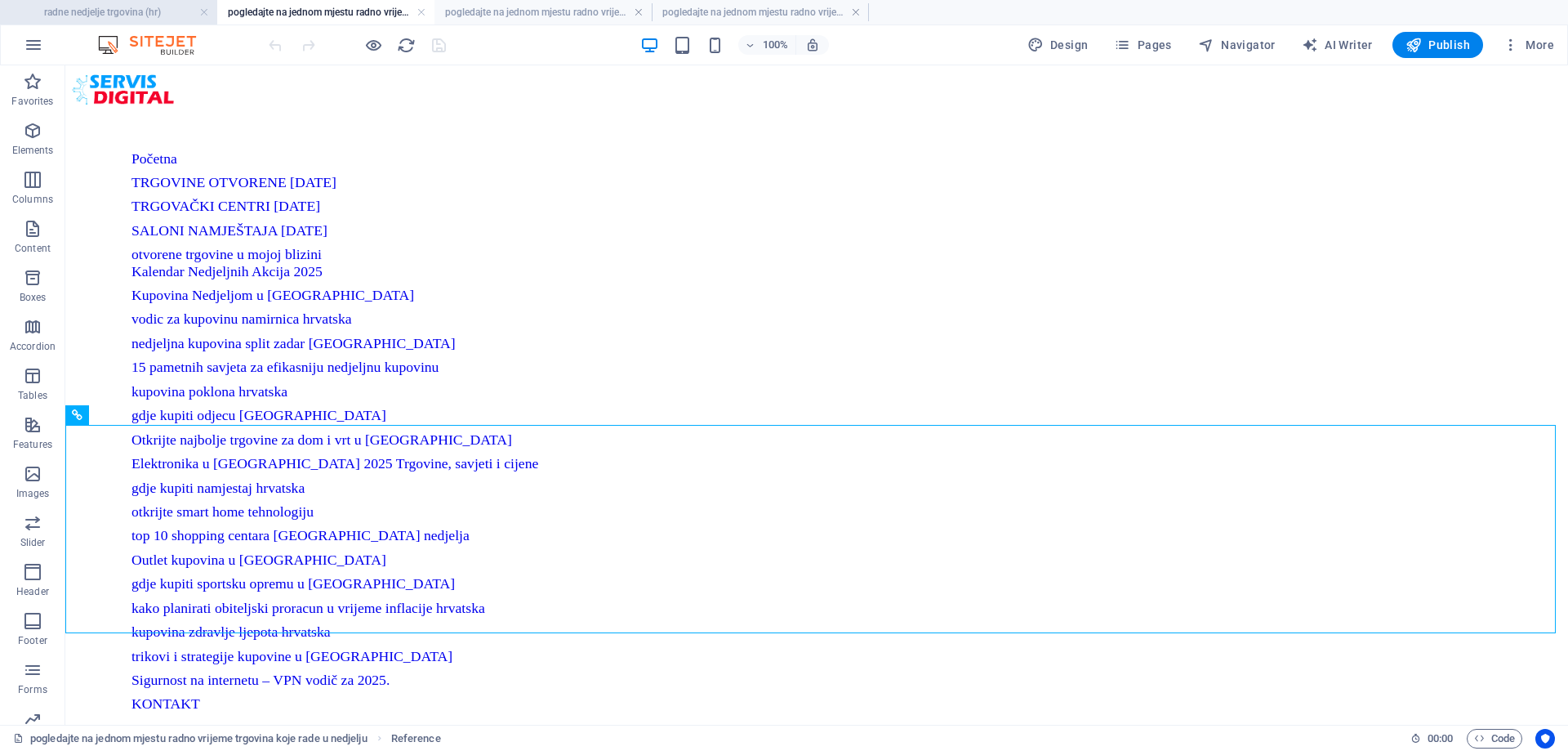
click at [122, 7] on h4 "radne nedjelje trgovina (hr)" at bounding box center [108, 13] width 217 height 18
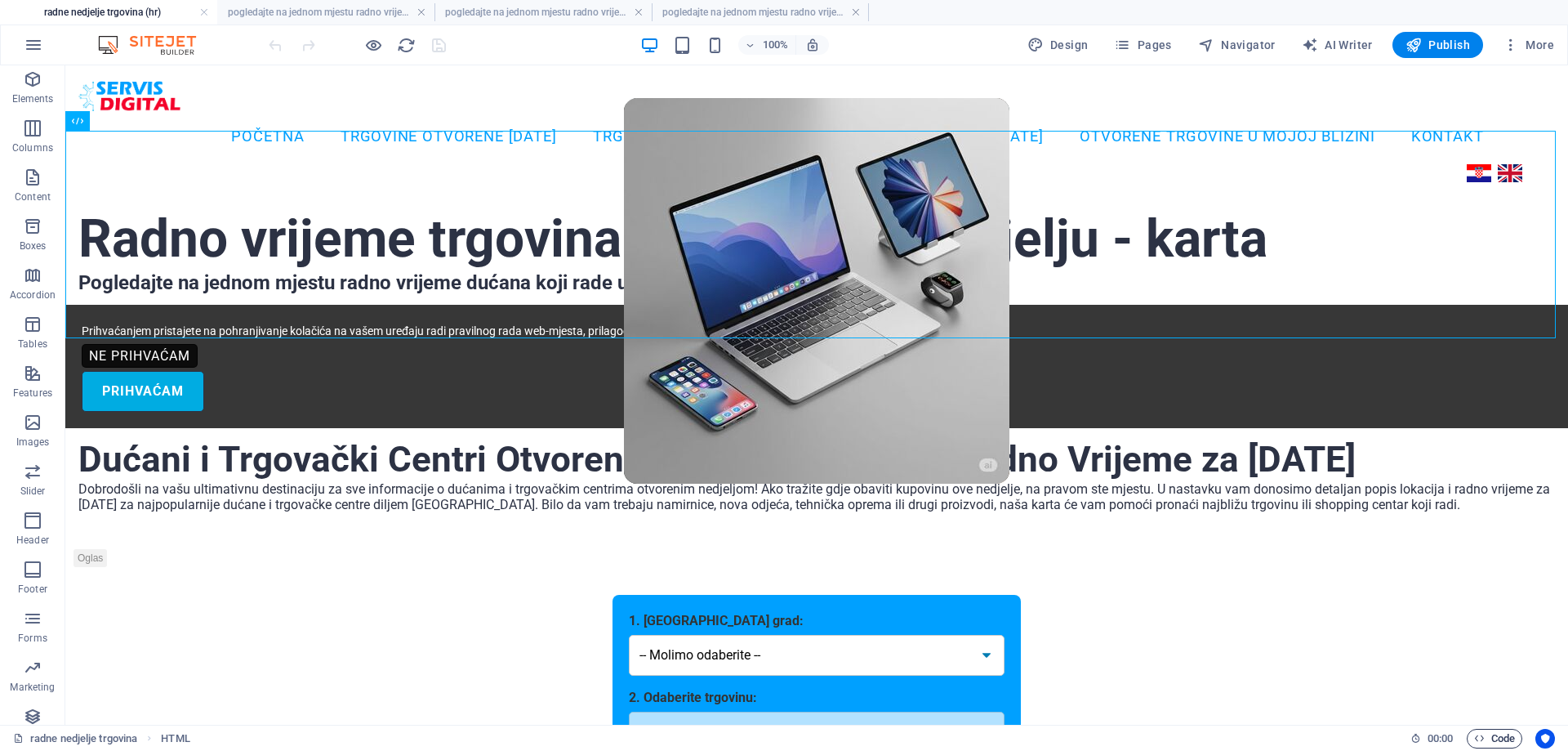
click at [1507, 736] on span "Code" at bounding box center [1494, 738] width 41 height 19
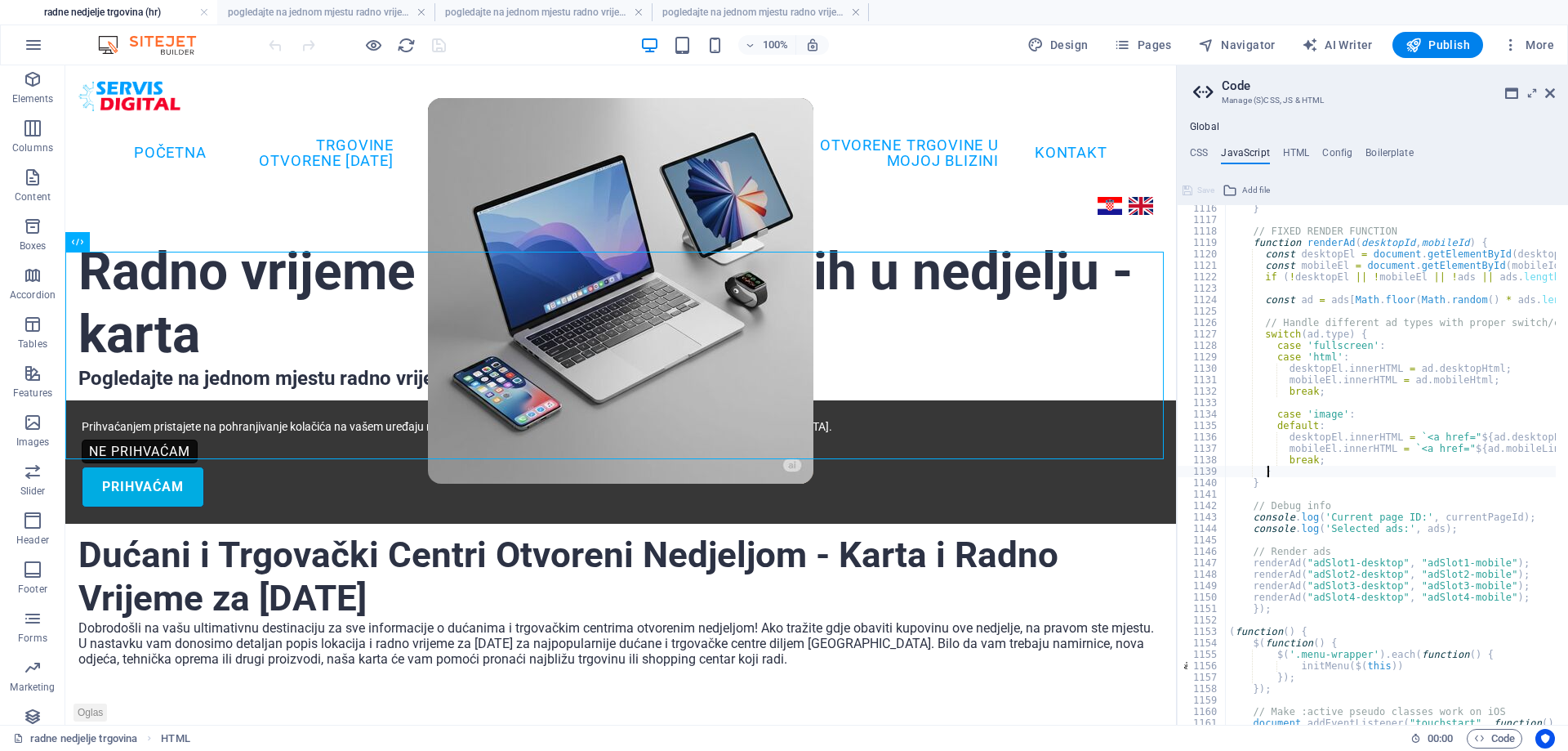
type textarea "renderAd("adSlot4-desktop", "adSlot4-mobile"); });"
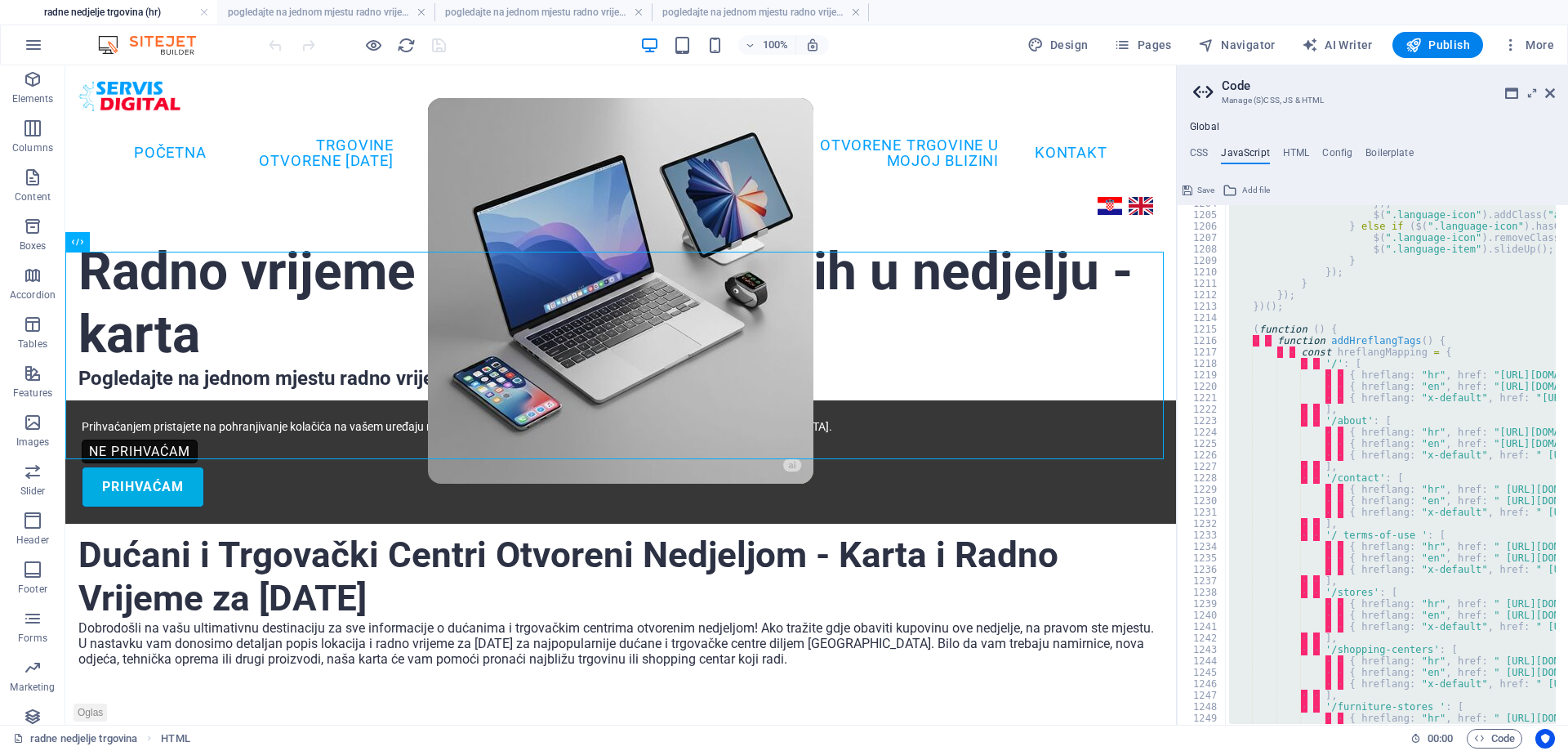
scroll to position [13621, 0]
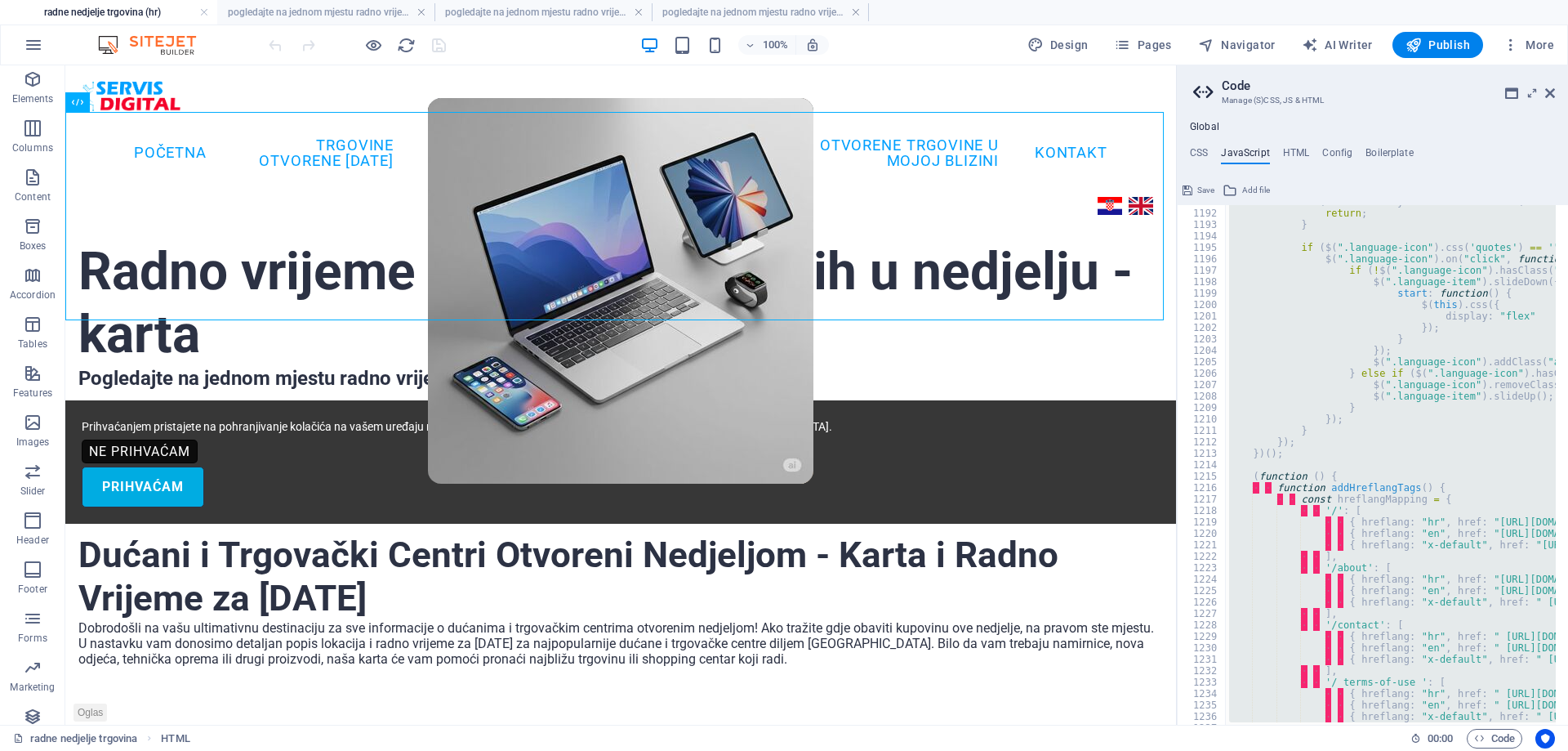
click at [1293, 433] on div "if ( document . body . classList . contains ( 'edit' ) || document . body . cla…" at bounding box center [1391, 465] width 330 height 520
type textarea "}"
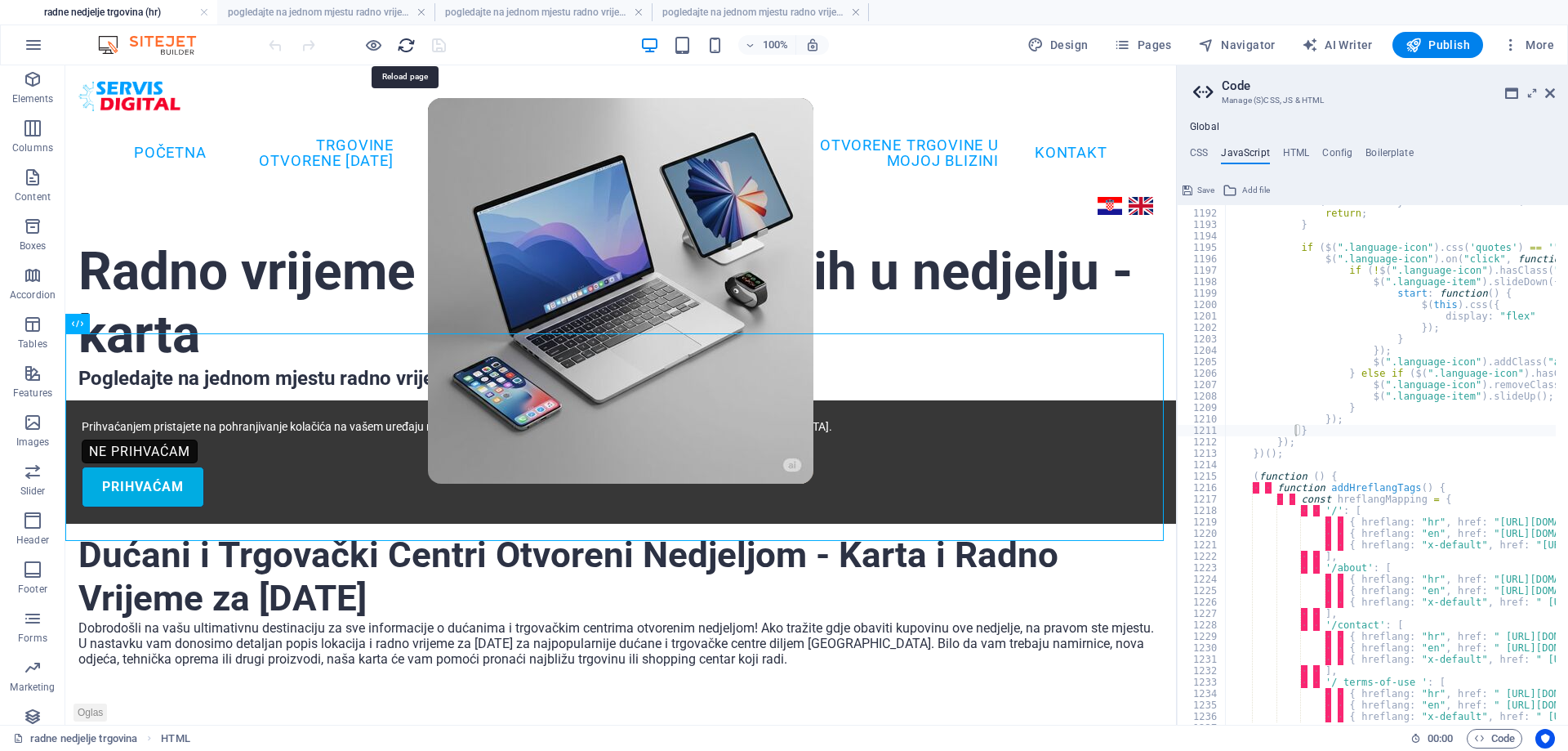
click at [407, 43] on icon "reload" at bounding box center [406, 45] width 19 height 19
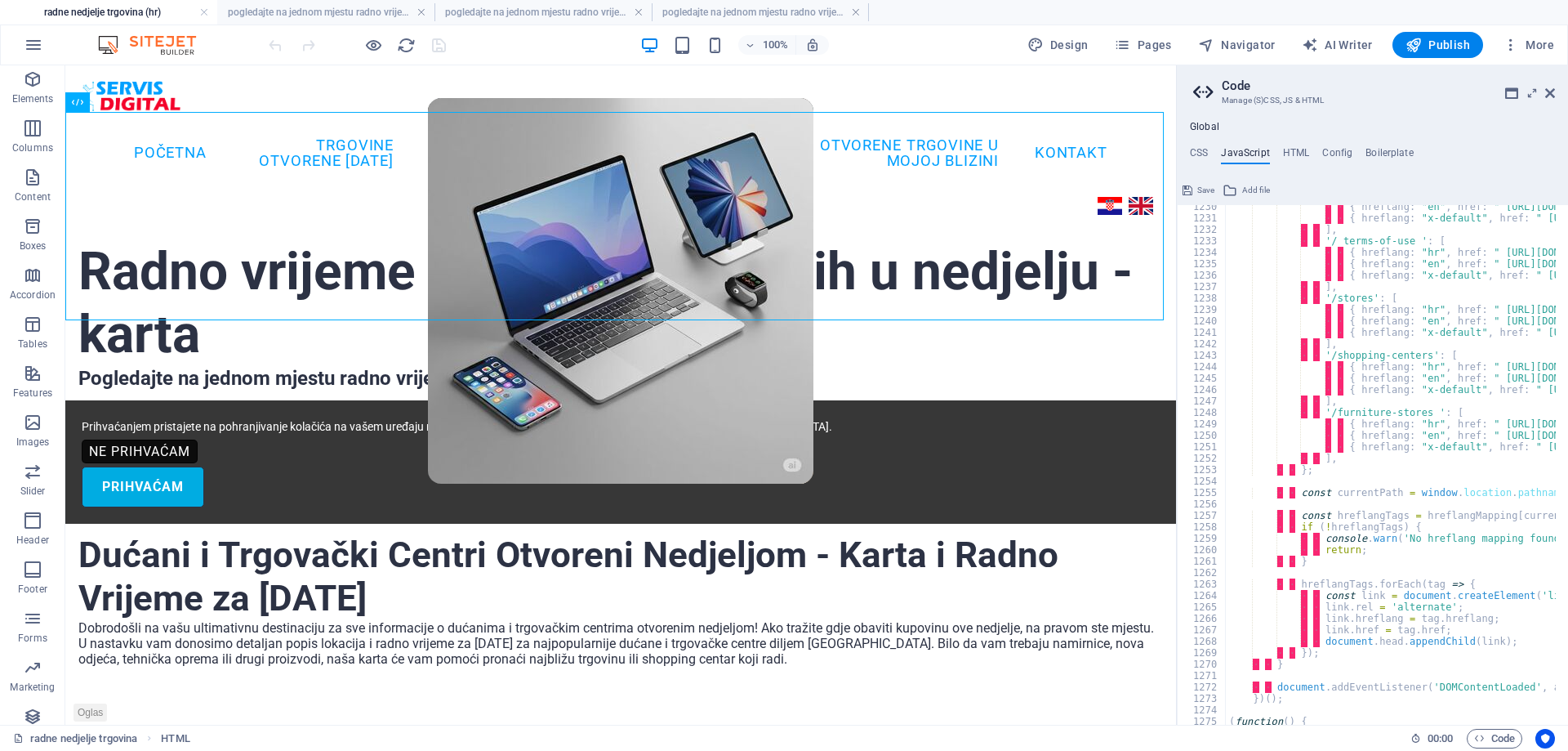
scroll to position [14209, 0]
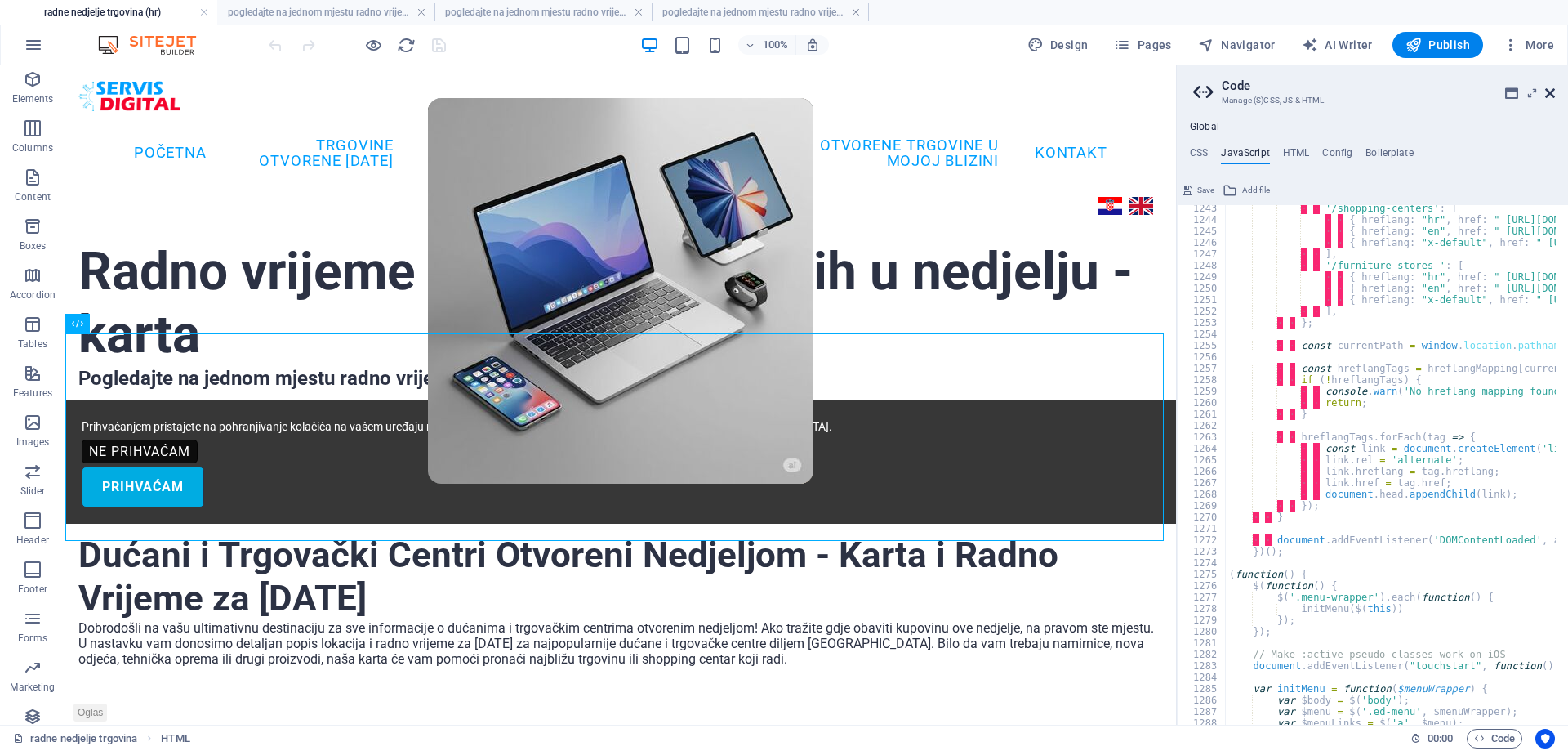
click at [1551, 89] on icon at bounding box center [1550, 93] width 10 height 13
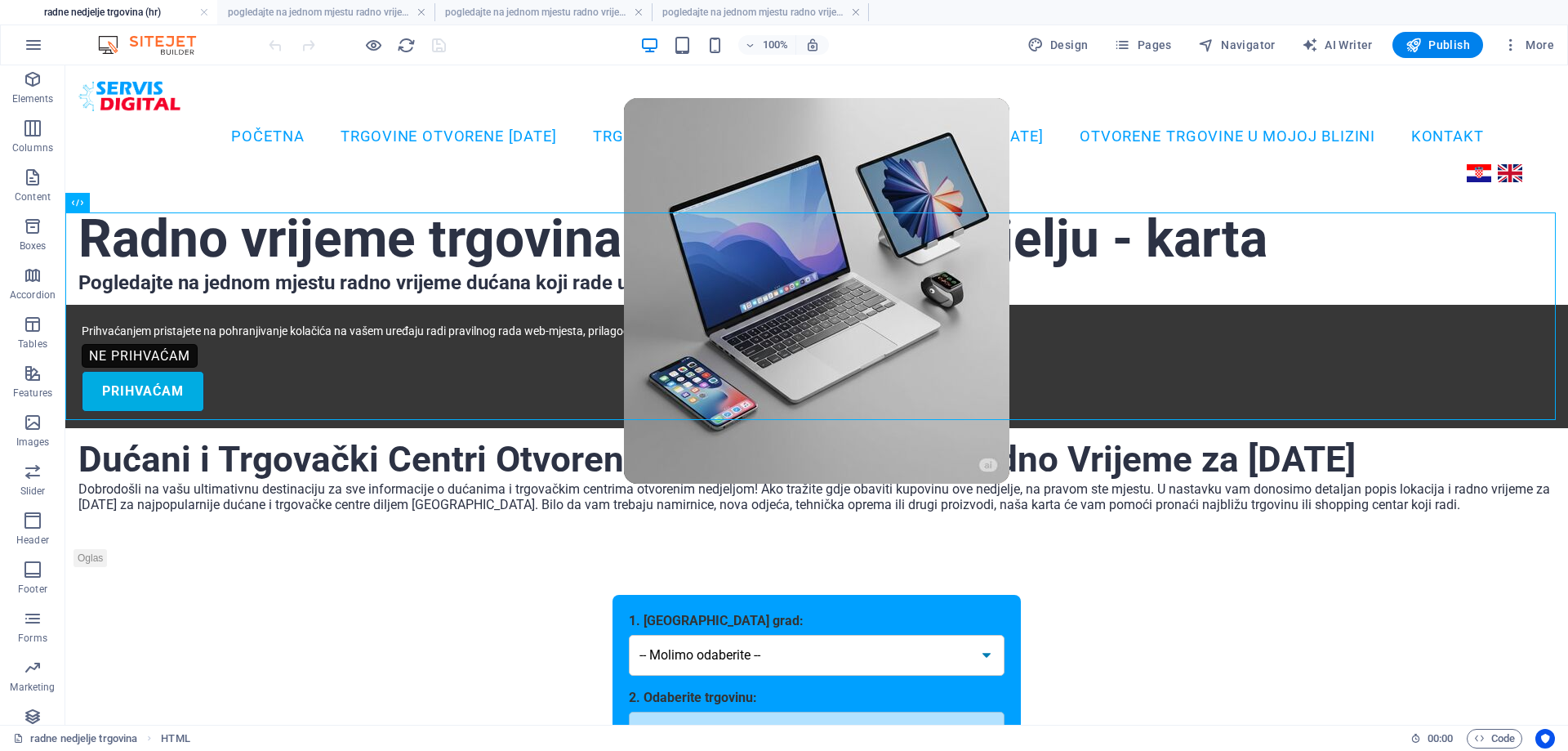
click at [437, 45] on div at bounding box center [356, 44] width 183 height 26
click at [406, 46] on icon "reload" at bounding box center [406, 45] width 19 height 19
click at [357, 14] on h4 "pogledajte na jednom mjestu radno vrijeme trgovina koje rade u nedjelju (hr)" at bounding box center [325, 13] width 217 height 18
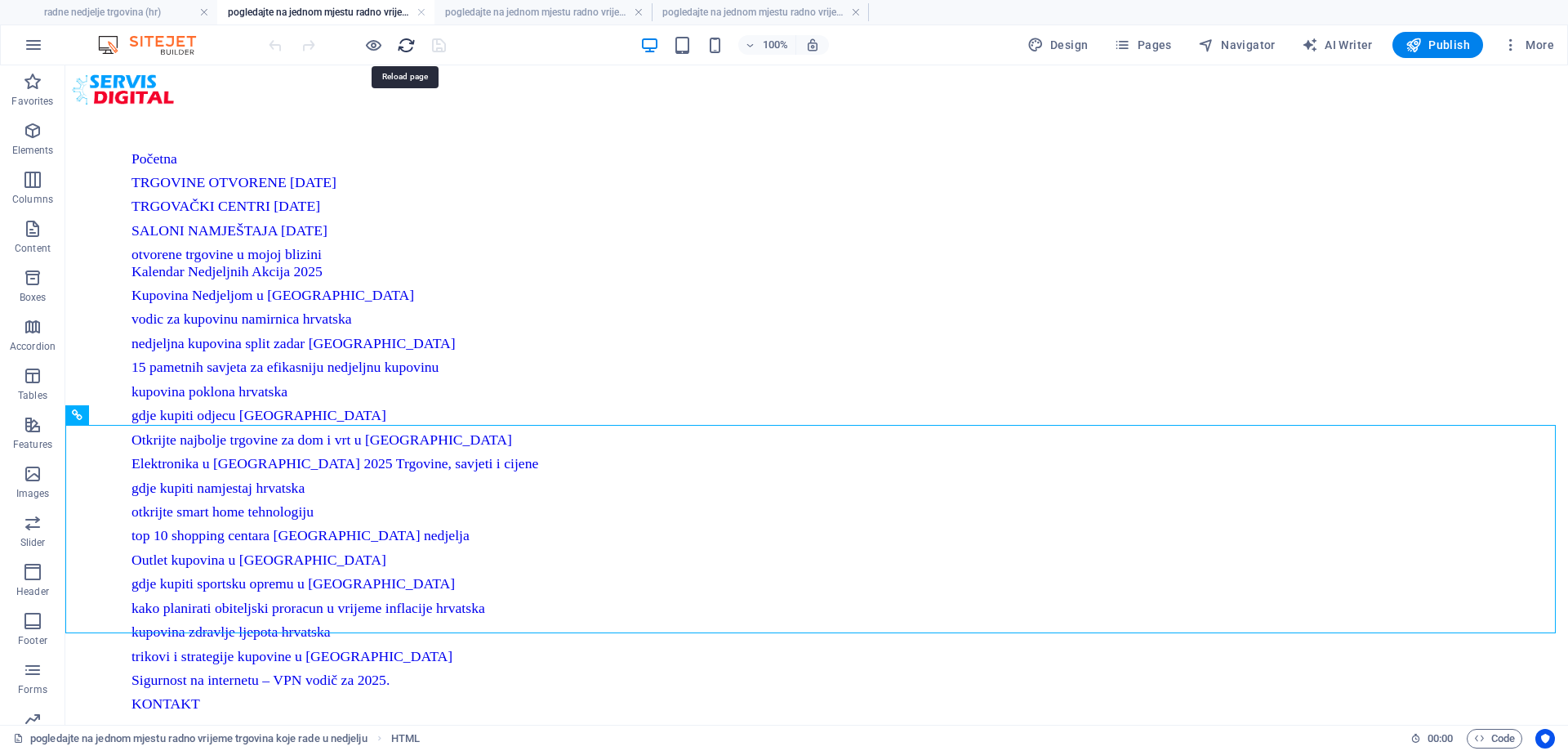
click at [405, 45] on icon "reload" at bounding box center [406, 45] width 19 height 19
click at [127, 10] on h4 "radne nedjelje trgovina (hr)" at bounding box center [108, 13] width 217 height 18
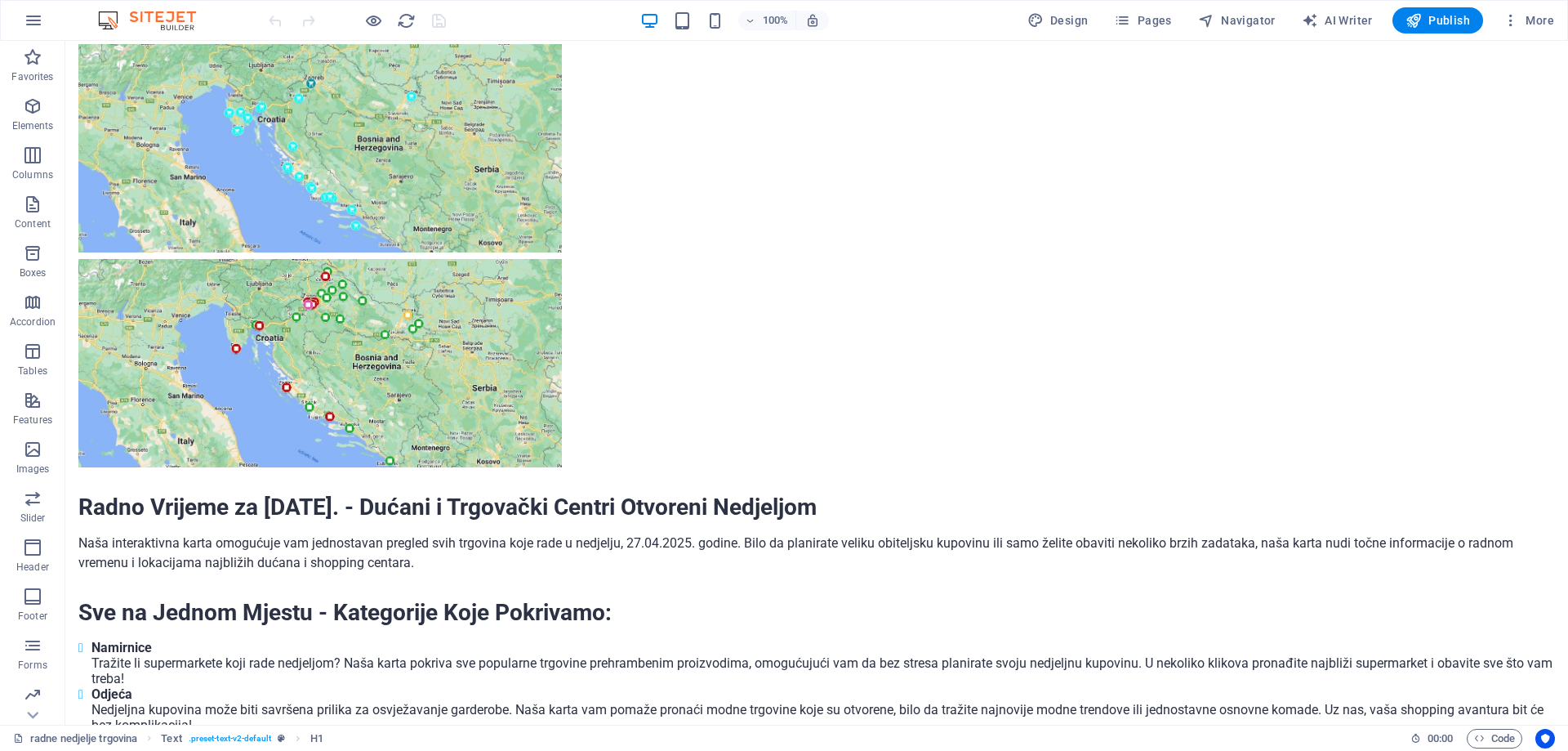
scroll to position [1765, 0]
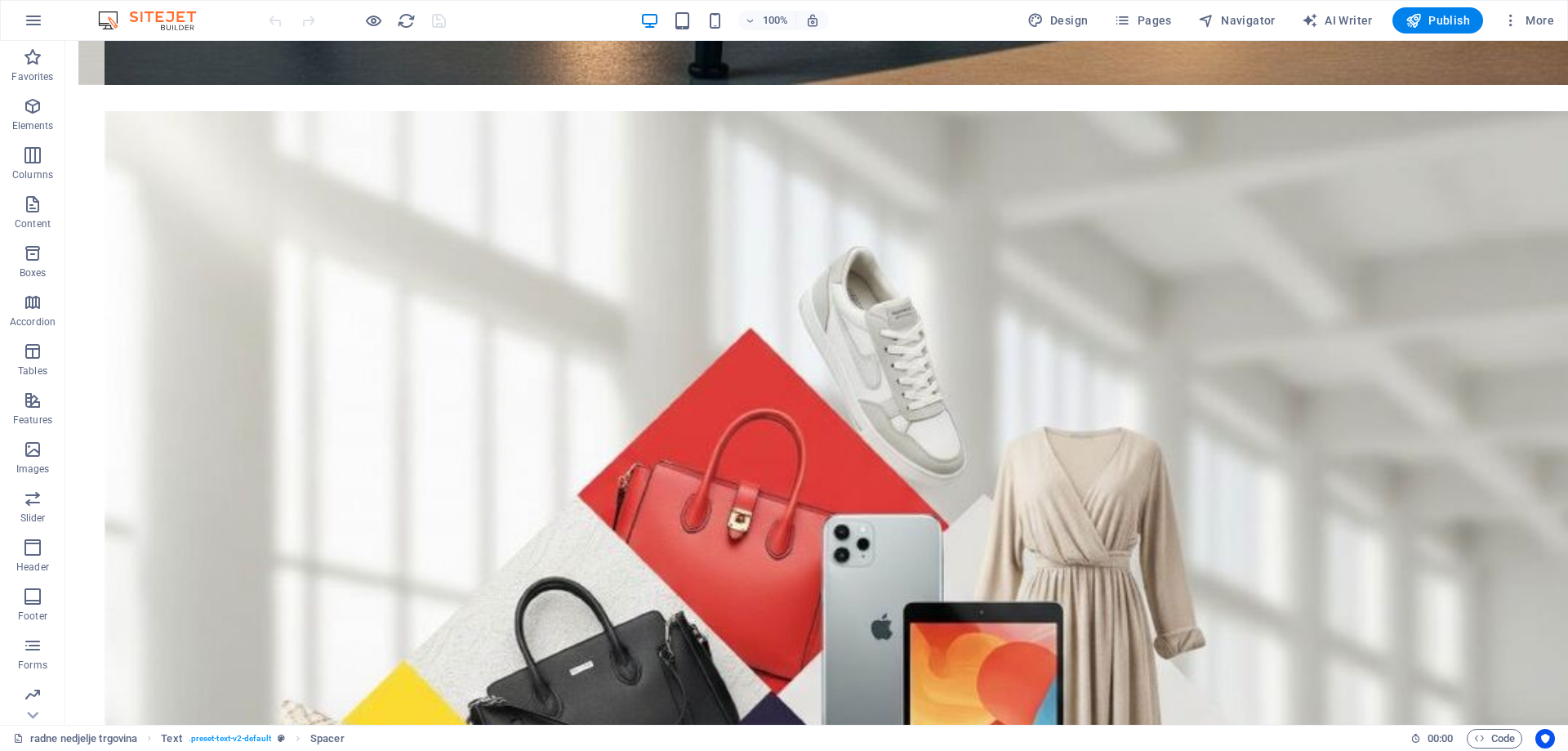
scroll to position [4725, 0]
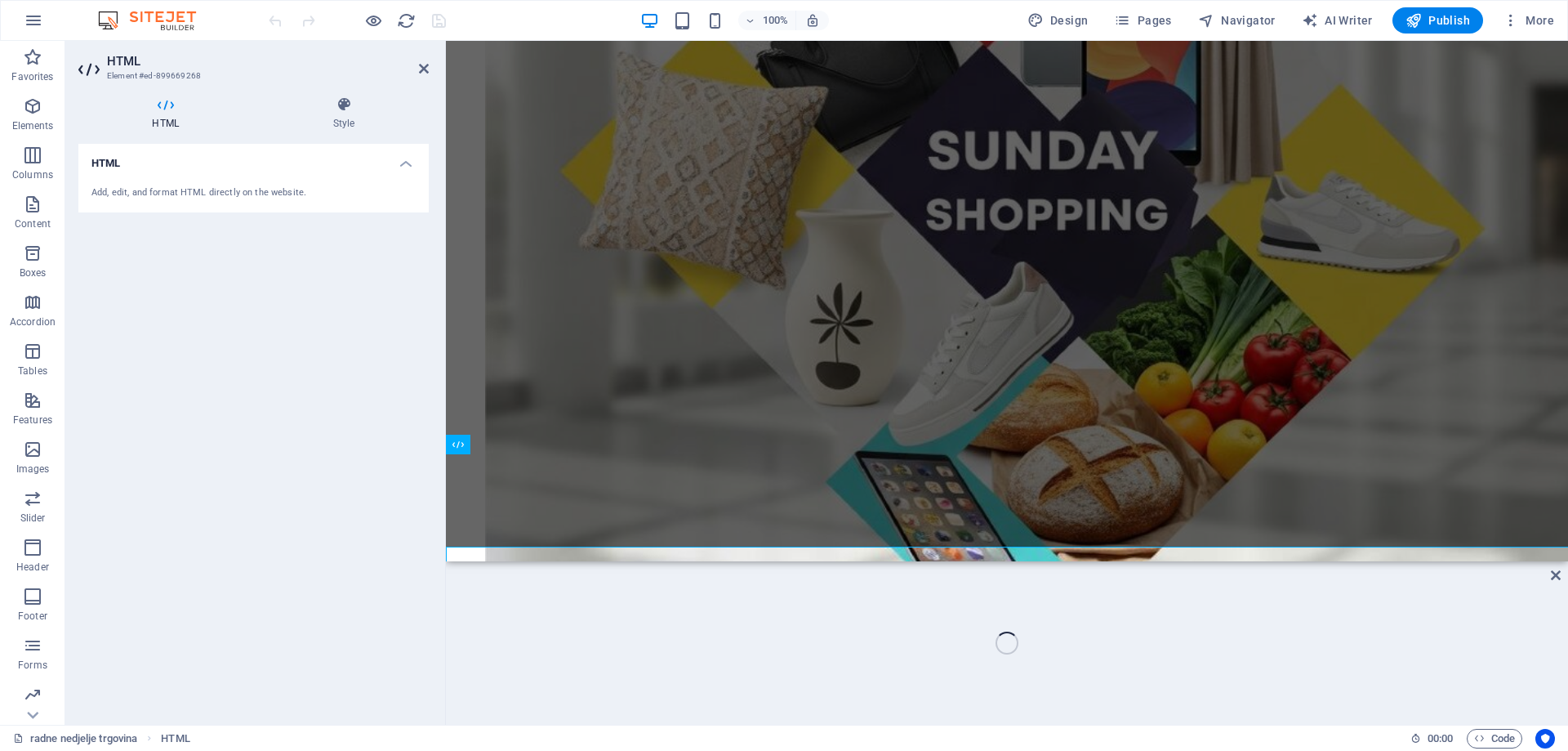
scroll to position [4632, 0]
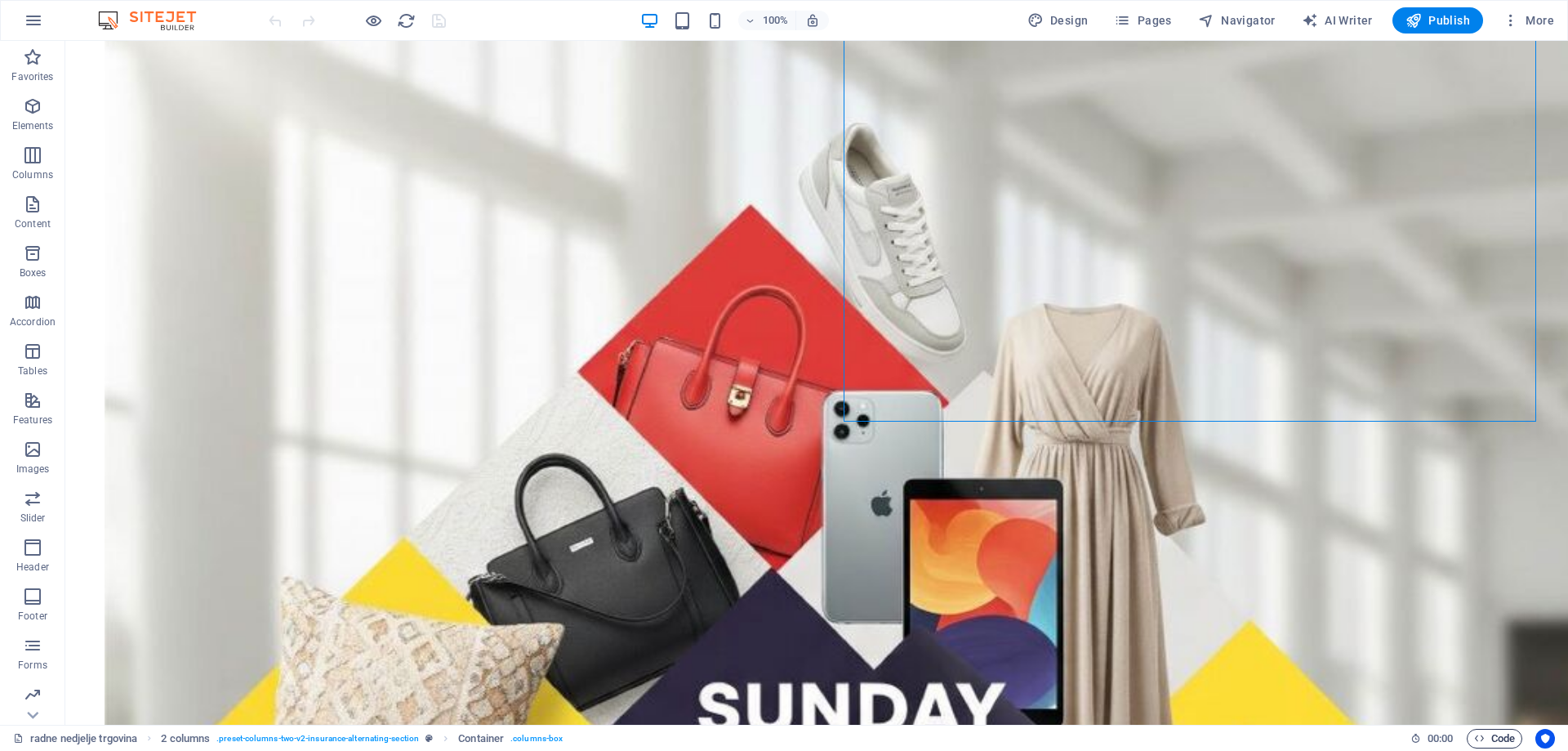
click at [1495, 743] on span "Code" at bounding box center [1494, 738] width 41 height 19
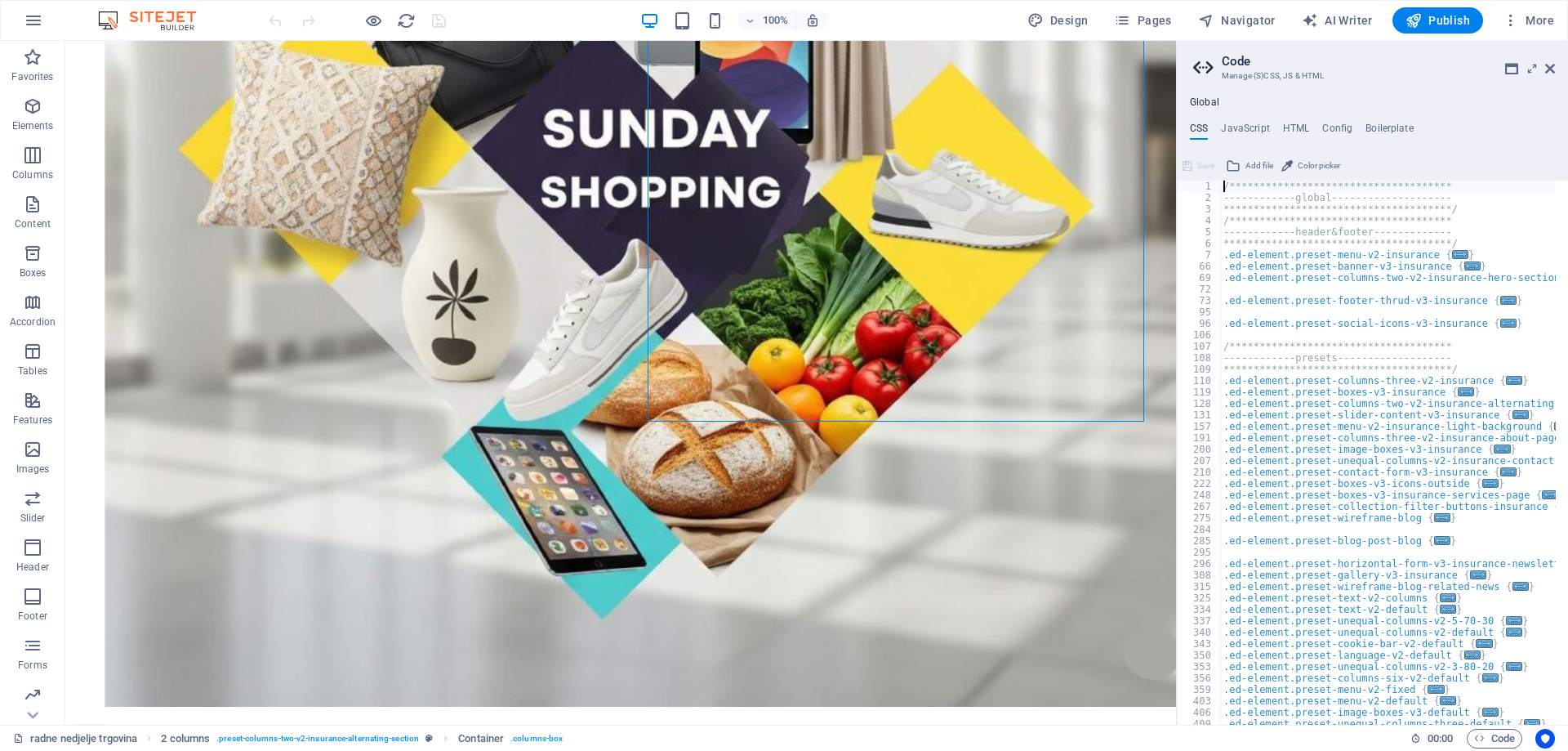
scroll to position [4625, 0]
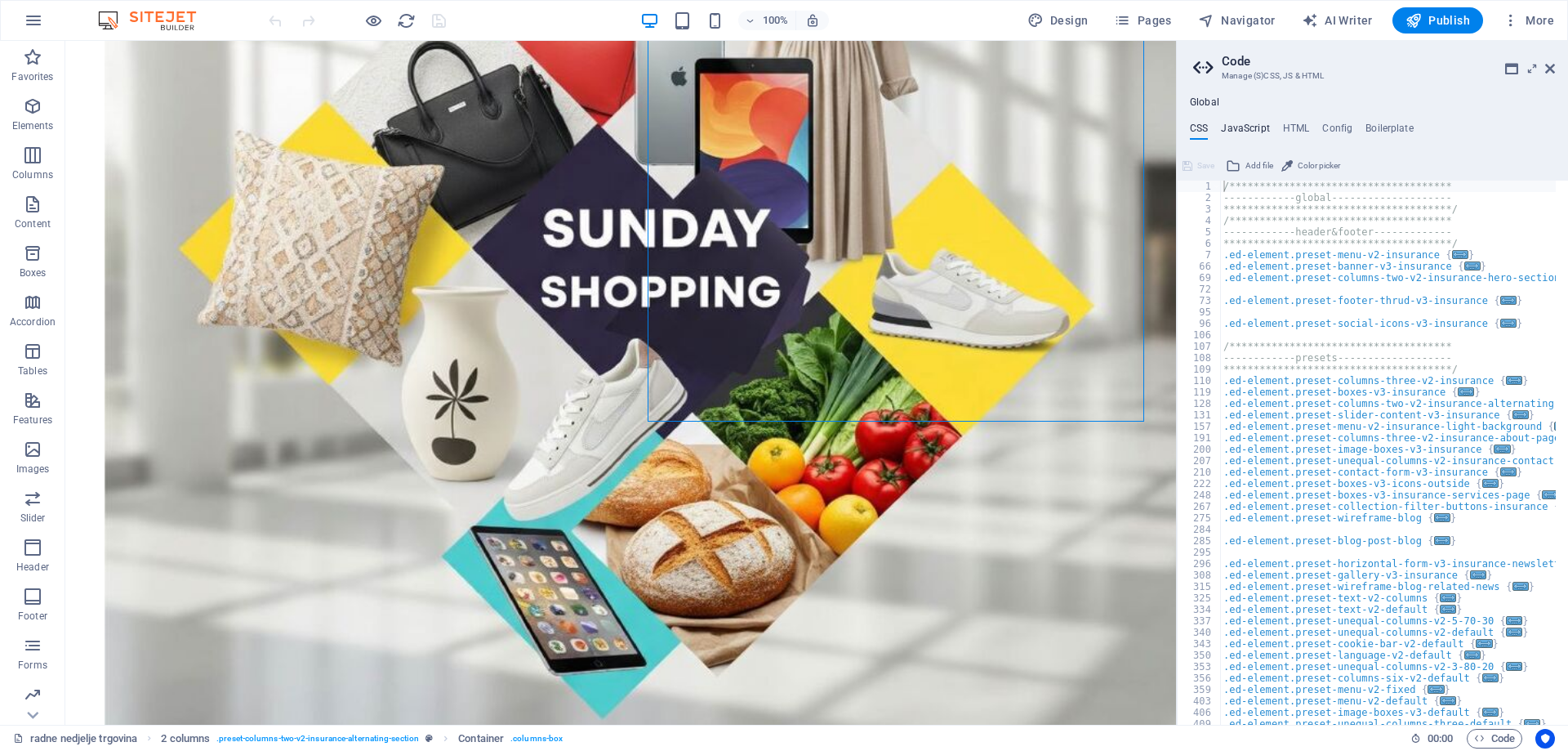
click at [1254, 135] on h4 "JavaScript" at bounding box center [1245, 132] width 48 height 18
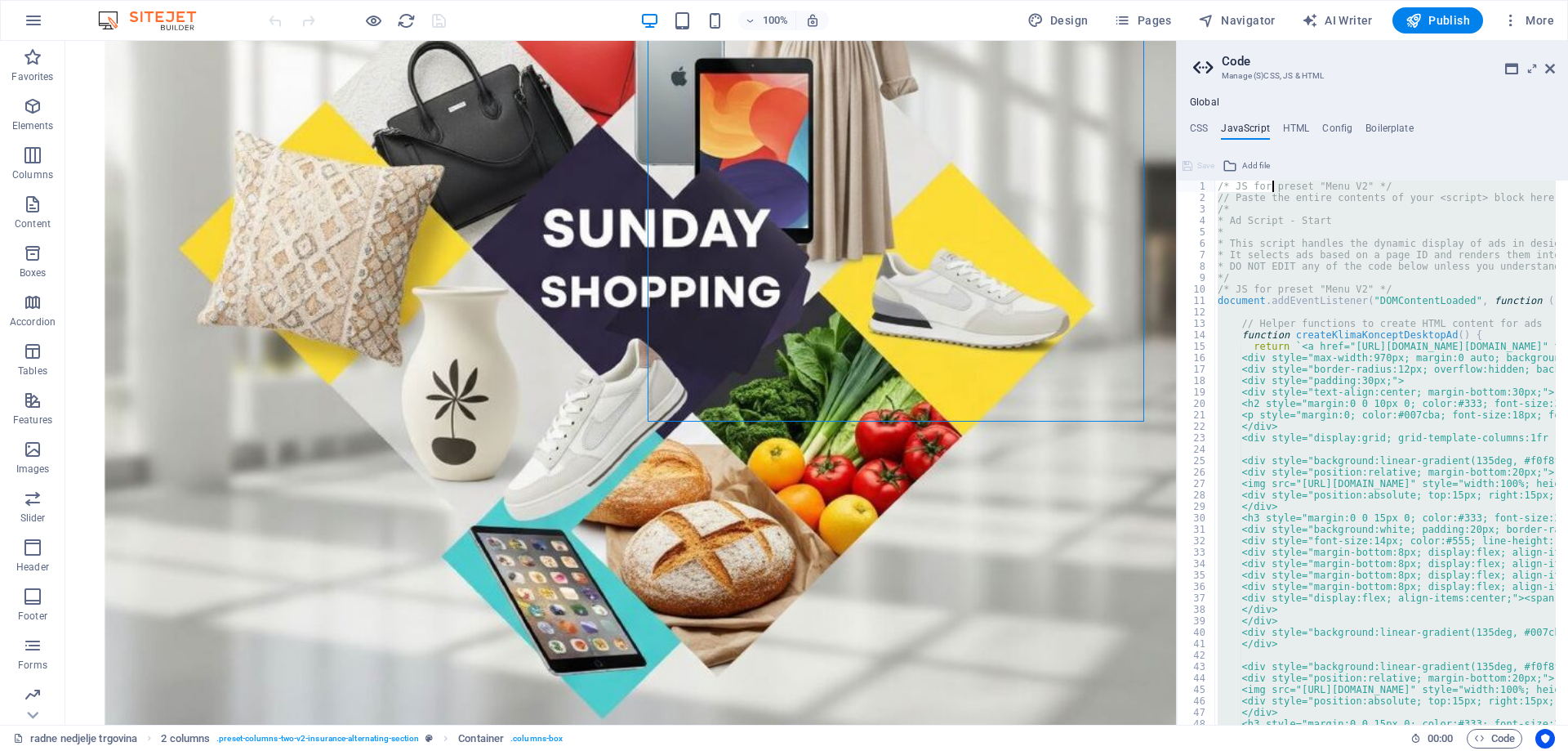
scroll to position [0, 0]
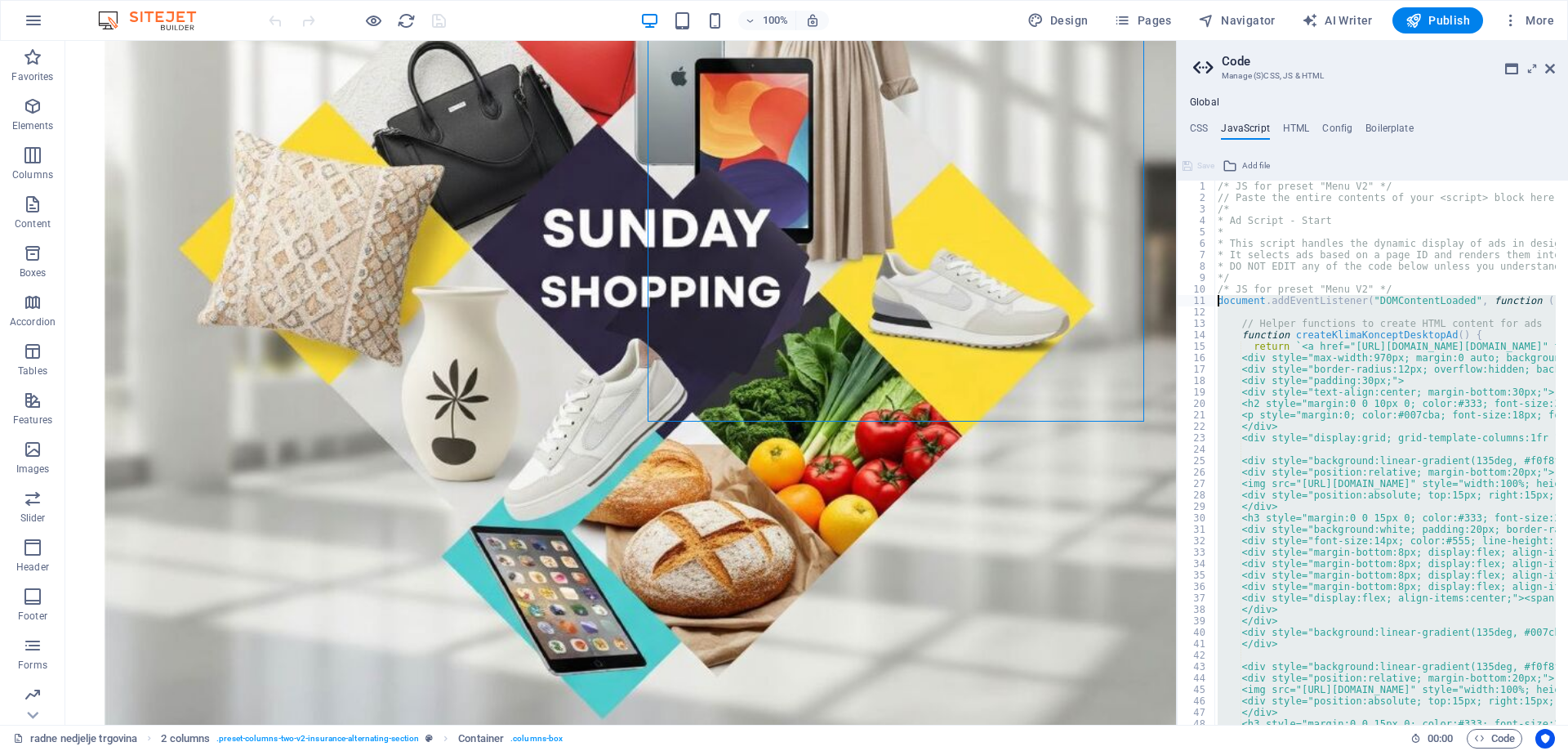
drag, startPoint x: 1269, startPoint y: 496, endPoint x: 1216, endPoint y: 300, distance: 203.0
type textarea "document.addEventListener("DOMContentLoaded", function () {"
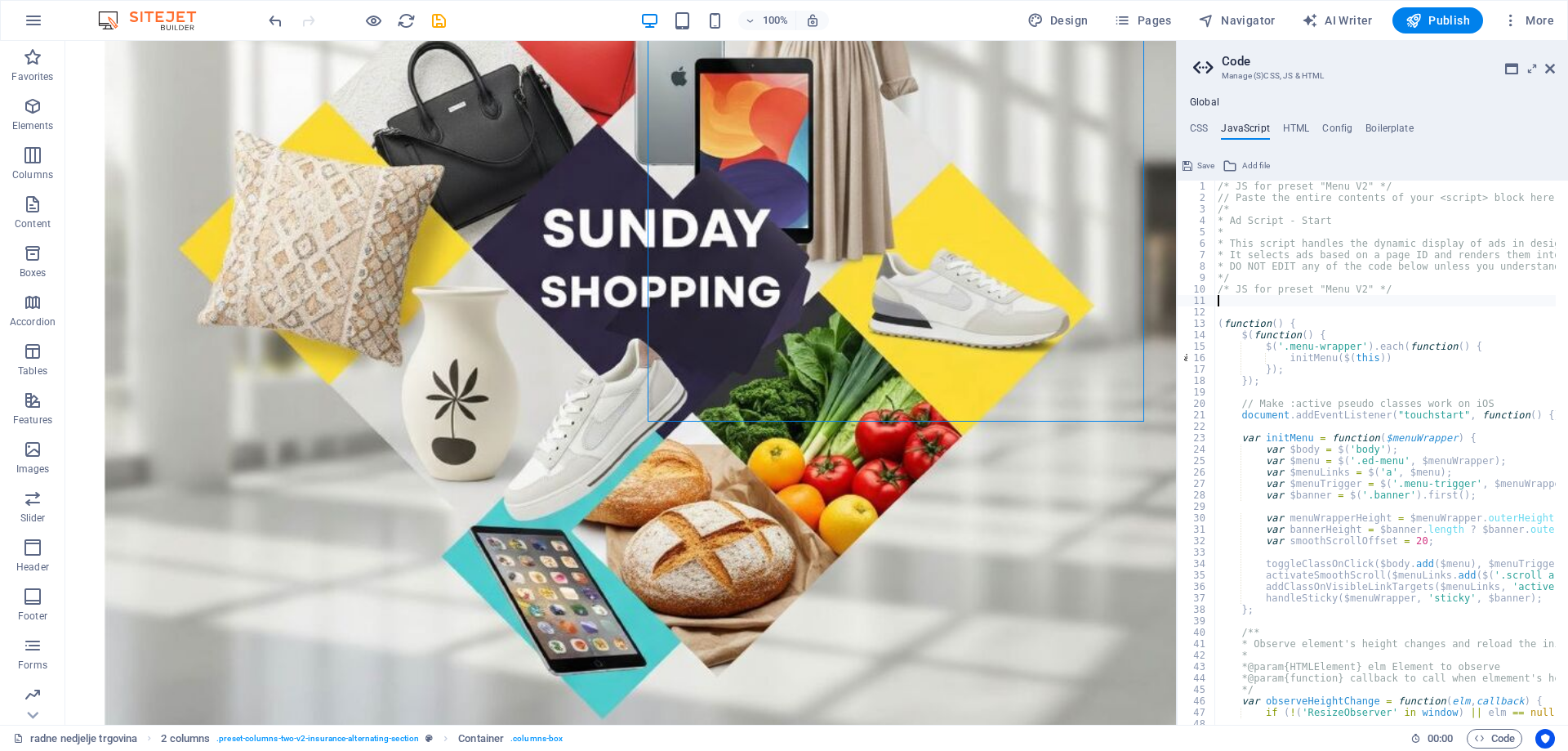
paste textarea "});"
type textarea "});"
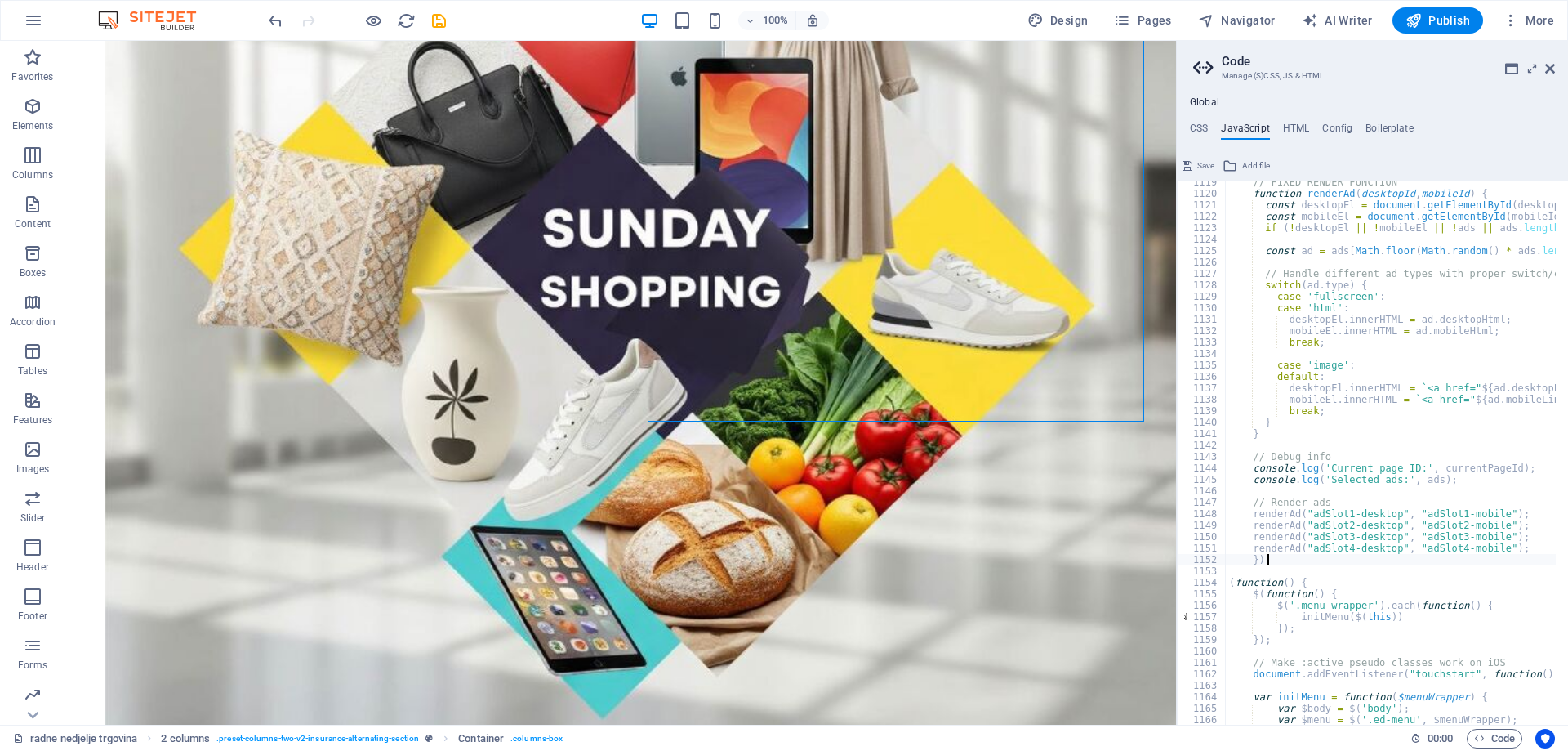
scroll to position [12792, 0]
click at [1190, 131] on ul "CSS JavaScript HTML Config Boilerplate" at bounding box center [1372, 132] width 391 height 18
click at [1194, 127] on h4 "CSS" at bounding box center [1199, 132] width 18 height 18
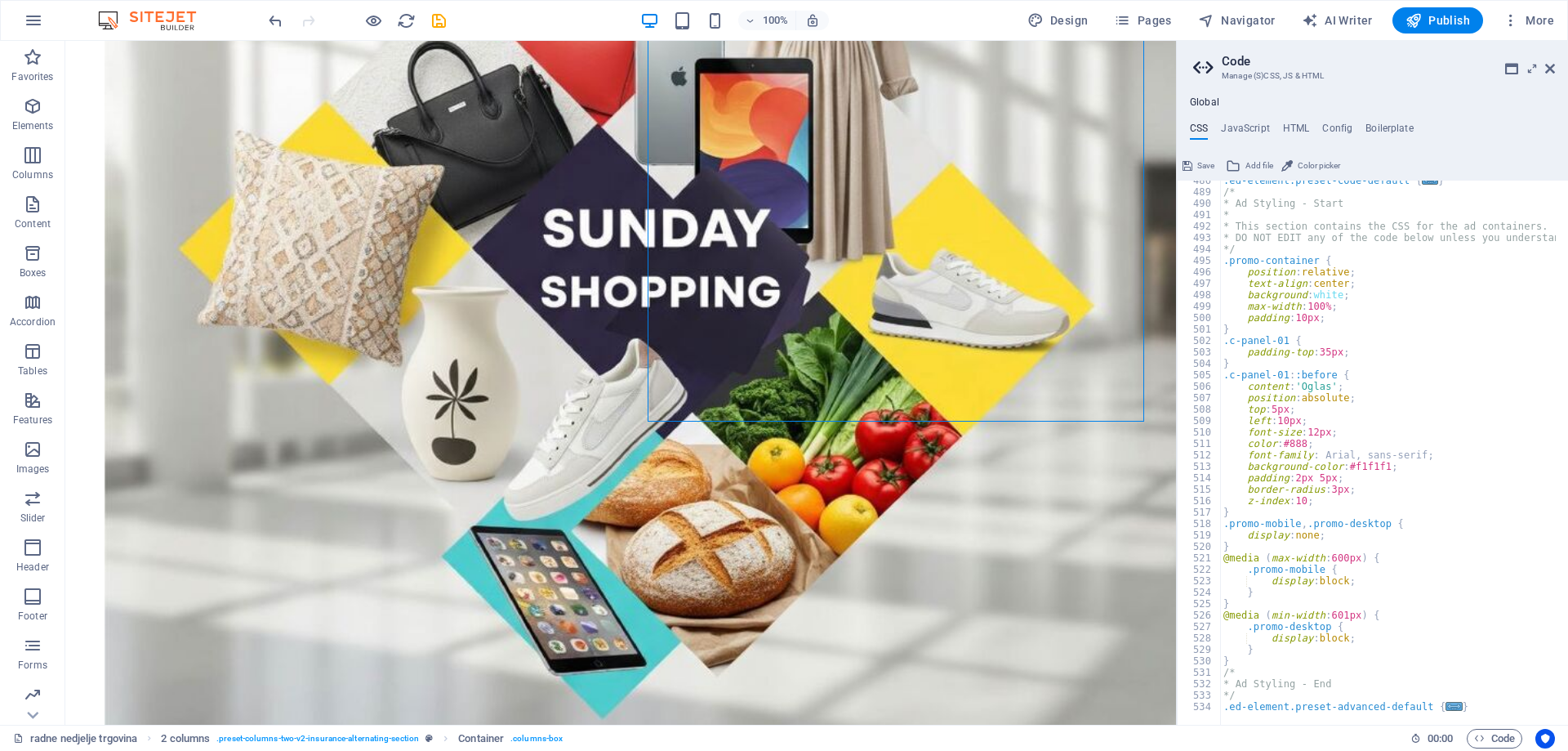
scroll to position [703, 0]
click at [443, 20] on icon "save" at bounding box center [439, 21] width 19 height 19
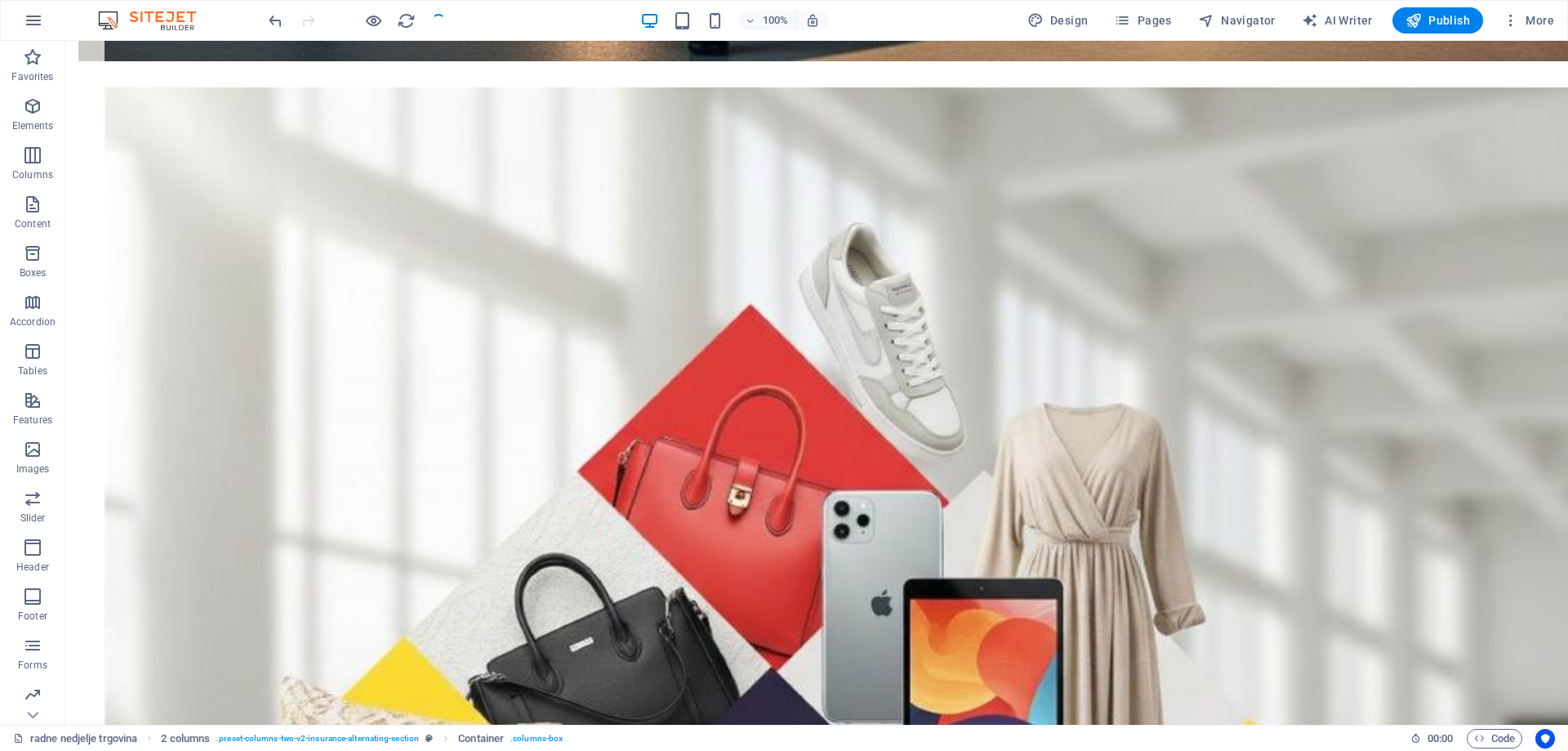
scroll to position [4725, 0]
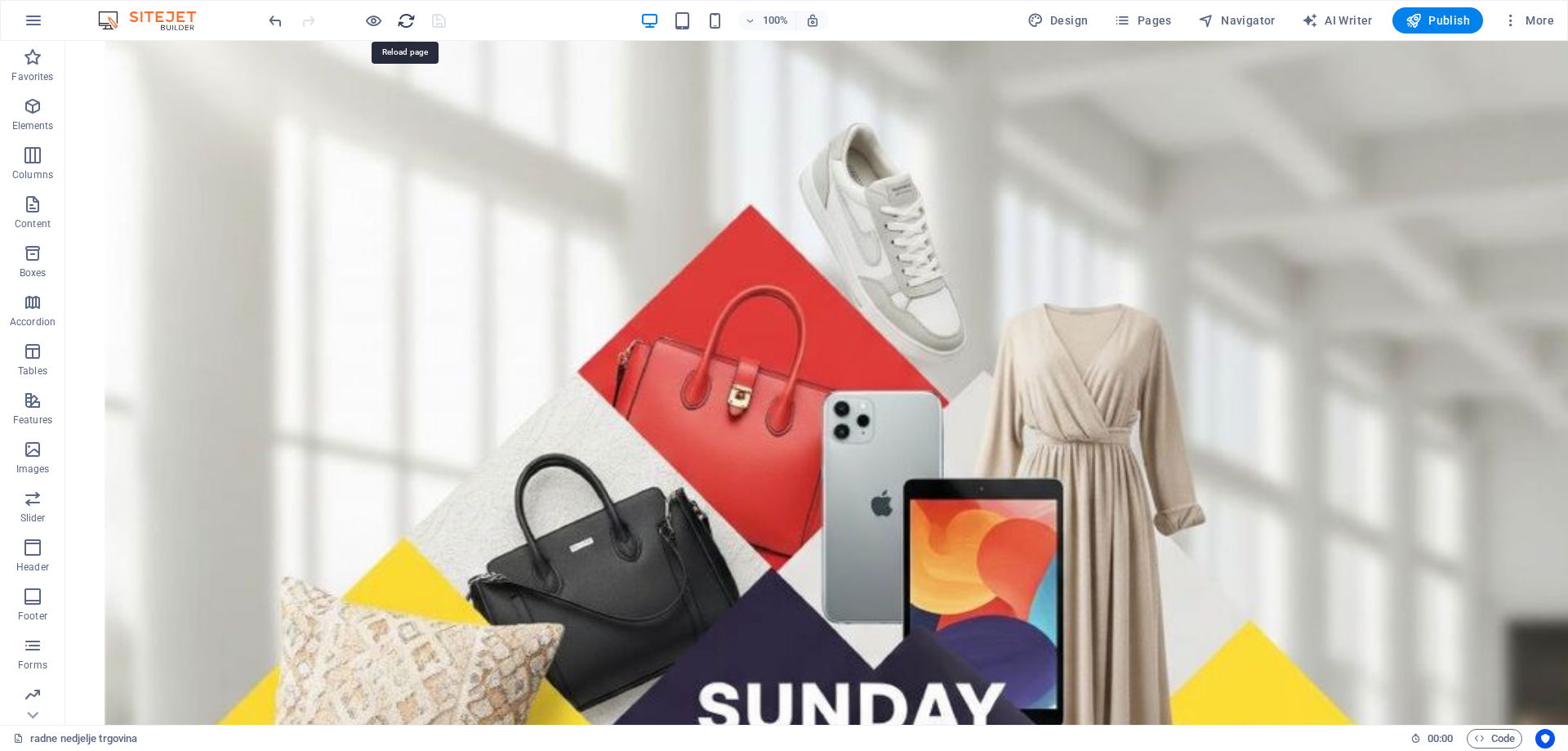
click at [410, 20] on icon "reload" at bounding box center [406, 21] width 19 height 19
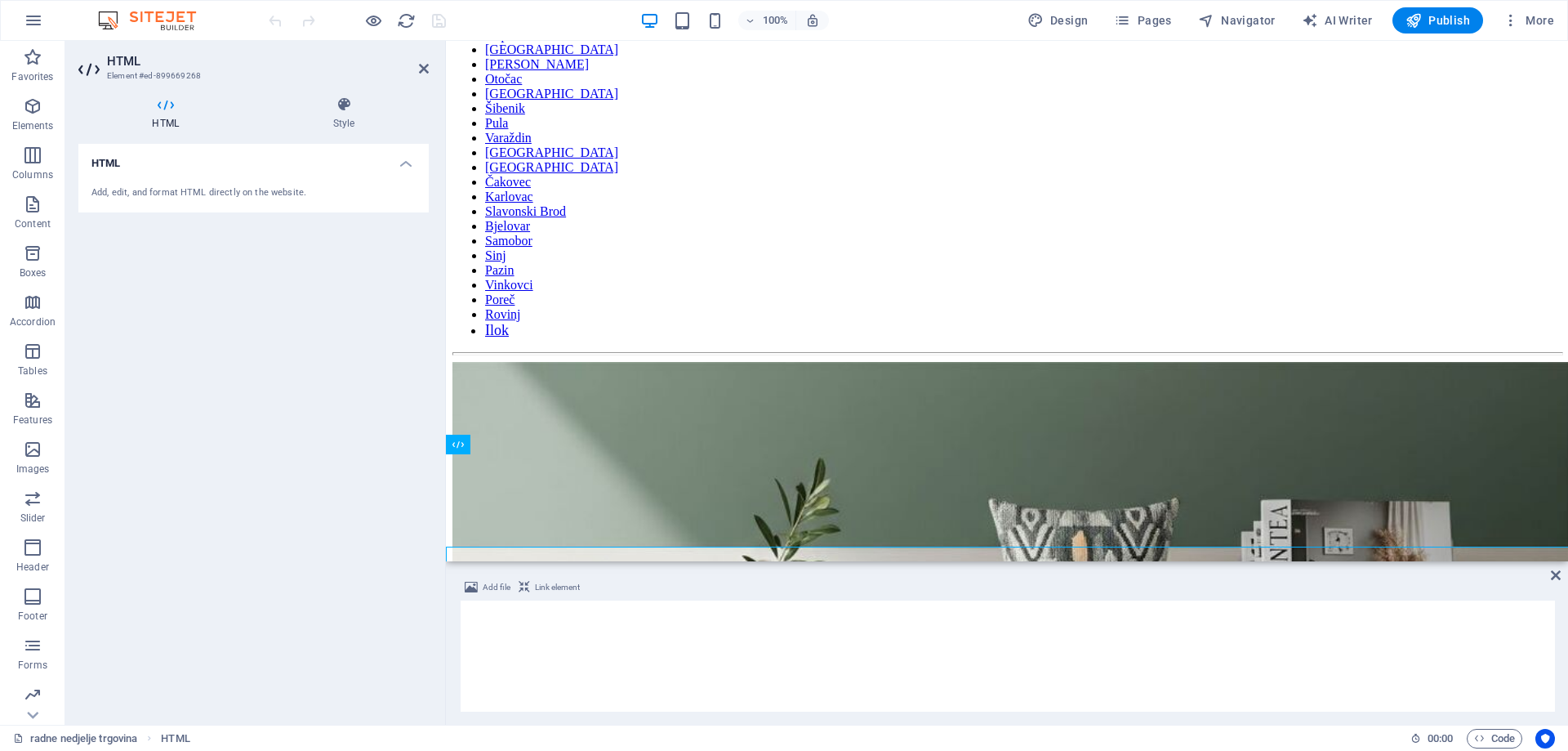
scroll to position [4632, 0]
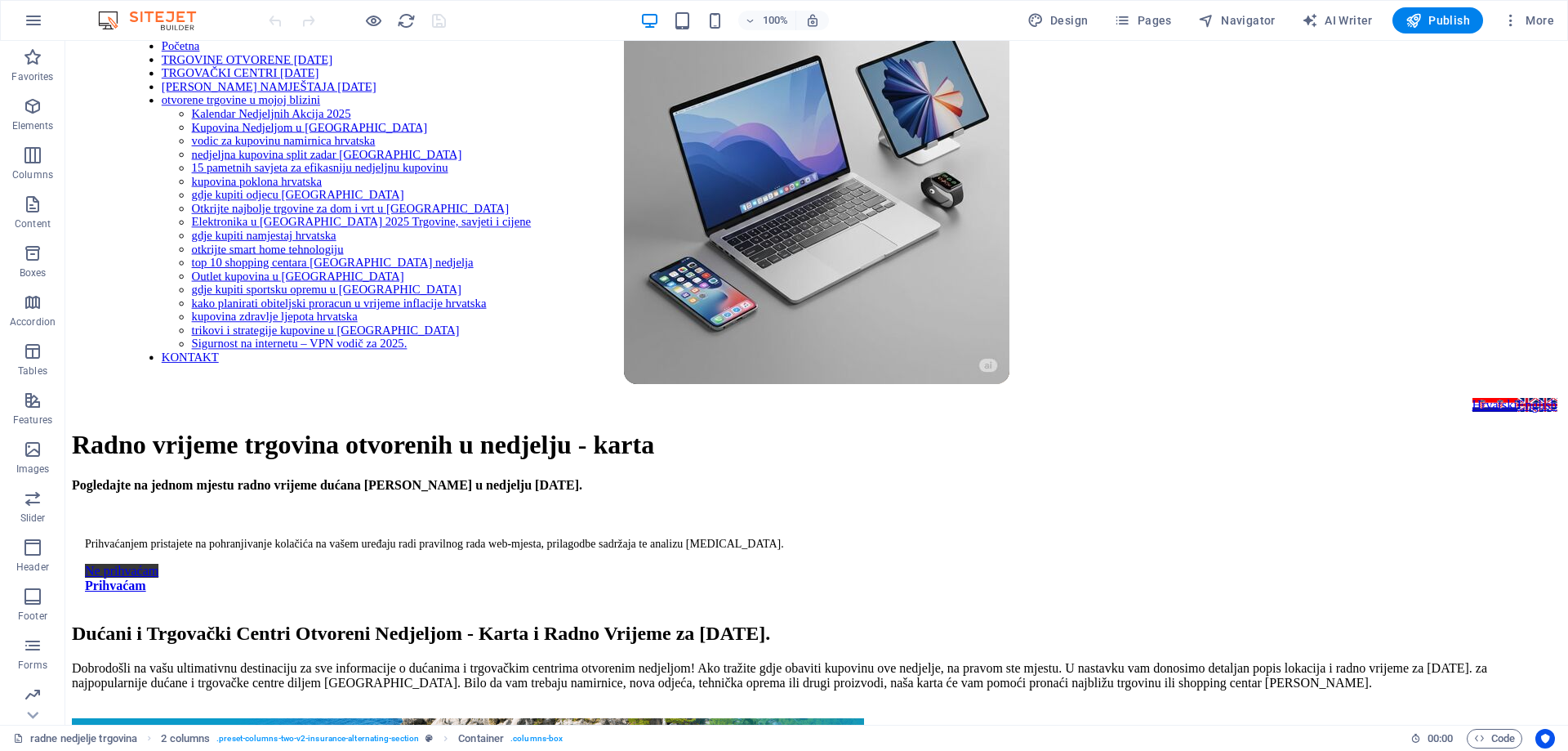
scroll to position [0, 0]
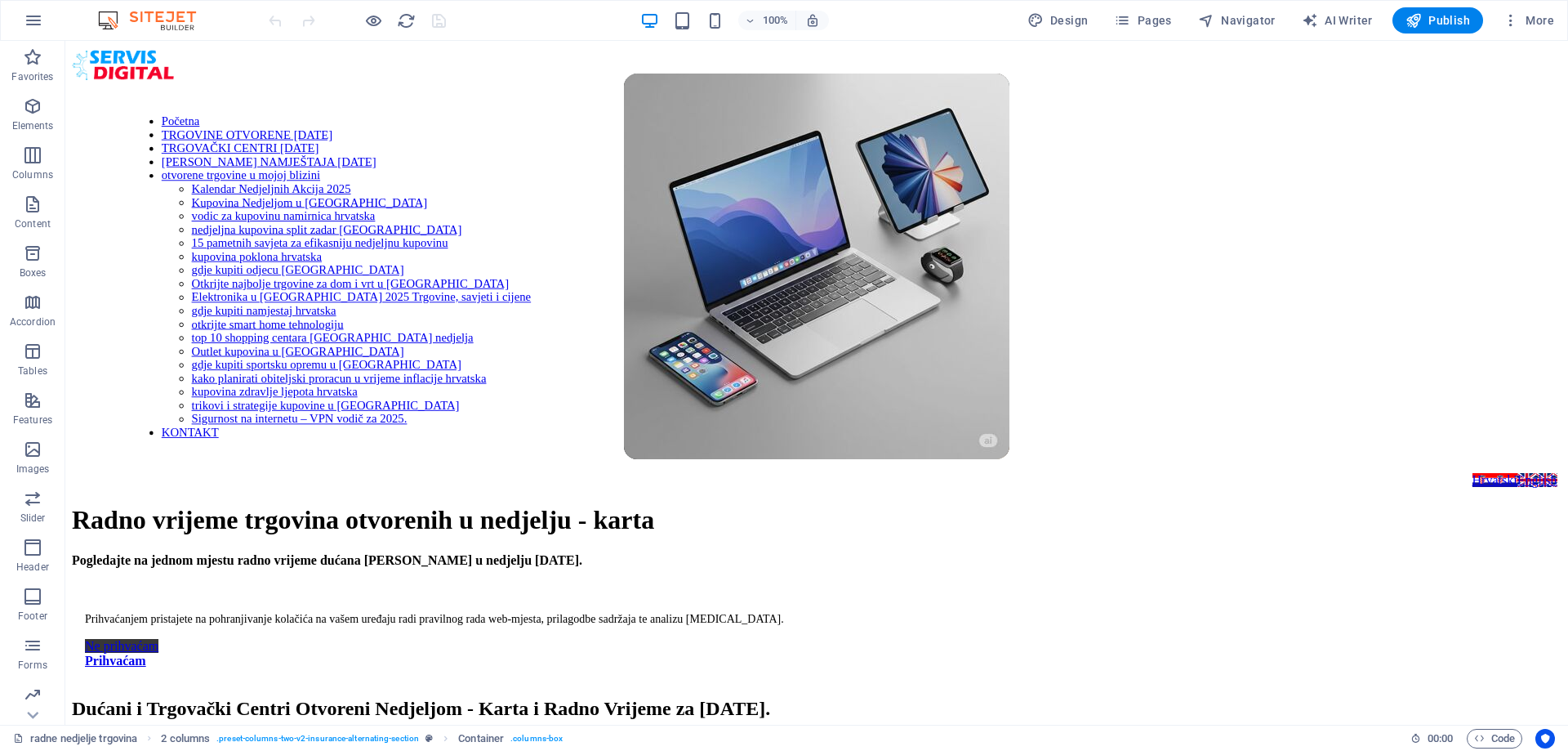
drag, startPoint x: 1565, startPoint y: 651, endPoint x: 1625, endPoint y: 81, distance: 573.1
click at [405, 23] on icon "reload" at bounding box center [406, 21] width 19 height 19
click at [409, 19] on icon "reload" at bounding box center [406, 21] width 19 height 19
click at [408, 19] on icon "reload" at bounding box center [406, 21] width 19 height 19
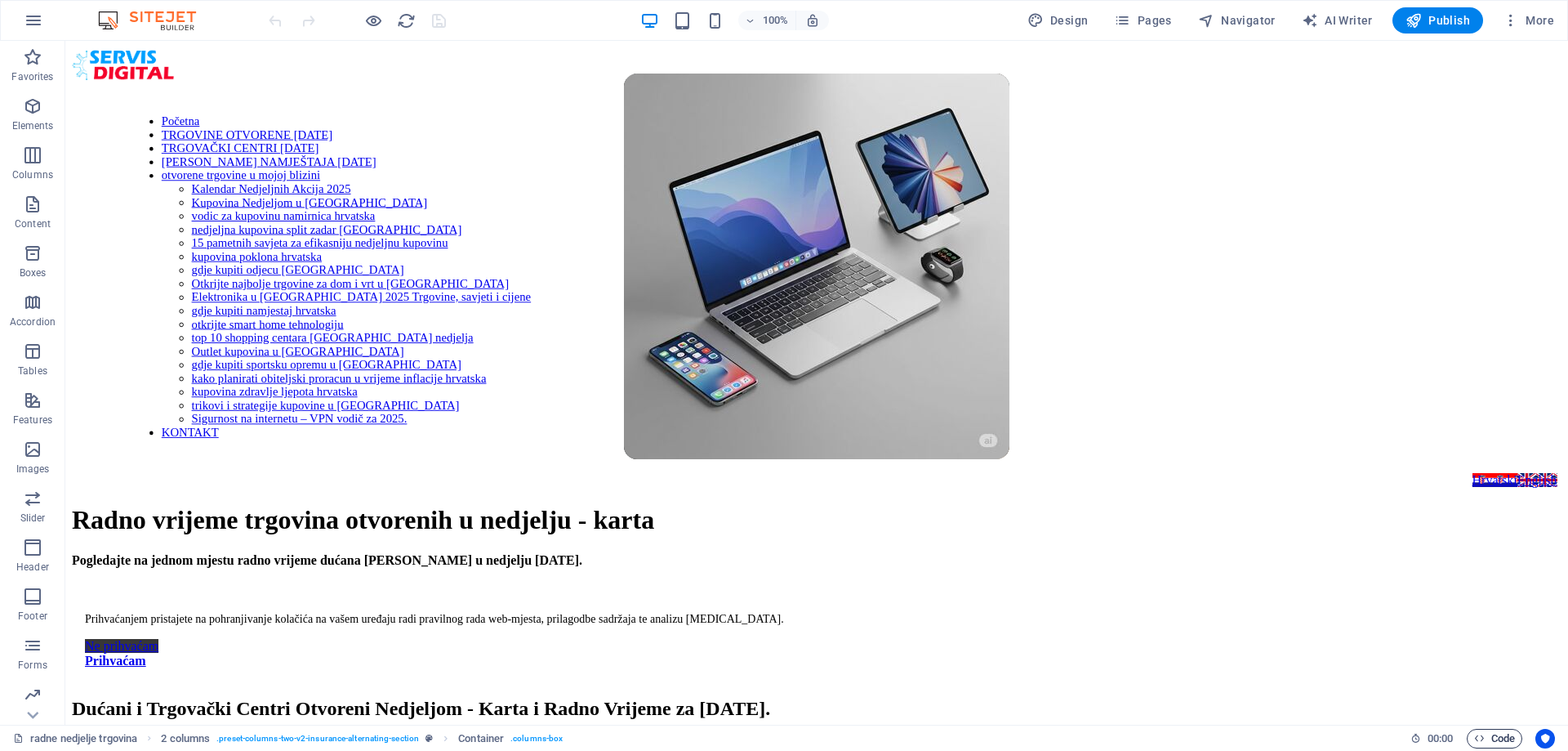
click at [1505, 738] on span "Code" at bounding box center [1494, 738] width 41 height 19
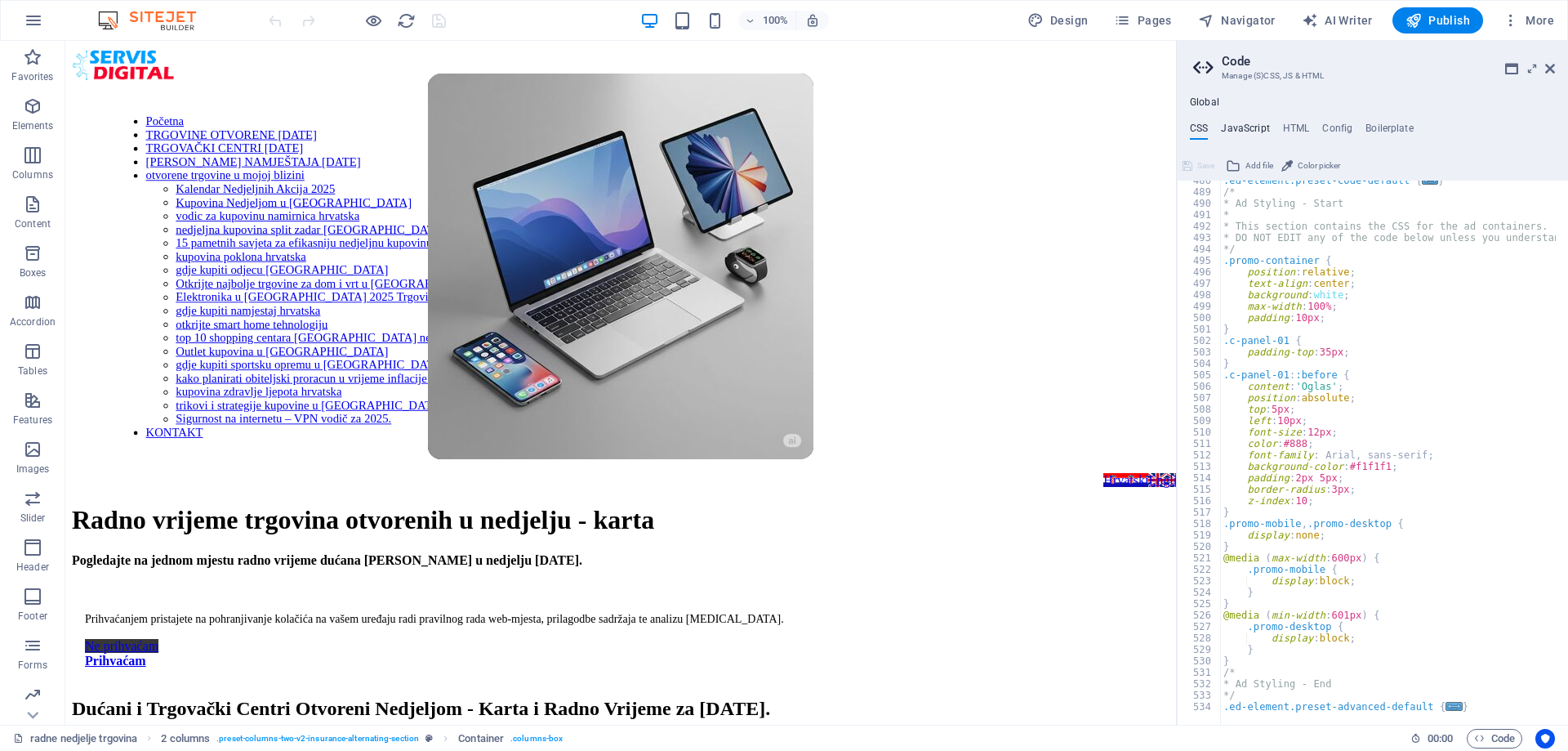
click at [1253, 128] on h4 "JavaScript" at bounding box center [1245, 132] width 48 height 18
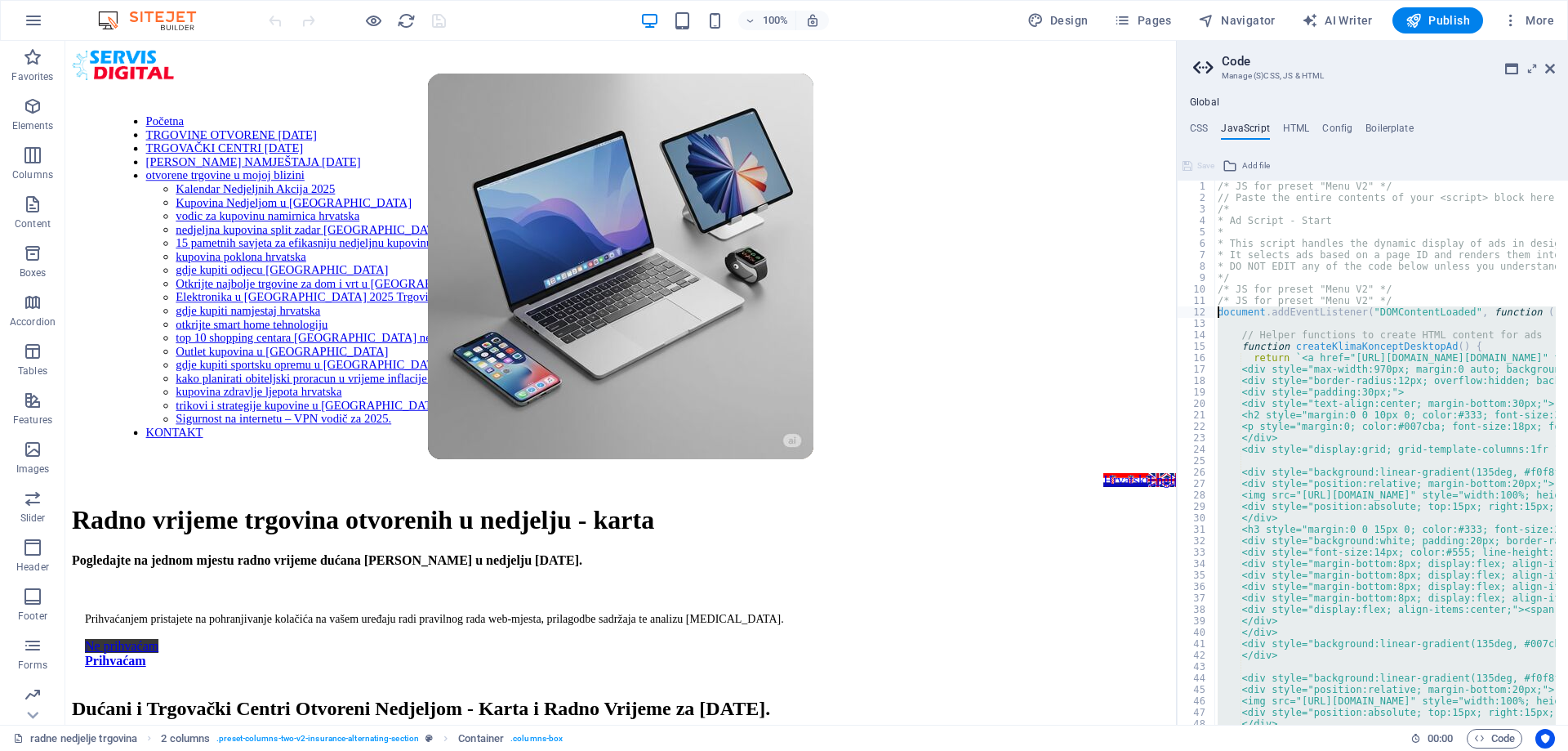
drag, startPoint x: 1278, startPoint y: 364, endPoint x: 1216, endPoint y: 312, distance: 80.9
paste textarea "})();"
type textarea "})();"
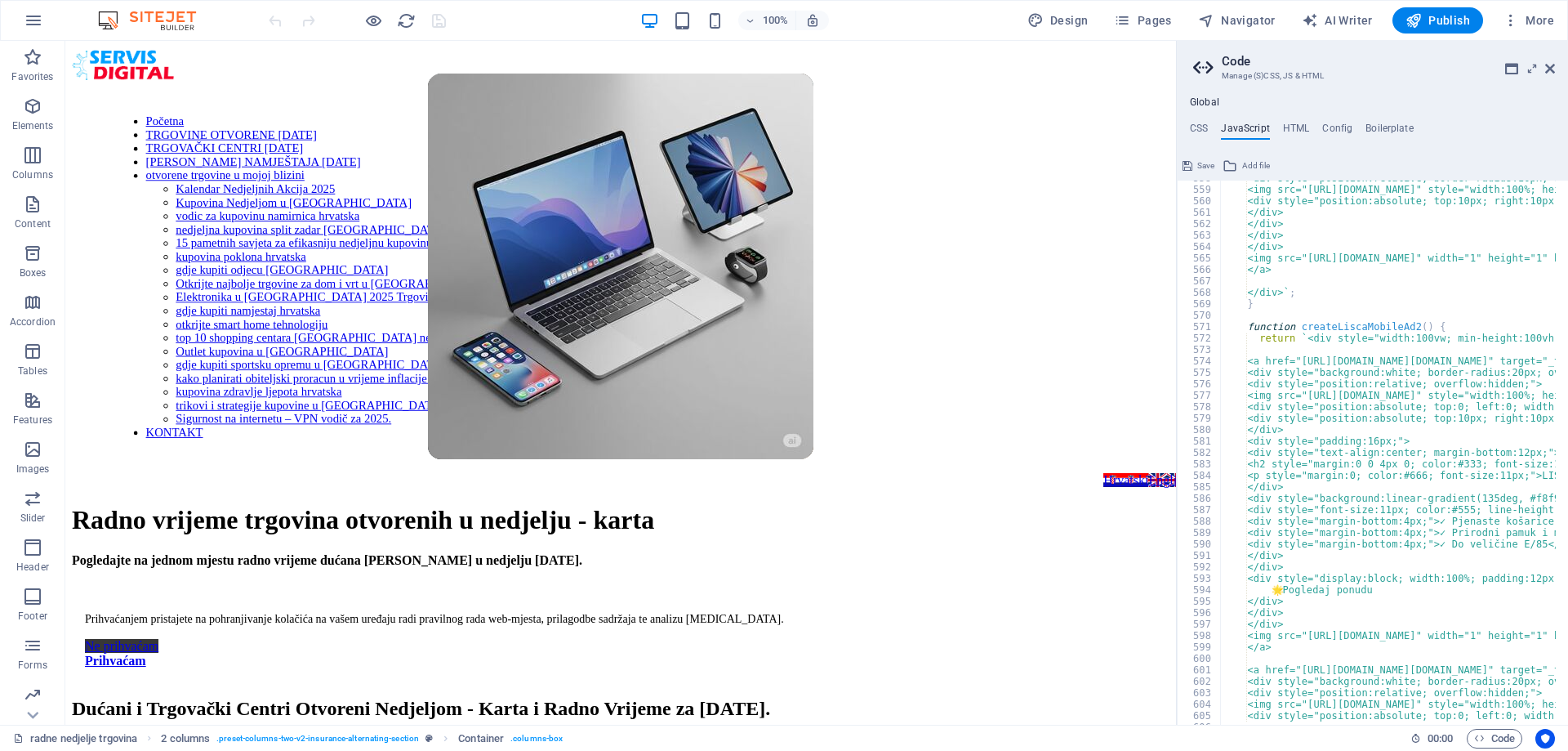
scroll to position [7706, 0]
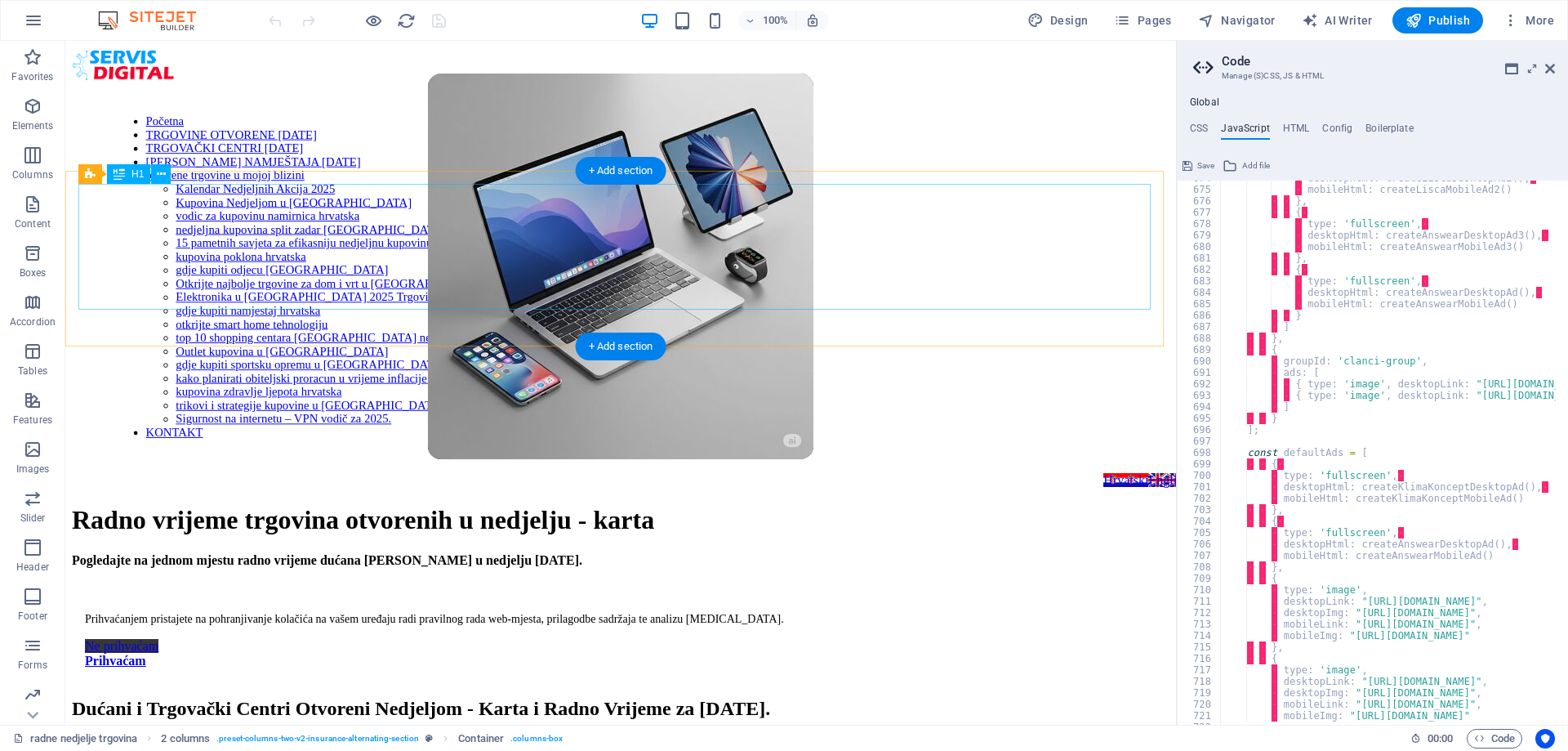
click at [1111, 505] on div "Radno vrijeme trgovina otvorenih u nedjelju - karta" at bounding box center [621, 520] width 1098 height 30
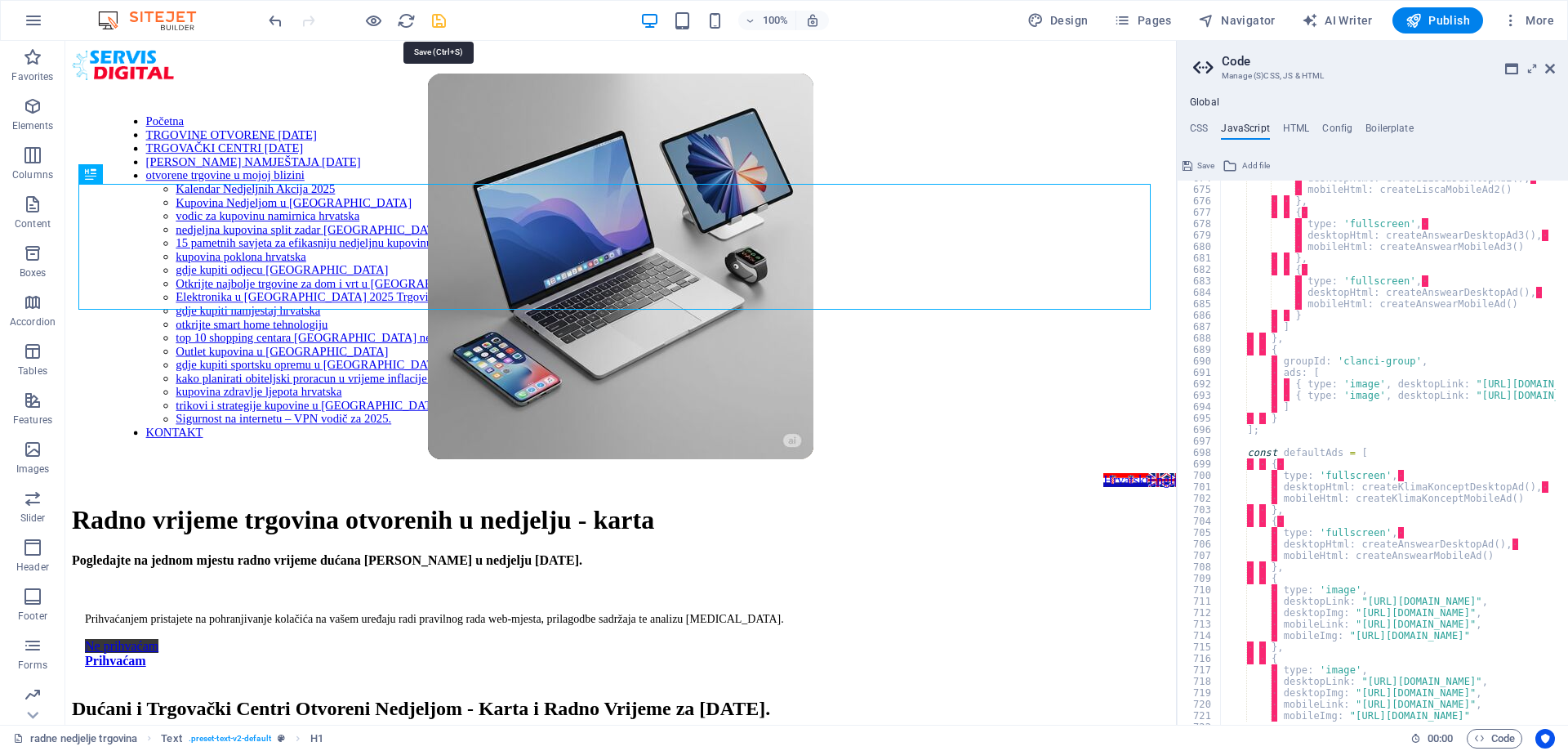
click at [444, 20] on icon "save" at bounding box center [439, 21] width 19 height 19
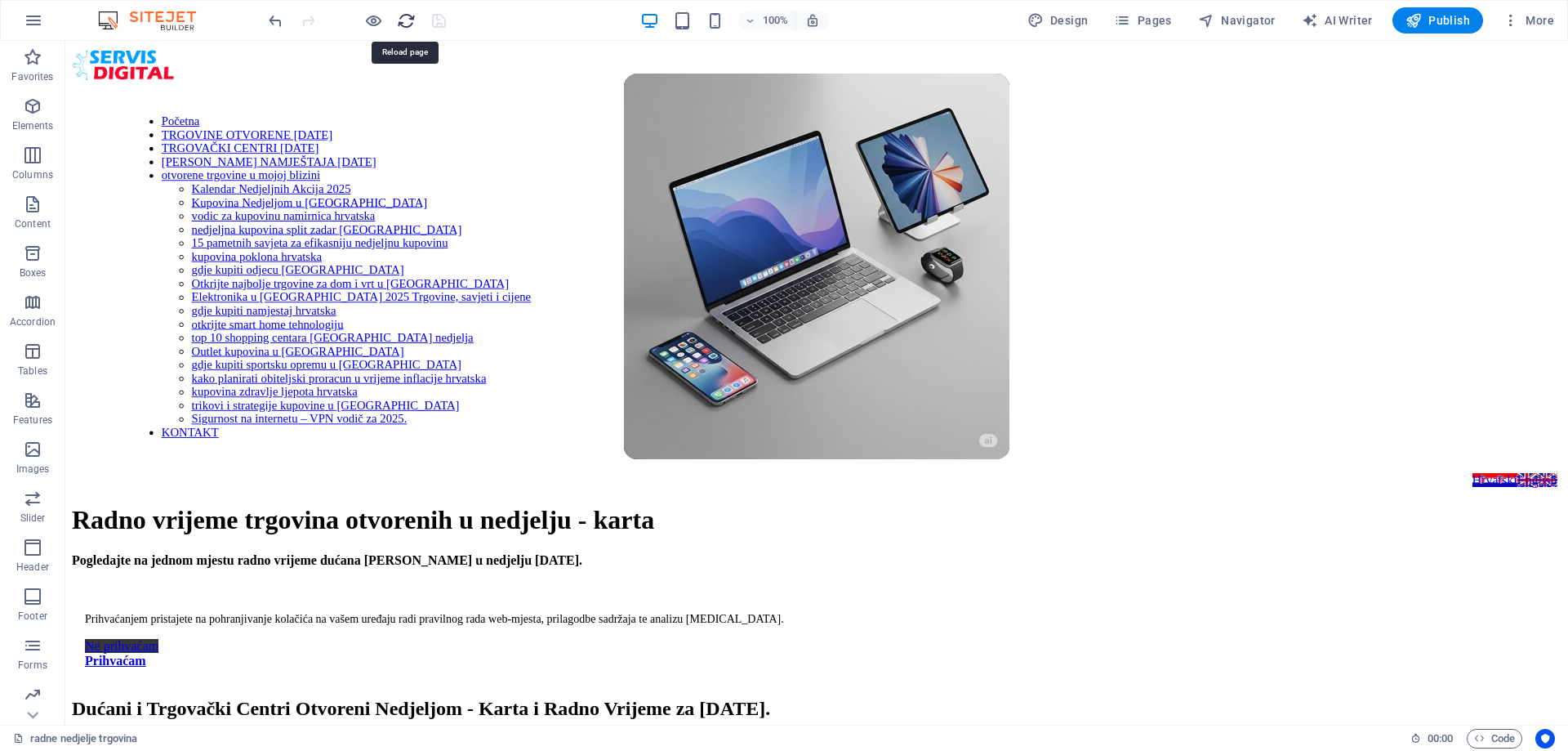
click at [405, 13] on icon "reload" at bounding box center [406, 21] width 19 height 19
click at [405, 25] on icon "reload" at bounding box center [406, 21] width 19 height 19
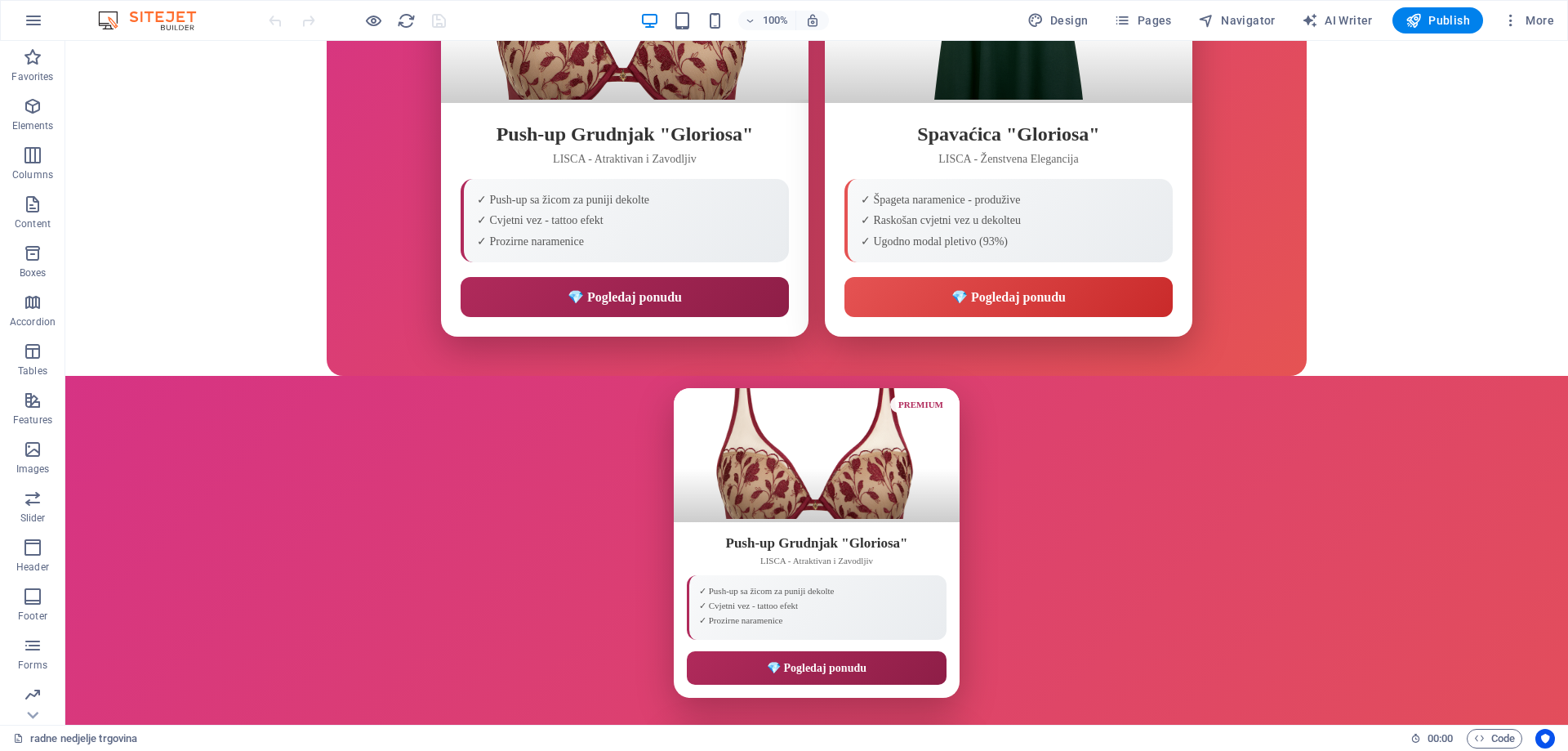
scroll to position [0, 0]
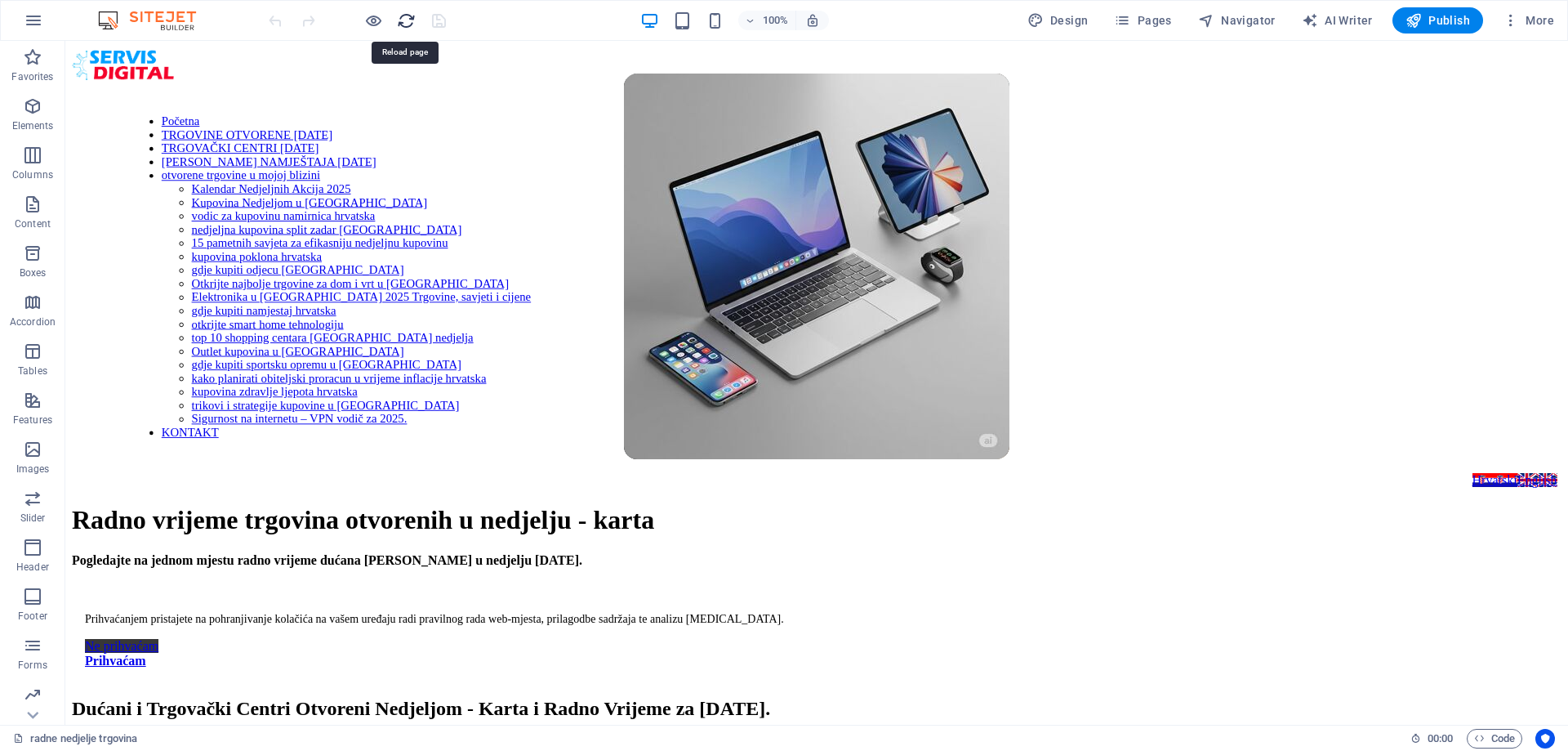
click at [400, 18] on icon "reload" at bounding box center [406, 21] width 19 height 19
click at [1160, 21] on span "Pages" at bounding box center [1142, 21] width 58 height 17
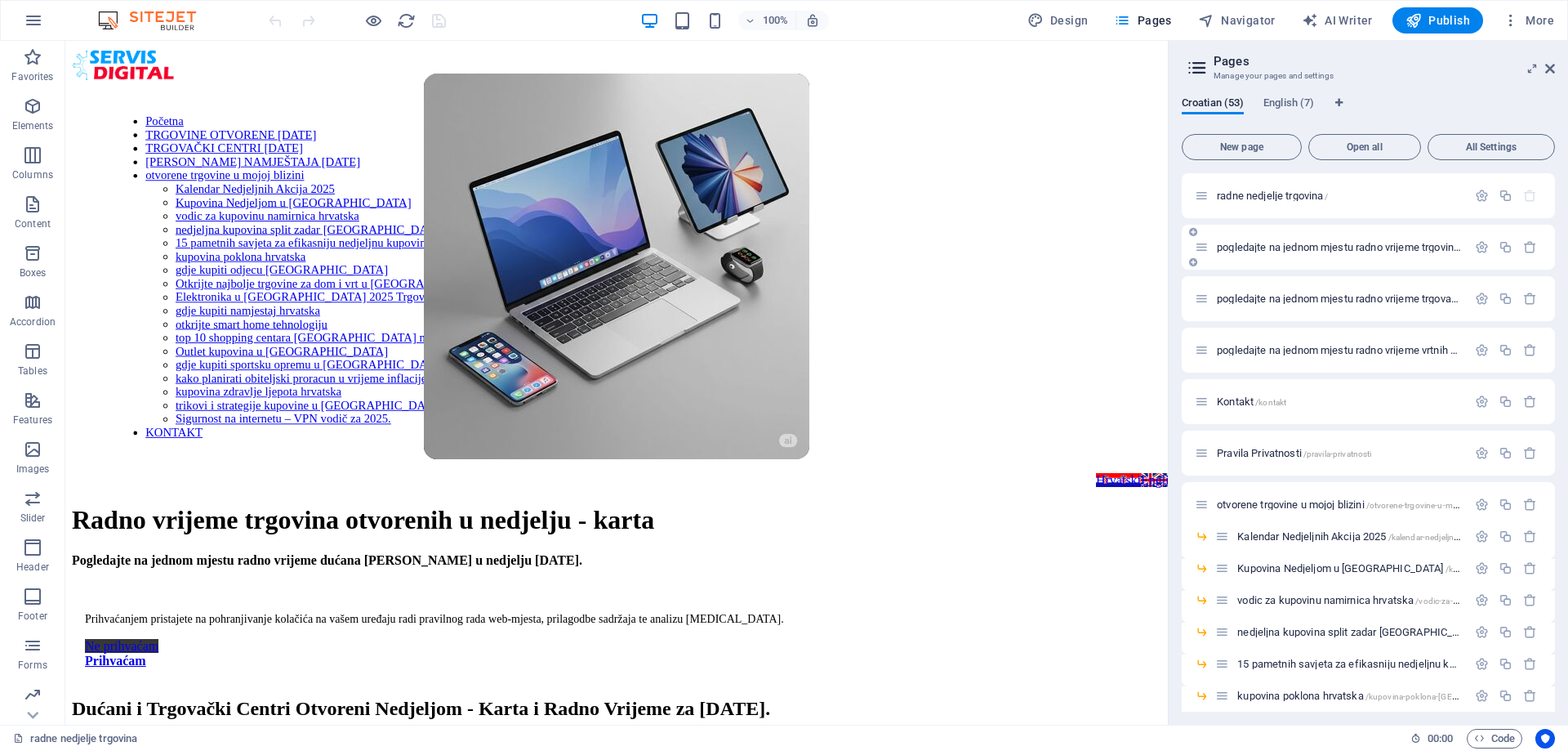
click at [1313, 254] on div "pogledajte na jednom mjestu radno vrijeme trgovina koje rade u nedjelju /pogled…" at bounding box center [1330, 247] width 272 height 19
click at [1313, 247] on span "pogledajte na jednom mjestu radno vrijeme trgovina koje rade u nedjelju /pogled…" at bounding box center [1522, 247] width 611 height 13
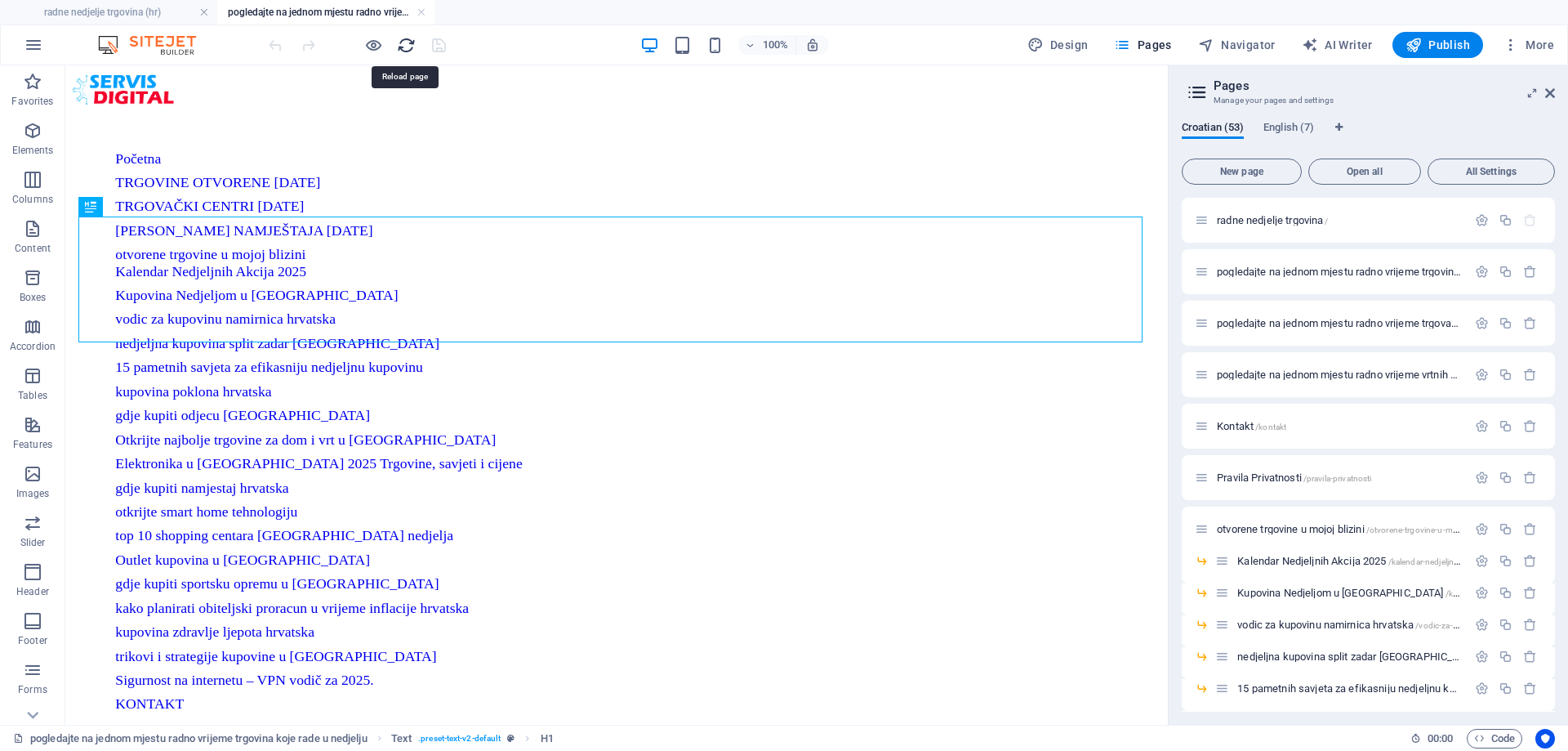
click at [408, 43] on icon "reload" at bounding box center [406, 45] width 19 height 19
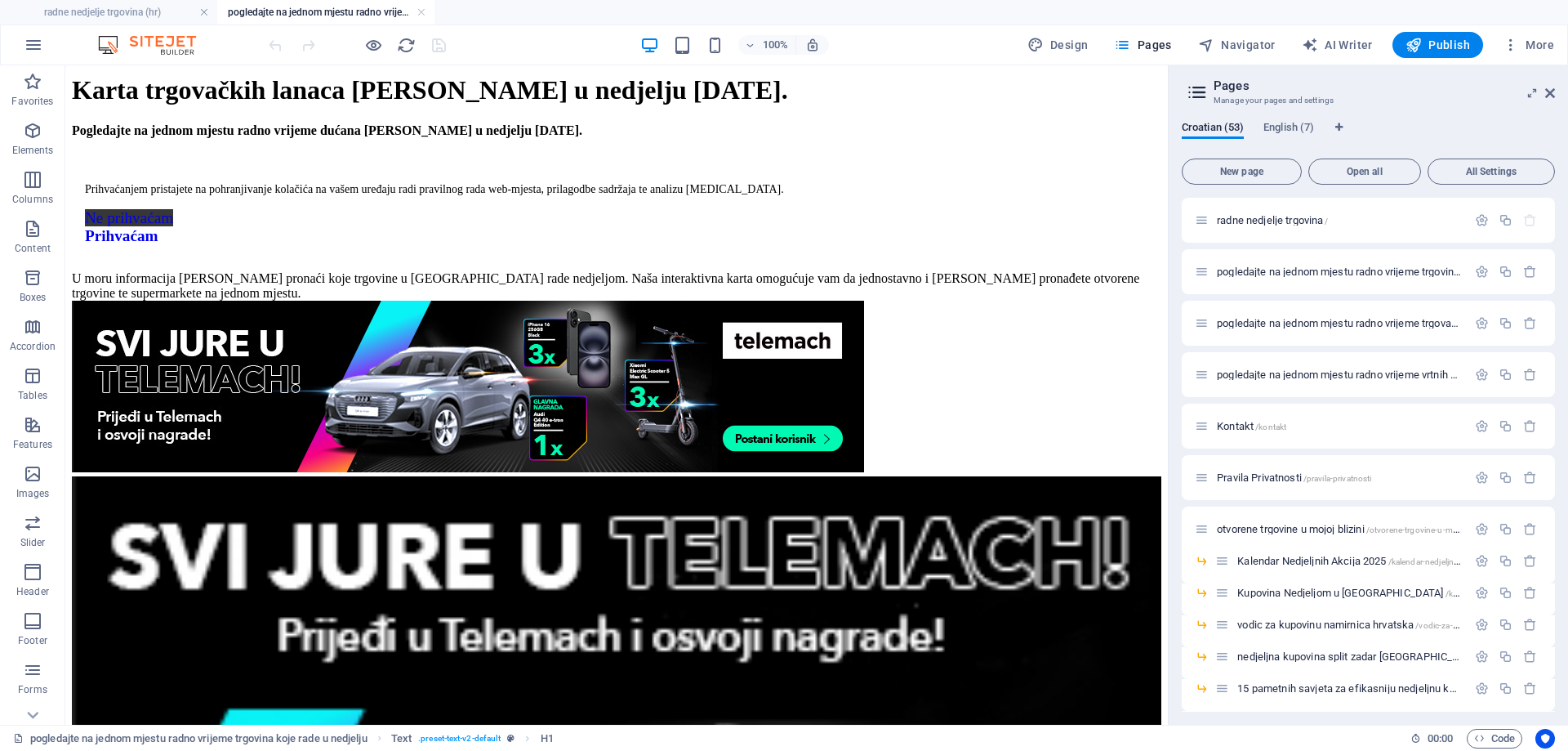
scroll to position [530, 0]
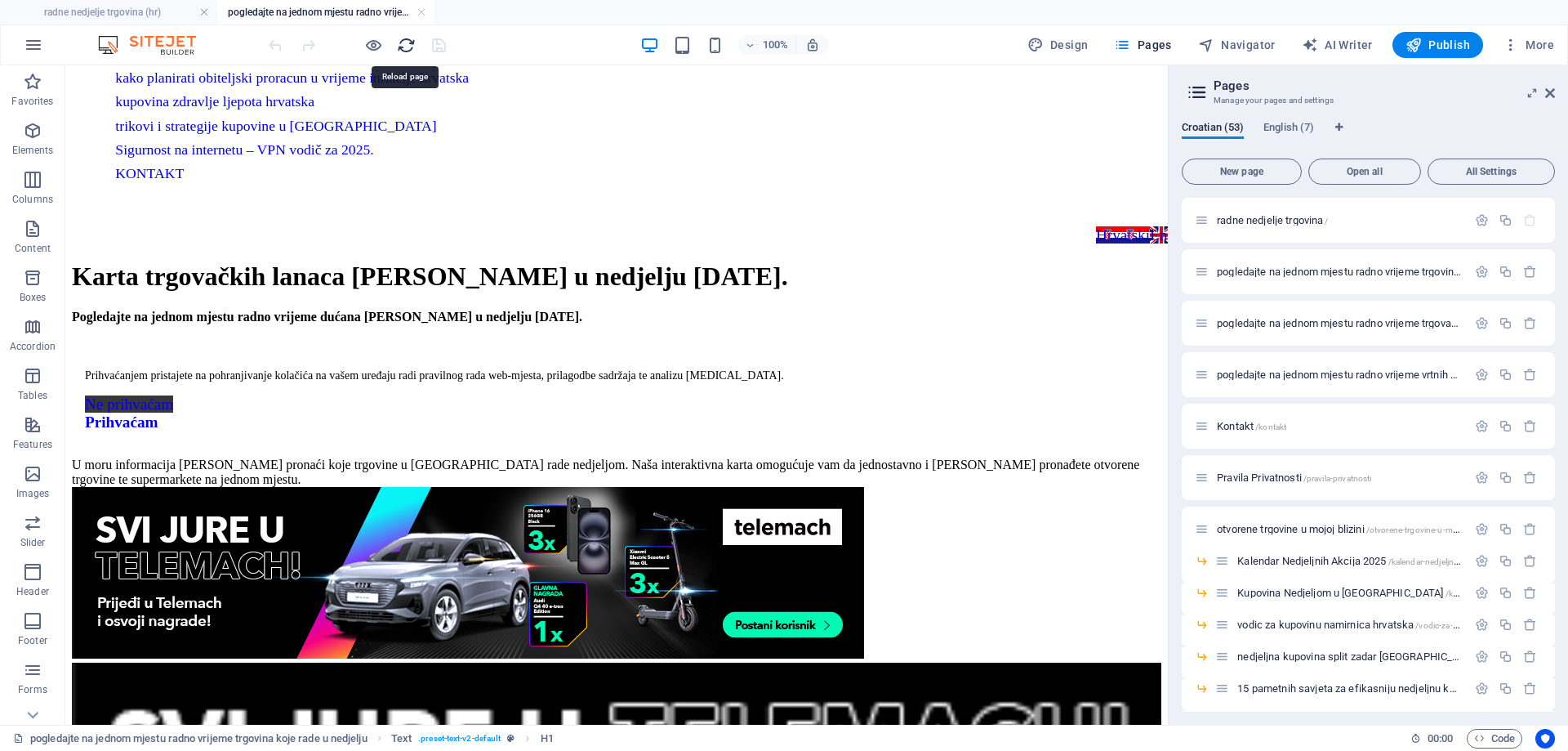
click at [400, 46] on icon "reload" at bounding box center [406, 45] width 19 height 19
click at [406, 46] on icon "reload" at bounding box center [406, 45] width 19 height 19
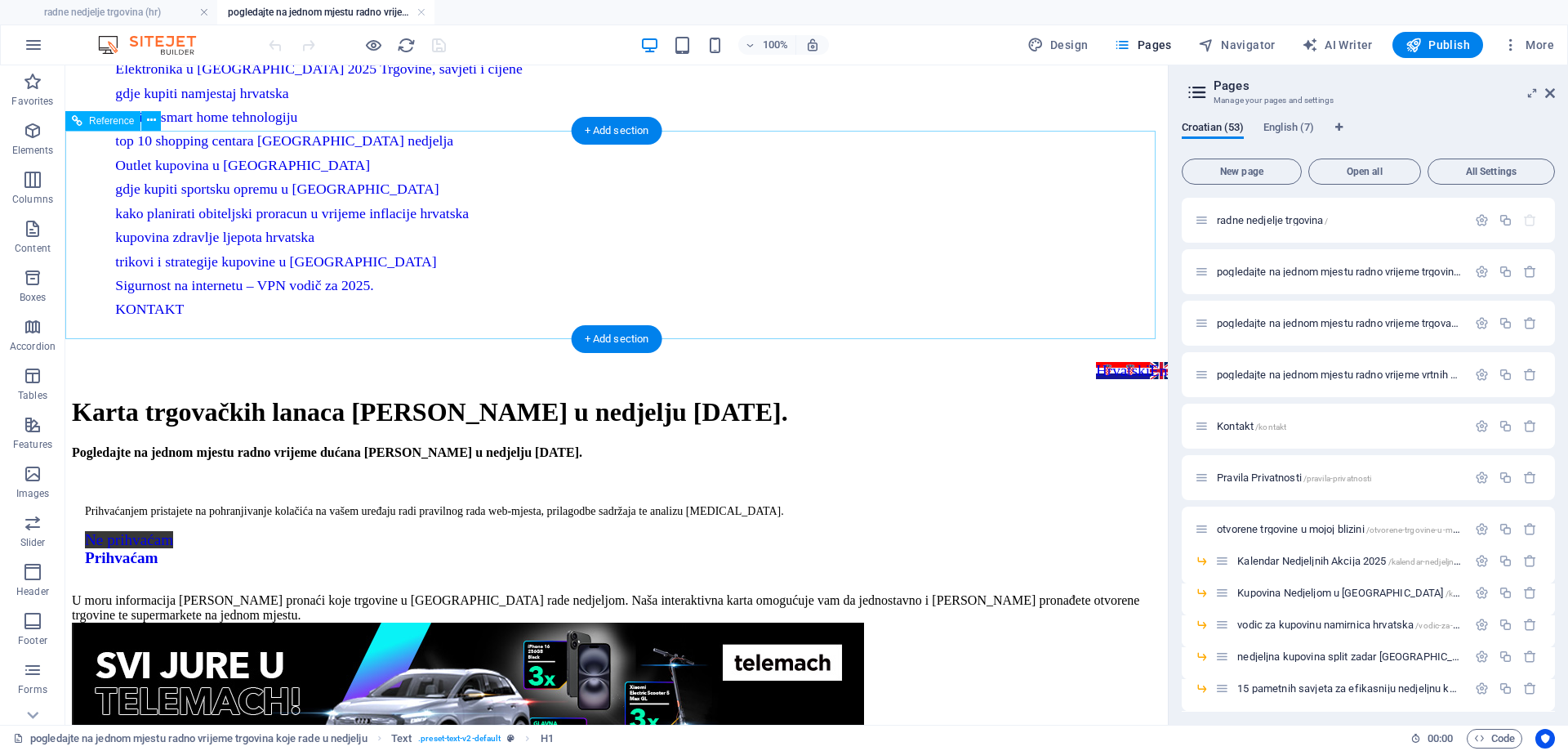
scroll to position [409, 0]
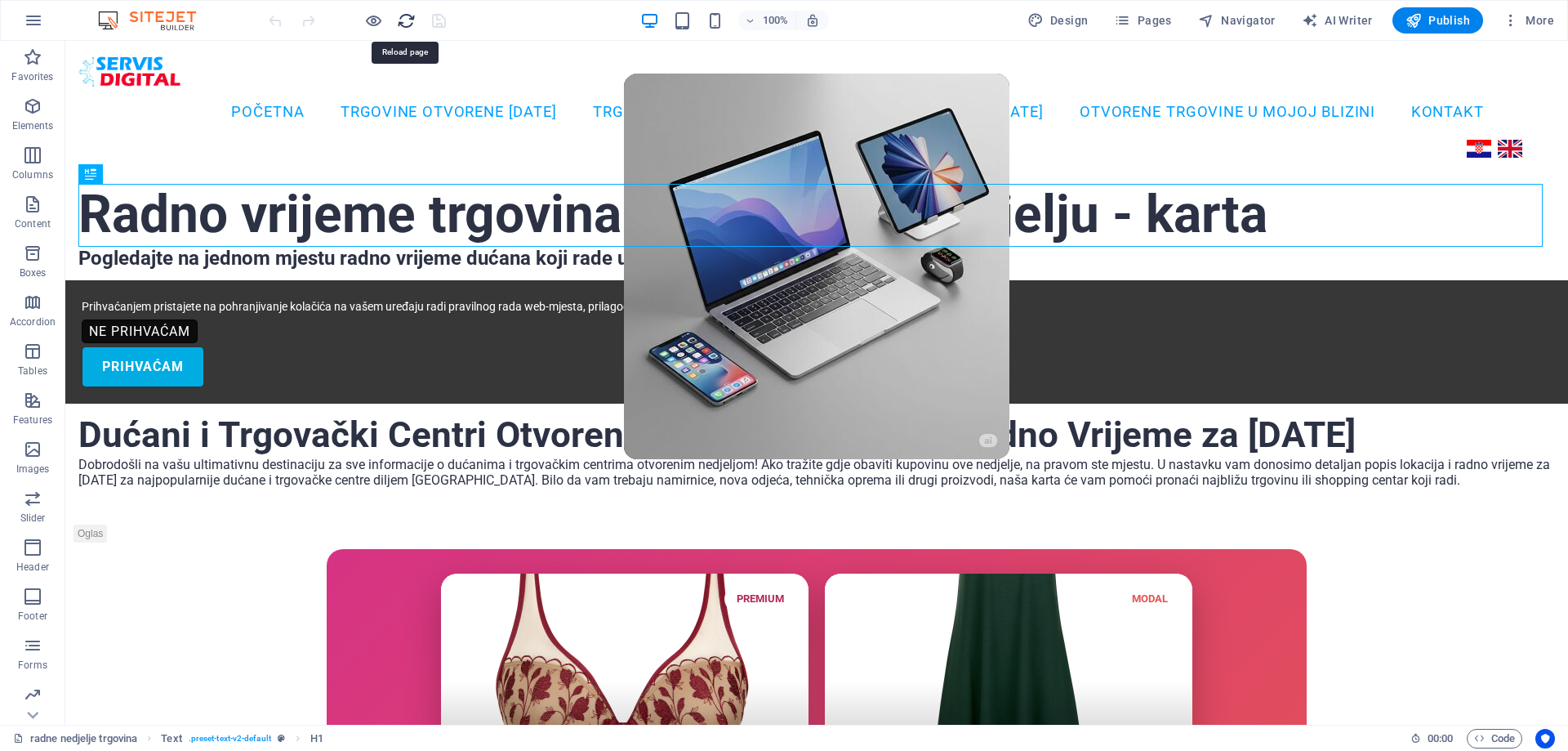
click at [410, 17] on icon "reload" at bounding box center [406, 21] width 19 height 19
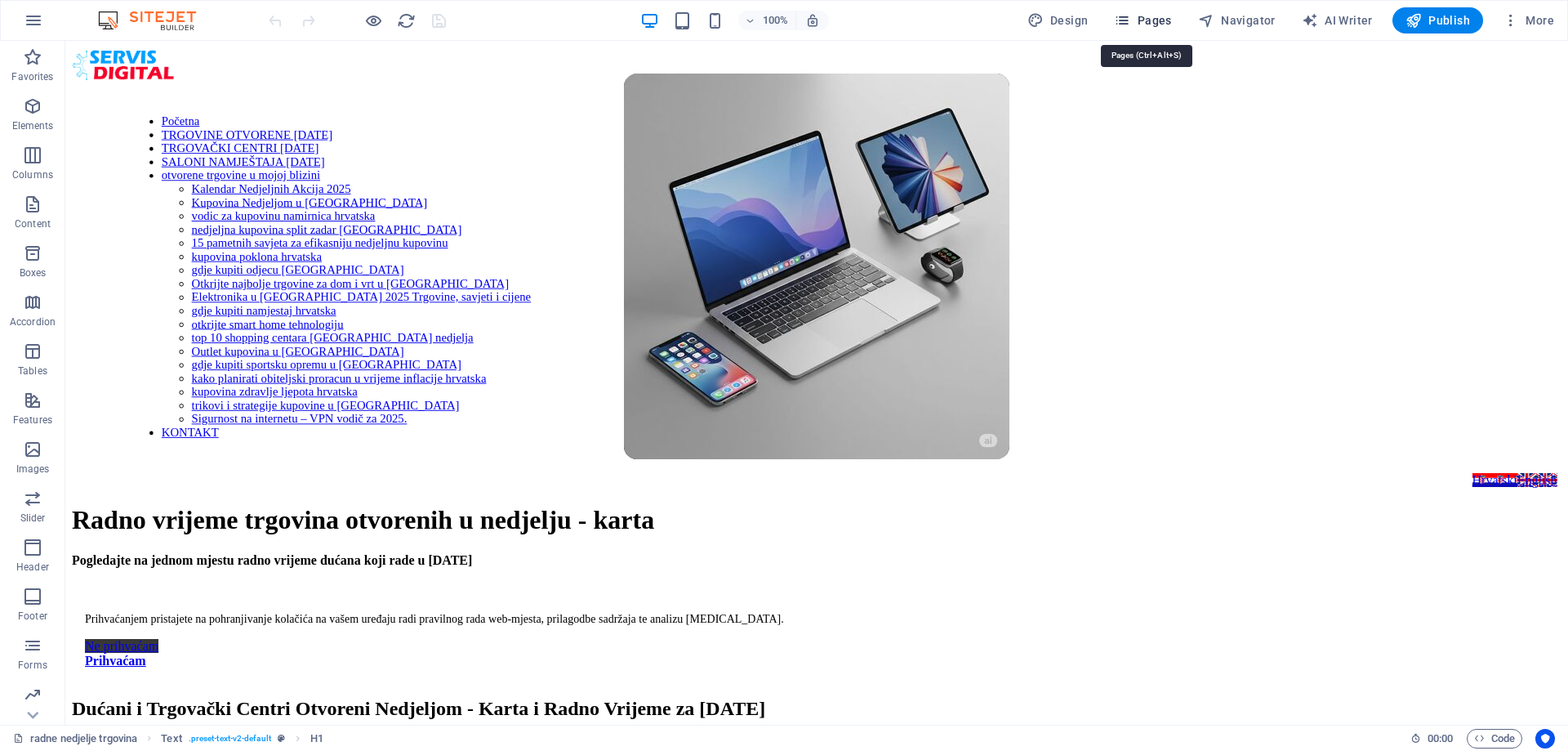
click at [1156, 25] on span "Pages" at bounding box center [1142, 21] width 58 height 17
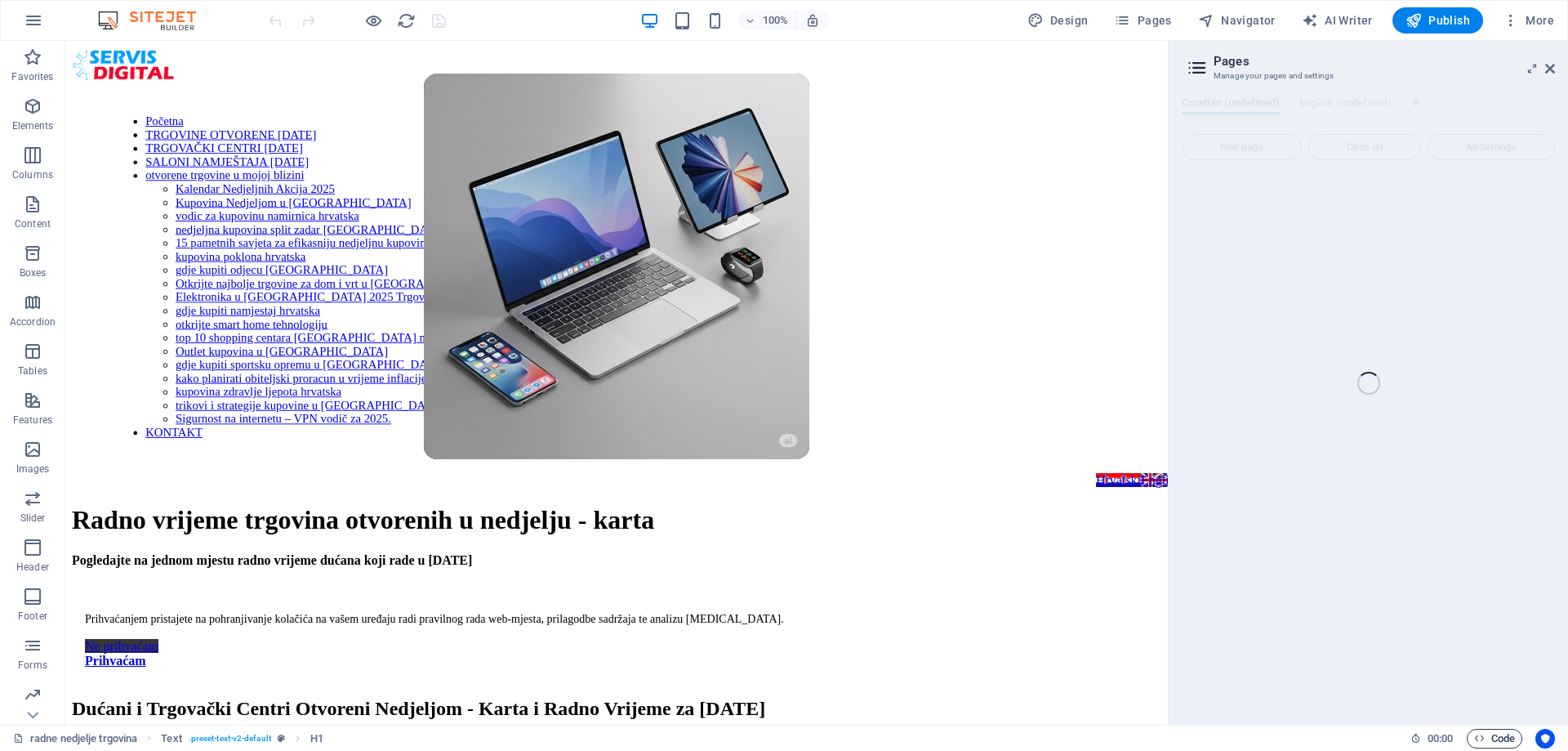
click at [1500, 732] on span "Code" at bounding box center [1494, 738] width 41 height 19
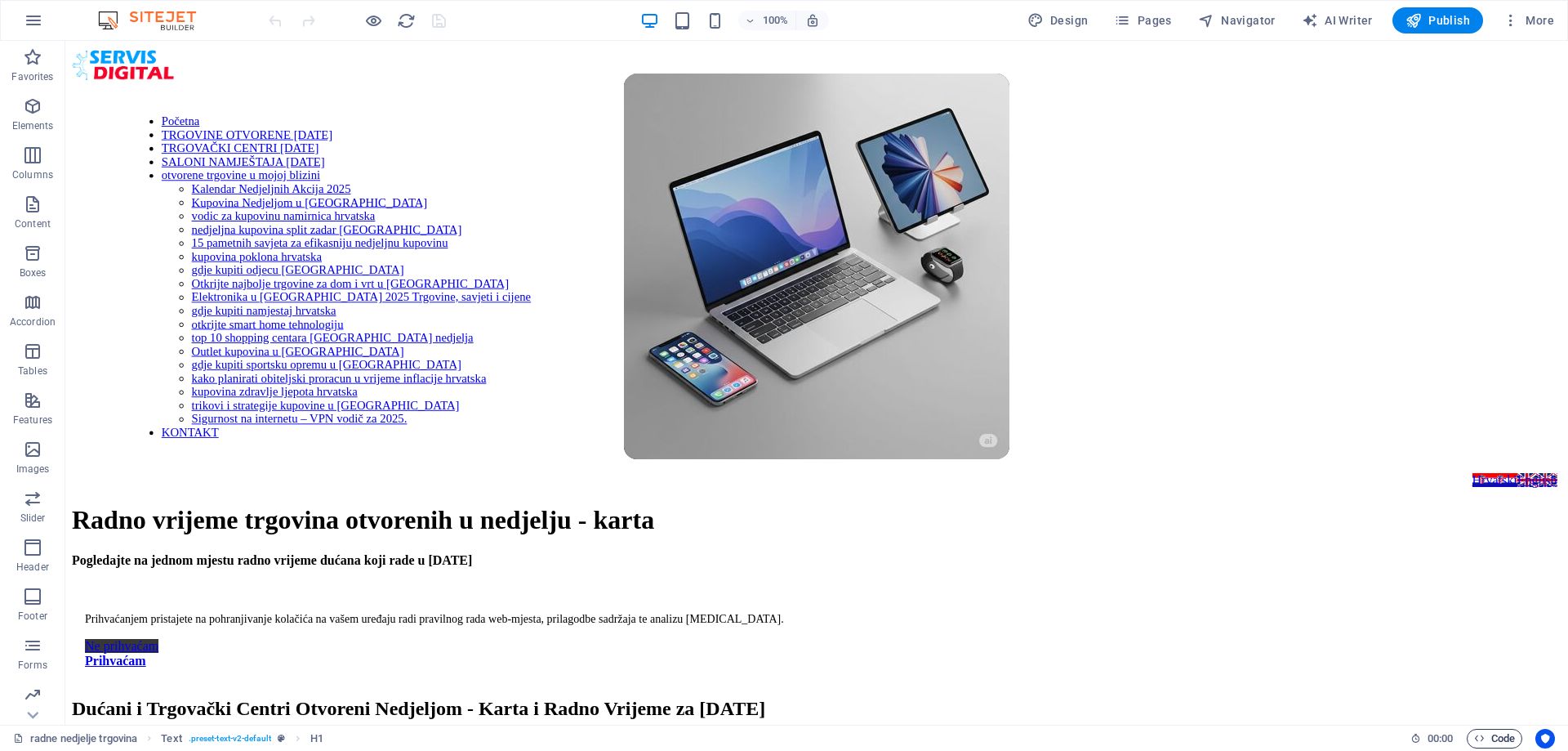
click at [1495, 733] on span "Code" at bounding box center [1494, 738] width 41 height 19
click at [1501, 736] on span "Code" at bounding box center [1494, 738] width 41 height 19
click at [1148, 22] on span "Pages" at bounding box center [1142, 21] width 58 height 17
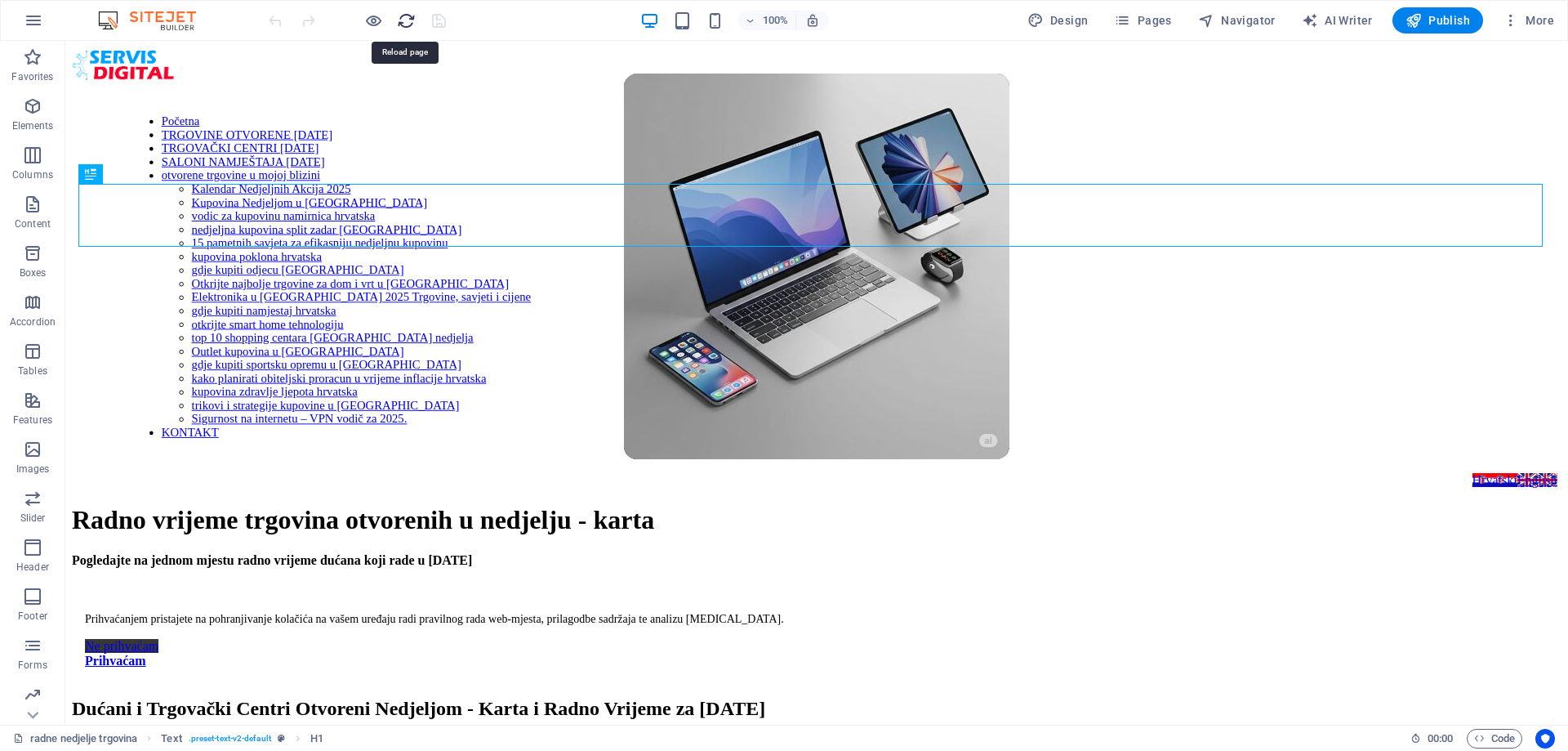
click at [405, 19] on icon "reload" at bounding box center [406, 21] width 19 height 19
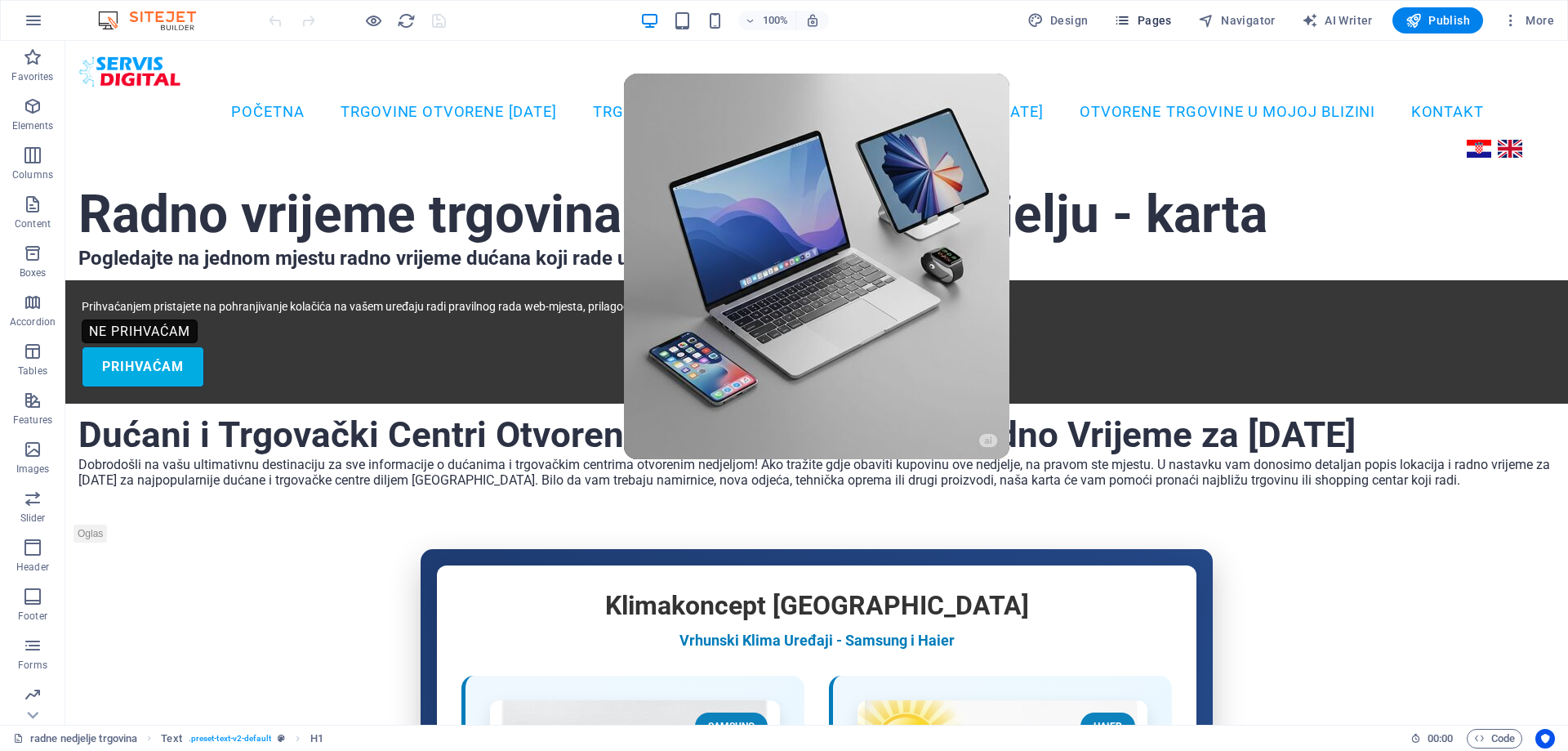
click at [1143, 25] on span "Pages" at bounding box center [1142, 21] width 58 height 17
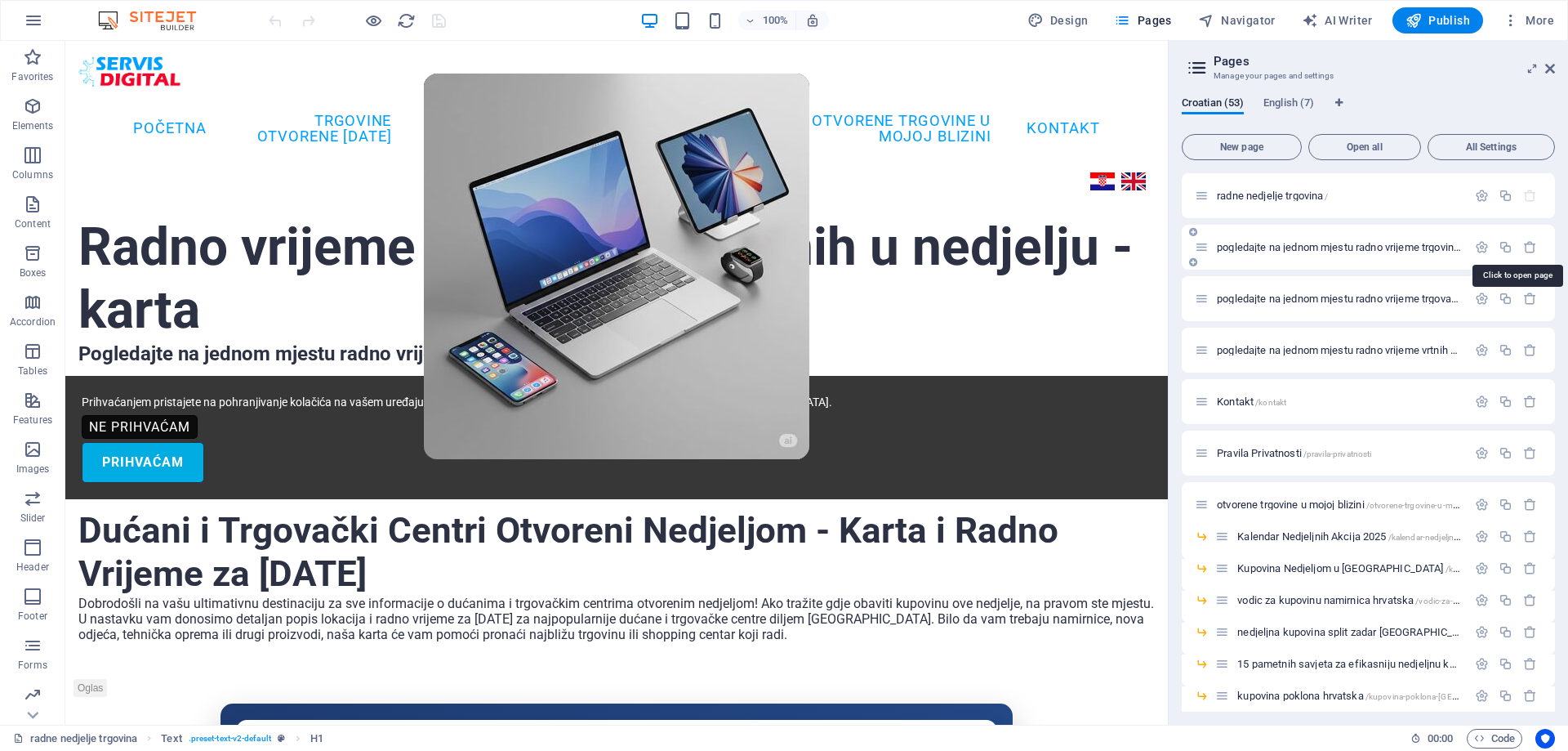
click at [1299, 244] on span "pogledajte na jednom mjestu radno vrijeme trgovina koje rade u nedjelju /pogled…" at bounding box center [1522, 247] width 611 height 13
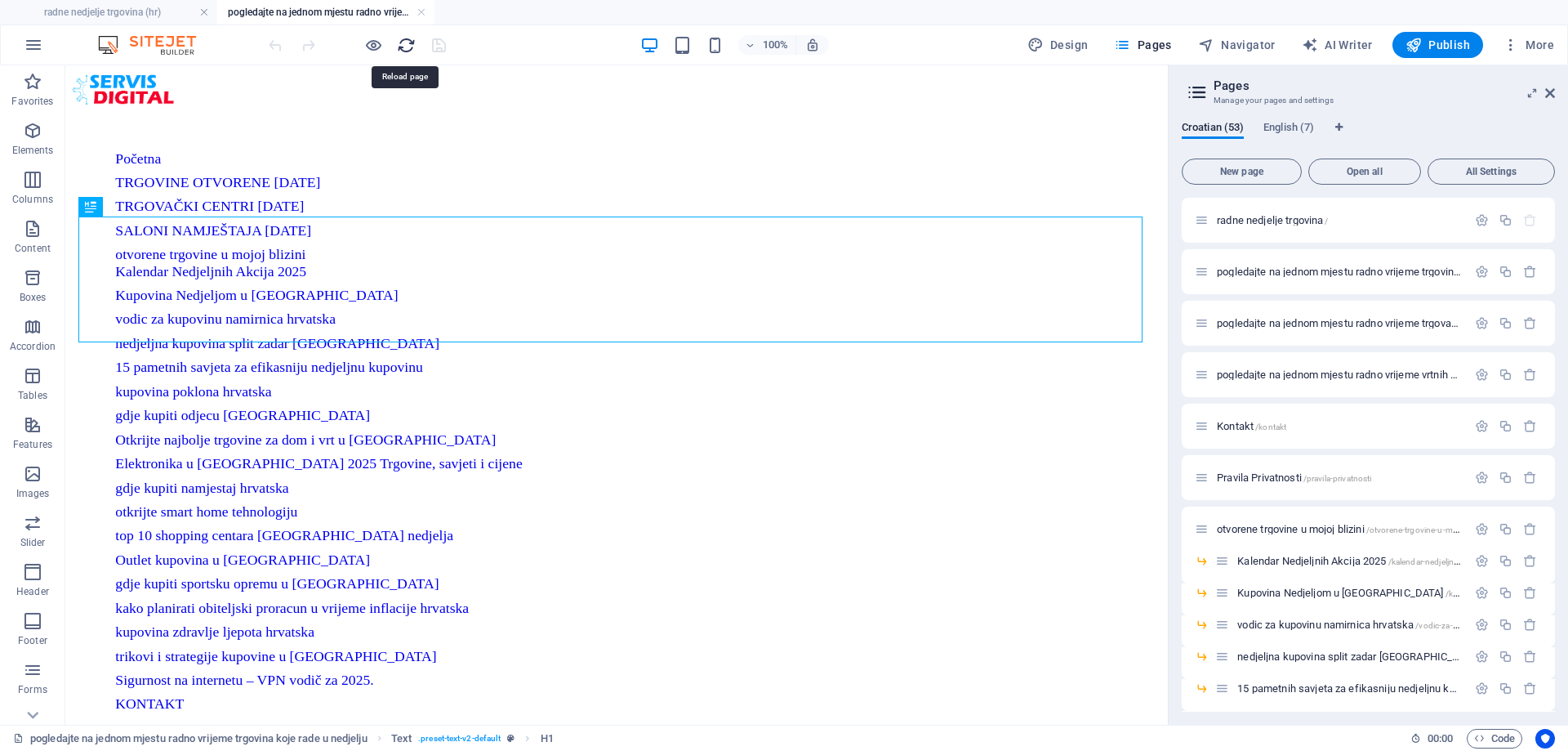
click at [406, 42] on icon "reload" at bounding box center [406, 45] width 19 height 19
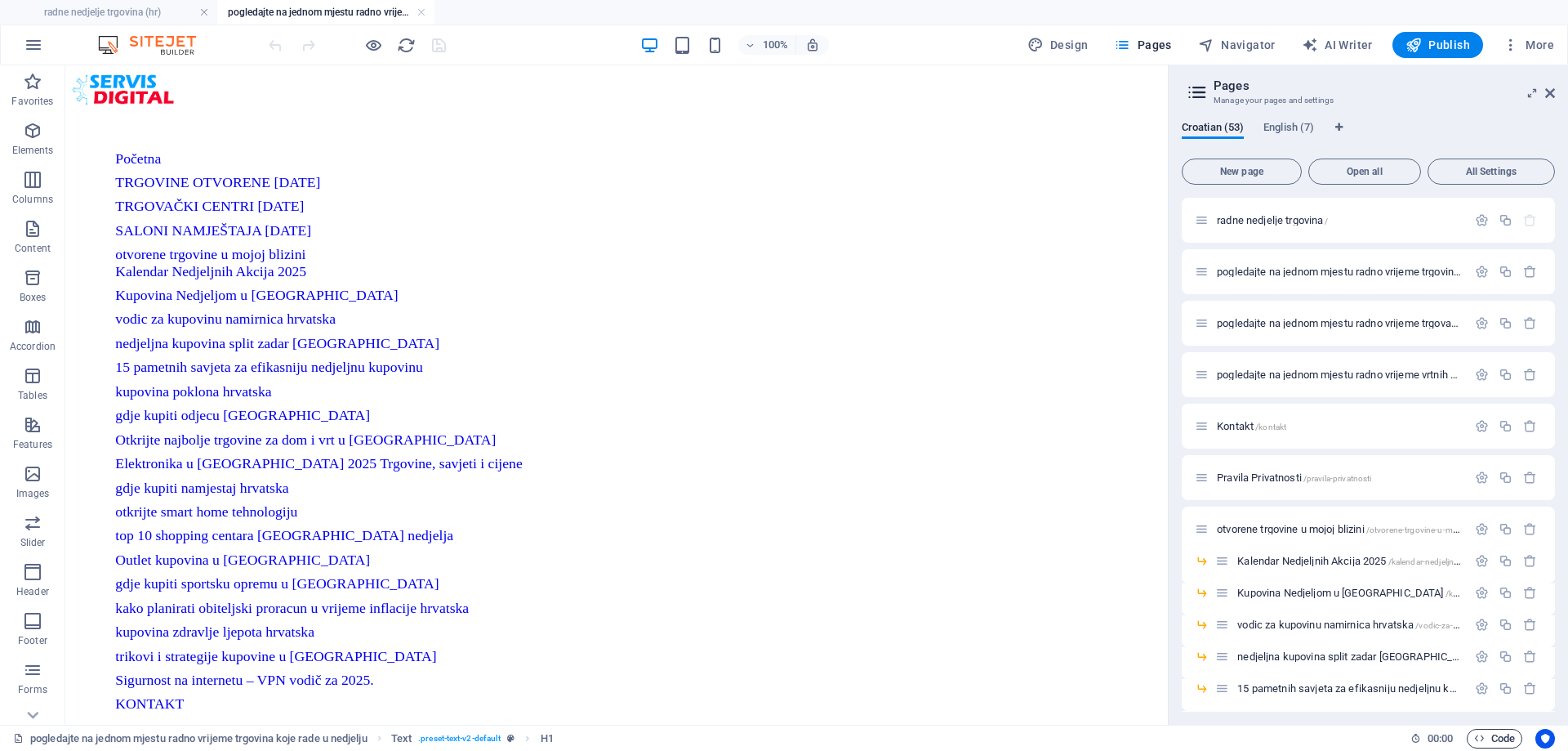
click at [1490, 738] on span "Code" at bounding box center [1494, 738] width 41 height 19
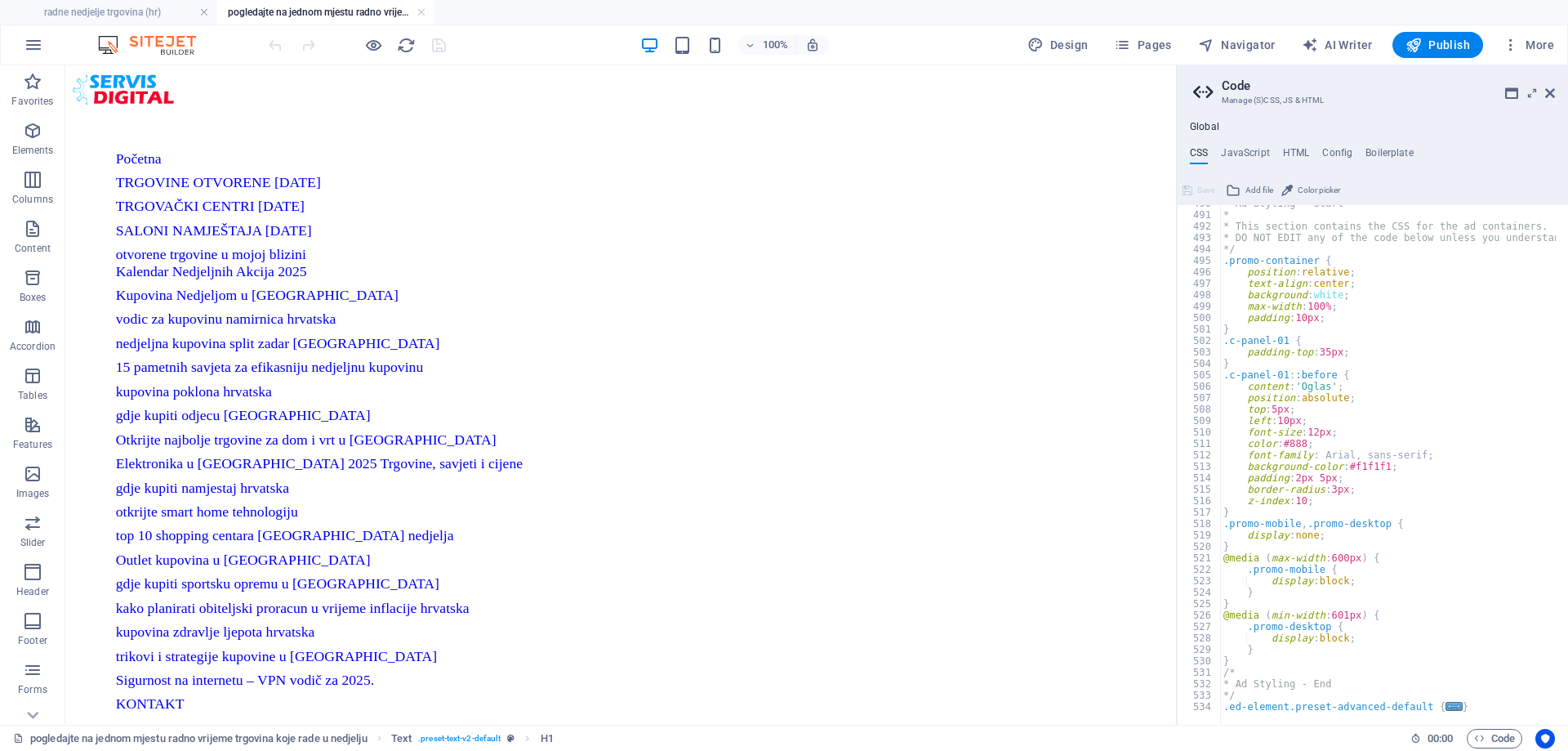
scroll to position [728, 0]
click at [1241, 154] on h4 "JavaScript" at bounding box center [1245, 156] width 48 height 18
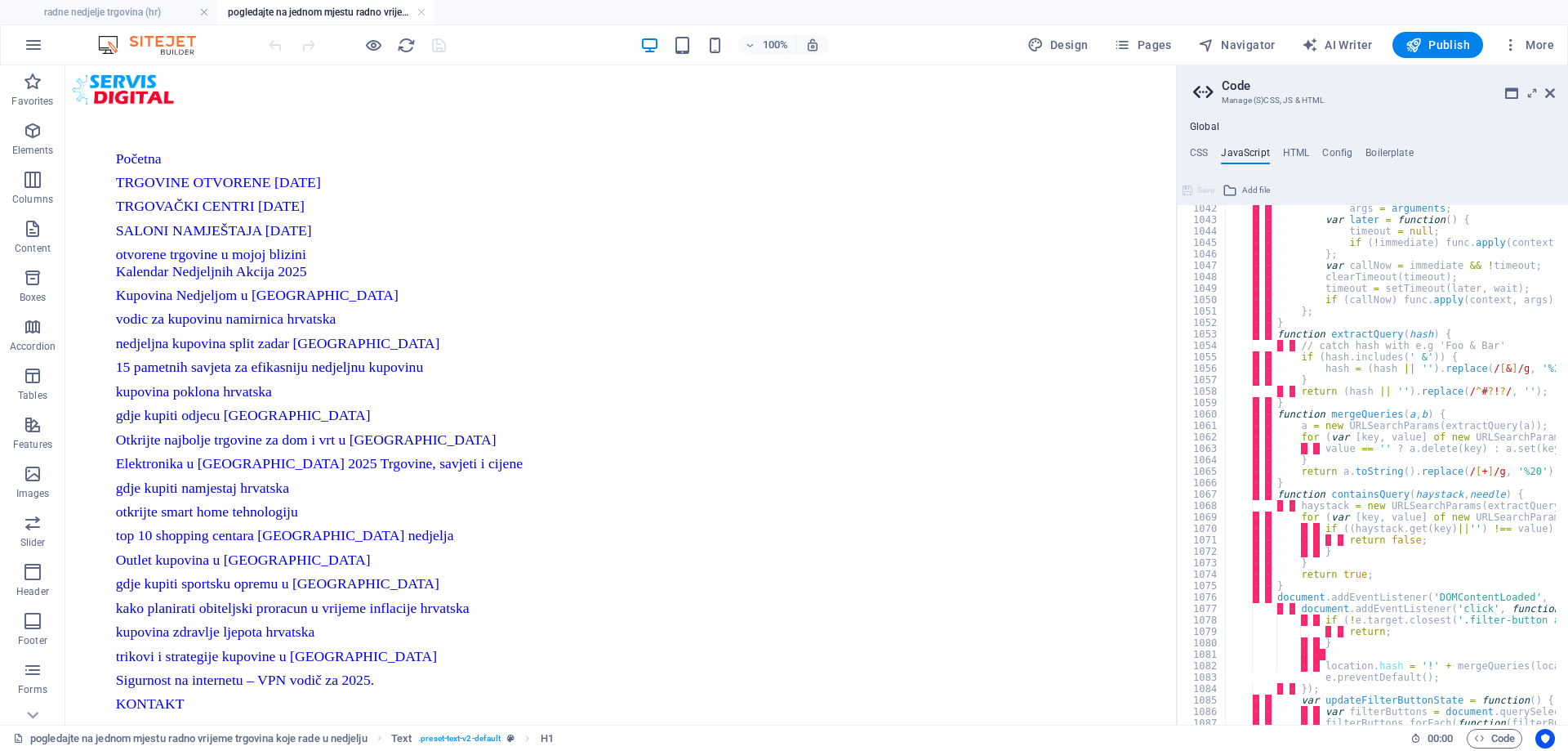
scroll to position [11876, 0]
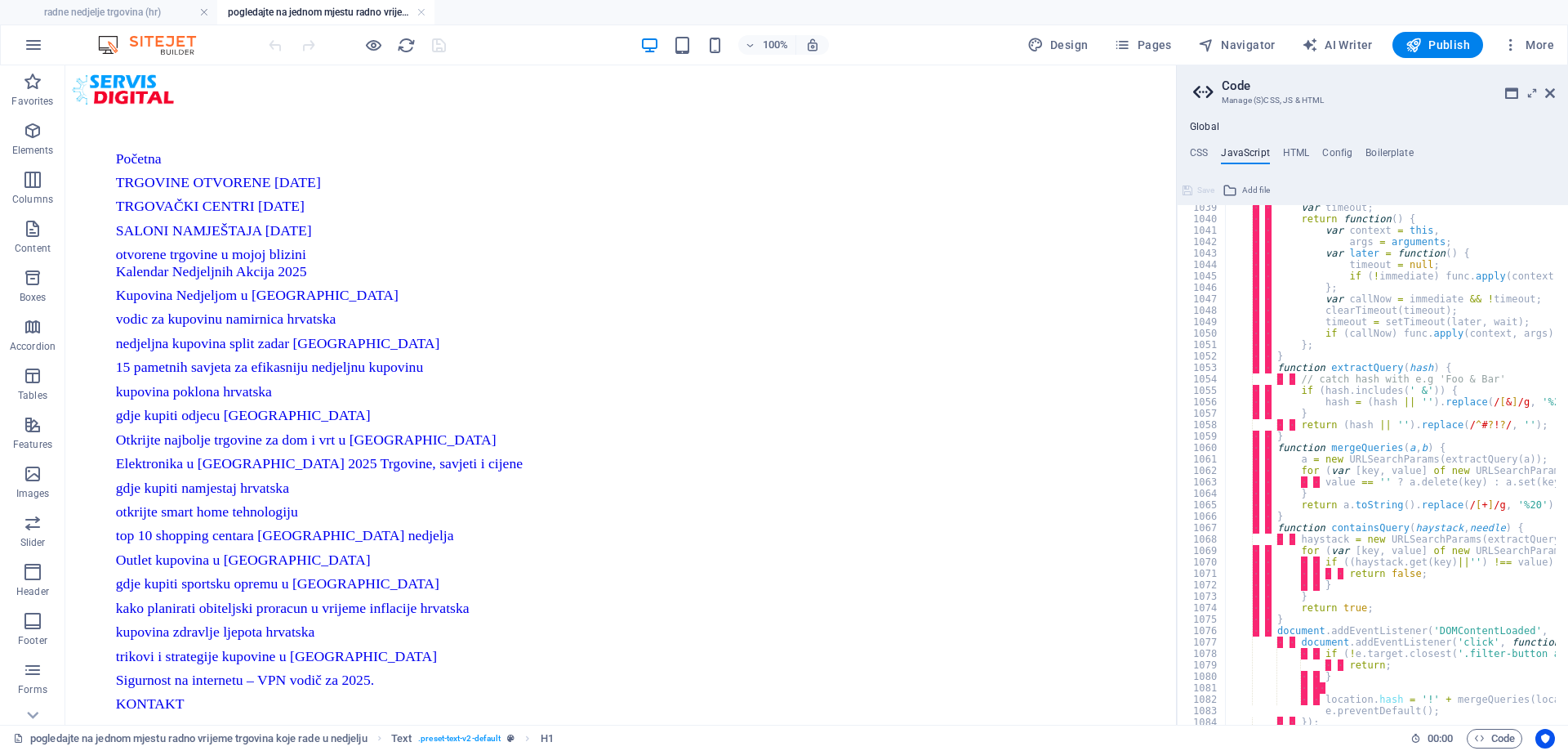
type textarea "document.addEventListener('DOMContentLoaded', addHreflangTags); })();"
